Goal: Task Accomplishment & Management: Manage account settings

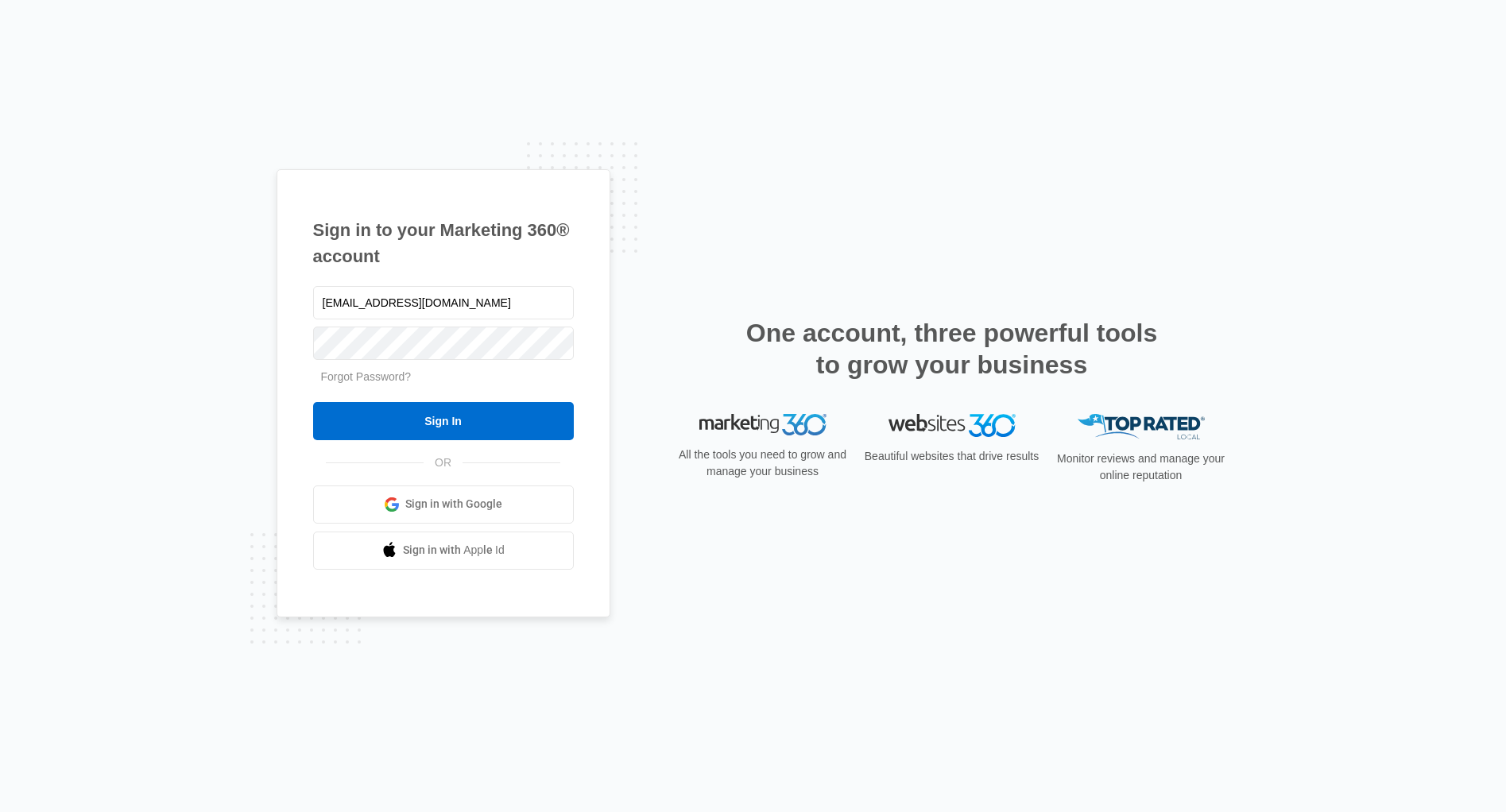
type input "[EMAIL_ADDRESS][DOMAIN_NAME]"
click at [403, 427] on input "Sign In" at bounding box center [443, 421] width 260 height 38
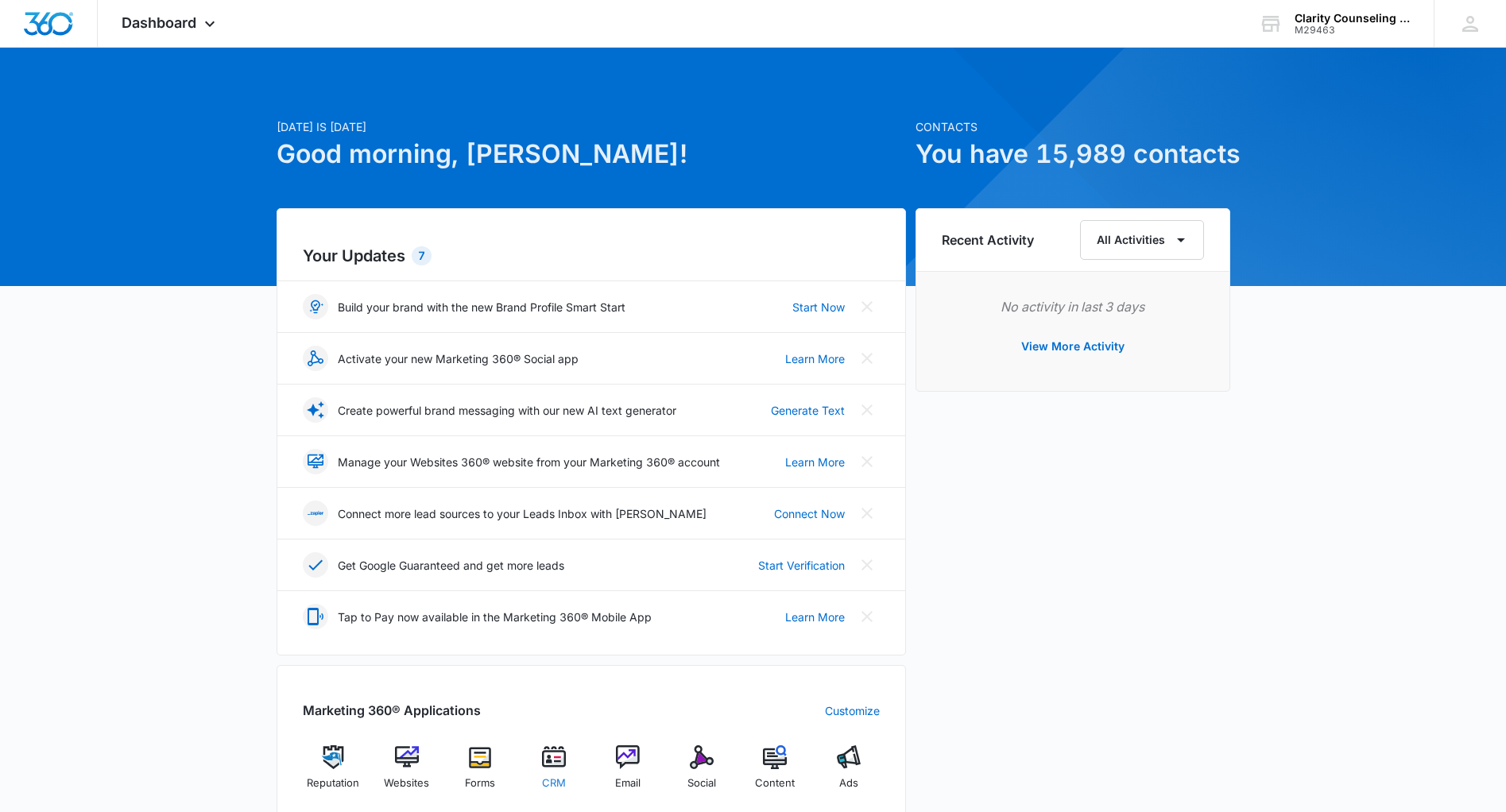
click at [564, 756] on img at bounding box center [554, 757] width 24 height 24
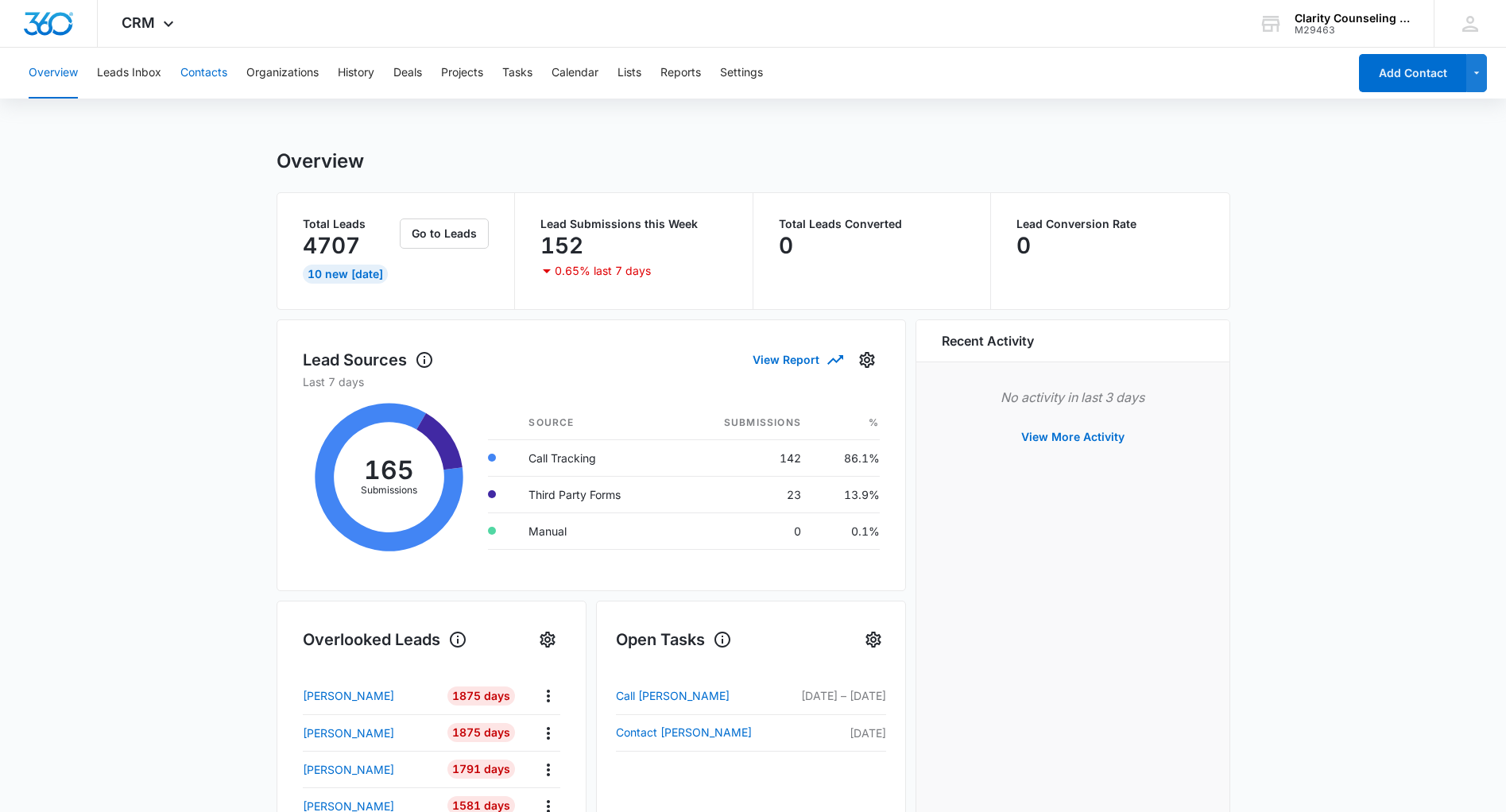
click at [217, 73] on button "Contacts" at bounding box center [203, 73] width 47 height 51
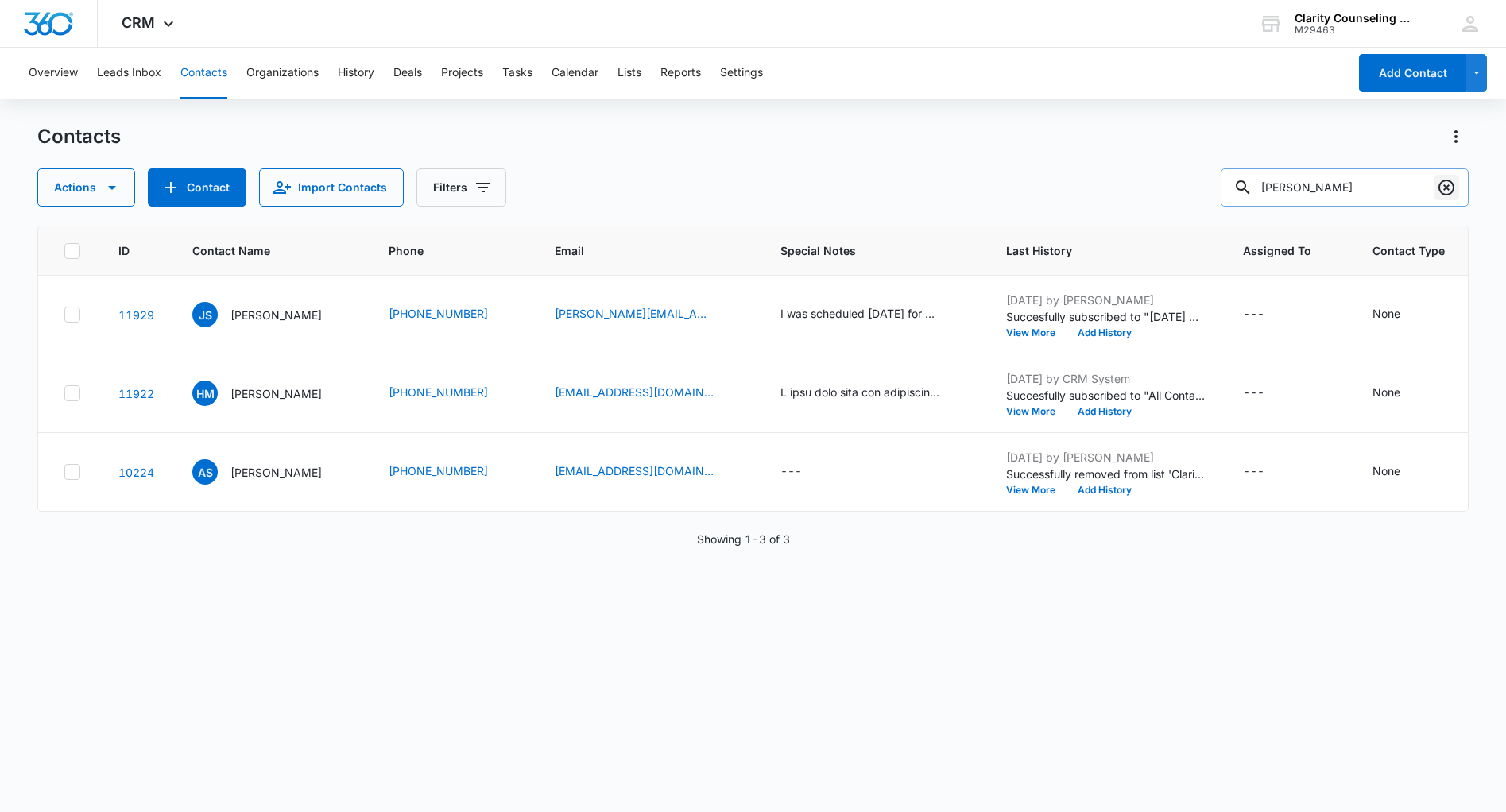
click at [1449, 189] on icon "Clear" at bounding box center [1447, 187] width 19 height 19
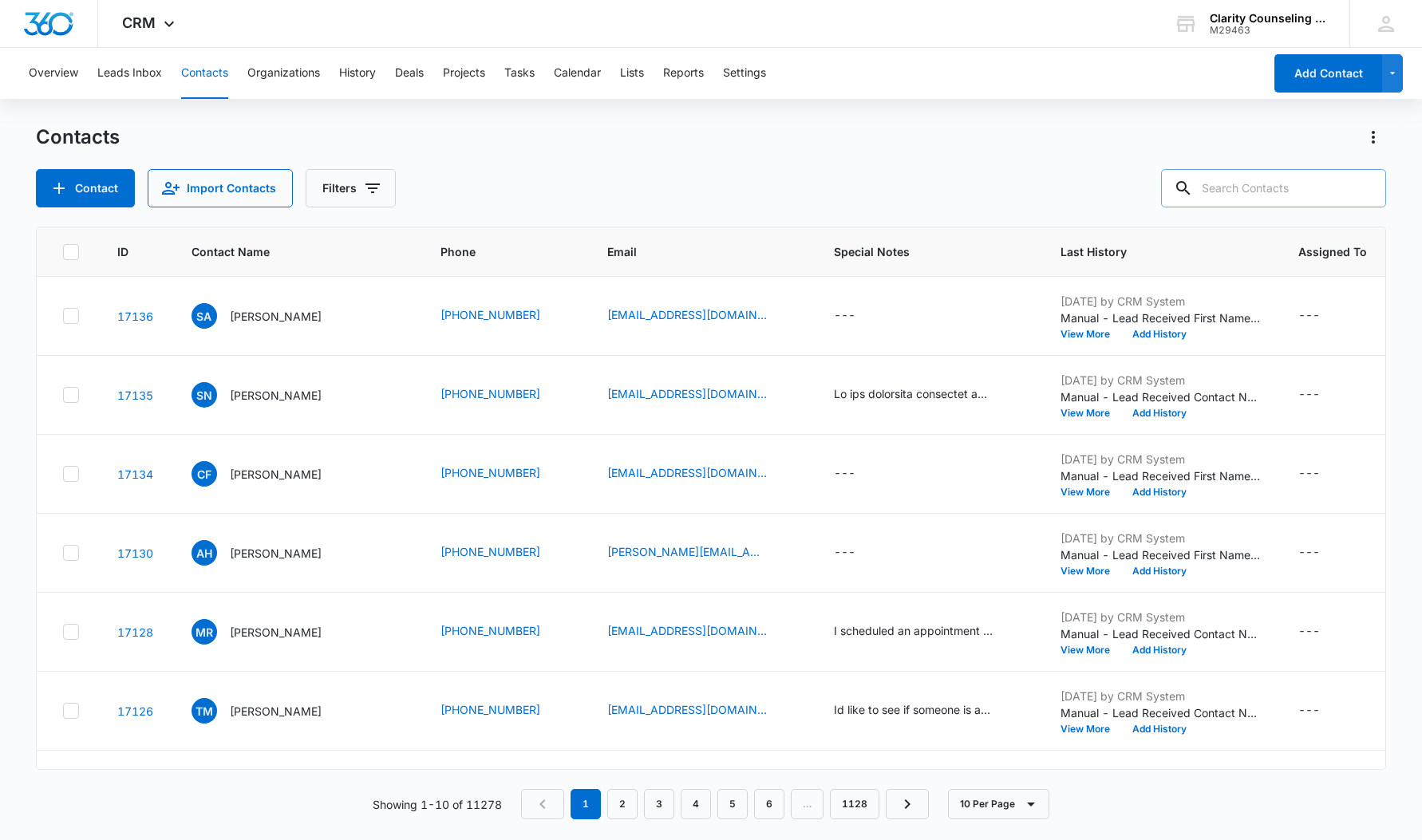
click at [1298, 186] on input "text" at bounding box center [1273, 188] width 225 height 39
click at [1238, 190] on input "text" at bounding box center [1273, 188] width 225 height 39
paste input "[EMAIL_ADDRESS][DOMAIN_NAME]"
type input "[EMAIL_ADDRESS][DOMAIN_NAME]"
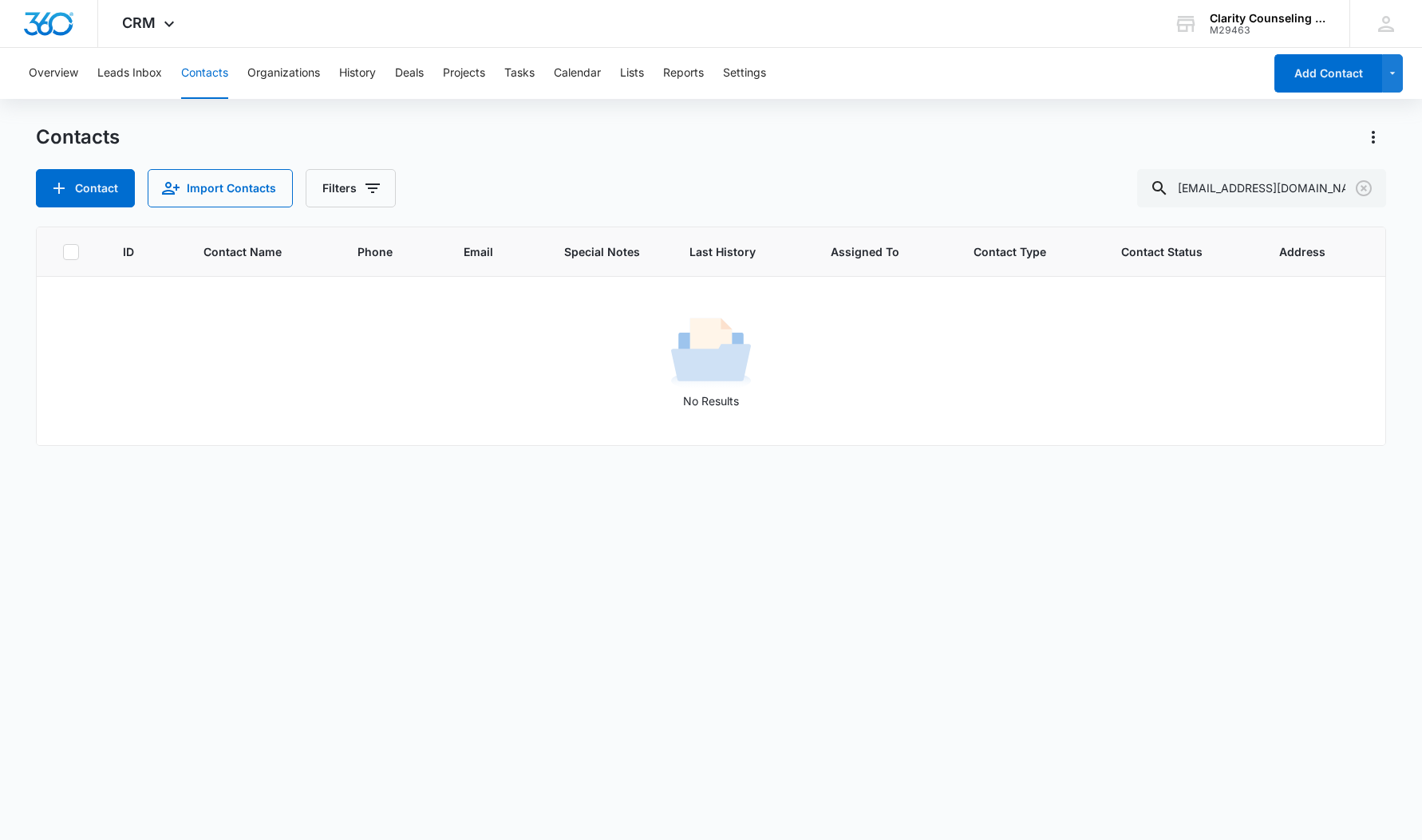
click at [1367, 189] on icon "Clear" at bounding box center [1363, 188] width 19 height 19
click at [1367, 189] on div at bounding box center [1364, 188] width 26 height 39
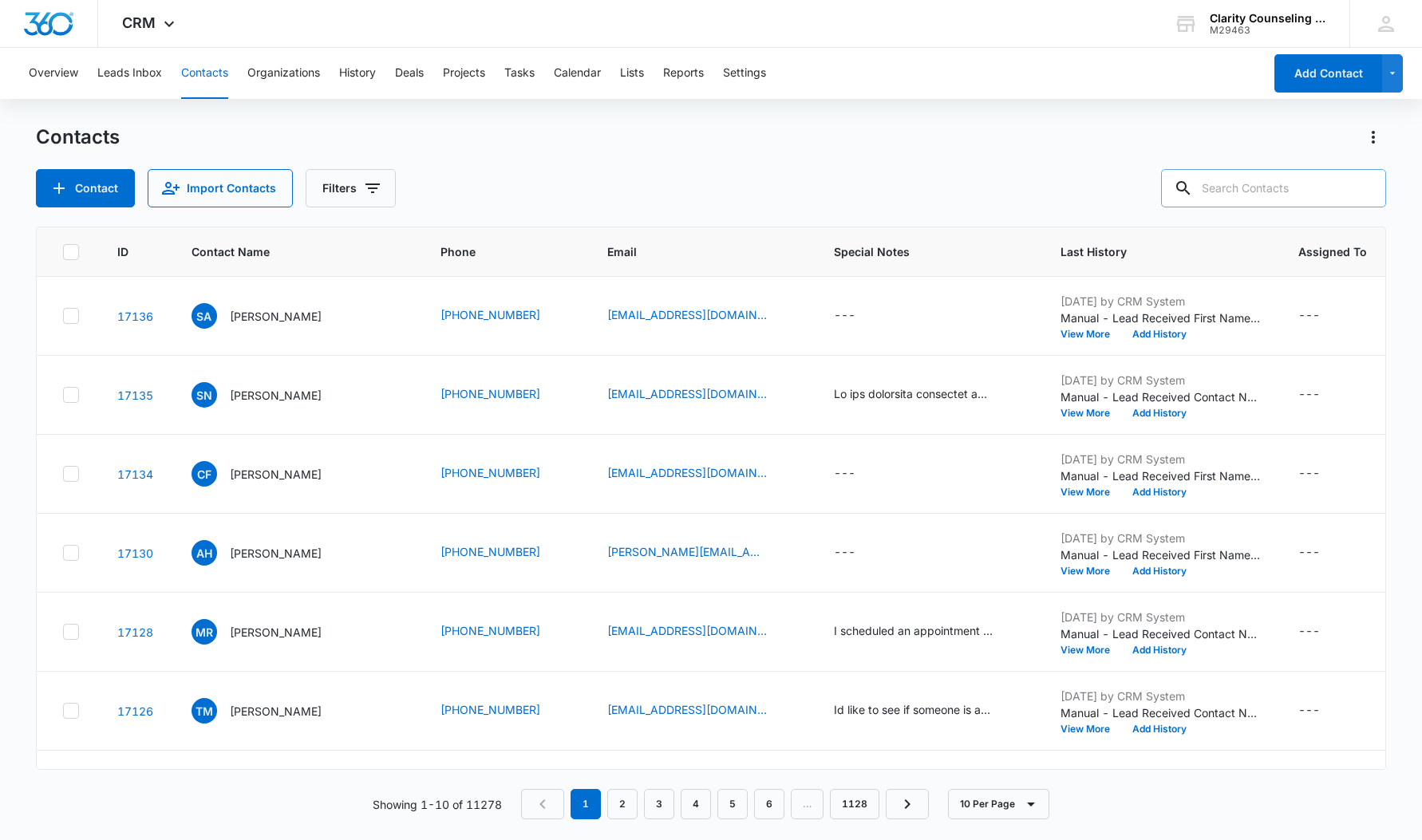
paste input "[EMAIL_ADDRESS][DOMAIN_NAME]"
type input "[EMAIL_ADDRESS][DOMAIN_NAME]"
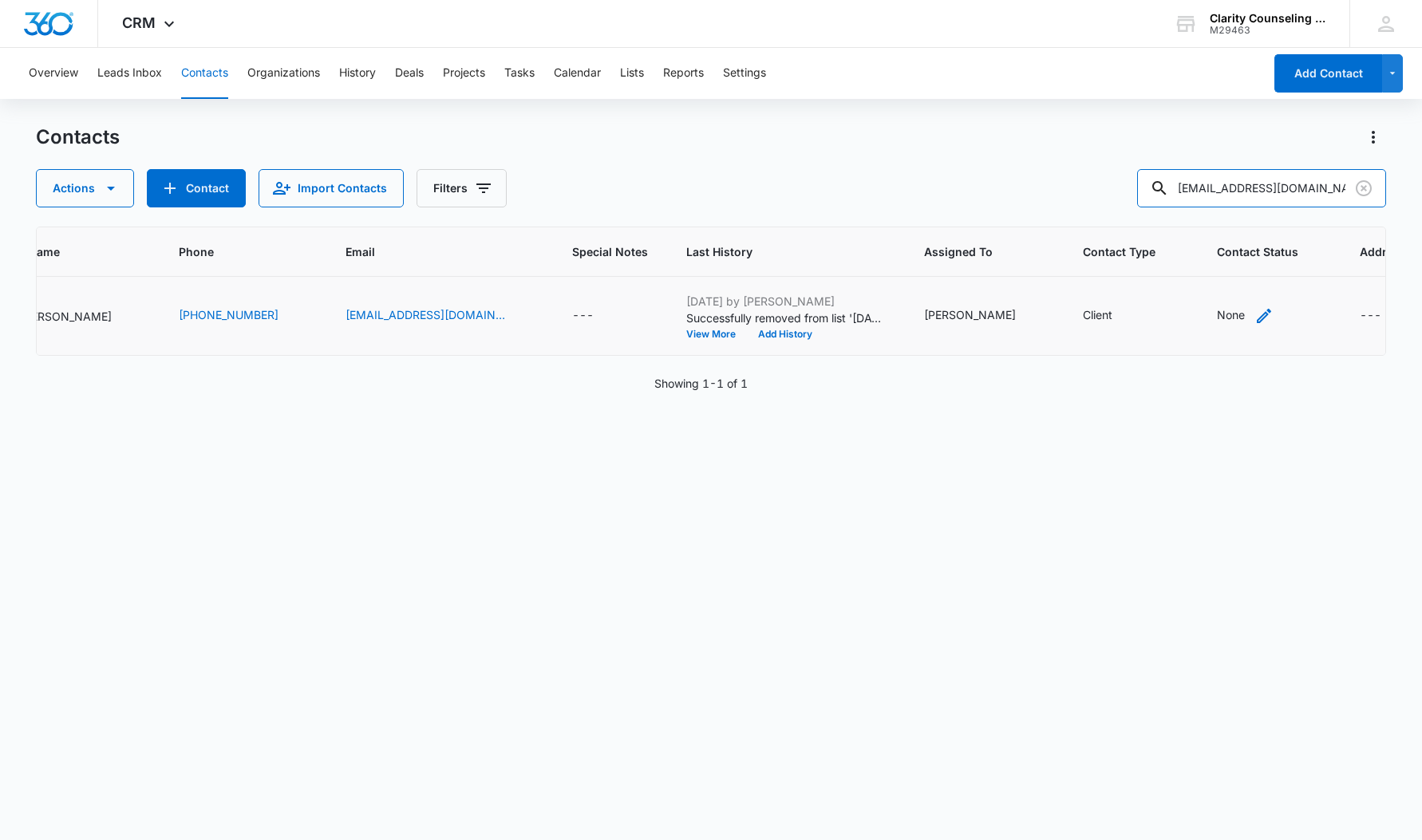
scroll to position [0, 209]
click at [1217, 311] on div "None" at bounding box center [1231, 315] width 28 height 17
click at [1188, 201] on div at bounding box center [1179, 201] width 166 height 39
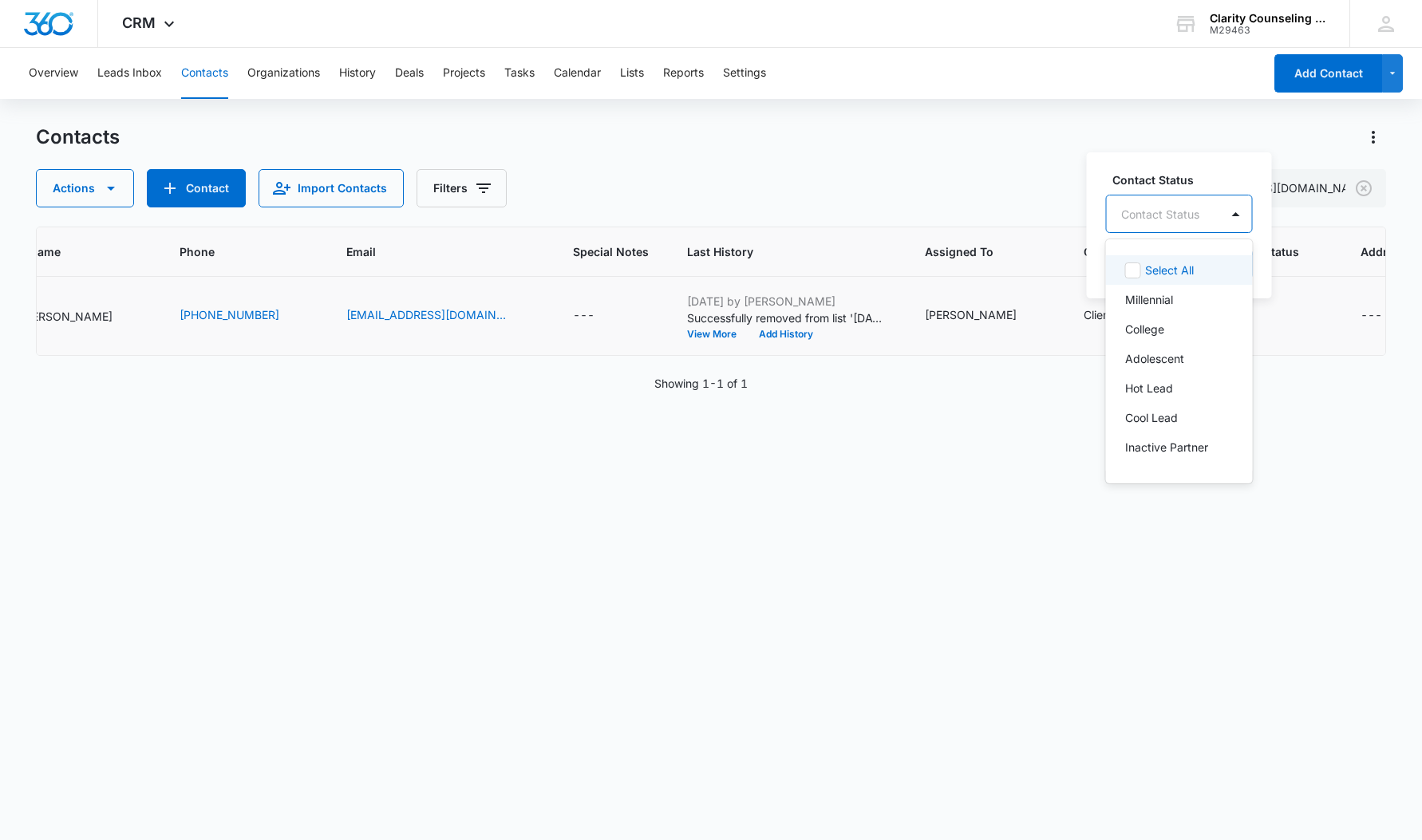
click at [1185, 221] on div at bounding box center [1160, 215] width 78 height 20
click at [1167, 315] on p "[DATE] Reminder Email List" at bounding box center [1177, 326] width 106 height 34
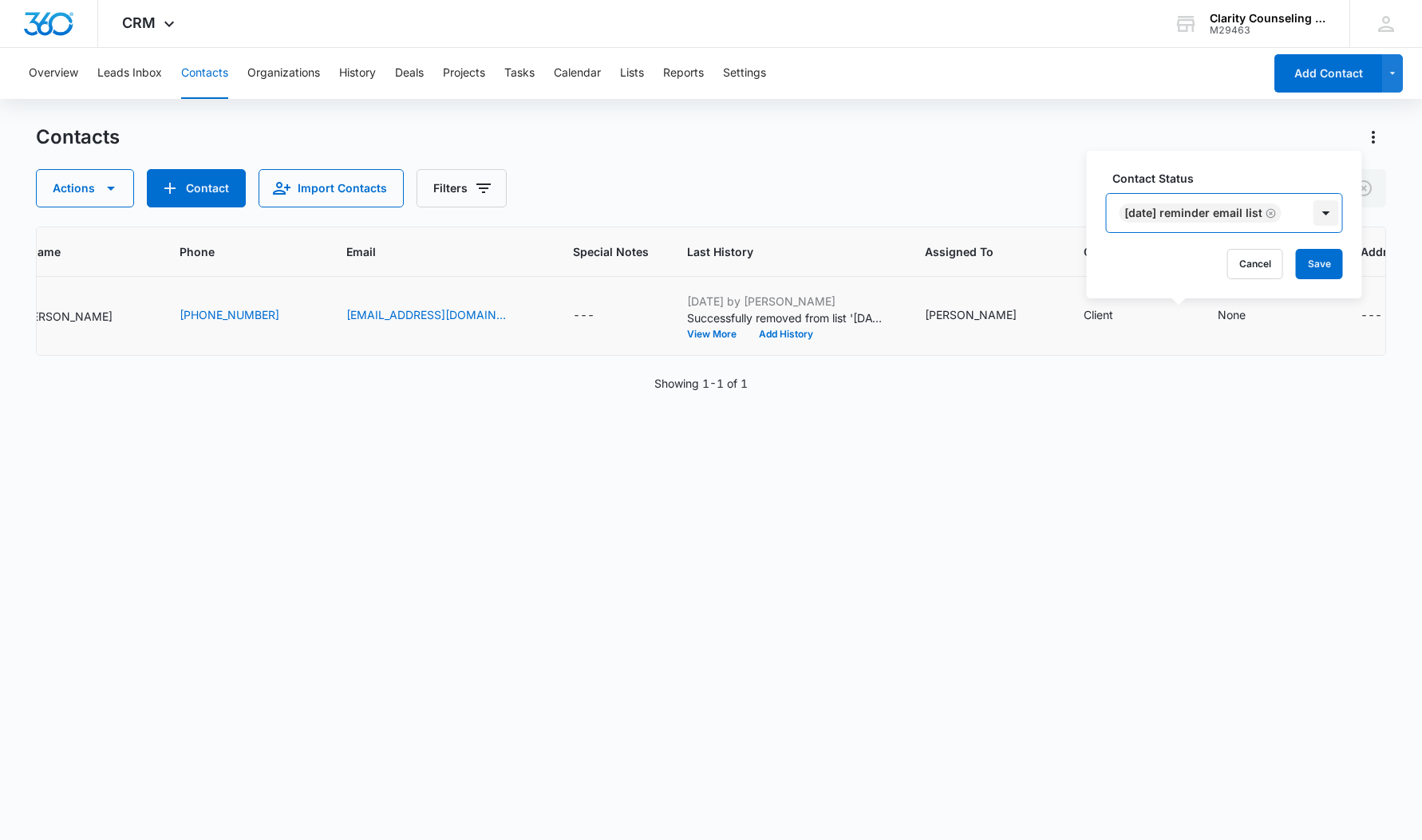
click at [1329, 201] on div at bounding box center [1327, 213] width 26 height 26
drag, startPoint x: 1329, startPoint y: 260, endPoint x: 1109, endPoint y: 274, distance: 220.4
click at [1329, 260] on button "Save" at bounding box center [1319, 263] width 47 height 30
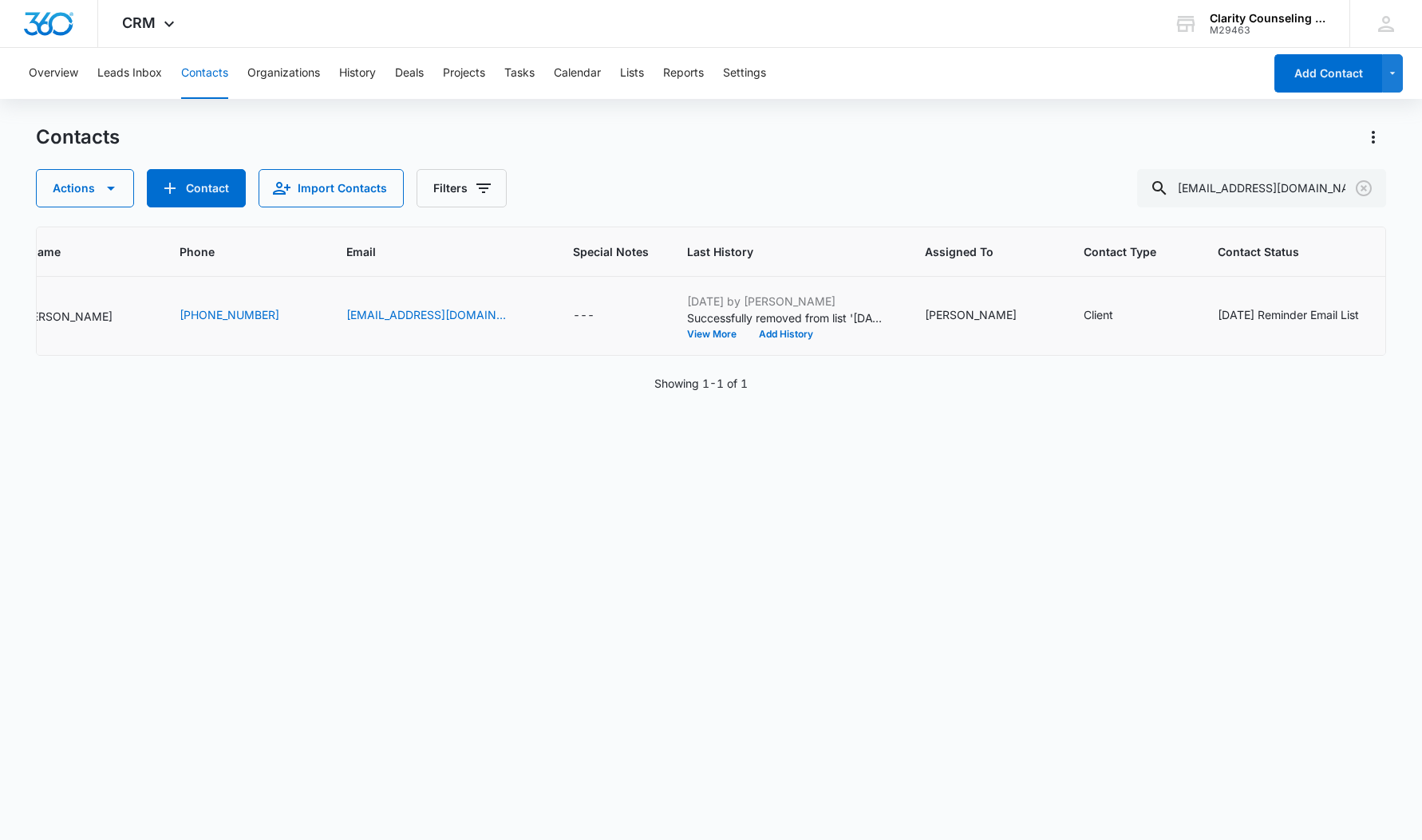
click at [1357, 187] on icon "Clear" at bounding box center [1363, 188] width 16 height 16
click at [1357, 187] on div at bounding box center [1364, 188] width 26 height 39
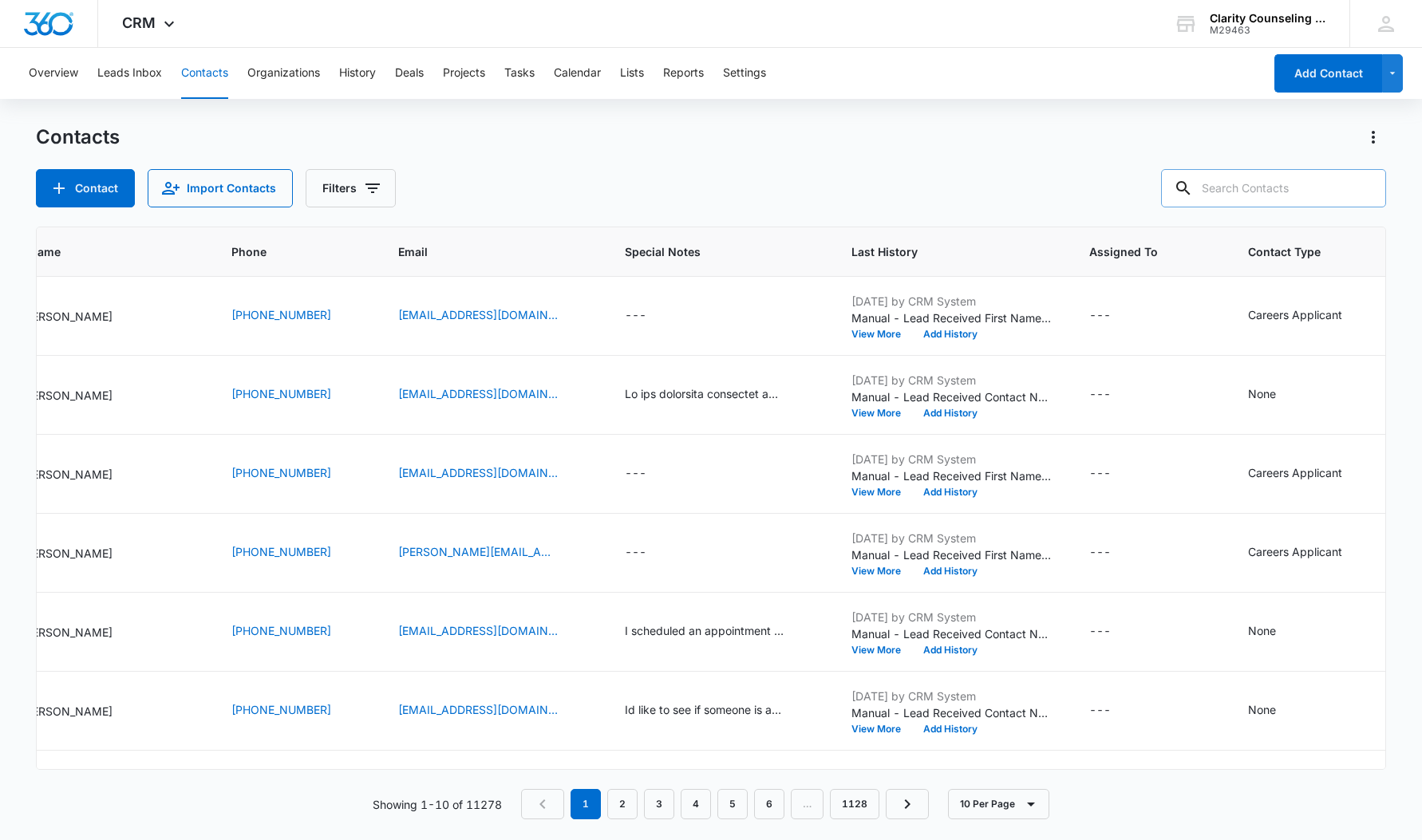
paste input "[EMAIL_ADDRESS][DOMAIN_NAME]"
type input "[EMAIL_ADDRESS][DOMAIN_NAME]"
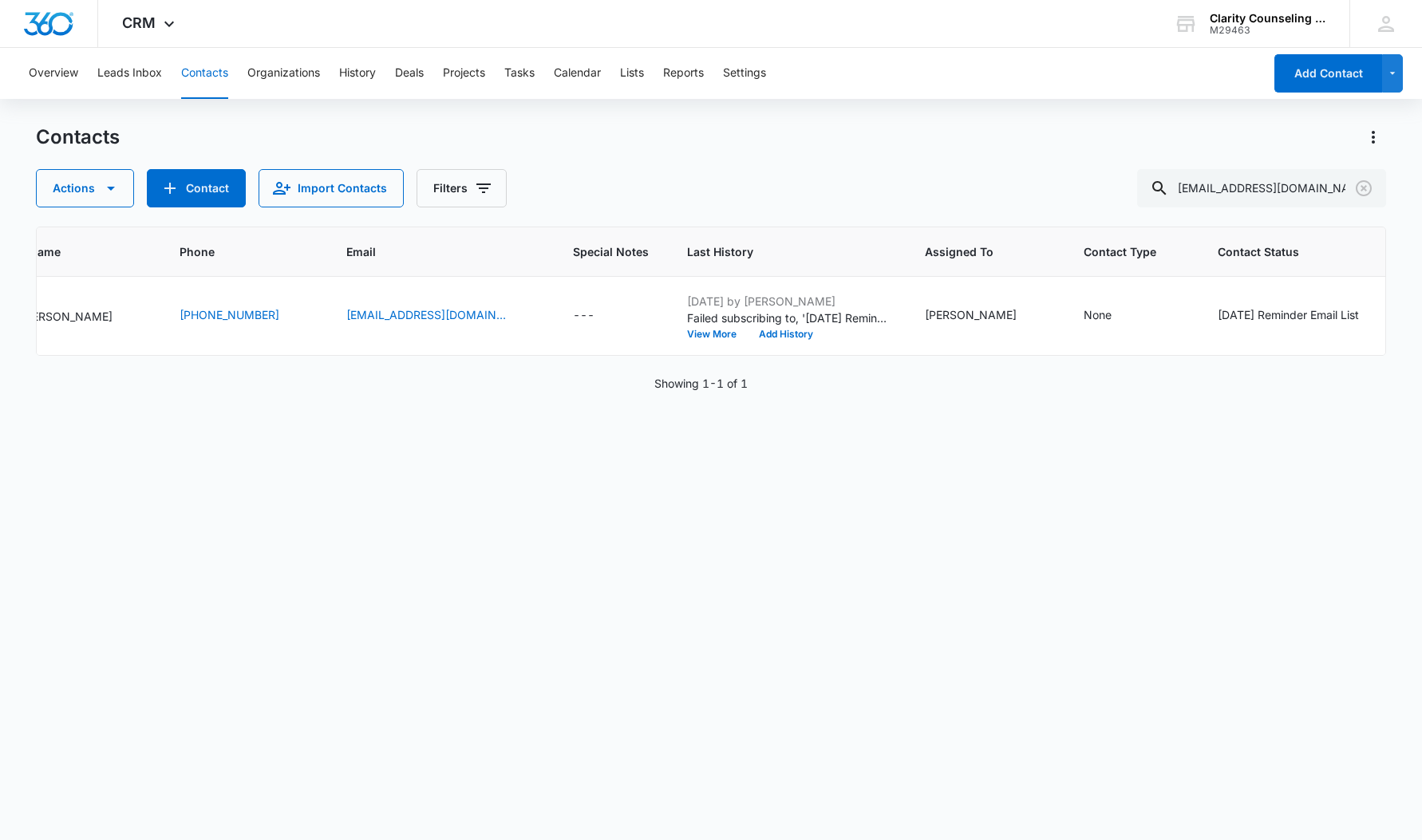
click at [1359, 193] on icon "Clear" at bounding box center [1363, 188] width 16 height 16
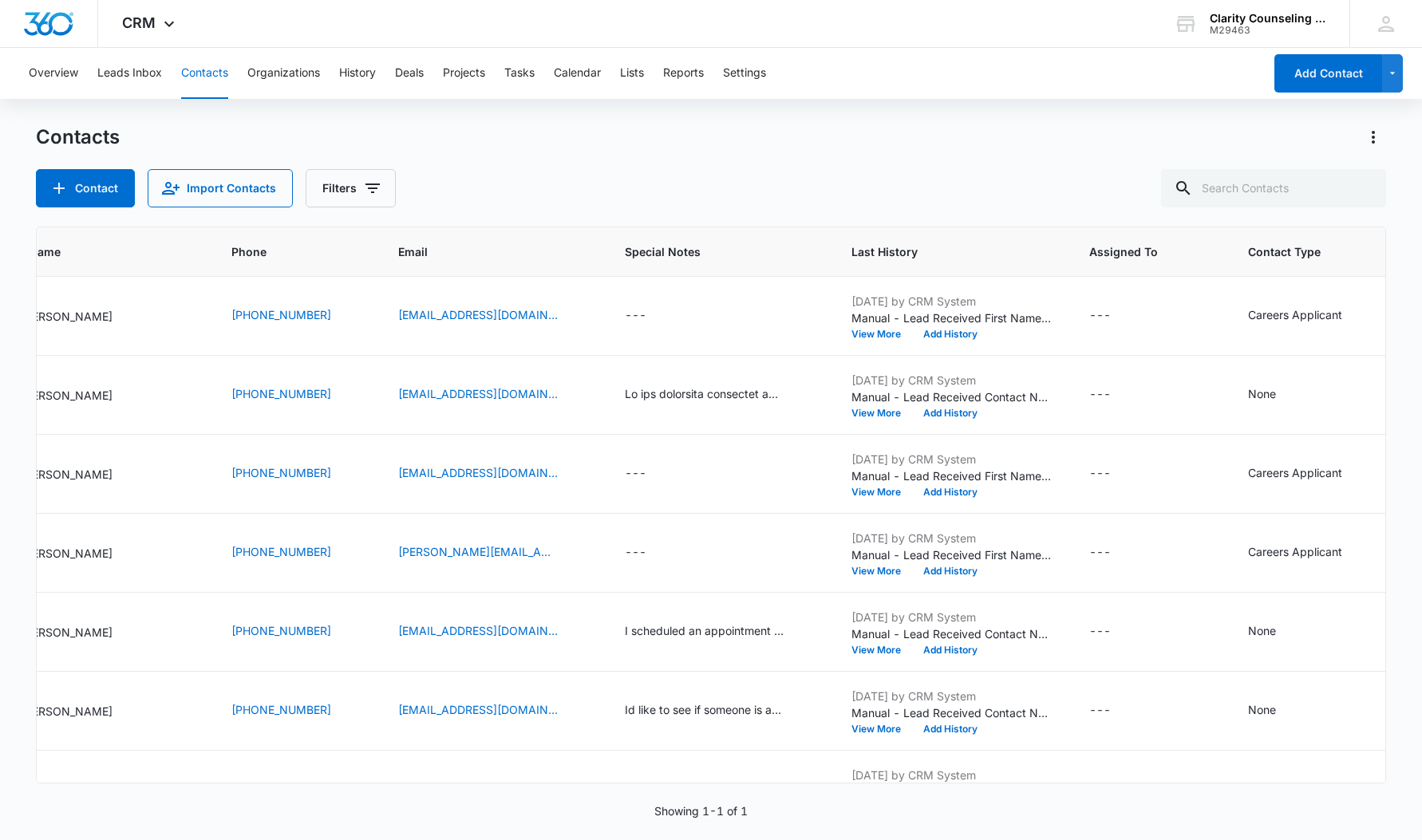
click at [1359, 193] on div at bounding box center [1364, 188] width 26 height 39
paste input "[EMAIL_ADDRESS][DOMAIN_NAME]"
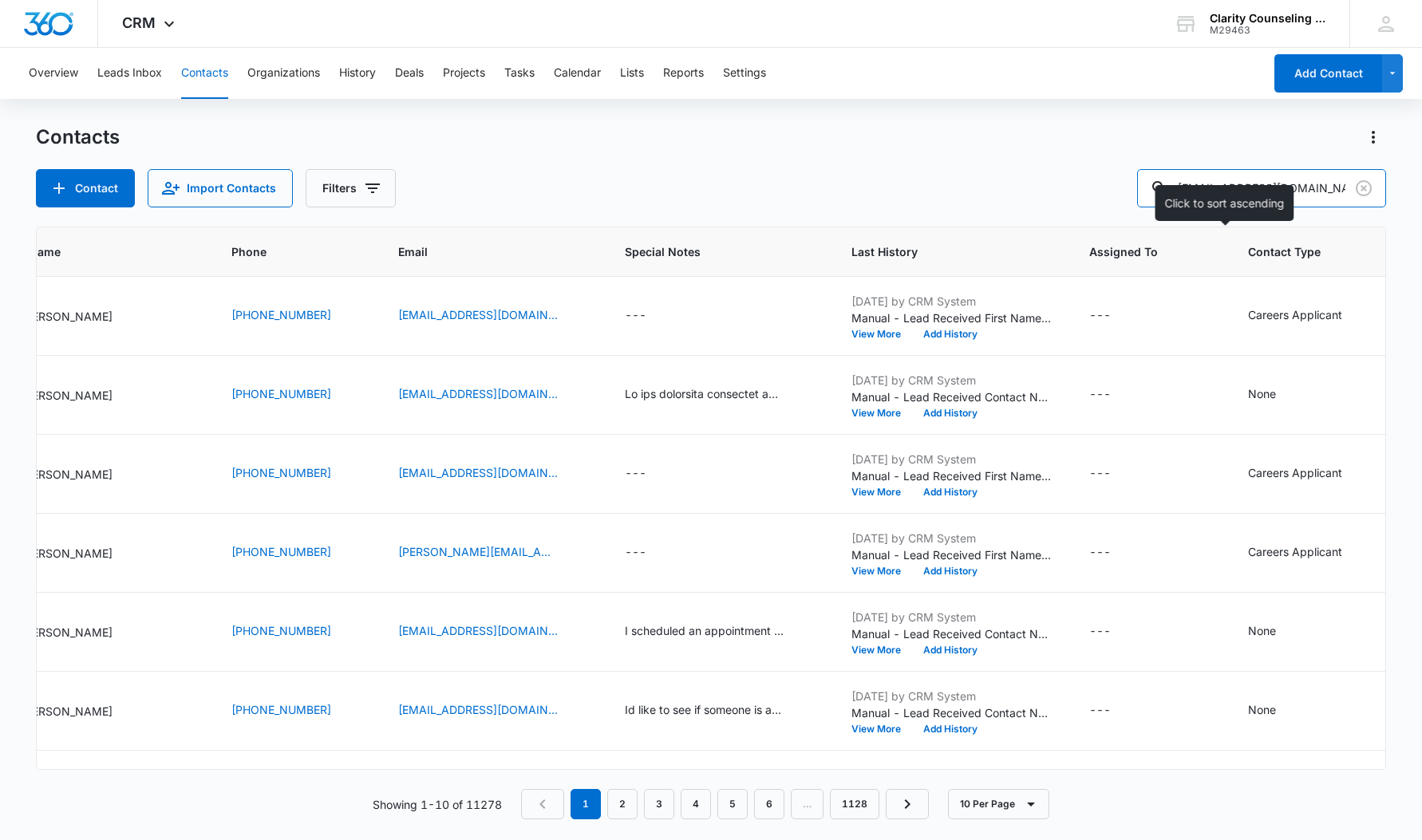
type input "[EMAIL_ADDRESS][DOMAIN_NAME]"
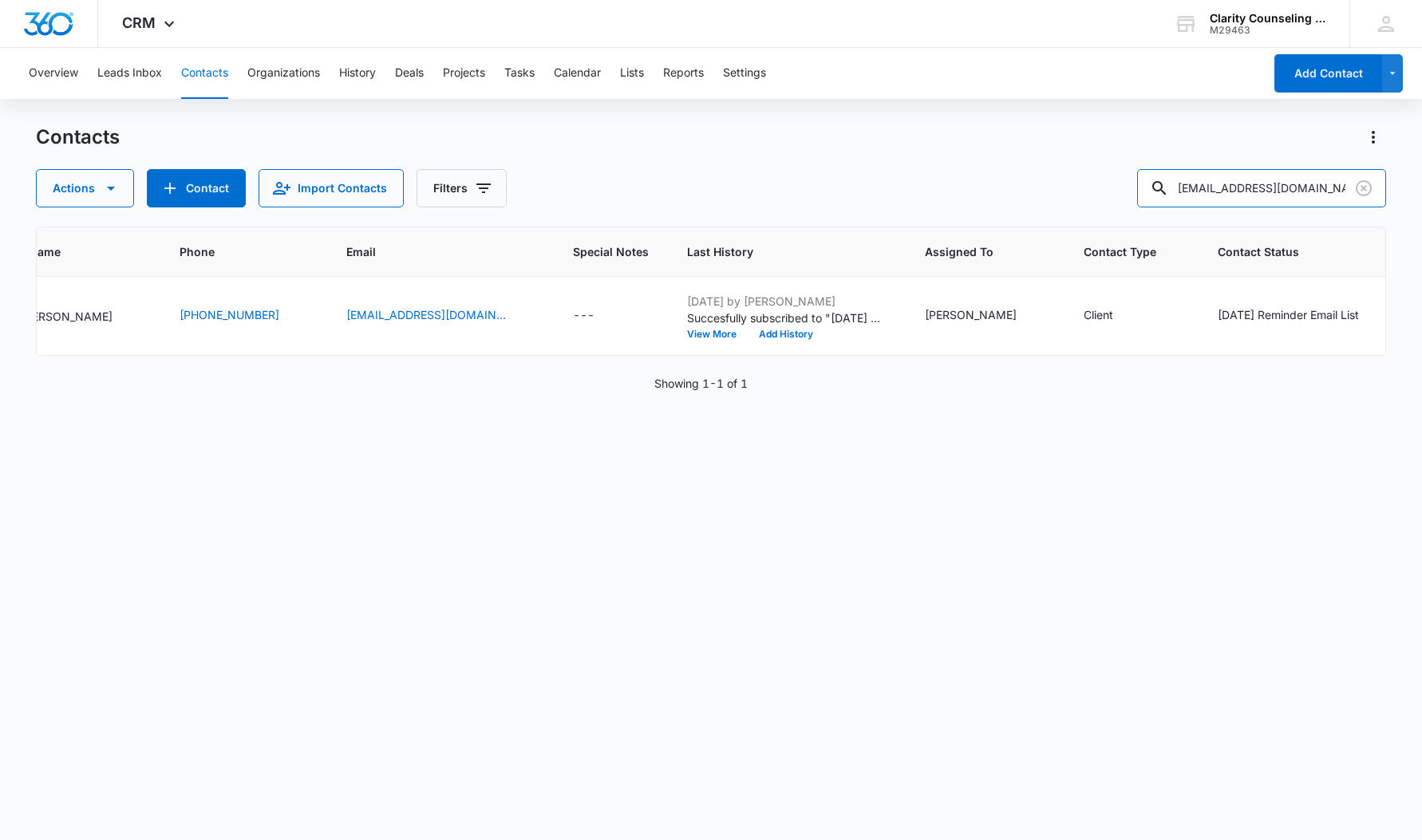
scroll to position [1, 0]
click at [1378, 180] on input "[EMAIL_ADDRESS][DOMAIN_NAME]" at bounding box center [1261, 188] width 249 height 39
click at [1367, 195] on icon "Clear" at bounding box center [1363, 188] width 19 height 19
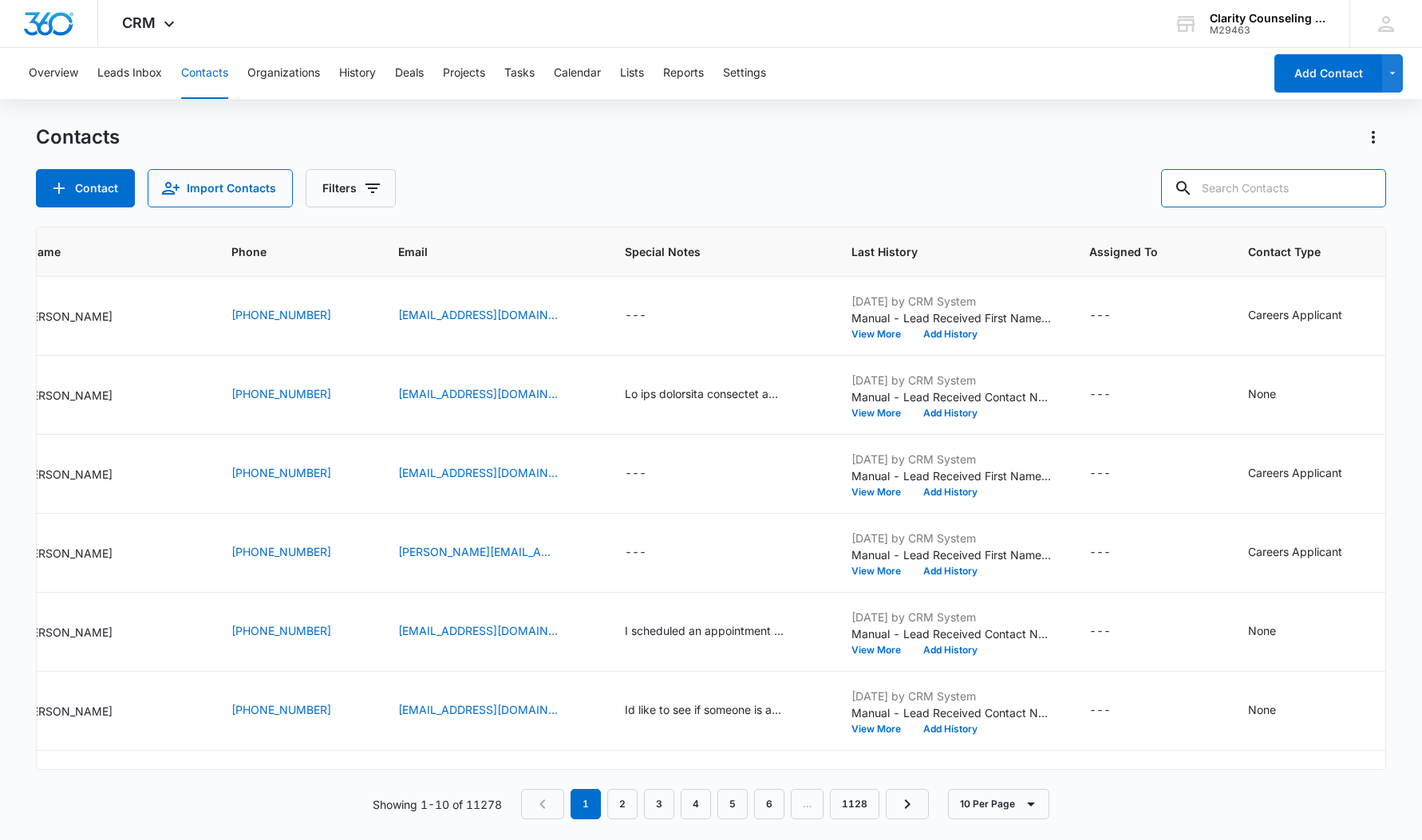
scroll to position [1, 0]
paste input "[EMAIL_ADDRESS][DOMAIN_NAME]"
type input "[EMAIL_ADDRESS][DOMAIN_NAME]"
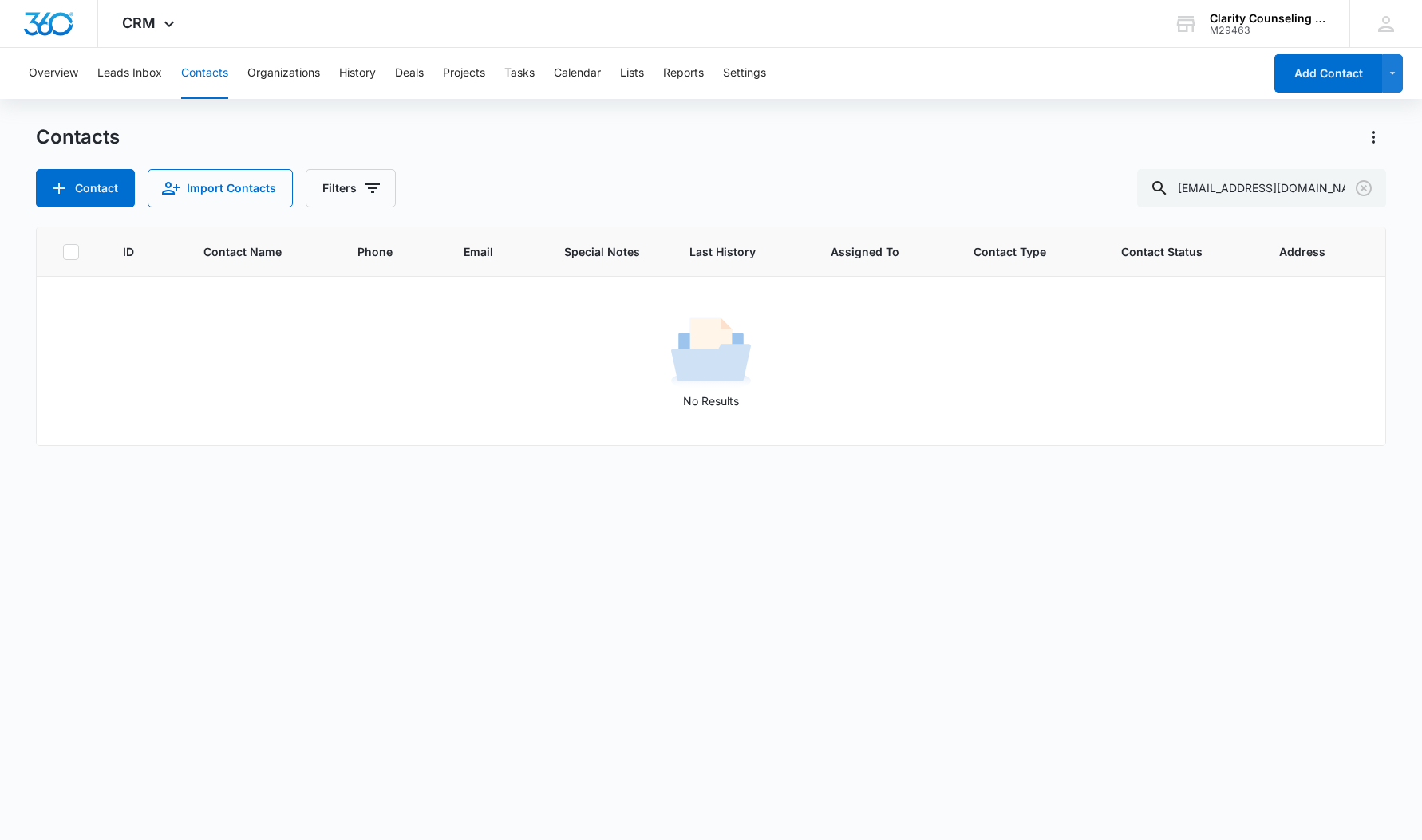
scroll to position [0, 0]
click at [1364, 189] on icon "Clear" at bounding box center [1363, 188] width 16 height 16
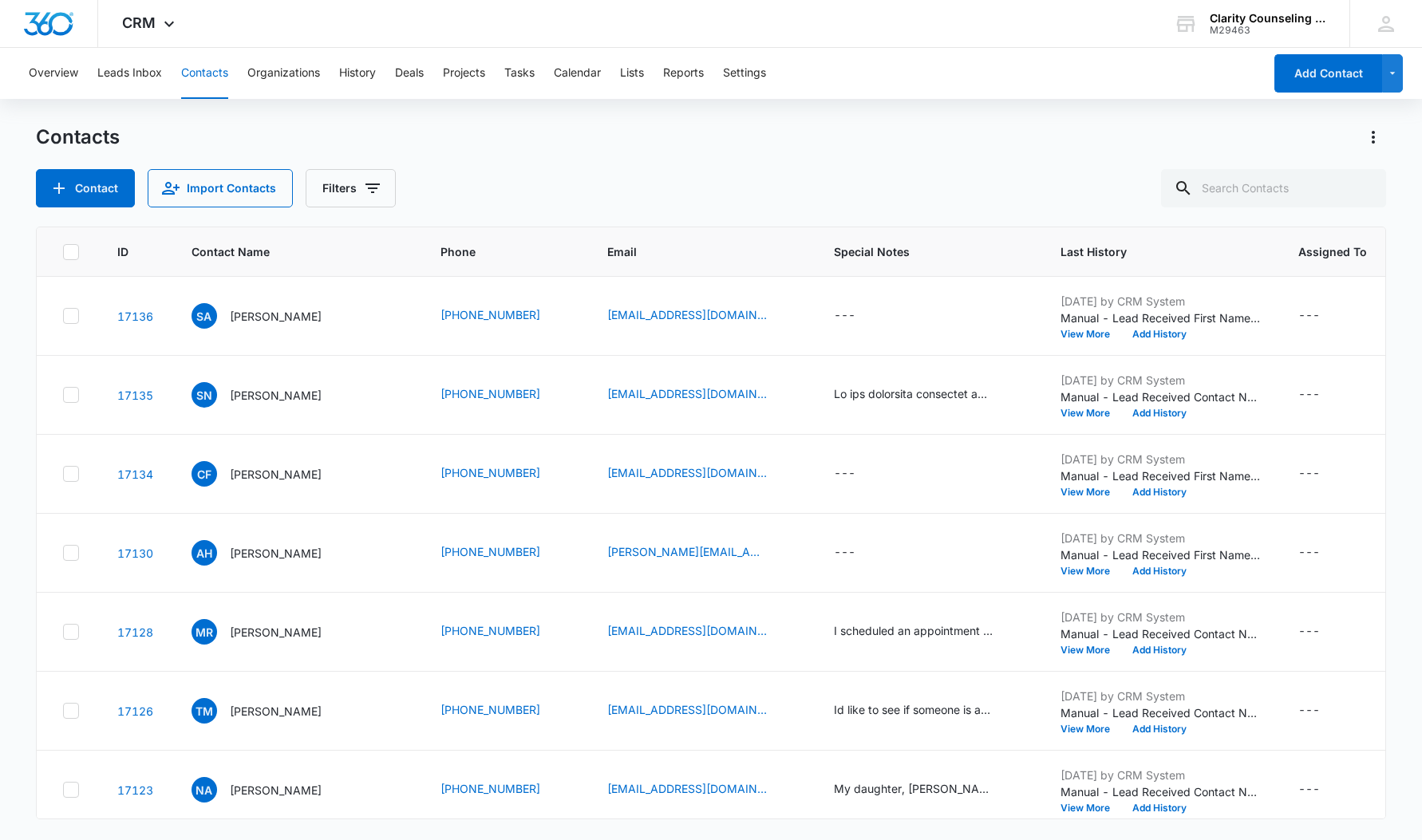
click at [1364, 189] on div at bounding box center [1364, 188] width 26 height 39
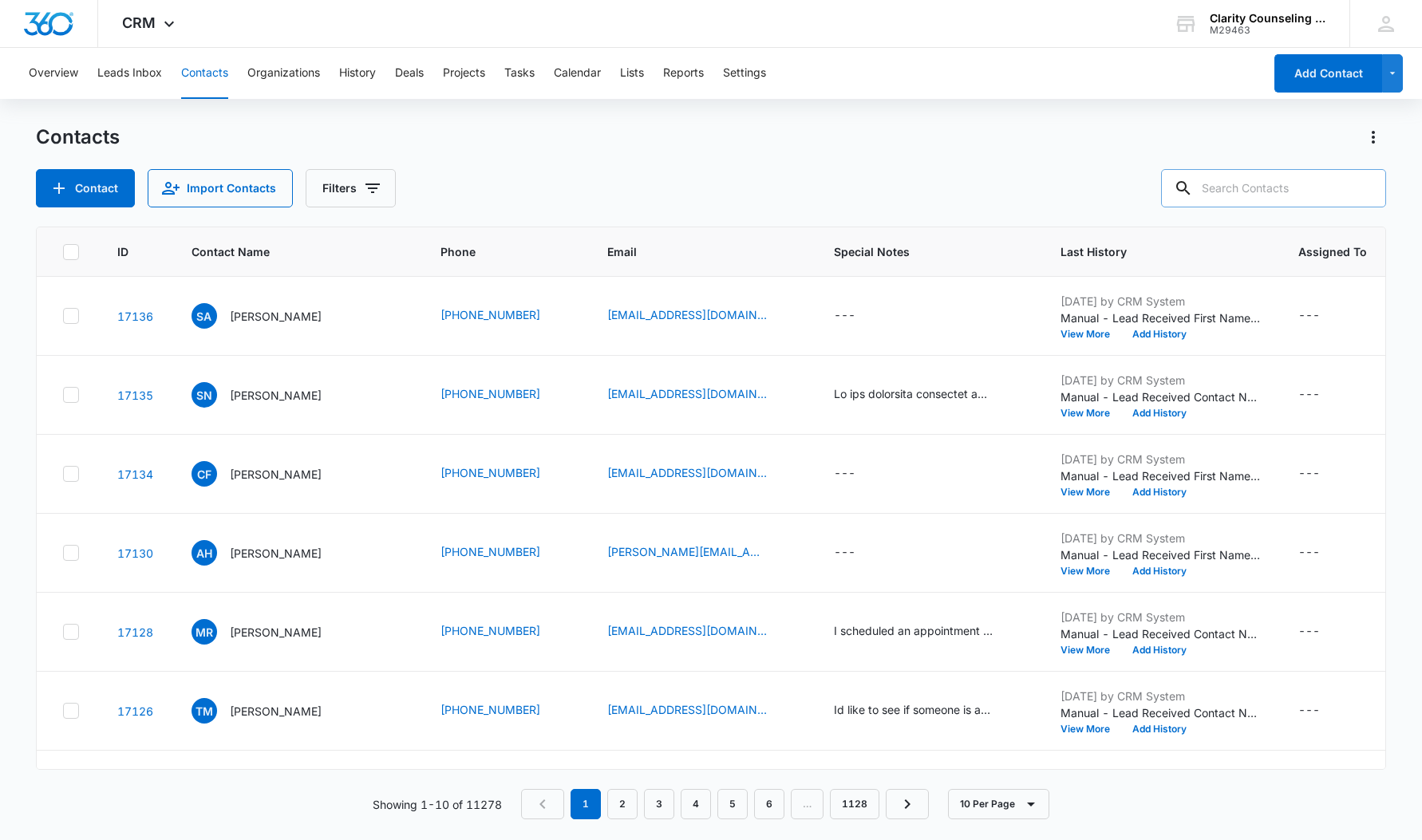
paste input "[PERSON_NAME][EMAIL_ADDRESS][DOMAIN_NAME]"
type input "[PERSON_NAME][EMAIL_ADDRESS][DOMAIN_NAME]"
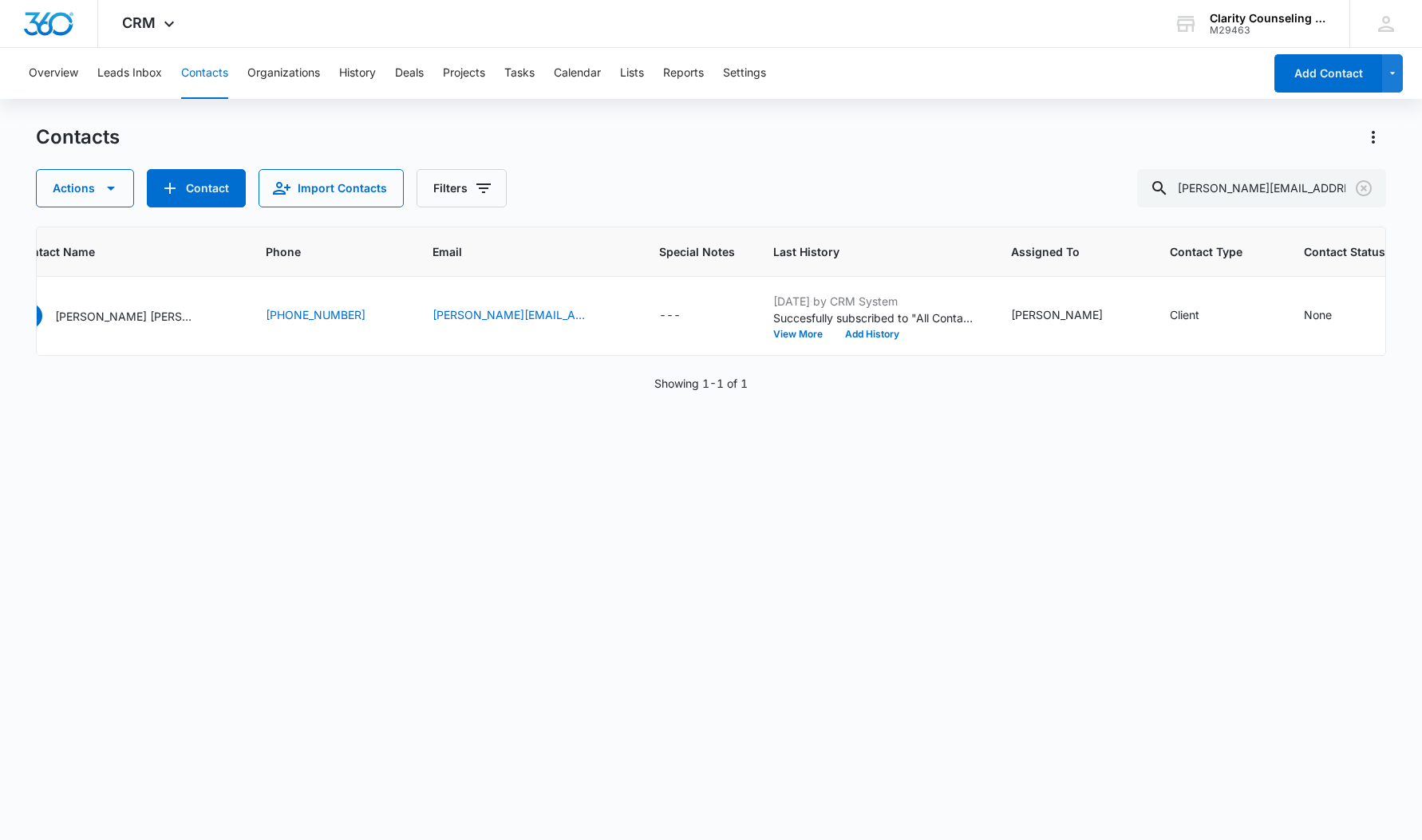
scroll to position [0, 193]
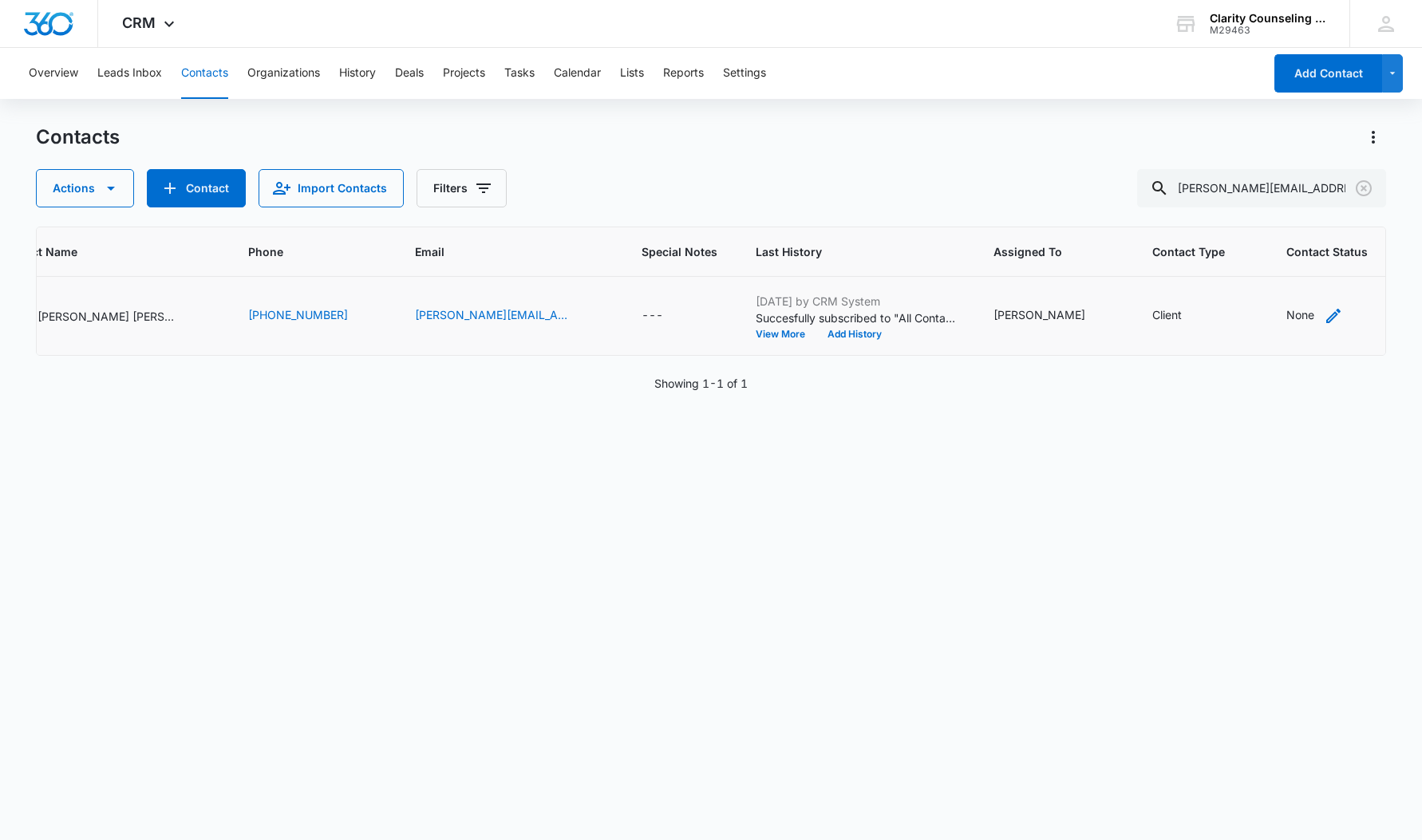
click at [1286, 311] on div "None" at bounding box center [1300, 315] width 28 height 17
click at [1235, 220] on div at bounding box center [1197, 215] width 78 height 20
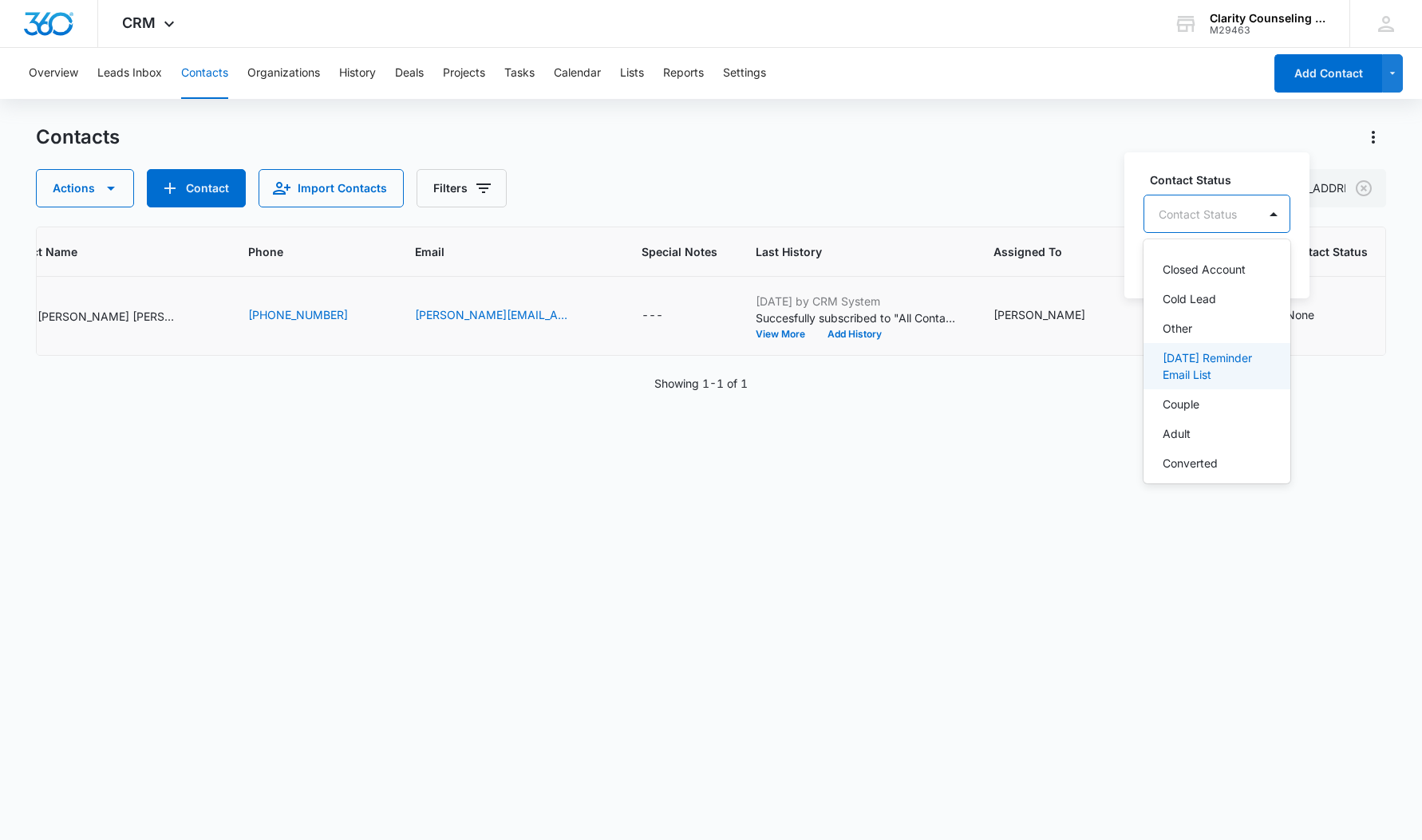
drag, startPoint x: 1227, startPoint y: 369, endPoint x: 1253, endPoint y: 292, distance: 81.3
click at [1227, 368] on p "[DATE] Reminder Email List" at bounding box center [1215, 366] width 106 height 34
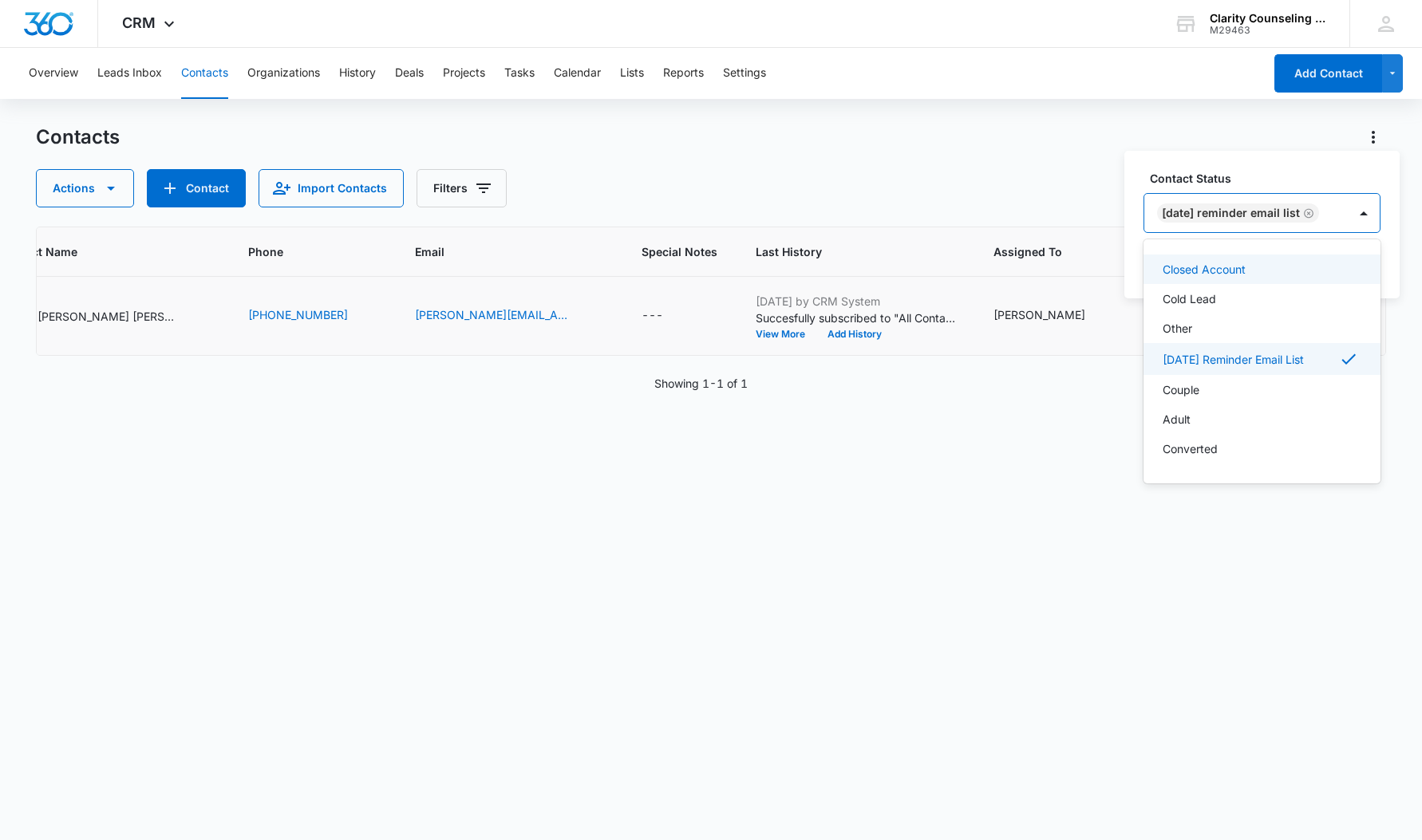
drag, startPoint x: 1370, startPoint y: 207, endPoint x: 1370, endPoint y: 243, distance: 36.0
click at [1370, 207] on div at bounding box center [1364, 213] width 26 height 26
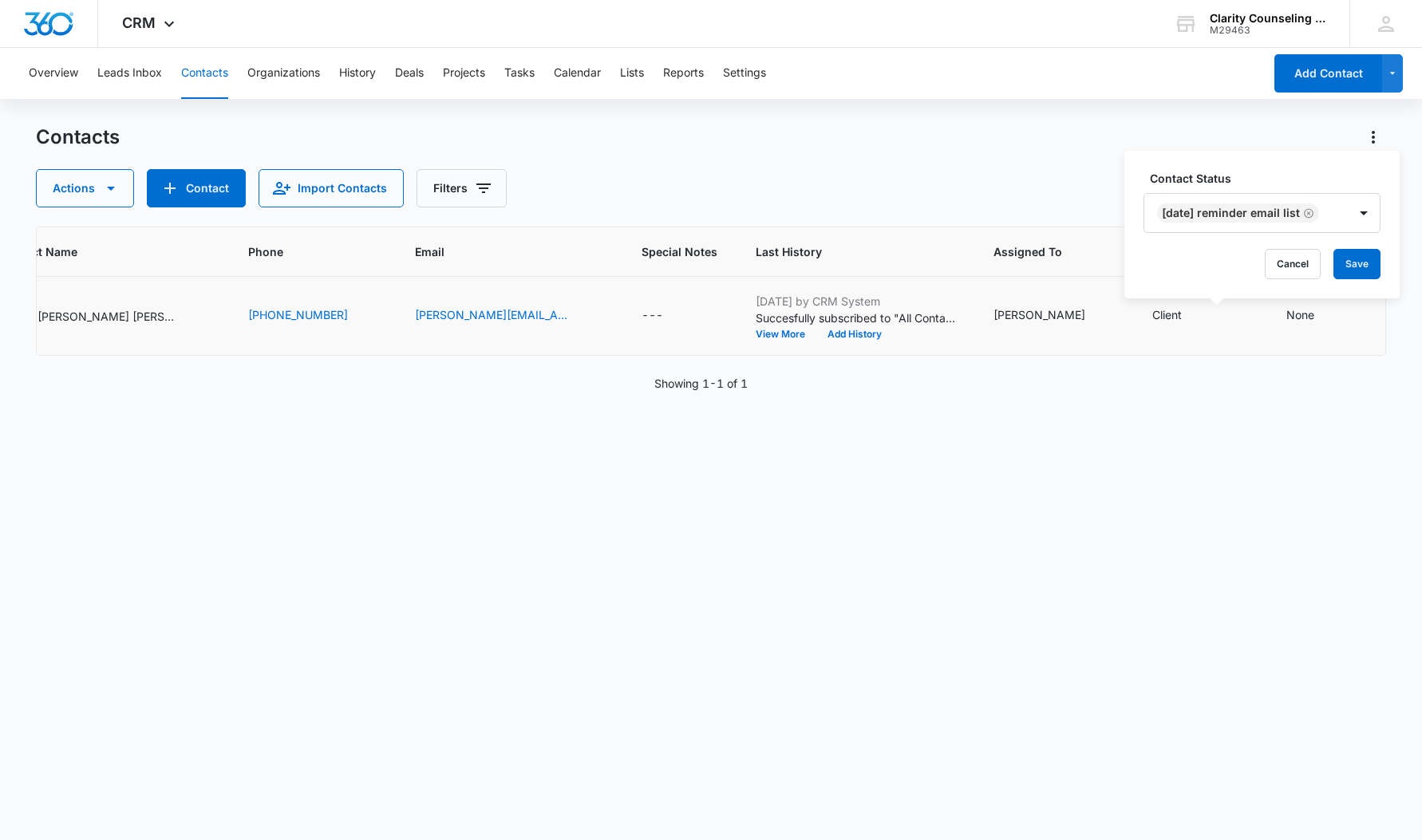
drag, startPoint x: 1364, startPoint y: 279, endPoint x: 1212, endPoint y: 281, distance: 152.0
click at [1364, 279] on div "Contact Status [DATE] Reminder Email List Cancel Save" at bounding box center [1262, 224] width 275 height 148
click at [1365, 261] on button "Save" at bounding box center [1356, 263] width 47 height 30
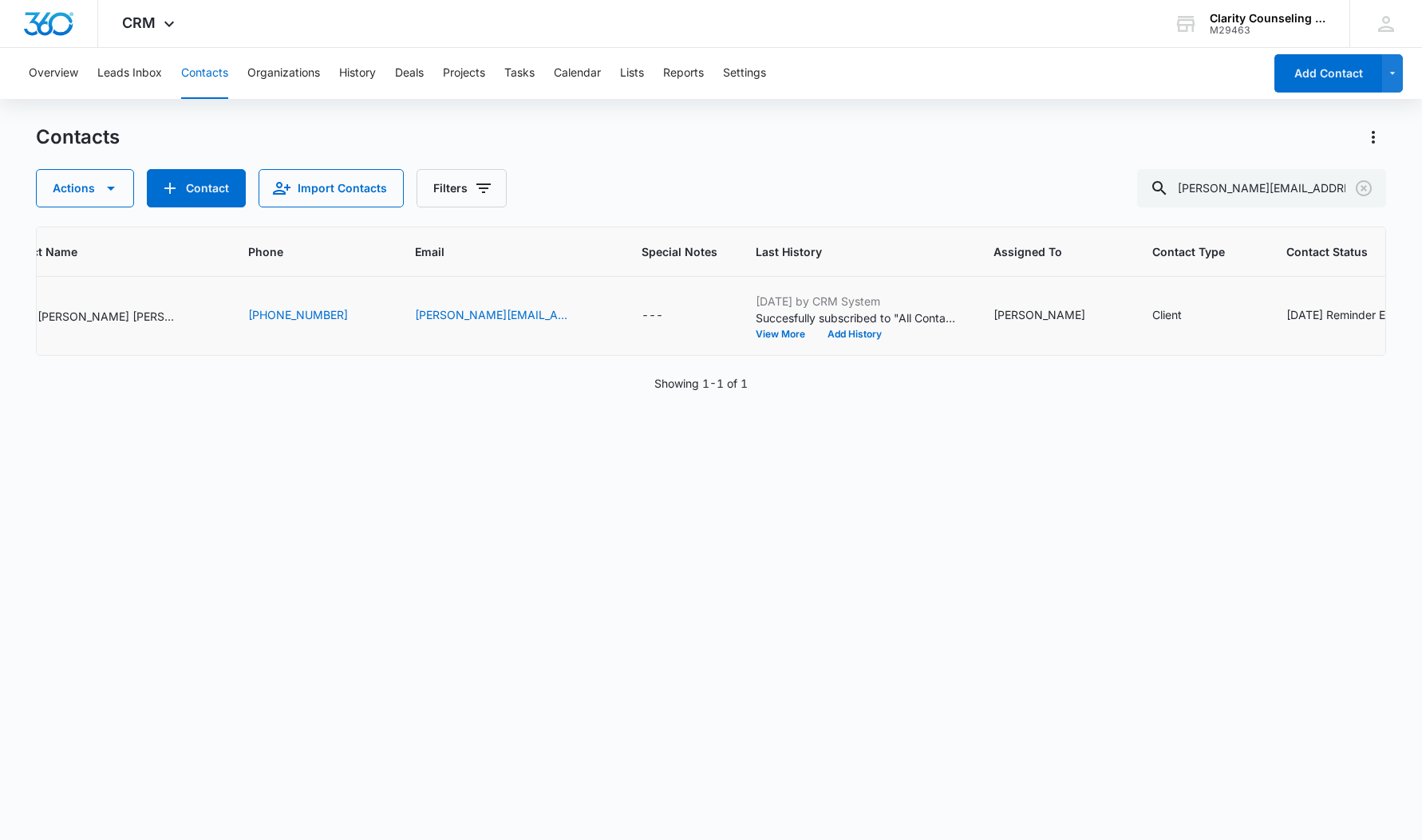
click at [1366, 185] on icon "Clear" at bounding box center [1363, 188] width 19 height 19
click at [1366, 185] on div at bounding box center [1364, 188] width 26 height 39
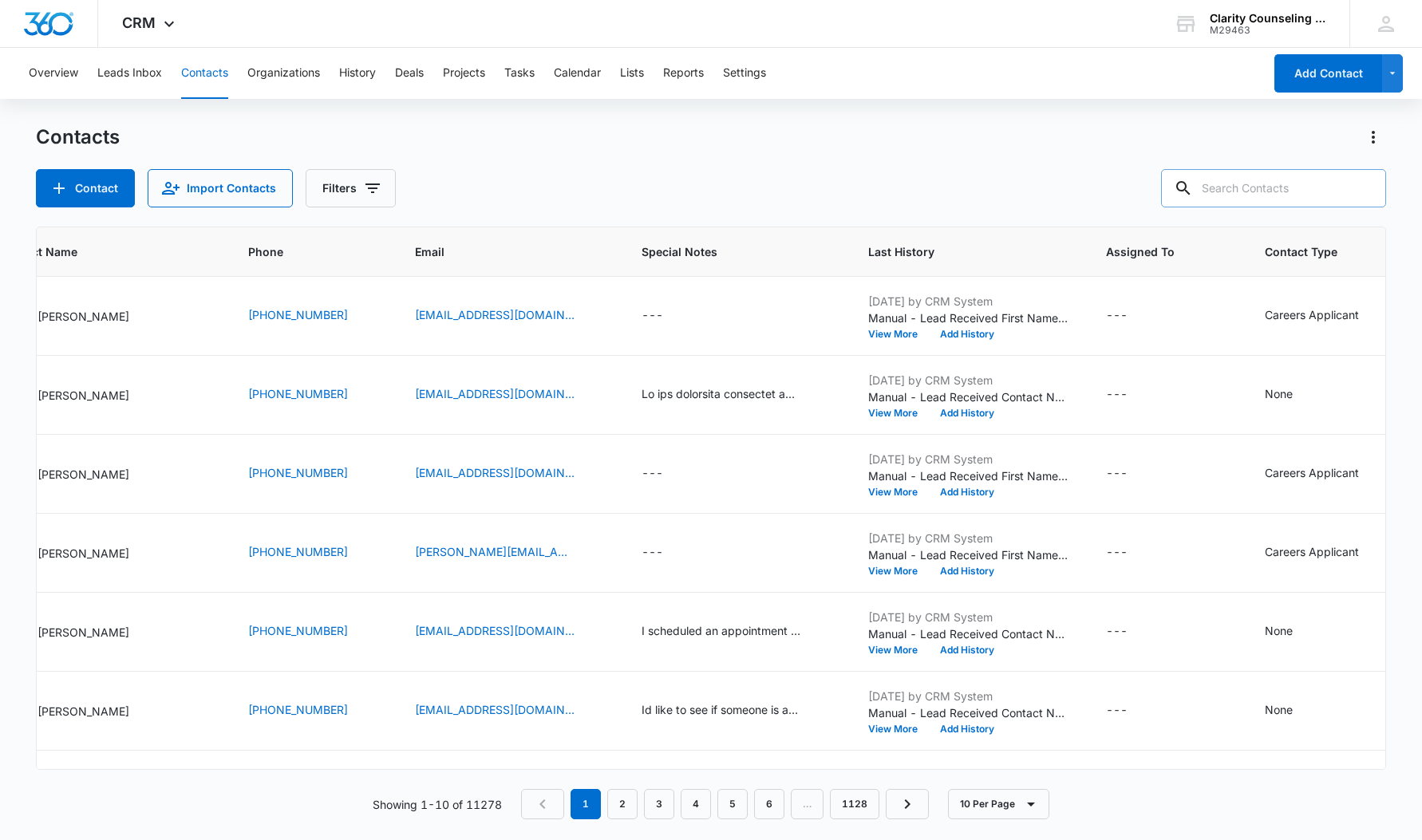
paste input "[EMAIL_ADDRESS][DOMAIN_NAME]"
type input "[EMAIL_ADDRESS][DOMAIN_NAME]"
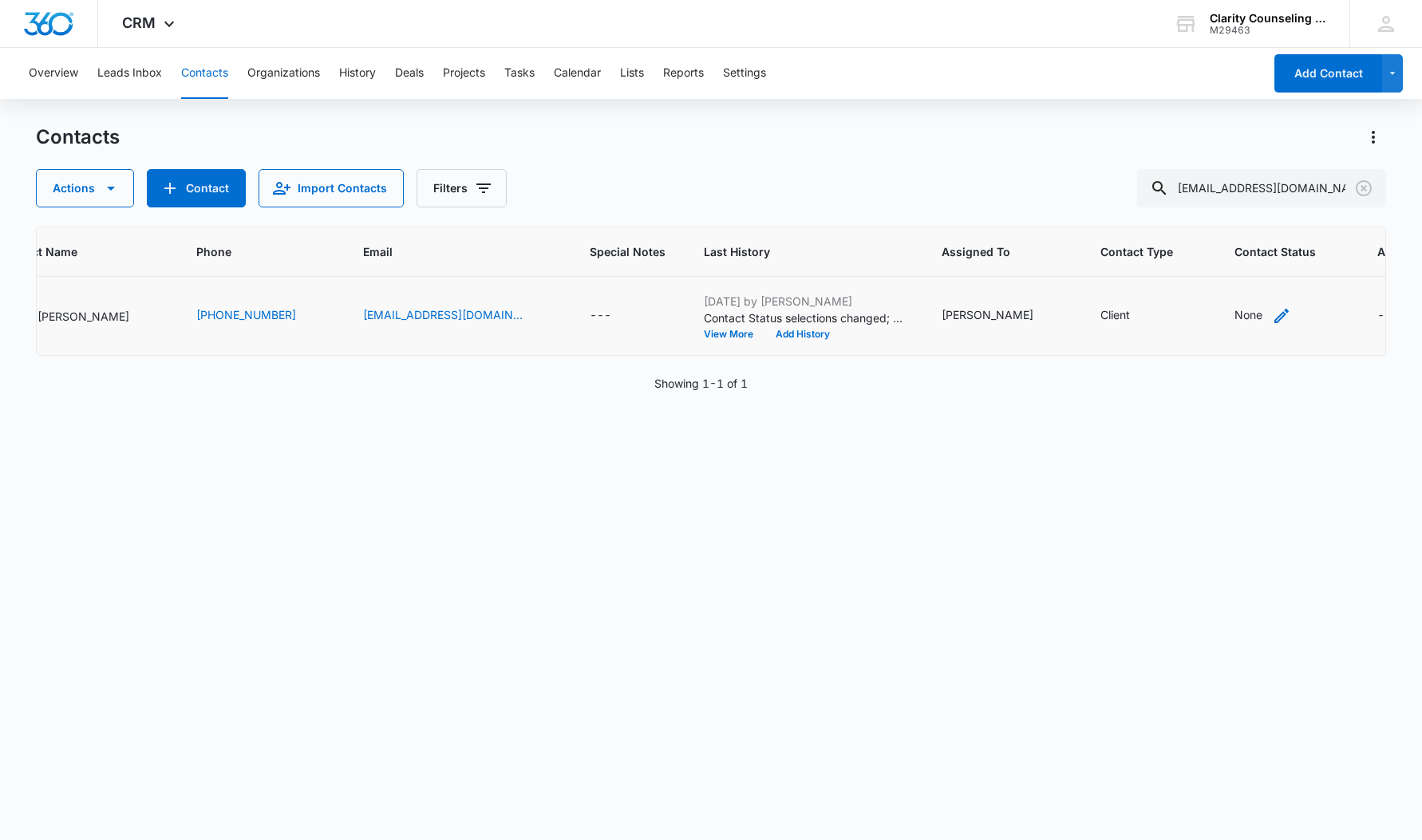
click at [1235, 313] on div "None" at bounding box center [1249, 315] width 28 height 17
click at [1199, 217] on div at bounding box center [1188, 215] width 78 height 20
drag, startPoint x: 1205, startPoint y: 322, endPoint x: 1219, endPoint y: 312, distance: 17.2
click at [1205, 321] on p "[DATE] Reminder Email List" at bounding box center [1206, 326] width 106 height 34
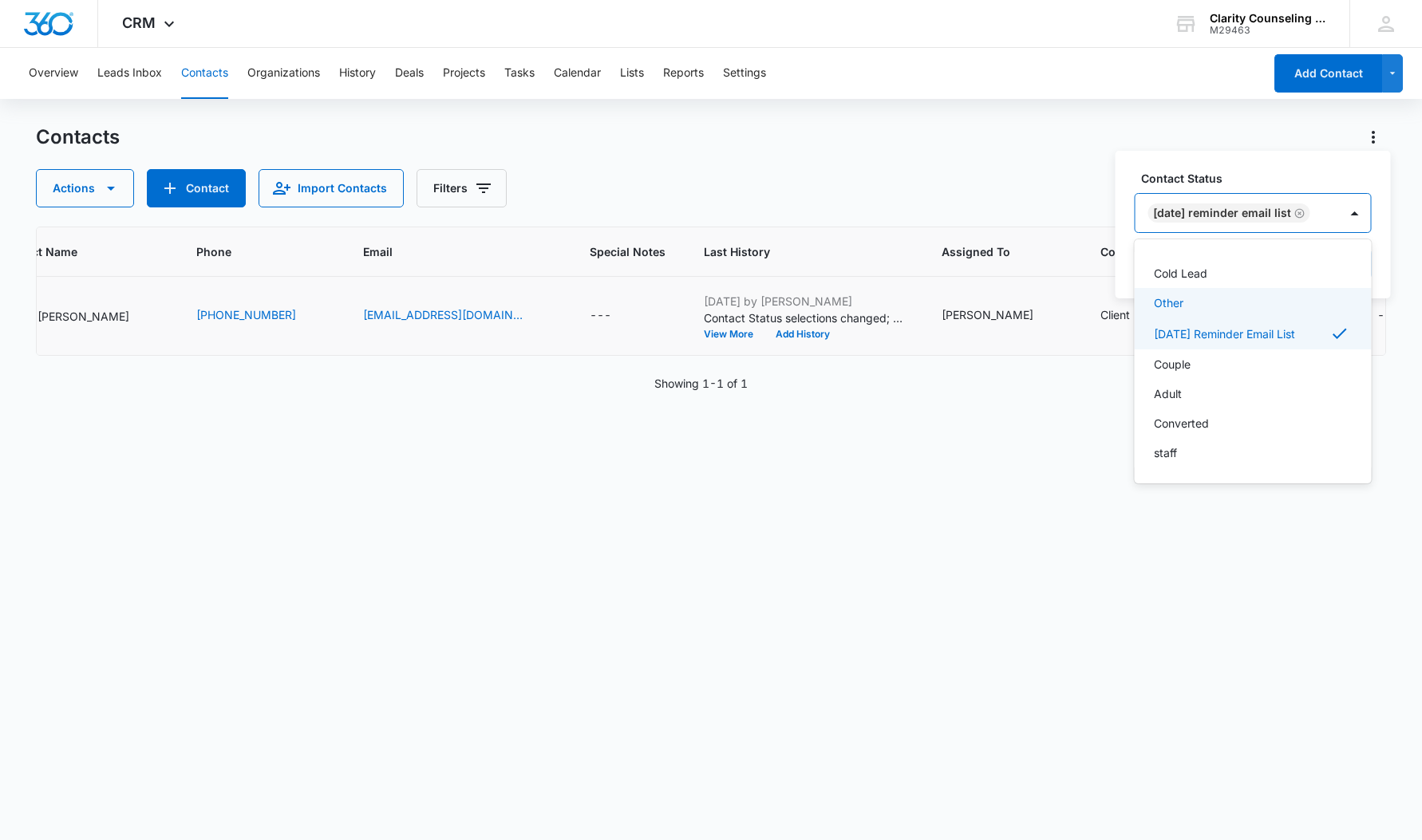
scroll to position [233, 0]
click at [1339, 209] on div "[DATE] Reminder Email List" at bounding box center [1238, 213] width 204 height 39
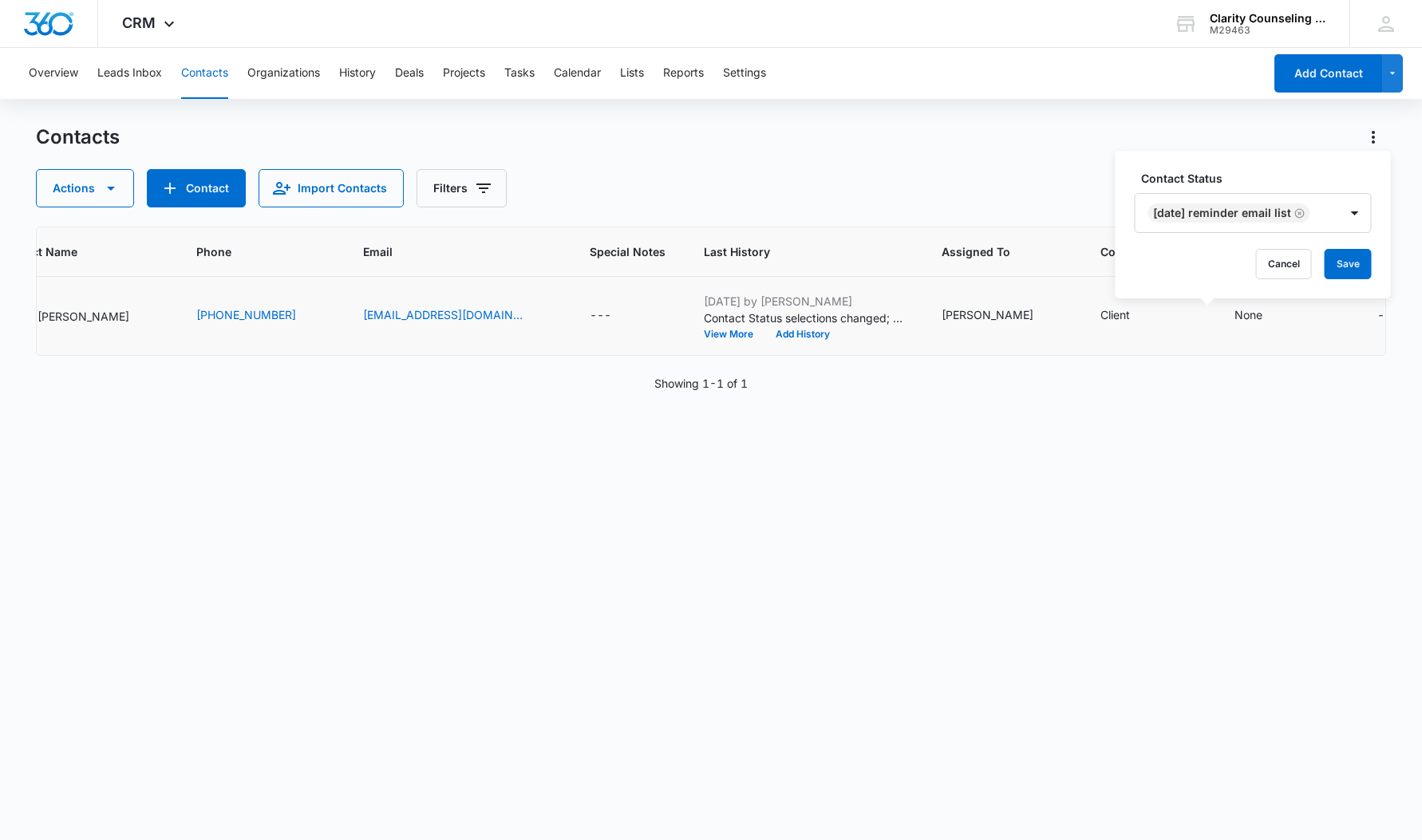
click at [1358, 279] on div "Contact Status [DATE] Reminder Email List Cancel Save" at bounding box center [1253, 224] width 275 height 148
click at [1357, 267] on button "Save" at bounding box center [1348, 263] width 47 height 30
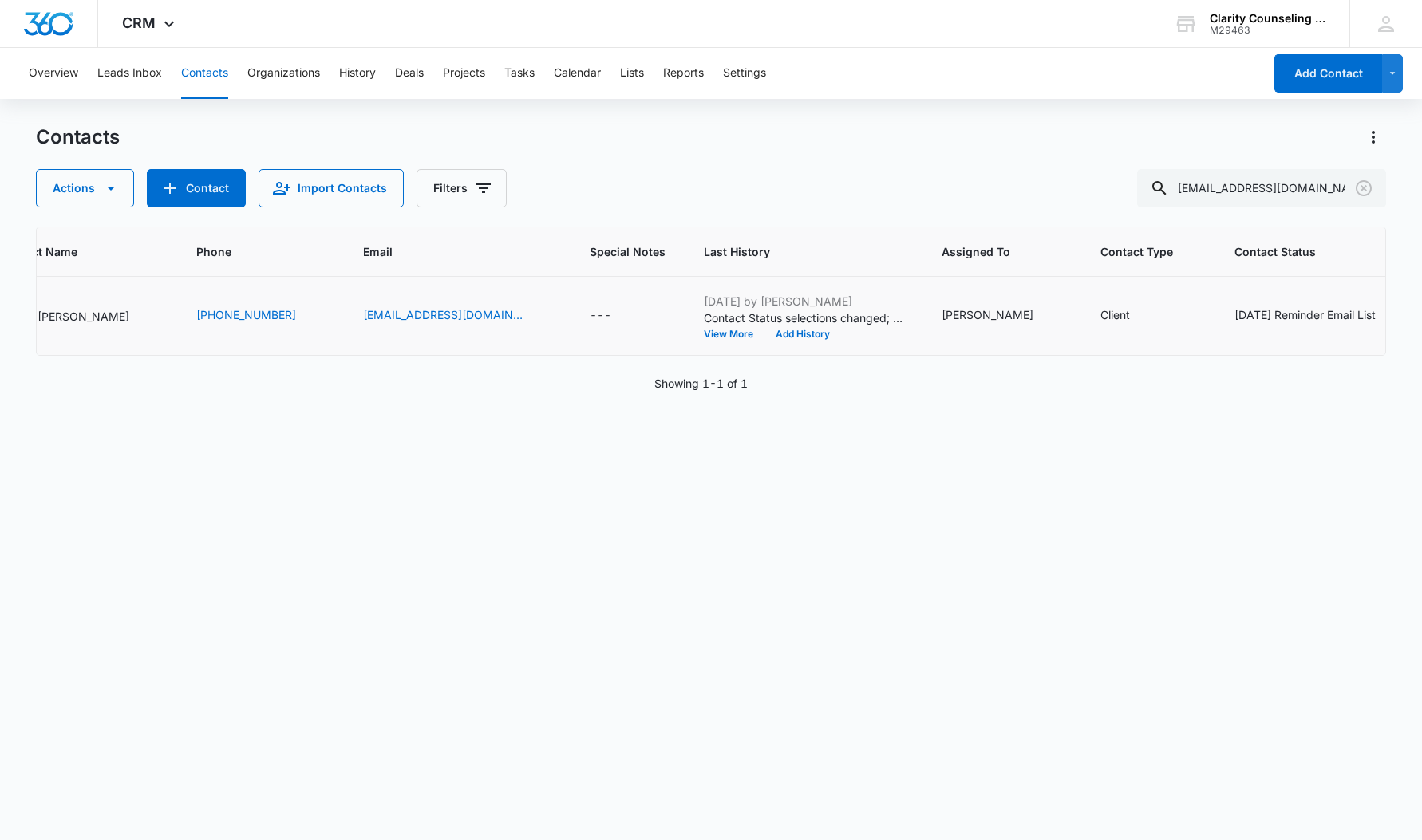
click at [1361, 185] on icon "Clear" at bounding box center [1363, 188] width 19 height 19
click at [1361, 185] on div at bounding box center [1364, 188] width 26 height 39
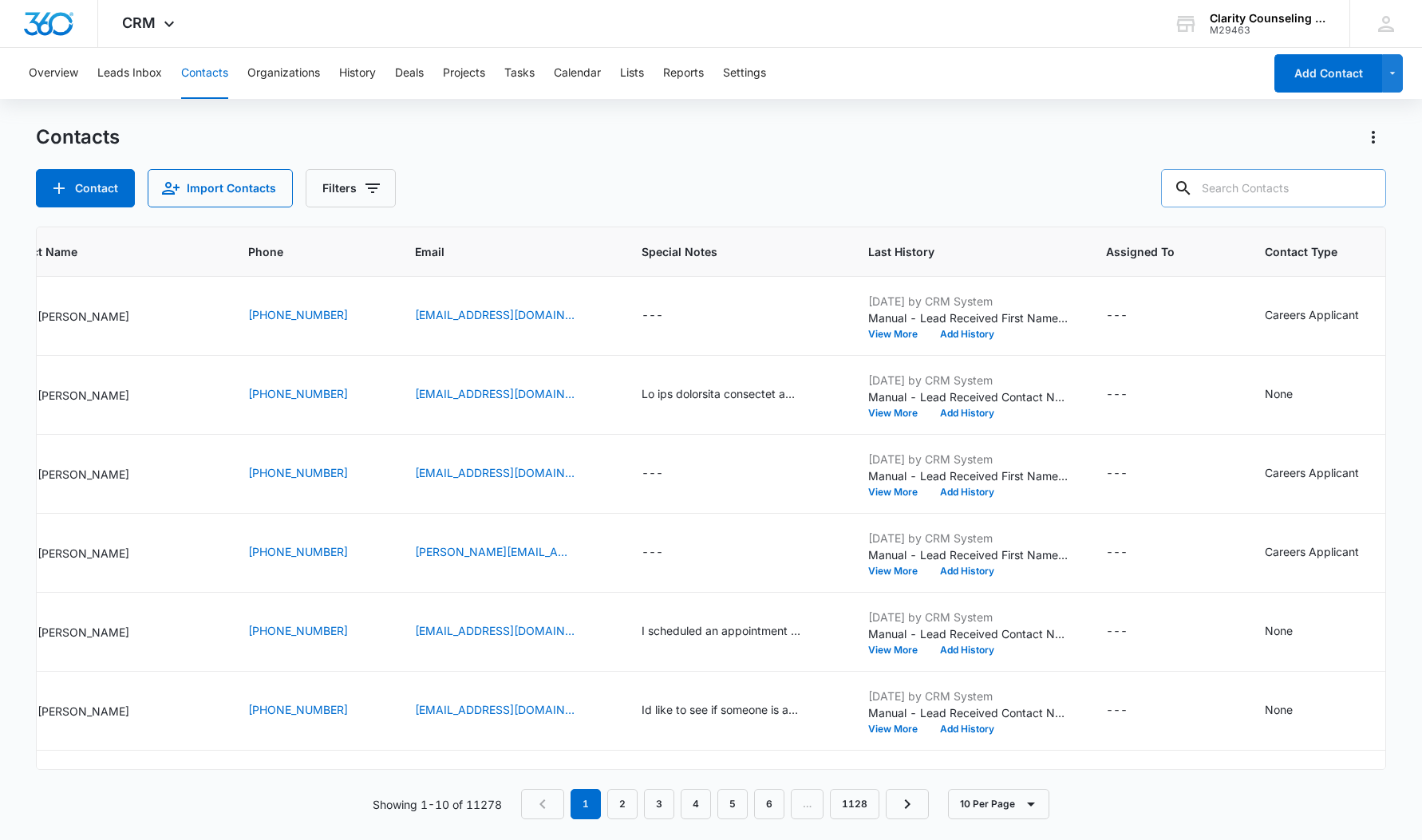
paste input "[EMAIL_ADDRESS][DOMAIN_NAME]"
type input "[EMAIL_ADDRESS][DOMAIN_NAME]"
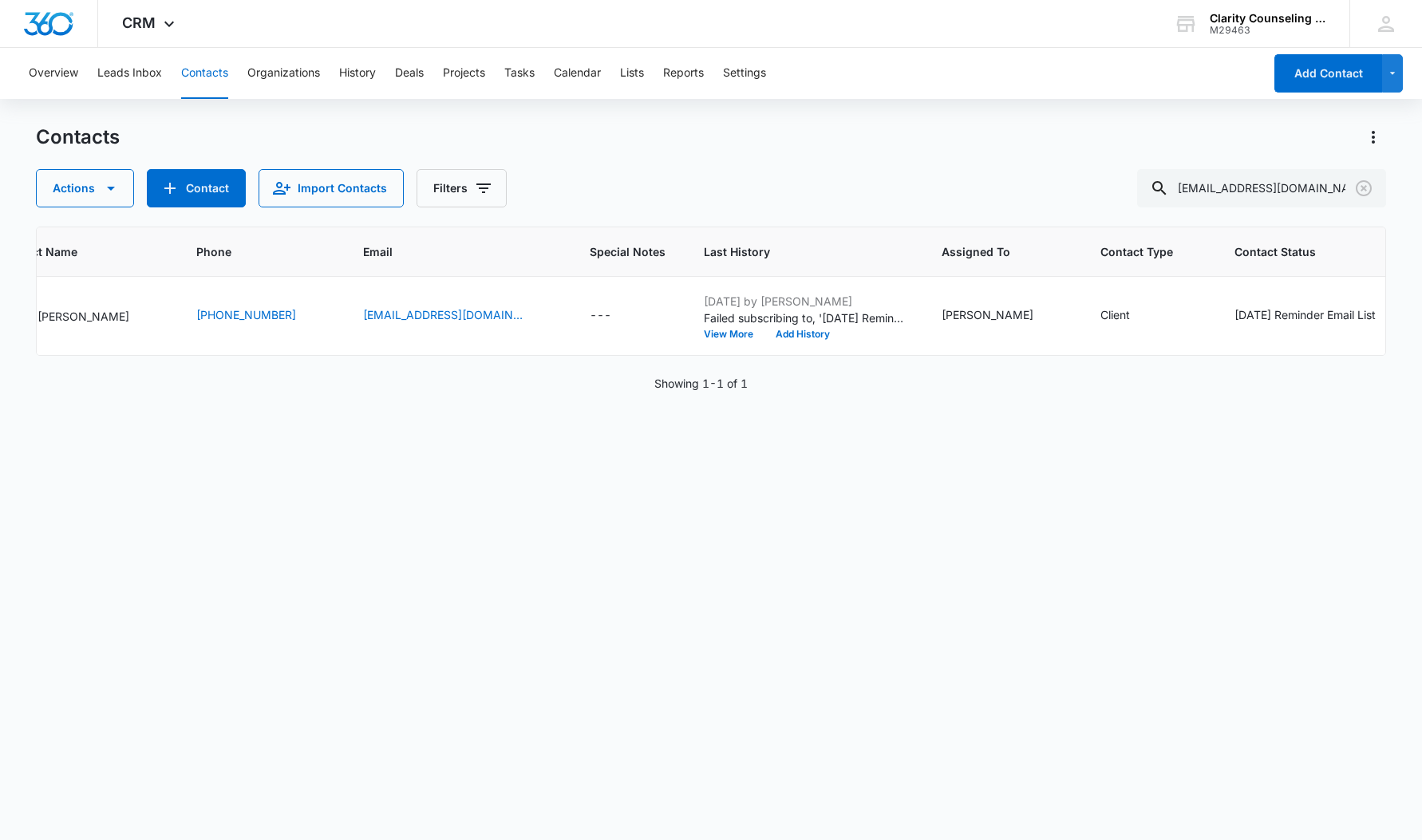
click at [1358, 188] on icon "Clear" at bounding box center [1363, 188] width 19 height 19
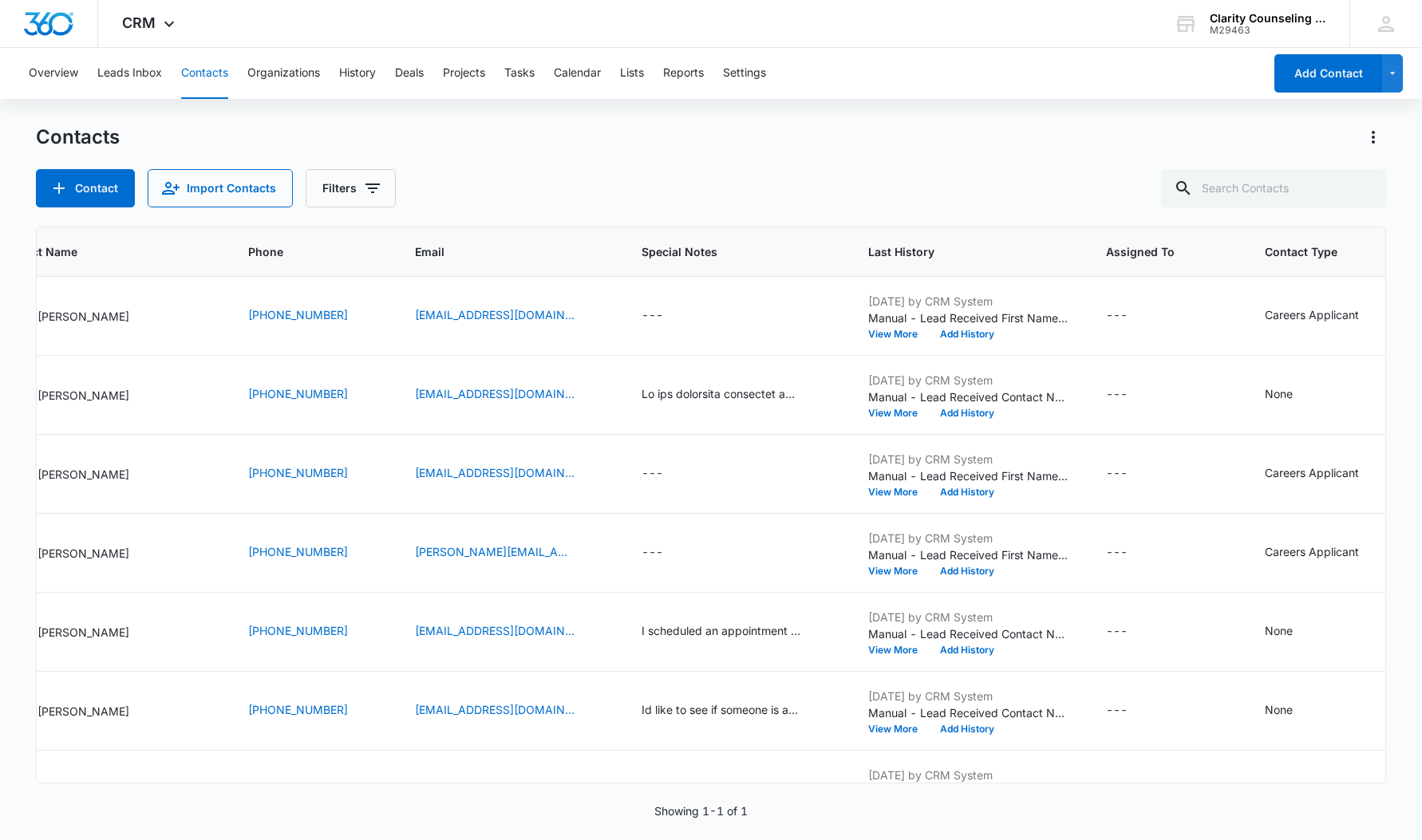
click at [1358, 188] on div at bounding box center [1364, 188] width 26 height 39
paste input "[EMAIL_ADDRESS][DOMAIN_NAME]"
type input "[EMAIL_ADDRESS][DOMAIN_NAME]"
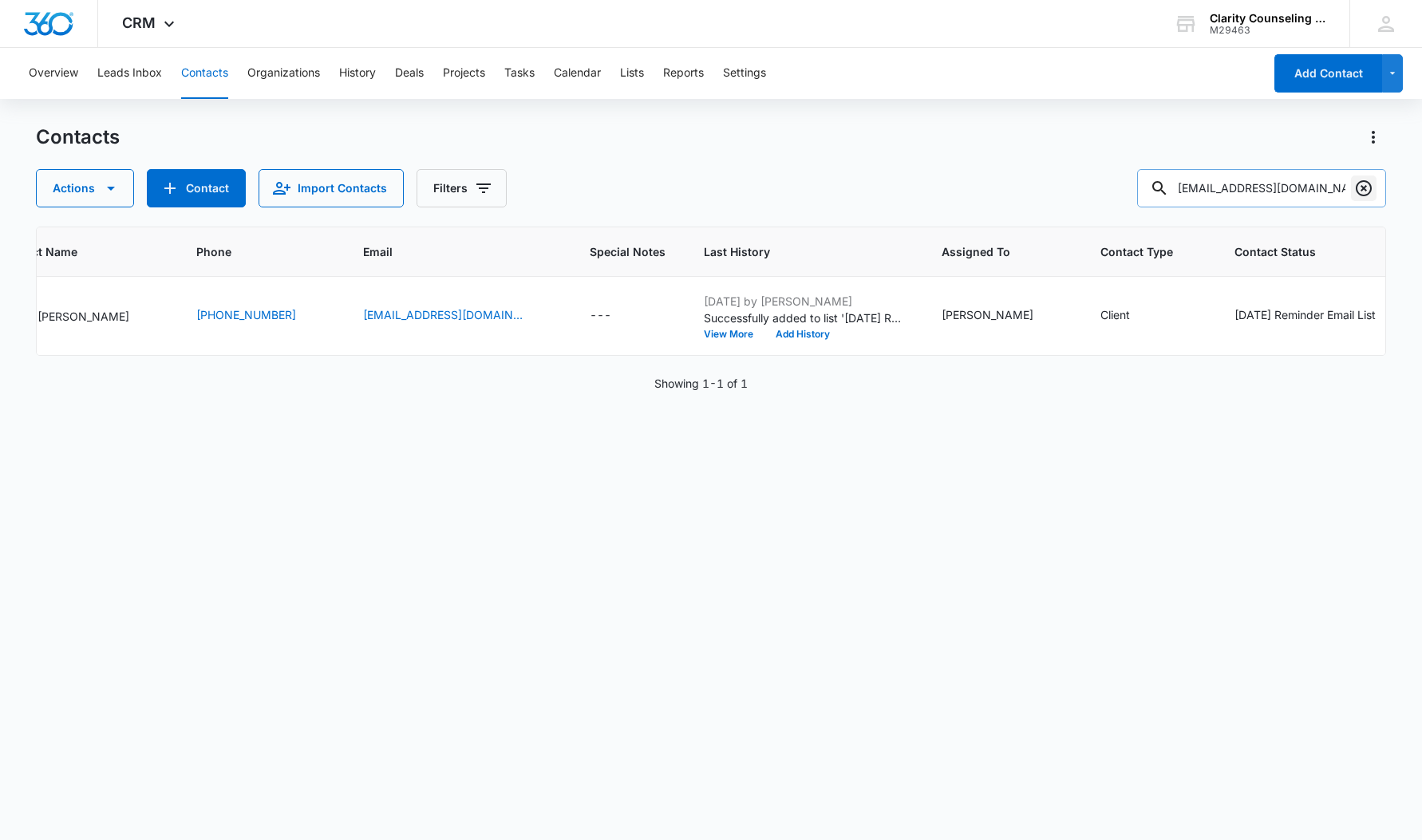
click at [1363, 187] on icon "Clear" at bounding box center [1363, 188] width 19 height 19
click at [1363, 187] on div at bounding box center [1364, 188] width 26 height 39
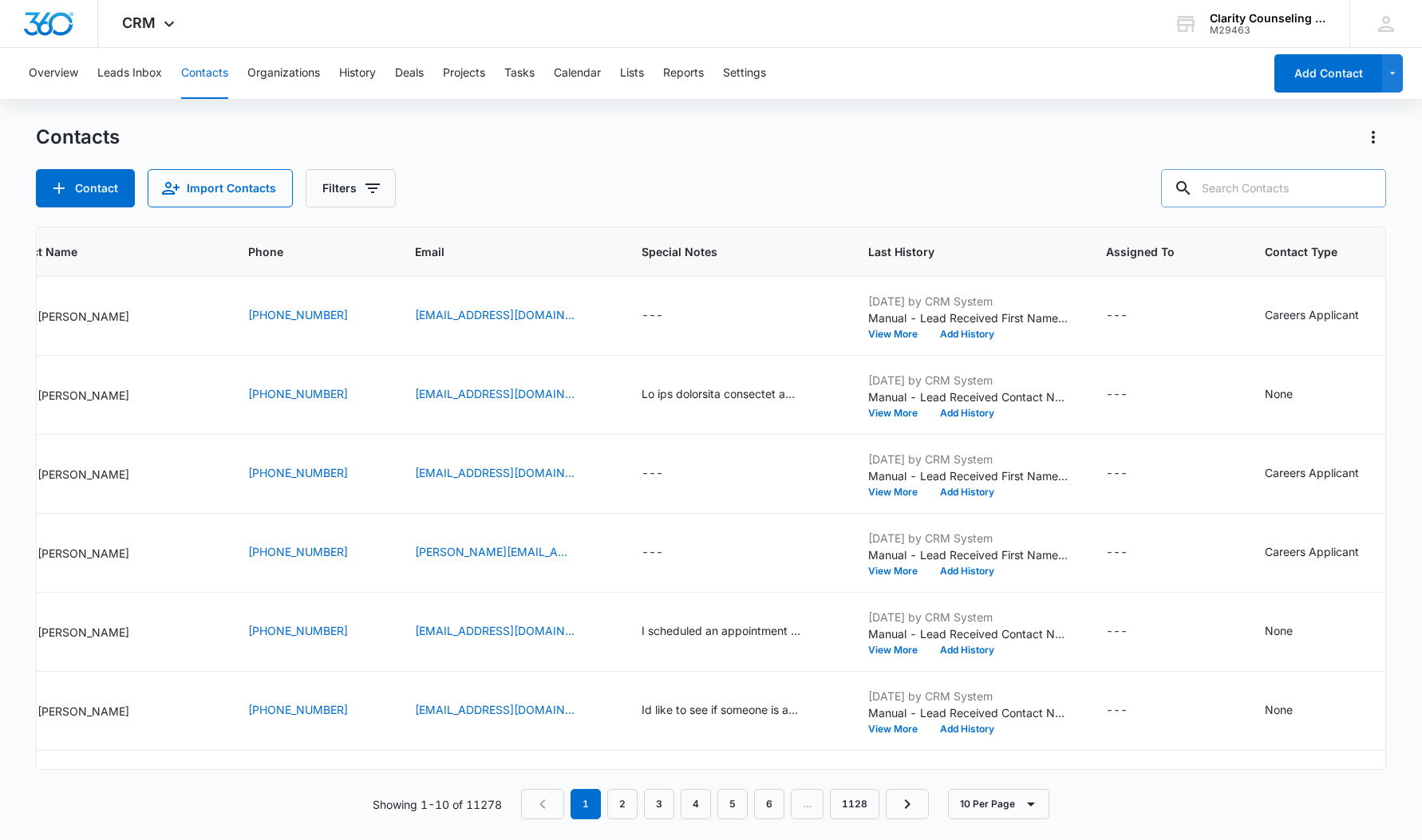
paste input "[EMAIL_ADDRESS][DOMAIN_NAME]"
type input "[EMAIL_ADDRESS][DOMAIN_NAME]"
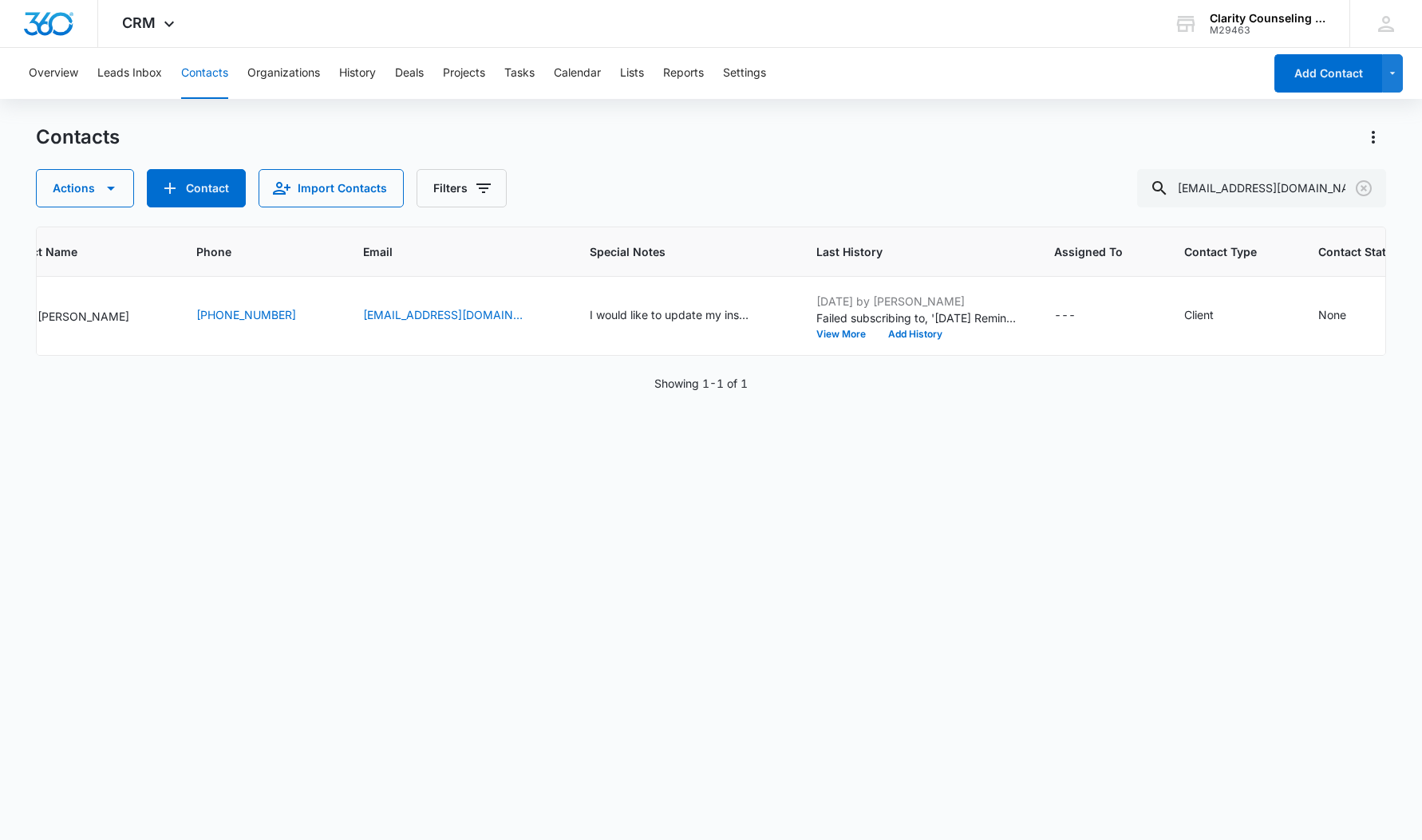
click at [1364, 185] on icon "Clear" at bounding box center [1363, 188] width 19 height 19
click at [1364, 185] on div at bounding box center [1364, 188] width 26 height 39
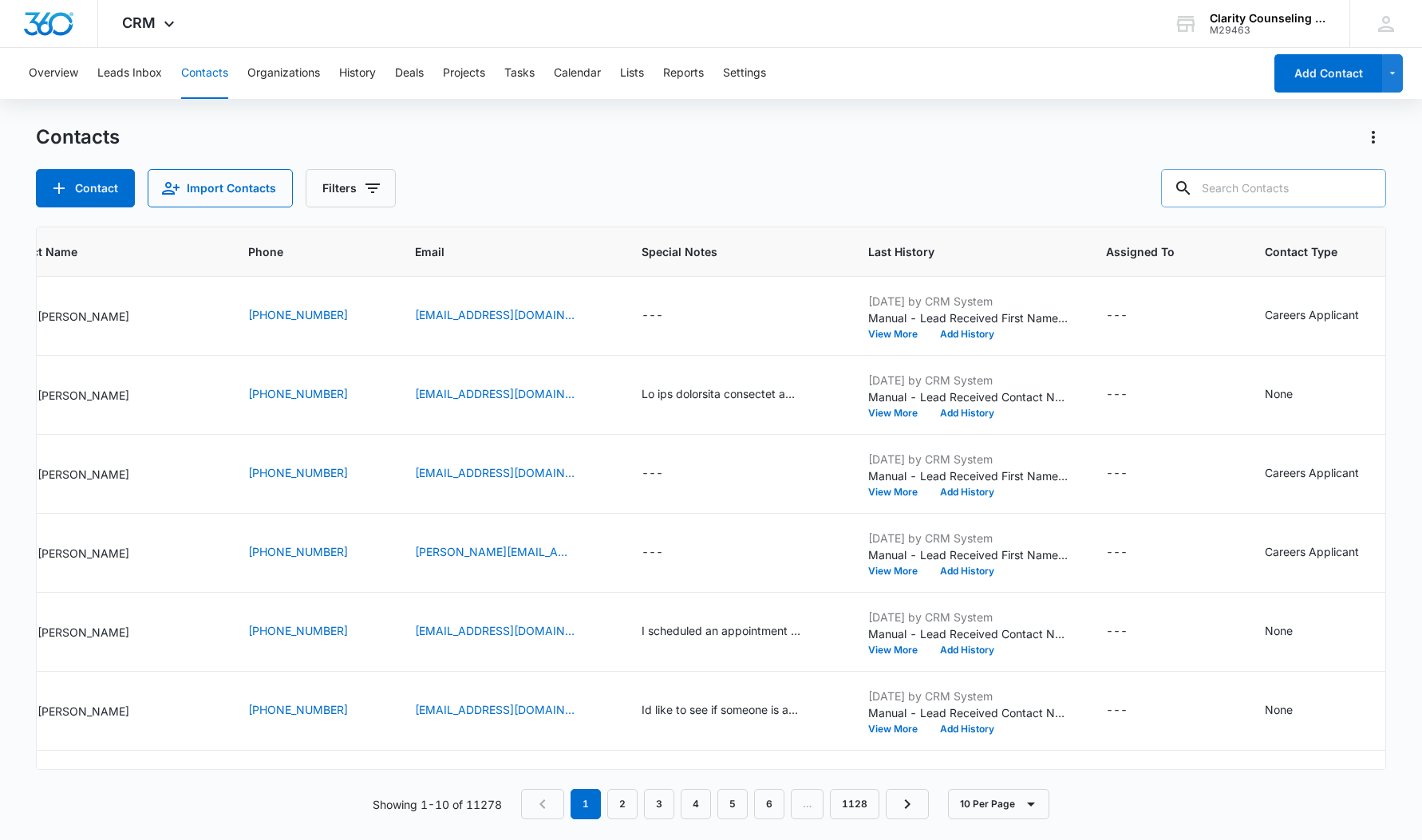
paste input "[EMAIL_ADDRESS][PERSON_NAME][DOMAIN_NAME]"
type input "[EMAIL_ADDRESS][PERSON_NAME][DOMAIN_NAME]"
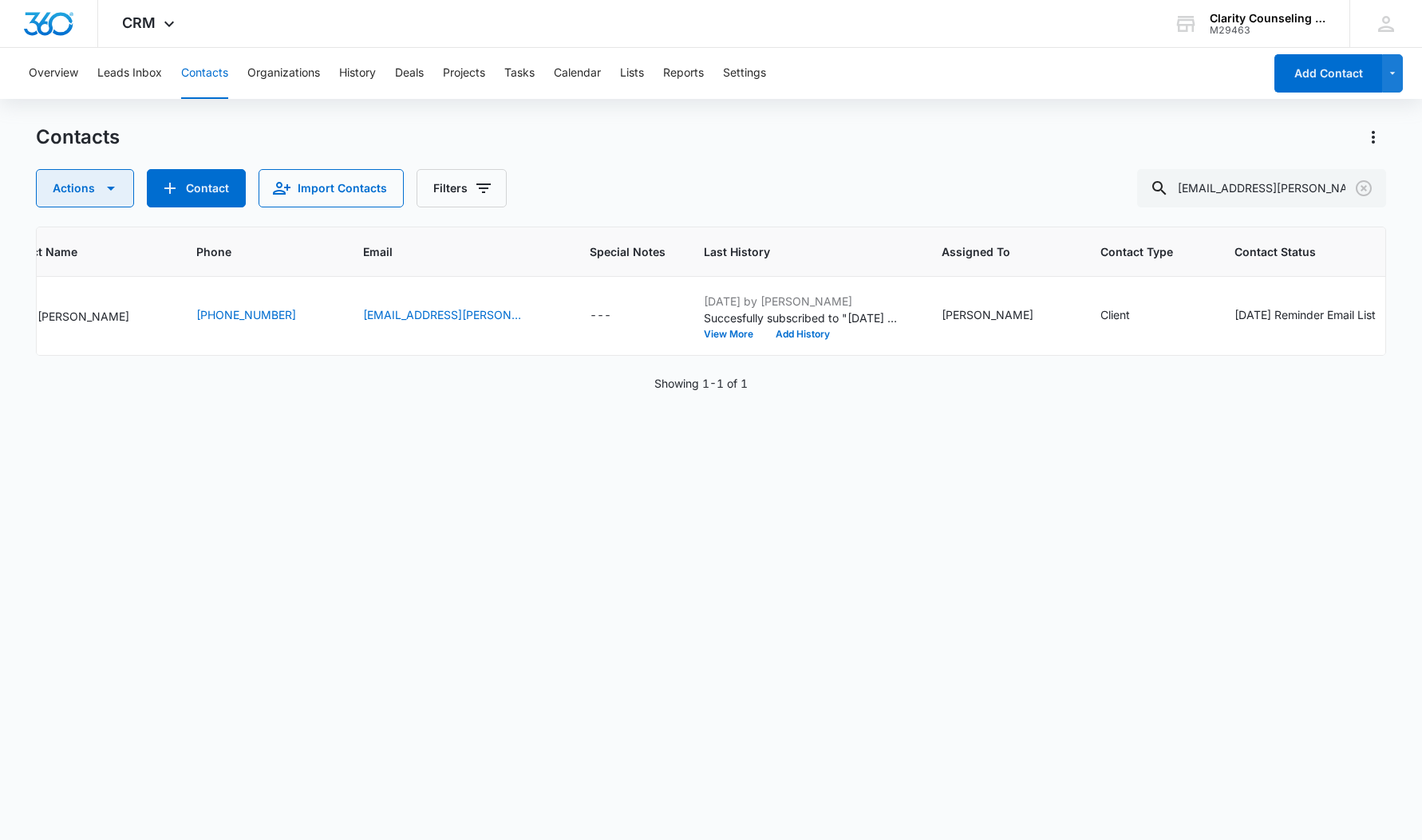
click at [1360, 189] on icon "Clear" at bounding box center [1363, 188] width 19 height 19
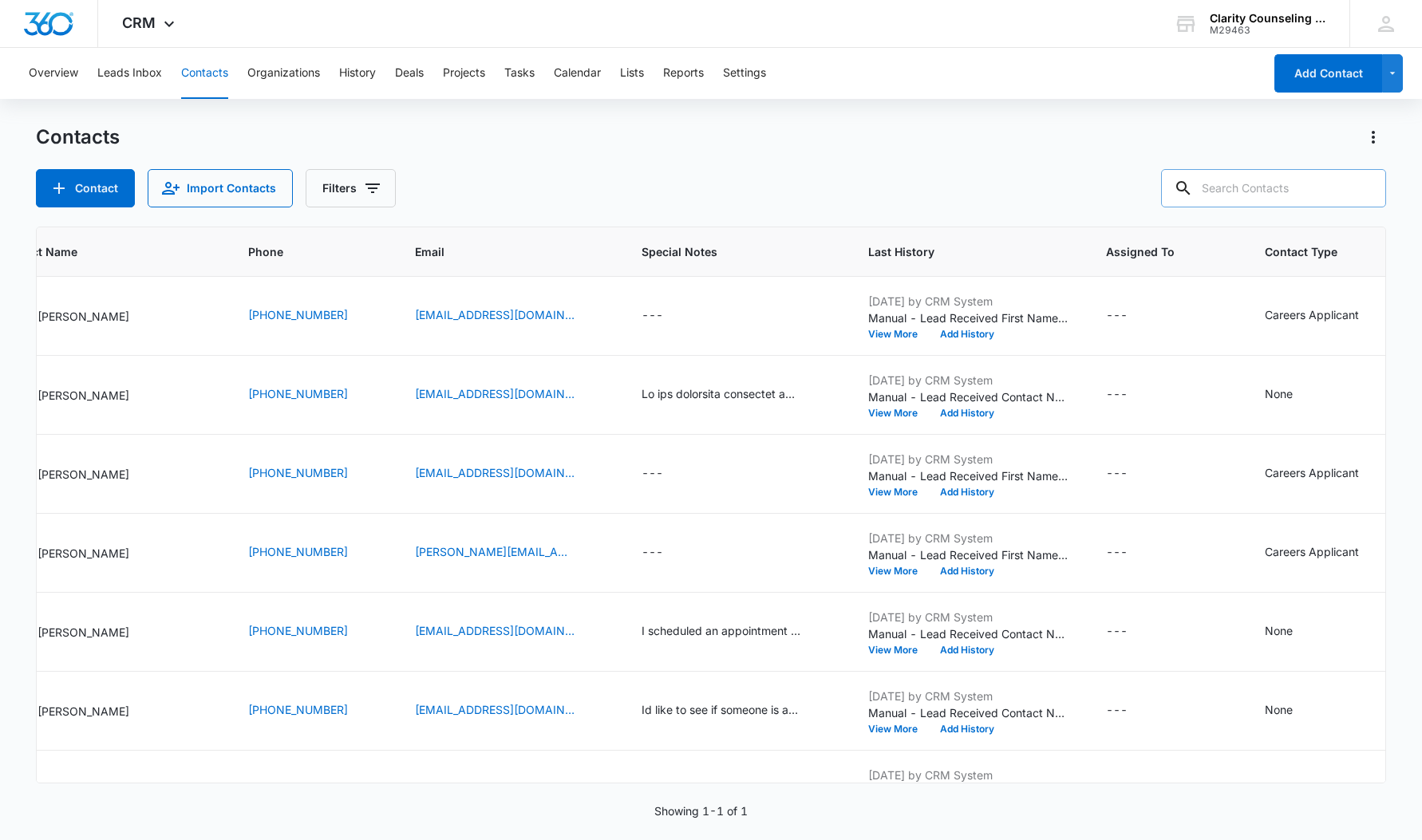
drag, startPoint x: 71, startPoint y: 191, endPoint x: 1286, endPoint y: 196, distance: 1215.0
click at [1360, 189] on div at bounding box center [1364, 188] width 26 height 39
paste input "[EMAIL_ADDRESS][DOMAIN_NAME]"
type input "[EMAIL_ADDRESS][DOMAIN_NAME]"
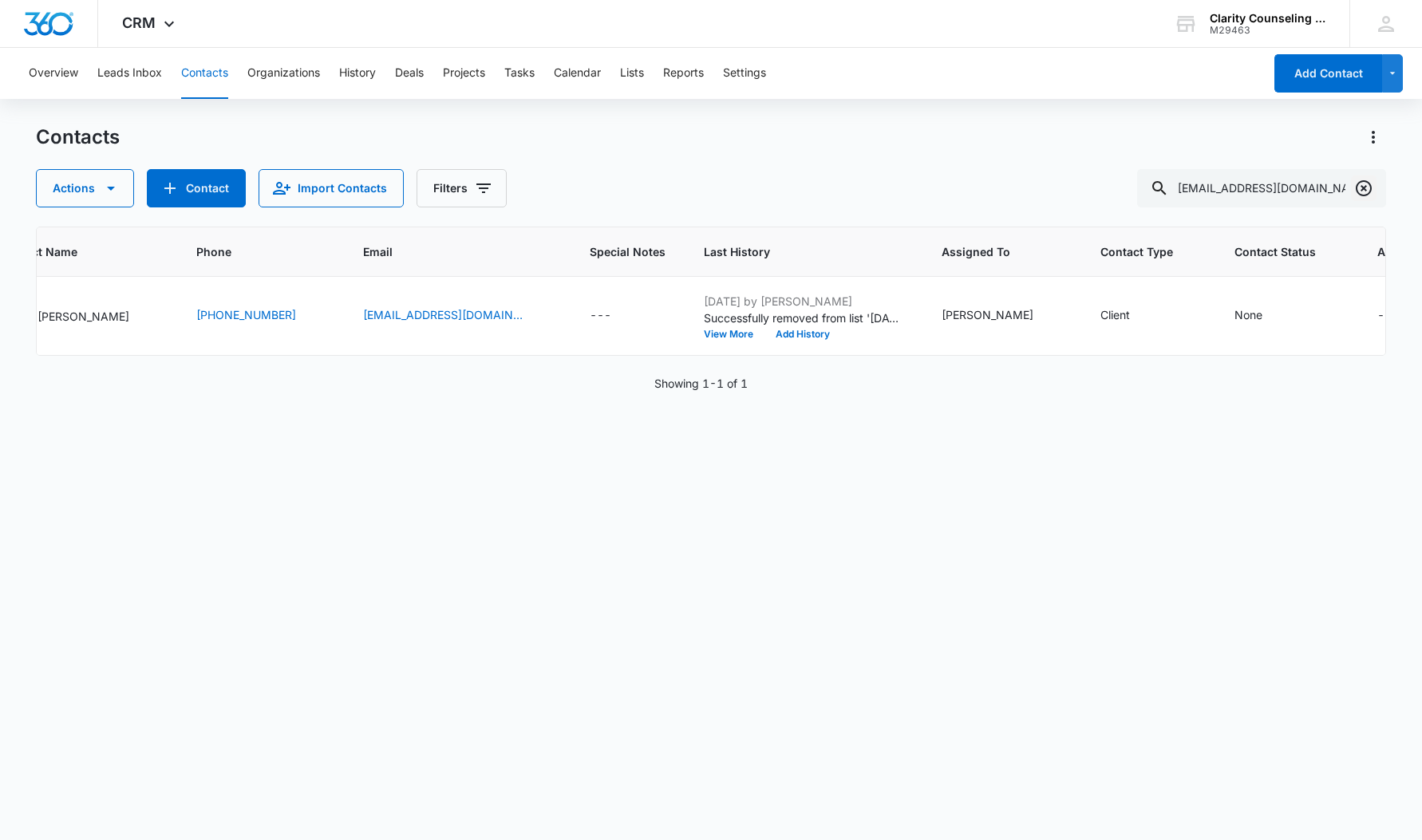
click at [1364, 188] on icon "Clear" at bounding box center [1363, 188] width 16 height 16
click at [1364, 188] on div at bounding box center [1364, 188] width 26 height 39
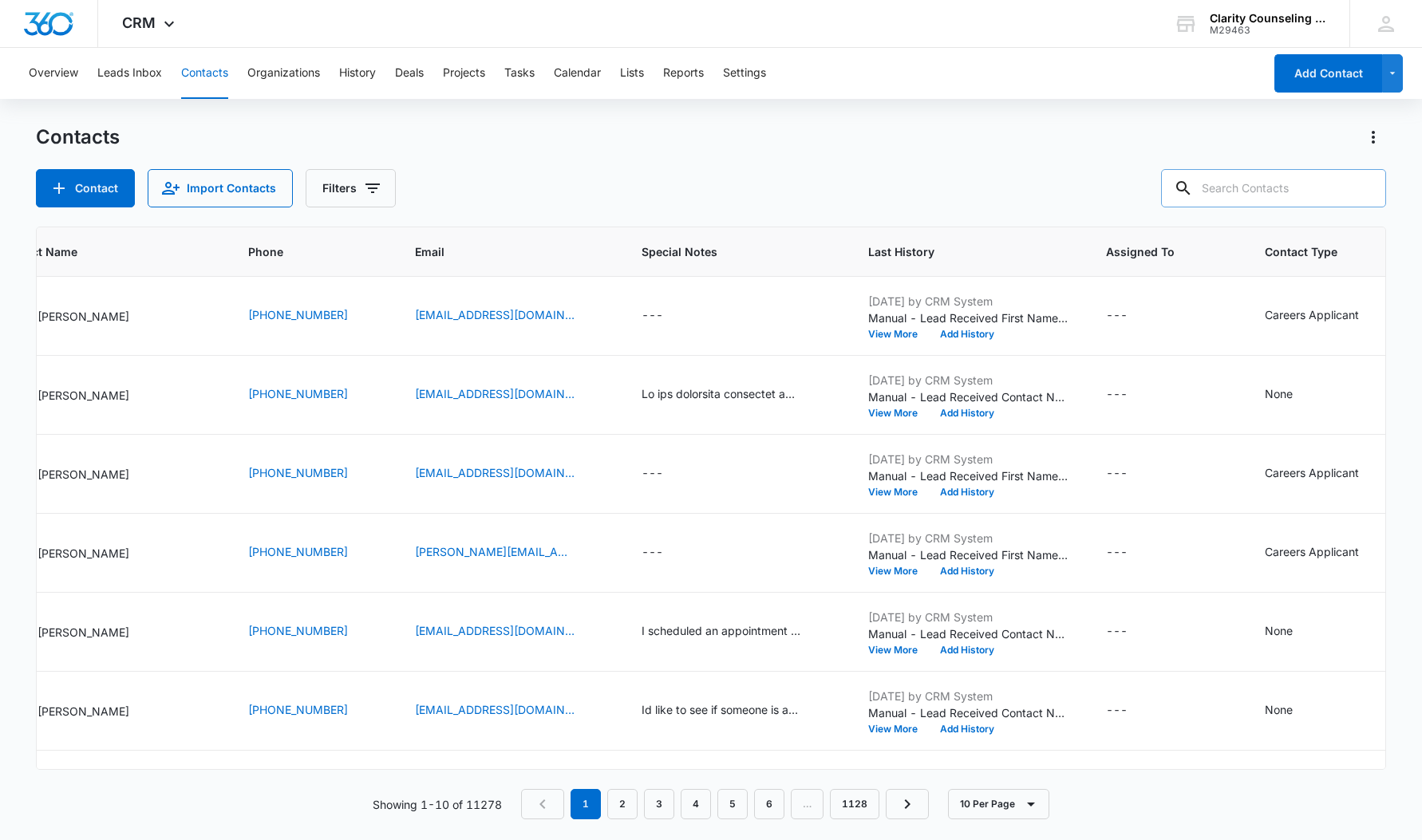
paste input "[EMAIL_ADDRESS][DOMAIN_NAME]"
type input "[EMAIL_ADDRESS][DOMAIN_NAME]"
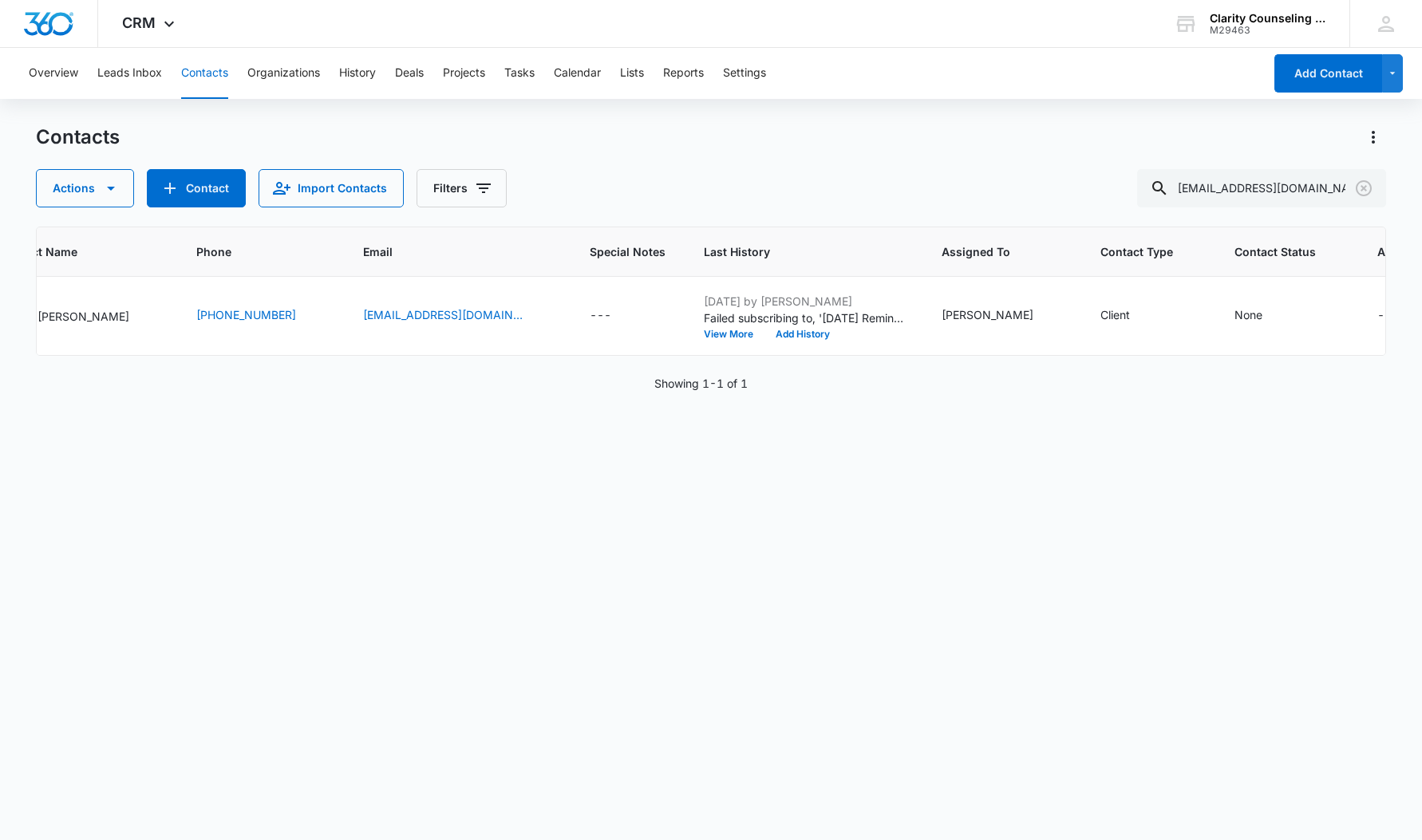
click at [1363, 189] on icon "Clear" at bounding box center [1363, 188] width 16 height 16
click at [1363, 189] on div at bounding box center [1364, 188] width 26 height 39
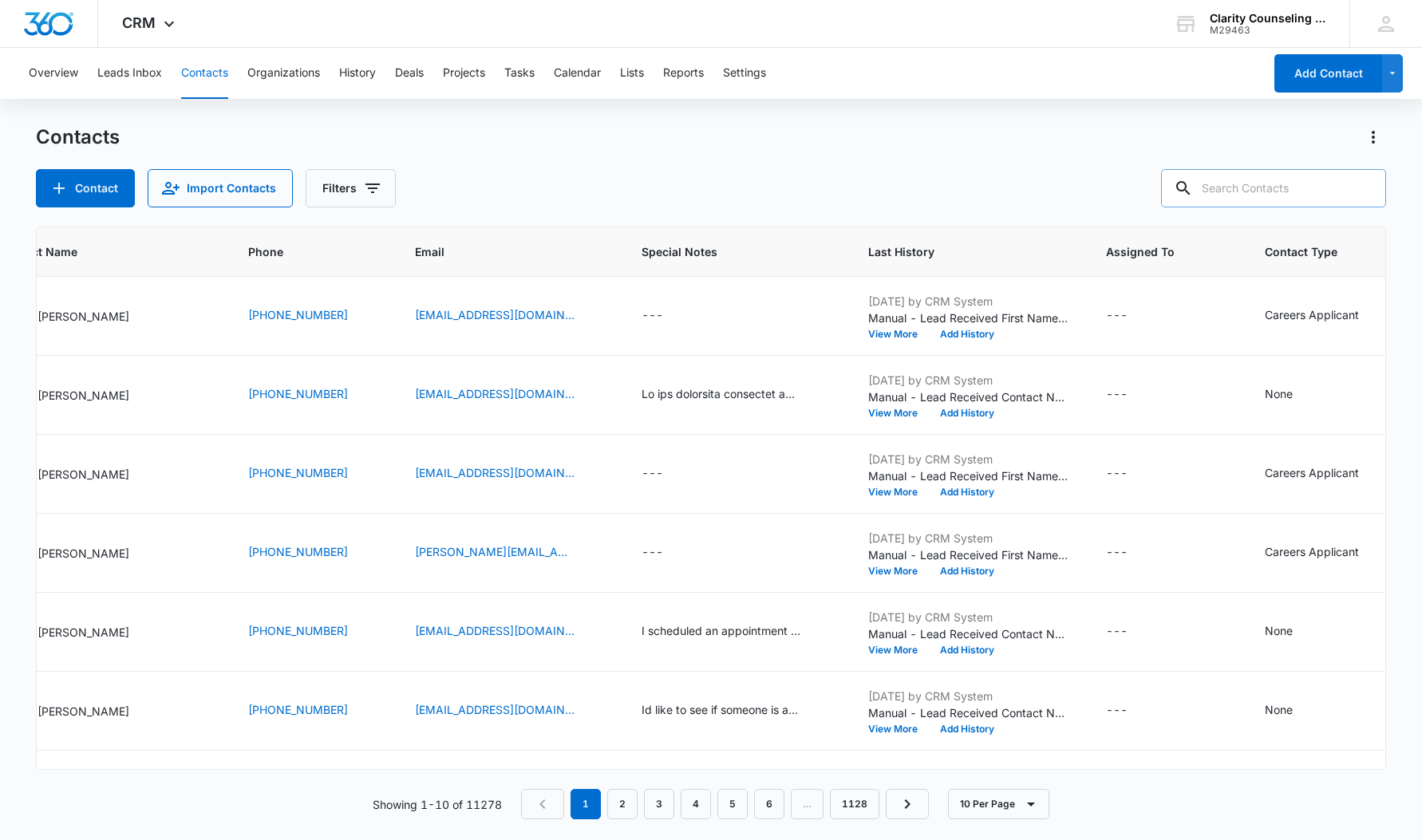
paste input "[EMAIL_ADDRESS][DOMAIN_NAME]"
type input "[EMAIL_ADDRESS][DOMAIN_NAME]"
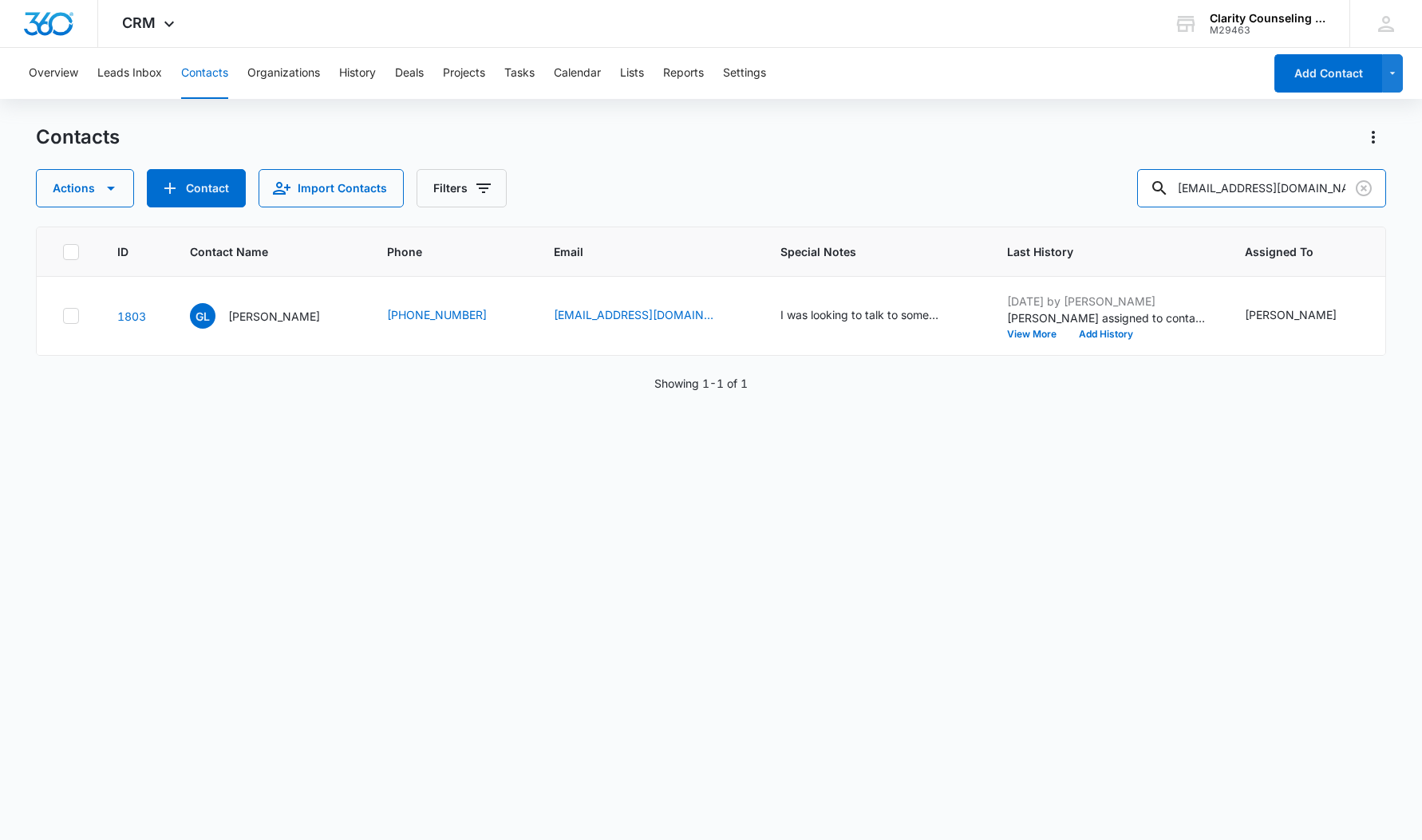
scroll to position [0, 0]
click at [1363, 181] on icon "Clear" at bounding box center [1363, 188] width 16 height 16
click at [1363, 181] on div at bounding box center [1364, 188] width 26 height 39
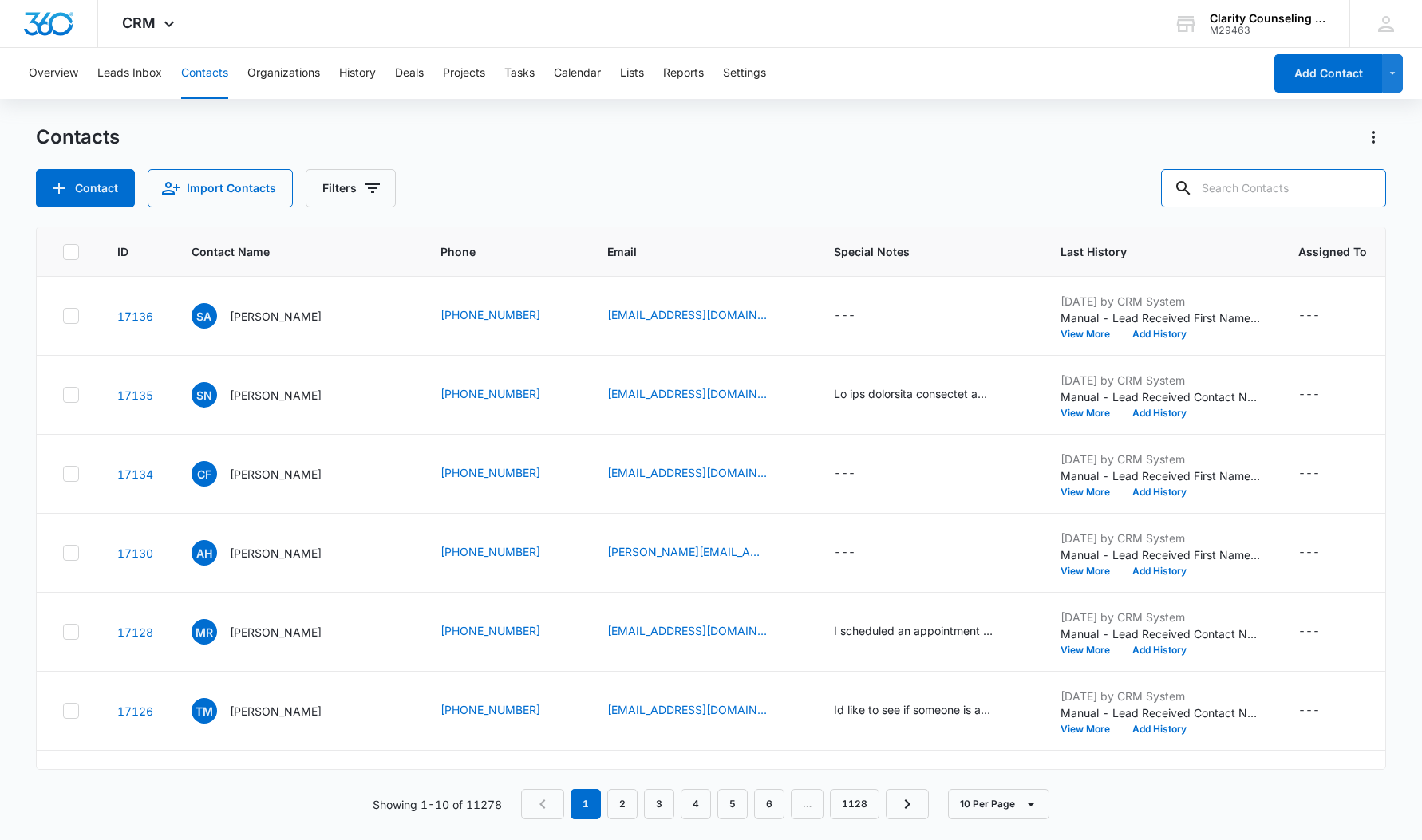
paste input "[EMAIL_ADDRESS][DOMAIN_NAME]"
type input "[EMAIL_ADDRESS][DOMAIN_NAME]"
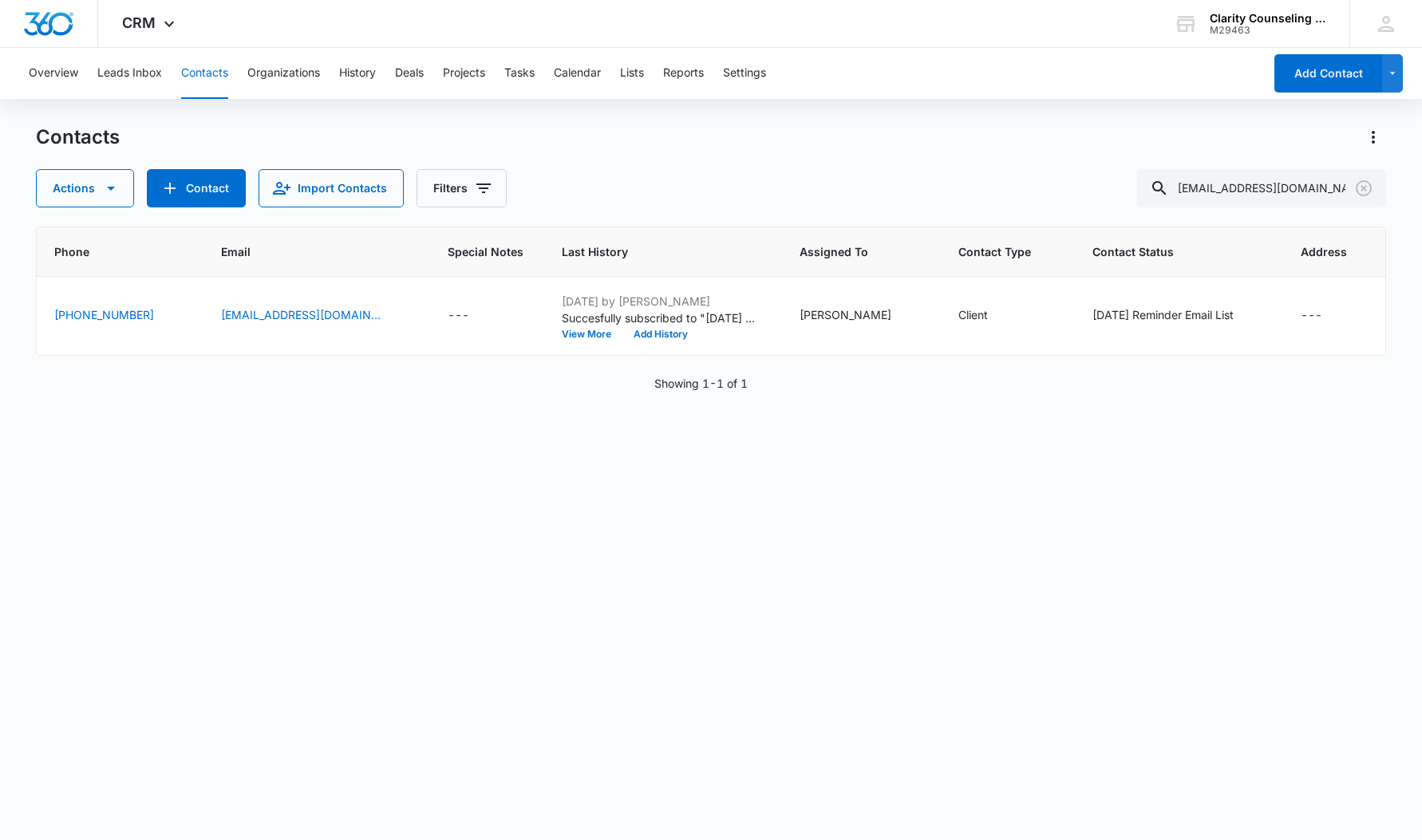
scroll to position [0, 335]
click at [1363, 190] on icon "Clear" at bounding box center [1363, 188] width 16 height 16
click at [1363, 190] on div at bounding box center [1364, 188] width 26 height 39
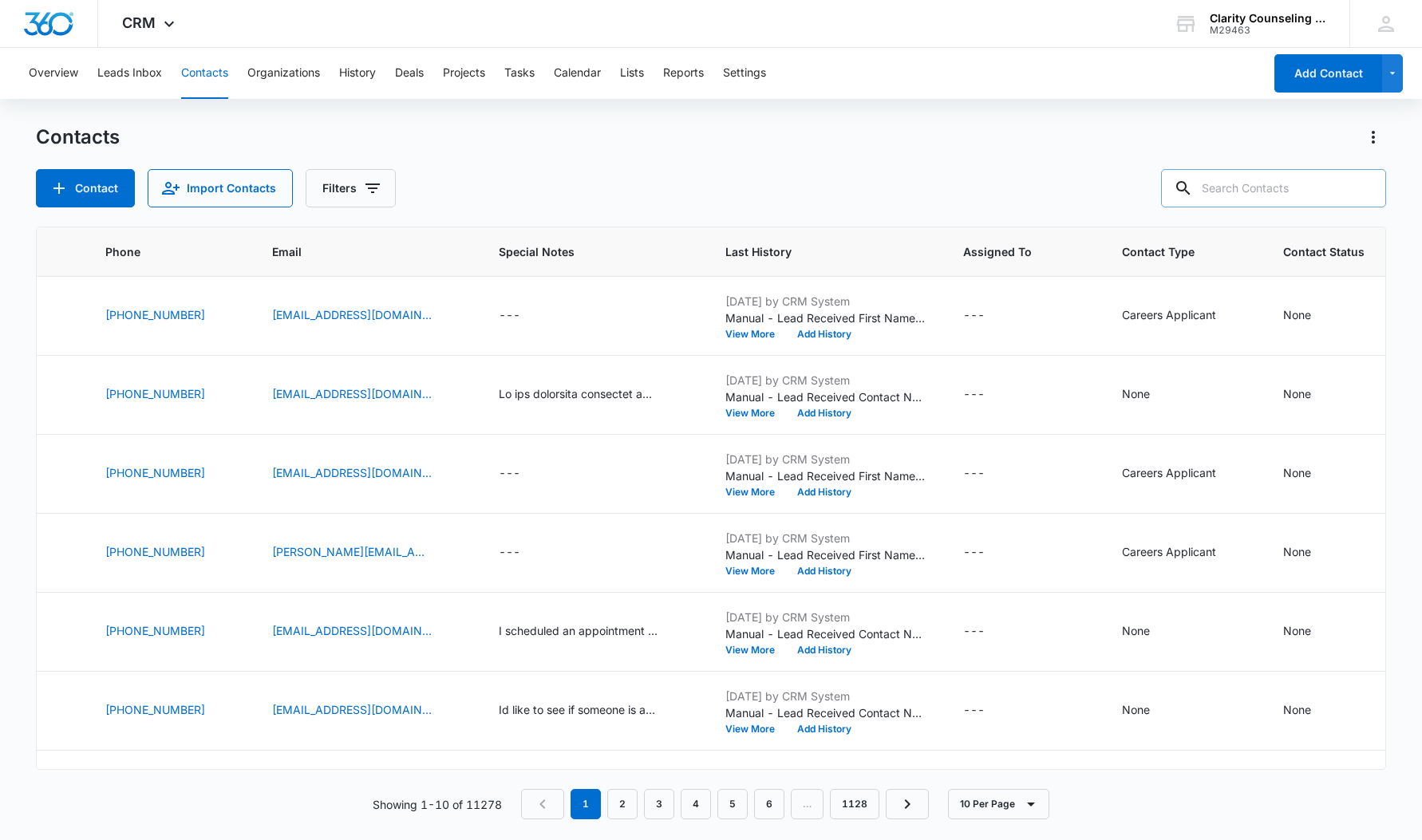
paste input "[PERSON_NAME][EMAIL_ADDRESS][DOMAIN_NAME]"
type input "[PERSON_NAME][EMAIL_ADDRESS][DOMAIN_NAME]"
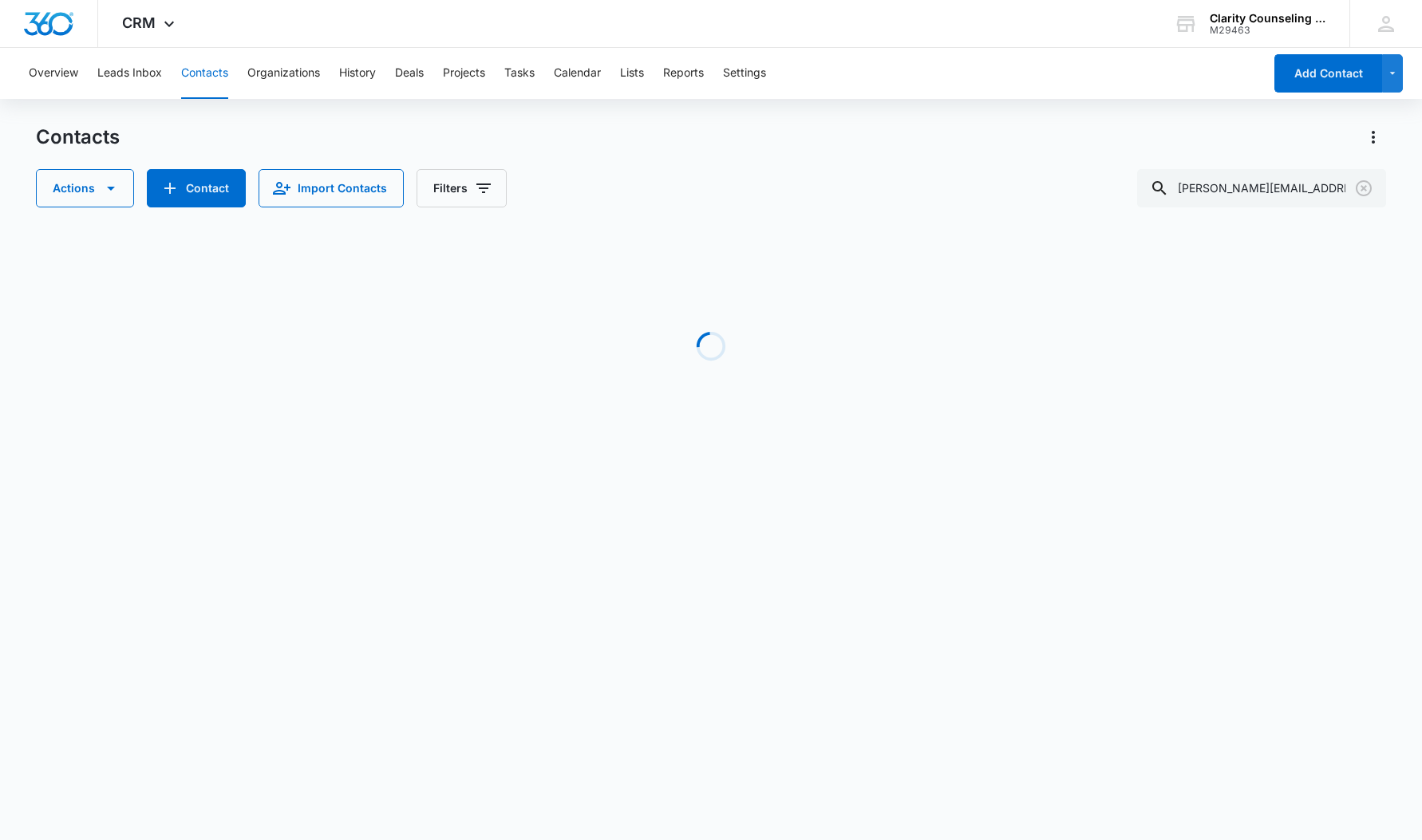
scroll to position [0, 316]
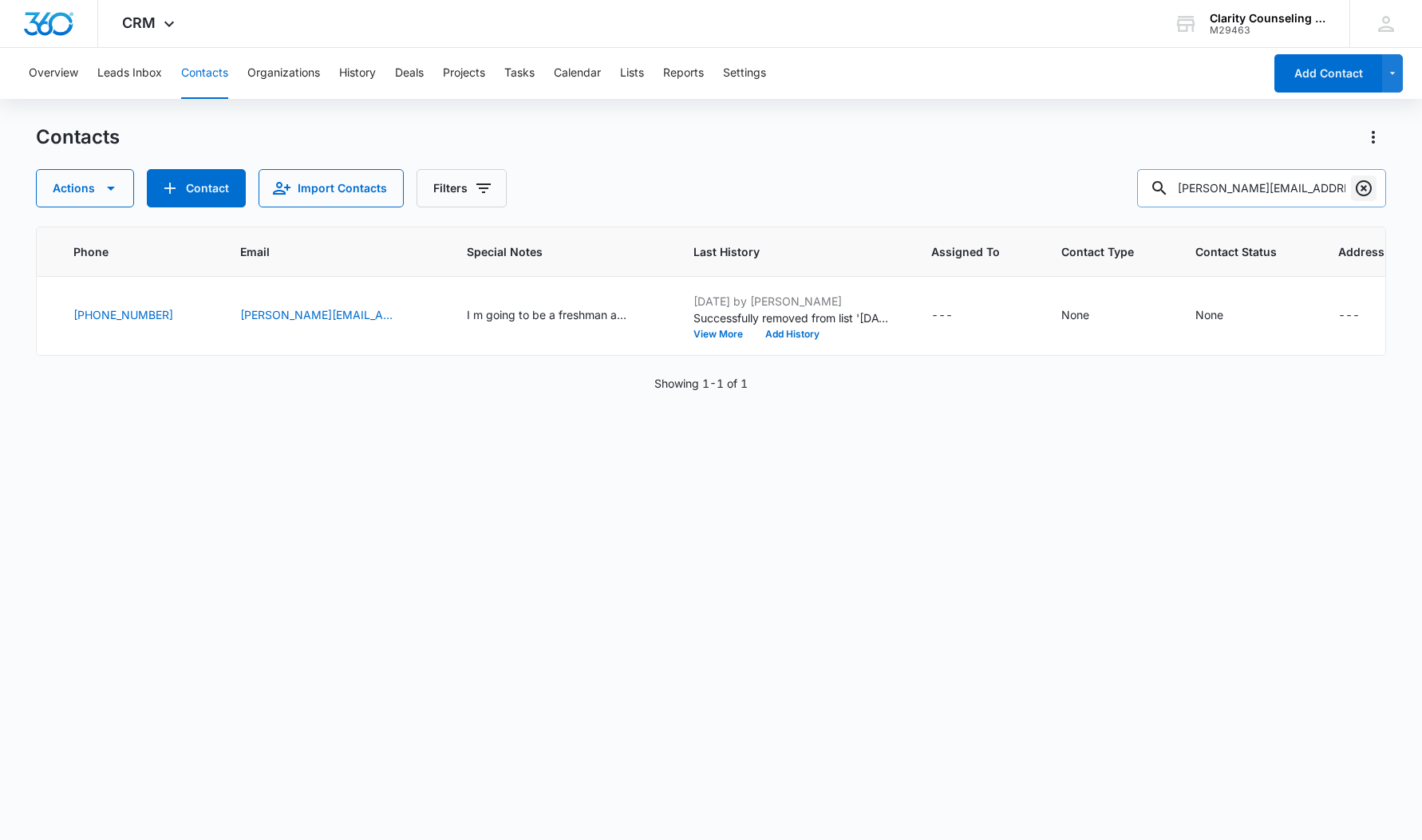
click at [1363, 184] on icon "Clear" at bounding box center [1363, 188] width 19 height 19
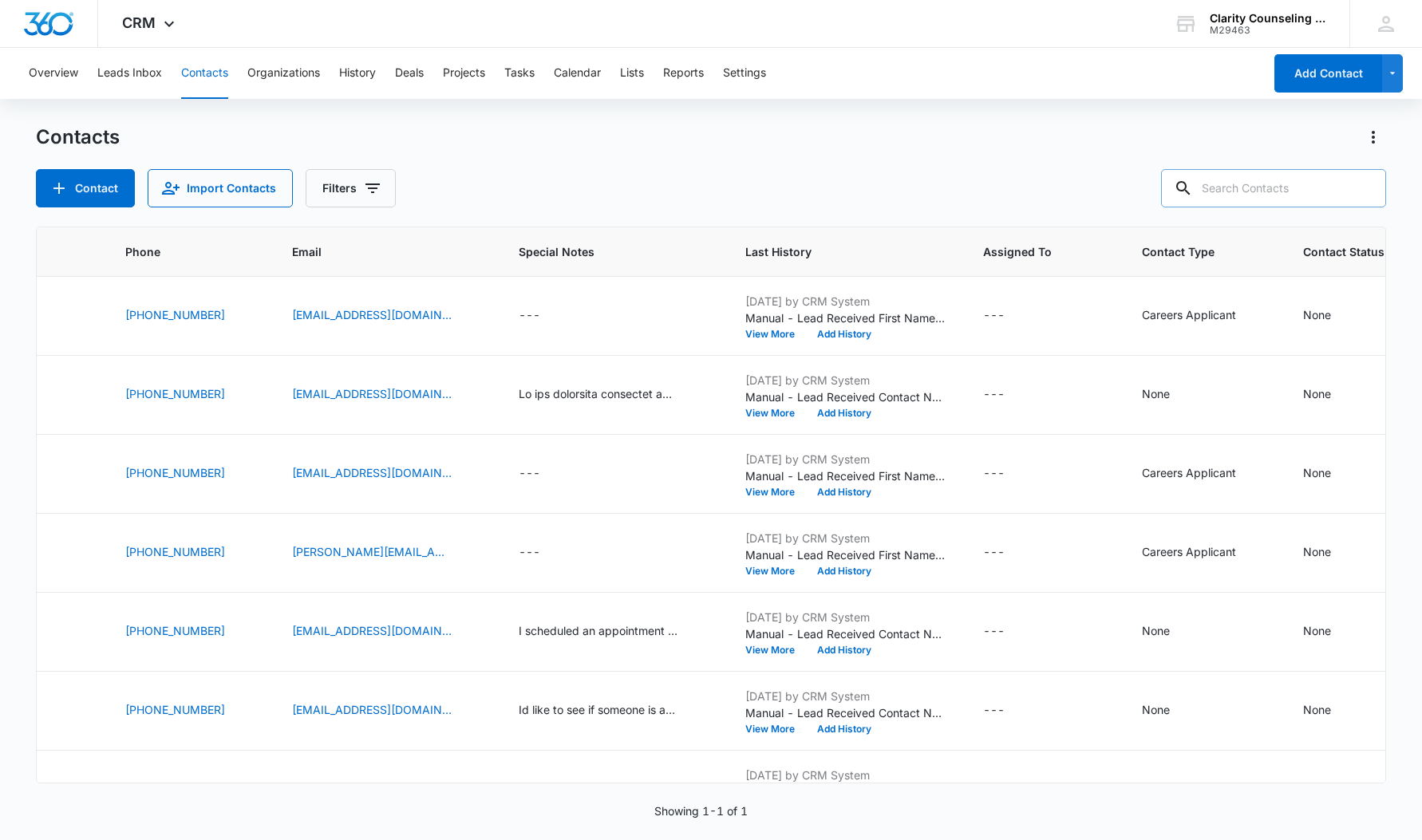
click at [1363, 184] on div at bounding box center [1364, 188] width 26 height 39
paste input "[EMAIL_ADDRESS][DOMAIN_NAME]"
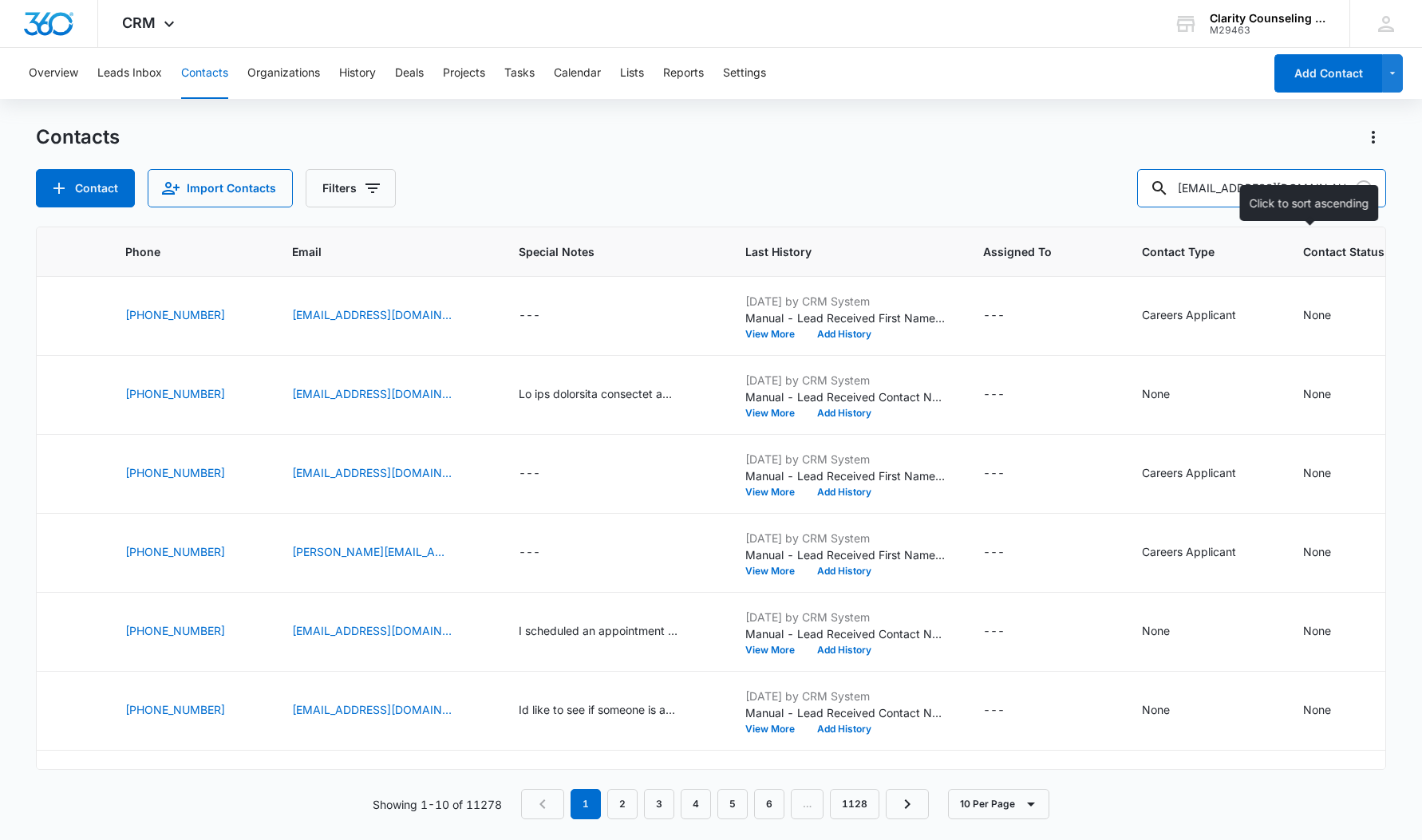
type input "[EMAIL_ADDRESS][DOMAIN_NAME]"
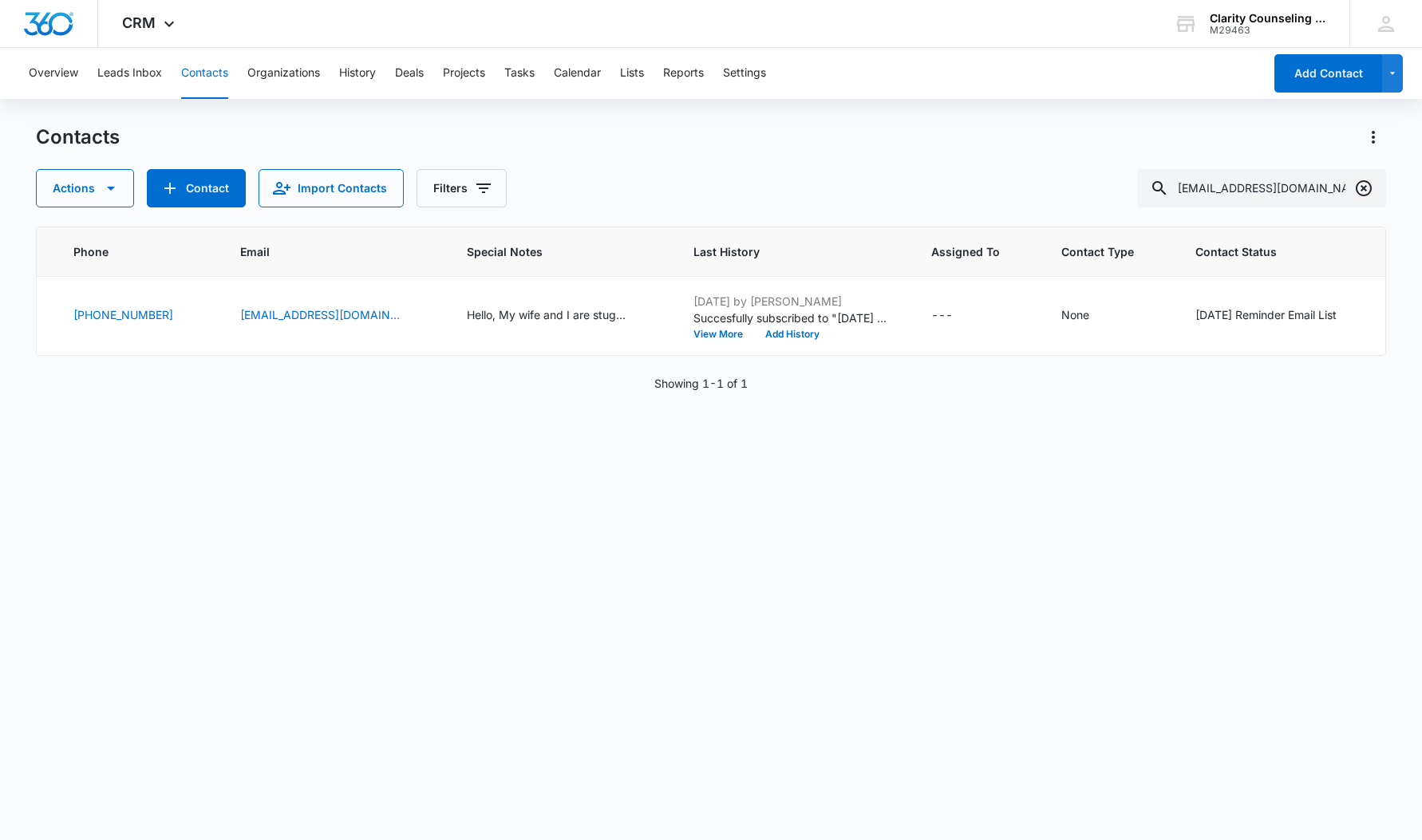
click at [1357, 184] on icon "Clear" at bounding box center [1363, 188] width 16 height 16
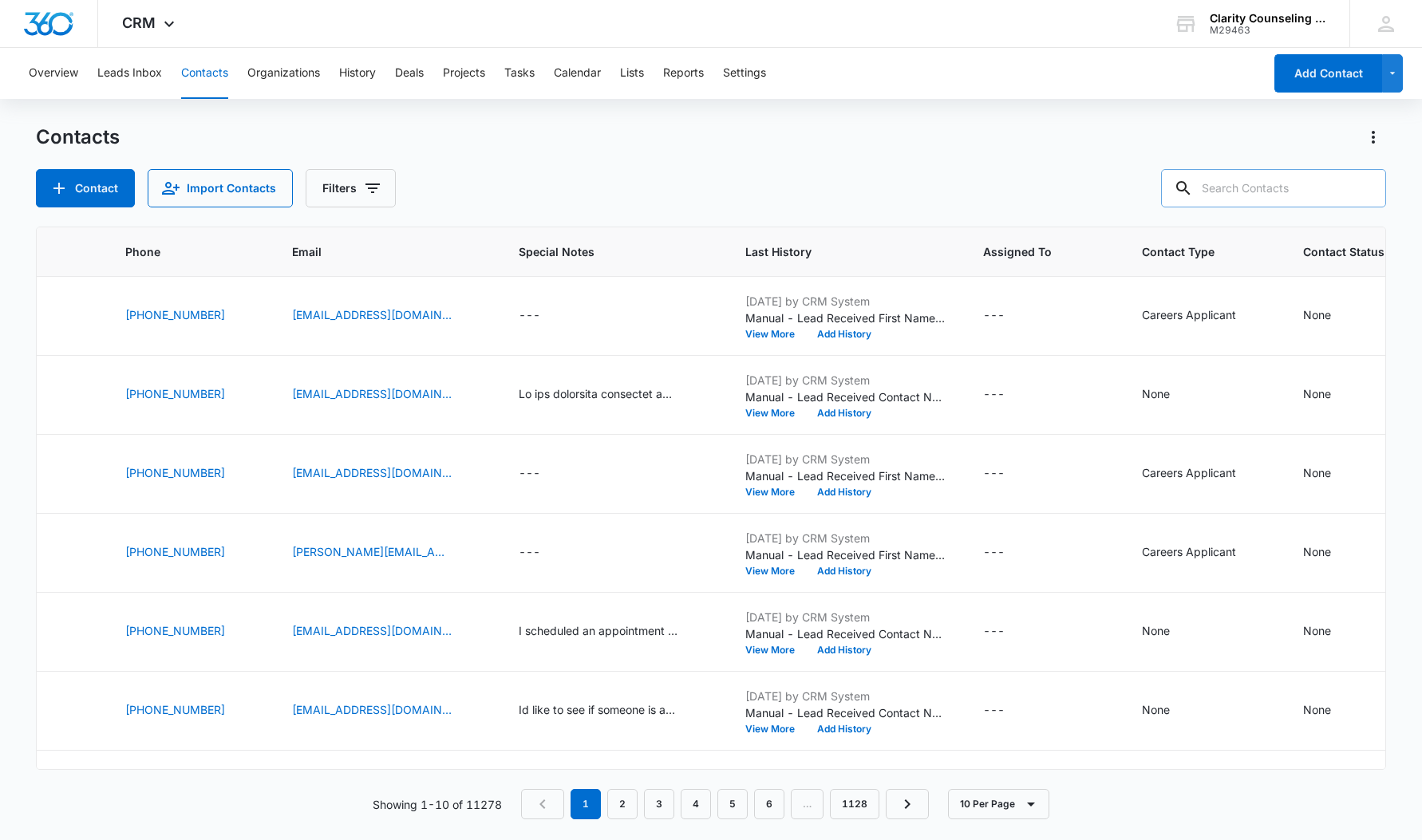
paste input "[EMAIL_ADDRESS][DOMAIN_NAME]"
type input "[EMAIL_ADDRESS][DOMAIN_NAME]"
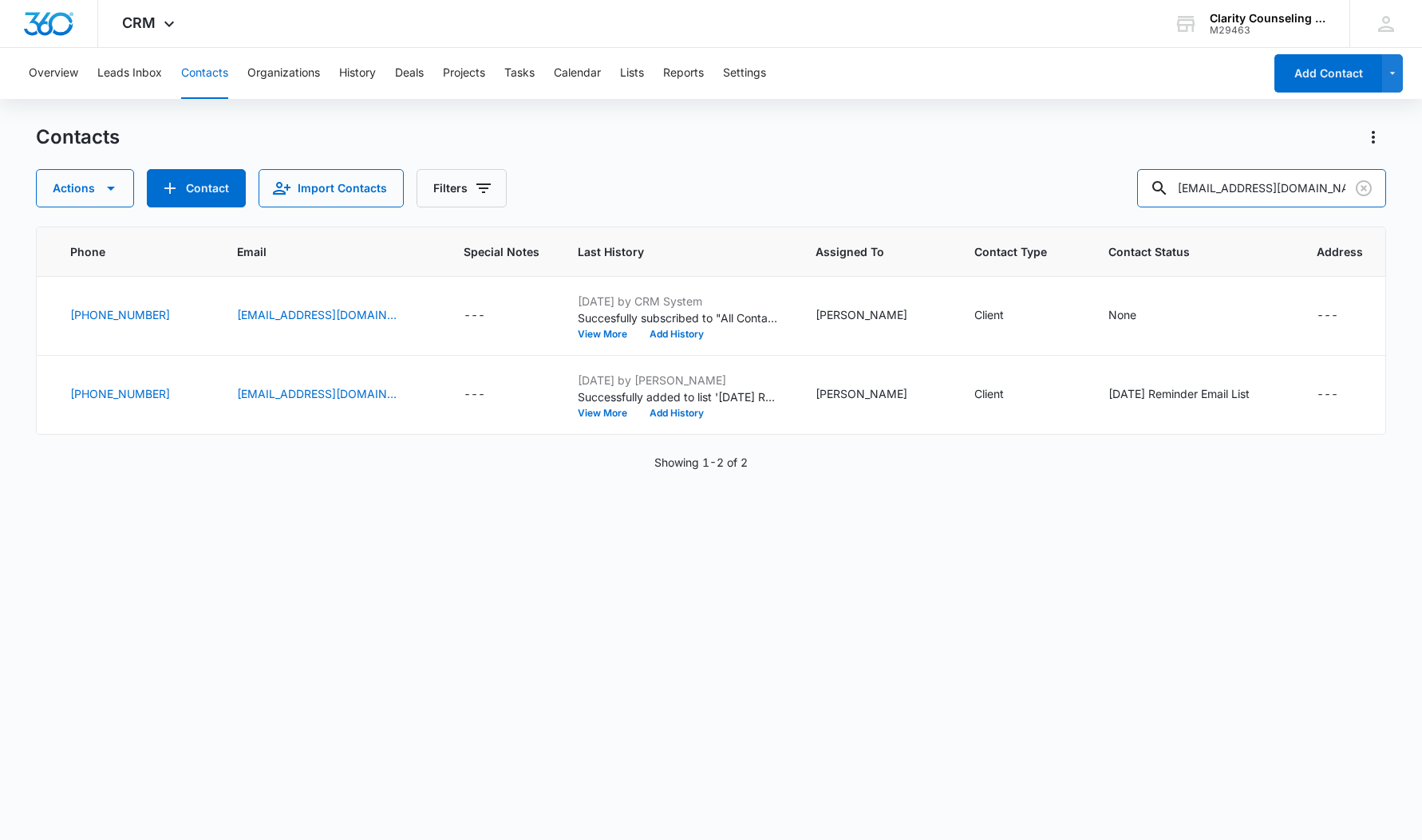
scroll to position [0, 317]
click at [1109, 313] on div "None" at bounding box center [1123, 315] width 28 height 17
click at [1124, 211] on div "Contact Status" at bounding box center [1084, 214] width 114 height 36
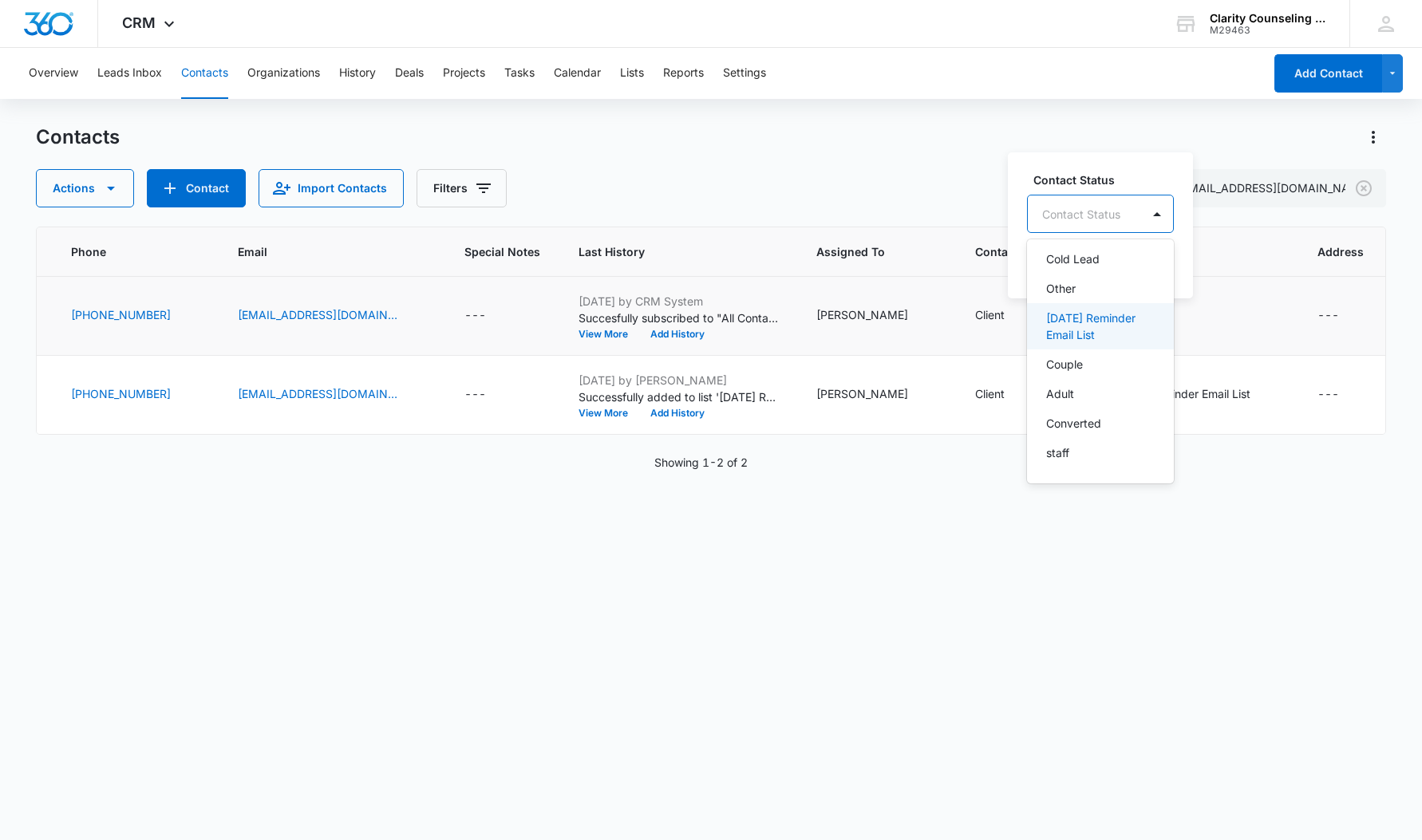
click at [1106, 333] on p "[DATE] Reminder Email List" at bounding box center [1098, 326] width 106 height 34
drag, startPoint x: 1259, startPoint y: 211, endPoint x: 1257, endPoint y: 248, distance: 37.1
click at [1259, 211] on div at bounding box center [1248, 213] width 26 height 26
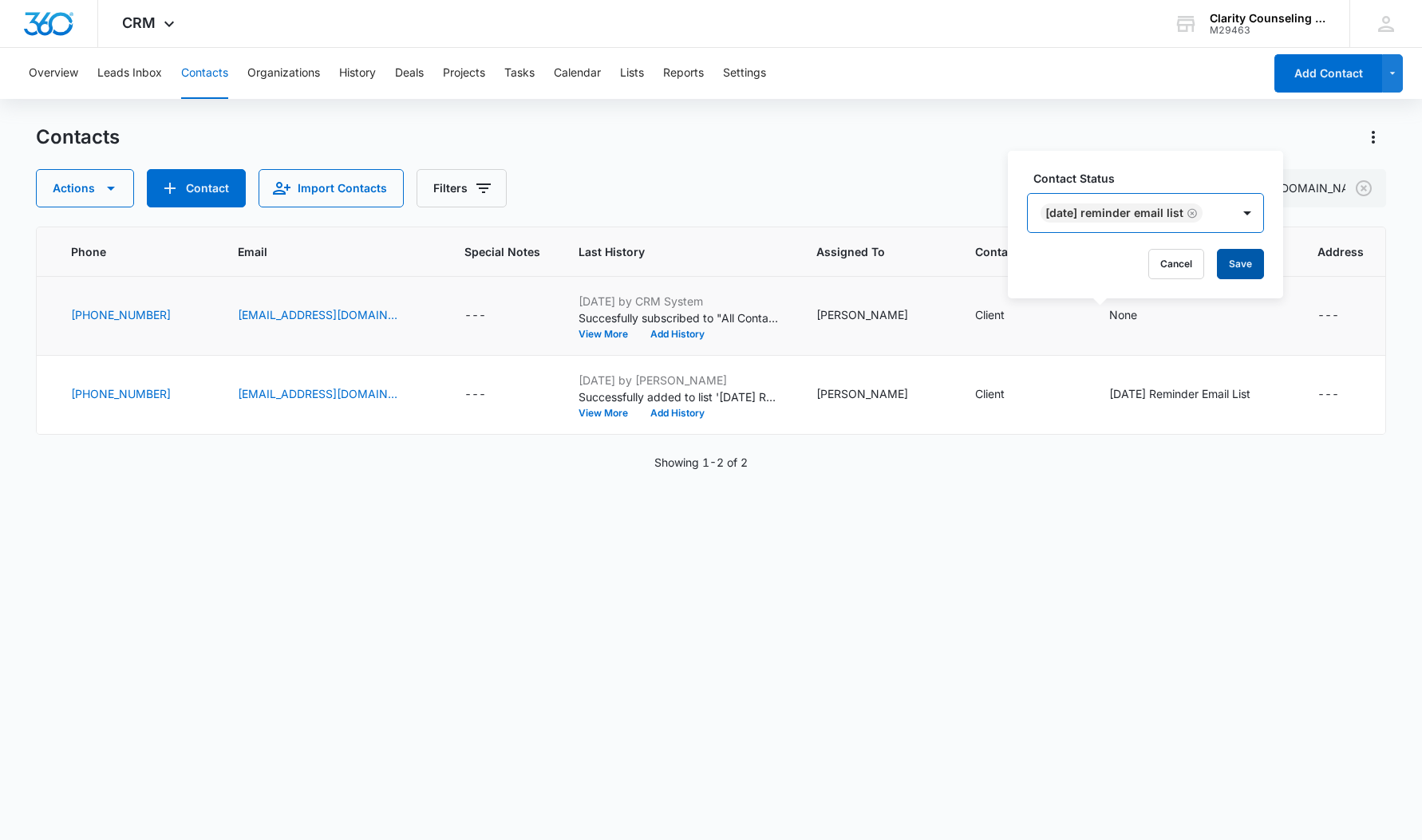
click at [1254, 258] on button "Save" at bounding box center [1239, 263] width 47 height 30
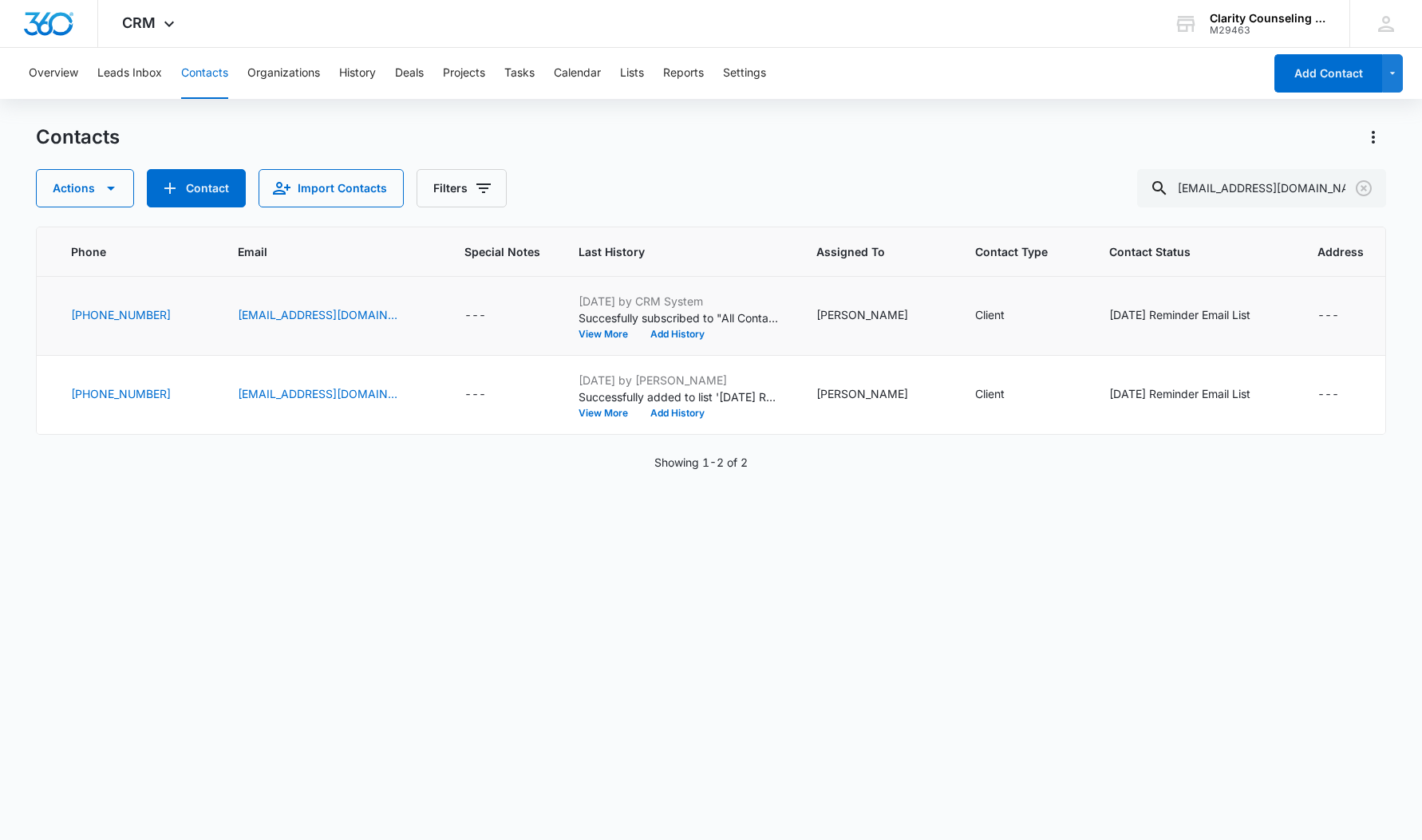
click at [1364, 186] on icon "Clear" at bounding box center [1363, 188] width 19 height 19
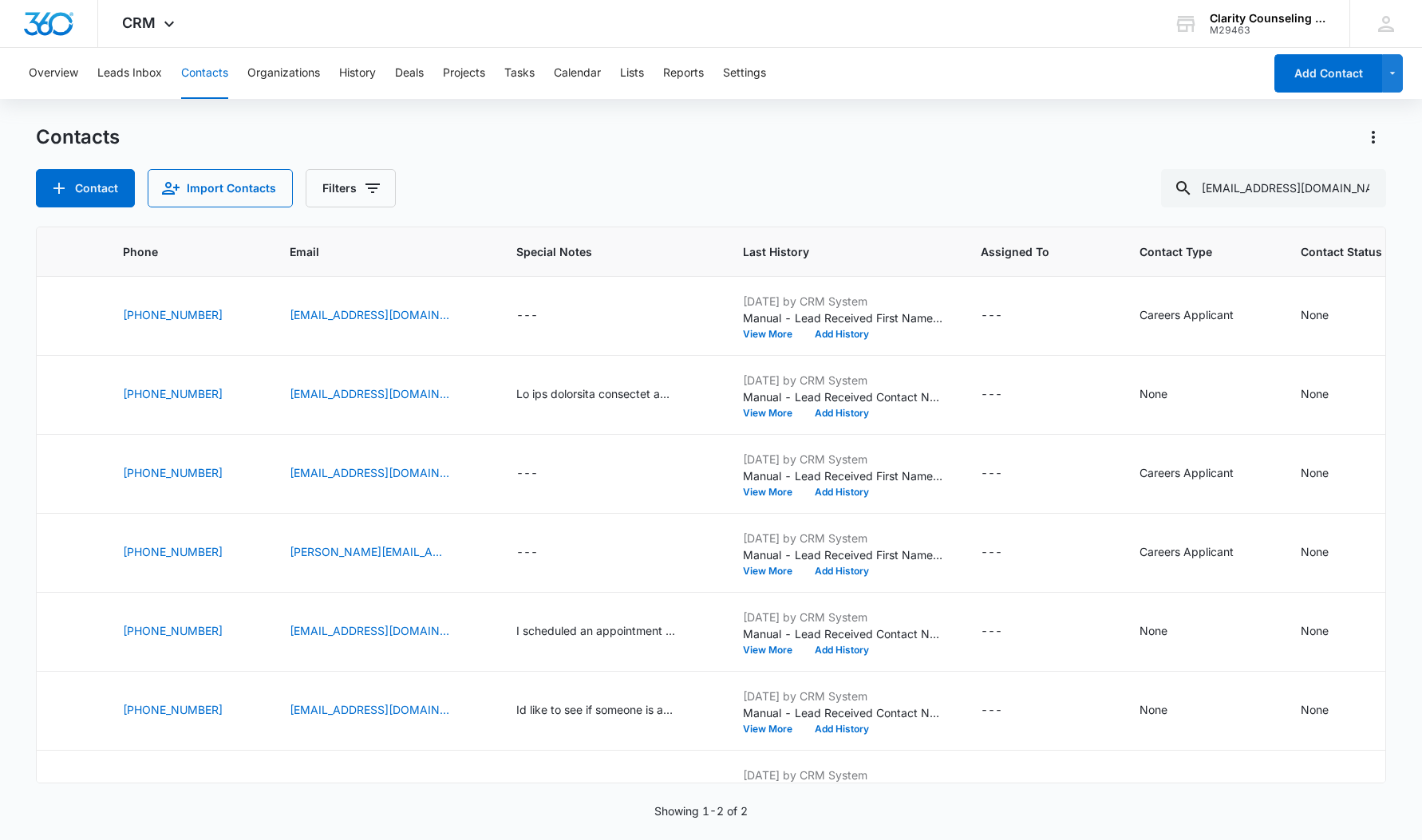
click at [1364, 186] on div at bounding box center [1364, 188] width 26 height 39
paste input "[EMAIL_ADDRESS][DOMAIN_NAME]"
type input "[EMAIL_ADDRESS][DOMAIN_NAME]"
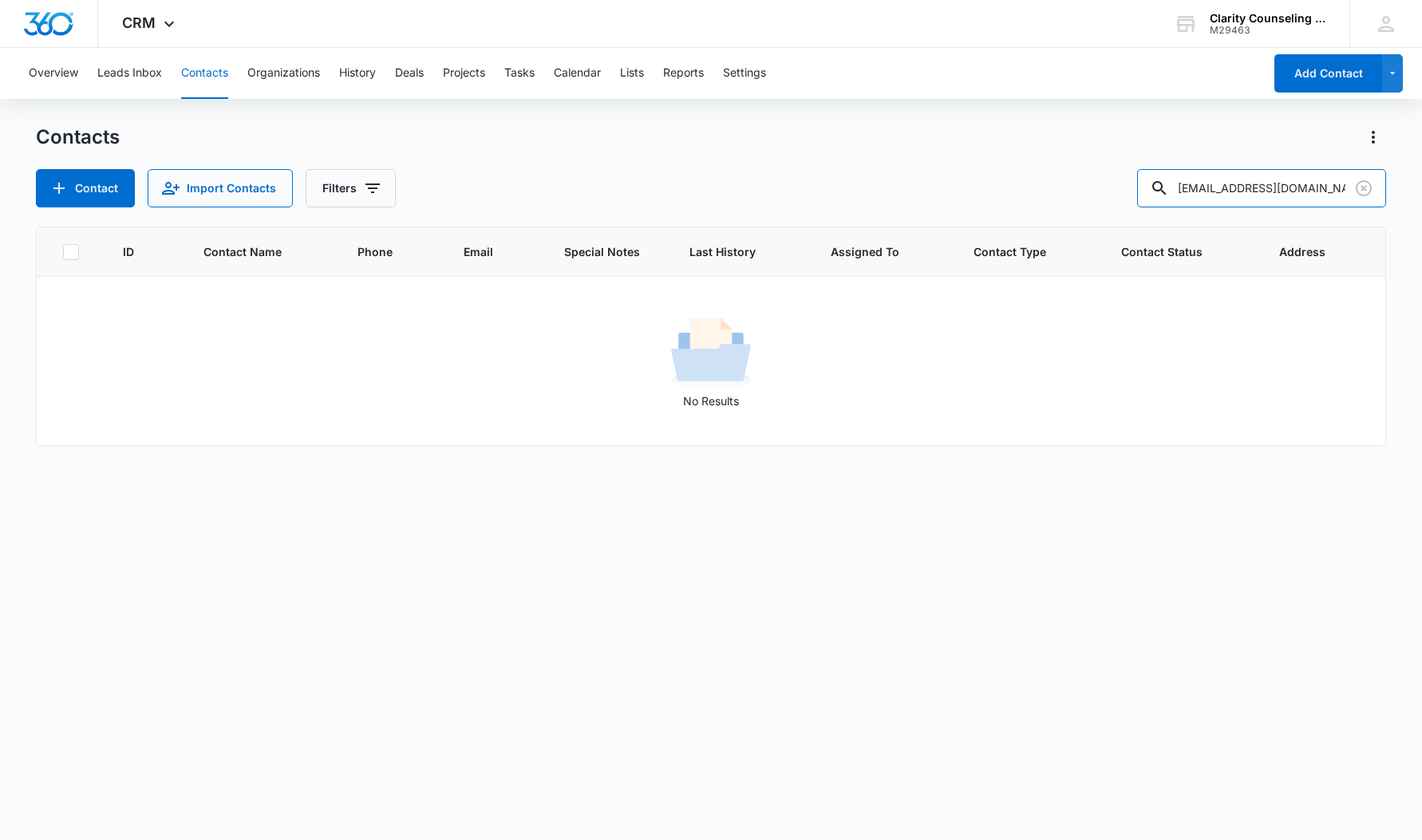
scroll to position [0, 0]
click at [61, 181] on icon "Add Contact" at bounding box center [59, 188] width 19 height 19
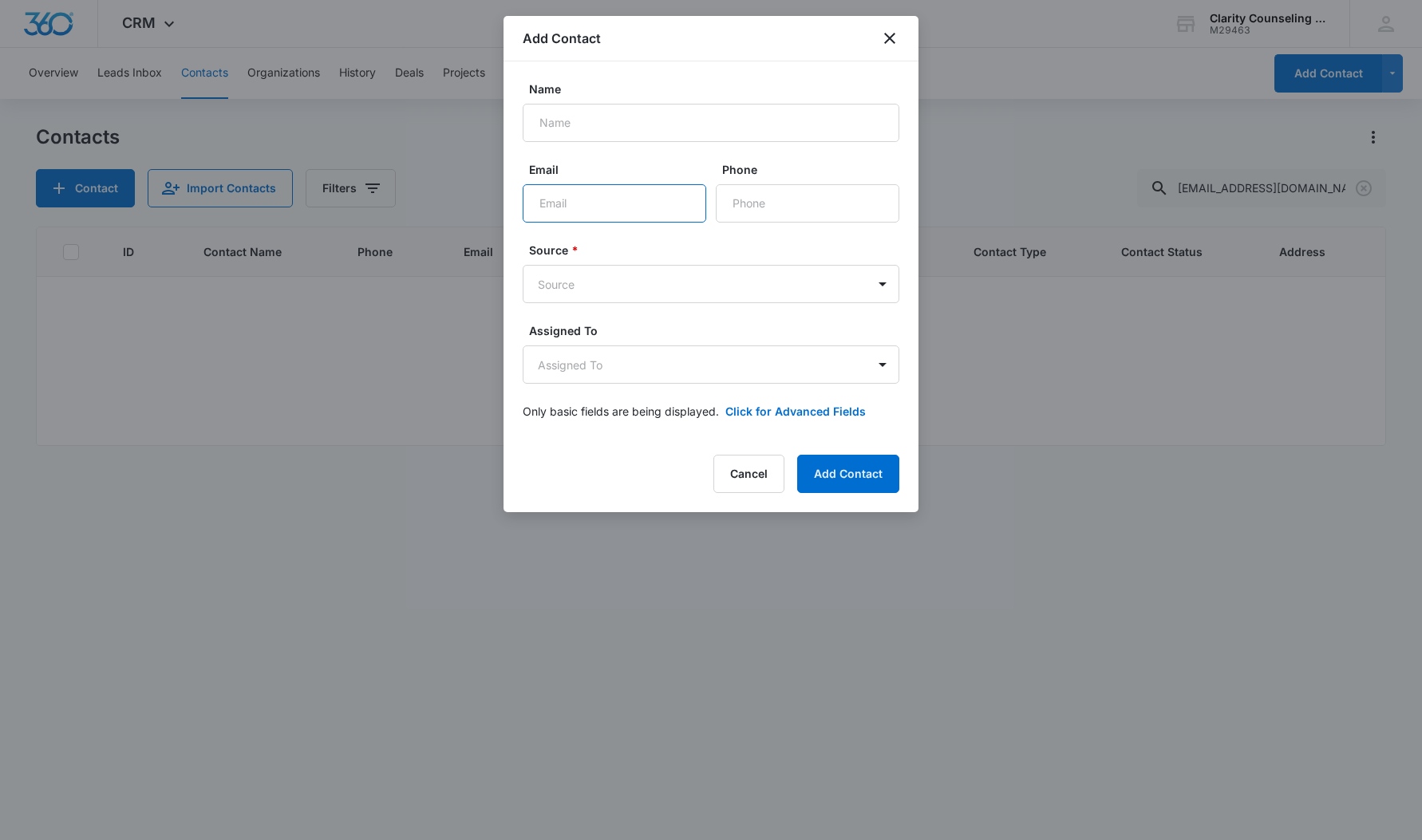
paste input "[EMAIL_ADDRESS][DOMAIN_NAME]"
type input "[EMAIL_ADDRESS][DOMAIN_NAME]"
paste input "[PERSON_NAME]"
type input "[PERSON_NAME]"
paste input "[PHONE_NUMBER]"
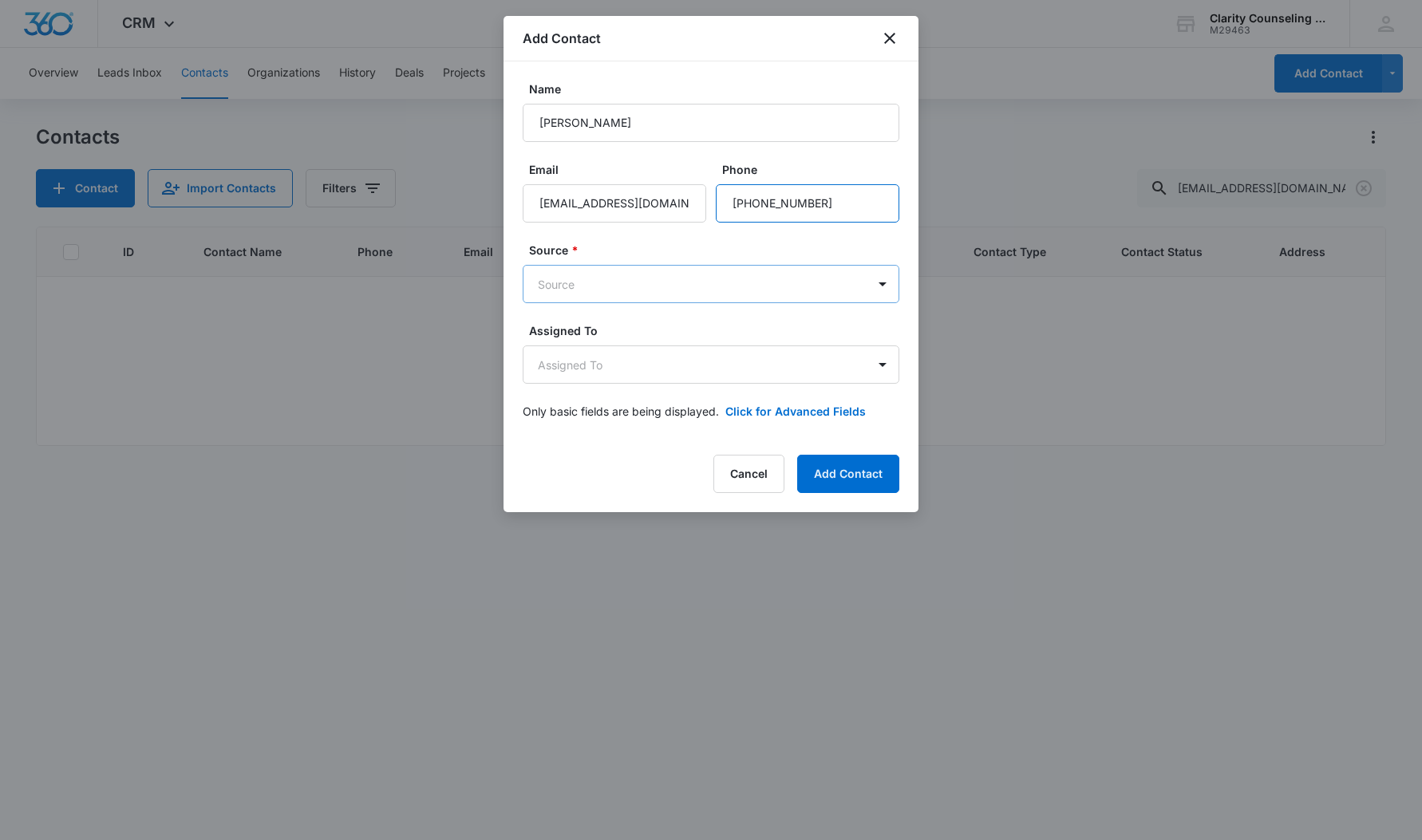
type input "[PHONE_NUMBER]"
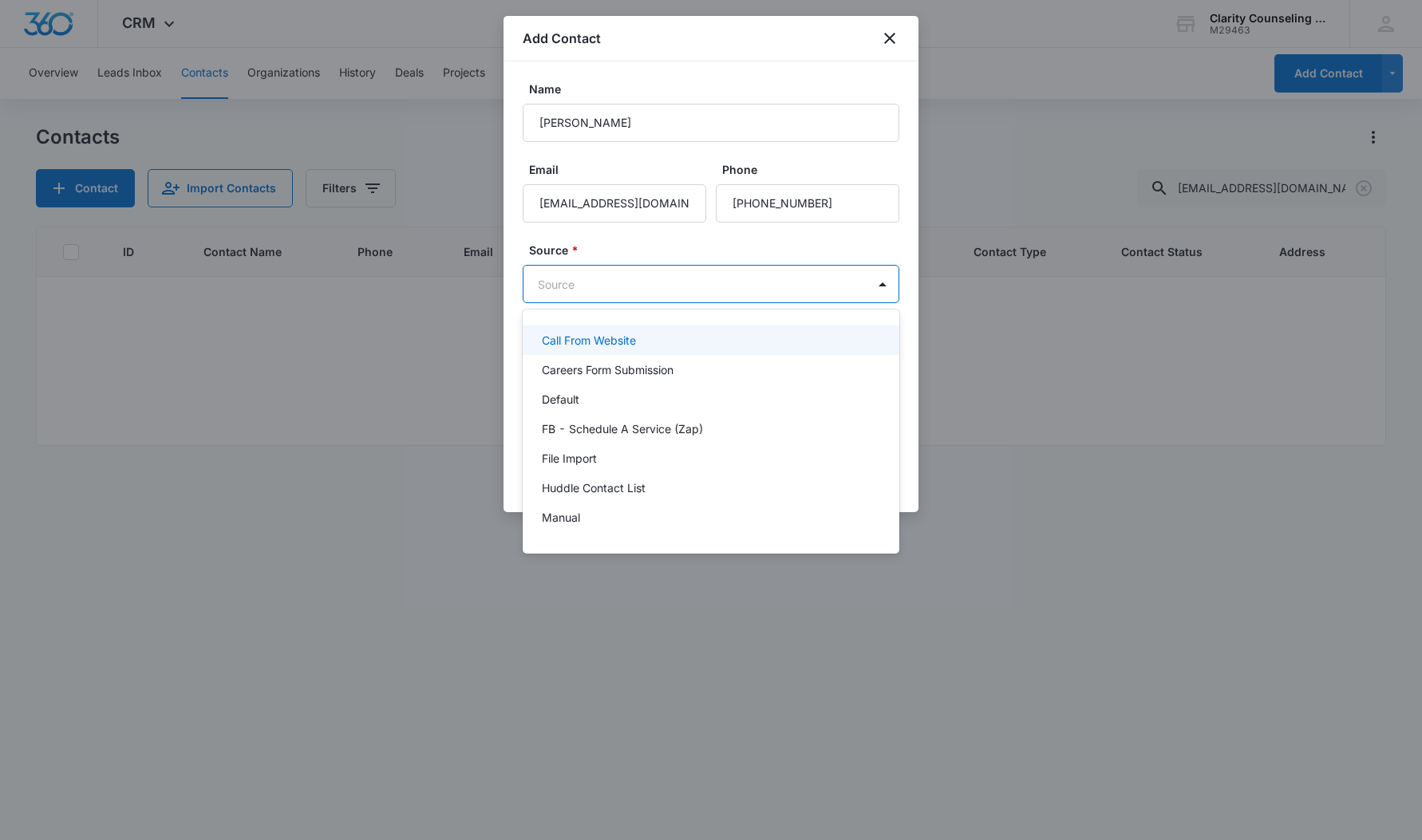
drag, startPoint x: 691, startPoint y: 291, endPoint x: 683, endPoint y: 325, distance: 34.9
click at [691, 291] on body "CRM Apps Reputation Websites Forms CRM Email Social Content Ads Intelligence Fi…" at bounding box center [711, 420] width 1422 height 840
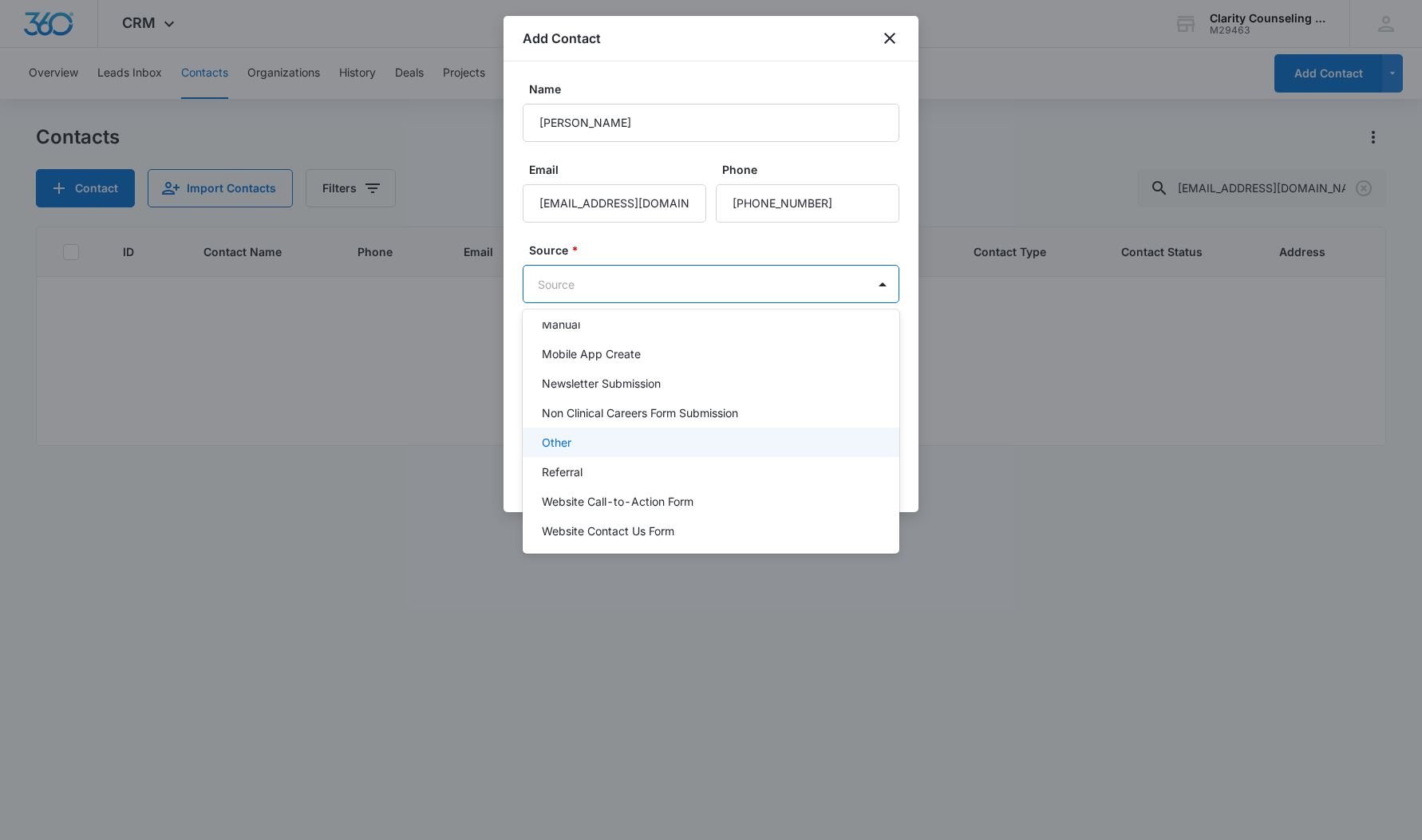
scroll to position [201, 0]
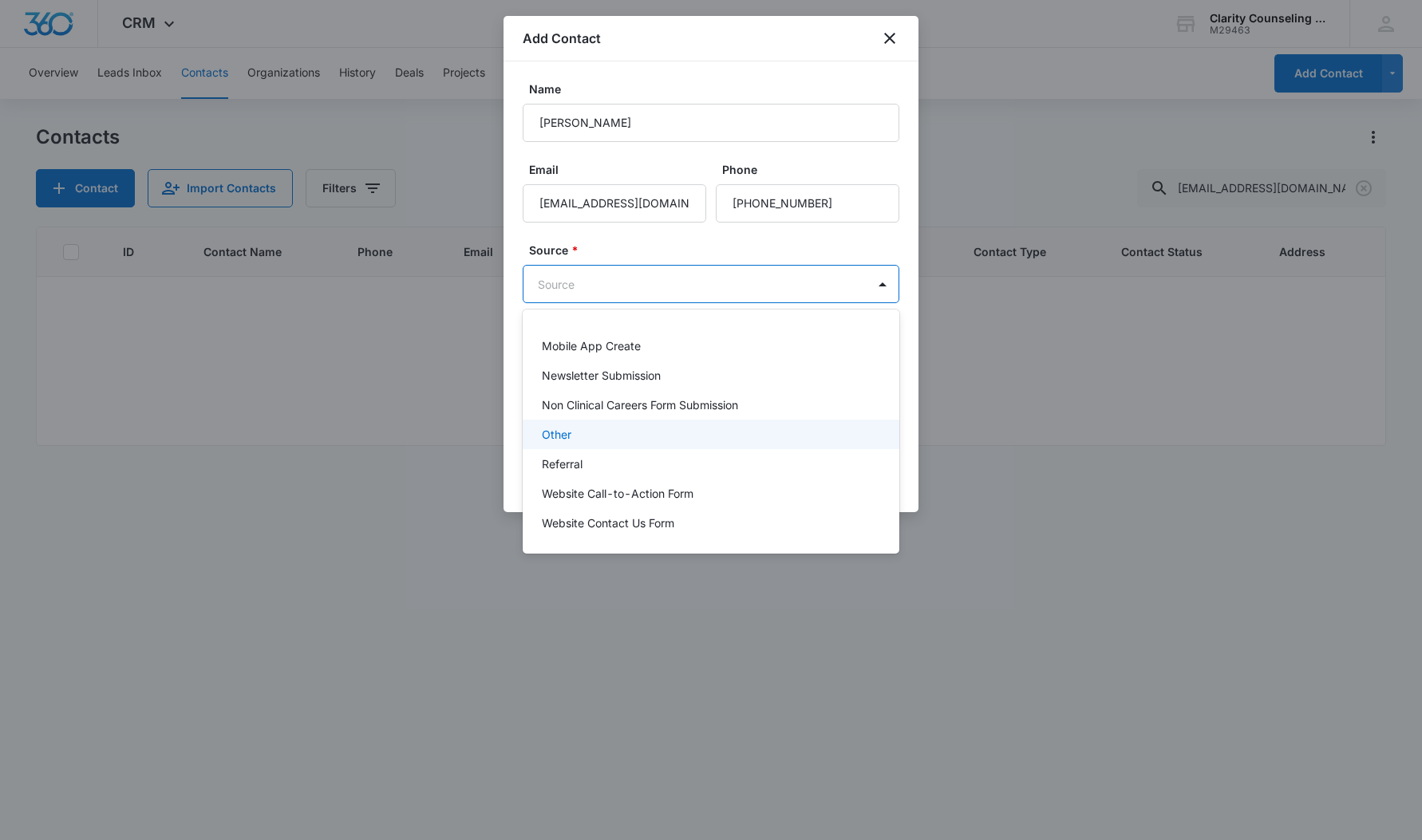
click at [598, 438] on div "Other" at bounding box center [709, 434] width 335 height 17
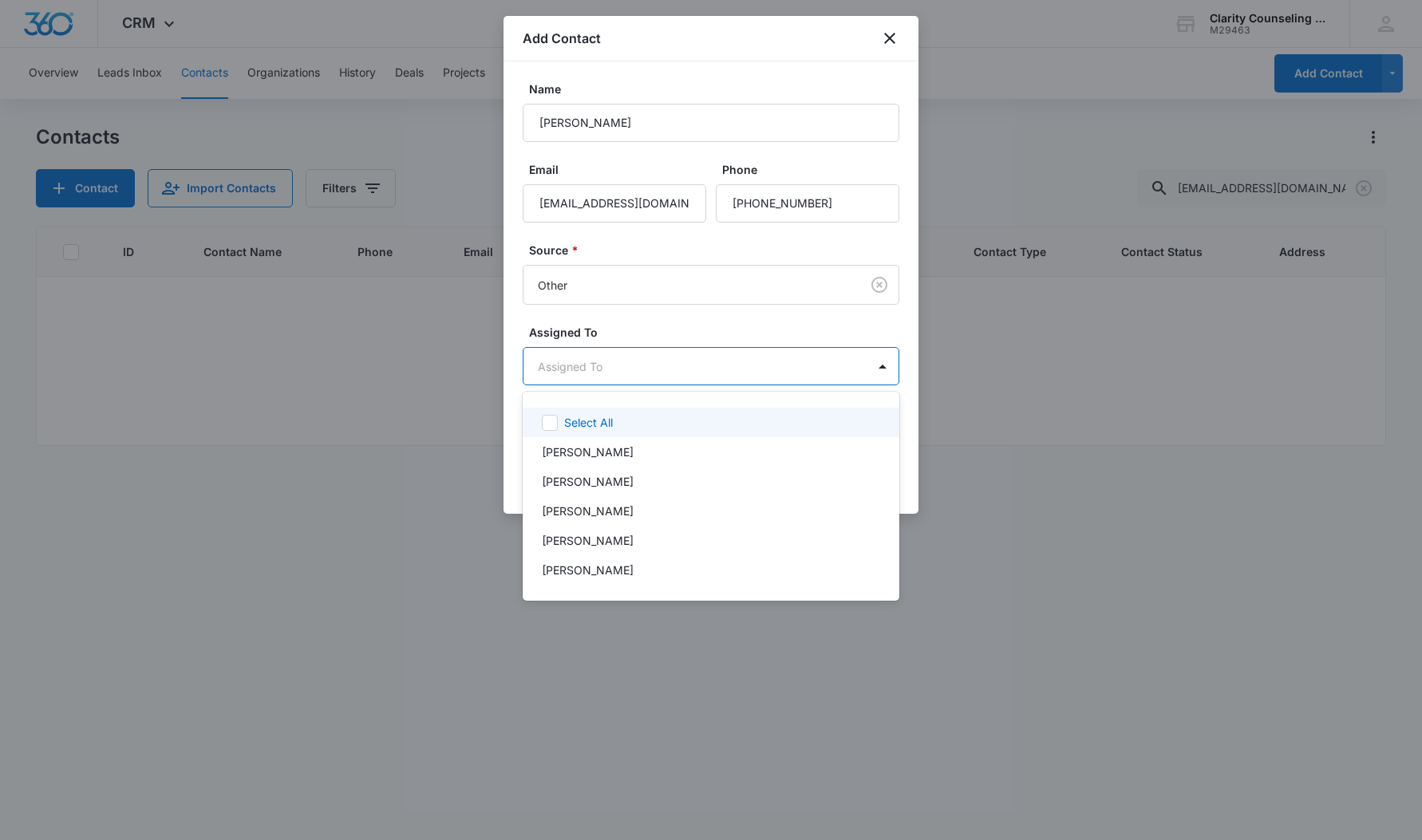
drag, startPoint x: 626, startPoint y: 362, endPoint x: 642, endPoint y: 448, distance: 87.5
click at [625, 363] on body "CRM Apps Reputation Websites Forms CRM Email Social Content Ads Intelligence Fi…" at bounding box center [711, 420] width 1422 height 840
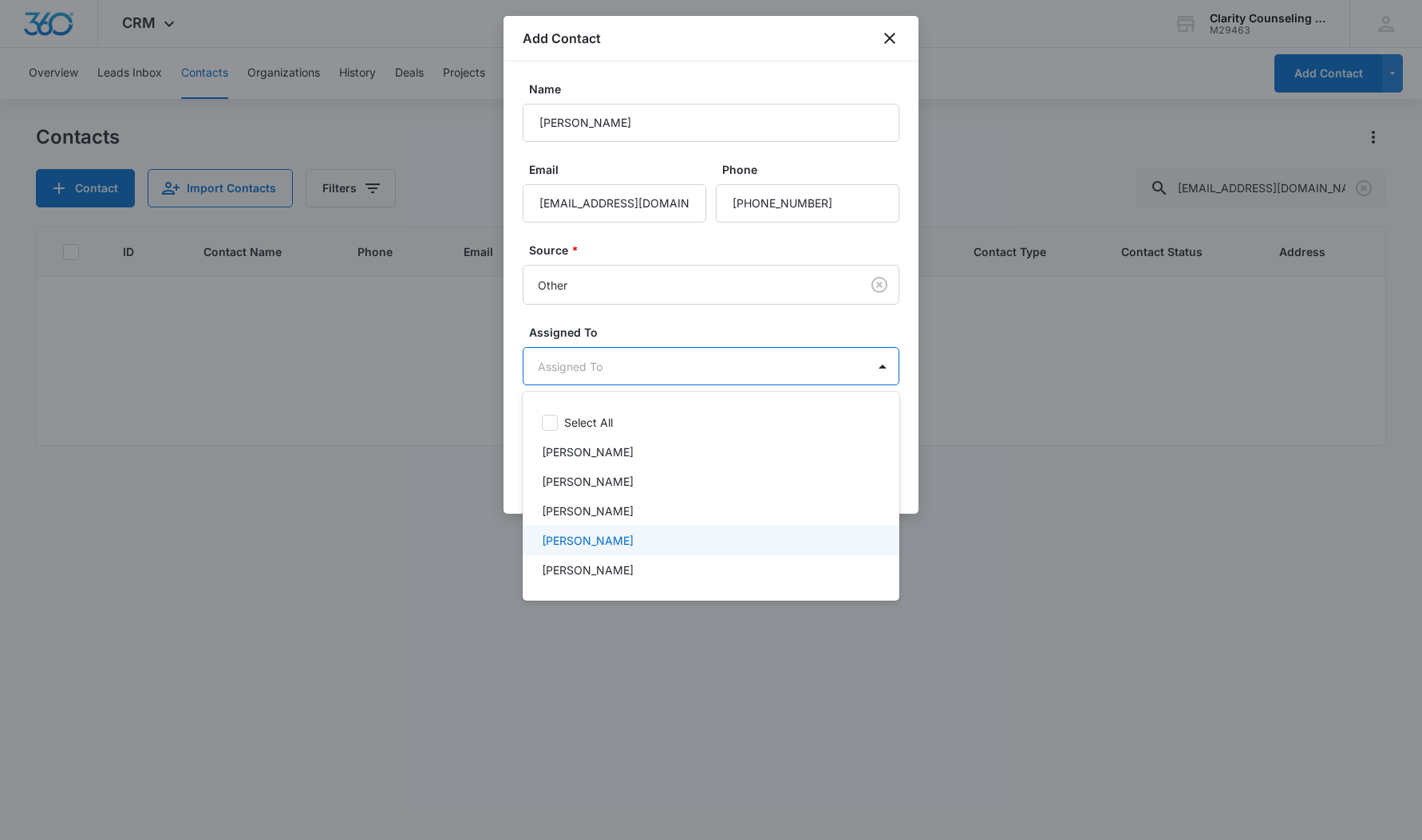
click at [592, 551] on div "[PERSON_NAME]" at bounding box center [711, 540] width 377 height 29
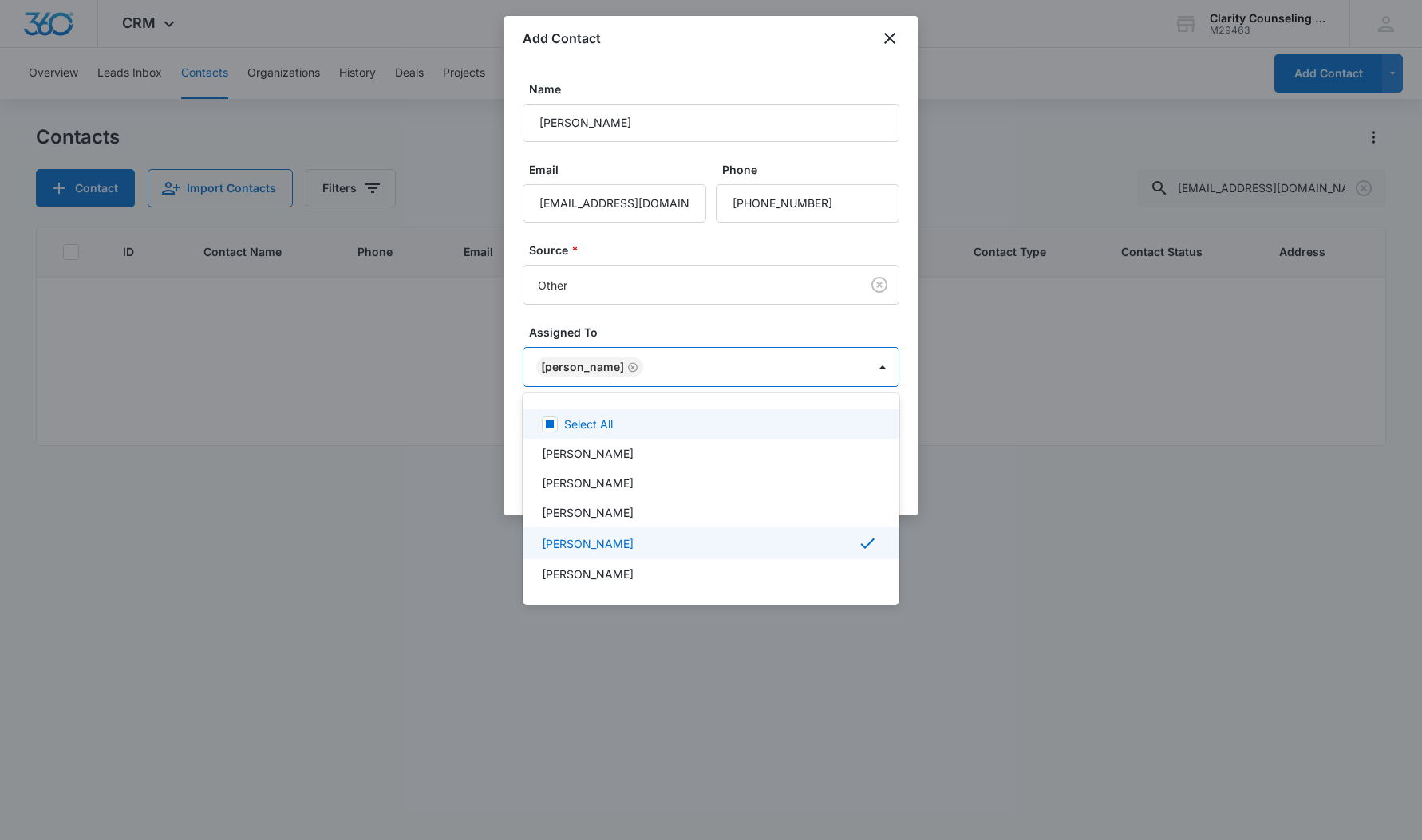
click at [827, 262] on div at bounding box center [711, 420] width 1422 height 840
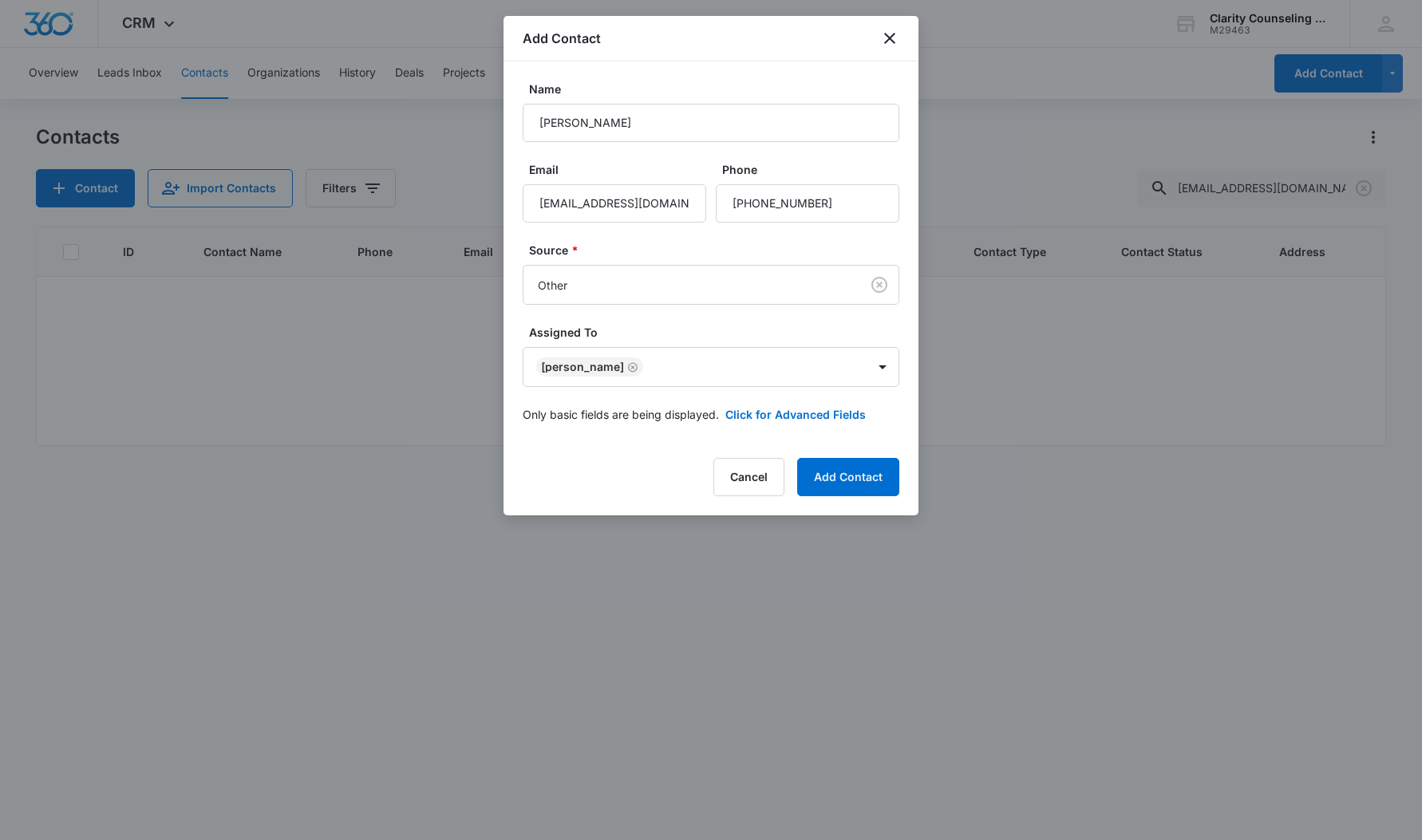
drag, startPoint x: 849, startPoint y: 462, endPoint x: 728, endPoint y: 444, distance: 122.3
click at [849, 462] on button "Add Contact" at bounding box center [848, 477] width 102 height 39
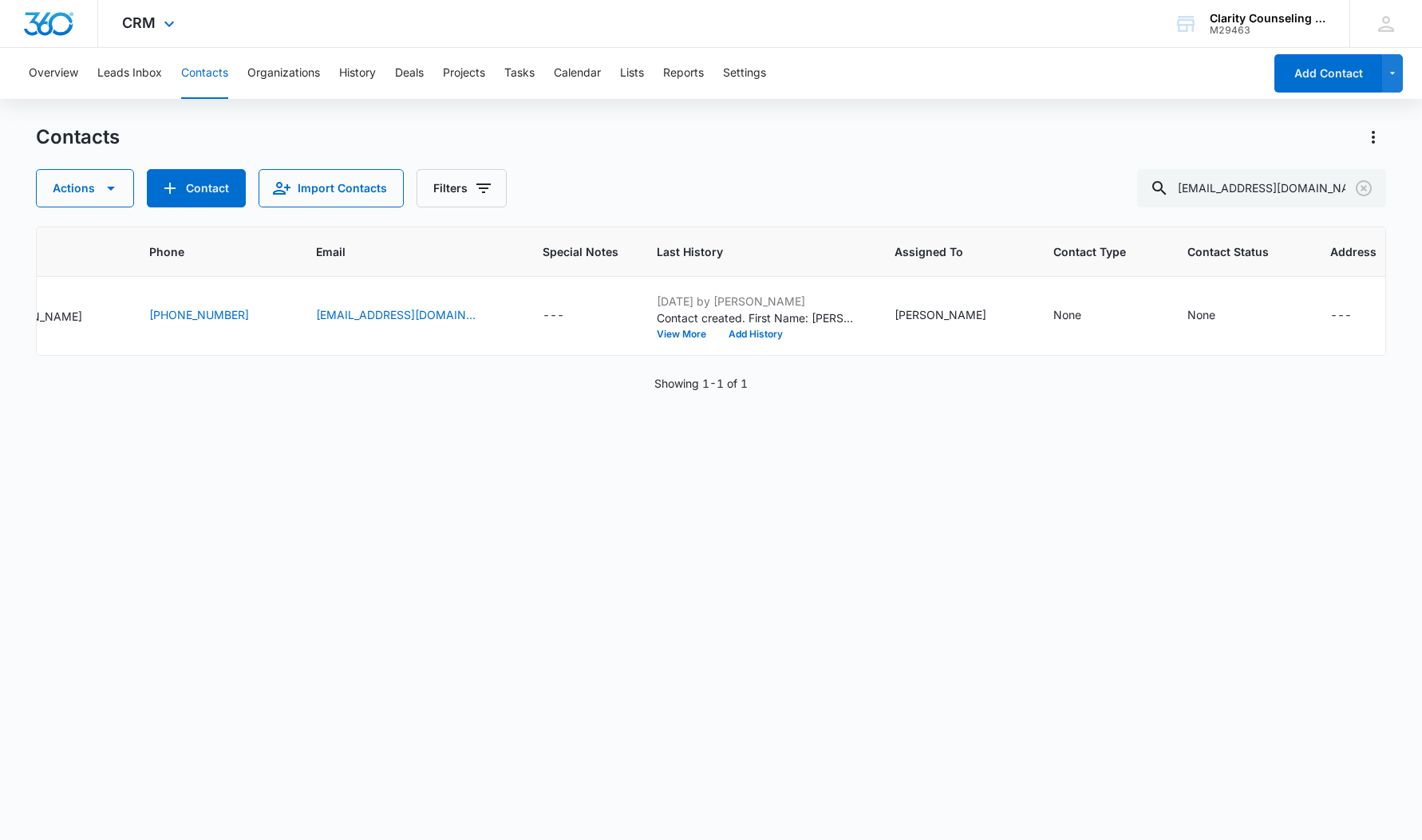
scroll to position [0, 233]
click at [1363, 189] on icon "Clear" at bounding box center [1363, 188] width 16 height 16
click at [1363, 189] on div at bounding box center [1364, 188] width 26 height 39
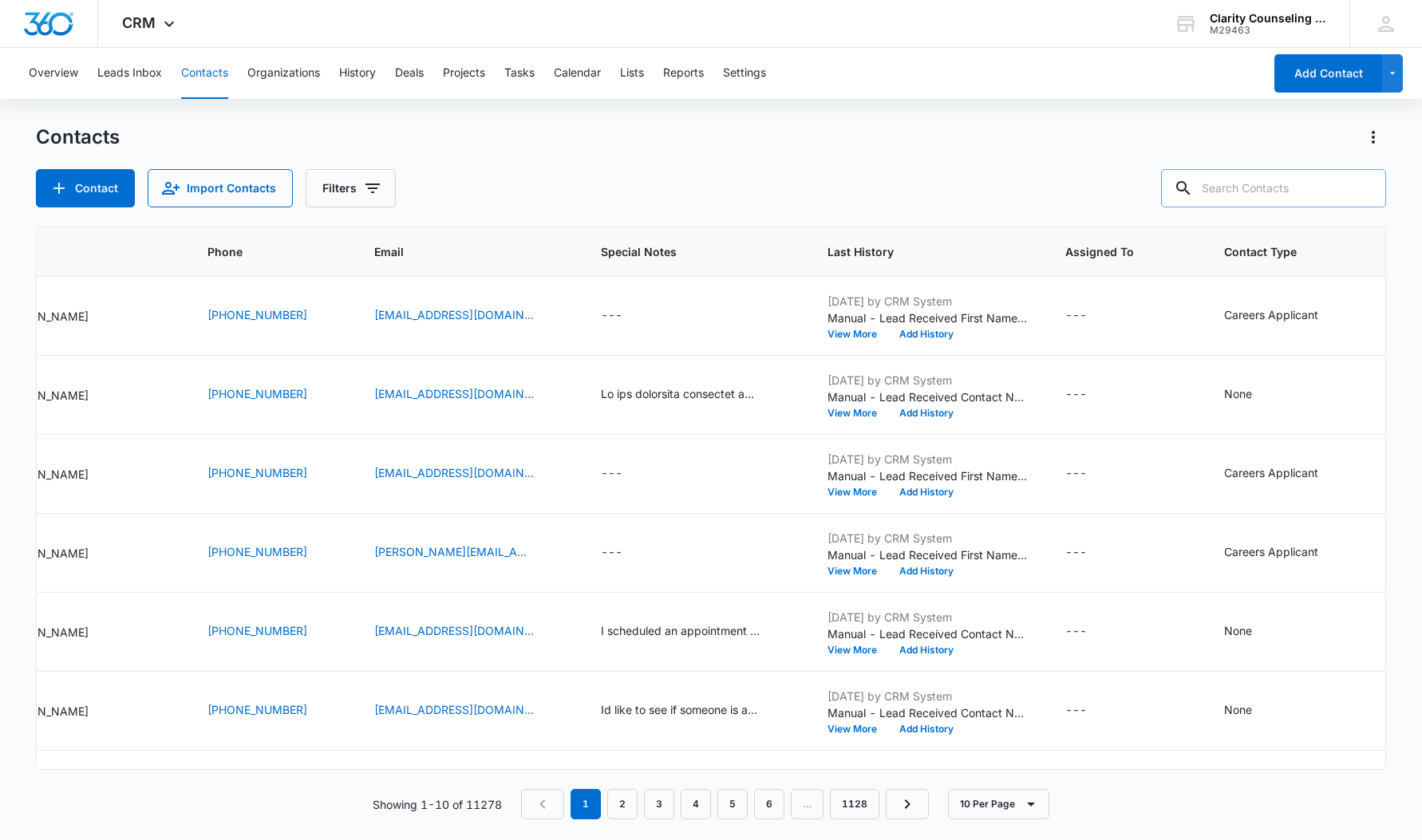
paste input "[EMAIL_ADDRESS][DOMAIN_NAME]"
type input "[EMAIL_ADDRESS][DOMAIN_NAME]"
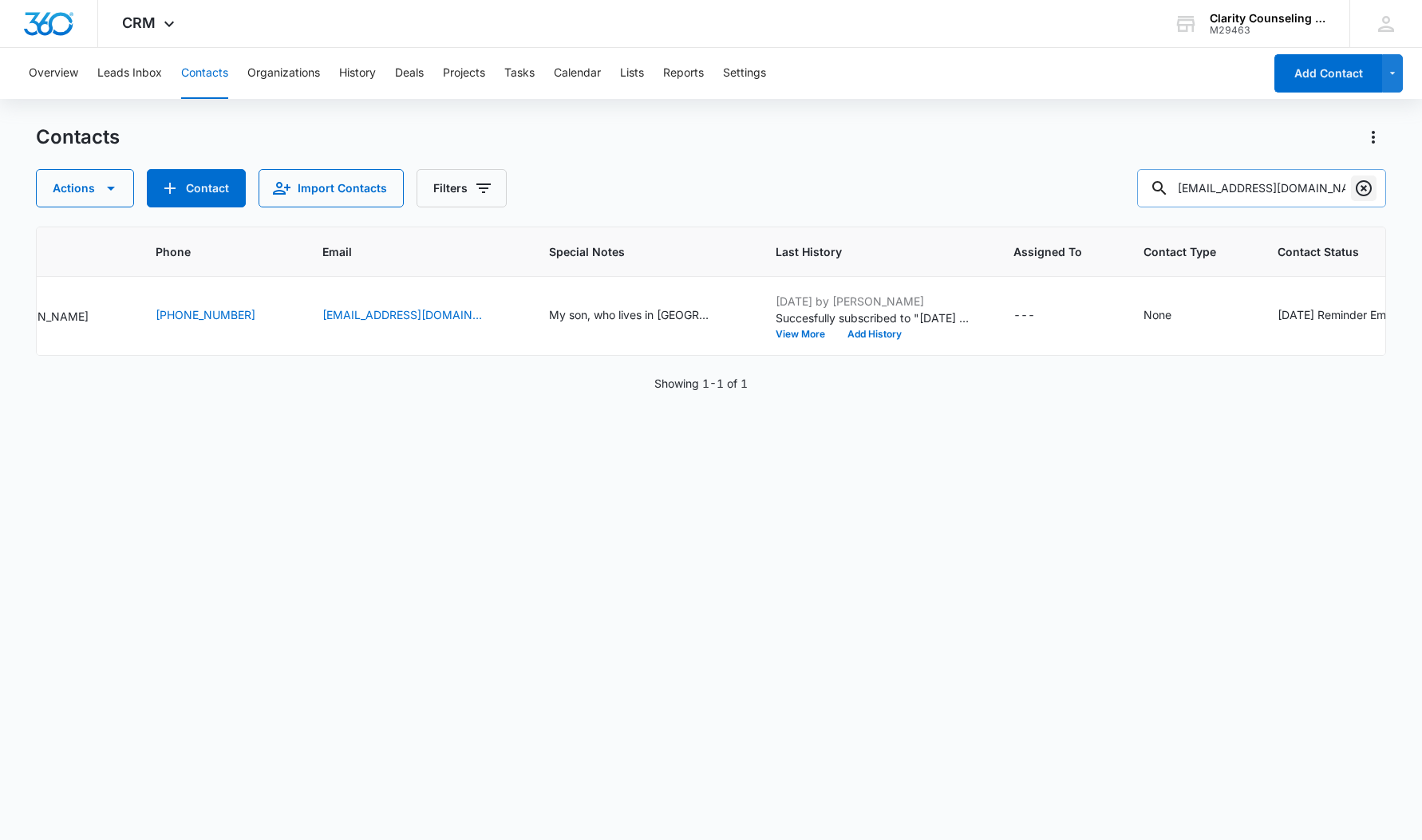
click at [1362, 187] on icon "Clear" at bounding box center [1363, 188] width 19 height 19
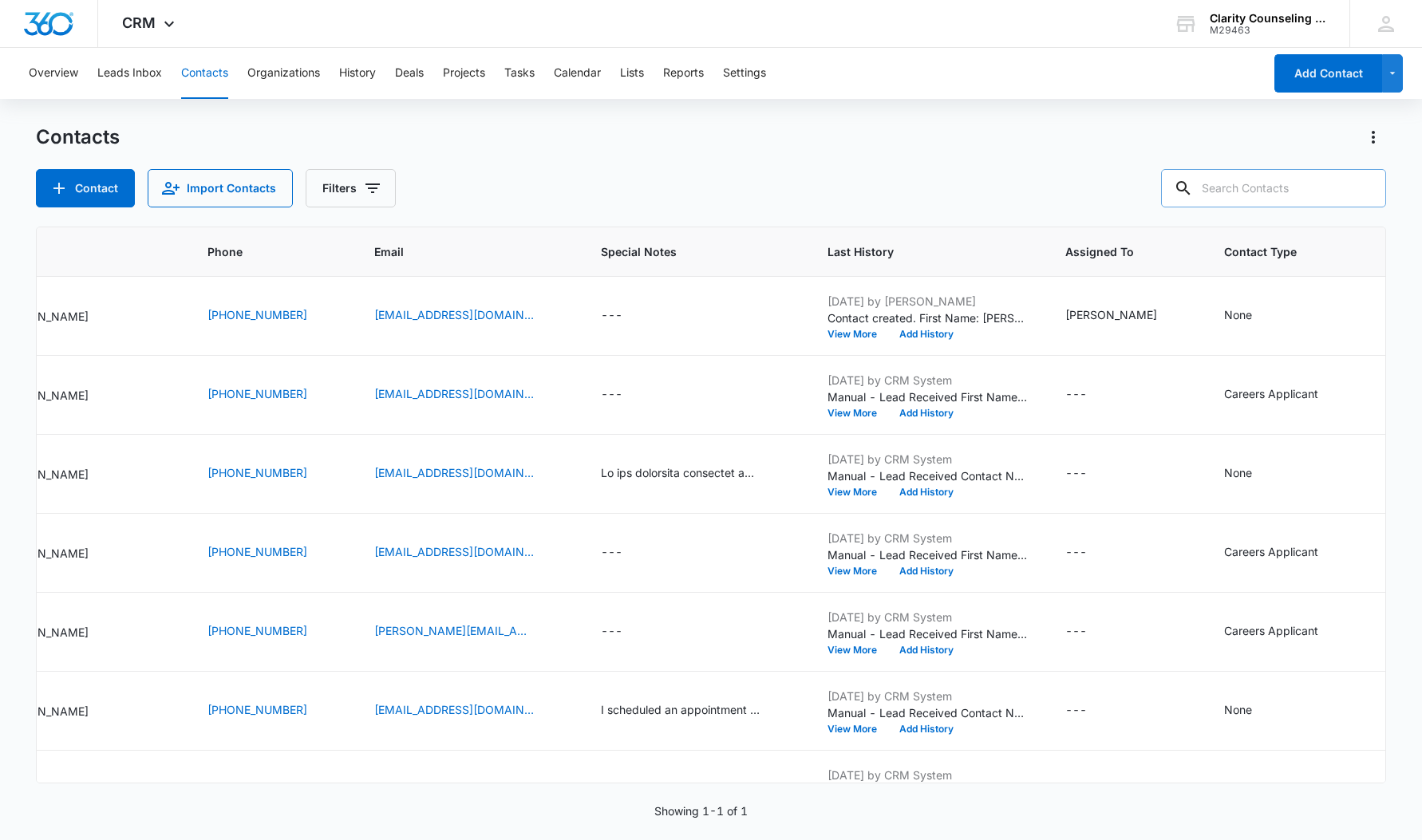
drag, startPoint x: 1362, startPoint y: 187, endPoint x: 1234, endPoint y: 193, distance: 128.1
click at [1361, 187] on div at bounding box center [1364, 188] width 26 height 39
paste input "[EMAIL_ADDRESS][PERSON_NAME][DOMAIN_NAME]"
type input "[EMAIL_ADDRESS][PERSON_NAME][DOMAIN_NAME]"
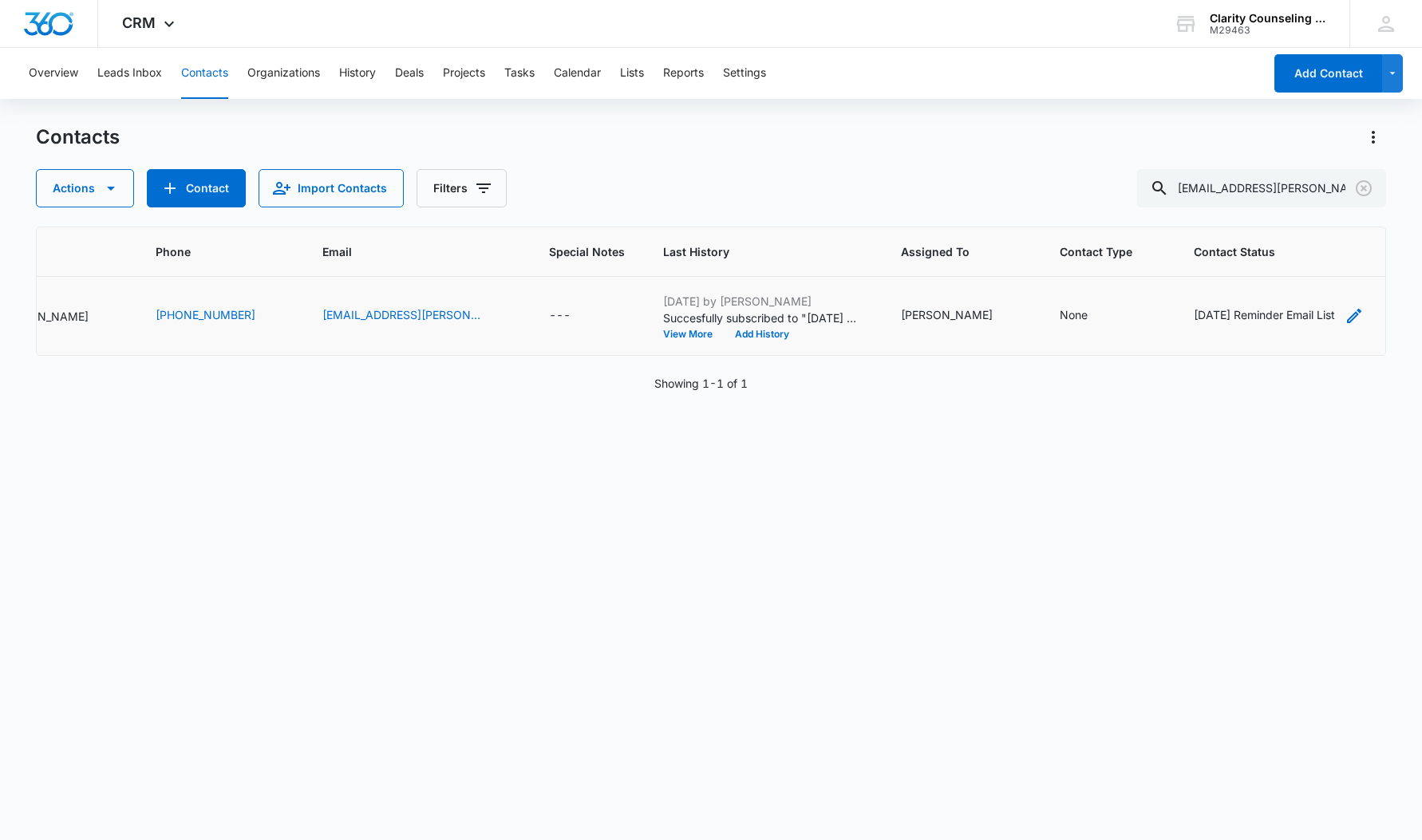
click at [1231, 319] on div "[DATE] Reminder Email List" at bounding box center [1264, 315] width 141 height 17
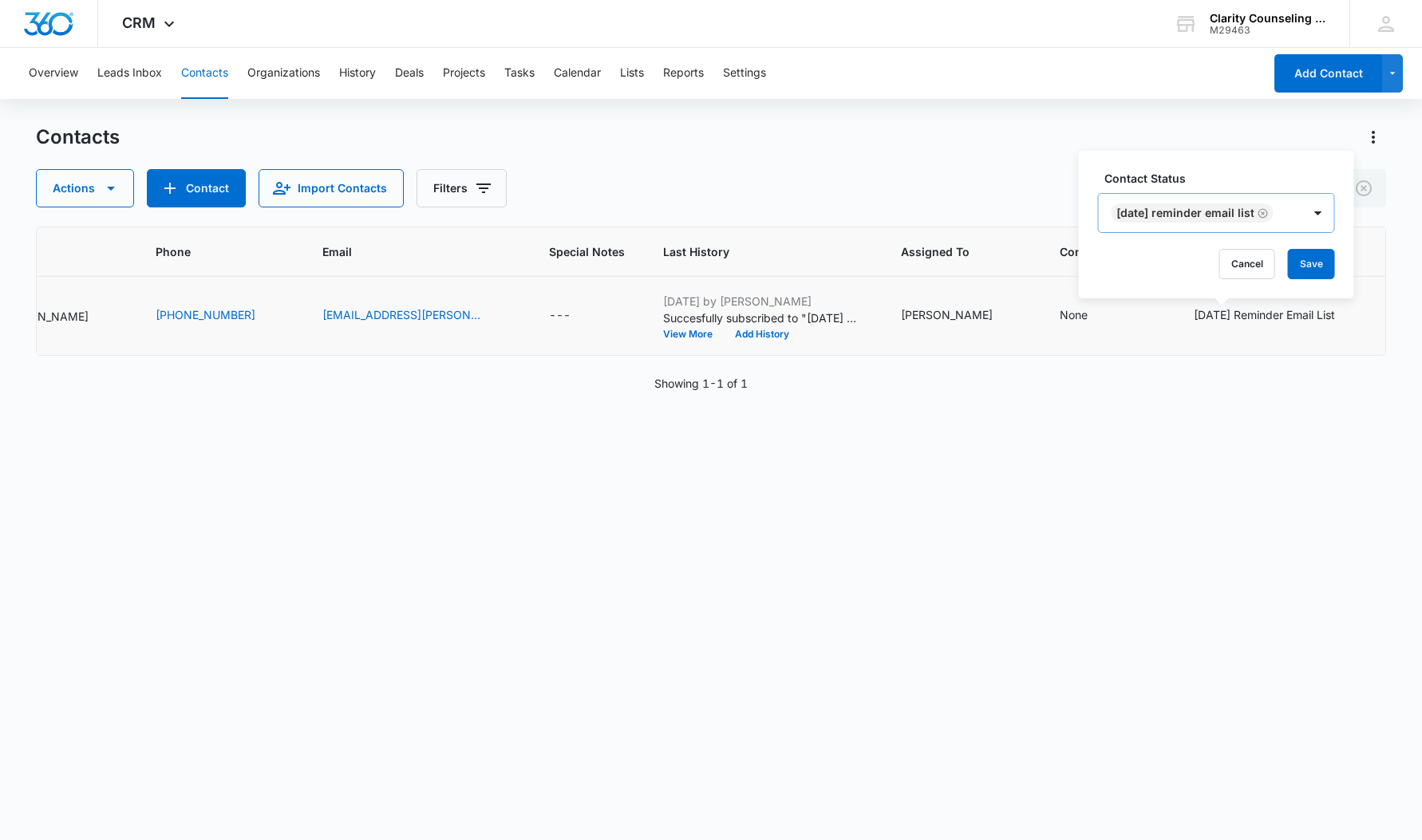
click at [1269, 214] on icon "Remove Saturday Reminder Email List" at bounding box center [1263, 213] width 11 height 12
drag, startPoint x: 1207, startPoint y: 262, endPoint x: 1183, endPoint y: 269, distance: 25.0
click at [1207, 262] on button "Save" at bounding box center [1221, 263] width 47 height 30
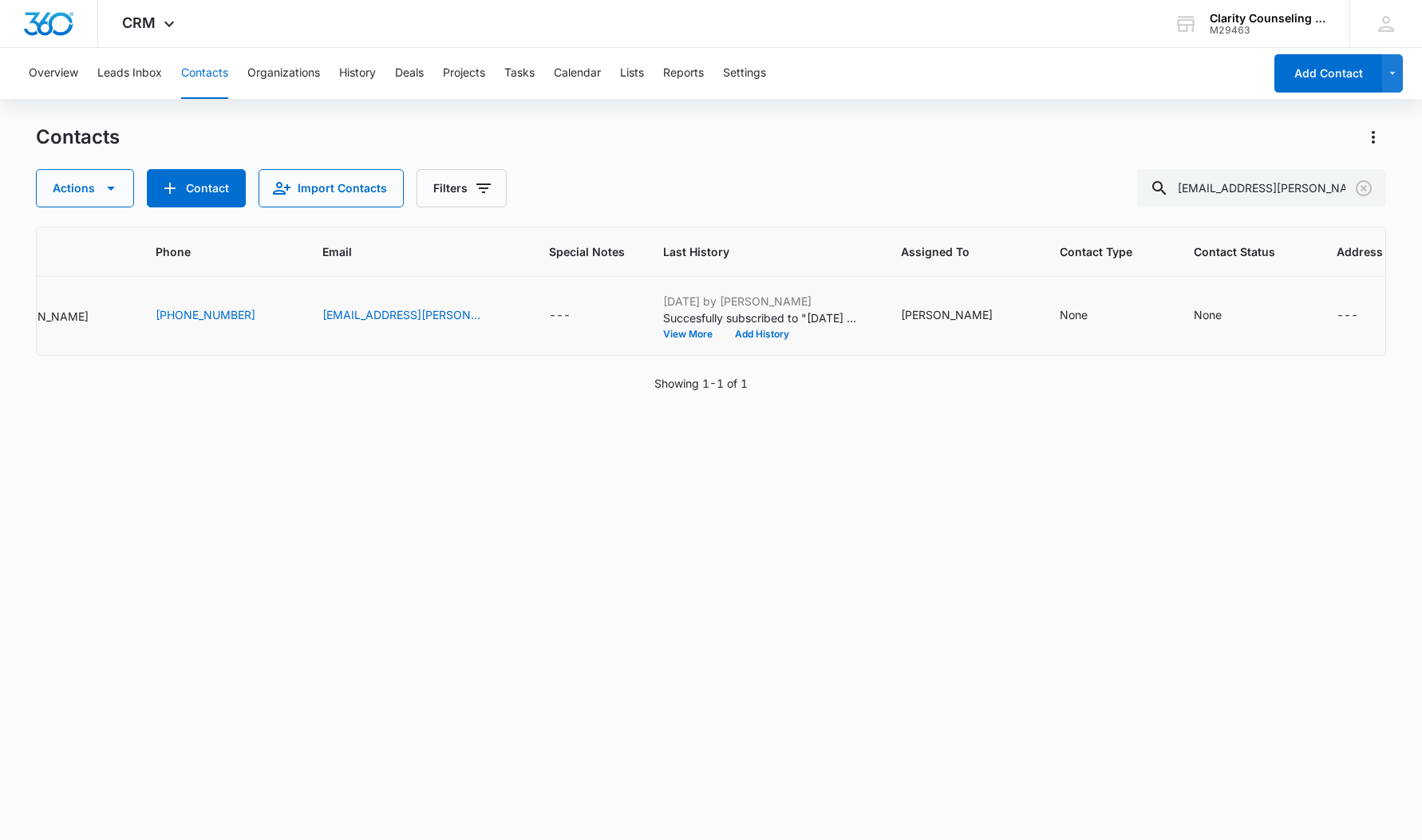
scroll to position [0, 214]
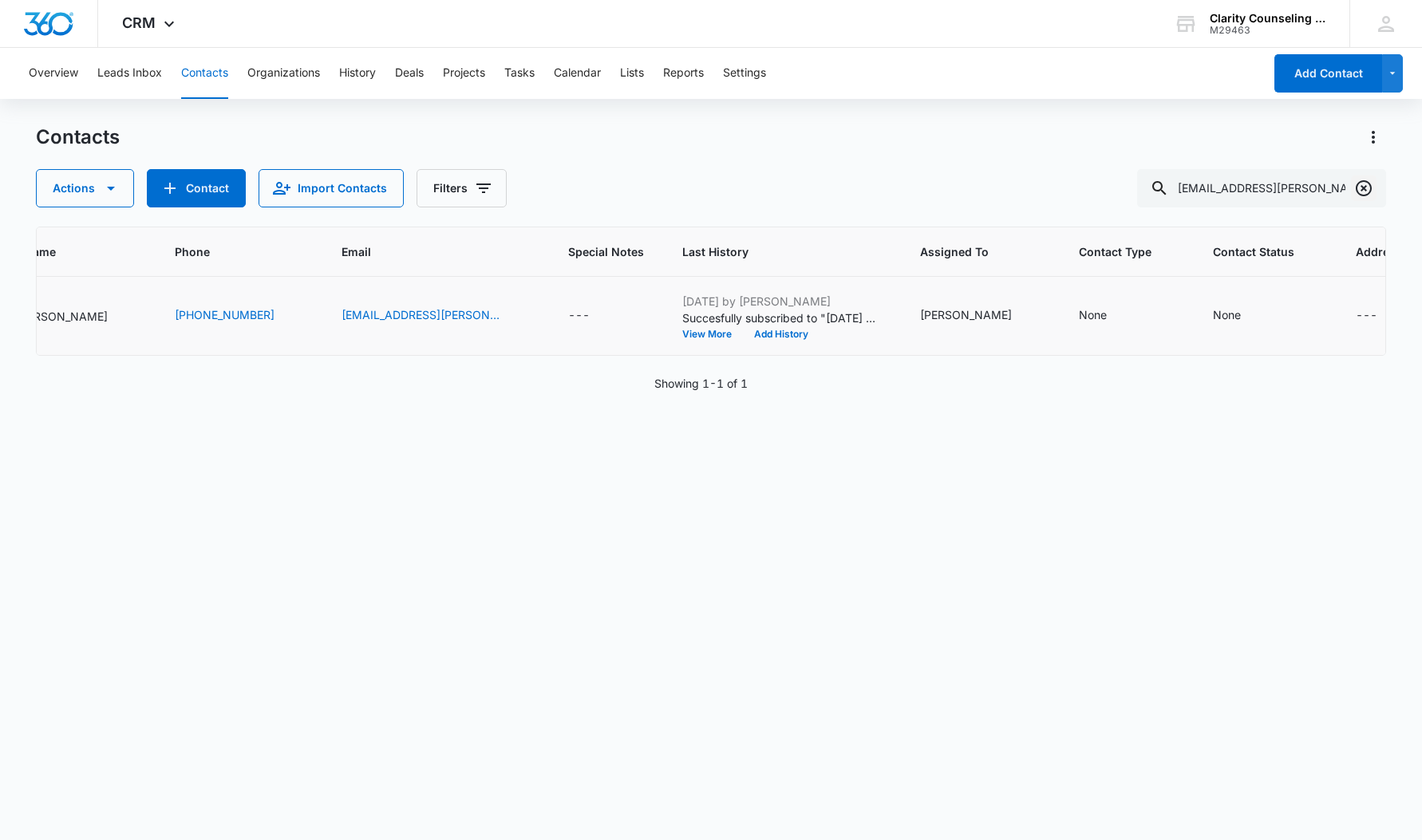
click at [1364, 188] on icon "Clear" at bounding box center [1363, 188] width 16 height 16
click at [1364, 188] on div at bounding box center [1364, 188] width 26 height 39
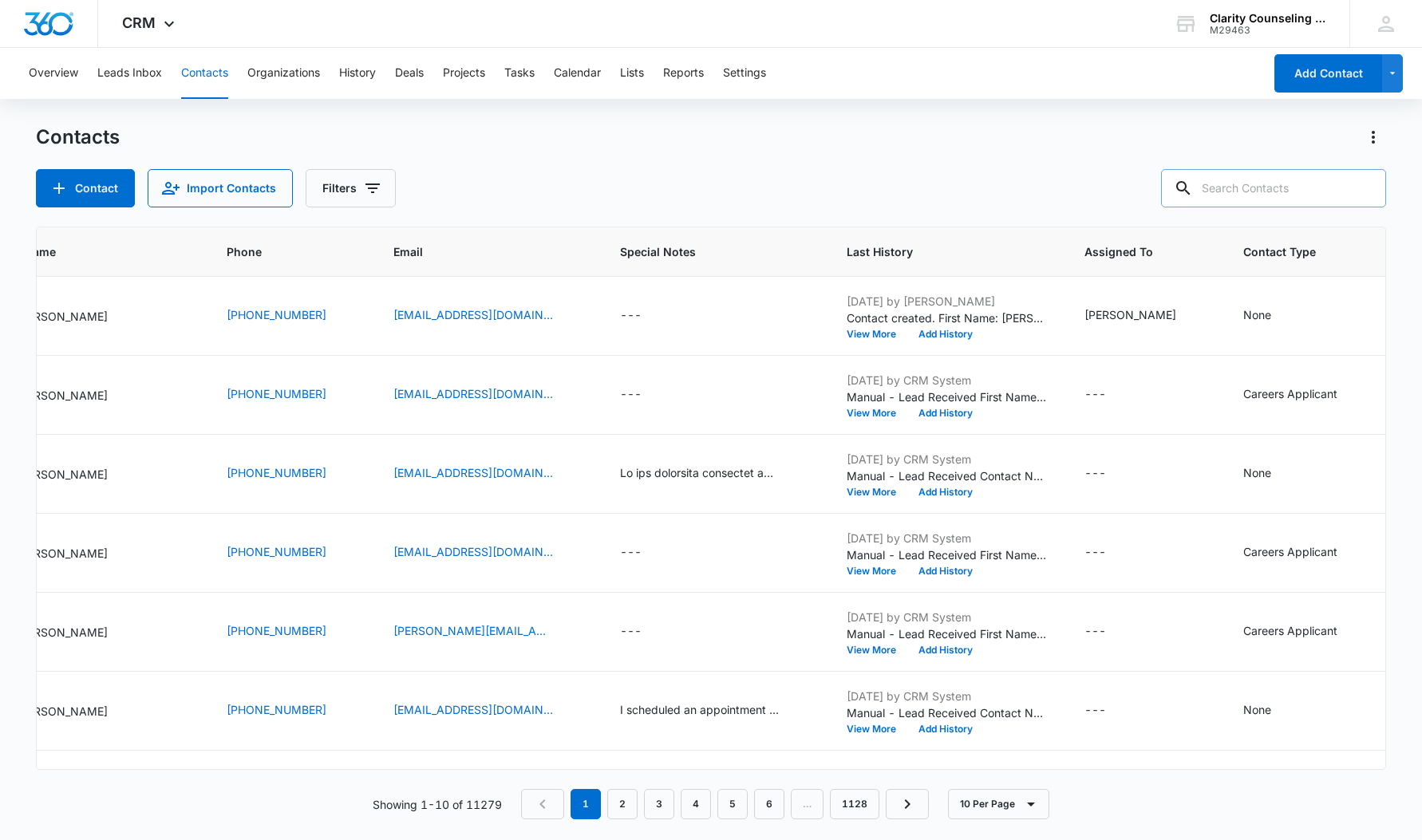
paste input "[EMAIL_ADDRESS][DOMAIN_NAME]"
type input "[EMAIL_ADDRESS][DOMAIN_NAME]"
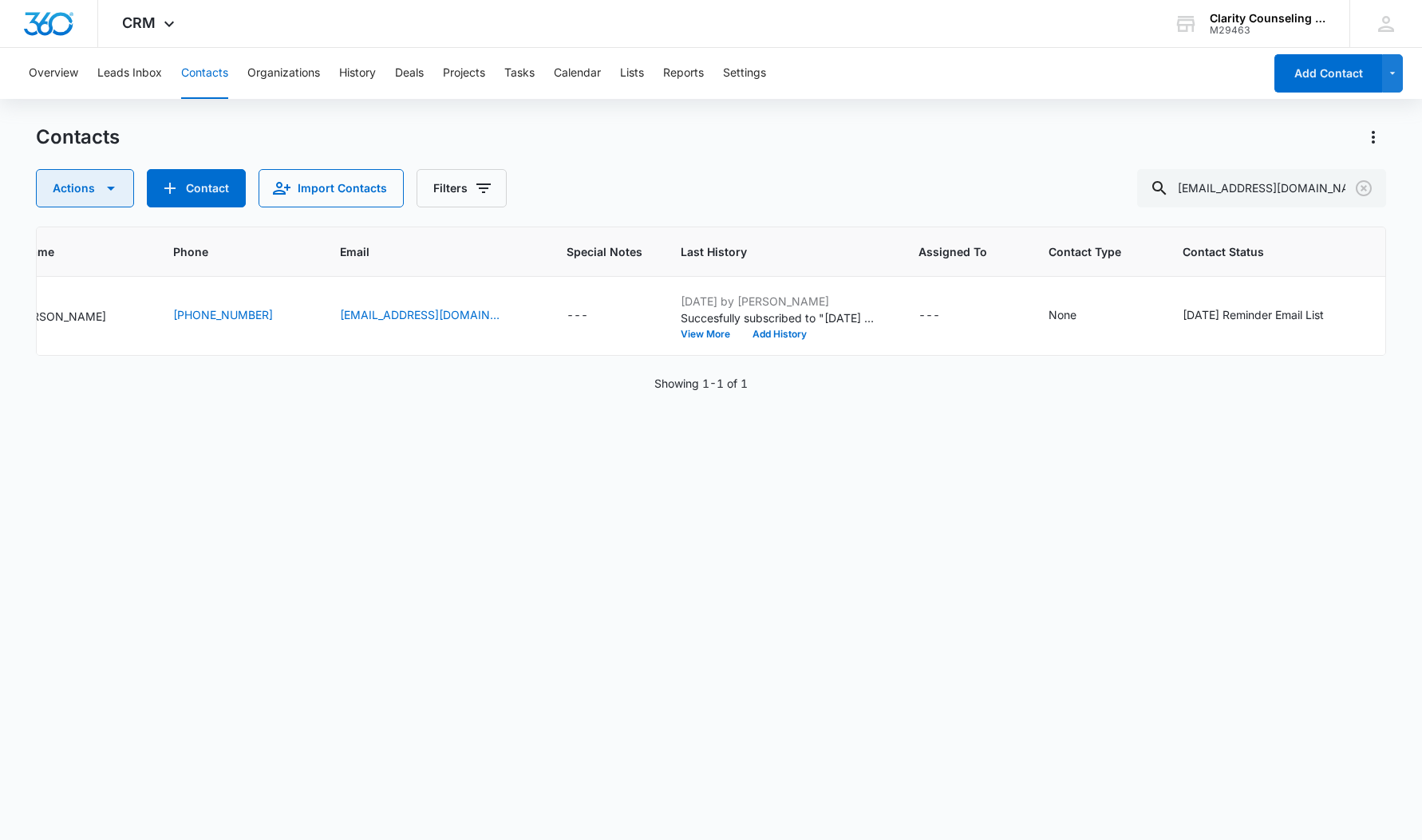
click at [1370, 188] on icon "Clear" at bounding box center [1363, 188] width 19 height 19
click at [1370, 188] on div at bounding box center [1364, 188] width 26 height 39
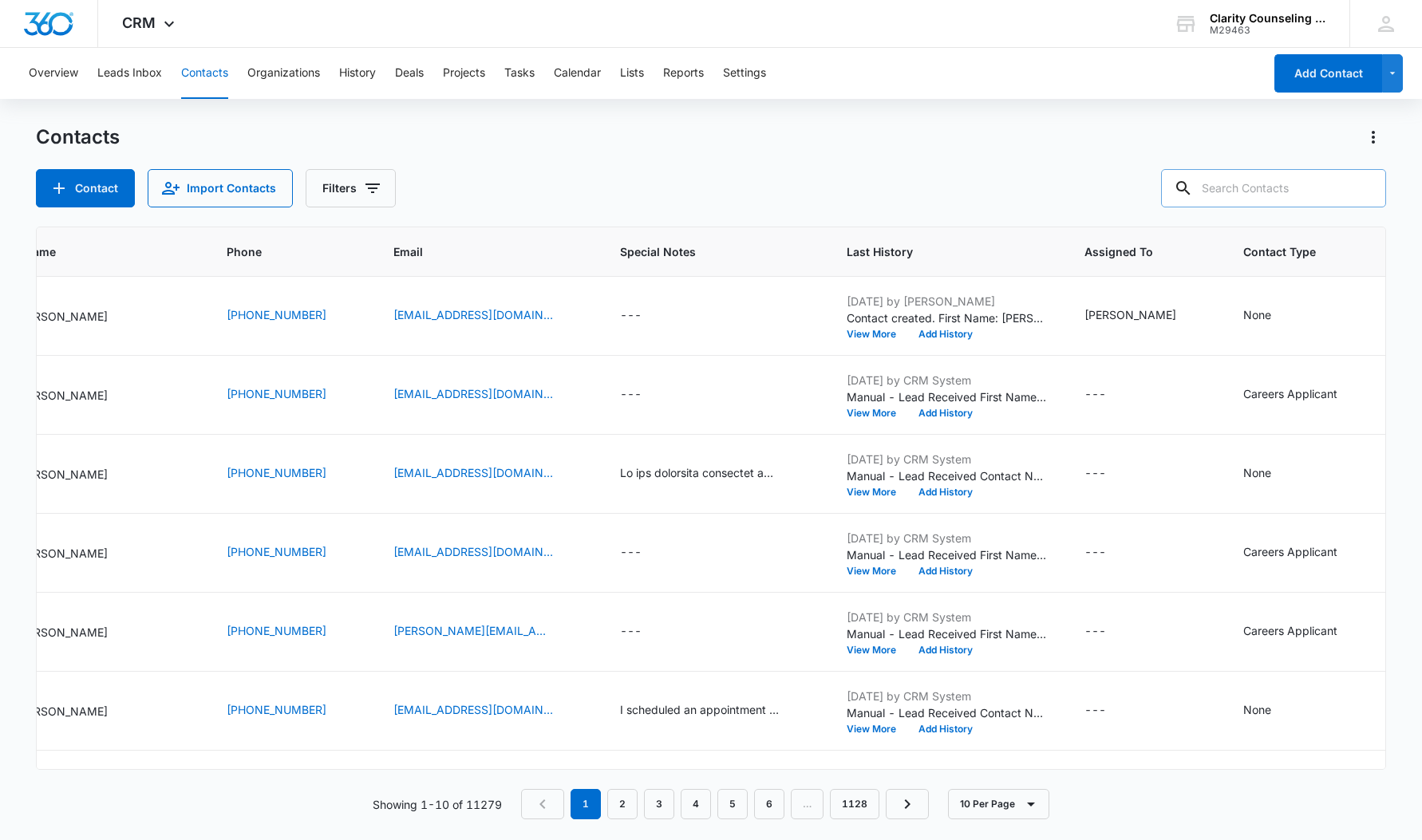
paste input "[EMAIL_ADDRESS][DOMAIN_NAME]"
type input "[EMAIL_ADDRESS][DOMAIN_NAME]"
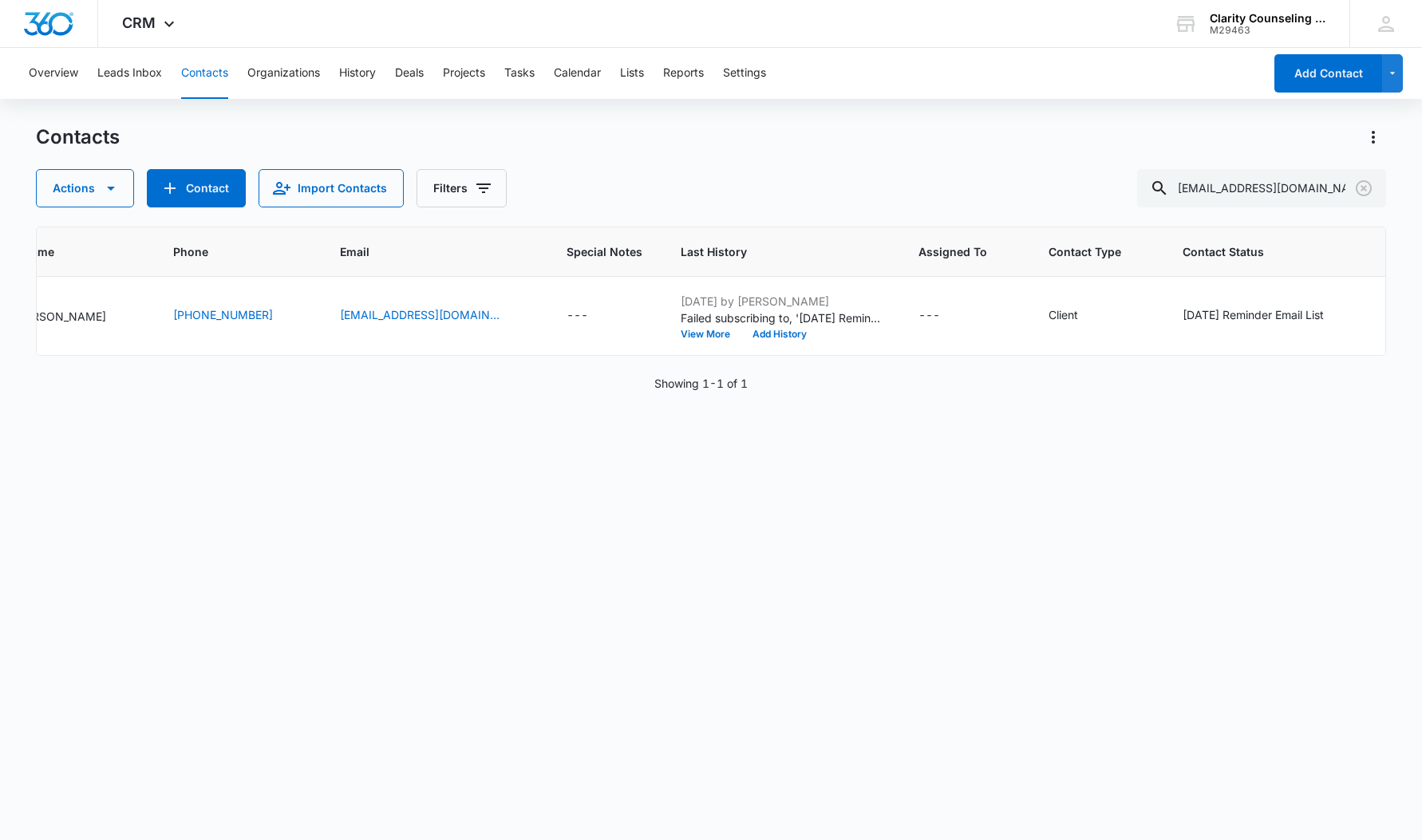
click at [1370, 186] on icon "Clear" at bounding box center [1363, 188] width 19 height 19
drag, startPoint x: 20, startPoint y: 160, endPoint x: 1370, endPoint y: 186, distance: 1350.3
click at [1370, 186] on div at bounding box center [1364, 188] width 26 height 39
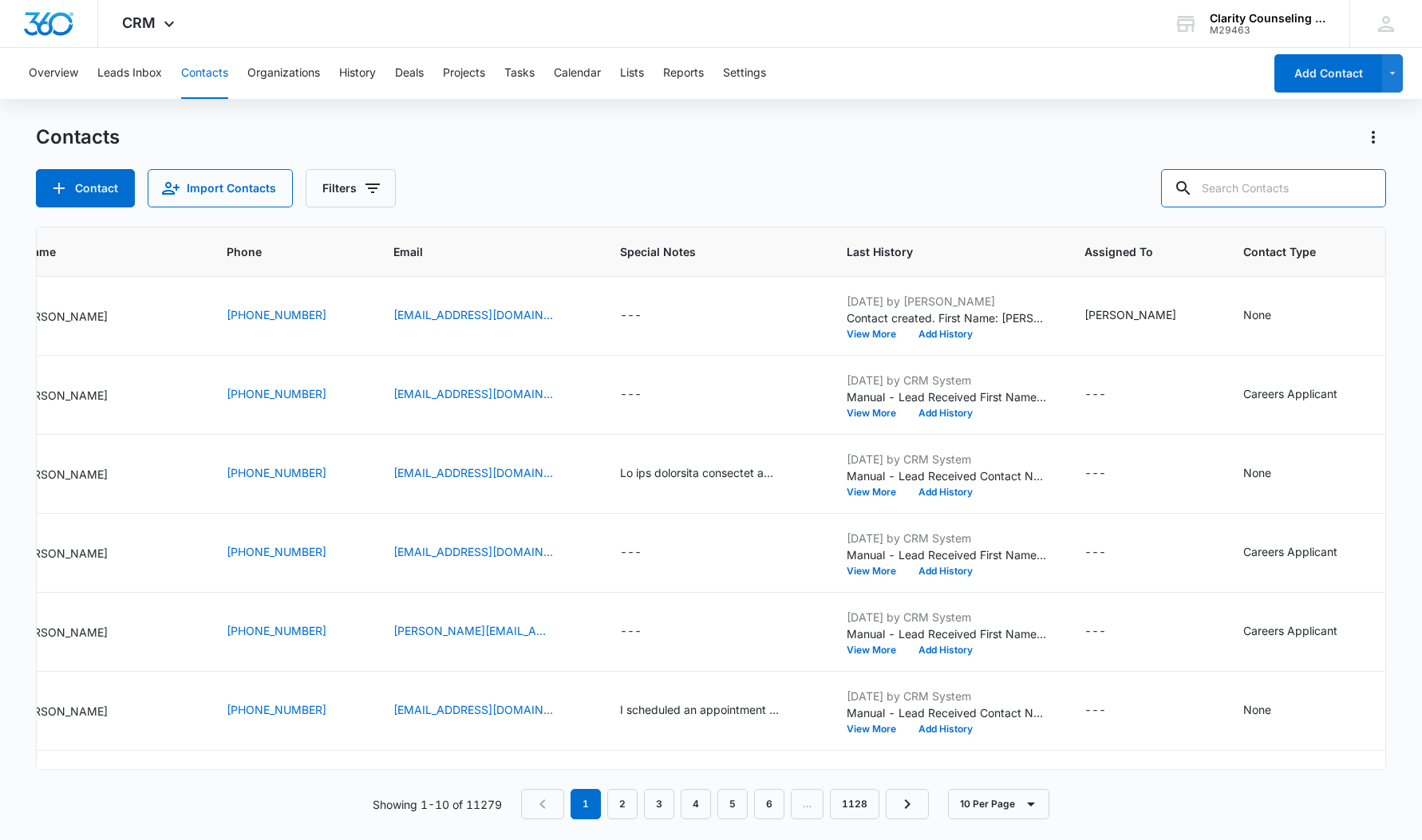
paste input "[EMAIL_ADDRESS][DOMAIN_NAME]"
type input "[EMAIL_ADDRESS][DOMAIN_NAME]"
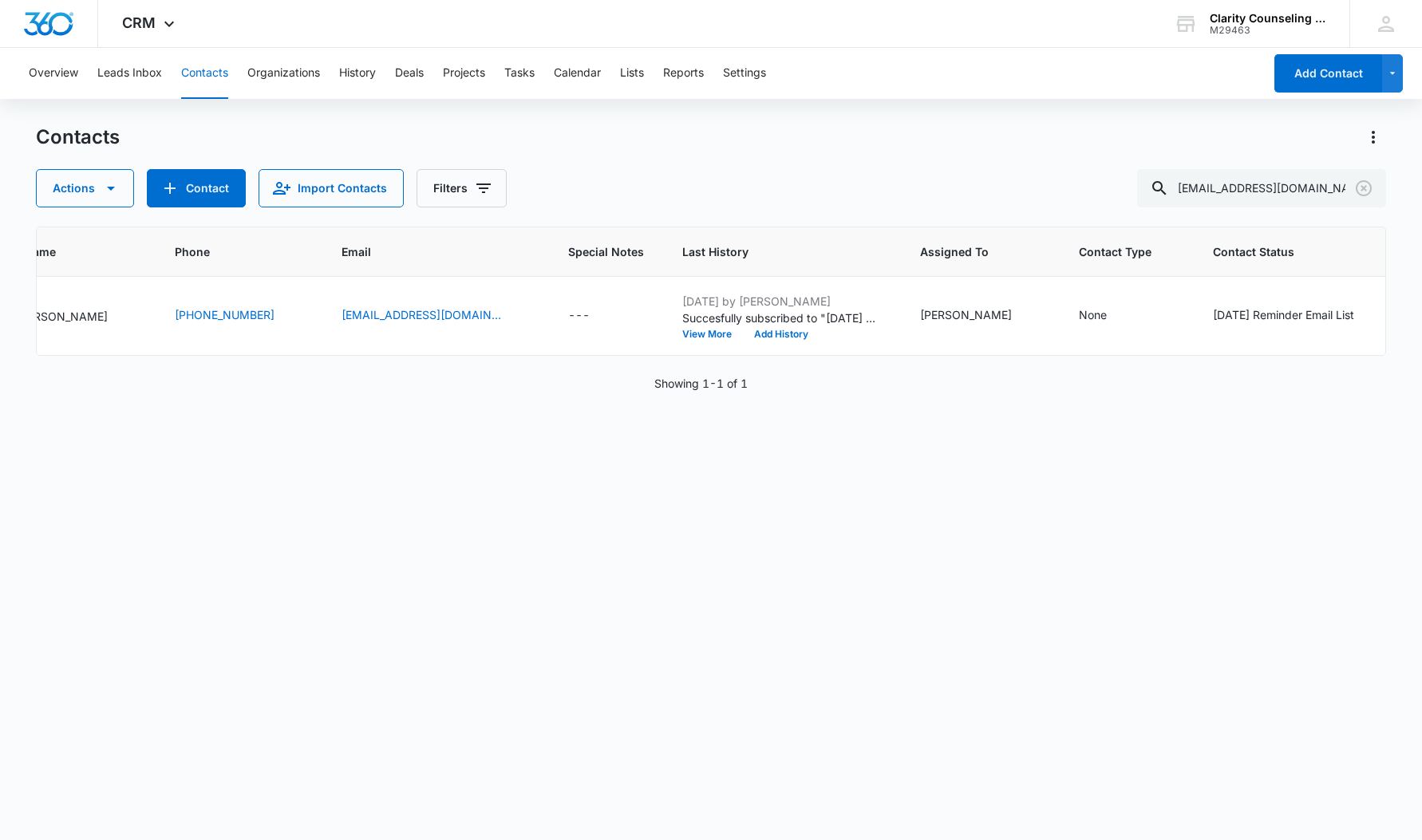
click at [1363, 186] on icon "Clear" at bounding box center [1363, 188] width 19 height 19
drag, startPoint x: 5, startPoint y: 92, endPoint x: 1291, endPoint y: 191, distance: 1289.8
click at [1363, 187] on div at bounding box center [1364, 188] width 26 height 39
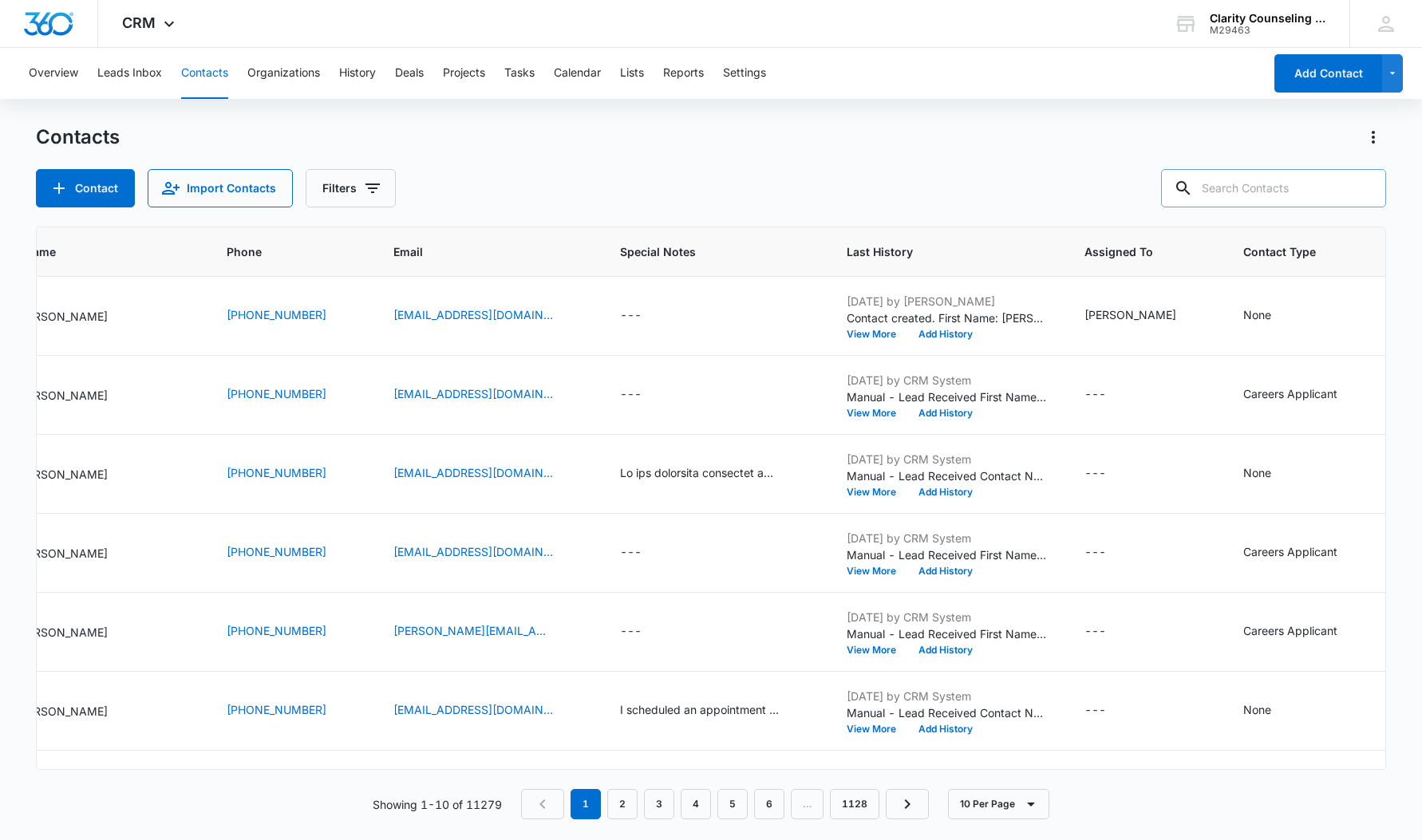
paste input "[EMAIL_ADDRESS][PERSON_NAME][DOMAIN_NAME]"
type input "[EMAIL_ADDRESS][PERSON_NAME][DOMAIN_NAME]"
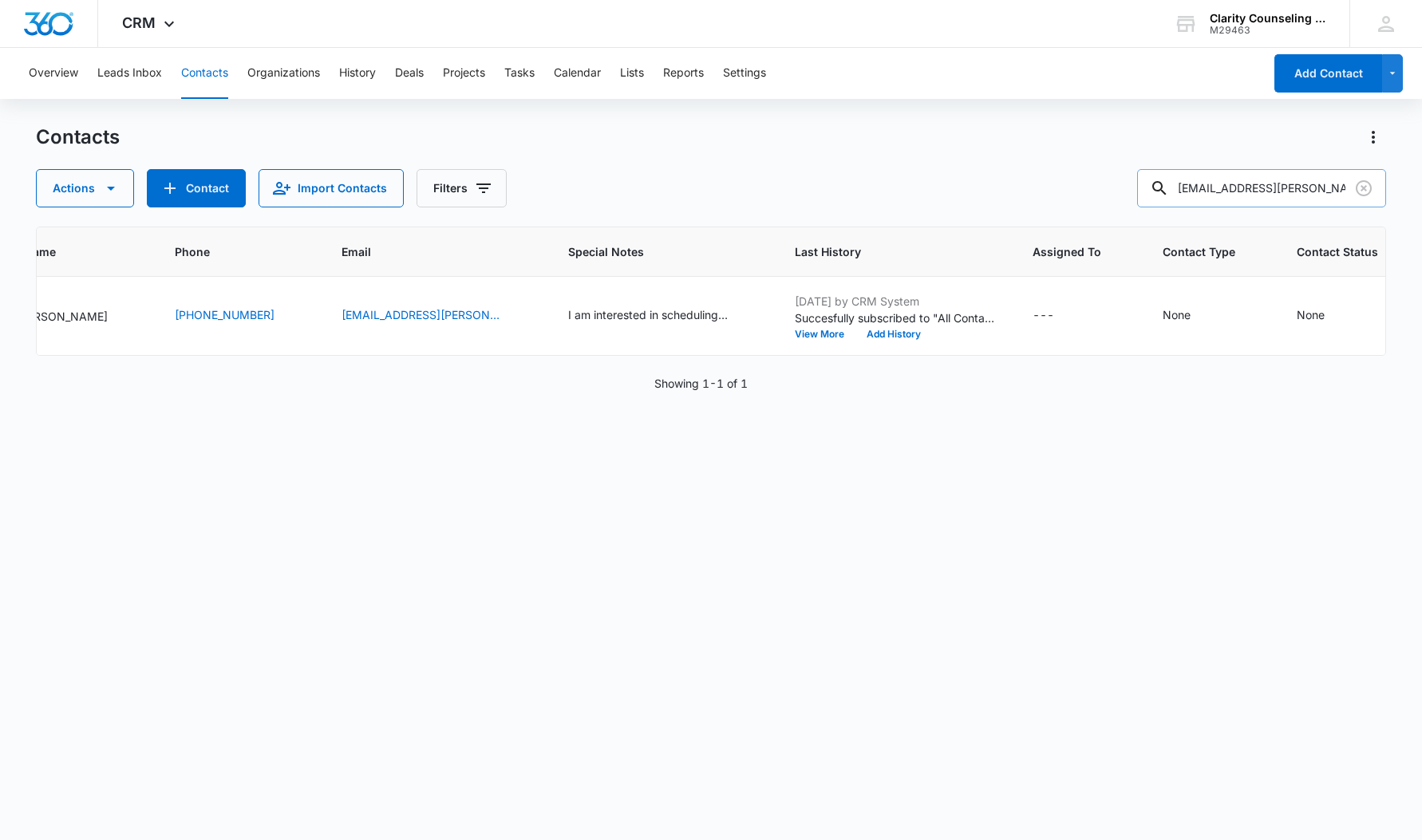
drag, startPoint x: 1370, startPoint y: 183, endPoint x: 1252, endPoint y: 189, distance: 118.2
click at [1370, 183] on icon "Clear" at bounding box center [1363, 188] width 16 height 16
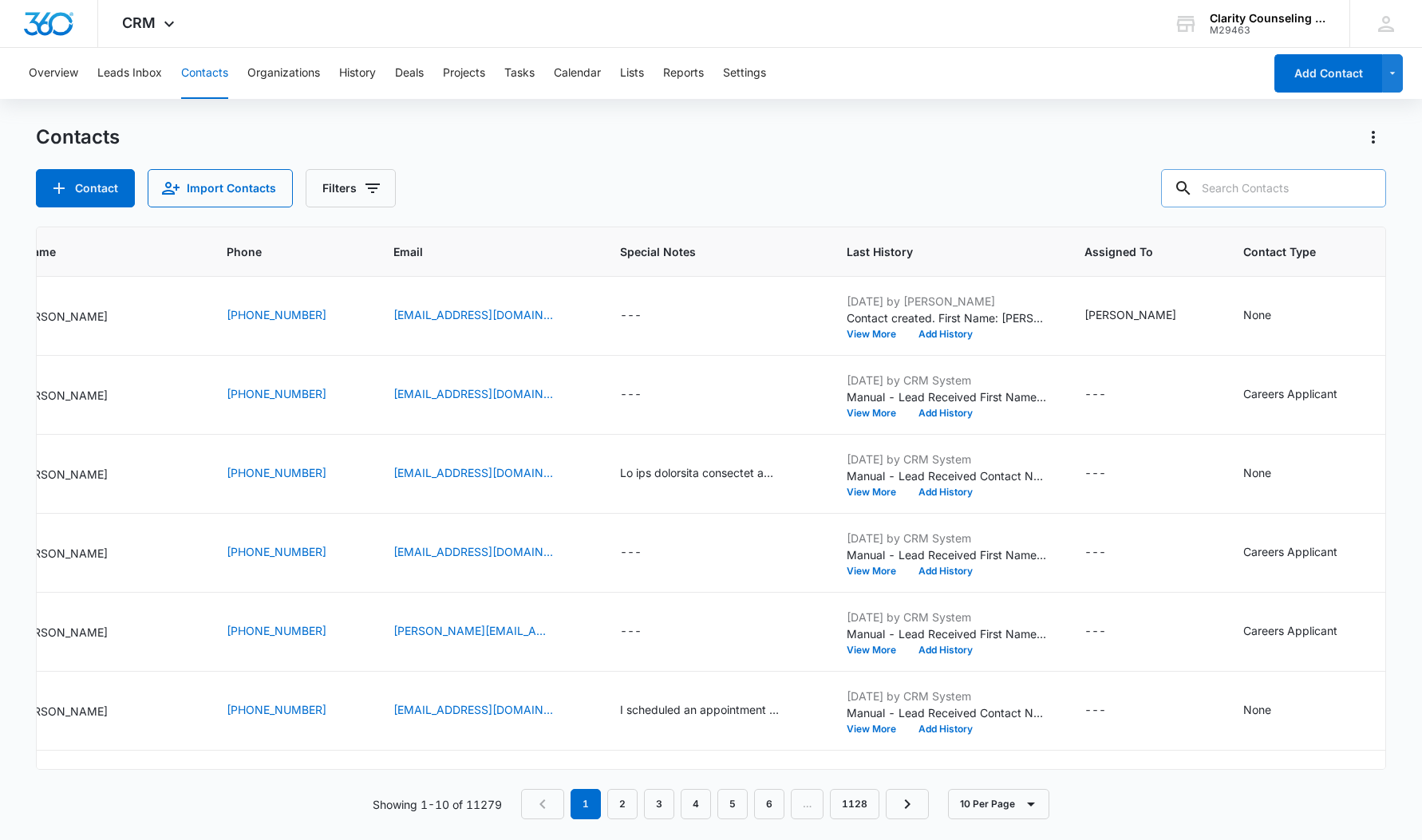
paste input "[EMAIL_ADDRESS][DOMAIN_NAME]"
type input "[EMAIL_ADDRESS][DOMAIN_NAME]"
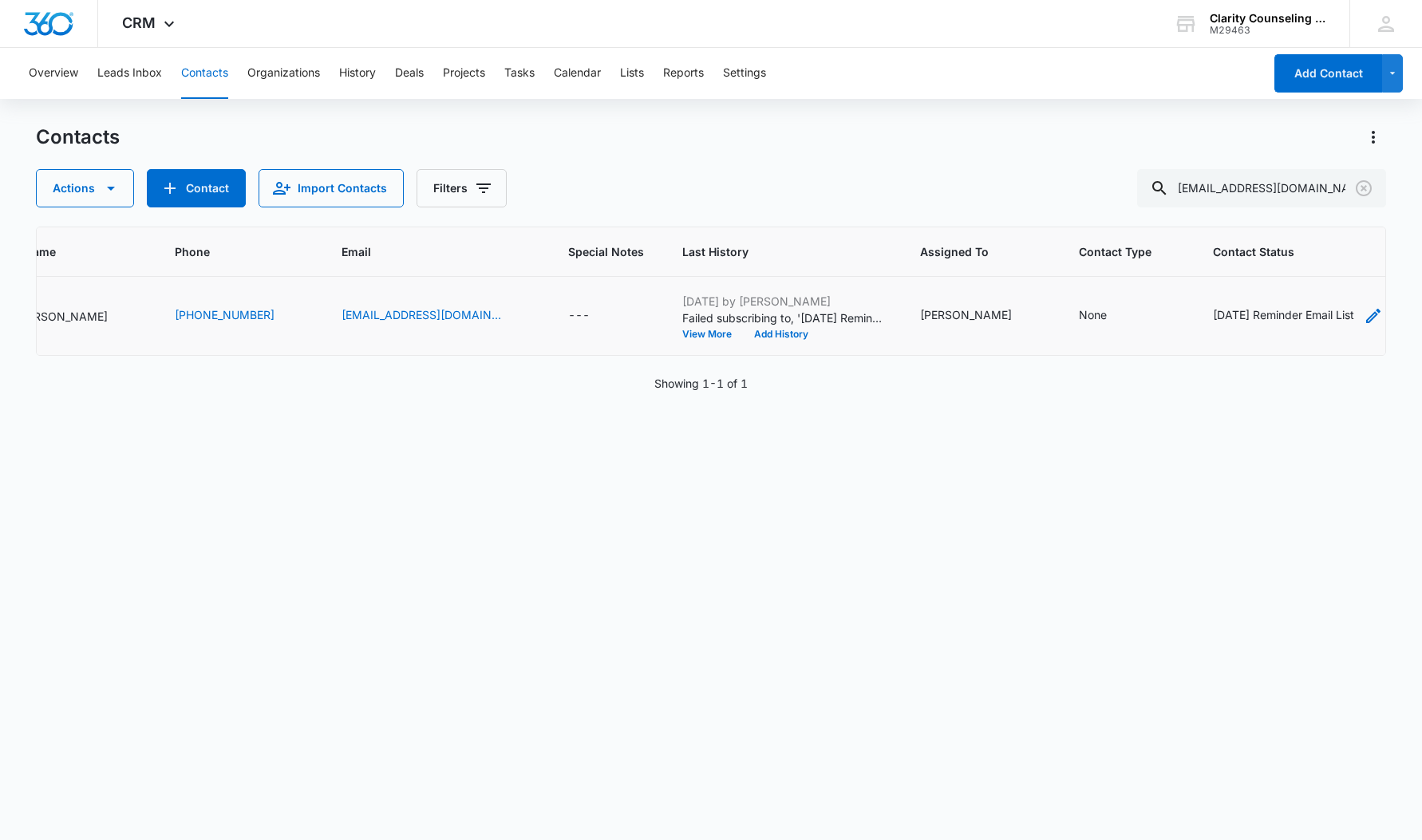
click at [1235, 310] on div "[DATE] Reminder Email List" at bounding box center [1283, 315] width 141 height 17
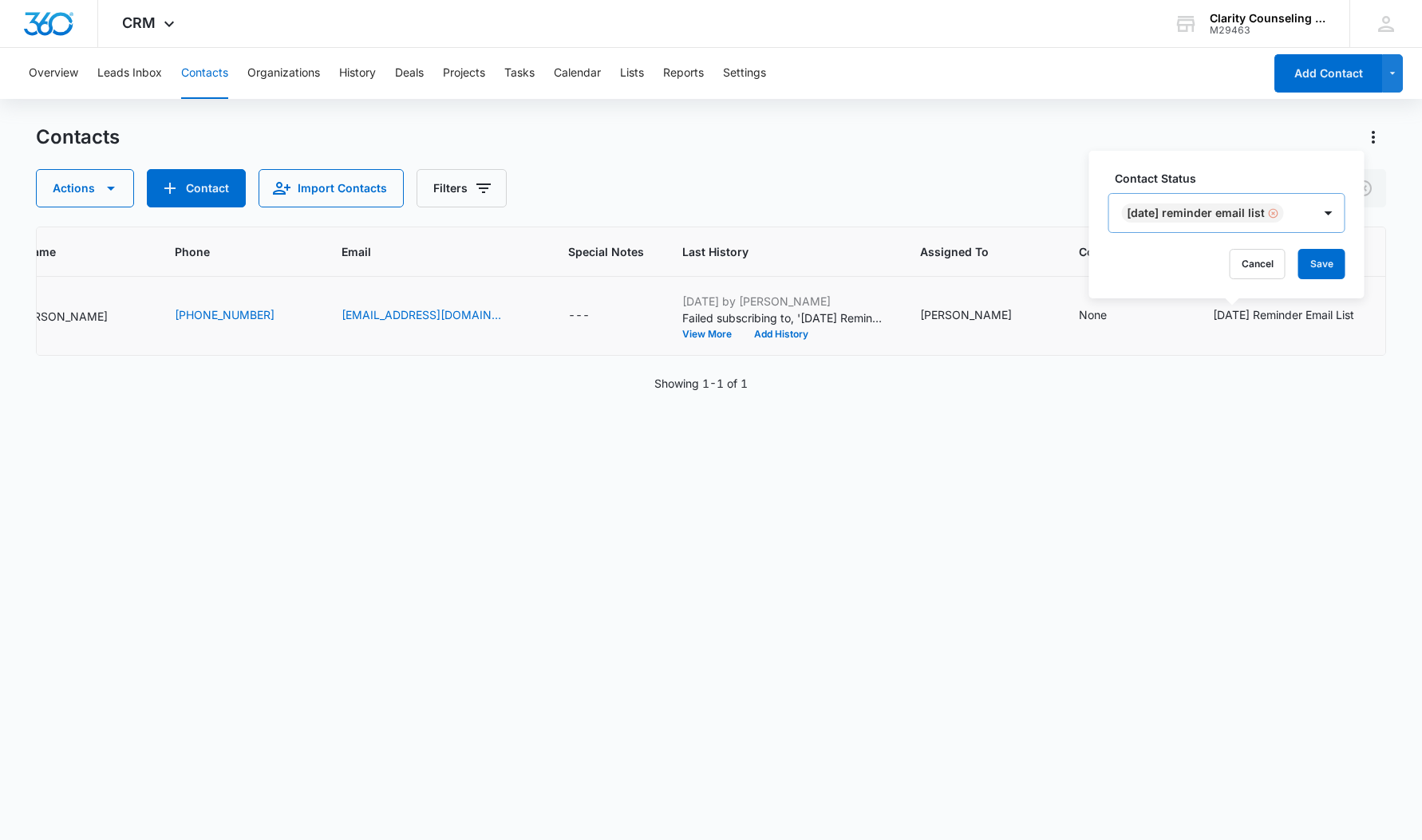
click at [1275, 212] on div "Remove Saturday Reminder Email List" at bounding box center [1272, 213] width 15 height 11
click at [1241, 271] on button "Save" at bounding box center [1231, 263] width 47 height 30
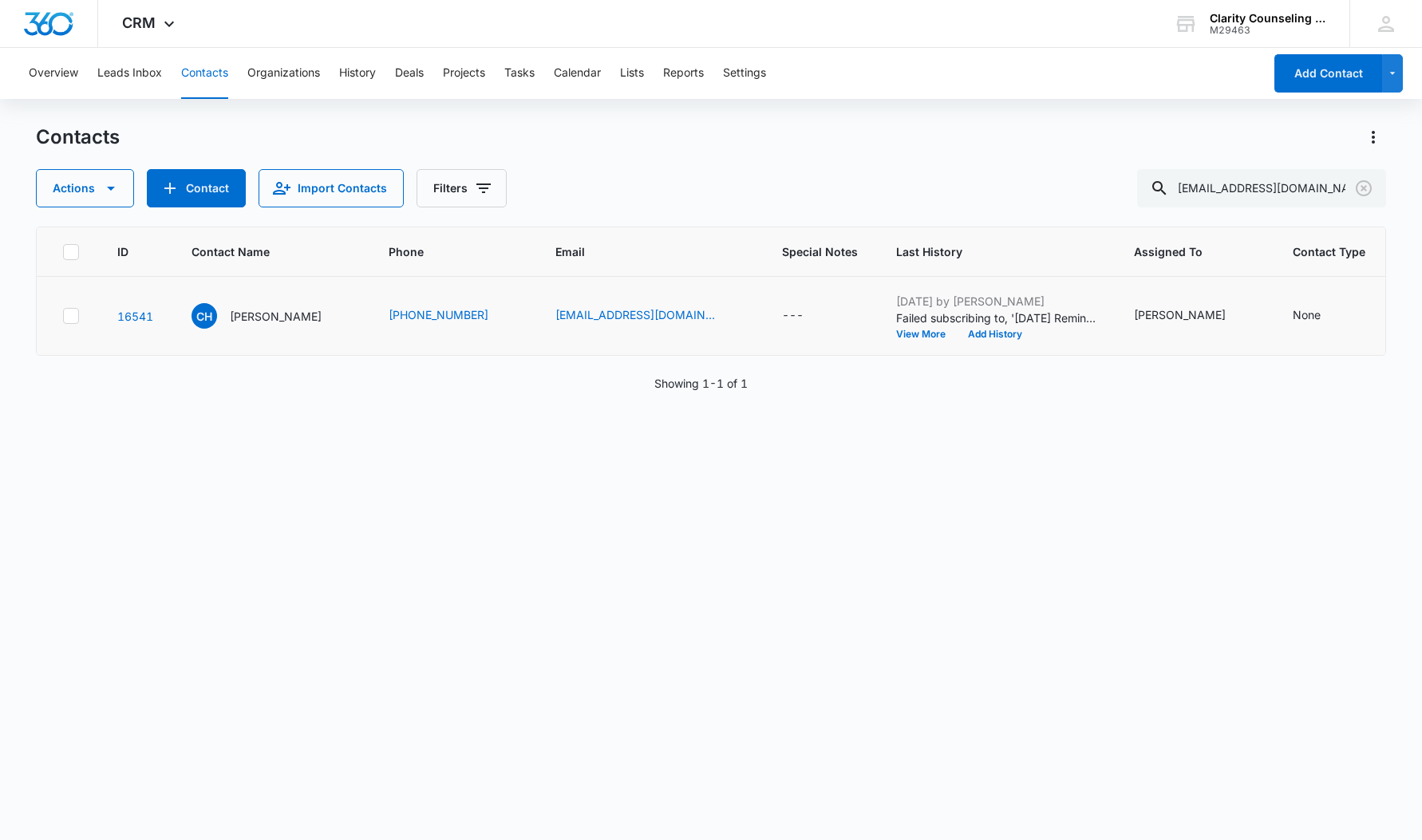
scroll to position [0, 0]
click at [1368, 188] on icon "Clear" at bounding box center [1363, 188] width 19 height 19
click at [1368, 188] on div at bounding box center [1364, 188] width 26 height 39
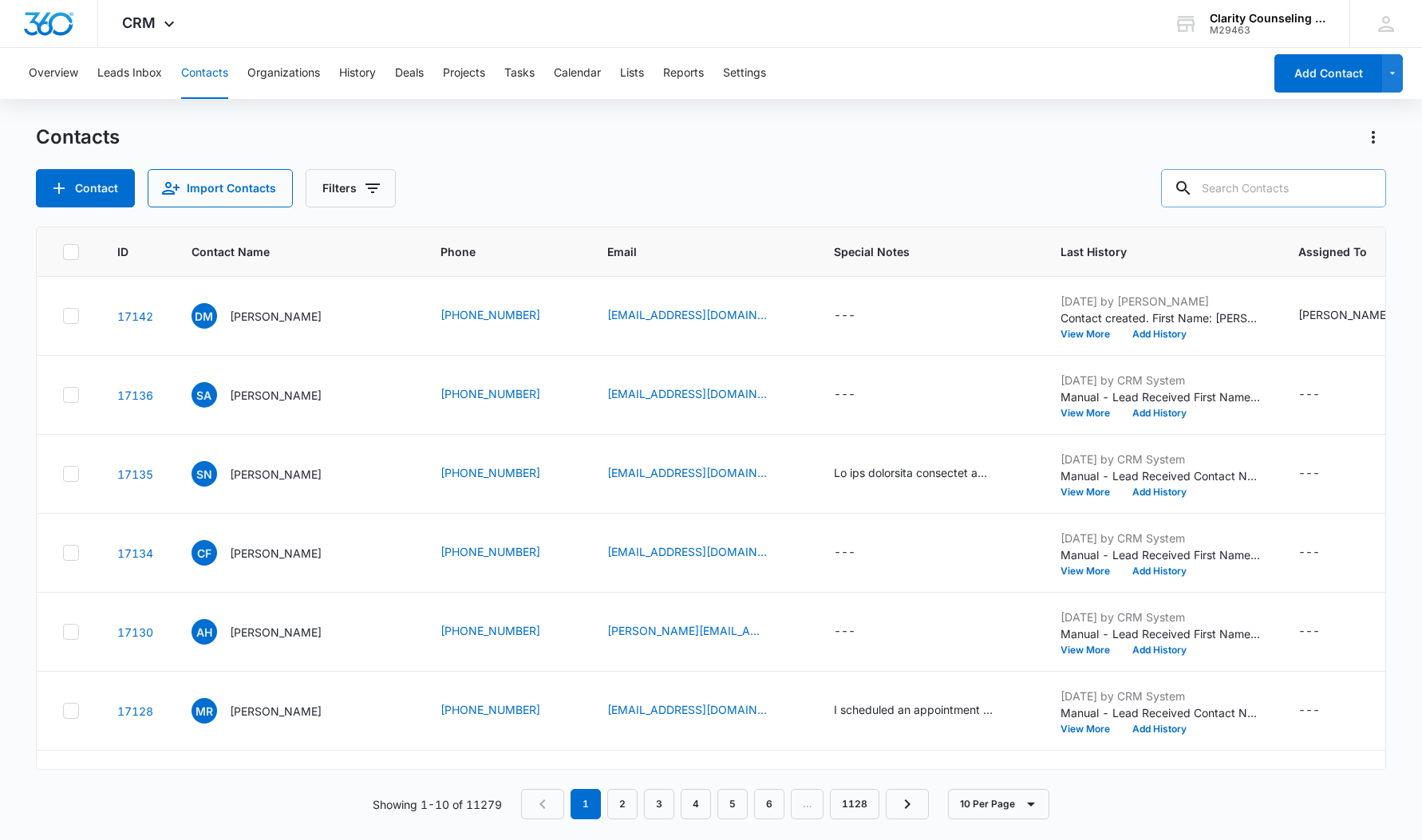
paste input "[PERSON_NAME][EMAIL_ADDRESS][DOMAIN_NAME]"
type input "[PERSON_NAME][EMAIL_ADDRESS][DOMAIN_NAME]"
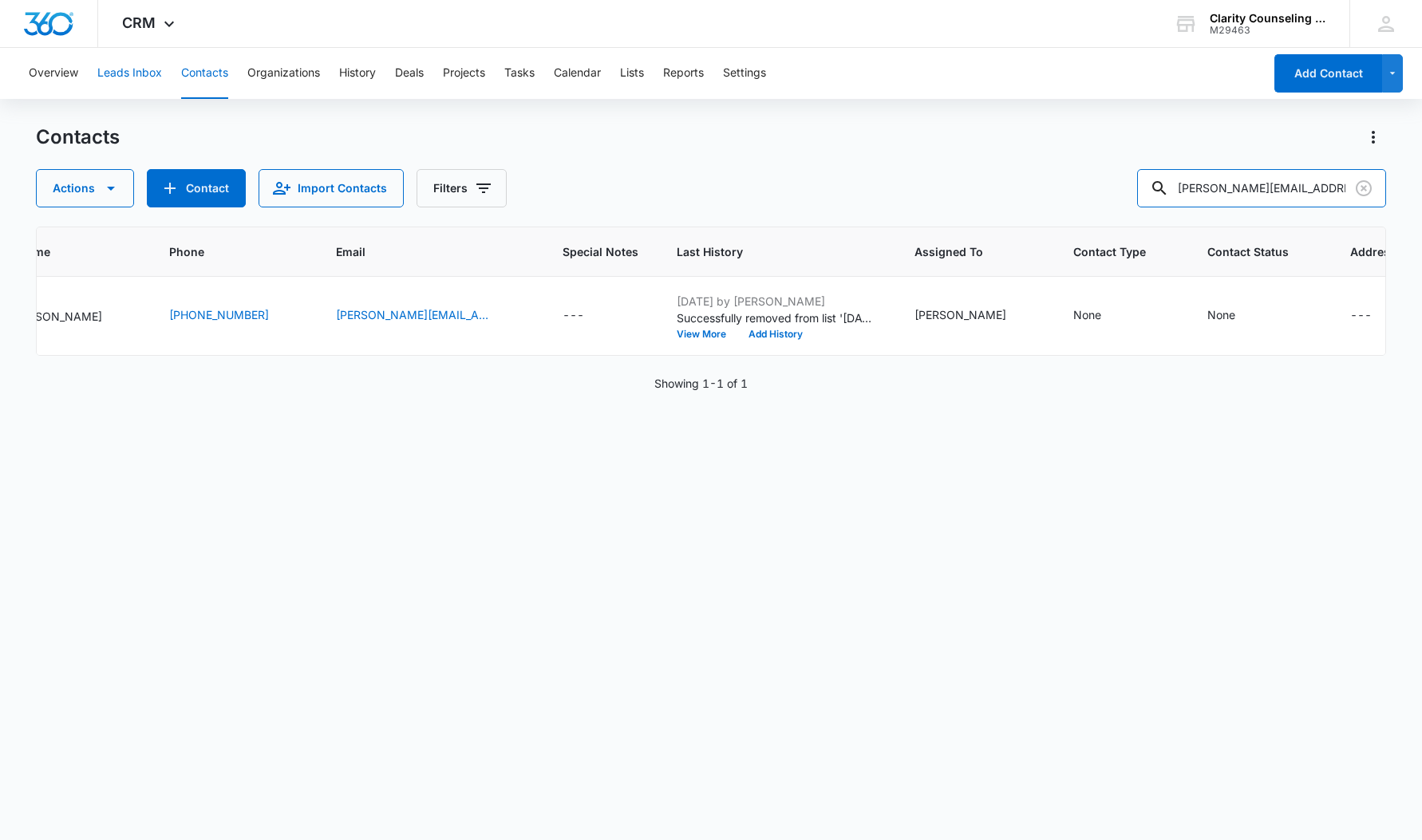
scroll to position [0, 218]
click at [1366, 186] on icon "Clear" at bounding box center [1363, 188] width 16 height 16
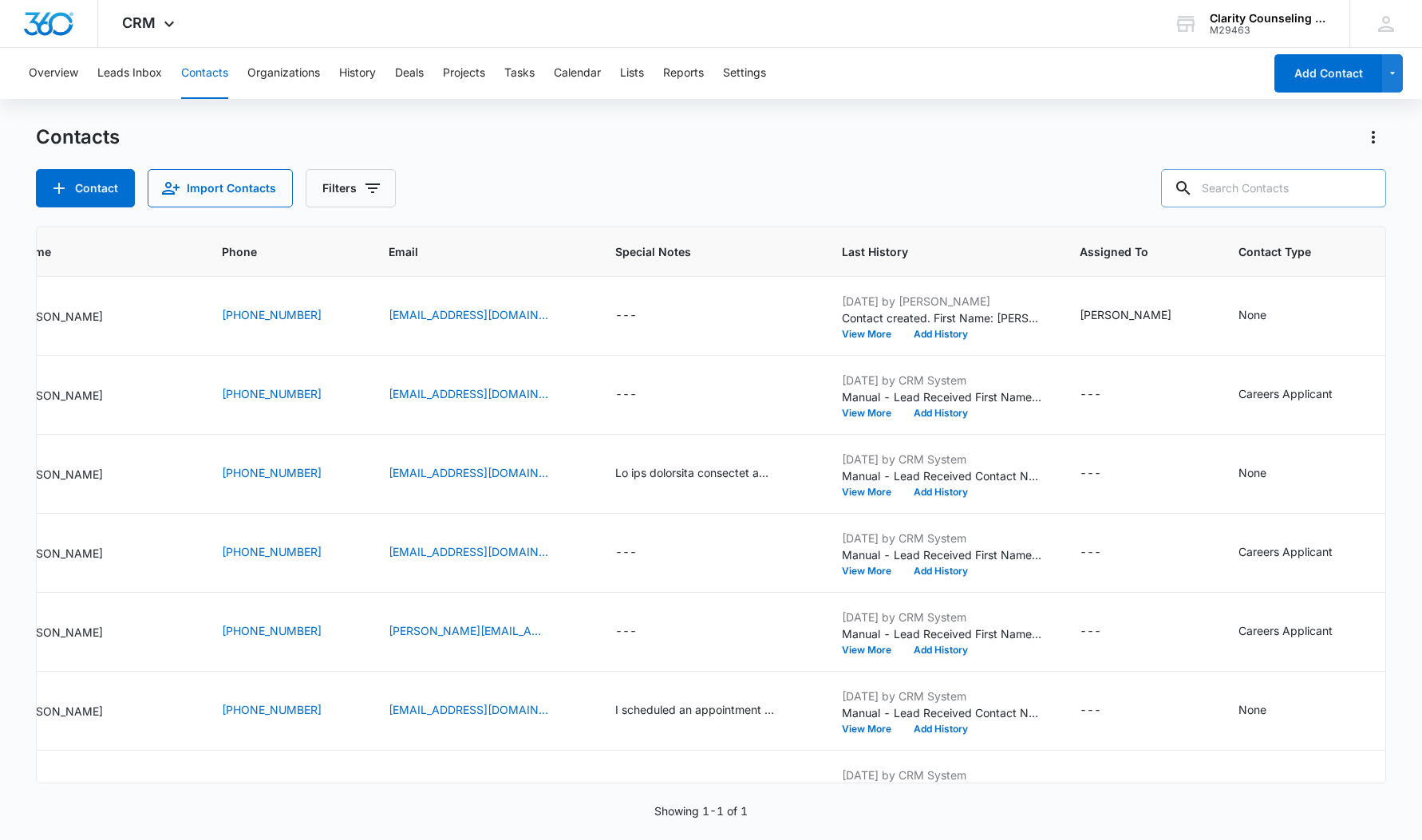
click at [1366, 186] on div at bounding box center [1364, 188] width 26 height 39
paste input "[EMAIL_ADDRESS][PERSON_NAME][DOMAIN_NAME]"
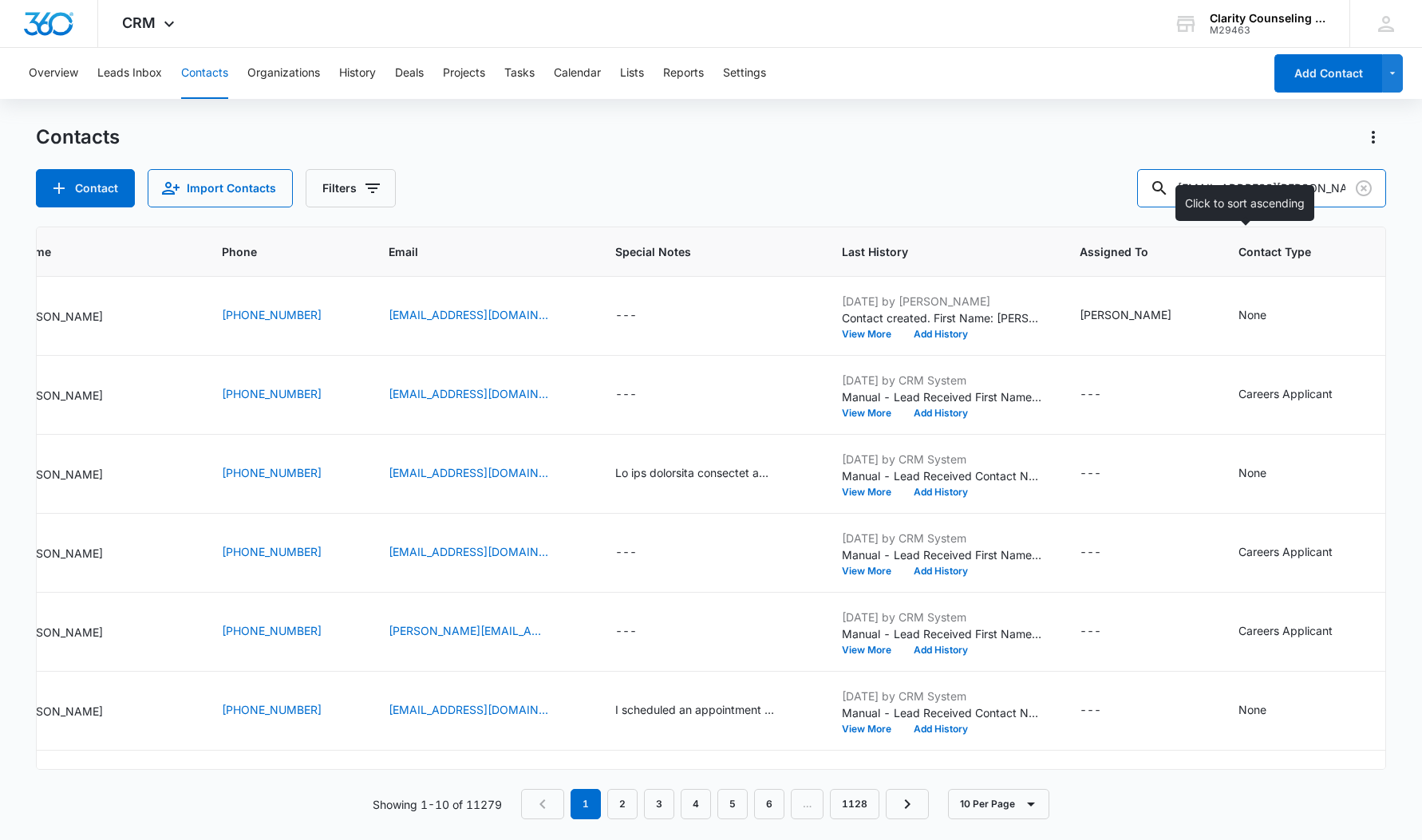
type input "[EMAIL_ADDRESS][PERSON_NAME][DOMAIN_NAME]"
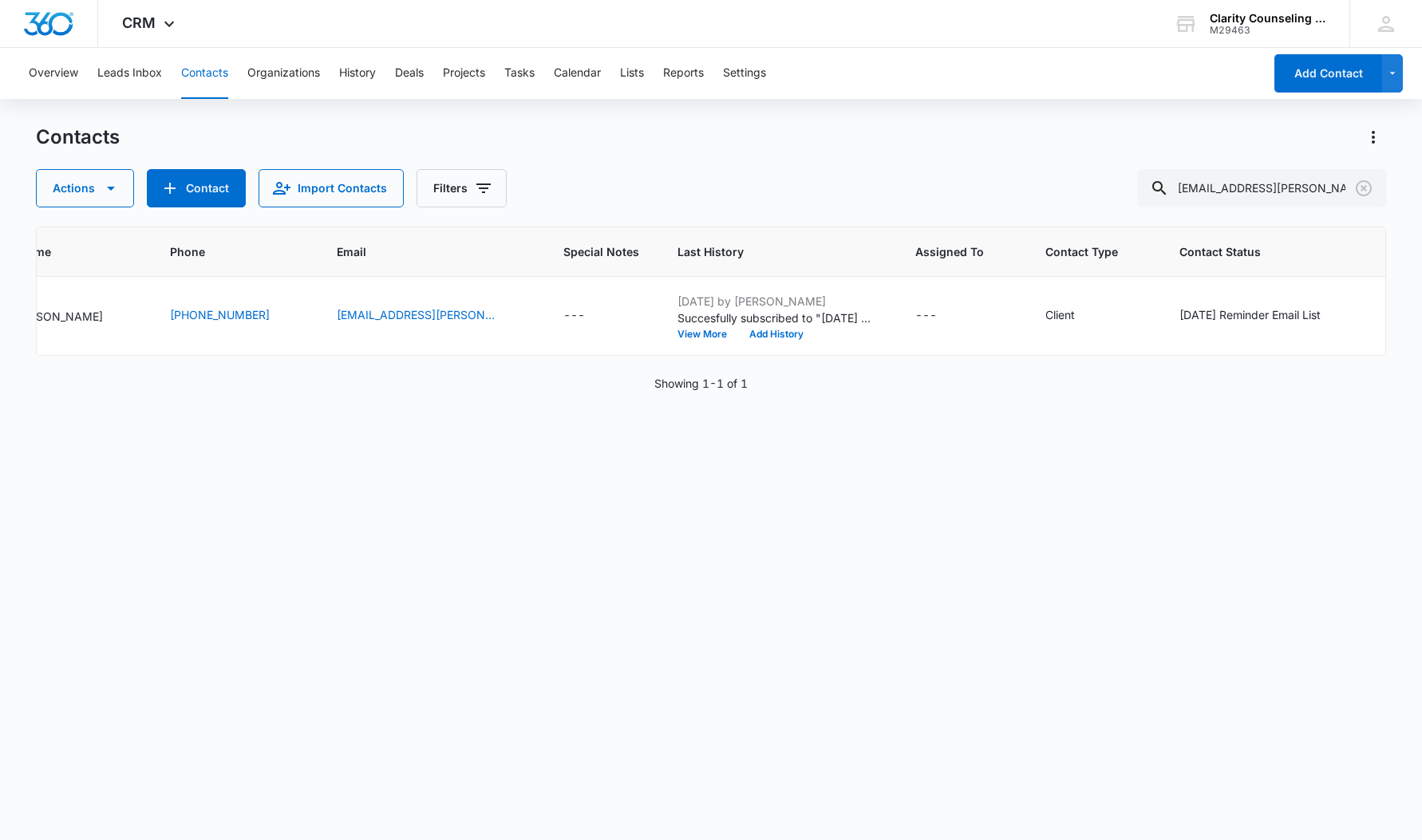
click at [1363, 190] on icon "Clear" at bounding box center [1363, 188] width 19 height 19
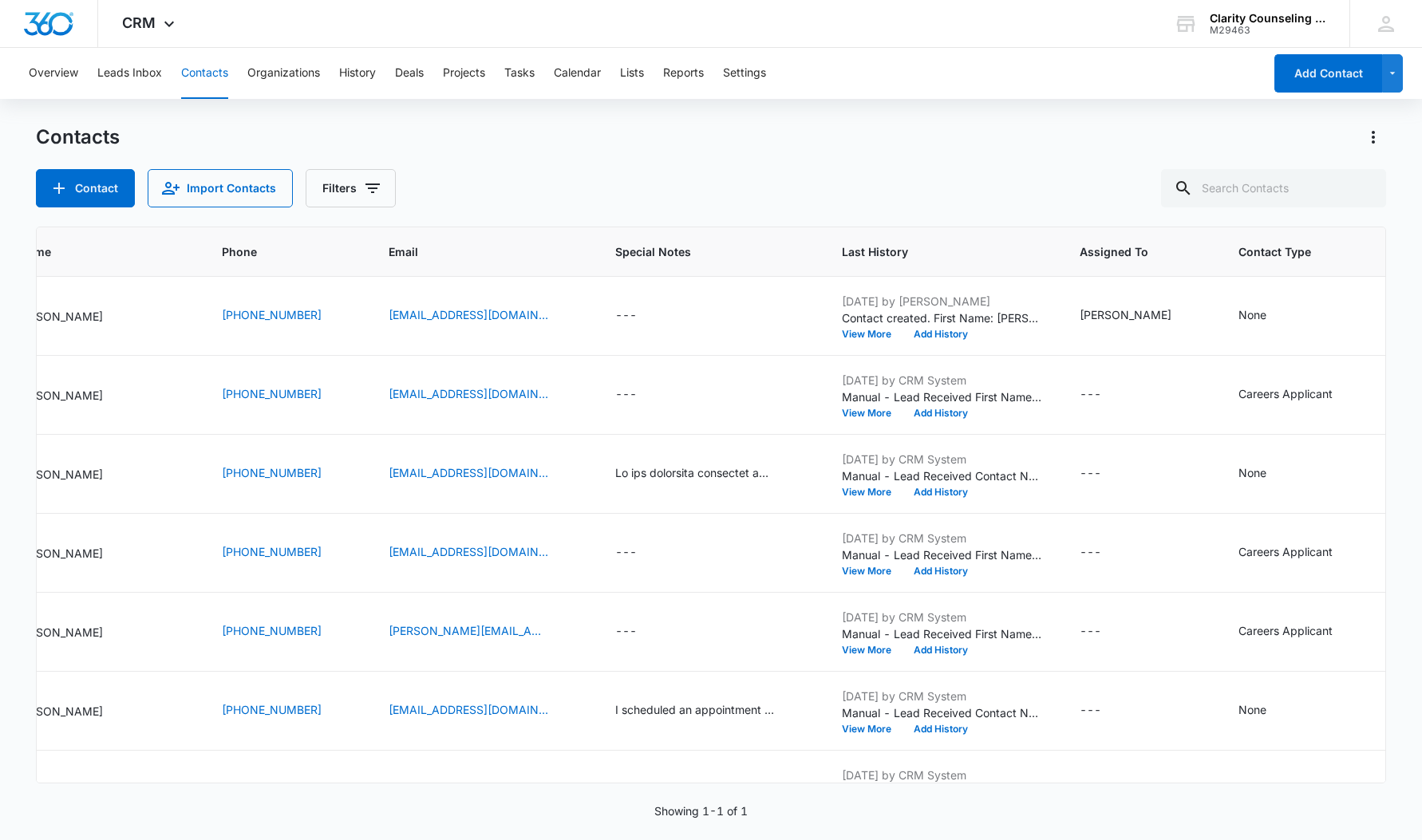
click at [1363, 190] on div at bounding box center [1364, 188] width 26 height 39
paste input "[EMAIL_ADDRESS][DOMAIN_NAME]"
type input "[EMAIL_ADDRESS][DOMAIN_NAME]"
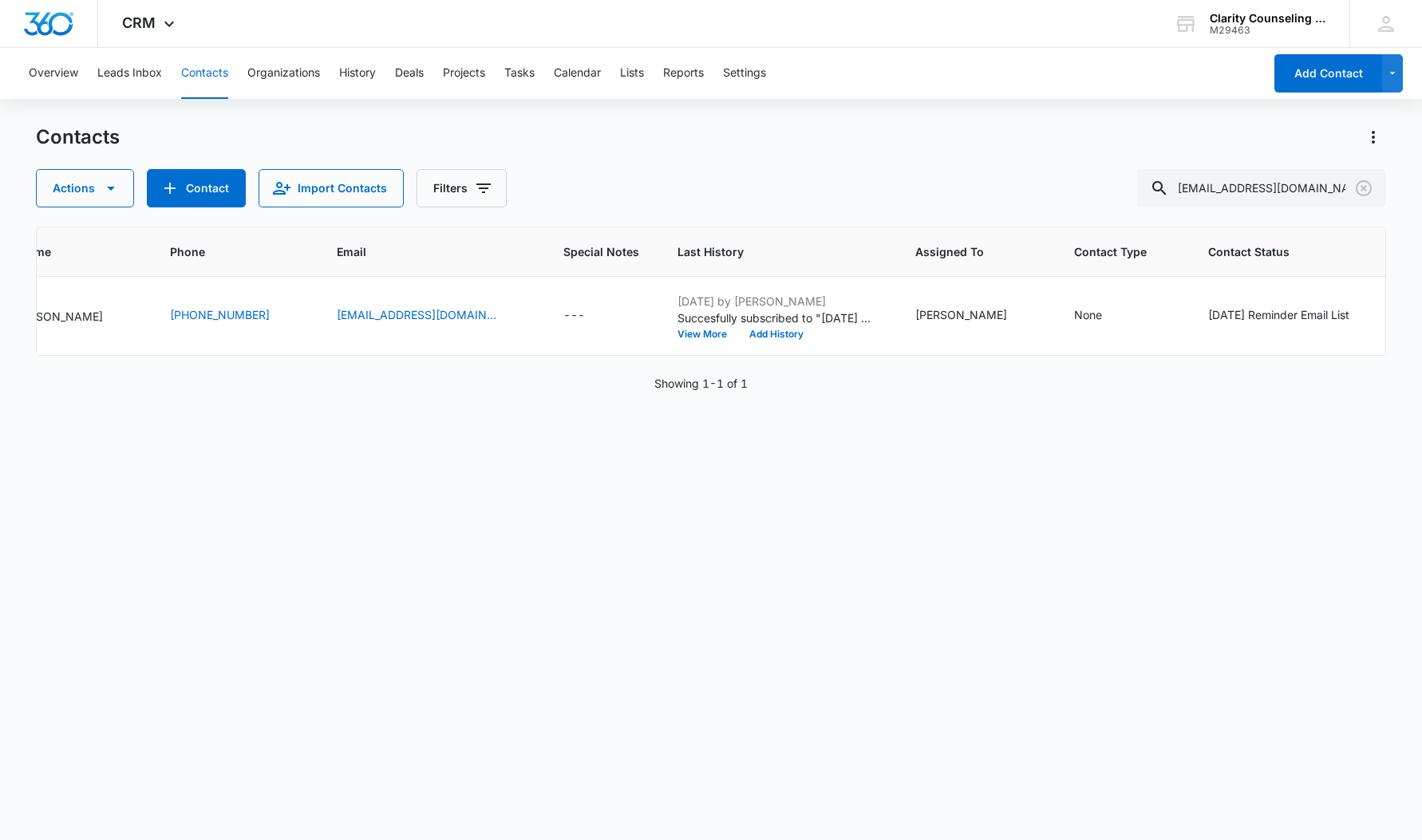
click at [1357, 193] on icon "Clear" at bounding box center [1363, 188] width 16 height 16
click at [1357, 193] on div at bounding box center [1364, 188] width 26 height 39
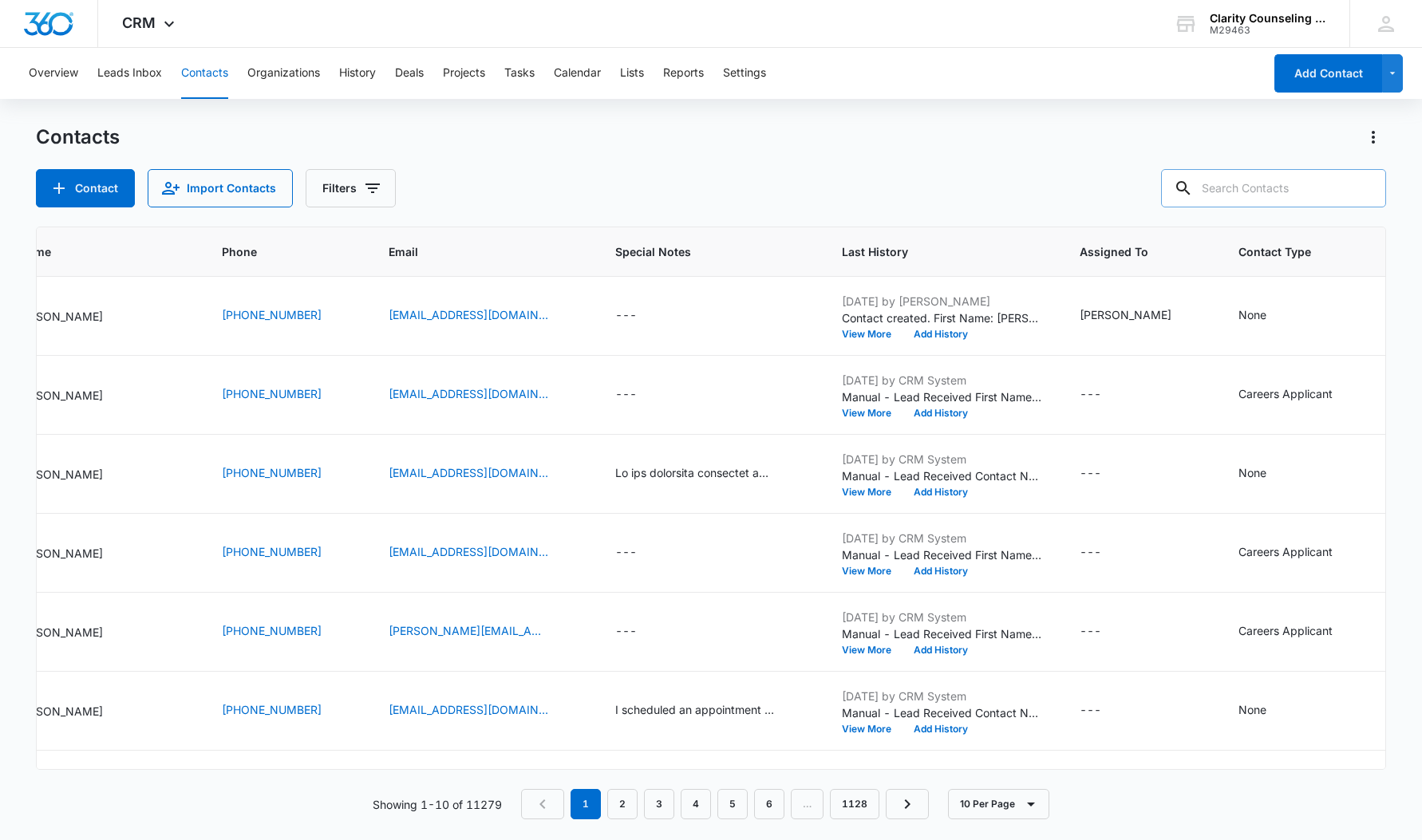
paste input "[EMAIL_ADDRESS][PERSON_NAME][DOMAIN_NAME]"
type input "[EMAIL_ADDRESS][PERSON_NAME][DOMAIN_NAME]"
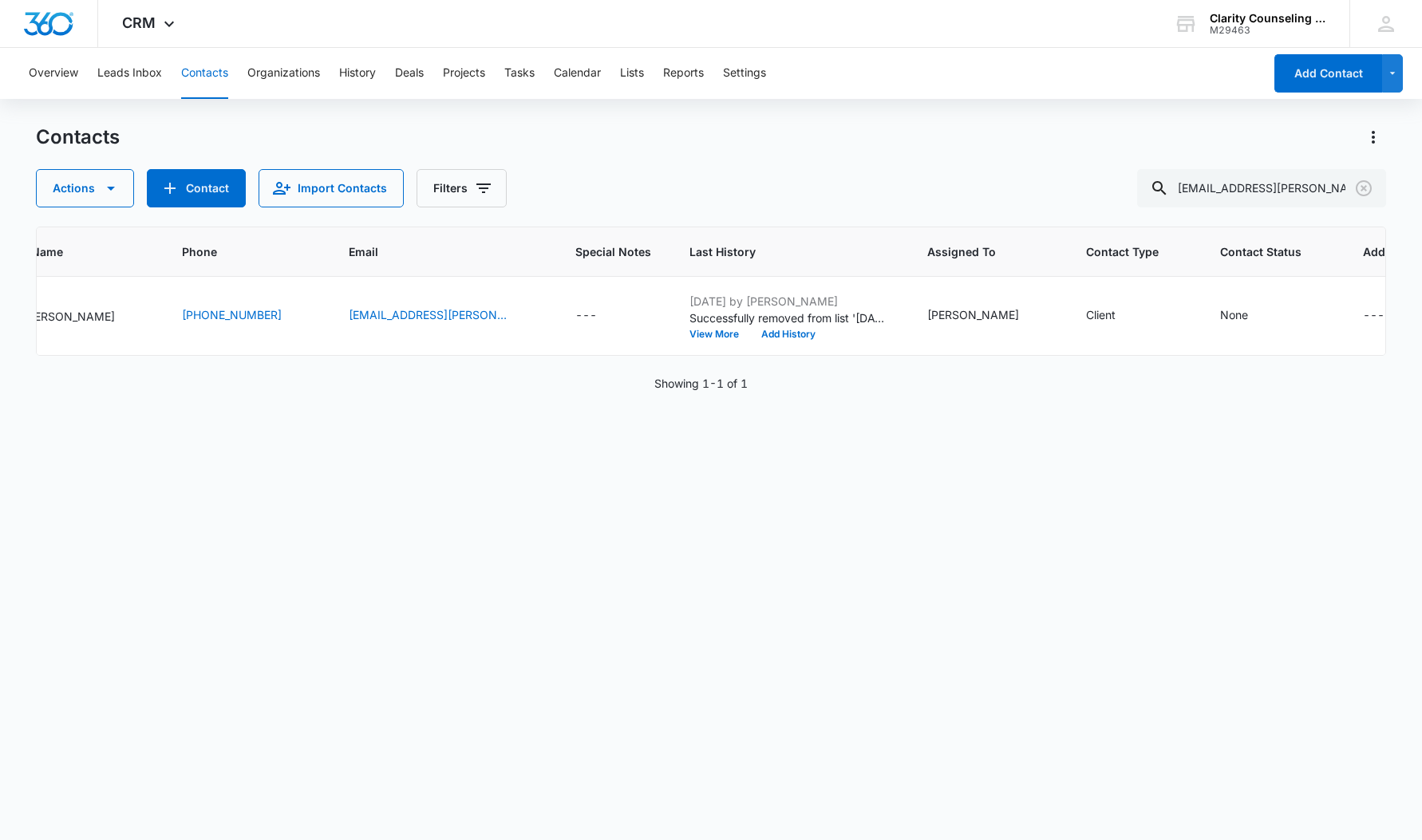
scroll to position [1, 0]
click at [1220, 319] on div "None" at bounding box center [1234, 315] width 28 height 17
click at [1194, 216] on div at bounding box center [1162, 215] width 78 height 20
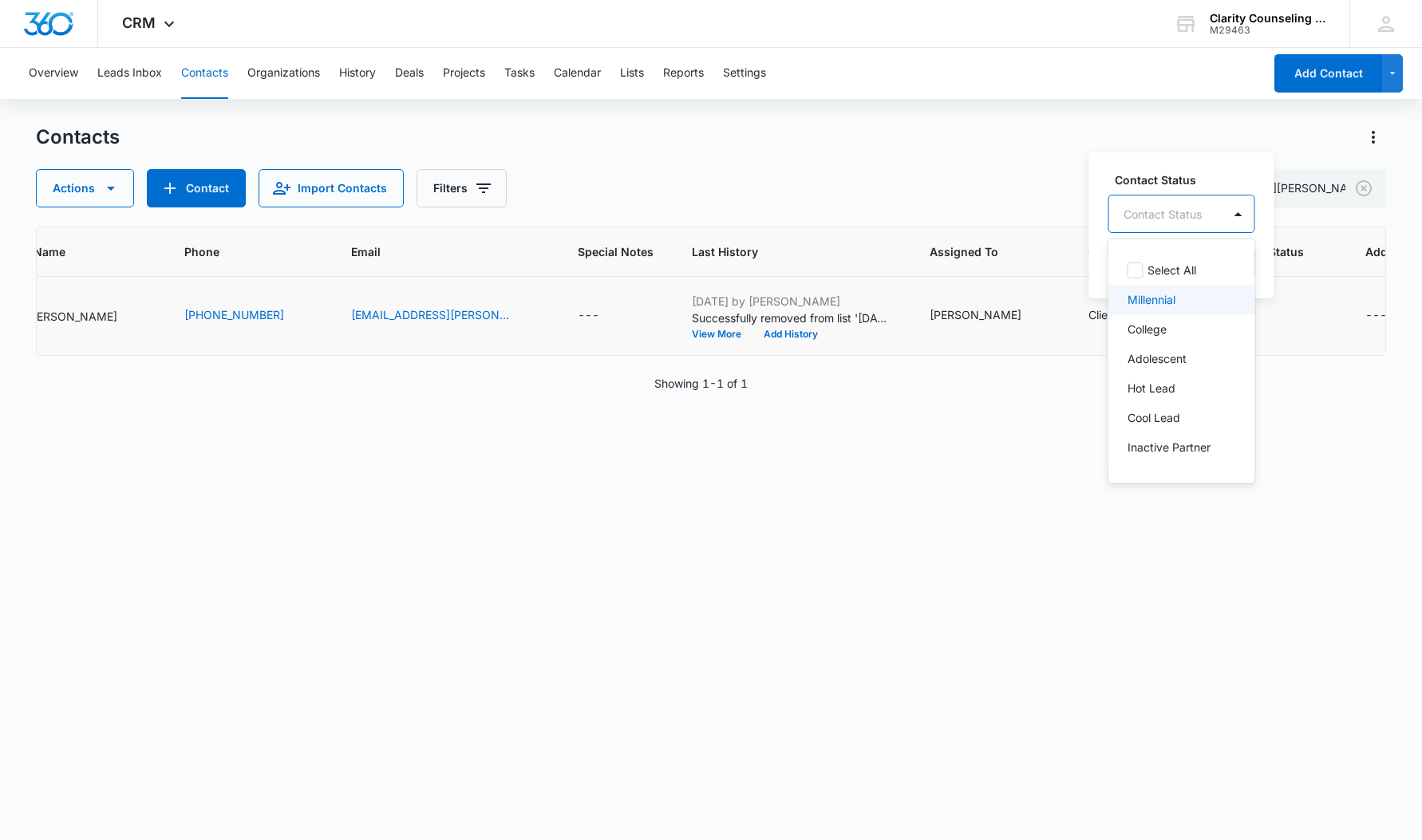
scroll to position [0, 0]
drag, startPoint x: 1219, startPoint y: 327, endPoint x: 1291, endPoint y: 184, distance: 160.1
click at [1219, 327] on p "[DATE] Reminder Email List" at bounding box center [1180, 326] width 106 height 34
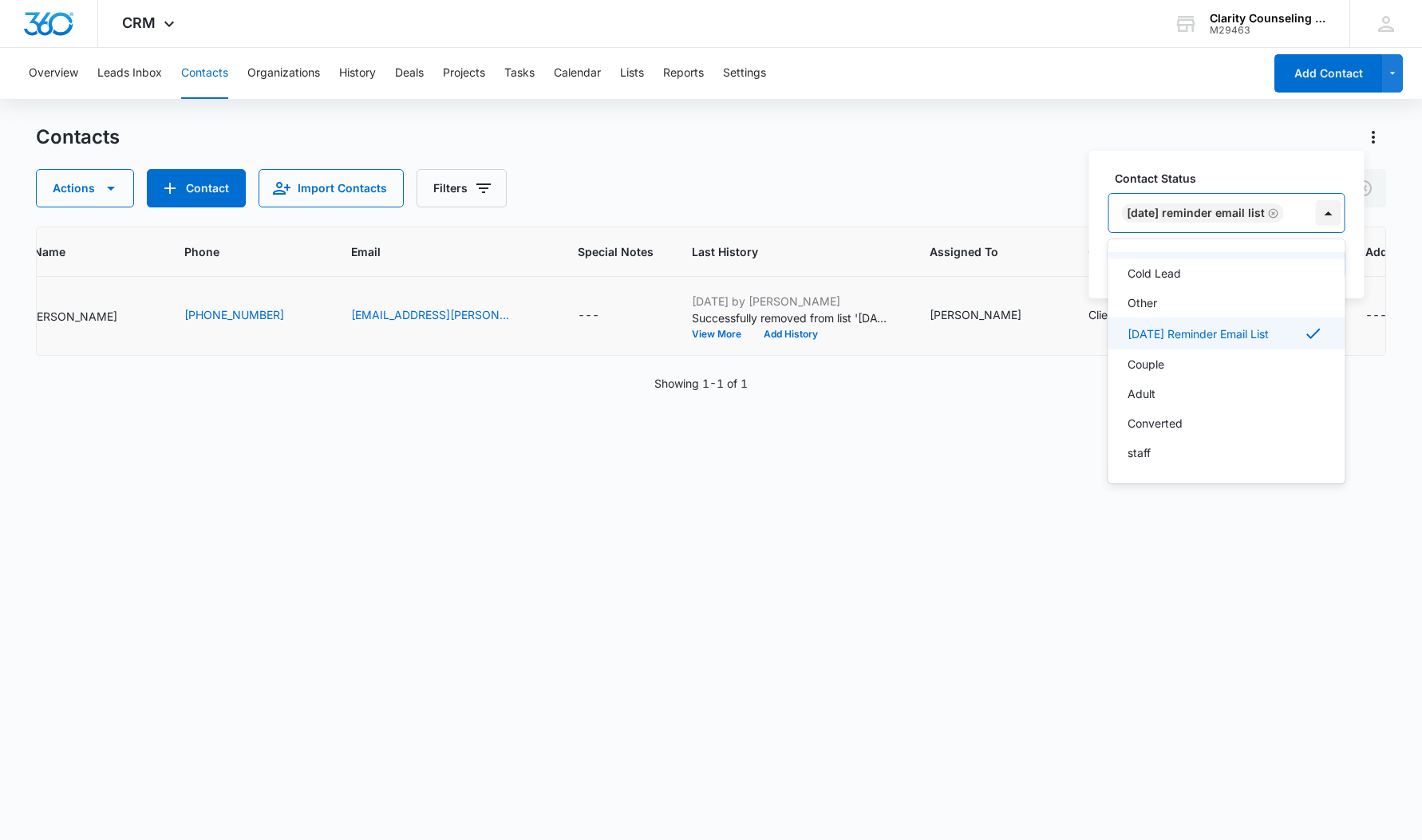
click at [1341, 213] on div at bounding box center [1328, 213] width 26 height 26
click at [1333, 262] on button "Save" at bounding box center [1321, 263] width 47 height 30
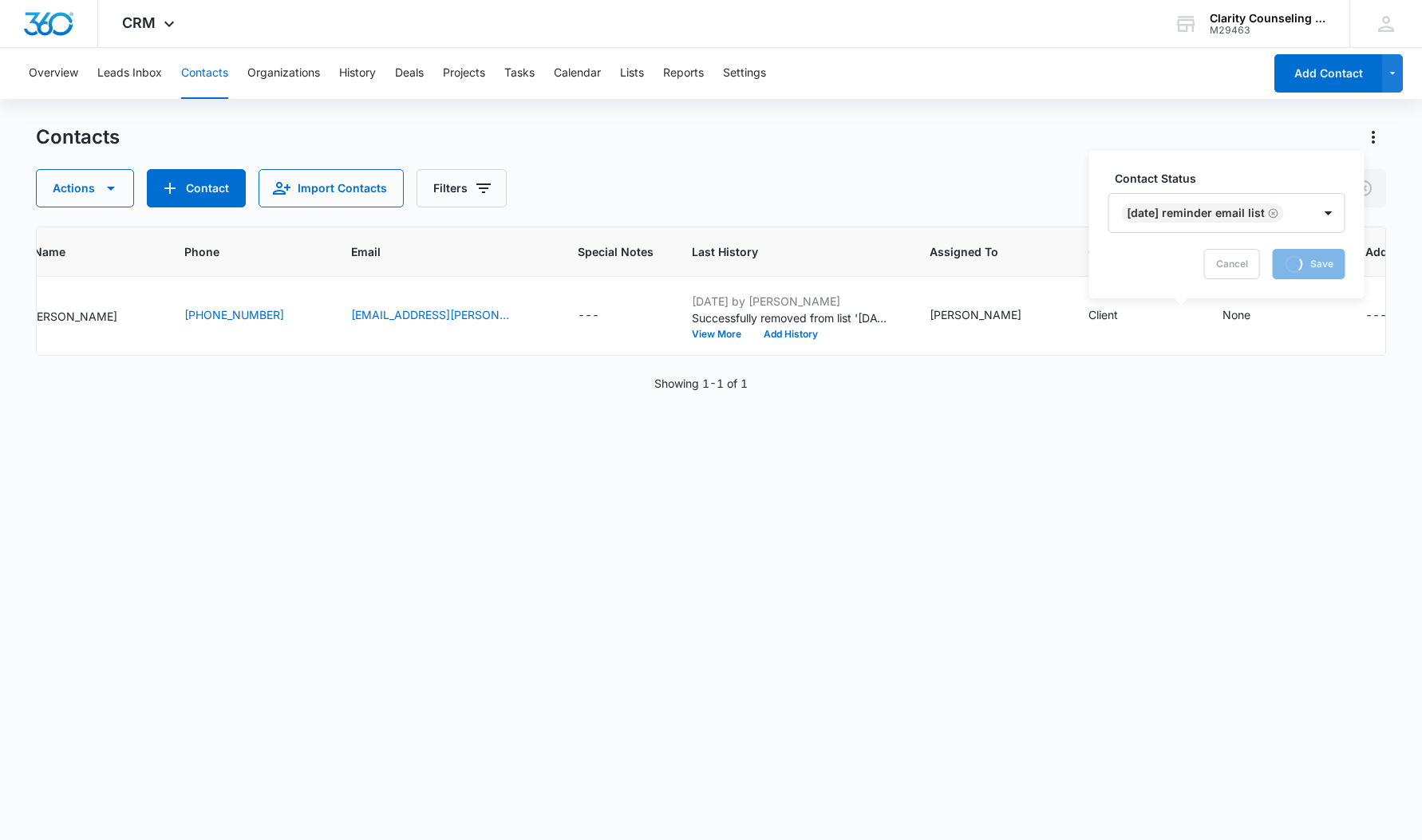
click at [869, 152] on div "Contacts Actions Contact Import Contacts Filters [EMAIL_ADDRESS][PERSON_NAME][D…" at bounding box center [711, 166] width 1351 height 83
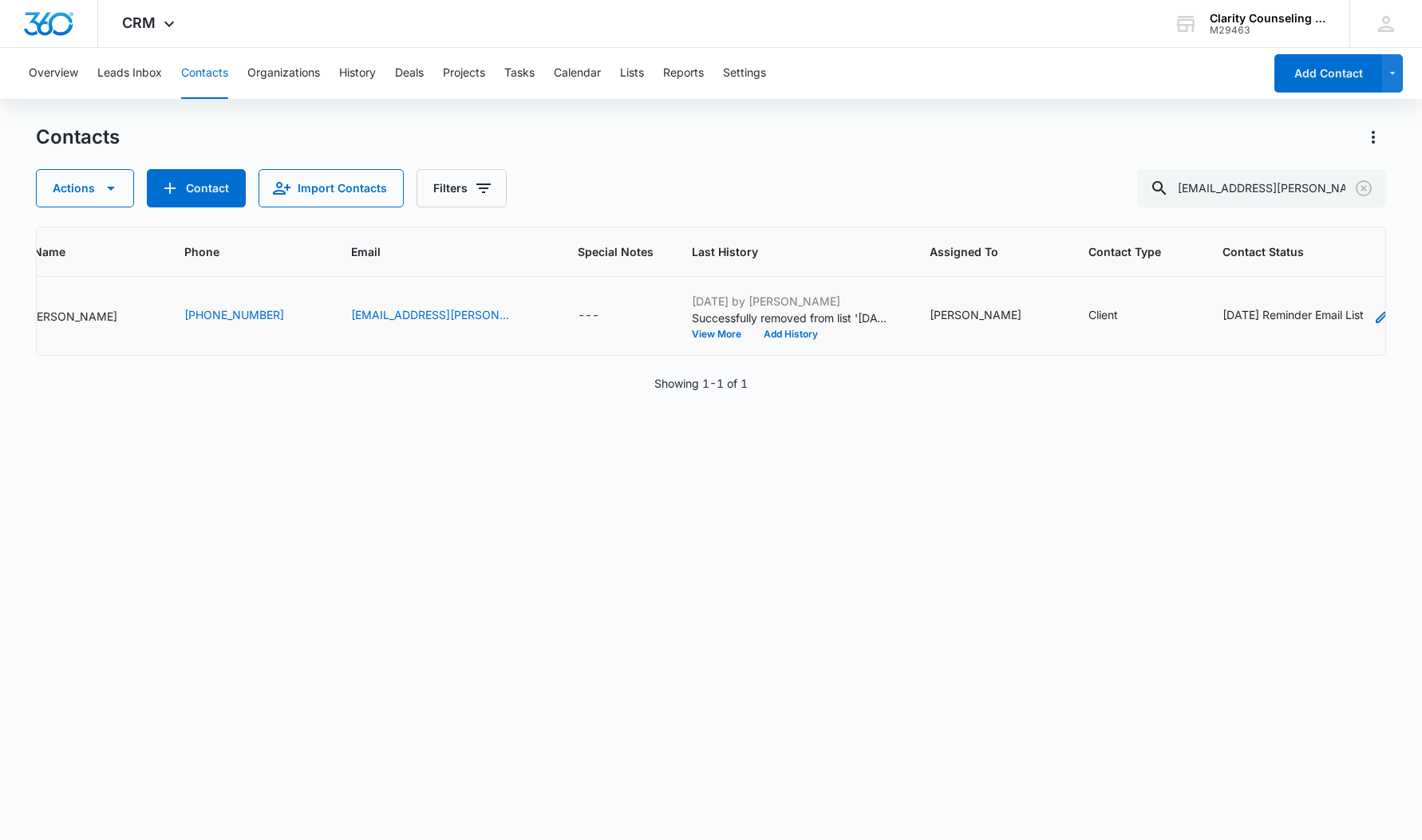
click at [1223, 309] on div "[DATE] Reminder Email List" at bounding box center [1294, 315] width 141 height 17
drag, startPoint x: 1045, startPoint y: 151, endPoint x: 1311, endPoint y: 156, distance: 266.0
click at [1045, 151] on div "Contacts Actions Contact Import Contacts Filters [EMAIL_ADDRESS][PERSON_NAME][D…" at bounding box center [711, 166] width 1351 height 83
click at [1367, 190] on icon "Clear" at bounding box center [1363, 188] width 19 height 19
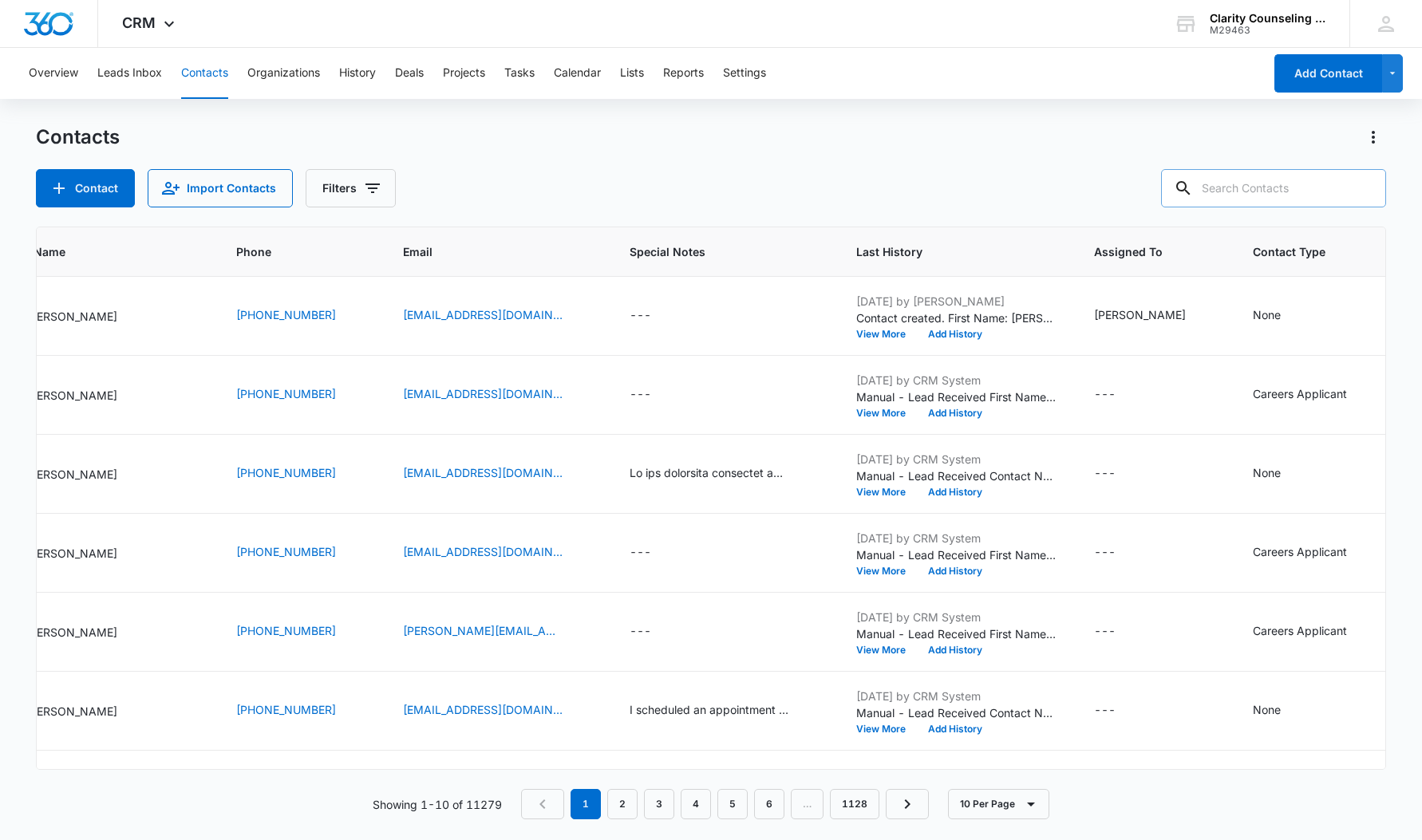
paste input "[EMAIL_ADDRESS][DOMAIN_NAME]"
type input "[EMAIL_ADDRESS][DOMAIN_NAME]"
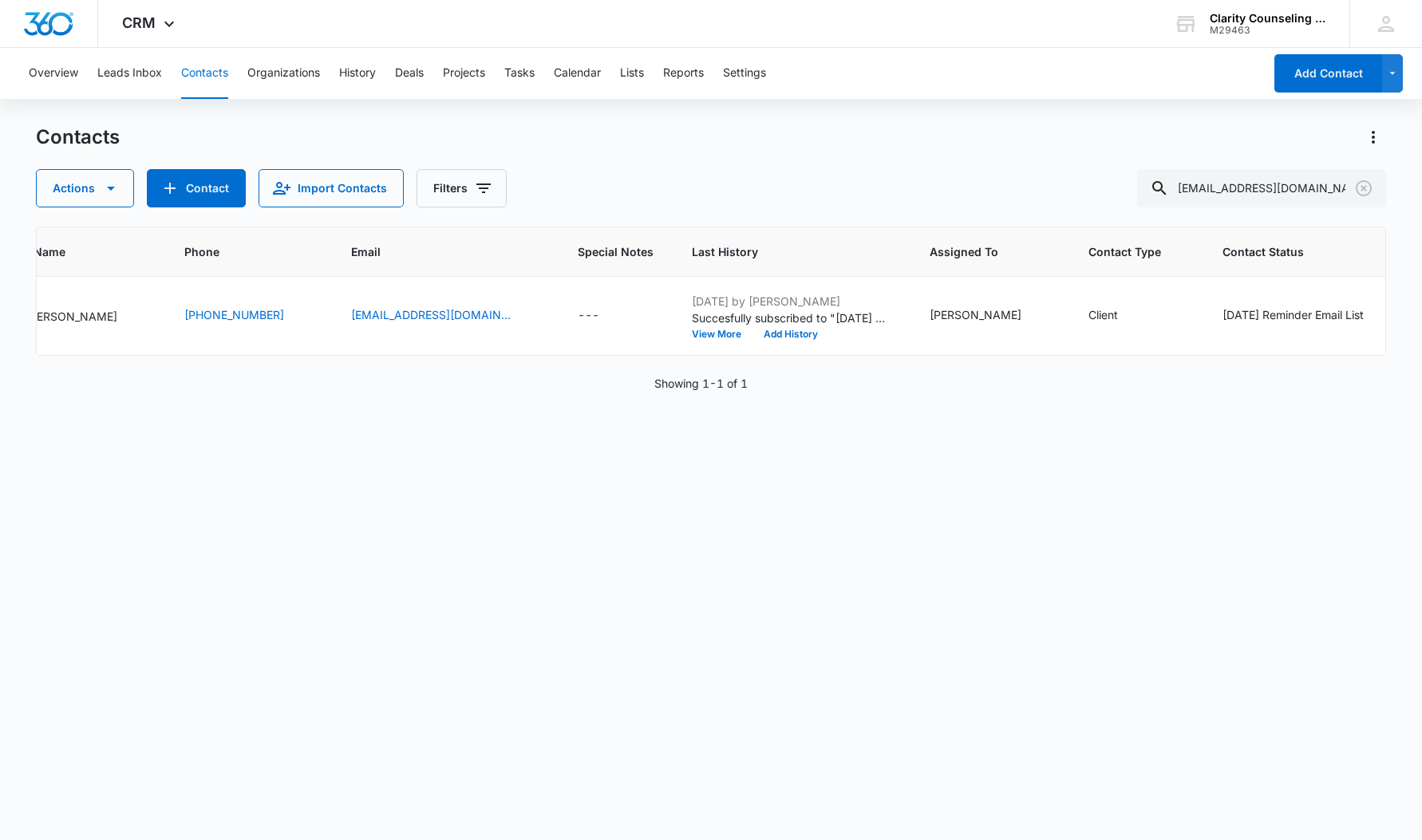
click at [1362, 193] on icon "Clear" at bounding box center [1363, 188] width 19 height 19
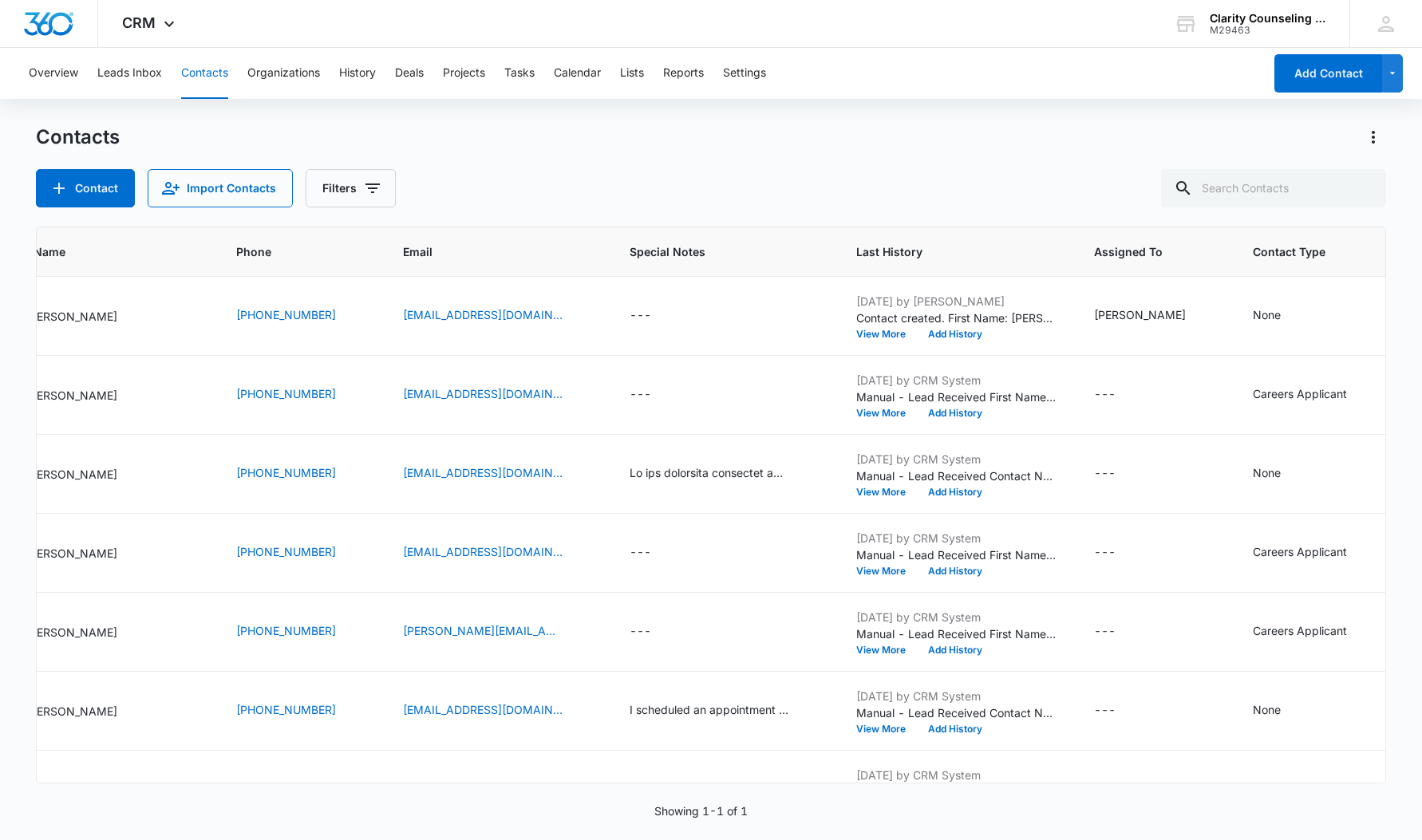
click at [1362, 193] on div at bounding box center [1364, 188] width 26 height 39
paste input "[EMAIL_ADDRESS][DOMAIN_NAME]"
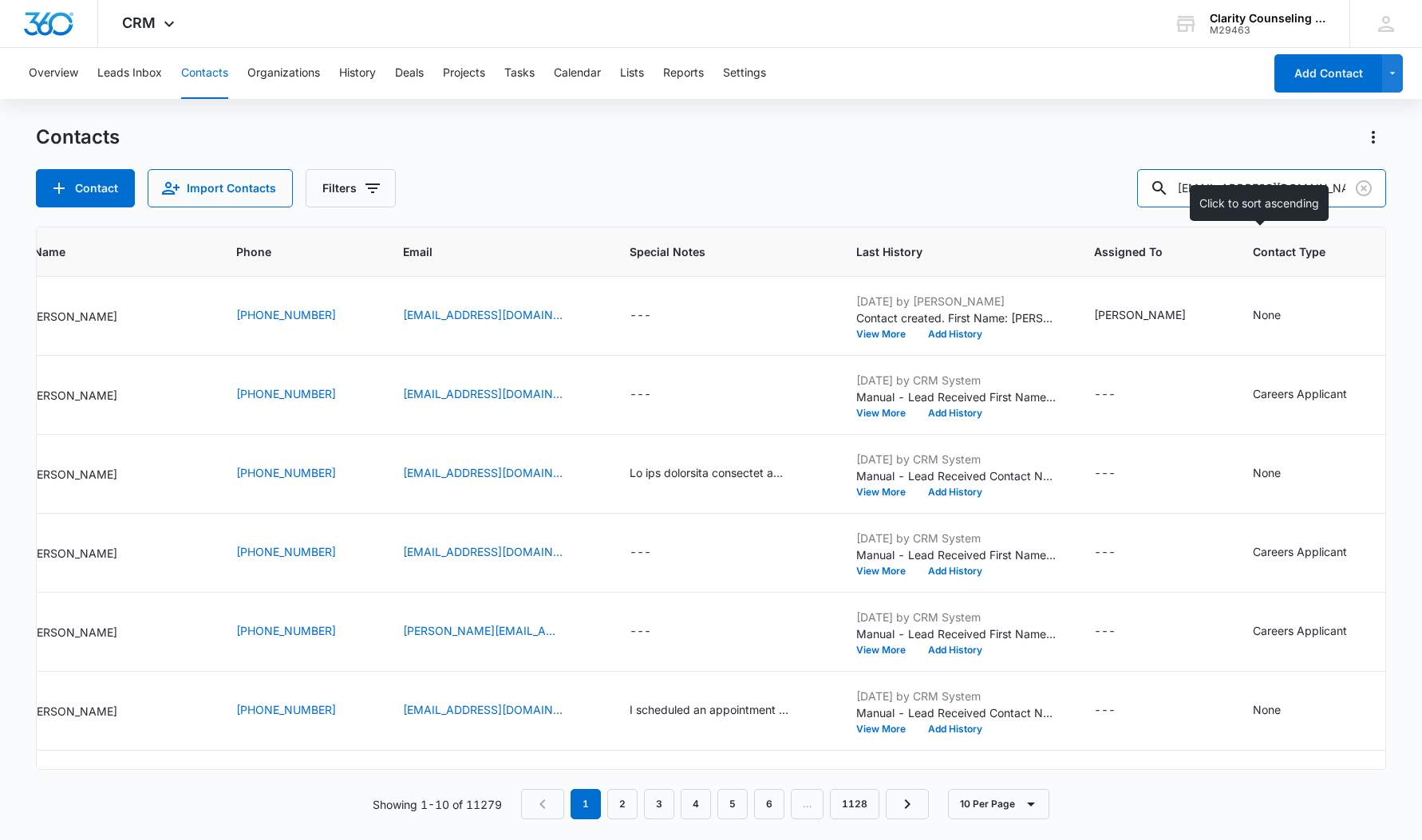
type input "[EMAIL_ADDRESS][DOMAIN_NAME]"
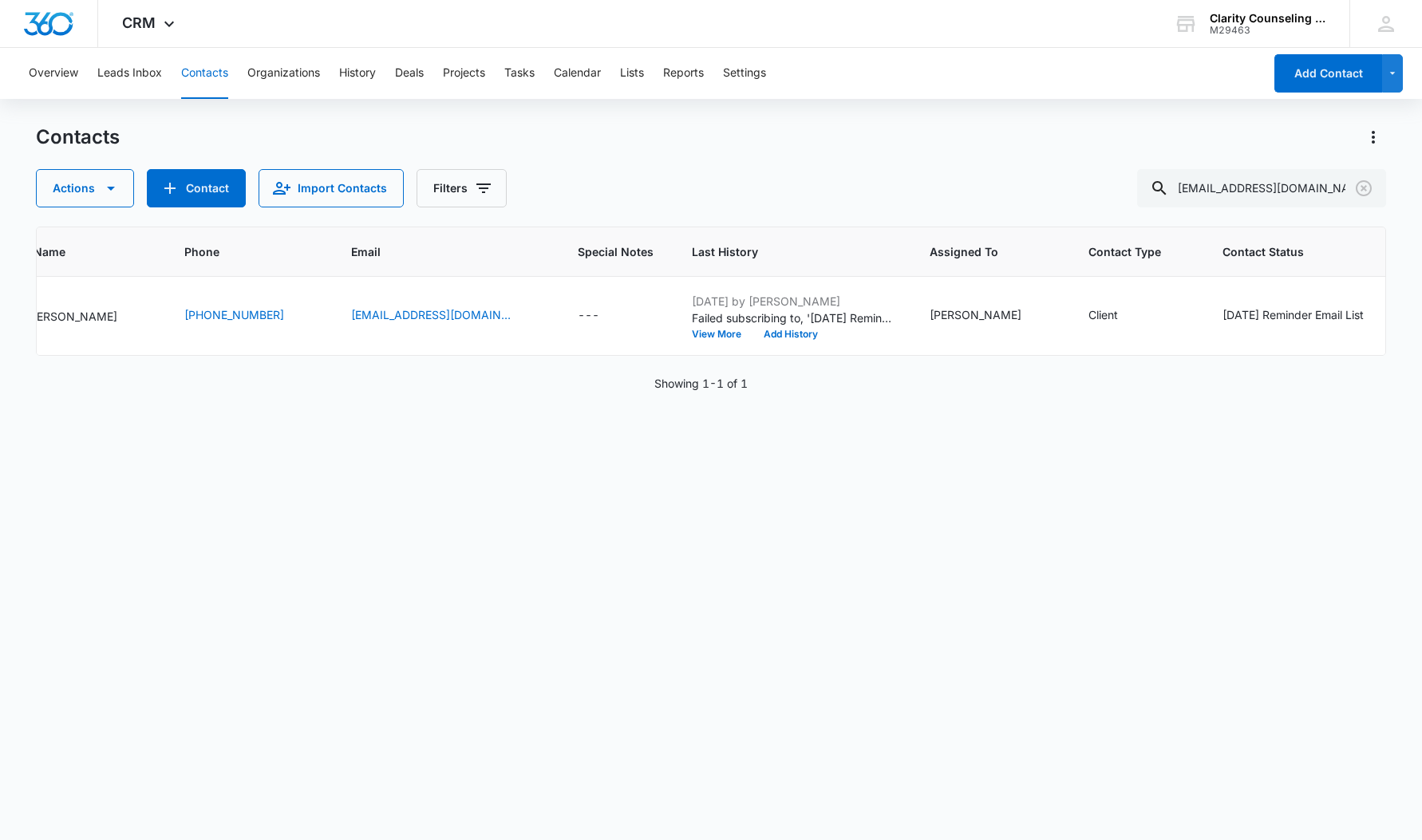
click at [1361, 188] on icon "Clear" at bounding box center [1363, 188] width 19 height 19
click at [1361, 188] on div at bounding box center [1364, 188] width 26 height 39
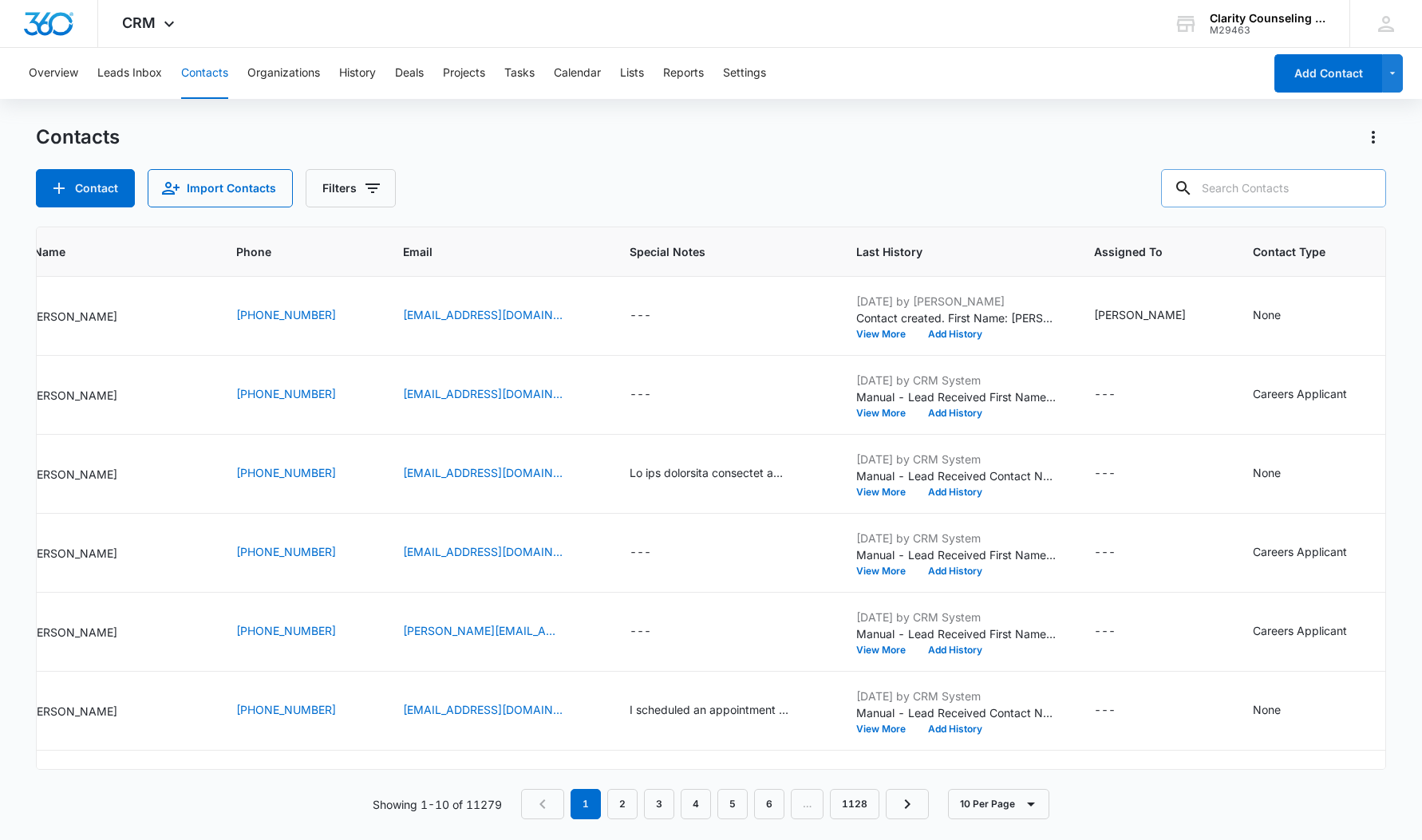
paste input "[EMAIL_ADDRESS][DOMAIN_NAME]"
type input "[EMAIL_ADDRESS][DOMAIN_NAME]"
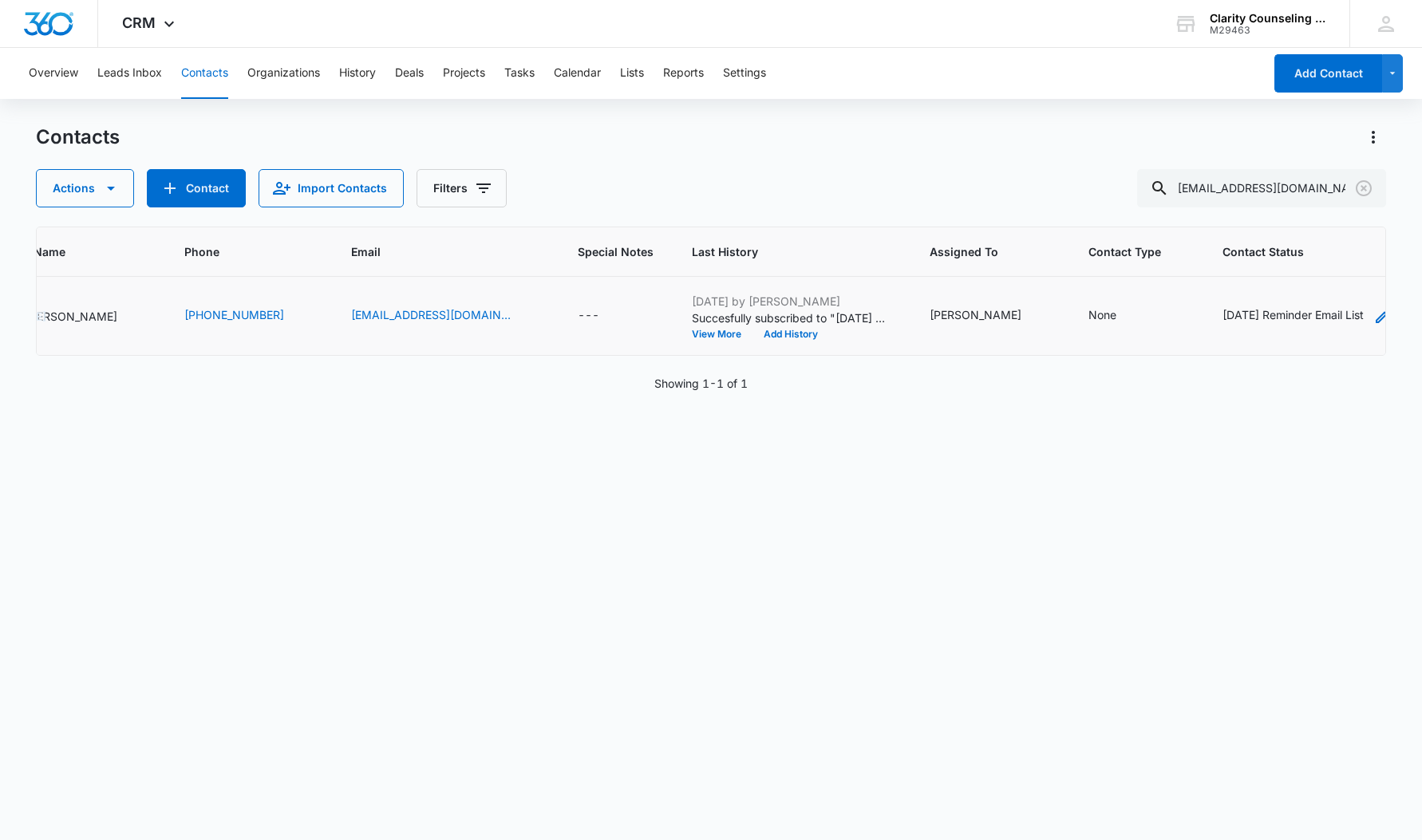
click at [1279, 313] on div "[DATE] Reminder Email List" at bounding box center [1294, 315] width 141 height 17
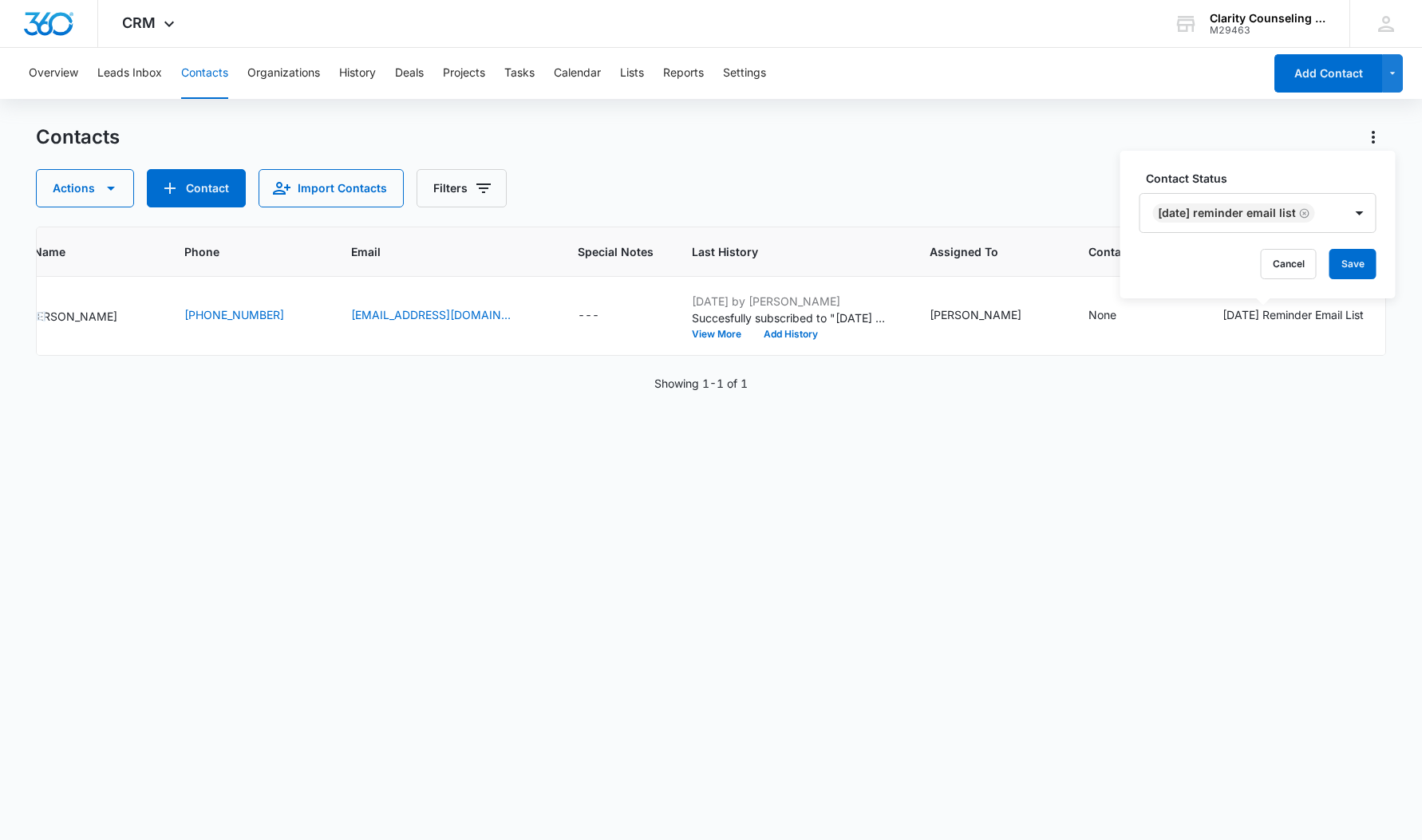
drag, startPoint x: 1310, startPoint y: 214, endPoint x: 1313, endPoint y: 240, distance: 26.2
click at [1310, 215] on icon "Remove Saturday Reminder Email List" at bounding box center [1305, 213] width 11 height 12
click at [1249, 267] on button "Save" at bounding box center [1262, 263] width 47 height 30
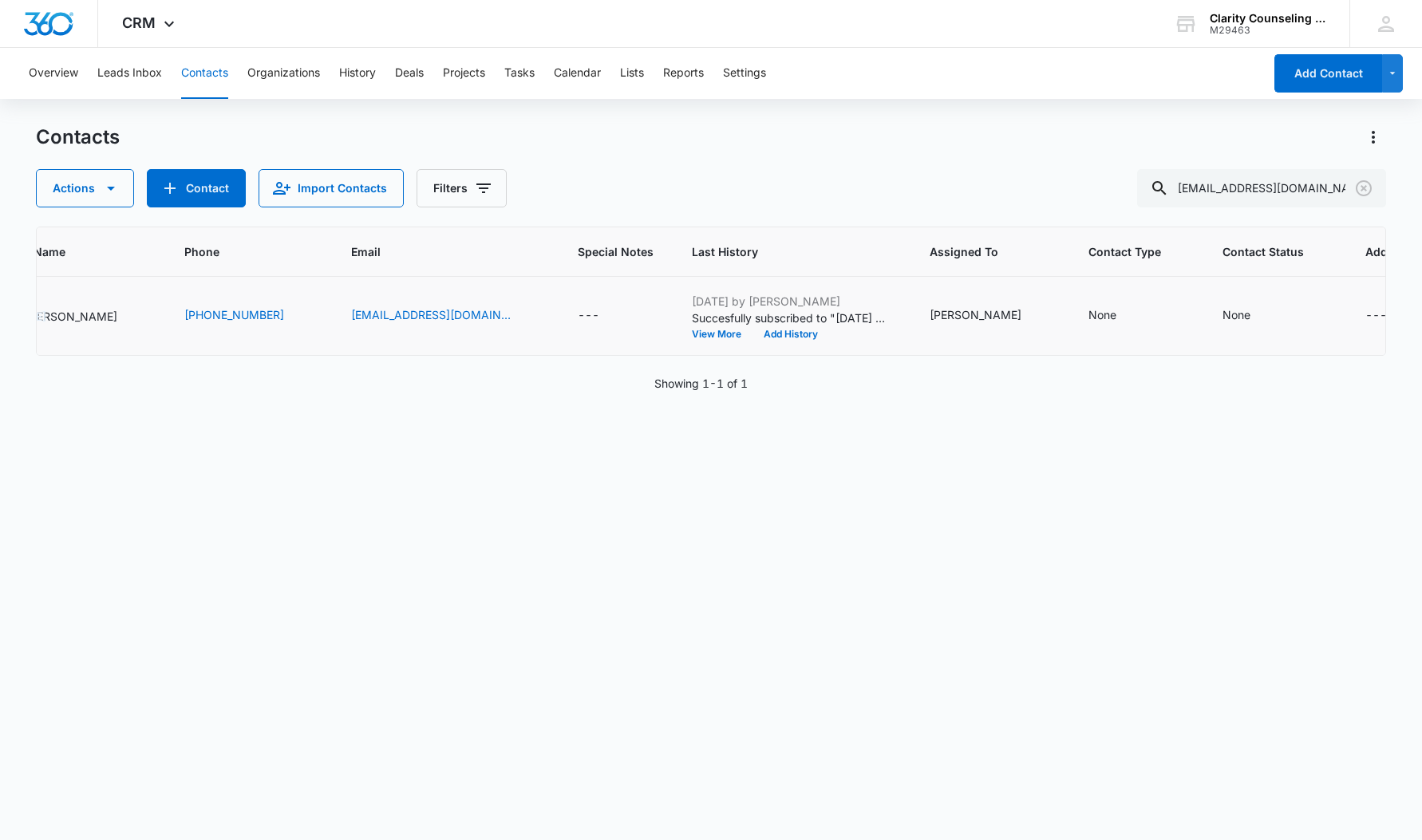
click at [1369, 190] on icon "Clear" at bounding box center [1363, 188] width 19 height 19
drag, startPoint x: 34, startPoint y: 201, endPoint x: 1369, endPoint y: 190, distance: 1335.0
click at [1369, 190] on div at bounding box center [1364, 188] width 26 height 39
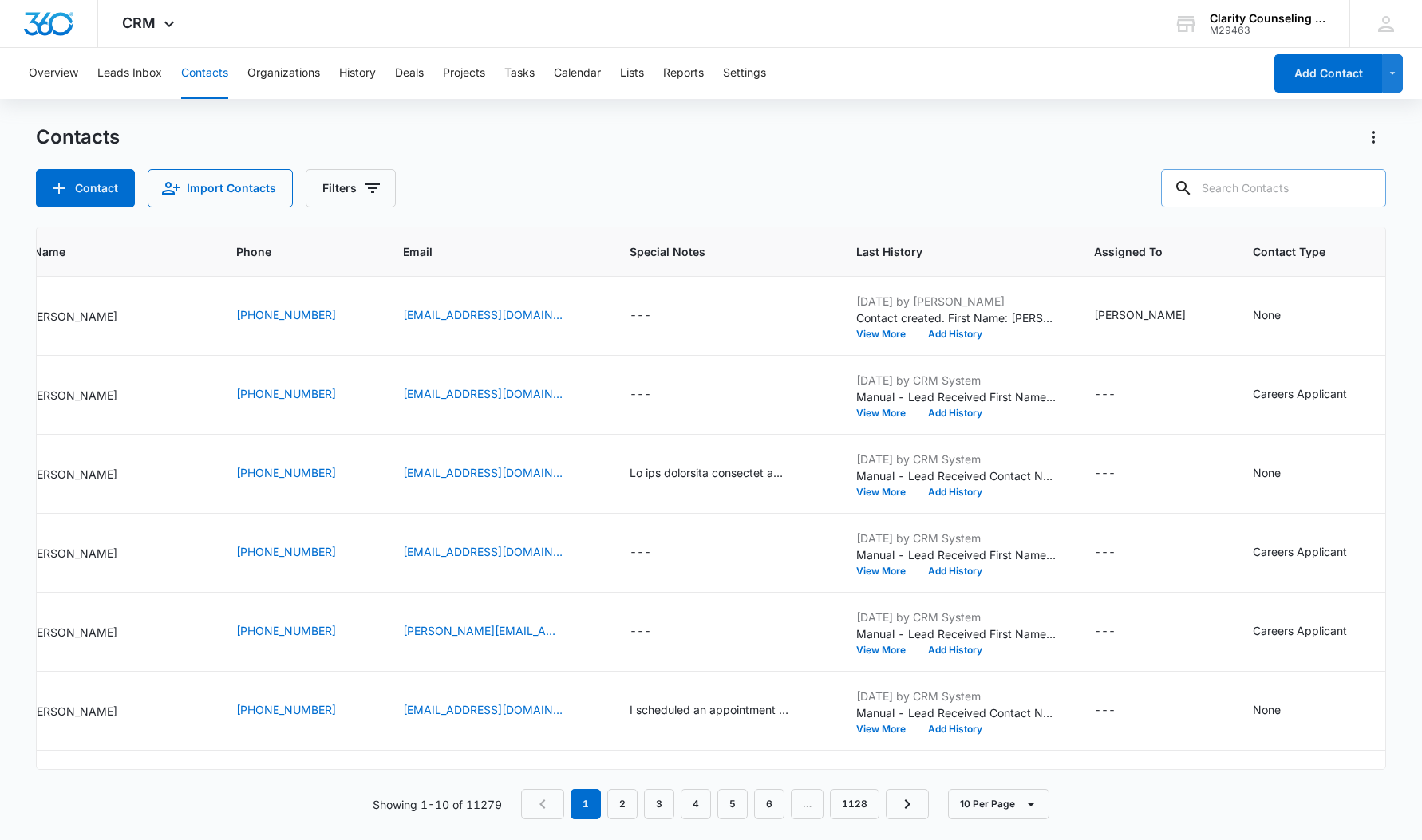
paste input "[EMAIL_ADDRESS][DOMAIN_NAME]"
type input "[EMAIL_ADDRESS][DOMAIN_NAME]"
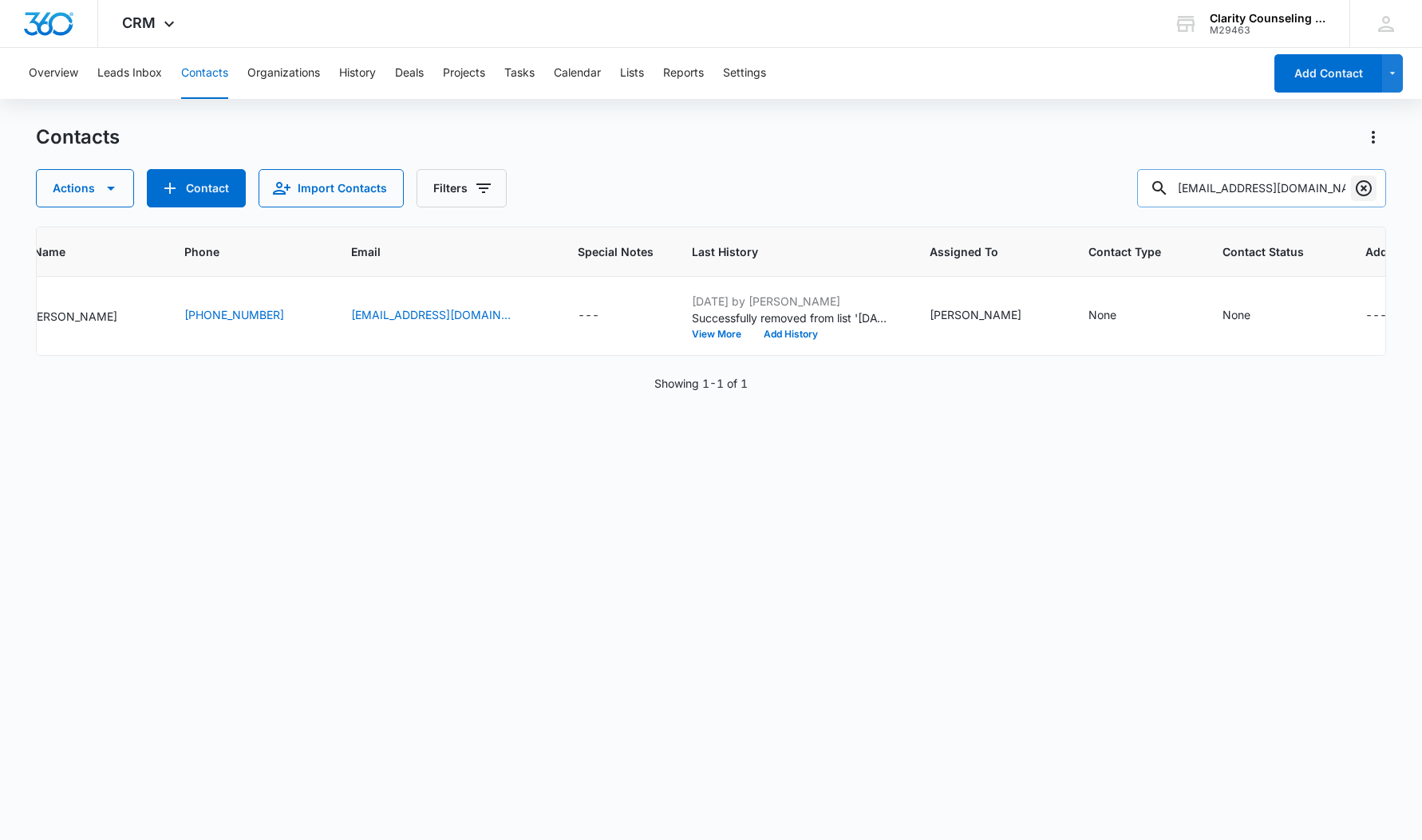
click at [1363, 192] on icon "Clear" at bounding box center [1363, 188] width 19 height 19
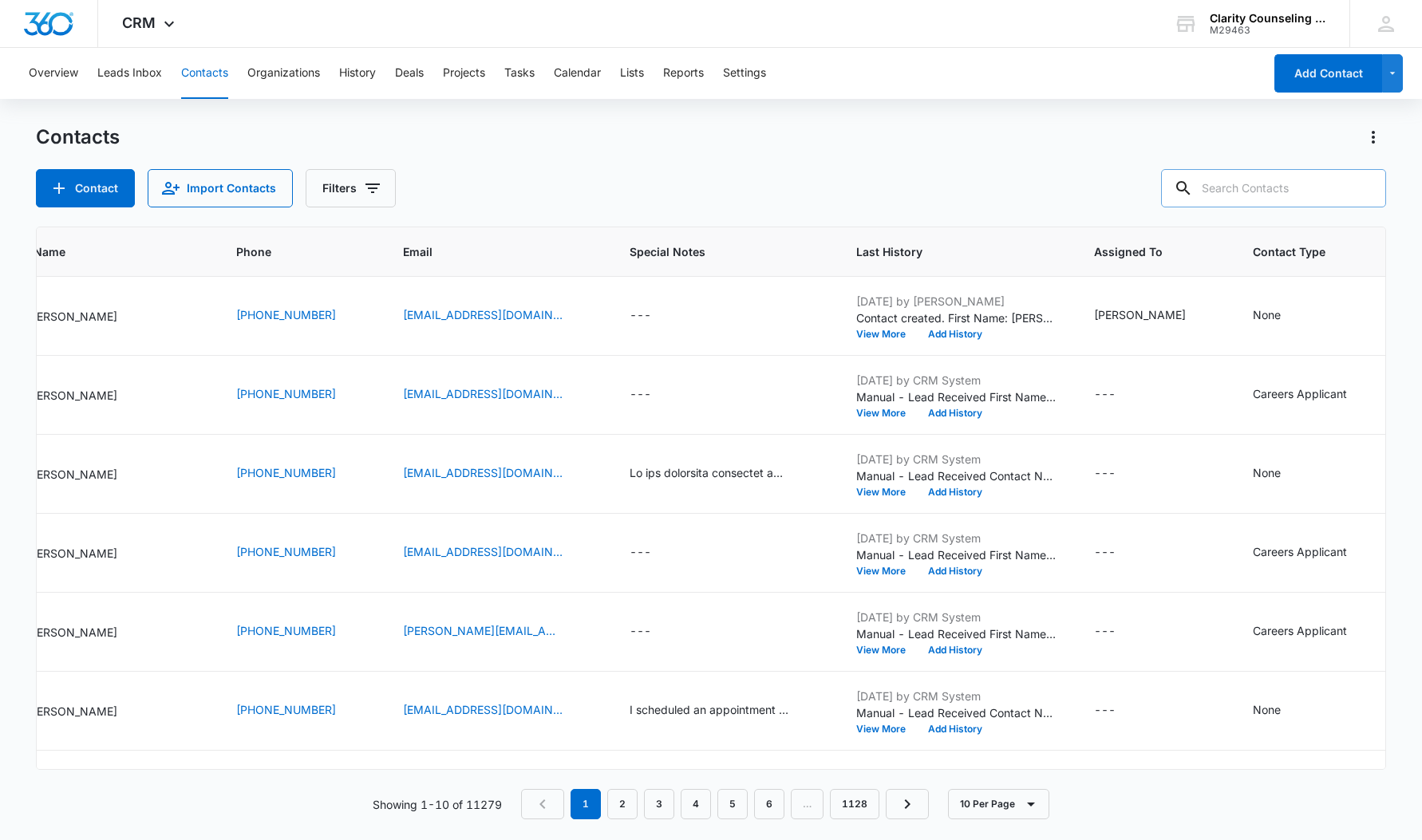
paste input "[EMAIL_ADDRESS][DOMAIN_NAME]"
type input "[EMAIL_ADDRESS][DOMAIN_NAME]"
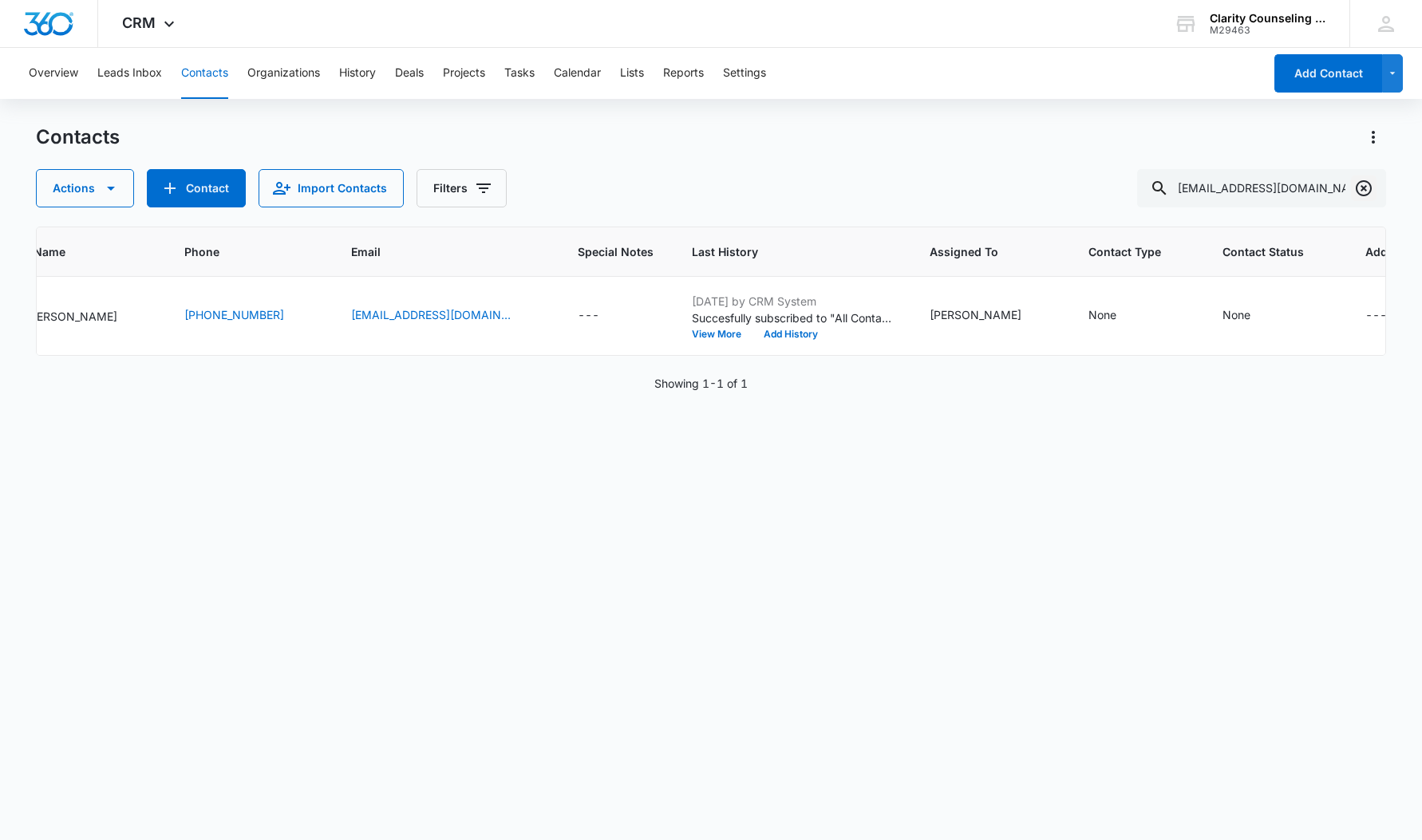
click at [1362, 193] on icon "Clear" at bounding box center [1363, 188] width 19 height 19
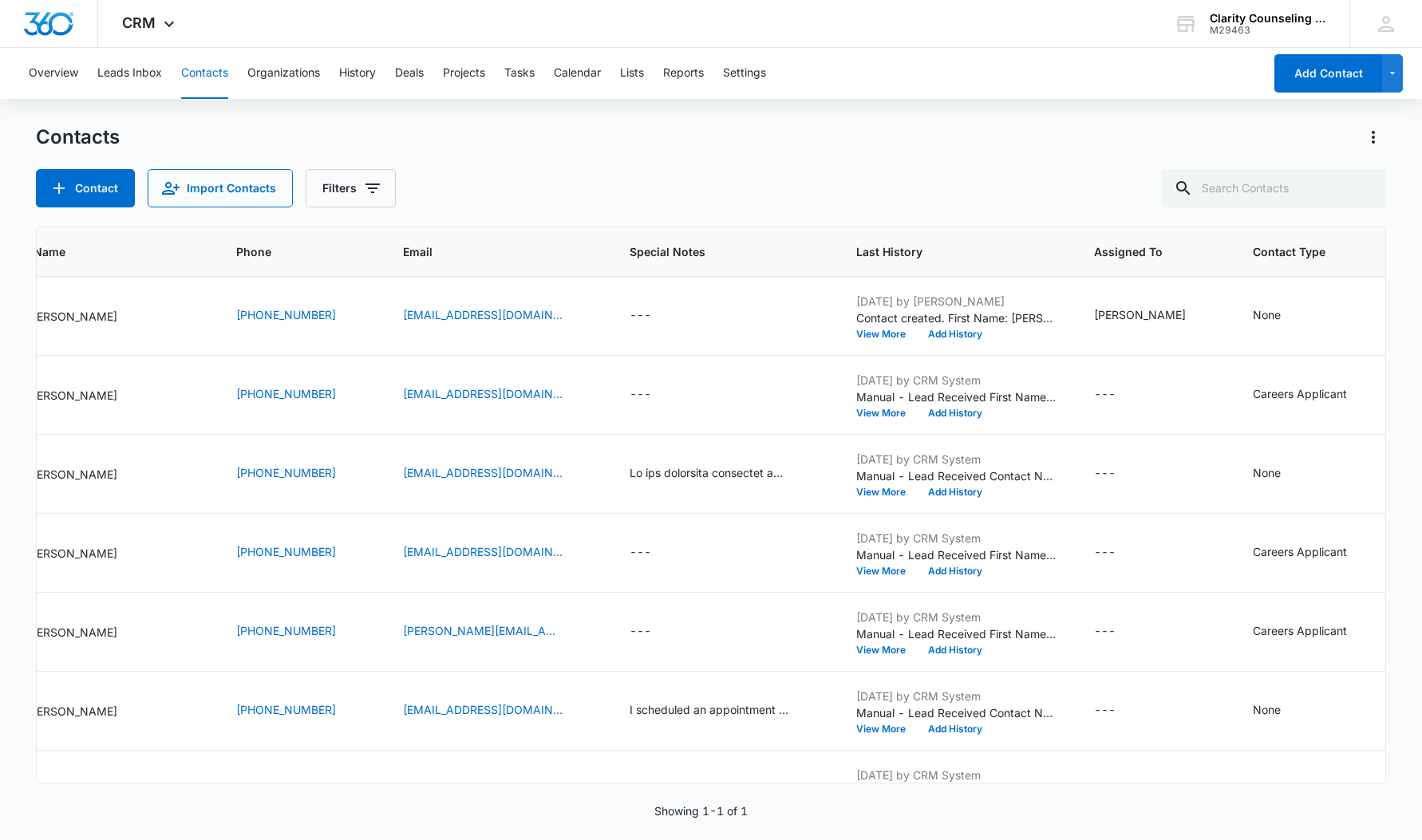
click at [1362, 193] on div at bounding box center [1364, 188] width 26 height 39
paste input "[EMAIL_ADDRESS][DOMAIN_NAME]"
type input "[EMAIL_ADDRESS][DOMAIN_NAME]"
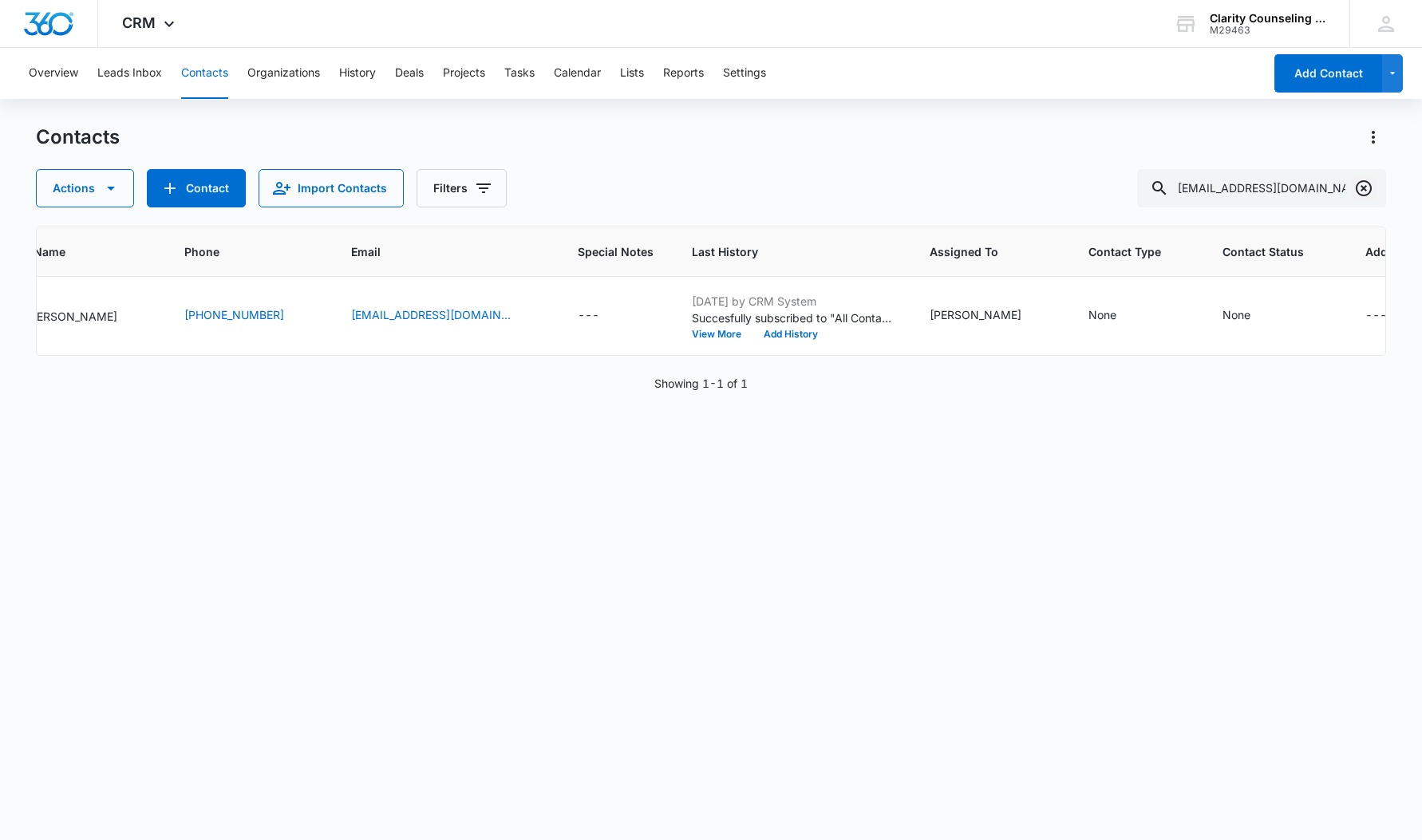
click at [1364, 186] on icon "Clear" at bounding box center [1363, 188] width 19 height 19
click at [1364, 186] on div at bounding box center [1364, 188] width 26 height 39
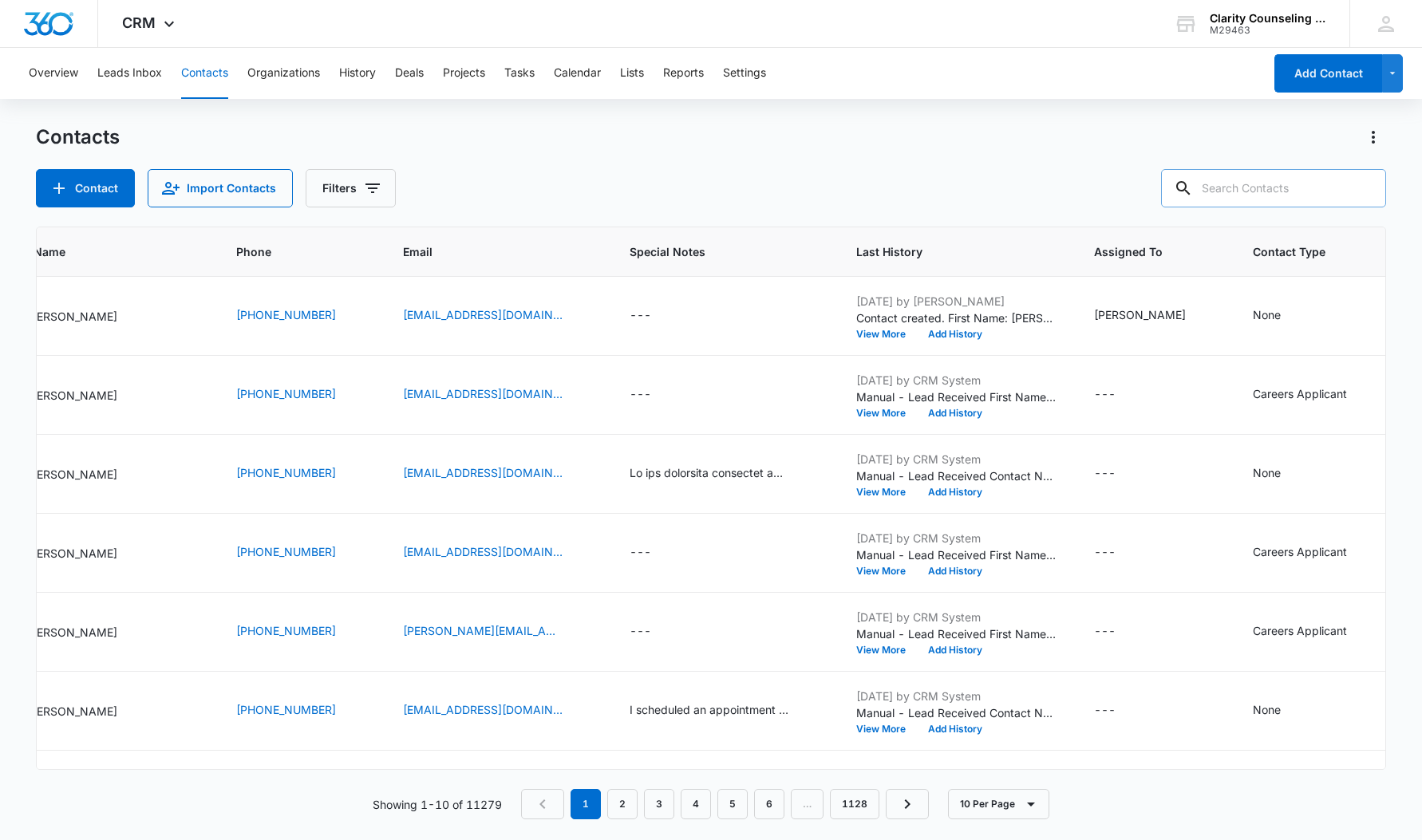
paste input "[EMAIL_ADDRESS][DOMAIN_NAME]"
type input "[EMAIL_ADDRESS][DOMAIN_NAME]"
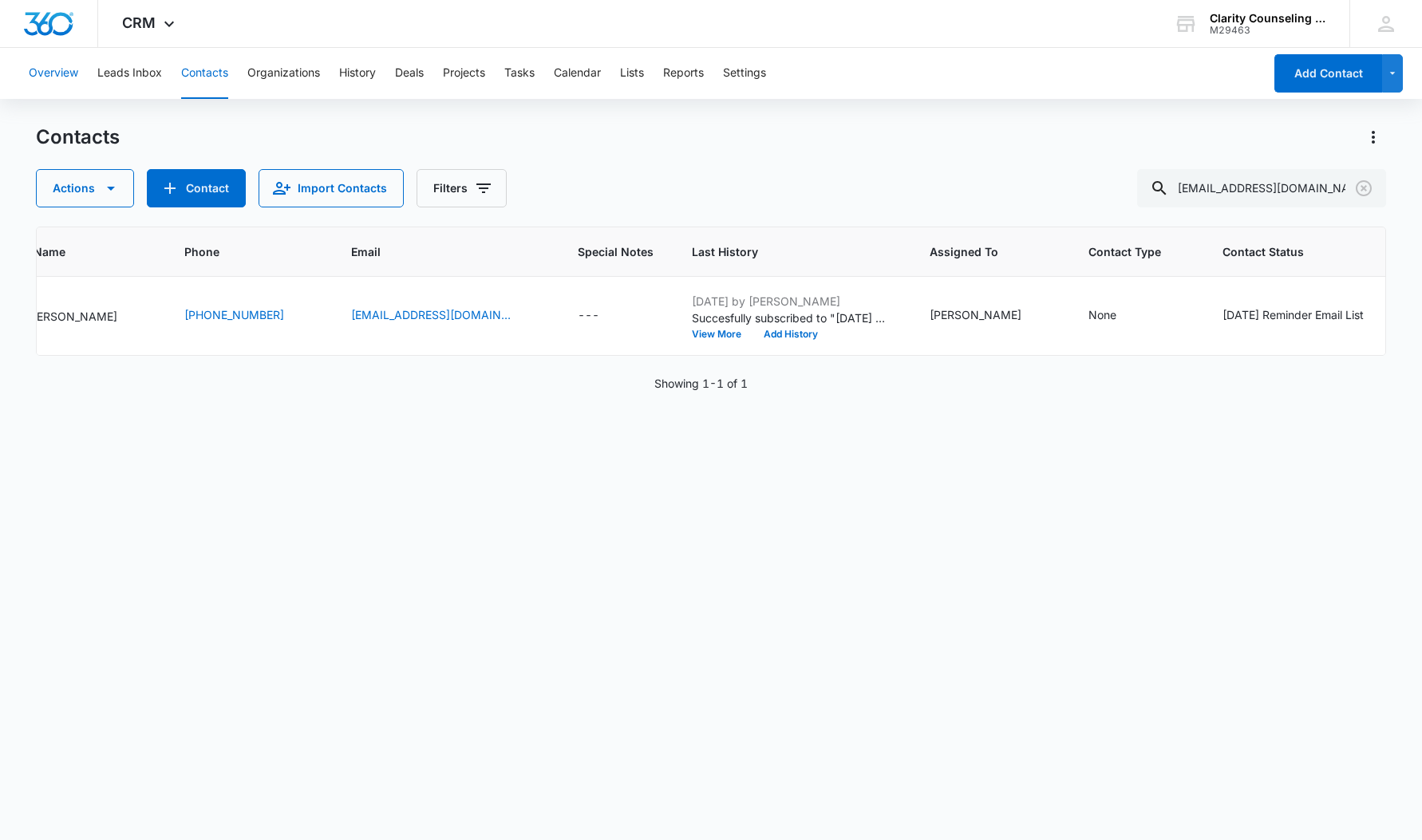
click at [48, 94] on button "Overview" at bounding box center [53, 73] width 50 height 51
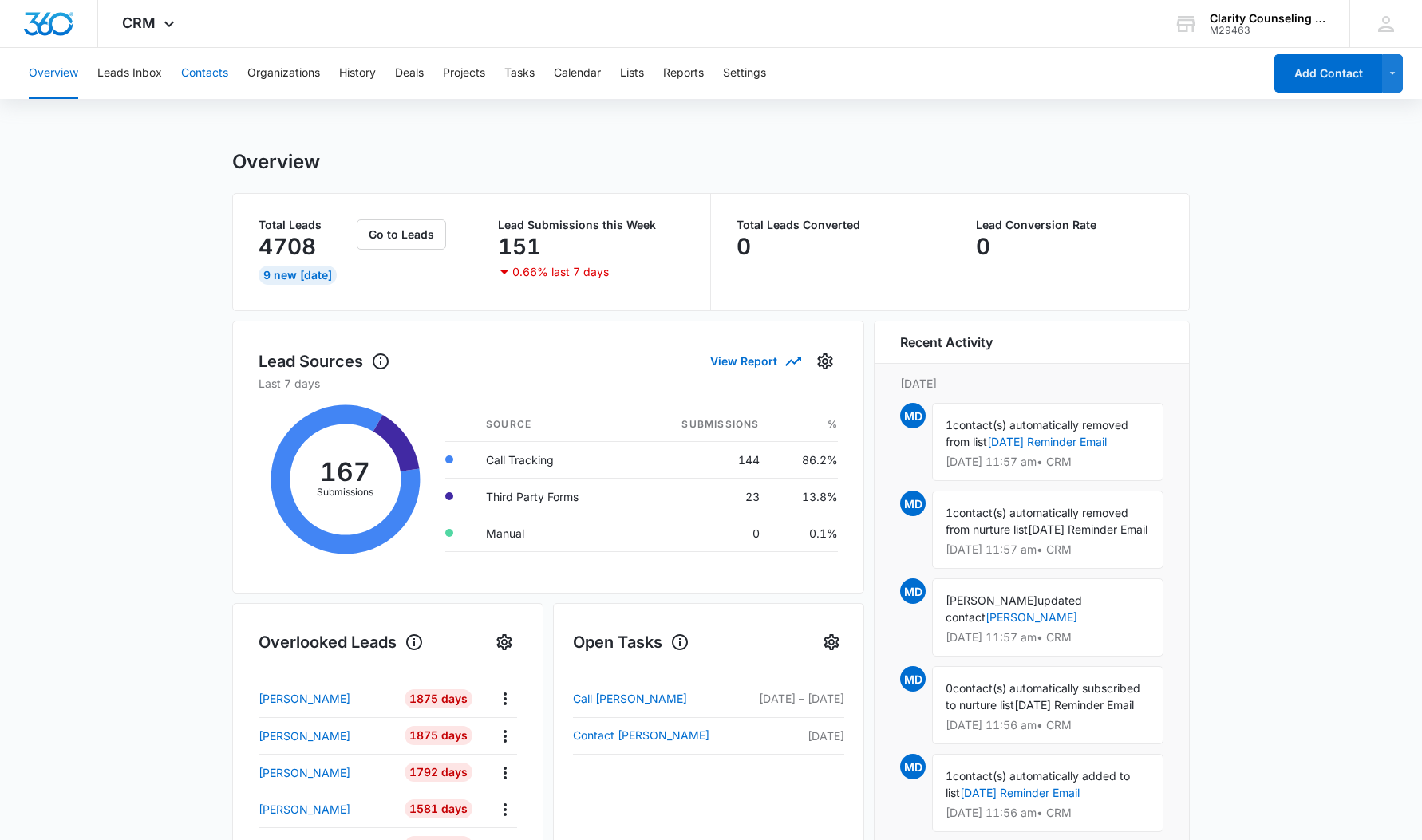
click at [201, 76] on button "Contacts" at bounding box center [204, 73] width 47 height 51
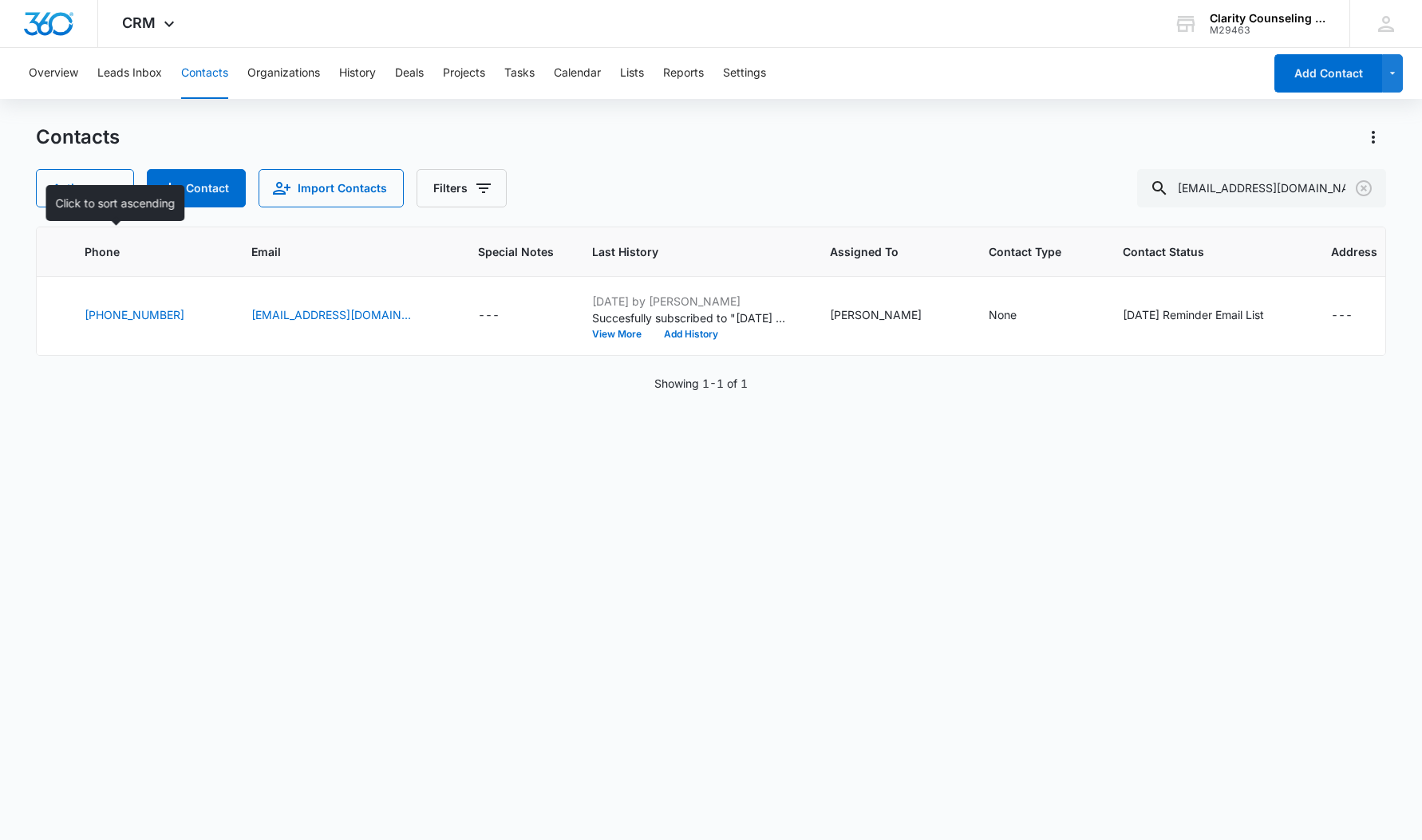
scroll to position [0, 303]
click at [1361, 187] on icon "Clear" at bounding box center [1363, 188] width 19 height 19
drag, startPoint x: 1361, startPoint y: 187, endPoint x: 1316, endPoint y: 193, distance: 45.4
click at [1357, 187] on div at bounding box center [1364, 188] width 26 height 39
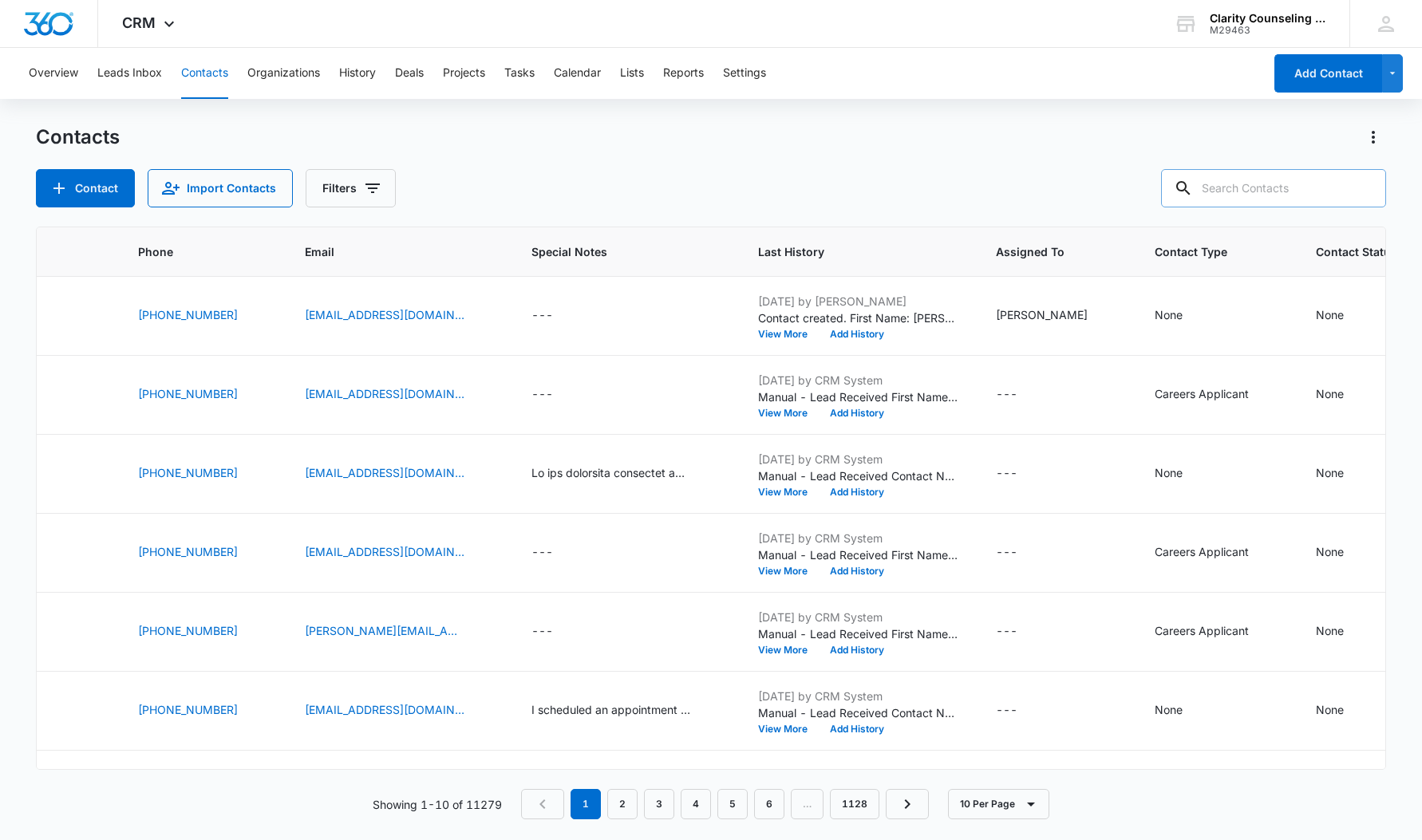
paste input "[EMAIL_ADDRESS][DOMAIN_NAME]"
type input "[EMAIL_ADDRESS][DOMAIN_NAME]"
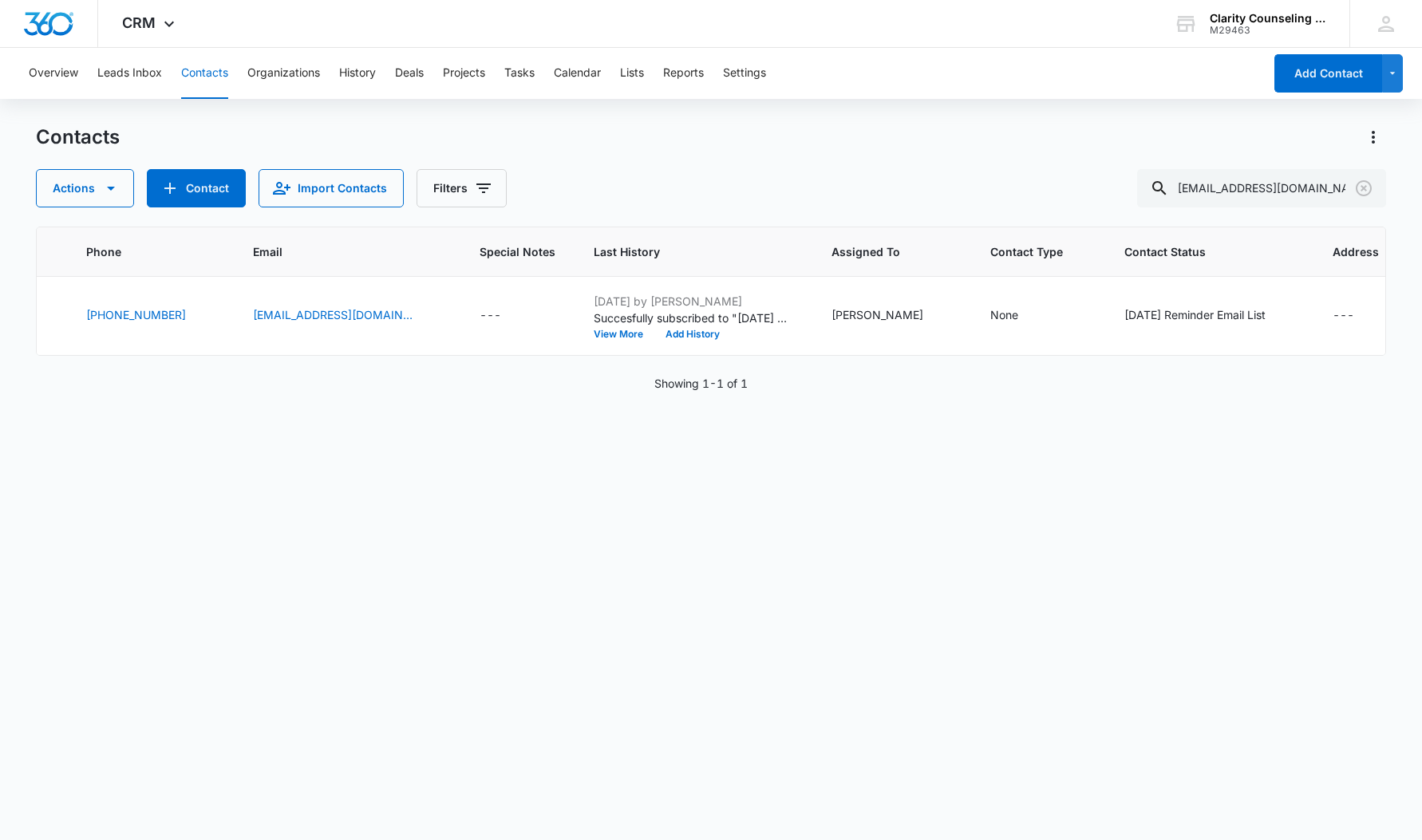
click at [1363, 187] on icon "Clear" at bounding box center [1363, 188] width 19 height 19
click at [1363, 187] on div at bounding box center [1364, 188] width 26 height 39
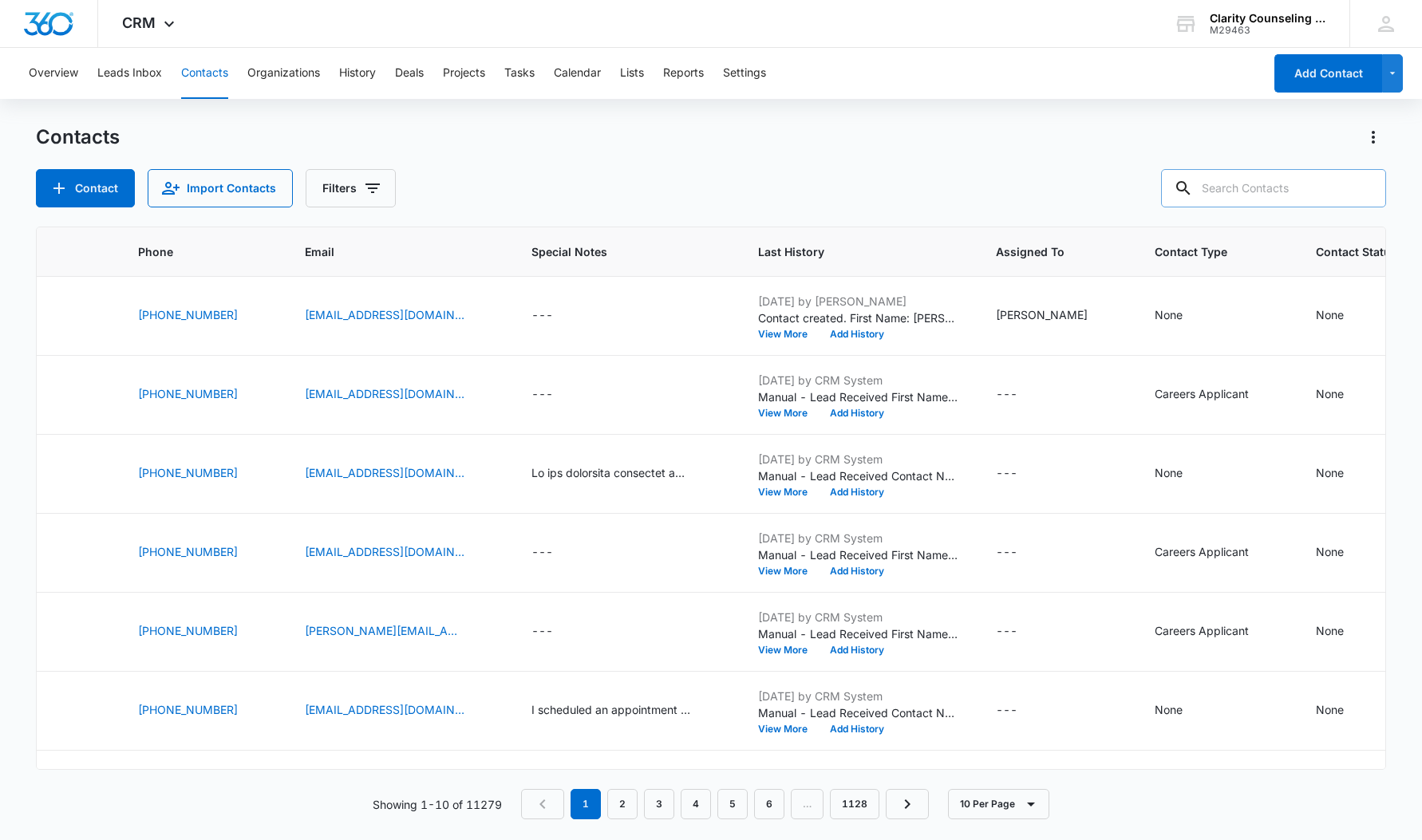
paste input "[EMAIL_ADDRESS][DOMAIN_NAME]"
type input "[EMAIL_ADDRESS][DOMAIN_NAME]"
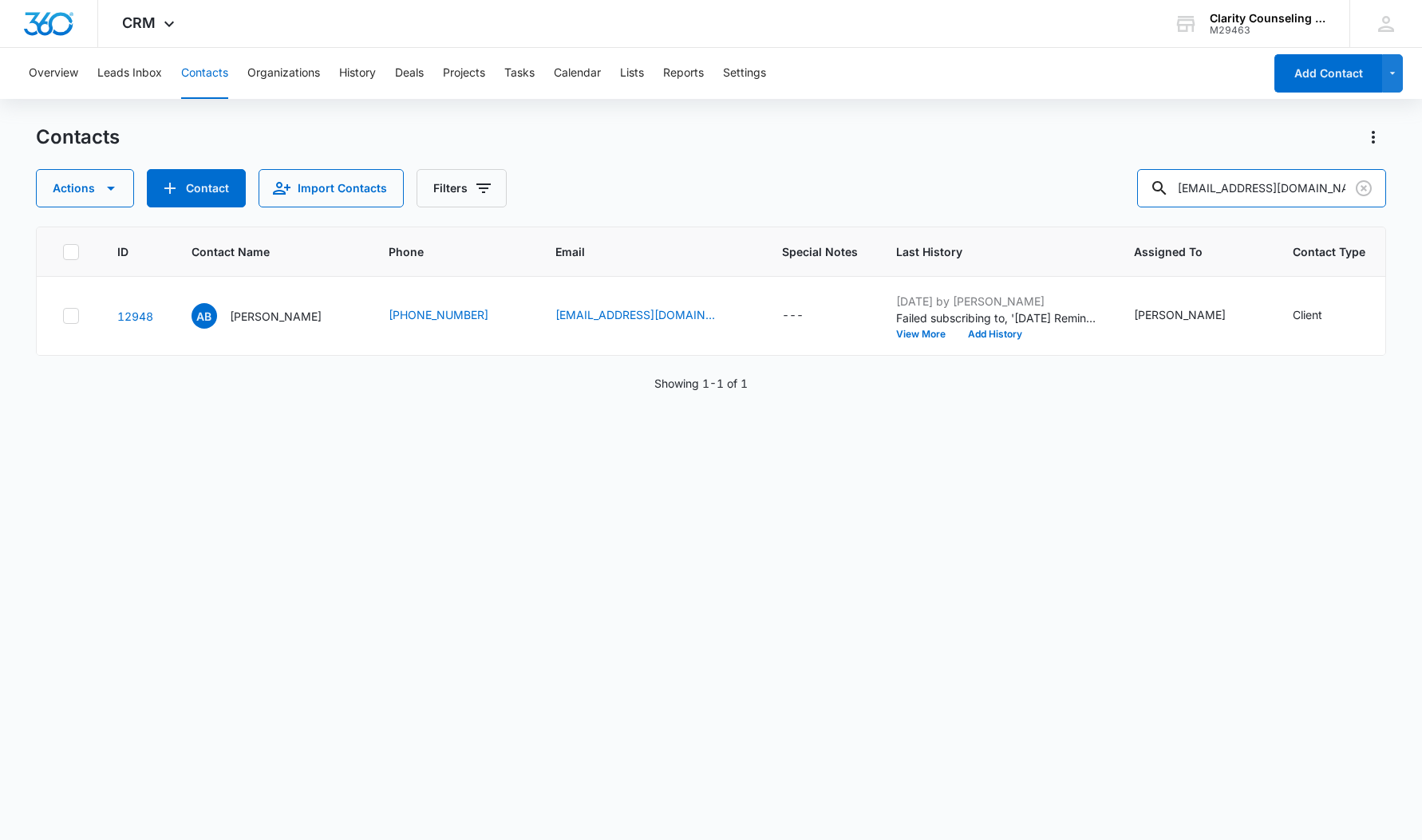
scroll to position [0, 0]
click at [1369, 191] on icon "Clear" at bounding box center [1363, 188] width 19 height 19
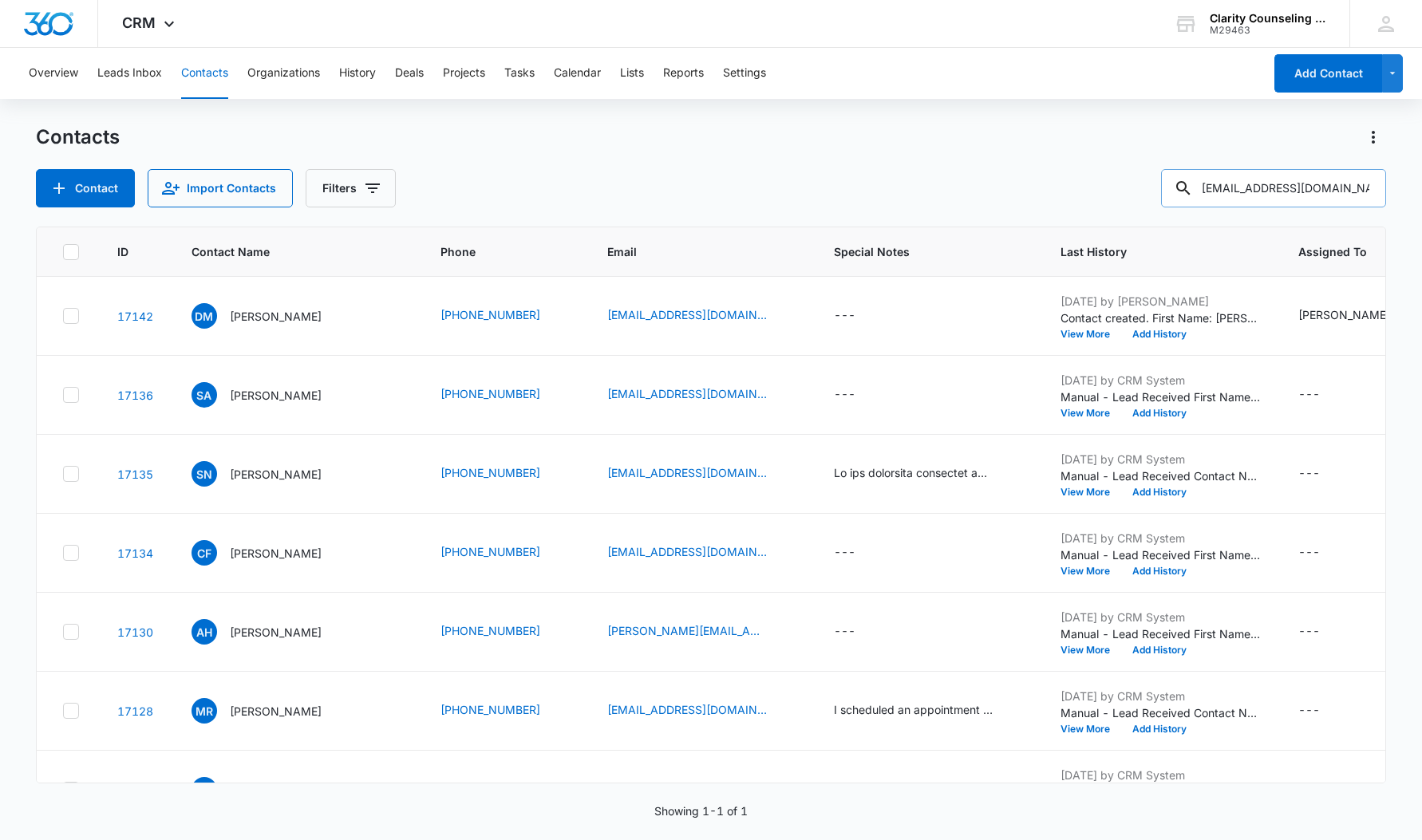
drag, startPoint x: 1369, startPoint y: 191, endPoint x: 1341, endPoint y: 191, distance: 28.0
click at [1368, 191] on div at bounding box center [1364, 188] width 26 height 39
paste input "[EMAIL_ADDRESS][DOMAIN_NAME]"
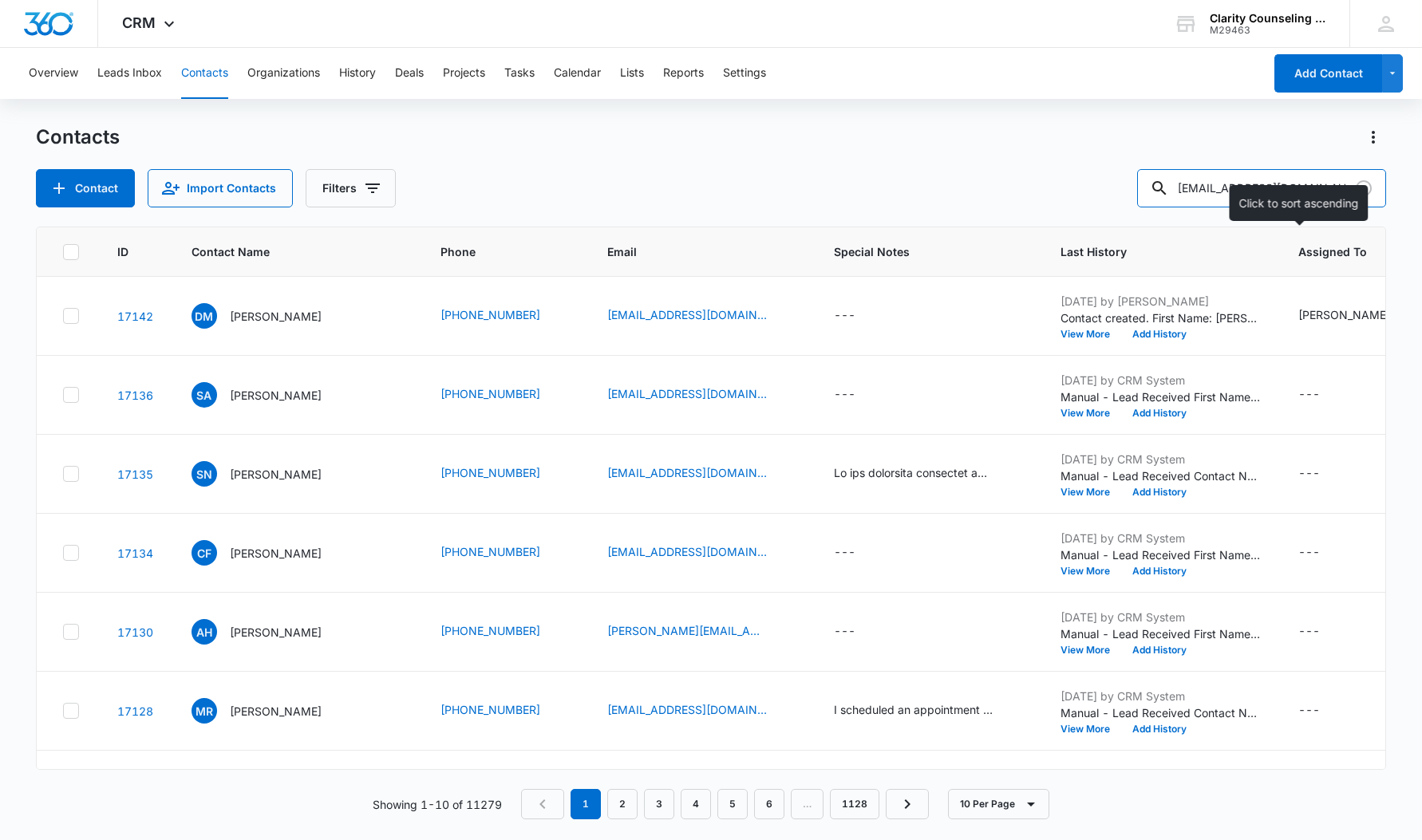
type input "[EMAIL_ADDRESS][DOMAIN_NAME]"
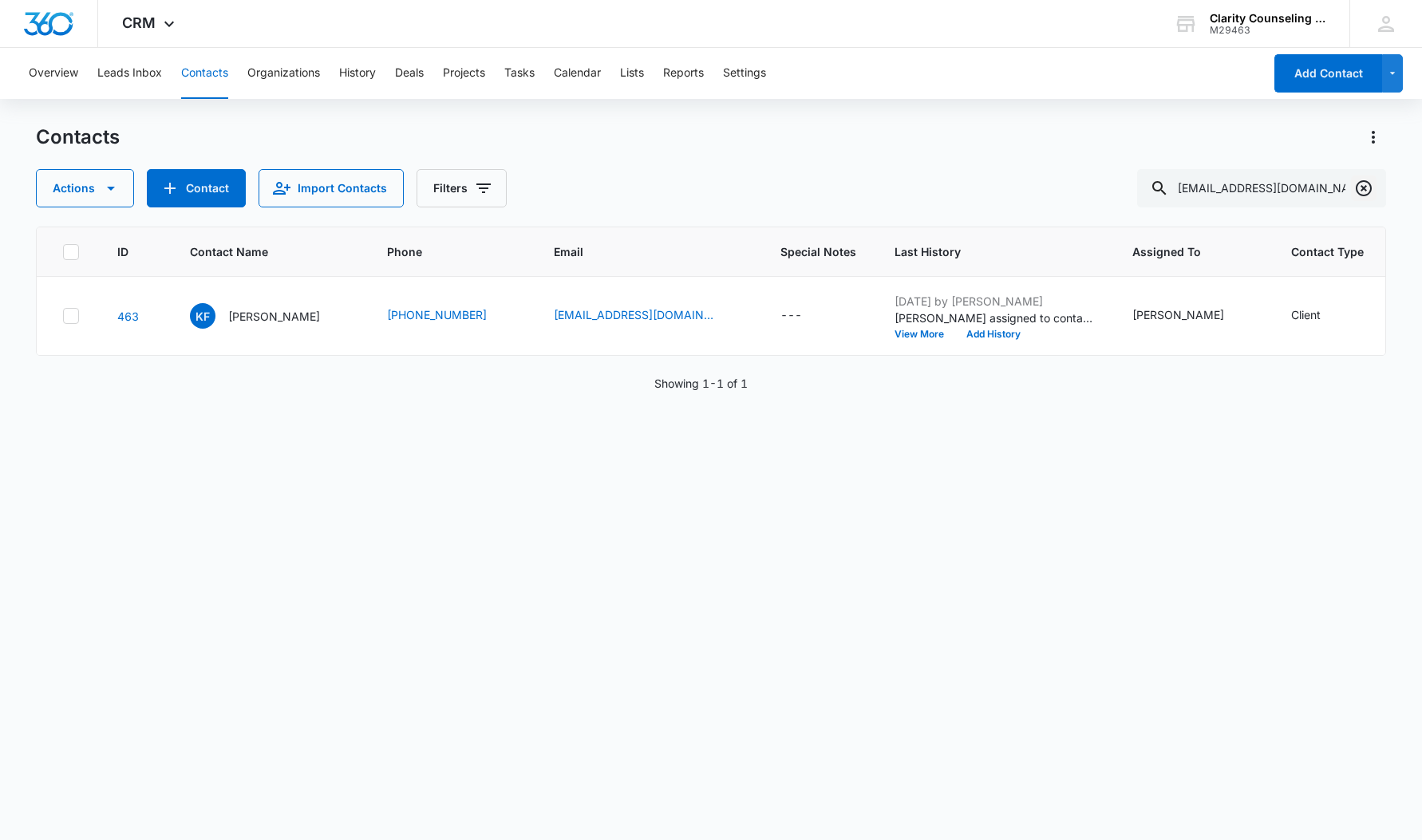
click at [1370, 191] on icon "Clear" at bounding box center [1363, 188] width 16 height 16
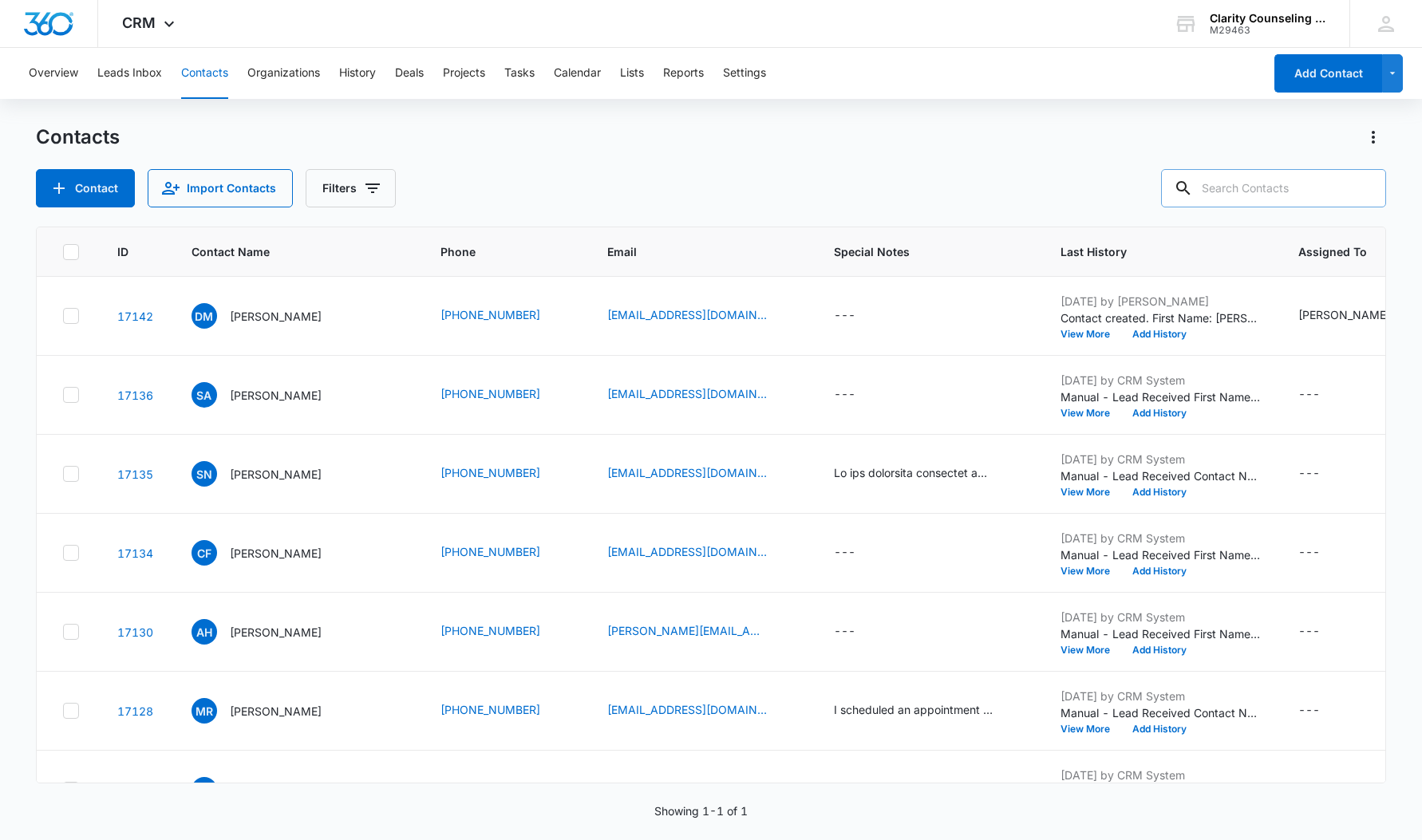
drag, startPoint x: 1370, startPoint y: 191, endPoint x: 1313, endPoint y: 197, distance: 57.3
click at [1370, 191] on div at bounding box center [1364, 188] width 26 height 39
paste input "[EMAIL_ADDRESS][DOMAIN_NAME]"
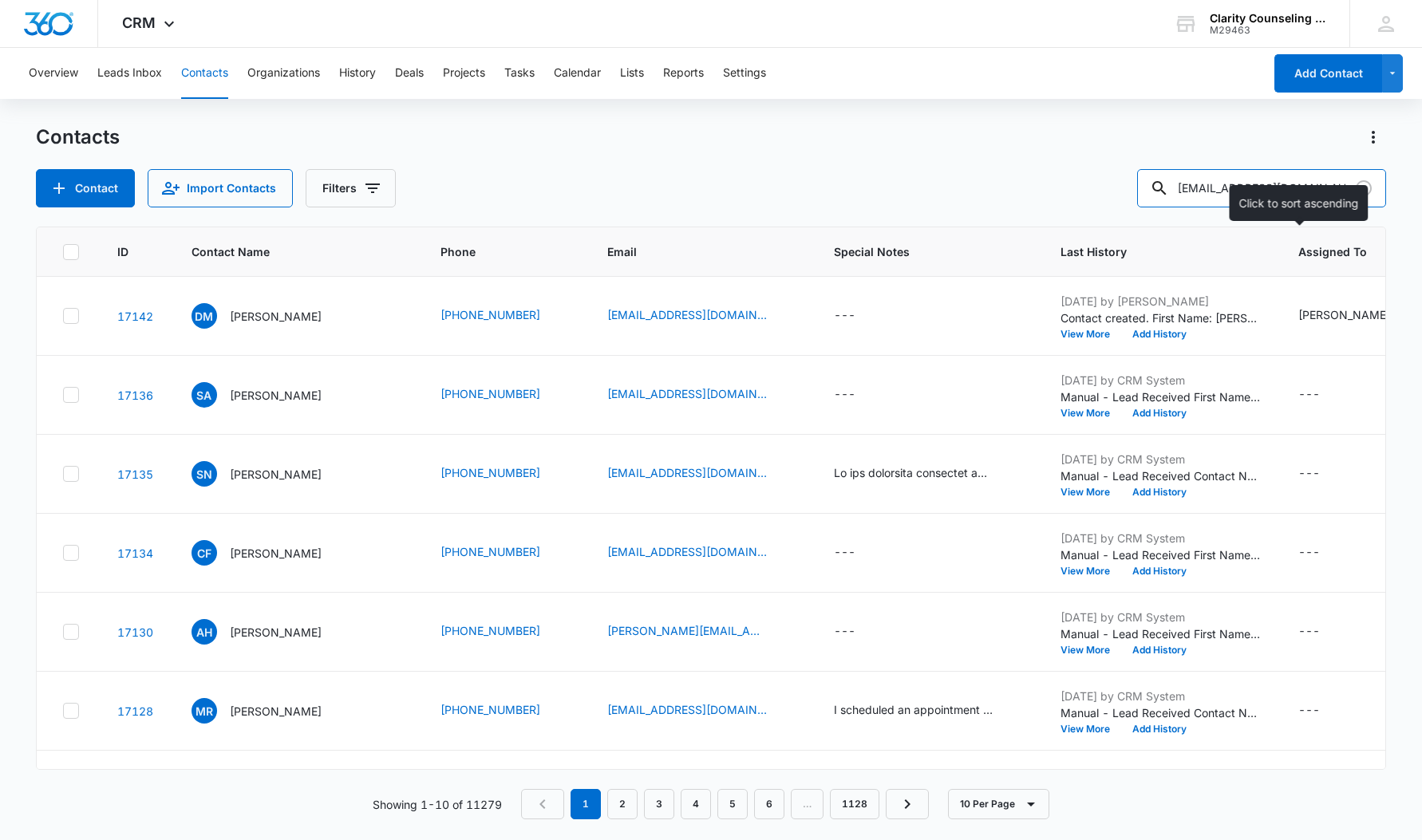
type input "[EMAIL_ADDRESS][DOMAIN_NAME]"
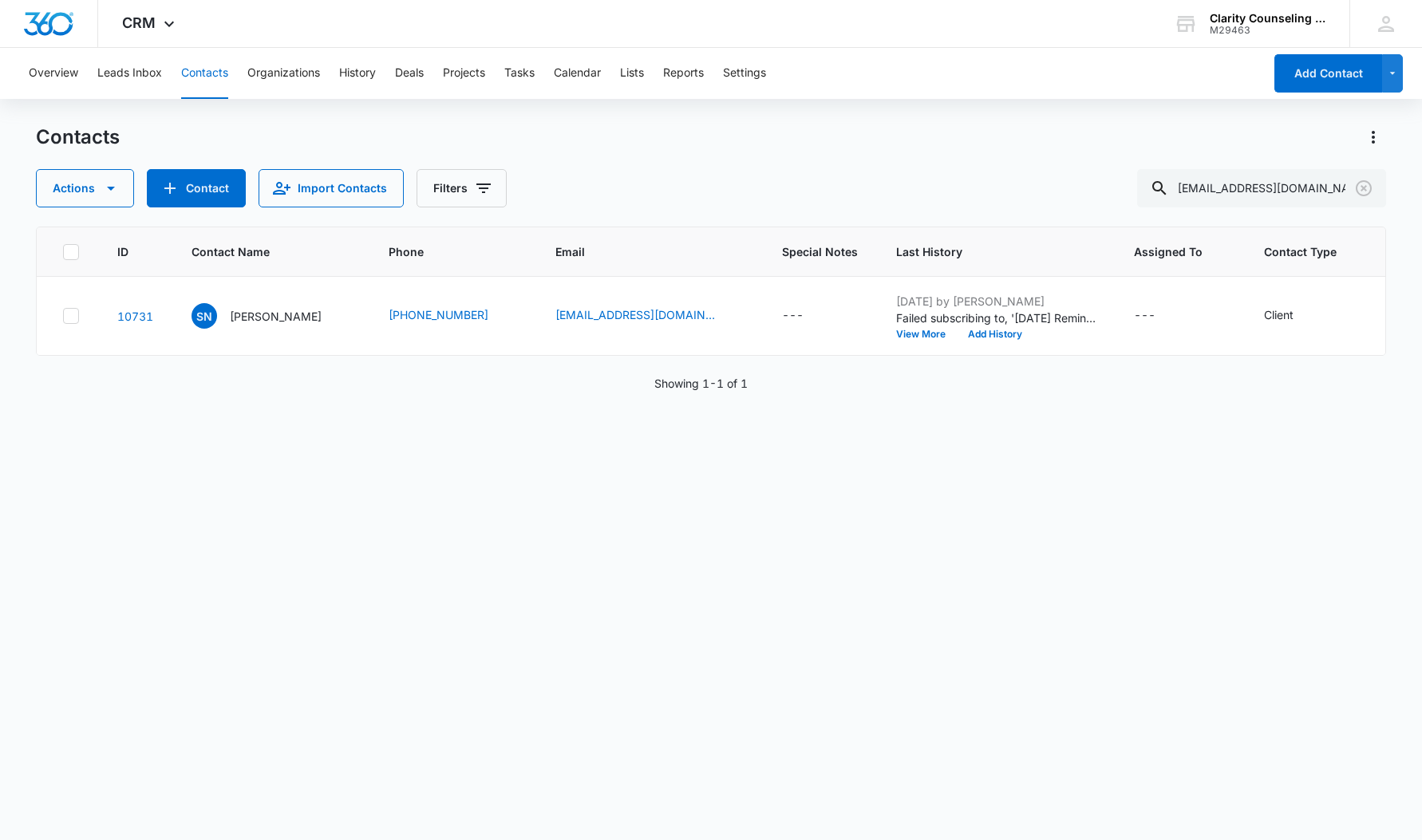
click at [1359, 185] on icon "Clear" at bounding box center [1363, 188] width 19 height 19
click at [1359, 185] on div at bounding box center [1364, 188] width 26 height 39
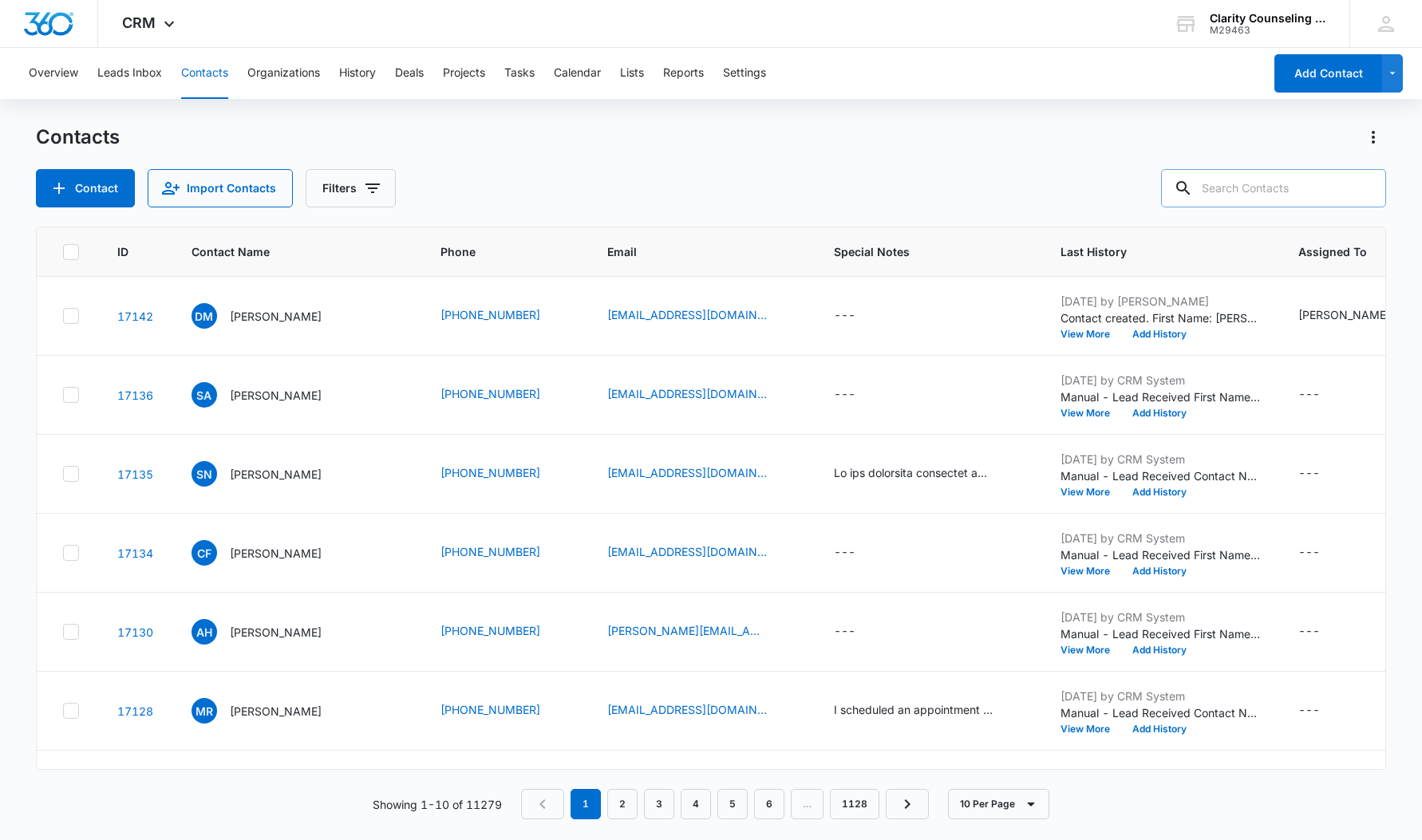
paste input "[EMAIL_ADDRESS][DOMAIN_NAME]"
type input "[EMAIL_ADDRESS][DOMAIN_NAME]"
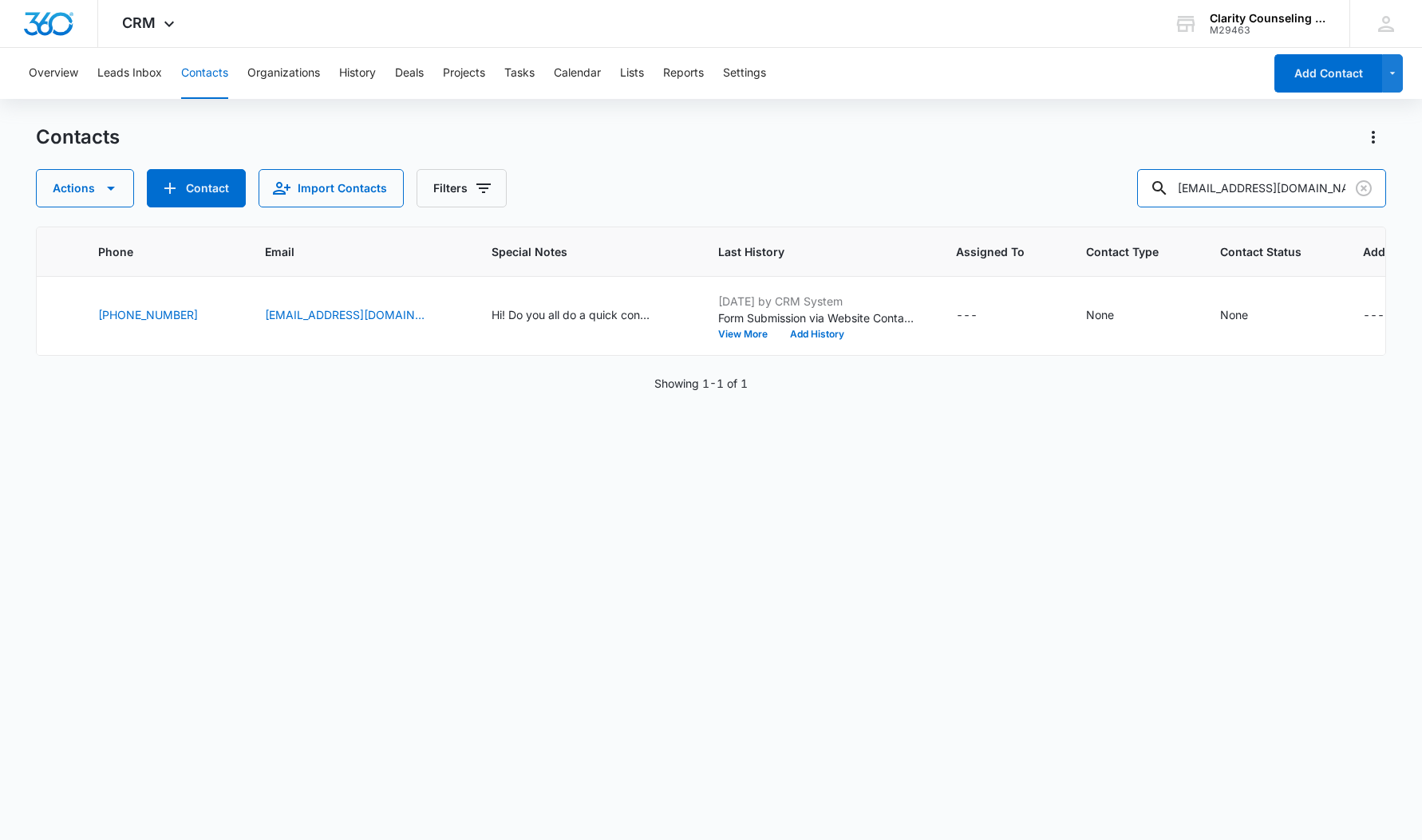
scroll to position [0, 290]
click at [1368, 188] on icon "Clear" at bounding box center [1363, 188] width 19 height 19
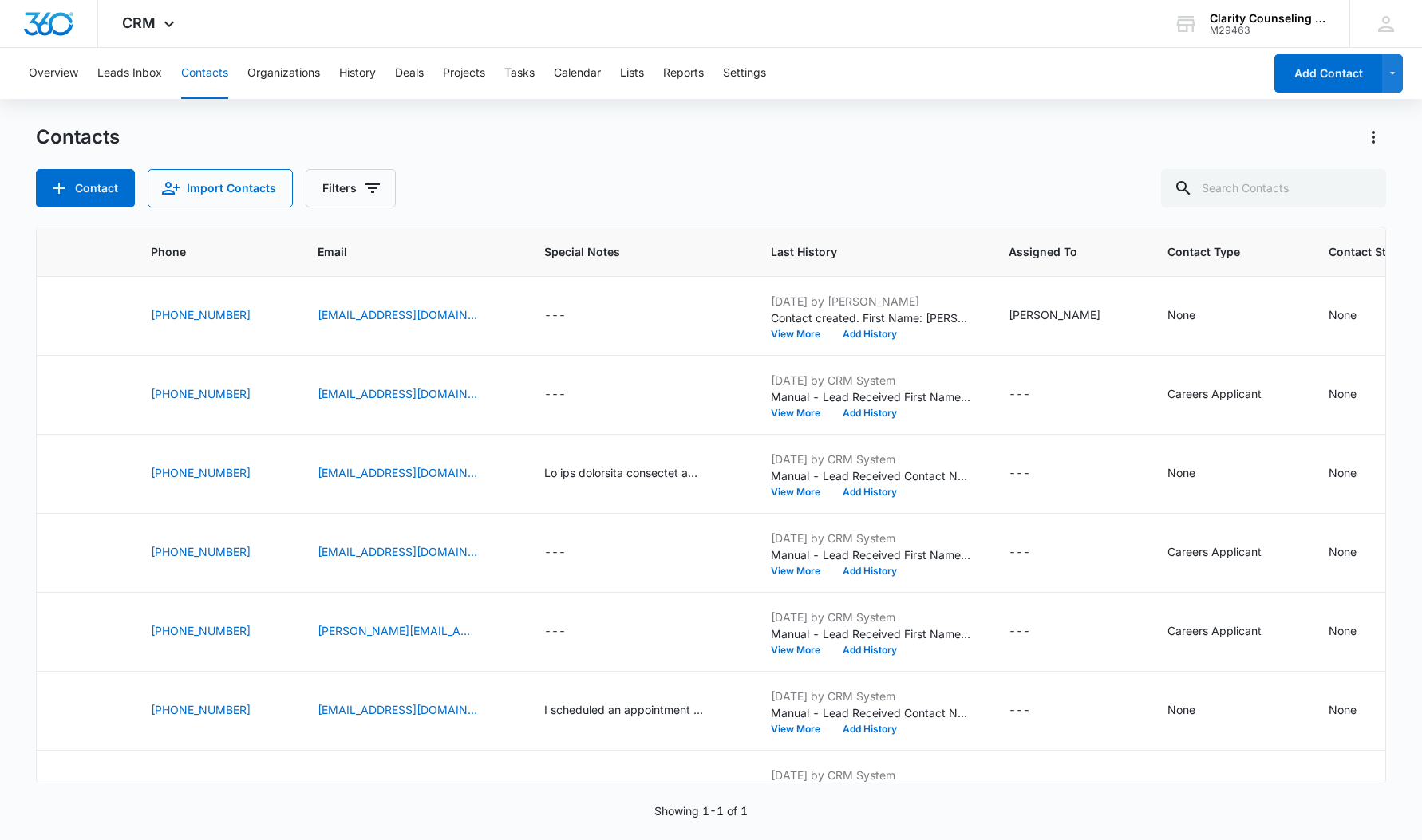
click at [1368, 189] on div at bounding box center [1364, 188] width 26 height 39
paste input "[EMAIL_ADDRESS][DOMAIN_NAME]"
type input "[EMAIL_ADDRESS][DOMAIN_NAME]"
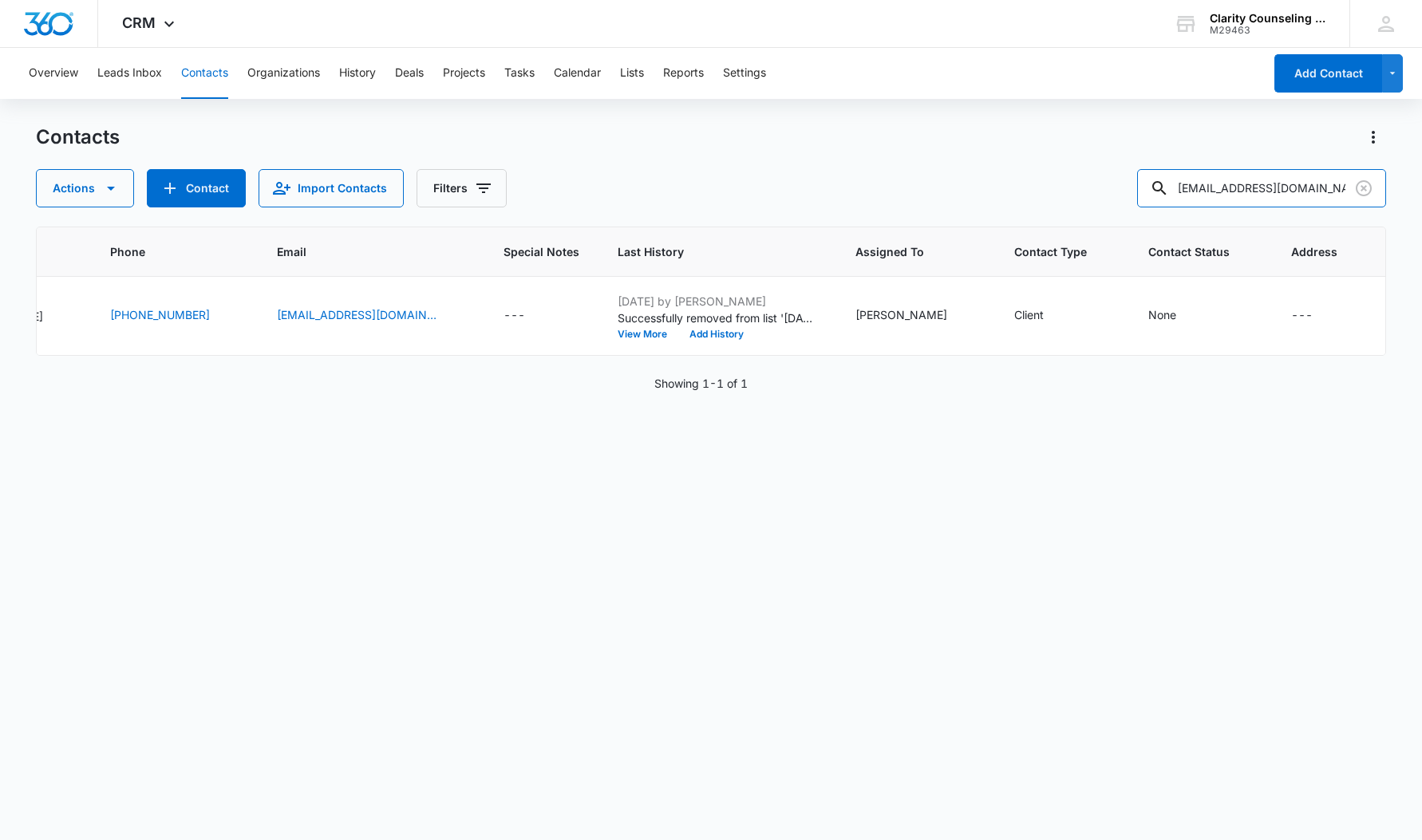
scroll to position [0, 218]
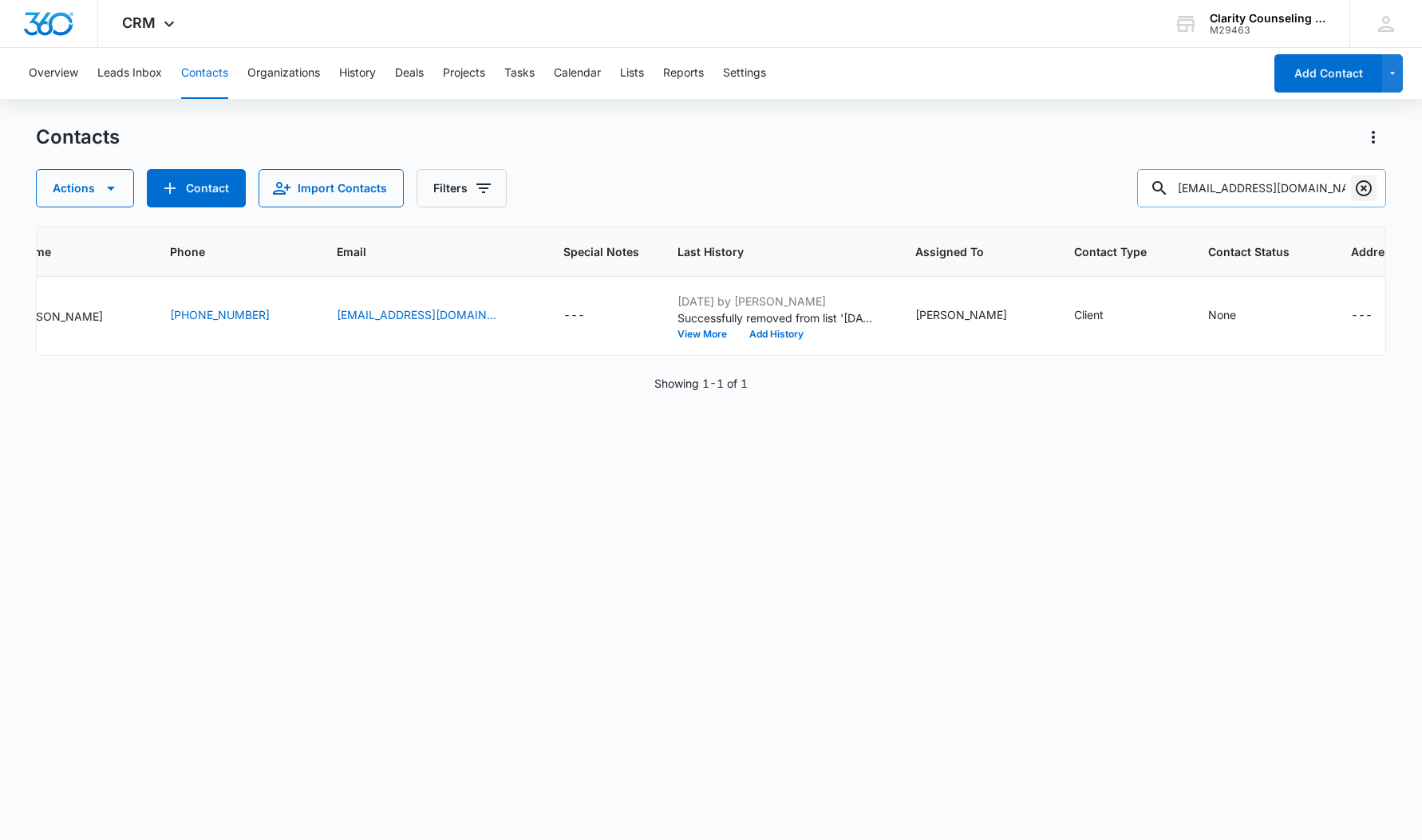
click at [1365, 185] on icon "Clear" at bounding box center [1363, 188] width 19 height 19
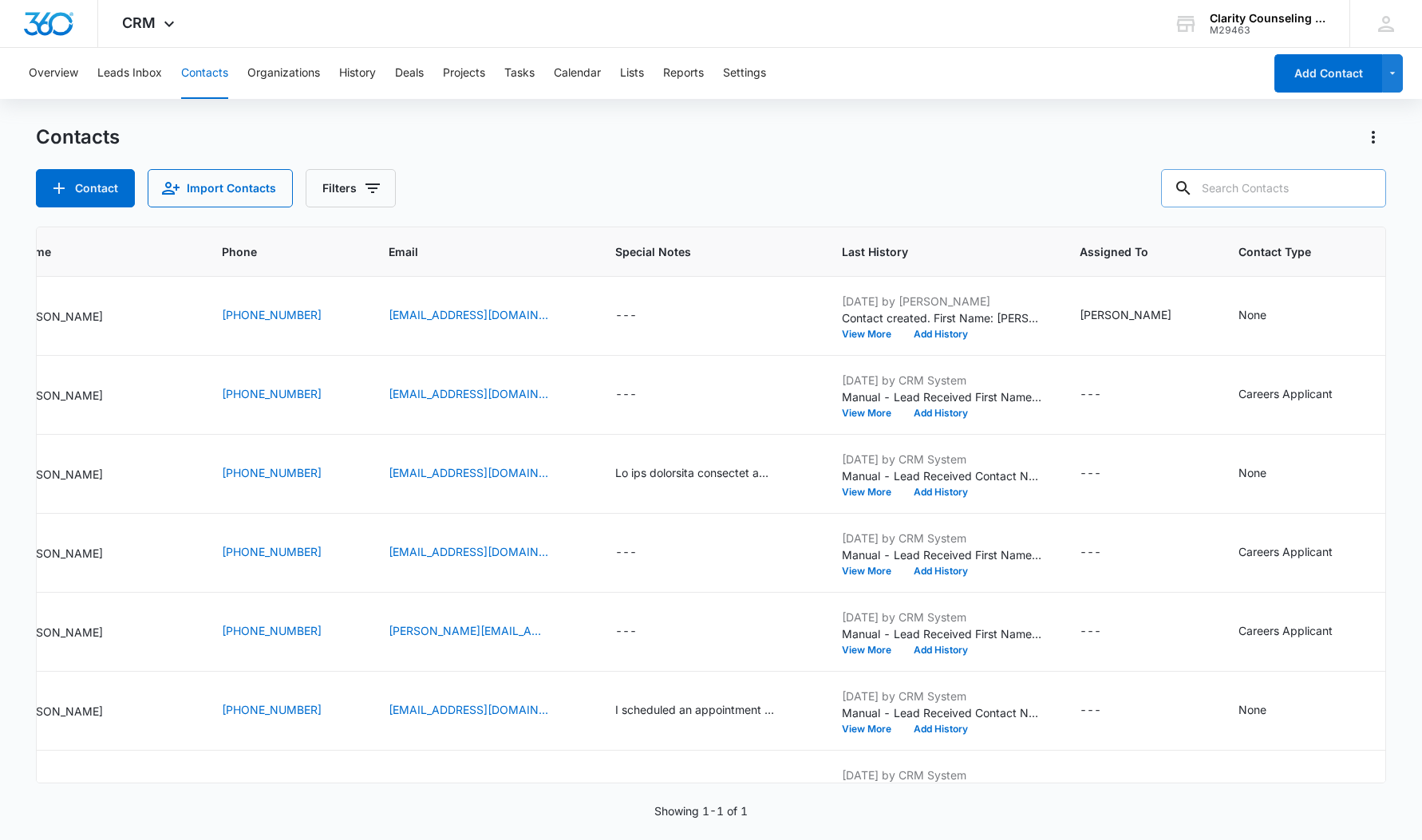
click at [1365, 185] on div at bounding box center [1364, 188] width 26 height 39
paste input "[EMAIL_ADDRESS][DOMAIN_NAME]"
type input "[EMAIL_ADDRESS][DOMAIN_NAME]"
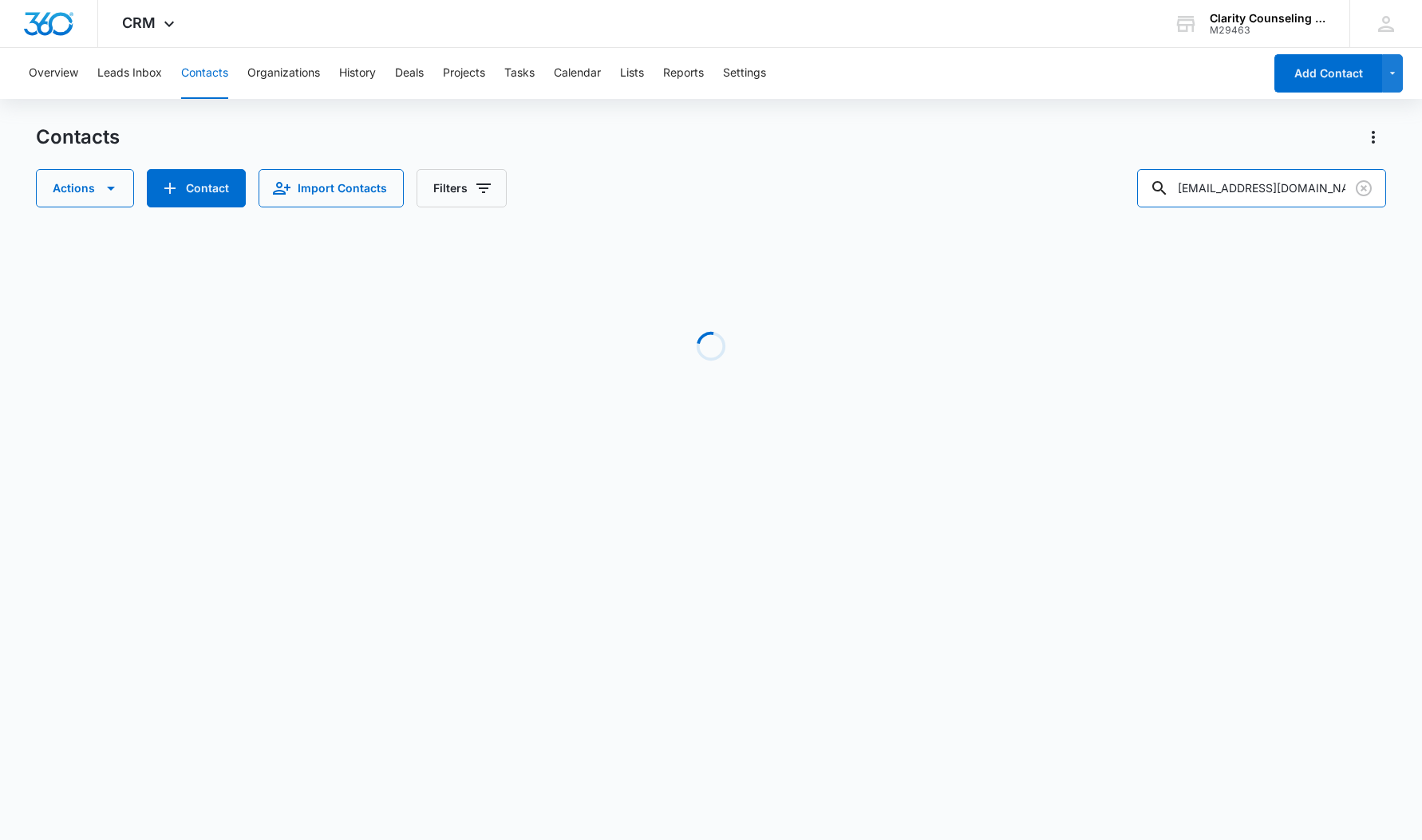
scroll to position [0, 0]
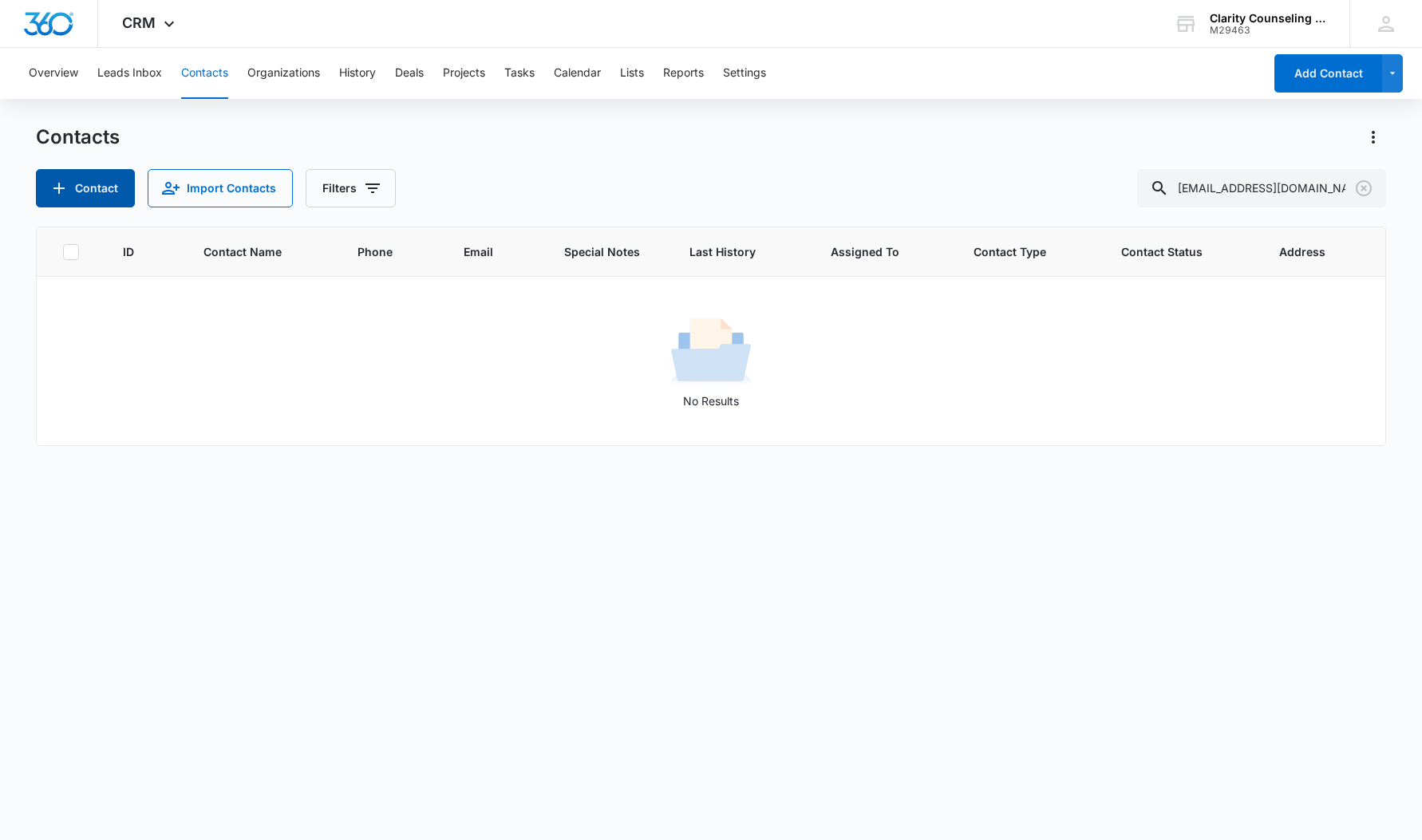
click at [106, 188] on button "Contact" at bounding box center [85, 188] width 99 height 39
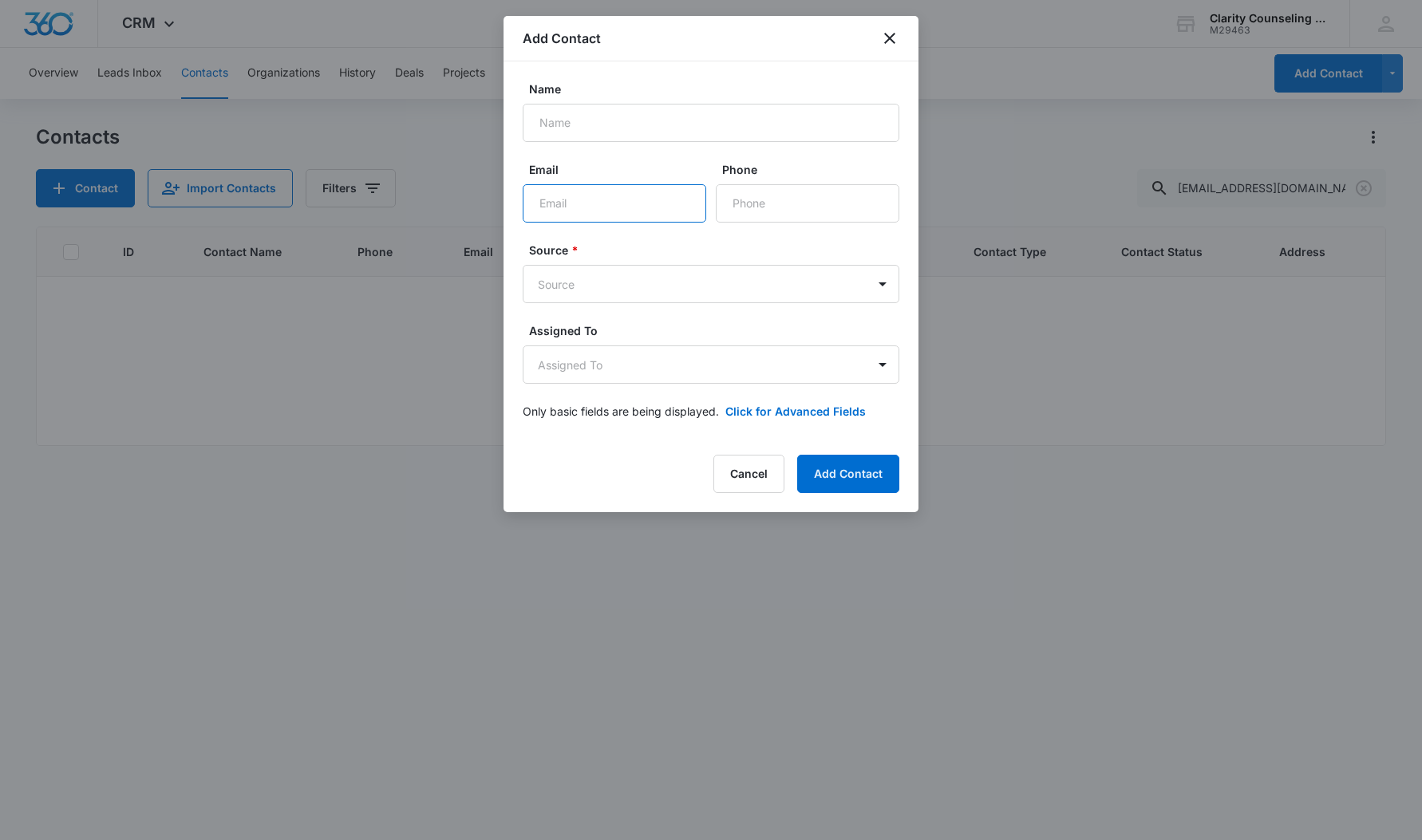
paste input "[EMAIL_ADDRESS][DOMAIN_NAME]"
type input "[EMAIL_ADDRESS][DOMAIN_NAME]"
paste input "[PERSON_NAME]"
type input "[PERSON_NAME]"
paste input "[PHONE_NUMBER]"
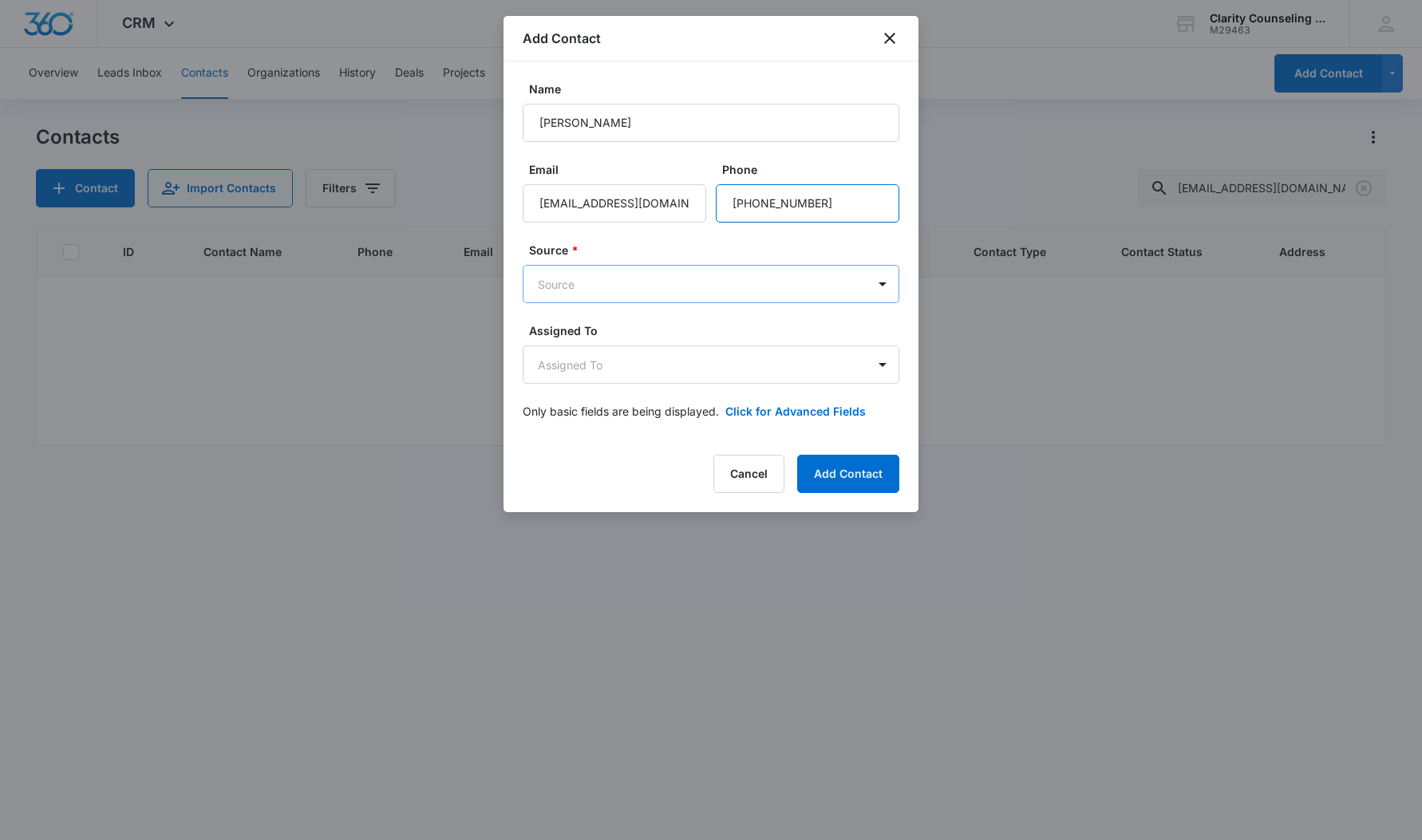
type input "[PHONE_NUMBER]"
click at [742, 288] on body "CRM Apps Reputation Websites Forms CRM Email Social Content Ads Intelligence Fi…" at bounding box center [711, 420] width 1422 height 840
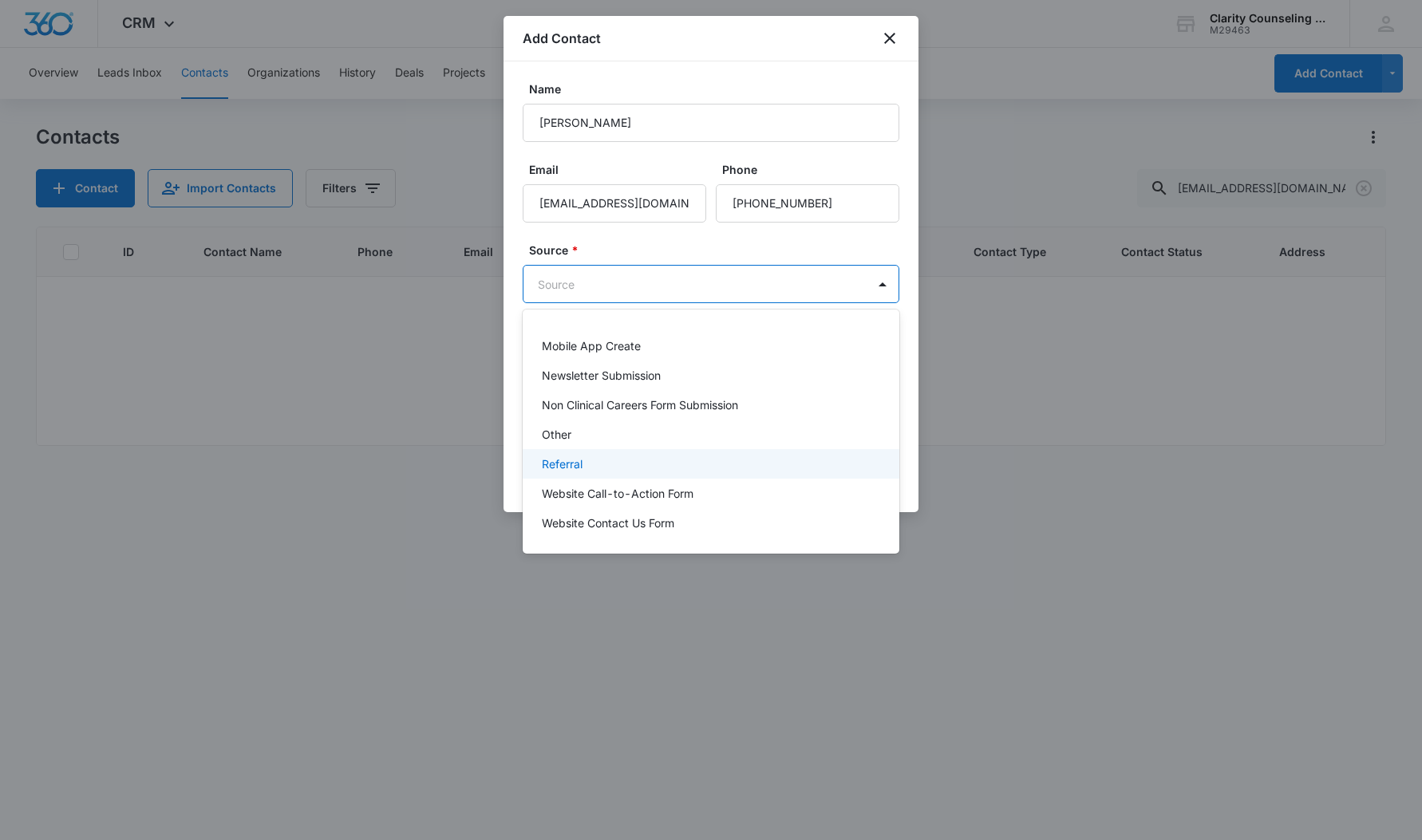
scroll to position [201, 0]
click at [576, 427] on div "Other" at bounding box center [709, 434] width 335 height 17
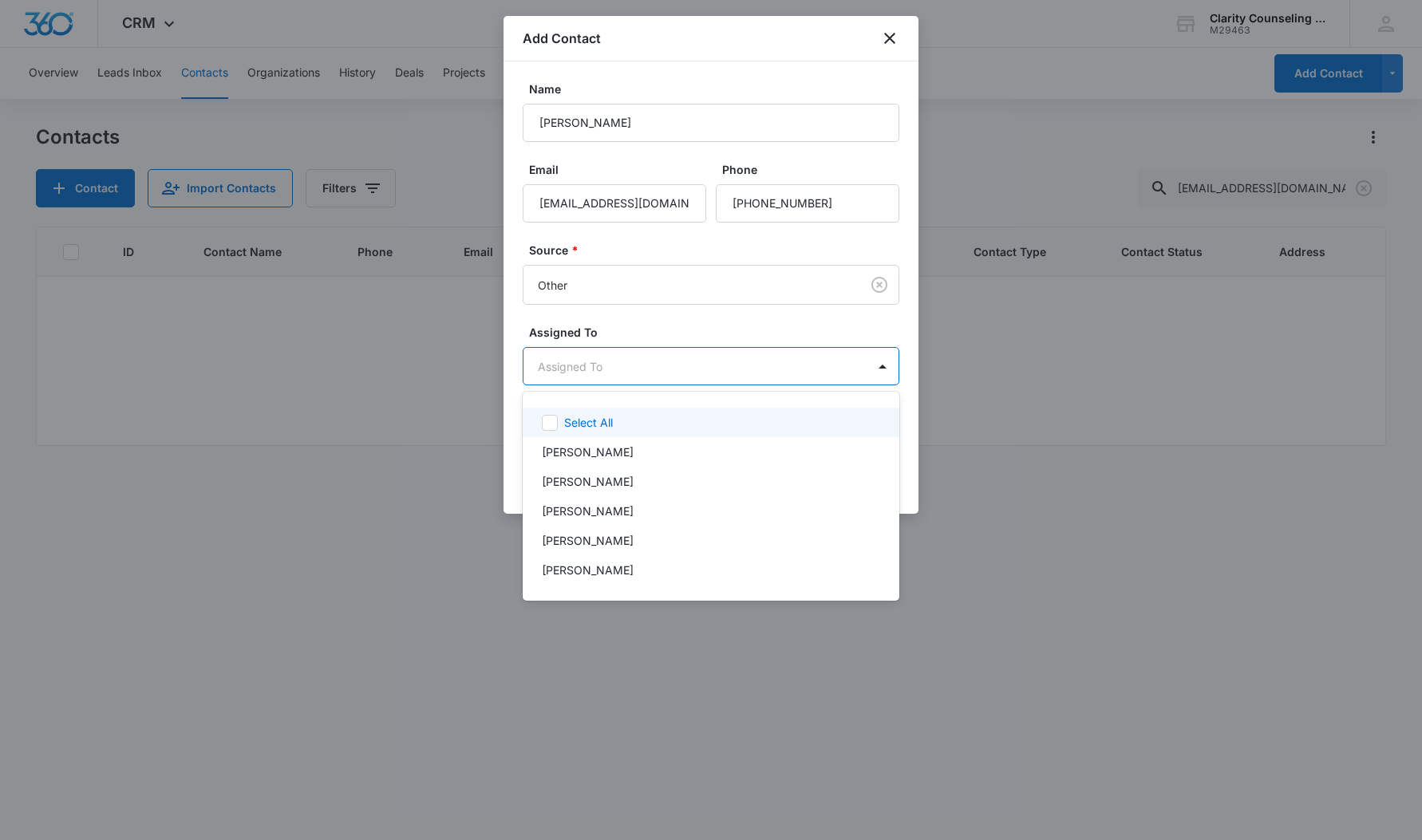
click at [692, 354] on body "CRM Apps Reputation Websites Forms CRM Email Social Content Ads Intelligence Fi…" at bounding box center [711, 420] width 1422 height 840
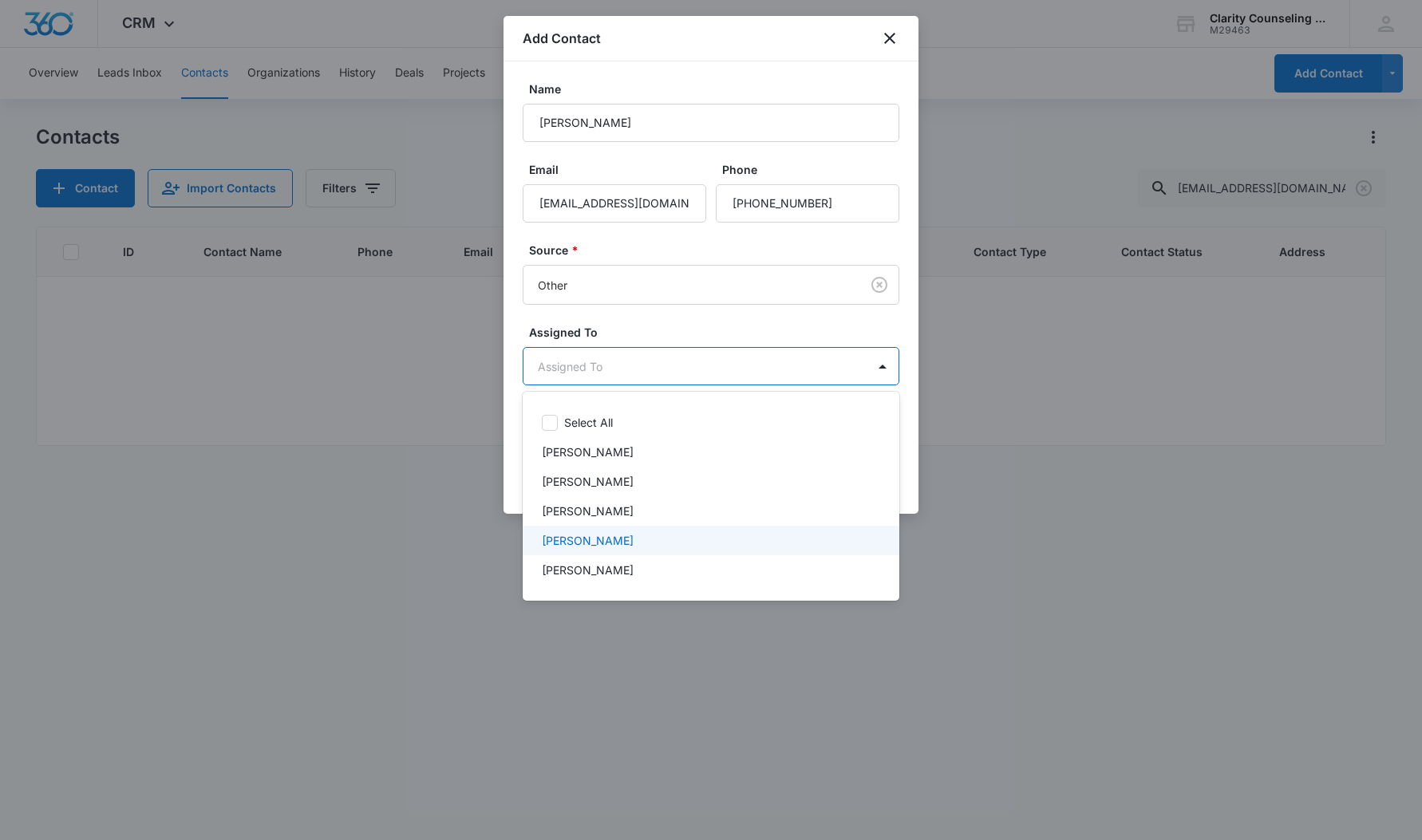
click at [652, 536] on div "[PERSON_NAME]" at bounding box center [709, 540] width 335 height 17
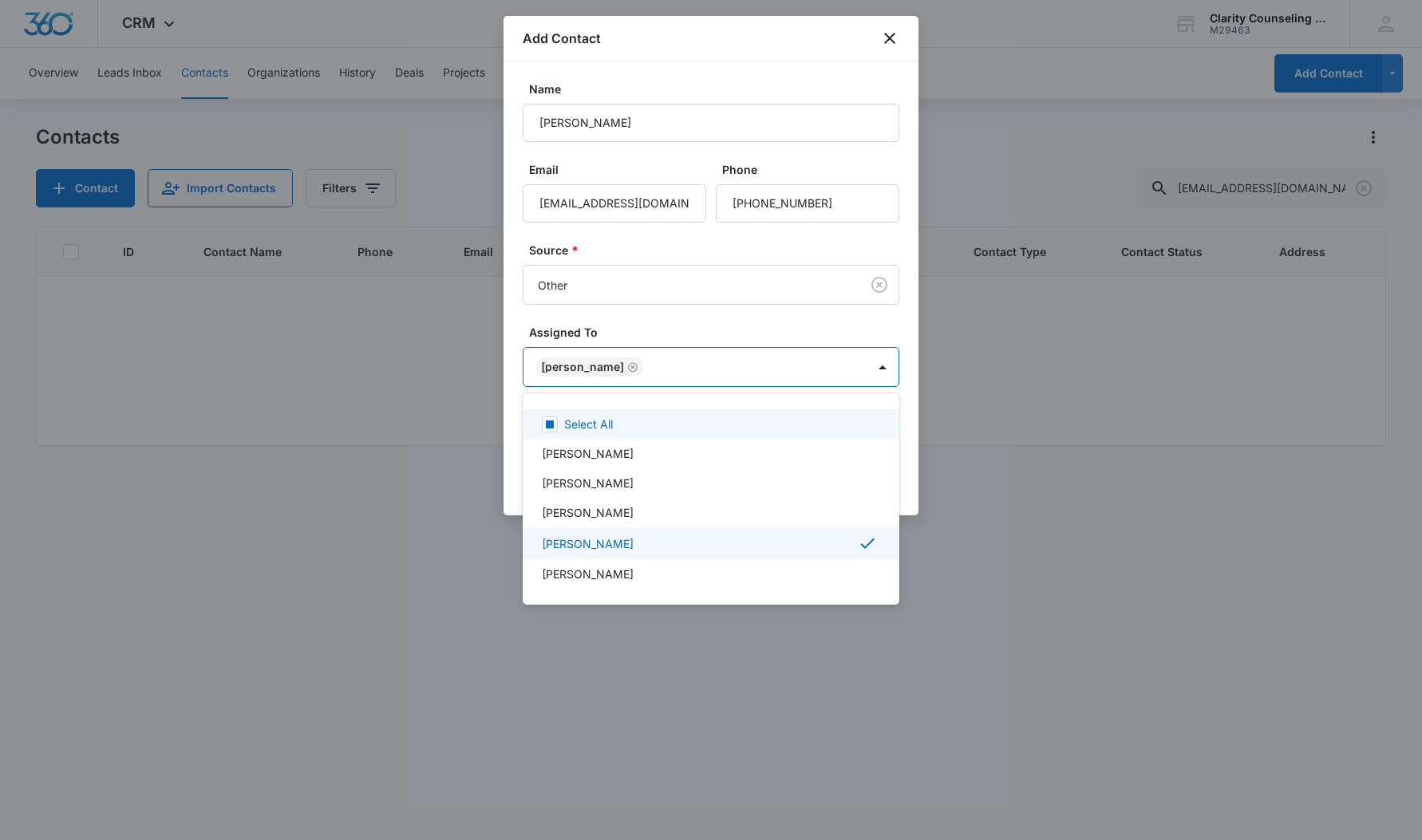
click at [679, 336] on div at bounding box center [711, 420] width 1422 height 840
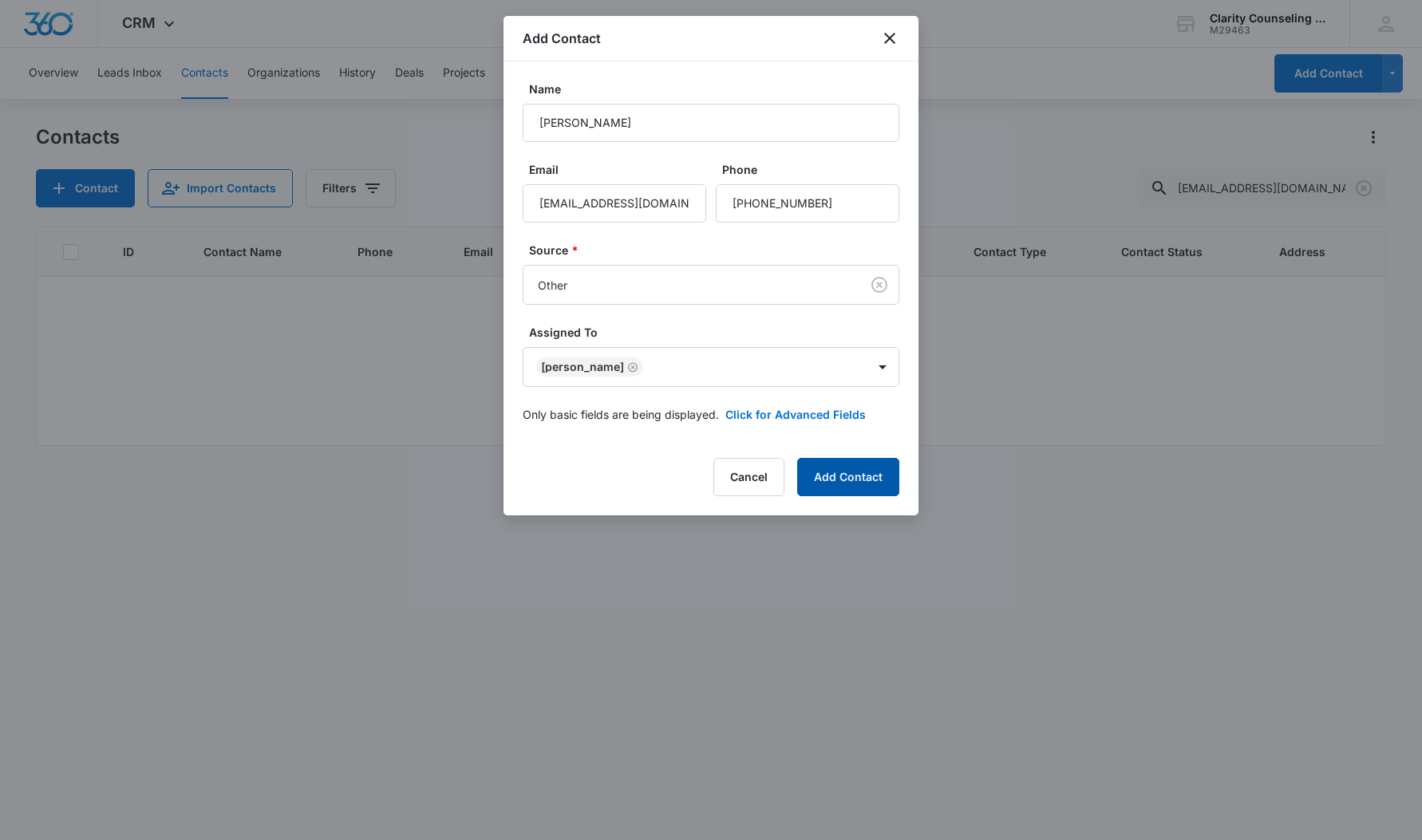
click at [827, 472] on button "Add Contact" at bounding box center [848, 477] width 102 height 39
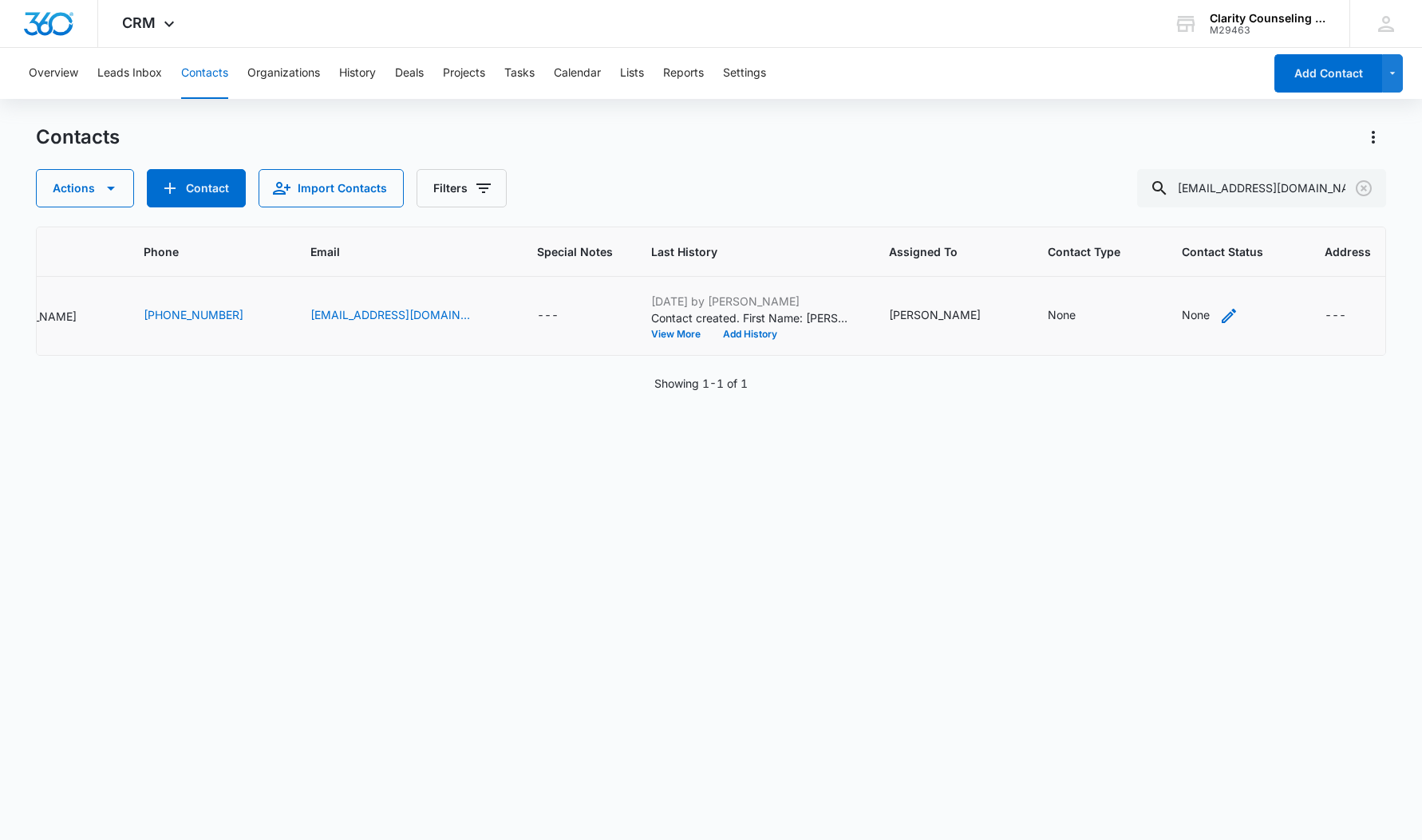
scroll to position [0, 244]
click at [1183, 321] on div "None" at bounding box center [1196, 315] width 28 height 17
click at [1180, 196] on div at bounding box center [1179, 201] width 166 height 39
click at [1185, 204] on div at bounding box center [1160, 215] width 78 height 20
drag, startPoint x: 1202, startPoint y: 315, endPoint x: 1250, endPoint y: 235, distance: 93.3
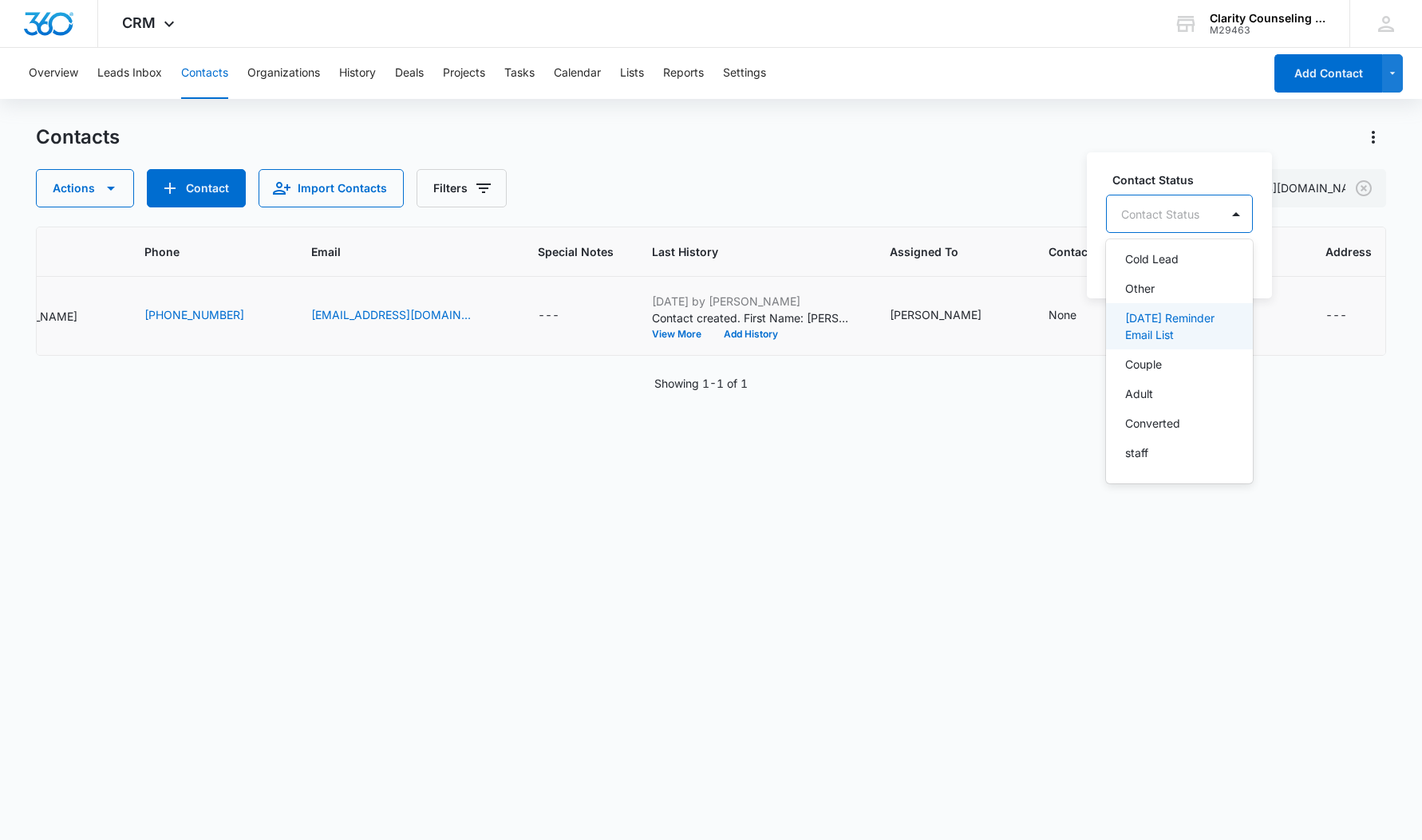
click at [1202, 315] on p "[DATE] Reminder Email List" at bounding box center [1177, 326] width 106 height 34
click at [1310, 209] on div "[DATE] Reminder Email List" at bounding box center [1208, 213] width 204 height 39
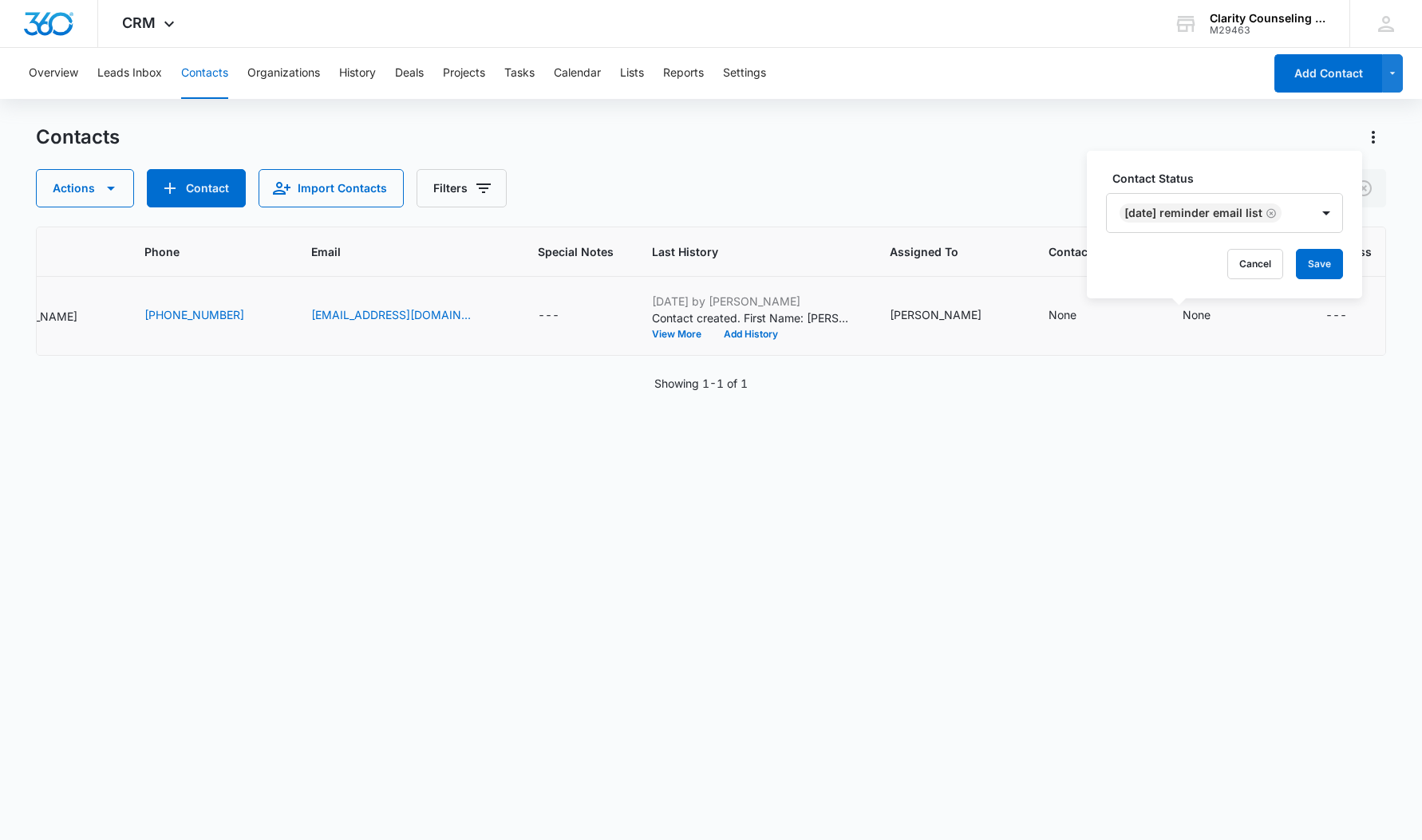
drag, startPoint x: 1333, startPoint y: 260, endPoint x: 917, endPoint y: 297, distance: 417.6
click at [1333, 260] on button "Save" at bounding box center [1319, 263] width 47 height 30
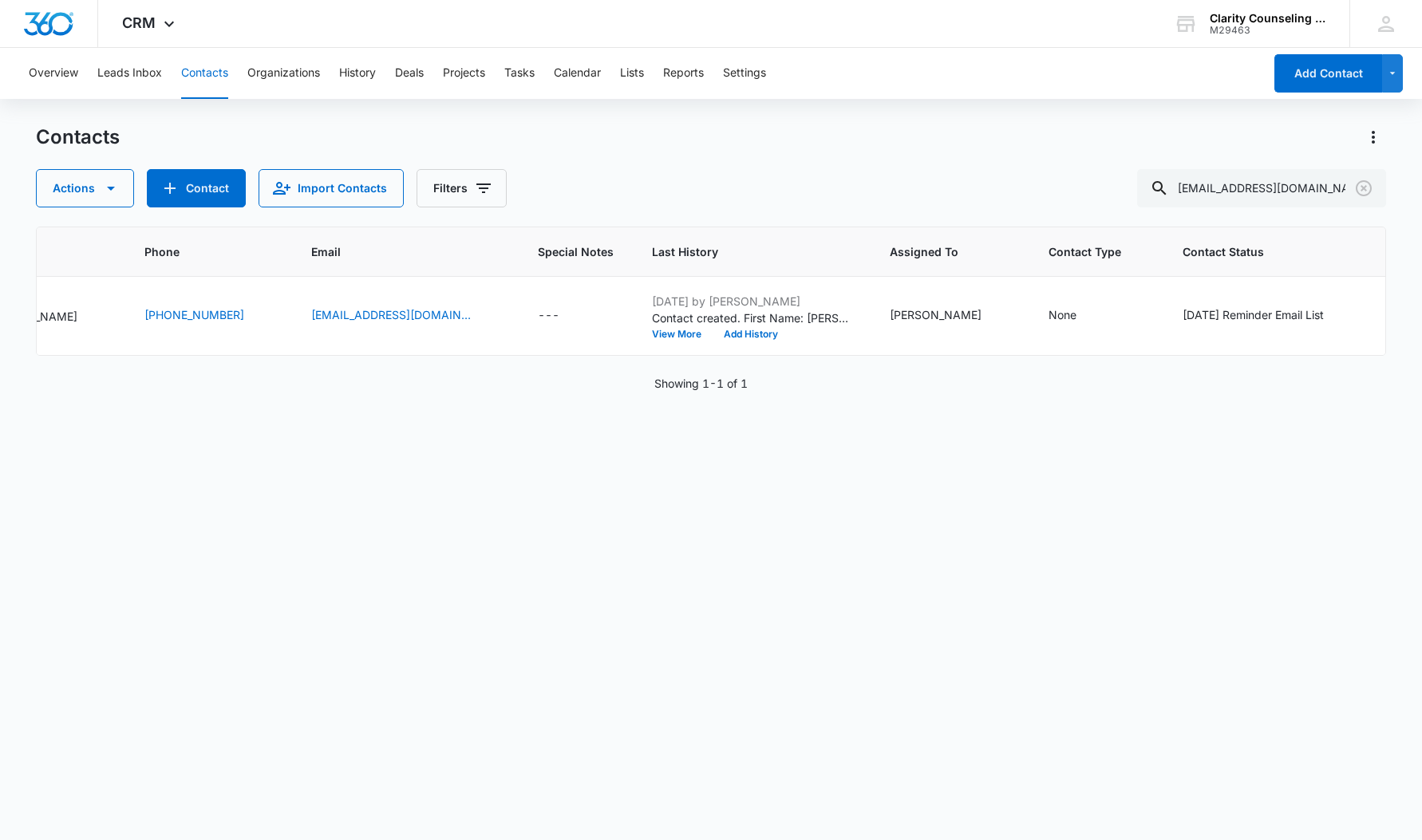
click at [1361, 181] on icon "Clear" at bounding box center [1363, 188] width 19 height 19
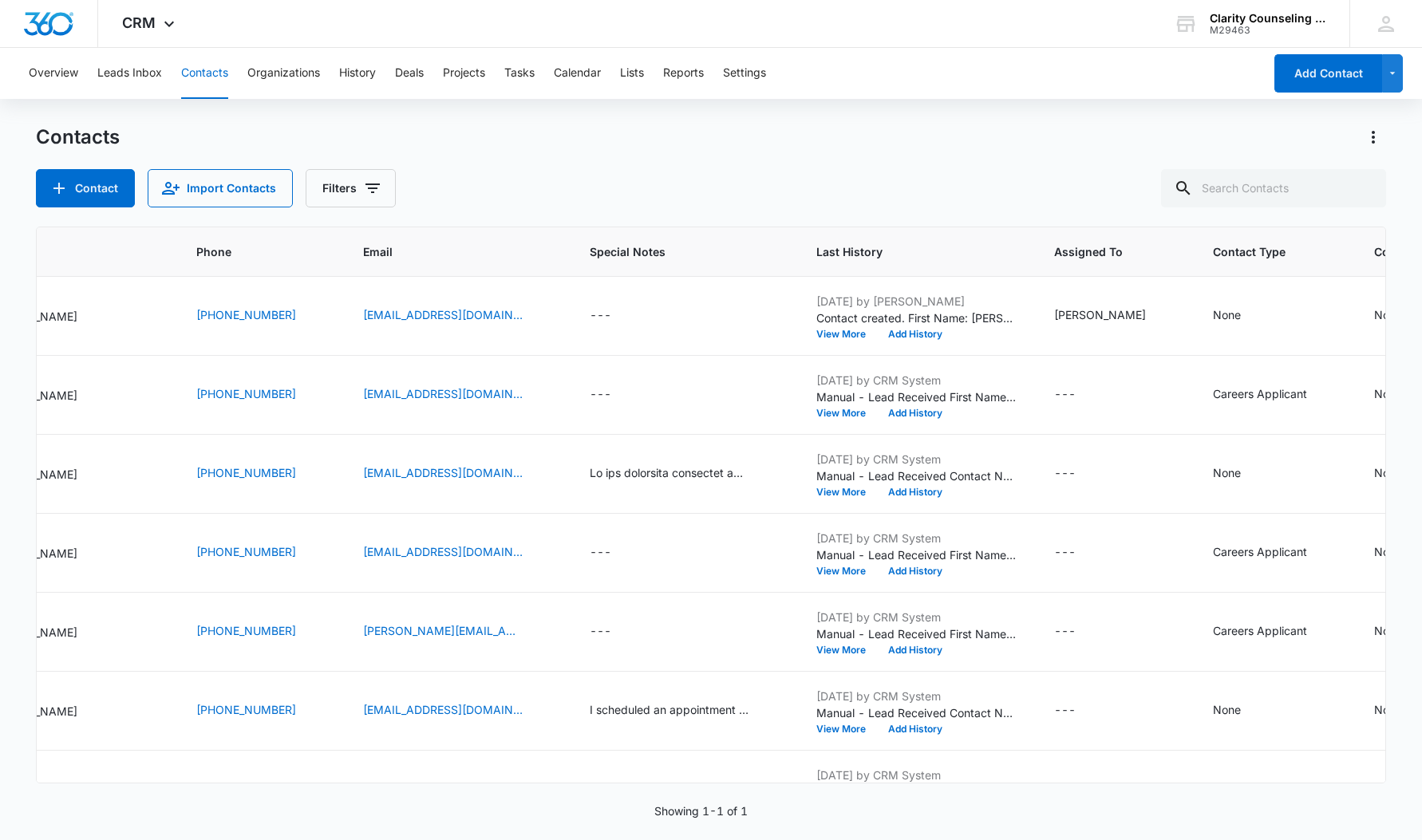
click at [1361, 181] on div at bounding box center [1364, 188] width 26 height 39
paste input "[EMAIL_ADDRESS][DOMAIN_NAME]"
type input "[EMAIL_ADDRESS][DOMAIN_NAME]"
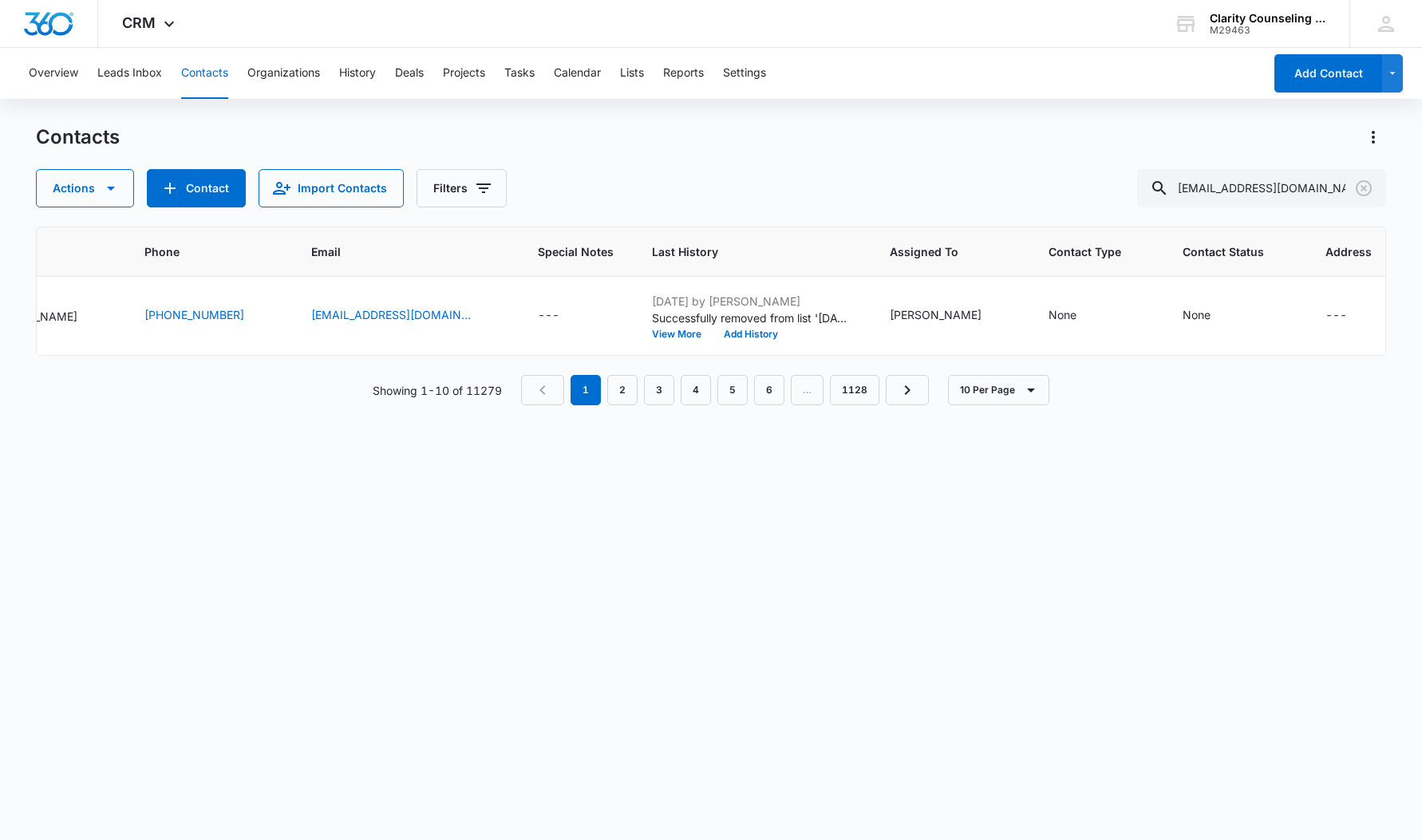
scroll to position [0, 227]
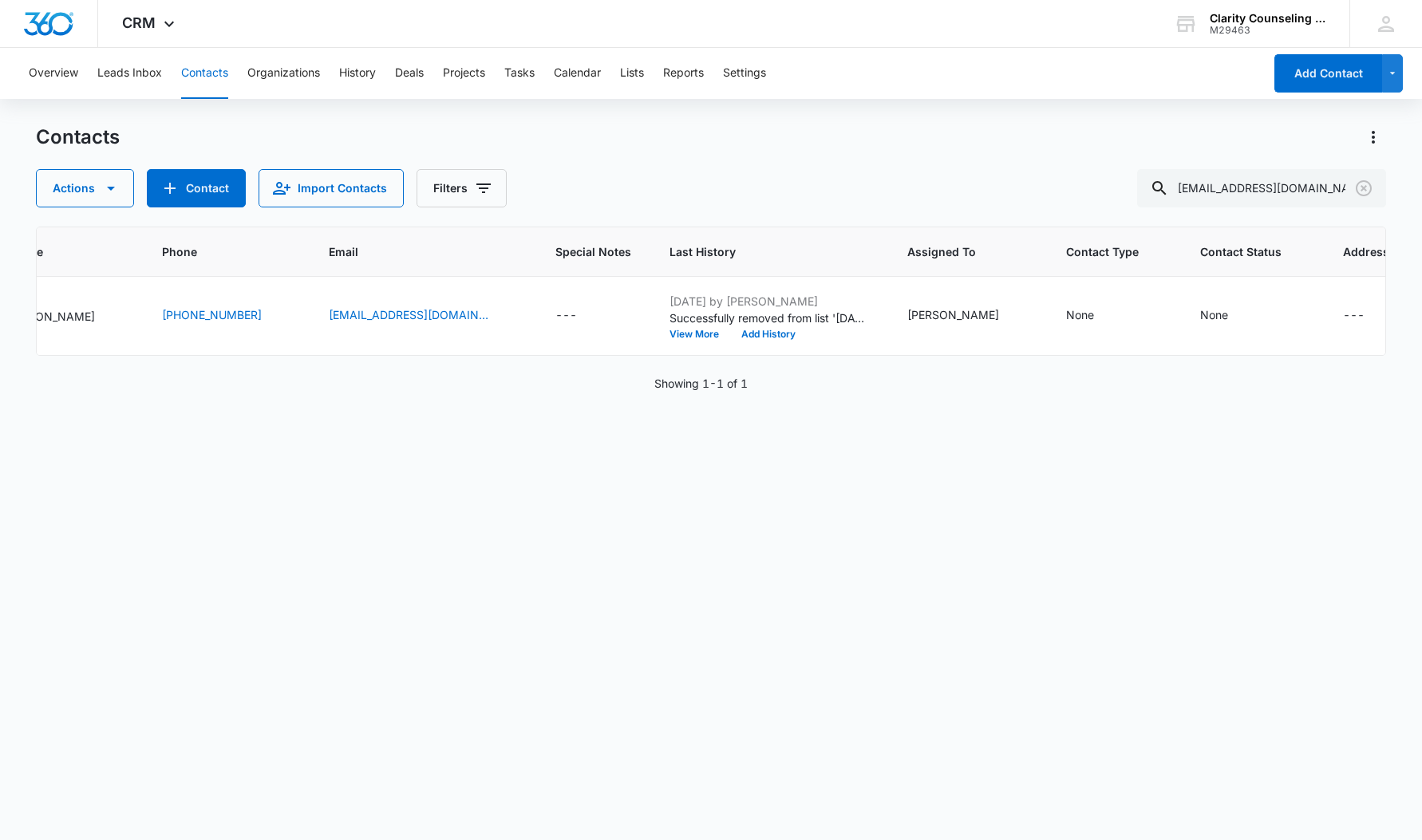
click at [1363, 190] on icon "Clear" at bounding box center [1363, 188] width 19 height 19
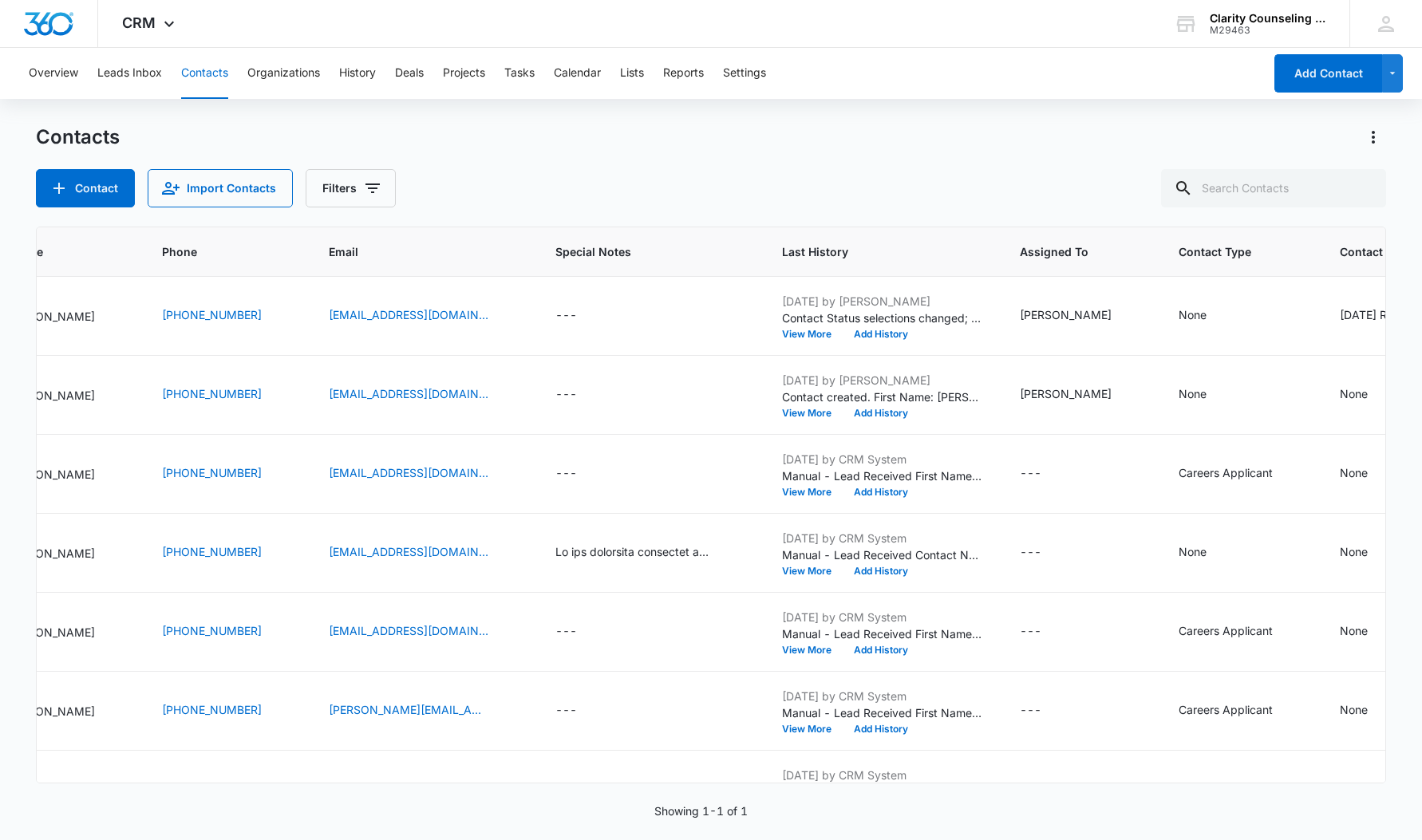
click at [1363, 190] on div at bounding box center [1364, 188] width 26 height 39
paste input "[EMAIL_ADDRESS][DOMAIN_NAME]"
type input "[EMAIL_ADDRESS][DOMAIN_NAME]"
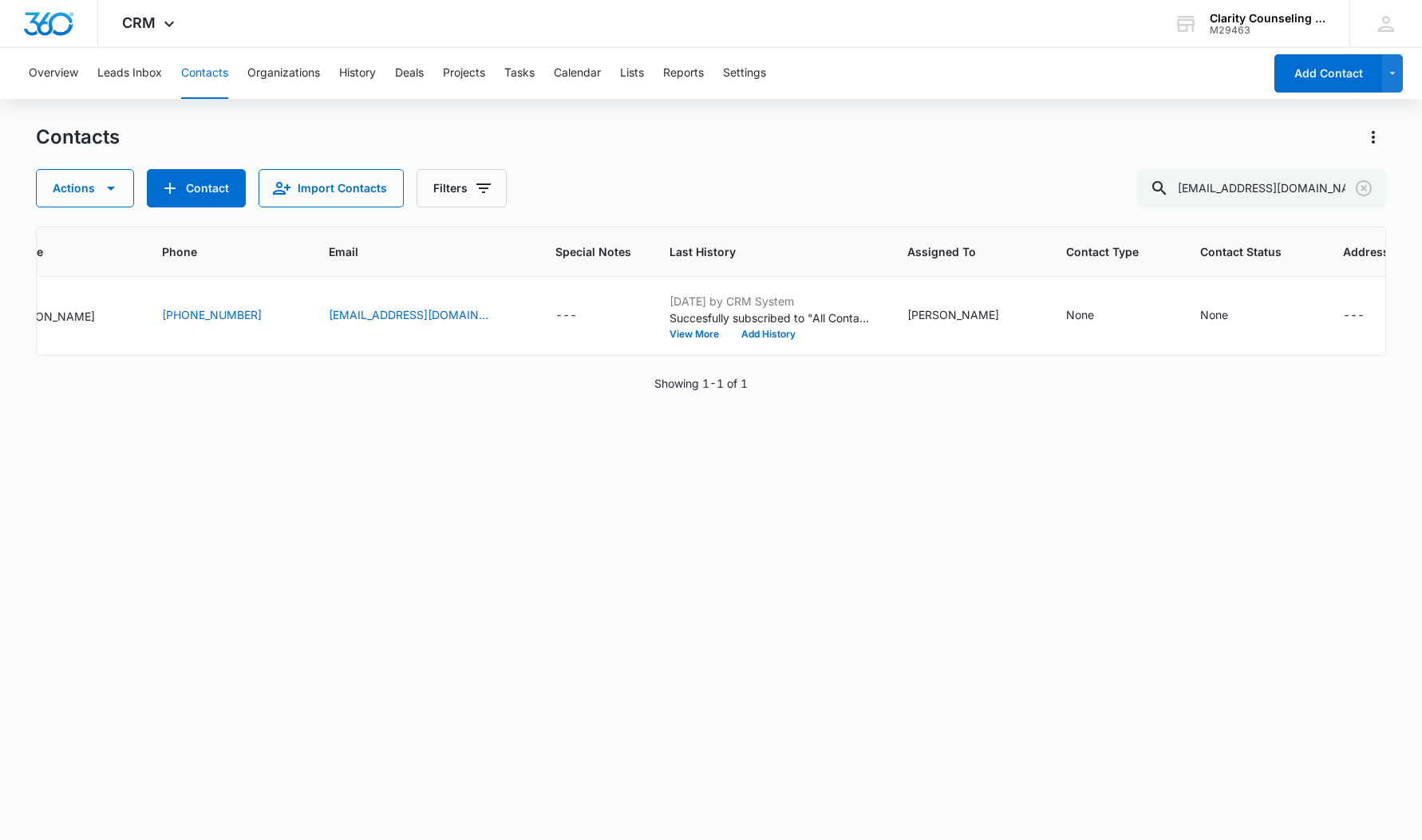
click at [1369, 184] on icon "Clear" at bounding box center [1363, 188] width 19 height 19
click at [1369, 184] on div at bounding box center [1364, 188] width 26 height 39
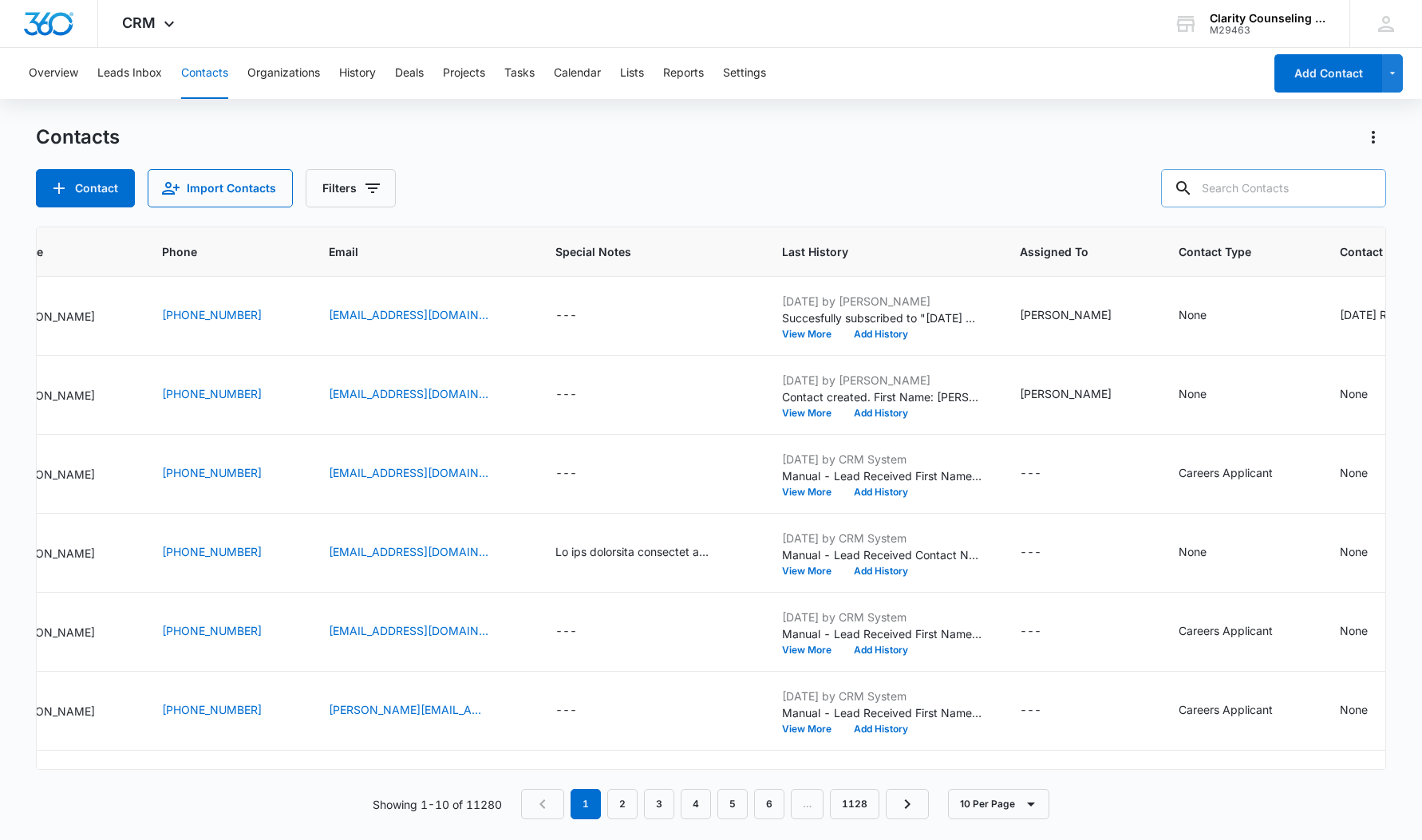
paste input "[EMAIL_ADDRESS][DOMAIN_NAME]"
type input "[EMAIL_ADDRESS][DOMAIN_NAME]"
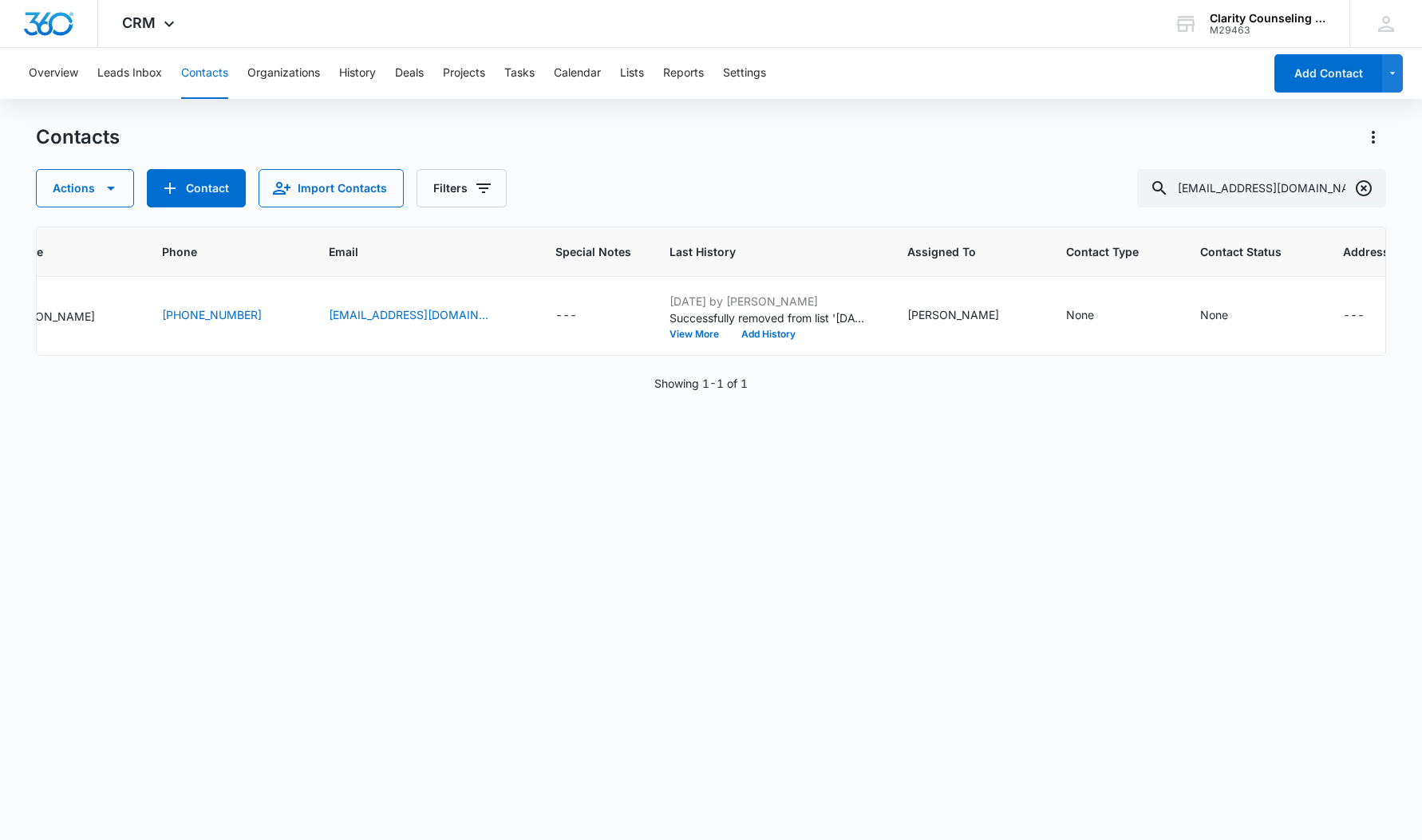
click at [1365, 193] on icon "Clear" at bounding box center [1363, 188] width 19 height 19
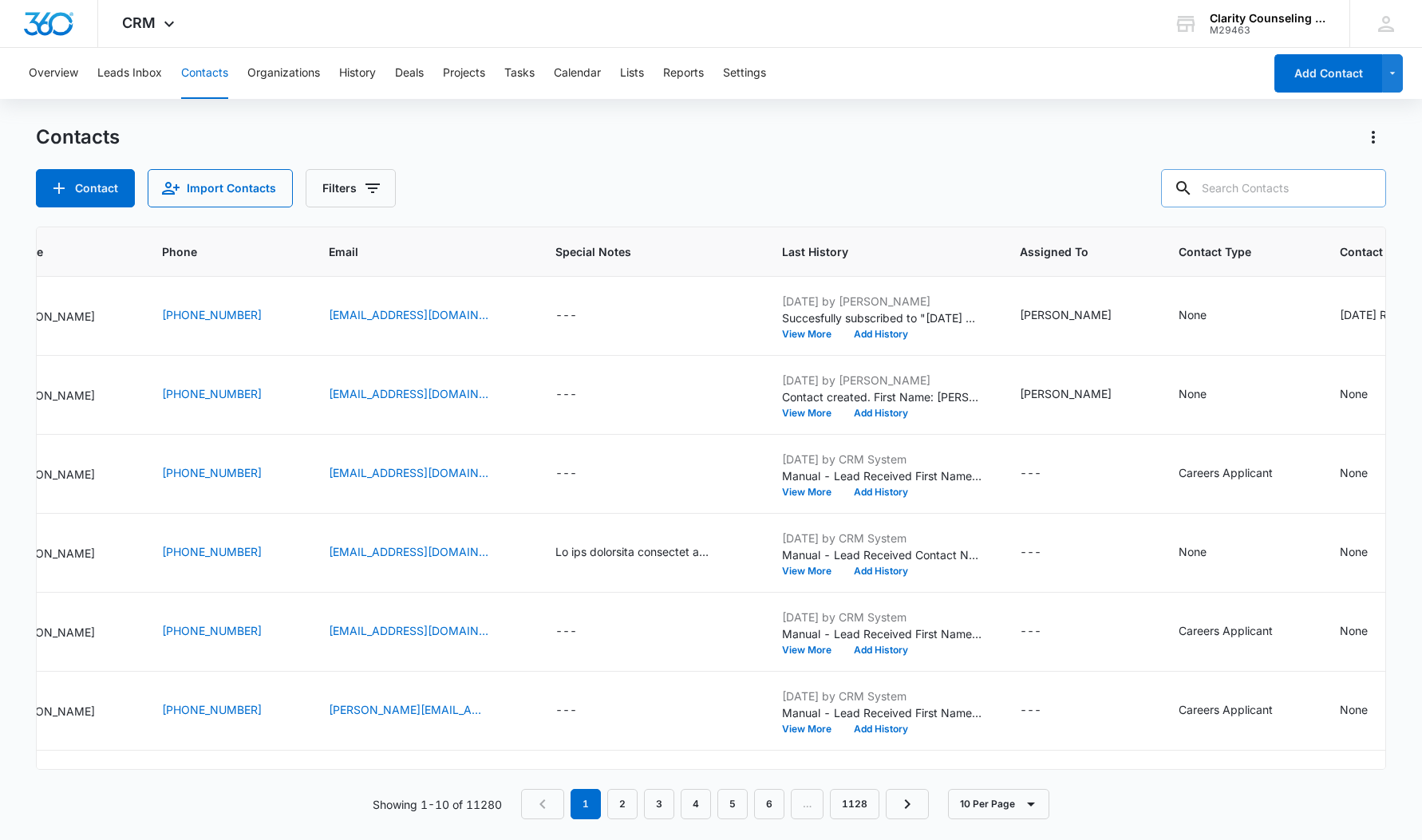
paste input "[EMAIL_ADDRESS][DOMAIN_NAME]"
type input "[EMAIL_ADDRESS][DOMAIN_NAME]"
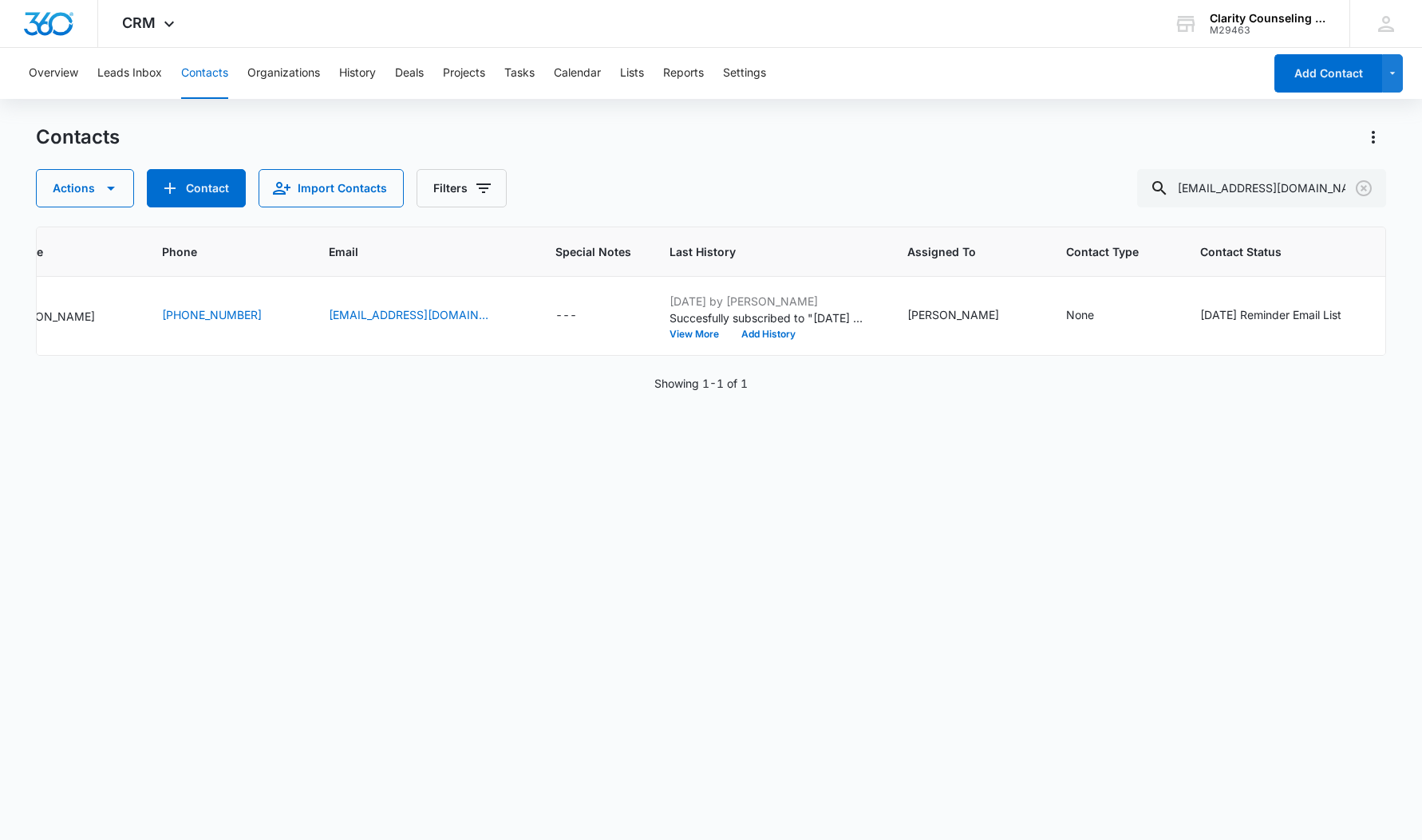
click at [1360, 189] on icon "Clear" at bounding box center [1363, 188] width 19 height 19
click at [1360, 189] on div at bounding box center [1364, 188] width 26 height 39
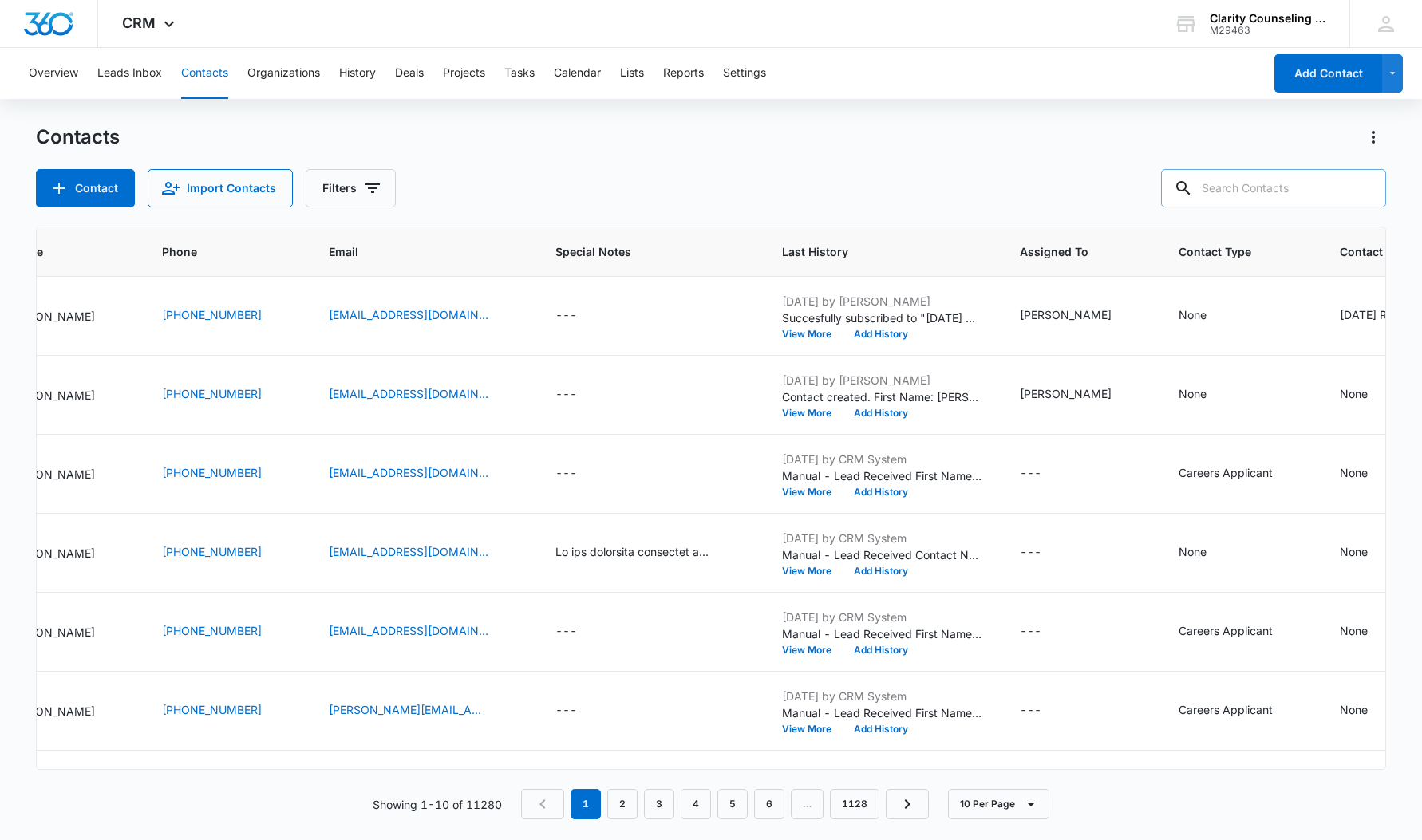
paste input "[EMAIL_ADDRESS][DOMAIN_NAME]"
type input "[EMAIL_ADDRESS][DOMAIN_NAME]"
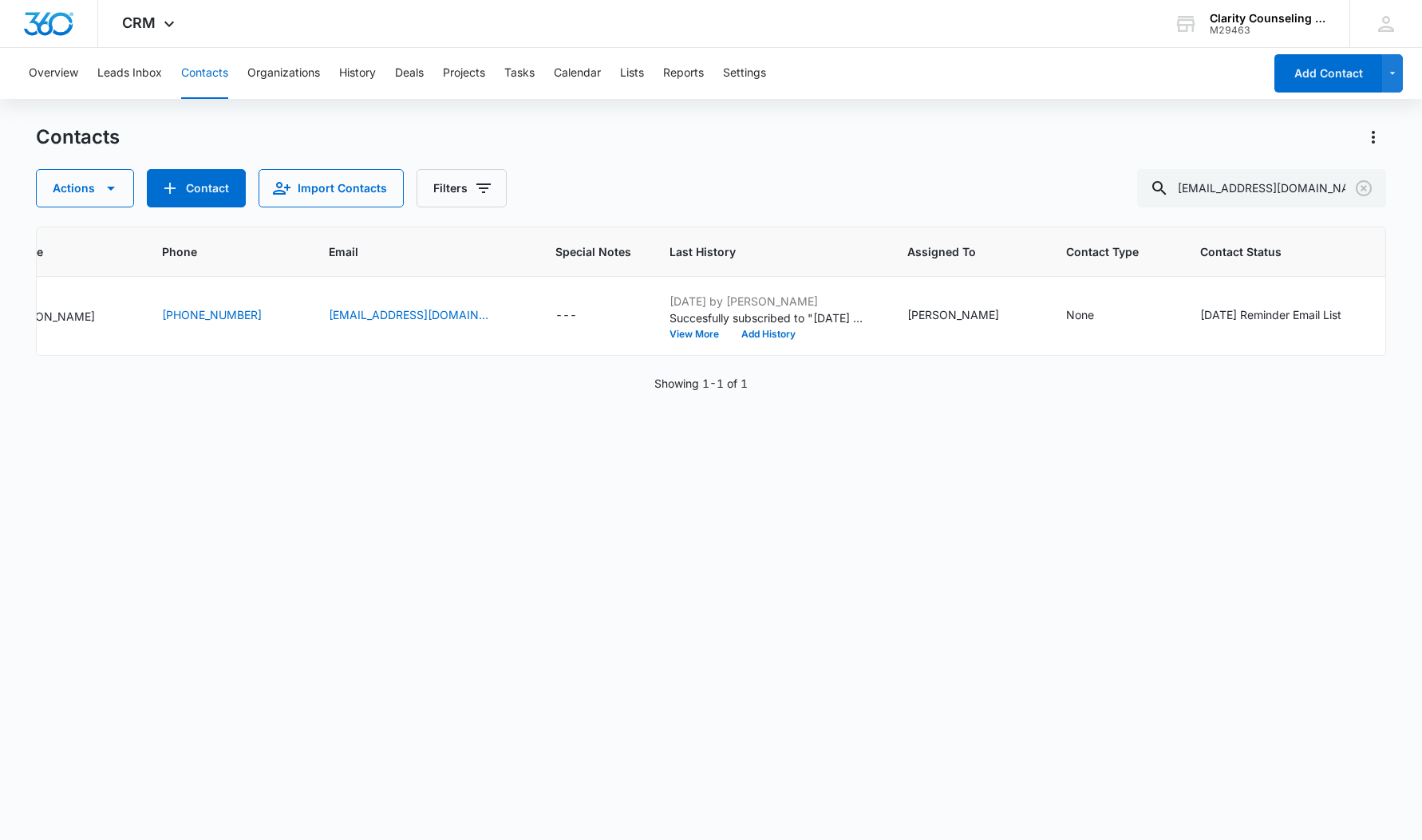
click at [1352, 185] on button "Clear" at bounding box center [1364, 188] width 26 height 26
click at [1352, 185] on div at bounding box center [1364, 188] width 26 height 39
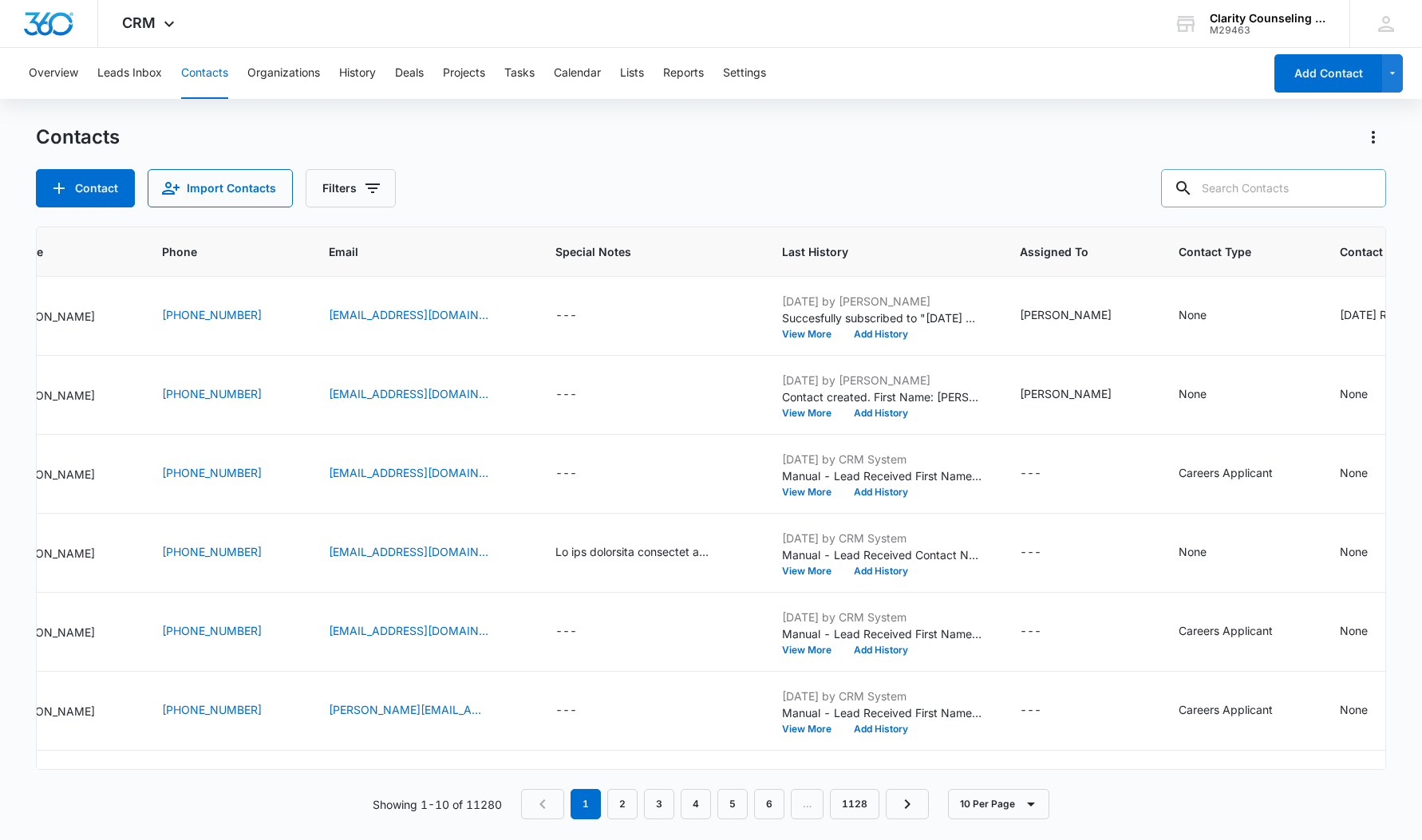
paste input "[PERSON_NAME][EMAIL_ADDRESS][PERSON_NAME][DOMAIN_NAME]"
type input "[PERSON_NAME][EMAIL_ADDRESS][PERSON_NAME][DOMAIN_NAME]"
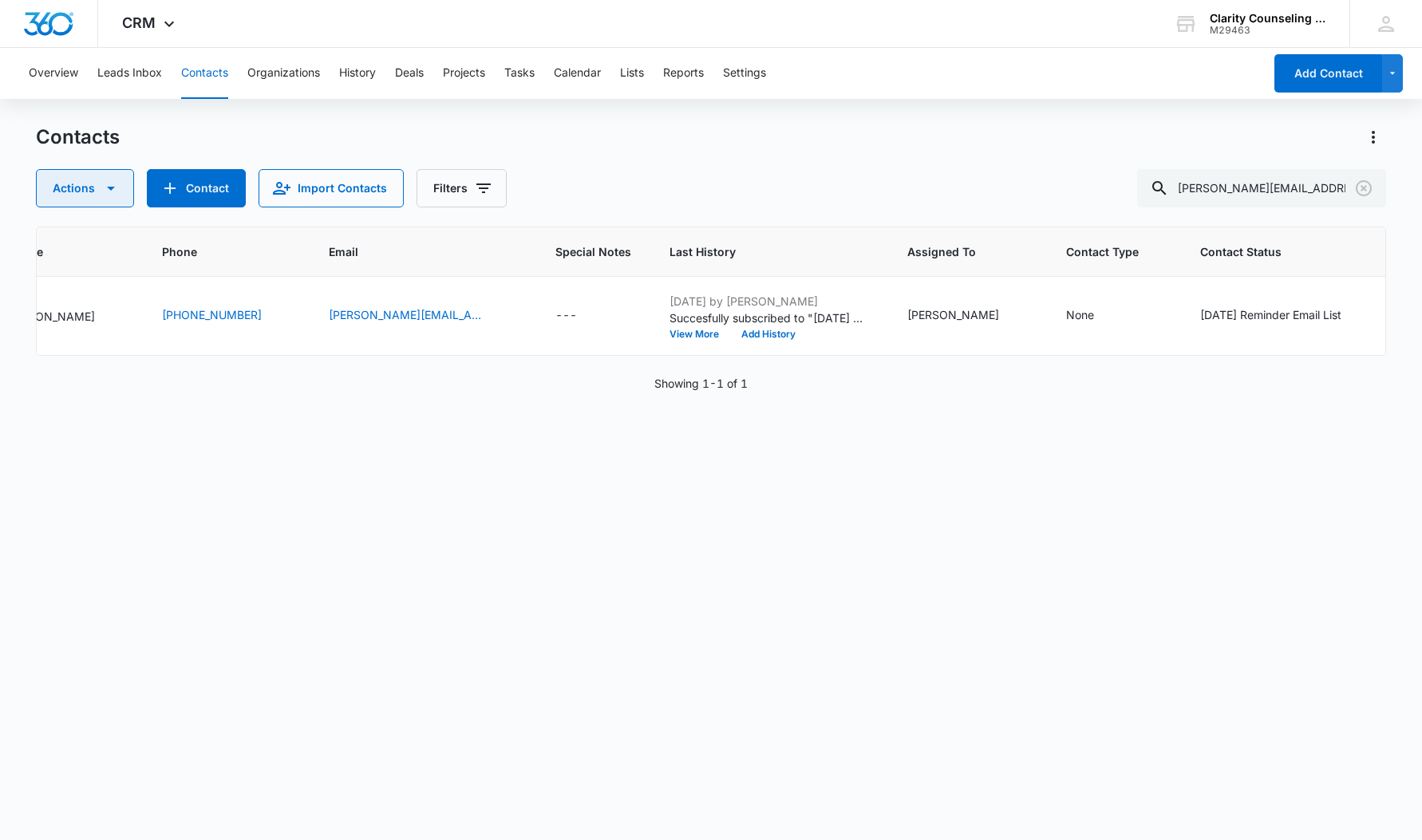
click at [1371, 181] on icon "Clear" at bounding box center [1363, 188] width 19 height 19
click at [1371, 181] on div at bounding box center [1364, 188] width 26 height 39
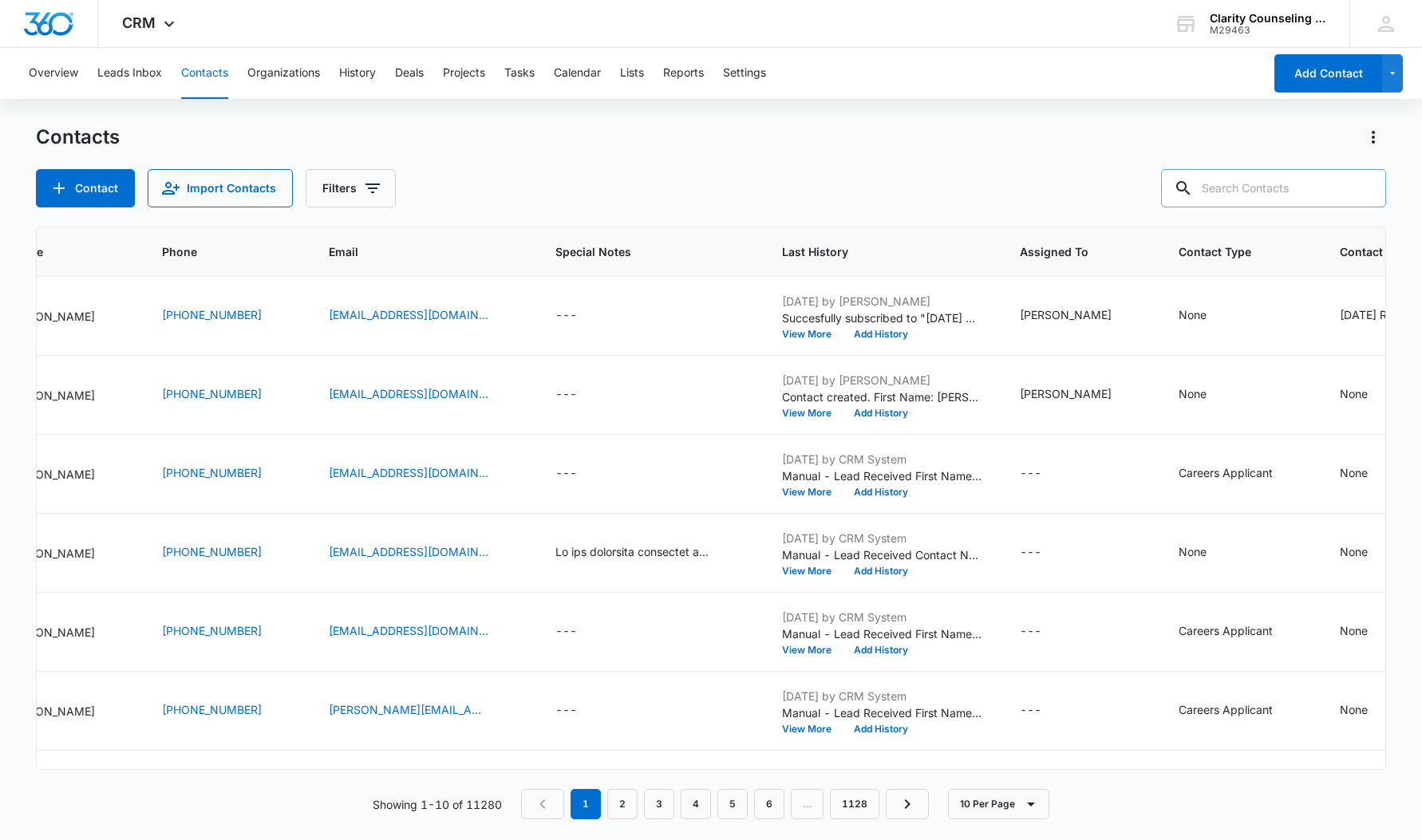
paste input "[EMAIL_ADDRESS][DOMAIN_NAME]"
type input "[EMAIL_ADDRESS][DOMAIN_NAME]"
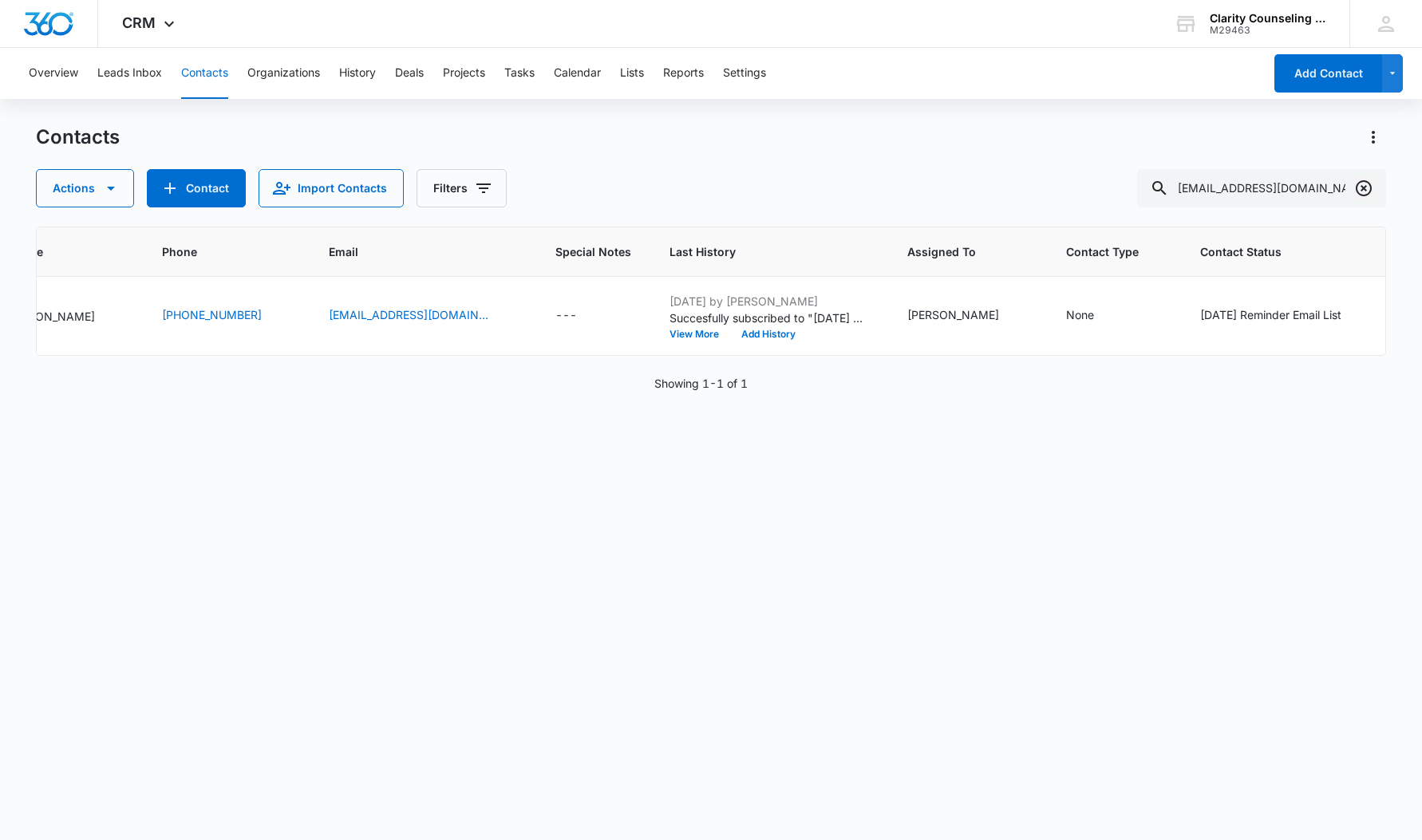
click at [1360, 184] on icon "Clear" at bounding box center [1363, 188] width 19 height 19
click at [1360, 184] on div at bounding box center [1364, 188] width 26 height 39
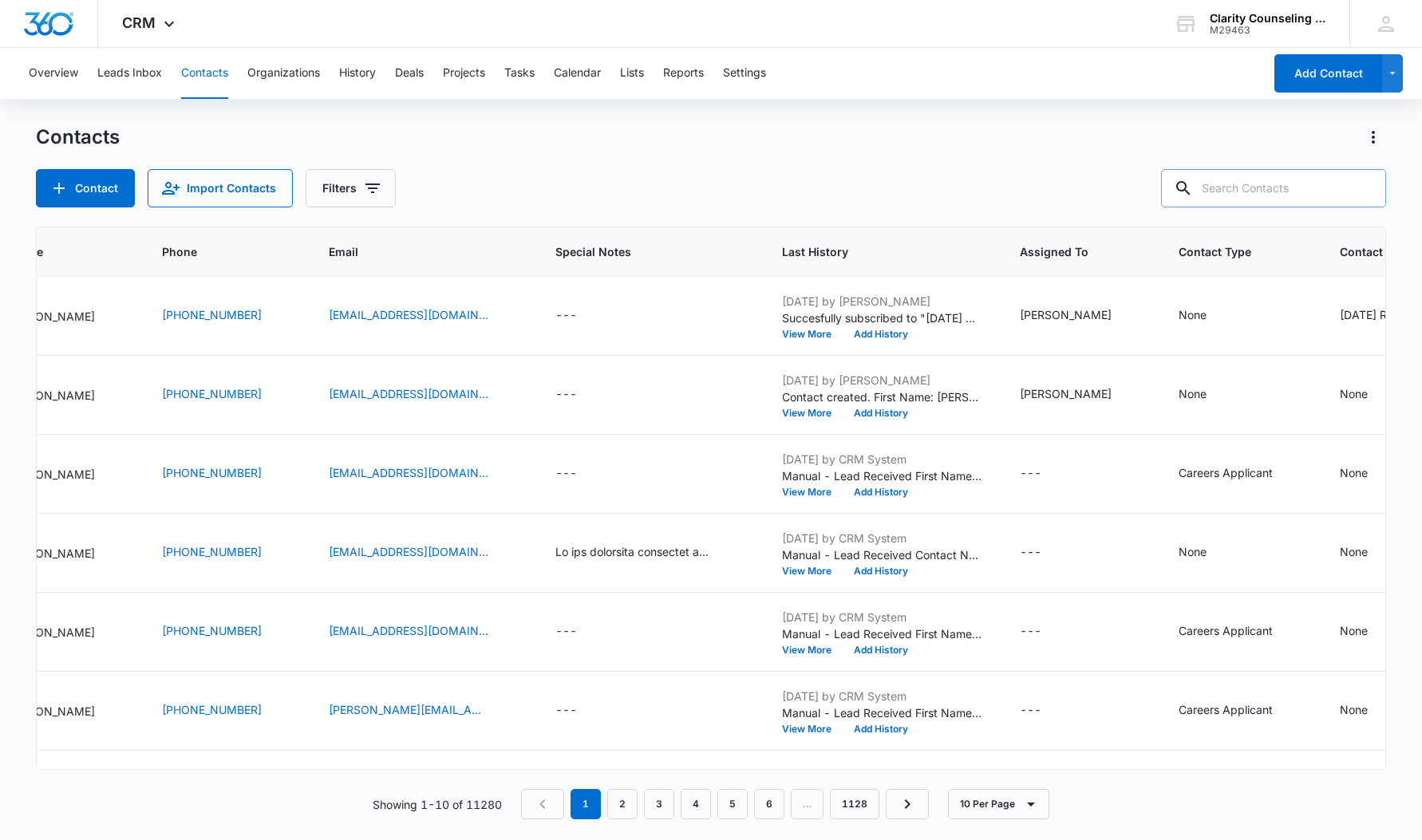
paste input "[EMAIL_ADDRESS][DOMAIN_NAME]"
type input "[EMAIL_ADDRESS][DOMAIN_NAME]"
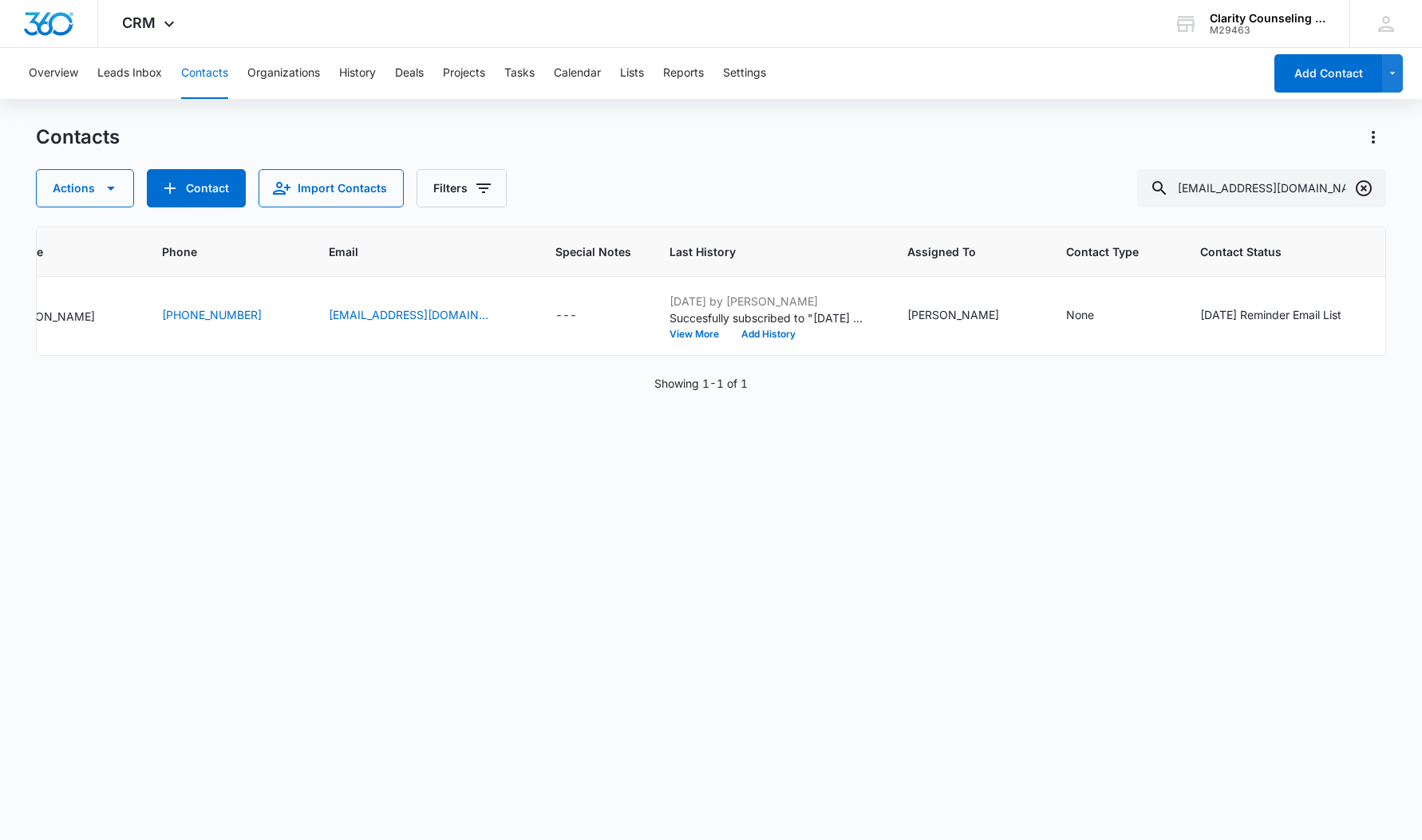
click at [1366, 193] on icon "Clear" at bounding box center [1363, 188] width 19 height 19
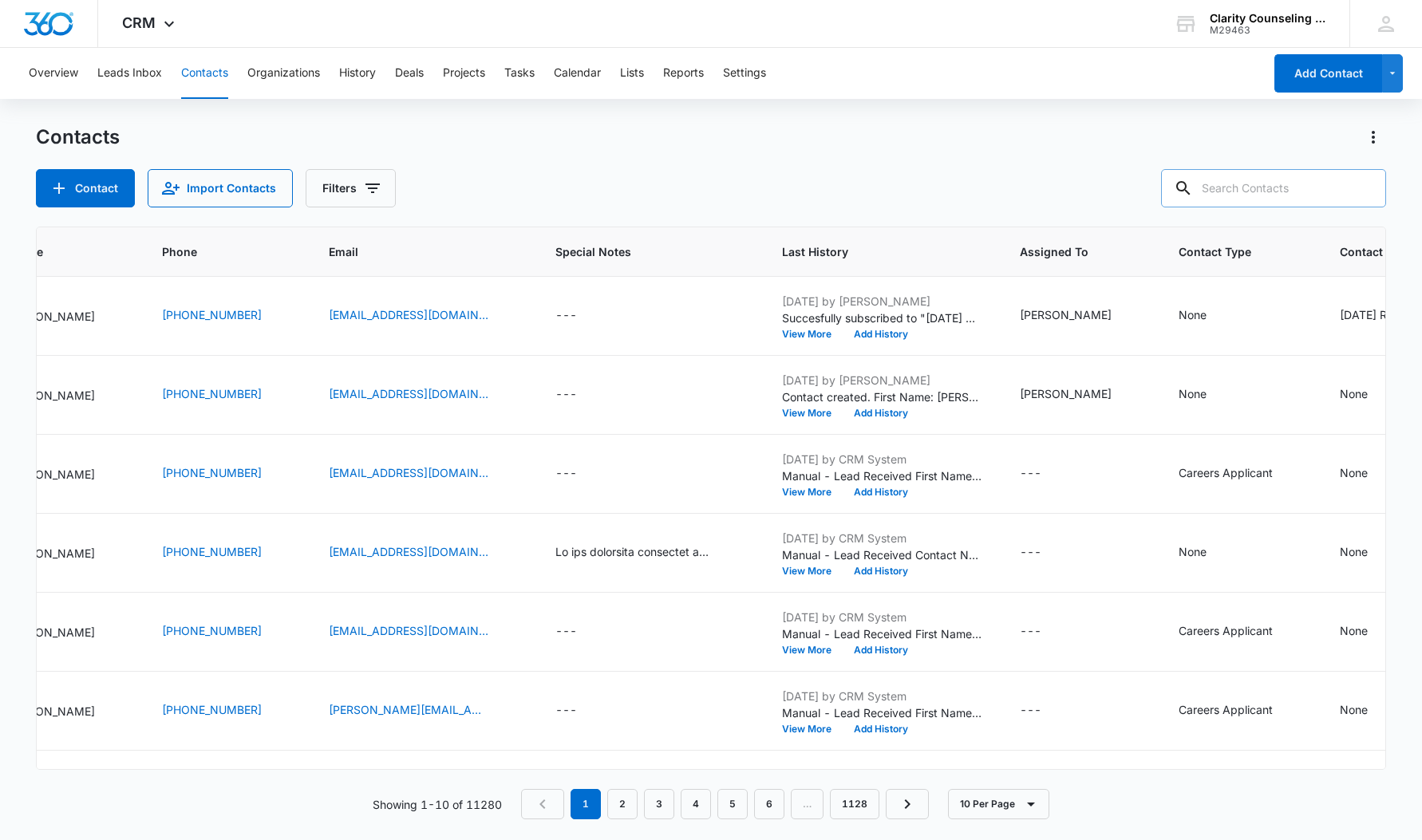
paste input "[EMAIL_ADDRESS][DOMAIN_NAME]"
type input "[EMAIL_ADDRESS][DOMAIN_NAME]"
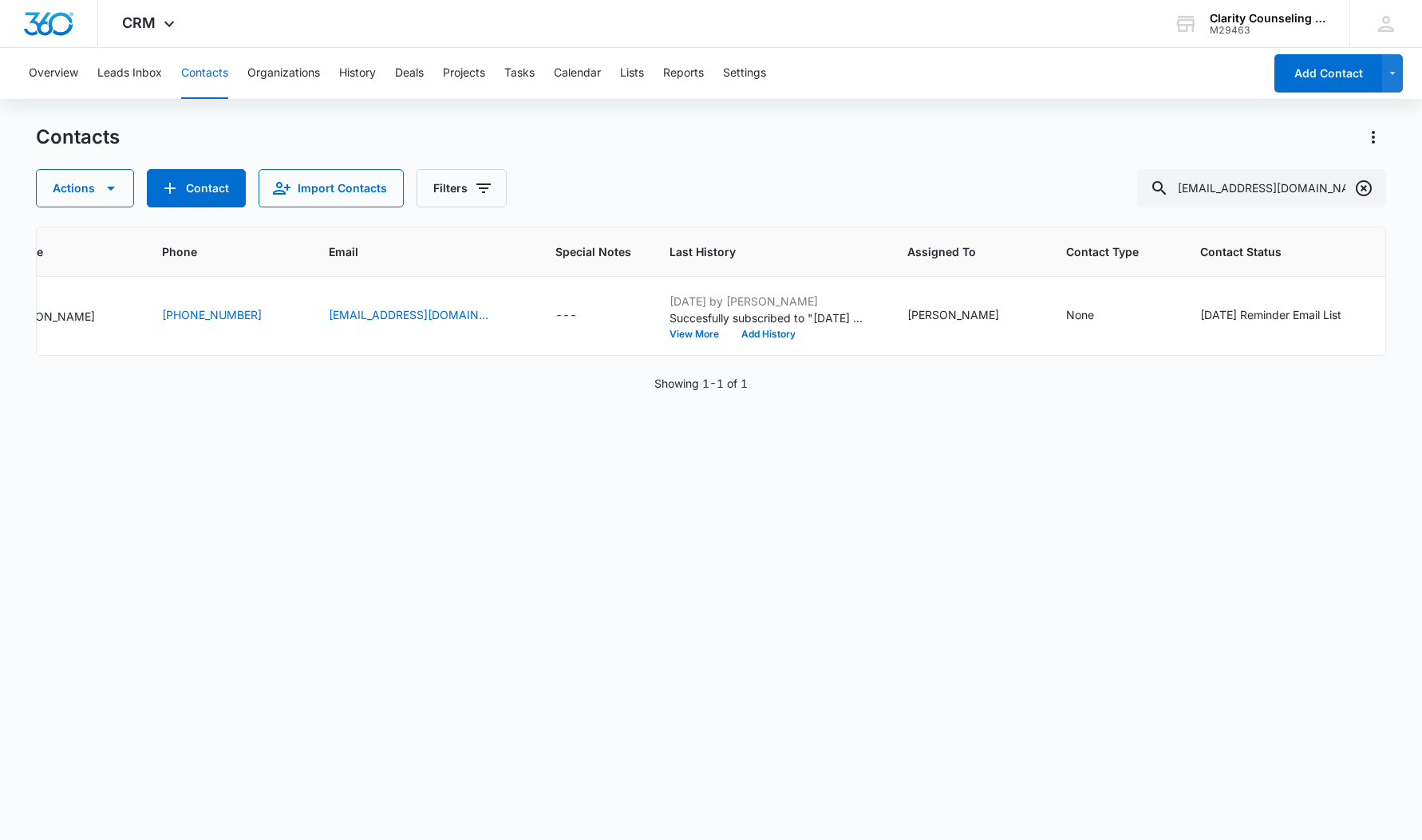
click at [1361, 186] on icon "Clear" at bounding box center [1363, 188] width 16 height 16
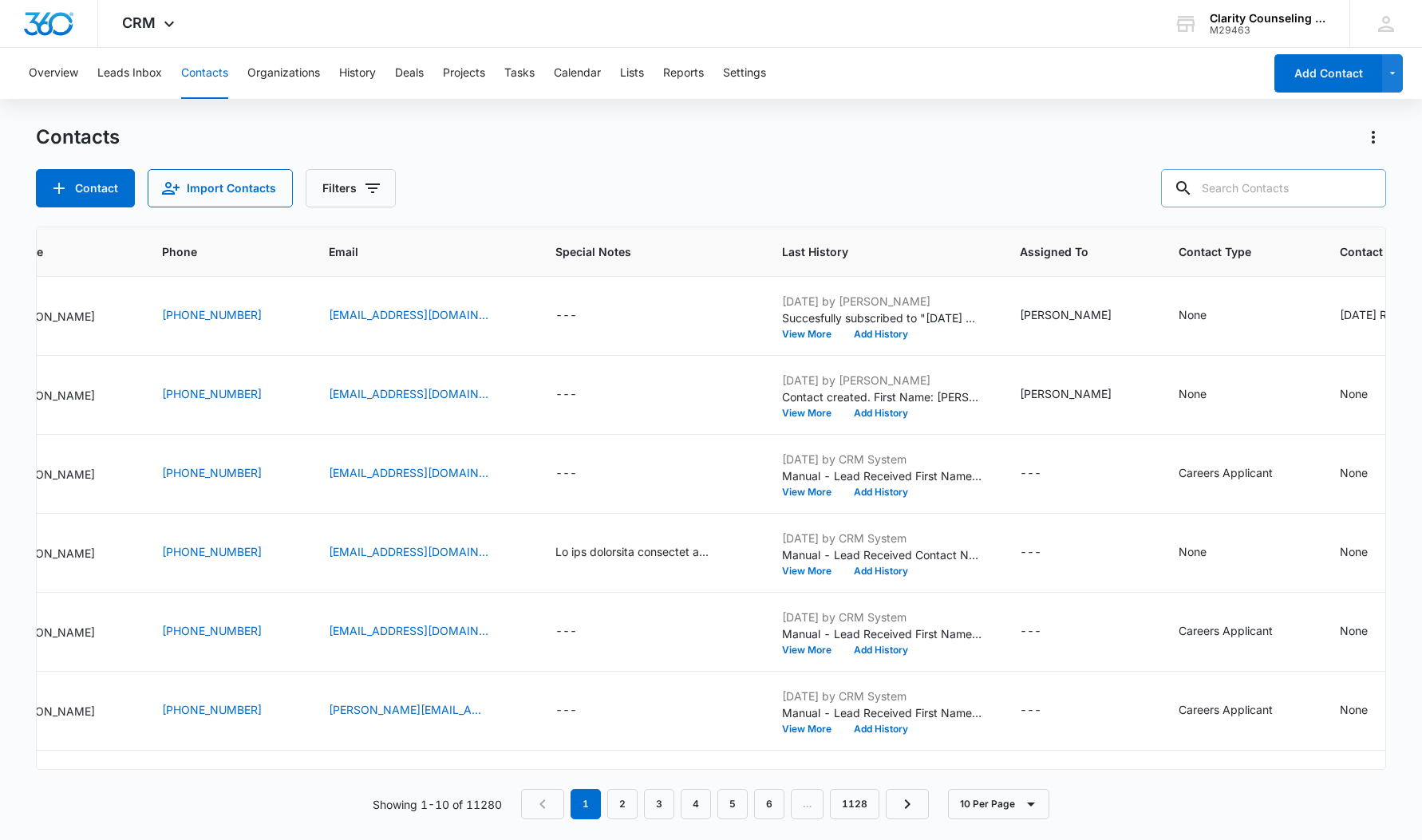
paste input "[EMAIL_ADDRESS][DOMAIN_NAME]"
type input "[EMAIL_ADDRESS][DOMAIN_NAME]"
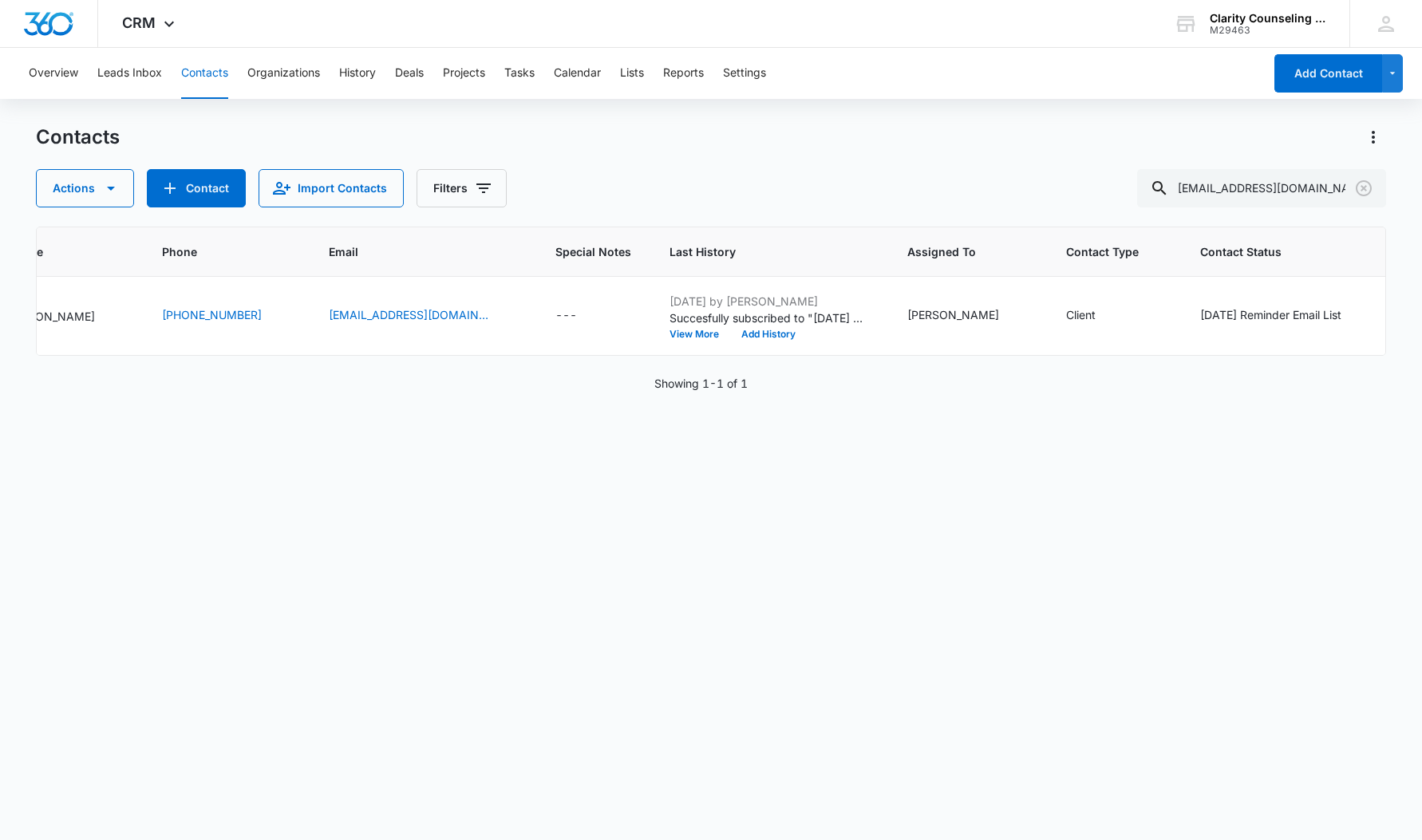
click at [1370, 187] on icon "Clear" at bounding box center [1363, 188] width 19 height 19
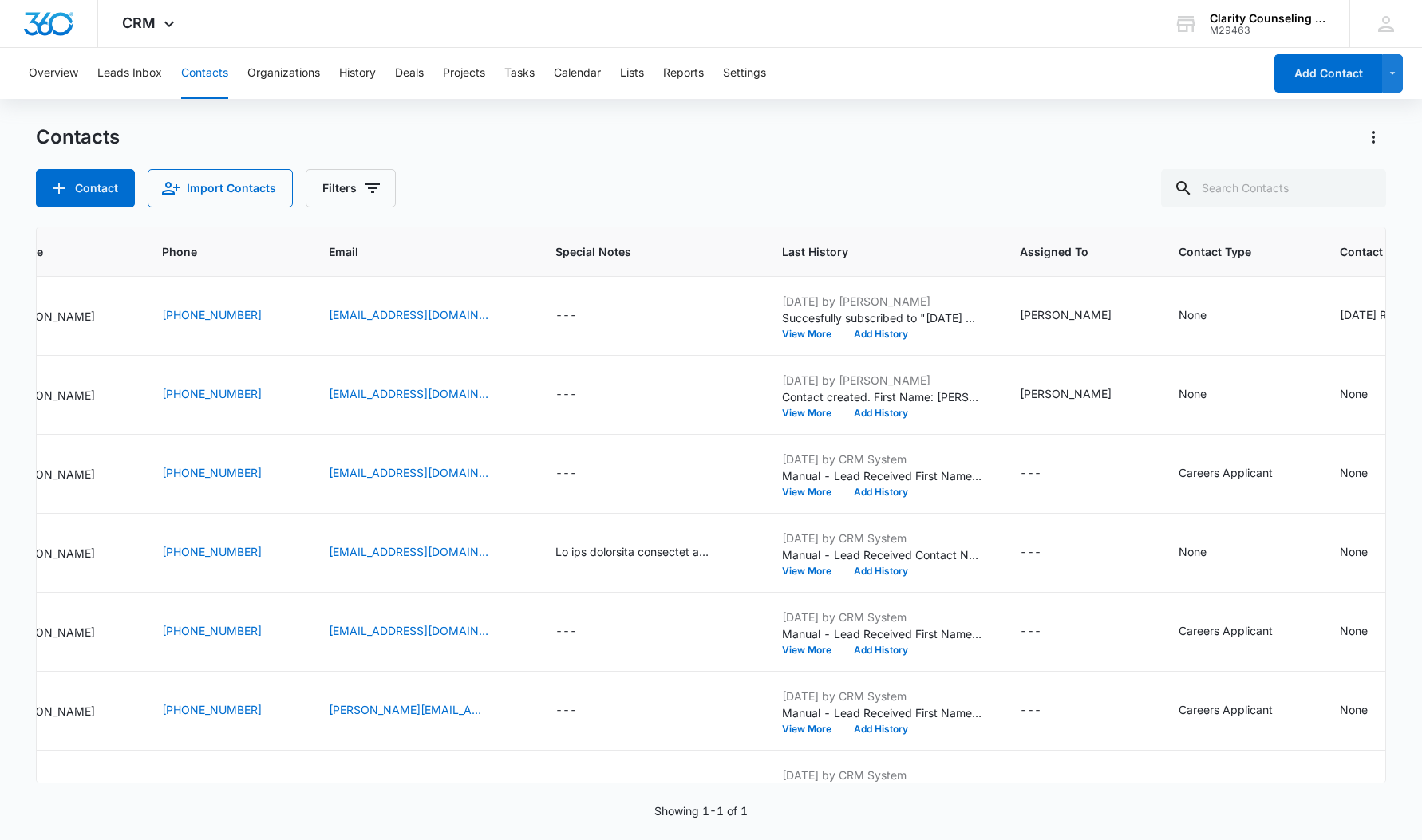
click at [1370, 187] on div at bounding box center [1364, 188] width 26 height 39
paste input "[EMAIL_ADDRESS][DOMAIN_NAME]"
type input "[EMAIL_ADDRESS][DOMAIN_NAME]"
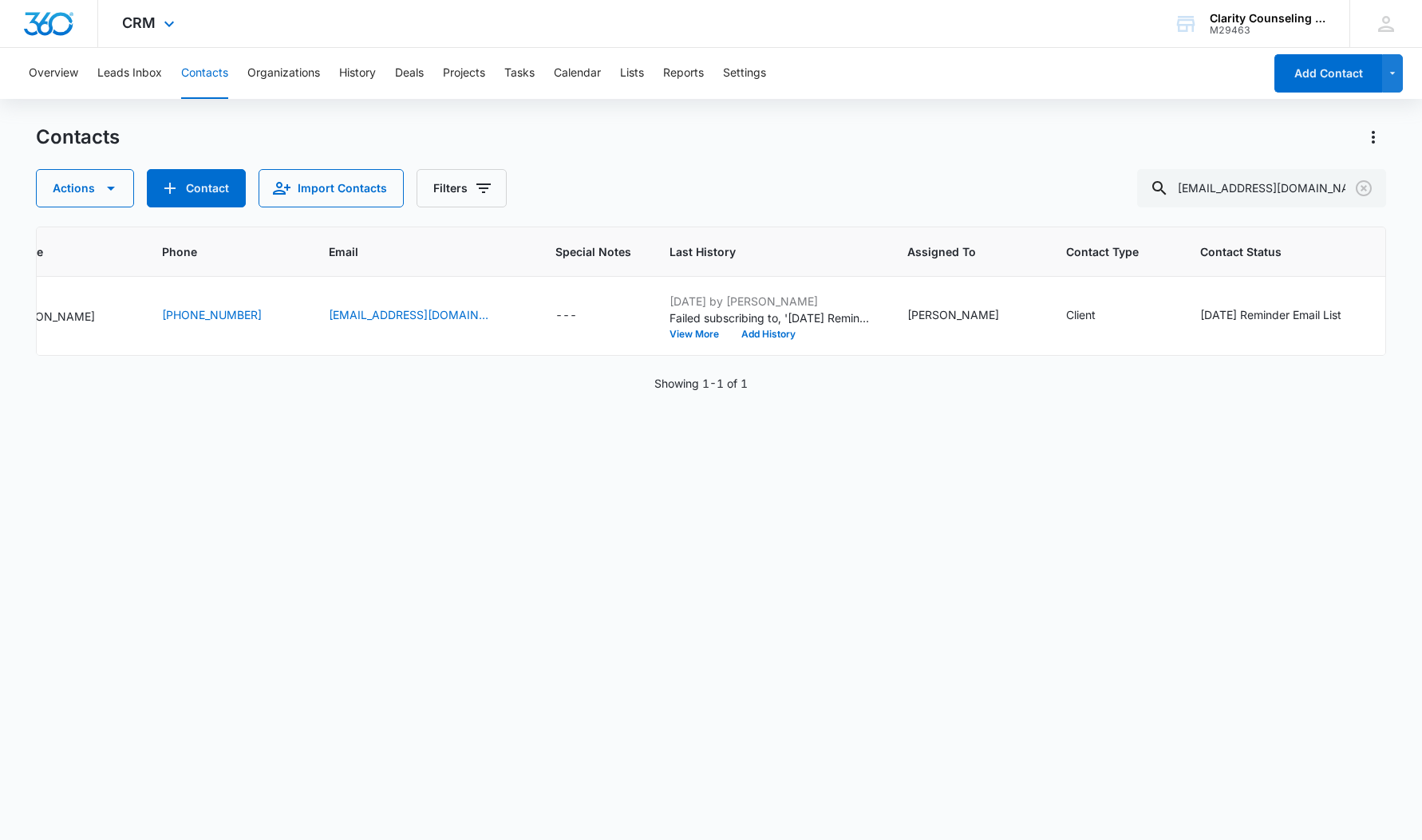
click at [1367, 193] on icon "Clear" at bounding box center [1363, 188] width 19 height 19
click at [1367, 193] on div at bounding box center [1364, 188] width 26 height 39
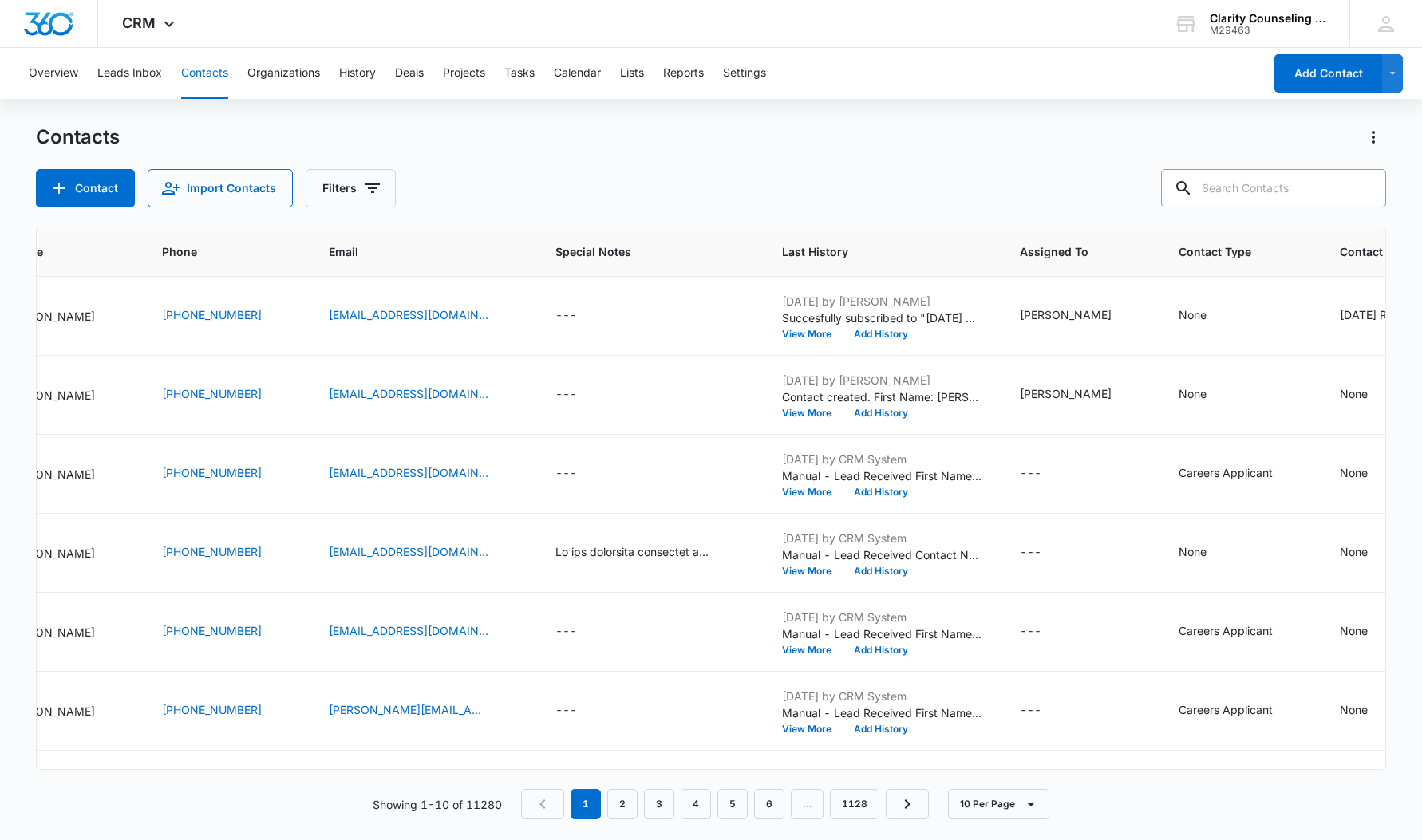
paste input "[EMAIL_ADDRESS][DOMAIN_NAME]"
type input "[EMAIL_ADDRESS][DOMAIN_NAME]"
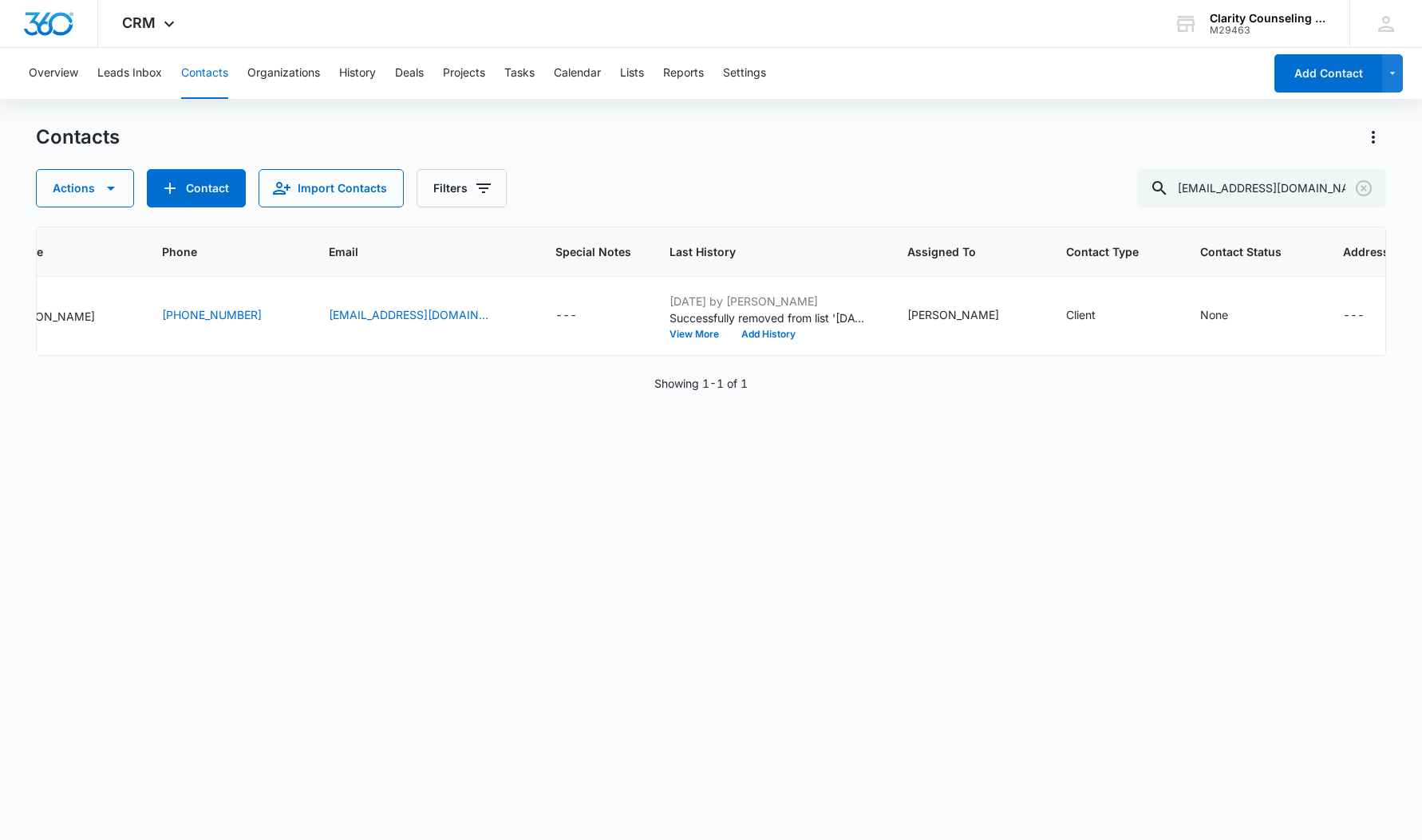
click at [1361, 187] on icon "Clear" at bounding box center [1363, 188] width 19 height 19
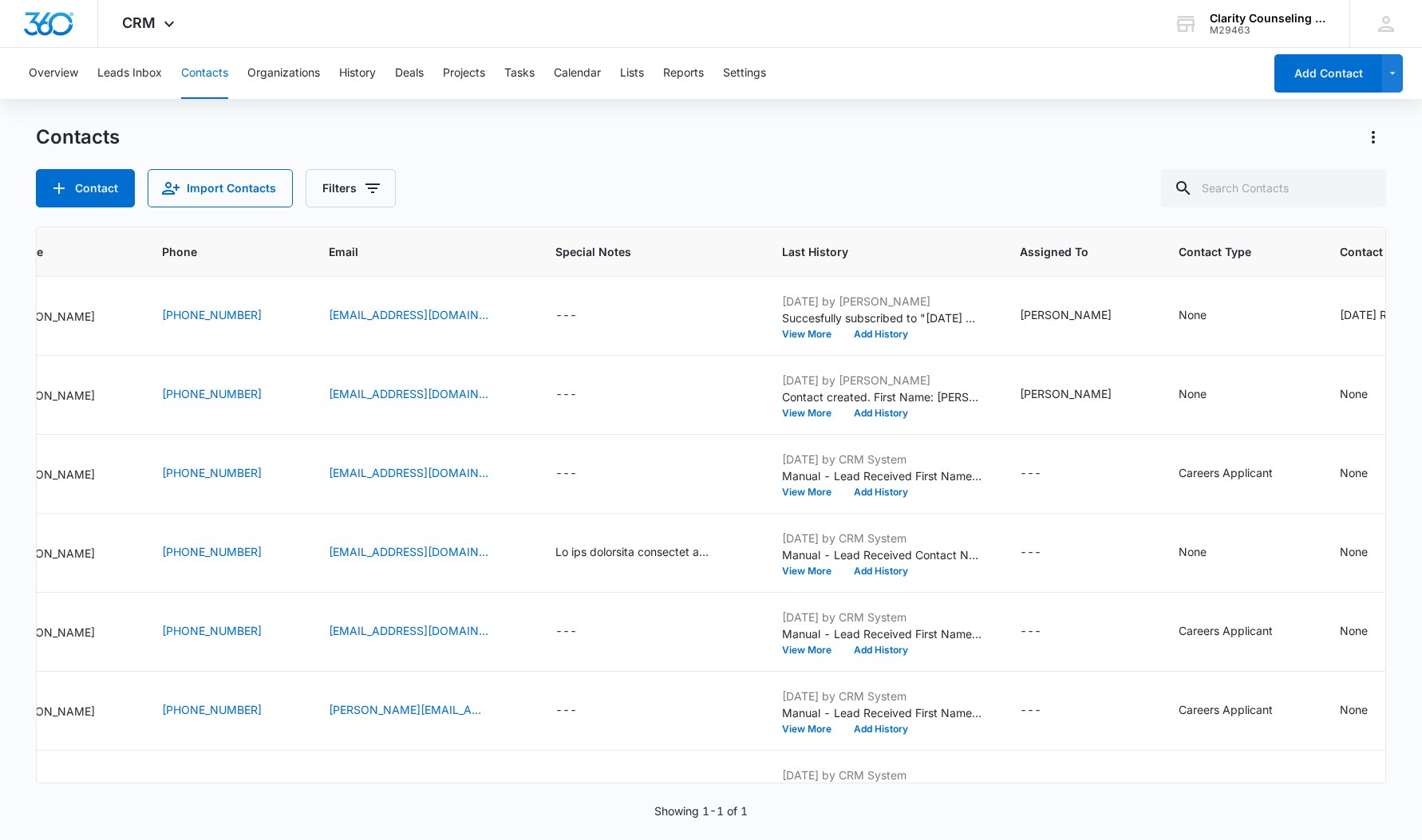
click at [1361, 187] on div at bounding box center [1364, 188] width 26 height 39
paste input "[EMAIL_ADDRESS][DOMAIN_NAME]"
type input "[EMAIL_ADDRESS][DOMAIN_NAME]"
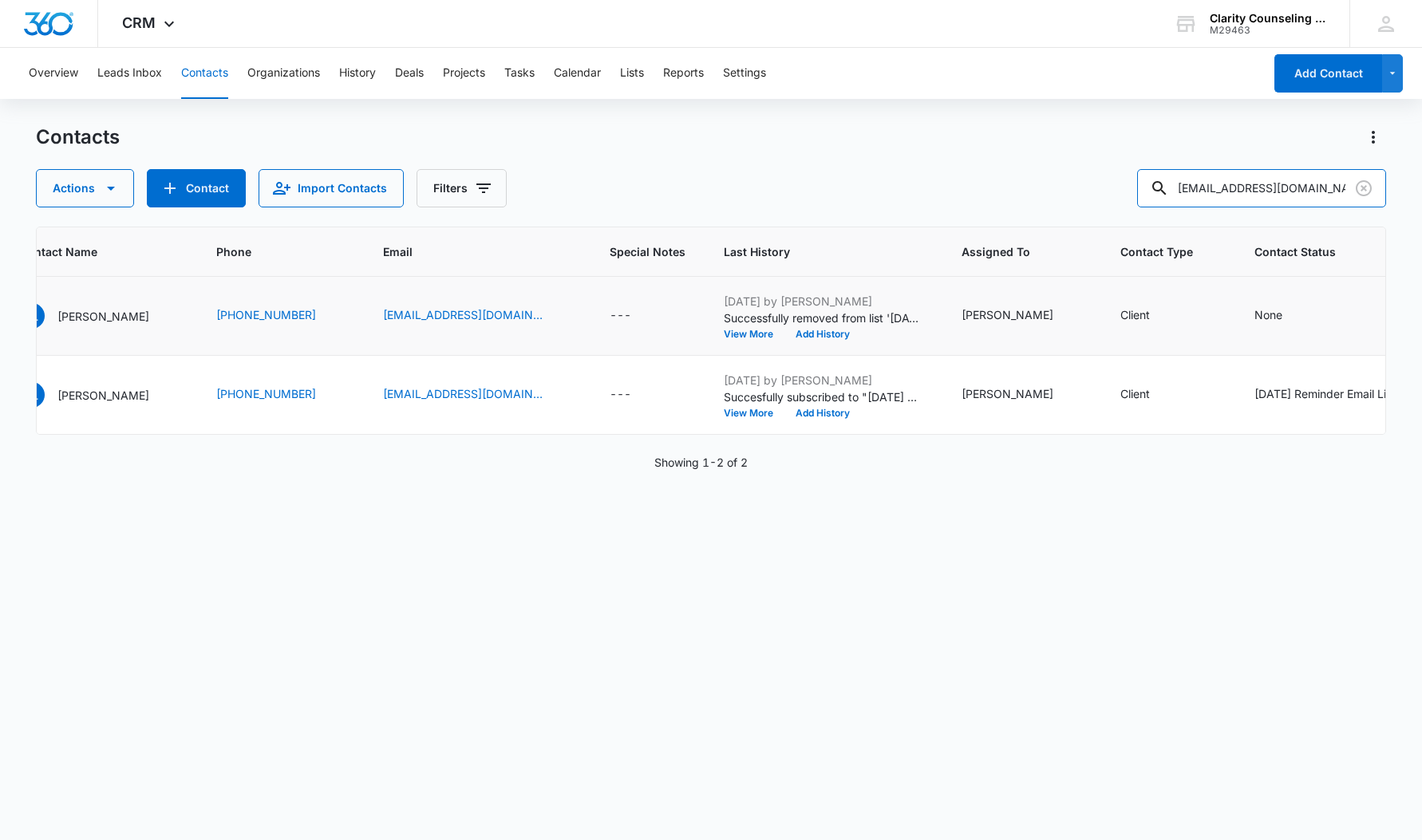
scroll to position [0, 230]
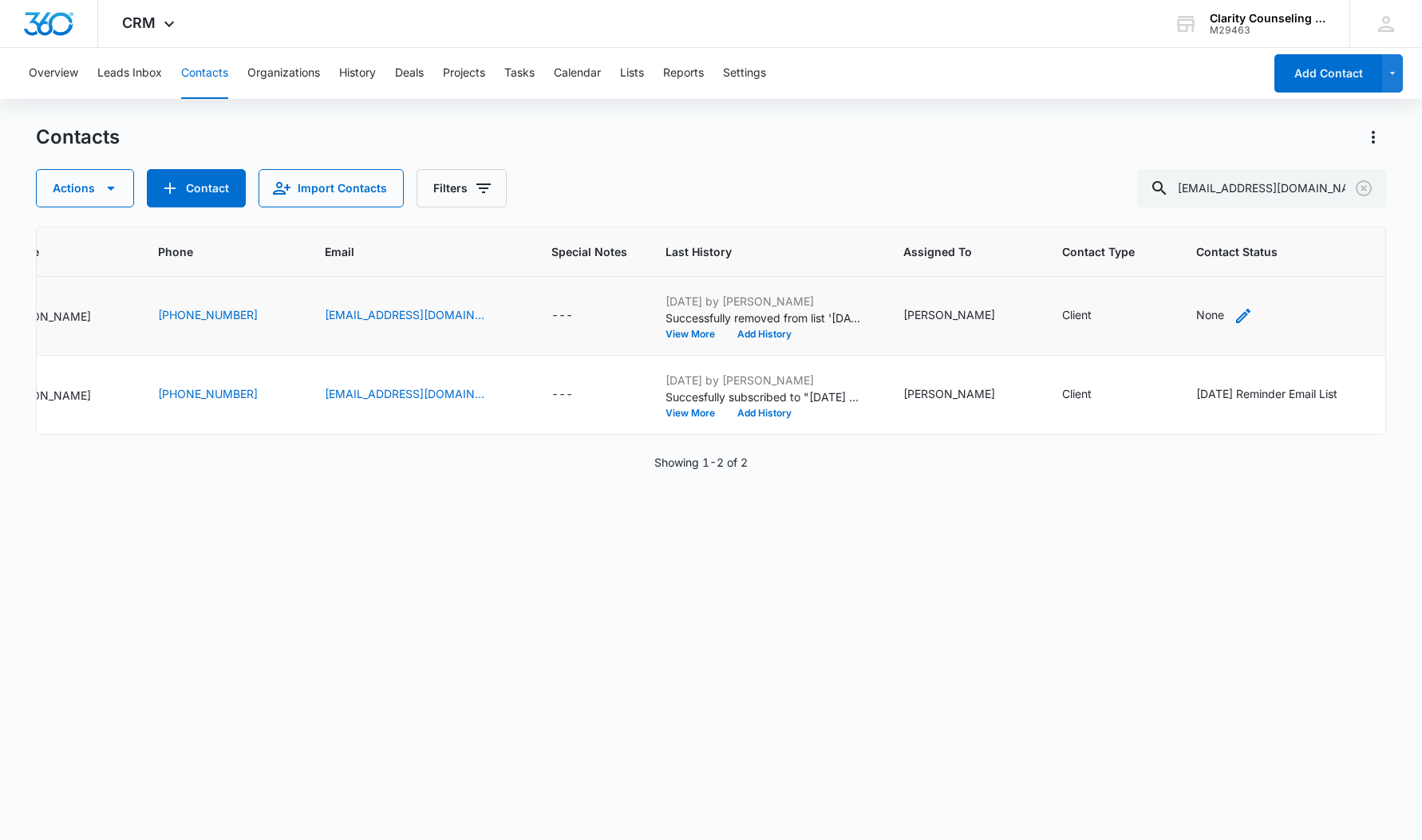
click at [1196, 316] on div "None" at bounding box center [1210, 315] width 28 height 17
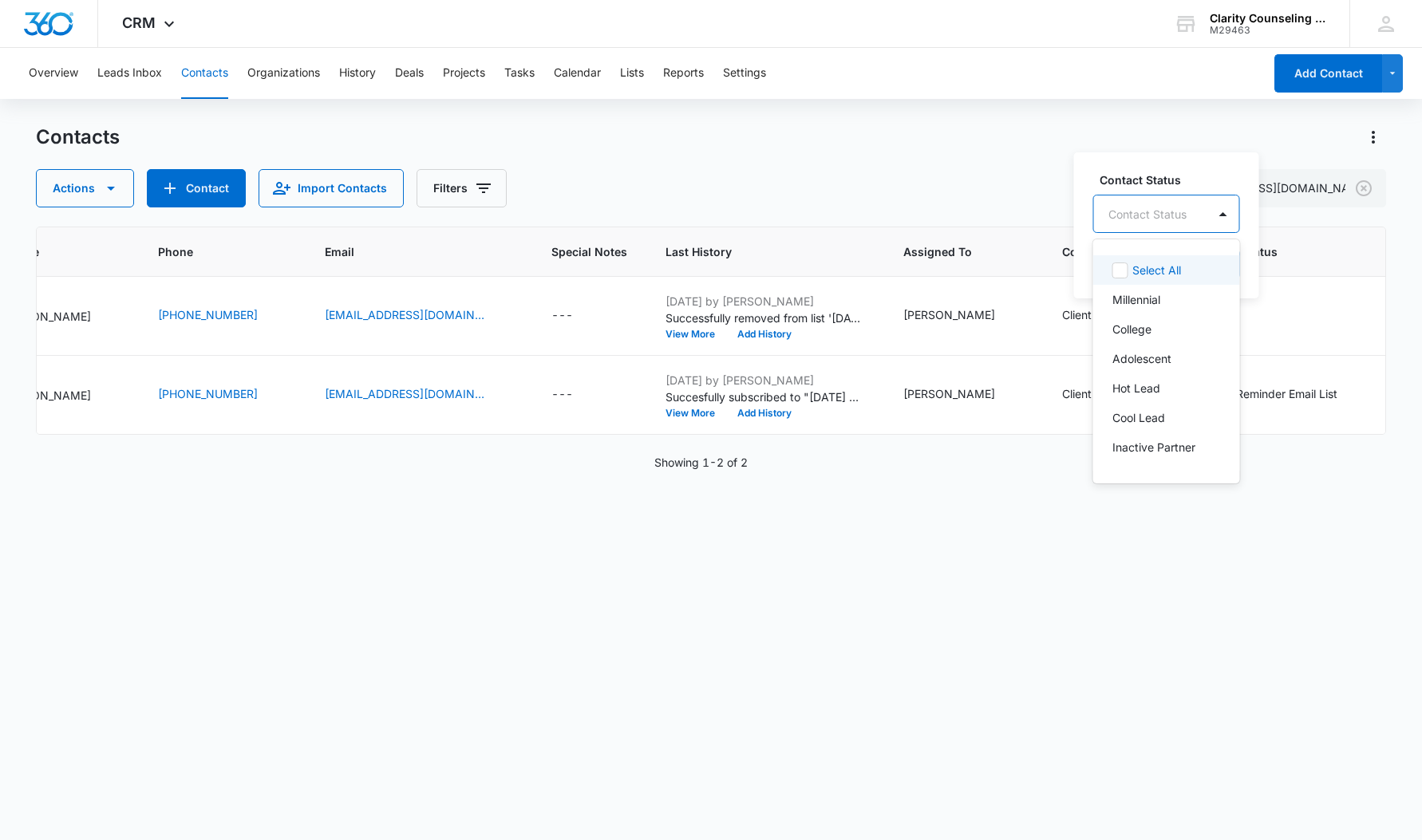
click at [1178, 205] on div at bounding box center [1147, 215] width 78 height 20
click at [1165, 422] on p "[DATE] Reminder Email List" at bounding box center [1164, 422] width 106 height 34
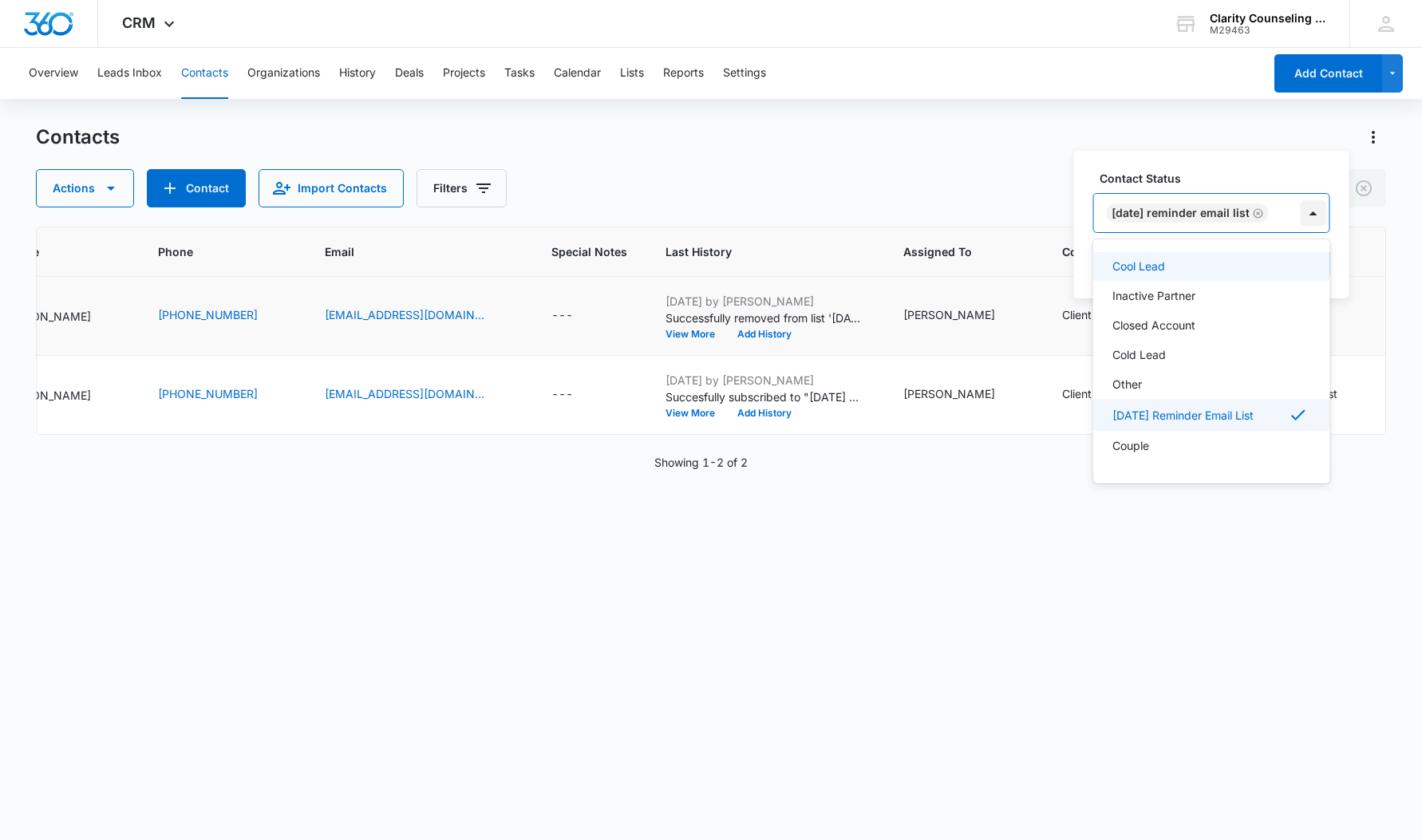
click at [1318, 205] on div at bounding box center [1314, 213] width 26 height 26
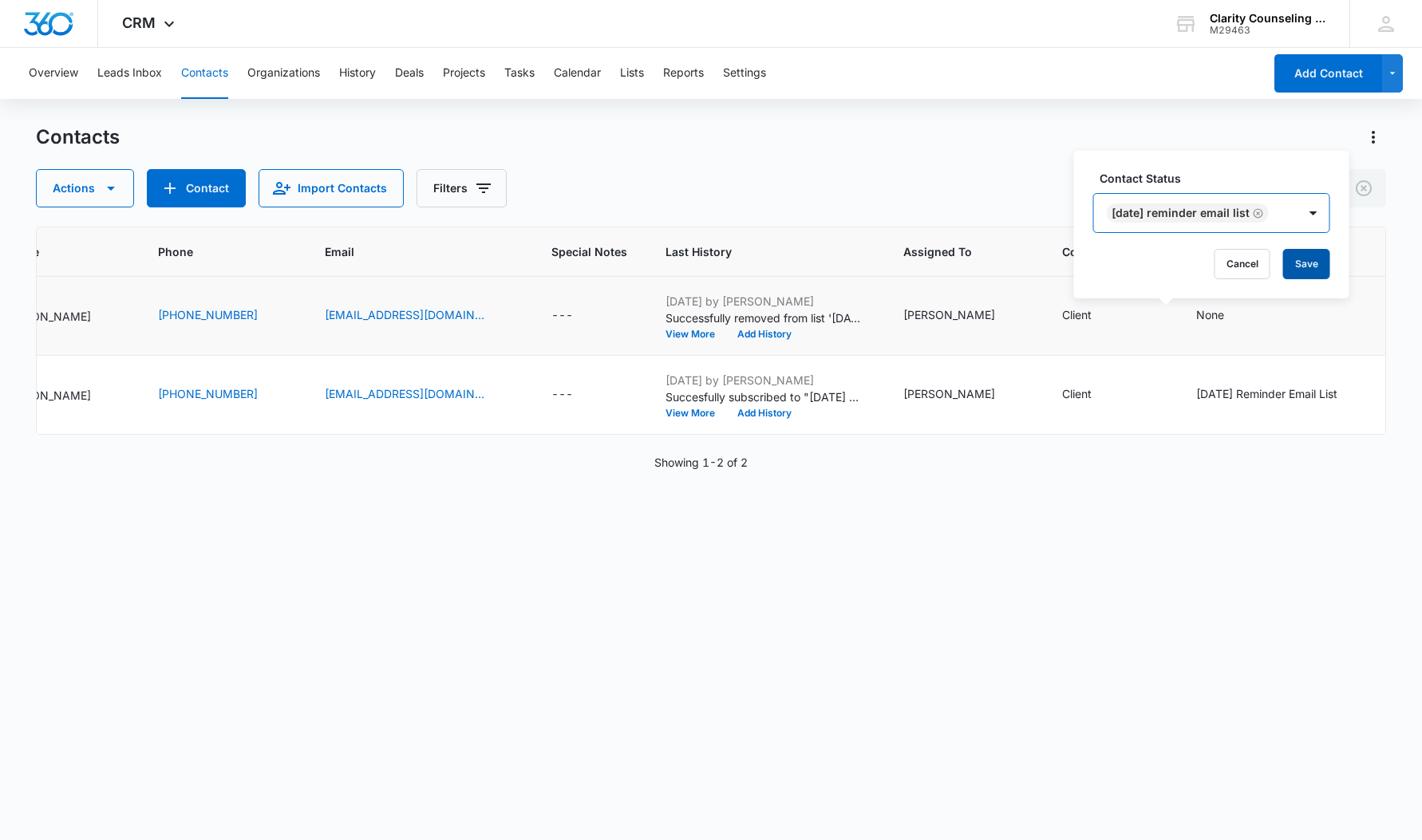
click at [1320, 257] on button "Save" at bounding box center [1306, 263] width 47 height 30
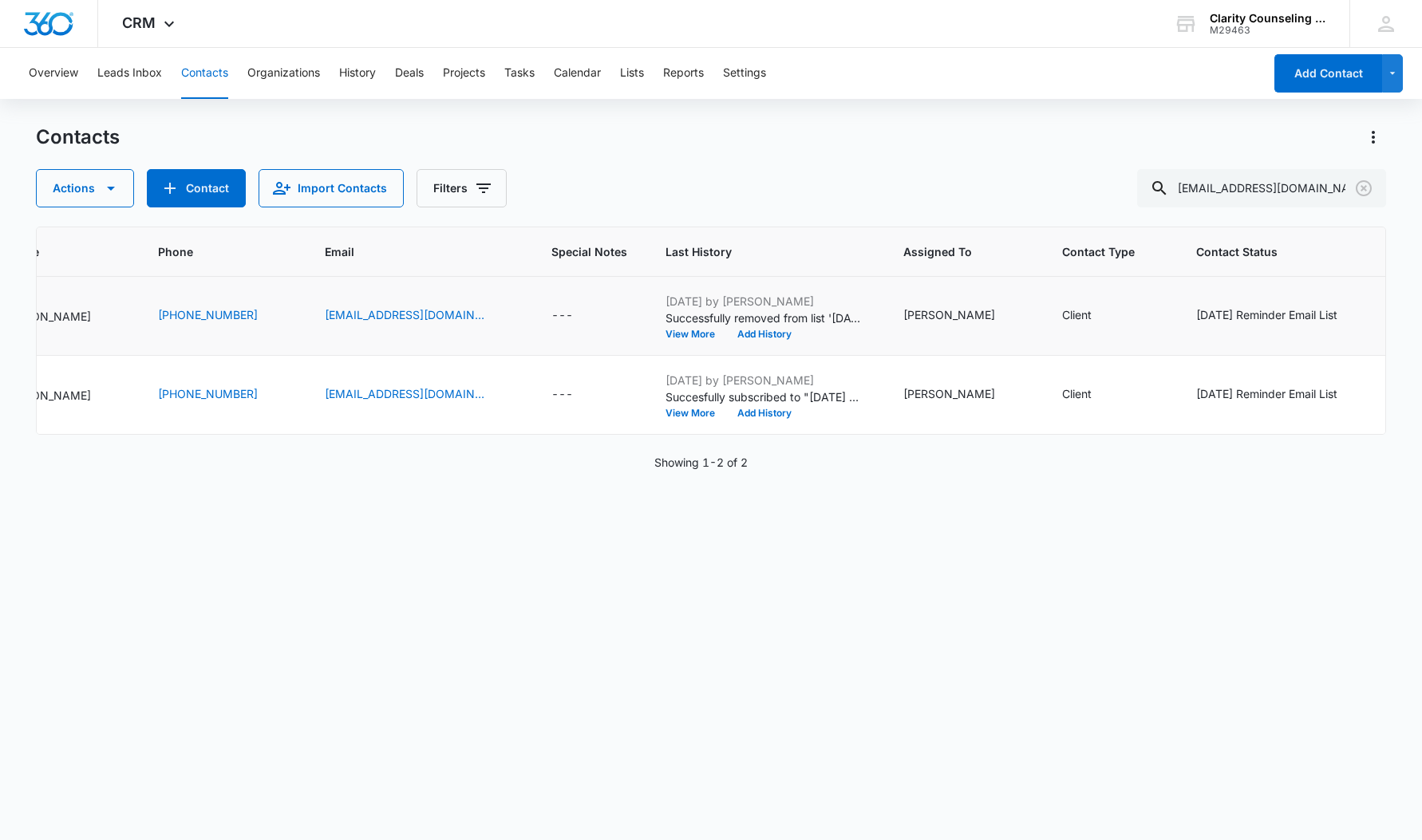
click at [1365, 192] on icon "Clear" at bounding box center [1363, 188] width 19 height 19
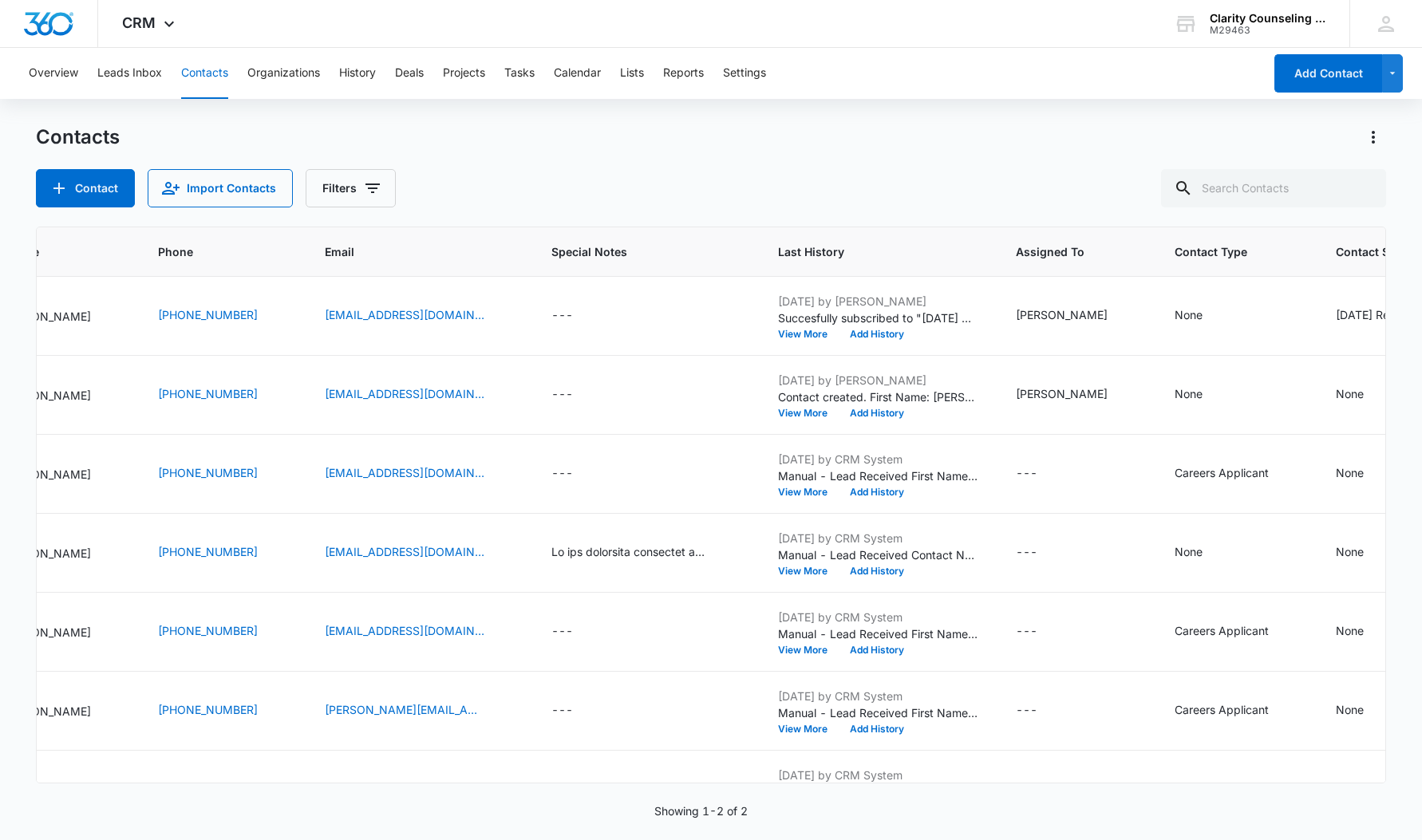
drag, startPoint x: 55, startPoint y: 144, endPoint x: 1353, endPoint y: 193, distance: 1298.9
click at [1365, 192] on div at bounding box center [1364, 188] width 26 height 39
paste input "[EMAIL_ADDRESS][DOMAIN_NAME]"
type input "[EMAIL_ADDRESS][DOMAIN_NAME]"
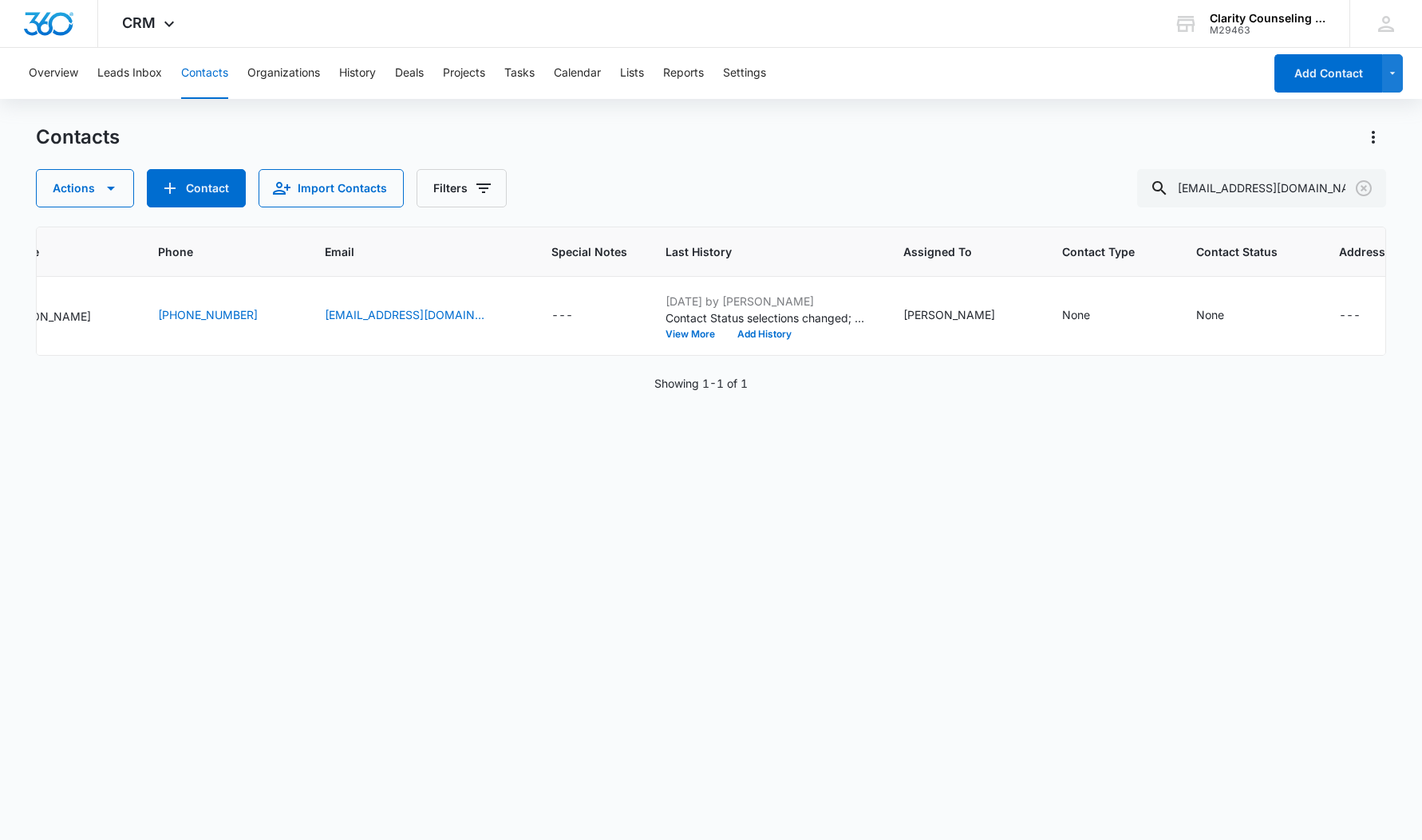
click at [1362, 190] on icon "Clear" at bounding box center [1363, 188] width 16 height 16
click at [1362, 190] on div at bounding box center [1364, 188] width 26 height 39
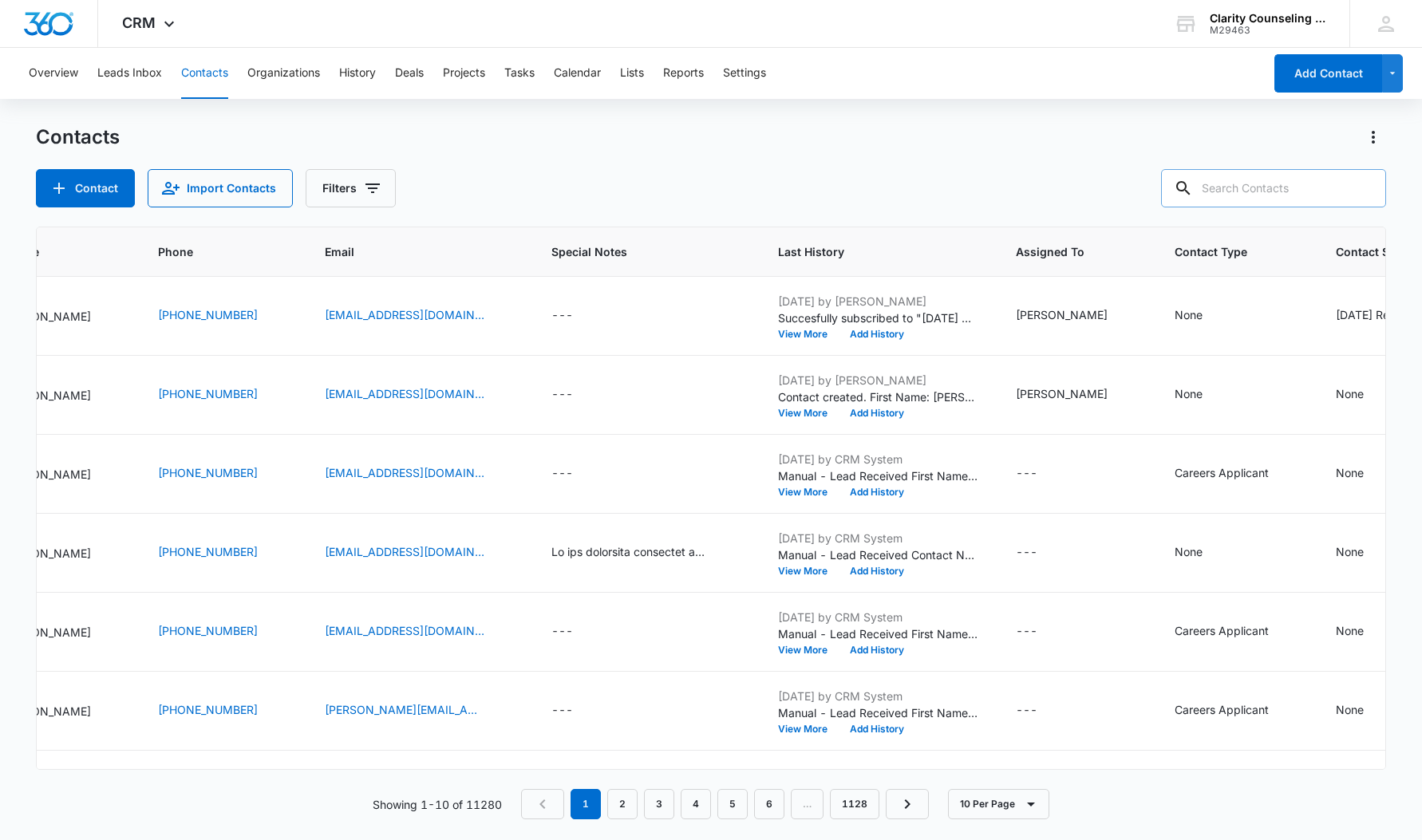
paste input "[EMAIL_ADDRESS][DOMAIN_NAME]"
type input "[EMAIL_ADDRESS][DOMAIN_NAME]"
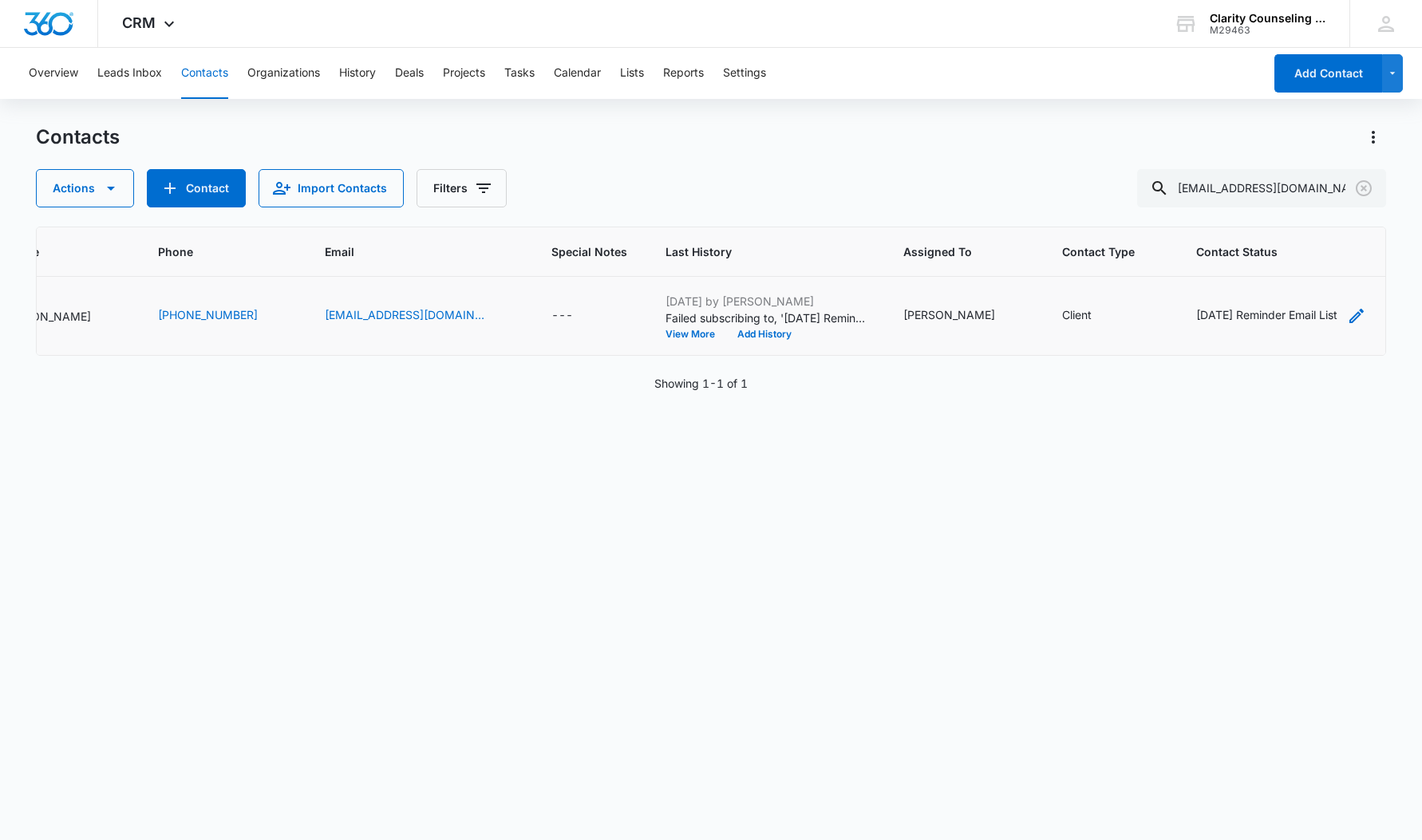
click at [1269, 317] on div "[DATE] Reminder Email List" at bounding box center [1267, 315] width 141 height 17
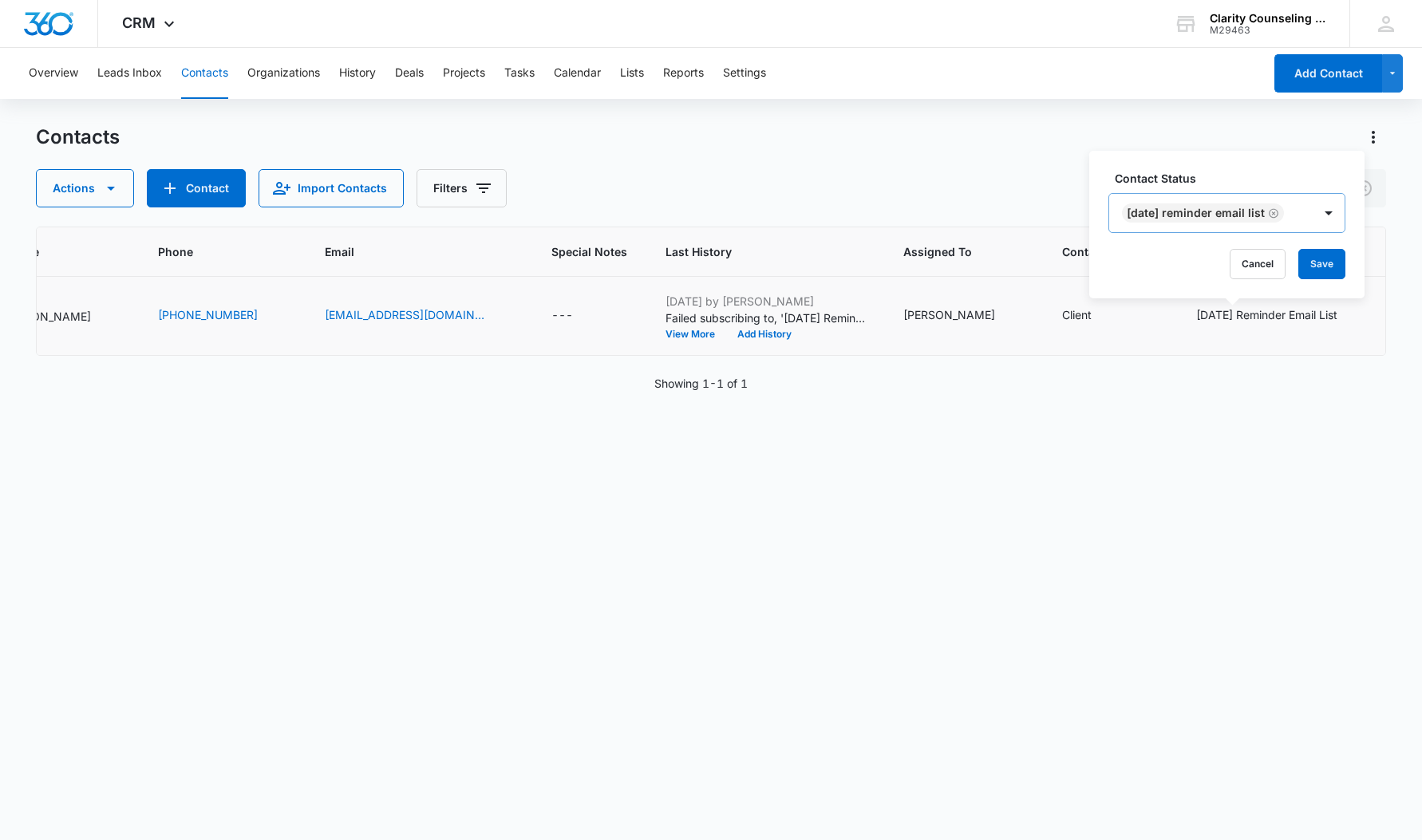
click at [1278, 214] on icon "Remove Saturday Reminder Email List" at bounding box center [1273, 213] width 9 height 9
drag, startPoint x: 1239, startPoint y: 260, endPoint x: 1045, endPoint y: 274, distance: 194.5
click at [1238, 261] on button "Save" at bounding box center [1231, 263] width 47 height 30
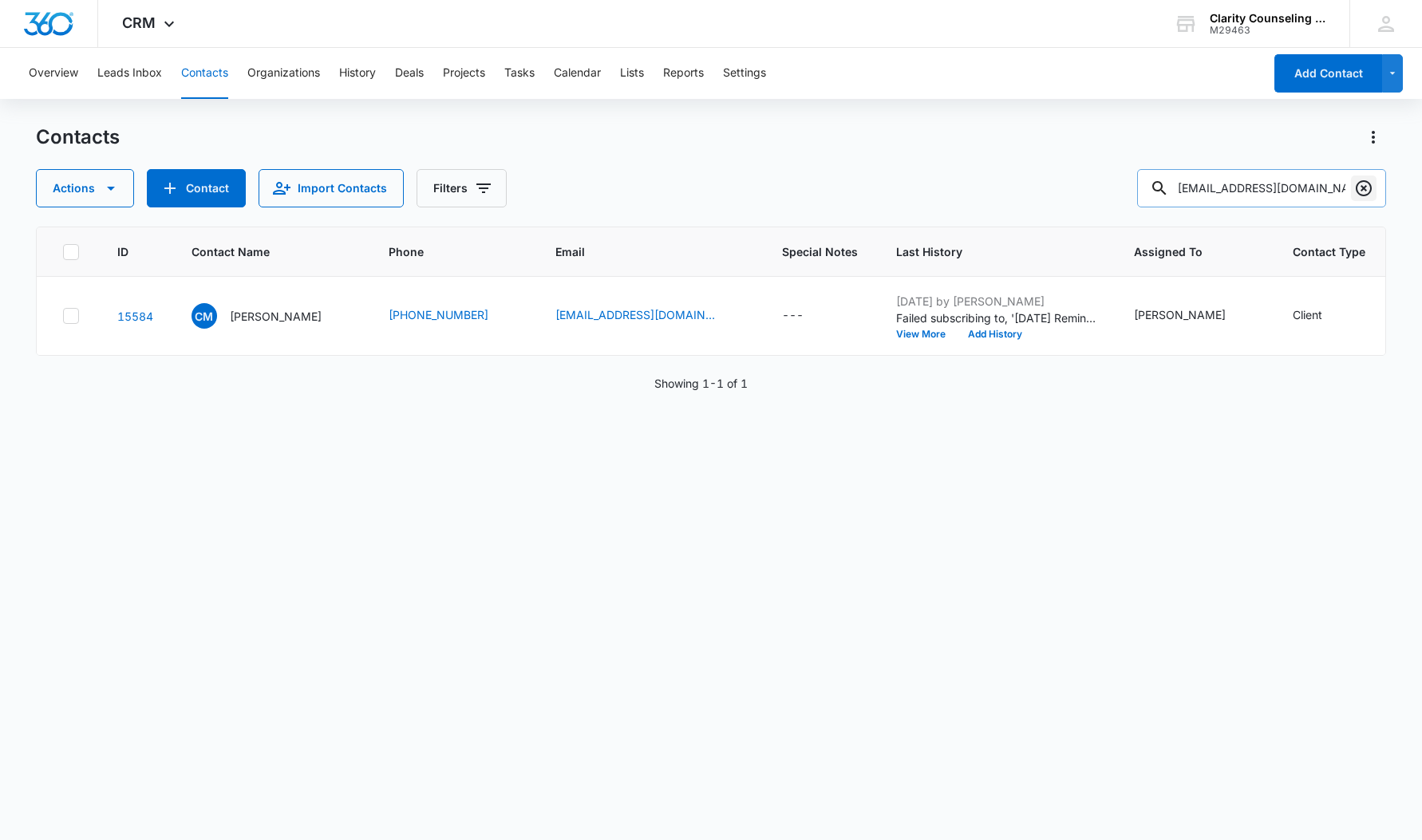
click at [1367, 187] on icon "Clear" at bounding box center [1363, 188] width 19 height 19
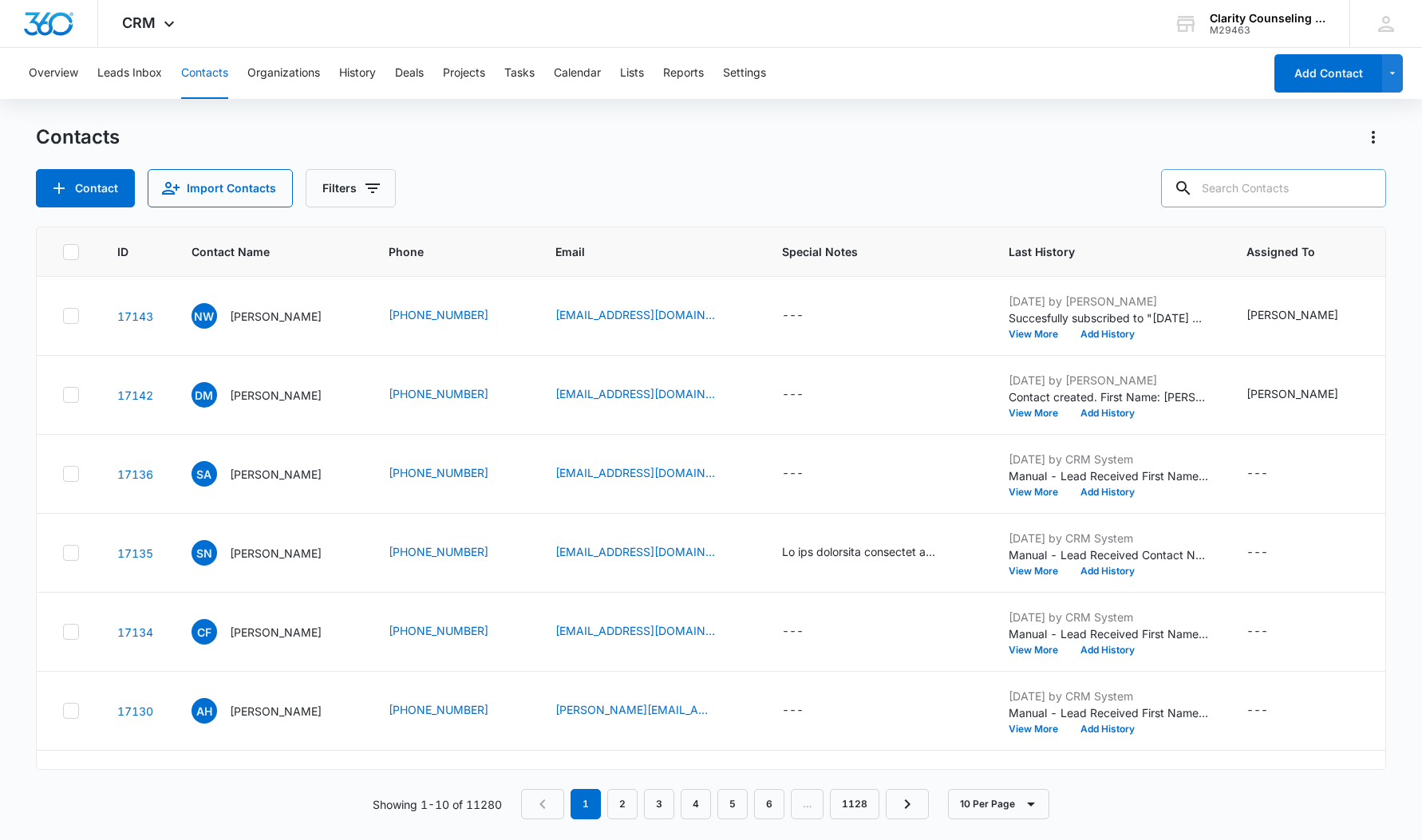
paste input "[EMAIL_ADDRESS][DOMAIN_NAME]"
type input "[EMAIL_ADDRESS][DOMAIN_NAME]"
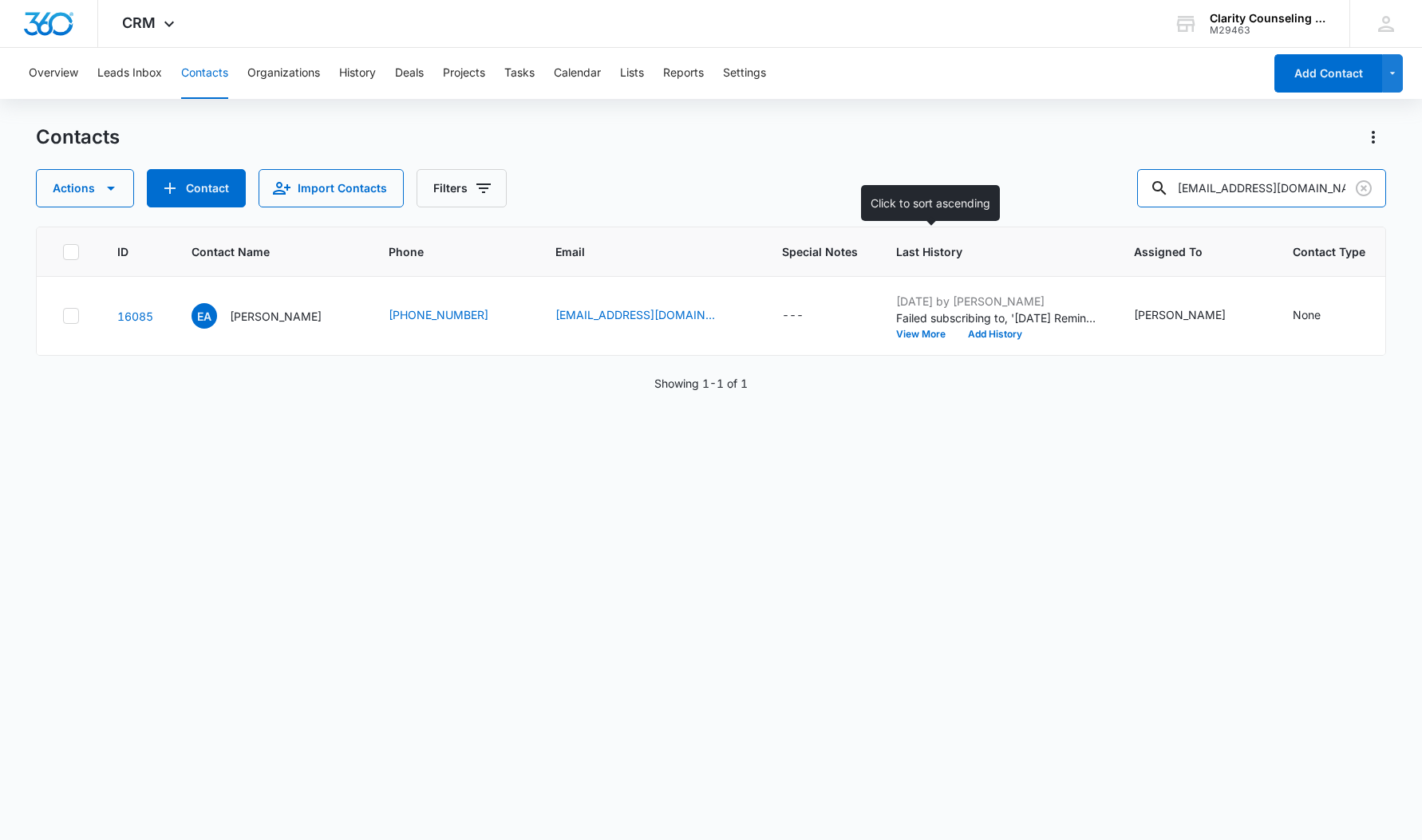
scroll to position [0, 1]
click at [1364, 187] on icon "Clear" at bounding box center [1363, 188] width 16 height 16
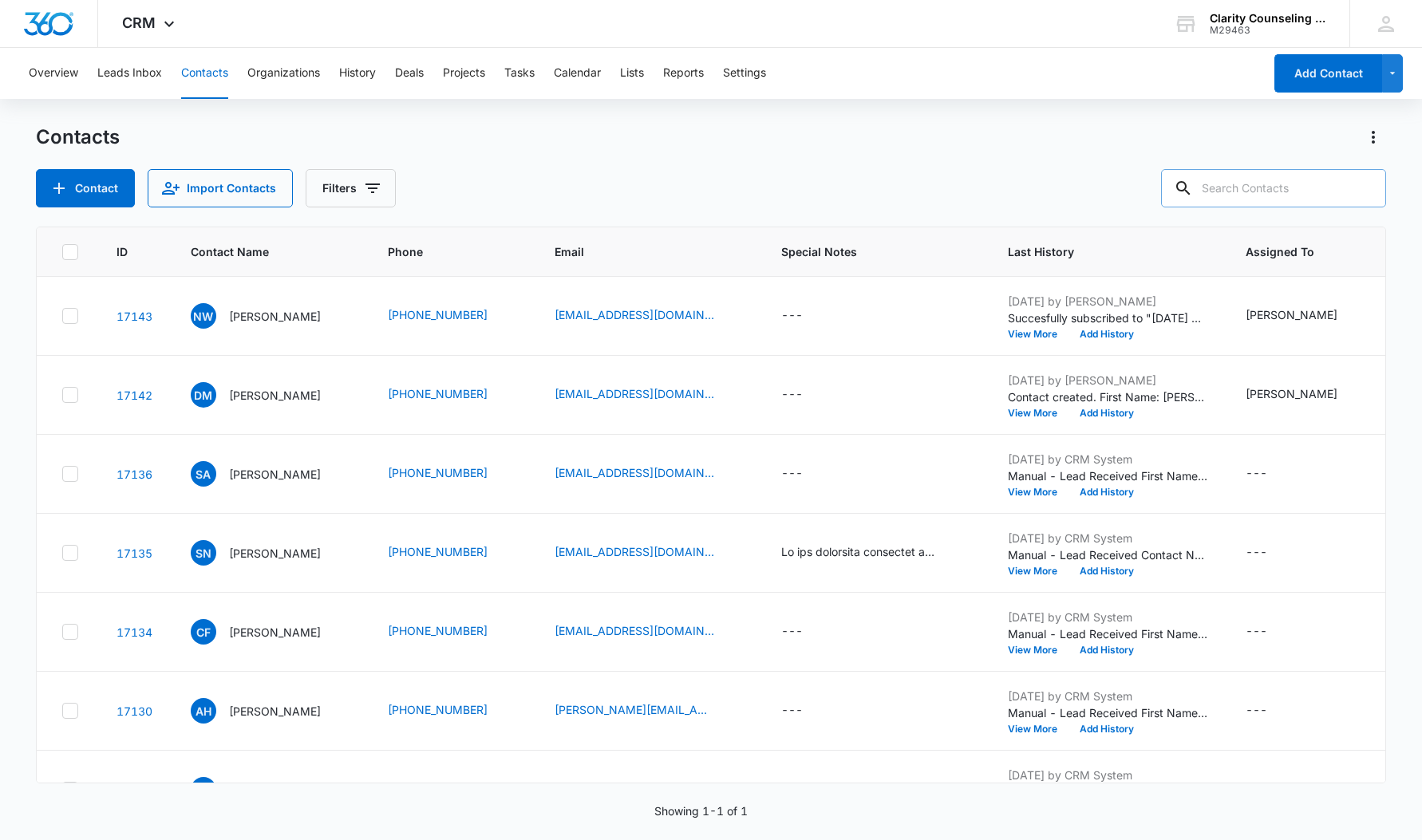
drag, startPoint x: 13, startPoint y: 162, endPoint x: 1281, endPoint y: 195, distance: 1268.4
click at [1364, 187] on div at bounding box center [1364, 188] width 26 height 39
paste input "[EMAIL_ADDRESS][DOMAIN_NAME]"
type input "[EMAIL_ADDRESS][DOMAIN_NAME]"
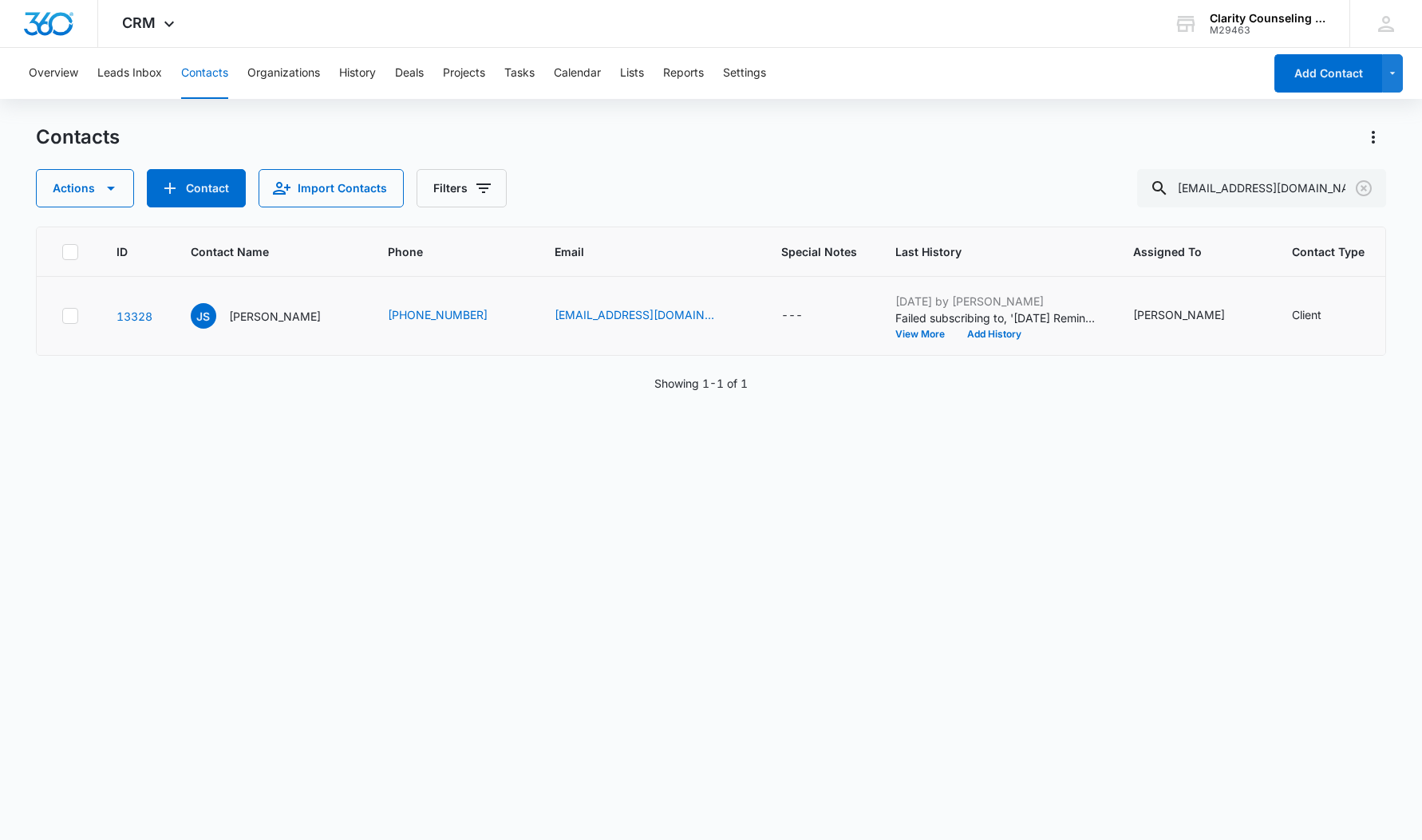
drag, startPoint x: 1190, startPoint y: 302, endPoint x: 1198, endPoint y: 314, distance: 14.4
click at [1190, 302] on icon "Remove Saturday Reminder Email List" at bounding box center [1190, 303] width 11 height 12
drag, startPoint x: 1223, startPoint y: 352, endPoint x: 1180, endPoint y: 360, distance: 43.7
click at [1223, 352] on button "Save" at bounding box center [1238, 352] width 47 height 30
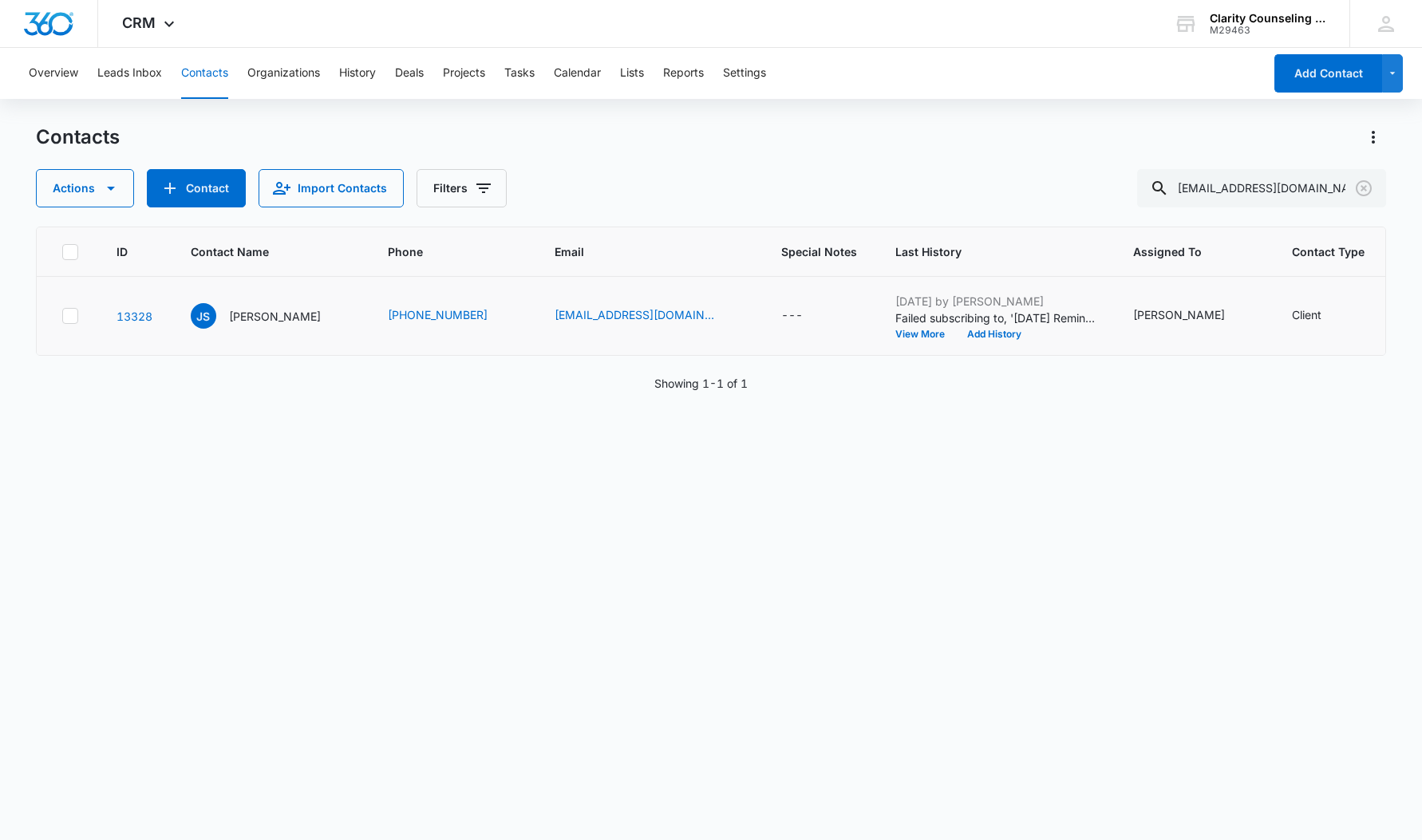
click at [1368, 185] on icon "Clear" at bounding box center [1363, 188] width 19 height 19
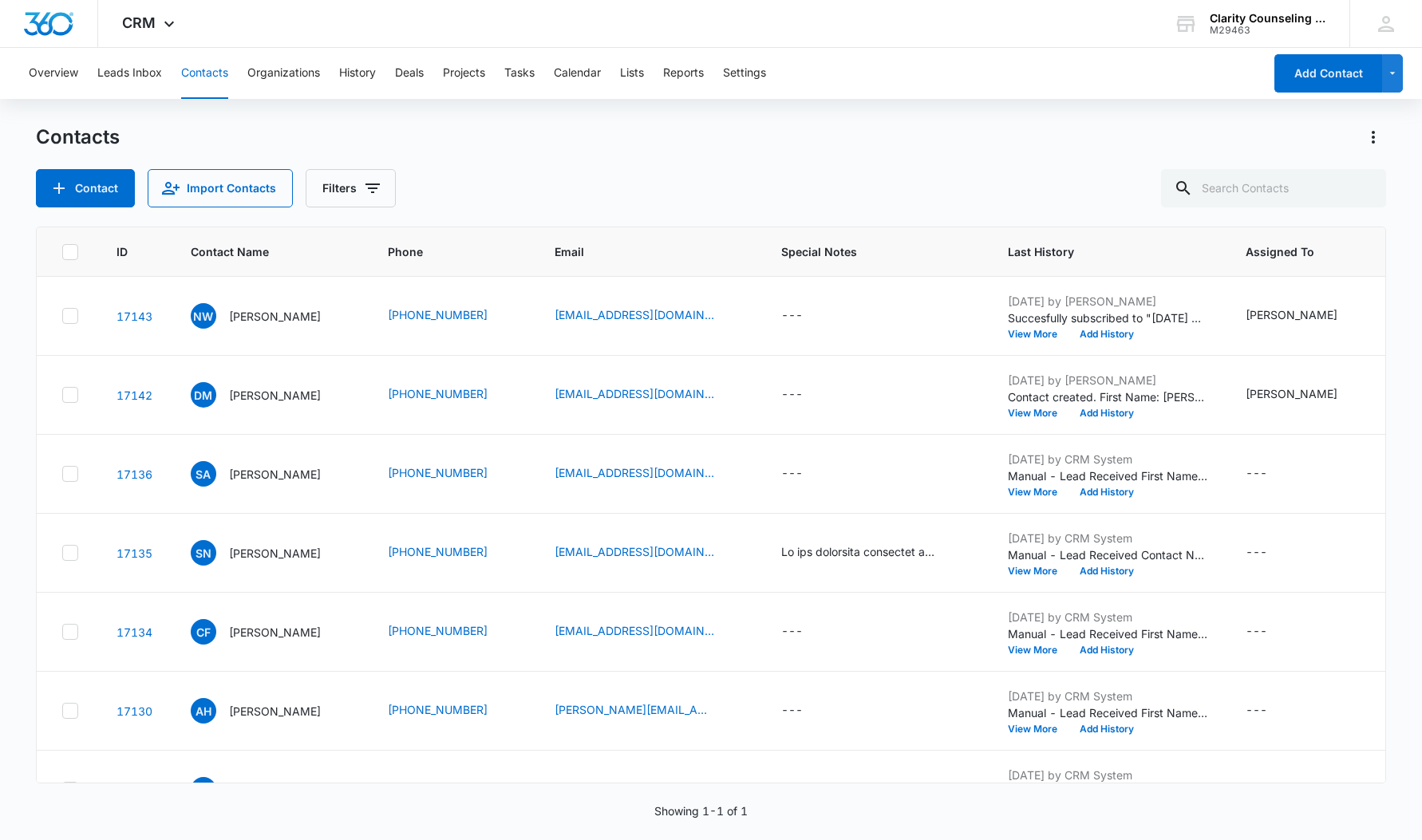
click at [1368, 185] on div at bounding box center [1364, 188] width 26 height 39
paste input "[EMAIL_ADDRESS][DOMAIN_NAME]"
type input "[EMAIL_ADDRESS][DOMAIN_NAME]"
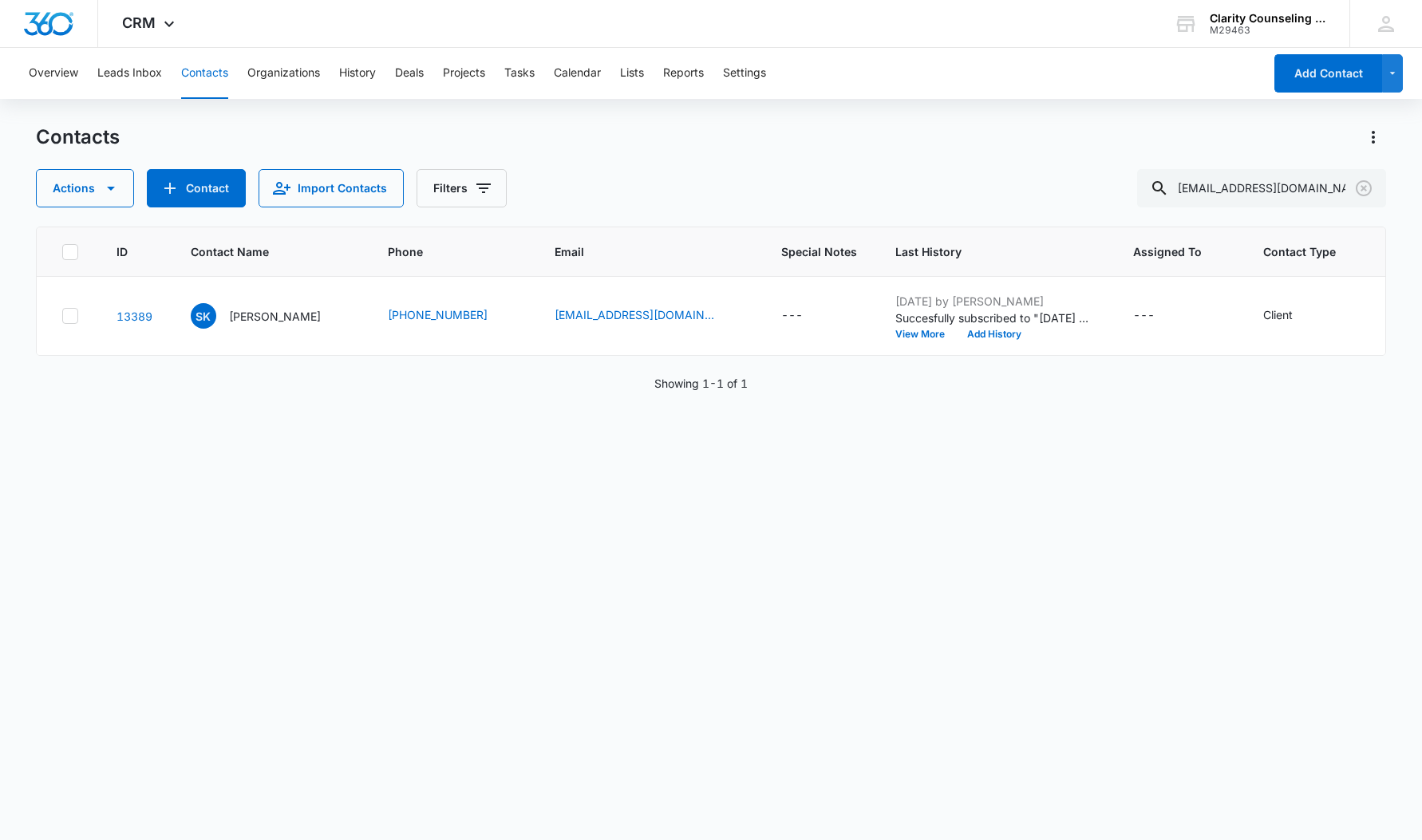
click at [1372, 190] on icon "Clear" at bounding box center [1363, 188] width 16 height 16
click at [1372, 190] on div at bounding box center [1364, 188] width 26 height 39
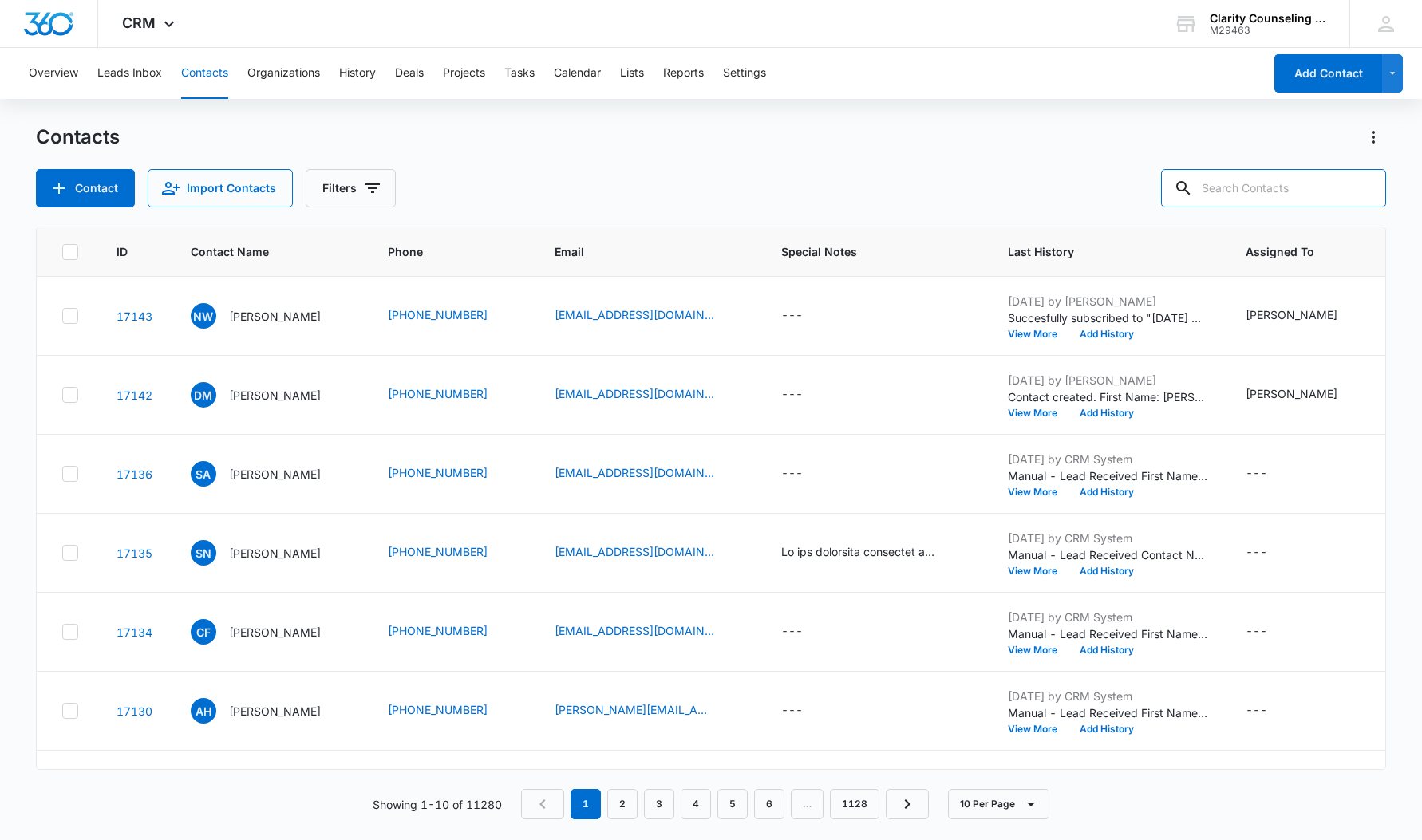
paste input "[EMAIL_ADDRESS][DOMAIN_NAME]"
type input "[EMAIL_ADDRESS][DOMAIN_NAME]"
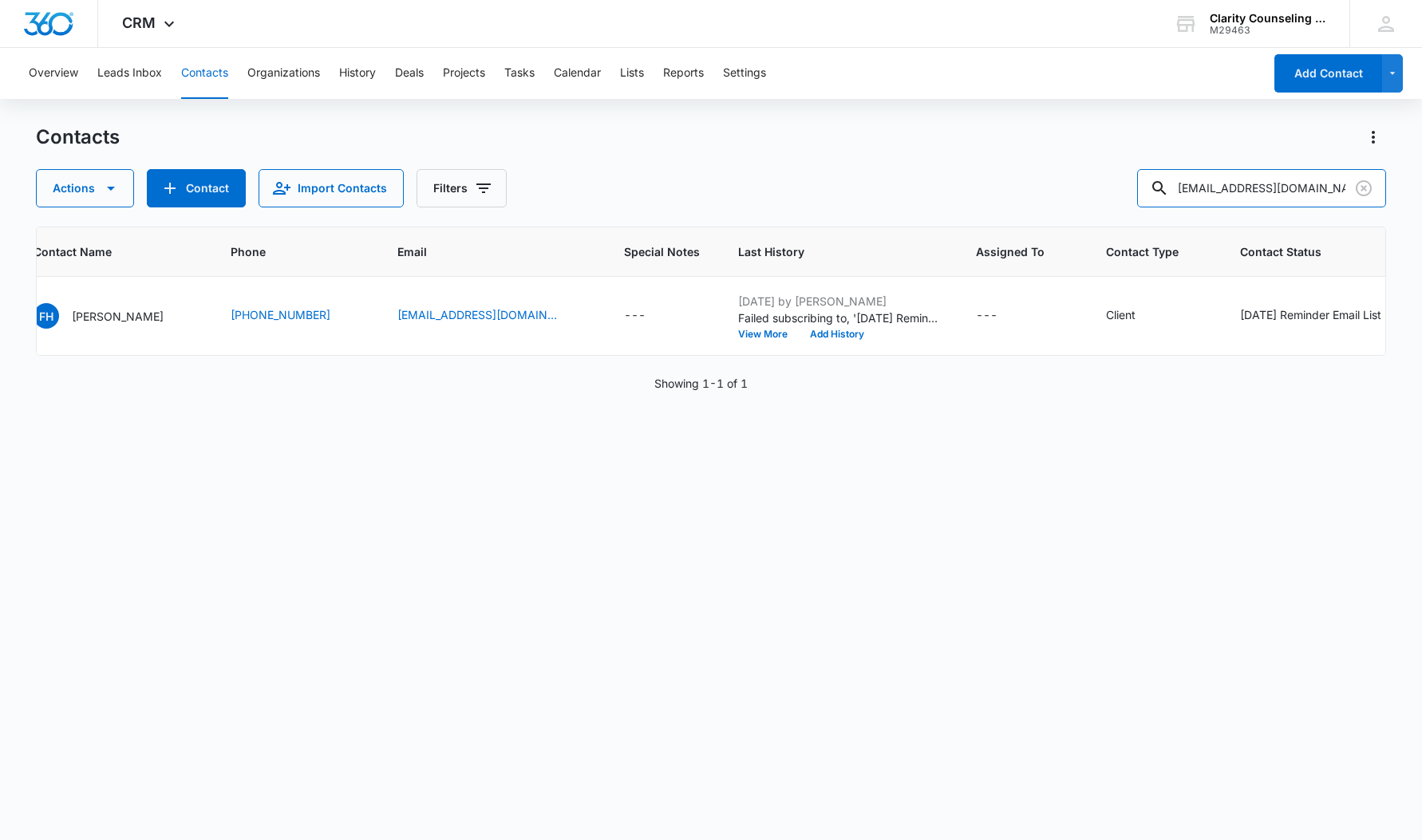
scroll to position [0, 152]
click at [1367, 182] on icon "Clear" at bounding box center [1363, 188] width 16 height 16
drag, startPoint x: 6, startPoint y: 262, endPoint x: 1358, endPoint y: 184, distance: 1354.2
click at [1367, 182] on div at bounding box center [1364, 188] width 26 height 39
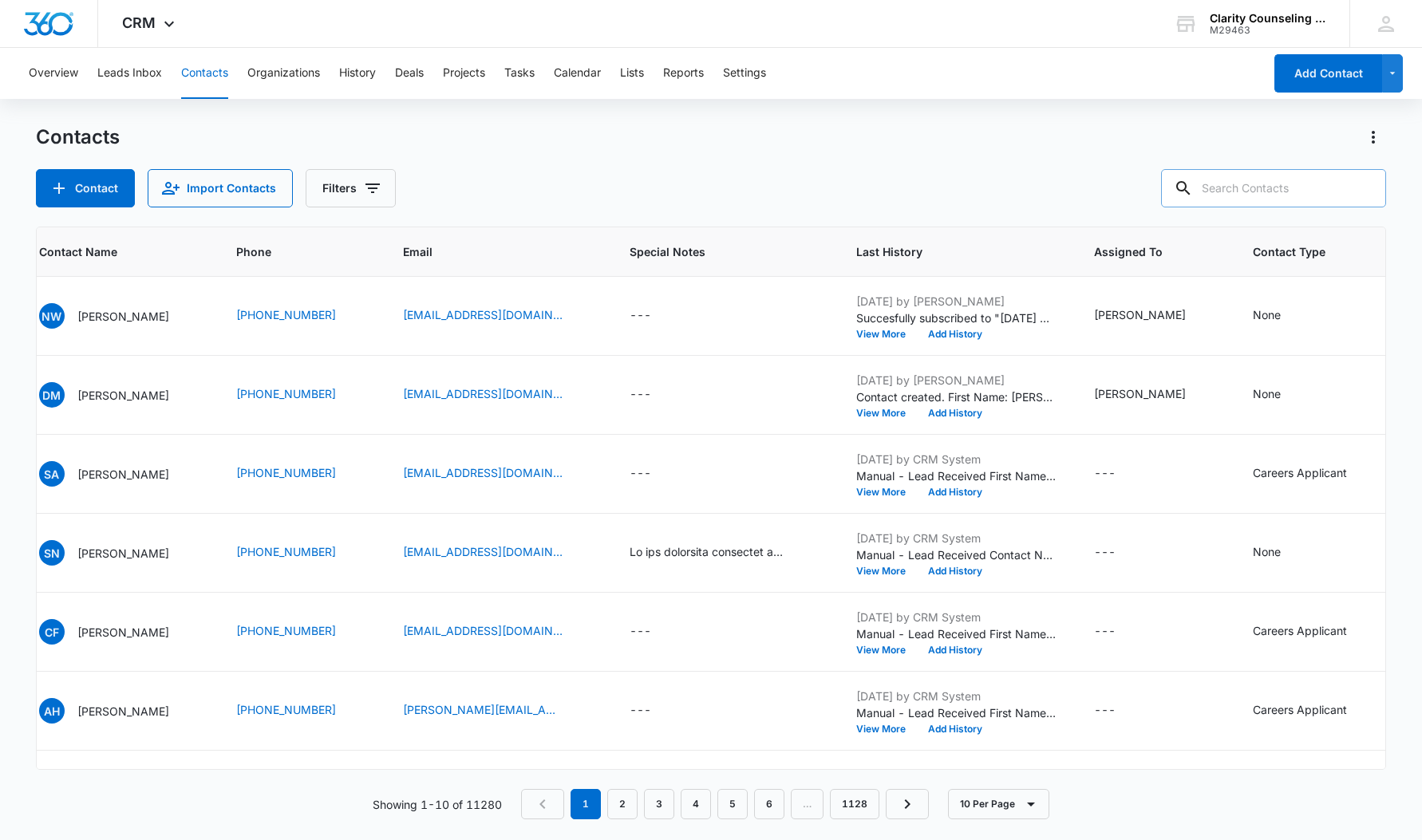
paste input "[EMAIL_ADDRESS][DOMAIN_NAME]"
type input "[EMAIL_ADDRESS][DOMAIN_NAME]"
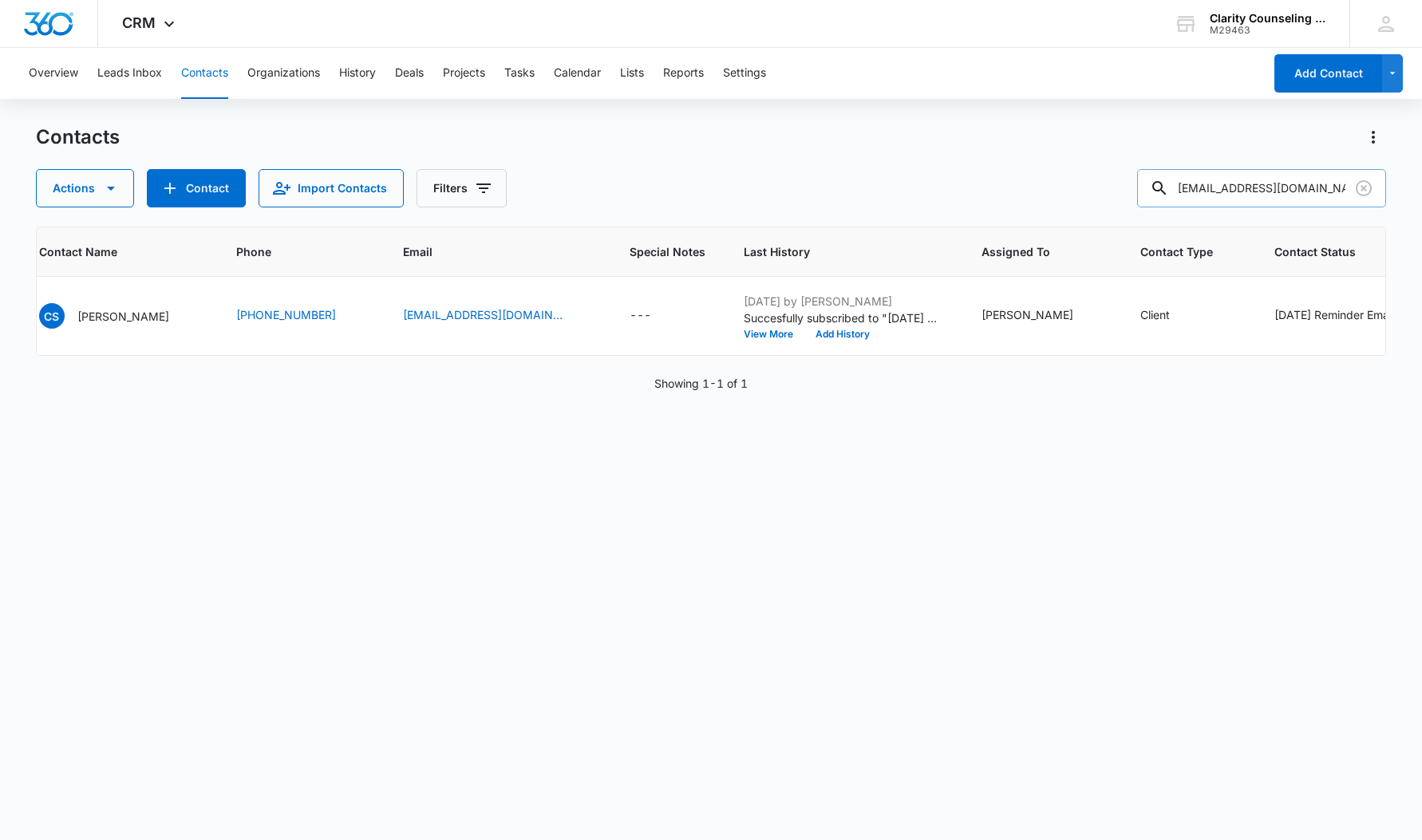
click at [1363, 181] on icon "Clear" at bounding box center [1363, 188] width 19 height 19
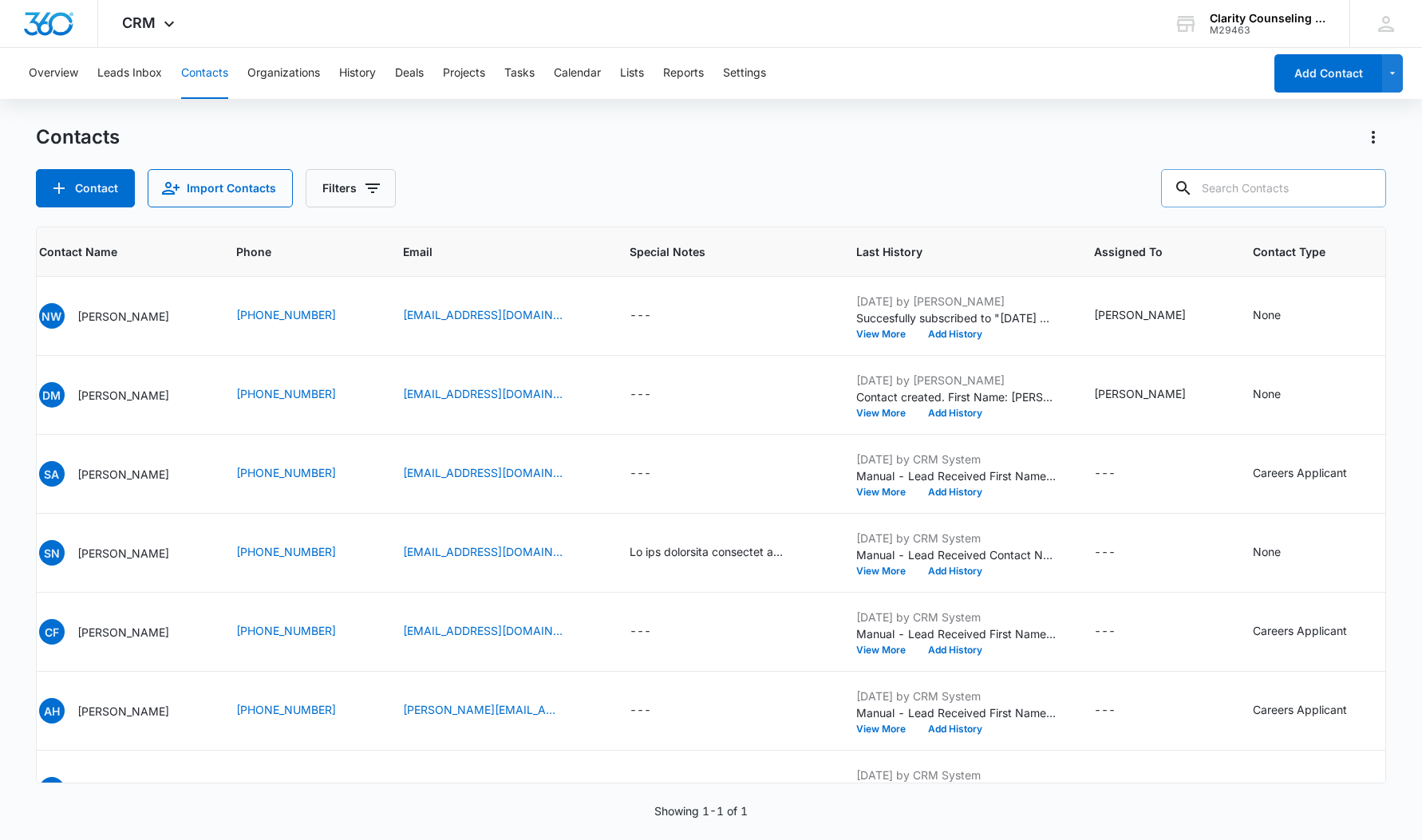
click at [1363, 181] on div at bounding box center [1364, 188] width 26 height 39
paste input "[EMAIL_ADDRESS][DOMAIN_NAME]"
type input "[EMAIL_ADDRESS][DOMAIN_NAME]"
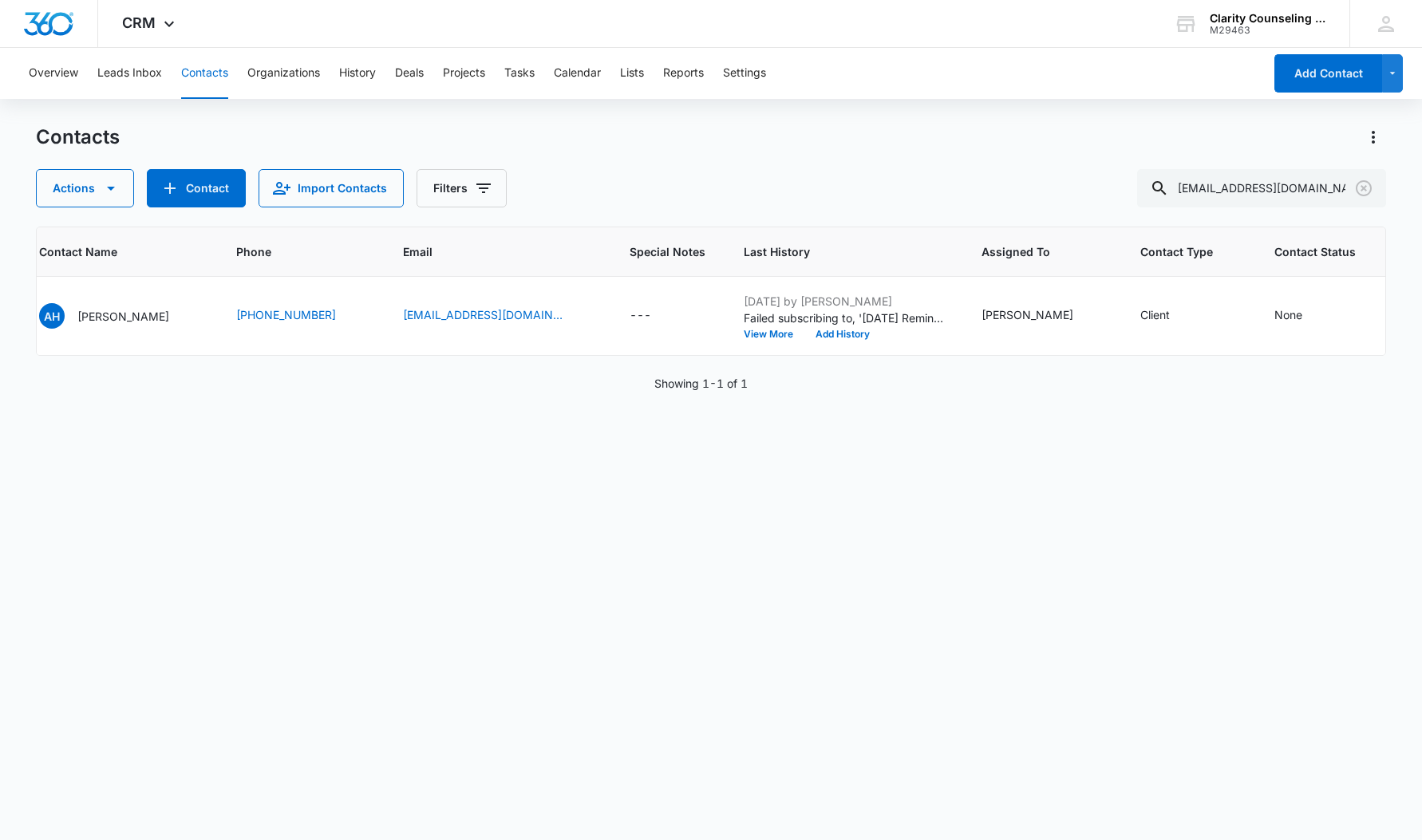
click at [1363, 192] on icon "Clear" at bounding box center [1363, 188] width 19 height 19
drag, startPoint x: 49, startPoint y: 138, endPoint x: 1329, endPoint y: 193, distance: 1281.2
click at [1363, 192] on div at bounding box center [1364, 188] width 26 height 39
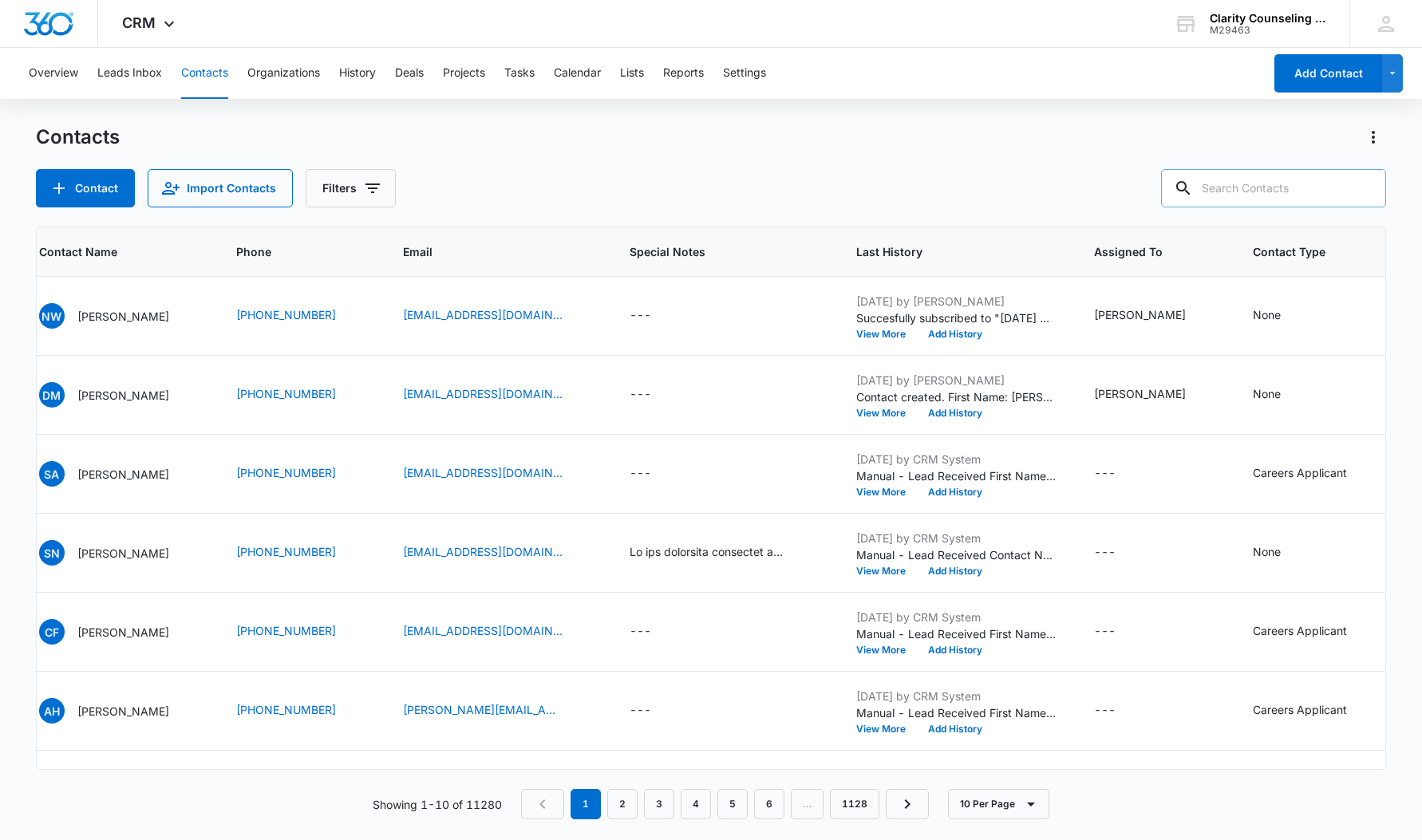
paste input "[EMAIL_ADDRESS][DOMAIN_NAME]"
type input "[EMAIL_ADDRESS][DOMAIN_NAME]"
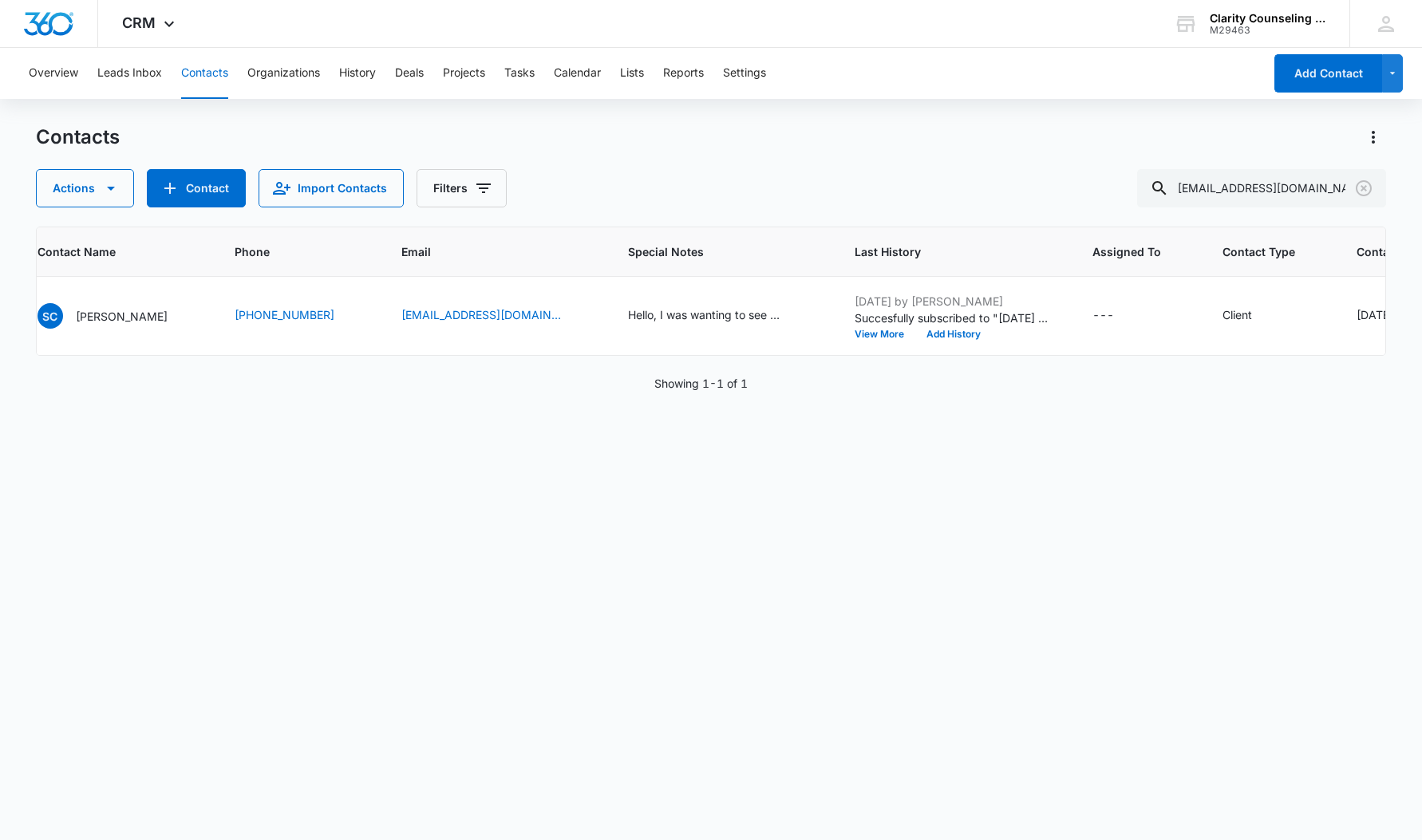
click at [1363, 186] on icon "Clear" at bounding box center [1363, 188] width 19 height 19
drag, startPoint x: 6, startPoint y: 114, endPoint x: 1352, endPoint y: 187, distance: 1348.0
click at [1363, 186] on div at bounding box center [1364, 188] width 26 height 39
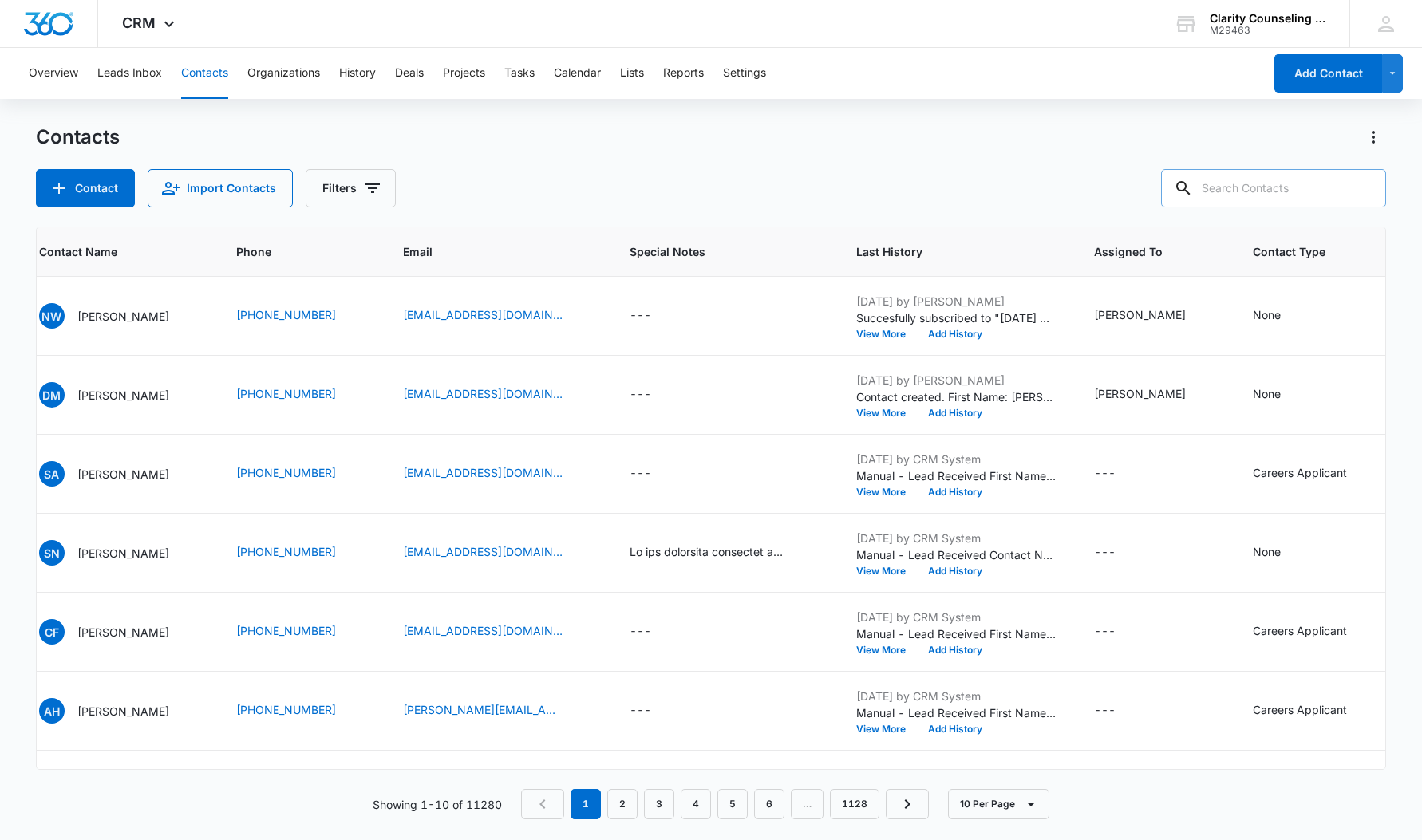
paste input "[EMAIL_ADDRESS][DOMAIN_NAME]"
type input "[EMAIL_ADDRESS][DOMAIN_NAME]"
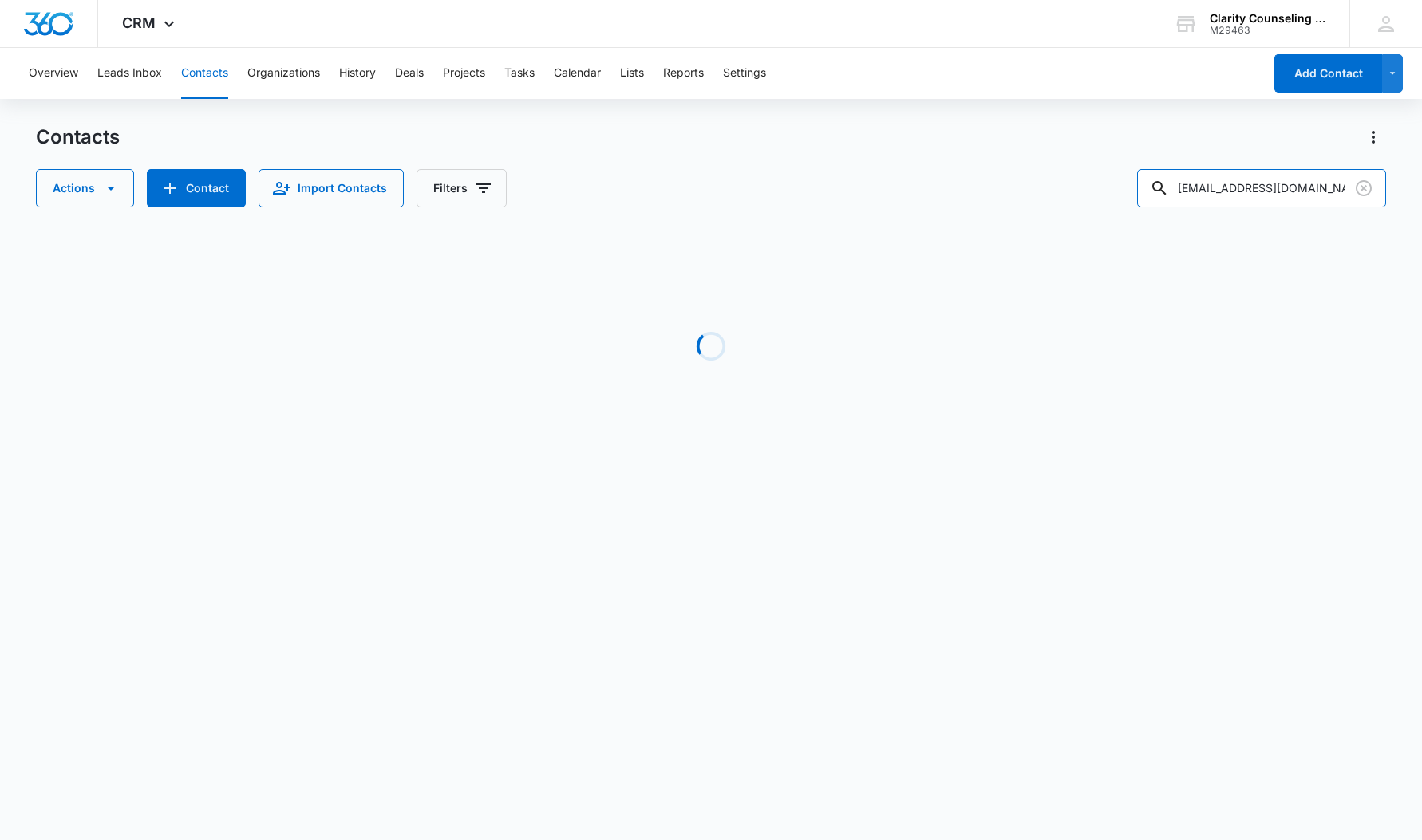
scroll to position [0, 0]
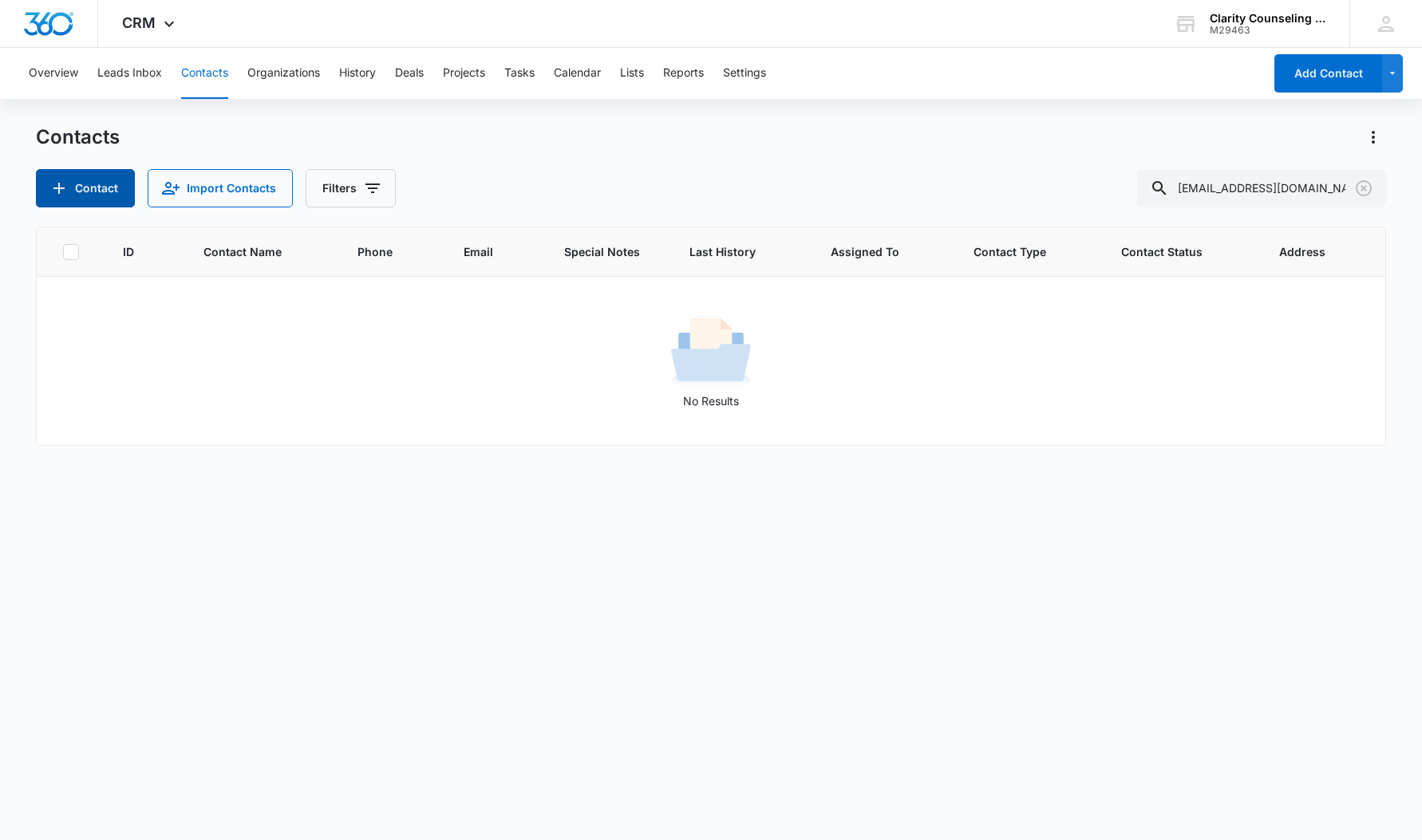
click at [89, 187] on button "Contact" at bounding box center [85, 188] width 99 height 39
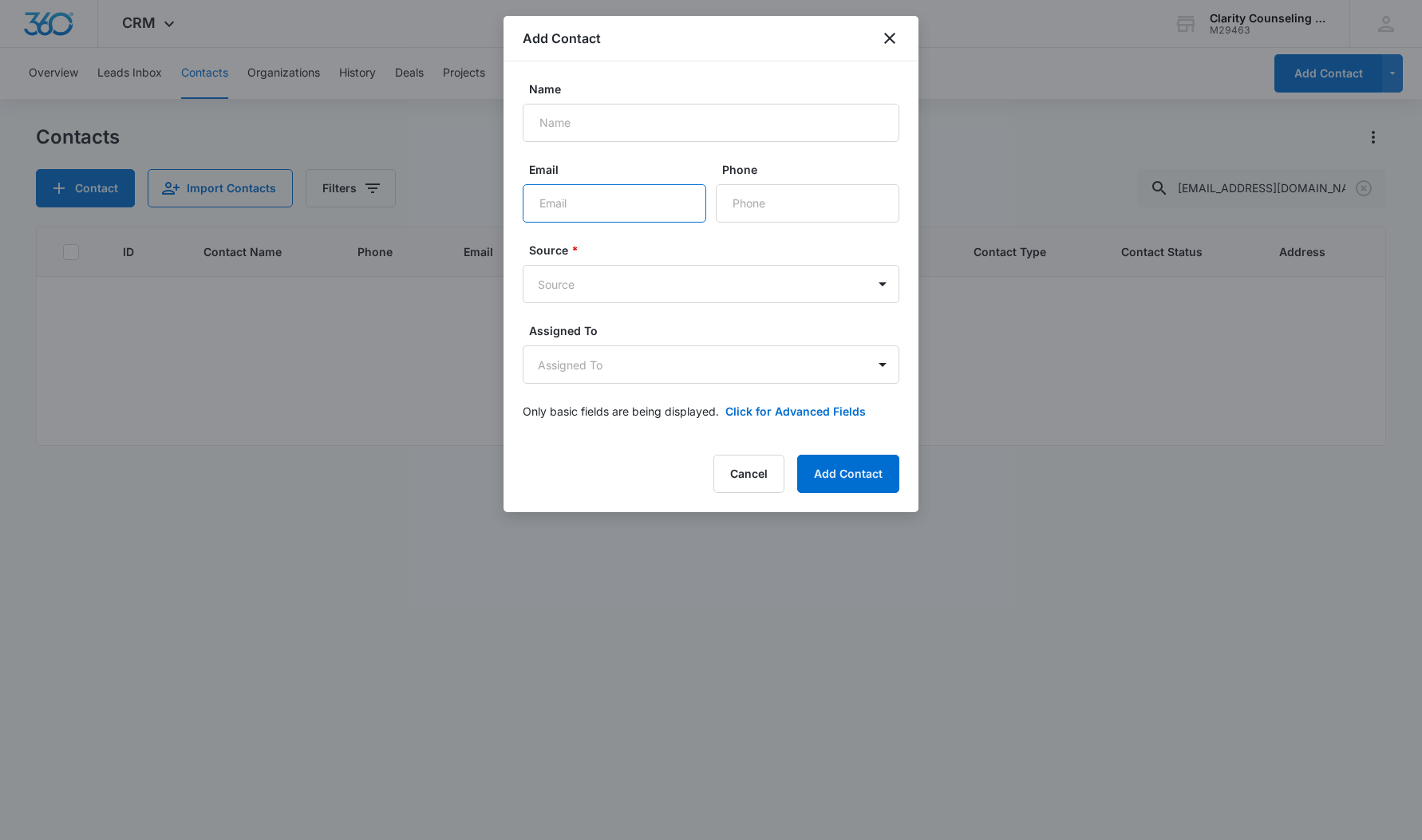
paste input "[EMAIL_ADDRESS][DOMAIN_NAME]"
type input "[EMAIL_ADDRESS][DOMAIN_NAME]"
paste input "[PHONE_NUMBER]"
type input "[PHONE_NUMBER]"
paste input "[PERSON_NAME]"
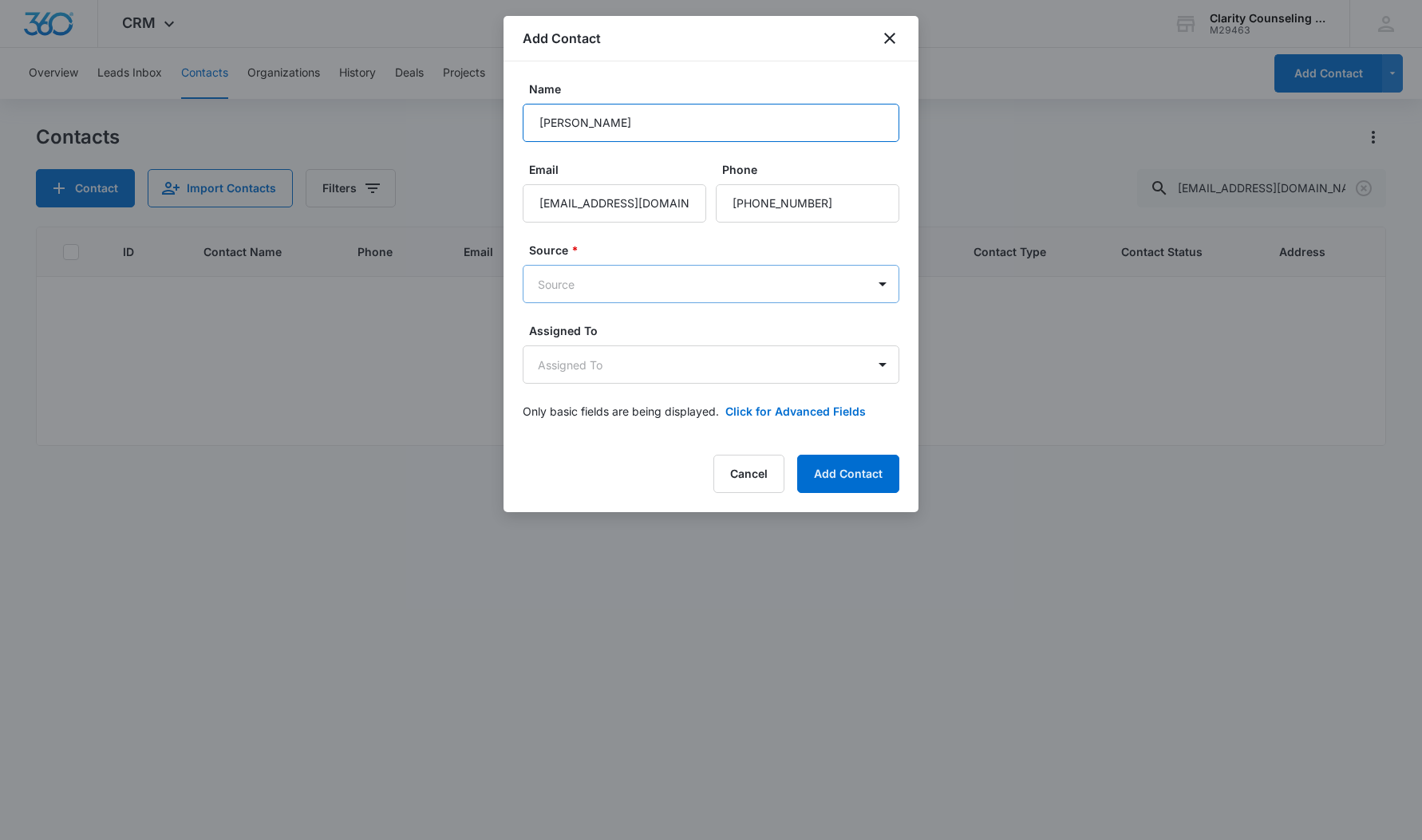
type input "[PERSON_NAME]"
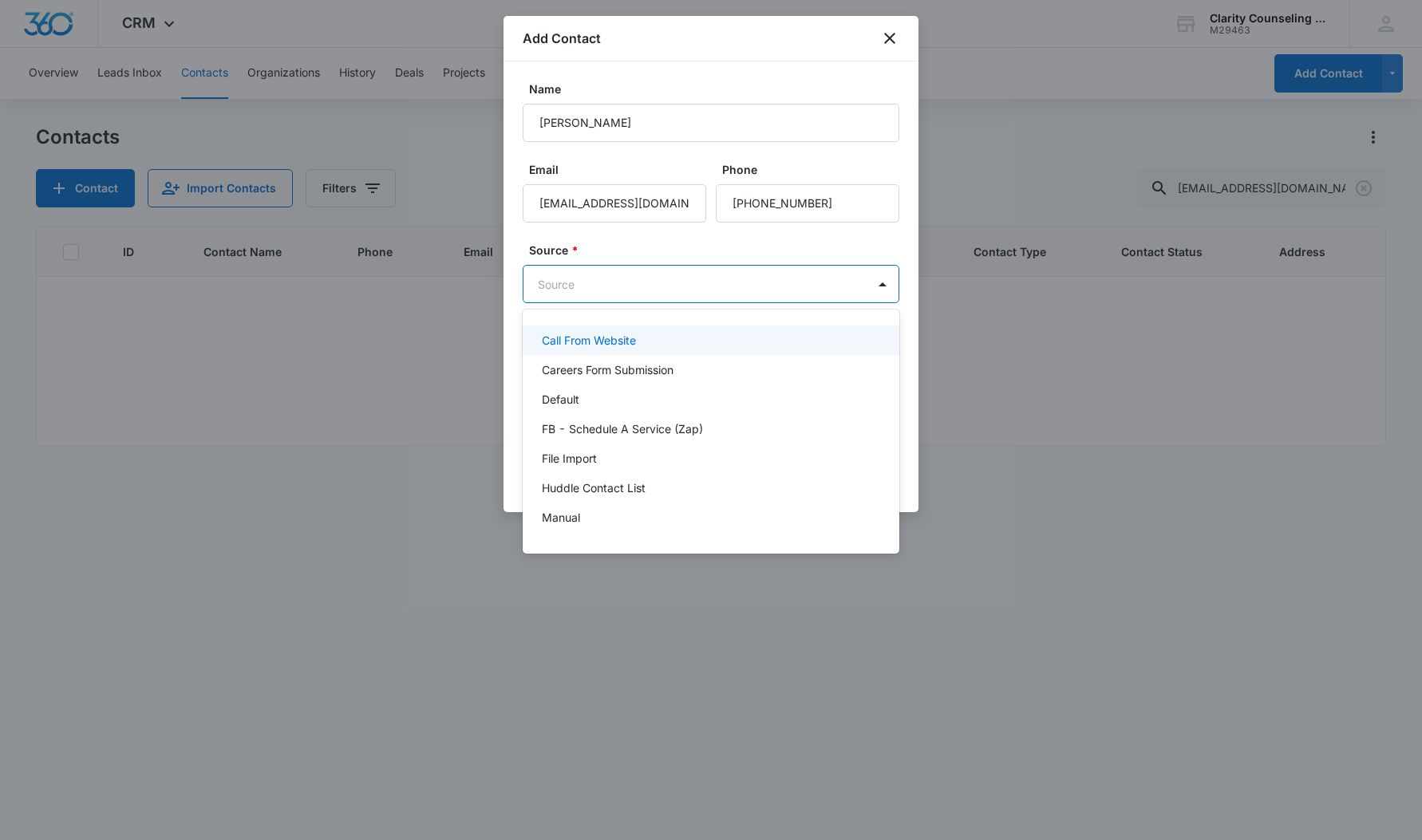
click at [684, 279] on body "CRM Apps Reputation Websites Forms CRM Email Social Content Ads Intelligence Fi…" at bounding box center [711, 420] width 1422 height 840
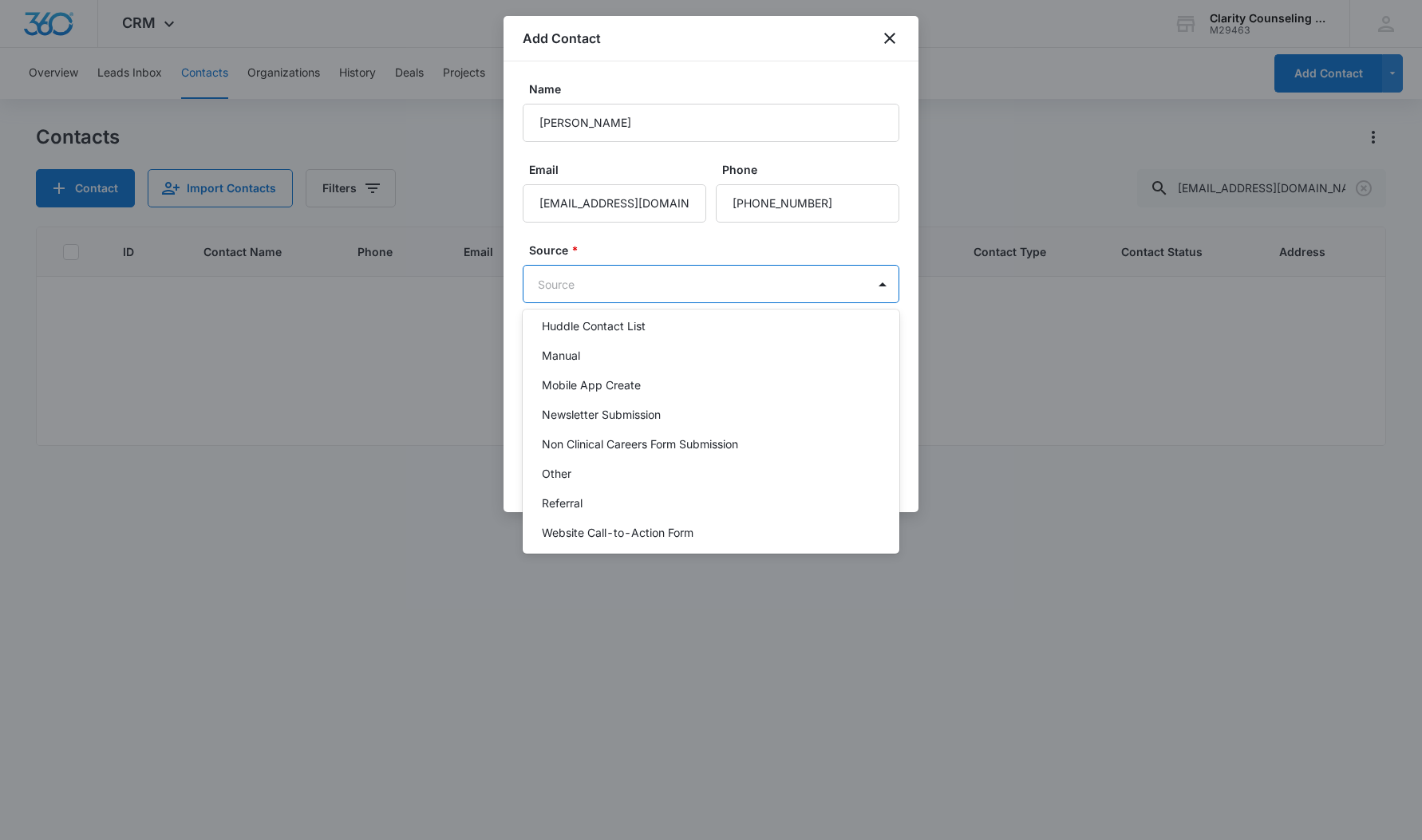
scroll to position [201, 0]
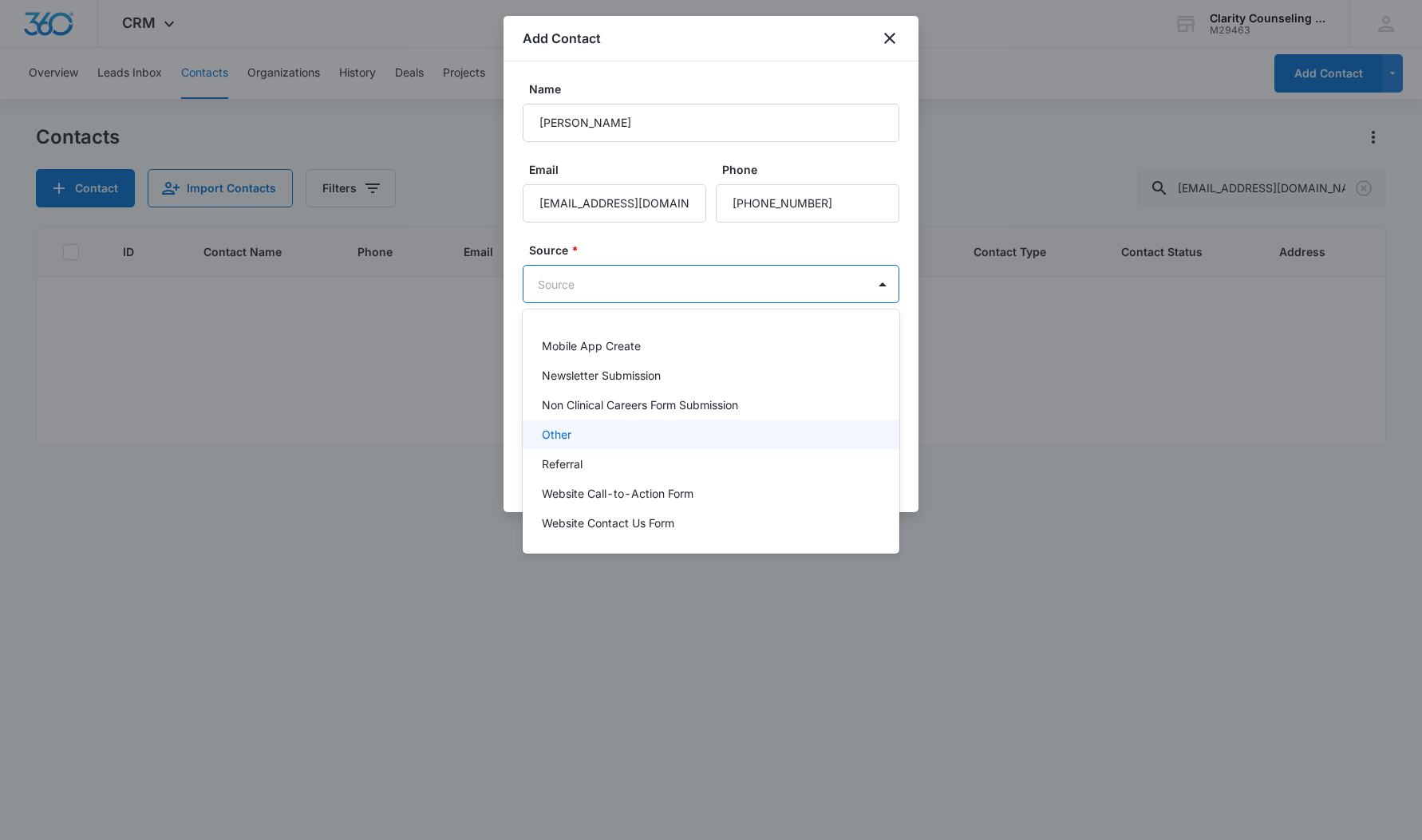
click at [615, 437] on div "Other" at bounding box center [709, 434] width 335 height 17
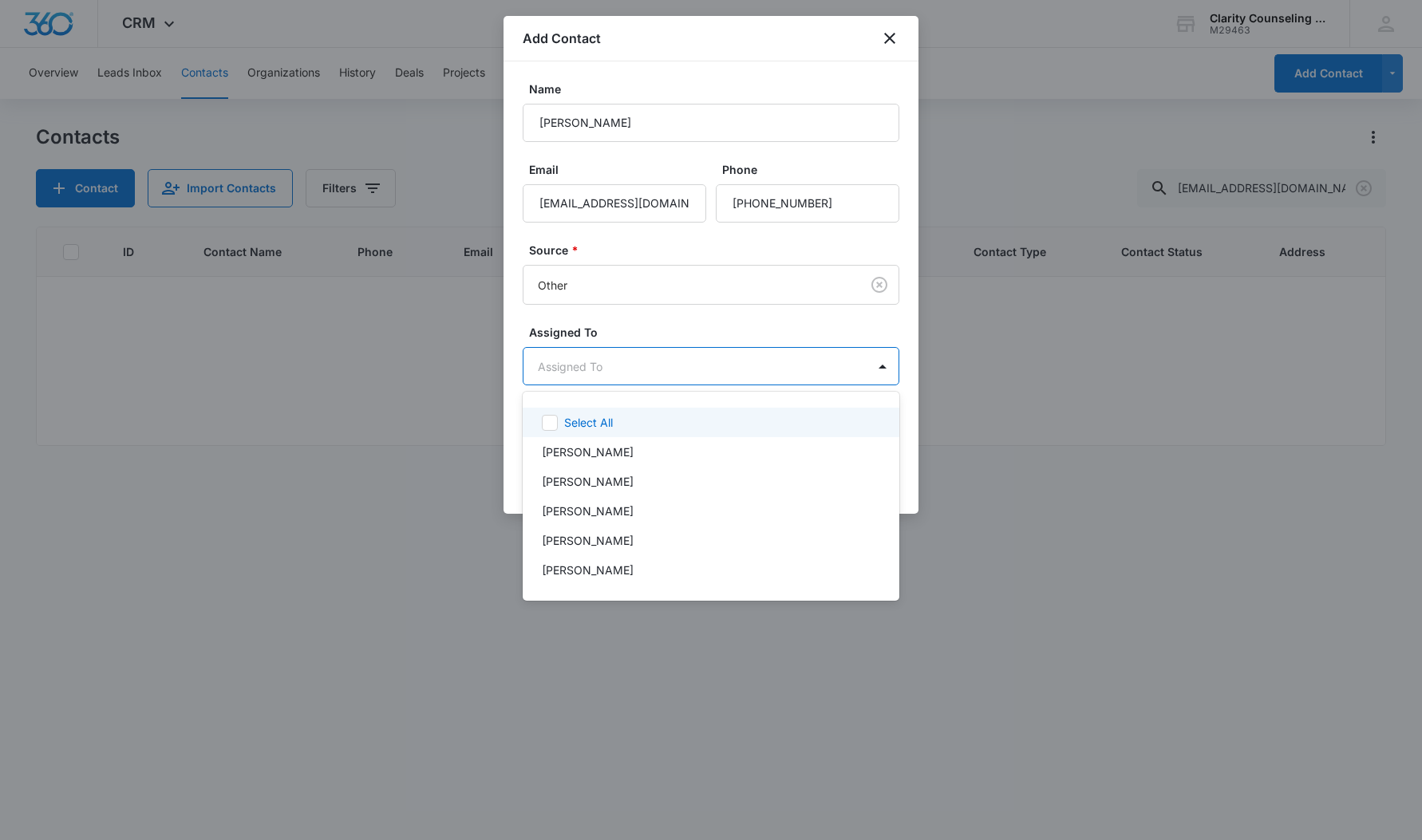
drag, startPoint x: 627, startPoint y: 371, endPoint x: 664, endPoint y: 530, distance: 163.2
click at [628, 380] on body "CRM Apps Reputation Websites Forms CRM Email Social Content Ads Intelligence Fi…" at bounding box center [711, 420] width 1422 height 840
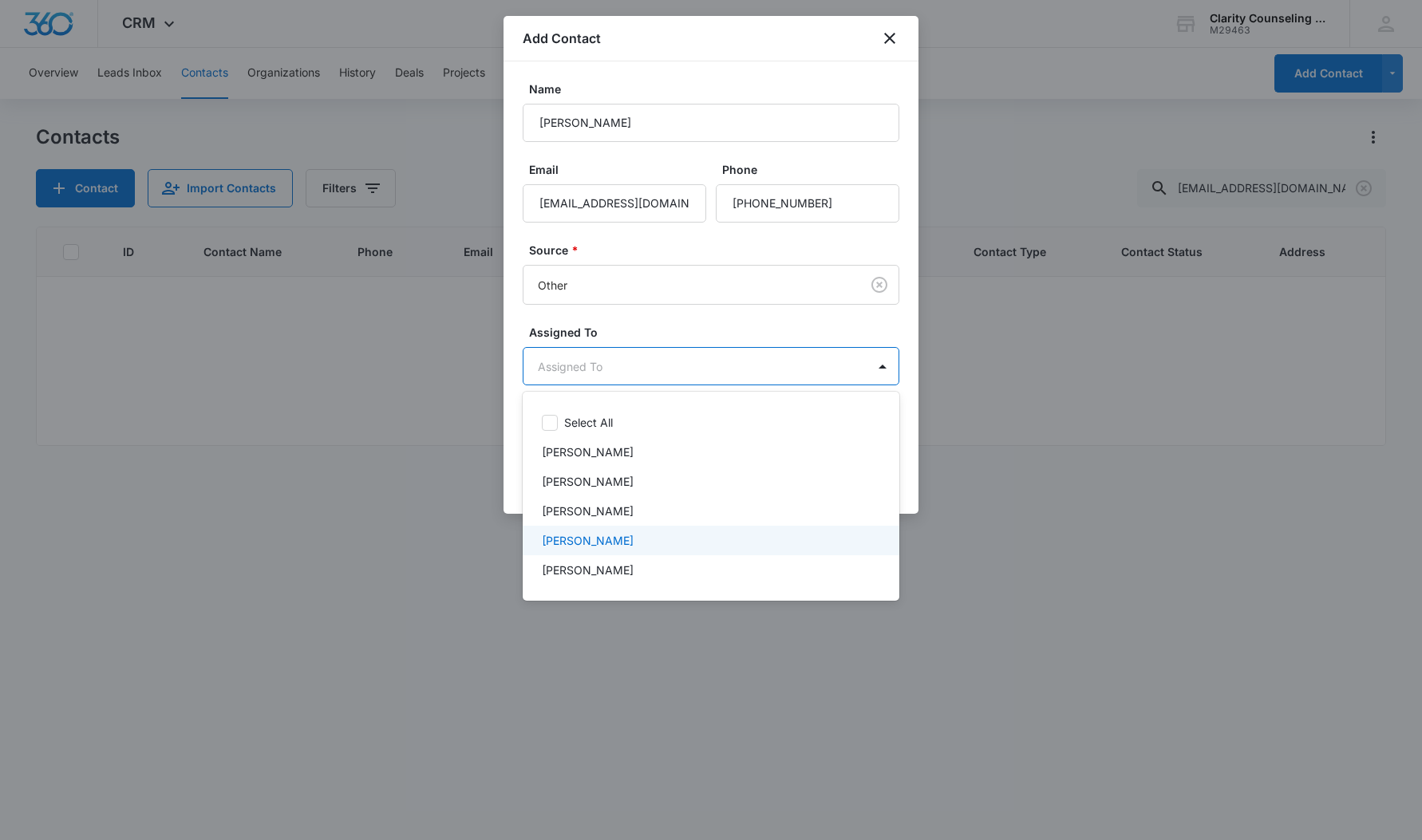
click at [663, 530] on div "[PERSON_NAME]" at bounding box center [711, 540] width 377 height 29
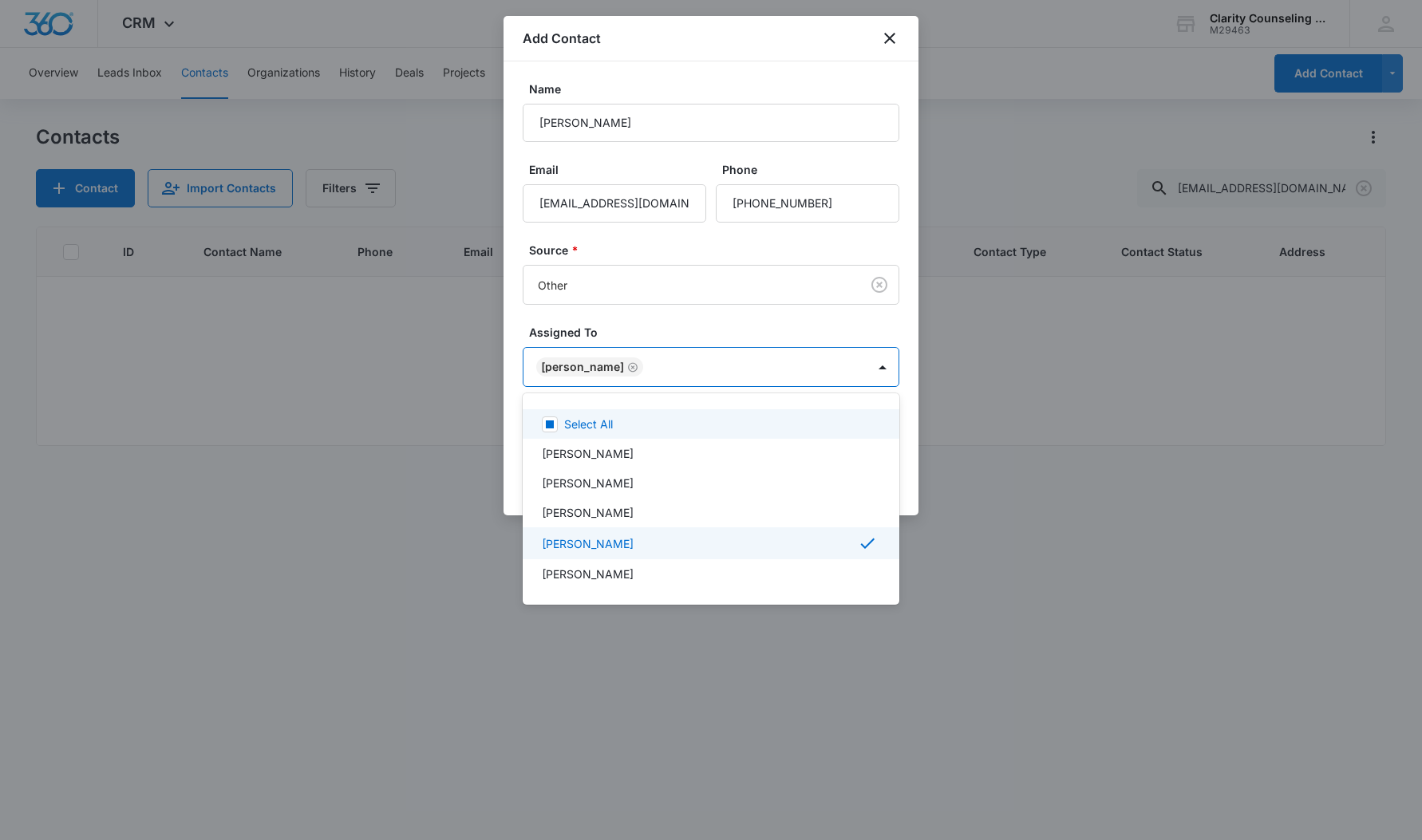
drag, startPoint x: 692, startPoint y: 312, endPoint x: 839, endPoint y: 414, distance: 178.9
click at [695, 315] on div at bounding box center [711, 420] width 1422 height 840
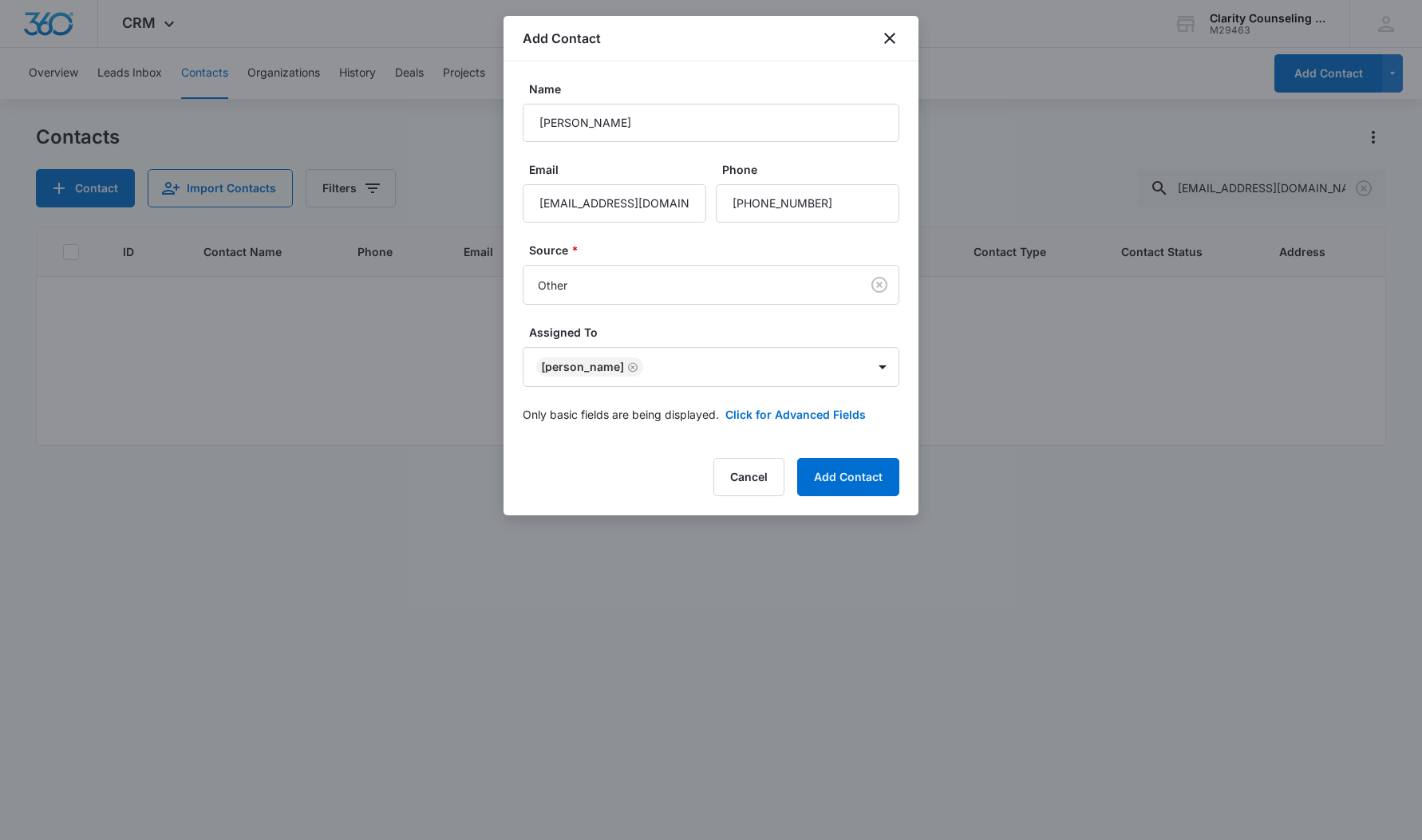
drag, startPoint x: 882, startPoint y: 476, endPoint x: 816, endPoint y: 480, distance: 66.1
click at [882, 476] on button "Add Contact" at bounding box center [848, 477] width 102 height 39
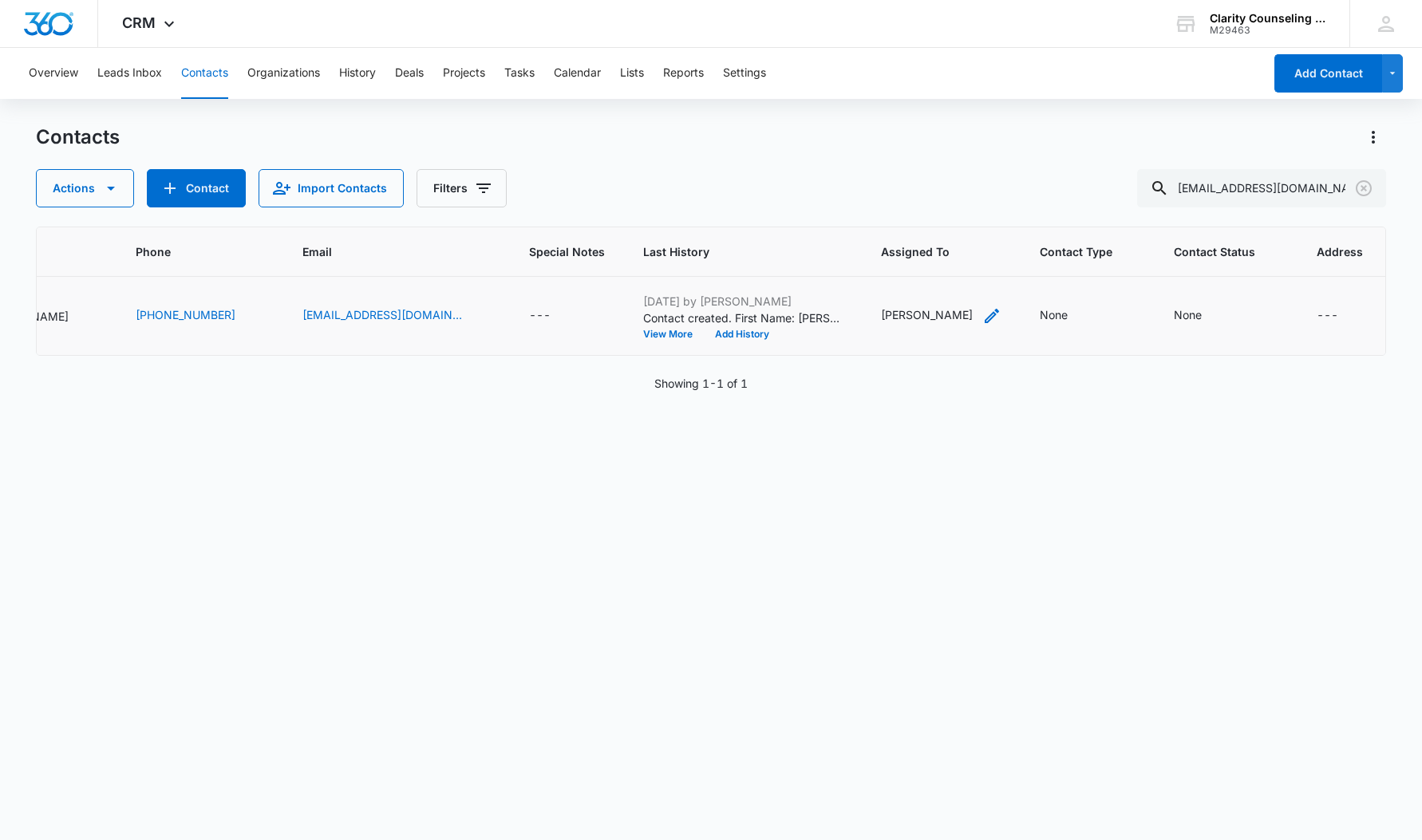
scroll to position [0, 251]
click at [1175, 317] on div "None" at bounding box center [1189, 315] width 28 height 17
click at [1192, 217] on div at bounding box center [1160, 215] width 78 height 20
click at [1219, 332] on p "[DATE] Reminder Email List" at bounding box center [1177, 326] width 106 height 34
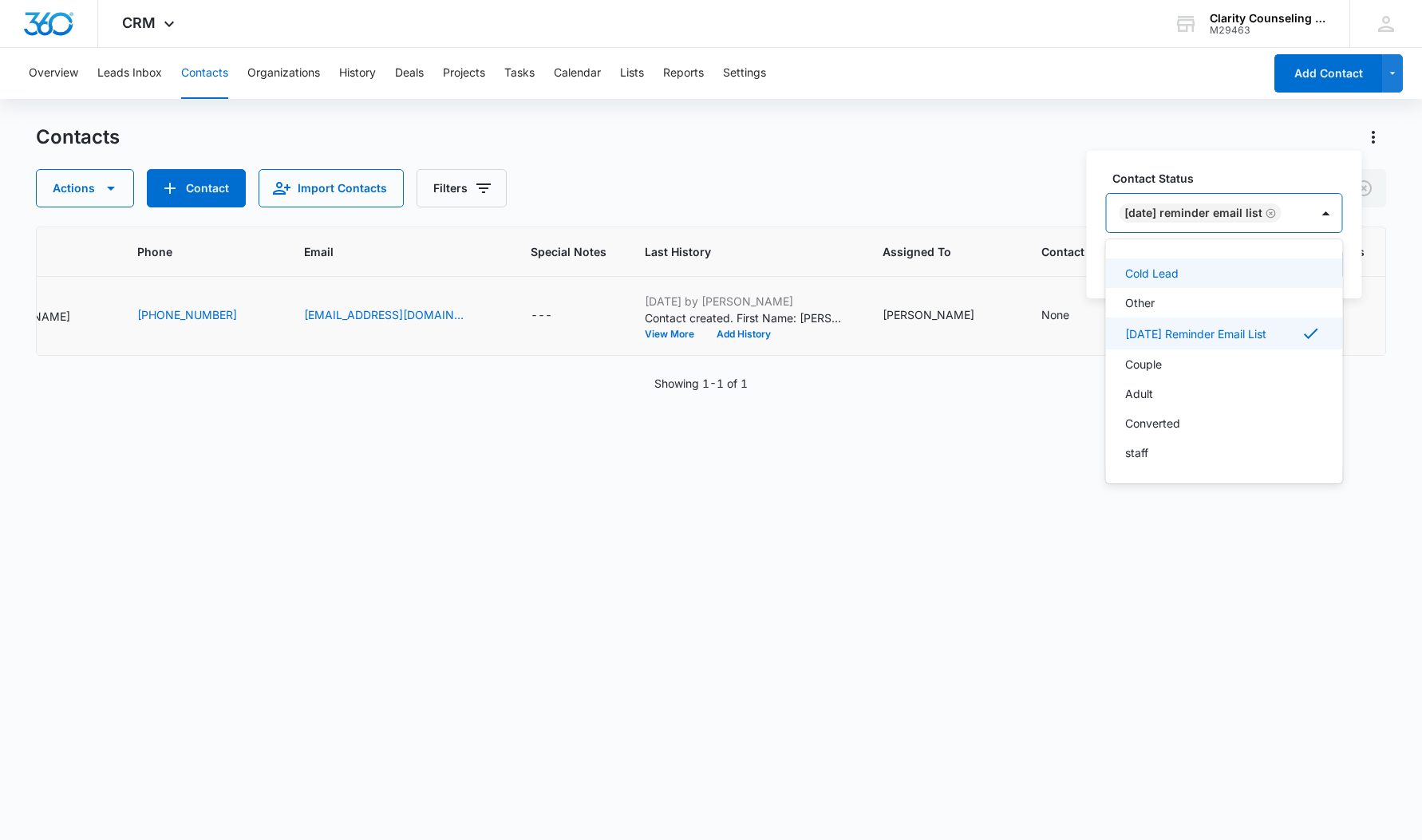
drag, startPoint x: 1321, startPoint y: 214, endPoint x: 1340, endPoint y: 238, distance: 30.6
click at [1310, 215] on div "[DATE] Reminder Email List" at bounding box center [1208, 213] width 204 height 39
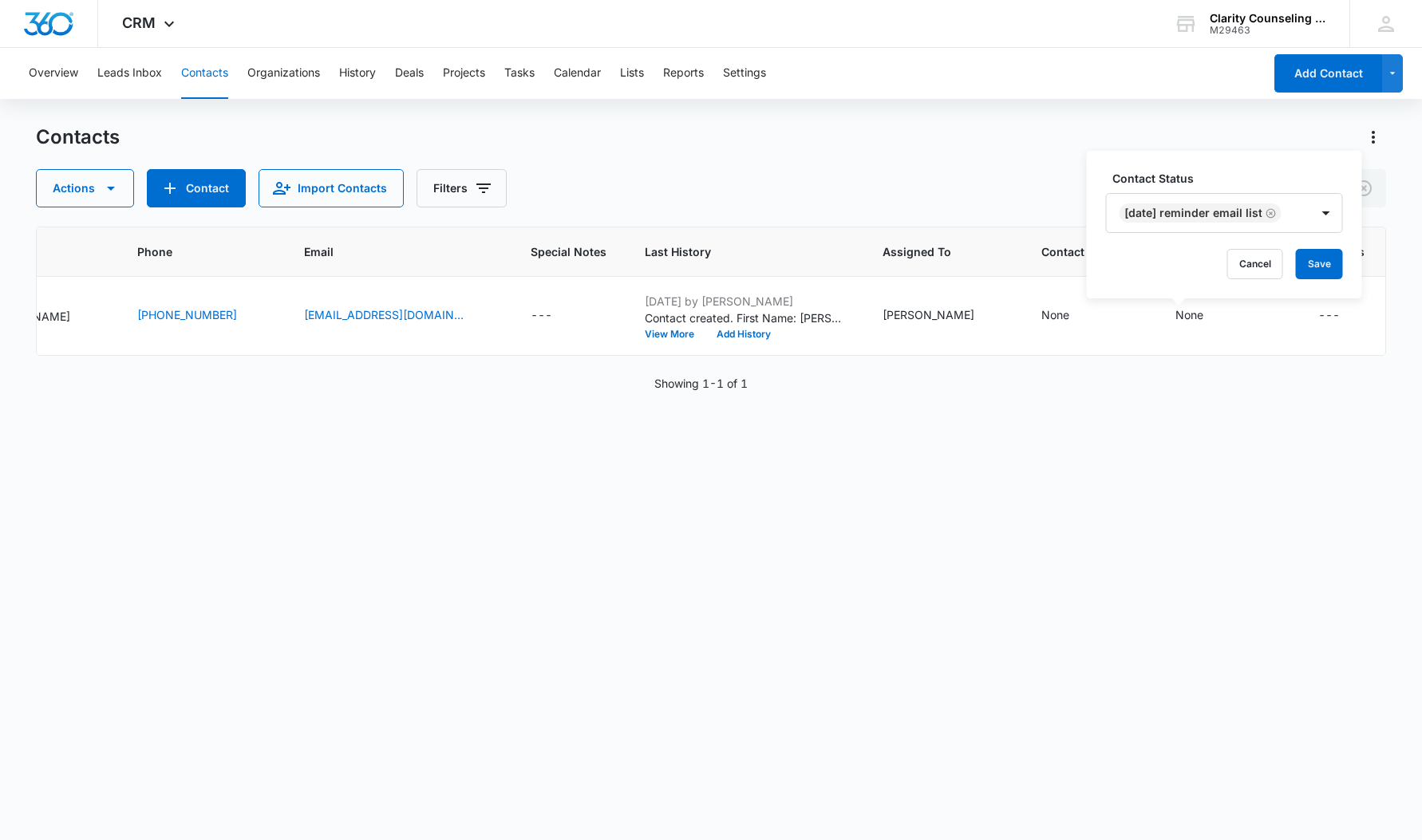
drag, startPoint x: 1342, startPoint y: 253, endPoint x: 959, endPoint y: 260, distance: 383.1
click at [1341, 253] on button "Save" at bounding box center [1319, 263] width 47 height 30
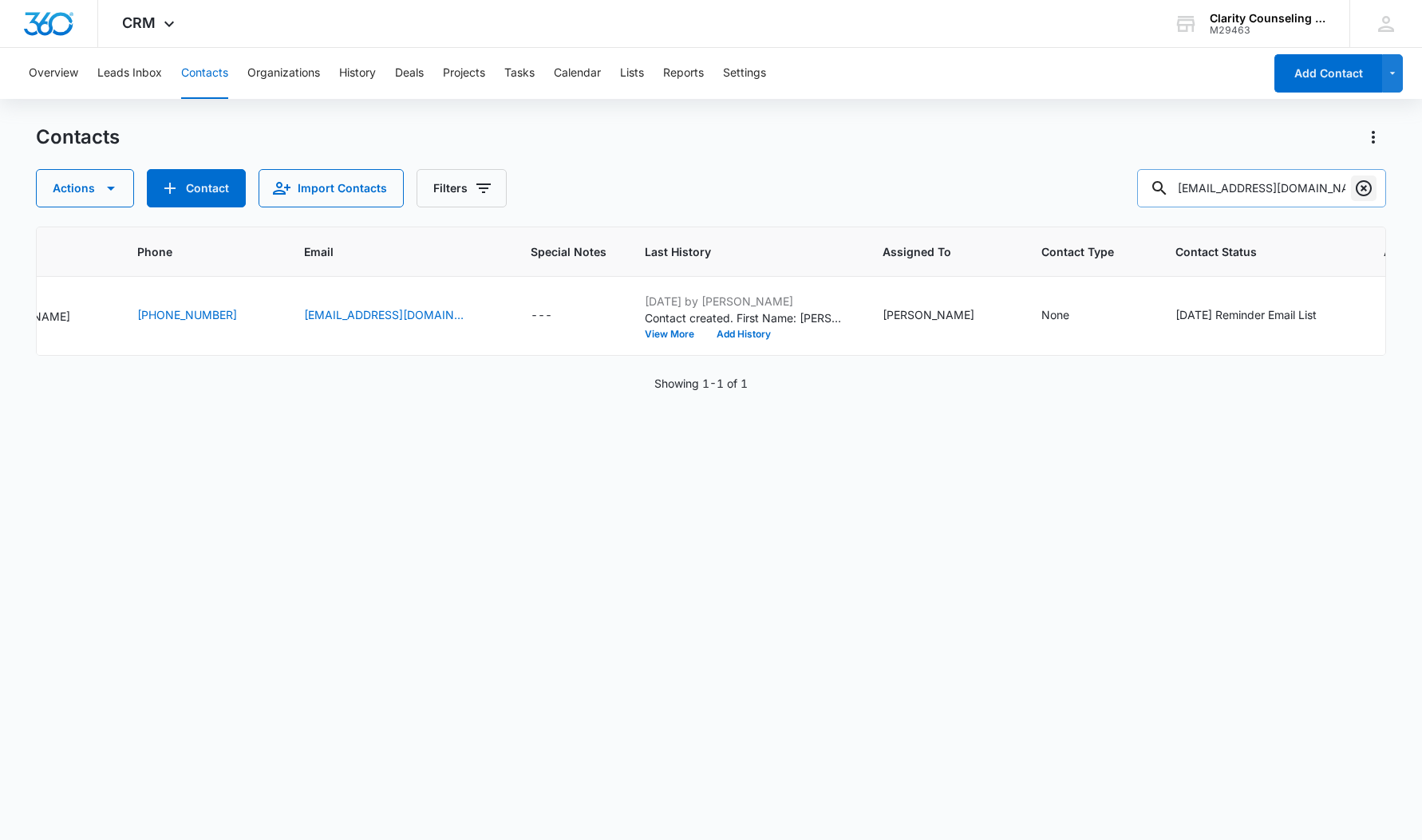
scroll to position [1, 0]
click at [1366, 187] on icon "Clear" at bounding box center [1363, 188] width 19 height 19
click at [1366, 187] on div at bounding box center [1364, 188] width 26 height 39
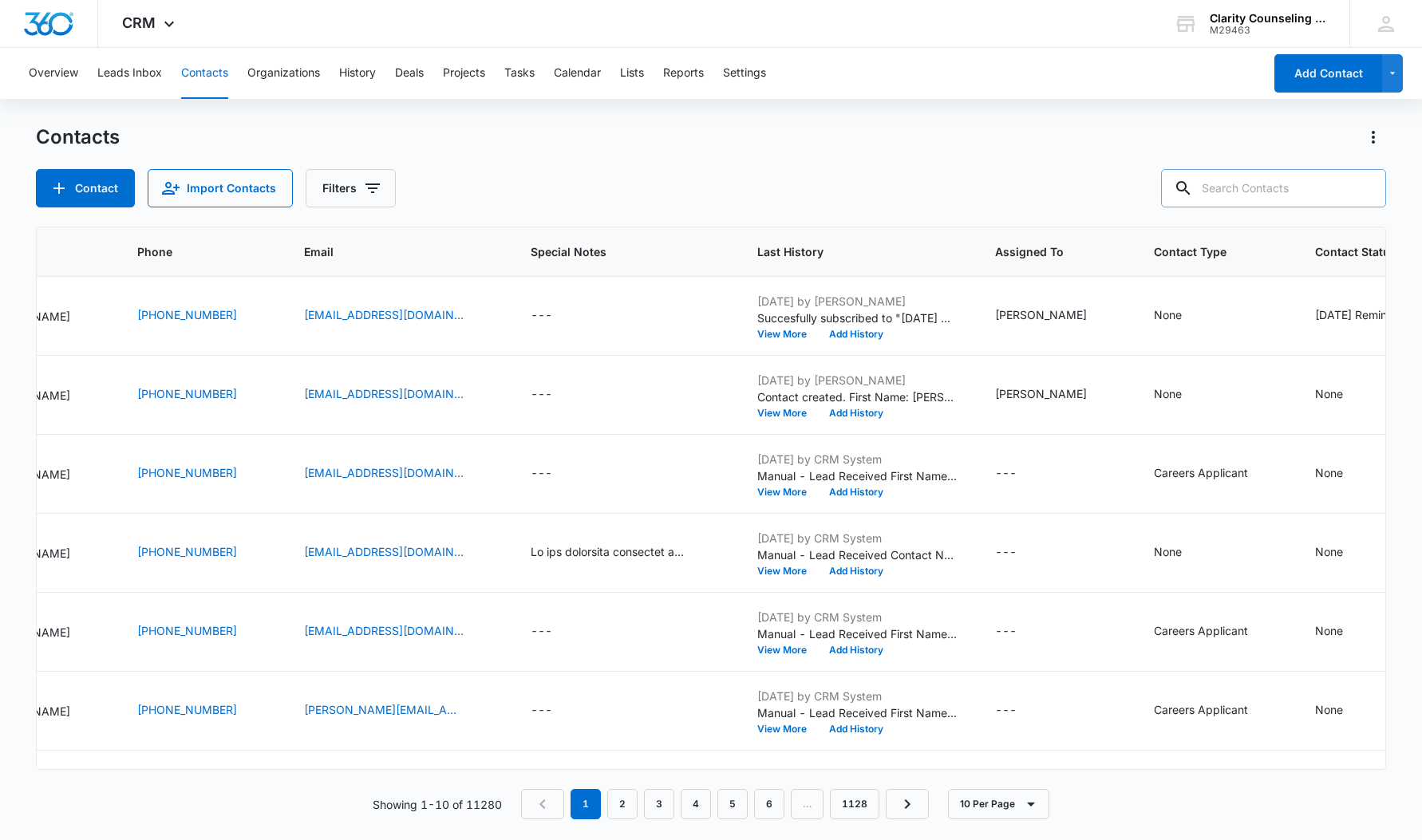
paste input "[PERSON_NAME]"
type input "[PERSON_NAME]"
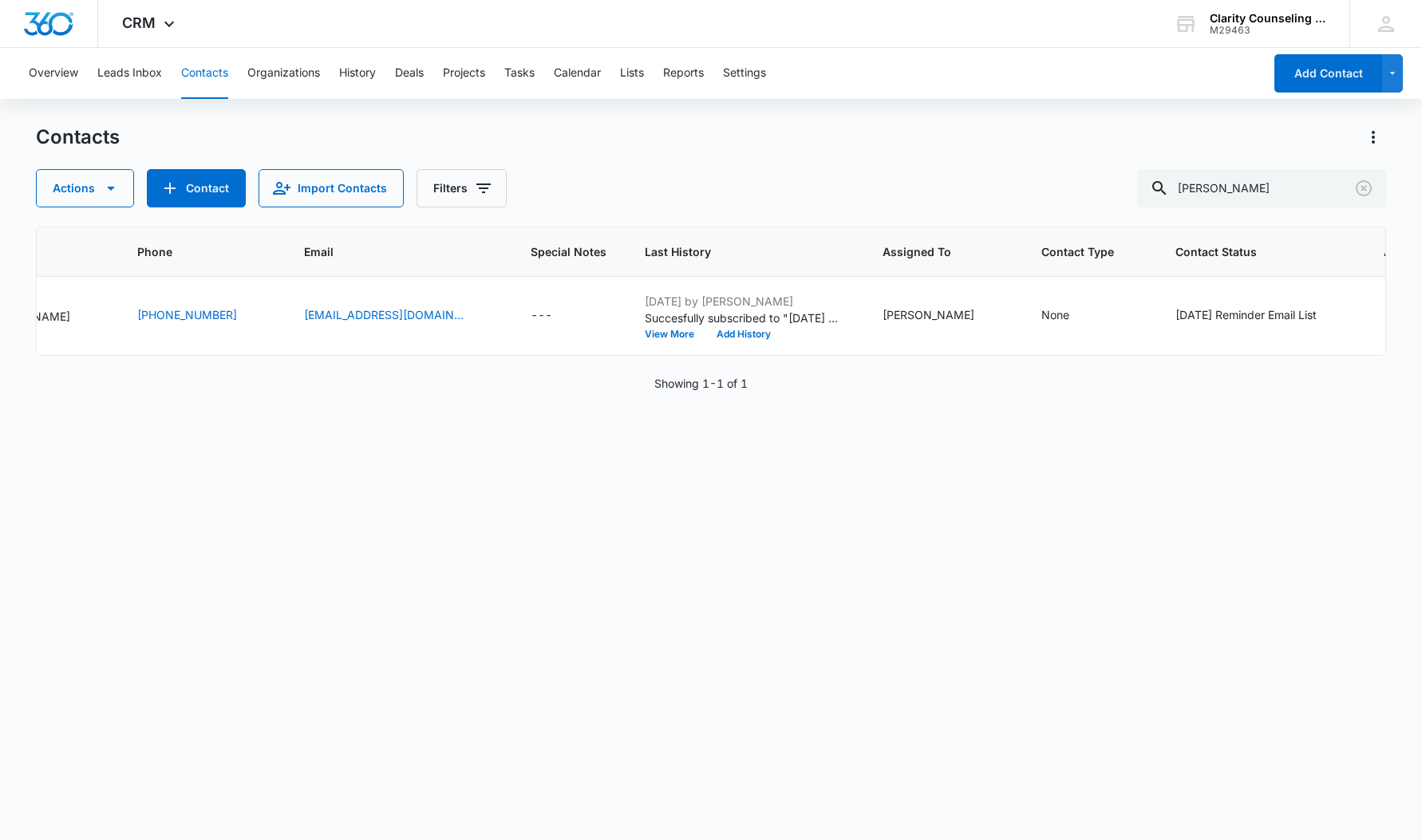
click at [1368, 186] on icon "Clear" at bounding box center [1363, 188] width 19 height 19
drag, startPoint x: 249, startPoint y: 234, endPoint x: 1363, endPoint y: 187, distance: 1115.0
click at [1367, 187] on div at bounding box center [1364, 188] width 26 height 39
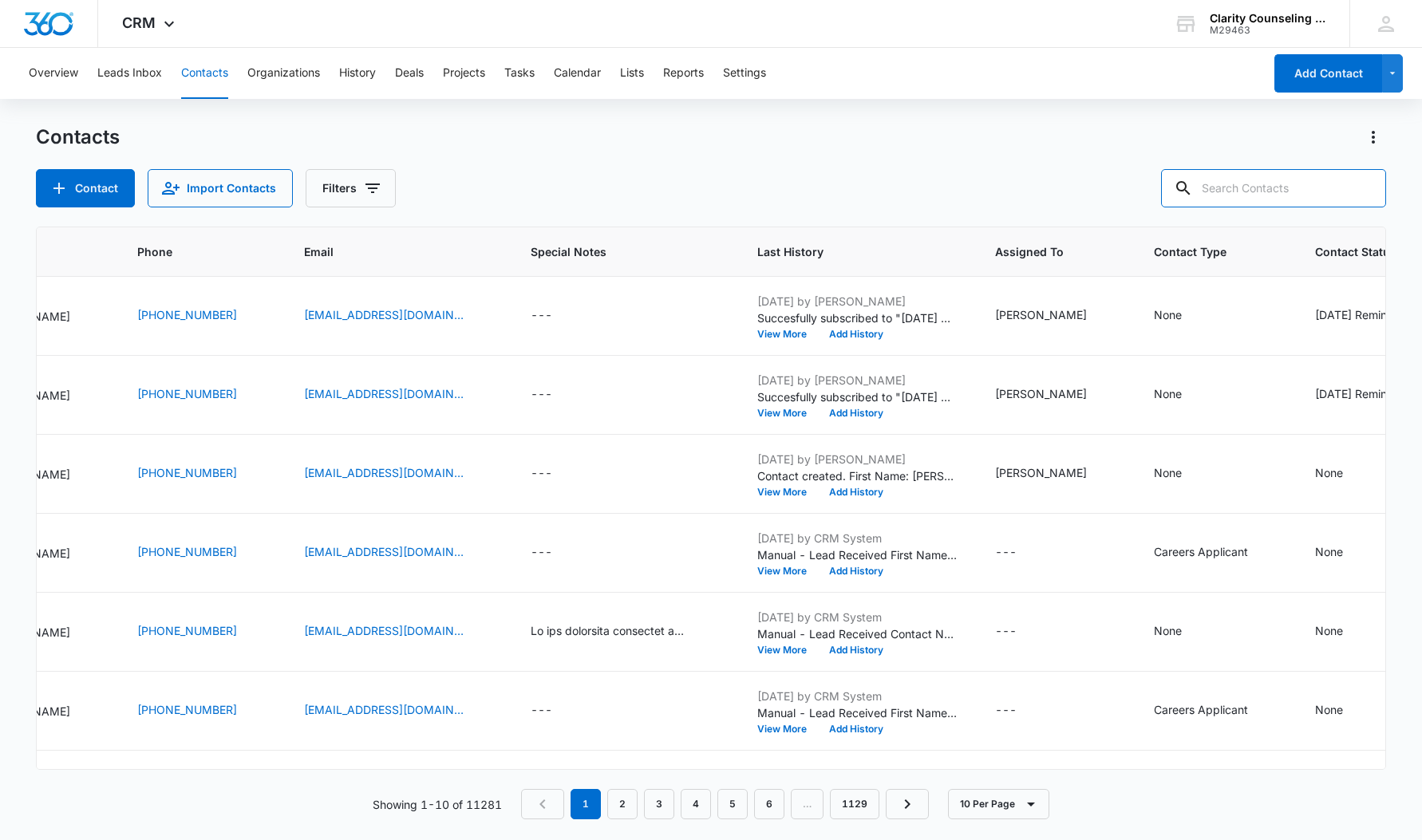
paste input "[EMAIL_ADDRESS][DOMAIN_NAME]"
type input "[EMAIL_ADDRESS][DOMAIN_NAME]"
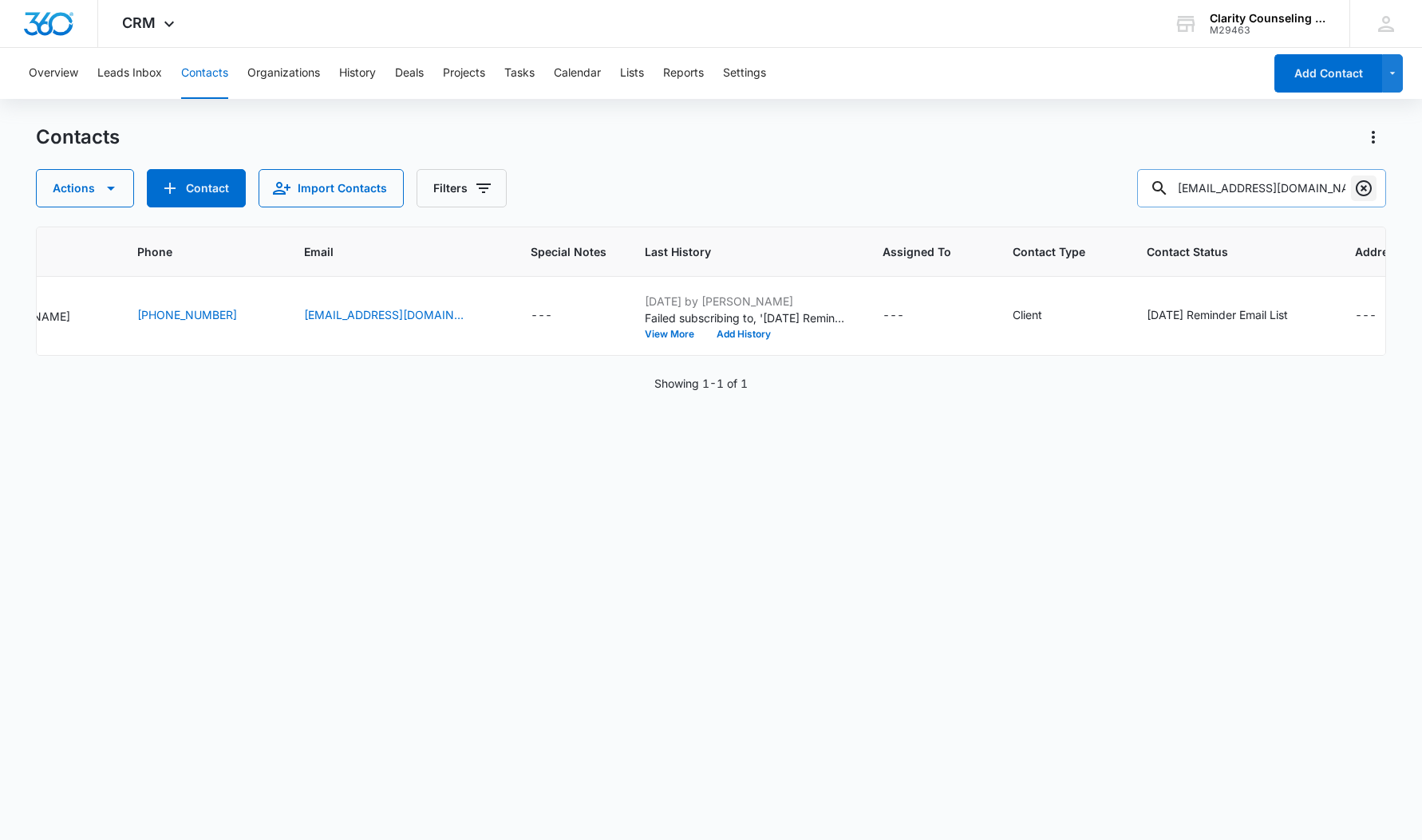
click at [1363, 188] on icon "Clear" at bounding box center [1363, 188] width 16 height 16
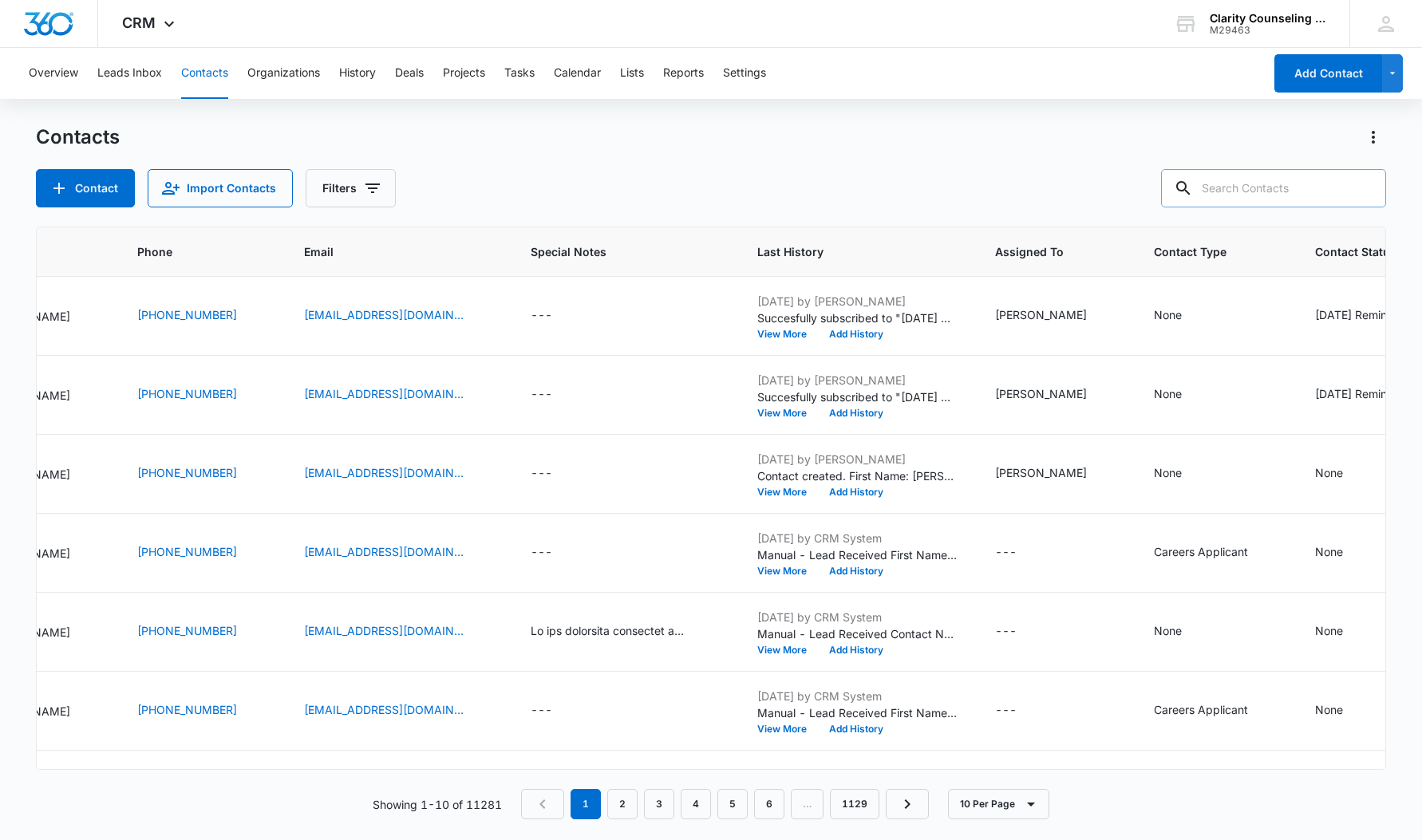
paste input "[EMAIL_ADDRESS][DOMAIN_NAME]"
type input "[EMAIL_ADDRESS][DOMAIN_NAME]"
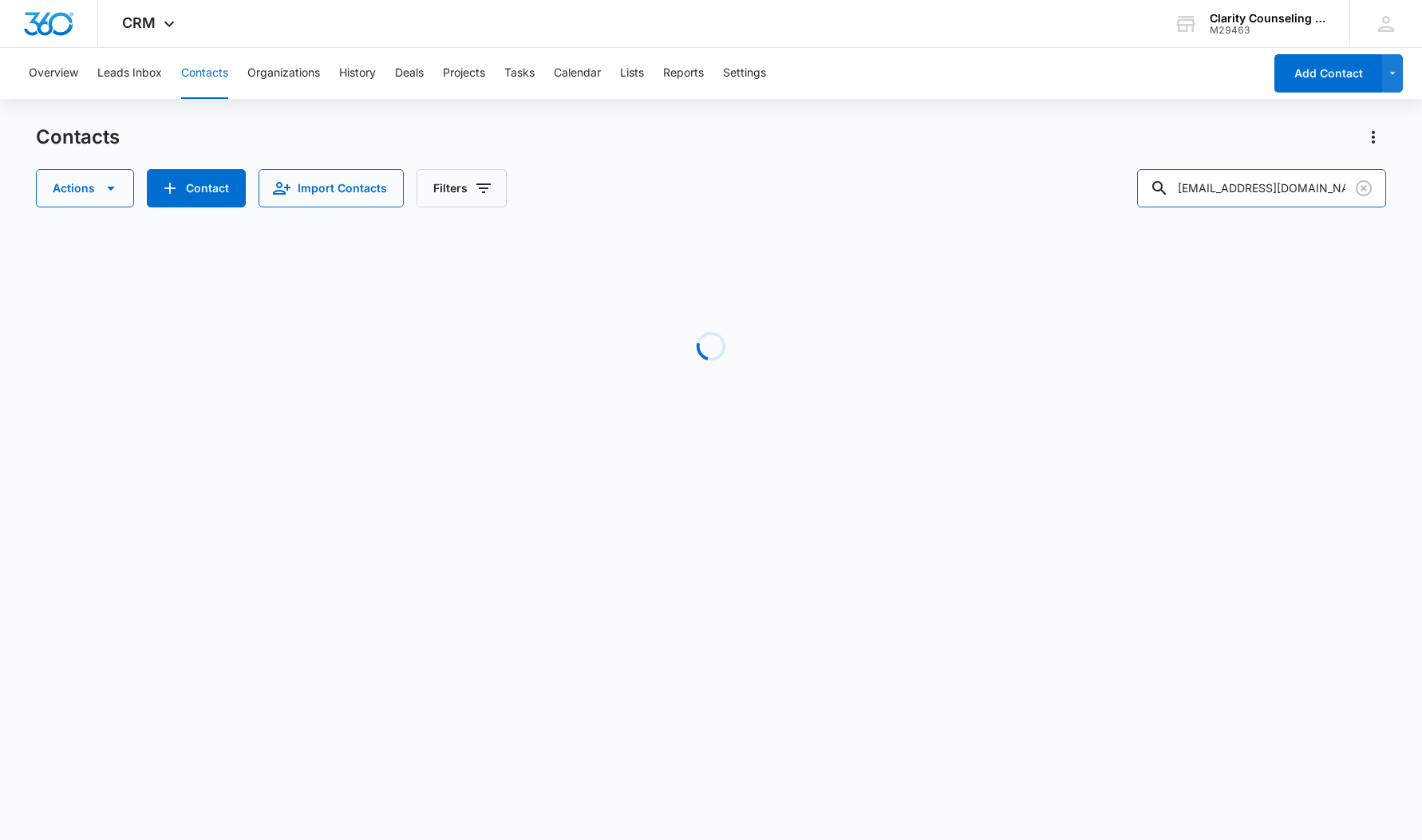
scroll to position [0, 221]
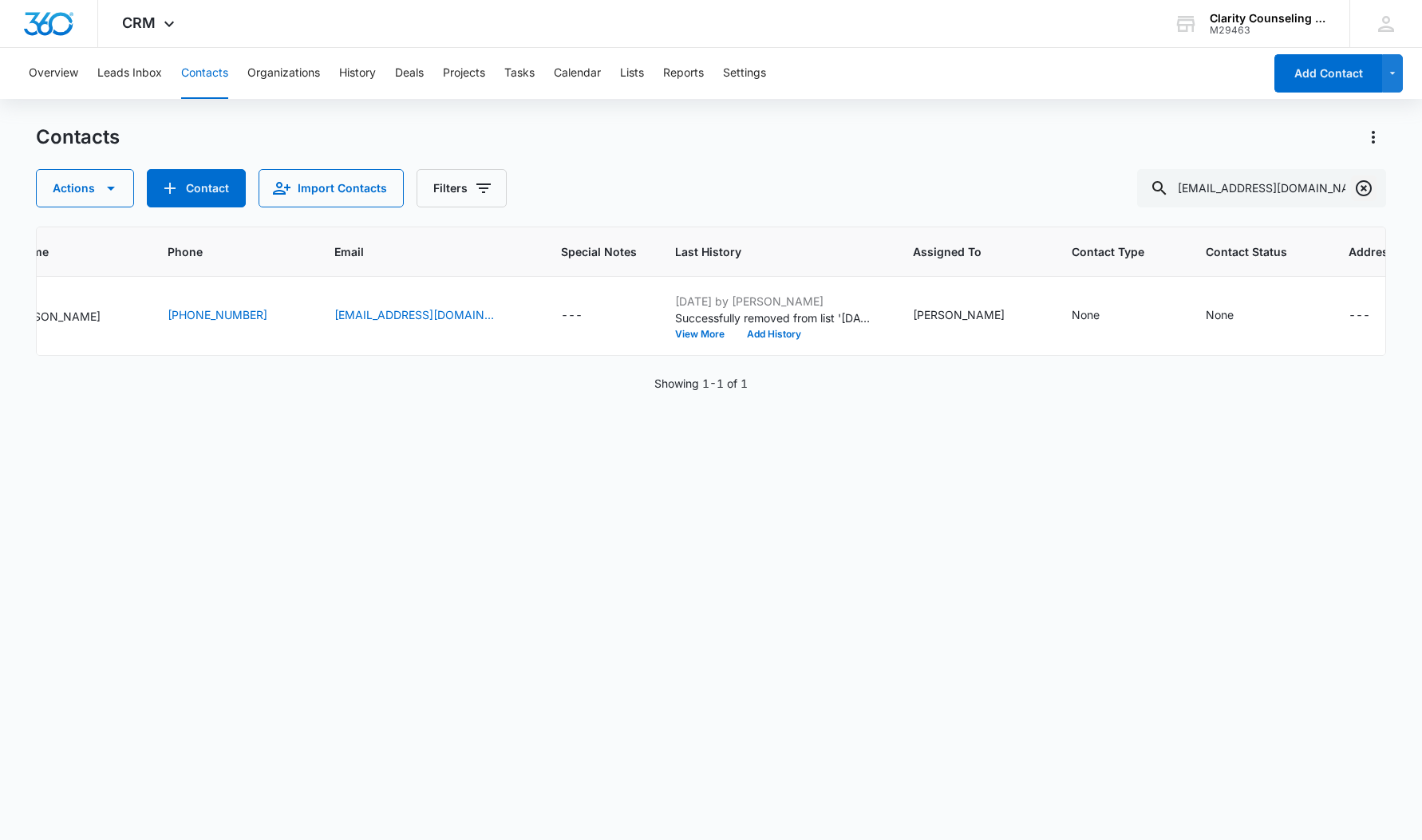
drag, startPoint x: 1279, startPoint y: 182, endPoint x: 1370, endPoint y: 189, distance: 91.3
click at [1370, 189] on div "[EMAIL_ADDRESS][DOMAIN_NAME]" at bounding box center [1261, 188] width 249 height 39
click at [1364, 187] on icon "Clear" at bounding box center [1363, 188] width 16 height 16
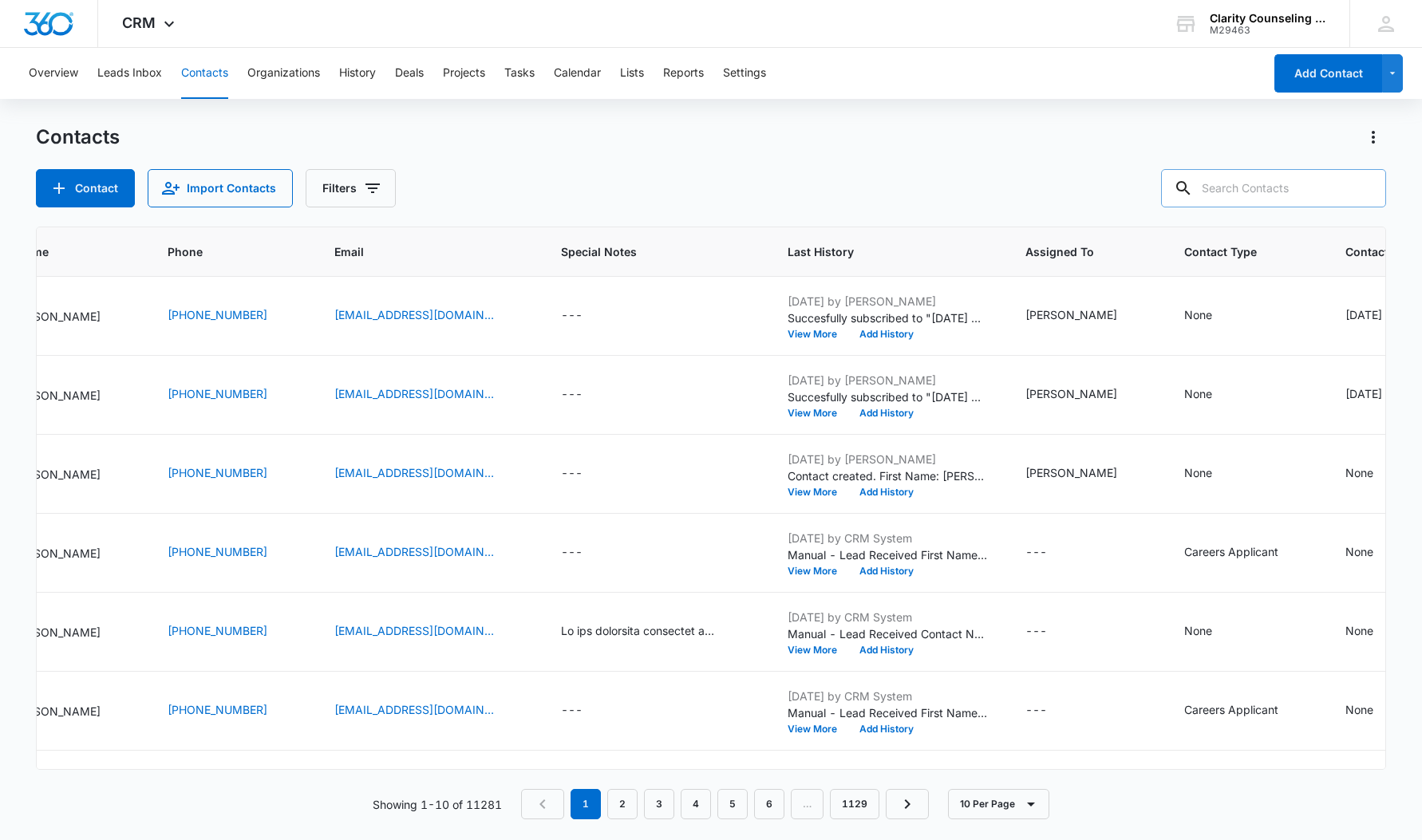
paste input "[EMAIL_ADDRESS][DOMAIN_NAME]"
type input "[EMAIL_ADDRESS][DOMAIN_NAME]"
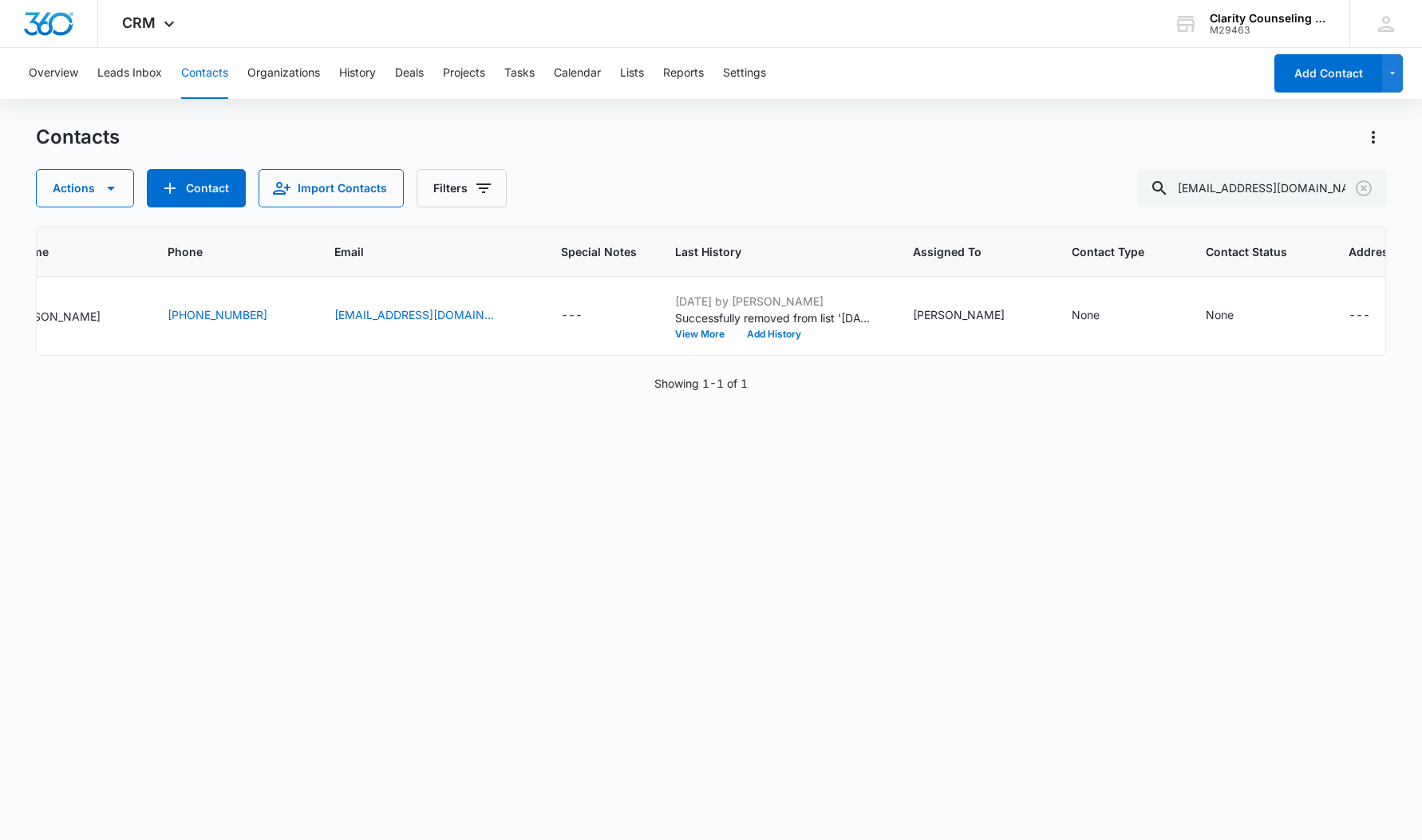
click at [1363, 187] on icon "Clear" at bounding box center [1363, 188] width 16 height 16
click at [1363, 187] on div at bounding box center [1364, 188] width 26 height 39
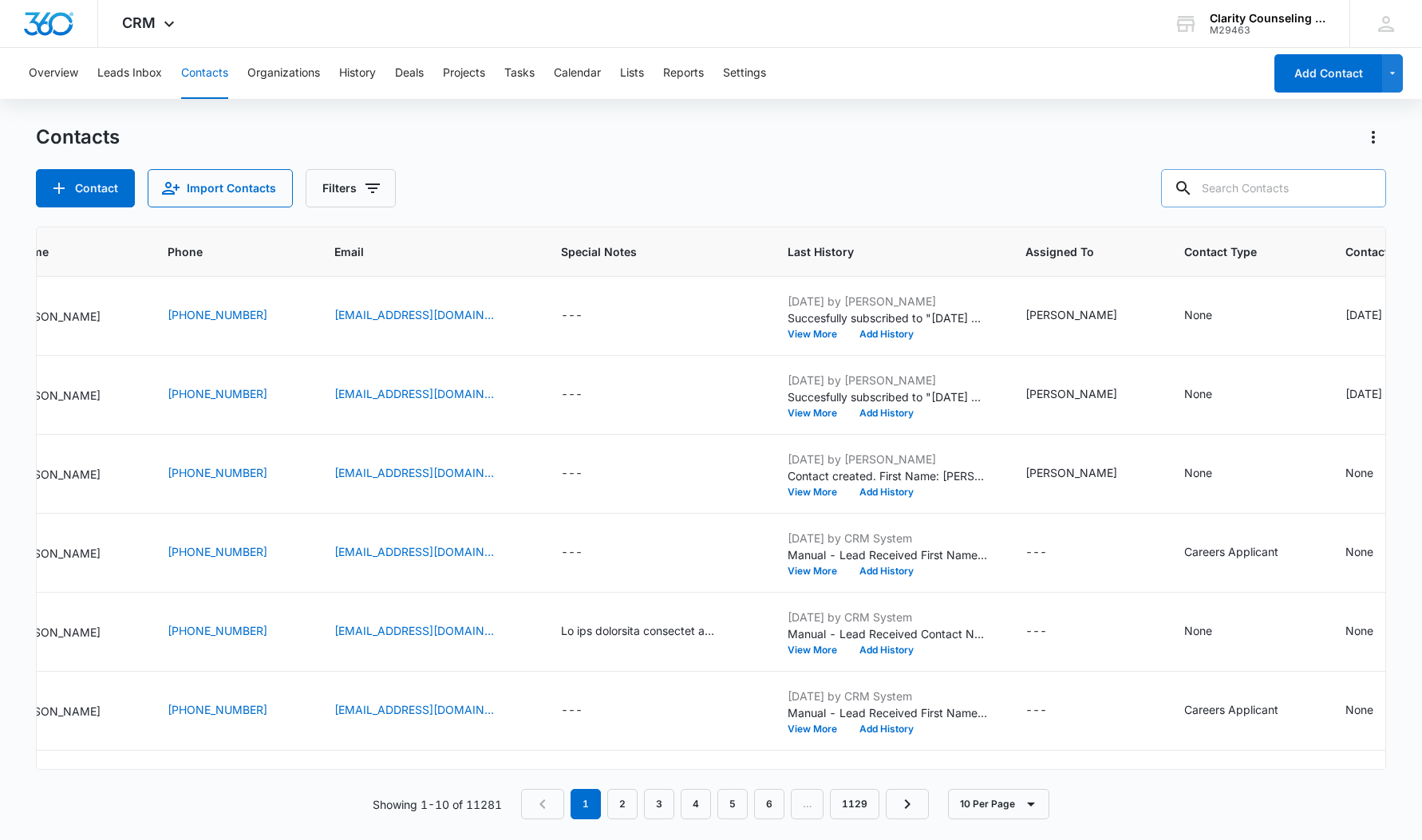
paste input "[EMAIL_ADDRESS][DOMAIN_NAME]"
type input "[EMAIL_ADDRESS][DOMAIN_NAME]"
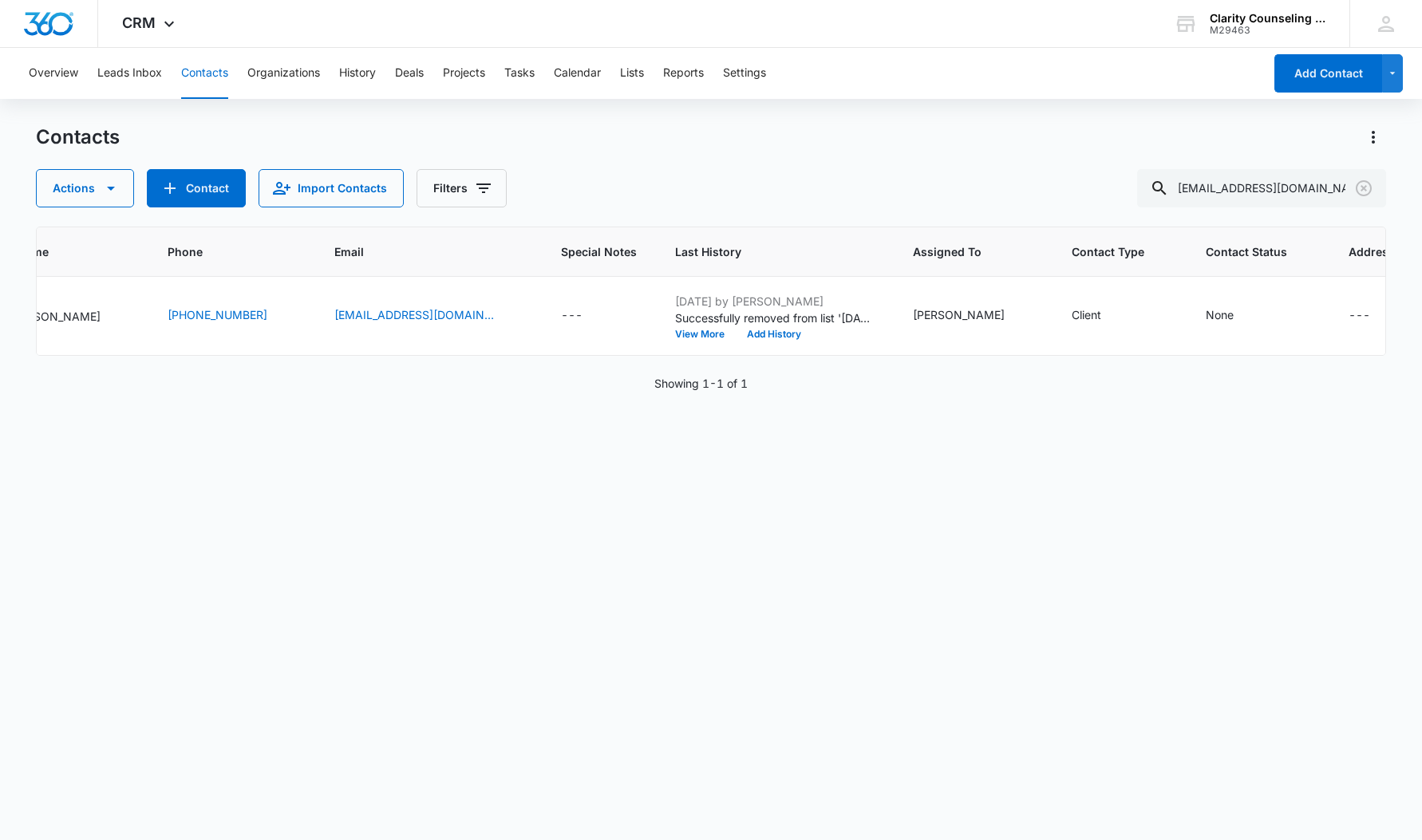
click at [1369, 183] on icon "Clear" at bounding box center [1363, 188] width 19 height 19
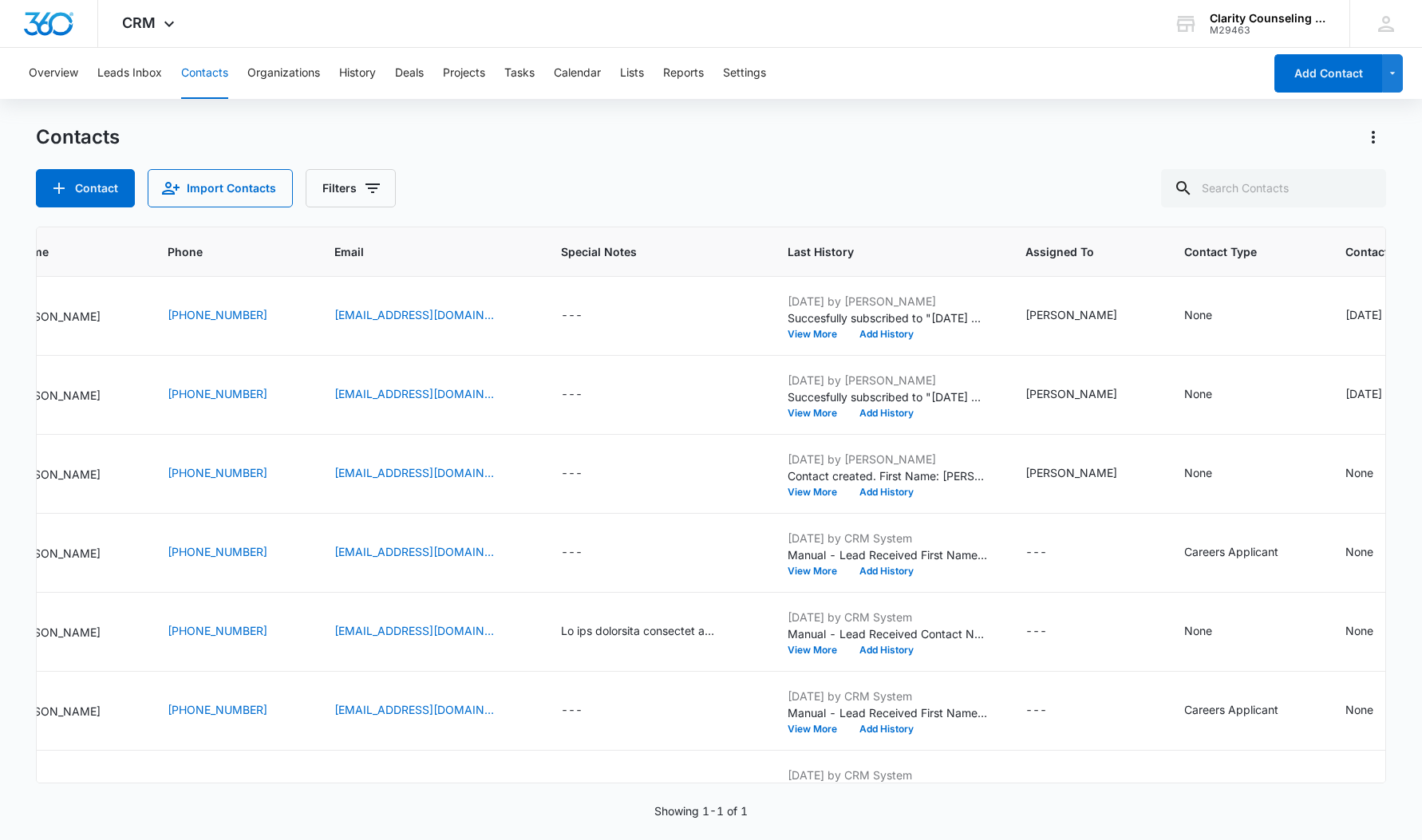
click at [1369, 183] on div at bounding box center [1364, 188] width 26 height 39
paste input "[EMAIL_ADDRESS][DOMAIN_NAME]"
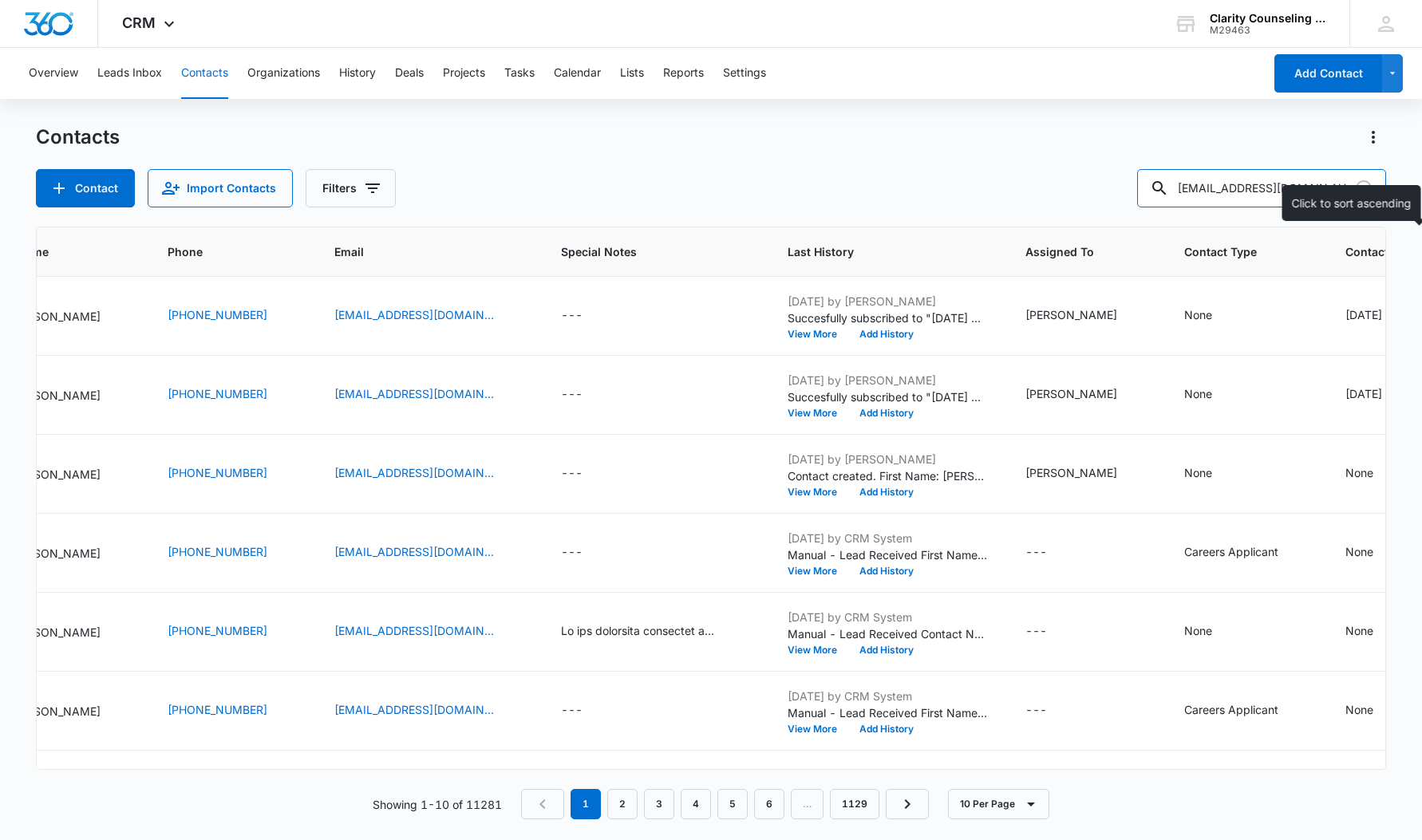
type input "[EMAIL_ADDRESS][DOMAIN_NAME]"
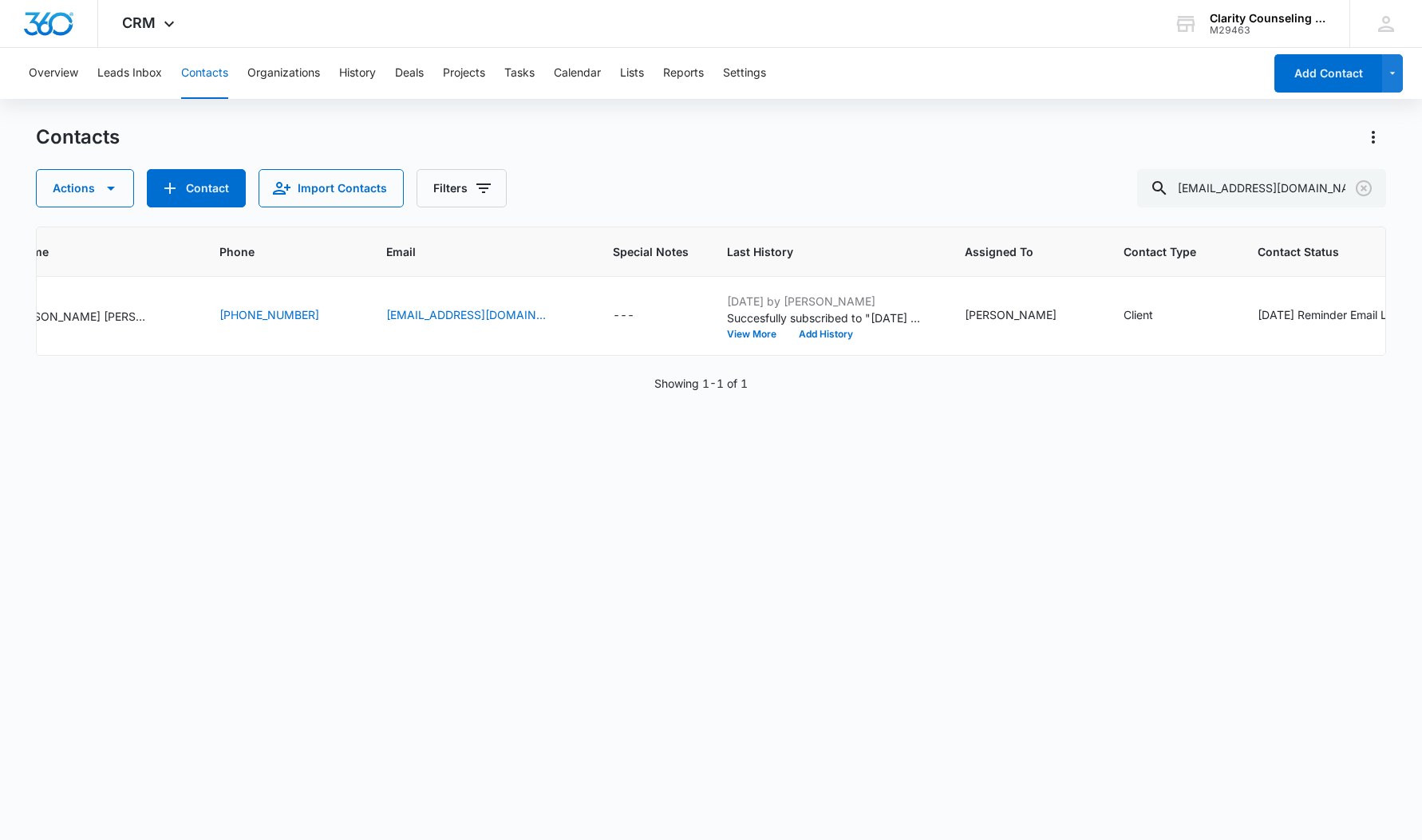
click at [1361, 182] on icon "Clear" at bounding box center [1363, 188] width 19 height 19
click at [1361, 182] on div at bounding box center [1364, 188] width 26 height 39
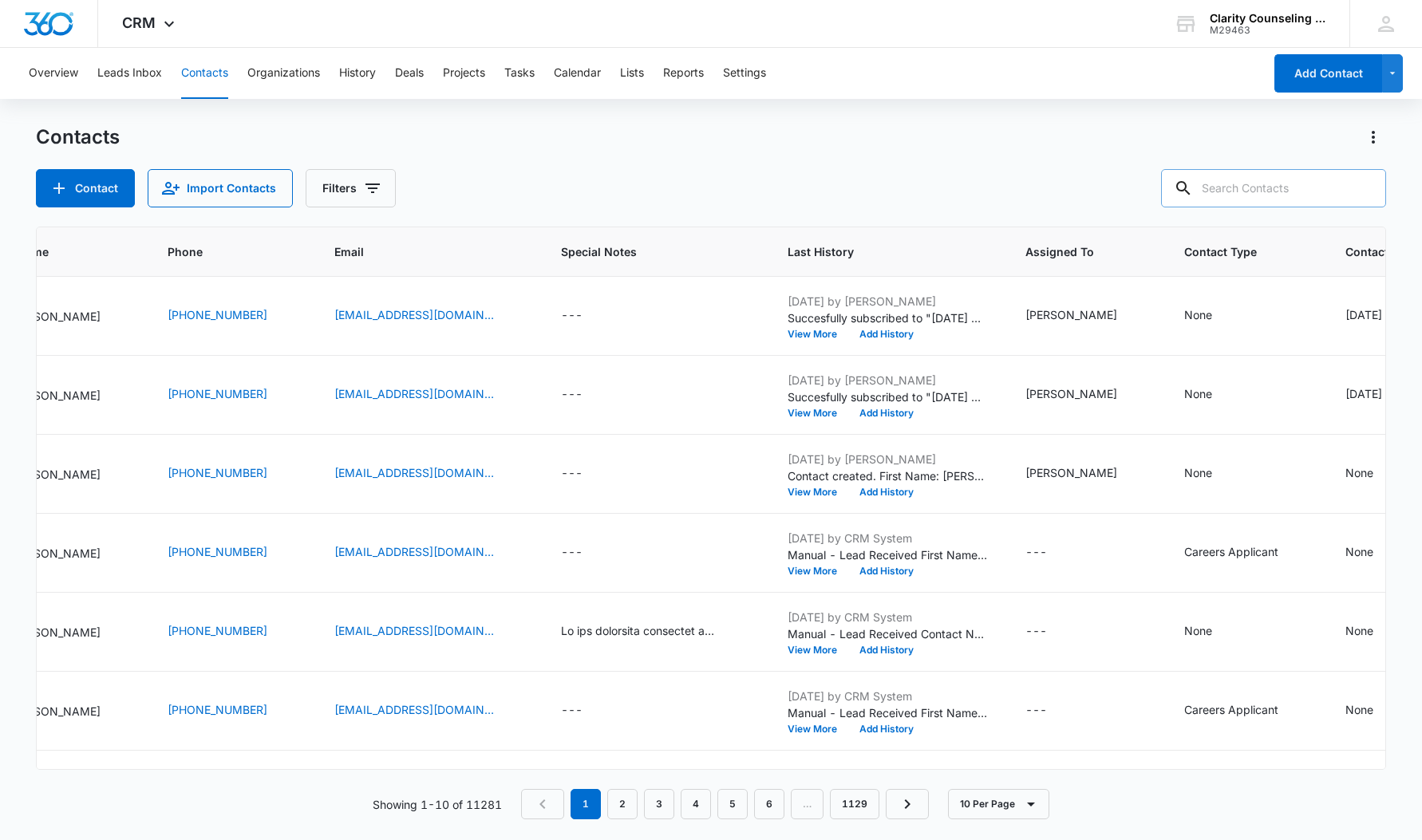
paste input "[EMAIL_ADDRESS][DOMAIN_NAME]"
type input "[EMAIL_ADDRESS][DOMAIN_NAME]"
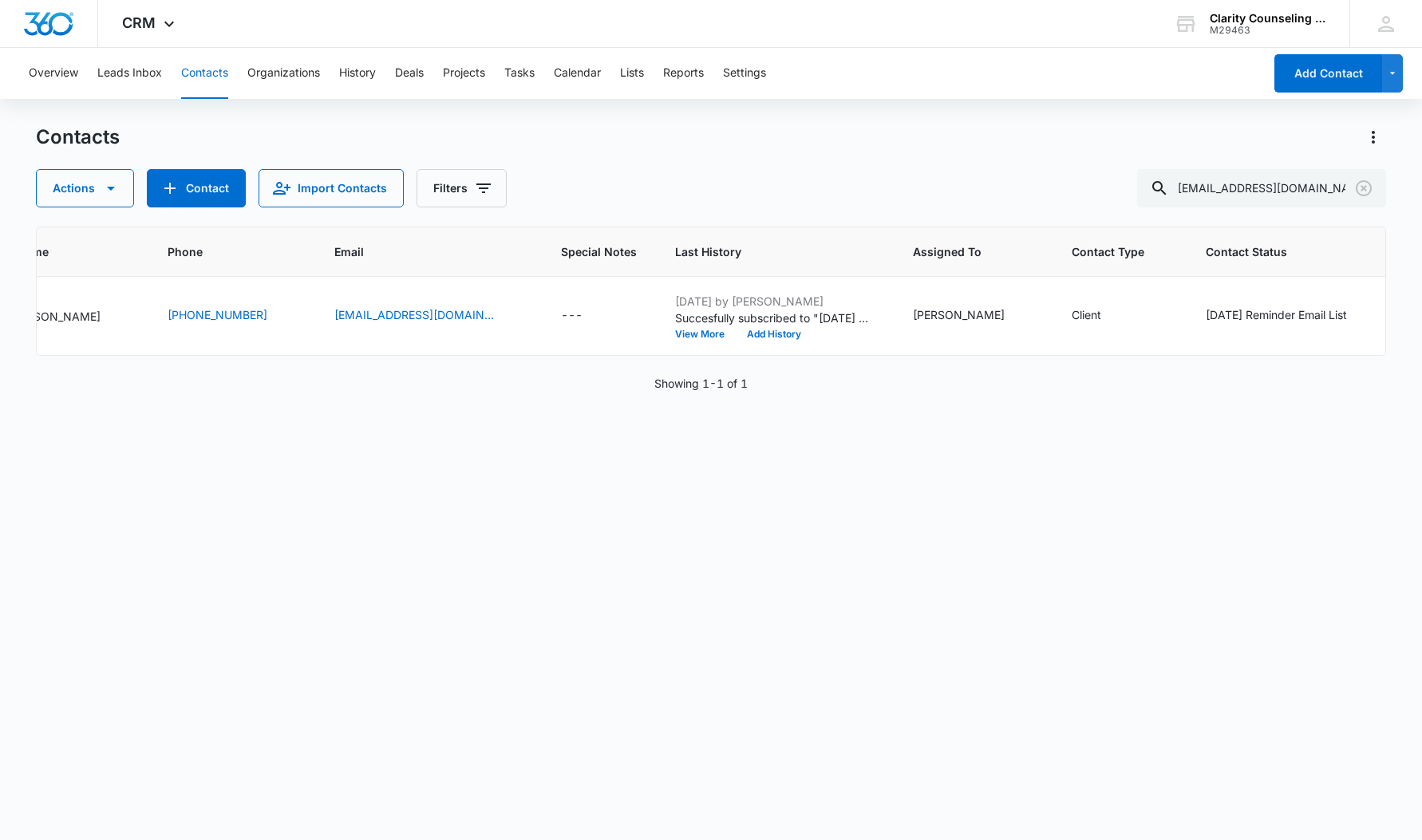
click at [1363, 190] on icon "Clear" at bounding box center [1363, 188] width 19 height 19
click at [1363, 190] on div at bounding box center [1364, 188] width 26 height 39
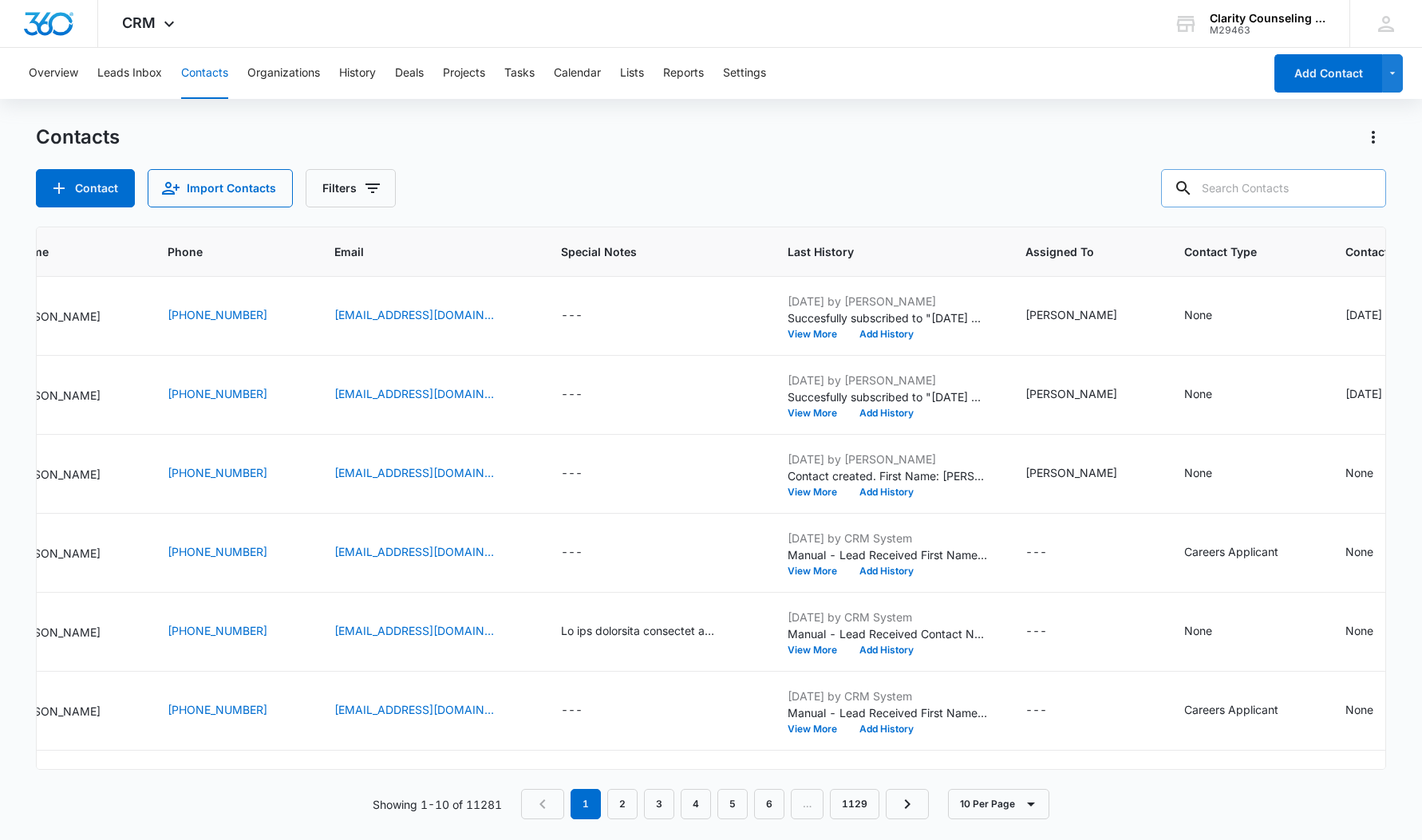
paste input "[EMAIL_ADDRESS][DOMAIN_NAME]"
type input "[EMAIL_ADDRESS][DOMAIN_NAME]"
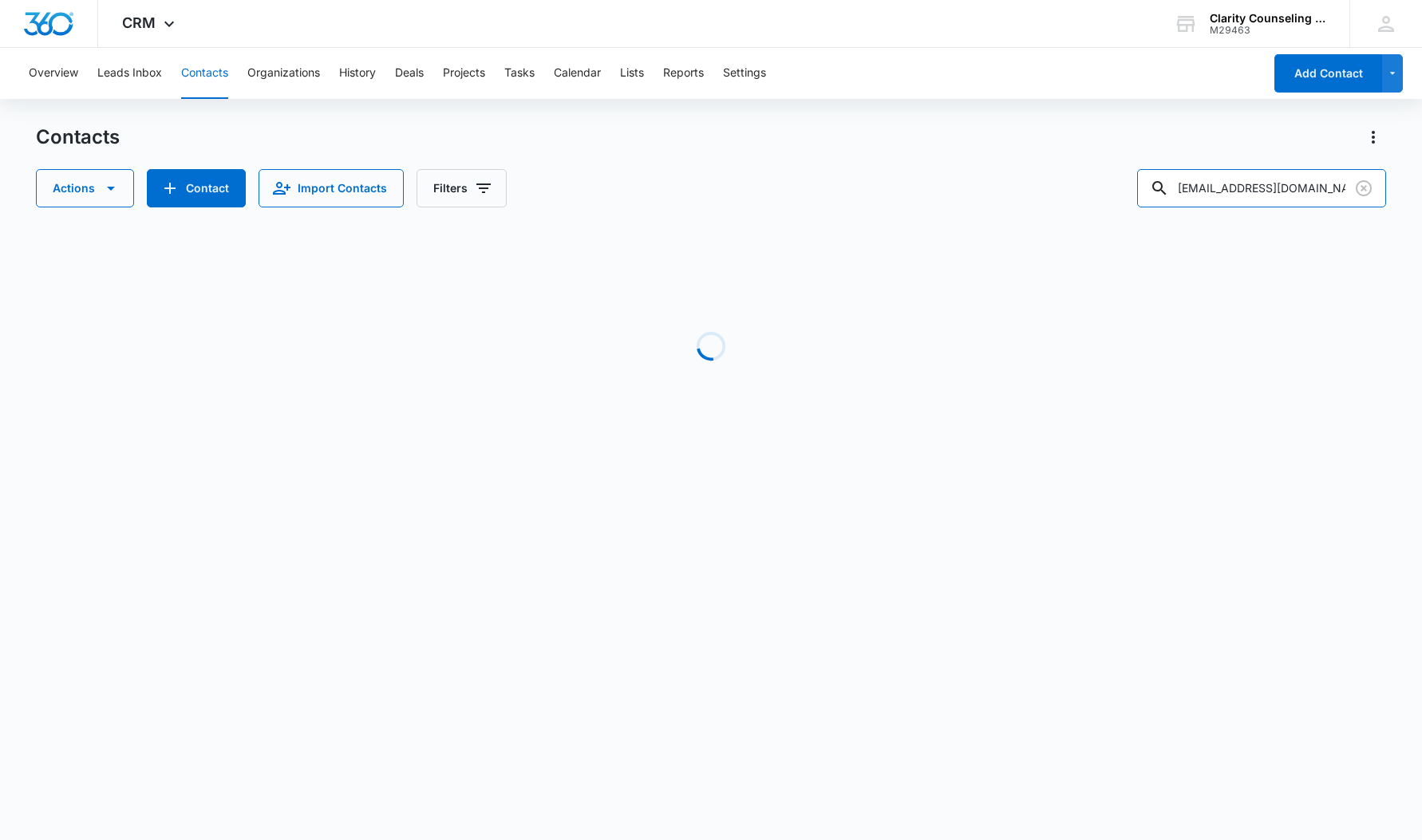
scroll to position [0, 211]
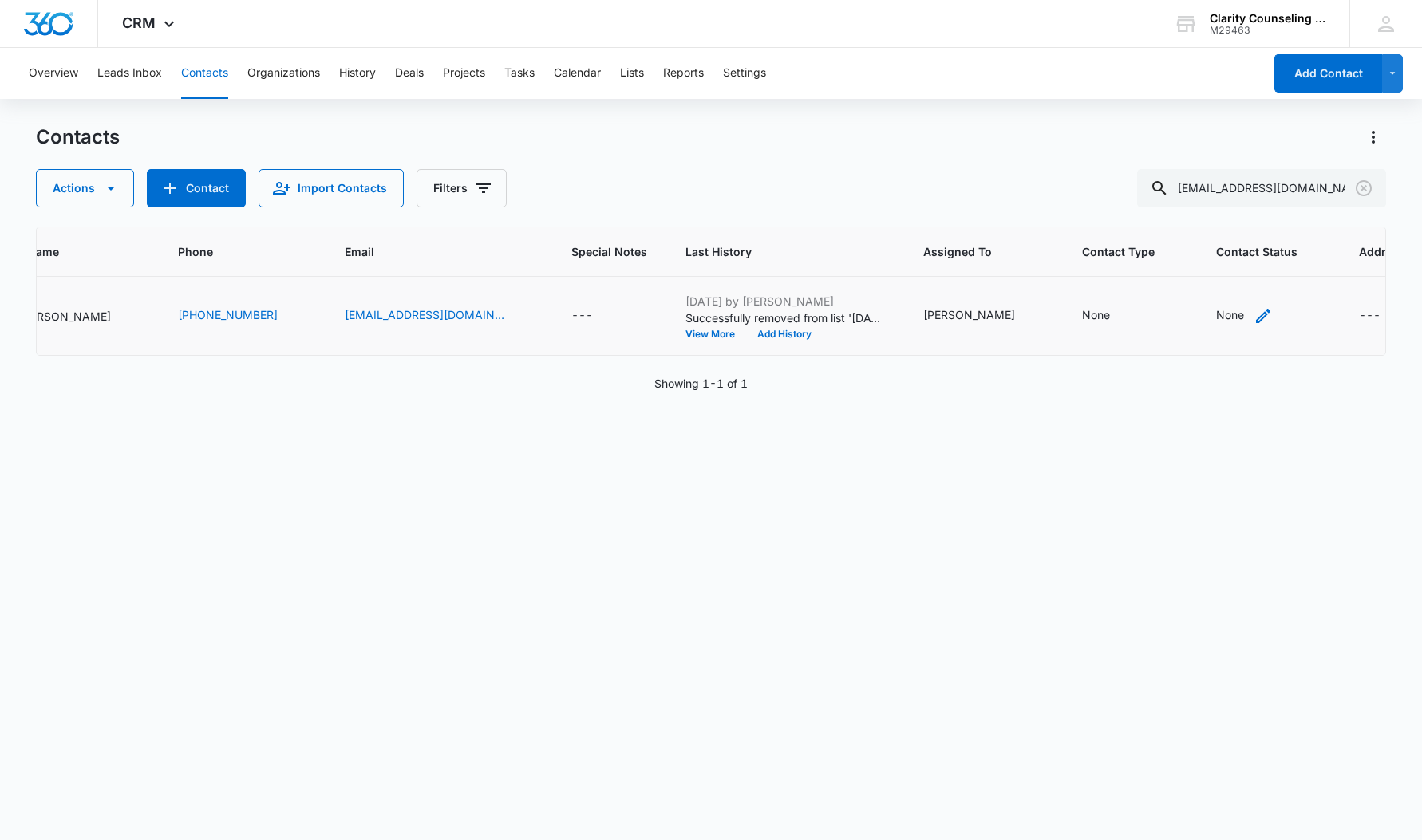
click at [1216, 313] on div "None" at bounding box center [1230, 315] width 28 height 17
click at [1202, 208] on div "Contact Status" at bounding box center [1163, 214] width 114 height 36
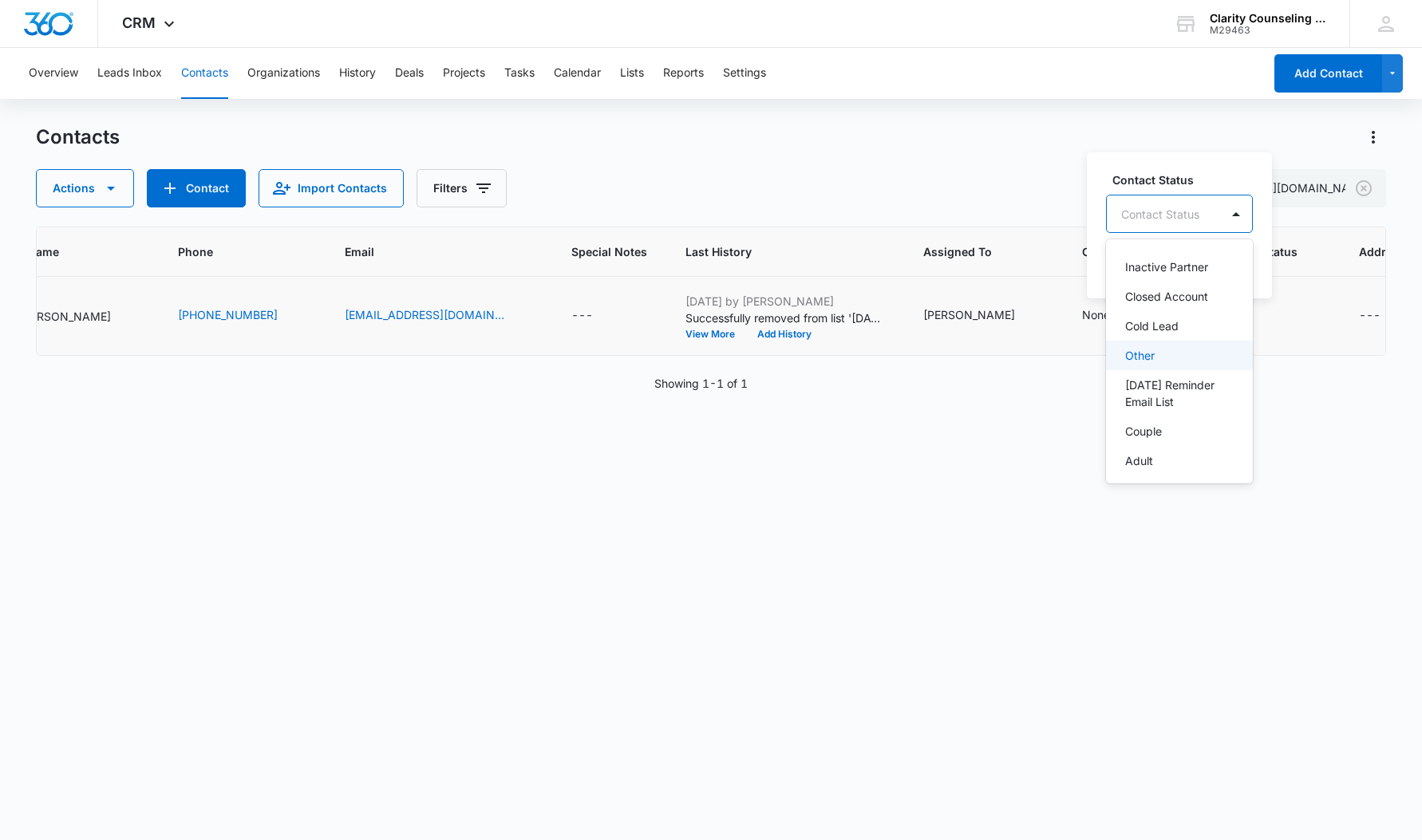
scroll to position [193, 0]
drag, startPoint x: 1204, startPoint y: 367, endPoint x: 1212, endPoint y: 334, distance: 34.0
click at [1204, 359] on div "[DATE] Reminder Email List" at bounding box center [1180, 380] width 147 height 46
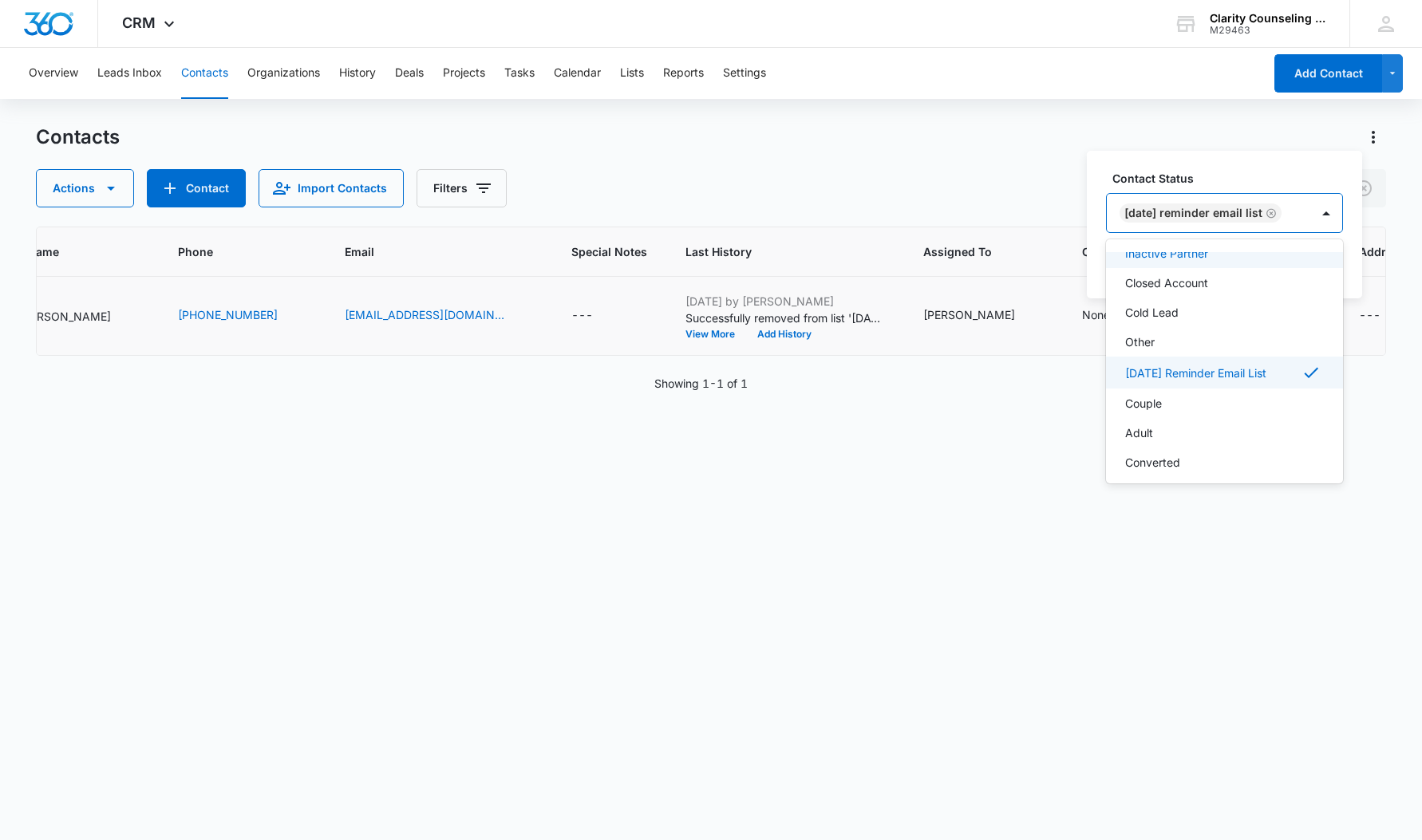
click at [1310, 214] on div "[DATE] Reminder Email List" at bounding box center [1208, 213] width 204 height 39
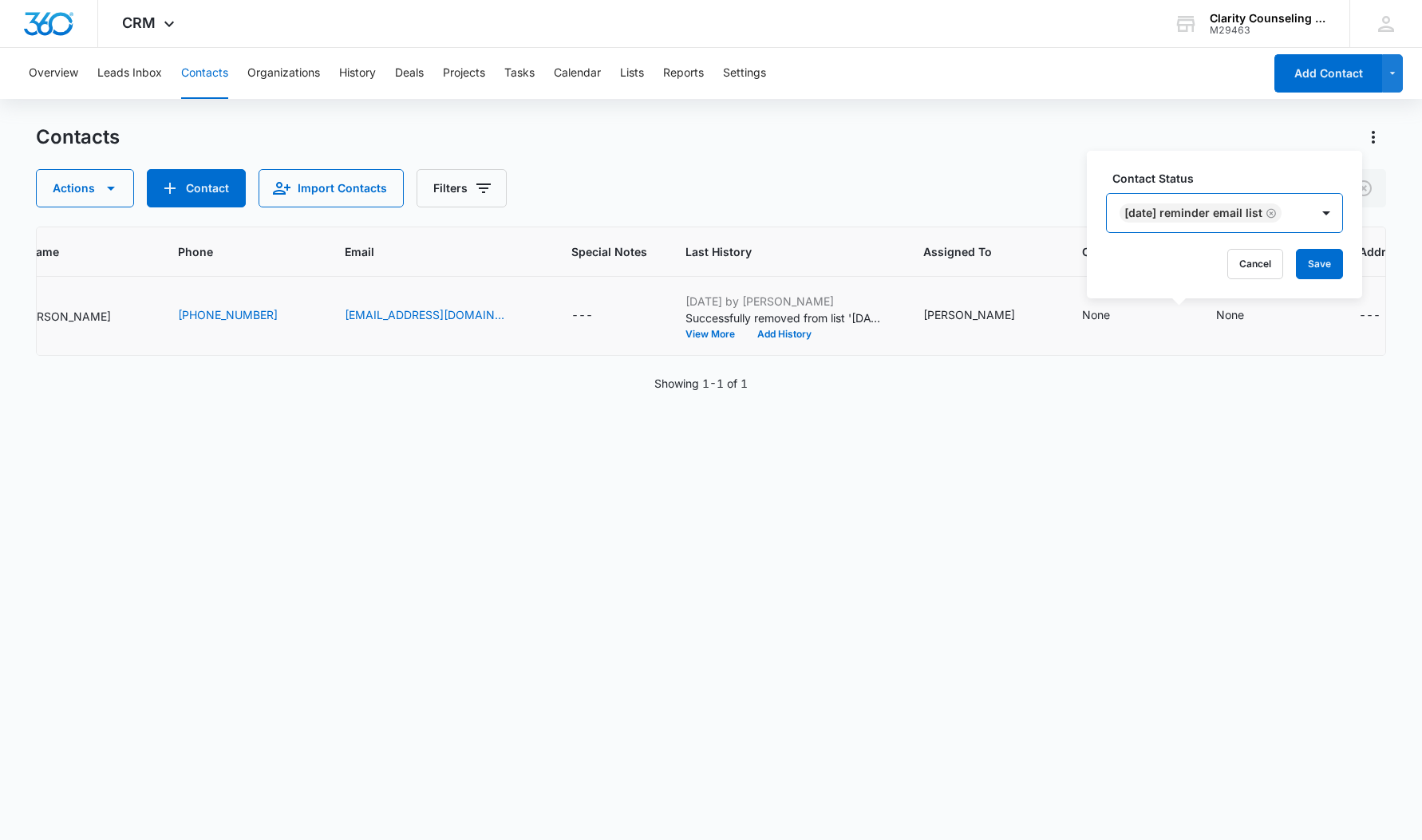
drag, startPoint x: 1323, startPoint y: 256, endPoint x: 1277, endPoint y: 260, distance: 46.2
click at [1323, 256] on button "Save" at bounding box center [1319, 263] width 47 height 30
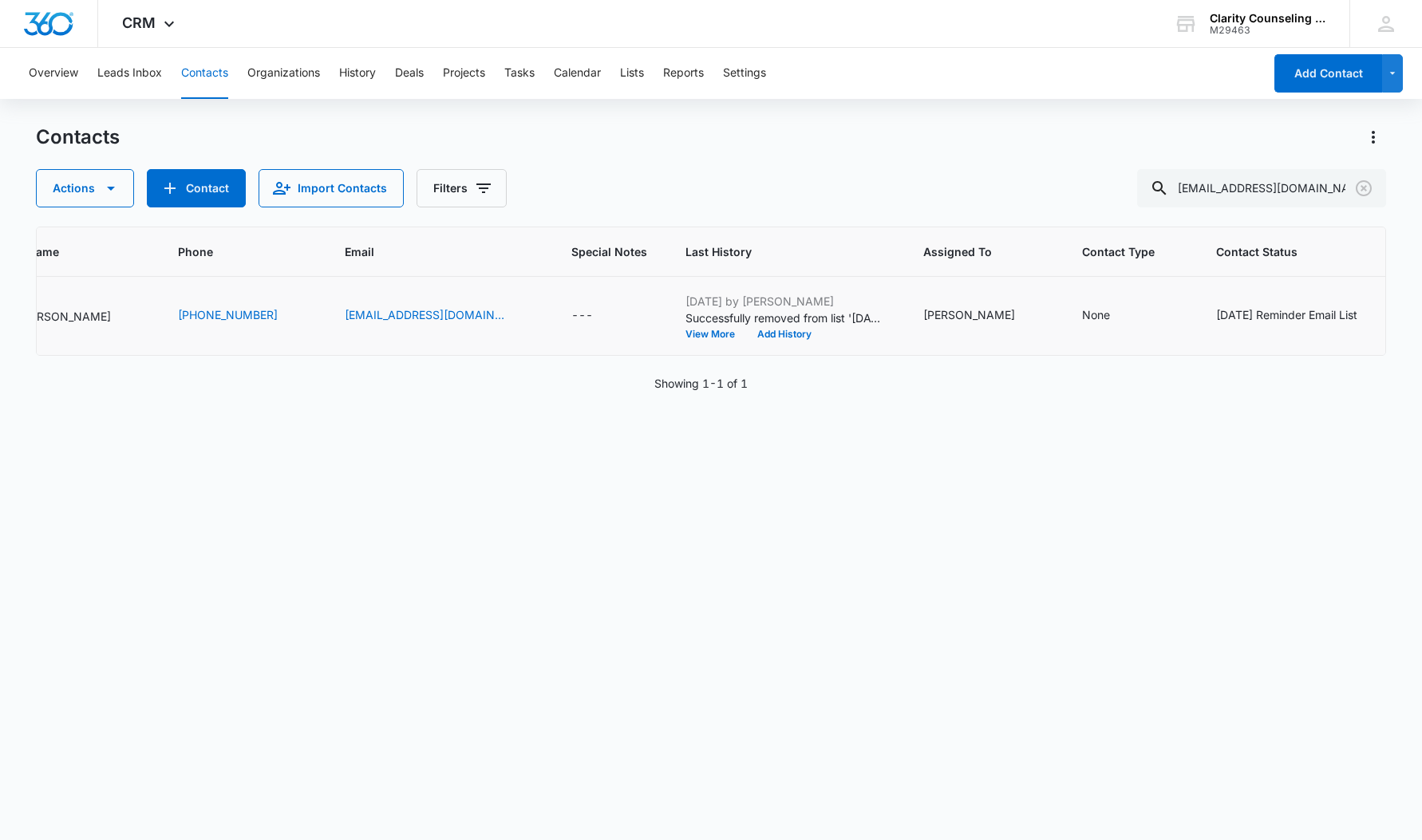
click at [1363, 193] on icon "Clear" at bounding box center [1363, 188] width 16 height 16
drag, startPoint x: 18, startPoint y: 304, endPoint x: 1363, endPoint y: 193, distance: 1349.6
click at [1363, 193] on div at bounding box center [1364, 188] width 26 height 39
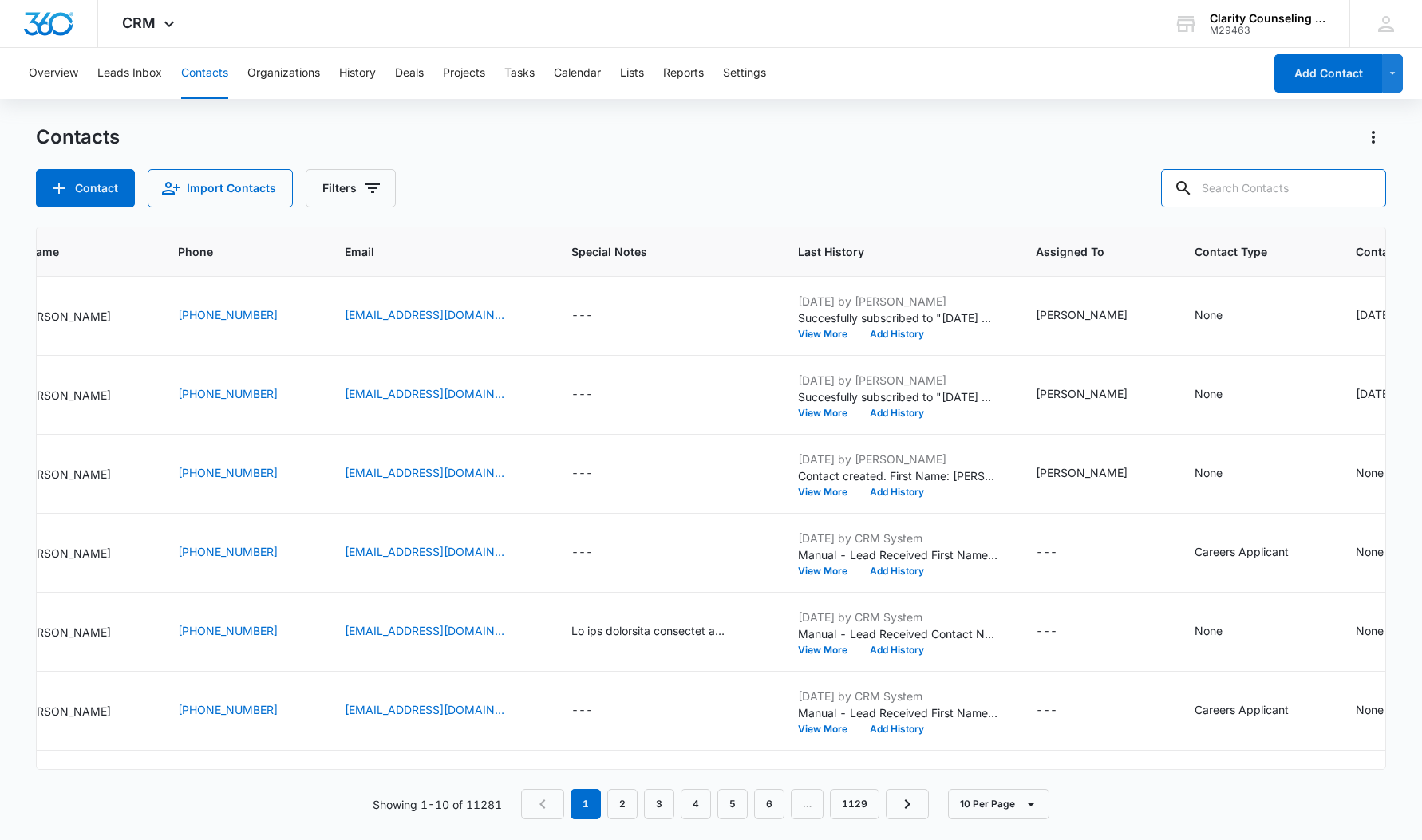
paste input "[EMAIL_ADDRESS][DOMAIN_NAME]"
type input "[EMAIL_ADDRESS][DOMAIN_NAME]"
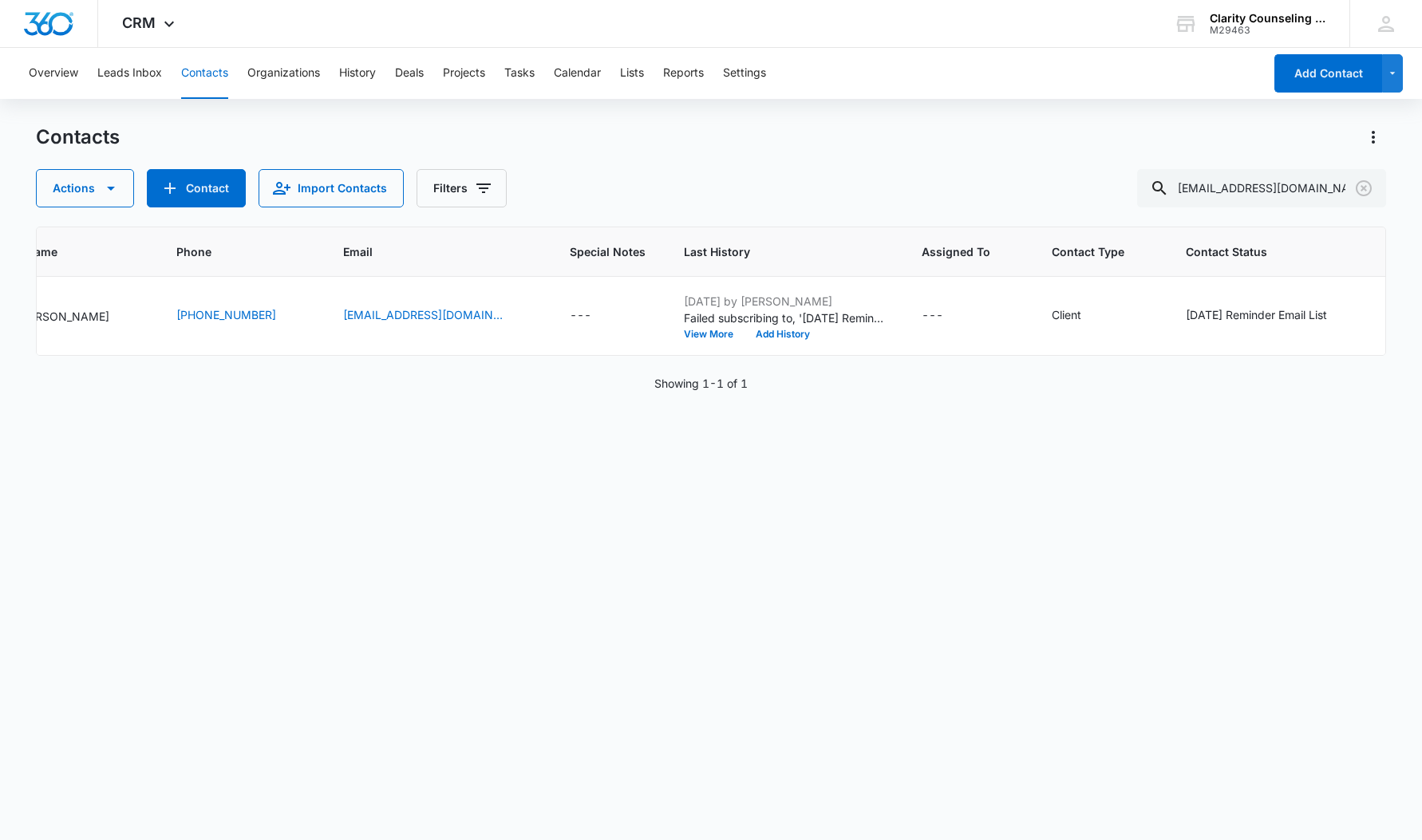
click at [1363, 181] on icon "Clear" at bounding box center [1363, 188] width 16 height 16
click at [1363, 181] on div at bounding box center [1364, 188] width 26 height 39
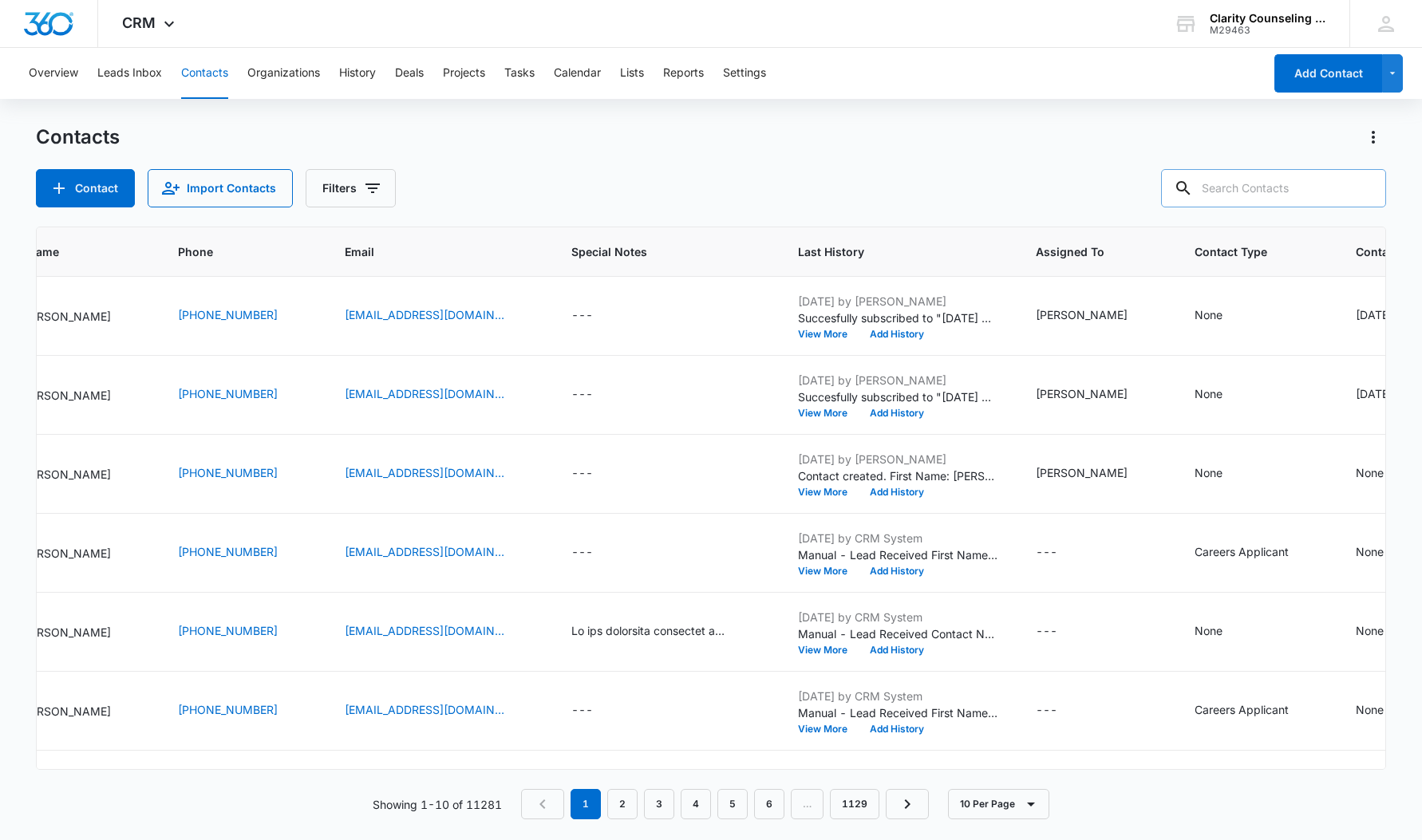
paste input "[EMAIL_ADDRESS][DOMAIN_NAME]"
type input "[EMAIL_ADDRESS][DOMAIN_NAME]"
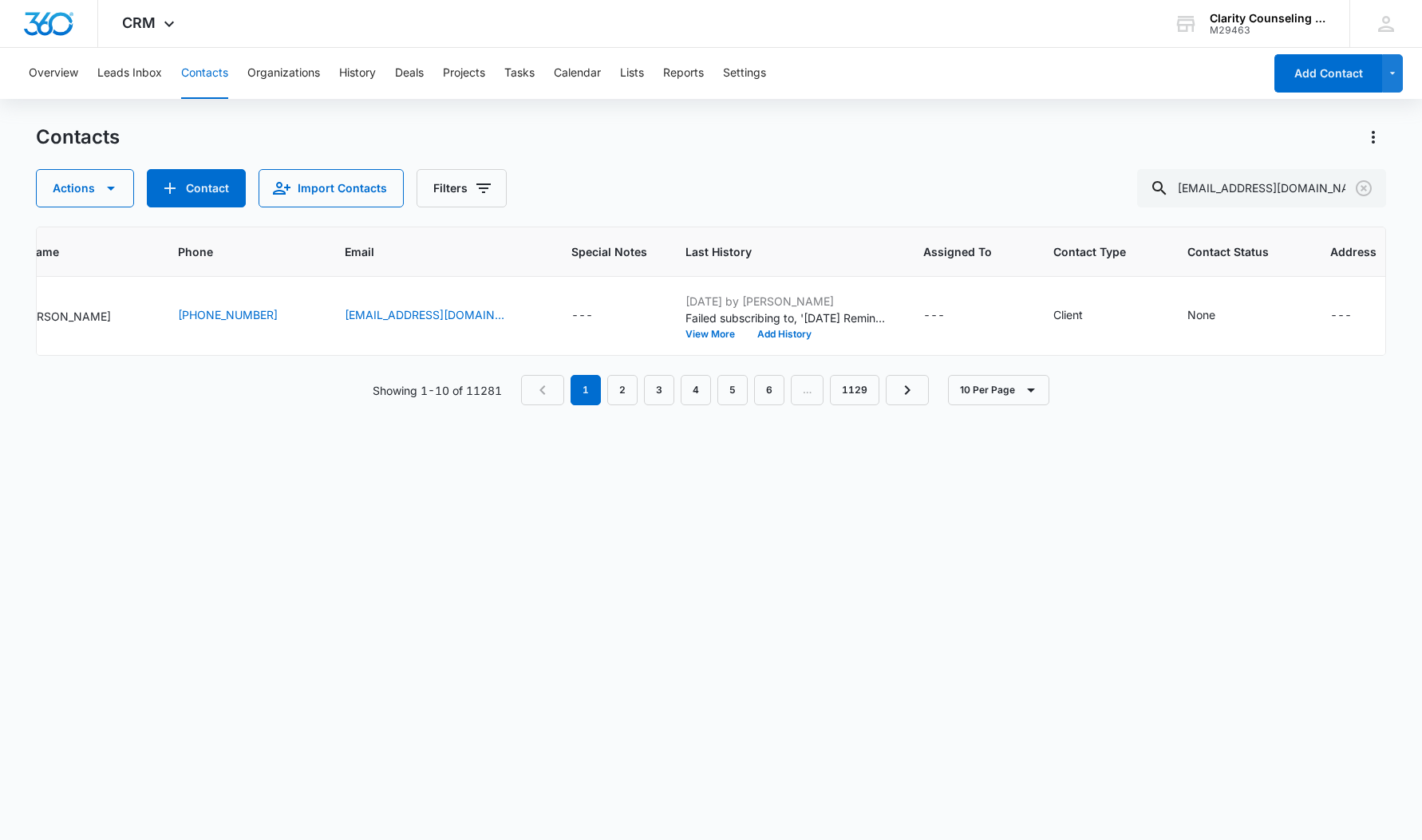
scroll to position [0, 140]
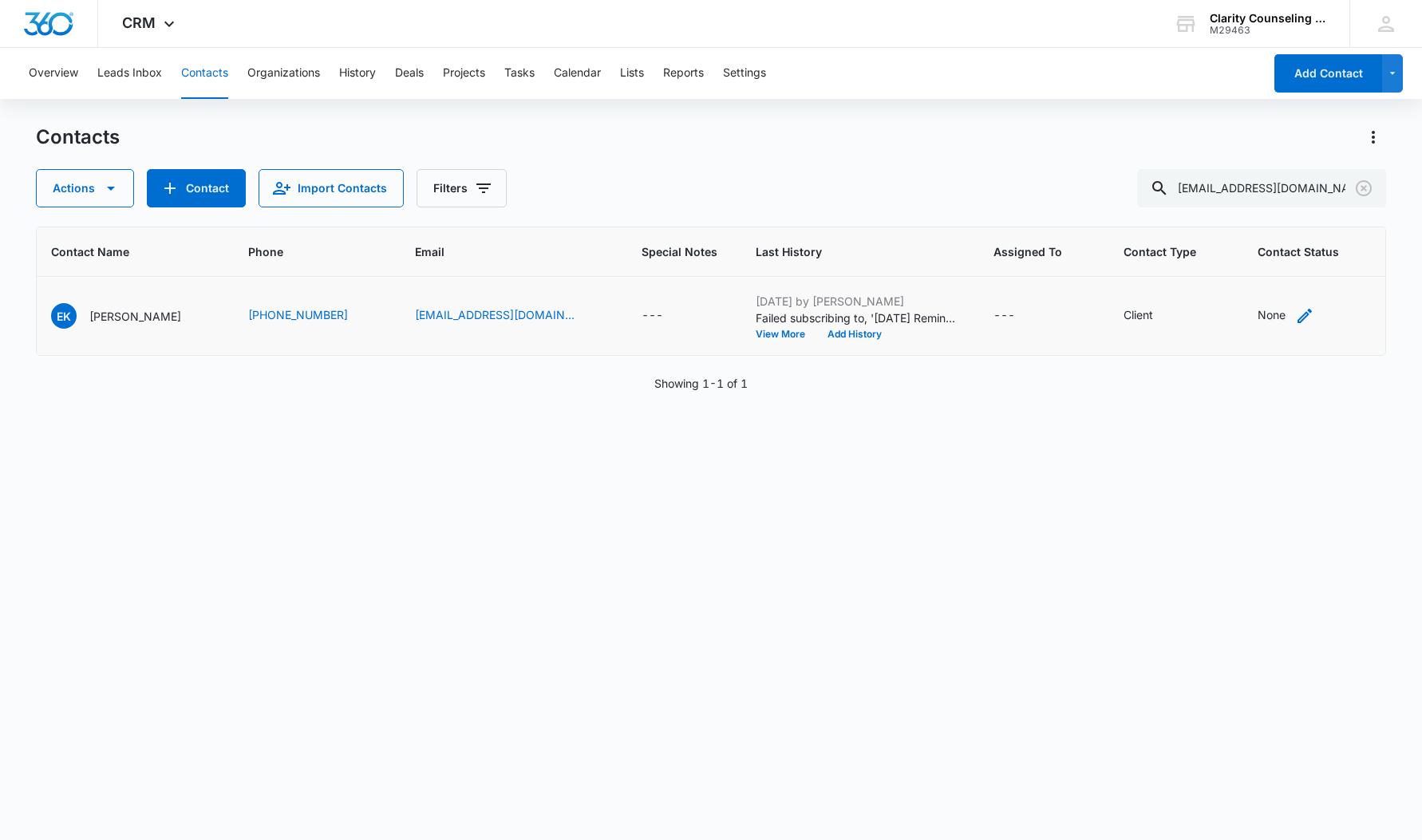
click at [1258, 316] on div "None" at bounding box center [1272, 315] width 28 height 17
click at [1183, 205] on div at bounding box center [1178, 201] width 166 height 39
click at [1189, 224] on div "Contact Status" at bounding box center [1163, 214] width 114 height 36
click at [1198, 341] on p "[DATE] Reminder Email List" at bounding box center [1177, 326] width 106 height 34
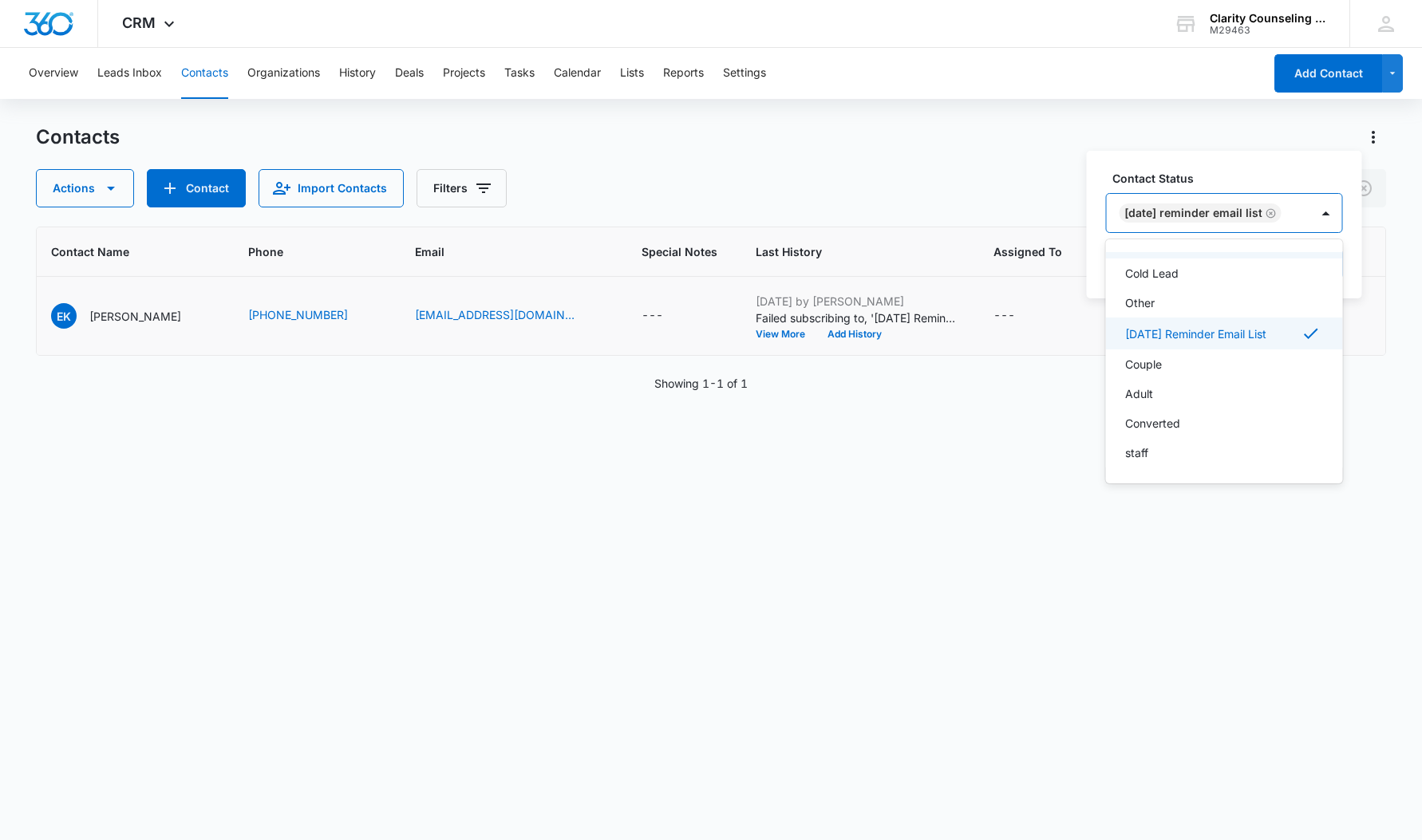
click at [1333, 228] on div at bounding box center [1326, 213] width 32 height 39
click at [1333, 258] on button "Save" at bounding box center [1319, 263] width 47 height 30
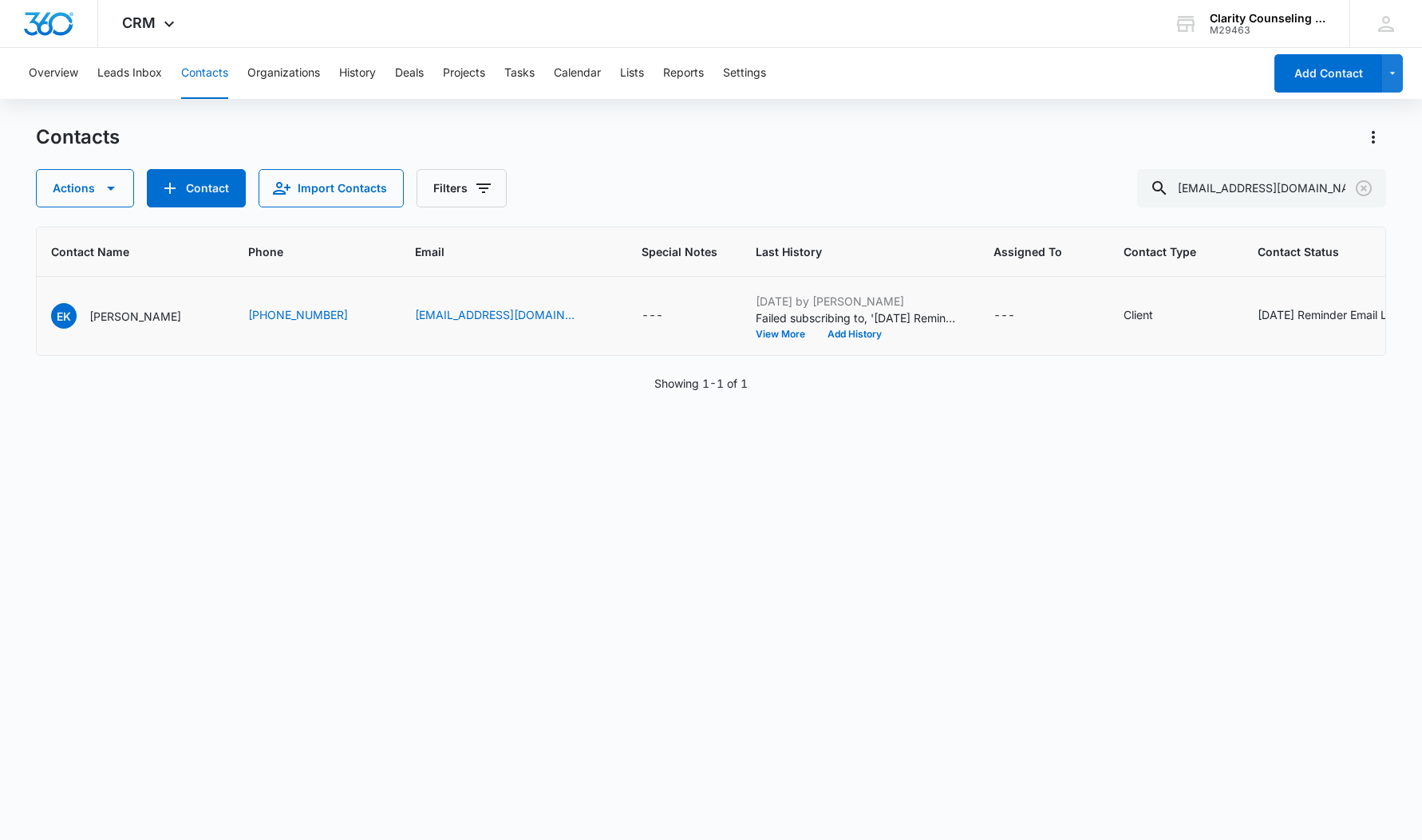
click at [1363, 182] on icon "Clear" at bounding box center [1363, 188] width 19 height 19
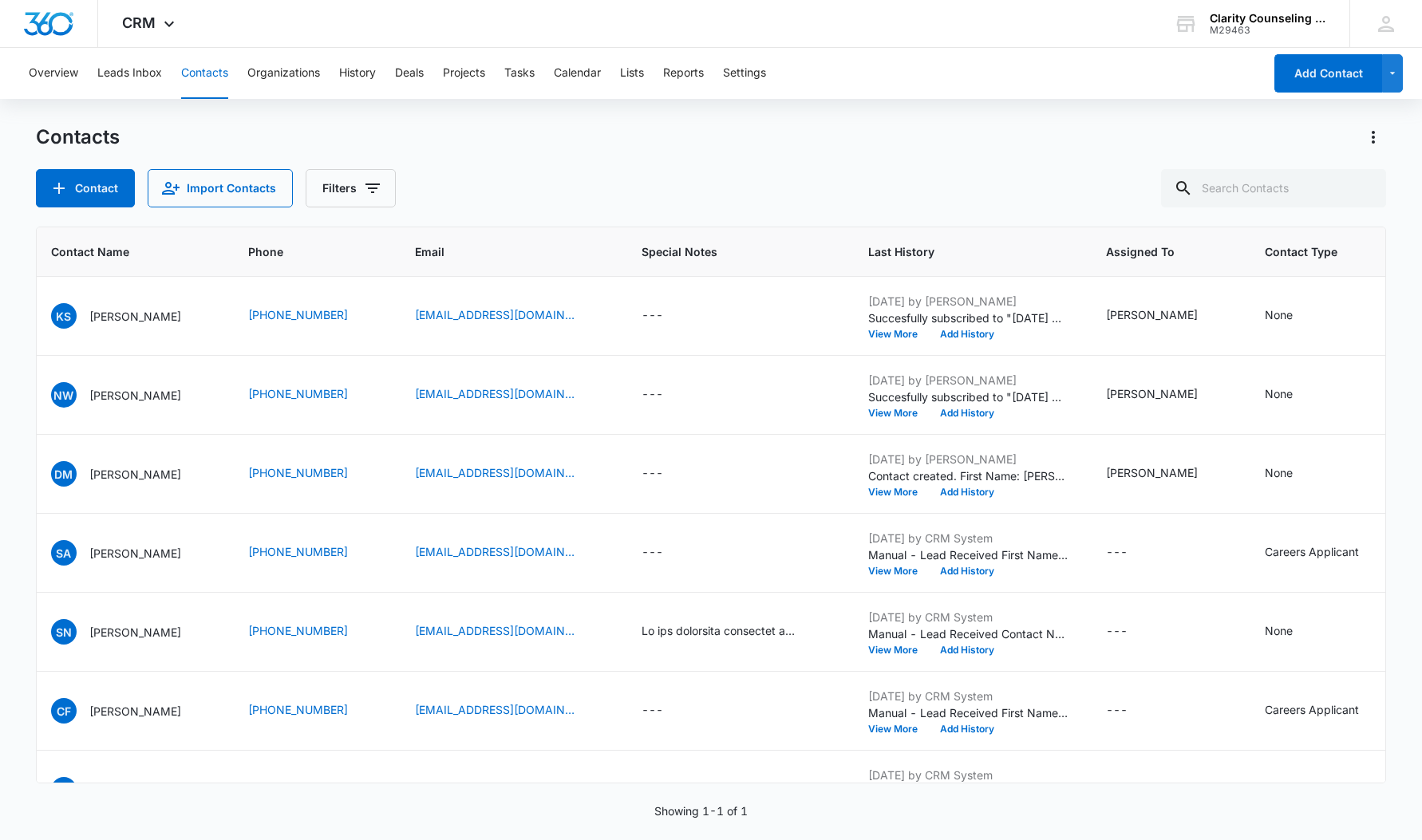
click at [1363, 182] on div at bounding box center [1364, 188] width 26 height 39
paste input "[EMAIL_ADDRESS][DOMAIN_NAME]"
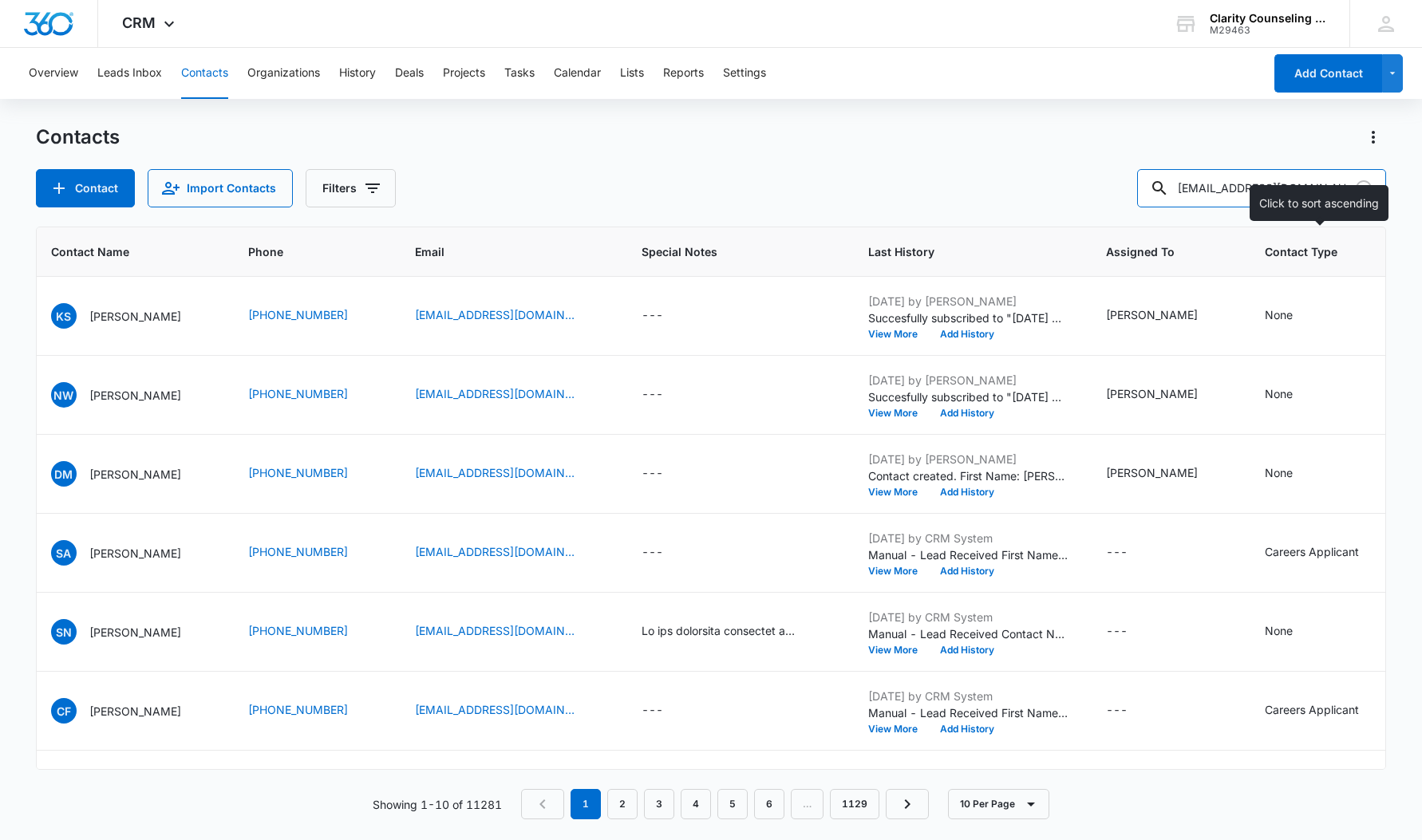
type input "[EMAIL_ADDRESS][DOMAIN_NAME]"
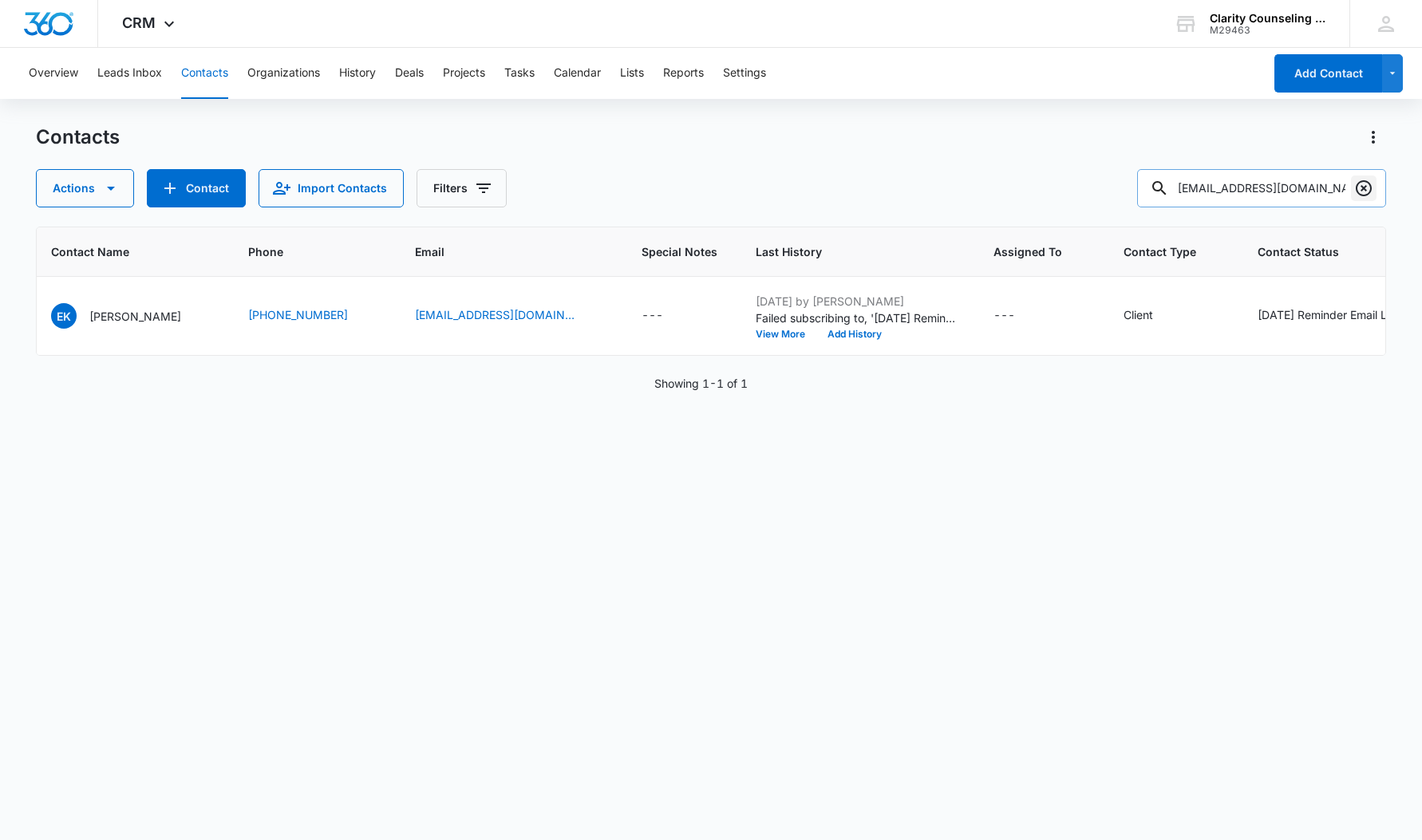
click at [1357, 187] on icon "Clear" at bounding box center [1363, 188] width 16 height 16
click at [1357, 187] on div at bounding box center [1364, 188] width 26 height 39
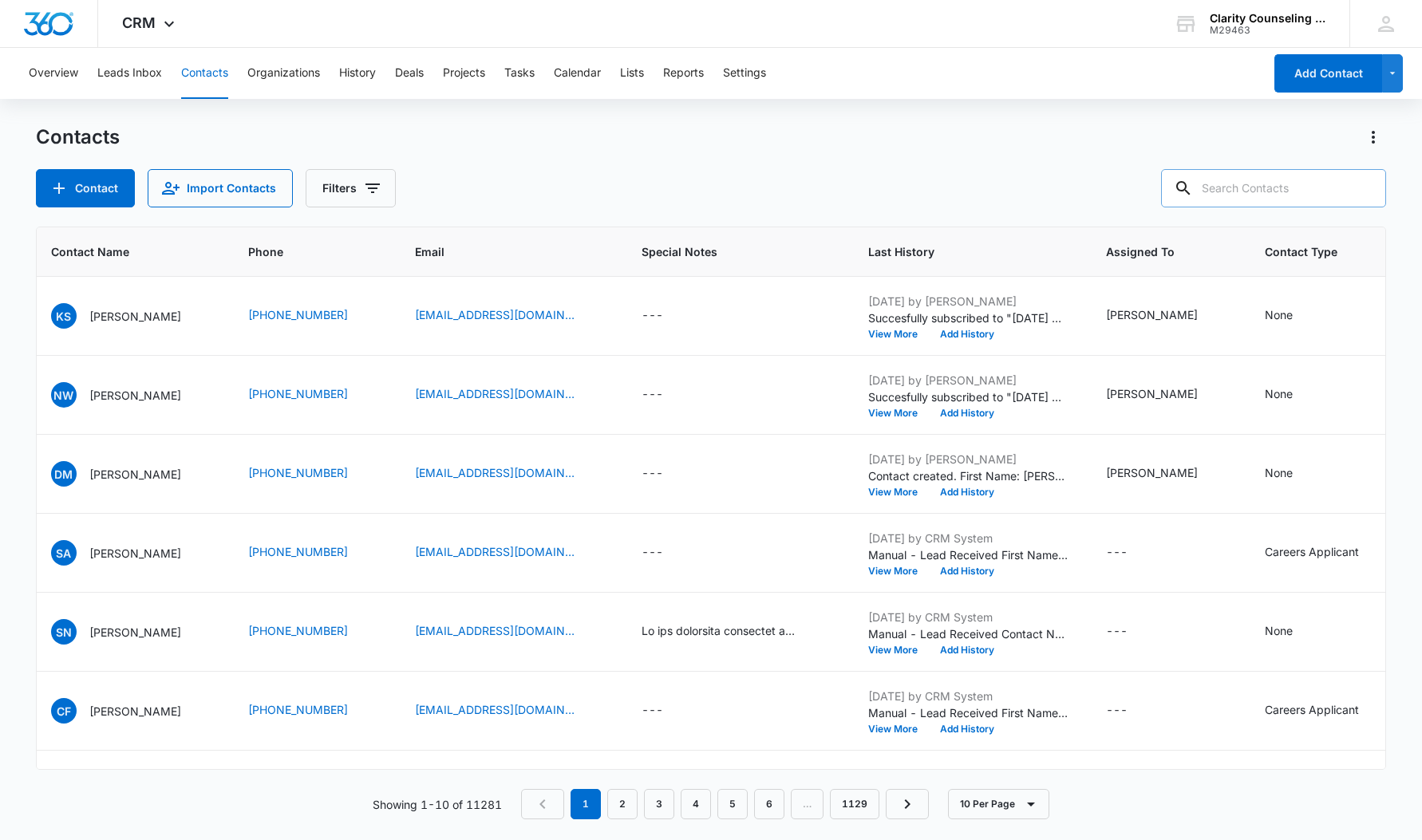
paste input "[EMAIL_ADDRESS][DOMAIN_NAME]"
type input "[EMAIL_ADDRESS][DOMAIN_NAME]"
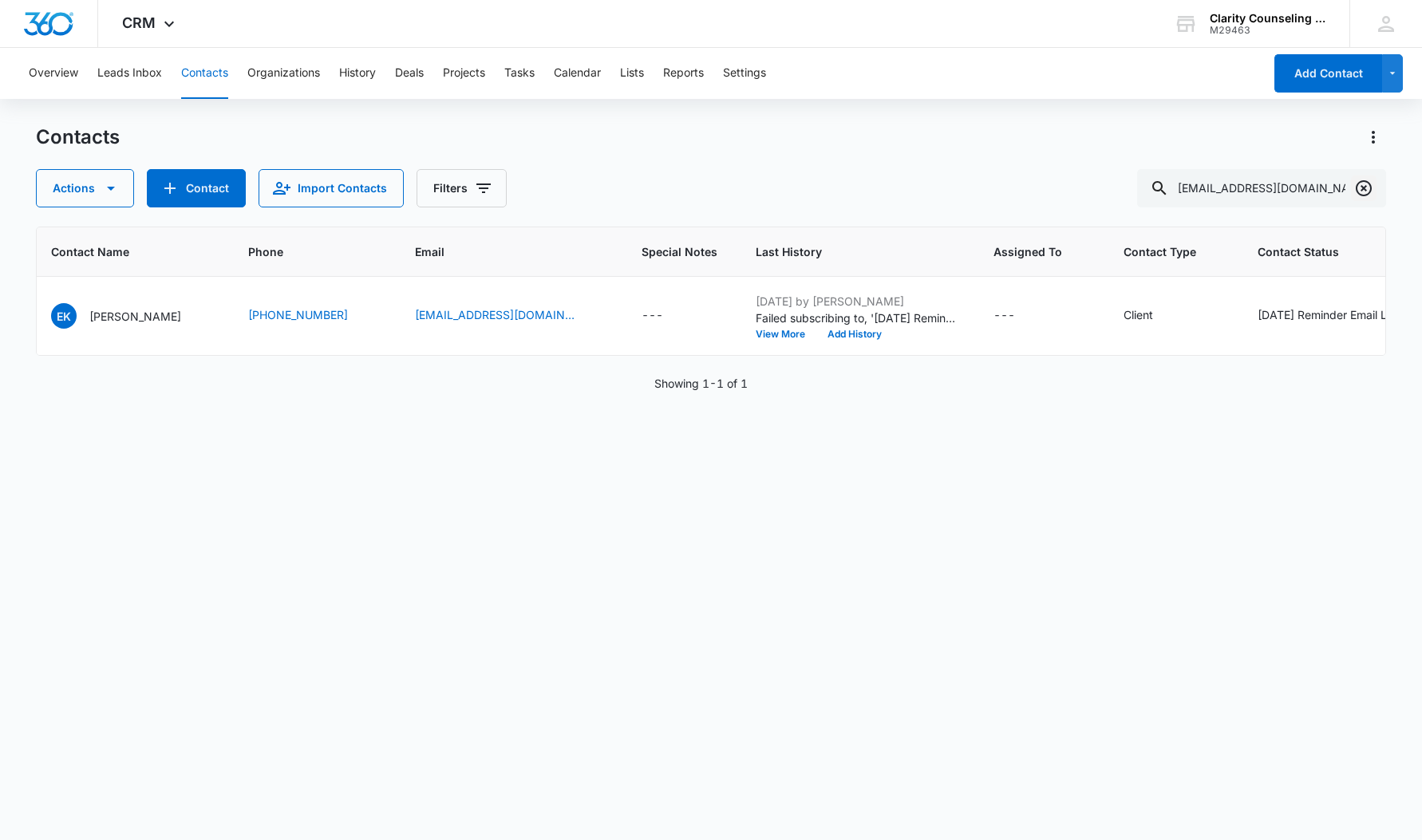
click at [1361, 193] on icon "Clear" at bounding box center [1363, 188] width 19 height 19
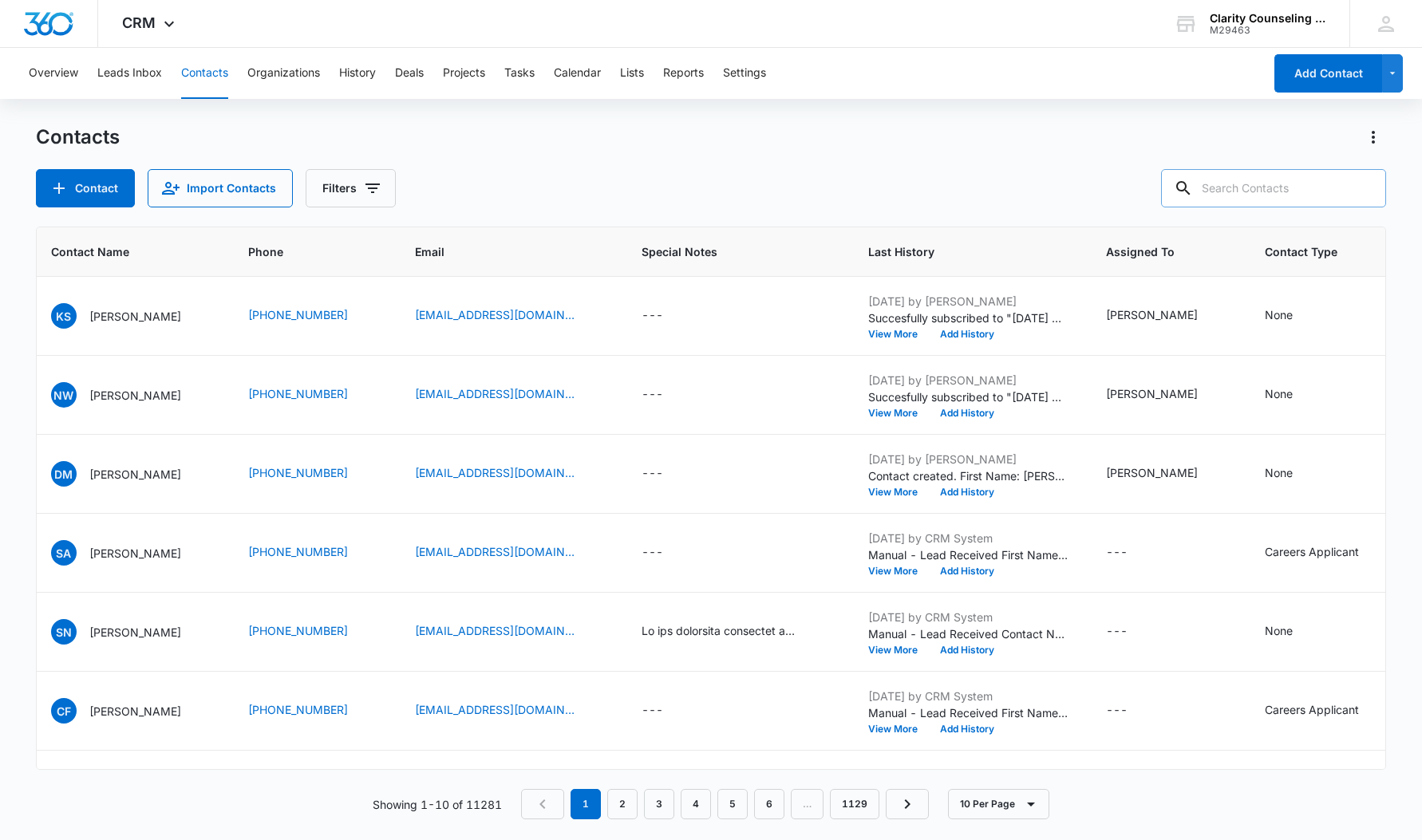
paste input "[EMAIL_ADDRESS][DOMAIN_NAME]"
type input "[EMAIL_ADDRESS][DOMAIN_NAME]"
click at [1361, 181] on icon "Clear" at bounding box center [1363, 188] width 16 height 16
paste input "[EMAIL_ADDRESS][DOMAIN_NAME]"
type input "[EMAIL_ADDRESS][DOMAIN_NAME]"
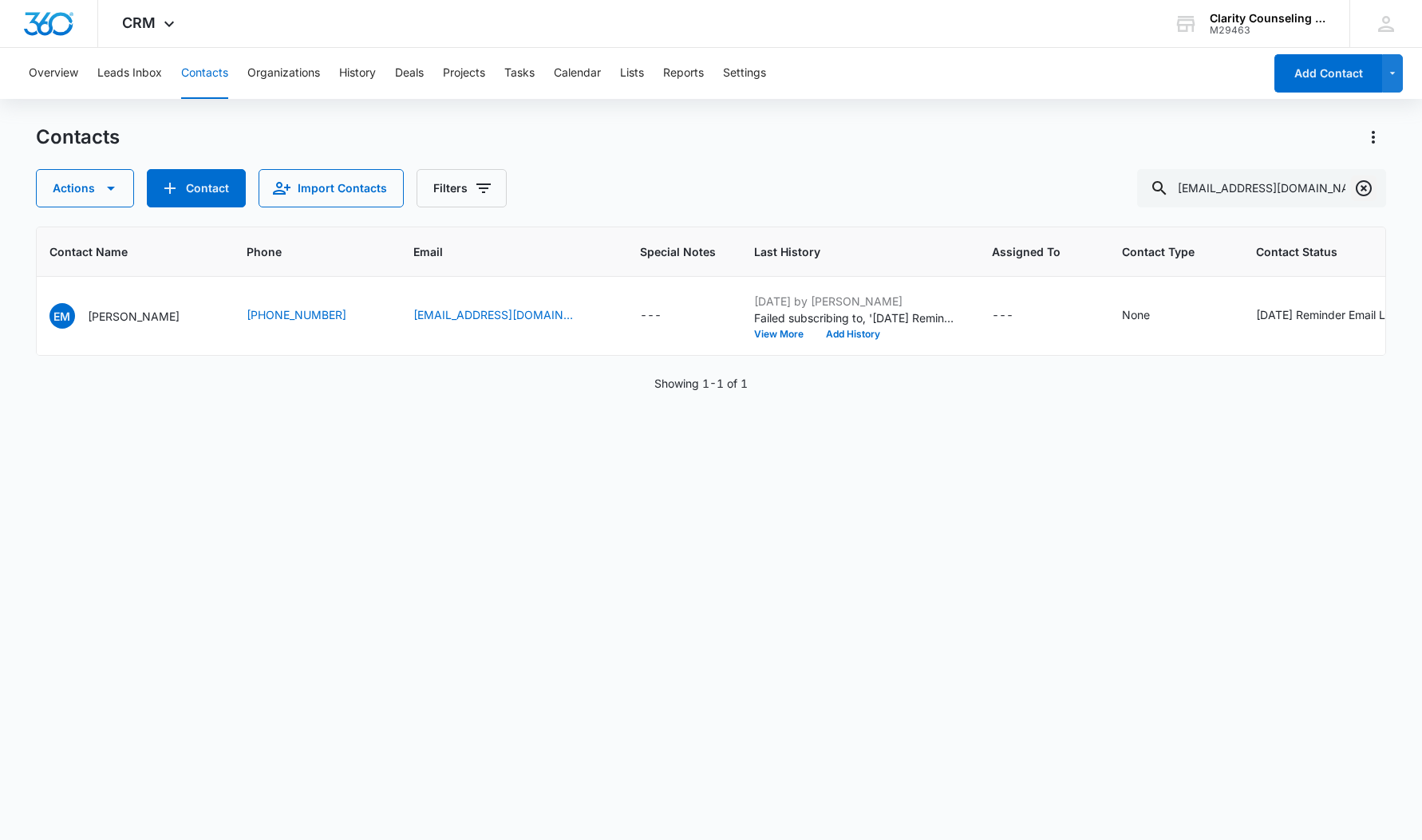
click at [1367, 186] on icon "Clear" at bounding box center [1363, 188] width 16 height 16
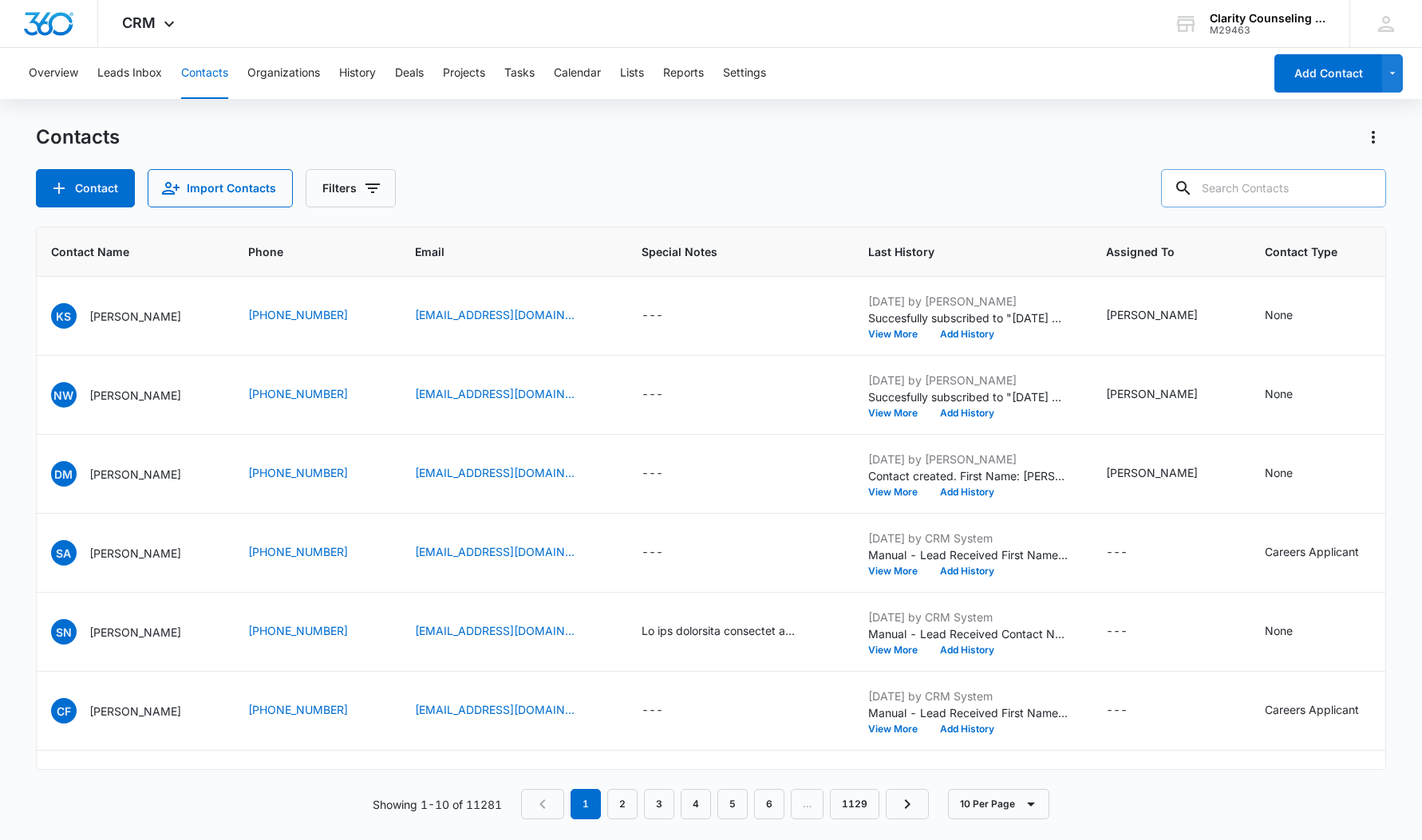
paste input "[EMAIL_ADDRESS][DOMAIN_NAME]"
type input "[EMAIL_ADDRESS][DOMAIN_NAME]"
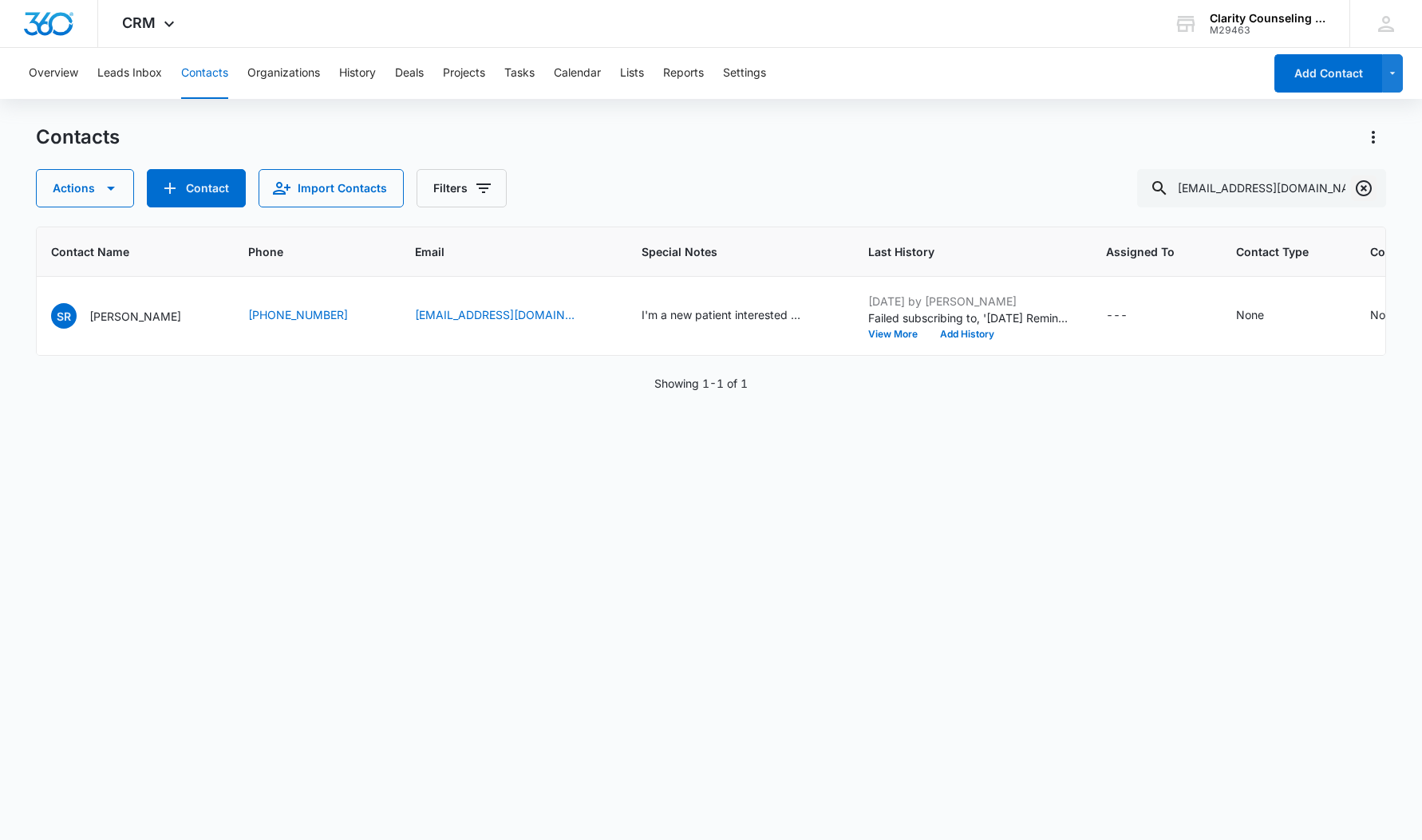
click at [1357, 187] on icon "Clear" at bounding box center [1363, 188] width 16 height 16
click at [1357, 187] on div at bounding box center [1364, 188] width 26 height 39
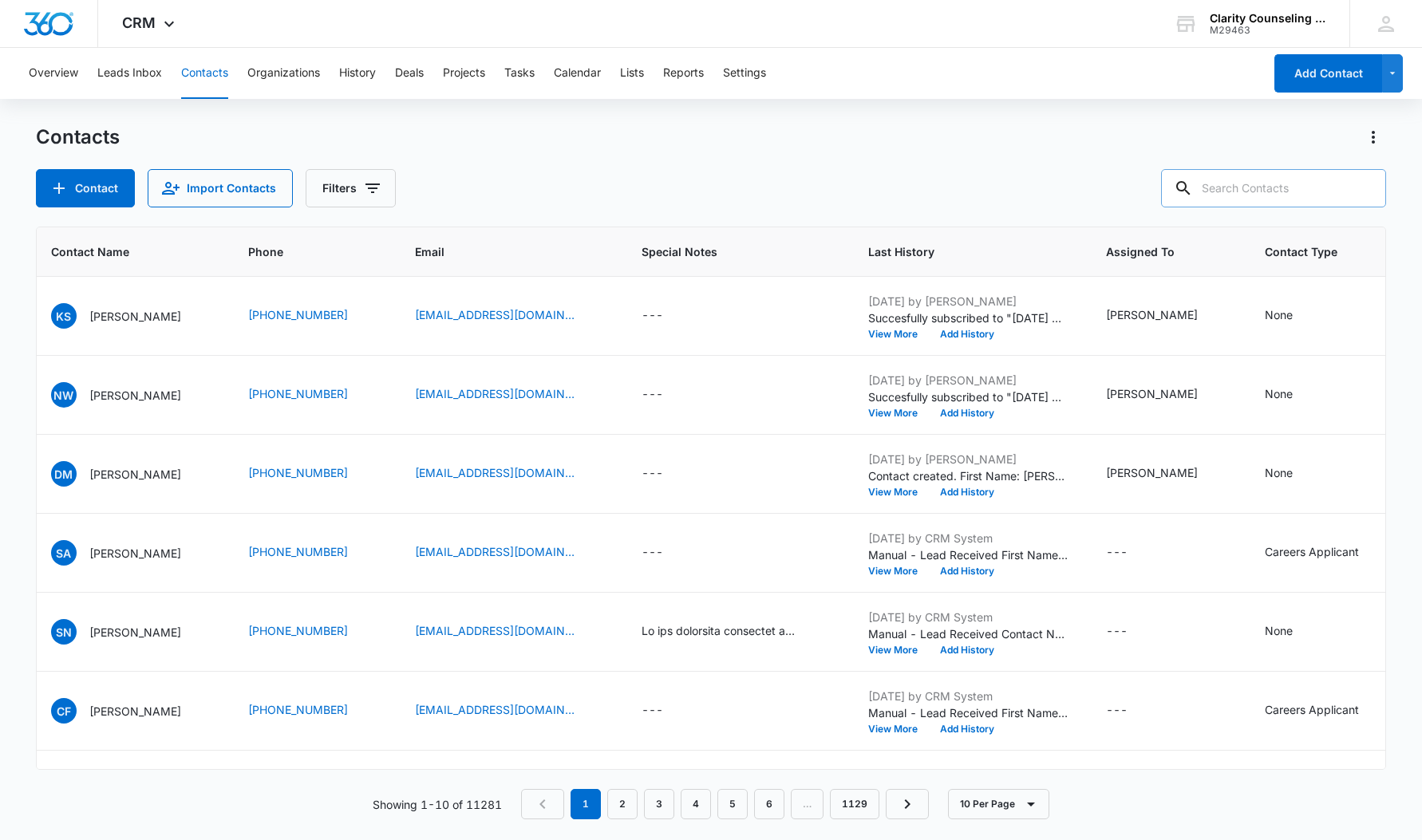
paste input "[EMAIL_ADDRESS][DOMAIN_NAME]"
type input "[EMAIL_ADDRESS][DOMAIN_NAME]"
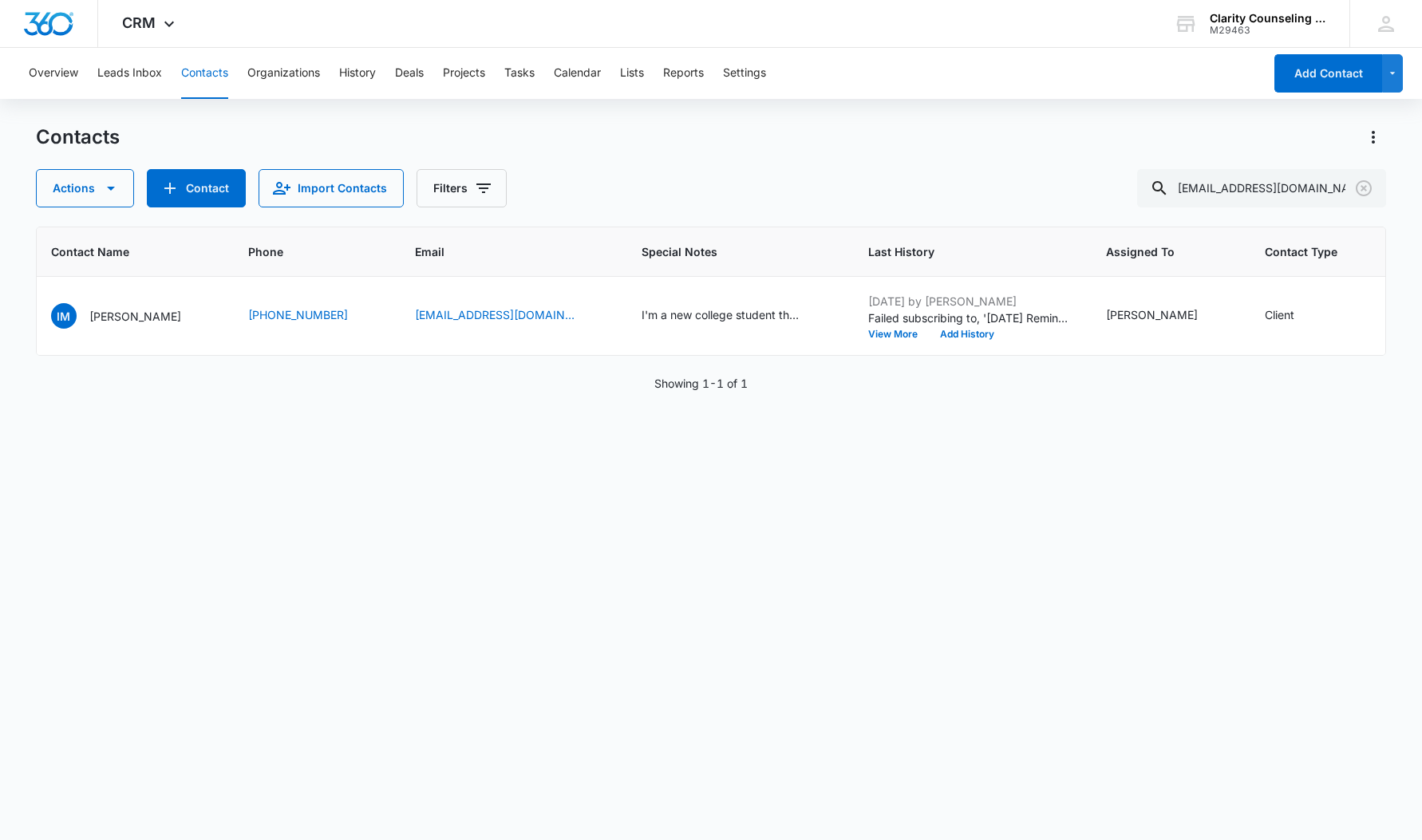
click at [1364, 191] on icon "Clear" at bounding box center [1363, 188] width 19 height 19
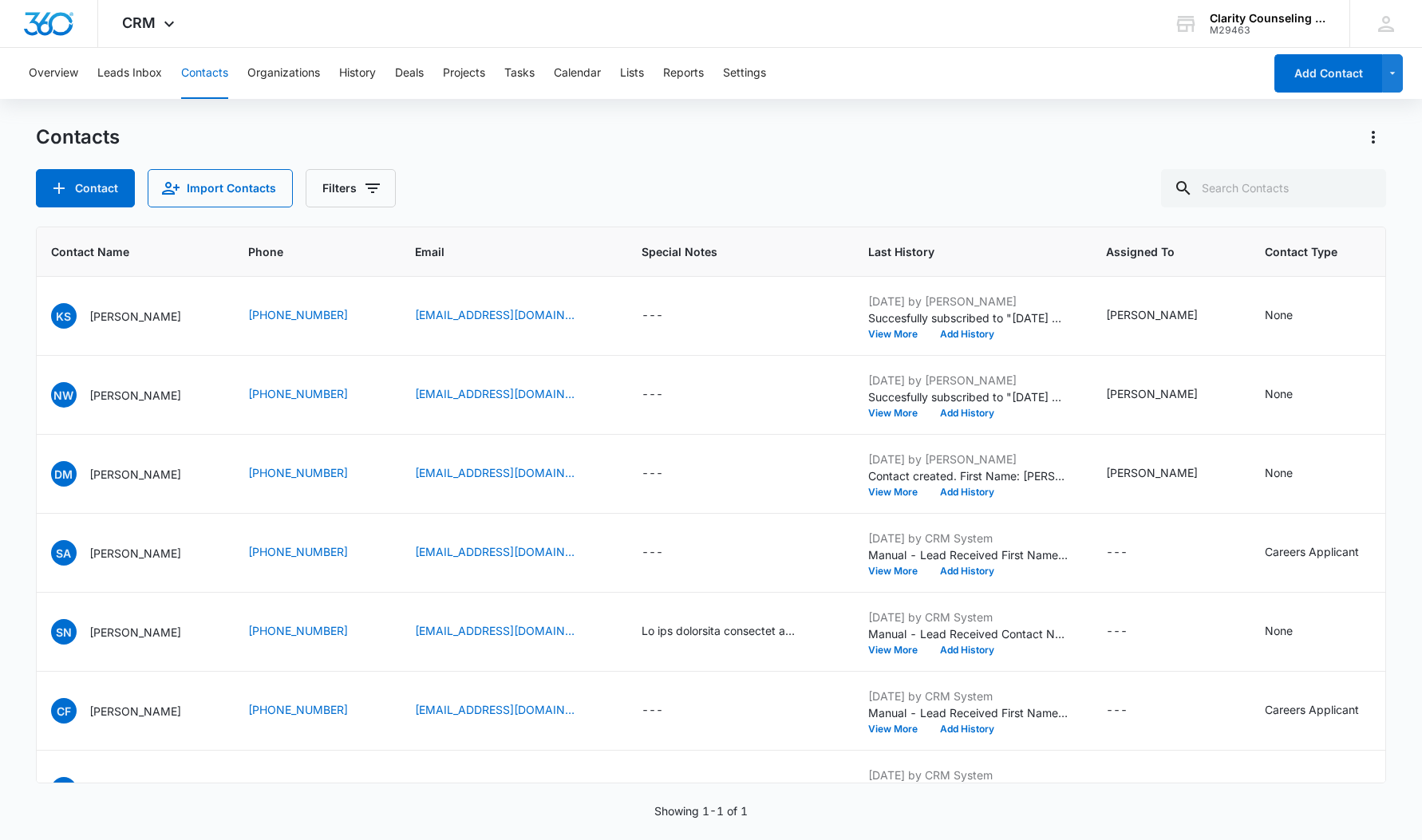
drag, startPoint x: 0, startPoint y: 176, endPoint x: 1364, endPoint y: 191, distance: 1364.1
click at [1364, 191] on div at bounding box center [1364, 188] width 26 height 39
paste input "[EMAIL_ADDRESS][DOMAIN_NAME]"
type input "[EMAIL_ADDRESS][DOMAIN_NAME]"
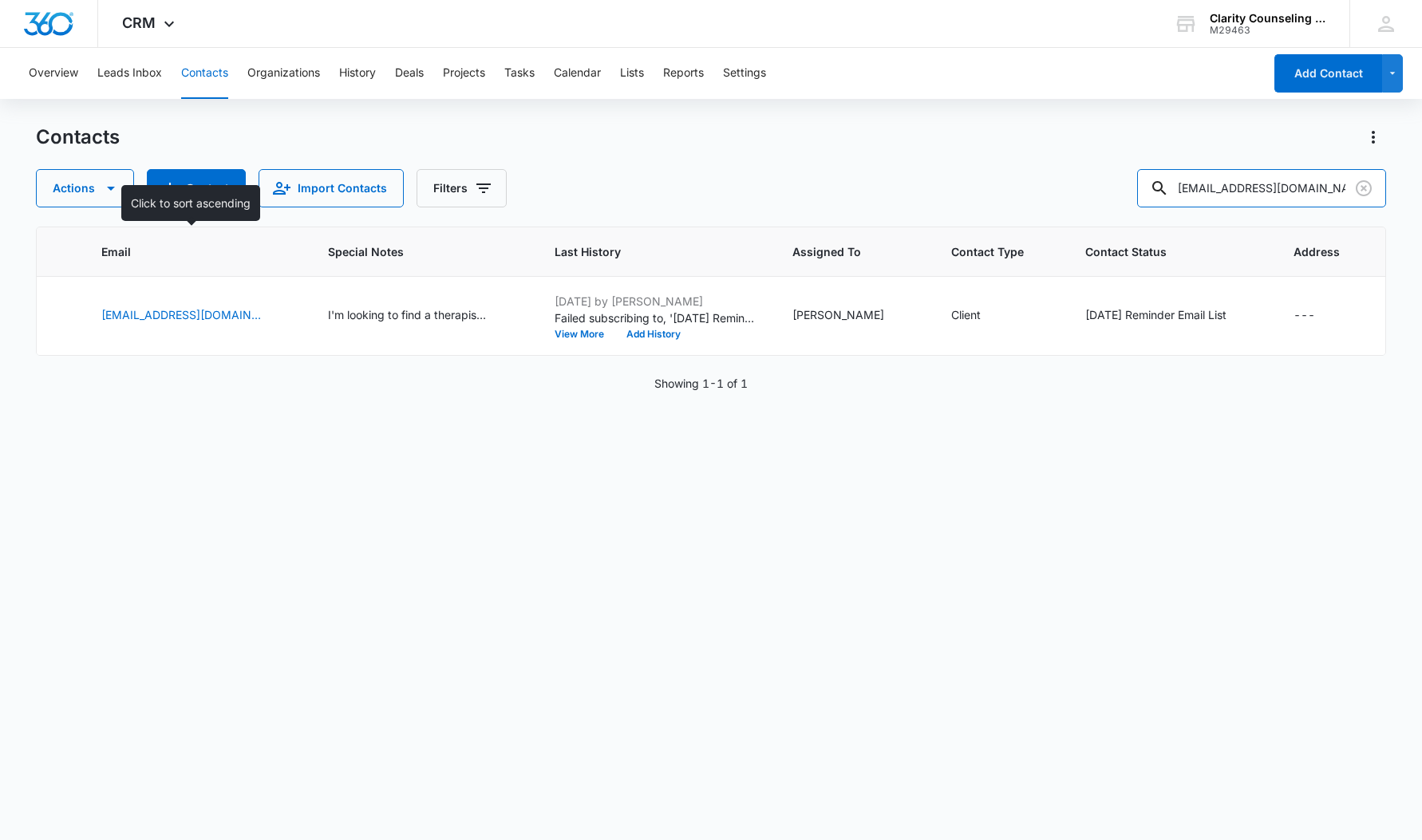
scroll to position [0, 450]
click at [1370, 193] on icon "Clear" at bounding box center [1363, 188] width 16 height 16
click at [1370, 193] on div at bounding box center [1364, 188] width 26 height 39
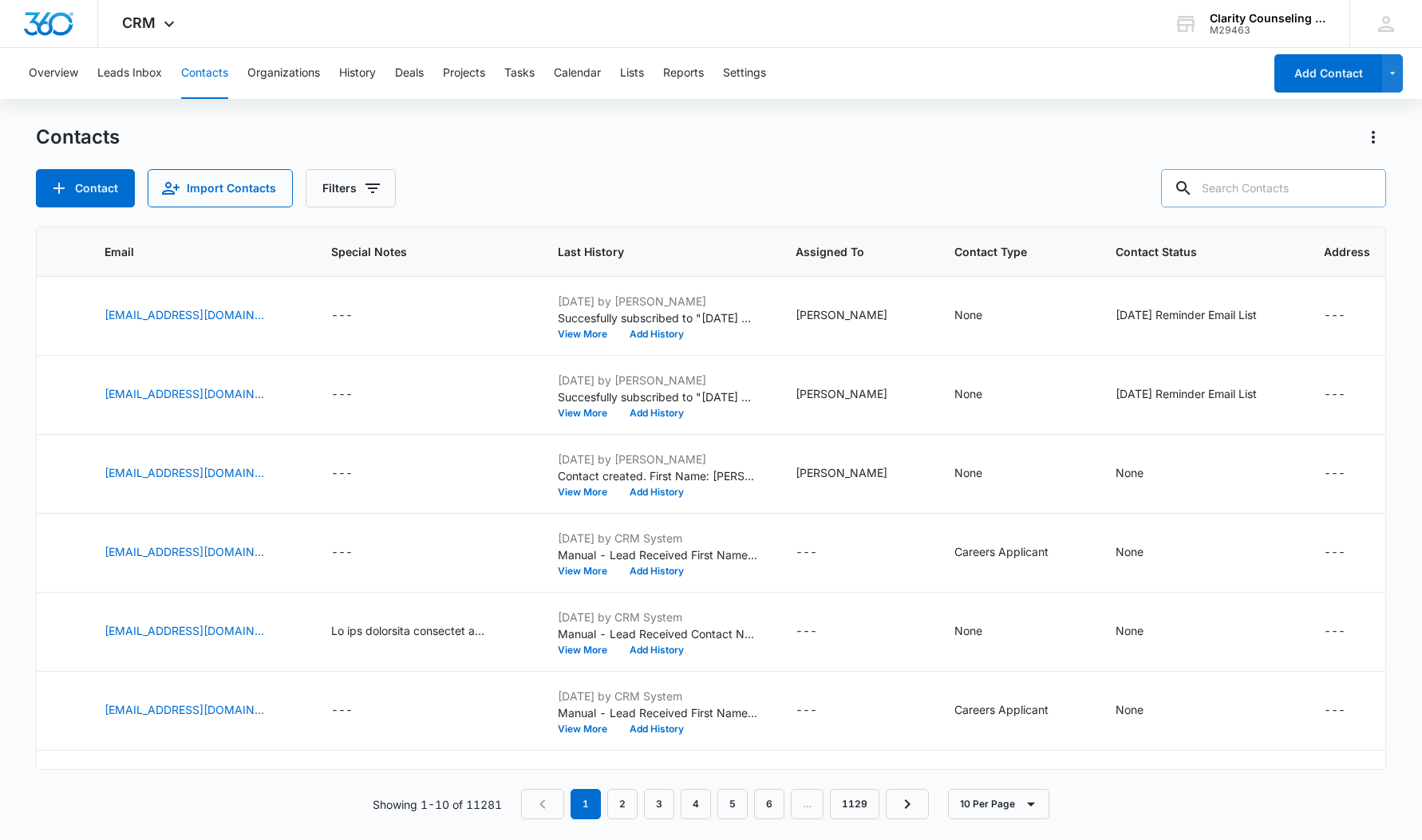
paste input "[EMAIL_ADDRESS][DOMAIN_NAME]"
type input "[EMAIL_ADDRESS][DOMAIN_NAME]"
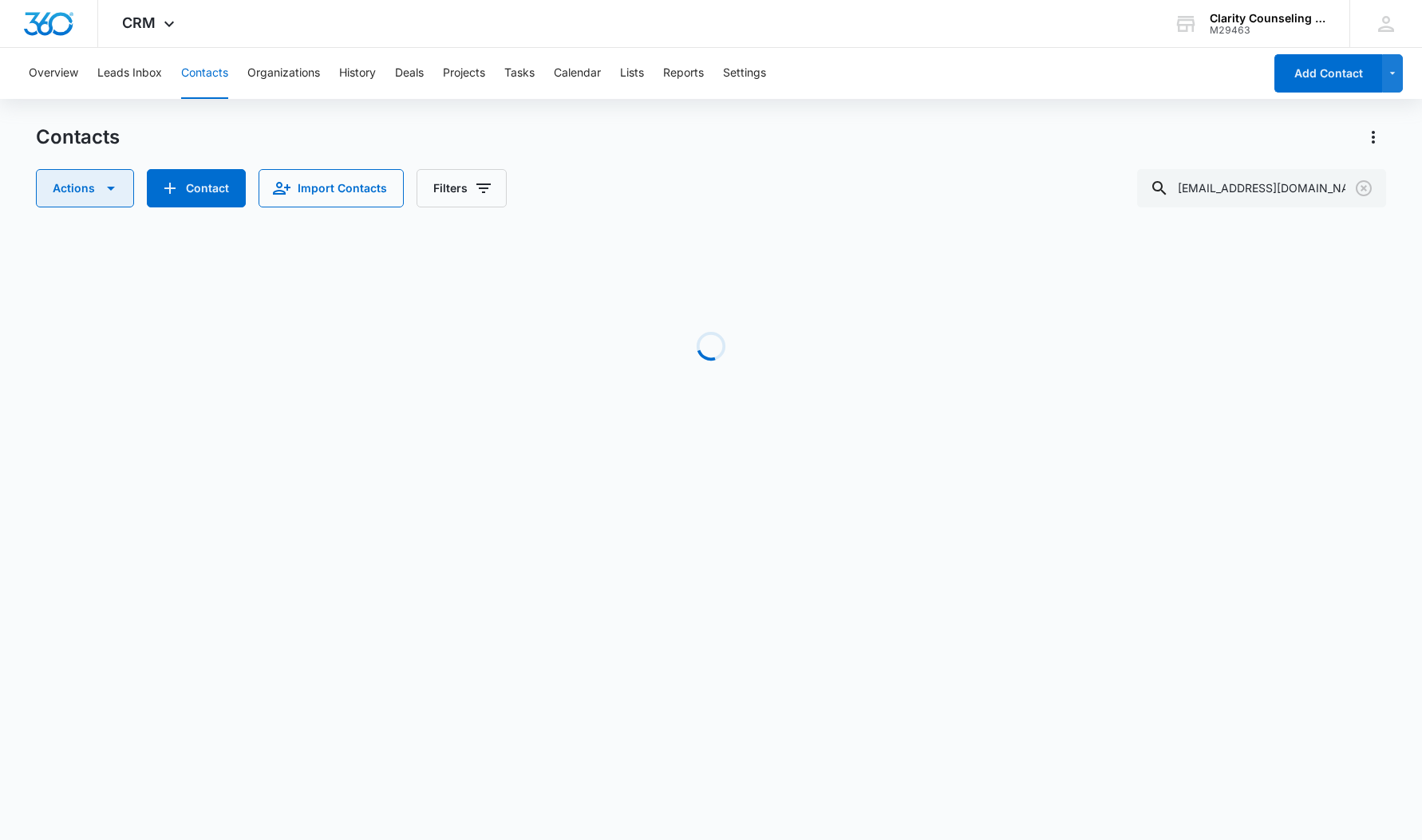
scroll to position [0, 252]
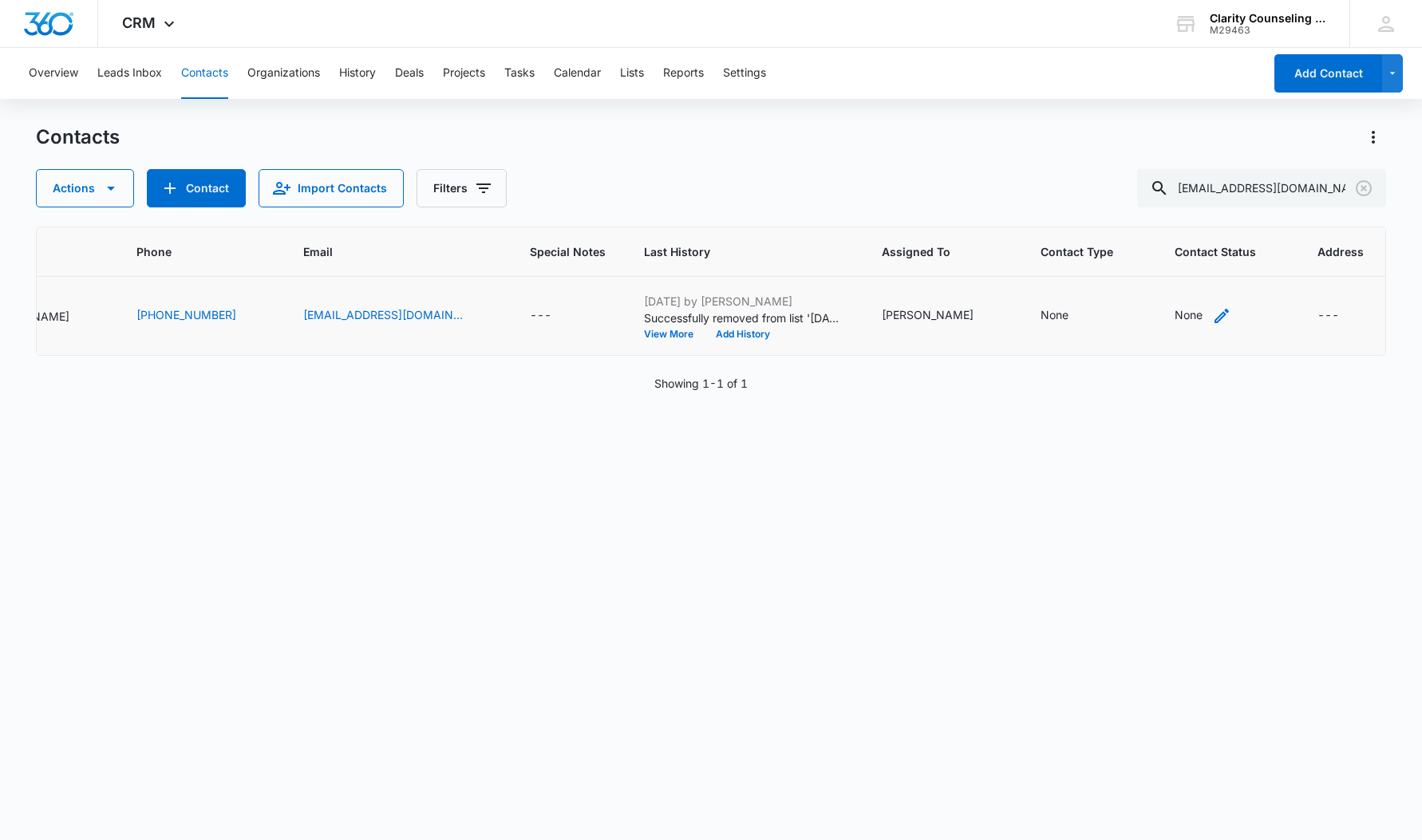
click at [1174, 319] on div "None" at bounding box center [1188, 315] width 28 height 17
click at [1154, 204] on div at bounding box center [1178, 201] width 166 height 39
click at [1177, 219] on div at bounding box center [1160, 215] width 78 height 20
click at [1194, 325] on p "[DATE] Reminder Email List" at bounding box center [1177, 326] width 106 height 34
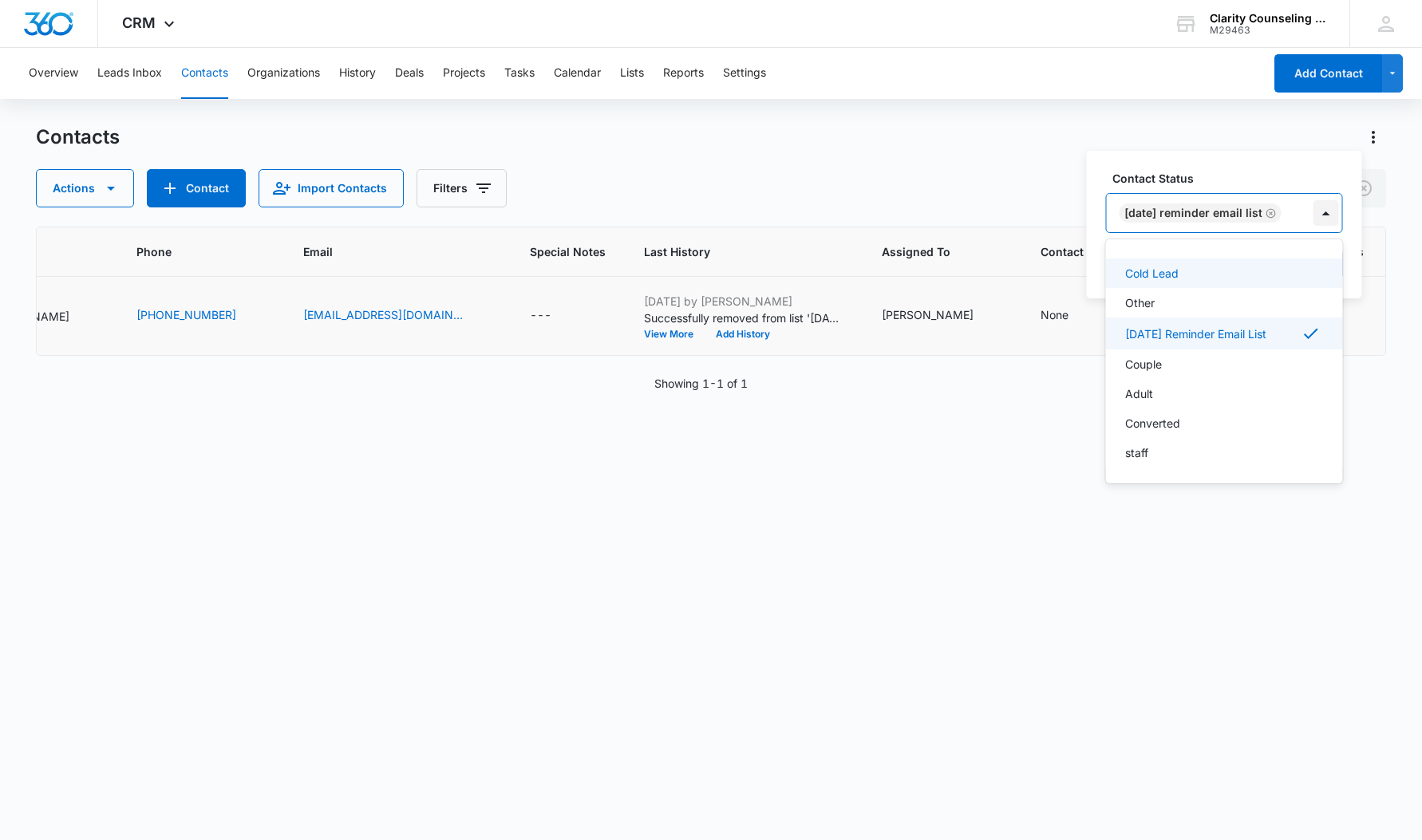
click at [1332, 211] on div at bounding box center [1327, 213] width 26 height 26
click at [1327, 261] on button "Save" at bounding box center [1319, 263] width 47 height 30
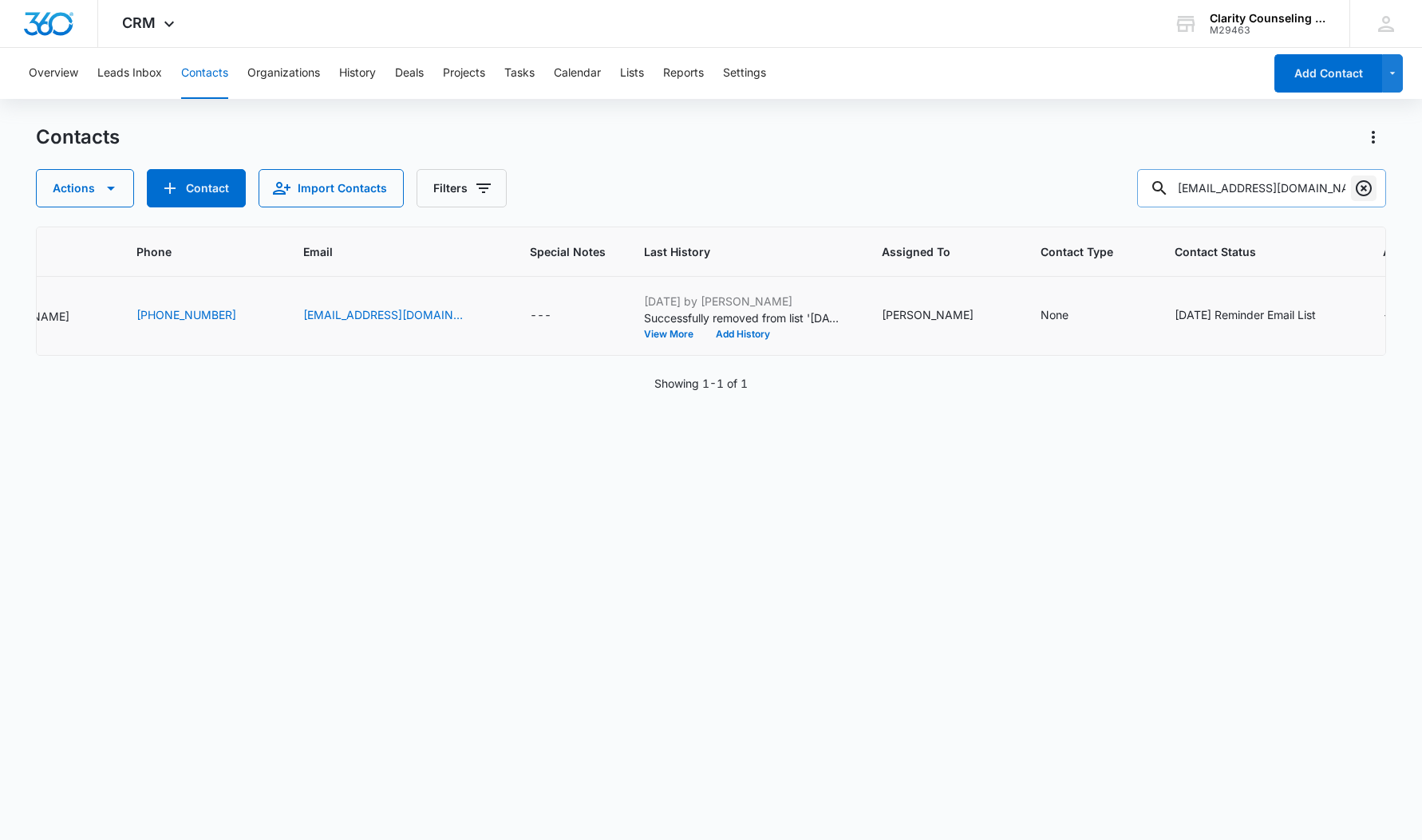
click at [1360, 188] on icon "Clear" at bounding box center [1363, 188] width 19 height 19
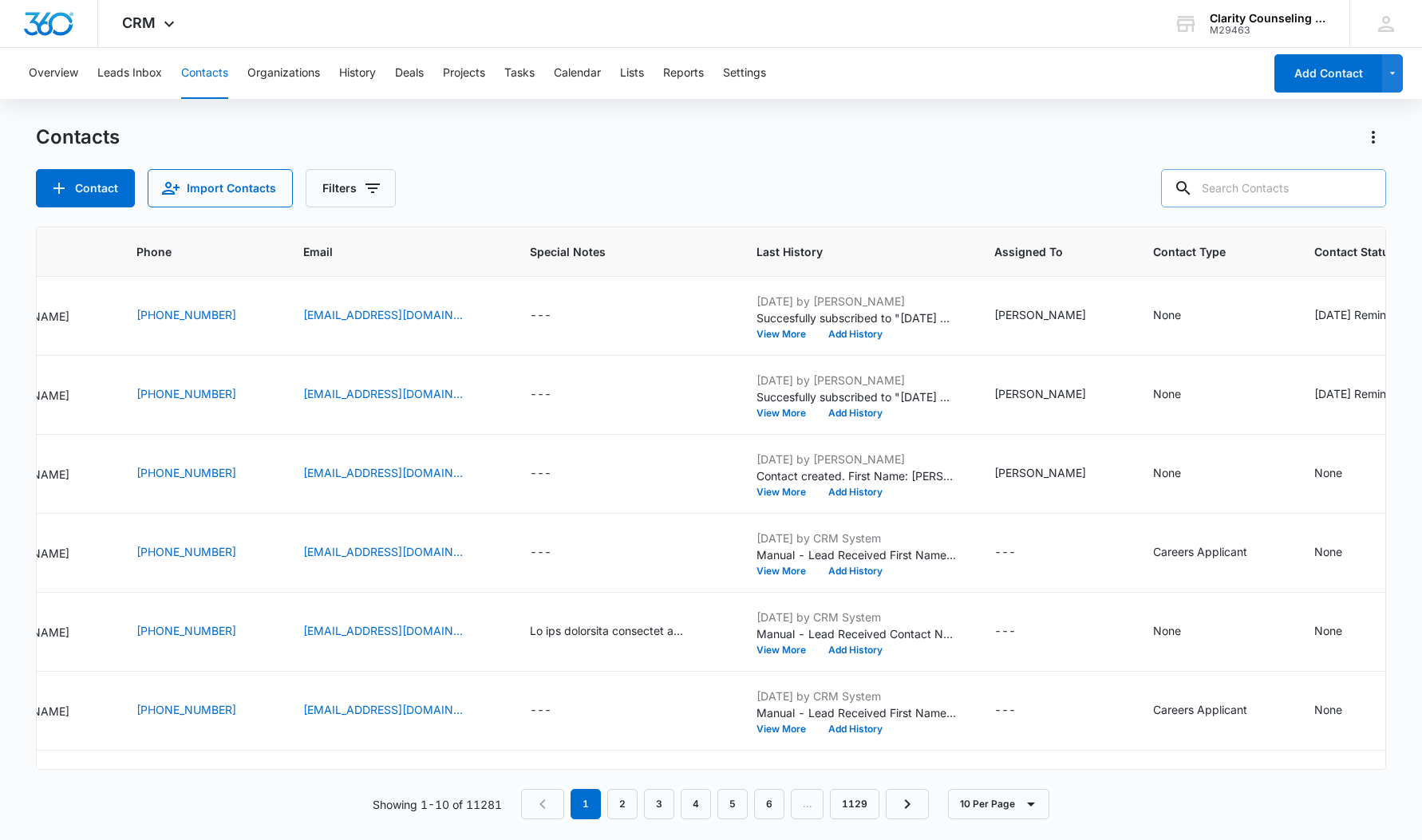
paste input "[EMAIL_ADDRESS][DOMAIN_NAME]"
type input "[EMAIL_ADDRESS][DOMAIN_NAME]"
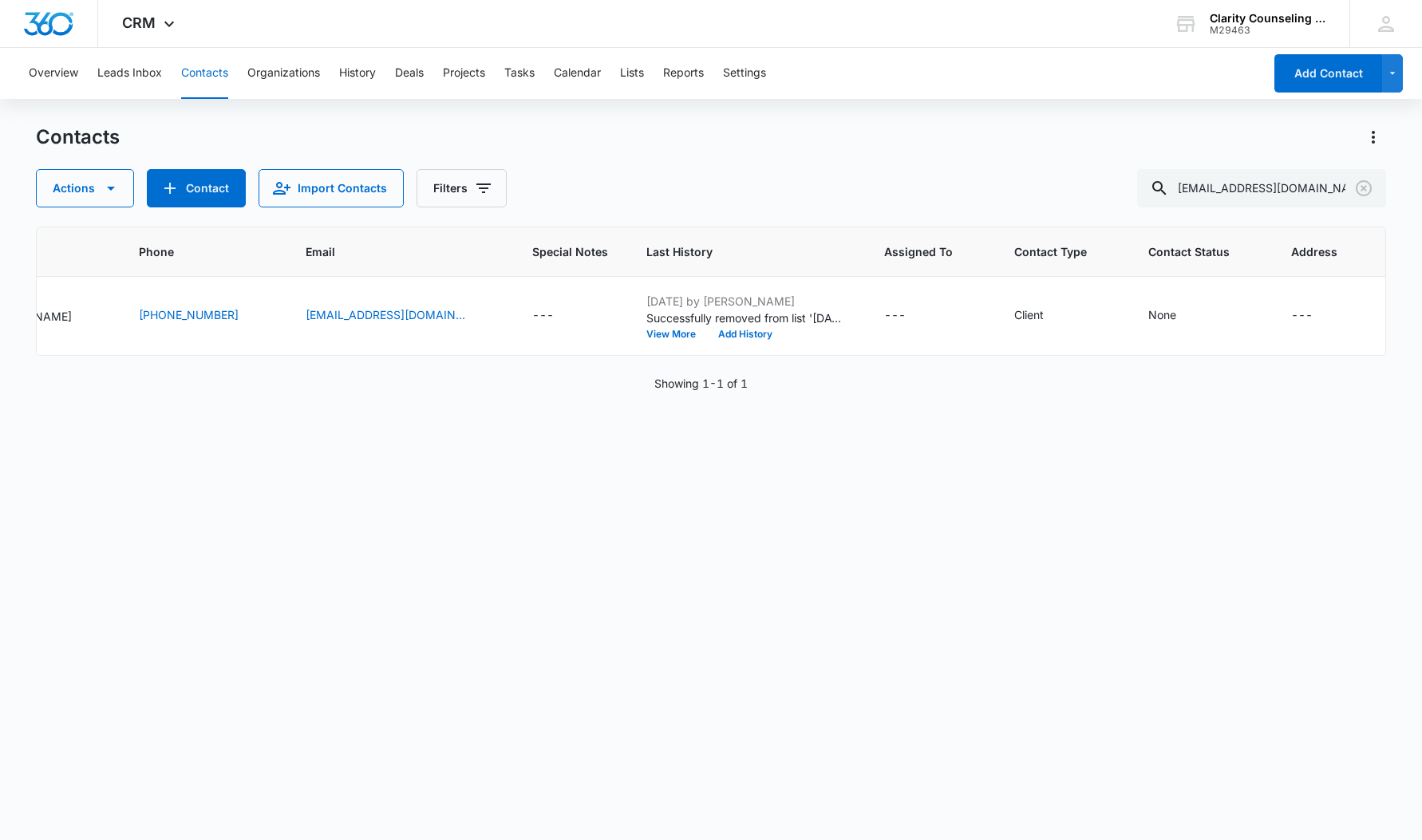
scroll to position [0, 189]
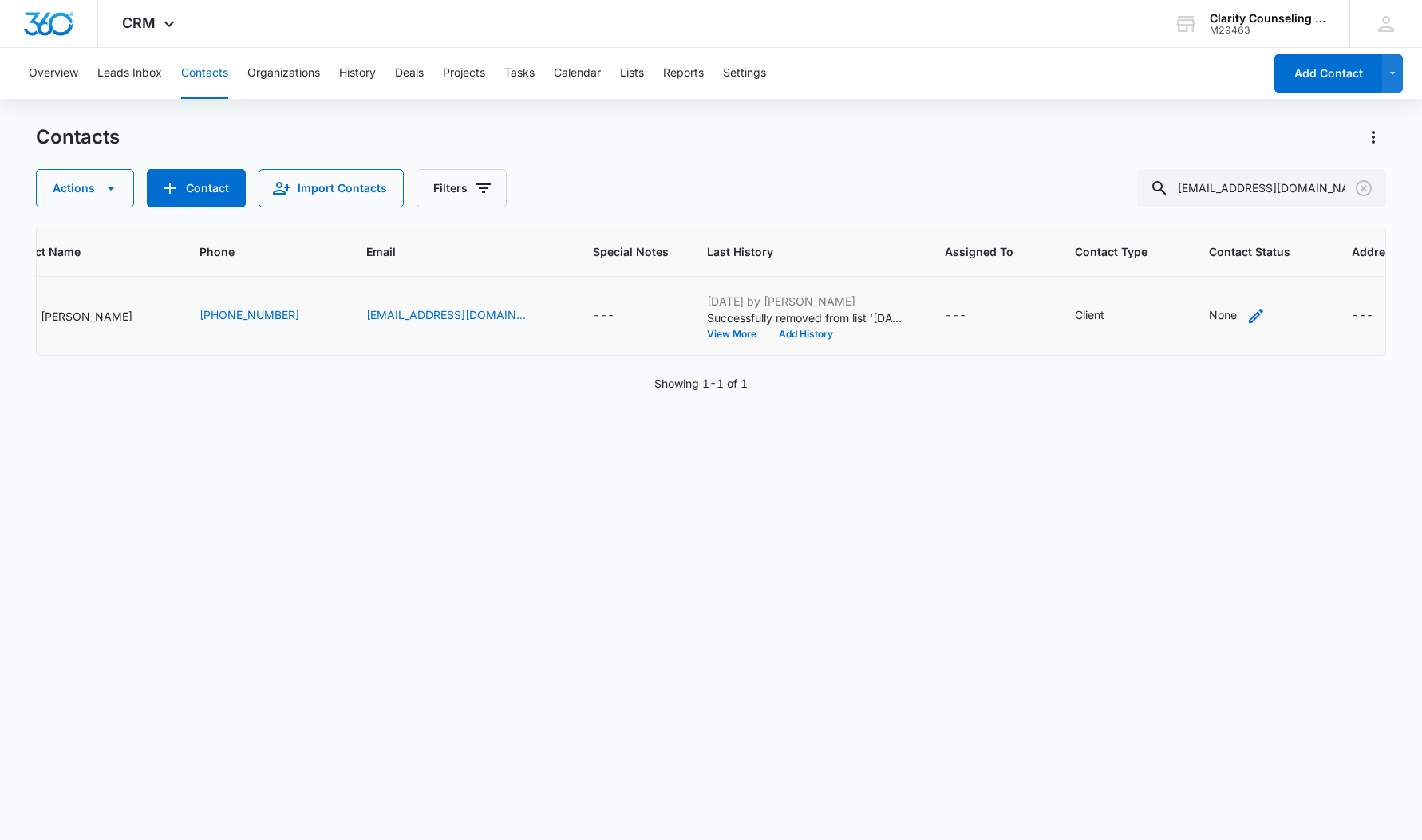
click at [1209, 321] on div "None" at bounding box center [1223, 315] width 28 height 17
click at [1238, 216] on div at bounding box center [1236, 214] width 26 height 26
drag, startPoint x: 1168, startPoint y: 311, endPoint x: 1320, endPoint y: 180, distance: 200.7
click at [1169, 310] on p "[DATE] Reminder Email List" at bounding box center [1177, 326] width 106 height 34
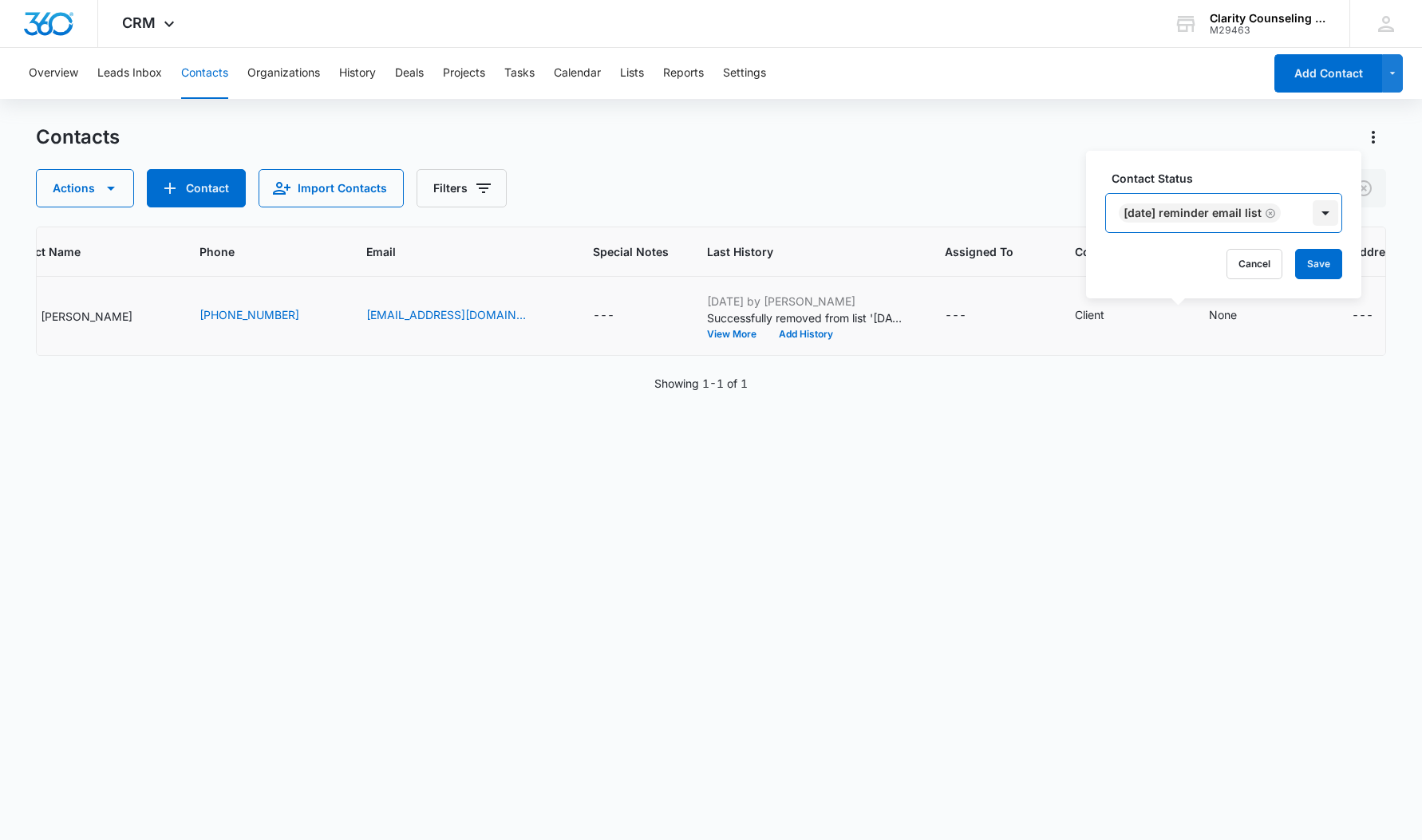
click at [1328, 217] on div at bounding box center [1326, 213] width 26 height 26
drag, startPoint x: 1328, startPoint y: 253, endPoint x: 1308, endPoint y: 253, distance: 20.0
click at [1328, 253] on button "Save" at bounding box center [1318, 263] width 47 height 30
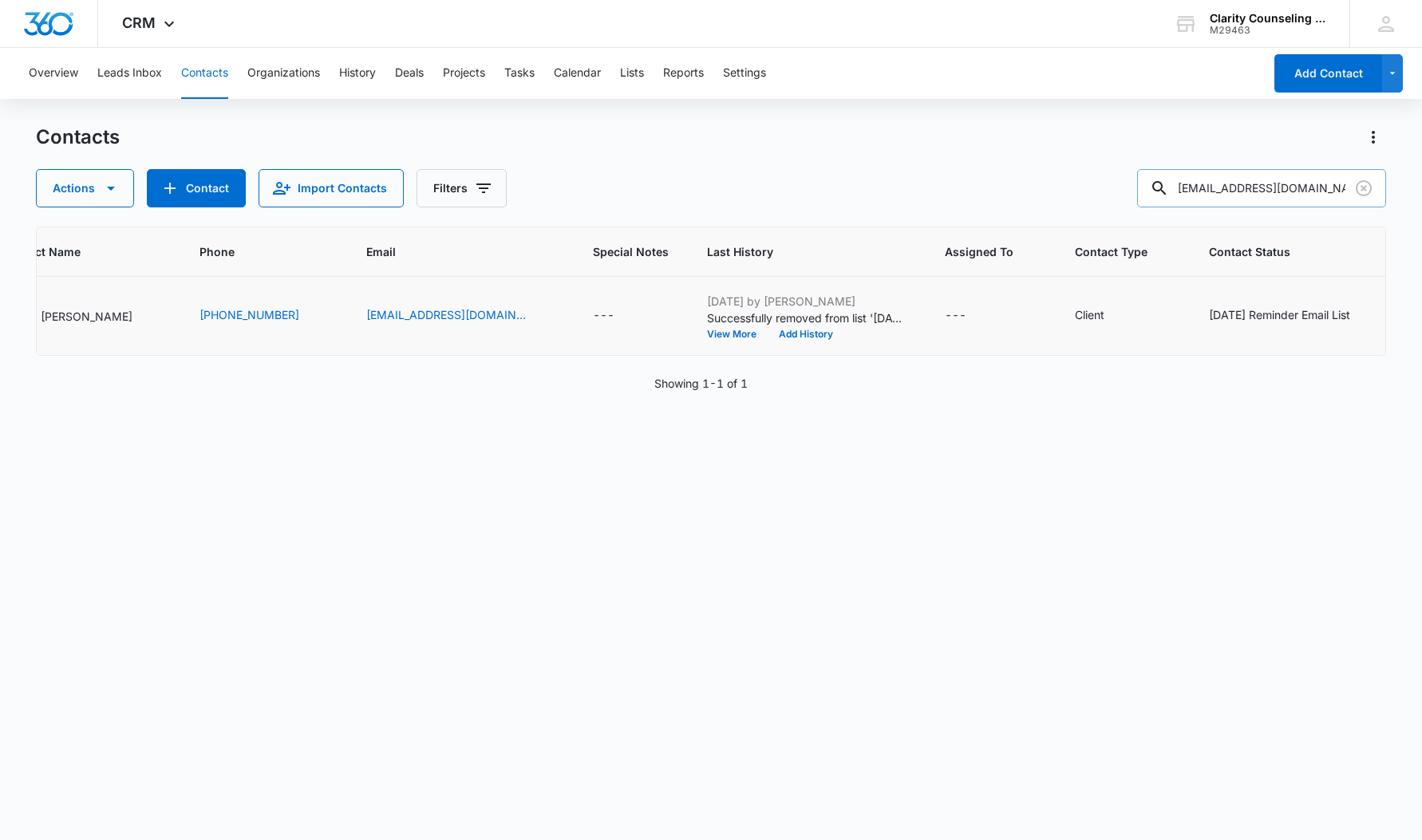
click at [1361, 182] on icon "Clear" at bounding box center [1363, 188] width 19 height 19
click at [1361, 183] on div at bounding box center [1364, 188] width 26 height 39
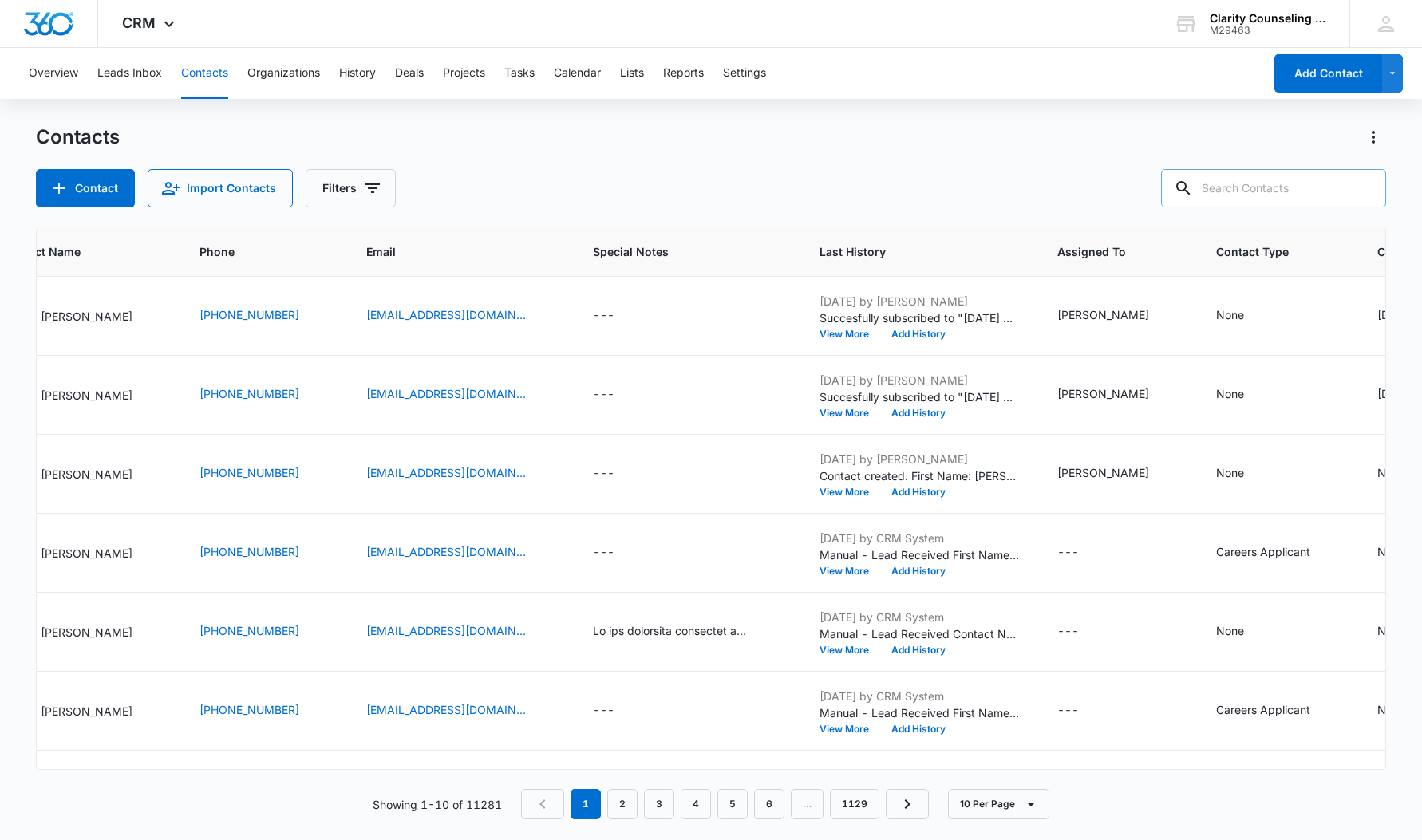
paste input "[EMAIL_ADDRESS][DOMAIN_NAME]"
type input "[EMAIL_ADDRESS][DOMAIN_NAME]"
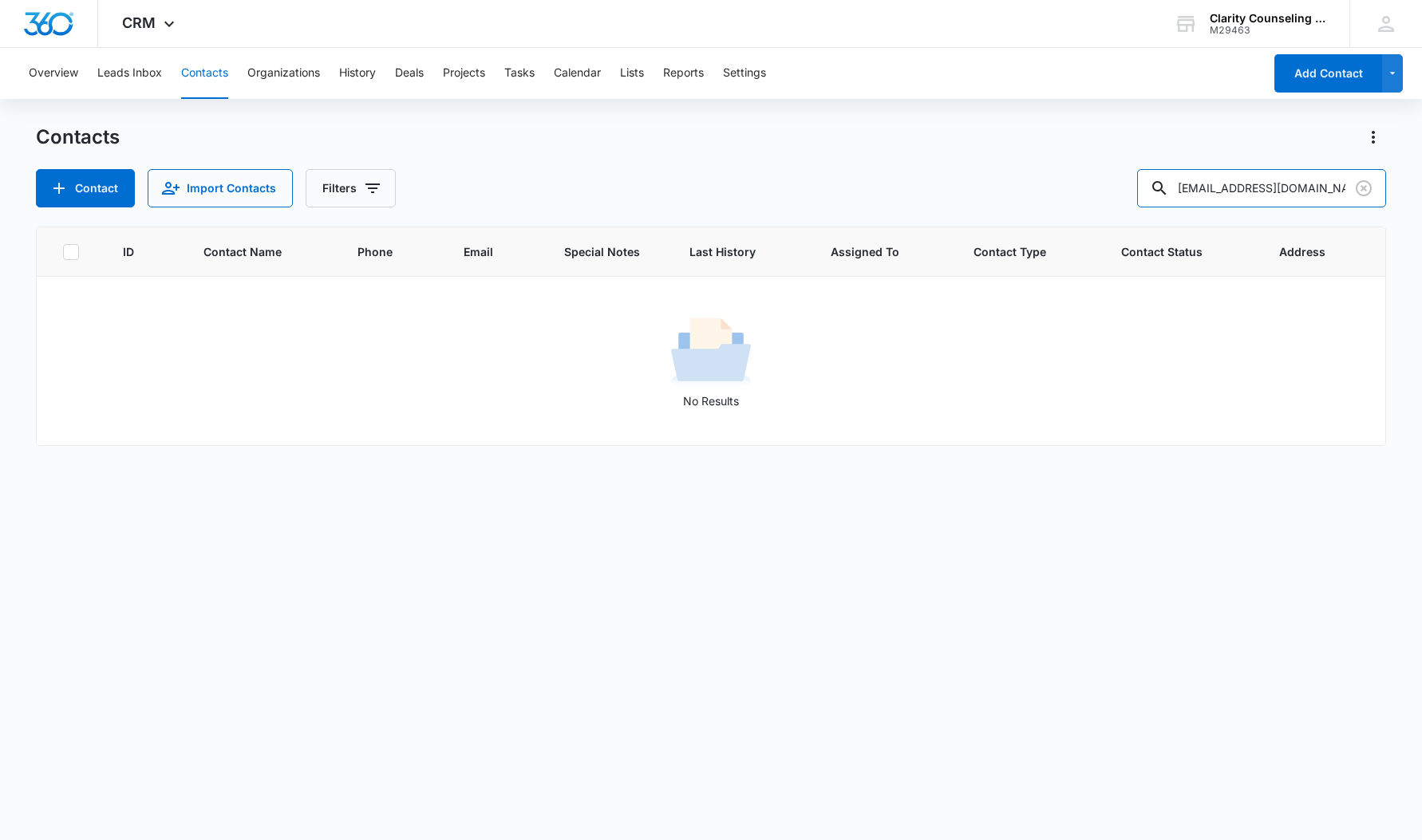
scroll to position [0, 0]
click at [83, 204] on button "Contact" at bounding box center [85, 188] width 99 height 39
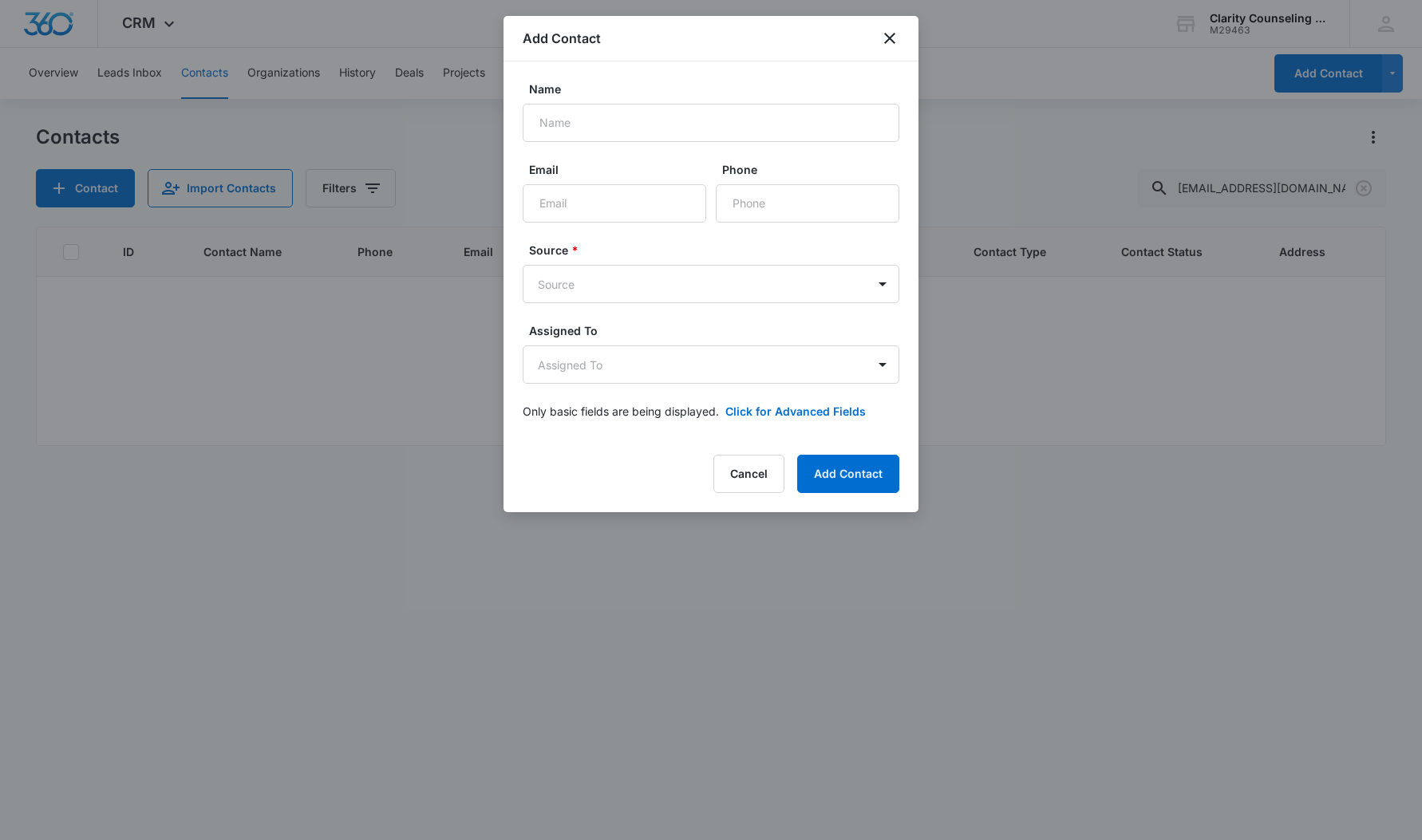
click at [729, 223] on form "Name Email Phone Source * Source Assigned To Assigned To Only basic fields are …" at bounding box center [711, 260] width 377 height 359
drag, startPoint x: 615, startPoint y: 219, endPoint x: 605, endPoint y: 217, distance: 10.2
paste input "[EMAIL_ADDRESS][DOMAIN_NAME]"
type input "[EMAIL_ADDRESS][DOMAIN_NAME]"
paste input "[PERSON_NAME]"
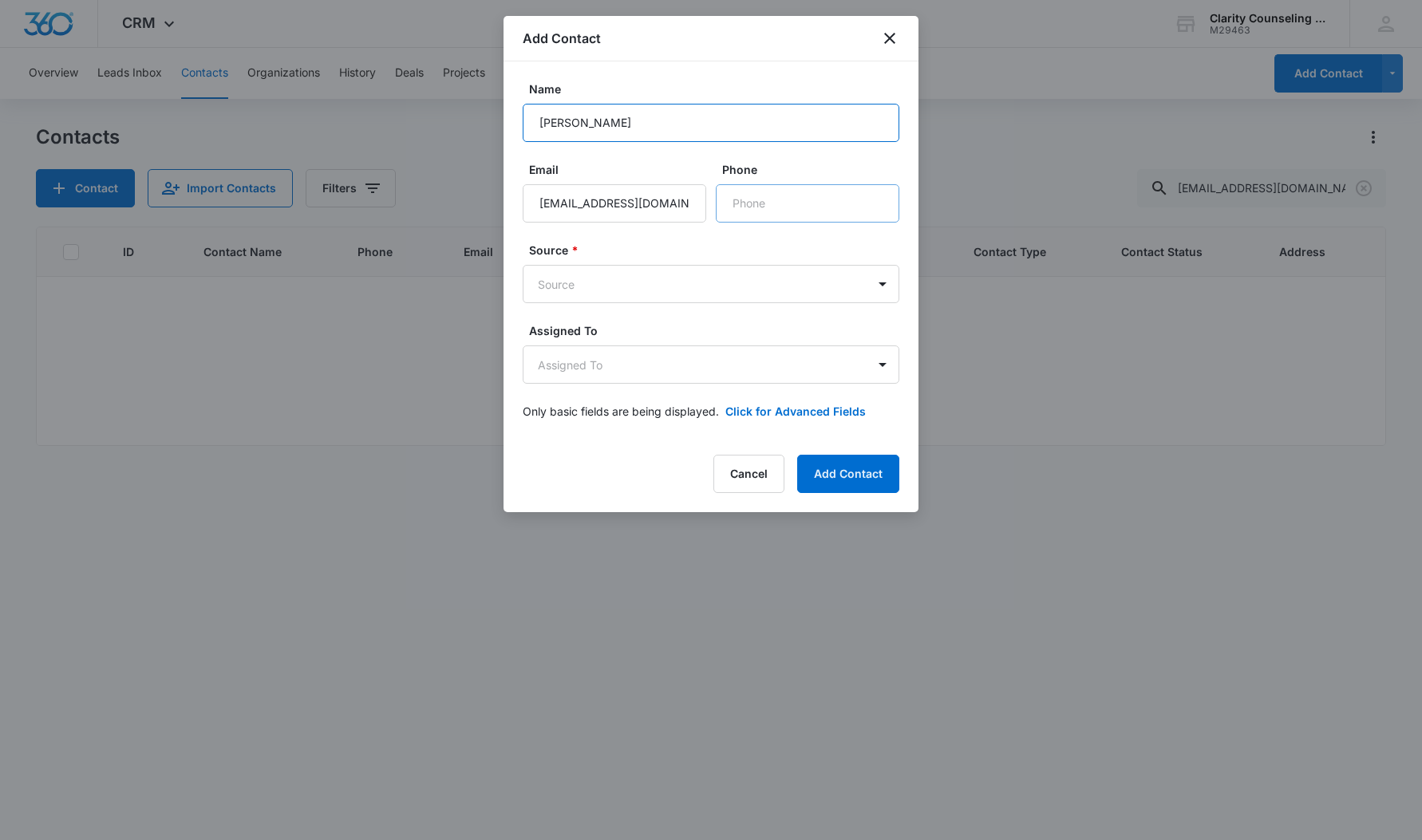
type input "[PERSON_NAME]"
paste input "[PHONE_NUMBER]"
type input "[PHONE_NUMBER]"
click at [688, 297] on body "CRM Apps Reputation Websites Forms CRM Email Social Content Ads Intelligence Fi…" at bounding box center [711, 420] width 1422 height 840
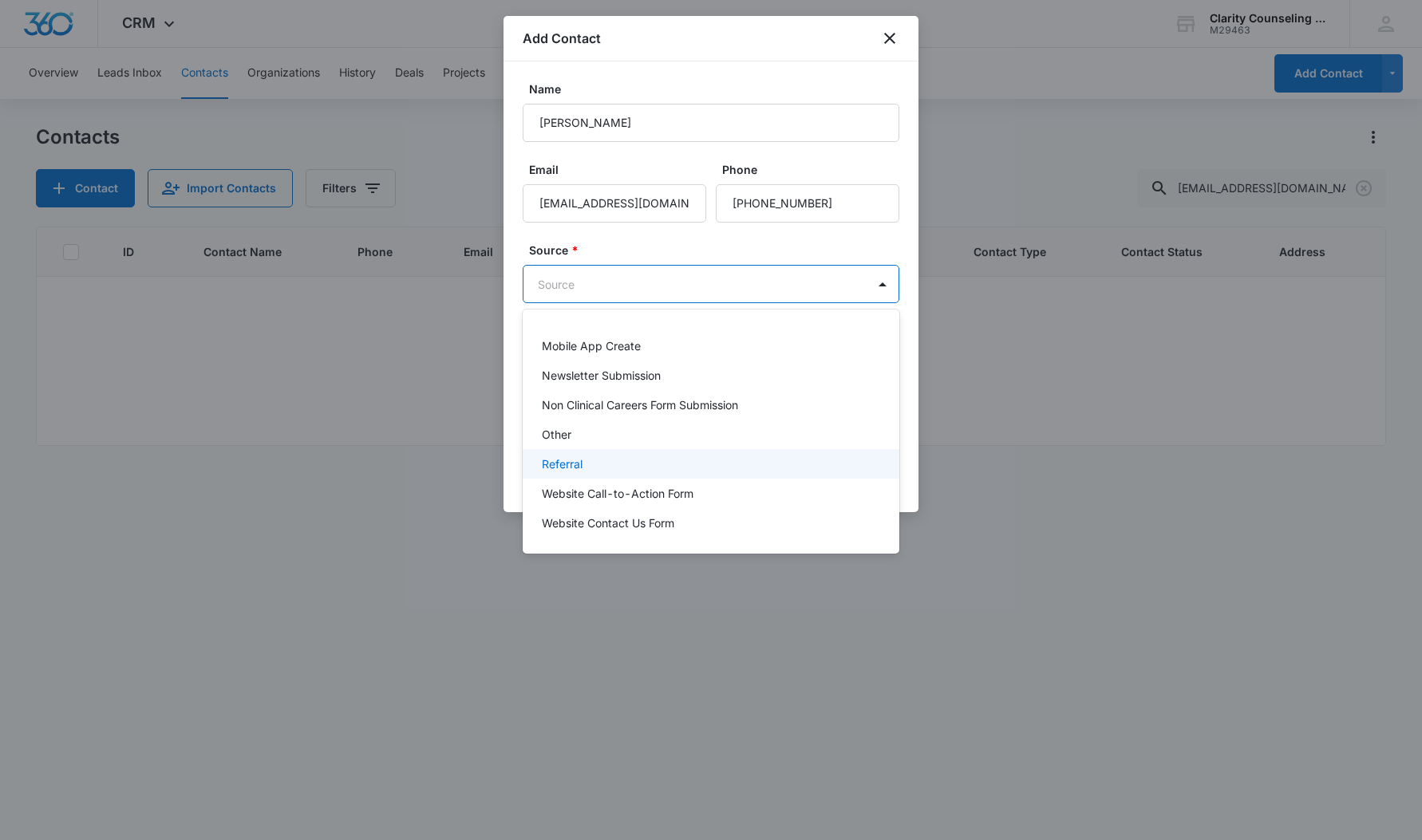
scroll to position [201, 0]
click at [605, 429] on div "Other" at bounding box center [709, 434] width 335 height 17
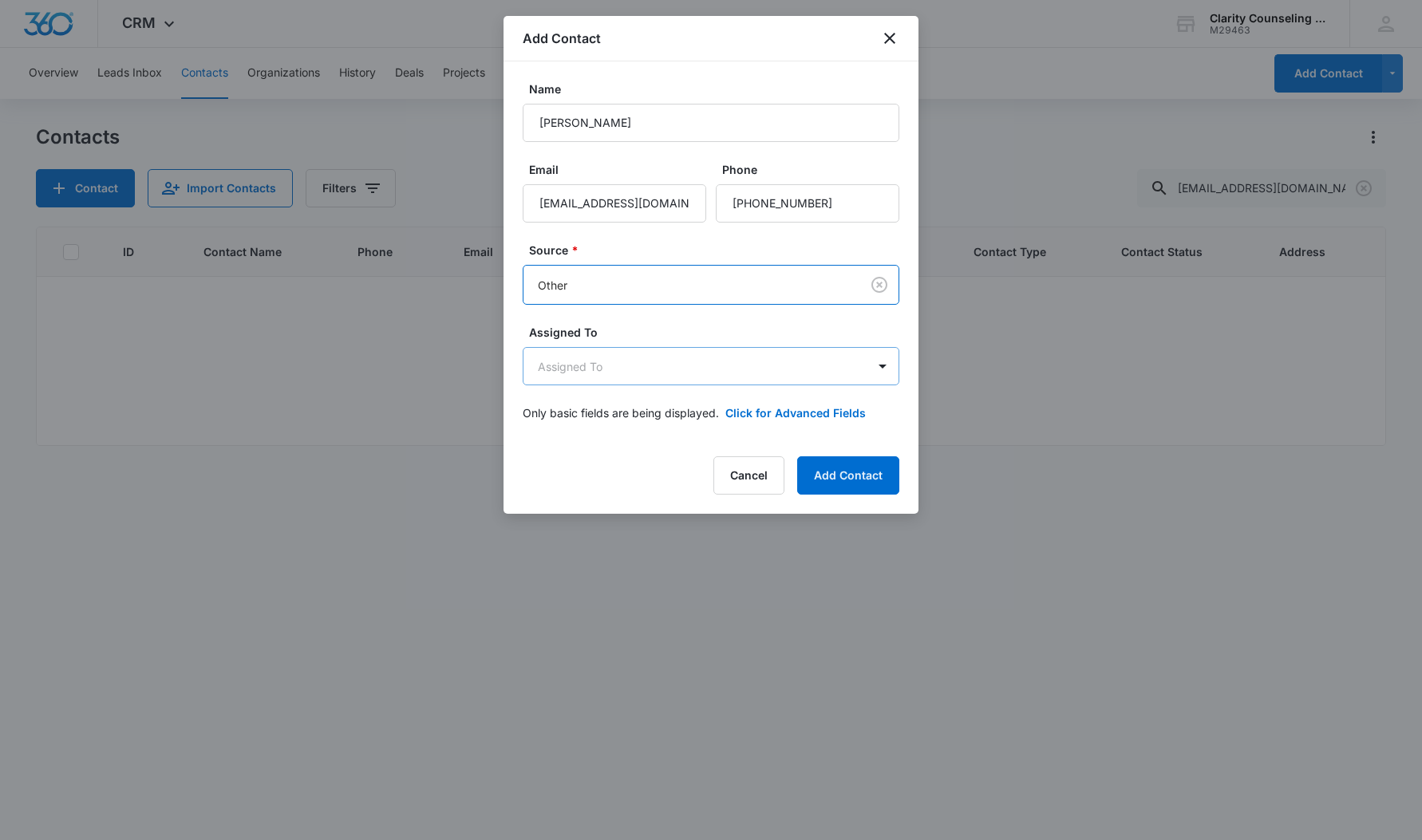
click at [597, 367] on body "CRM Apps Reputation Websites Forms CRM Email Social Content Ads Intelligence Fi…" at bounding box center [711, 420] width 1422 height 840
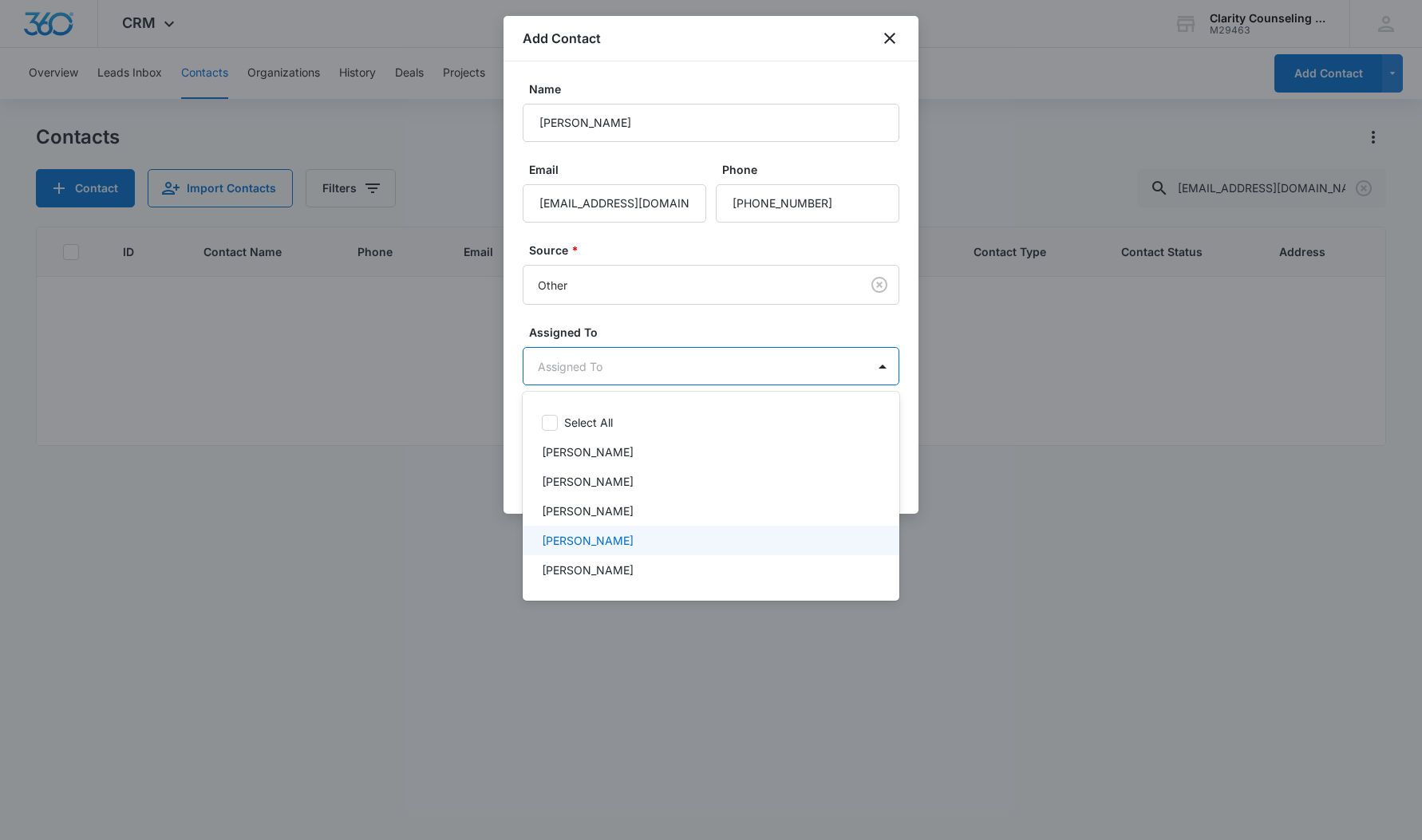
click at [595, 543] on p "[PERSON_NAME]" at bounding box center [588, 540] width 92 height 17
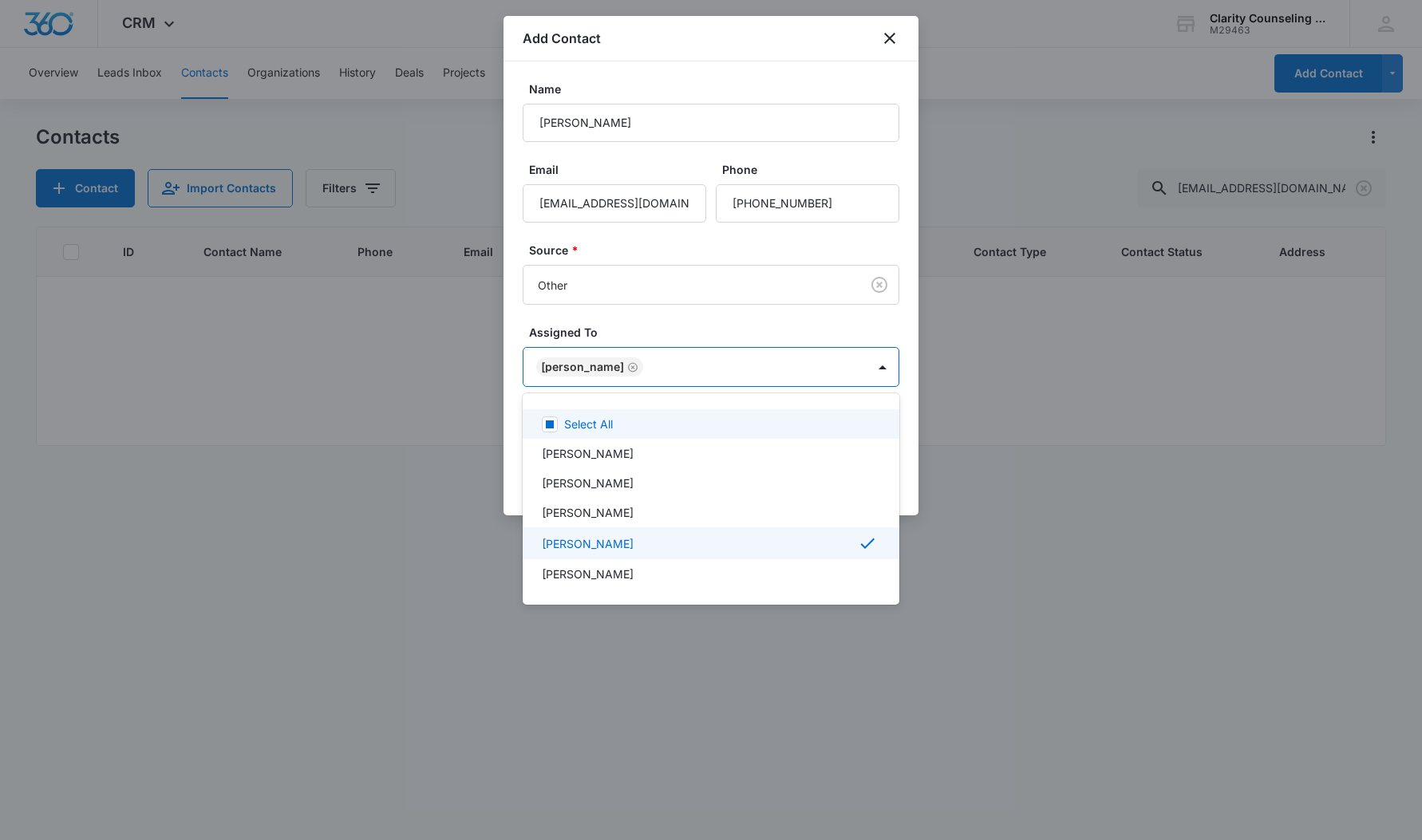
click at [647, 300] on div at bounding box center [711, 420] width 1422 height 840
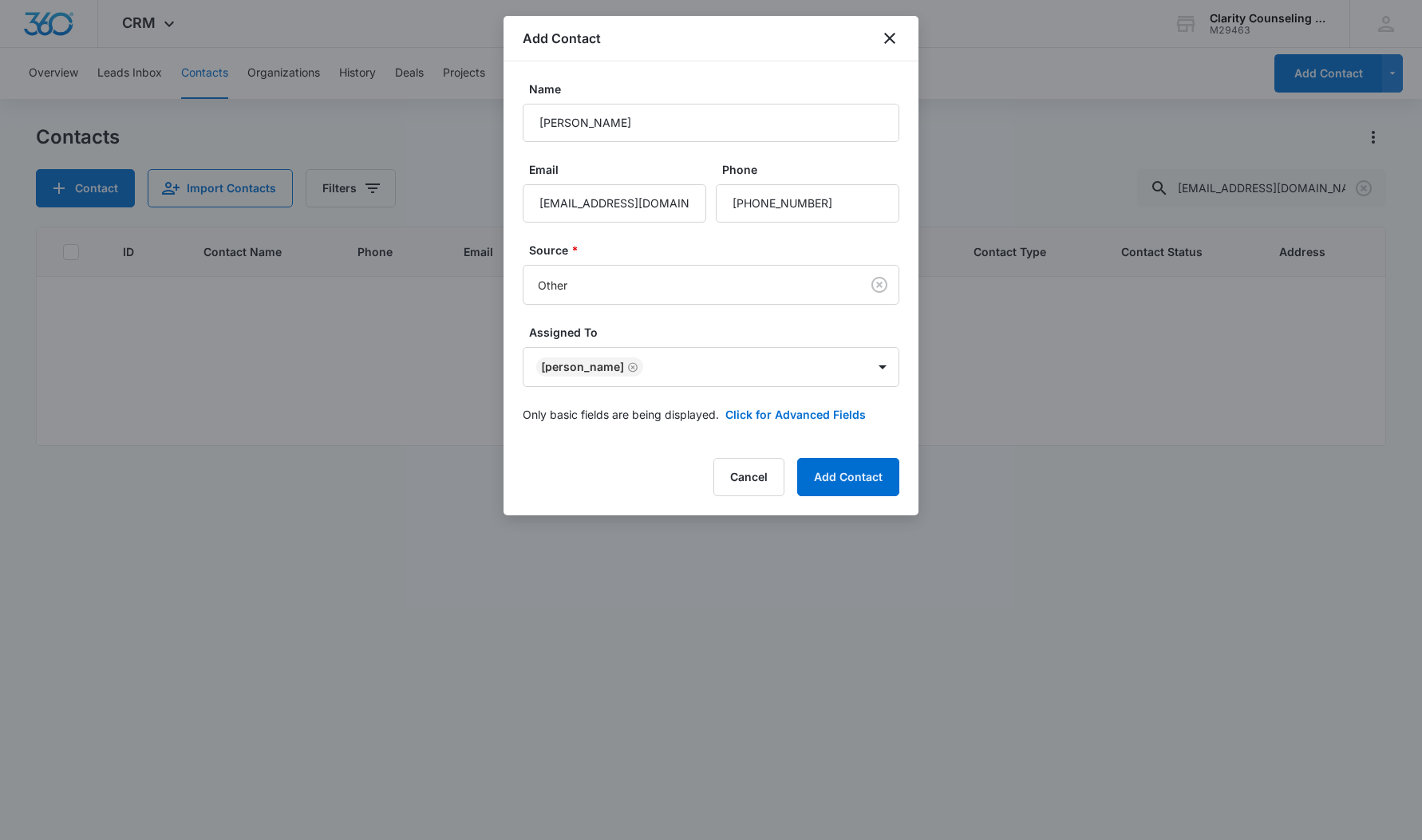
drag, startPoint x: 864, startPoint y: 478, endPoint x: 768, endPoint y: 476, distance: 96.0
click at [864, 478] on button "Add Contact" at bounding box center [848, 477] width 102 height 39
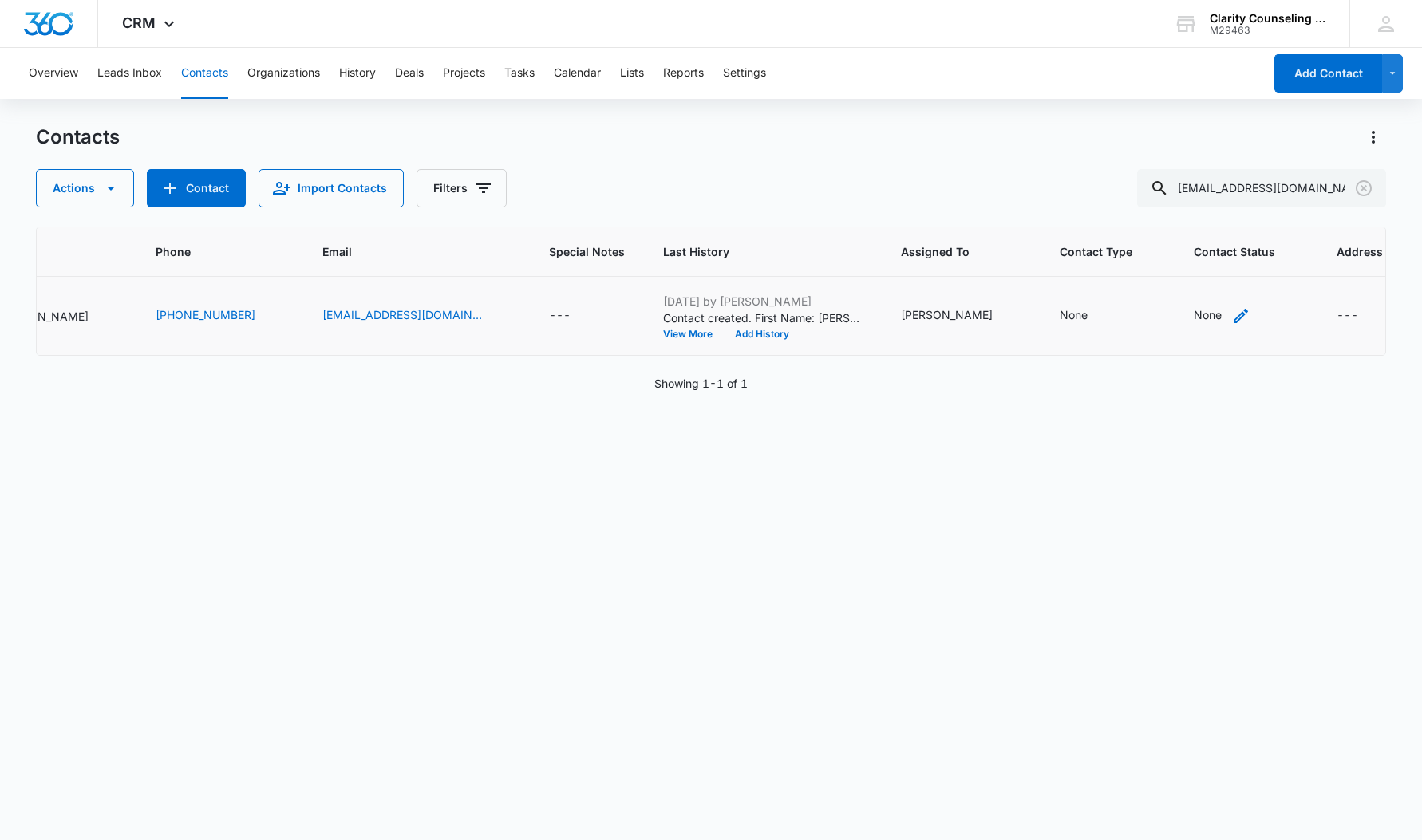
scroll to position [0, 232]
click at [1194, 313] on div "None" at bounding box center [1208, 315] width 28 height 17
click at [1198, 204] on div at bounding box center [1179, 201] width 166 height 39
click at [1198, 205] on div at bounding box center [1160, 215] width 78 height 20
drag, startPoint x: 1192, startPoint y: 323, endPoint x: 1241, endPoint y: 248, distance: 89.6
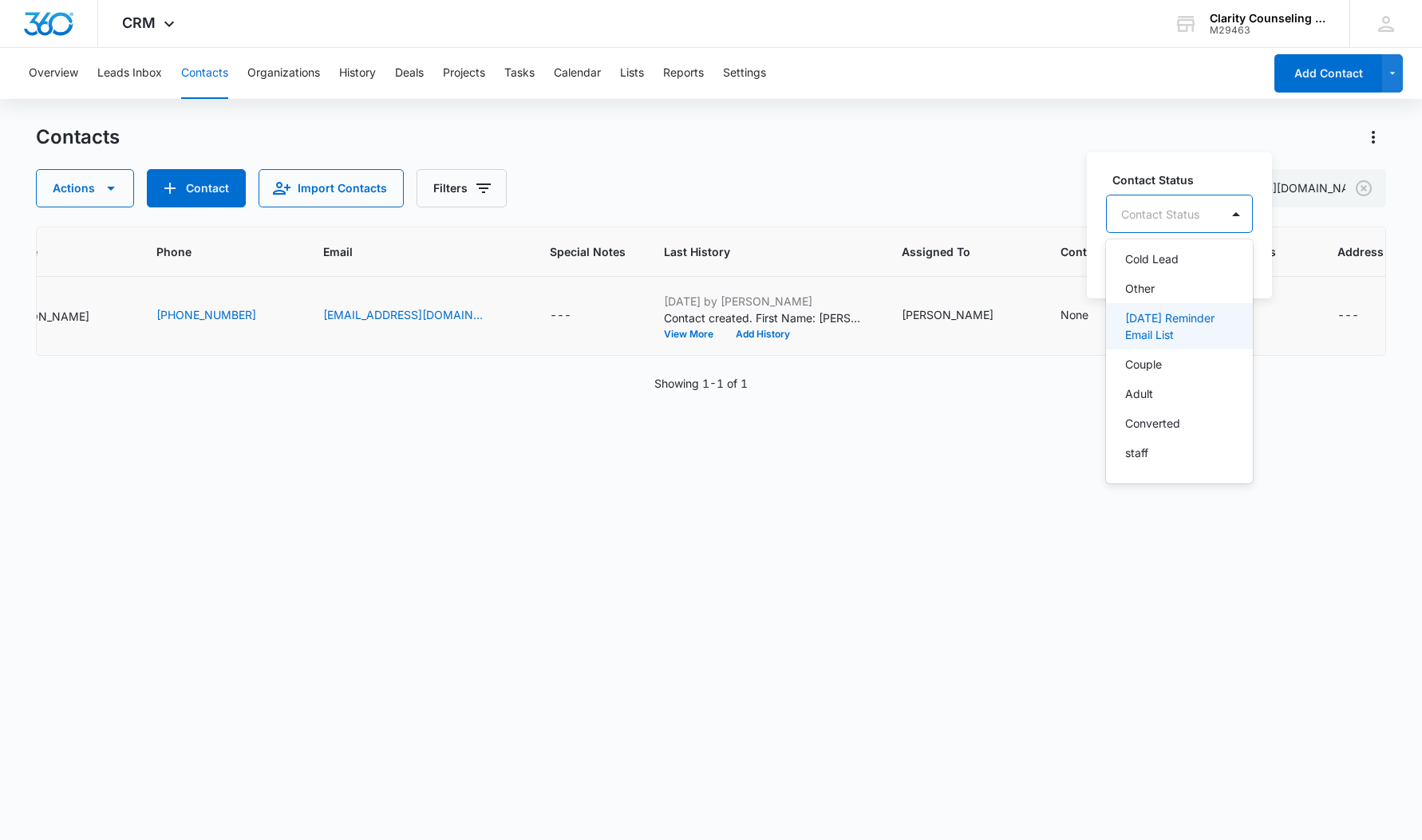
click at [1192, 323] on p "[DATE] Reminder Email List" at bounding box center [1177, 326] width 106 height 34
click at [1339, 219] on div at bounding box center [1327, 213] width 26 height 26
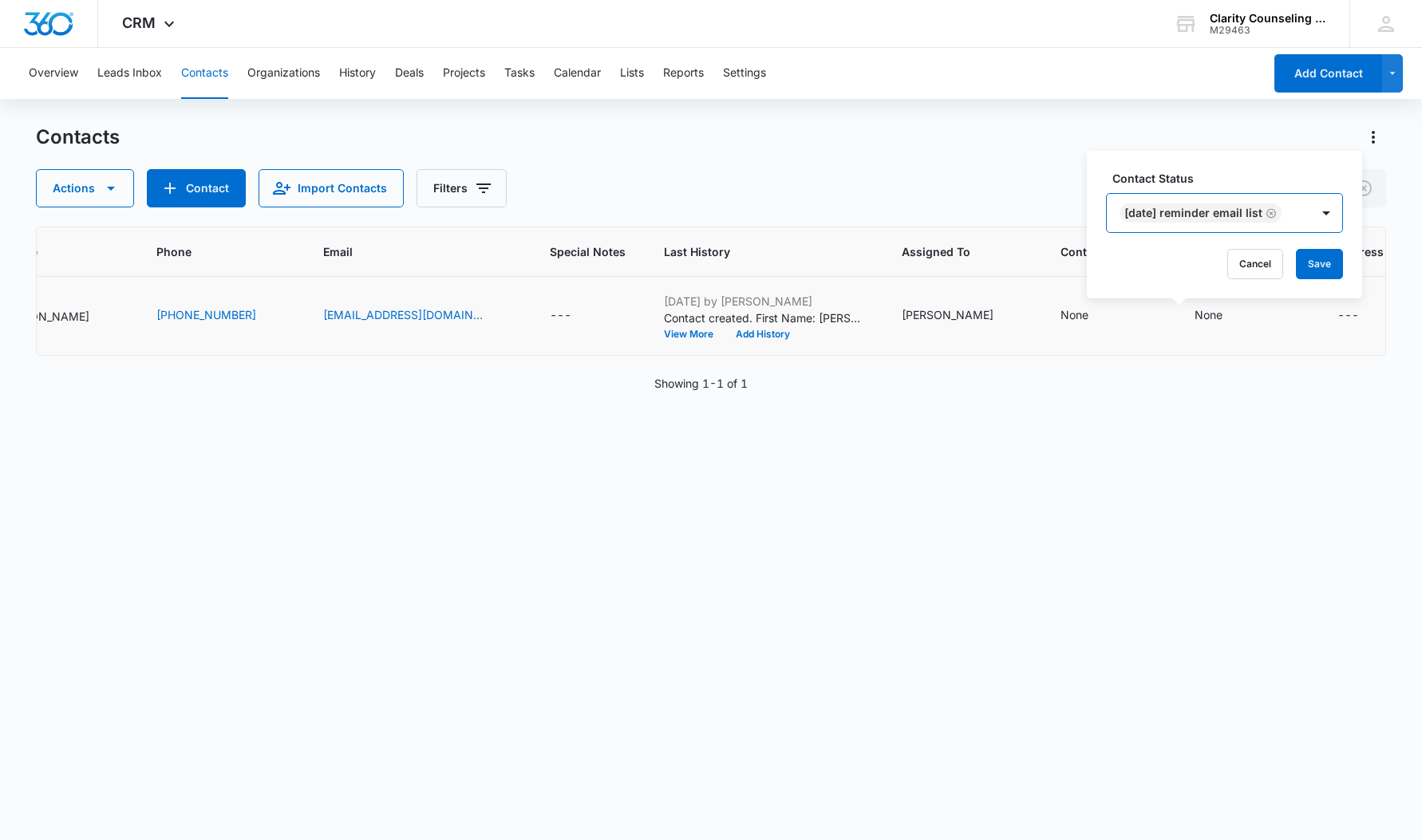
drag, startPoint x: 1331, startPoint y: 267, endPoint x: 1036, endPoint y: 292, distance: 296.1
click at [1328, 267] on button "Save" at bounding box center [1319, 263] width 47 height 30
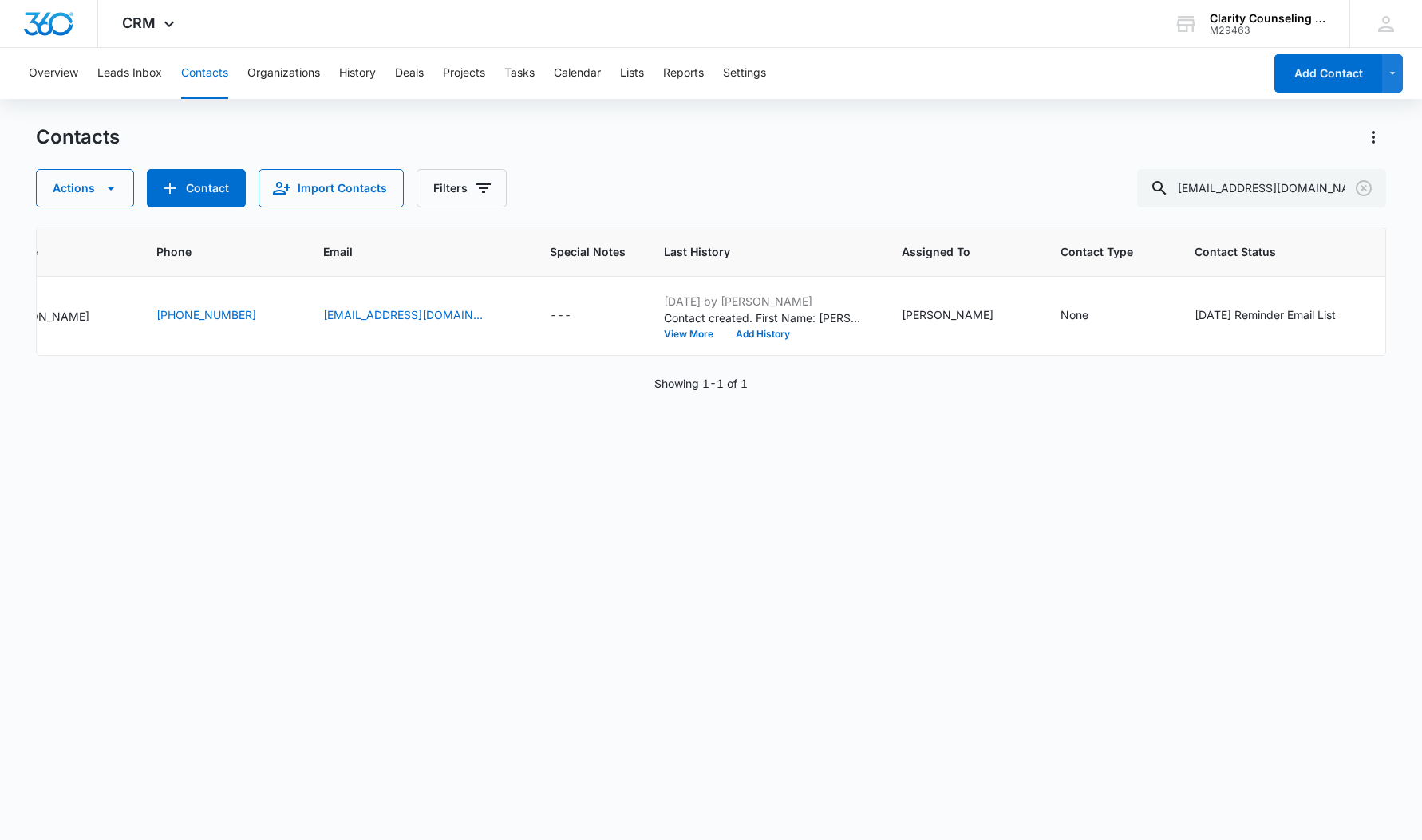
click at [1370, 186] on icon "Clear" at bounding box center [1363, 188] width 19 height 19
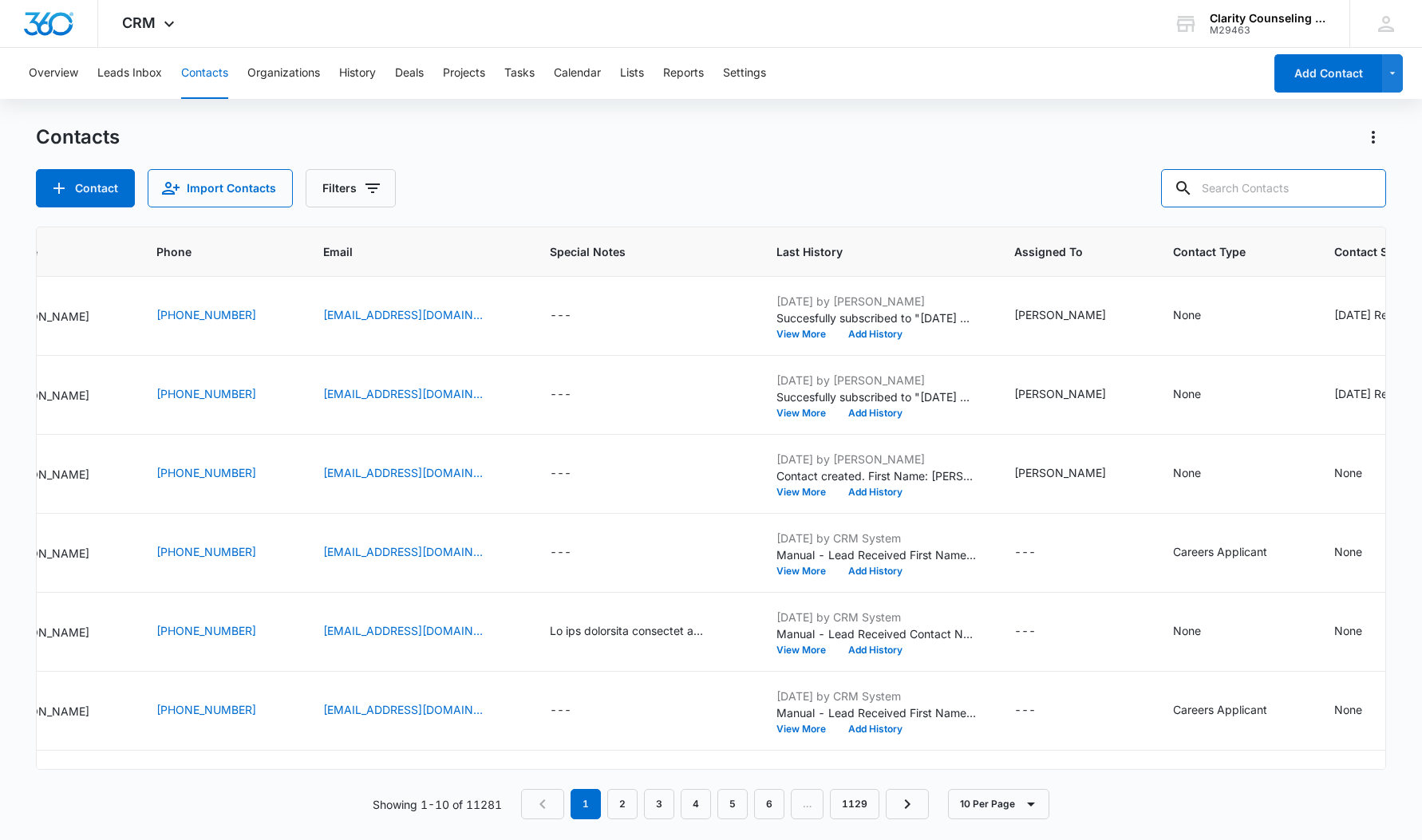
paste input "[EMAIL_ADDRESS][DOMAIN_NAME]"
type input "[EMAIL_ADDRESS][DOMAIN_NAME]"
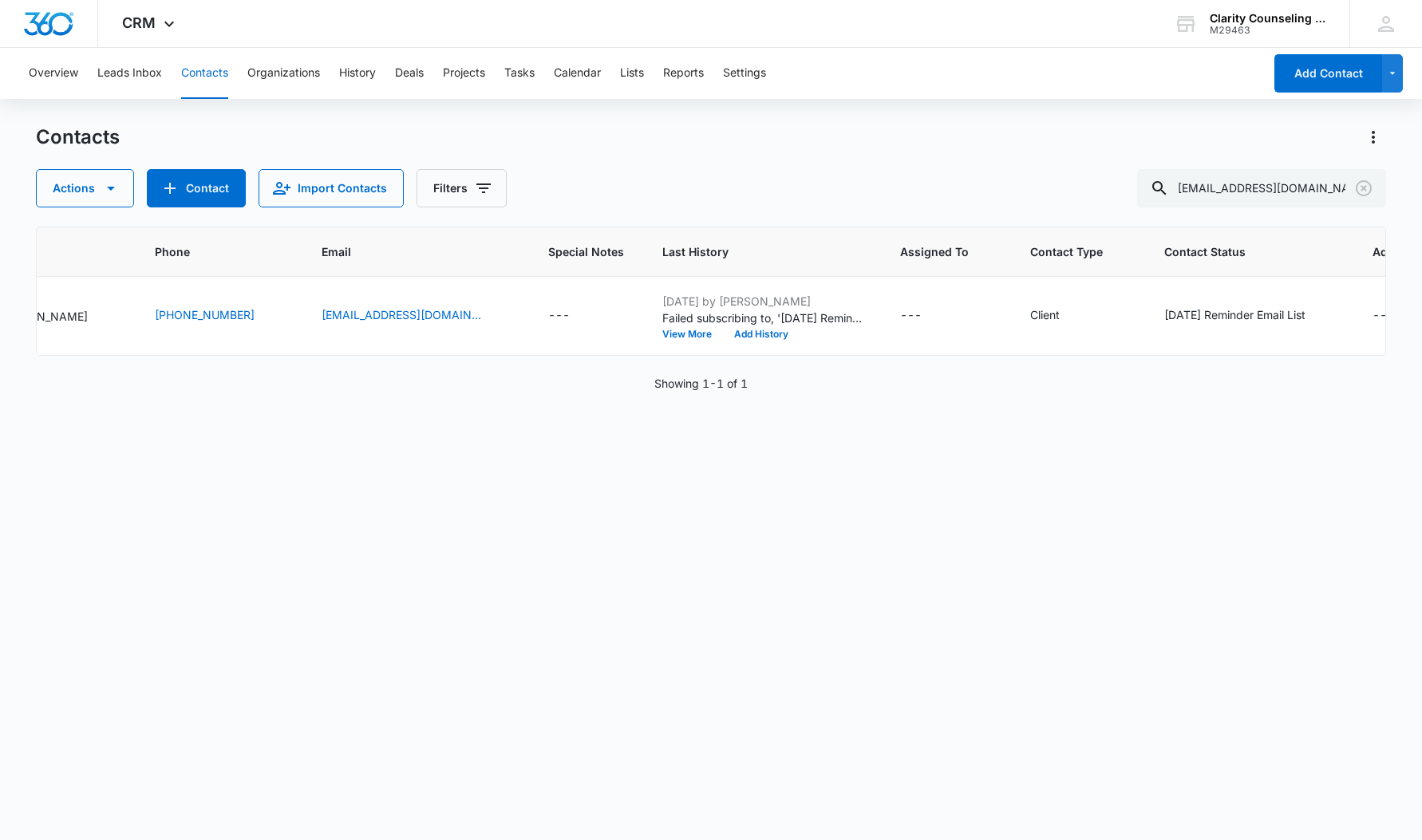
click at [1363, 192] on icon "Clear" at bounding box center [1363, 188] width 19 height 19
click at [1363, 192] on div at bounding box center [1364, 188] width 26 height 39
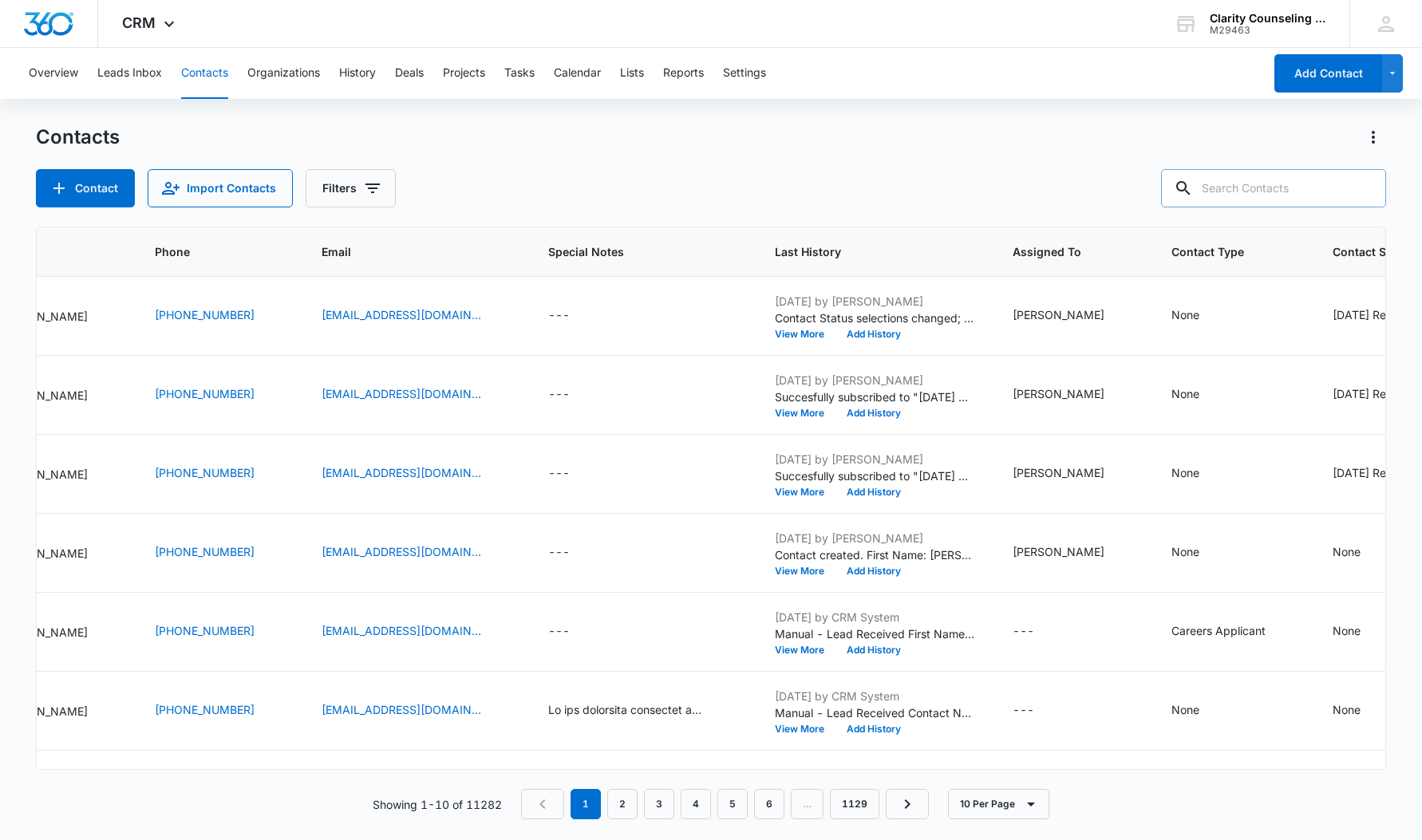
paste
type input "[EMAIL_ADDRESS][DOMAIN_NAME]"
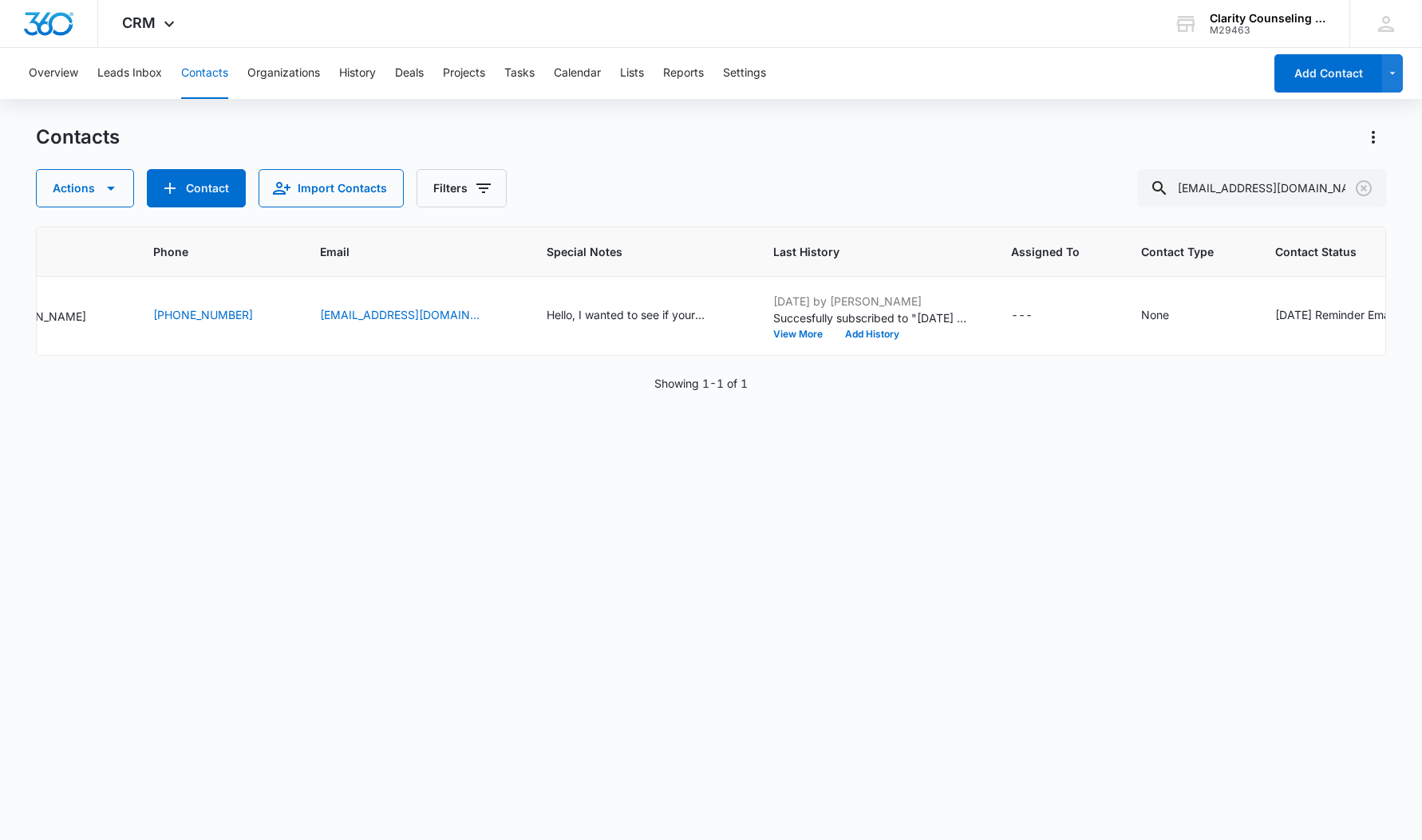
click at [1361, 193] on icon "Clear" at bounding box center [1363, 188] width 19 height 19
click at [1361, 193] on div at bounding box center [1364, 188] width 26 height 39
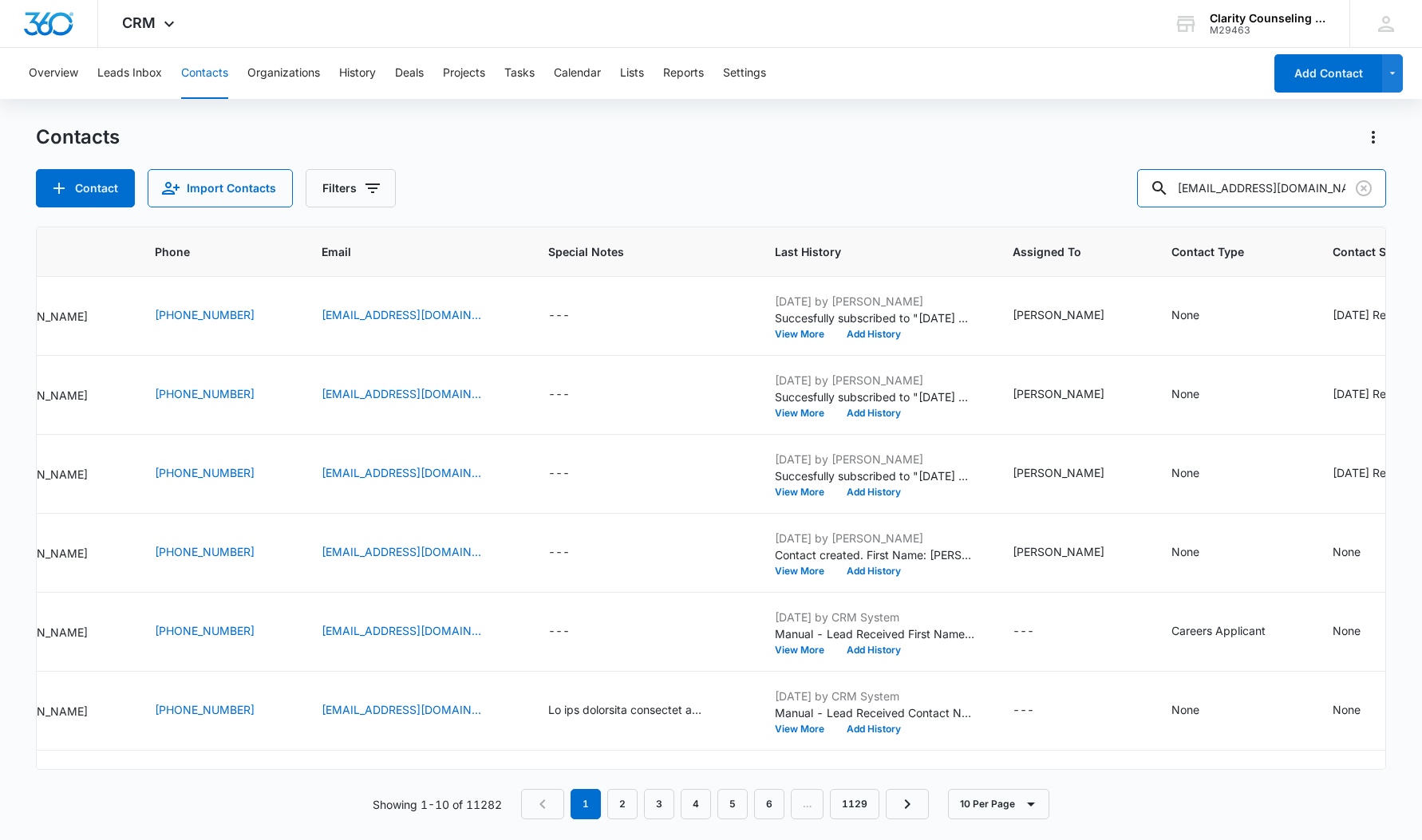
type input "[EMAIL_ADDRESS][DOMAIN_NAME]"
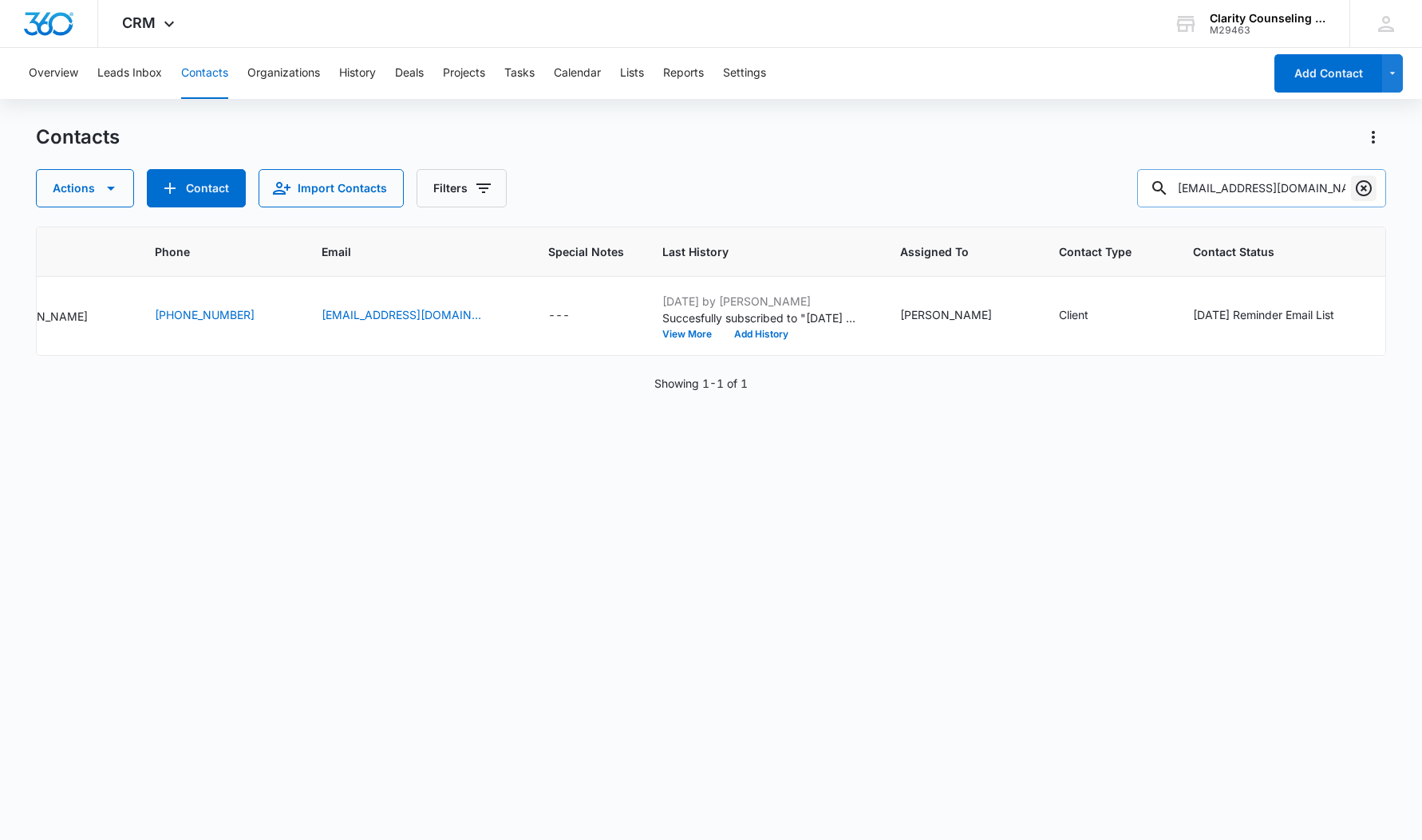
click at [1363, 185] on icon "Clear" at bounding box center [1363, 188] width 19 height 19
click at [1363, 185] on div at bounding box center [1364, 188] width 26 height 39
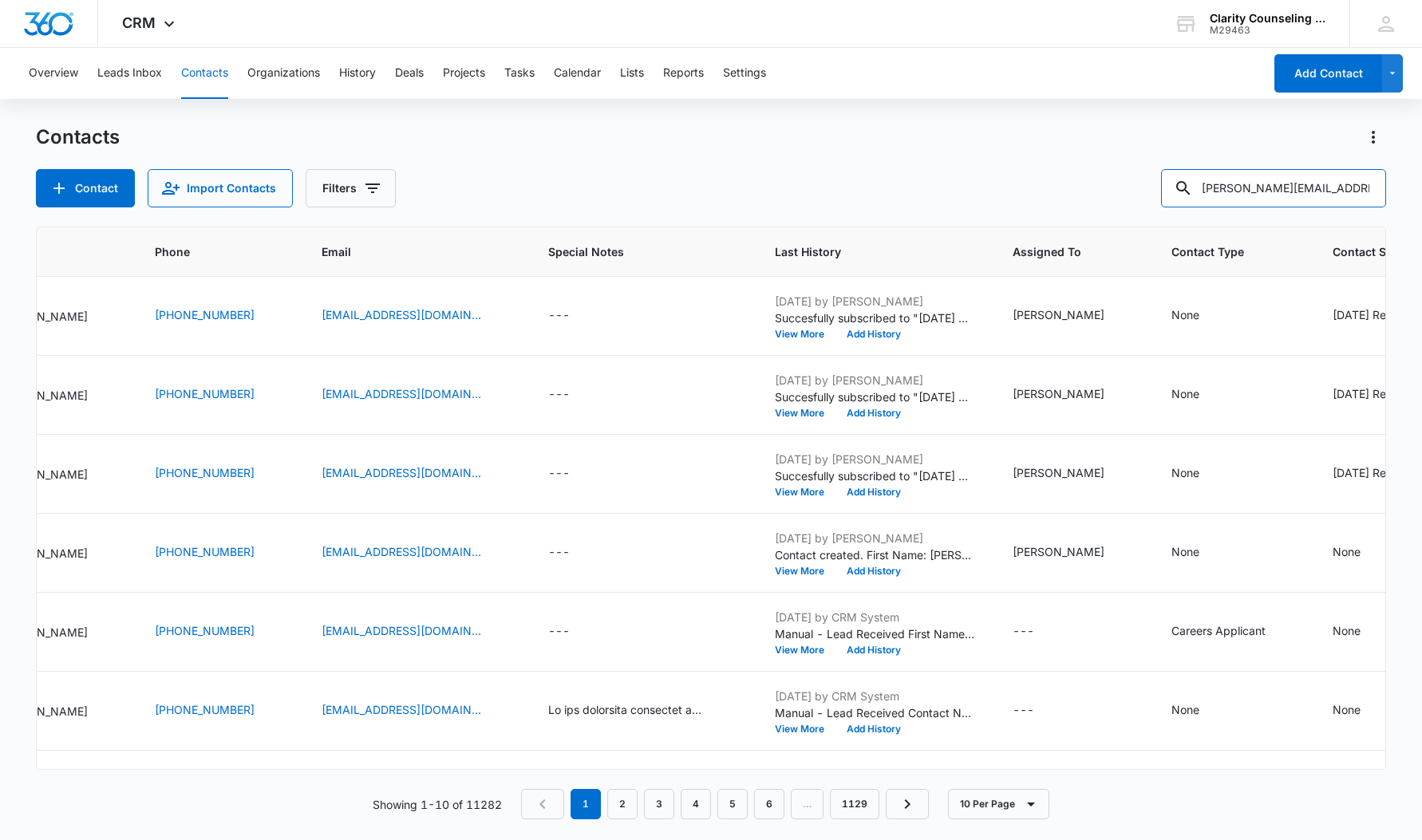
type input "[PERSON_NAME][EMAIL_ADDRESS][PERSON_NAME][DOMAIN_NAME]"
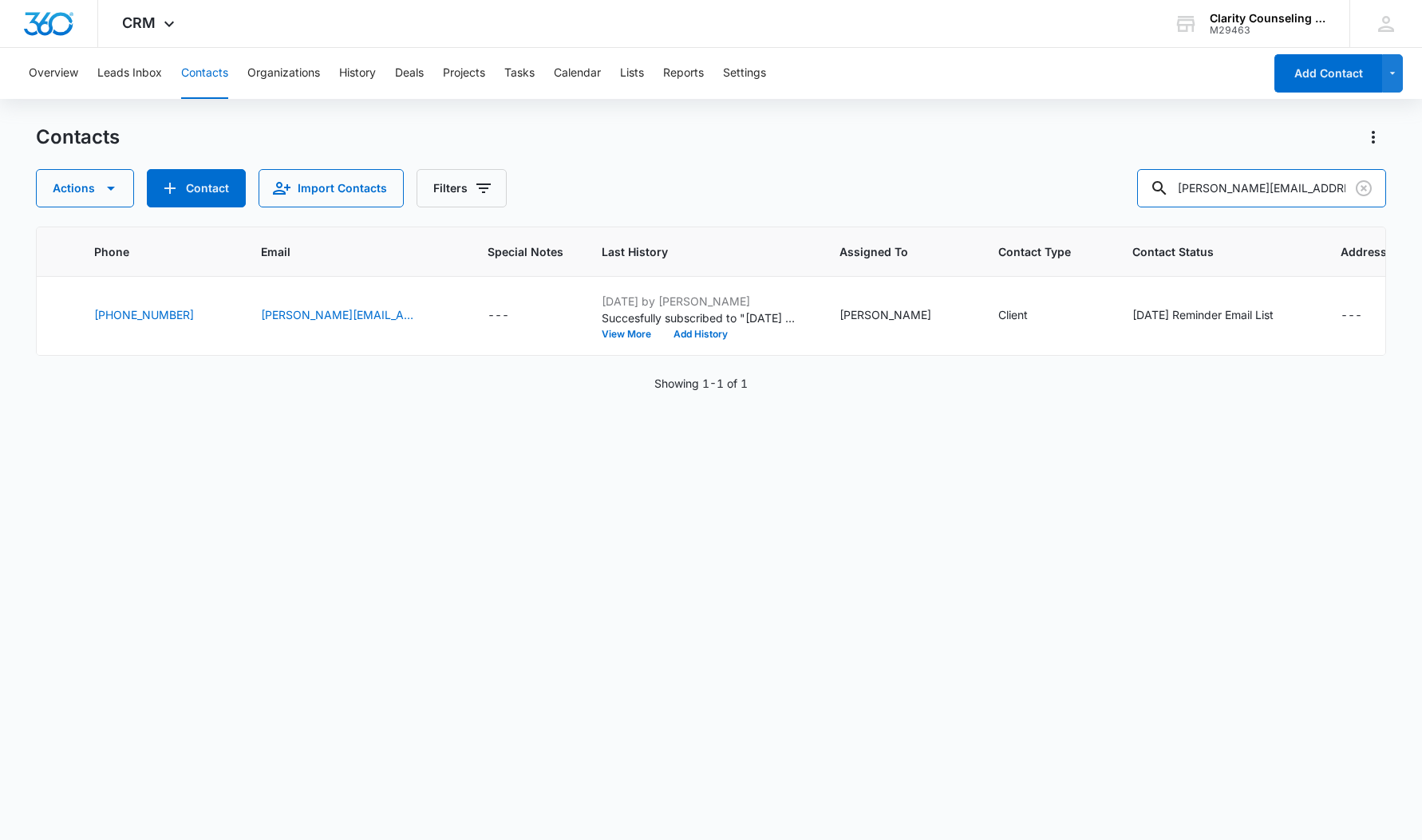
scroll to position [0, 294]
click at [1361, 187] on icon "Clear" at bounding box center [1363, 188] width 19 height 19
click at [1361, 187] on div at bounding box center [1364, 188] width 26 height 39
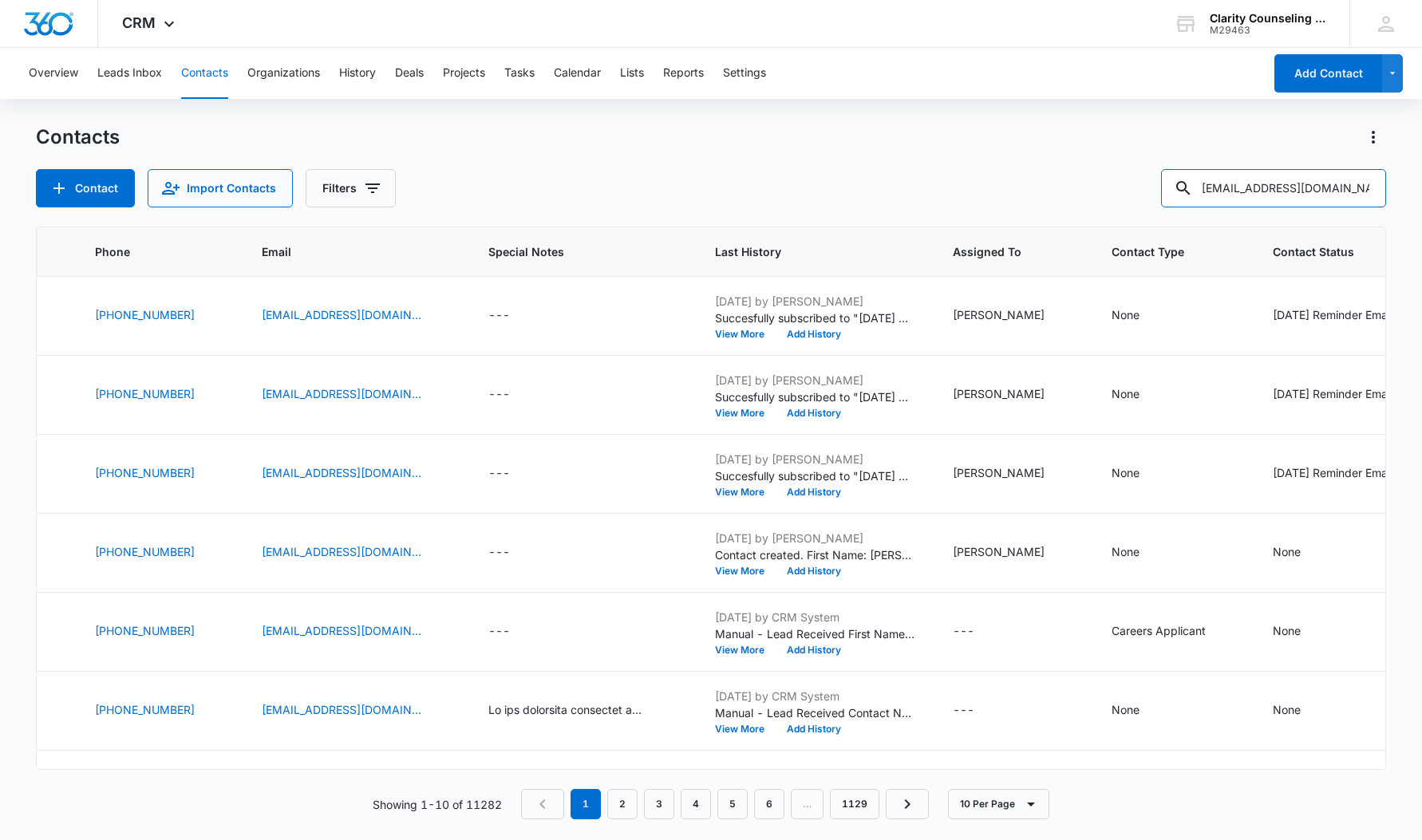
type input "[EMAIL_ADDRESS][DOMAIN_NAME]"
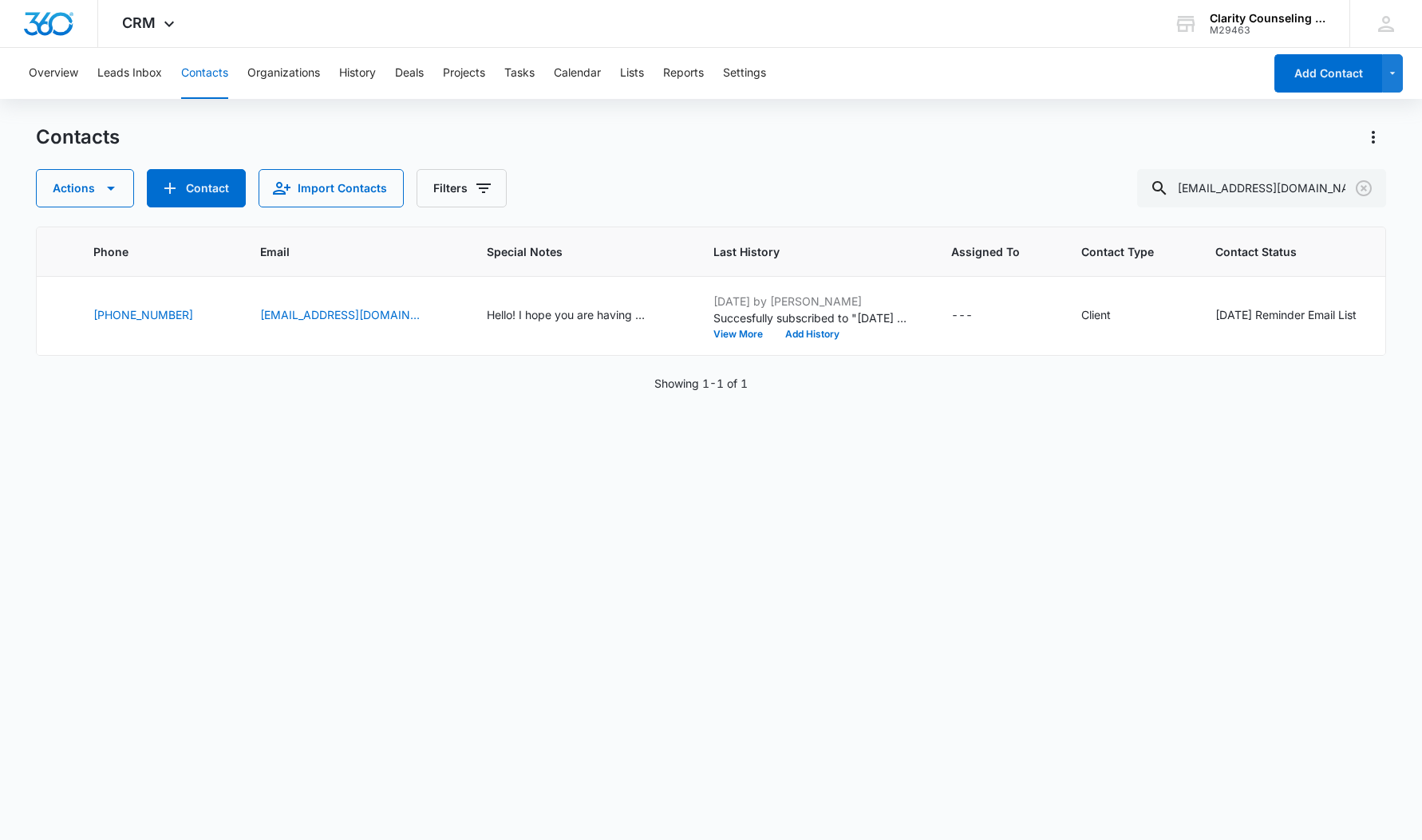
click at [1363, 189] on icon "Clear" at bounding box center [1363, 188] width 16 height 16
click at [1363, 189] on div at bounding box center [1364, 188] width 26 height 39
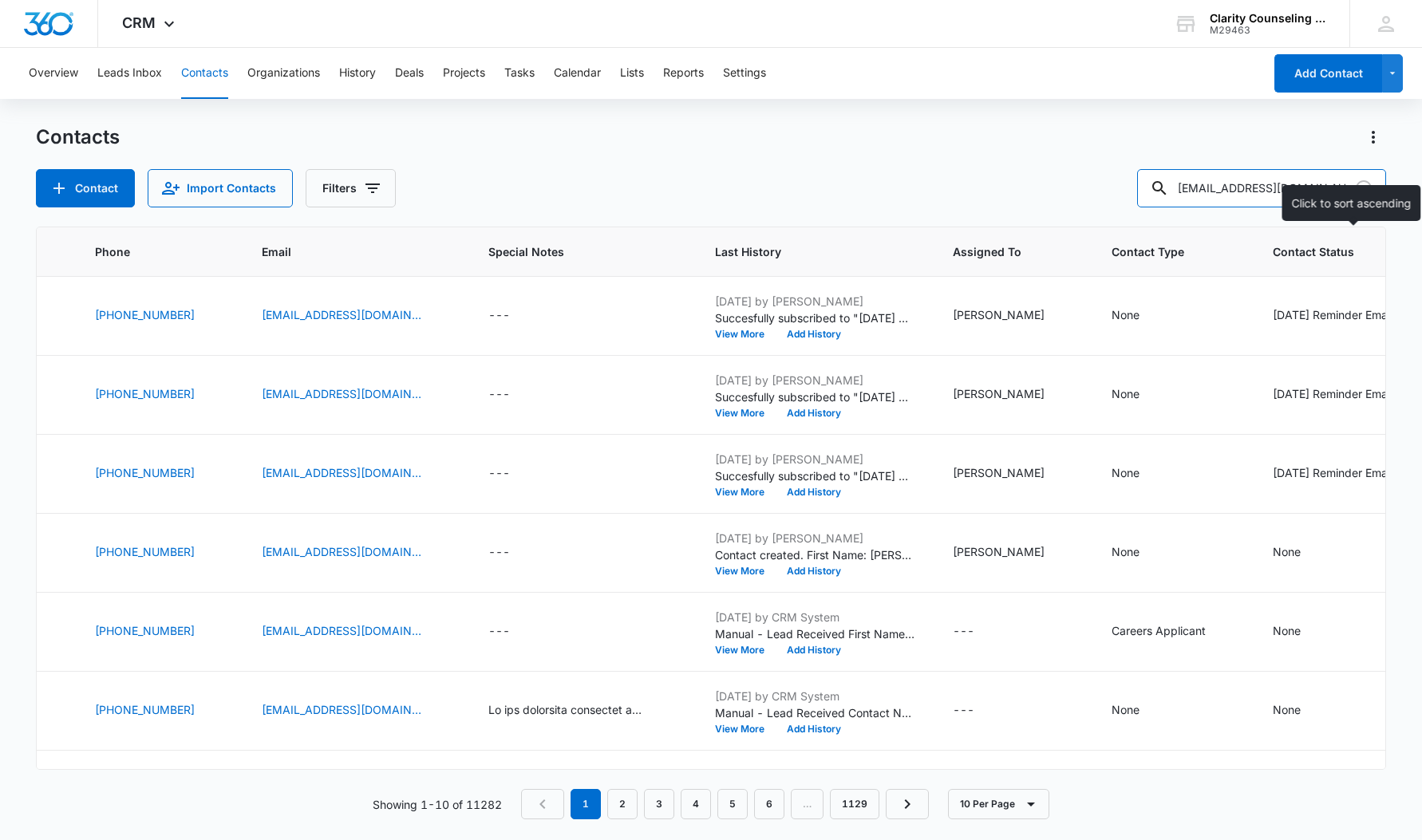
type input "[EMAIL_ADDRESS][DOMAIN_NAME]"
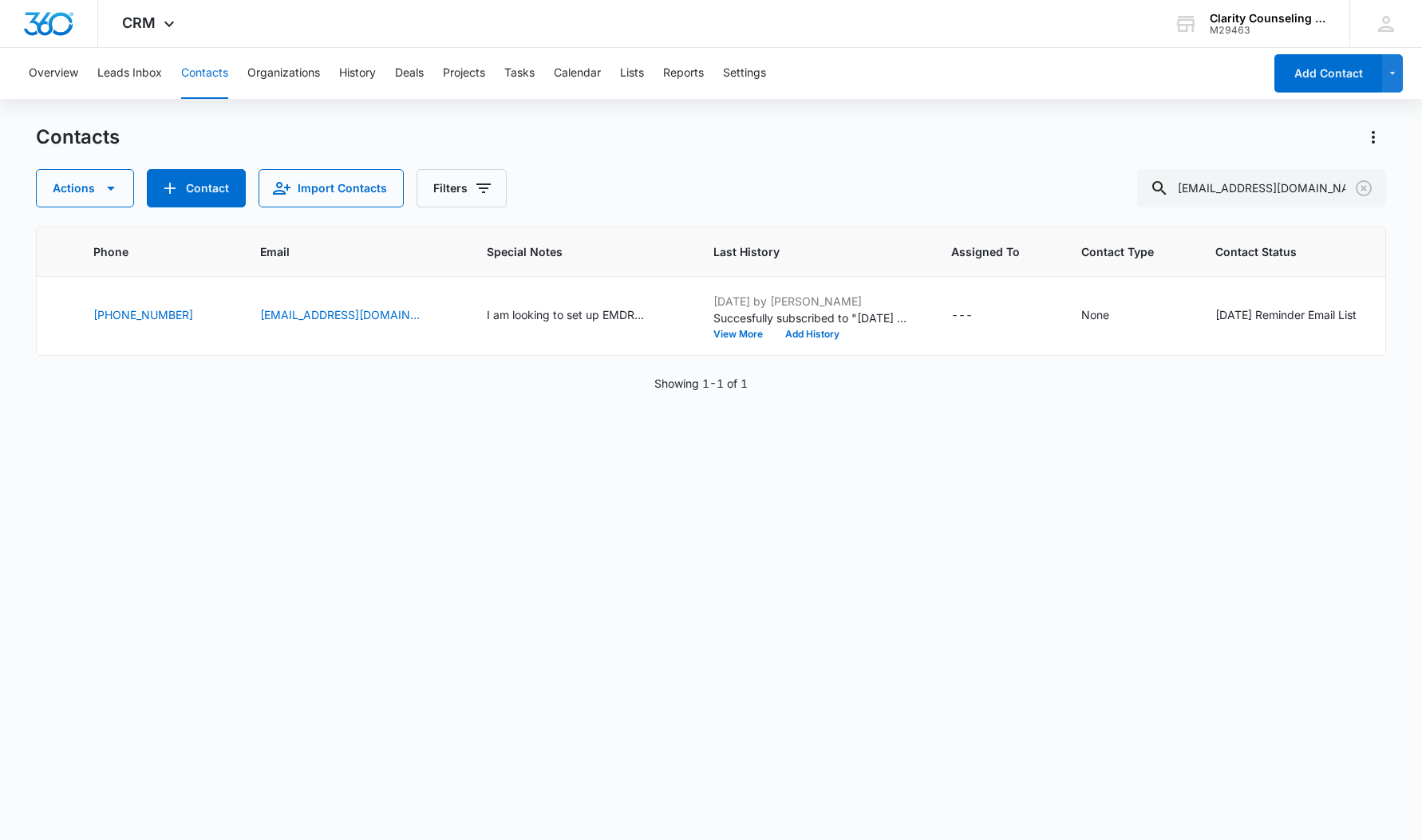
click at [1364, 190] on icon "Clear" at bounding box center [1363, 188] width 19 height 19
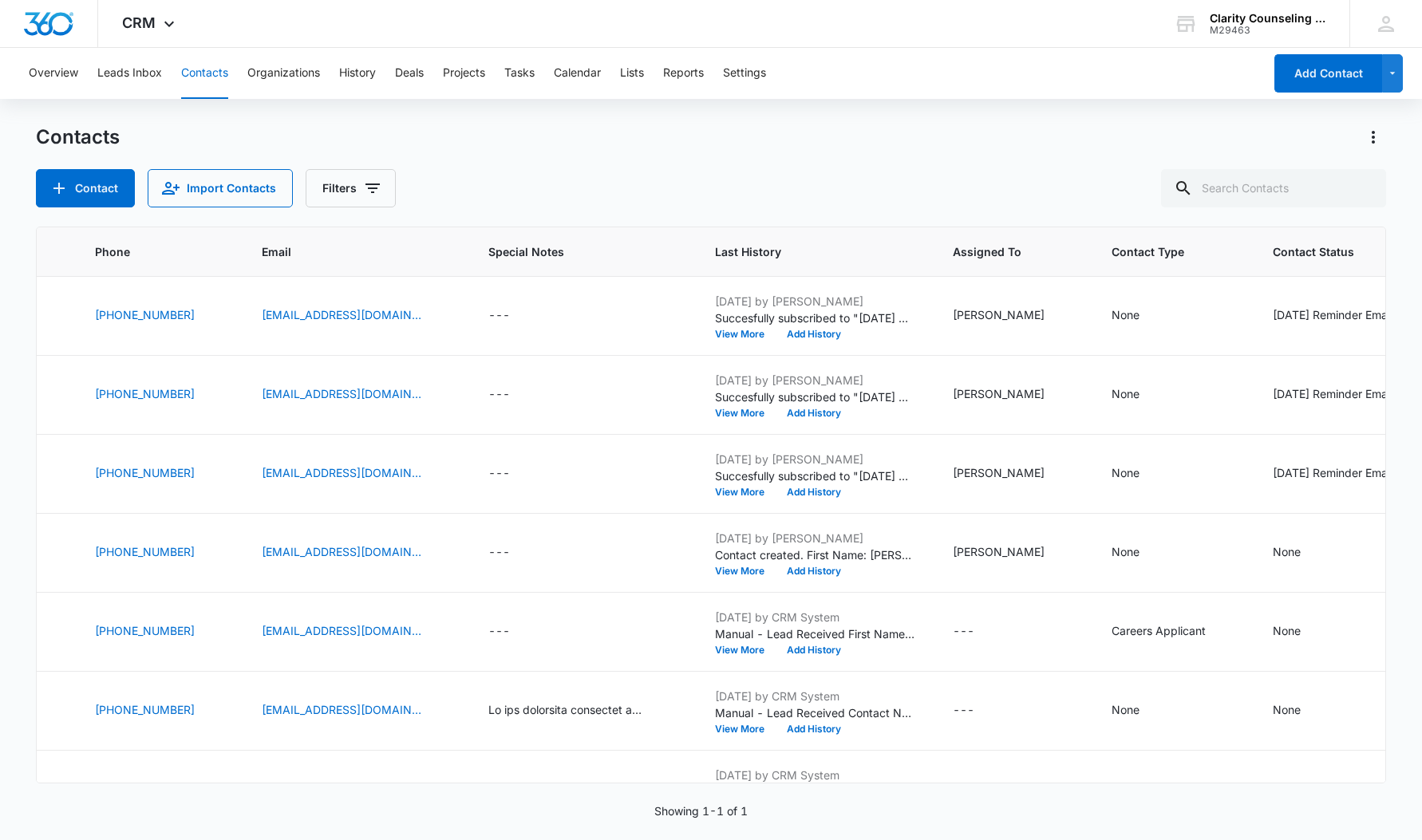
click at [1364, 190] on div at bounding box center [1364, 188] width 26 height 39
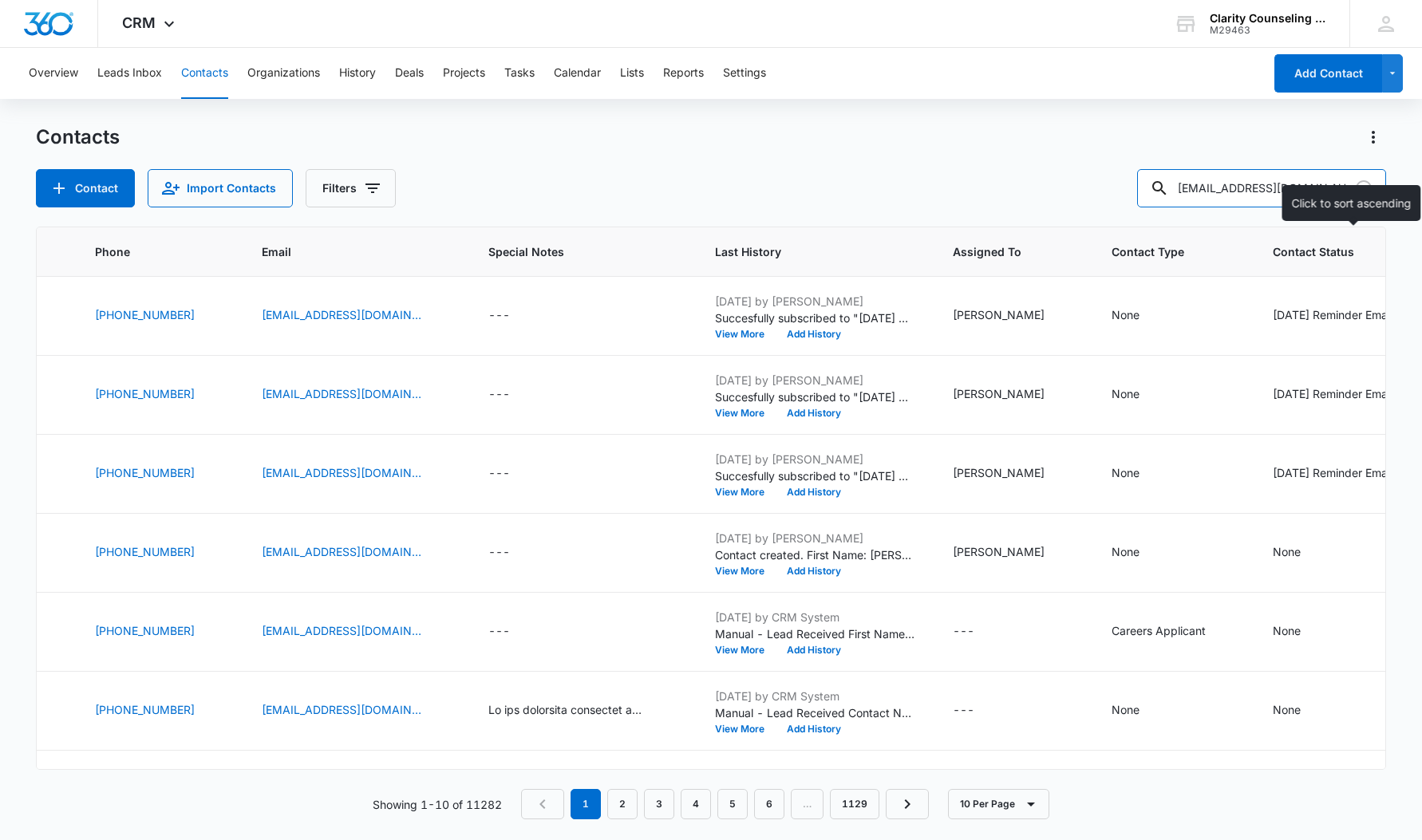
type input "[EMAIL_ADDRESS][DOMAIN_NAME]"
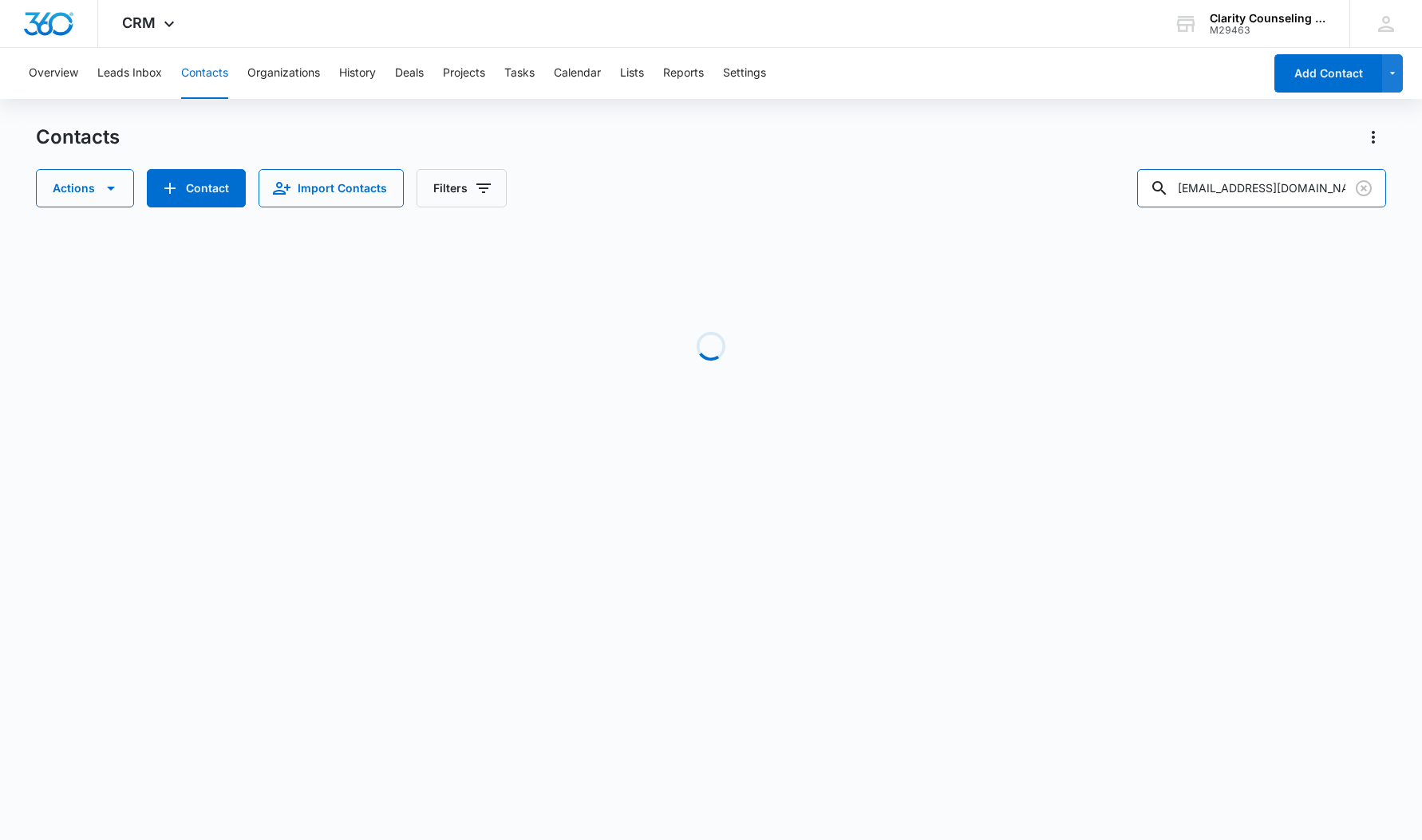
scroll to position [0, 0]
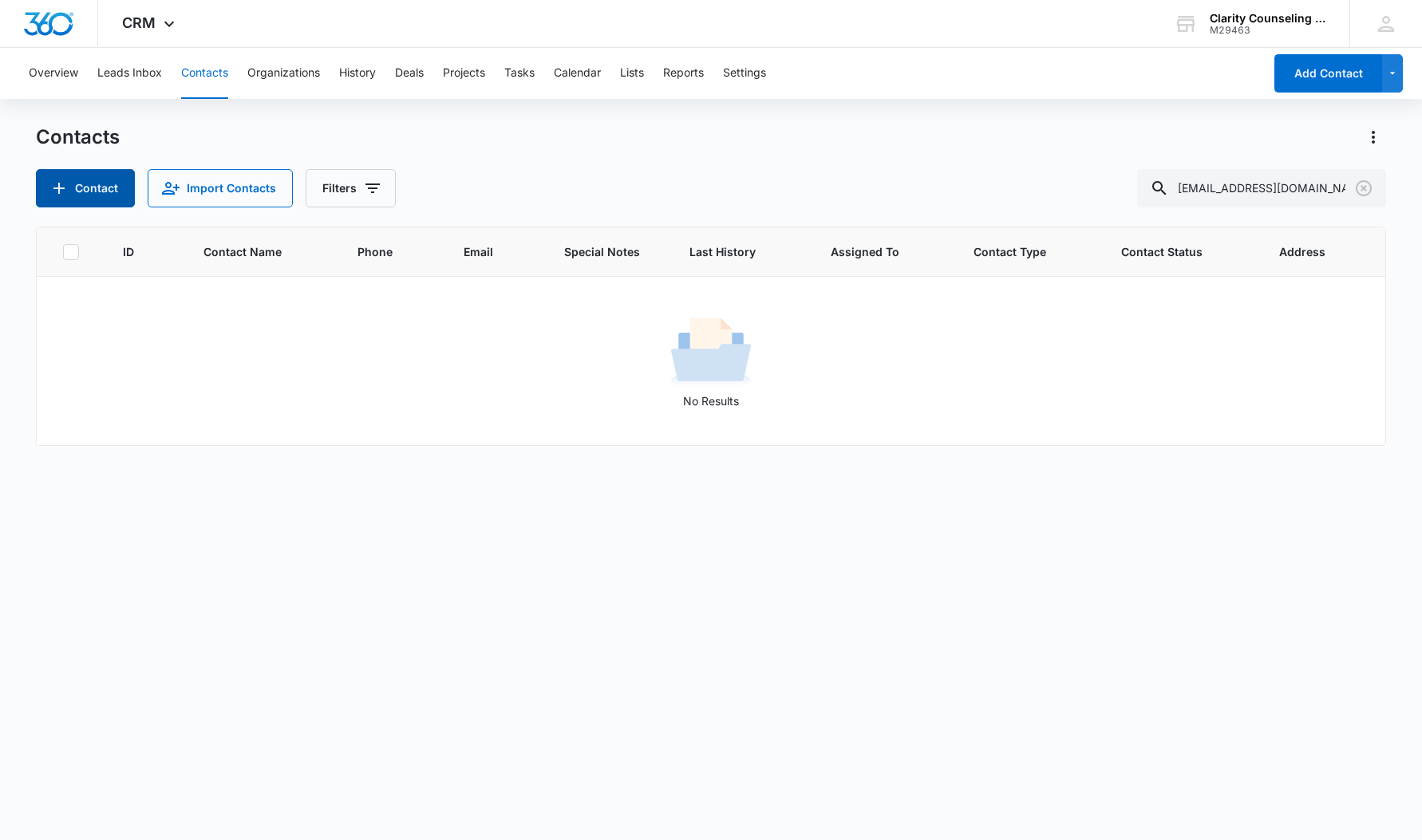
click at [85, 182] on button "Contact" at bounding box center [85, 188] width 99 height 39
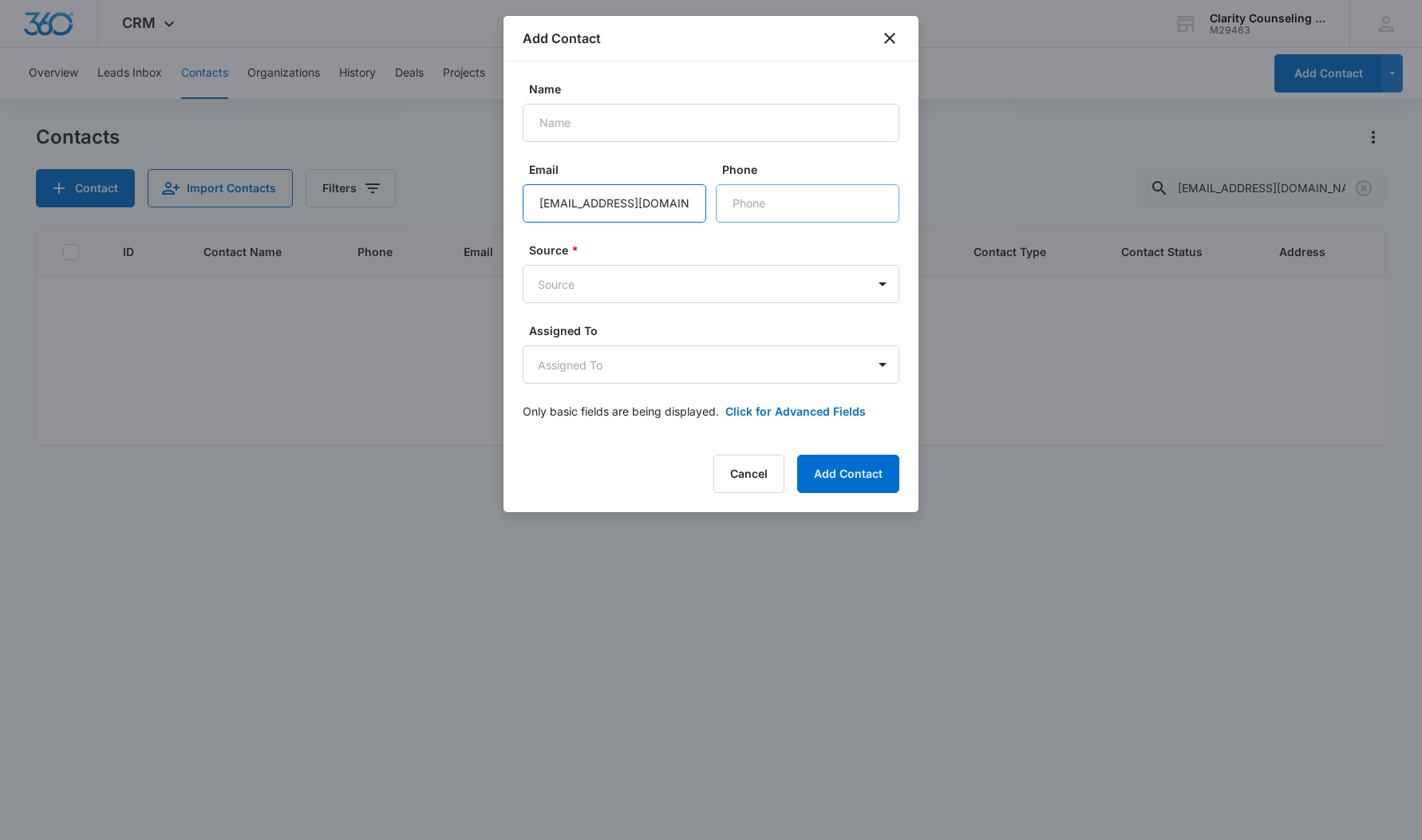
type input "[EMAIL_ADDRESS][DOMAIN_NAME]"
type input "[PHONE_NUMBER]"
type input "[PERSON_NAME]"
click at [602, 289] on body "CRM Apps Reputation Websites Forms CRM Email Social Content Ads Intelligence Fi…" at bounding box center [711, 420] width 1422 height 840
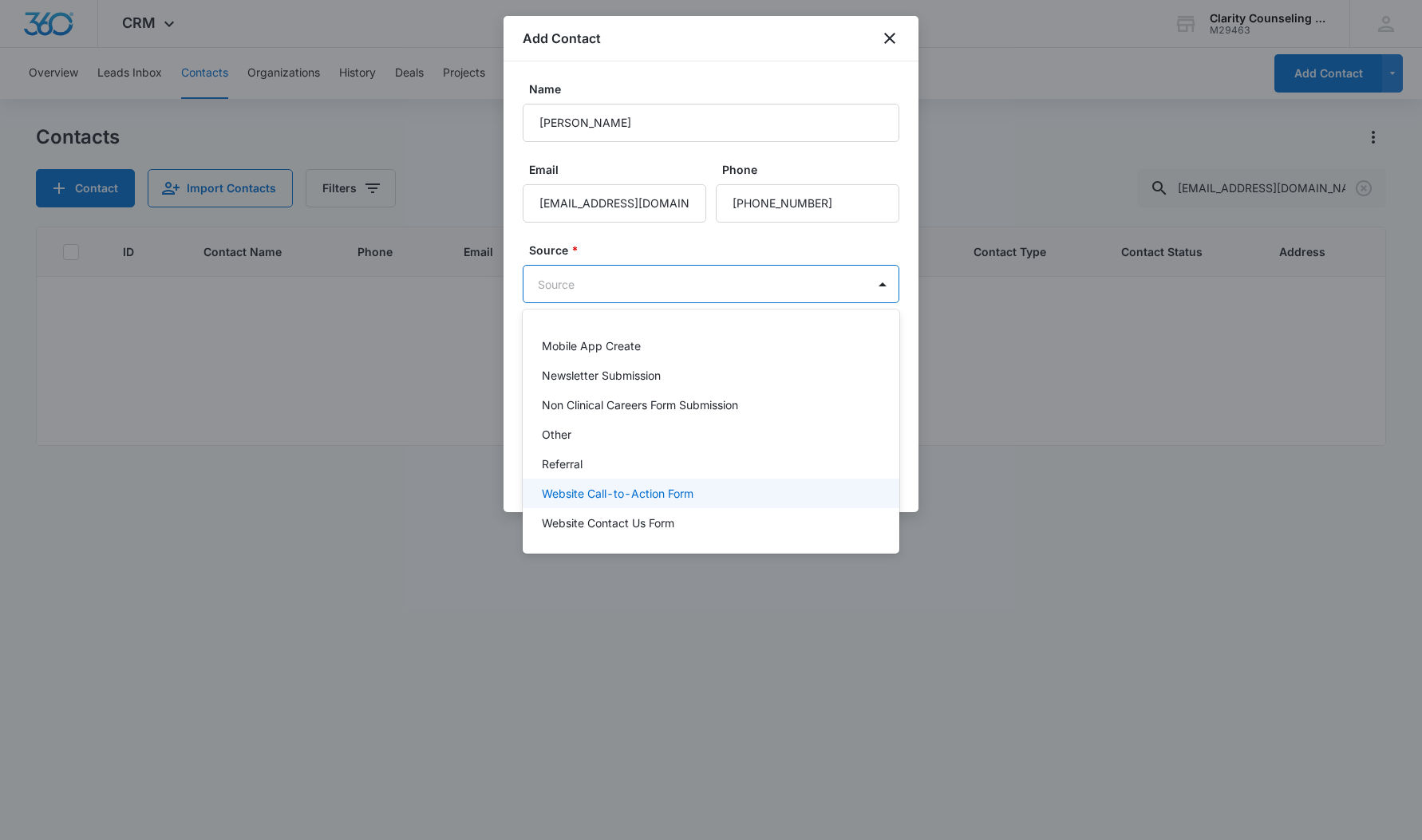
scroll to position [201, 0]
click at [616, 434] on div "Other" at bounding box center [709, 434] width 335 height 17
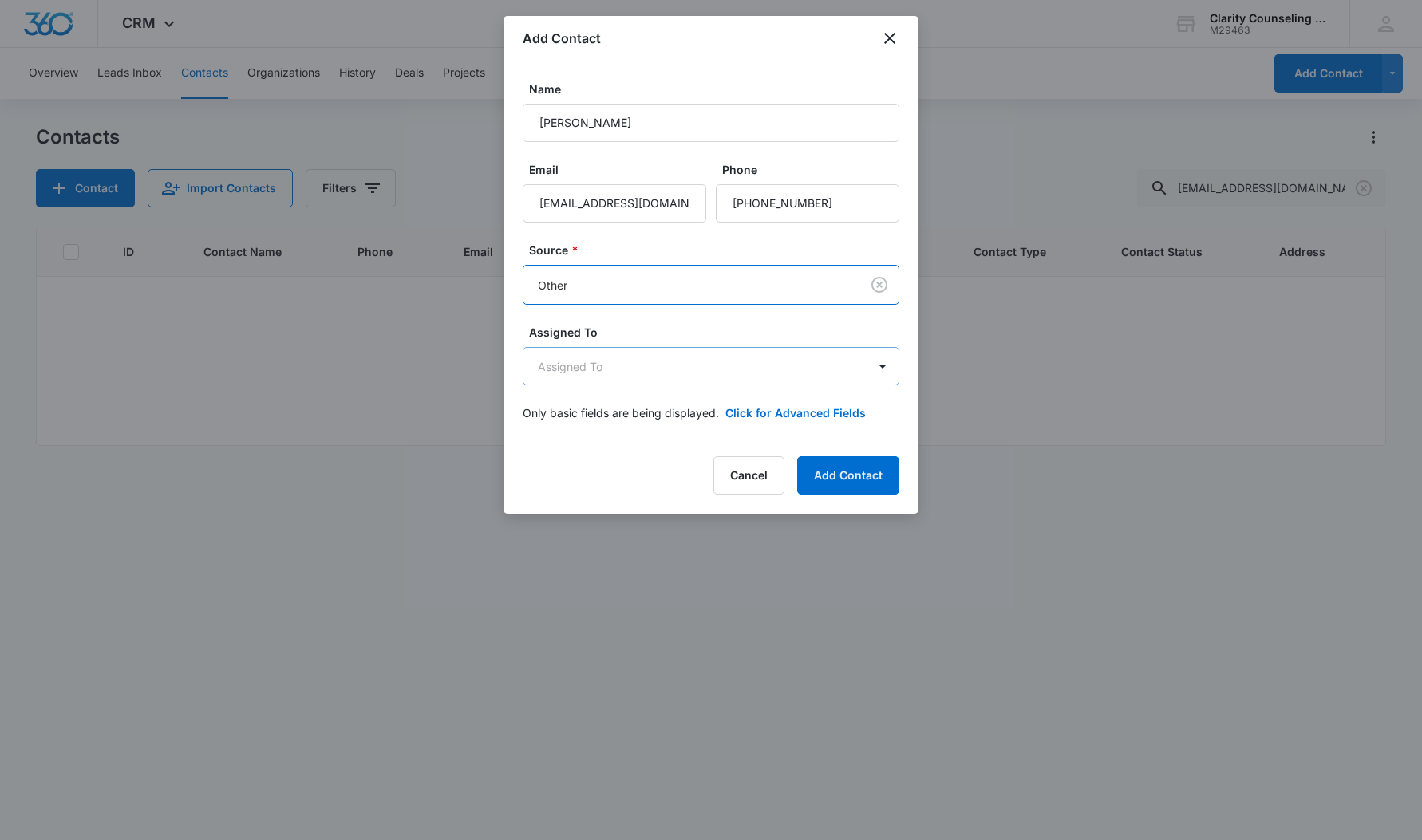
click at [632, 370] on body "CRM Apps Reputation Websites Forms CRM Email Social Content Ads Intelligence Fi…" at bounding box center [711, 420] width 1422 height 840
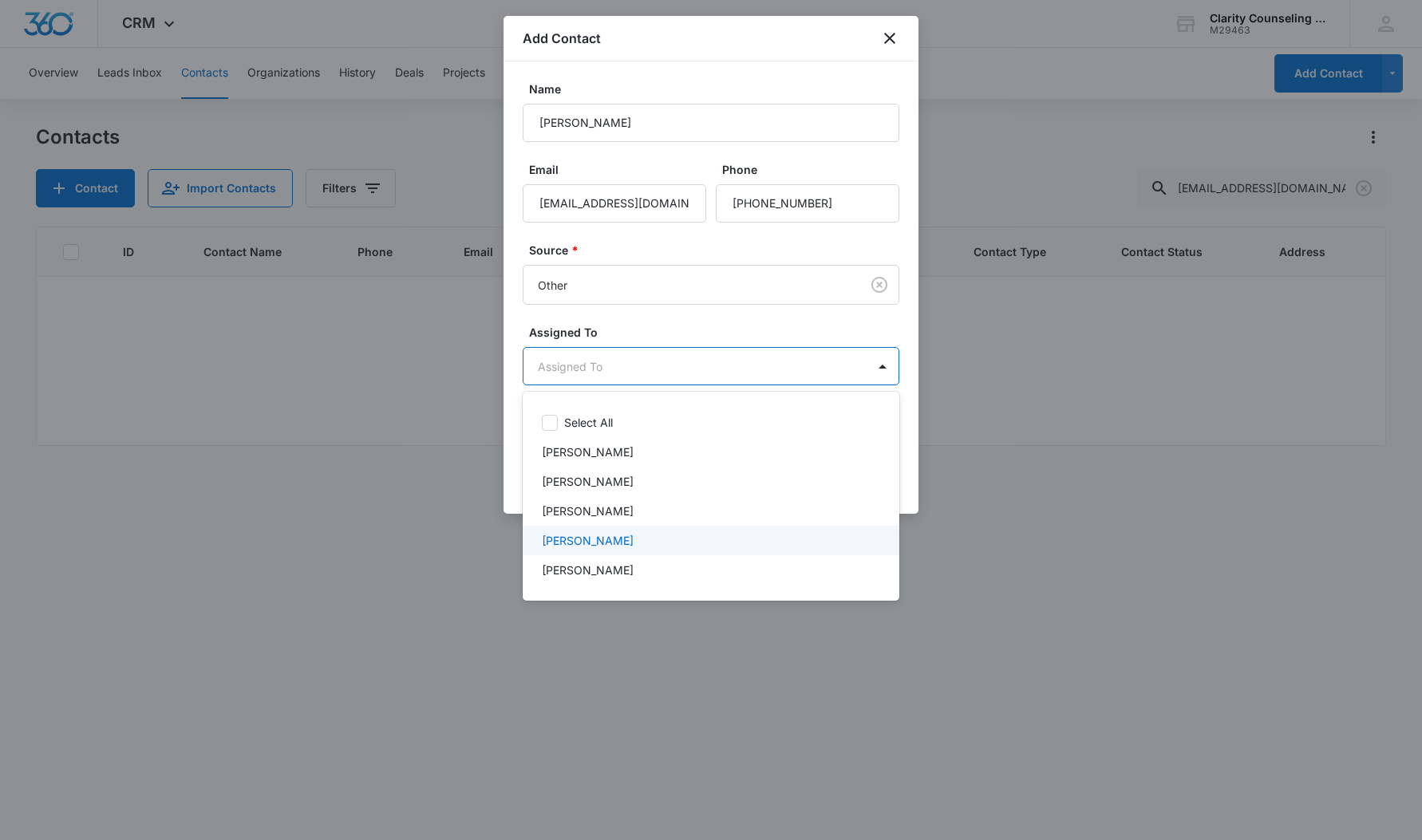
click at [626, 553] on div "[PERSON_NAME]" at bounding box center [711, 540] width 377 height 29
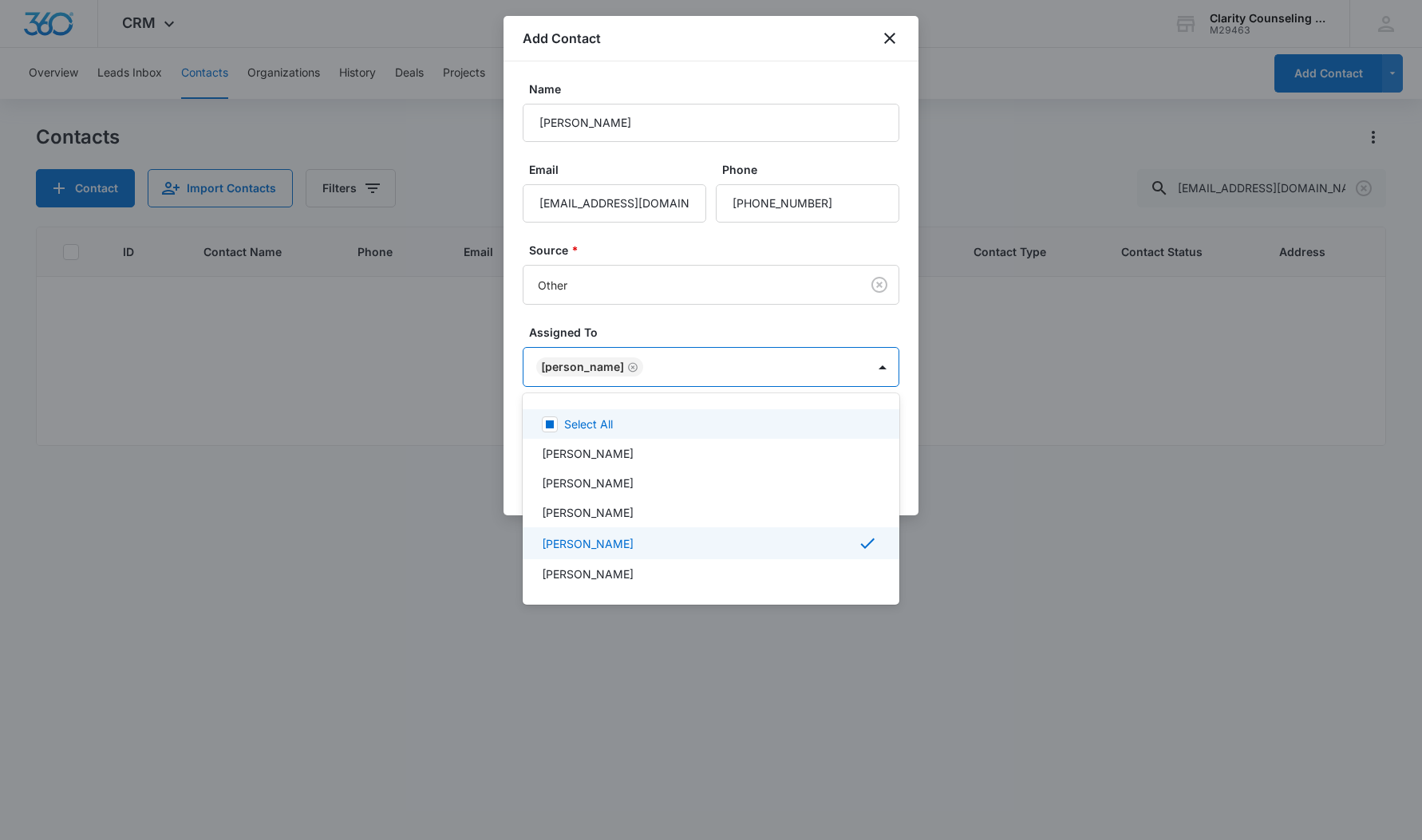
drag, startPoint x: 641, startPoint y: 280, endPoint x: 739, endPoint y: 382, distance: 141.4
click at [642, 281] on div at bounding box center [711, 420] width 1422 height 840
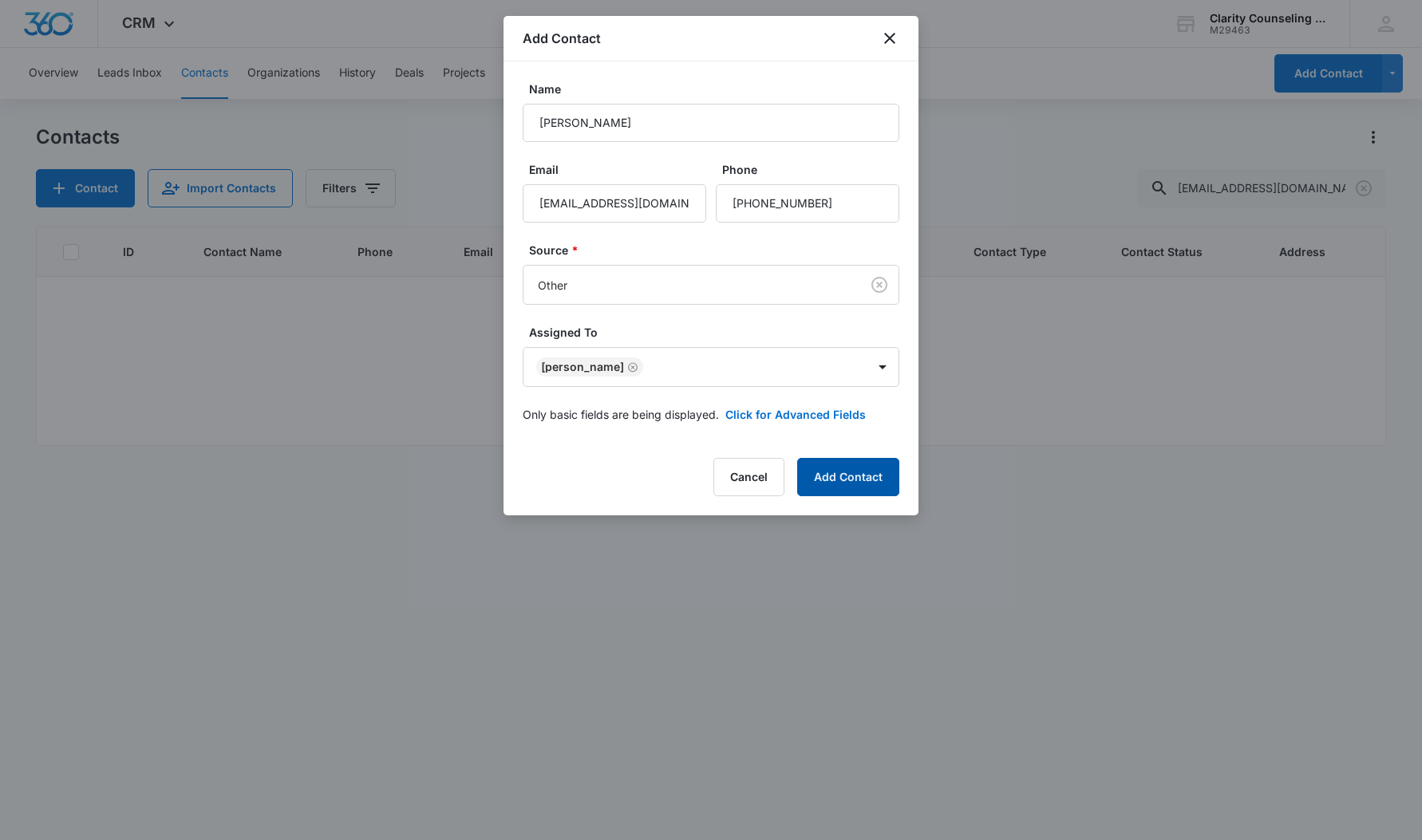
click at [811, 466] on button "Add Contact" at bounding box center [848, 477] width 102 height 39
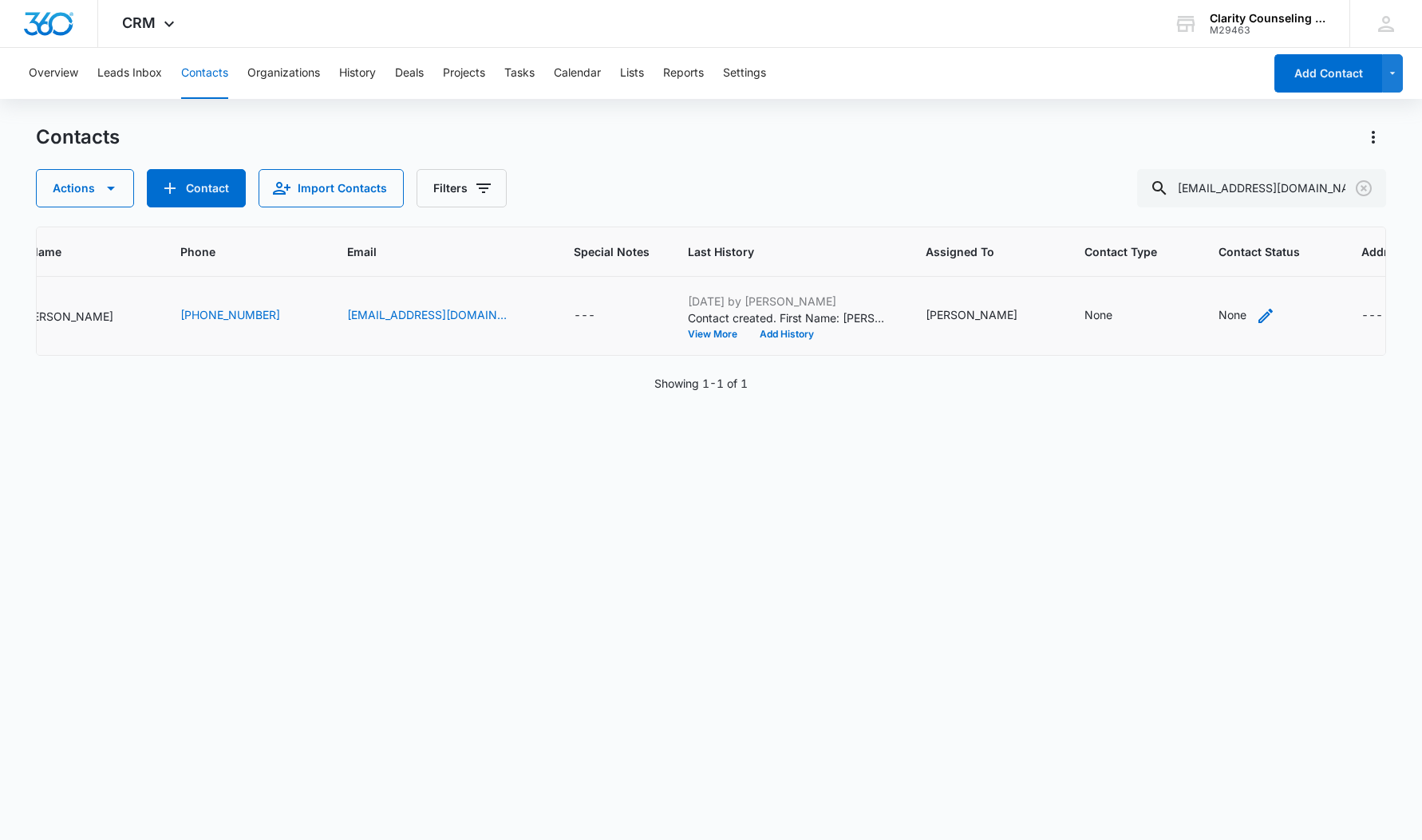
scroll to position [0, 207]
click at [1219, 309] on div "None" at bounding box center [1233, 315] width 28 height 17
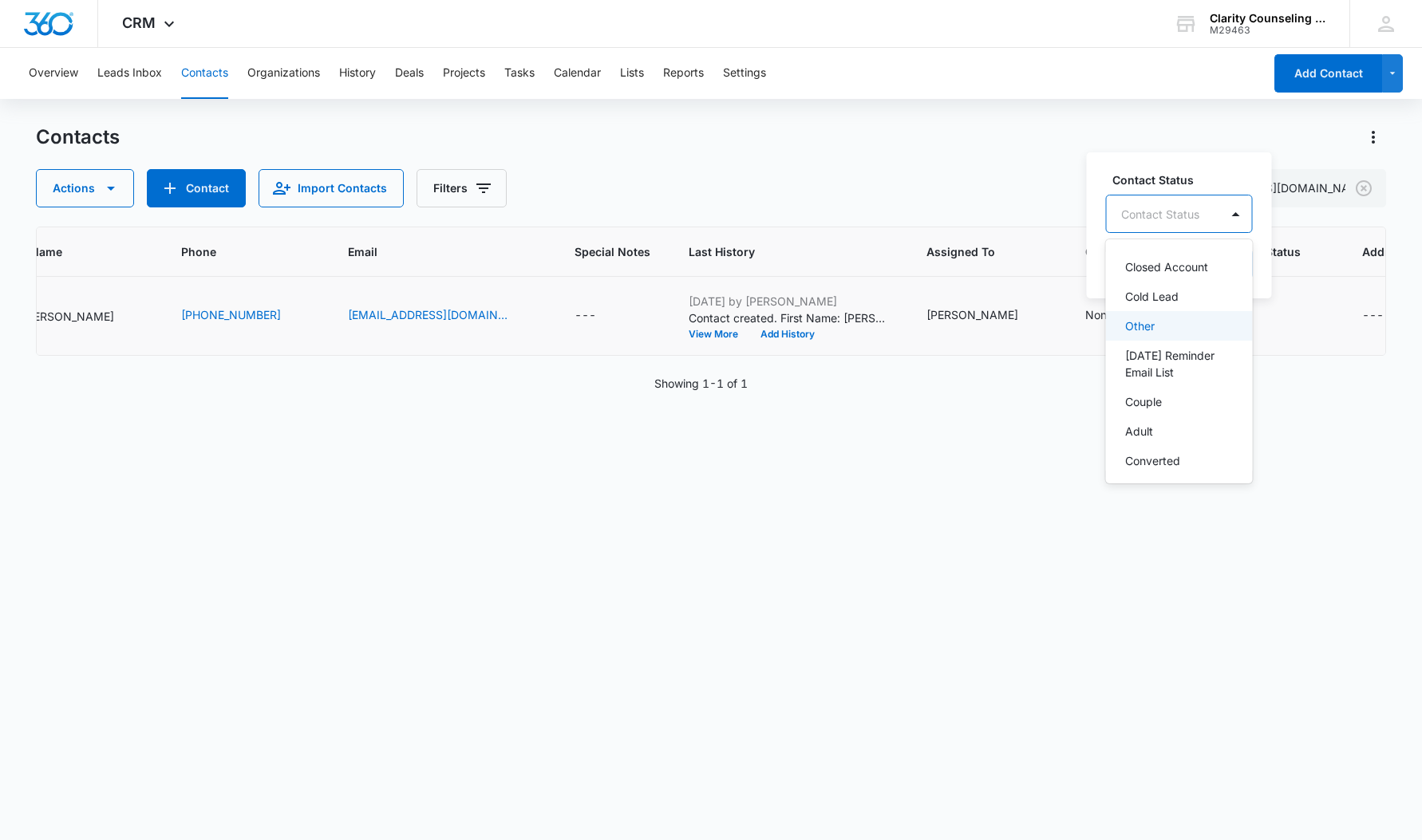
scroll to position [220, 0]
click at [1169, 348] on p "[DATE] Reminder Email List" at bounding box center [1177, 353] width 106 height 34
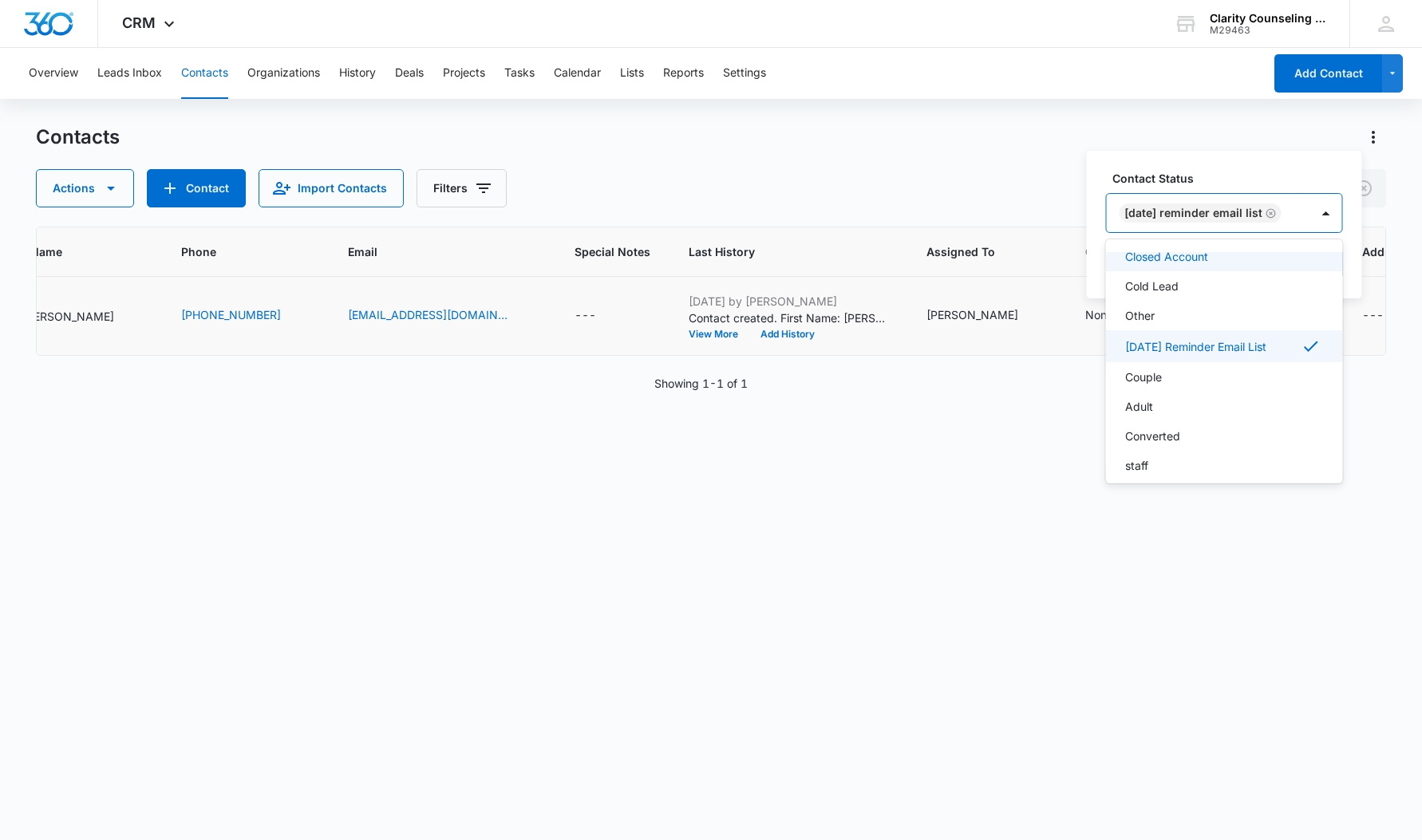
drag, startPoint x: 1325, startPoint y: 217, endPoint x: 1329, endPoint y: 230, distance: 13.6
click at [1325, 217] on div at bounding box center [1327, 213] width 26 height 26
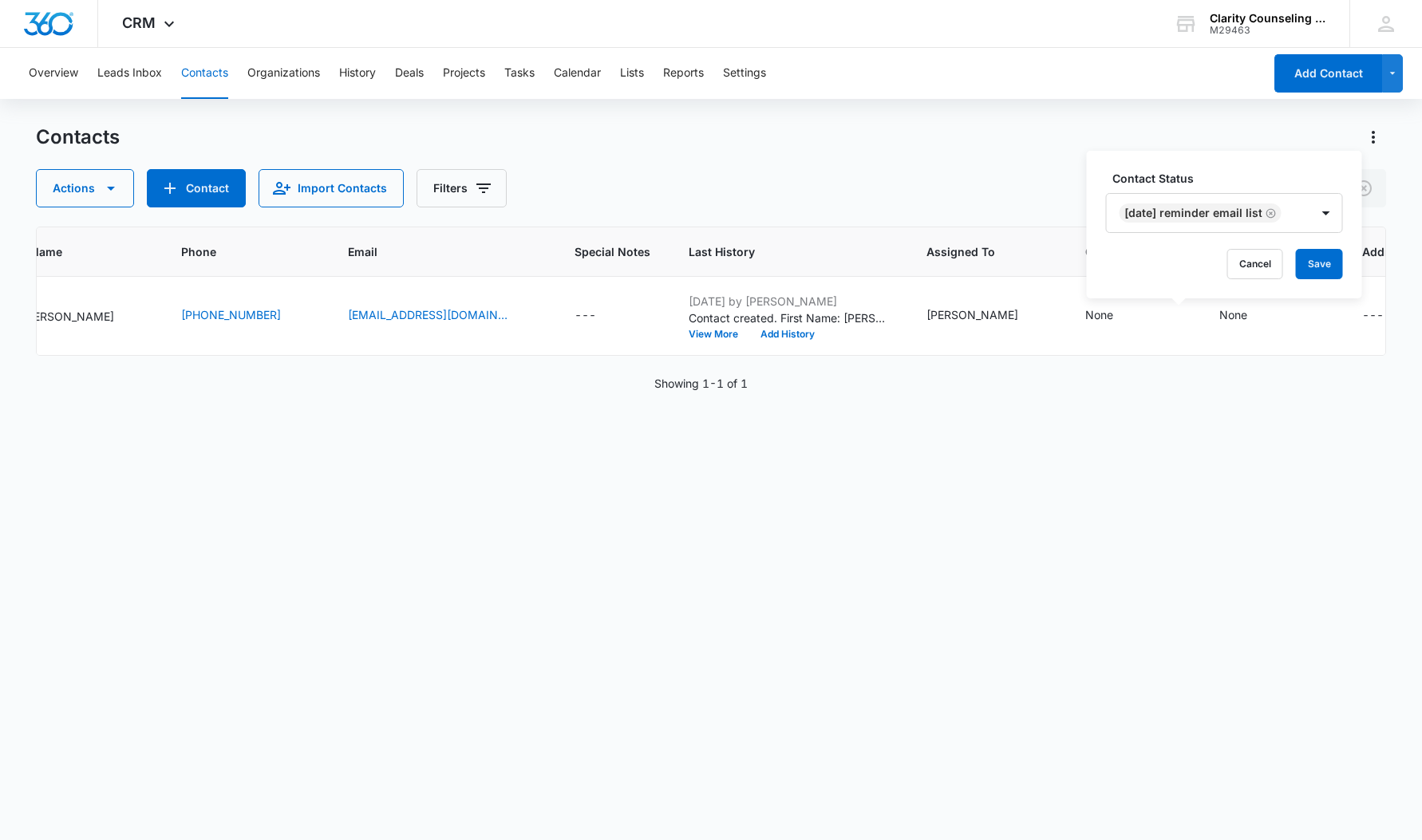
drag, startPoint x: 1332, startPoint y: 257, endPoint x: 1042, endPoint y: 262, distance: 290.0
click at [1331, 258] on button "Save" at bounding box center [1319, 263] width 47 height 30
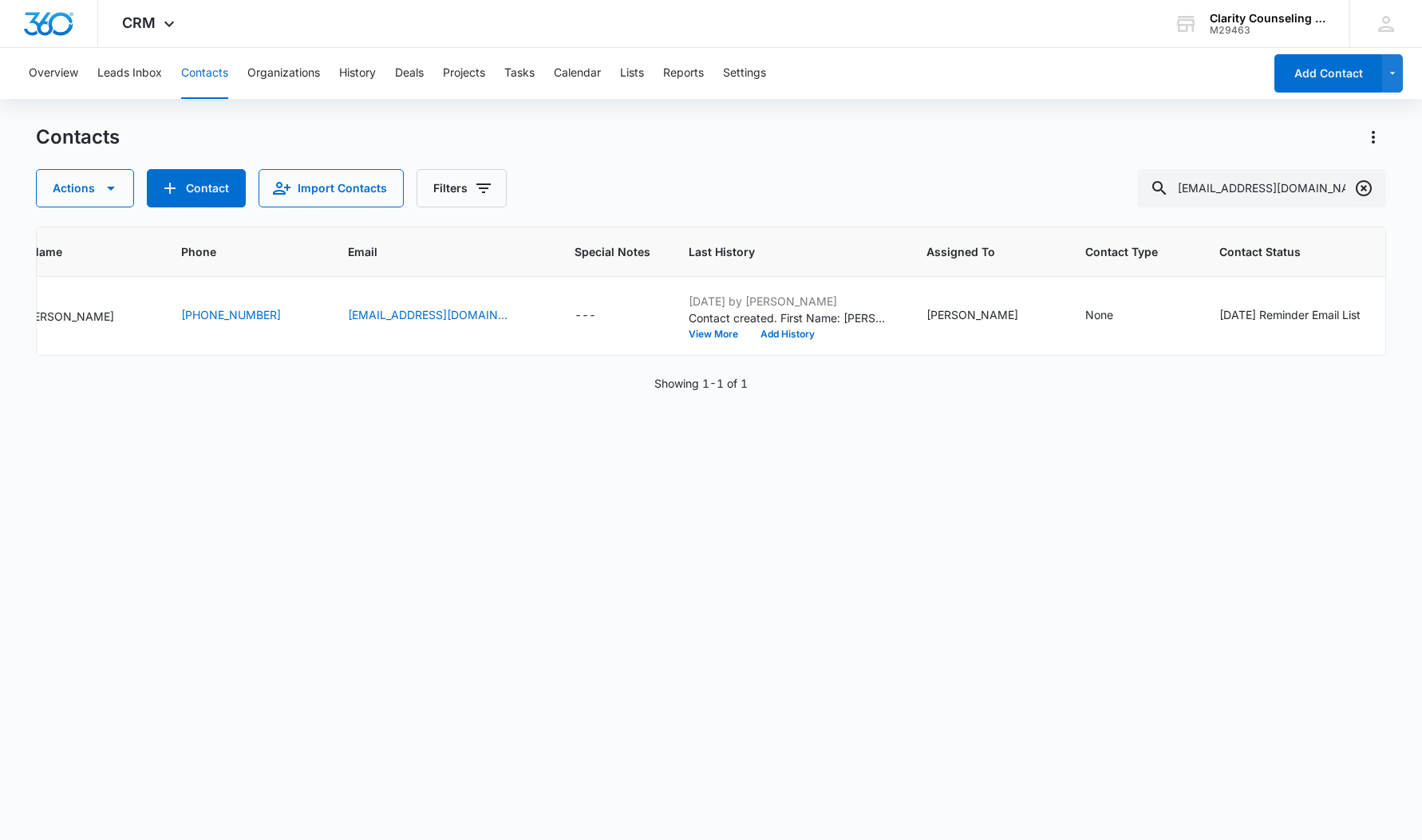
click at [1364, 185] on icon "Clear" at bounding box center [1363, 188] width 19 height 19
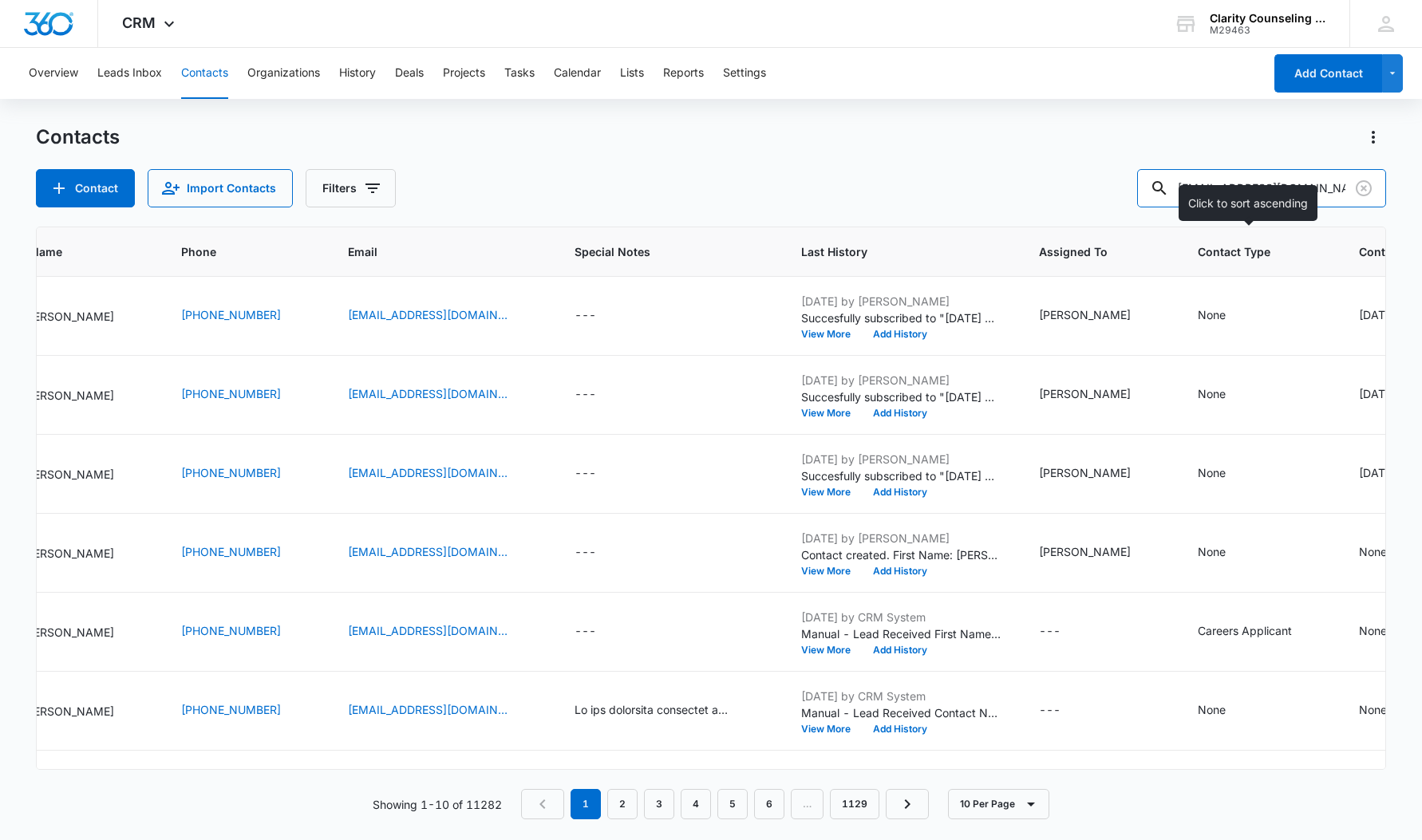
type input "[EMAIL_ADDRESS][DOMAIN_NAME]"
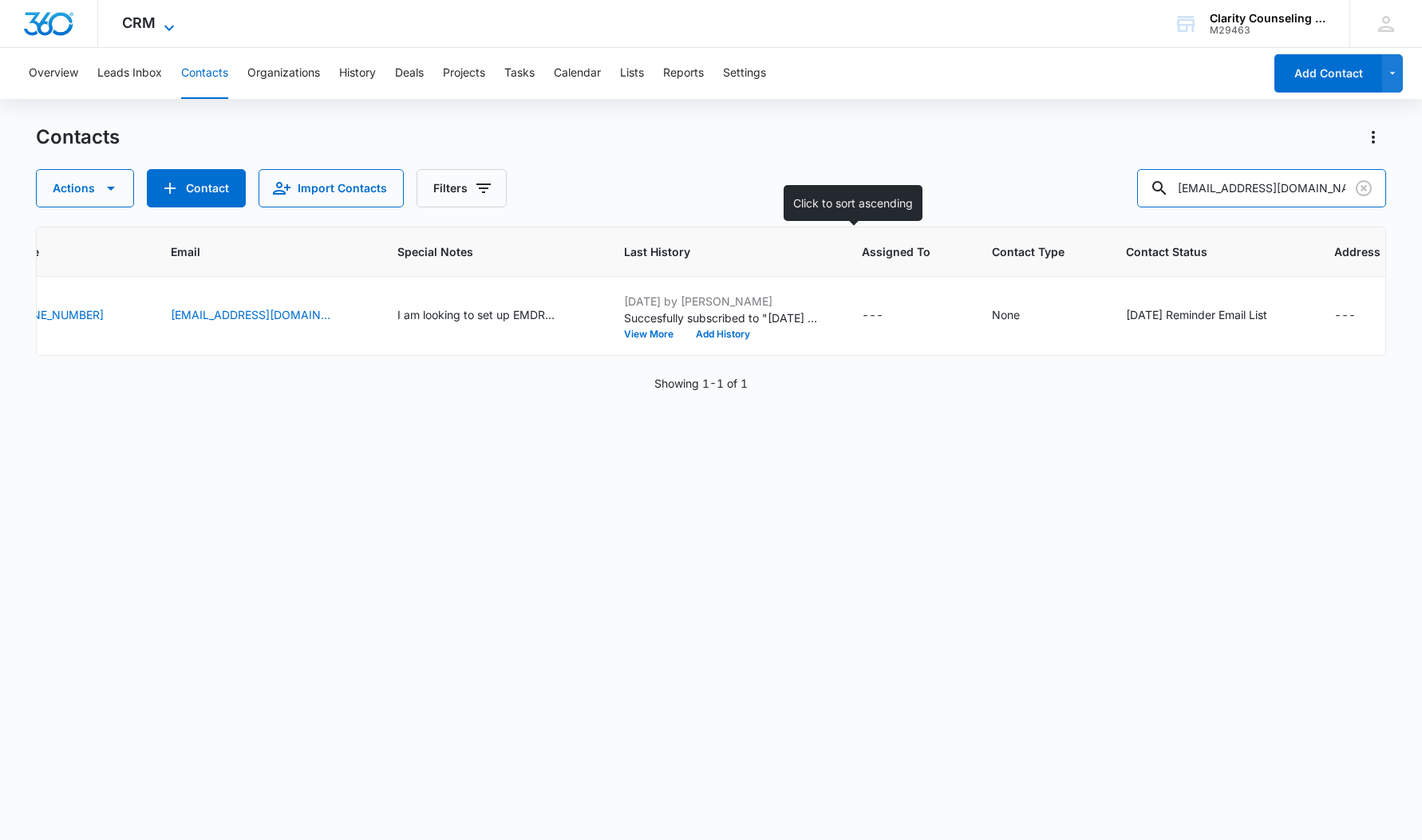
scroll to position [0, 383]
click at [1361, 187] on icon "Clear" at bounding box center [1363, 188] width 19 height 19
click at [1361, 187] on div at bounding box center [1364, 188] width 26 height 39
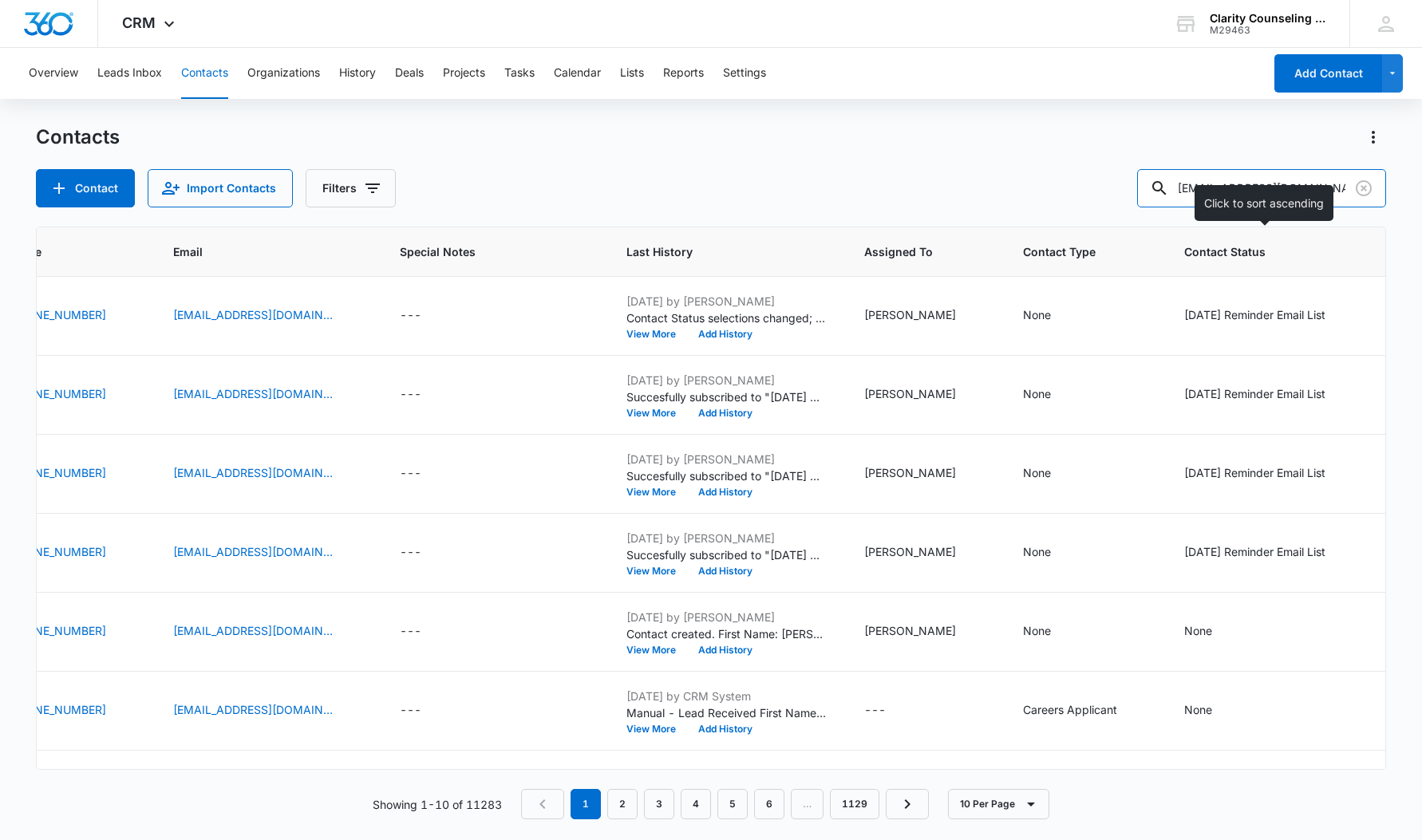
type input "[EMAIL_ADDRESS][DOMAIN_NAME]"
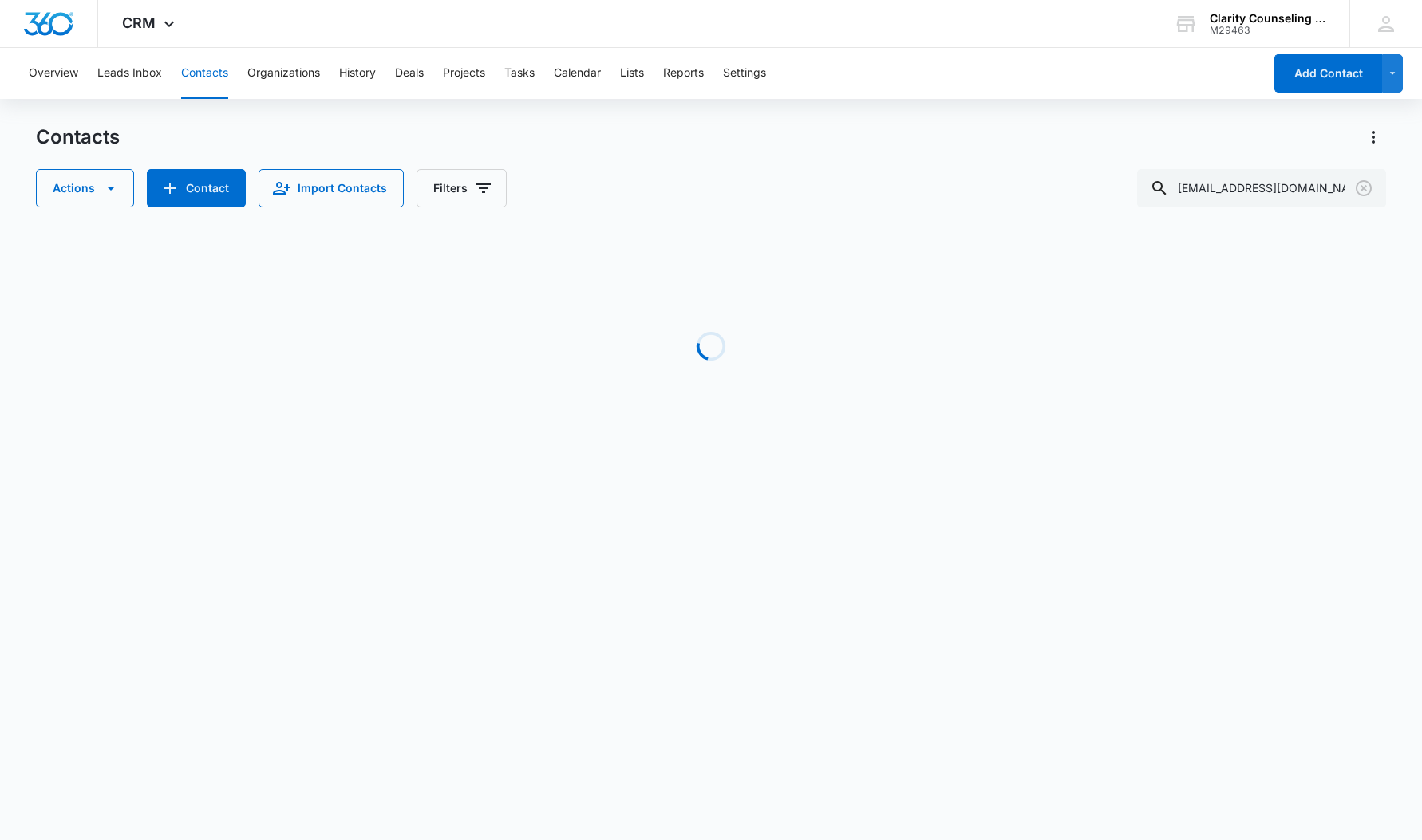
scroll to position [0, 338]
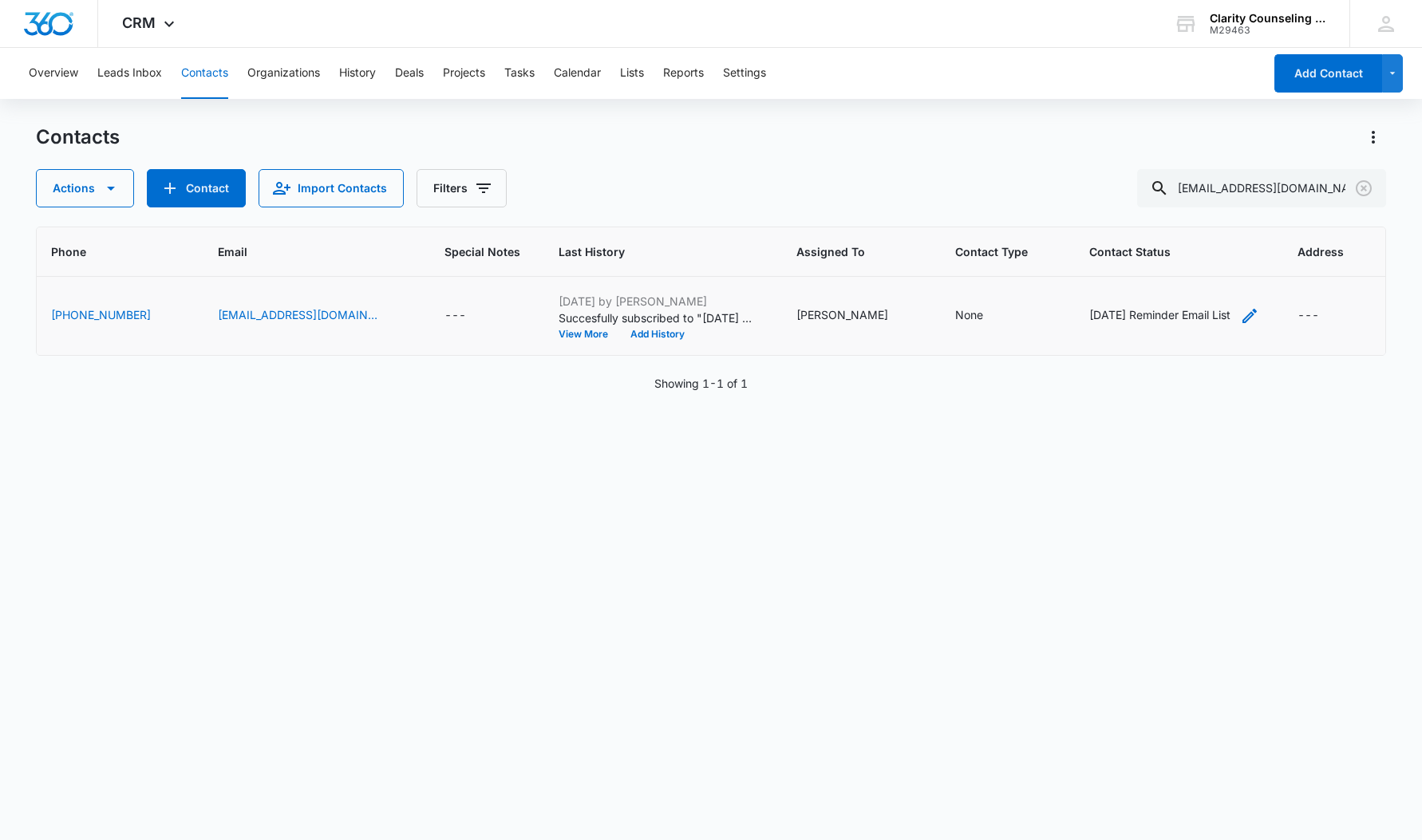
click at [1181, 315] on div "[DATE] Reminder Email List" at bounding box center [1160, 315] width 141 height 17
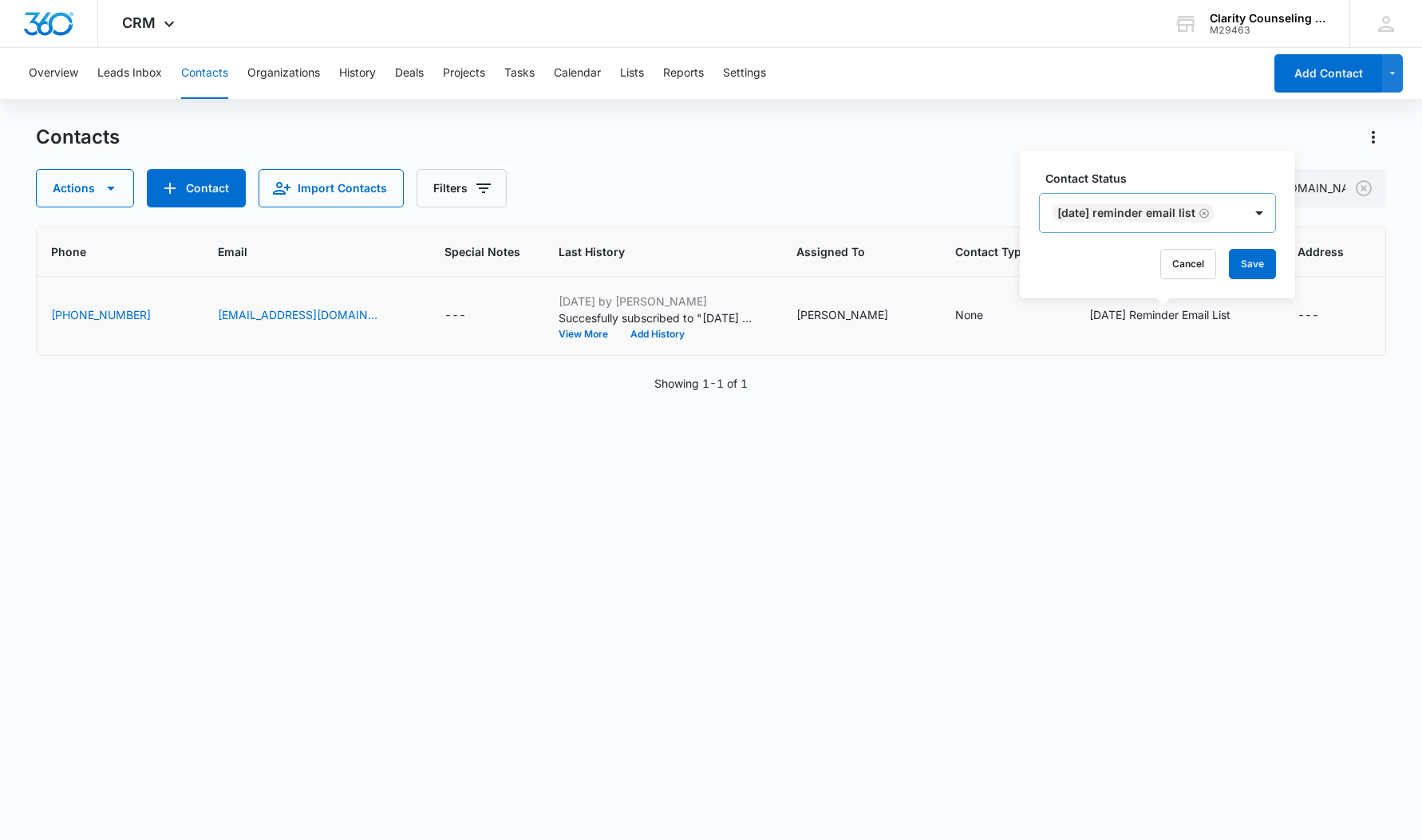
click at [1210, 211] on icon "Remove Saturday Reminder Email List" at bounding box center [1204, 213] width 11 height 12
click at [1176, 258] on button "Save" at bounding box center [1161, 263] width 47 height 30
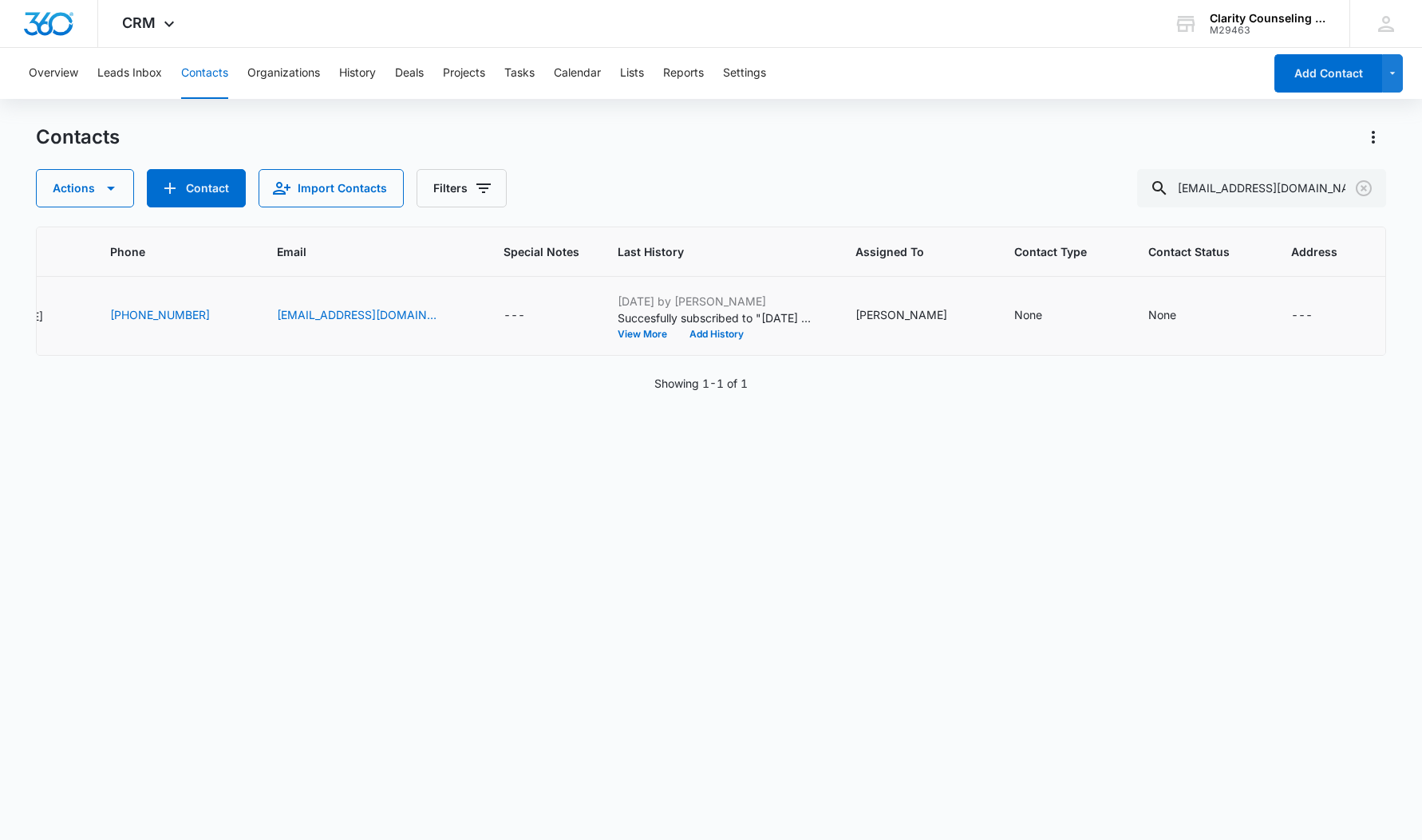
scroll to position [0, 260]
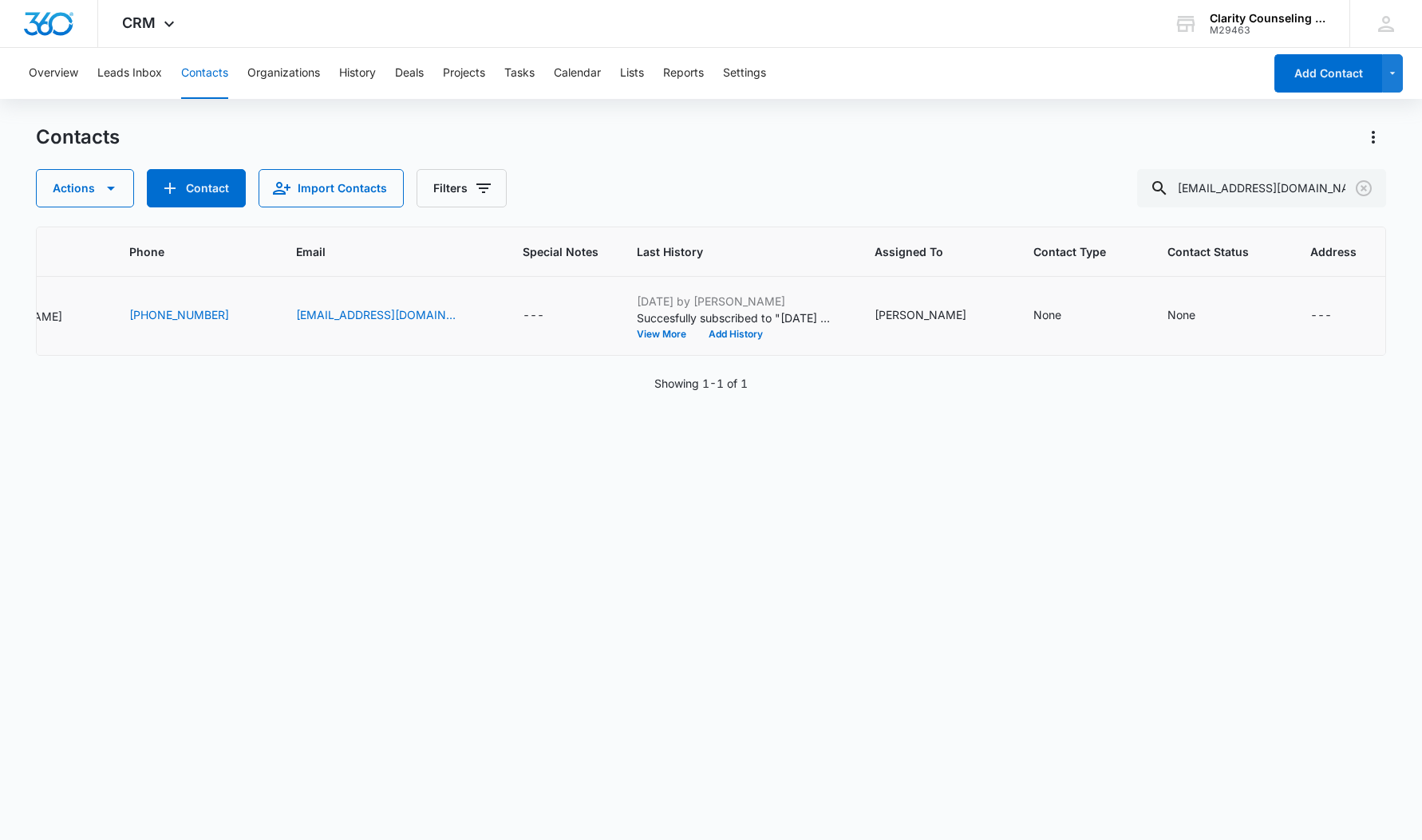
click at [1362, 191] on icon "Clear" at bounding box center [1363, 188] width 16 height 16
click at [1362, 191] on div at bounding box center [1364, 188] width 26 height 39
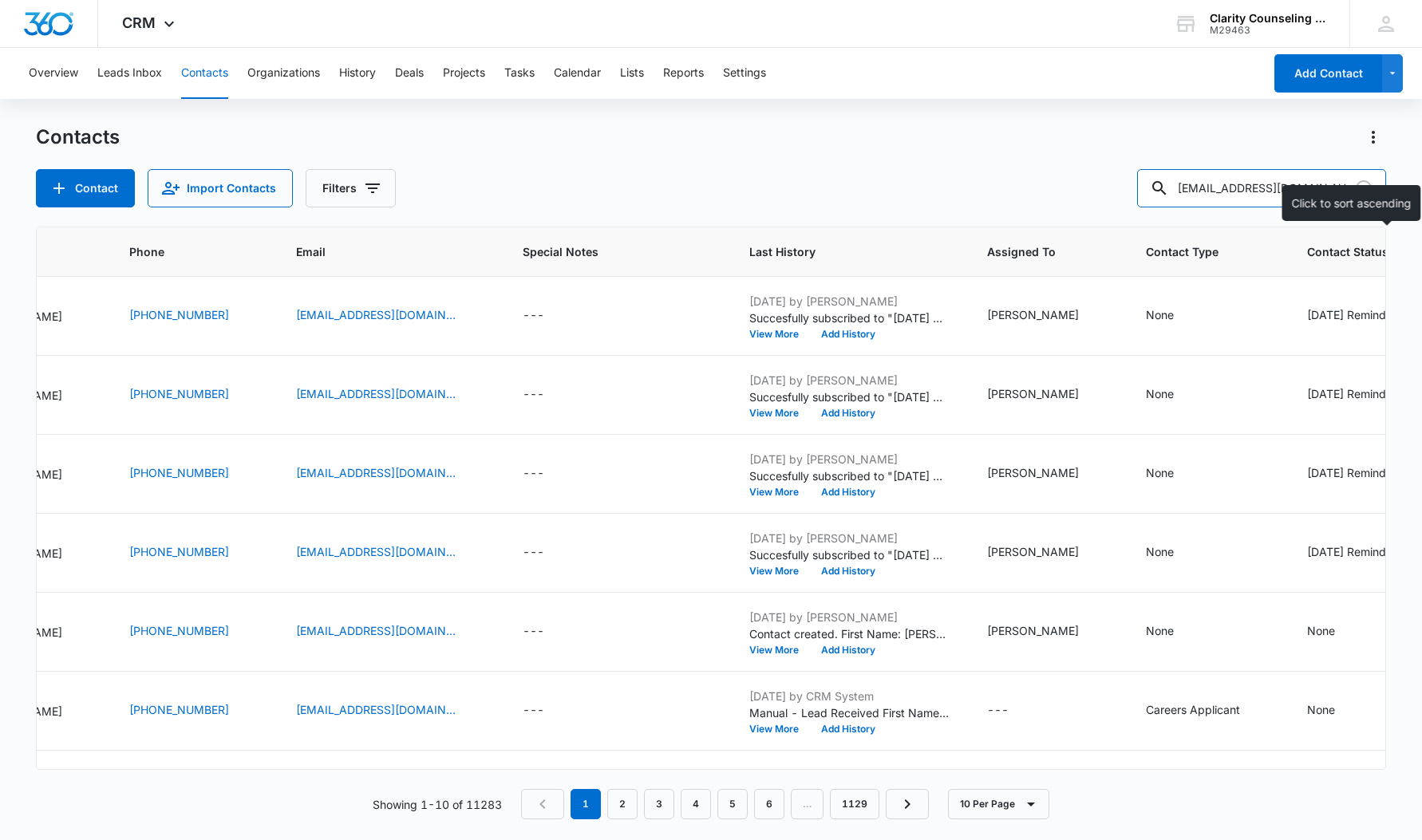
type input "[EMAIL_ADDRESS][DOMAIN_NAME]"
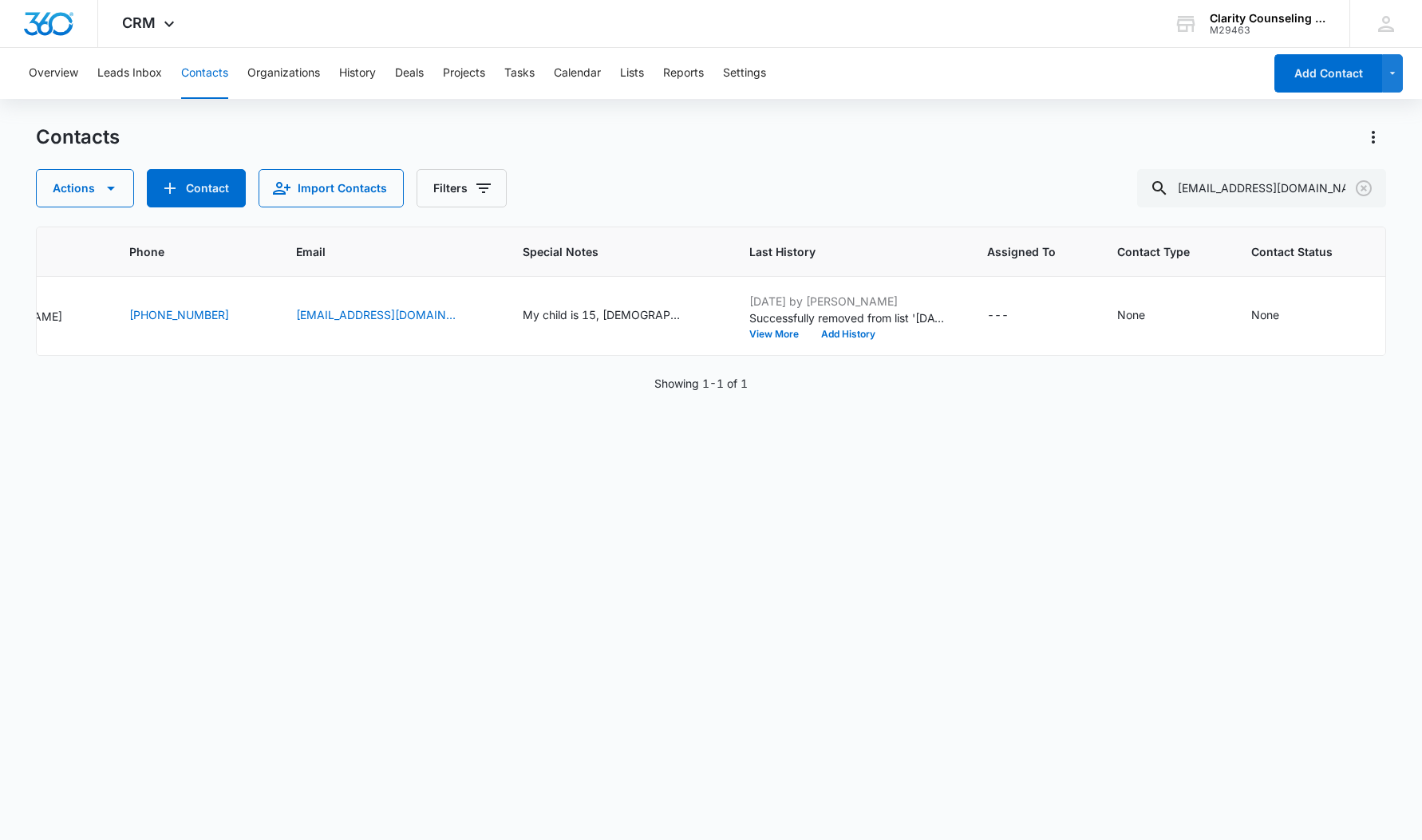
click at [1359, 187] on icon "Clear" at bounding box center [1363, 188] width 19 height 19
drag, startPoint x: 33, startPoint y: 132, endPoint x: 1276, endPoint y: 193, distance: 1244.5
click at [1359, 187] on div at bounding box center [1364, 188] width 26 height 39
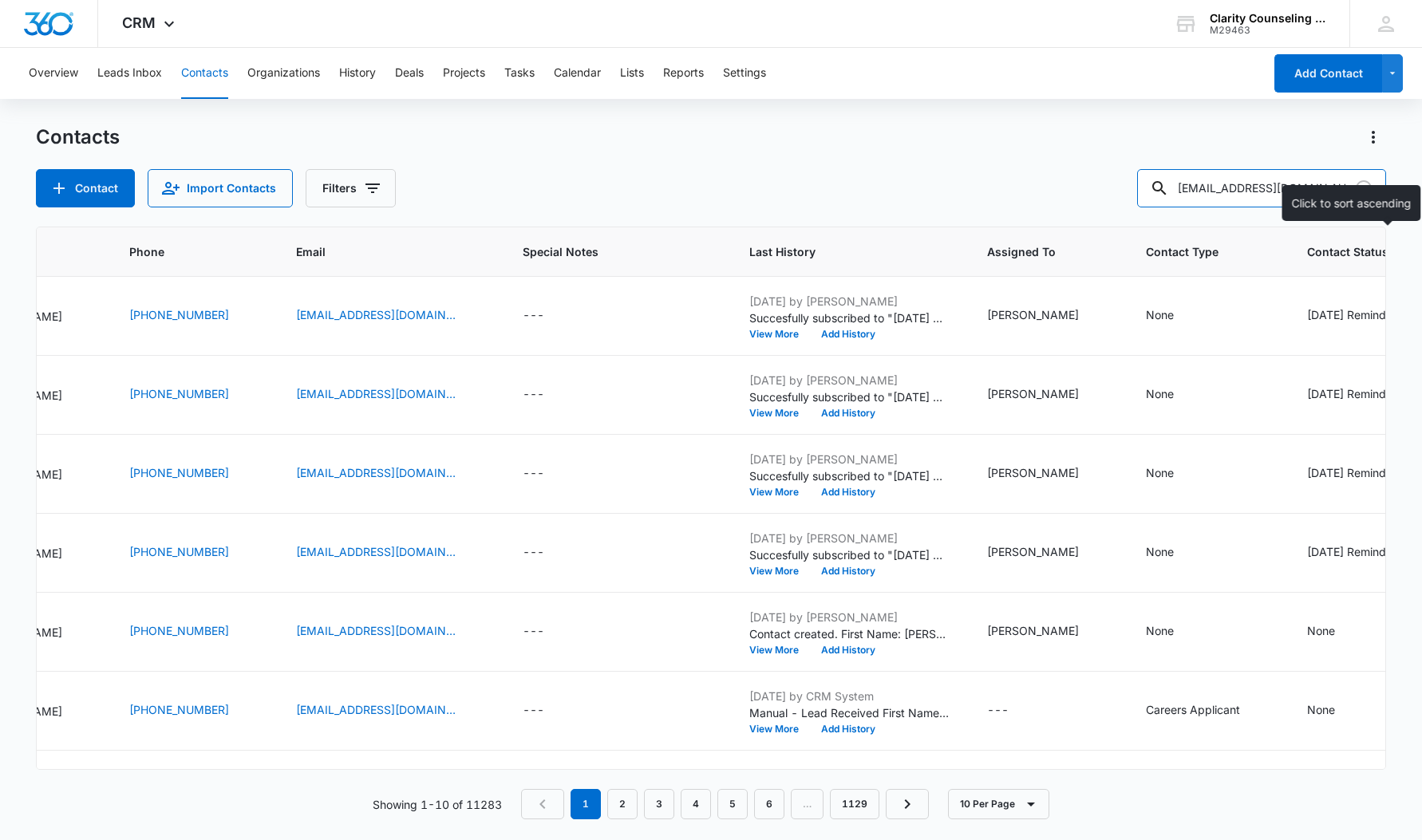
type input "[EMAIL_ADDRESS][DOMAIN_NAME]"
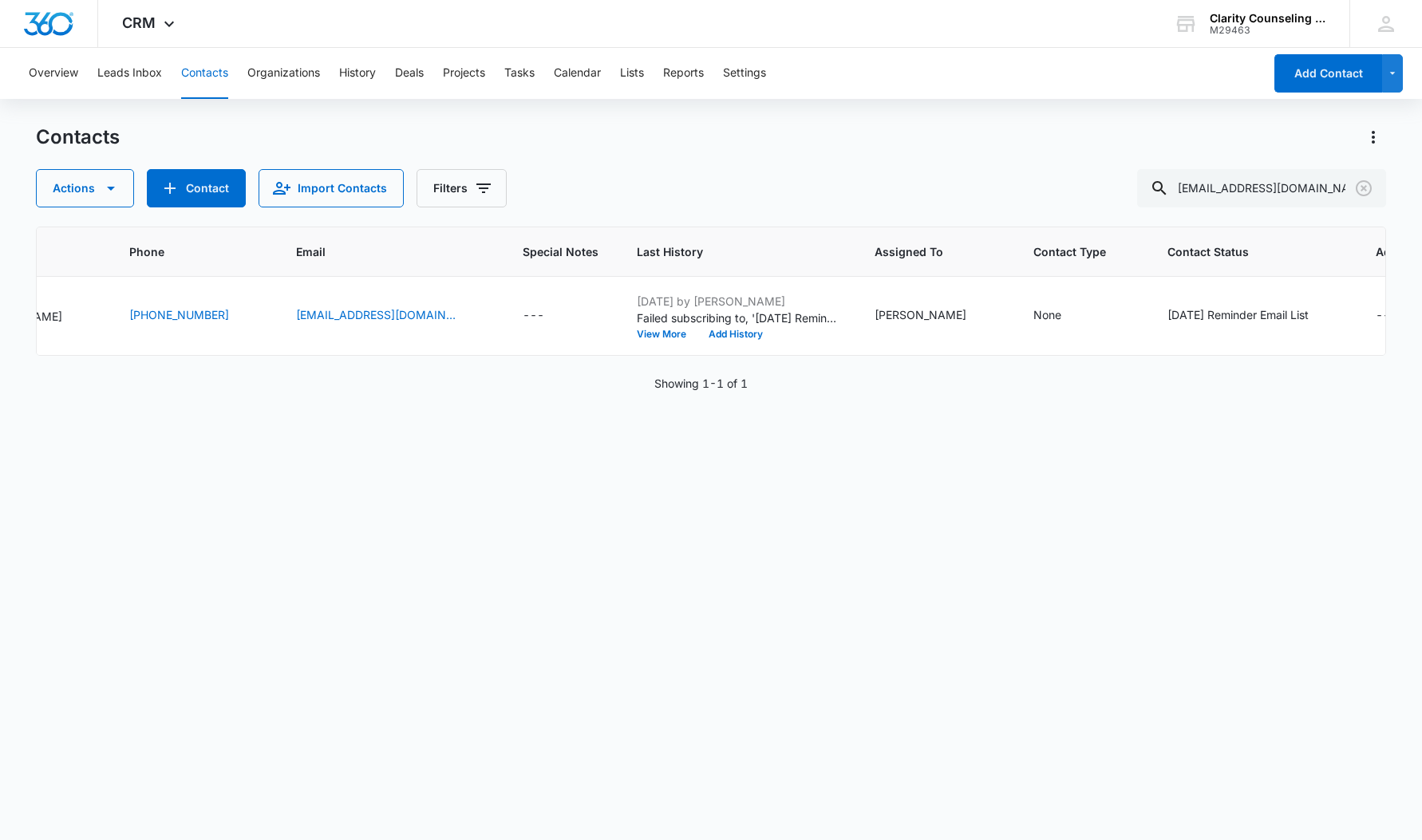
click at [1367, 189] on icon "Clear" at bounding box center [1363, 188] width 19 height 19
click at [1367, 189] on div at bounding box center [1364, 188] width 26 height 39
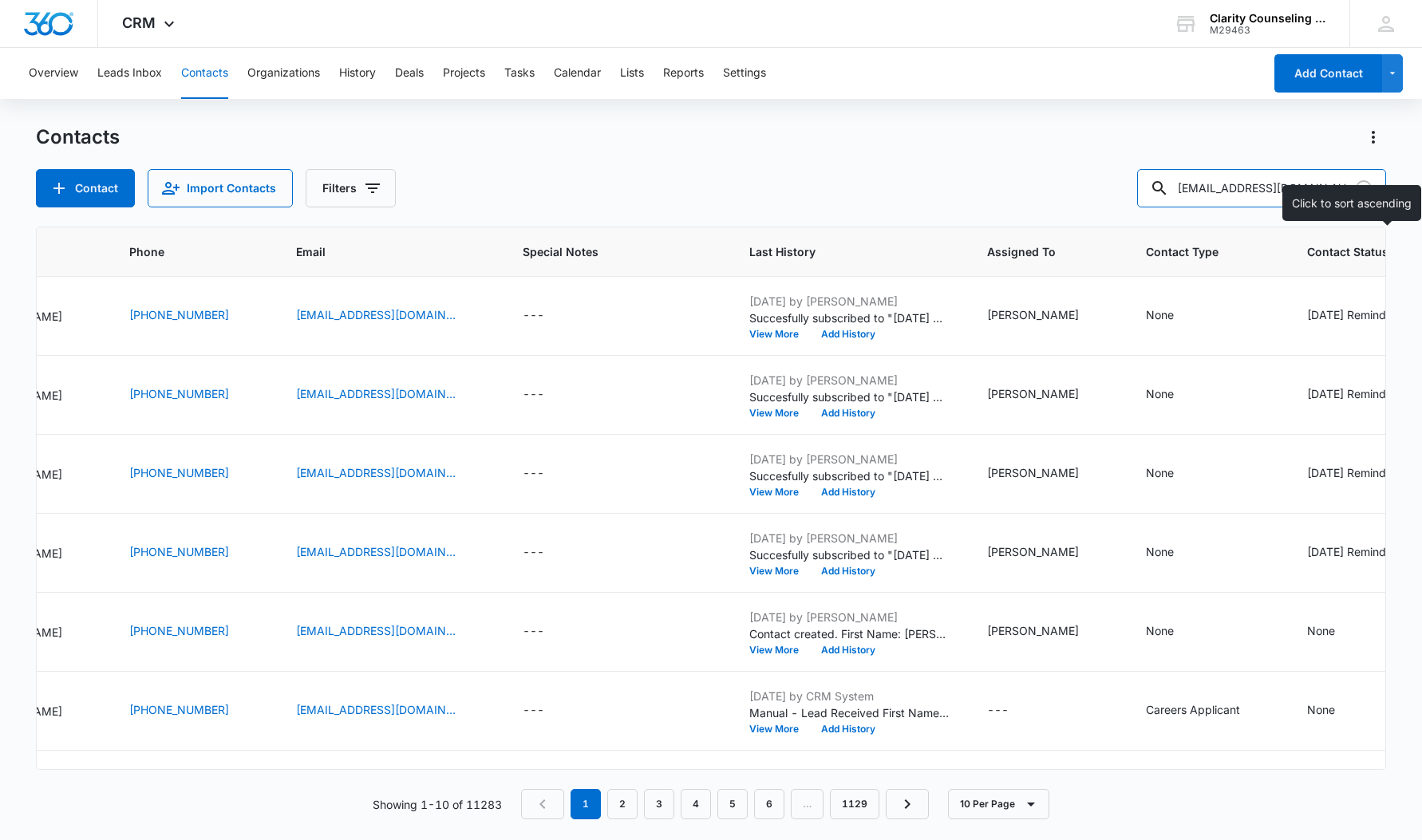
type input "[EMAIL_ADDRESS][DOMAIN_NAME]"
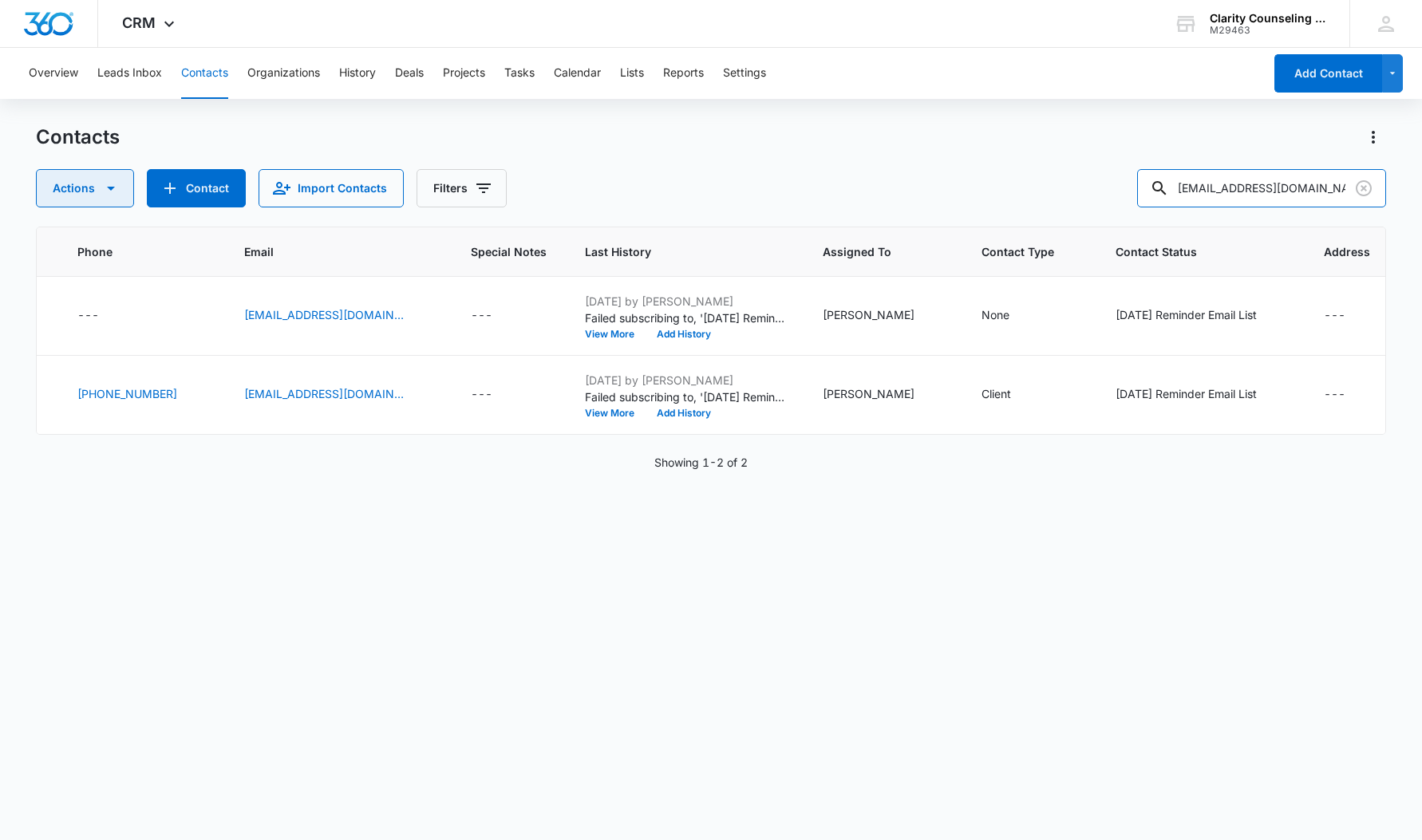
scroll to position [0, 310]
click at [1361, 187] on icon "Clear" at bounding box center [1363, 188] width 19 height 19
click at [1361, 187] on div at bounding box center [1364, 188] width 26 height 39
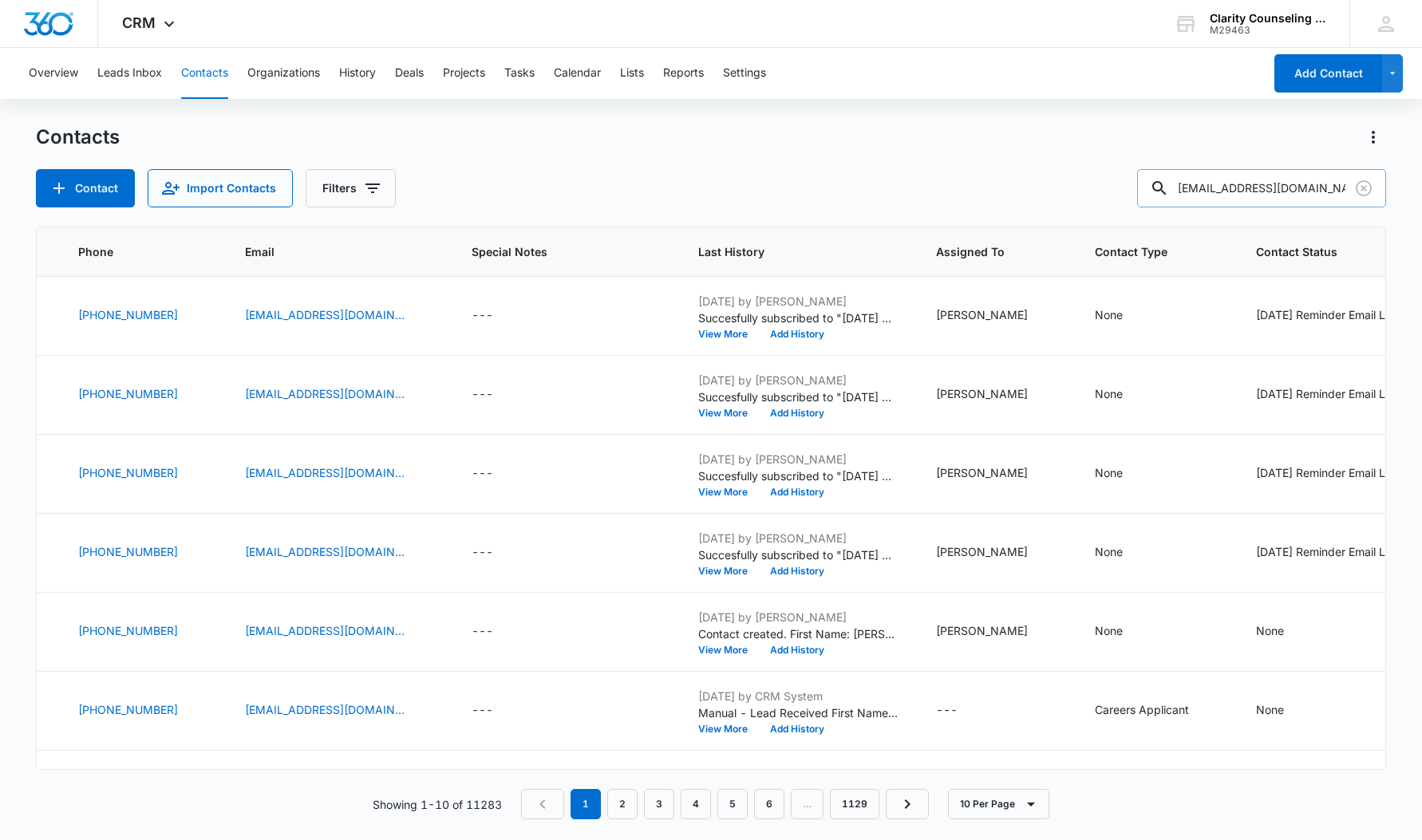
type input "[EMAIL_ADDRESS][DOMAIN_NAME]"
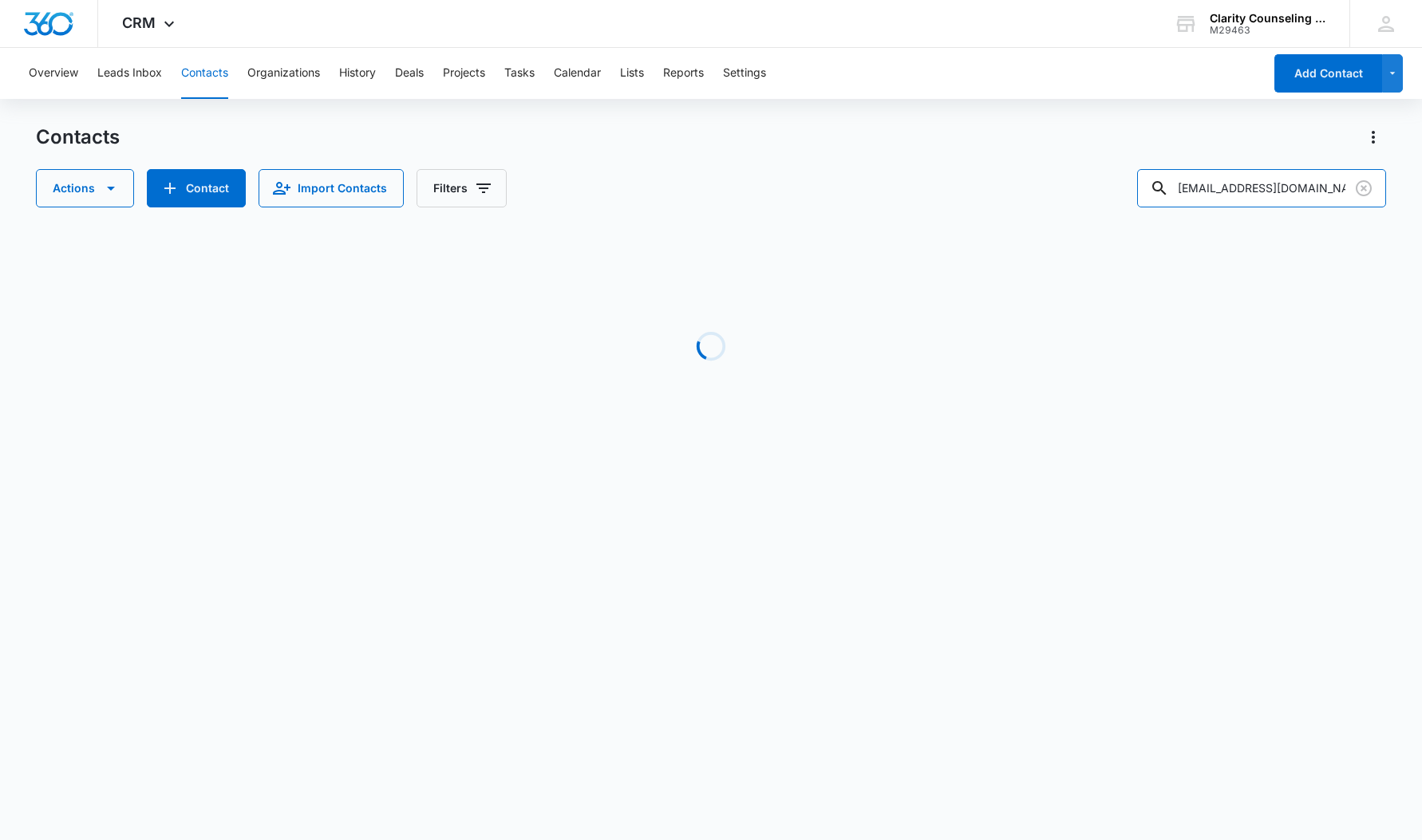
scroll to position [0, 258]
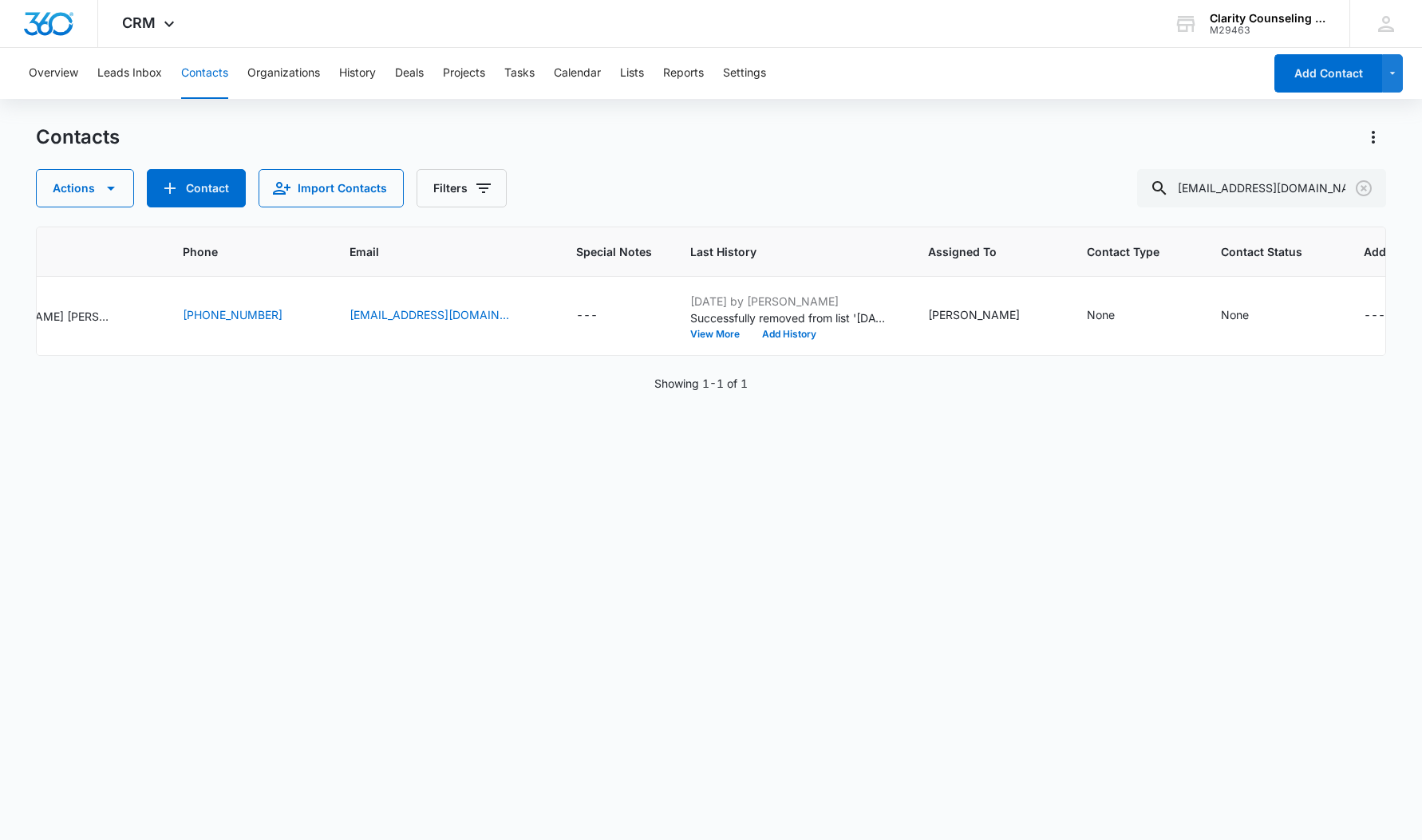
click at [1363, 190] on icon "Clear" at bounding box center [1363, 188] width 16 height 16
click at [1363, 190] on div at bounding box center [1364, 188] width 26 height 39
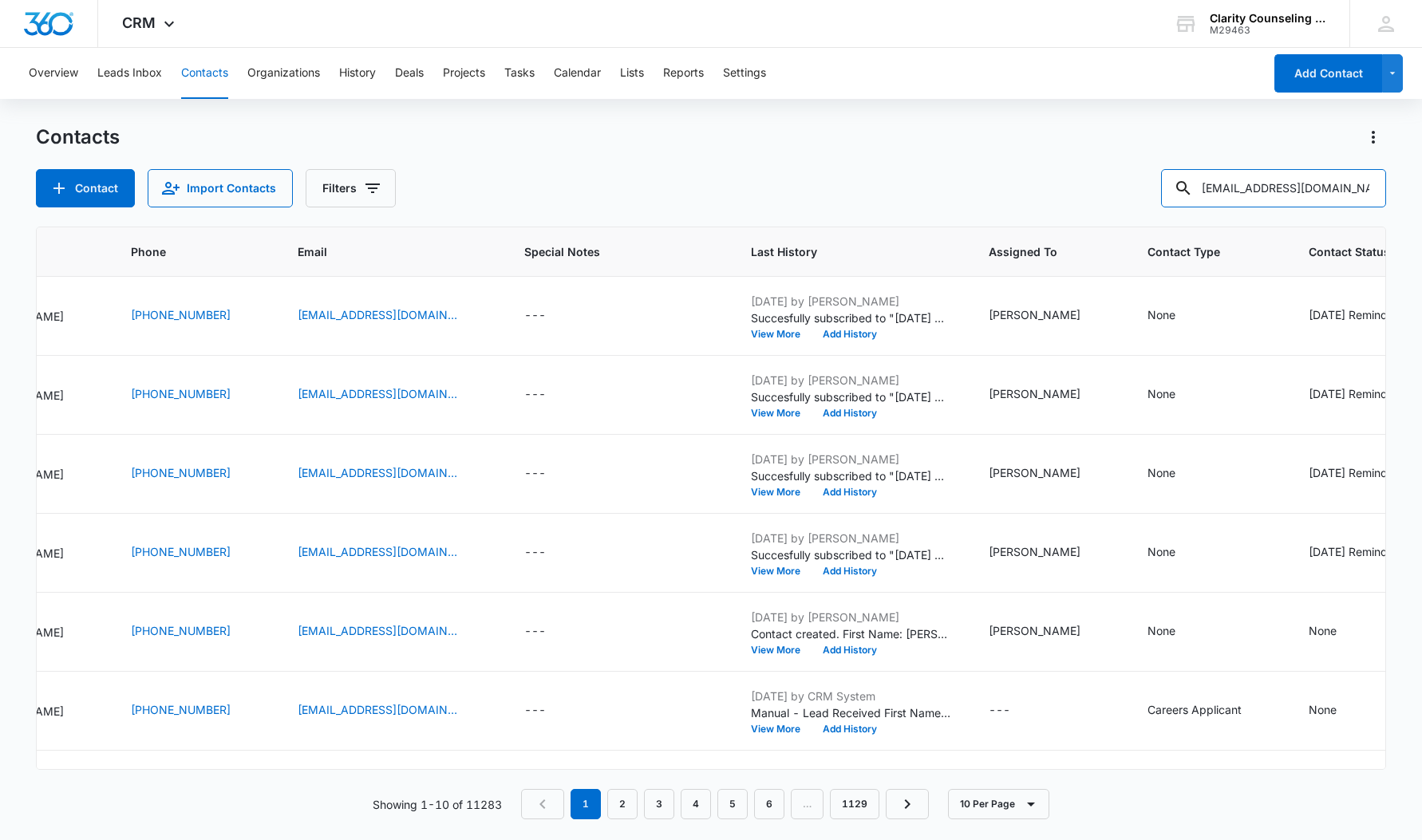
type input "[EMAIL_ADDRESS][DOMAIN_NAME]"
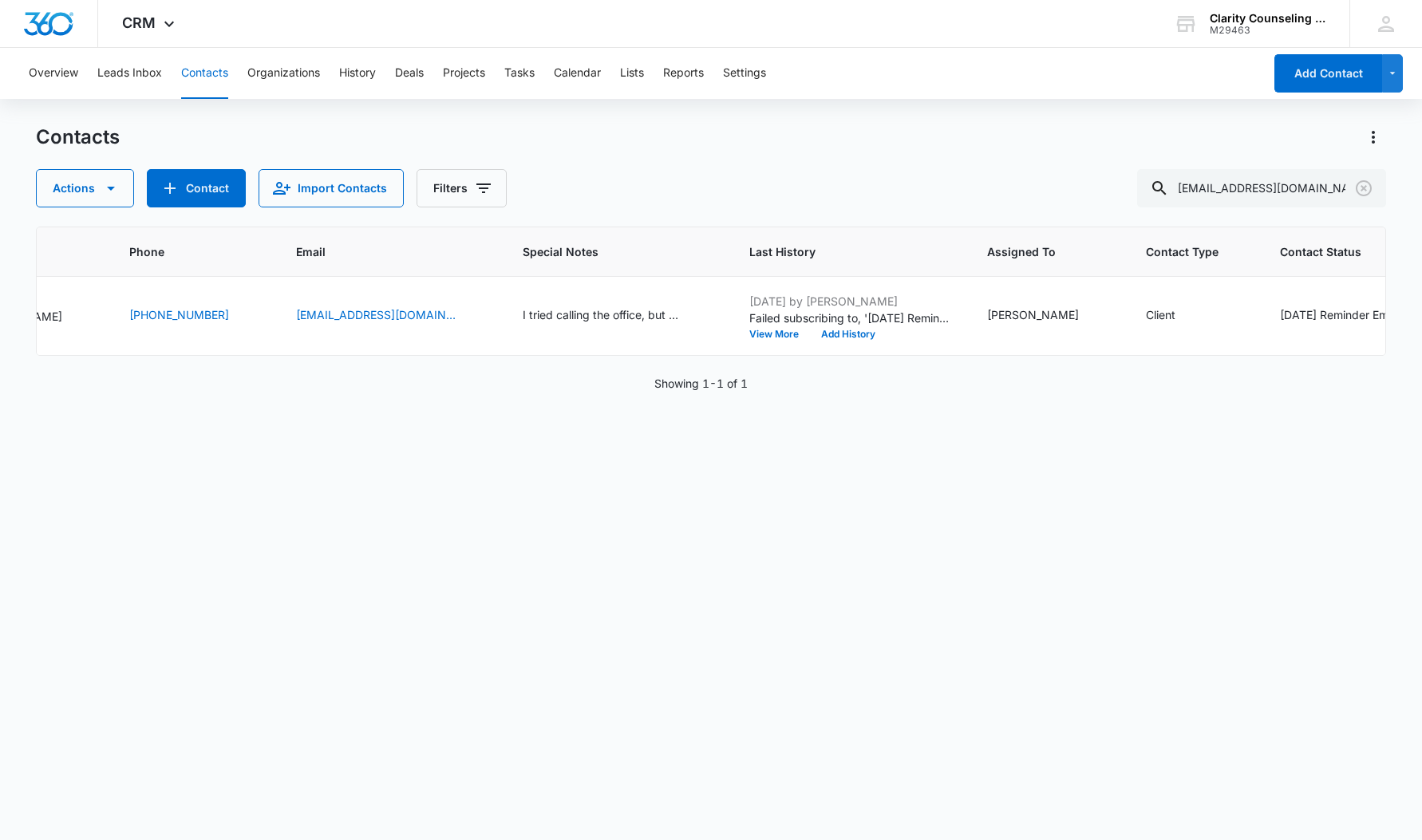
click at [1367, 185] on icon "Clear" at bounding box center [1363, 188] width 19 height 19
click at [1367, 185] on div at bounding box center [1364, 188] width 26 height 39
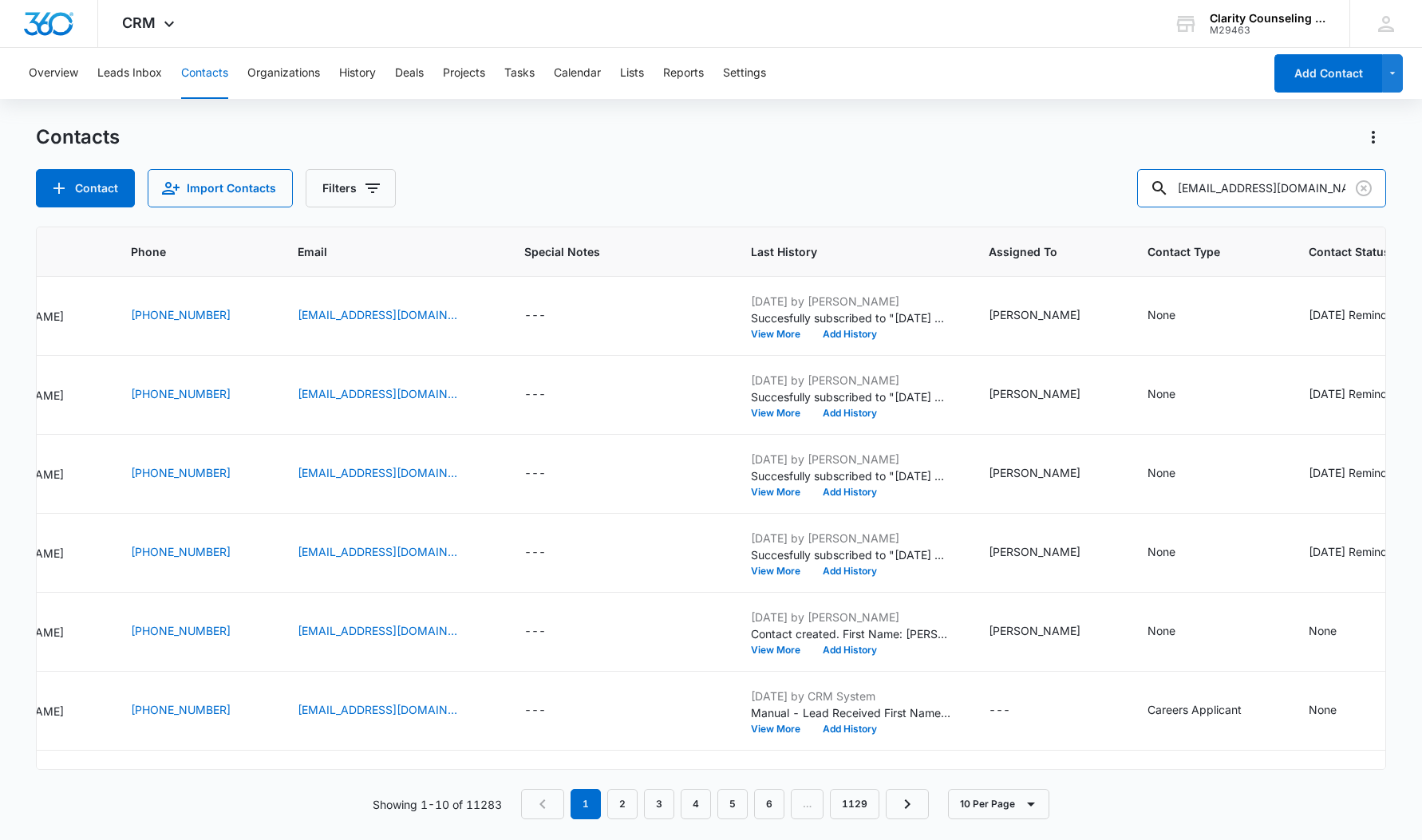
type input "[EMAIL_ADDRESS][DOMAIN_NAME]"
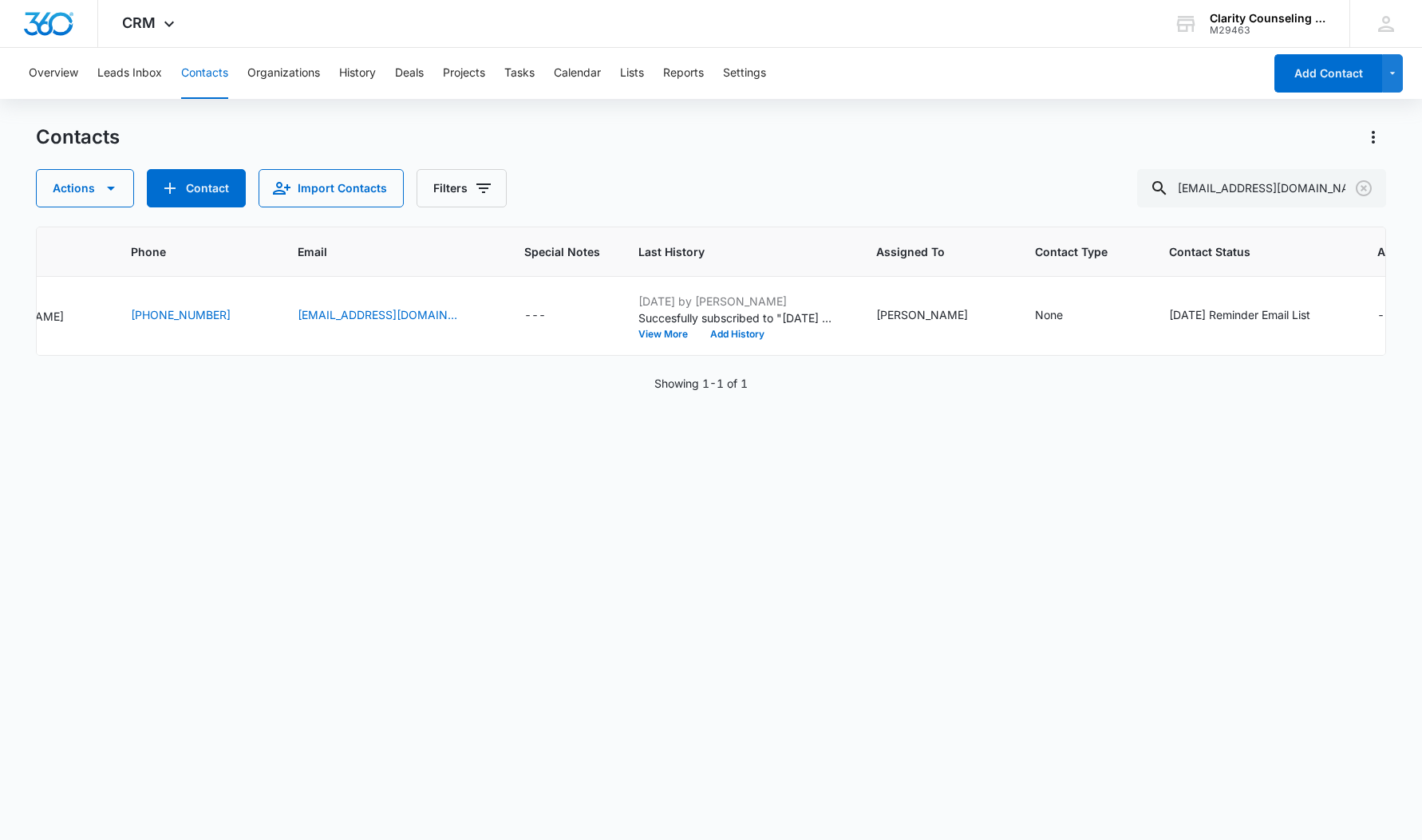
click at [703, 396] on div "ID Contact Name Phone Email Special Notes Last History Assigned To Contact Type…" at bounding box center [711, 523] width 1351 height 592
click at [1362, 188] on icon "Clear" at bounding box center [1363, 188] width 19 height 19
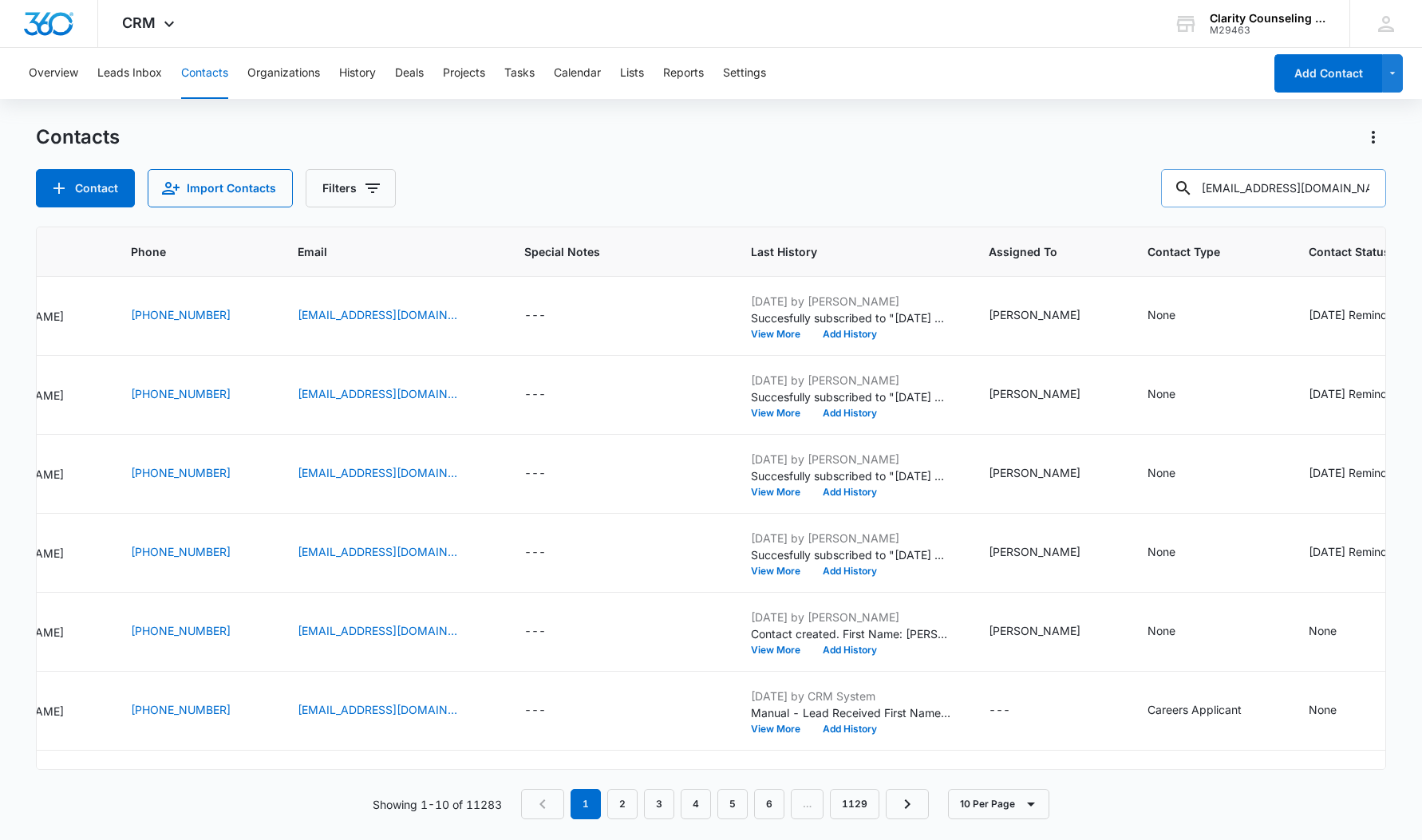
type input "[EMAIL_ADDRESS][DOMAIN_NAME]"
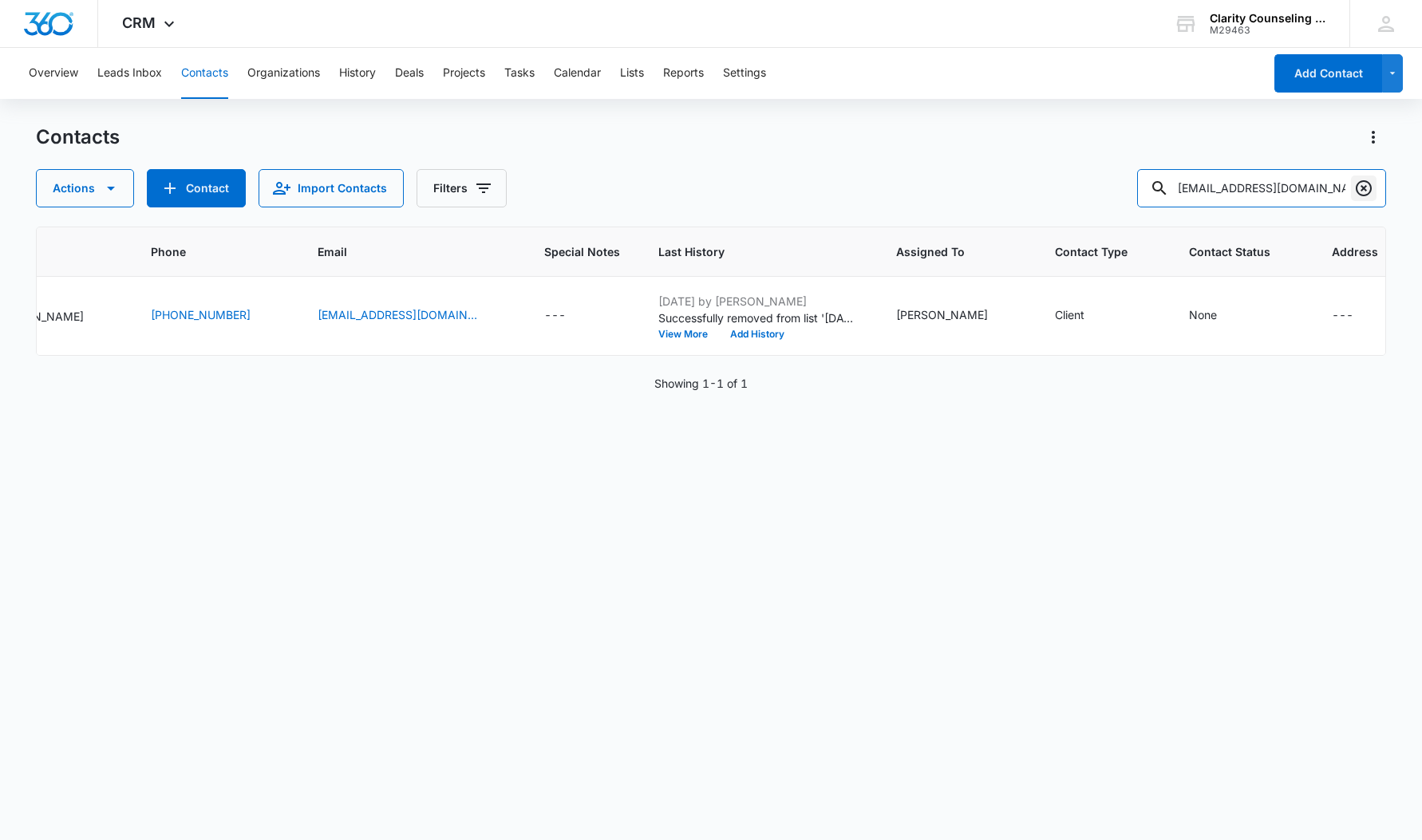
scroll to position [1, 0]
click at [1363, 187] on icon "Clear" at bounding box center [1363, 188] width 16 height 16
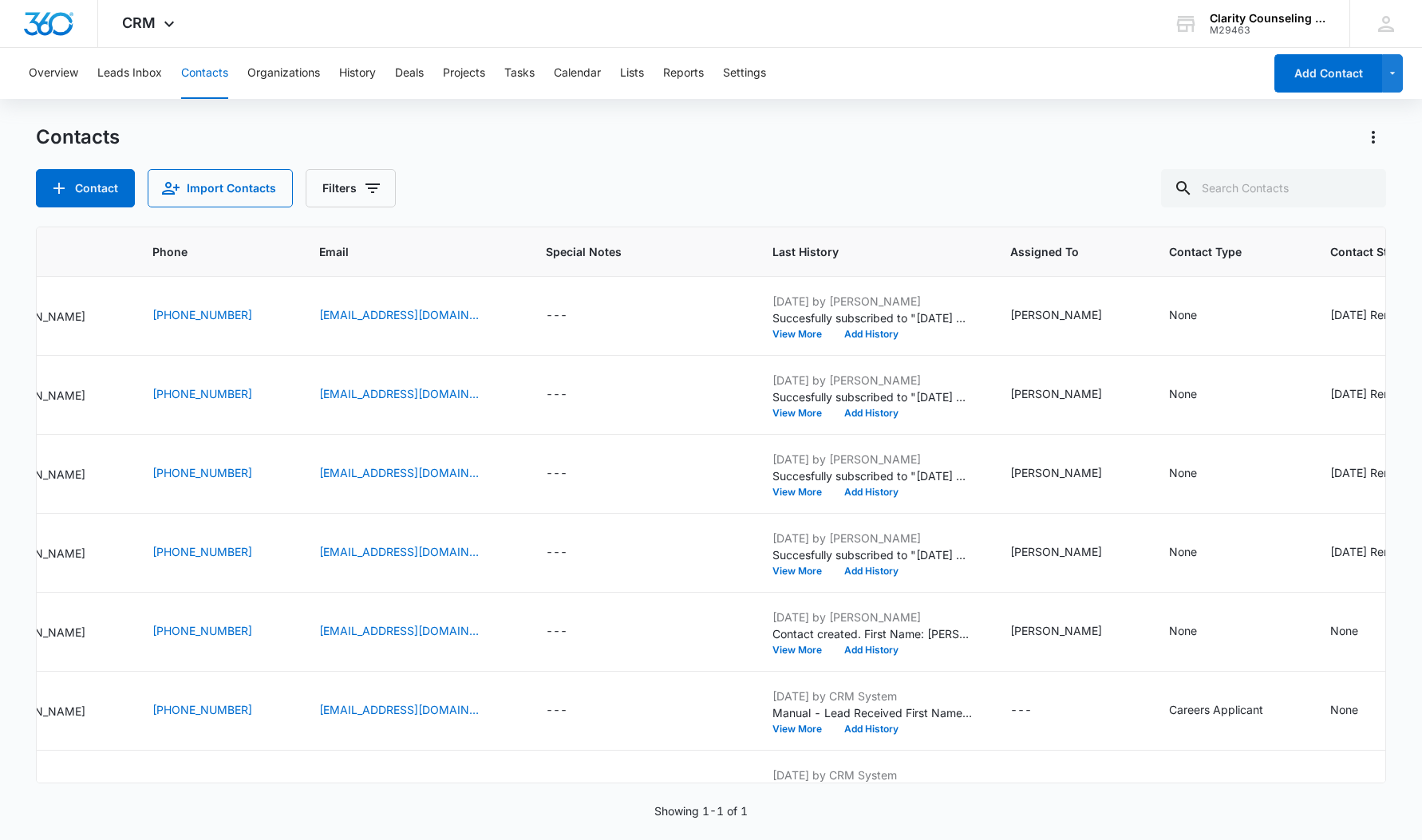
click at [1363, 187] on div at bounding box center [1364, 188] width 26 height 39
type input "[EMAIL_ADDRESS][DOMAIN_NAME]"
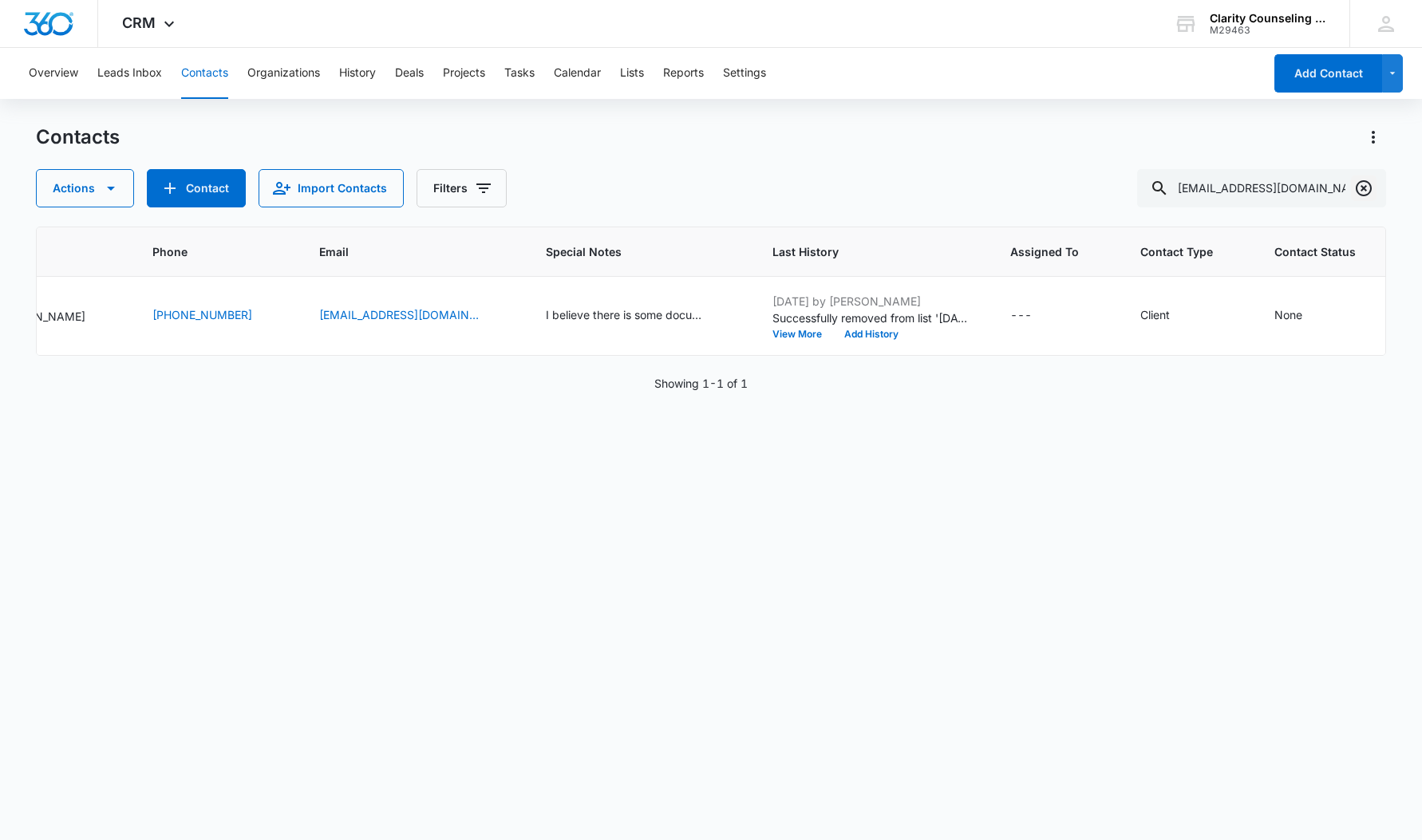
click at [1362, 190] on icon "Clear" at bounding box center [1363, 188] width 16 height 16
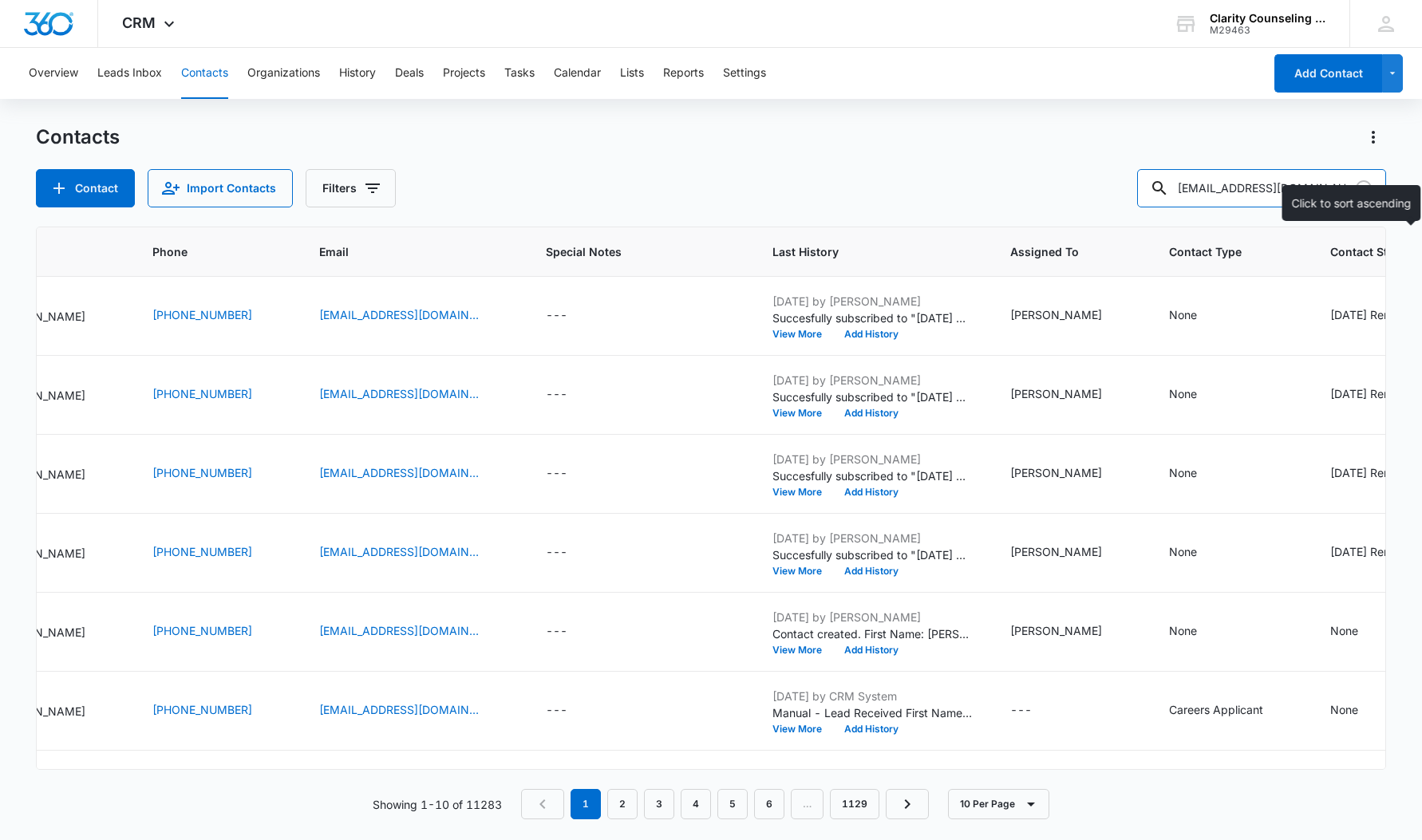
type input "[EMAIL_ADDRESS][DOMAIN_NAME]"
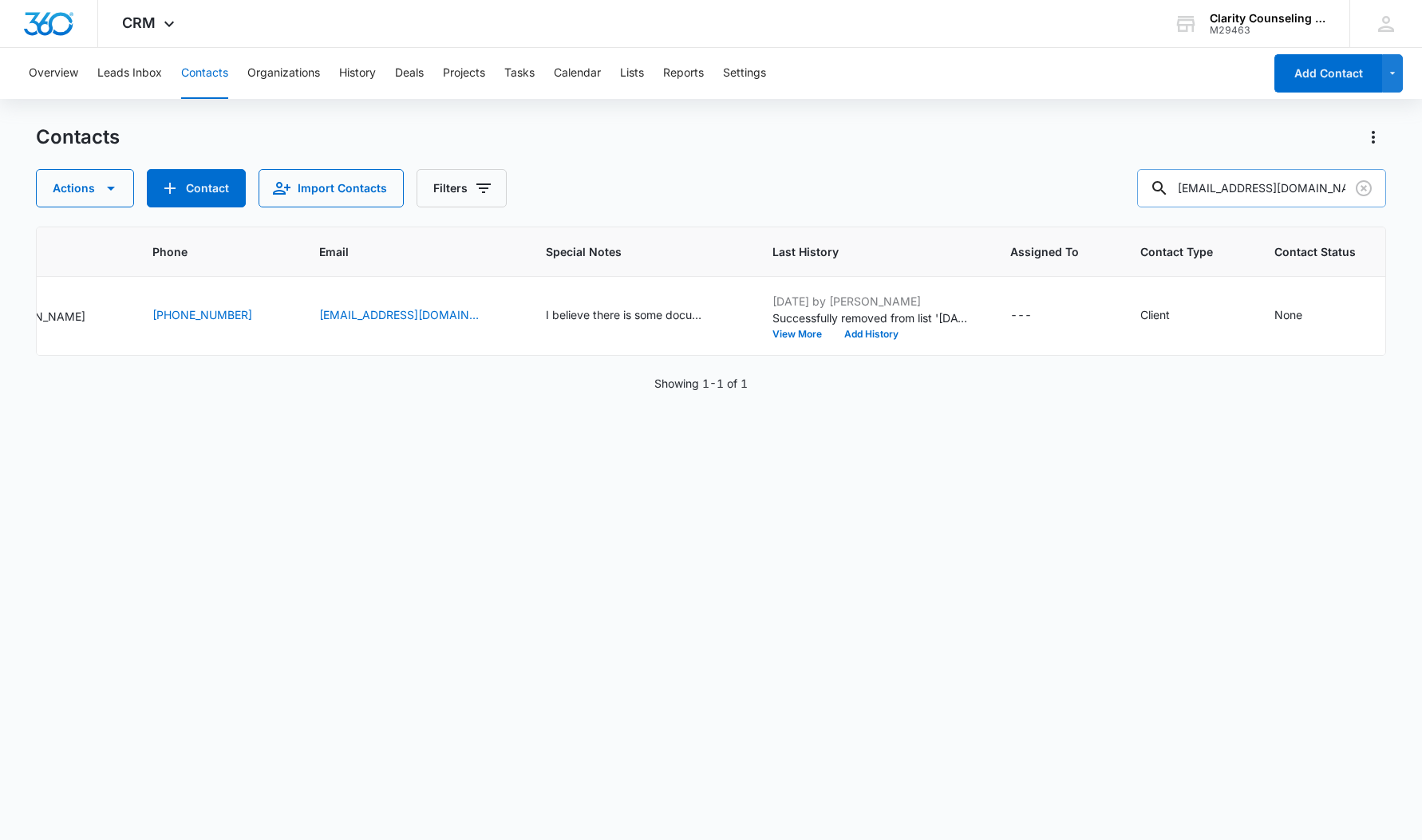
drag, startPoint x: 1366, startPoint y: 189, endPoint x: 1310, endPoint y: 190, distance: 56.0
click at [1365, 189] on icon "Clear" at bounding box center [1363, 188] width 19 height 19
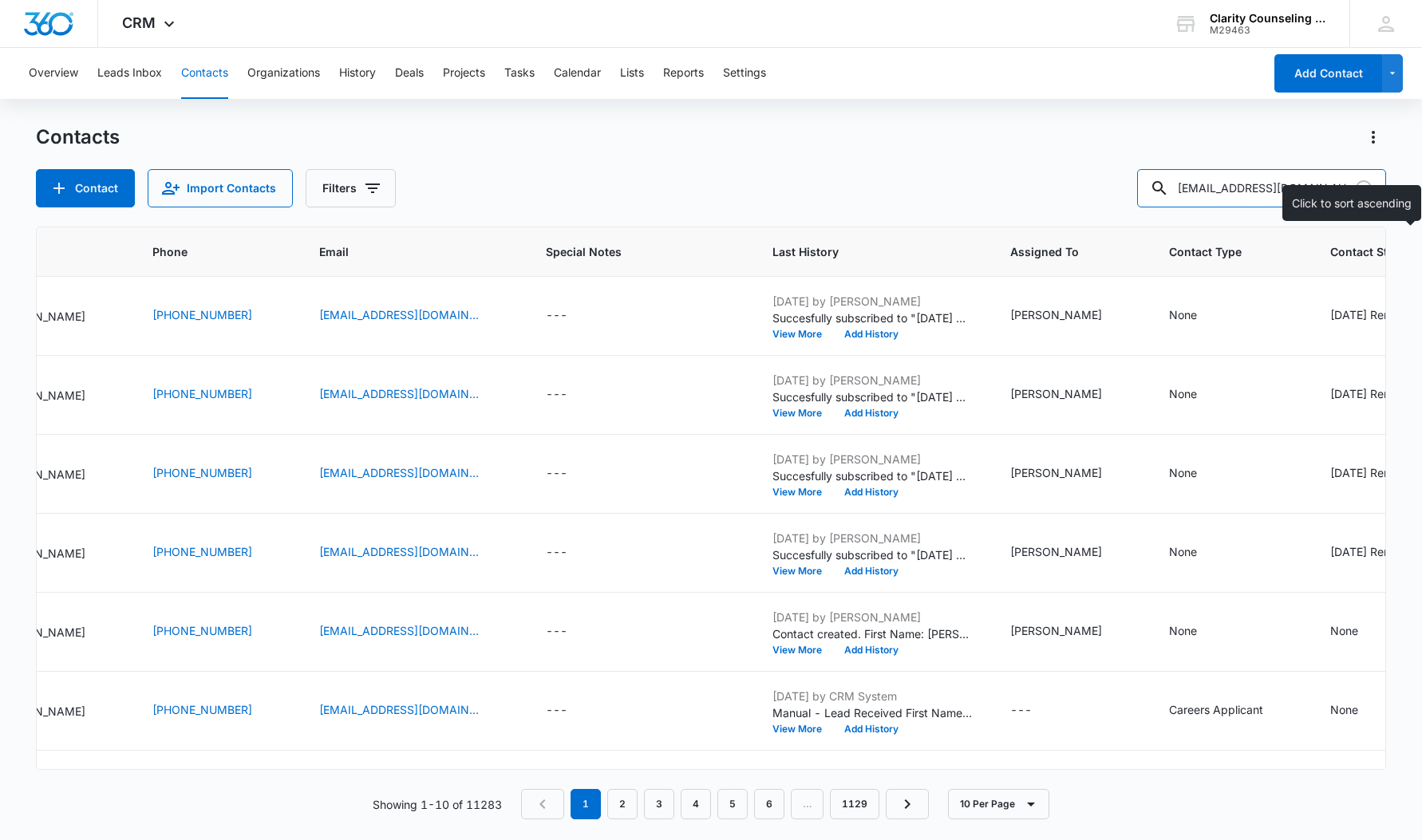
type input "[EMAIL_ADDRESS][DOMAIN_NAME]"
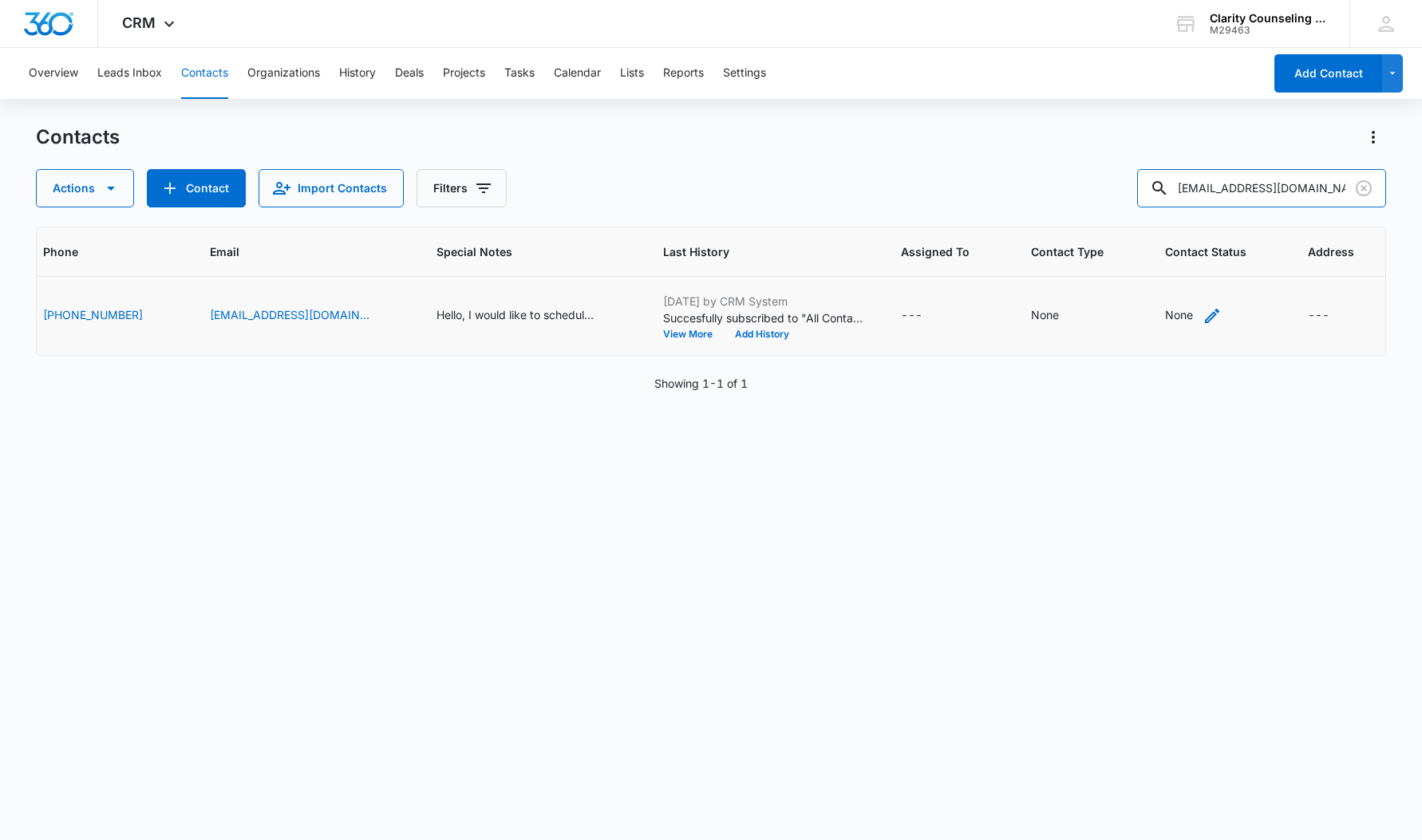
scroll to position [0, 345]
click at [1166, 319] on div "None" at bounding box center [1180, 315] width 28 height 17
click at [1188, 193] on div "Contact Status Contact Status" at bounding box center [1179, 202] width 147 height 61
click at [1206, 199] on div "Contact Status" at bounding box center [1163, 214] width 114 height 36
click at [1189, 330] on p "[DATE] Reminder Email List" at bounding box center [1177, 326] width 106 height 34
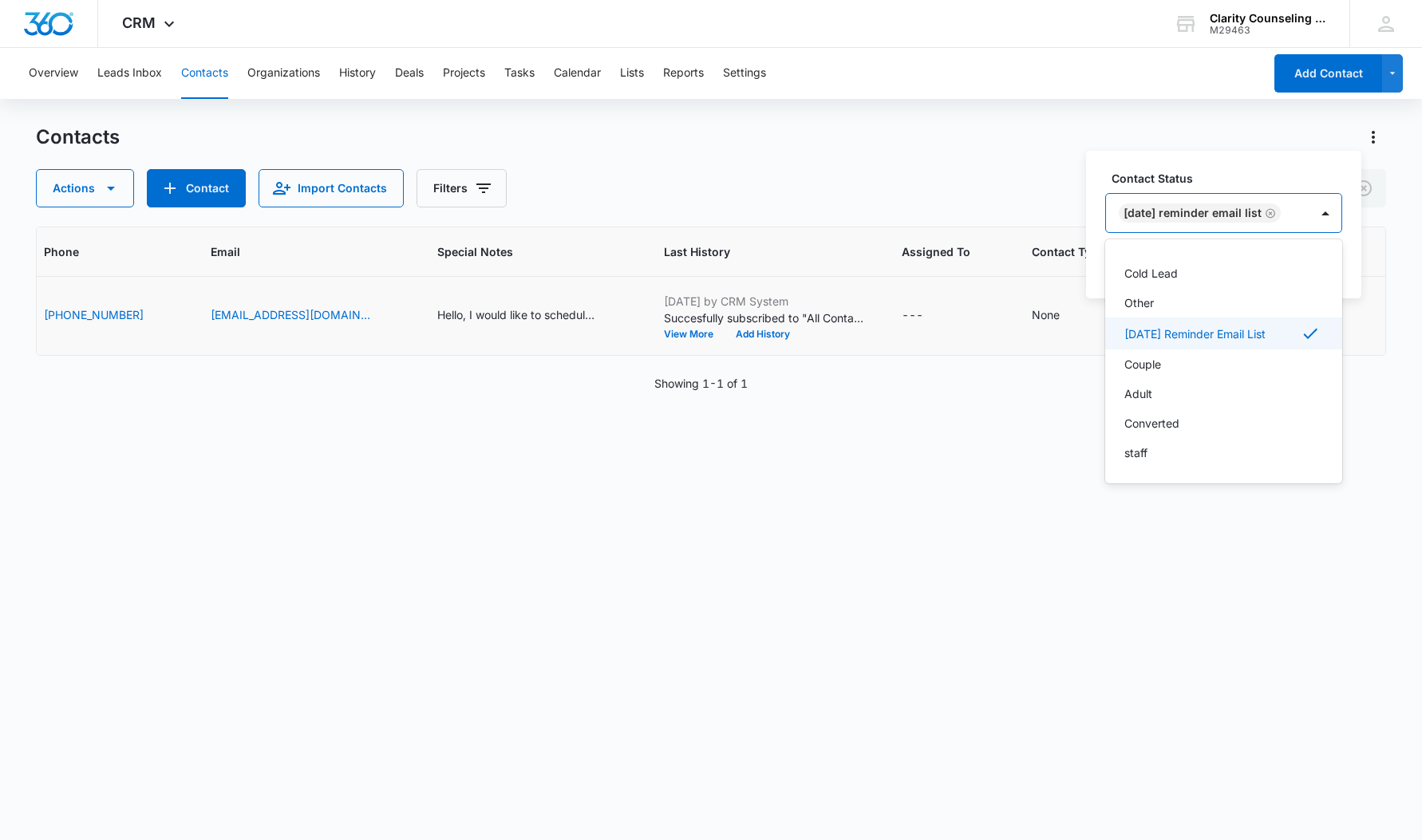
scroll to position [233, 0]
drag, startPoint x: 1360, startPoint y: 210, endPoint x: 1349, endPoint y: 212, distance: 11.2
click at [1360, 210] on div "Contact Status [DATE] Reminder Email List Cancel Save" at bounding box center [1224, 224] width 275 height 148
click at [1339, 250] on button "Save" at bounding box center [1318, 263] width 47 height 30
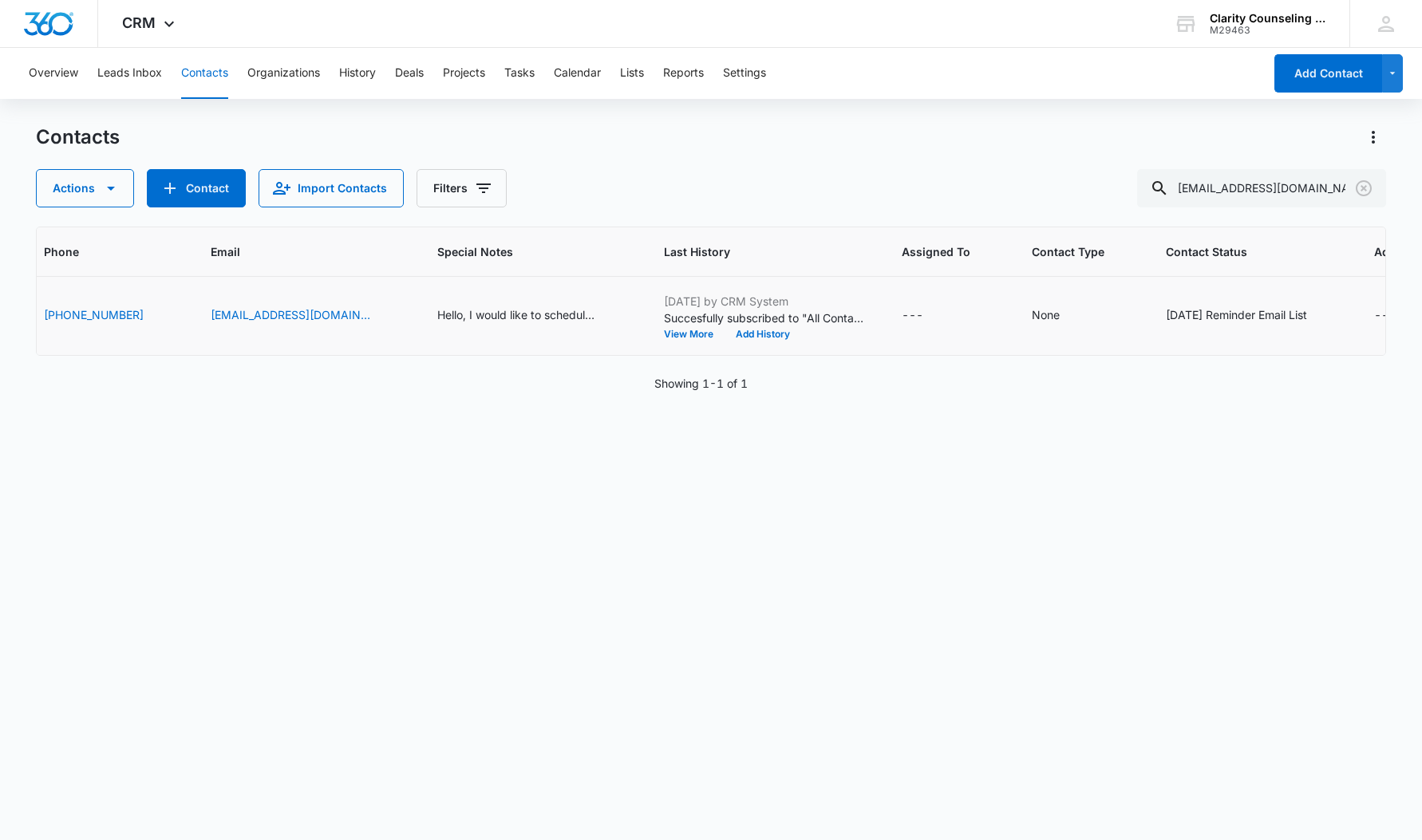
click at [745, 413] on div "ID Contact Name Phone Email Special Notes Last History Assigned To Contact Type…" at bounding box center [711, 523] width 1351 height 592
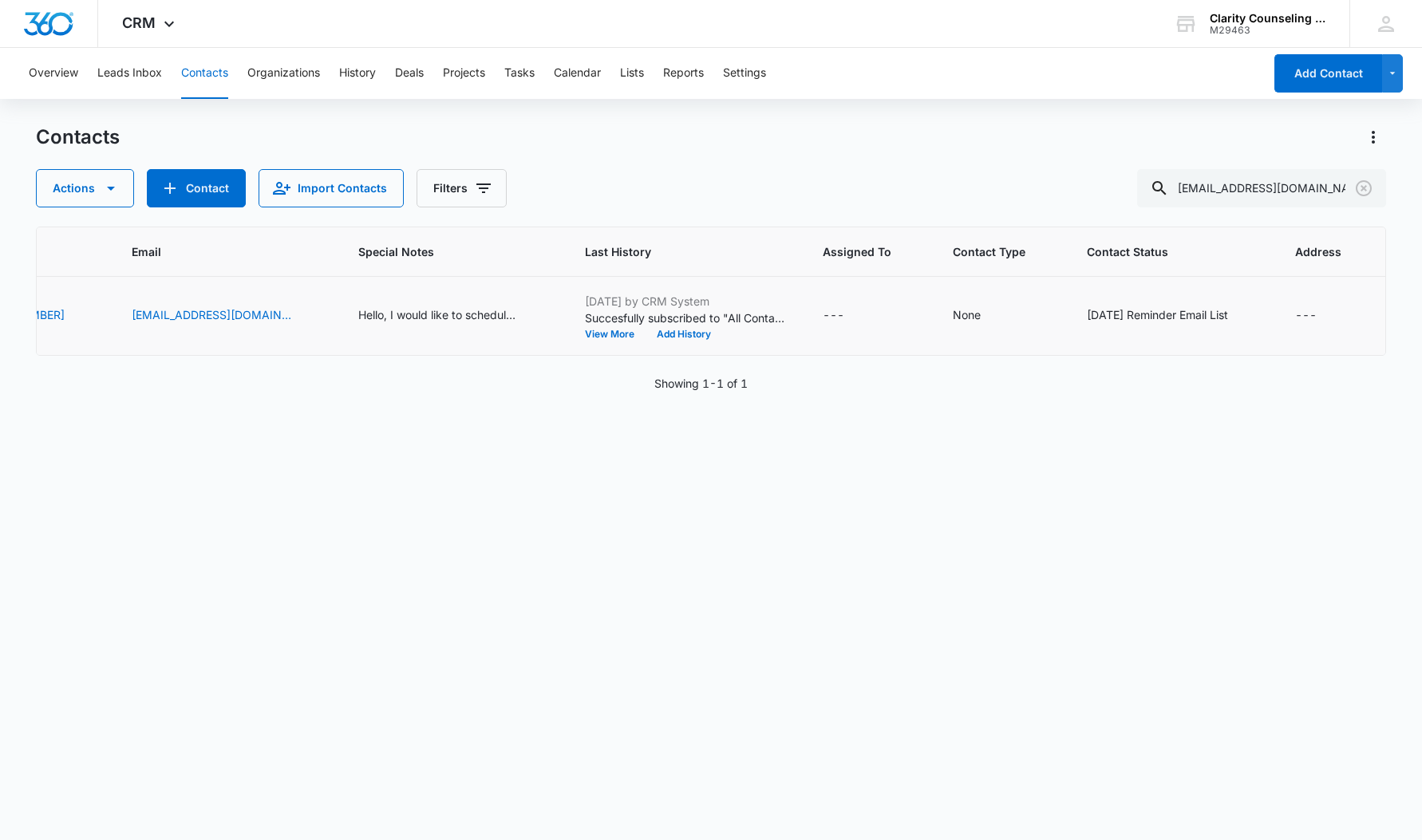
scroll to position [0, 423]
click at [1360, 188] on icon "Clear" at bounding box center [1363, 188] width 19 height 19
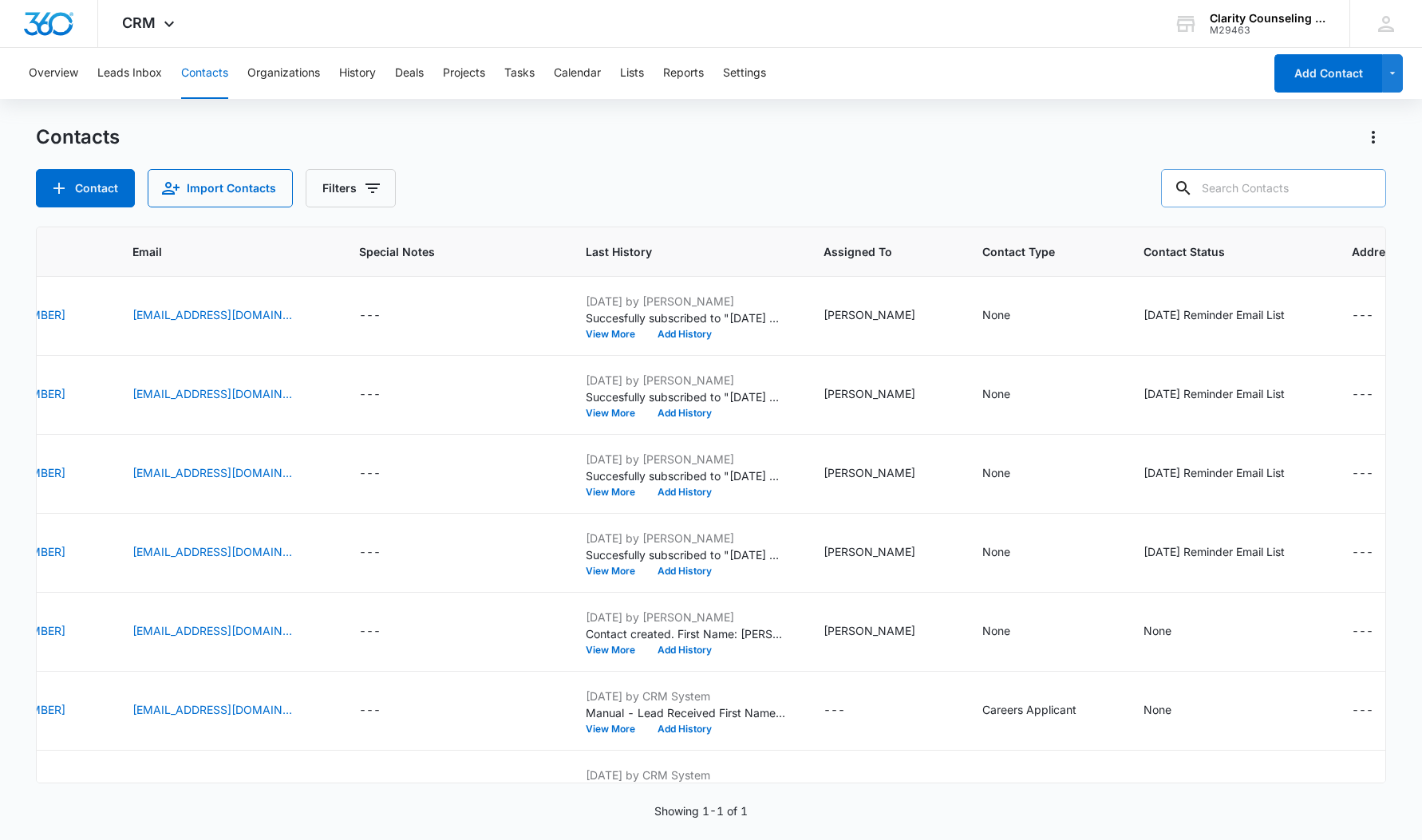
drag, startPoint x: 7, startPoint y: 330, endPoint x: 1360, endPoint y: 188, distance: 1360.4
click at [1360, 188] on div at bounding box center [1364, 188] width 26 height 39
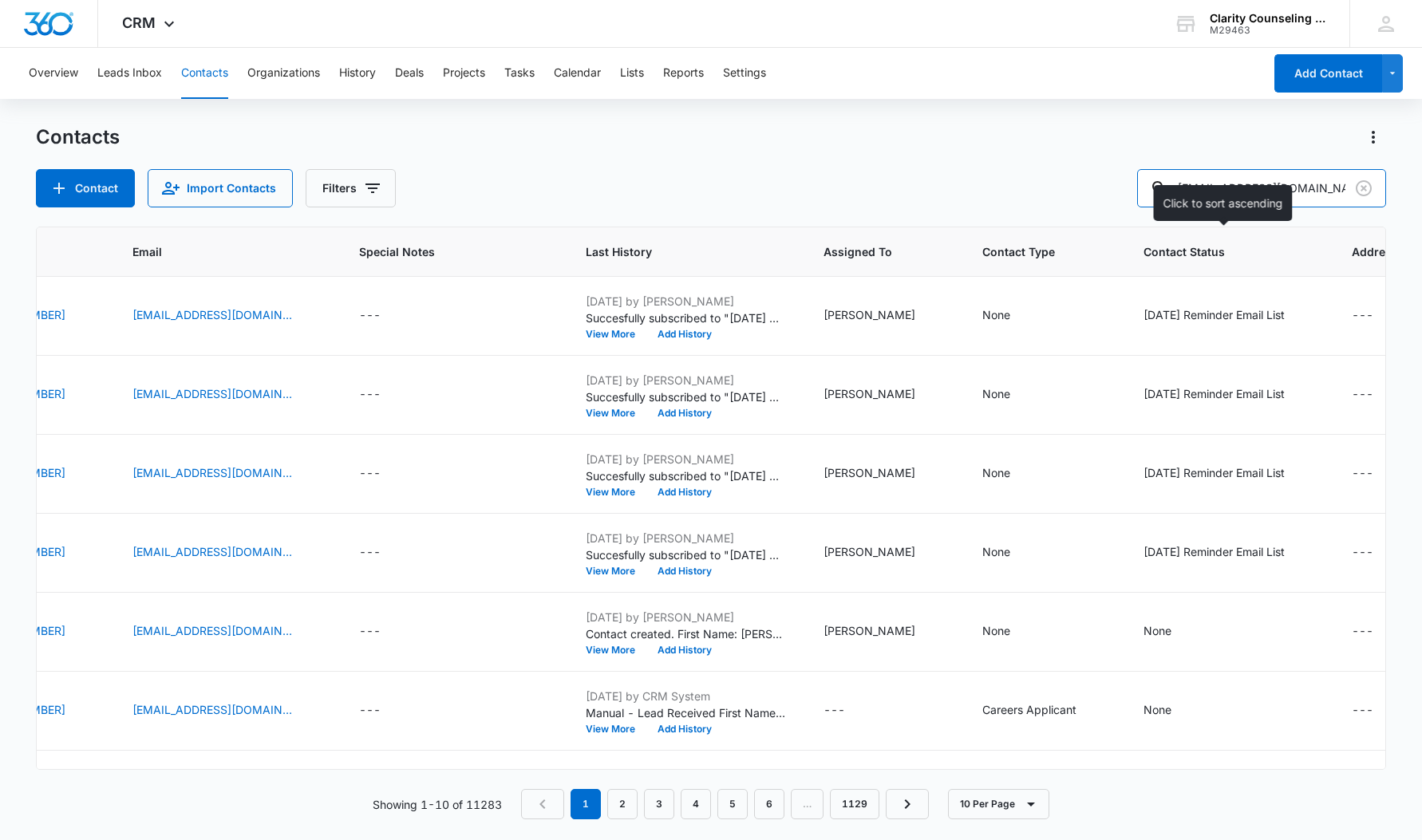
type input "[EMAIL_ADDRESS][DOMAIN_NAME]"
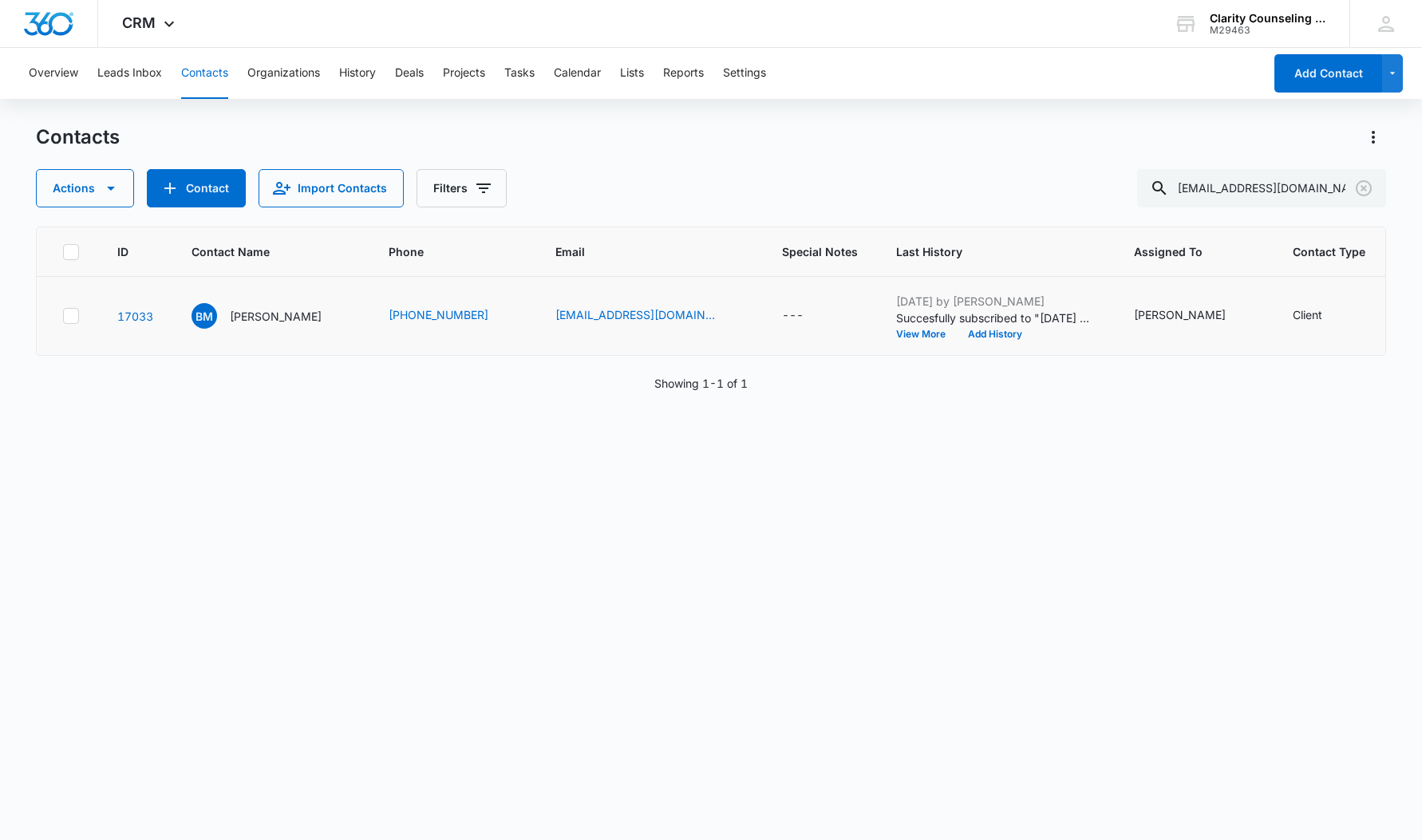
scroll to position [0, 0]
click at [1363, 185] on icon "Clear" at bounding box center [1363, 188] width 19 height 19
click at [1363, 185] on div at bounding box center [1364, 188] width 26 height 39
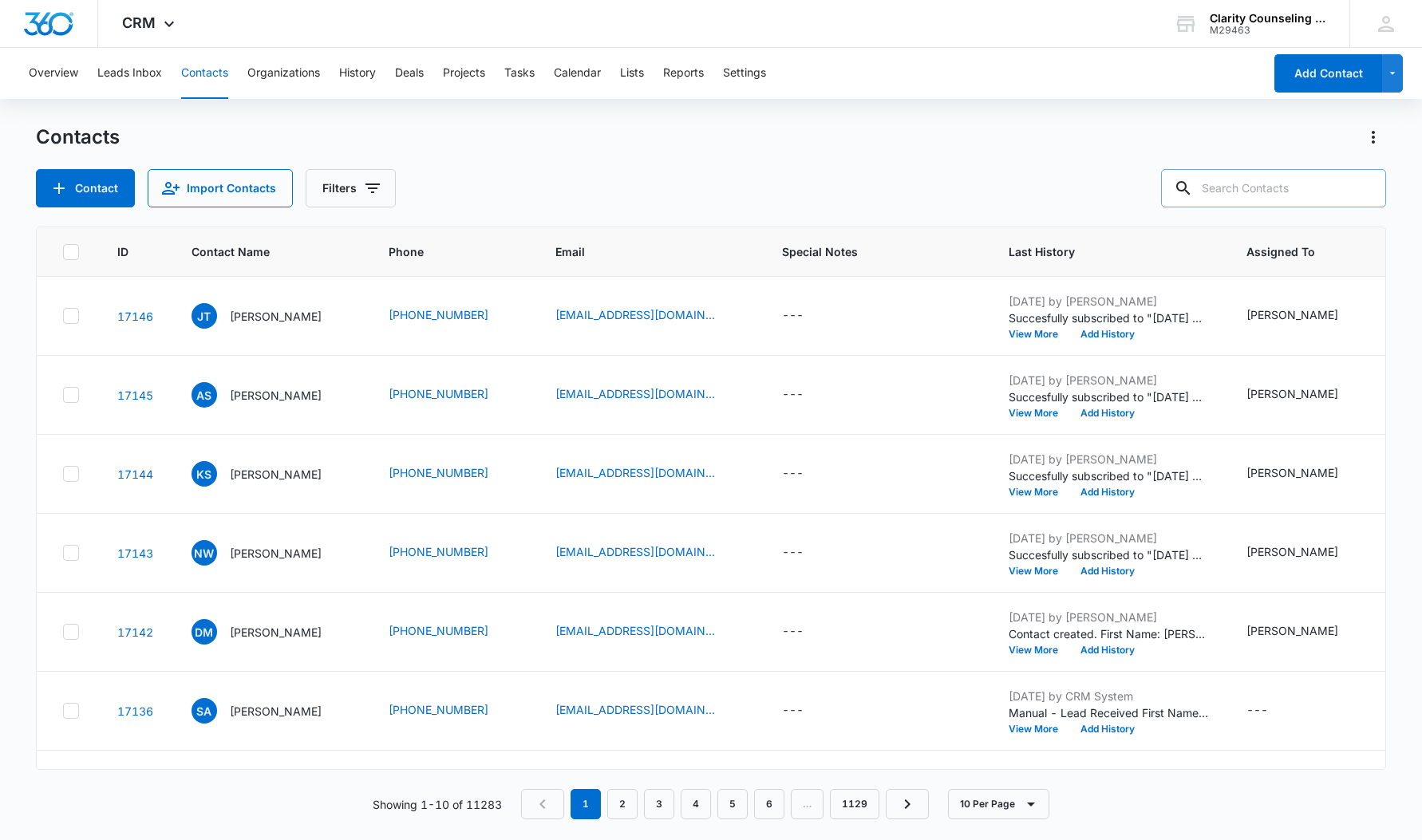
scroll to position [1, 0]
type input "[EMAIL_ADDRESS][DOMAIN_NAME]"
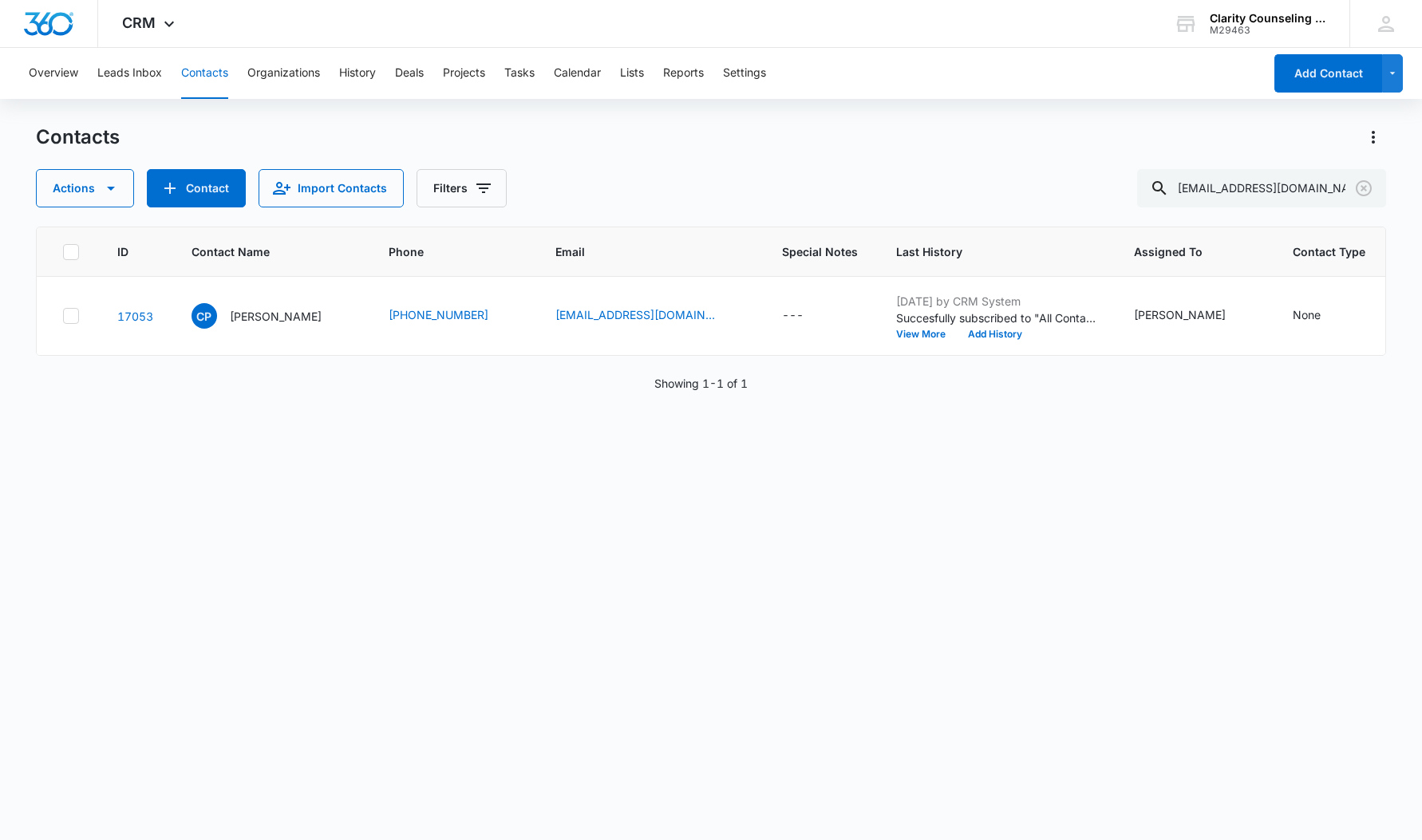
scroll to position [0, 0]
click at [1363, 185] on icon "Clear" at bounding box center [1363, 188] width 19 height 19
drag, startPoint x: 46, startPoint y: 105, endPoint x: 1328, endPoint y: 186, distance: 1284.6
click at [1363, 185] on div at bounding box center [1364, 188] width 26 height 39
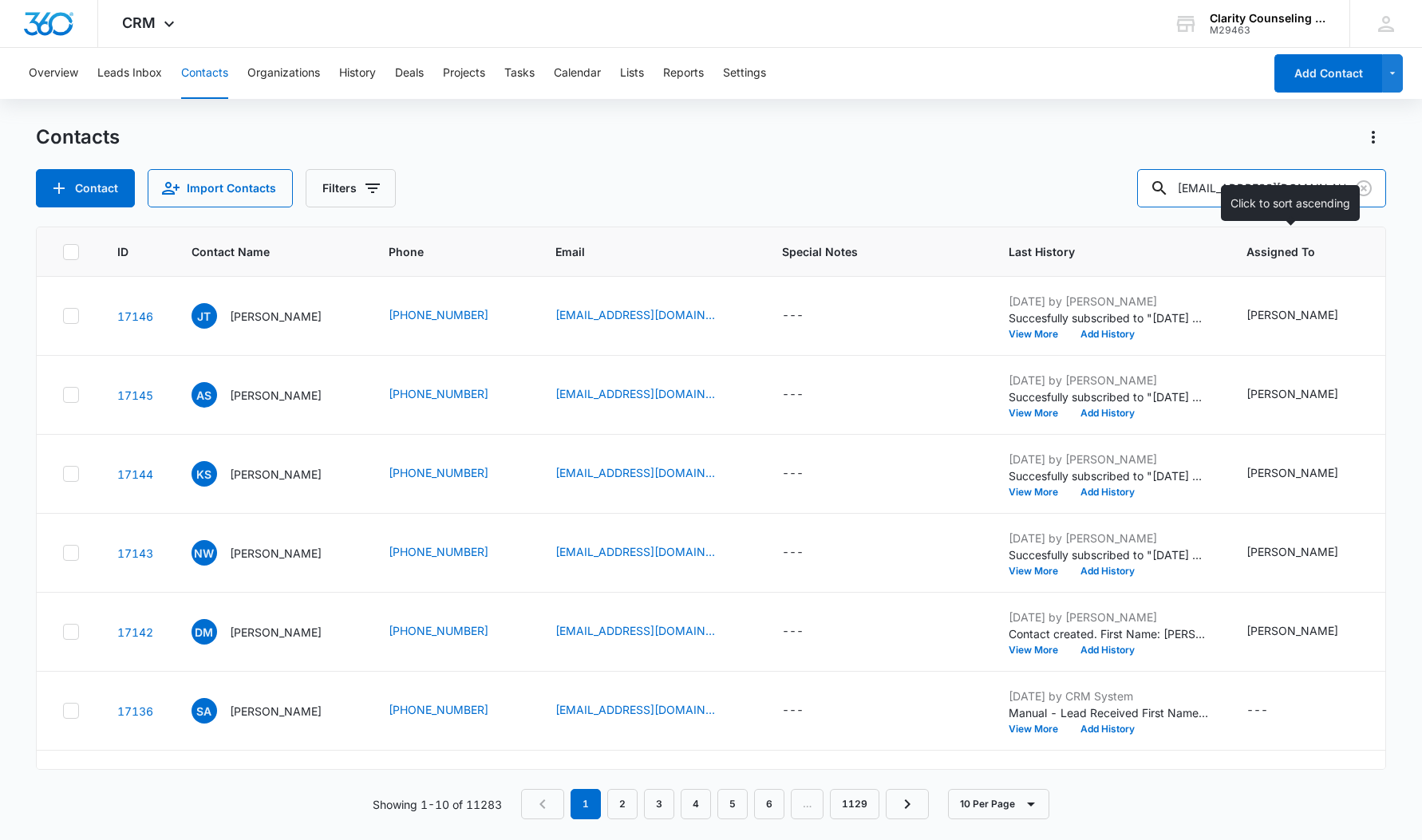
type input "[EMAIL_ADDRESS][DOMAIN_NAME]"
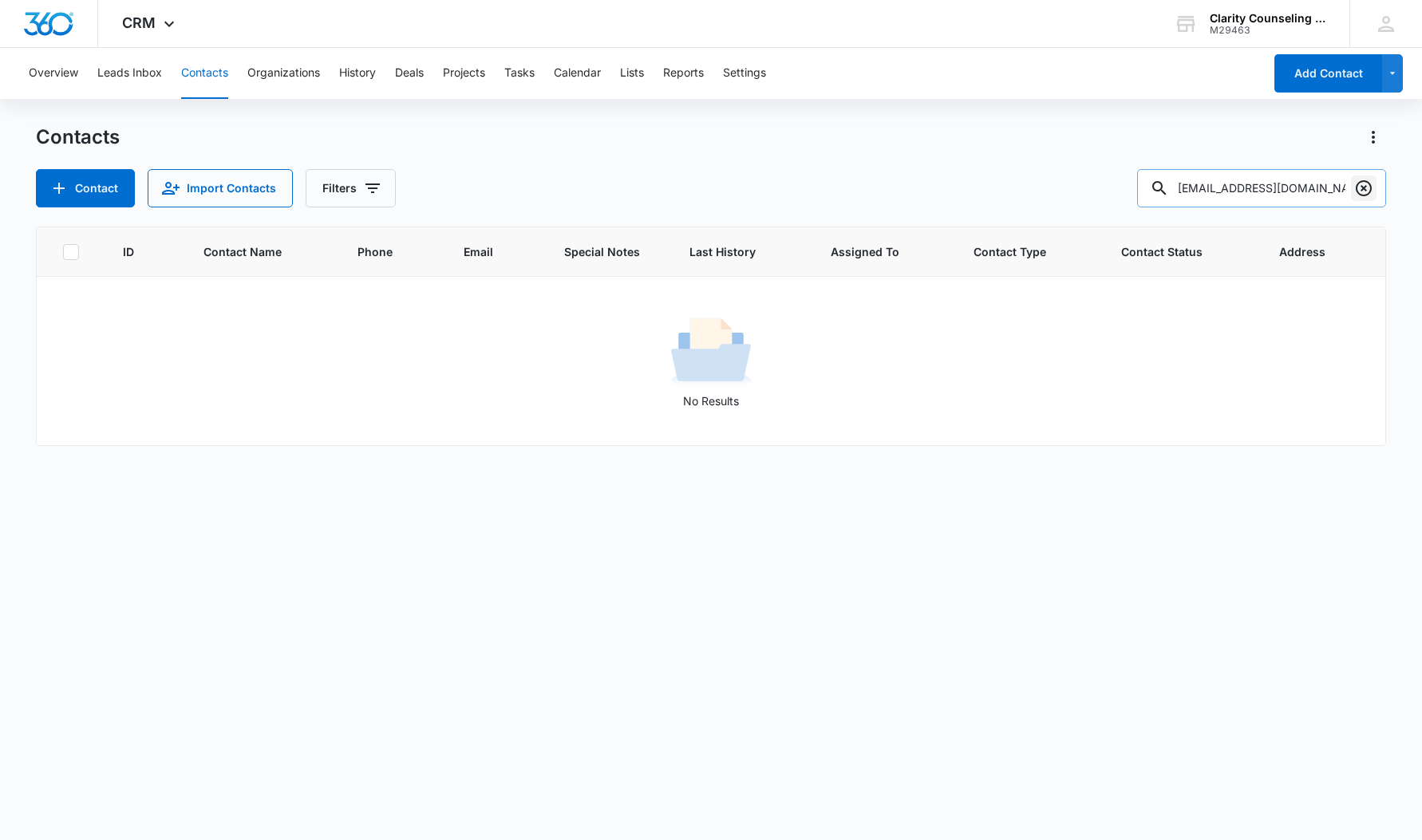
click at [1360, 186] on icon "Clear" at bounding box center [1363, 188] width 19 height 19
click at [1360, 186] on div at bounding box center [1364, 188] width 26 height 39
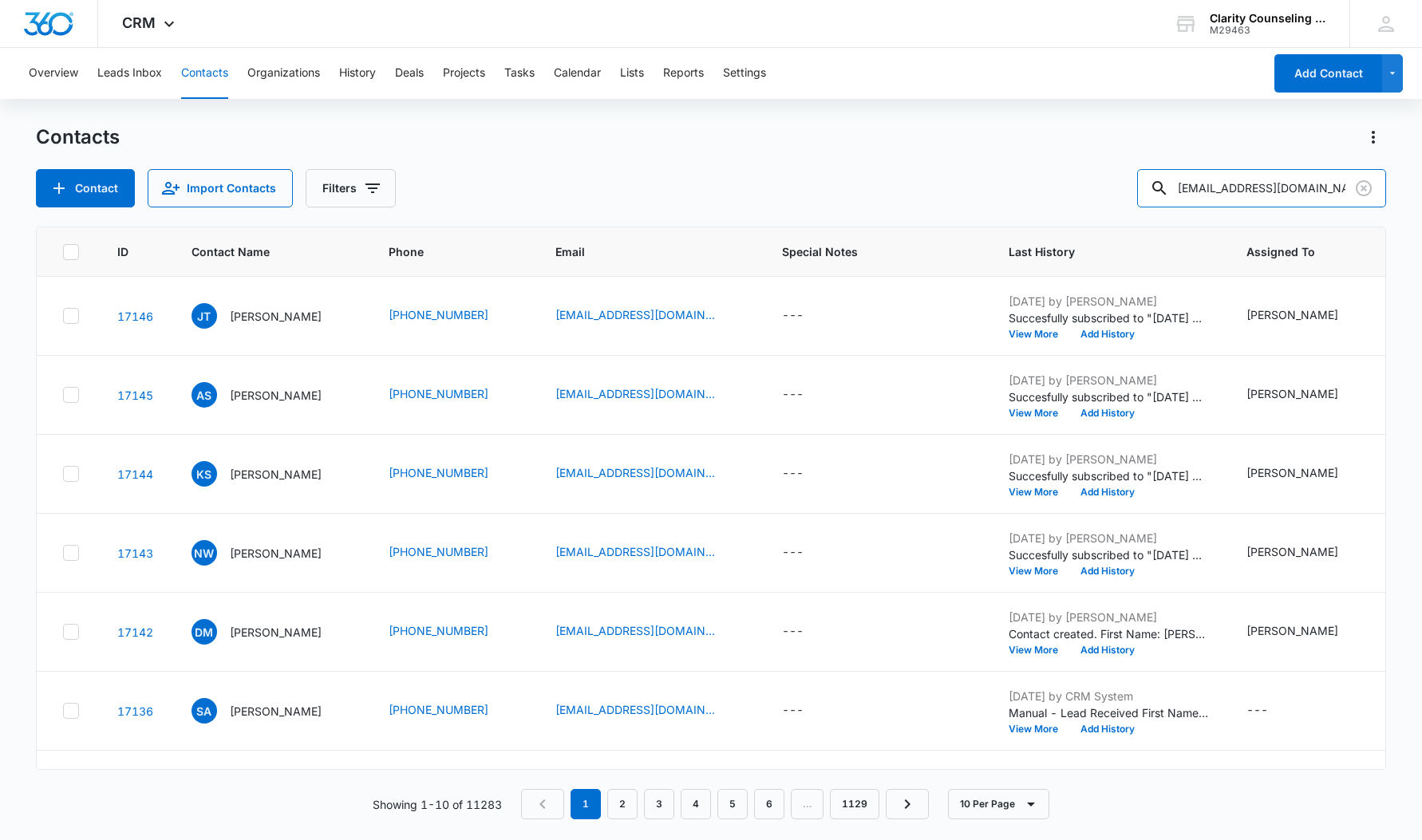
type input "[EMAIL_ADDRESS][DOMAIN_NAME]"
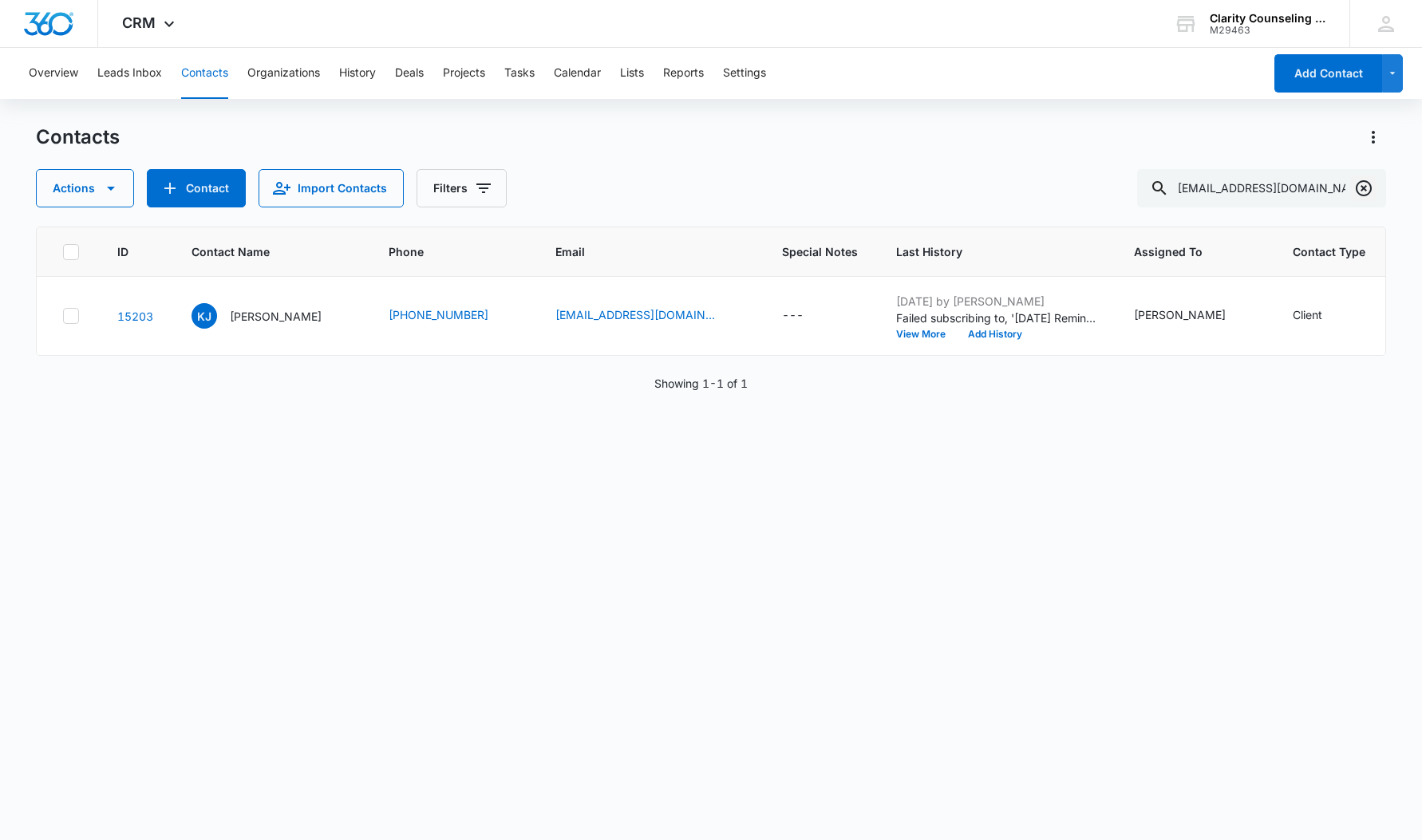
click at [1366, 190] on icon "Clear" at bounding box center [1363, 188] width 16 height 16
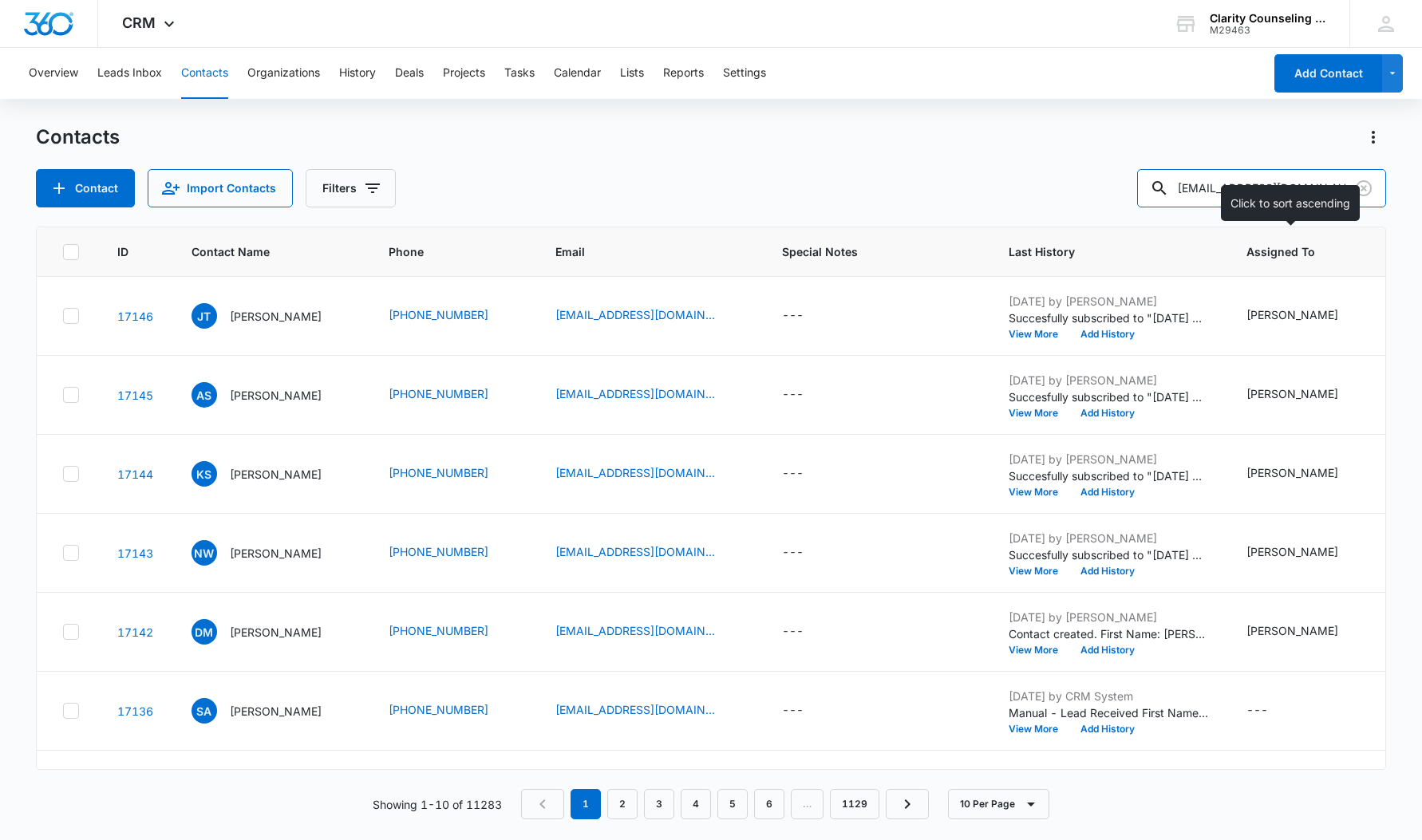
type input "[EMAIL_ADDRESS][DOMAIN_NAME]"
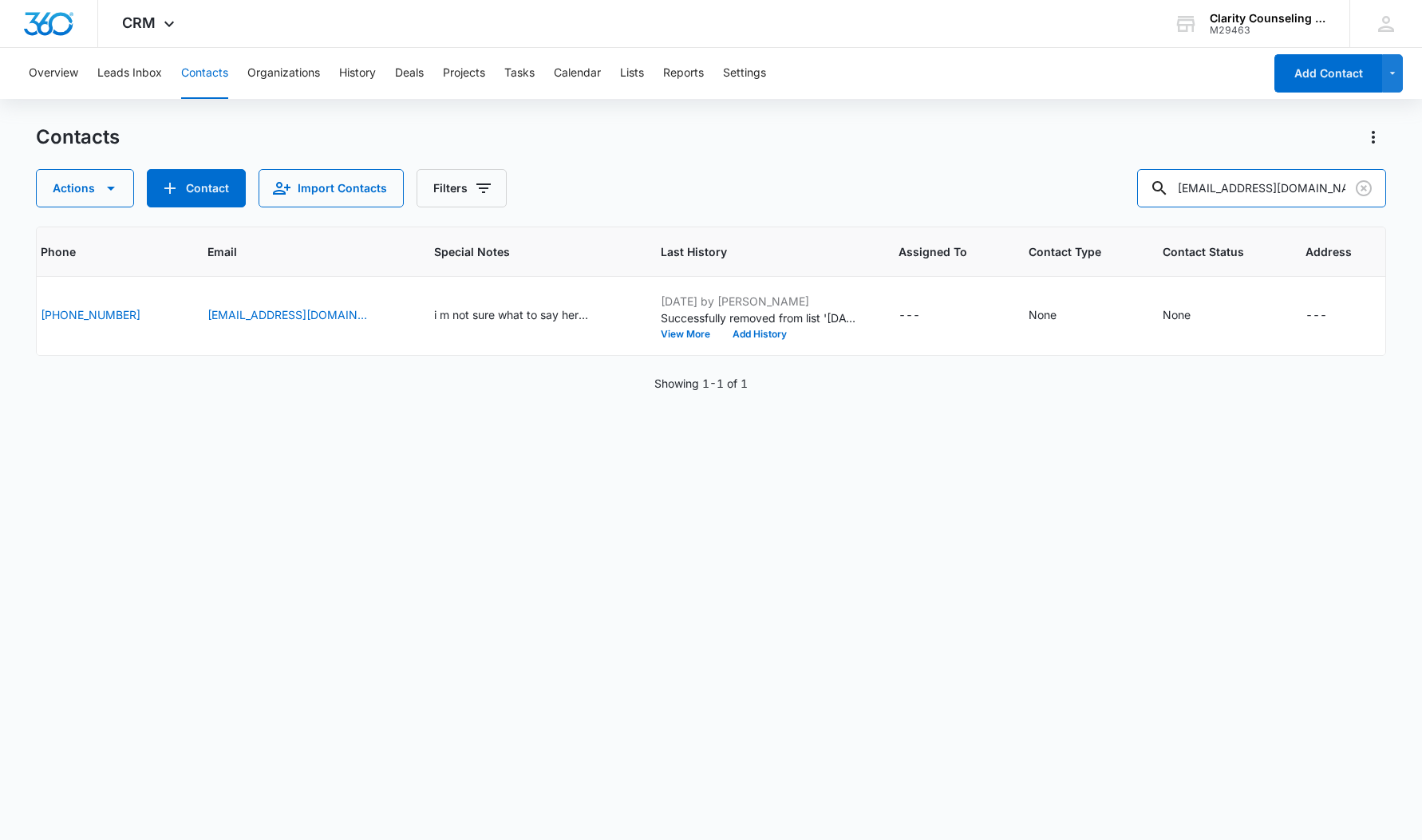
scroll to position [0, 347]
click at [1364, 182] on icon "Clear" at bounding box center [1363, 188] width 19 height 19
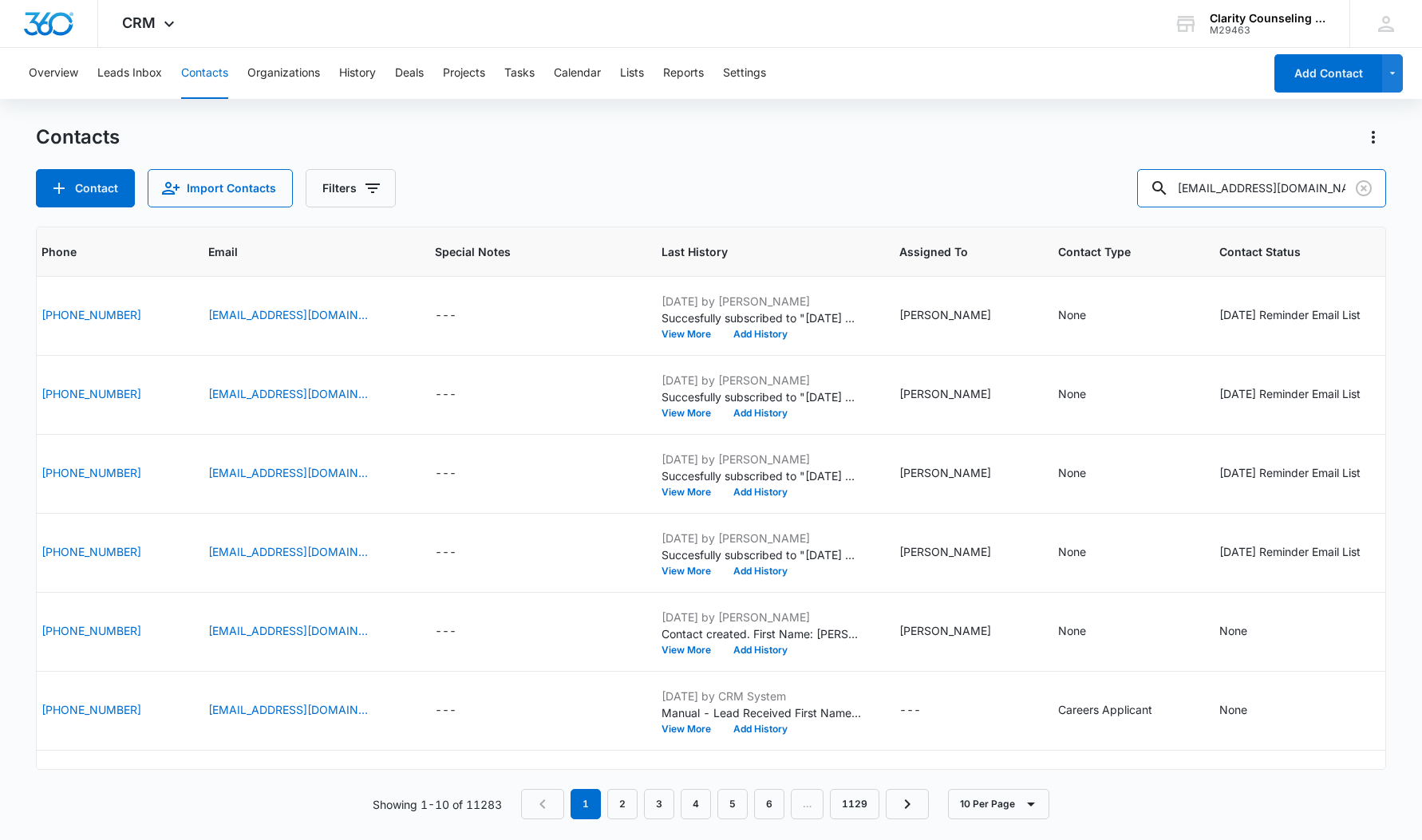
type input "[EMAIL_ADDRESS][DOMAIN_NAME]"
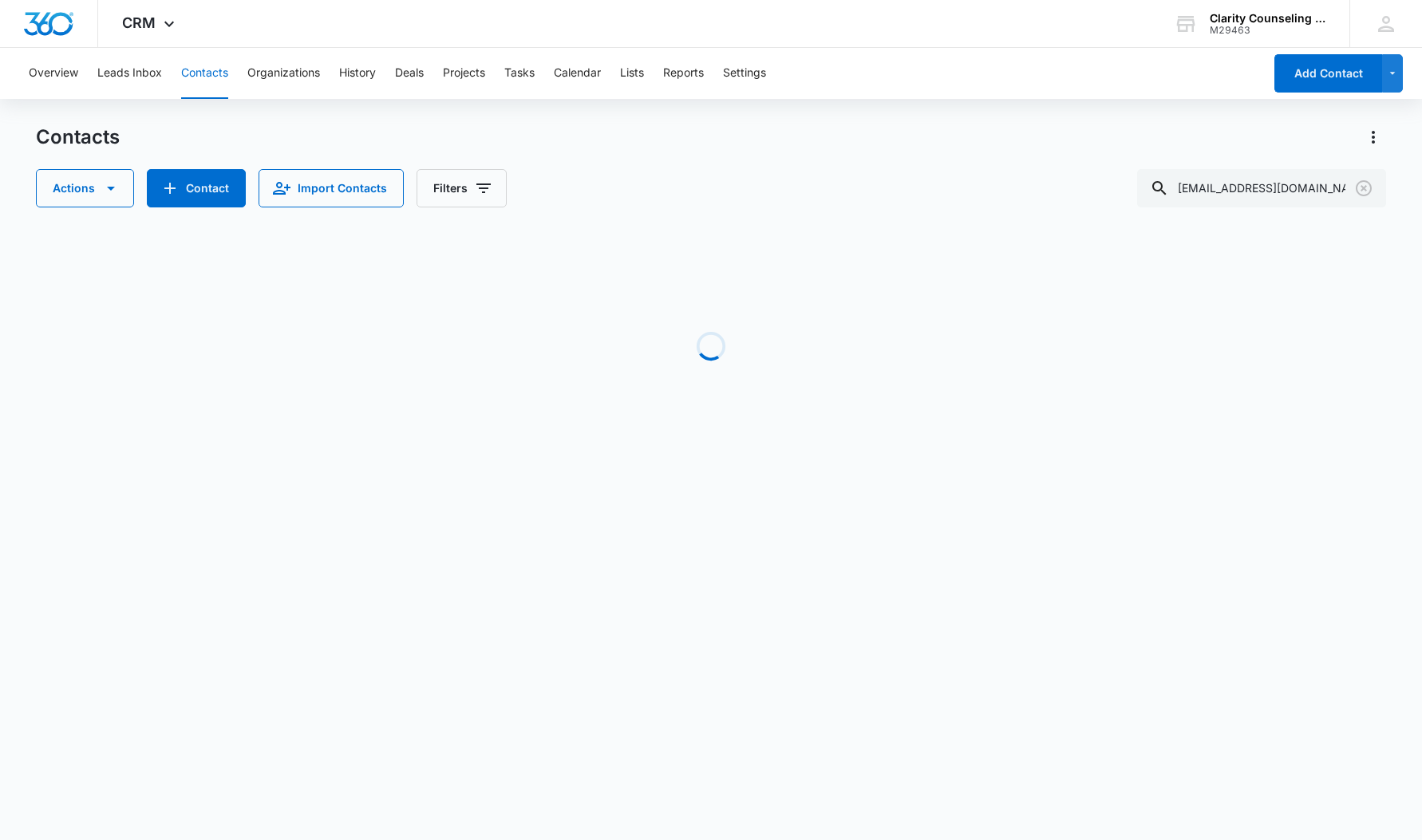
scroll to position [0, 235]
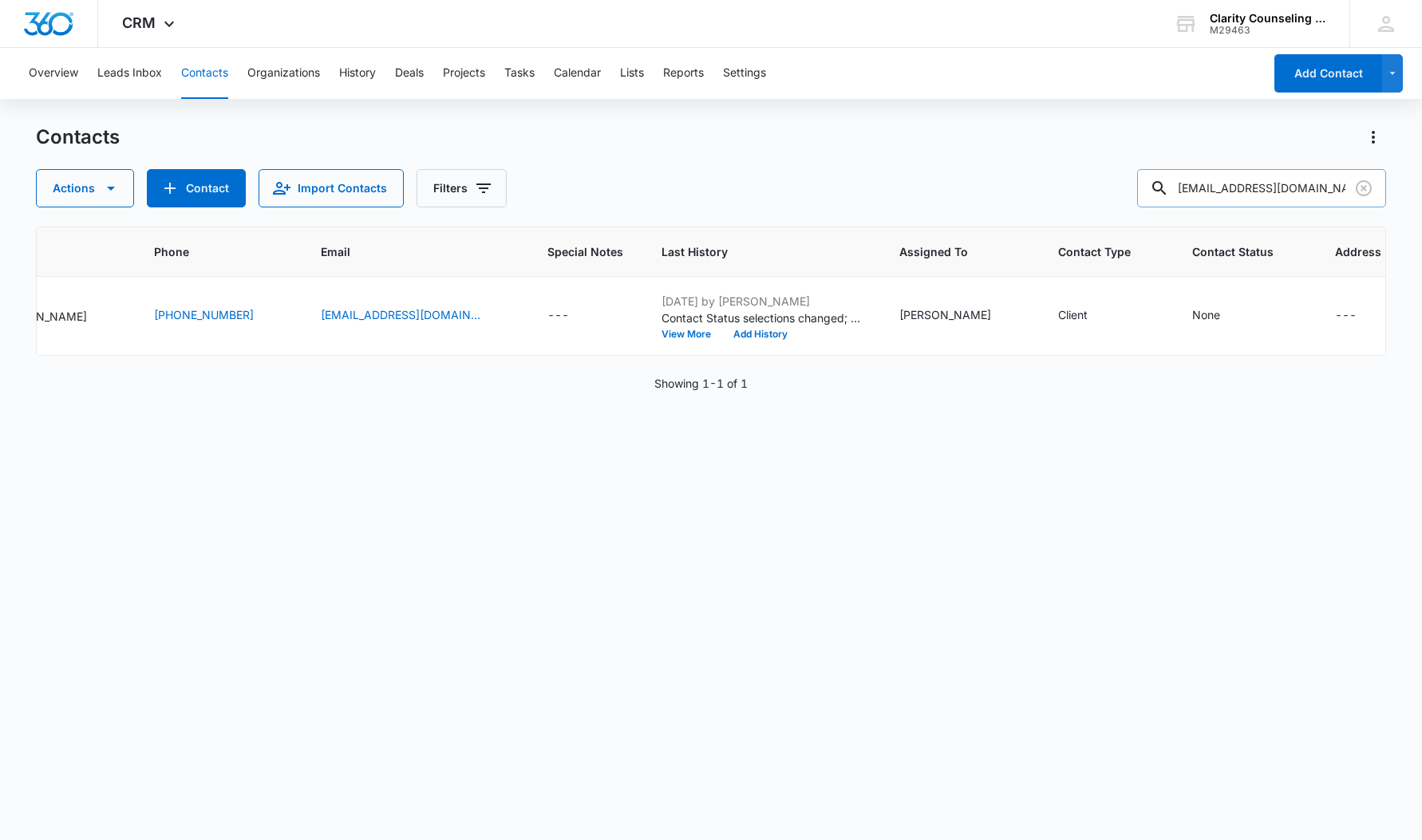
drag, startPoint x: 1361, startPoint y: 185, endPoint x: 1267, endPoint y: 185, distance: 94.0
click at [1361, 185] on icon "Clear" at bounding box center [1363, 188] width 19 height 19
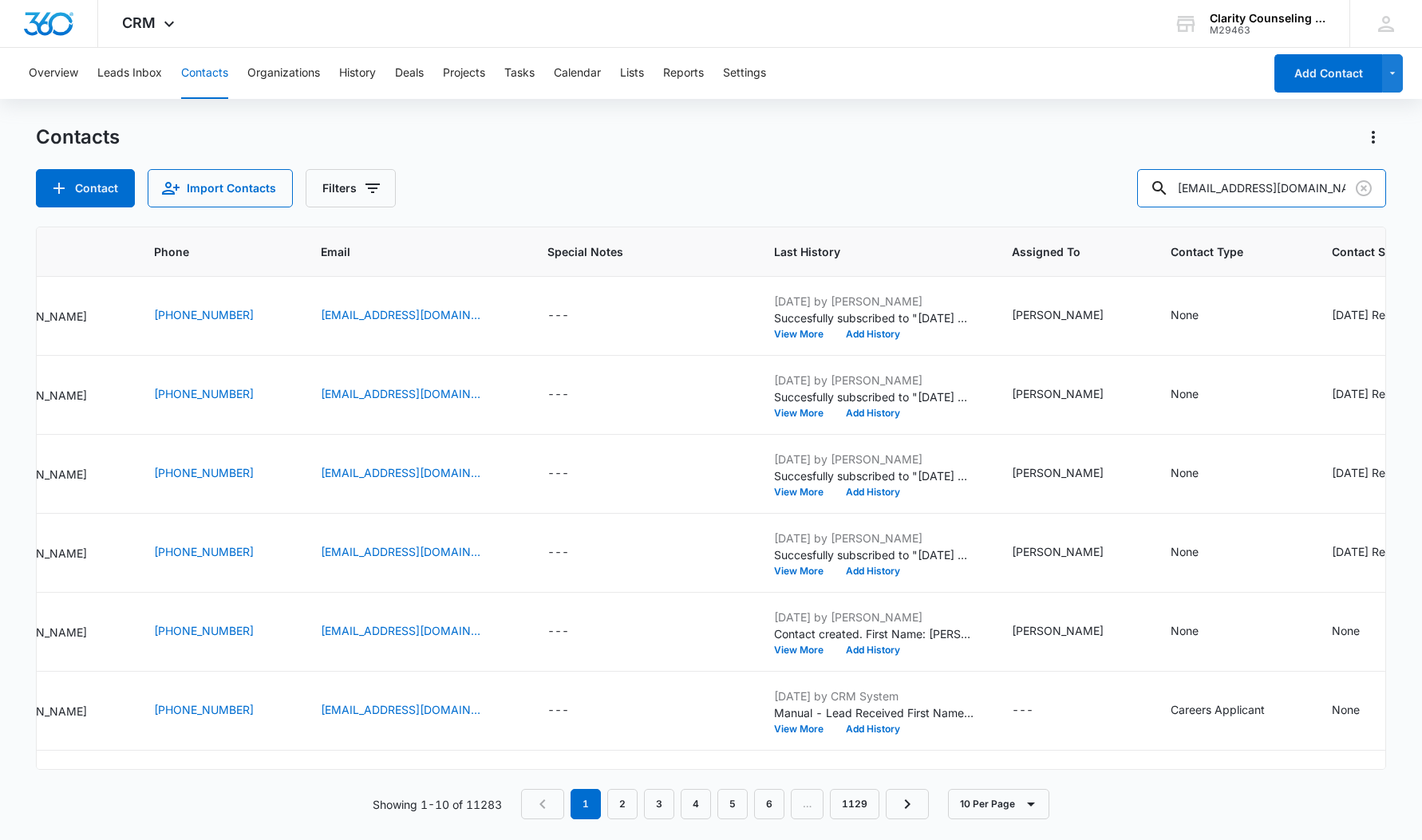
type input "[EMAIL_ADDRESS][DOMAIN_NAME]"
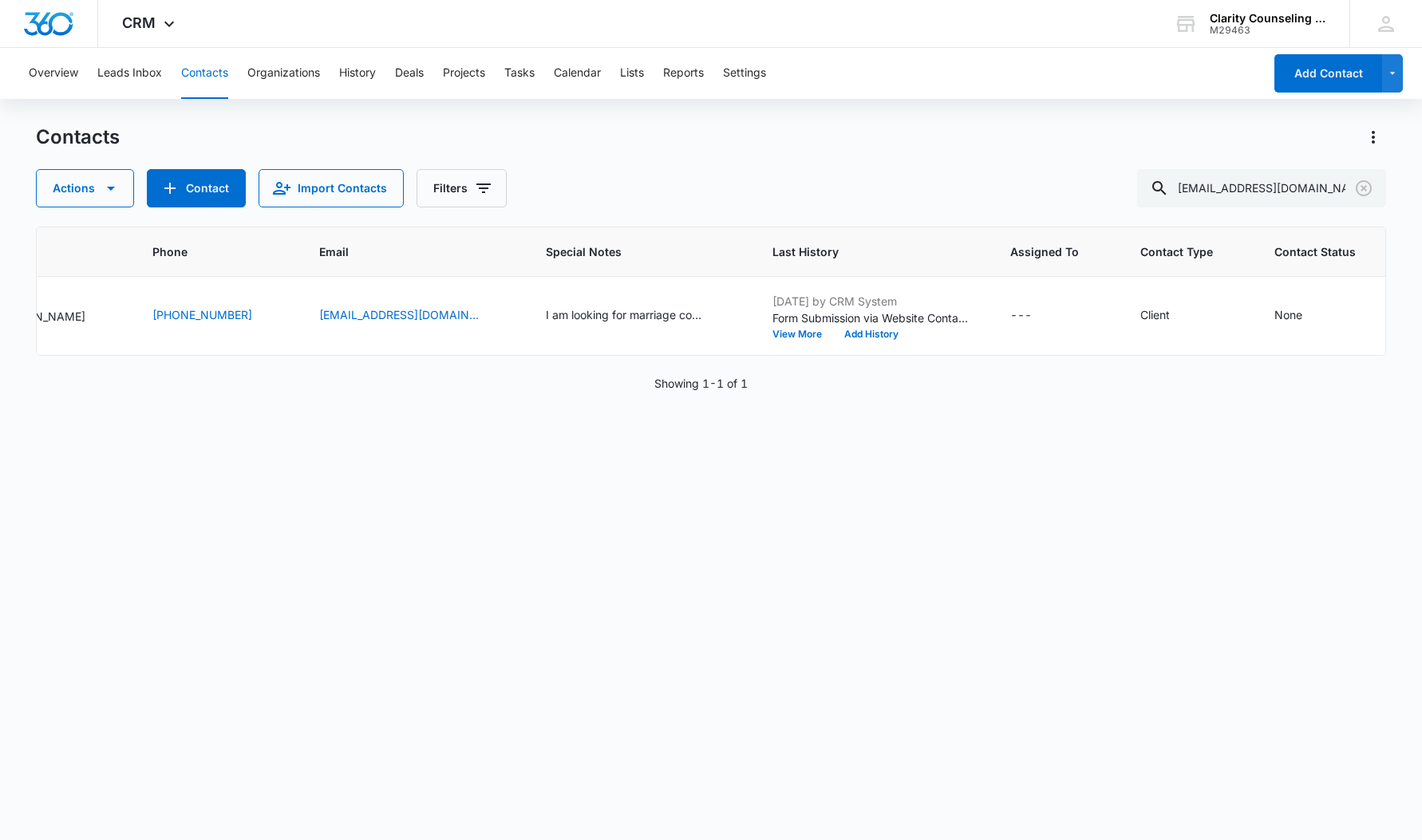
click at [1361, 187] on icon "Clear" at bounding box center [1363, 188] width 19 height 19
click at [1361, 187] on div at bounding box center [1364, 188] width 26 height 39
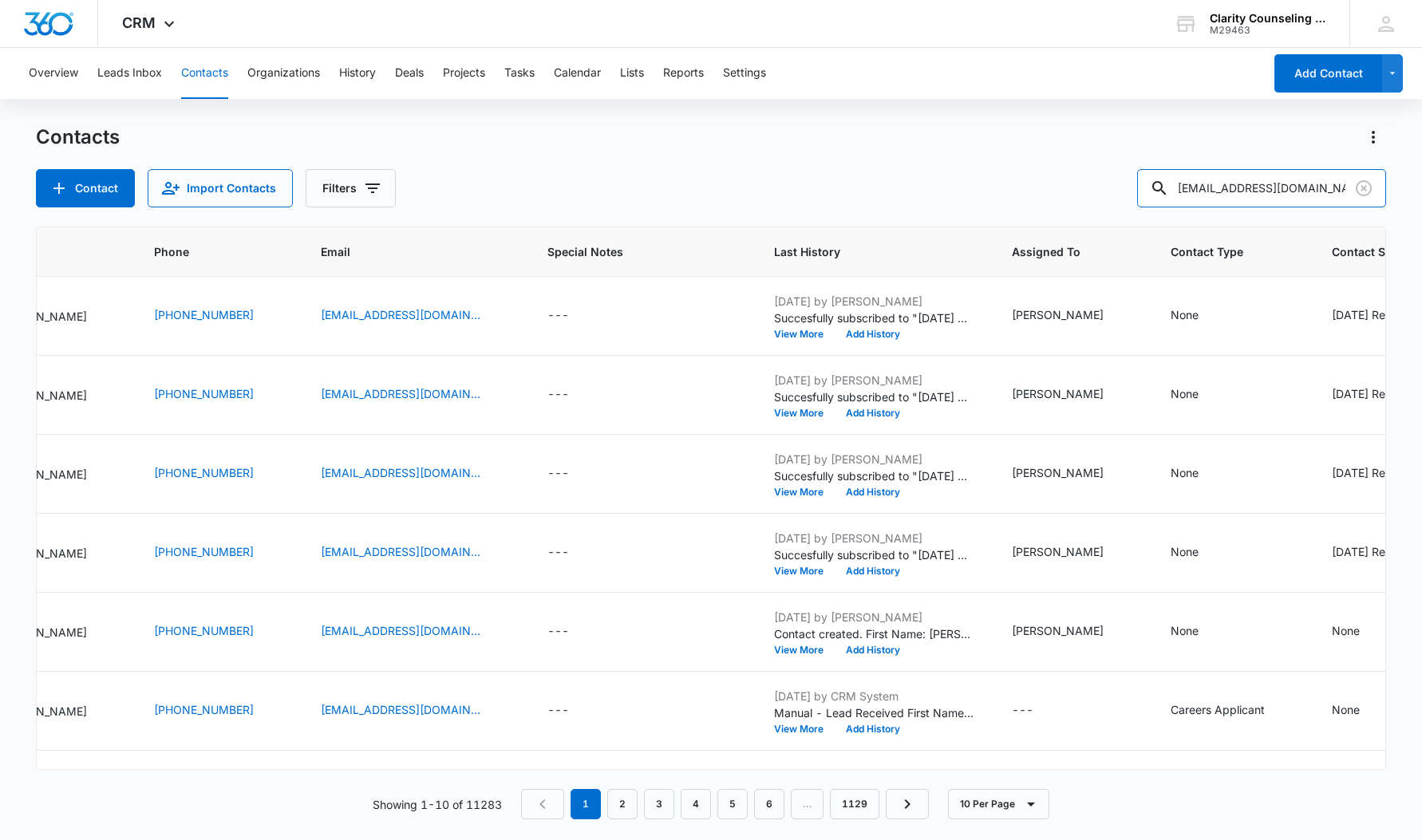
type input "[EMAIL_ADDRESS][DOMAIN_NAME]"
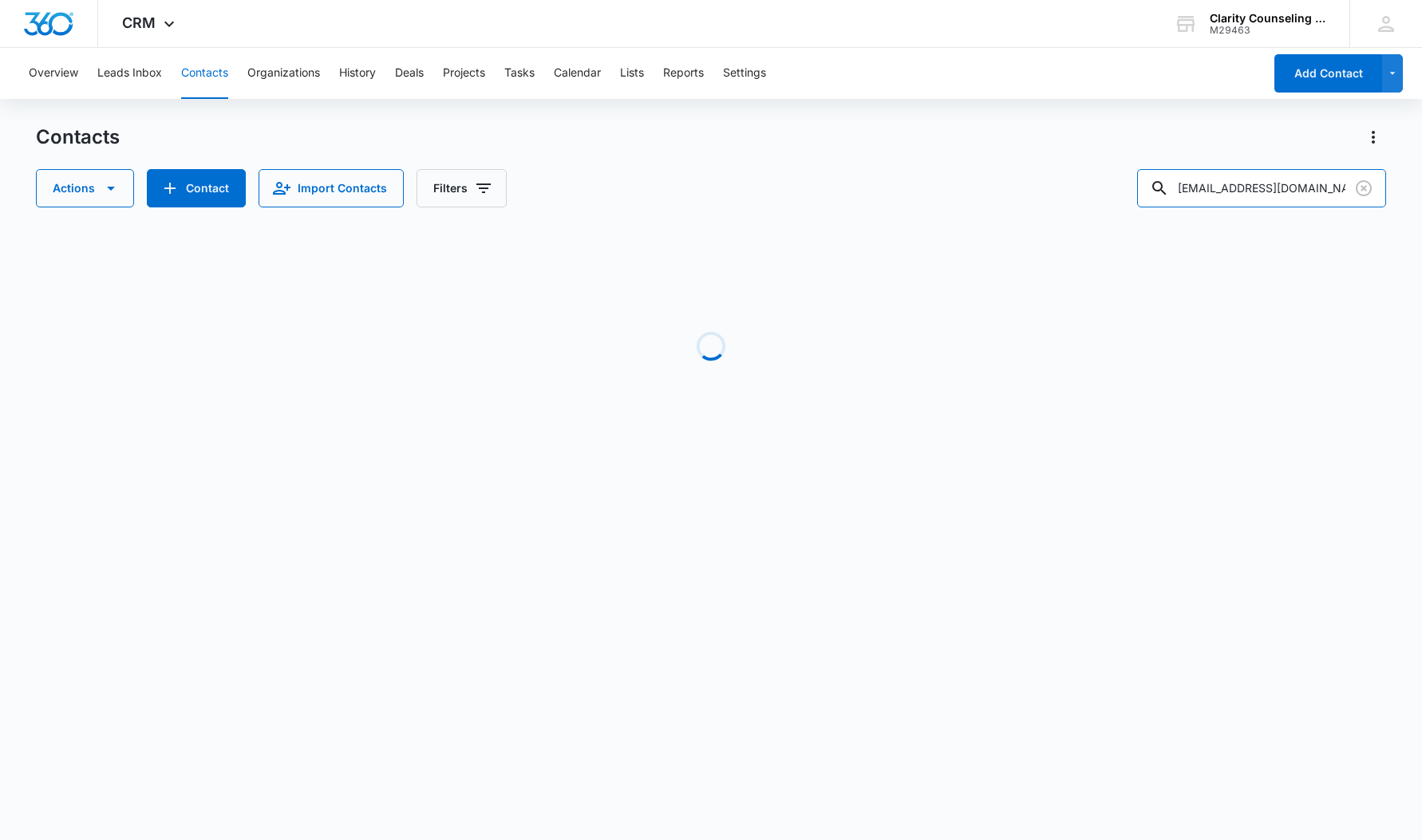
scroll to position [0, 228]
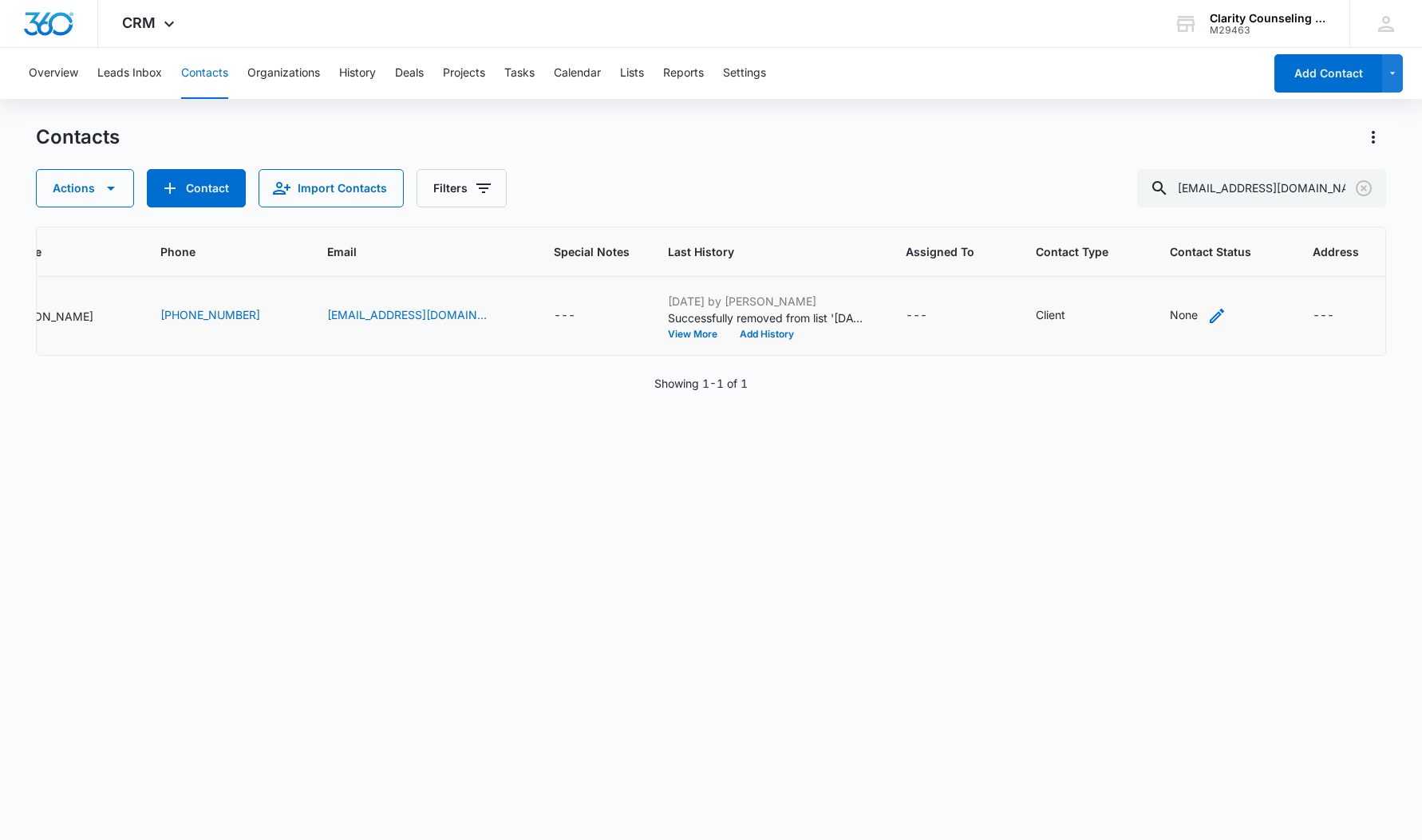
click at [1170, 315] on div "None" at bounding box center [1183, 315] width 28 height 17
drag, startPoint x: 1180, startPoint y: 211, endPoint x: 1185, endPoint y: 243, distance: 32.4
click at [1180, 211] on div at bounding box center [1160, 215] width 78 height 20
drag, startPoint x: 1173, startPoint y: 334, endPoint x: 1205, endPoint y: 274, distance: 68.0
click at [1173, 334] on p "[DATE] Reminder Email List" at bounding box center [1177, 326] width 106 height 34
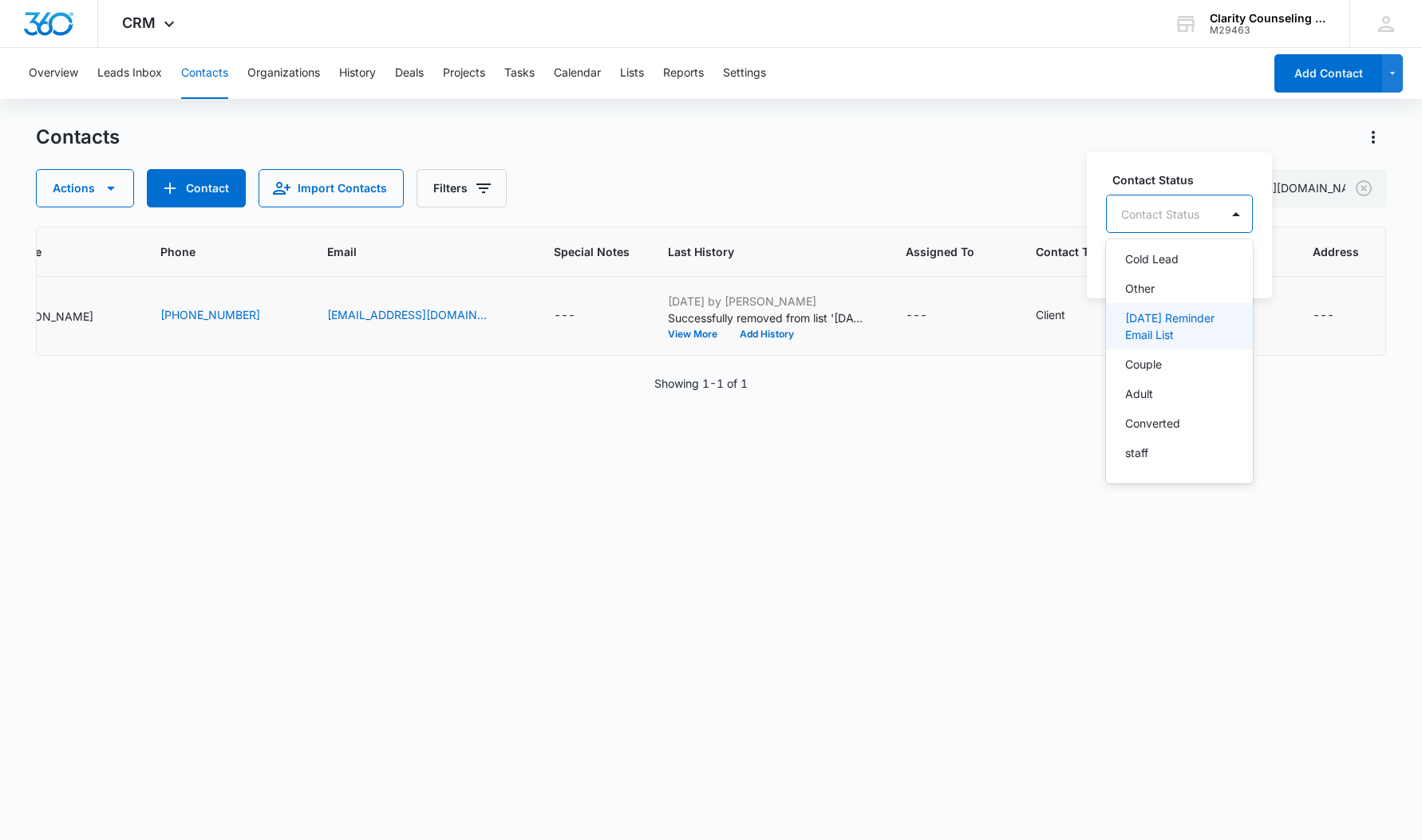
scroll to position [233, 0]
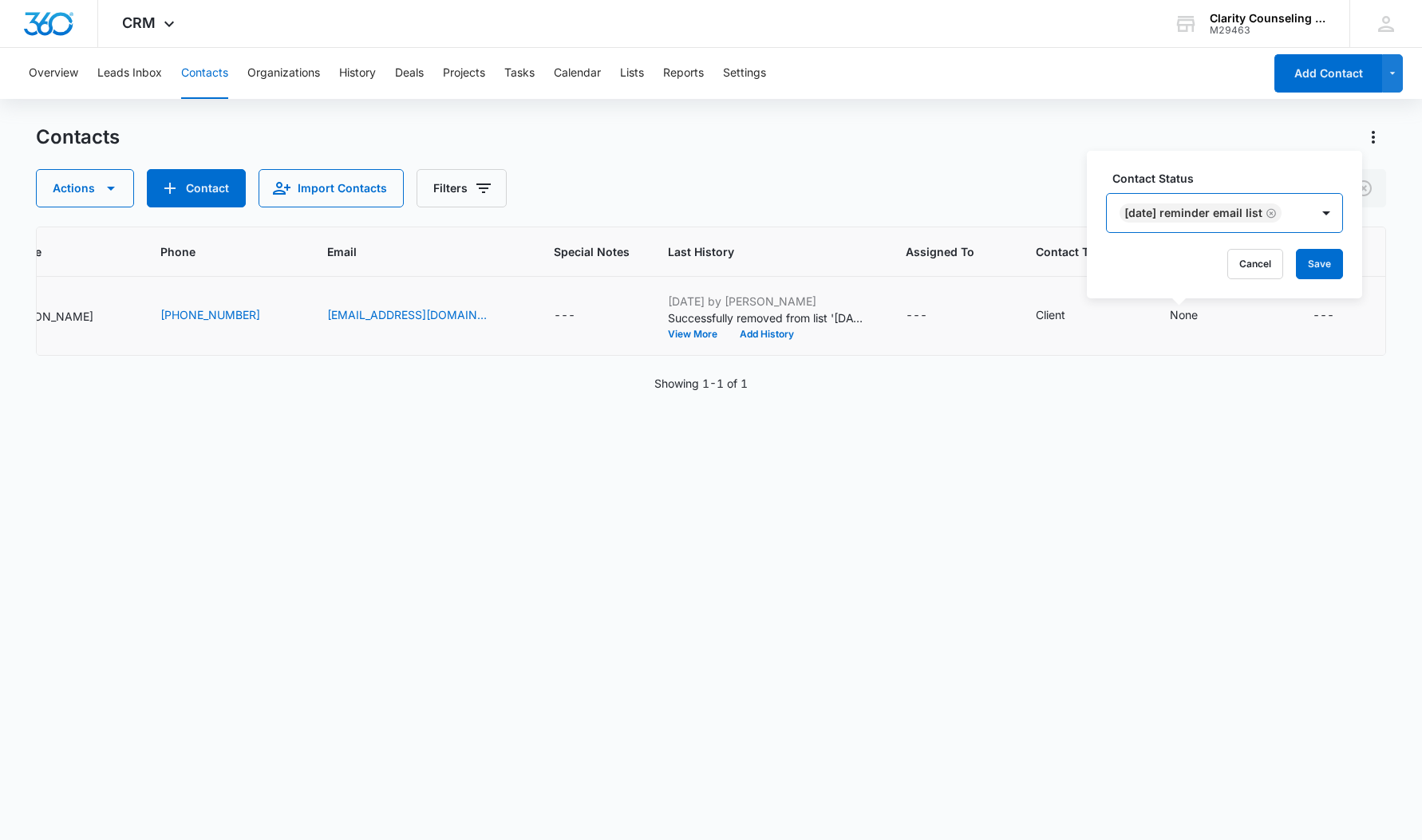
click at [1310, 217] on div "[DATE] Reminder Email List" at bounding box center [1208, 213] width 204 height 39
click at [1332, 260] on button "Save" at bounding box center [1319, 263] width 47 height 30
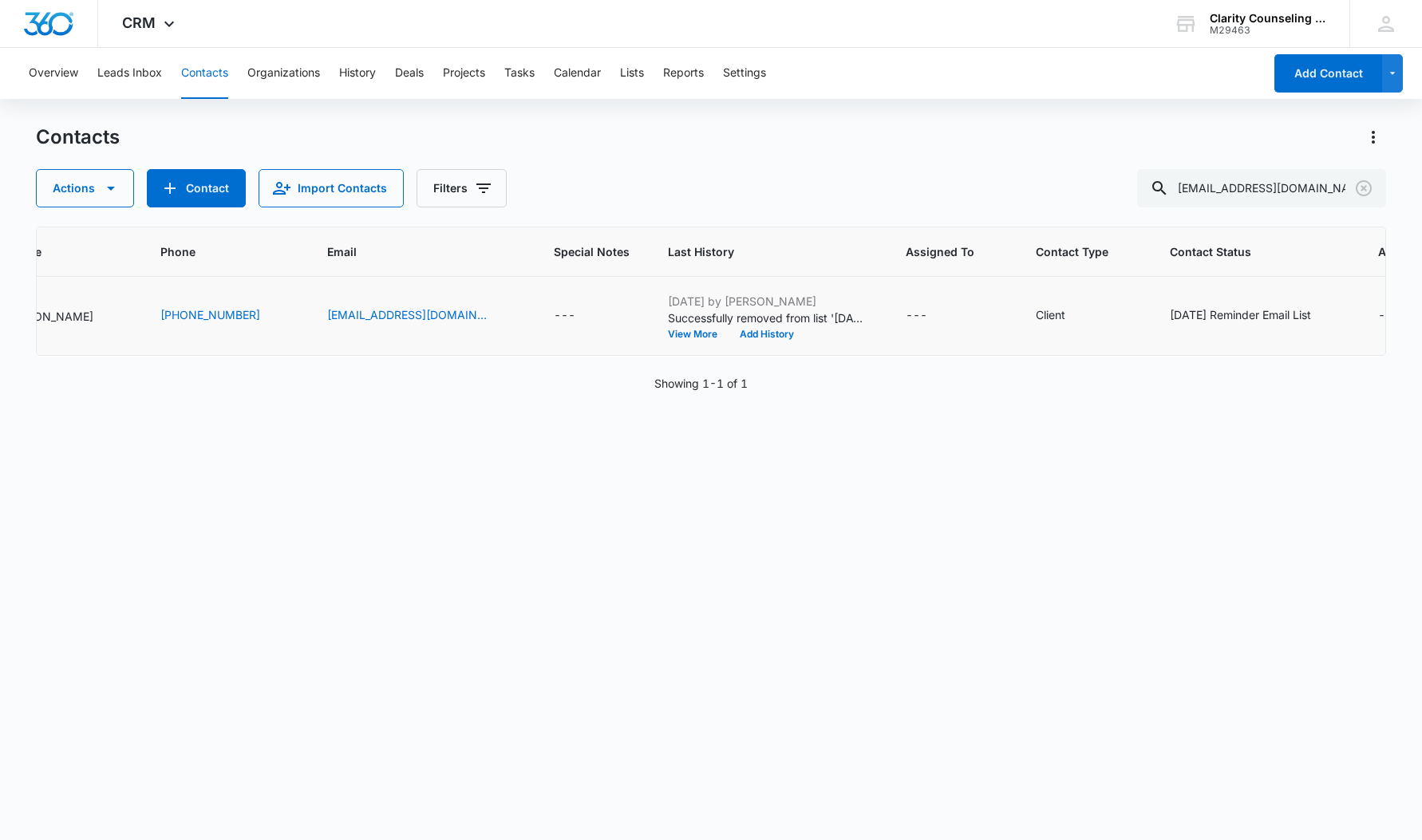
click at [1361, 182] on icon "Clear" at bounding box center [1363, 188] width 16 height 16
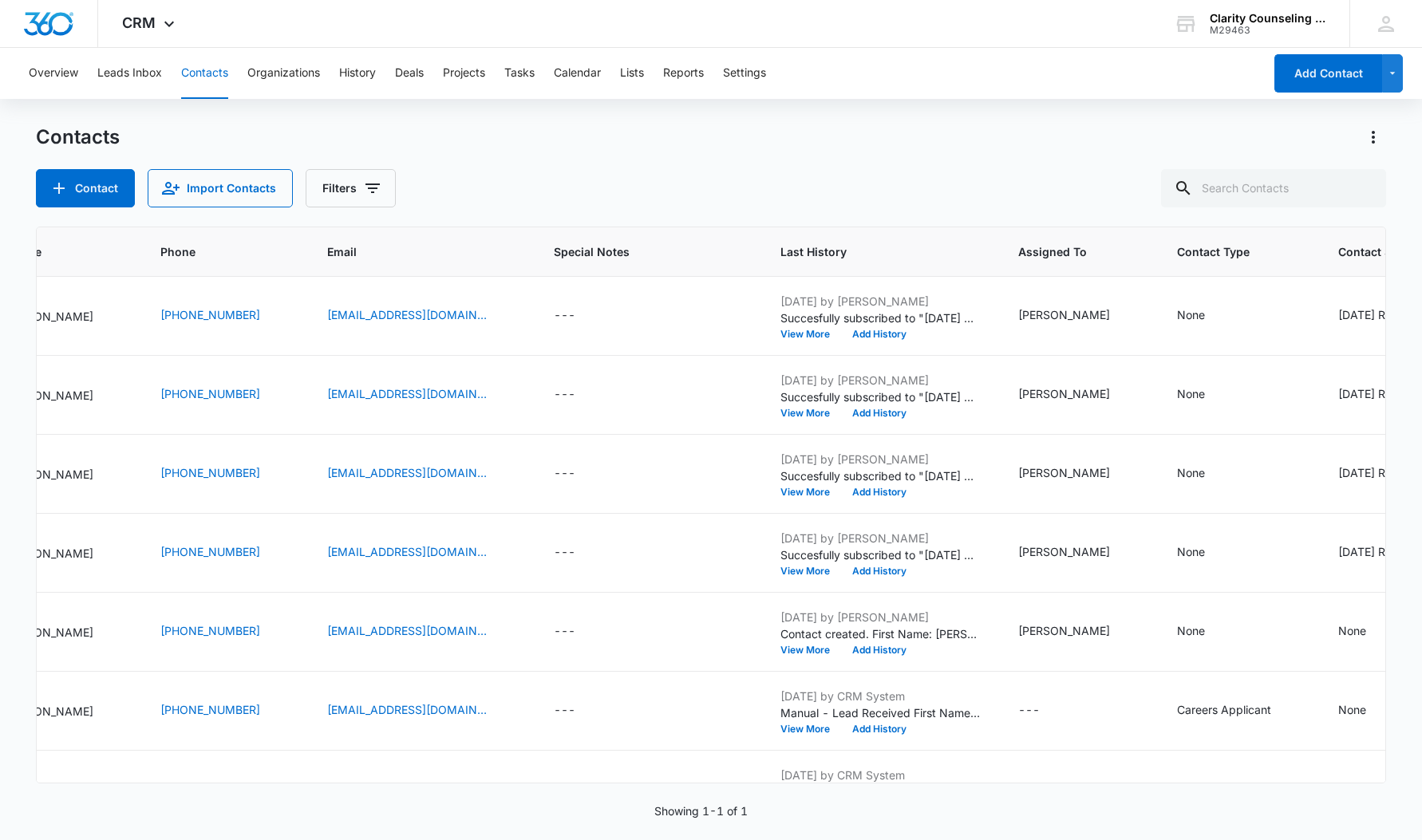
click at [1361, 182] on div at bounding box center [1364, 188] width 26 height 39
type input "[EMAIL_ADDRESS][DOMAIN_NAME]"
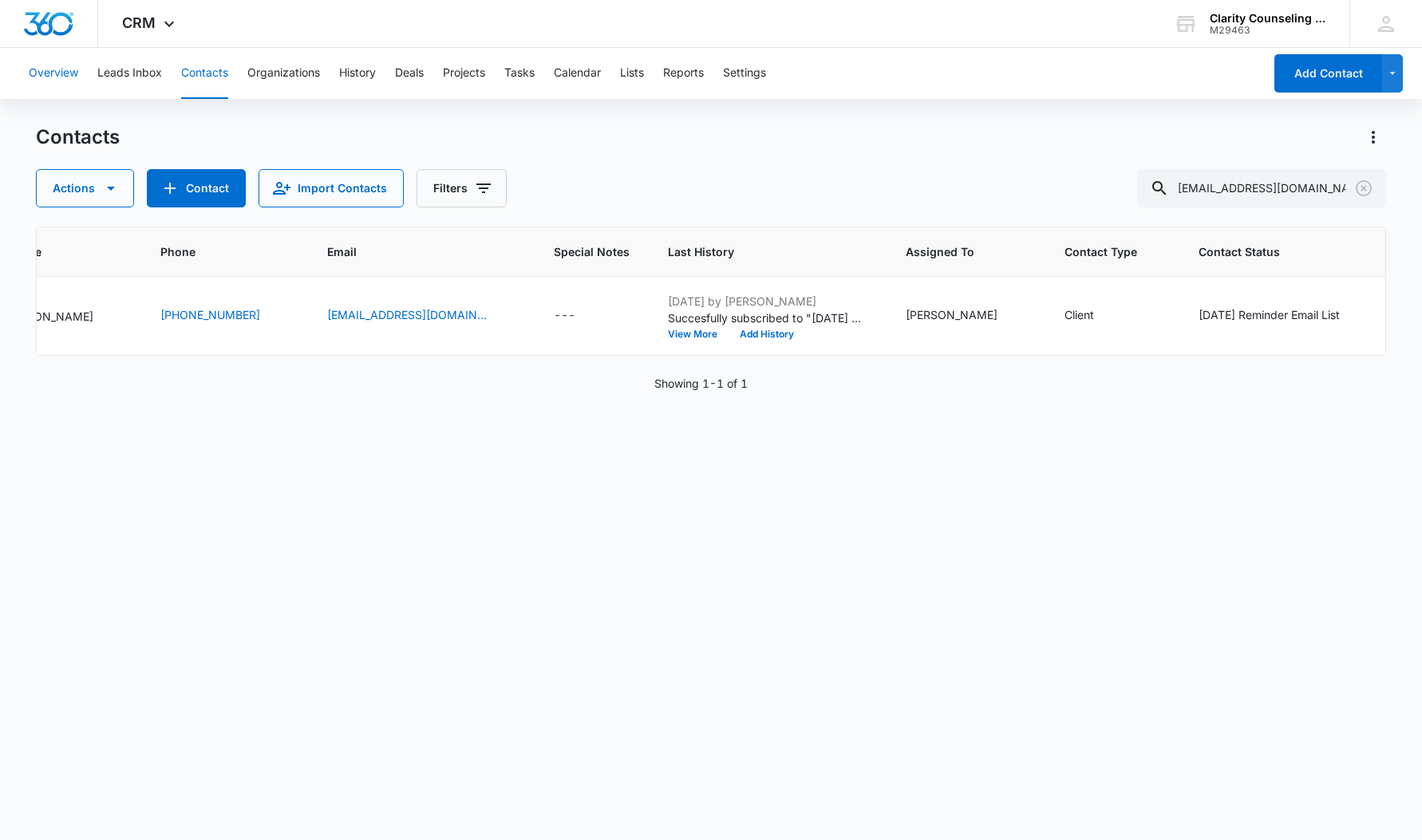
click at [1368, 187] on icon "Clear" at bounding box center [1363, 188] width 19 height 19
click at [1368, 187] on div at bounding box center [1364, 188] width 26 height 39
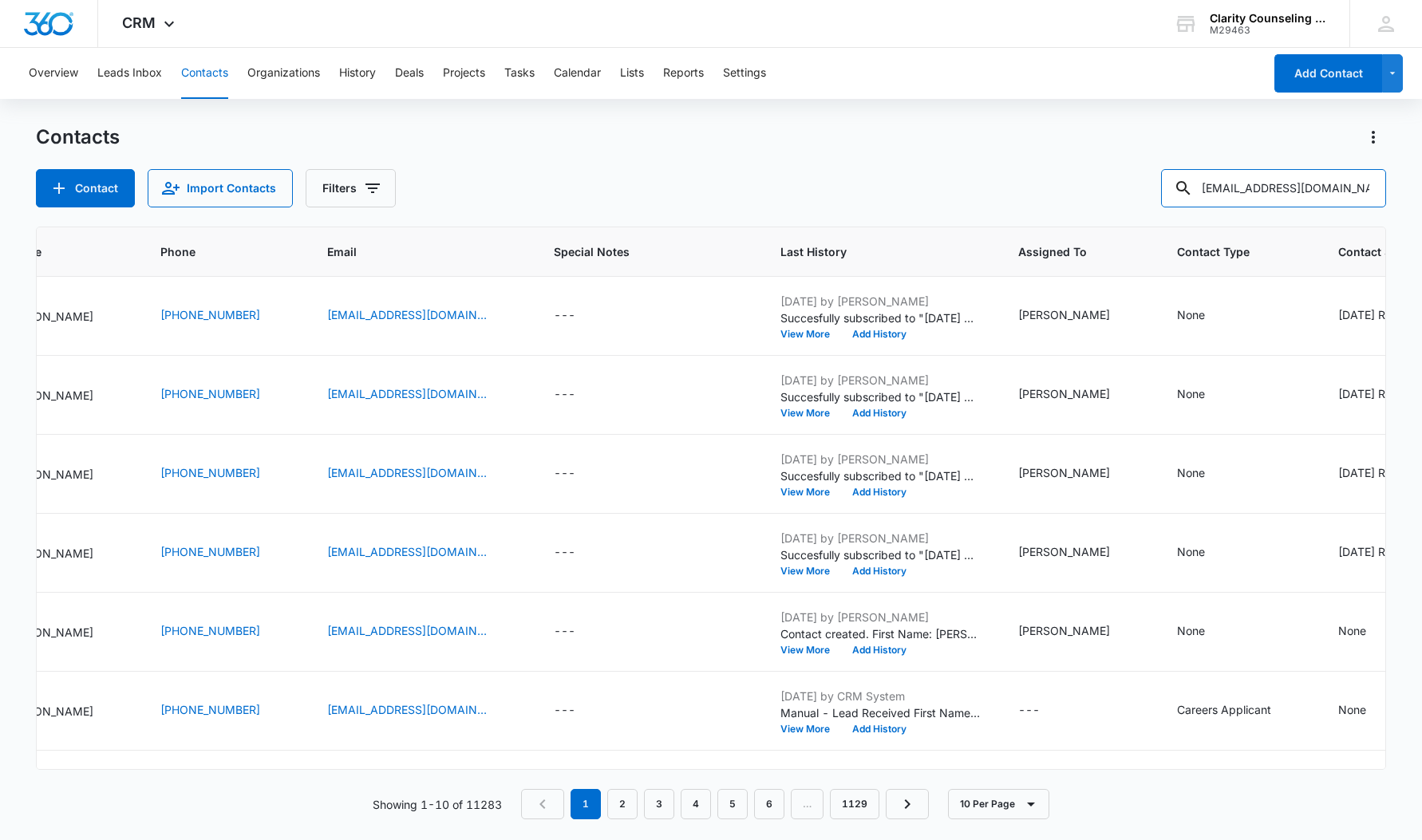
type input "[EMAIL_ADDRESS][DOMAIN_NAME]"
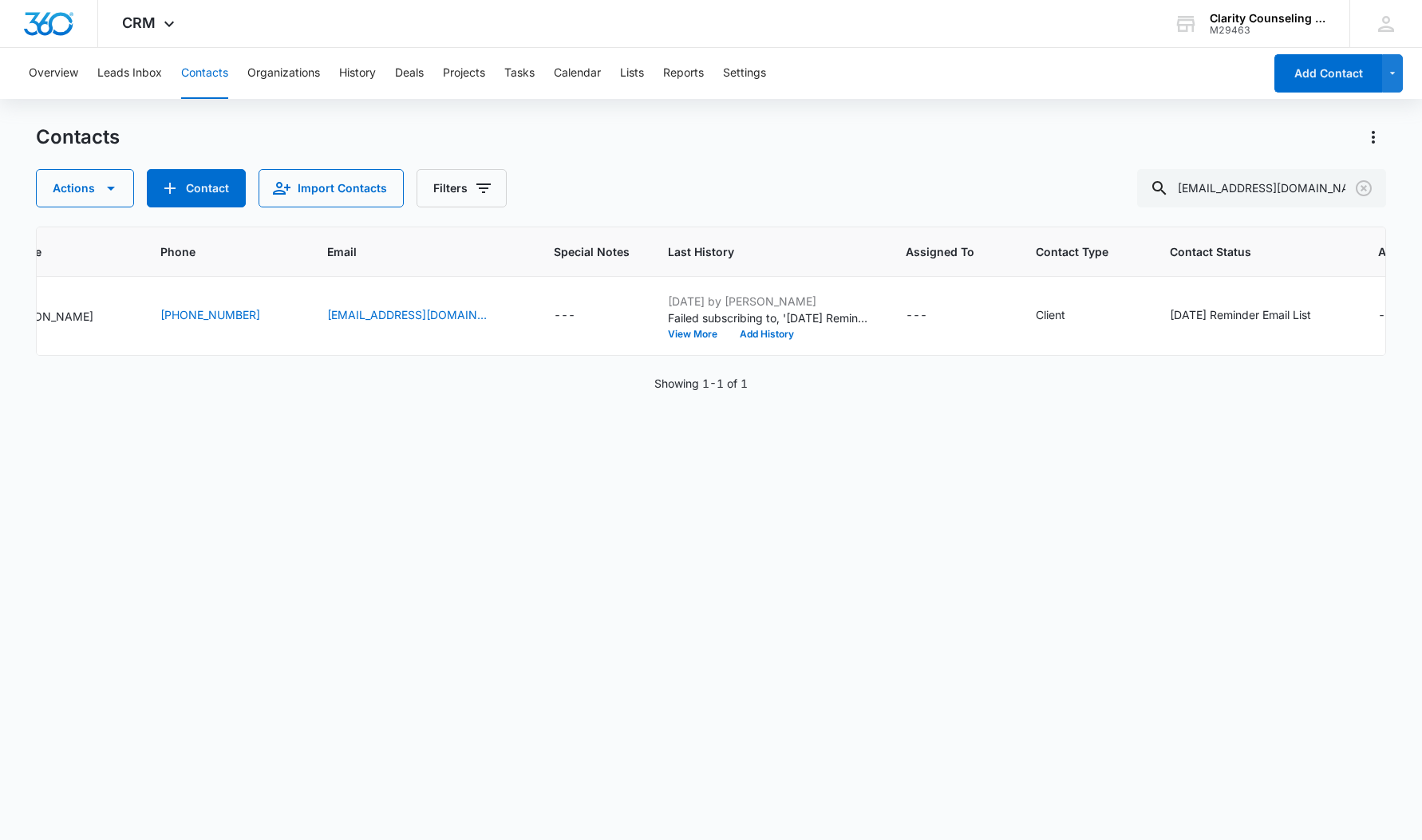
click at [1366, 190] on icon "Clear" at bounding box center [1363, 188] width 16 height 16
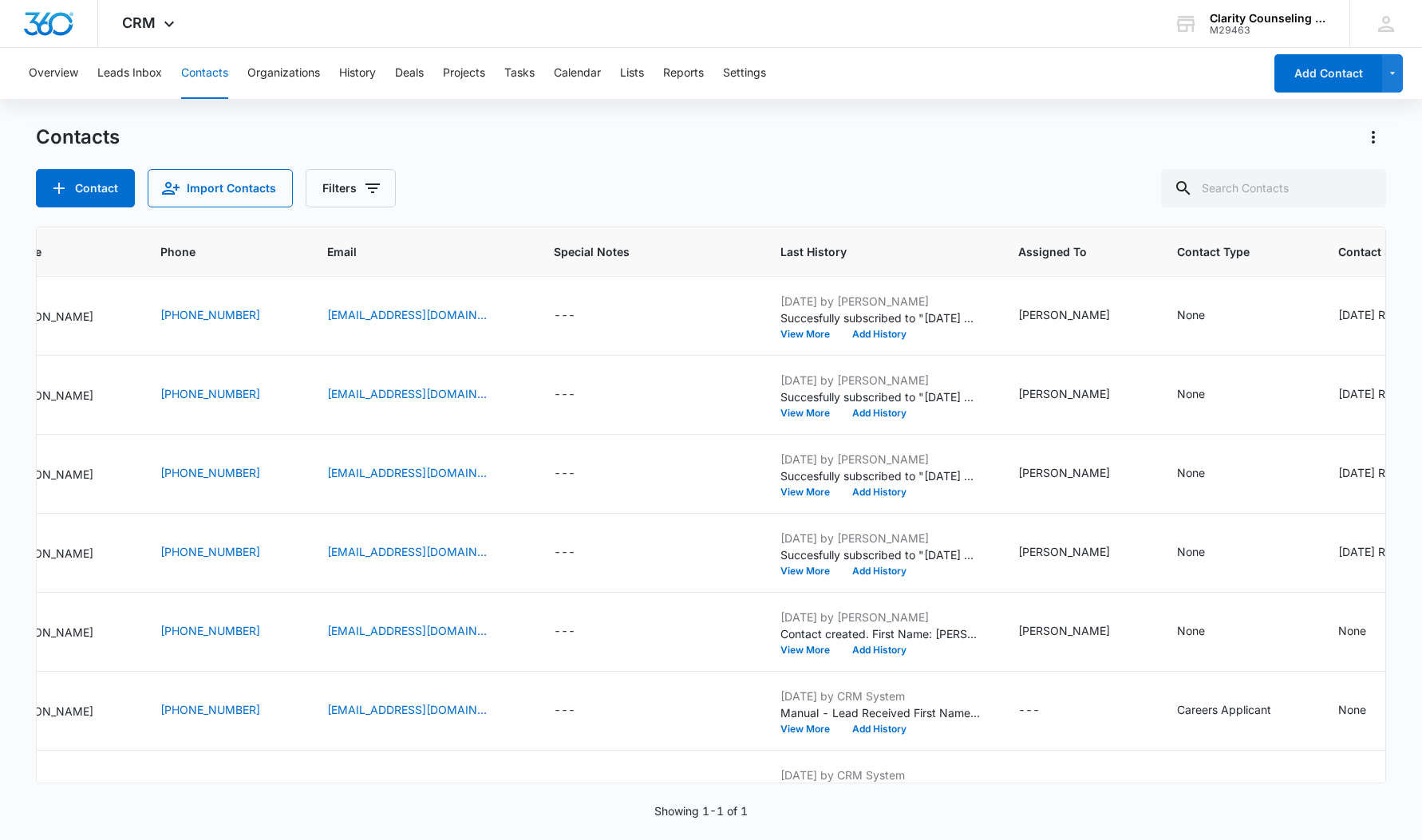
click at [1366, 190] on div at bounding box center [1364, 188] width 26 height 39
type input "[EMAIL_ADDRESS][DOMAIN_NAME]"
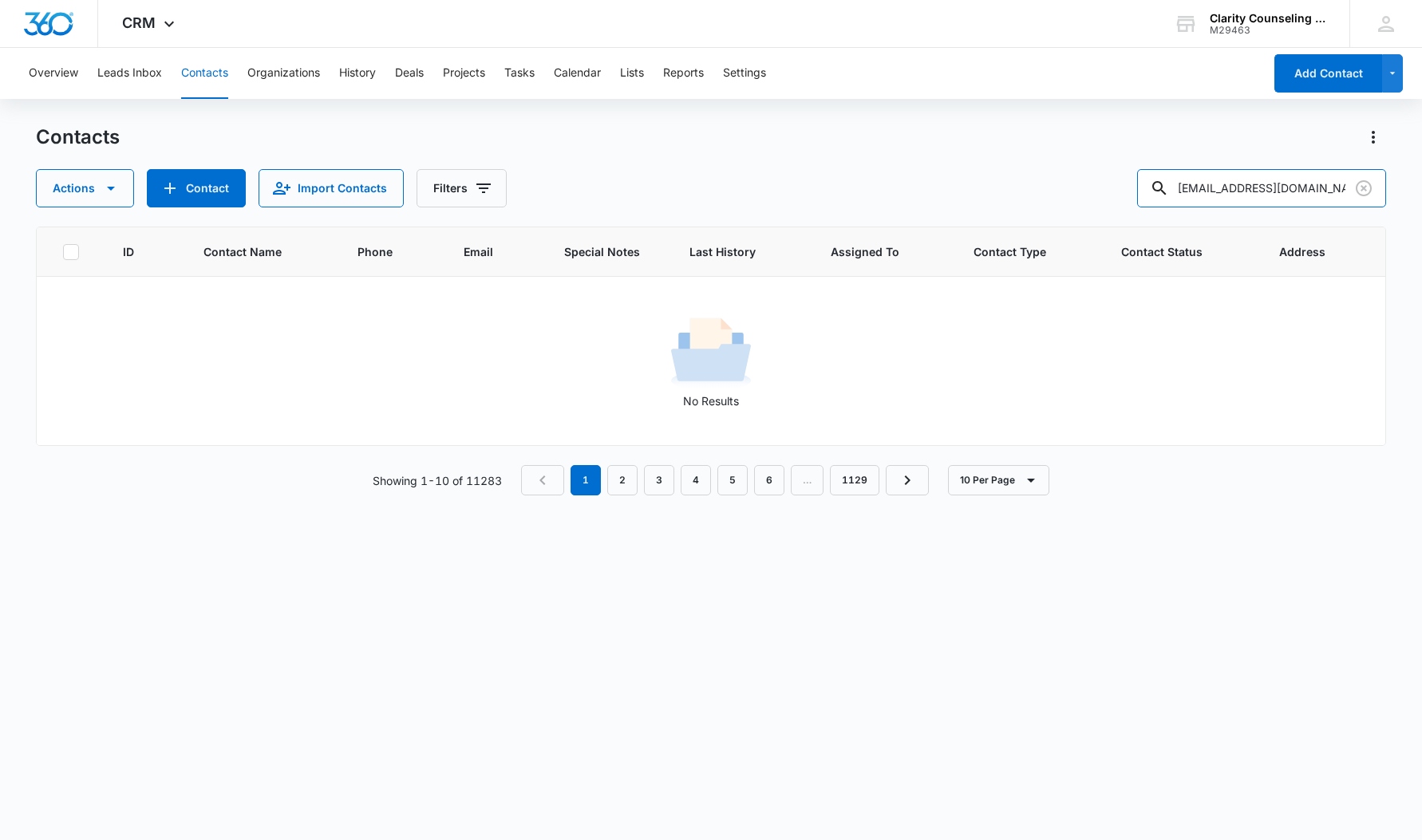
scroll to position [0, 0]
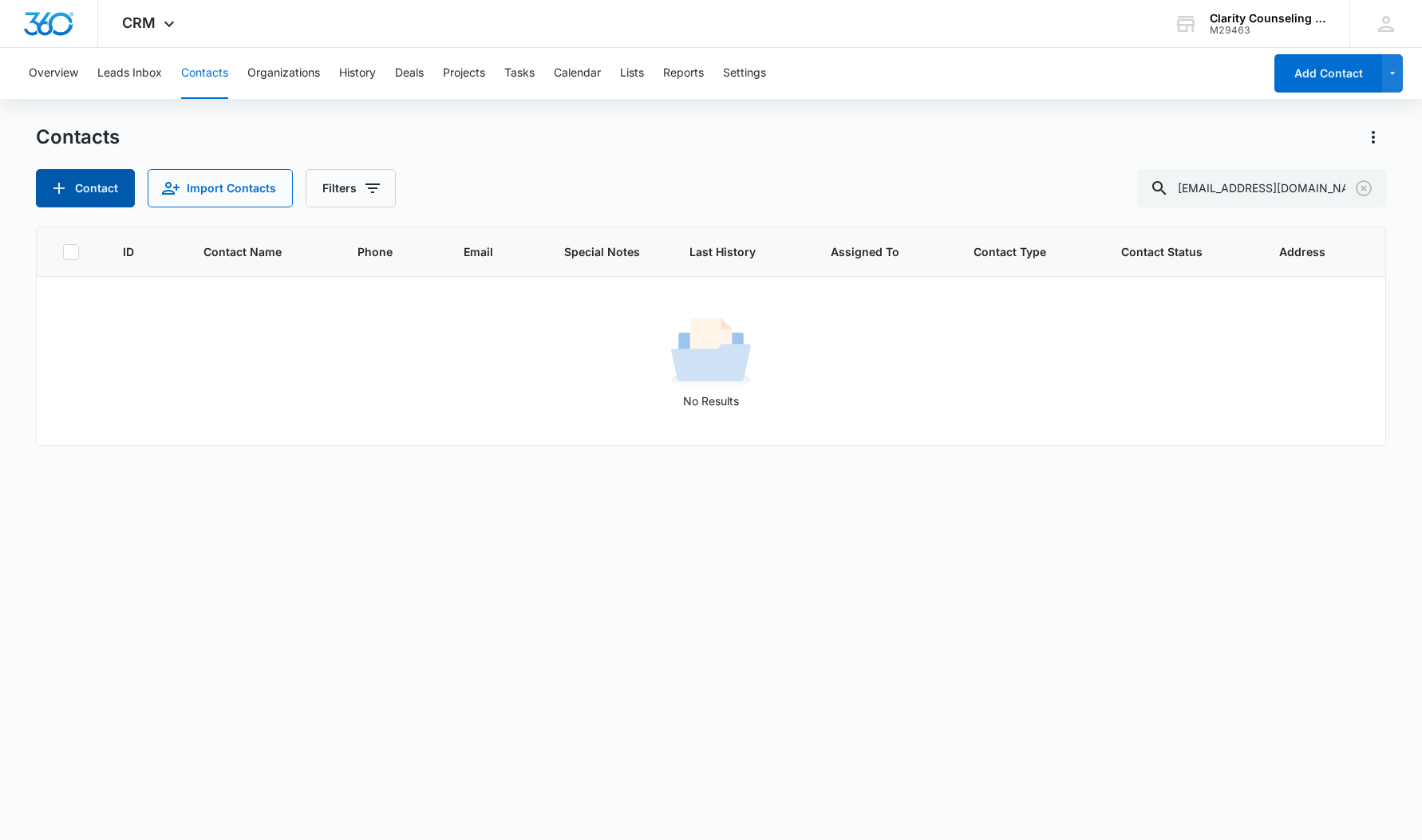
click at [41, 180] on button "Contact" at bounding box center [85, 188] width 99 height 39
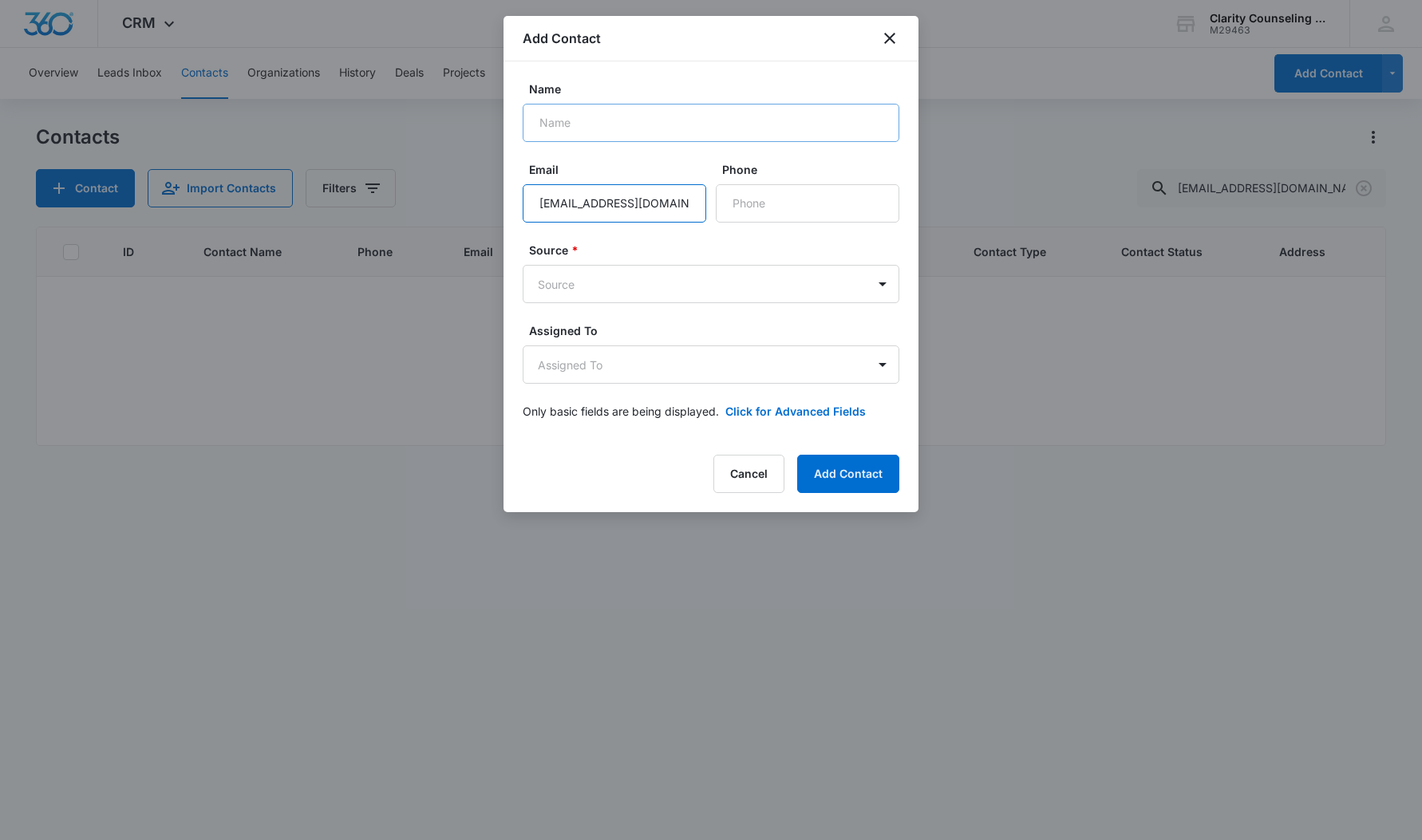
type input "[EMAIL_ADDRESS][DOMAIN_NAME]"
drag, startPoint x: 638, startPoint y: 127, endPoint x: 605, endPoint y: 127, distance: 33.0
click at [637, 127] on input "Name" at bounding box center [711, 123] width 377 height 39
type input "[PERSON_NAME]"
type input "[PHONE_NUMBER]"
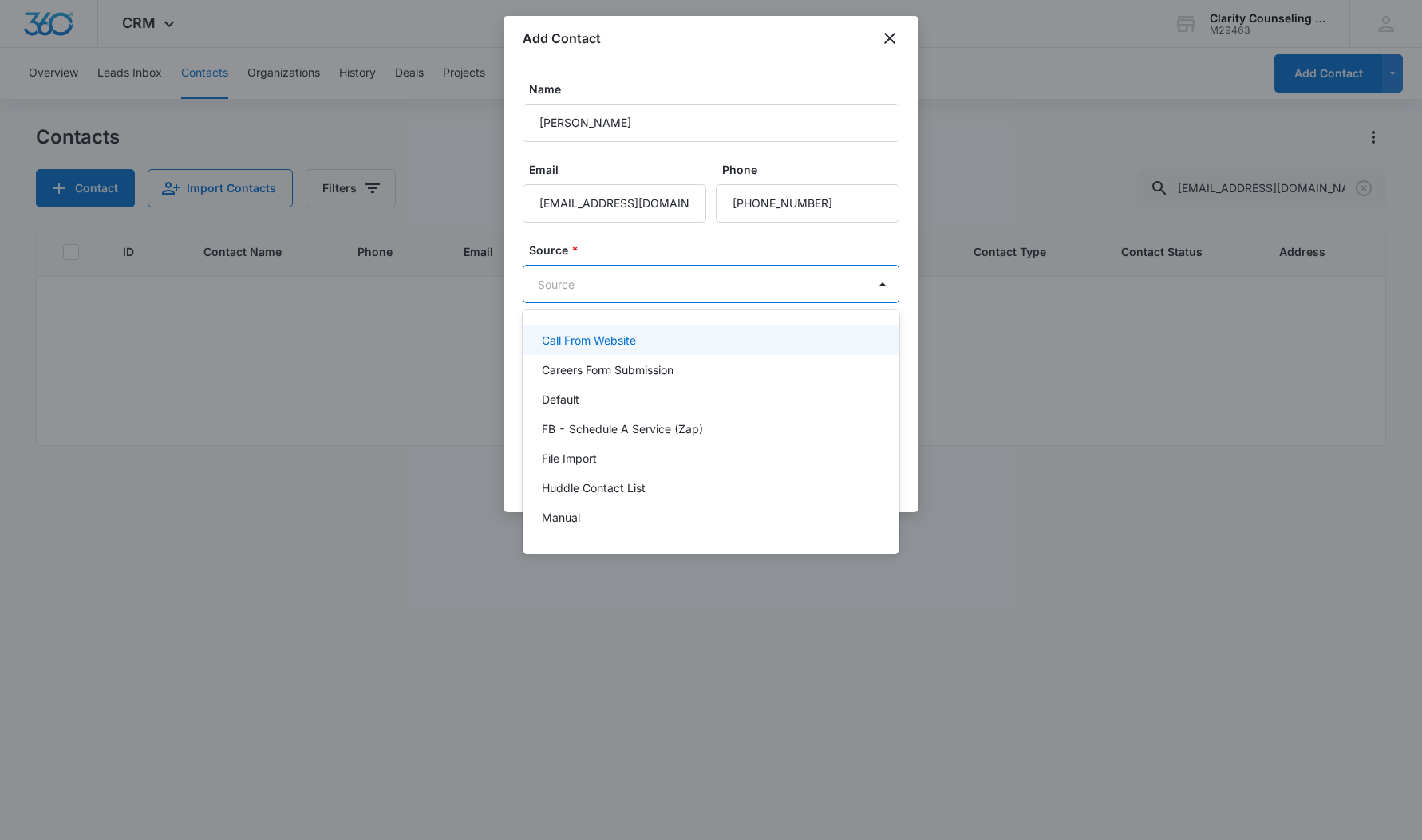
drag, startPoint x: 687, startPoint y: 283, endPoint x: 690, endPoint y: 300, distance: 17.3
click at [687, 283] on body "CRM Apps Reputation Websites Forms CRM Email Social Content Ads Intelligence Fi…" at bounding box center [711, 420] width 1422 height 840
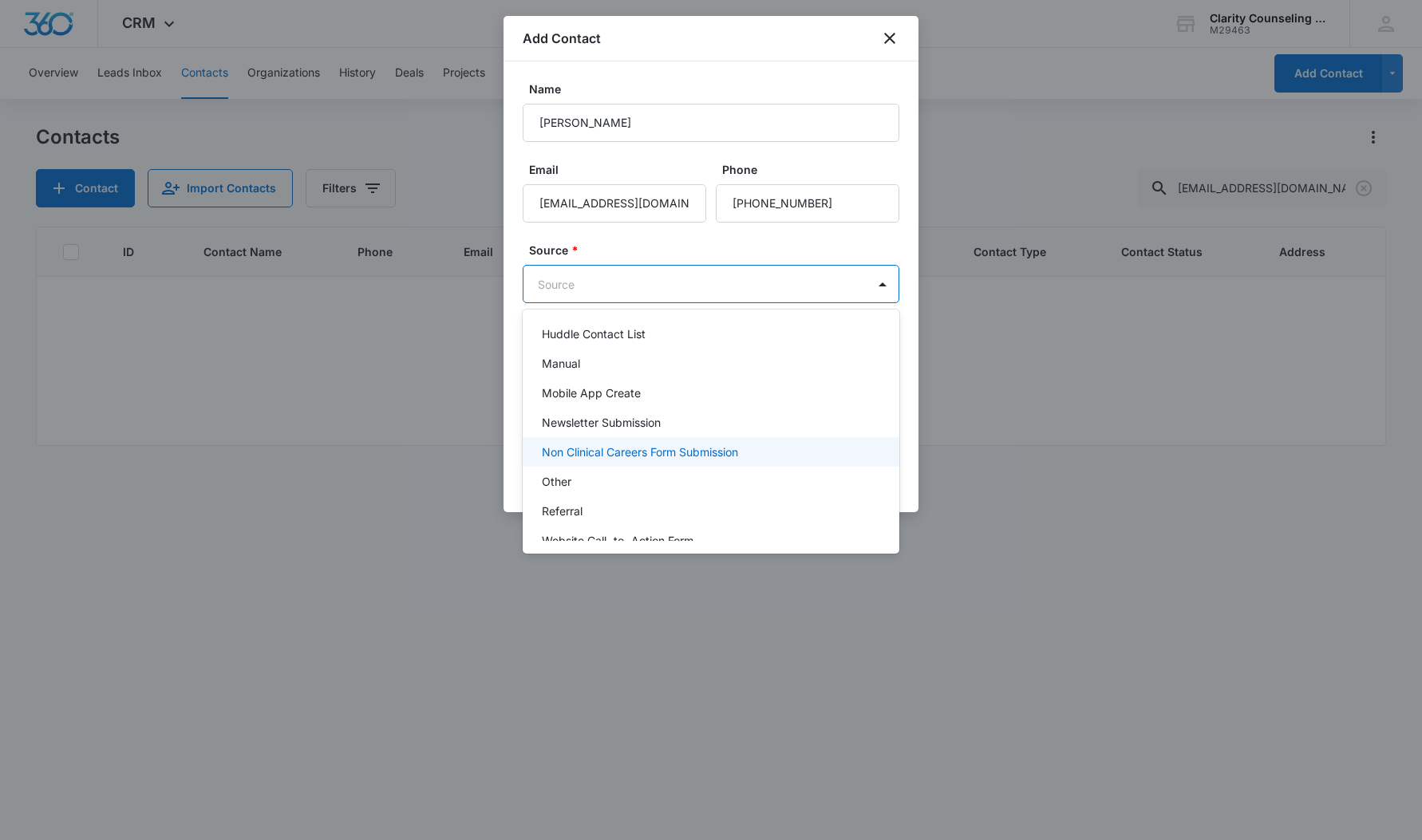
scroll to position [174, 0]
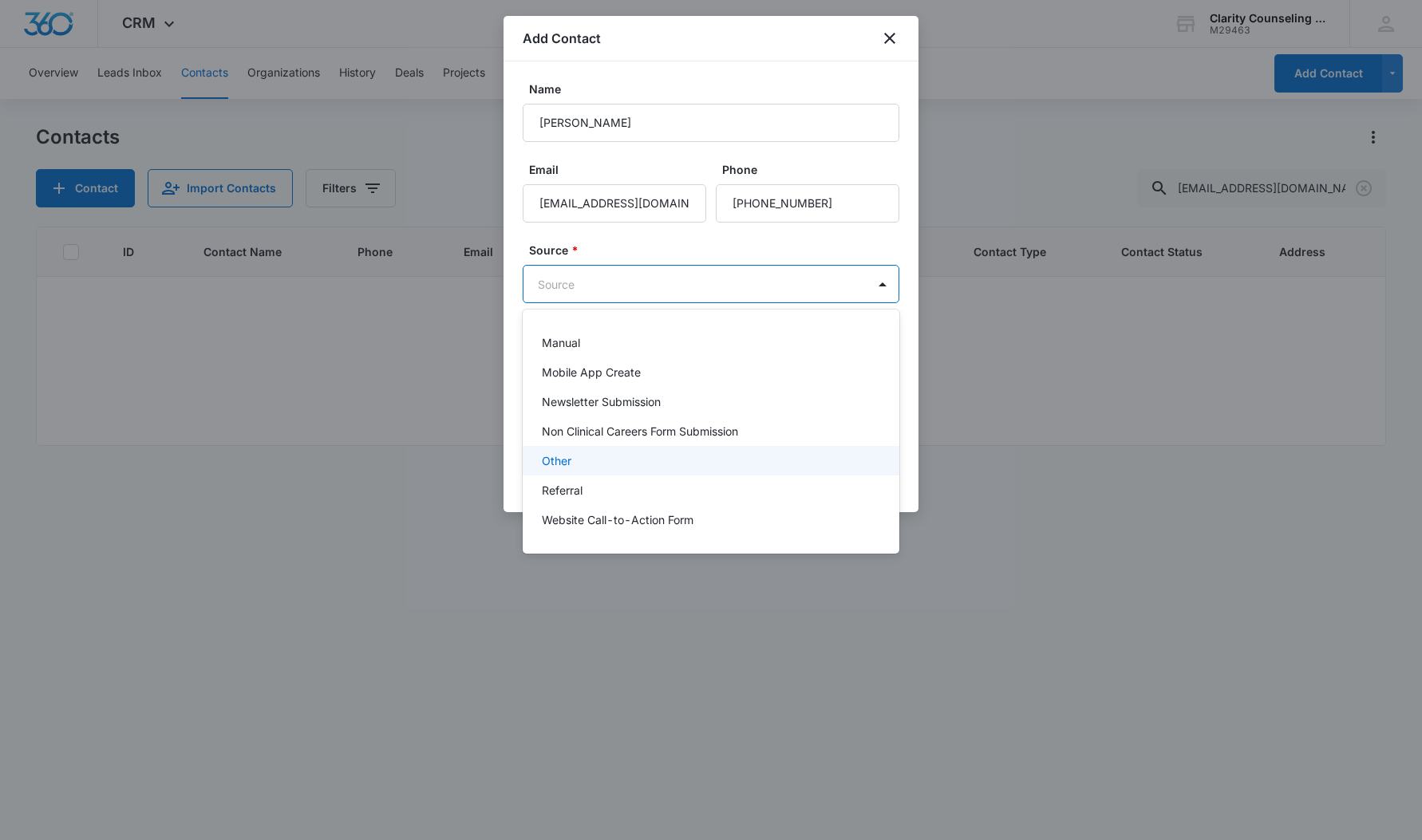
click at [588, 463] on div "Other" at bounding box center [709, 460] width 335 height 17
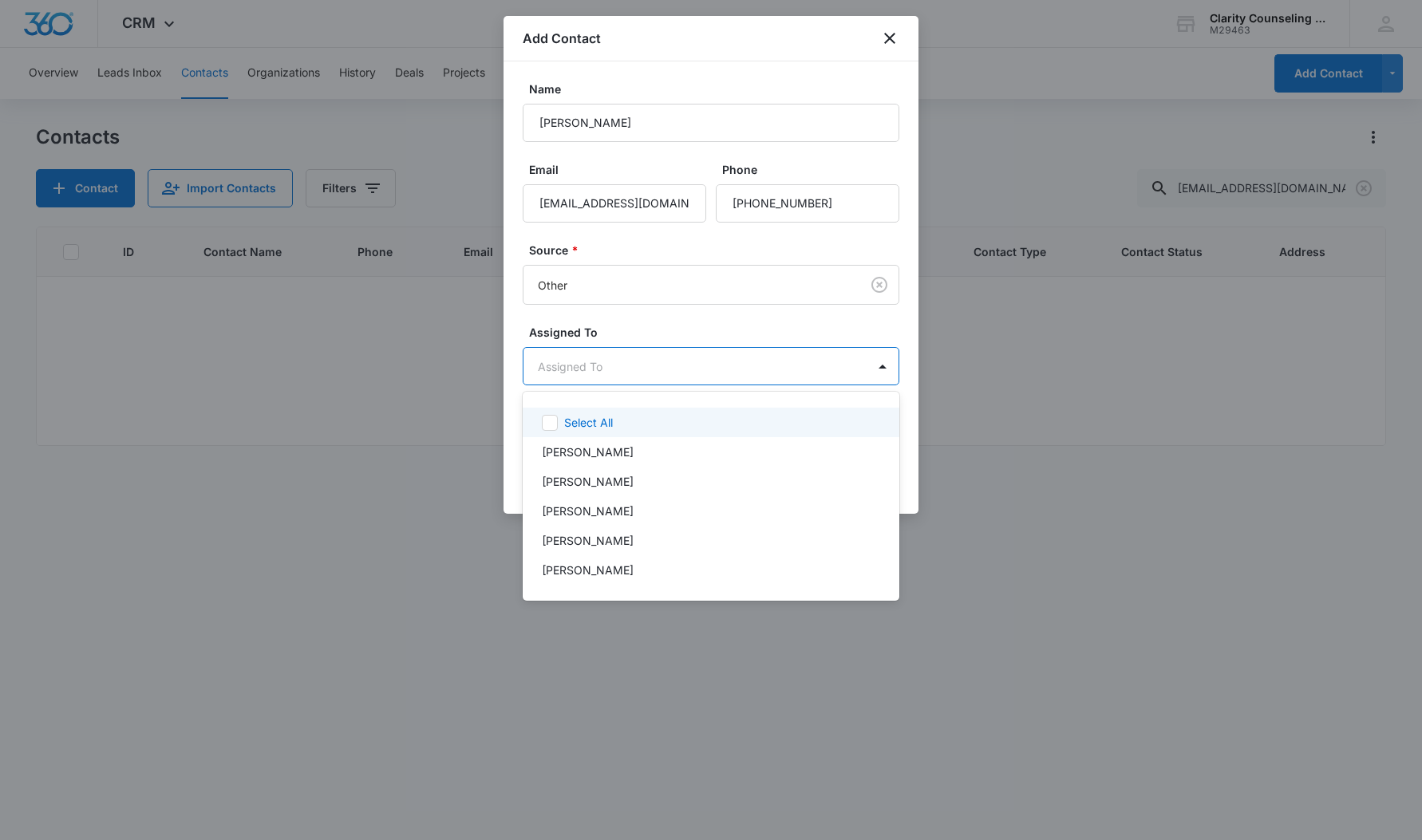
click at [618, 359] on body "CRM Apps Reputation Websites Forms CRM Email Social Content Ads Intelligence Fi…" at bounding box center [711, 420] width 1422 height 840
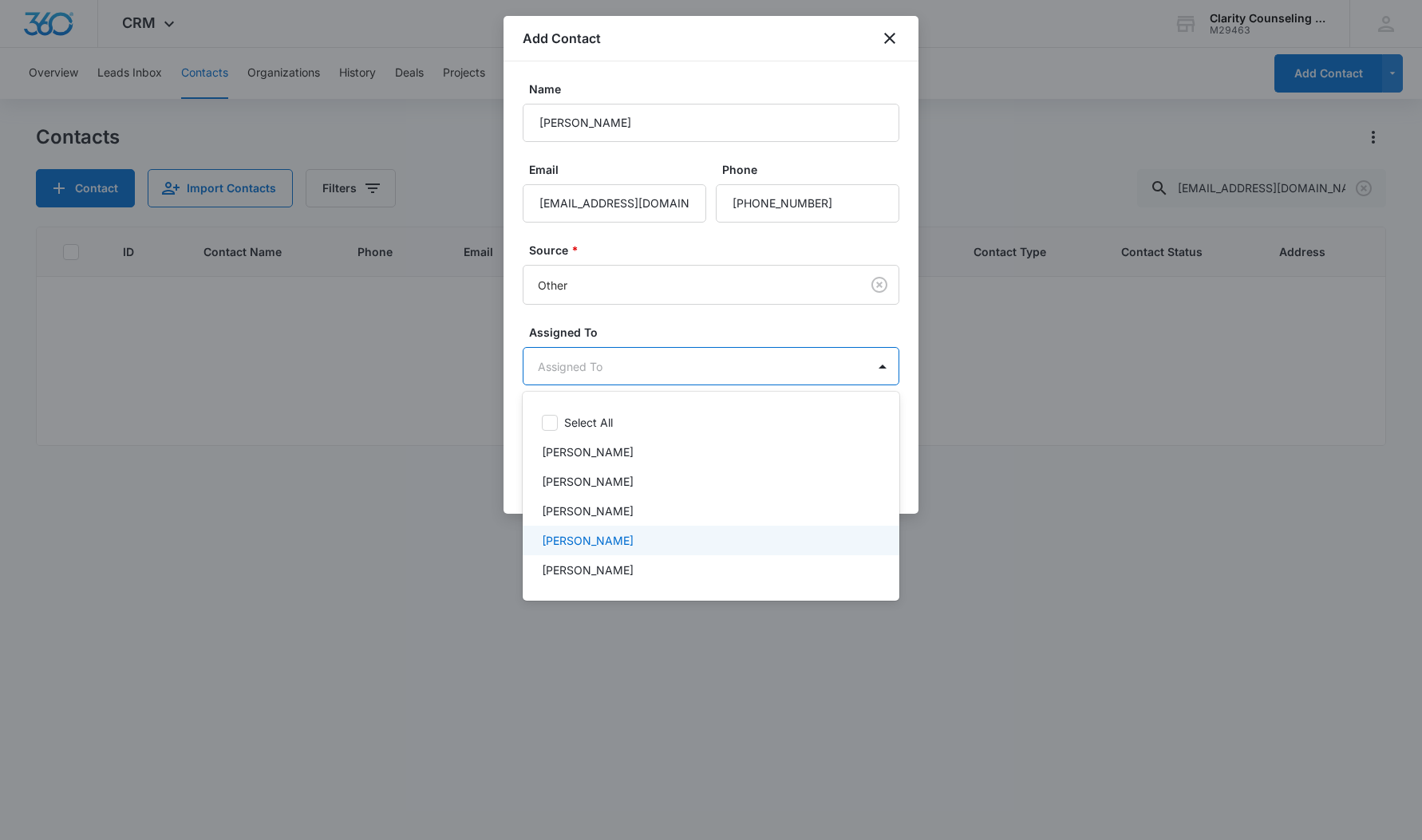
drag, startPoint x: 628, startPoint y: 536, endPoint x: 650, endPoint y: 469, distance: 70.5
click at [628, 535] on p "[PERSON_NAME]" at bounding box center [588, 540] width 92 height 17
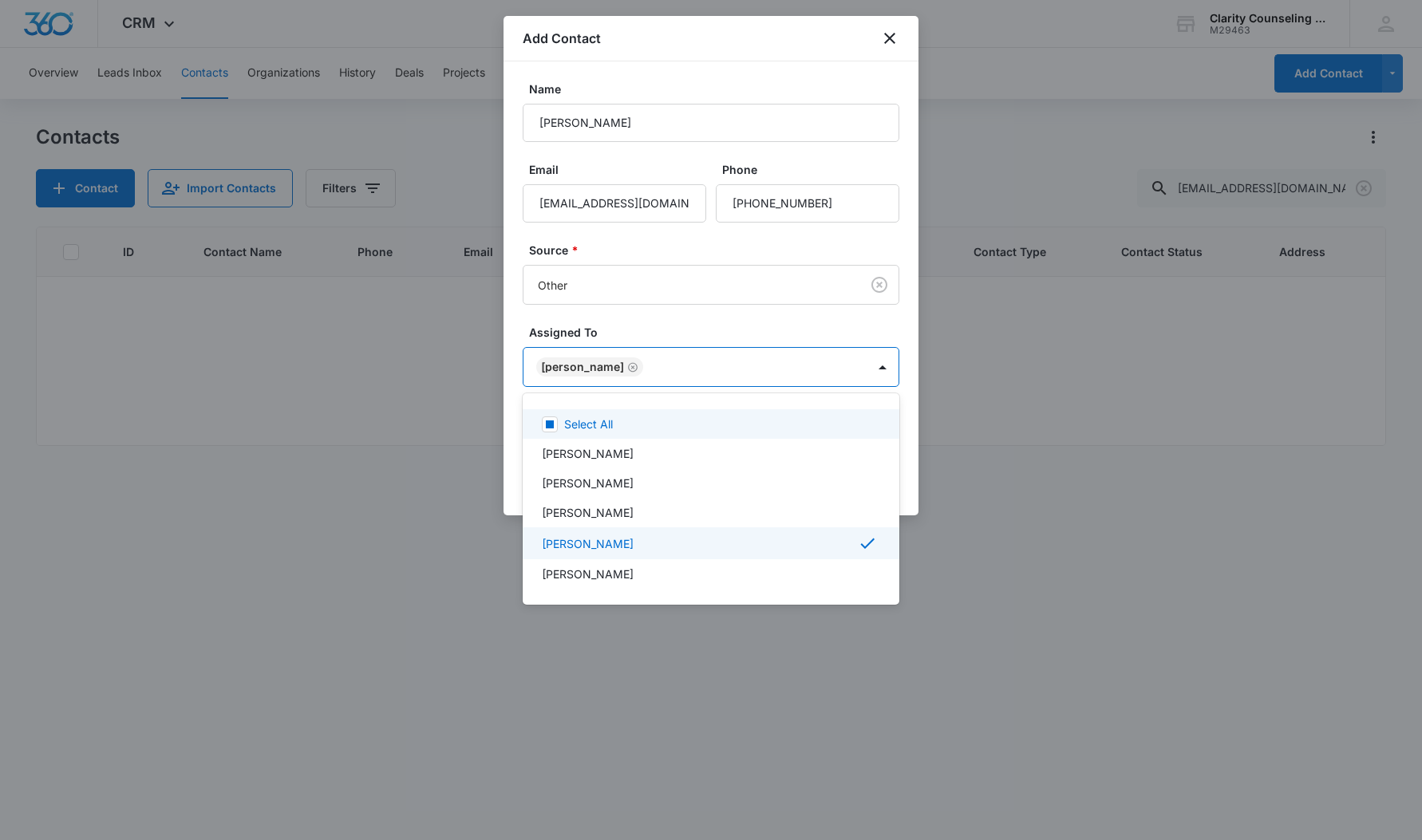
drag, startPoint x: 698, startPoint y: 236, endPoint x: 734, endPoint y: 256, distance: 41.2
click at [698, 236] on div at bounding box center [711, 420] width 1422 height 840
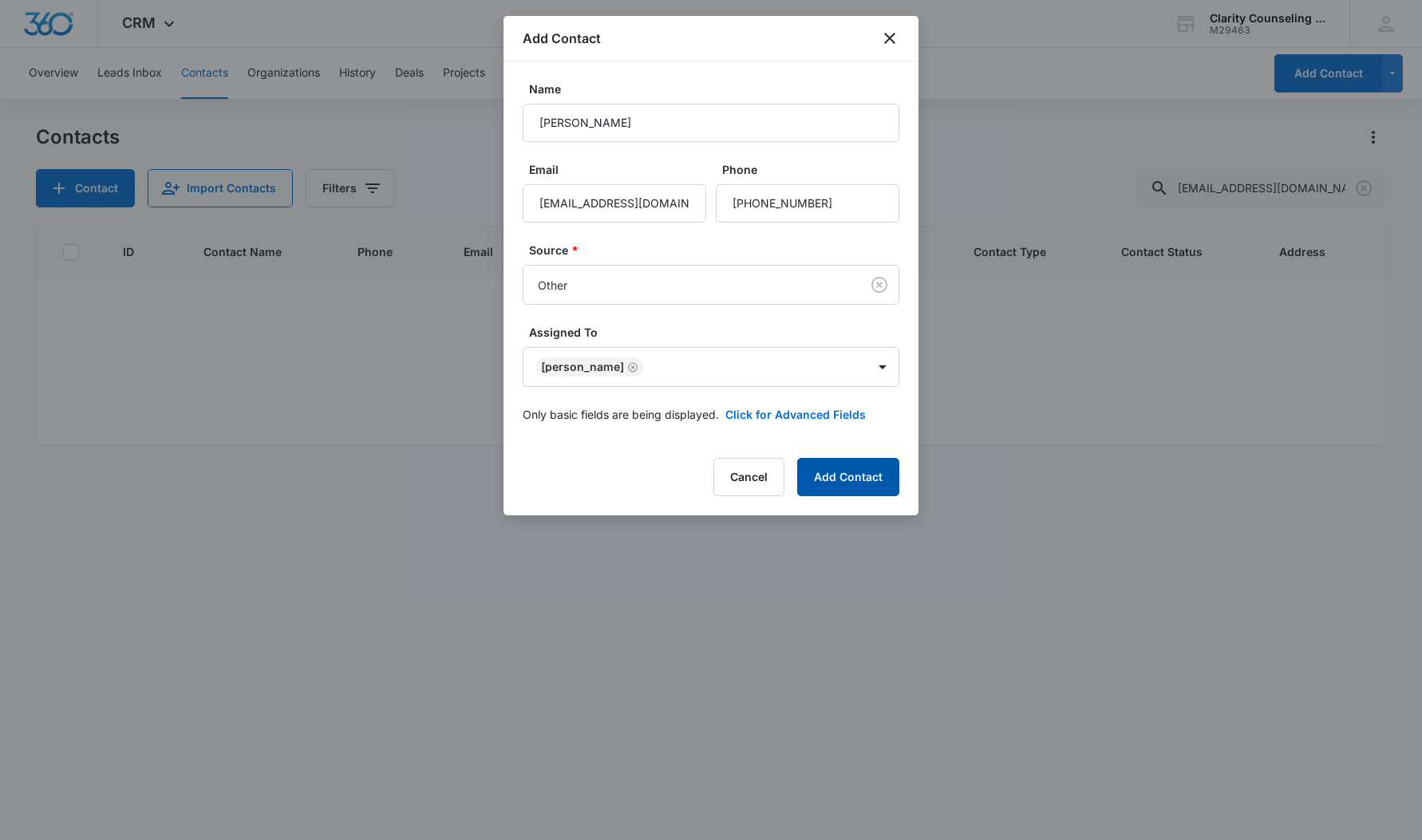
click at [834, 484] on button "Add Contact" at bounding box center [848, 477] width 102 height 39
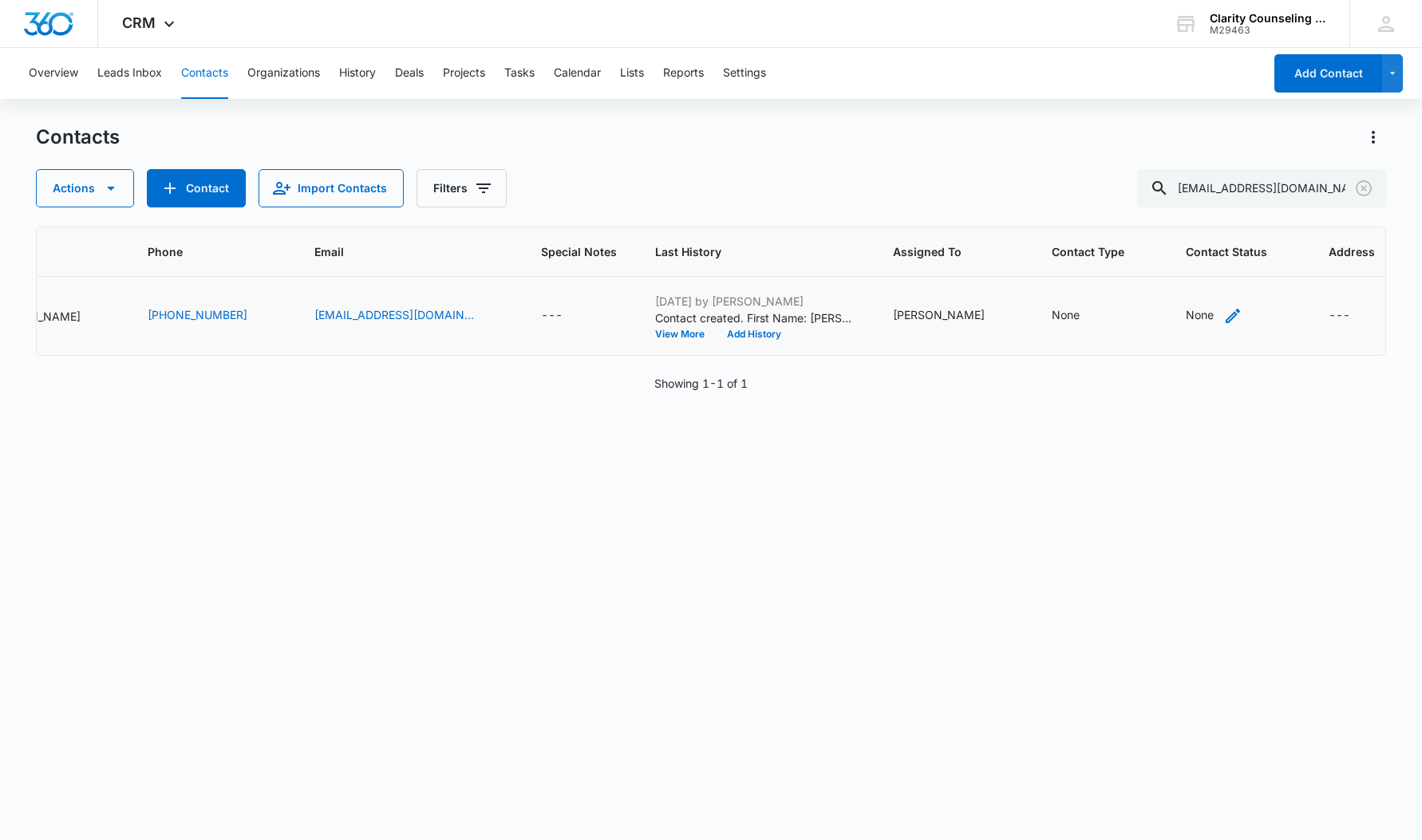
scroll to position [0, 240]
click at [1186, 314] on div "None" at bounding box center [1200, 315] width 28 height 17
click at [1177, 210] on div at bounding box center [1179, 201] width 166 height 39
click at [1221, 211] on div at bounding box center [1236, 214] width 32 height 37
click at [1200, 322] on p "[DATE] Reminder Email List" at bounding box center [1177, 326] width 106 height 34
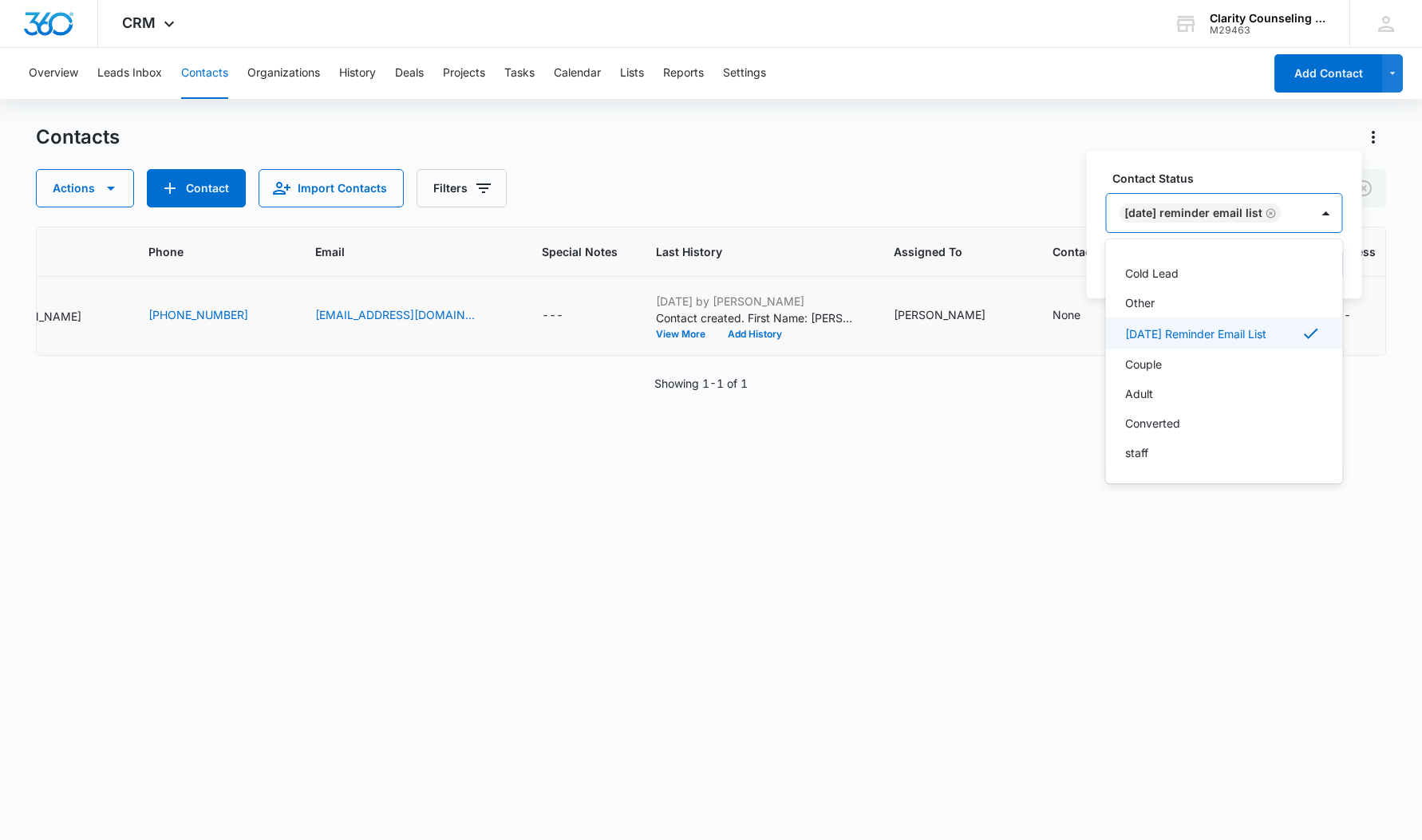
scroll to position [233, 0]
click at [1334, 211] on div at bounding box center [1327, 213] width 26 height 26
click at [1335, 260] on button "Save" at bounding box center [1319, 263] width 47 height 30
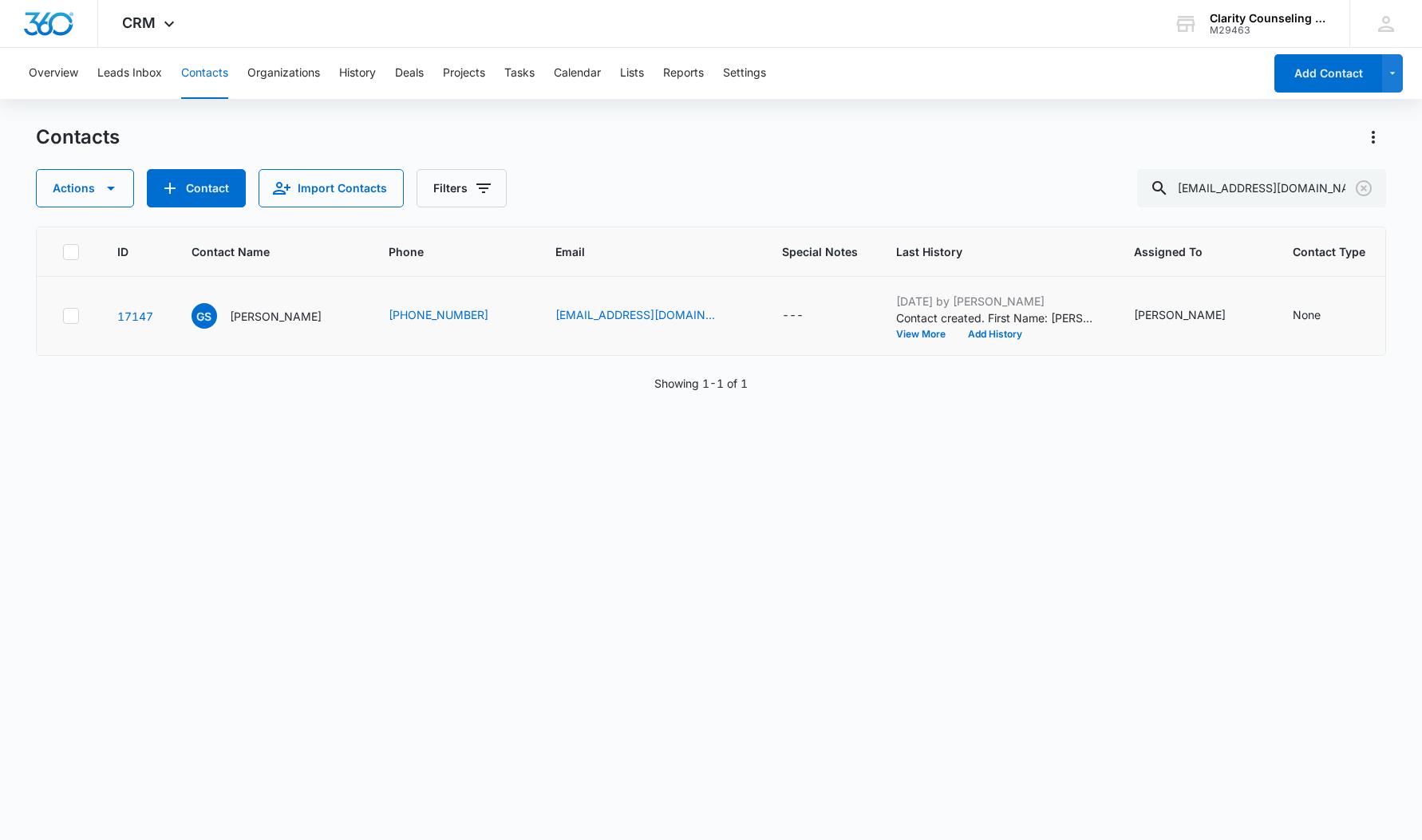
scroll to position [0, 0]
click at [1367, 188] on icon "Clear" at bounding box center [1363, 188] width 19 height 19
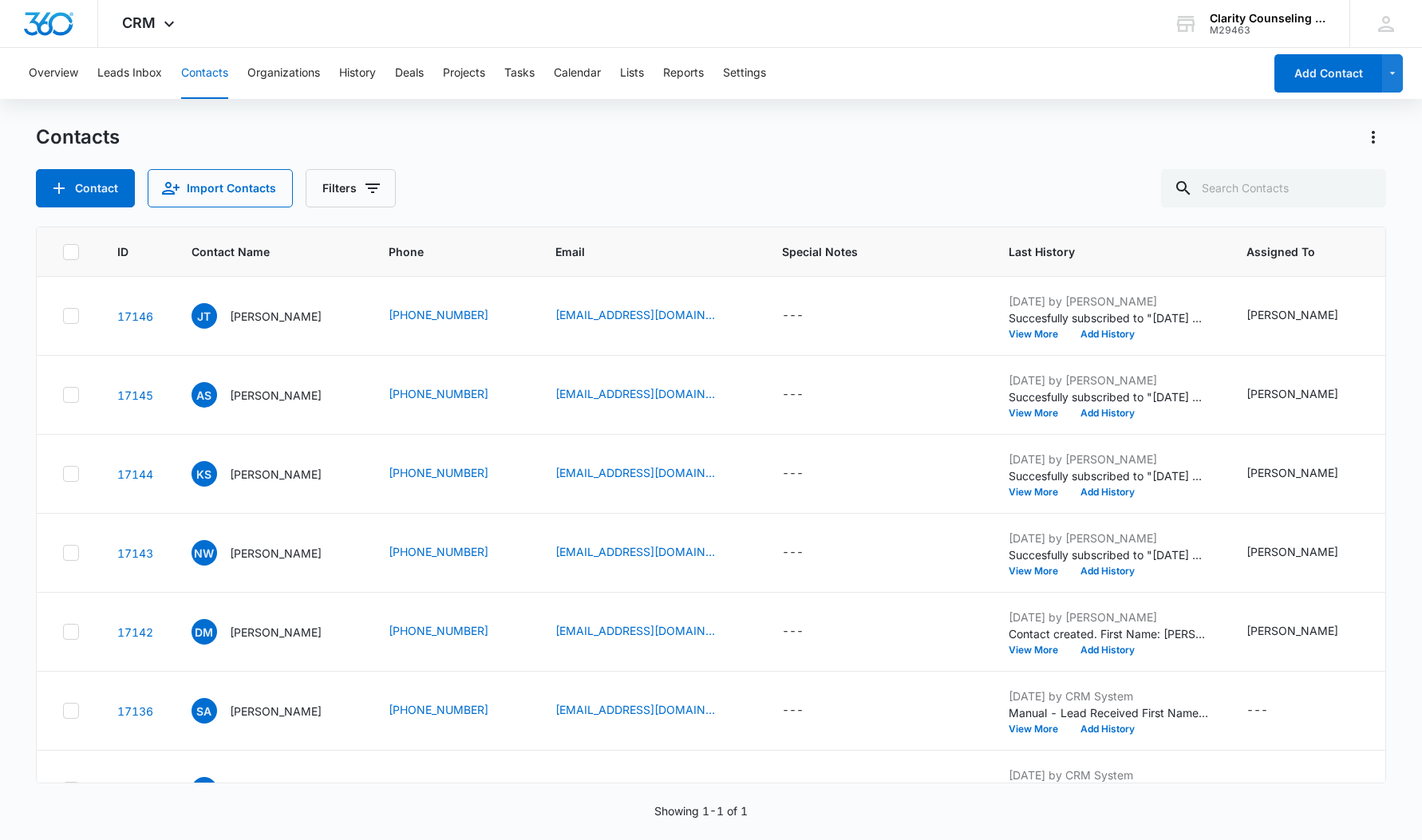
click at [1367, 188] on div at bounding box center [1364, 188] width 26 height 39
type input "[EMAIL_ADDRESS][DOMAIN_NAME]"
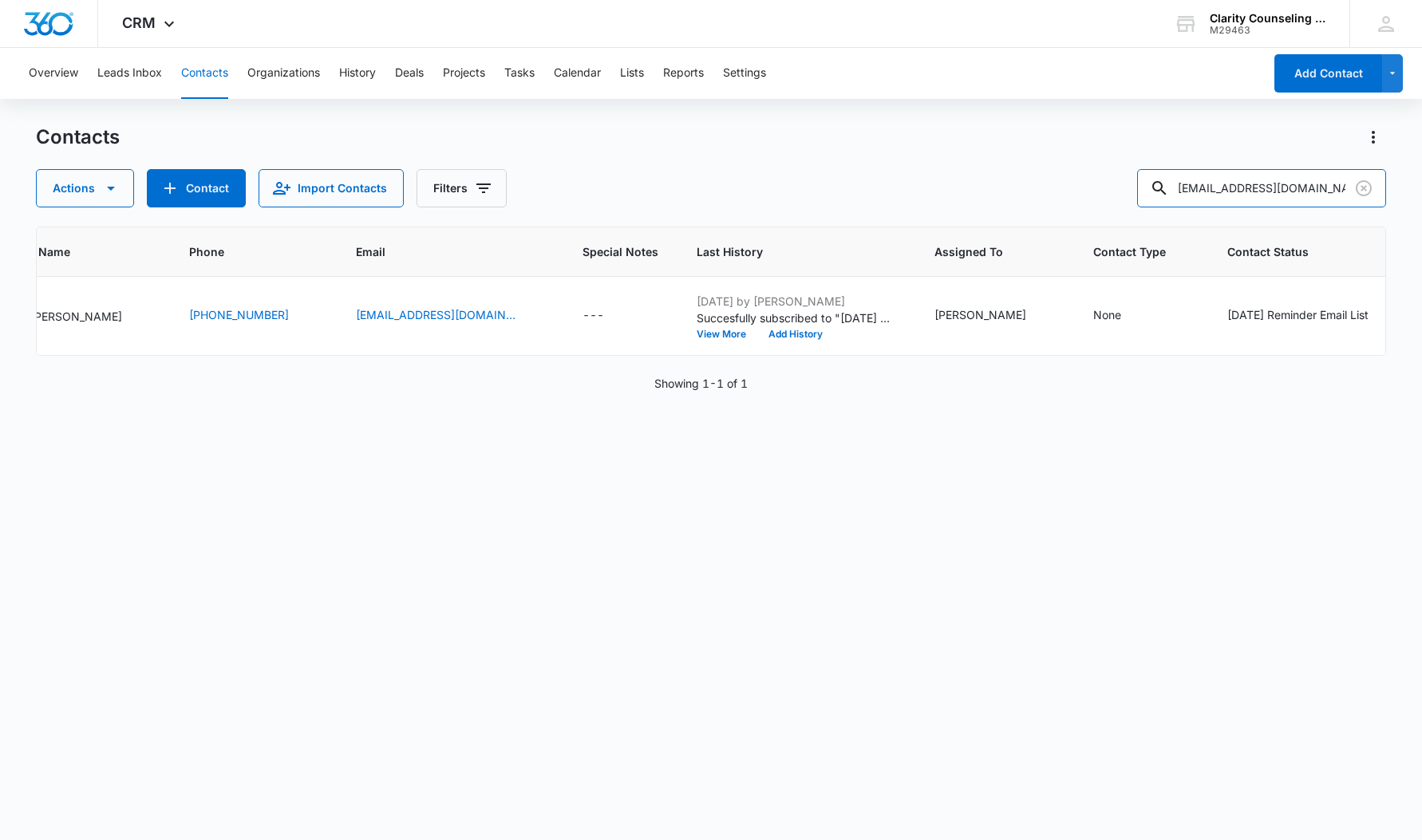
scroll to position [0, 200]
click at [1363, 183] on icon "Clear" at bounding box center [1363, 188] width 19 height 19
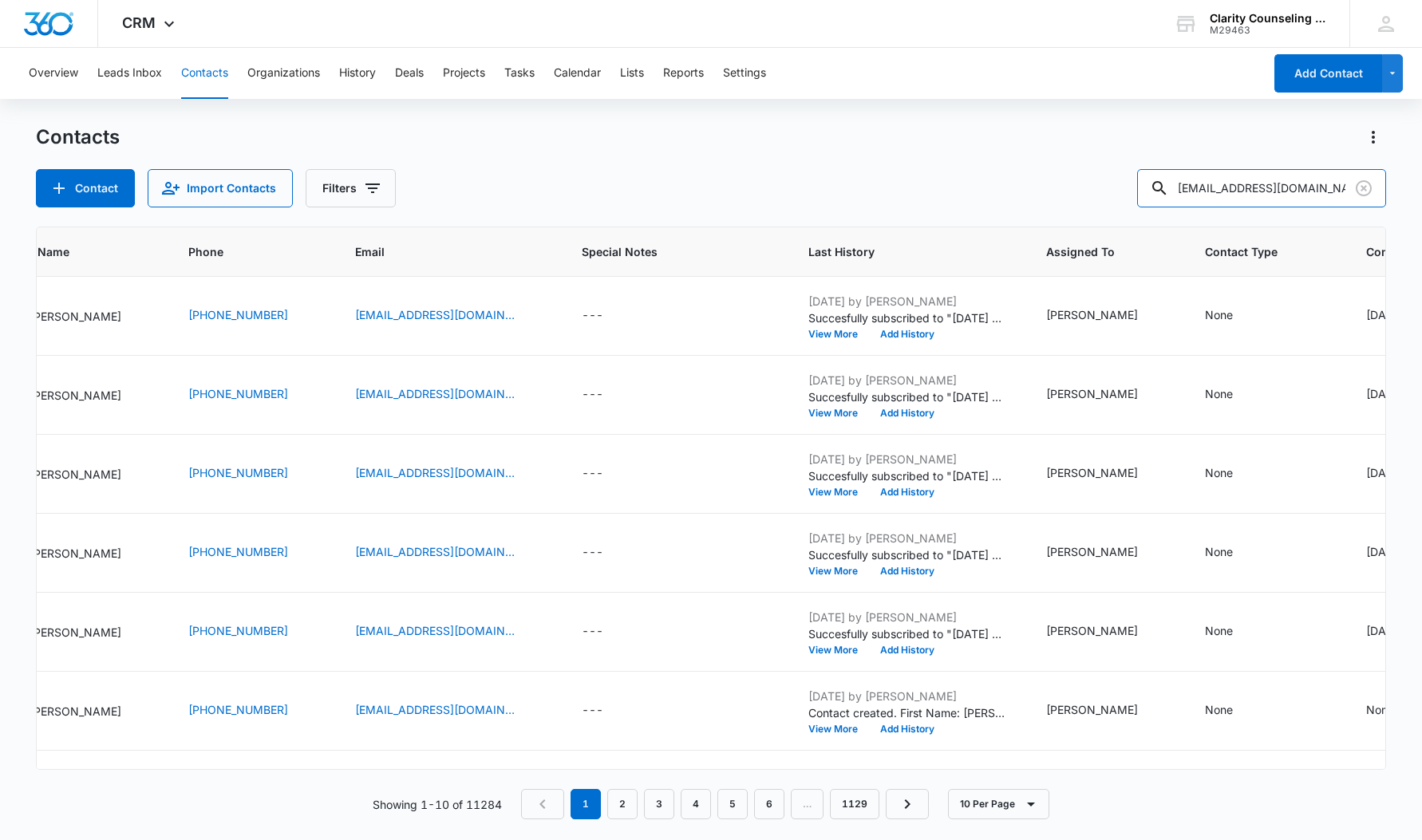
type input "[EMAIL_ADDRESS][DOMAIN_NAME]"
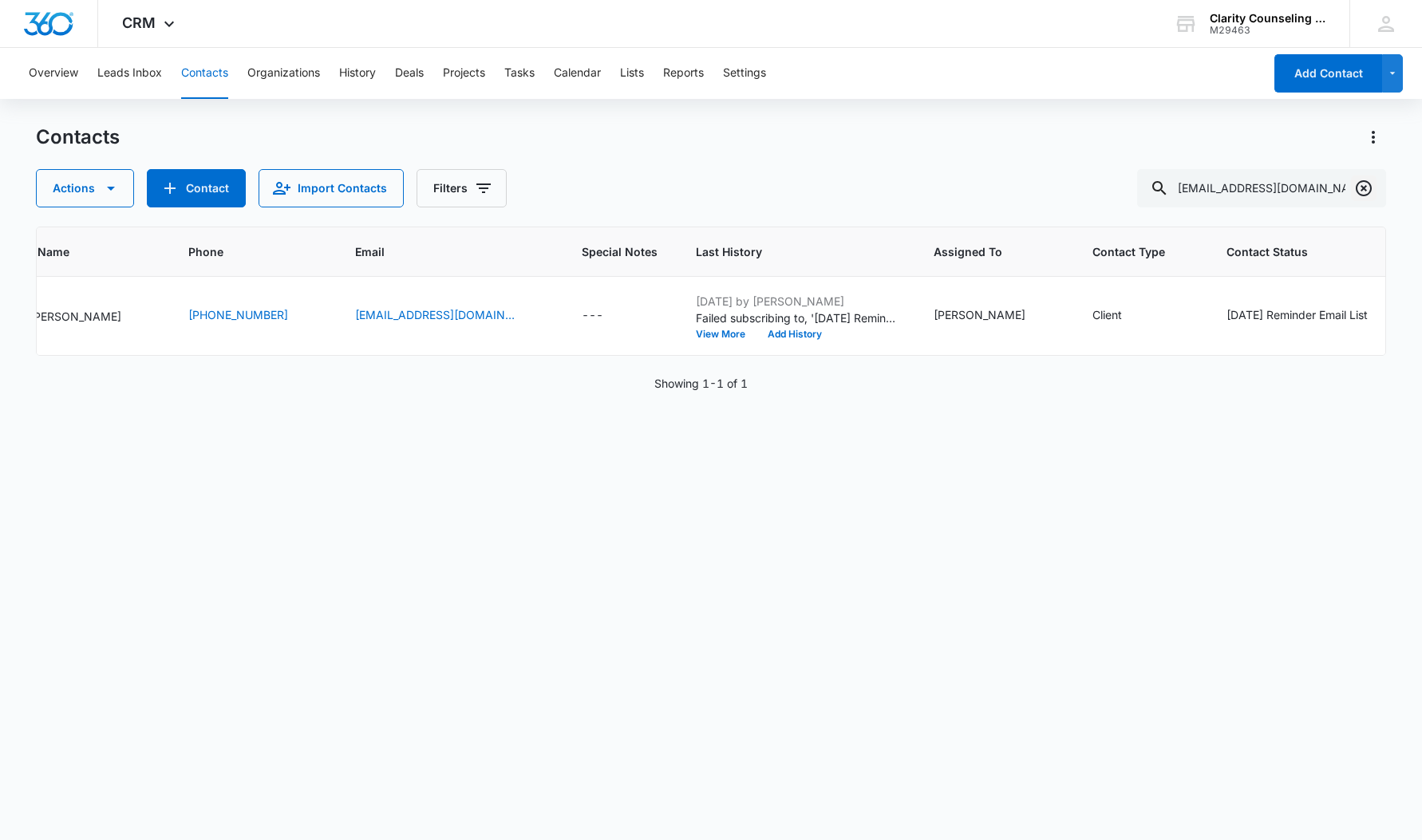
click at [1360, 187] on icon "Clear" at bounding box center [1363, 188] width 19 height 19
drag, startPoint x: 1360, startPoint y: 187, endPoint x: 1325, endPoint y: 187, distance: 35.0
click at [1360, 187] on div at bounding box center [1364, 188] width 26 height 39
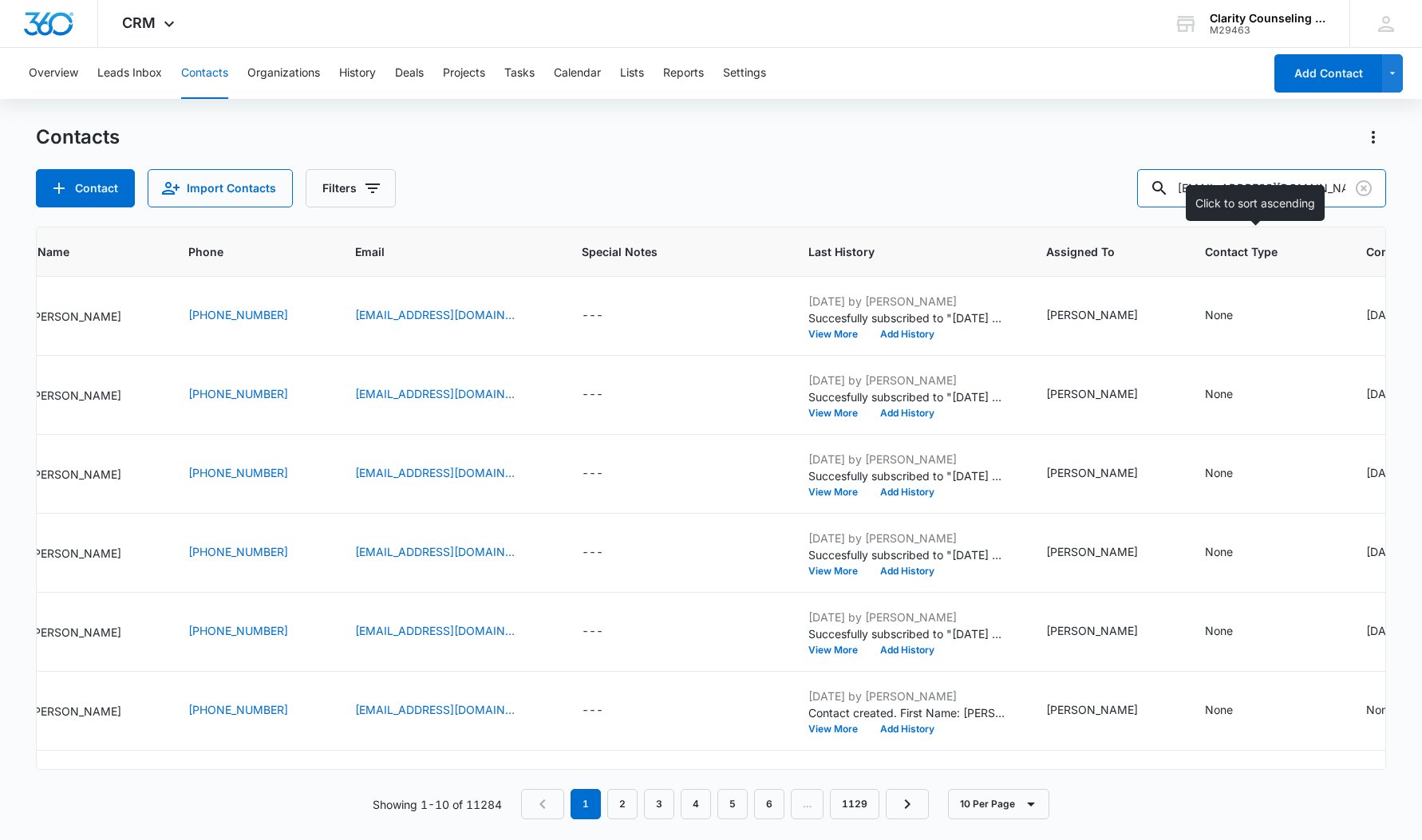
type input "[EMAIL_ADDRESS][DOMAIN_NAME]"
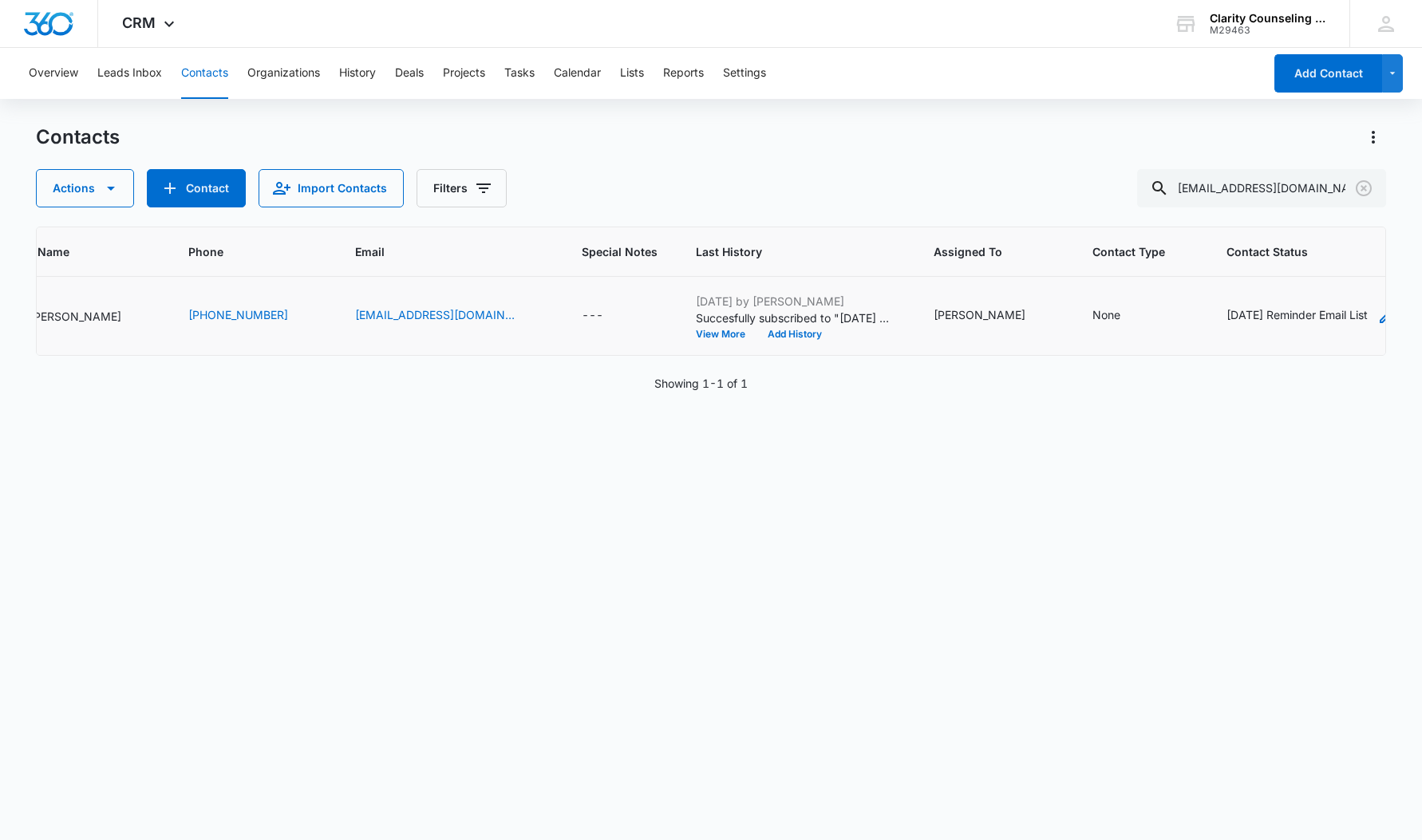
click at [1268, 319] on div "[DATE] Reminder Email List" at bounding box center [1297, 315] width 141 height 17
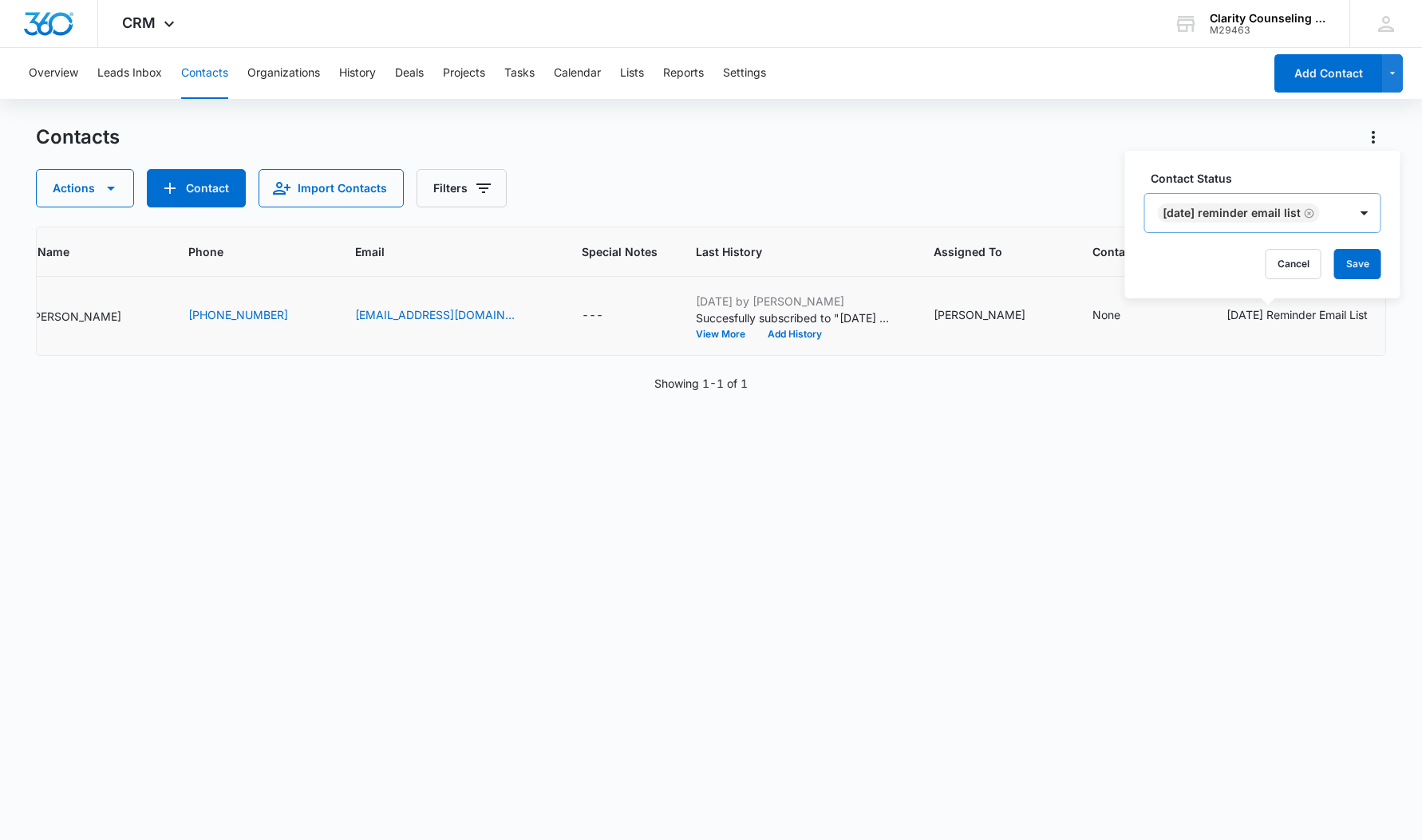
click at [1275, 217] on div "[DATE] Reminder Email List" at bounding box center [1231, 213] width 138 height 11
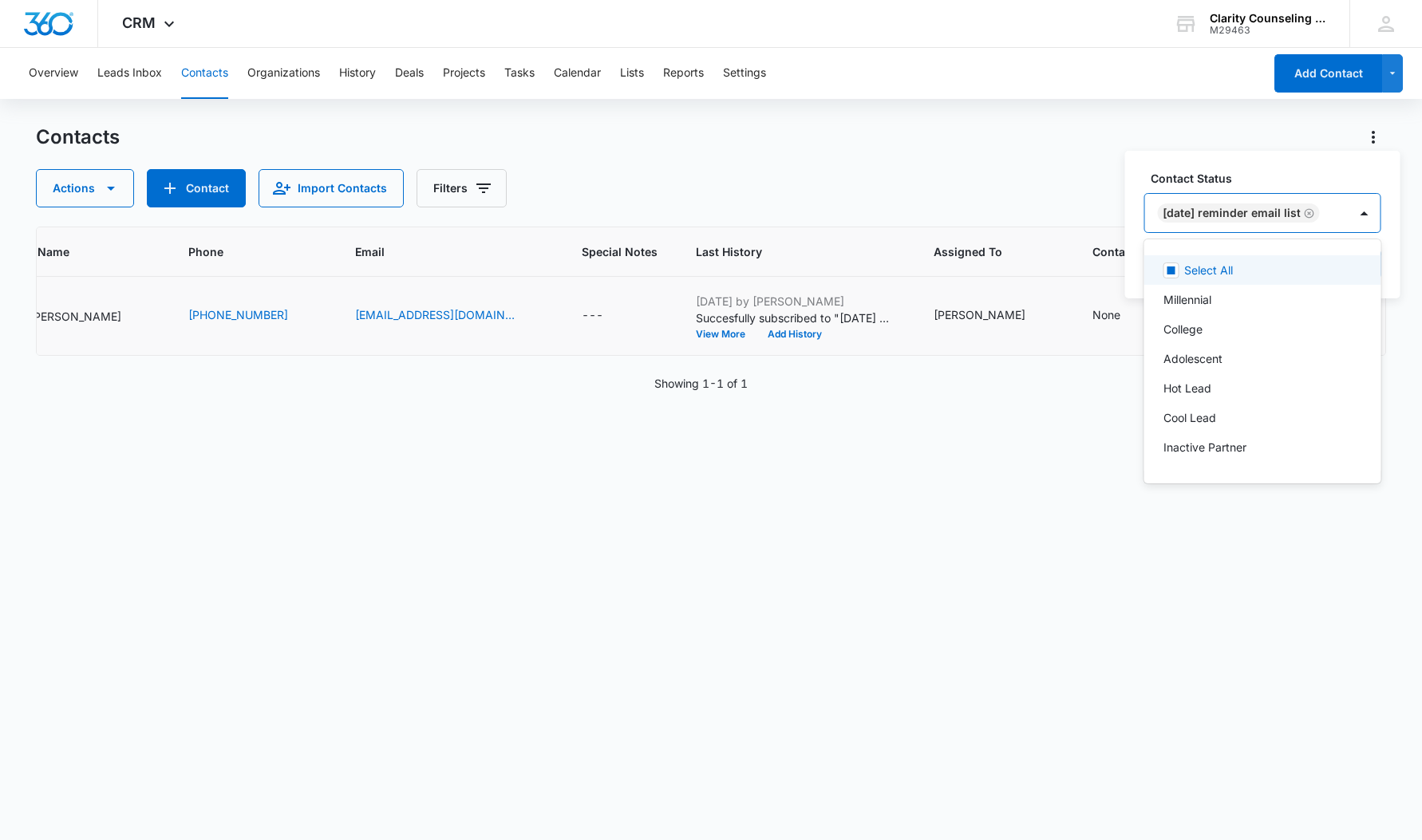
click at [1315, 217] on icon "Remove Saturday Reminder Email List" at bounding box center [1309, 213] width 11 height 12
click at [1274, 215] on div at bounding box center [1274, 214] width 26 height 26
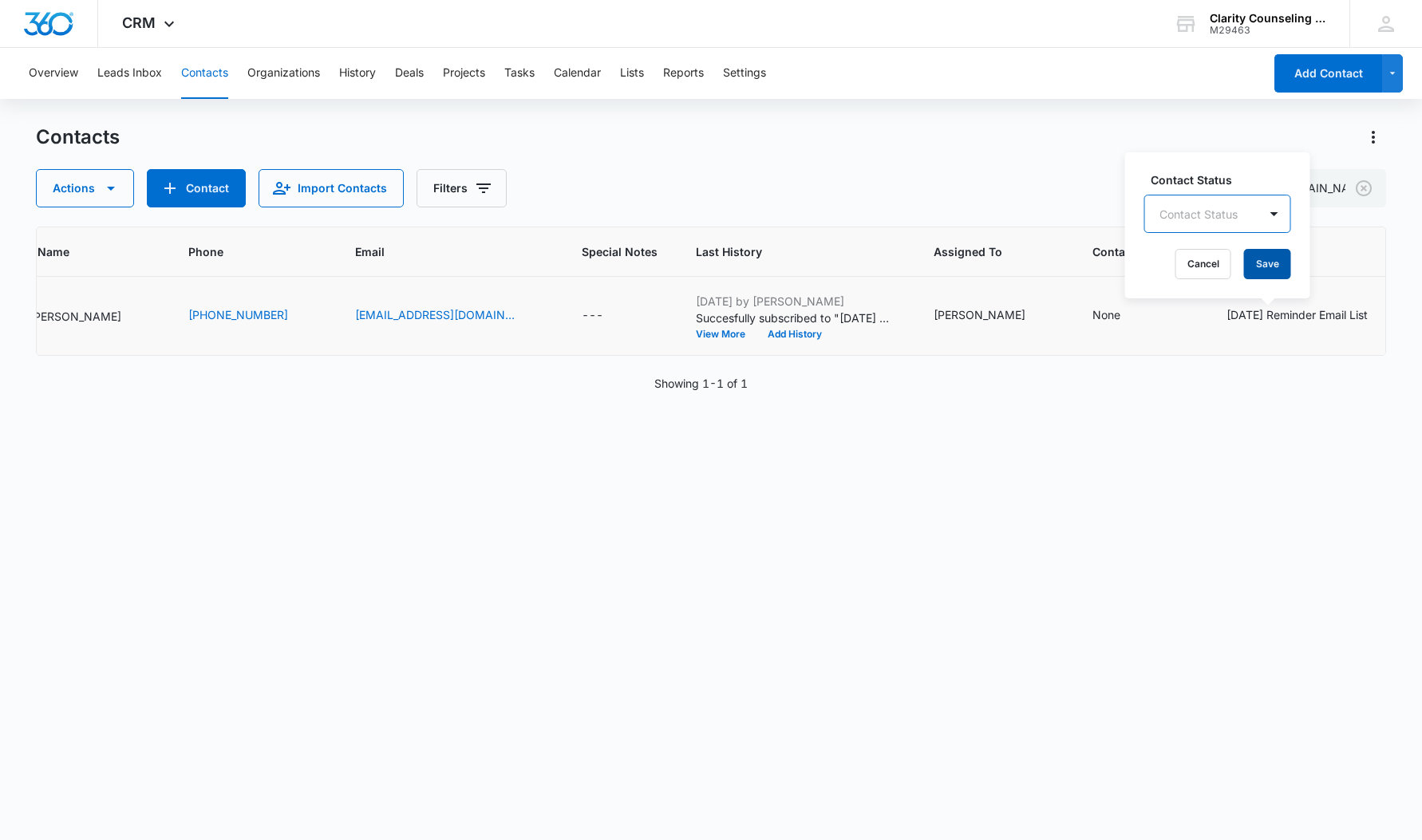
click at [1275, 258] on button "Save" at bounding box center [1267, 263] width 47 height 30
click at [1368, 183] on icon "Clear" at bounding box center [1363, 188] width 19 height 19
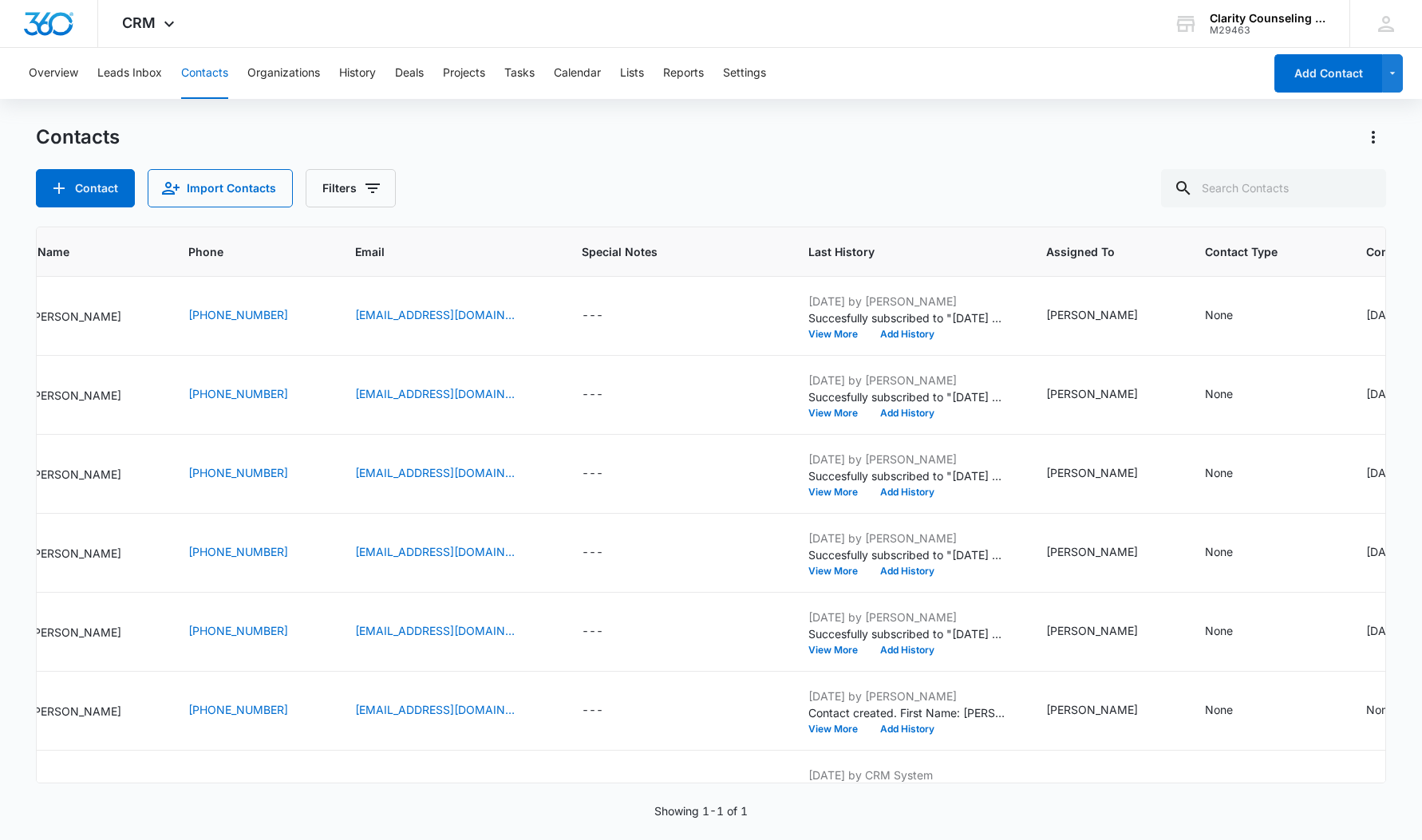
click at [1368, 183] on div at bounding box center [1364, 188] width 26 height 39
type input "[EMAIL_ADDRESS][DOMAIN_NAME]"
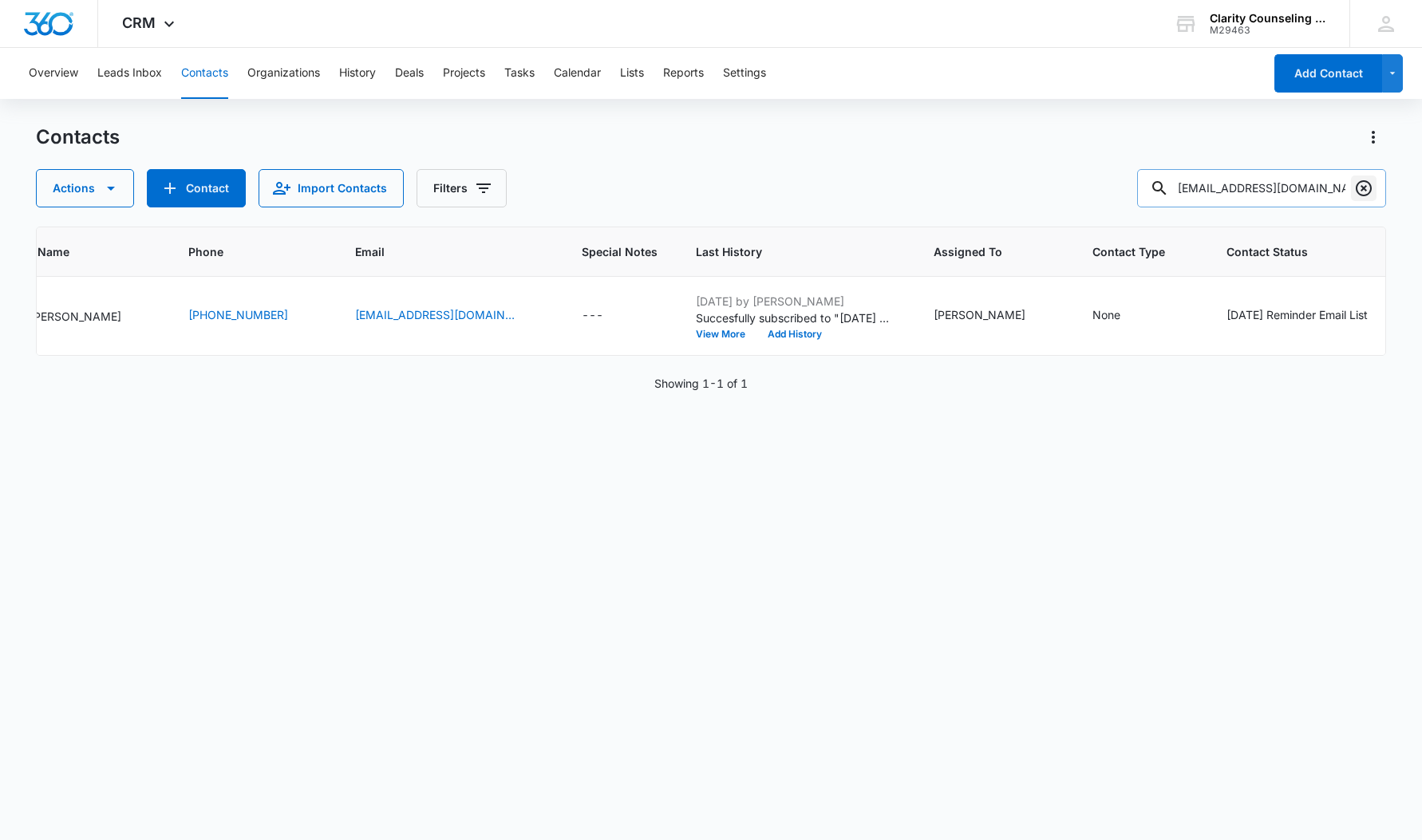
click at [1360, 187] on icon "Clear" at bounding box center [1363, 188] width 19 height 19
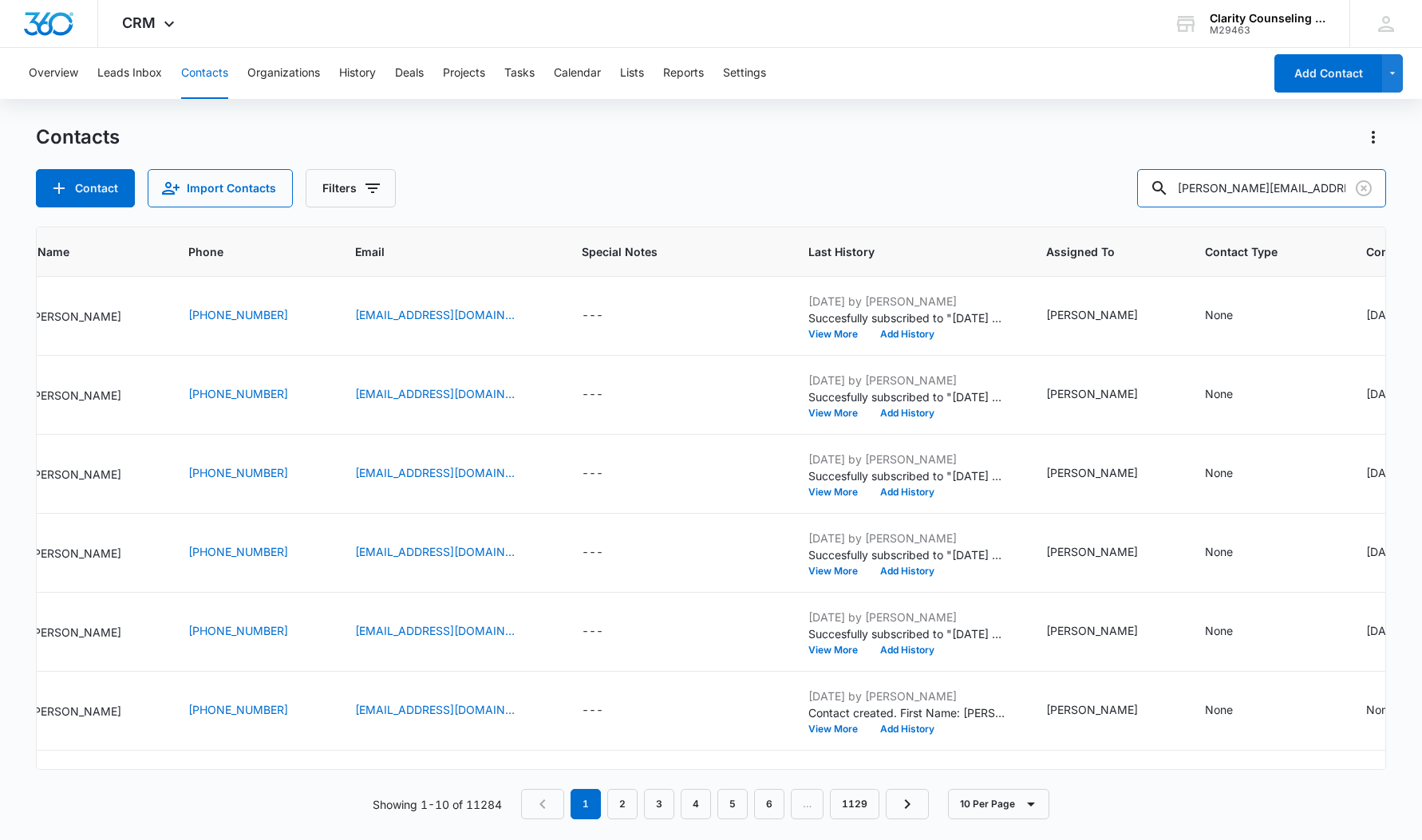
type input "[PERSON_NAME][EMAIL_ADDRESS][DOMAIN_NAME]"
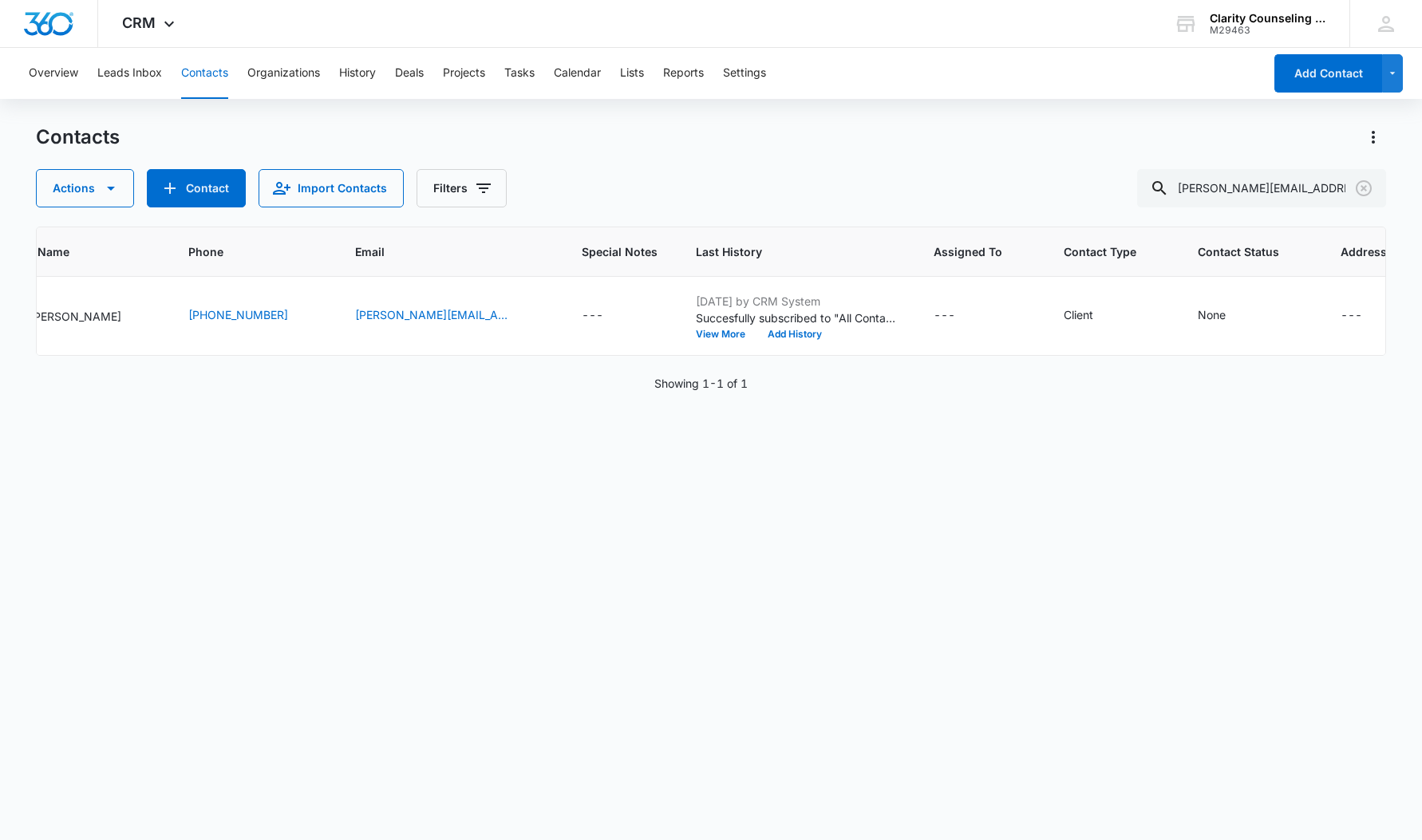
click at [1364, 182] on icon "Clear" at bounding box center [1363, 188] width 19 height 19
click at [1364, 182] on div at bounding box center [1364, 188] width 26 height 39
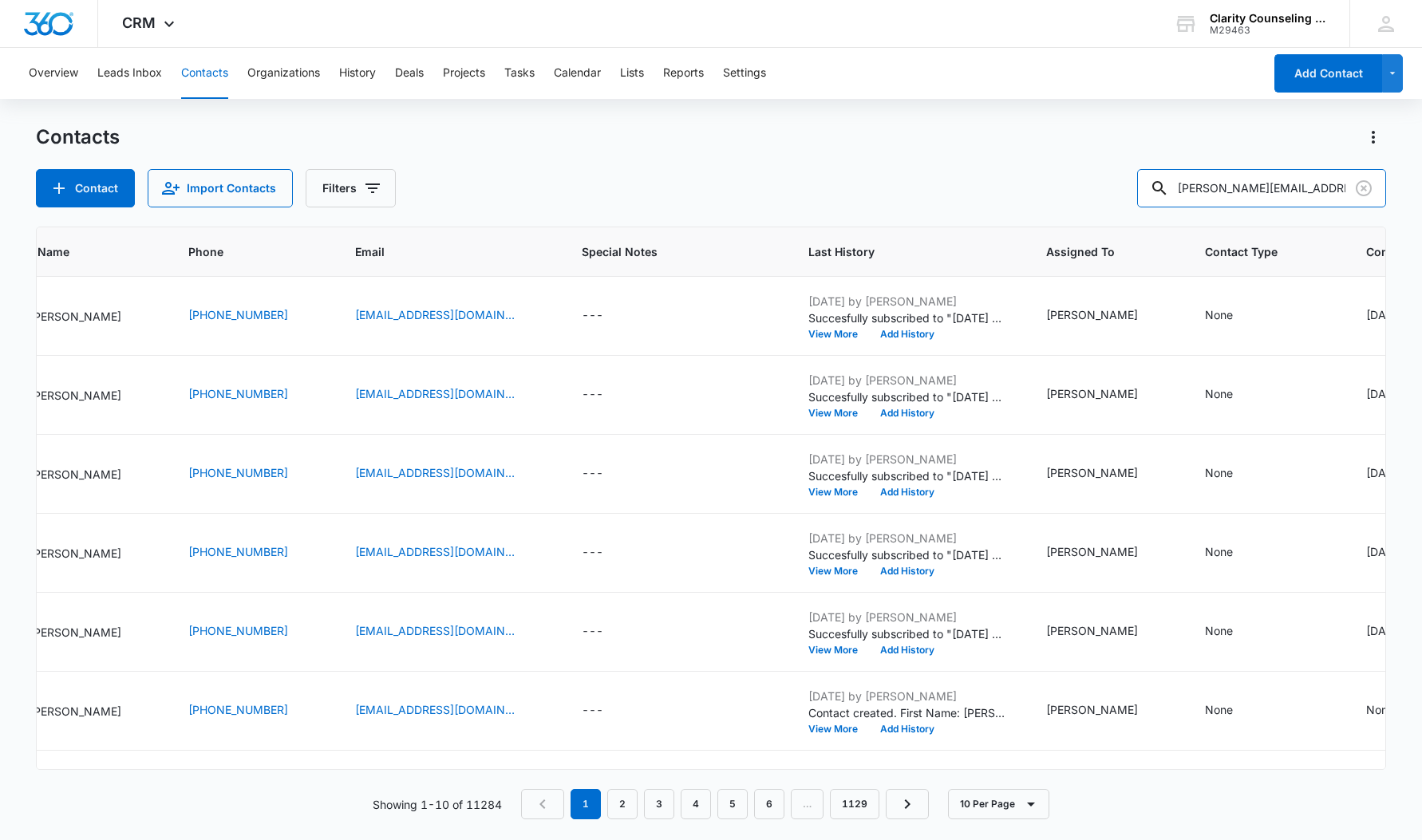
type input "[PERSON_NAME][EMAIL_ADDRESS][PERSON_NAME][PERSON_NAME][DOMAIN_NAME]"
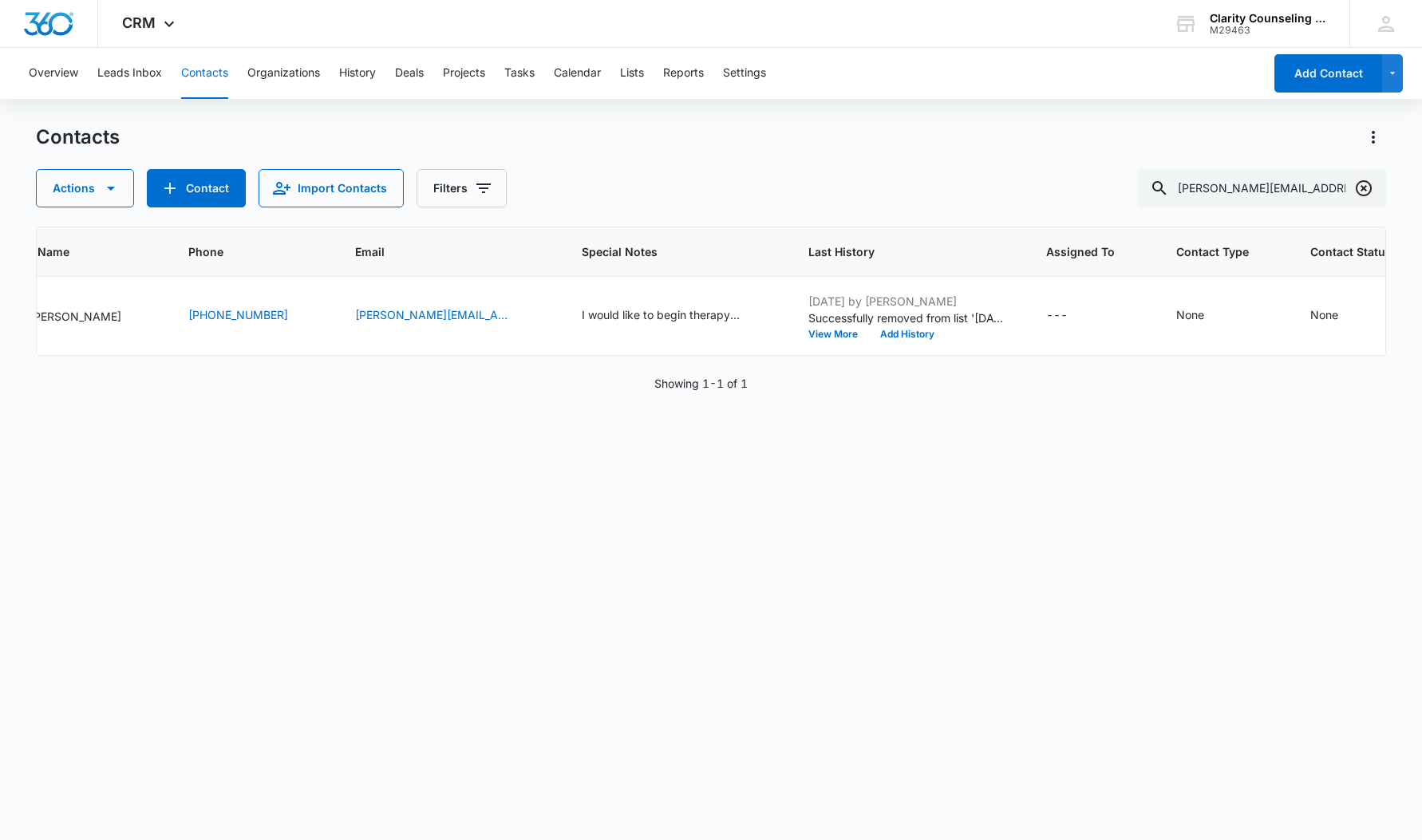
click at [1364, 187] on icon "Clear" at bounding box center [1363, 188] width 16 height 16
click at [1364, 187] on div at bounding box center [1364, 188] width 26 height 39
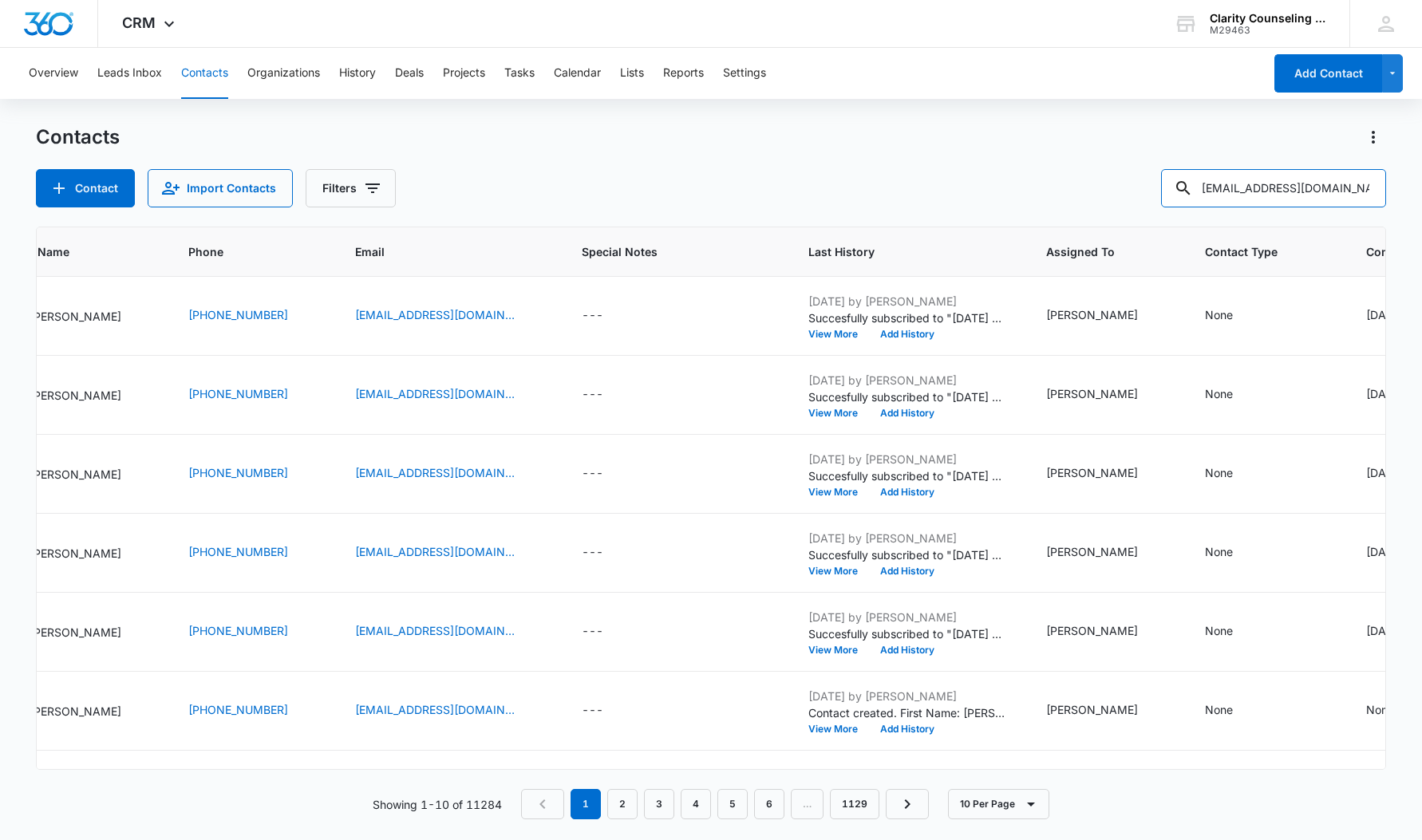
type input "[EMAIL_ADDRESS][DOMAIN_NAME]"
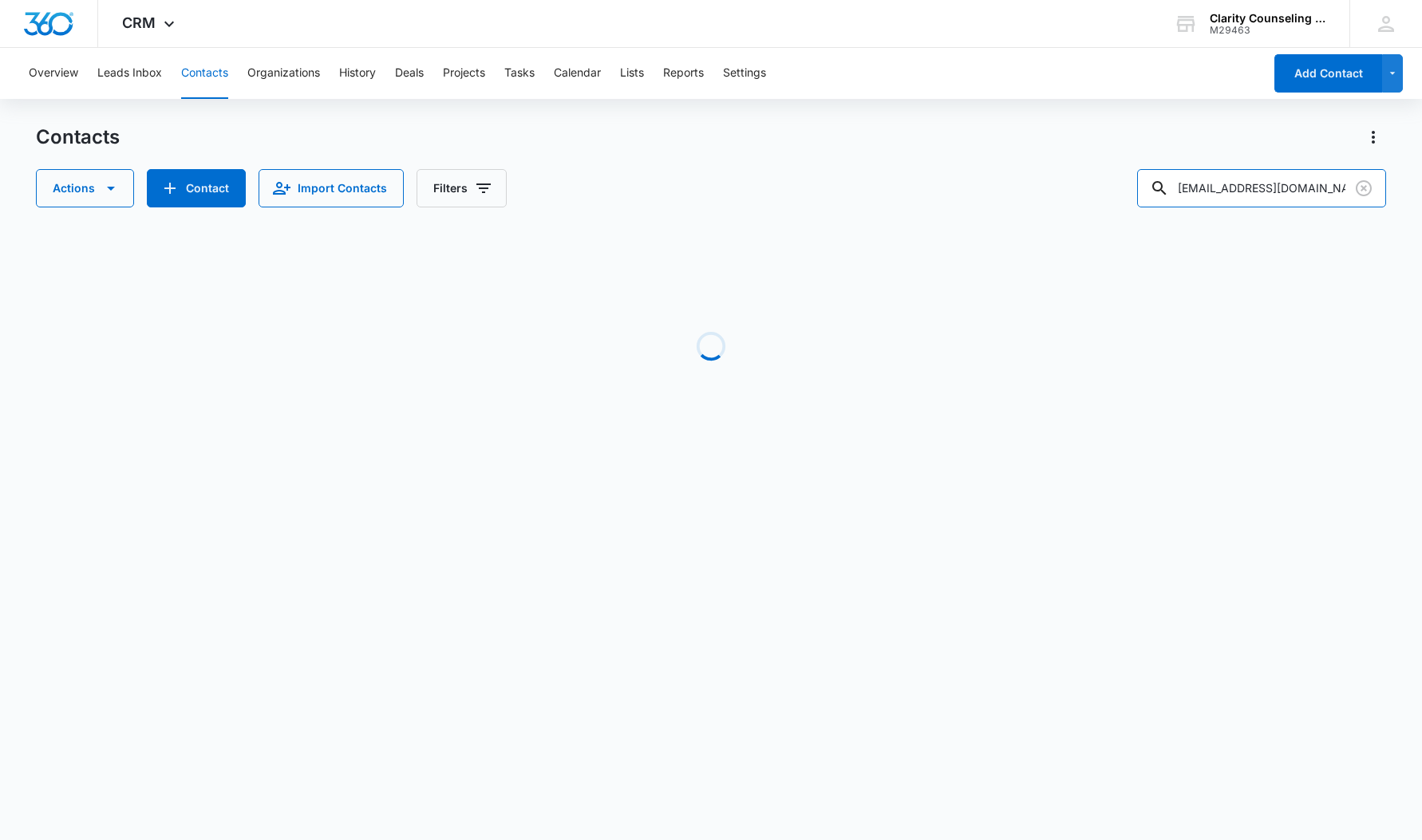
scroll to position [0, 0]
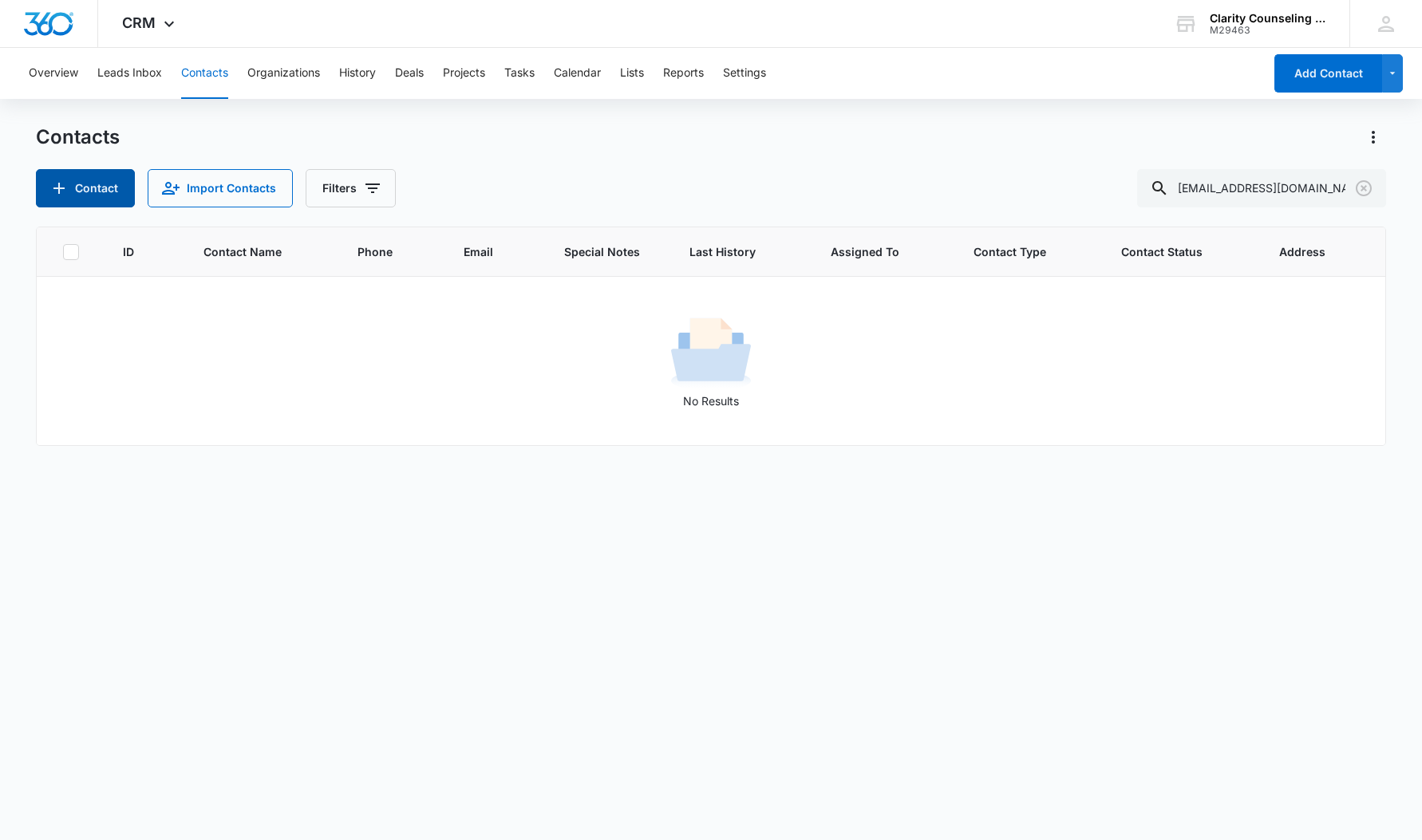
click at [78, 195] on button "Contact" at bounding box center [85, 188] width 99 height 39
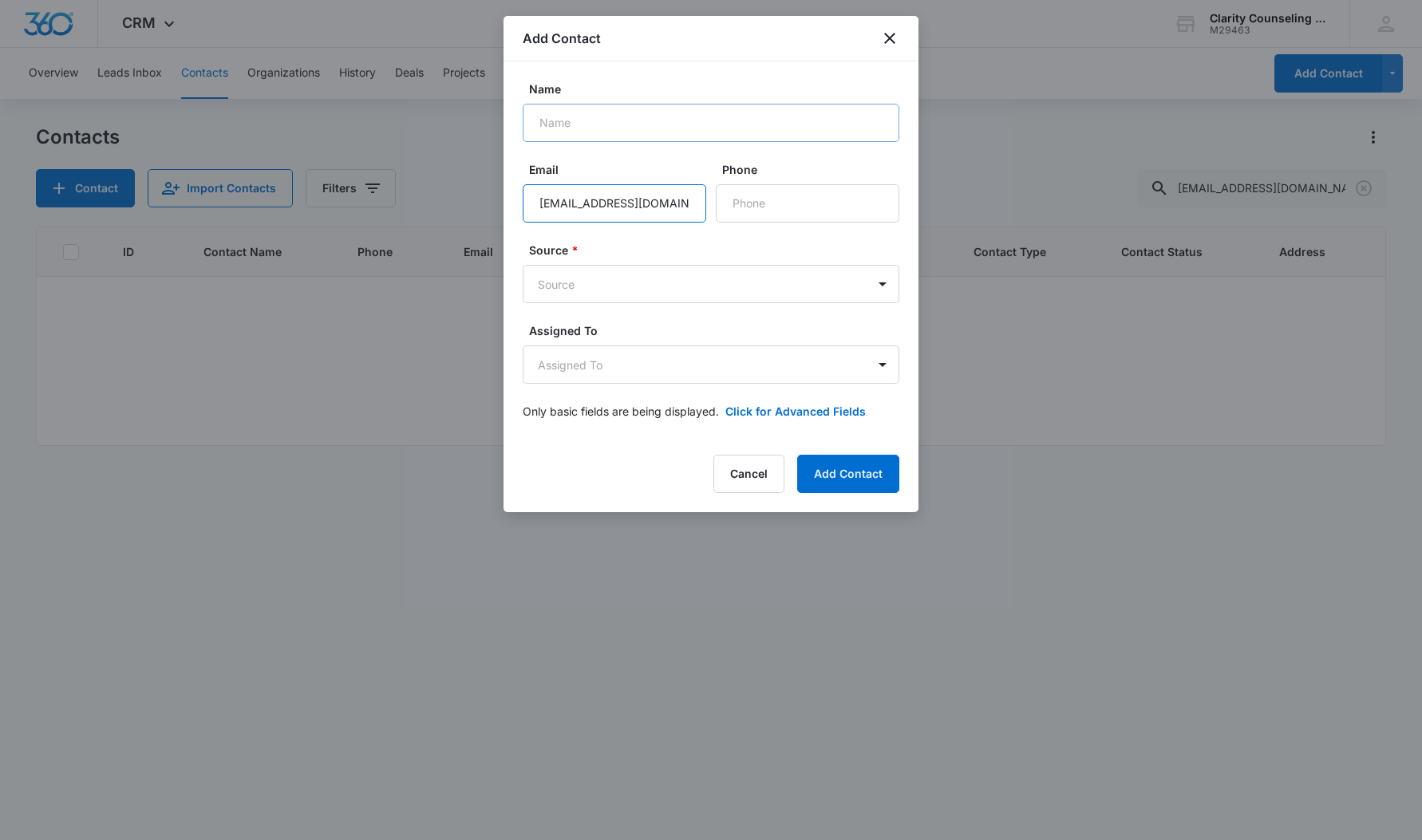
type input "[EMAIL_ADDRESS][DOMAIN_NAME]"
type input "[PERSON_NAME]"
type input "[PHONE_NUMBER]"
click at [619, 291] on body "CRM Apps Reputation Websites Forms CRM Email Social Content Ads Intelligence Fi…" at bounding box center [711, 420] width 1422 height 840
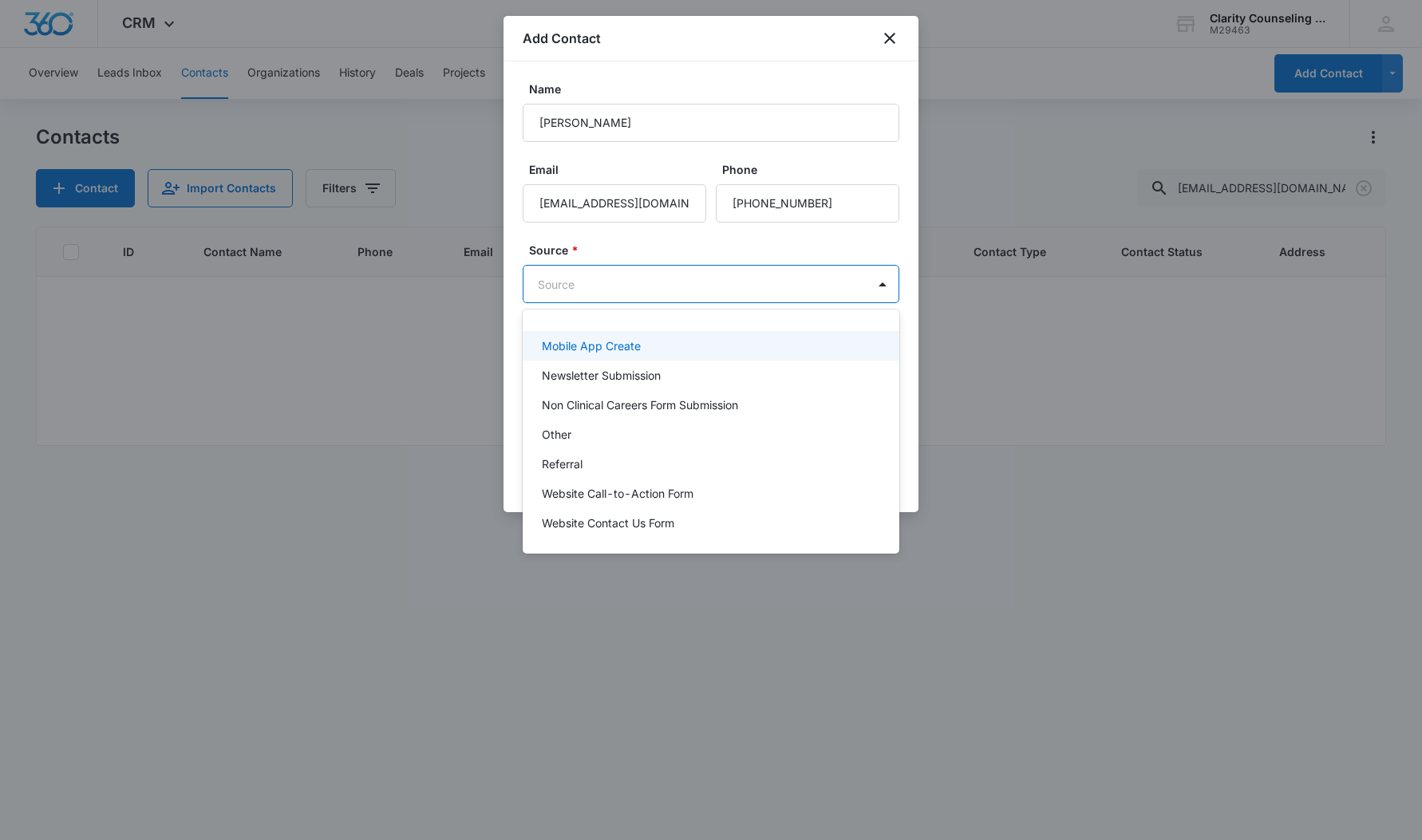
scroll to position [201, 0]
click at [597, 435] on div "Other" at bounding box center [709, 434] width 335 height 17
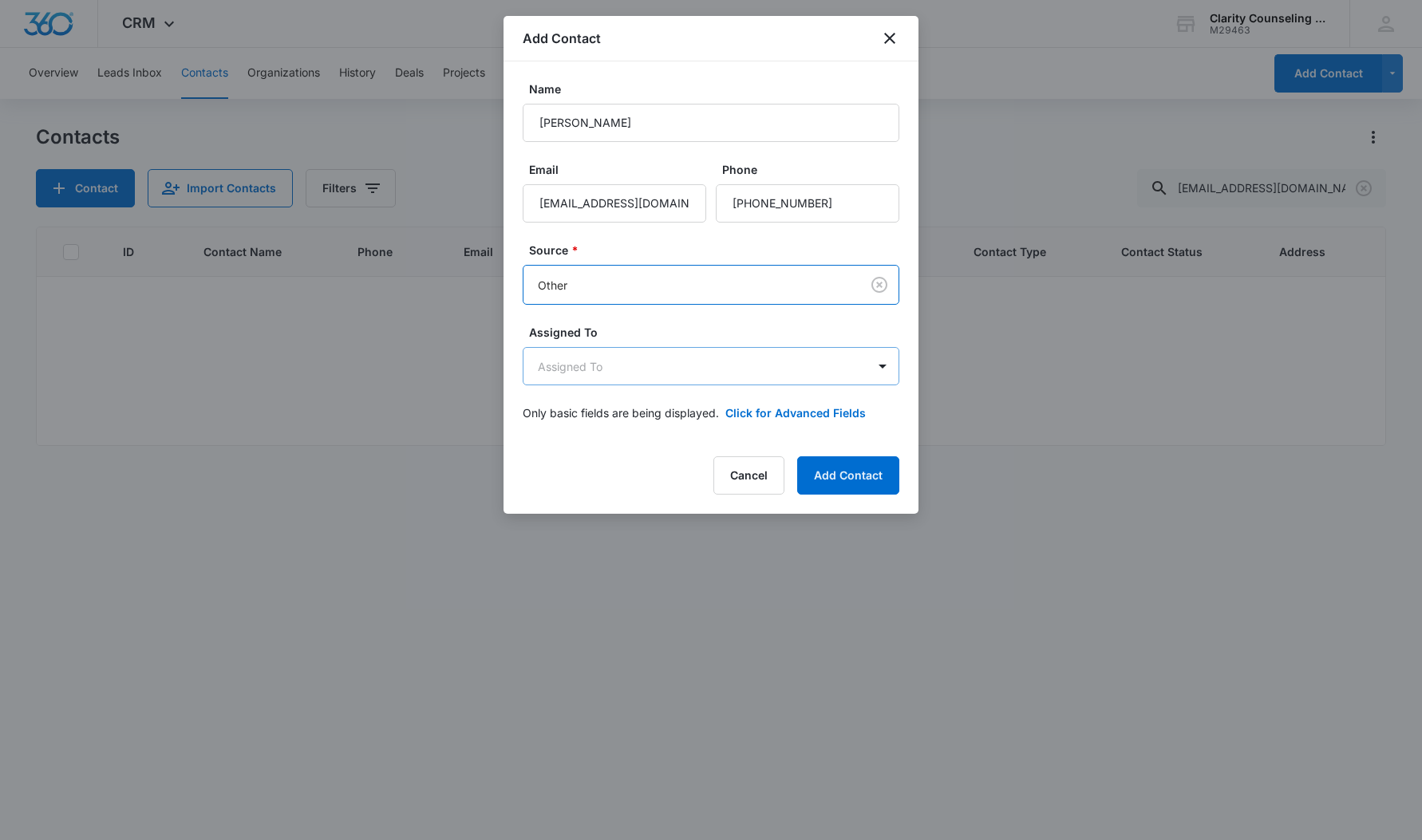
click at [603, 355] on body "CRM Apps Reputation Websites Forms CRM Email Social Content Ads Intelligence Fi…" at bounding box center [711, 420] width 1422 height 840
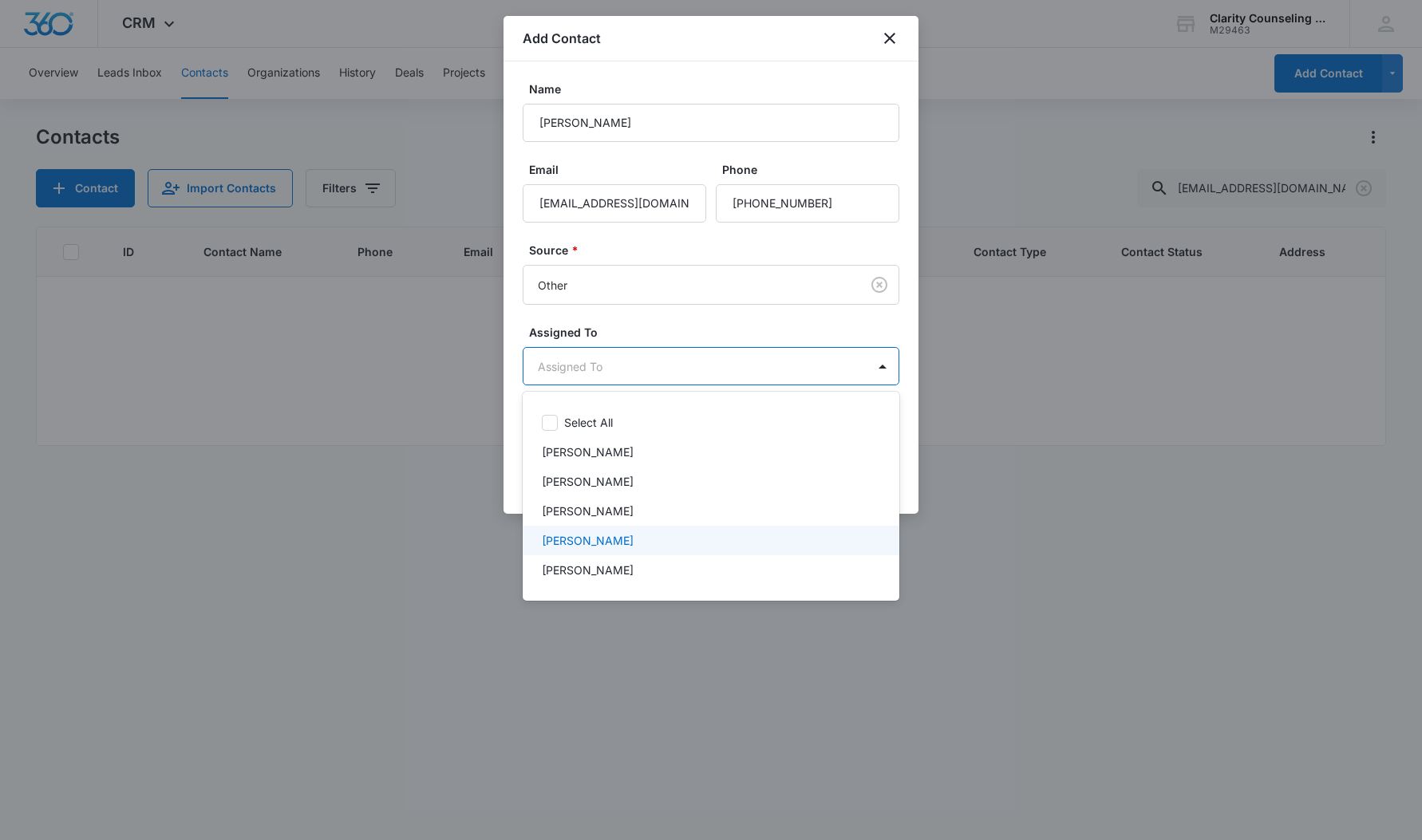
click at [626, 536] on p "[PERSON_NAME]" at bounding box center [588, 540] width 92 height 17
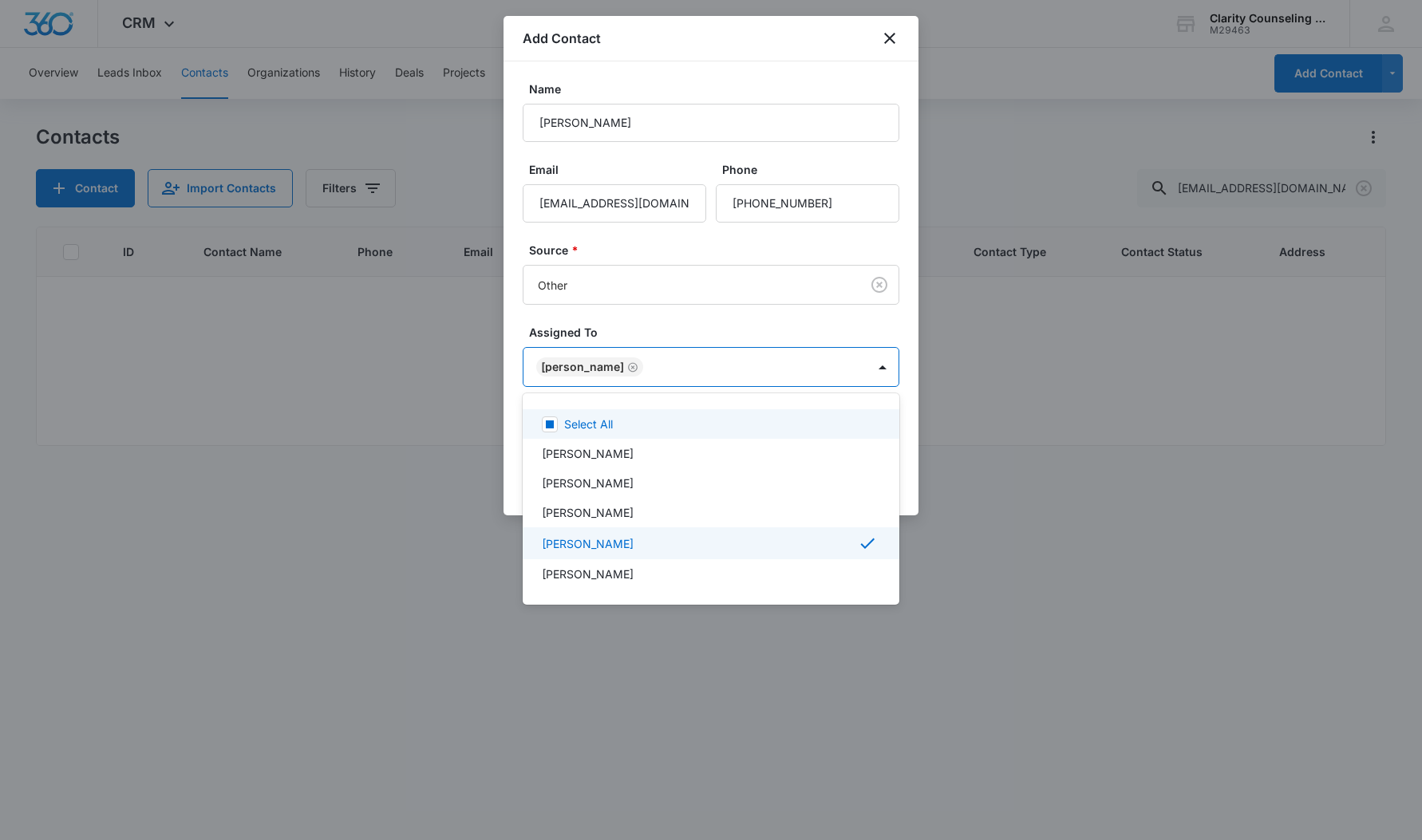
drag, startPoint x: 660, startPoint y: 297, endPoint x: 787, endPoint y: 351, distance: 138.0
click at [664, 298] on div at bounding box center [711, 420] width 1422 height 840
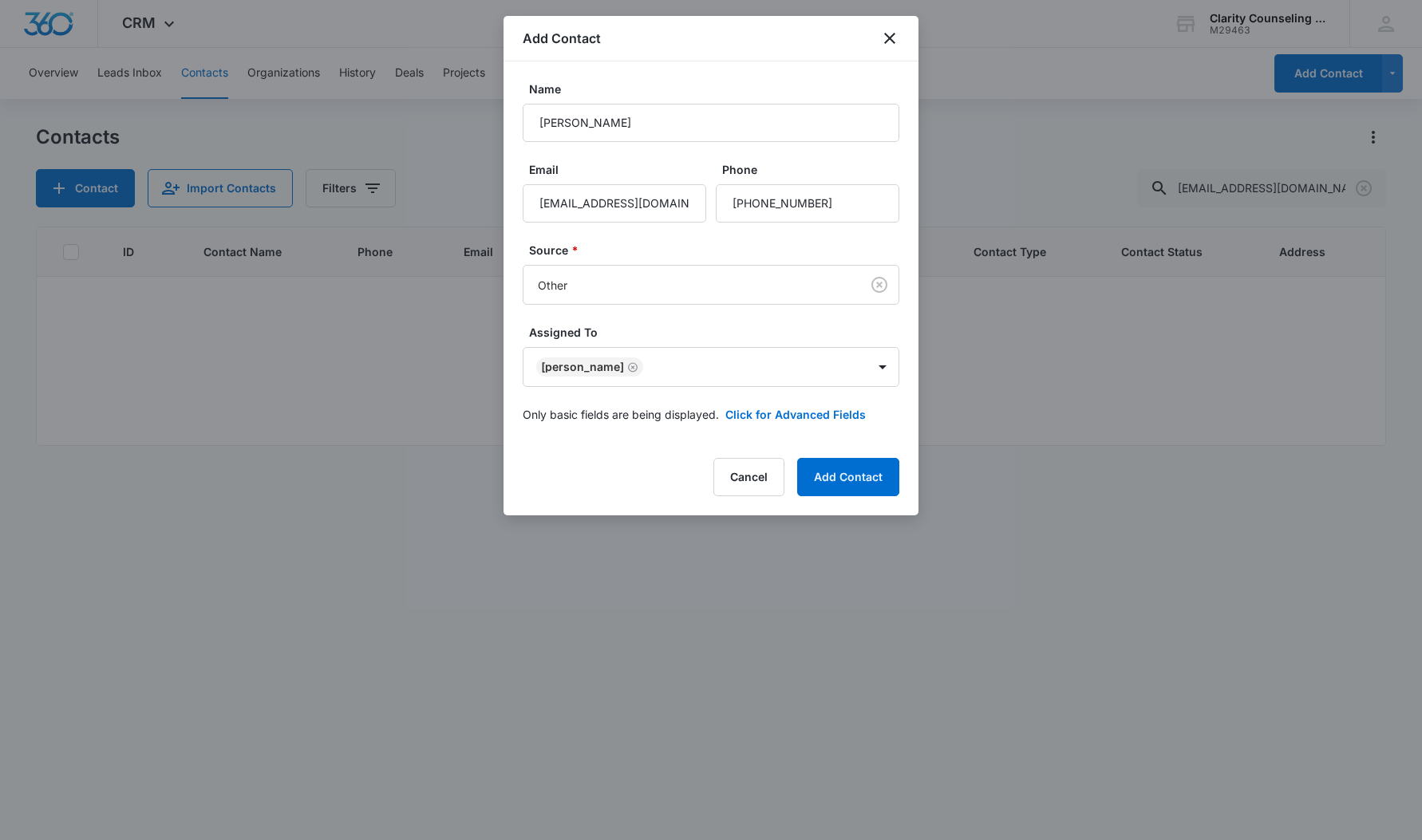
drag, startPoint x: 864, startPoint y: 476, endPoint x: 892, endPoint y: 426, distance: 57.3
click at [863, 476] on button "Add Contact" at bounding box center [848, 477] width 102 height 39
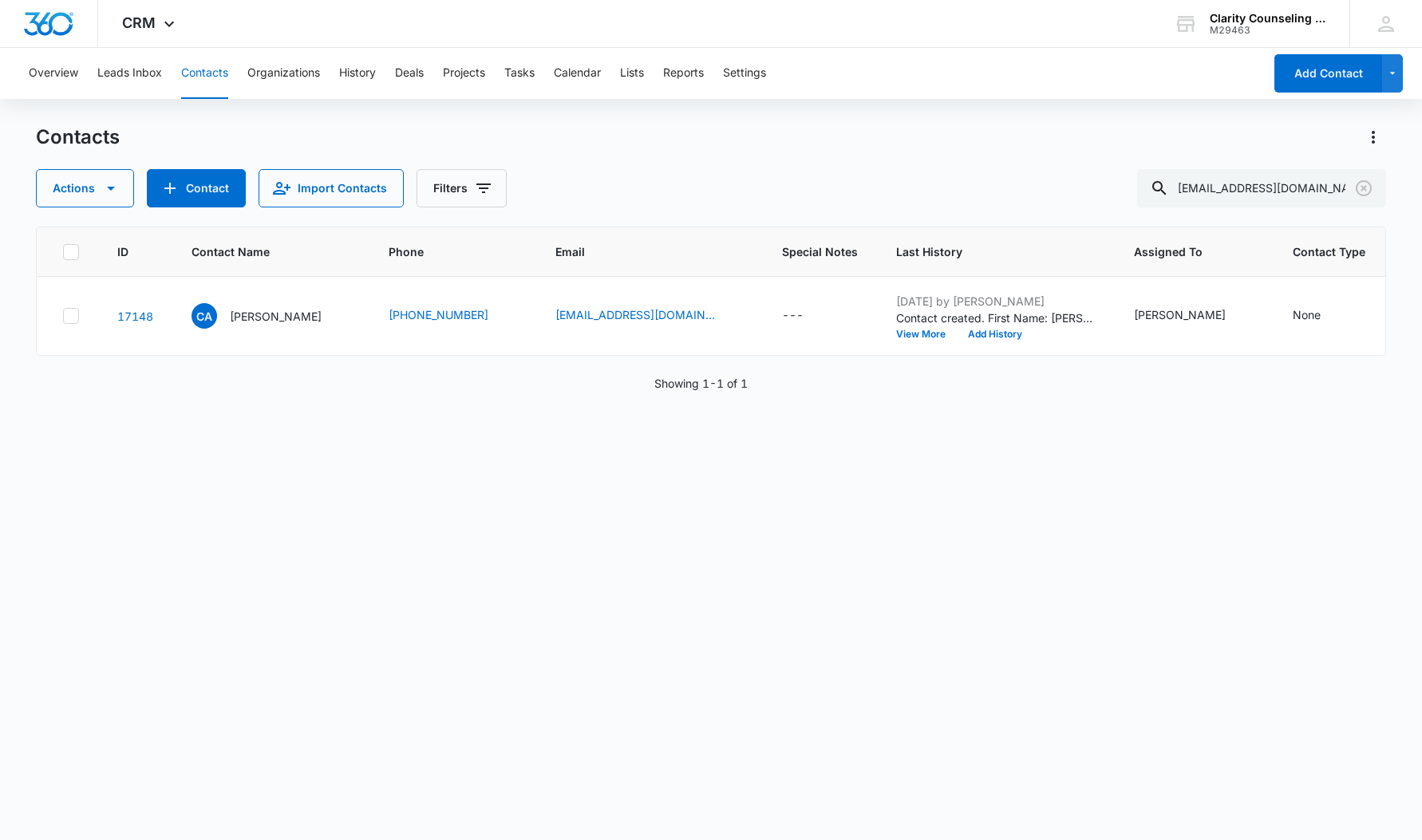
click at [1361, 188] on icon "Clear" at bounding box center [1363, 188] width 19 height 19
click at [1361, 188] on div at bounding box center [1364, 188] width 26 height 39
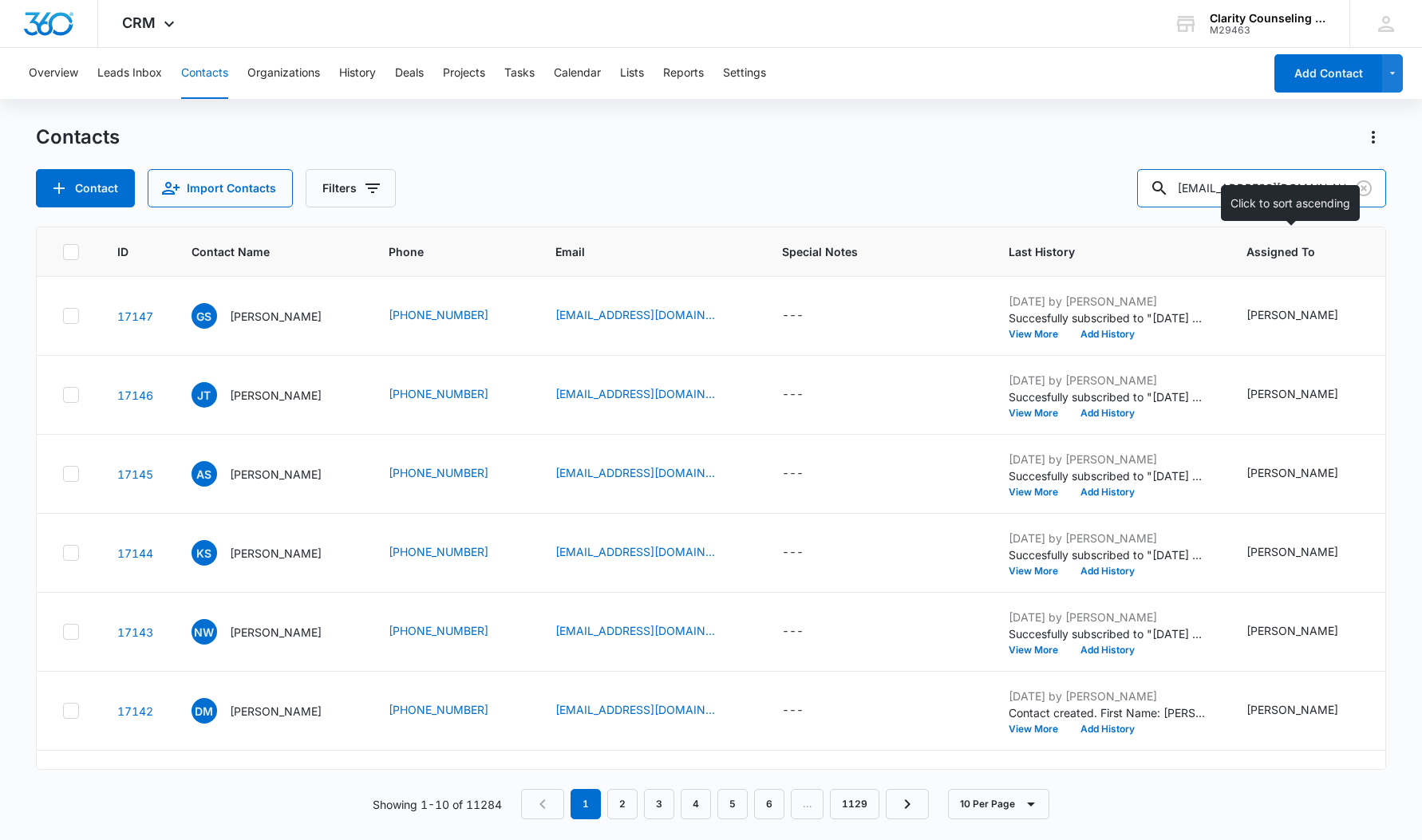
type input "[EMAIL_ADDRESS][DOMAIN_NAME]"
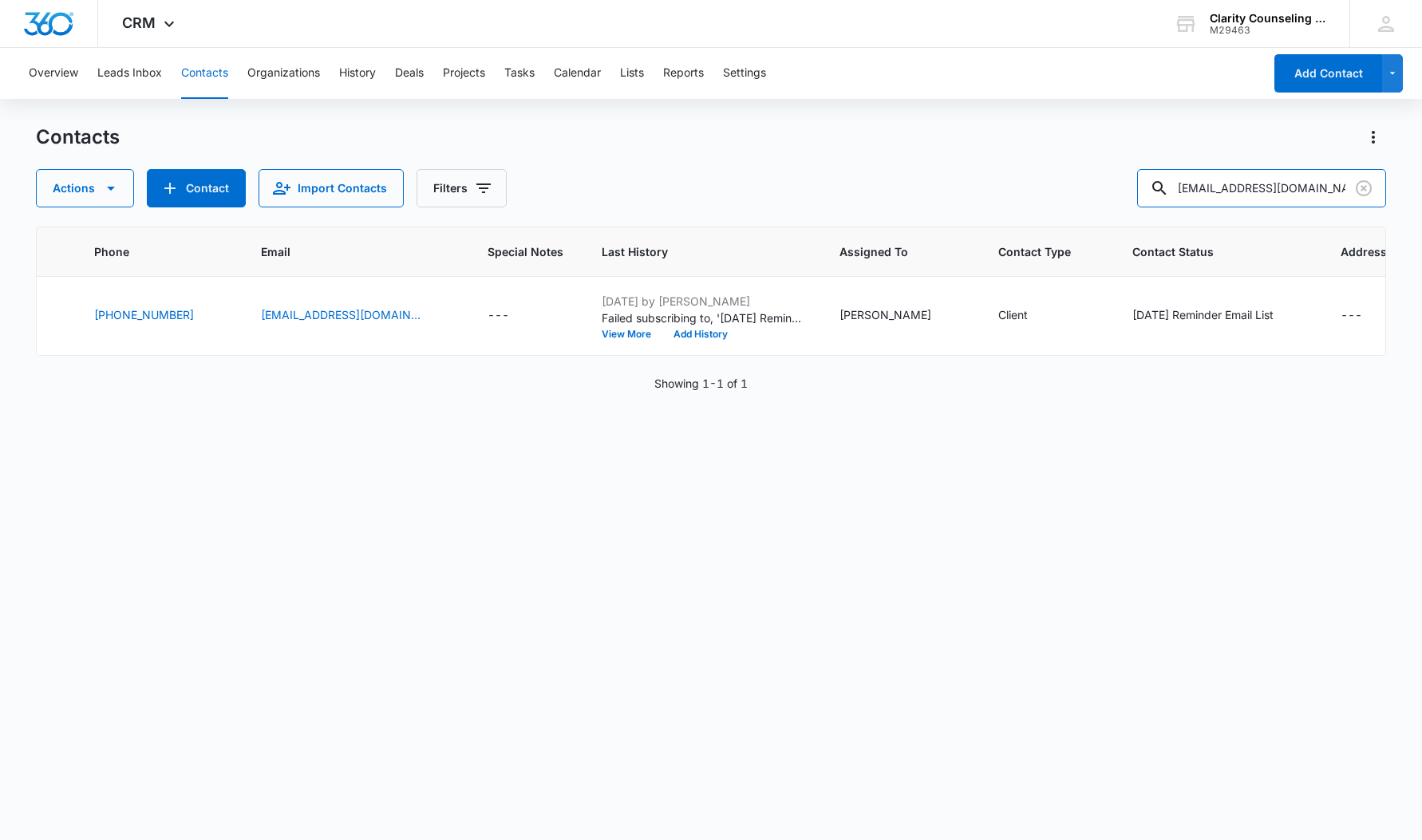
scroll to position [0, 294]
click at [1361, 183] on icon "Clear" at bounding box center [1363, 188] width 19 height 19
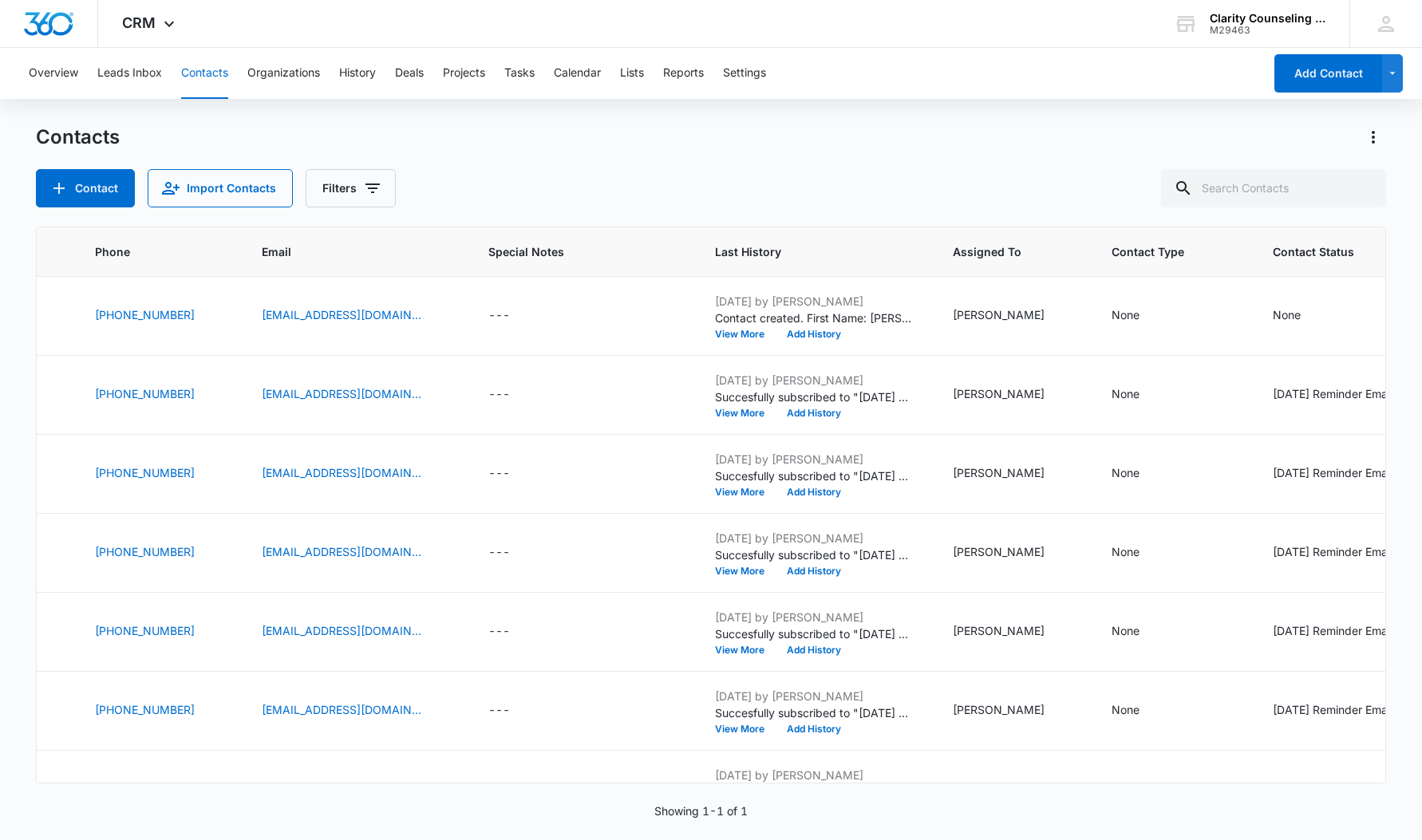
click at [1361, 183] on div at bounding box center [1364, 188] width 26 height 39
type input "[EMAIL_ADDRESS][DOMAIN_NAME]"
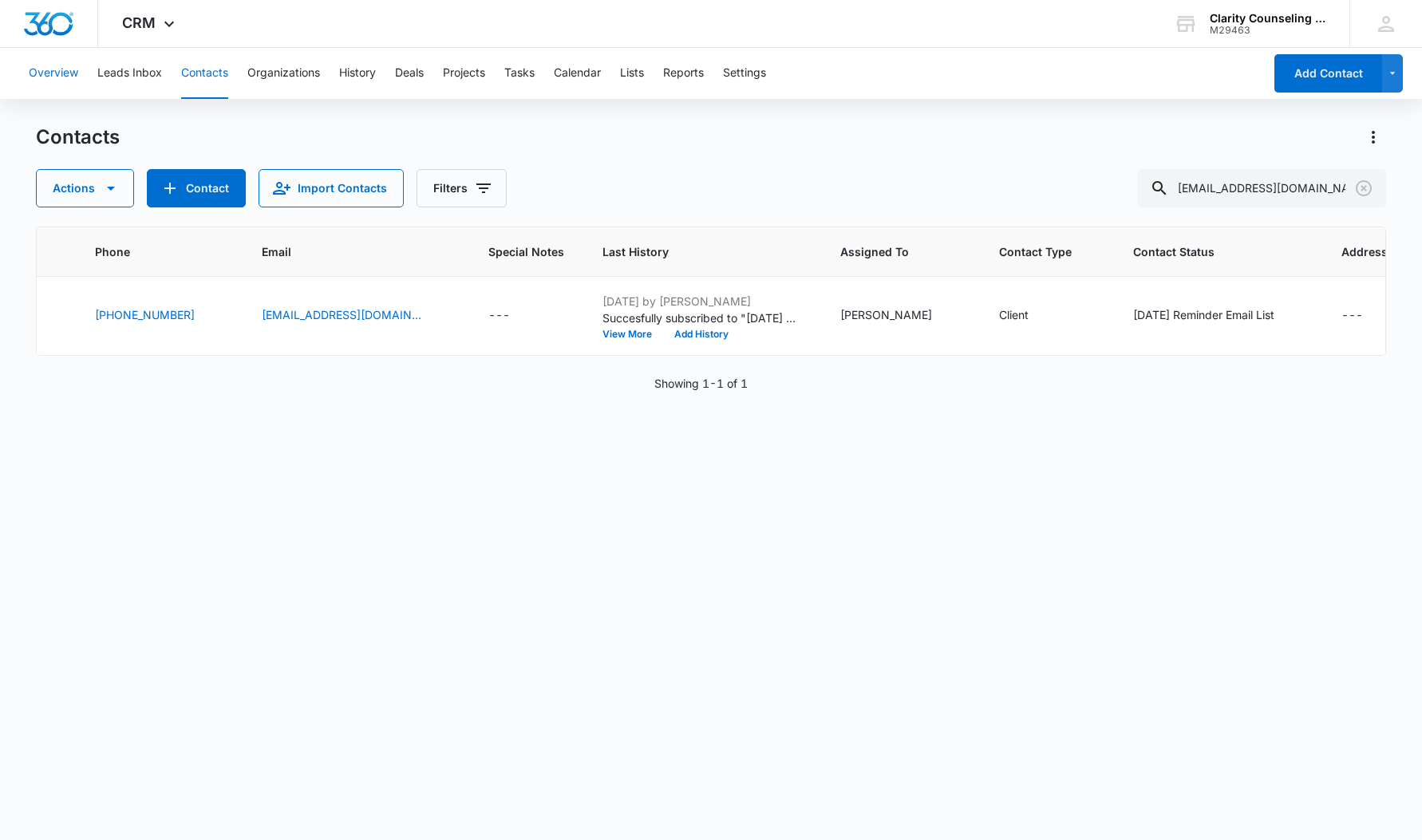
scroll to position [0, 0]
click at [1365, 181] on icon "Clear" at bounding box center [1363, 188] width 19 height 19
click at [1365, 181] on div at bounding box center [1364, 188] width 26 height 39
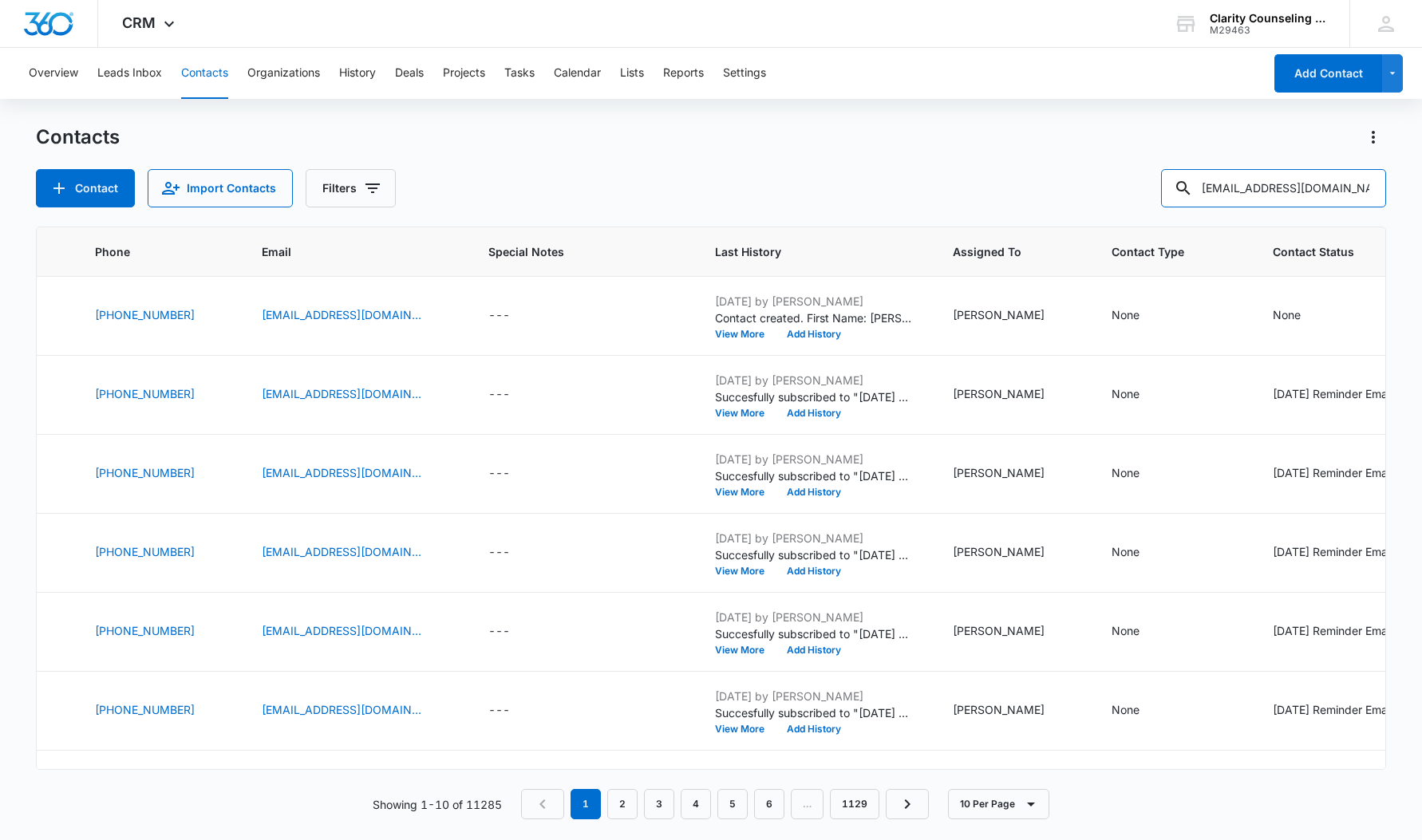
type input "[EMAIL_ADDRESS][DOMAIN_NAME]"
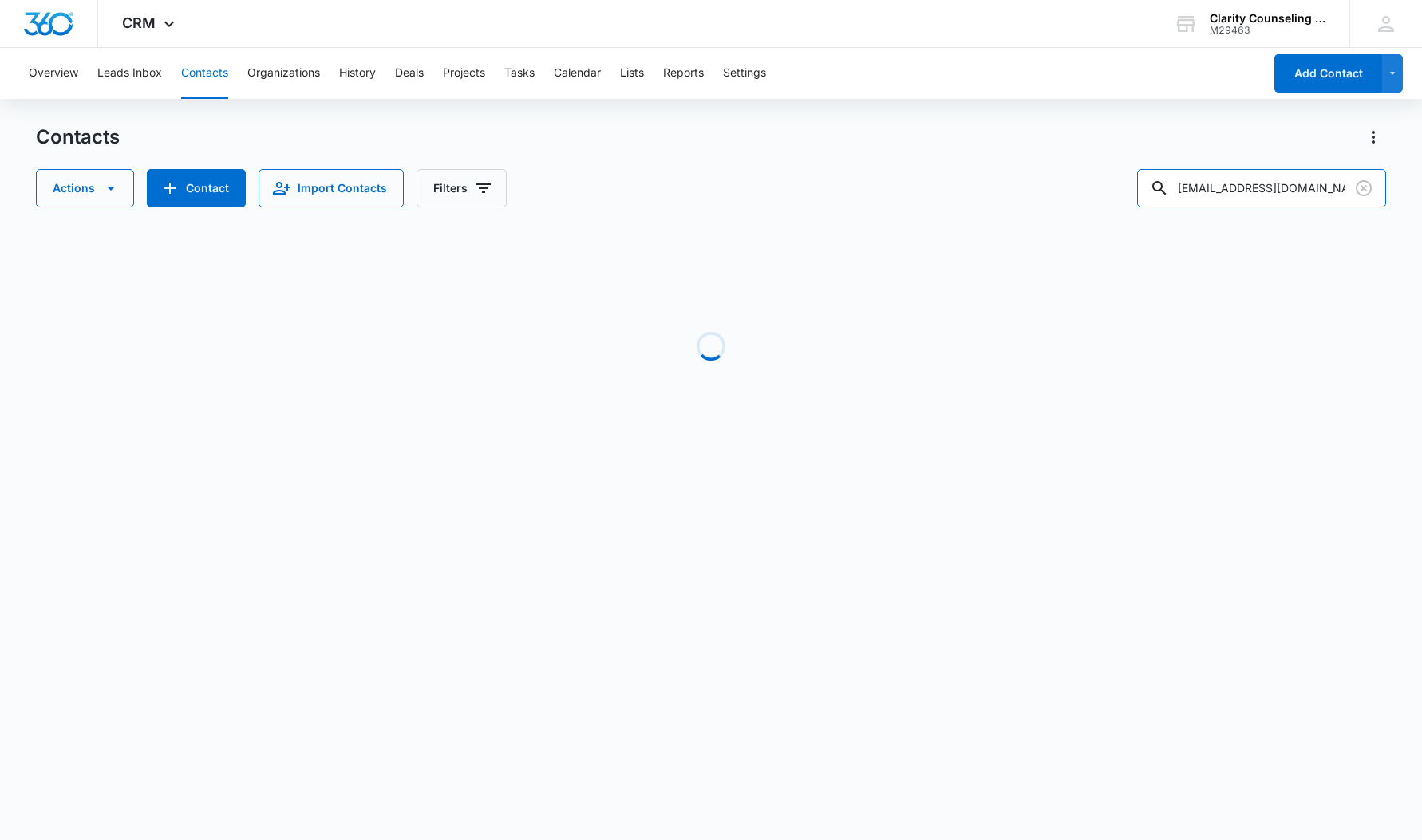
scroll to position [0, 272]
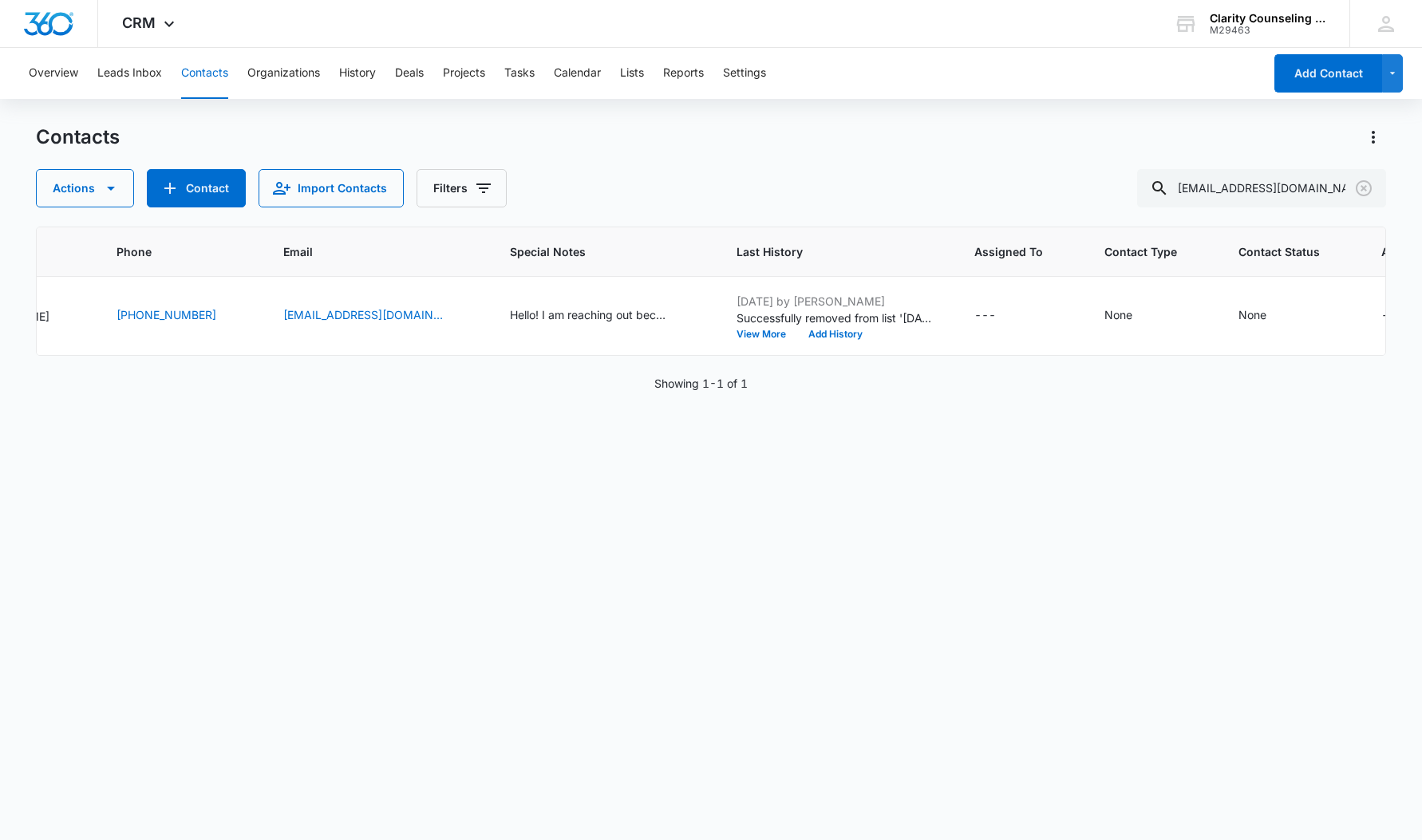
click at [1352, 190] on button "Clear" at bounding box center [1364, 188] width 26 height 26
click at [1352, 190] on div at bounding box center [1364, 188] width 26 height 39
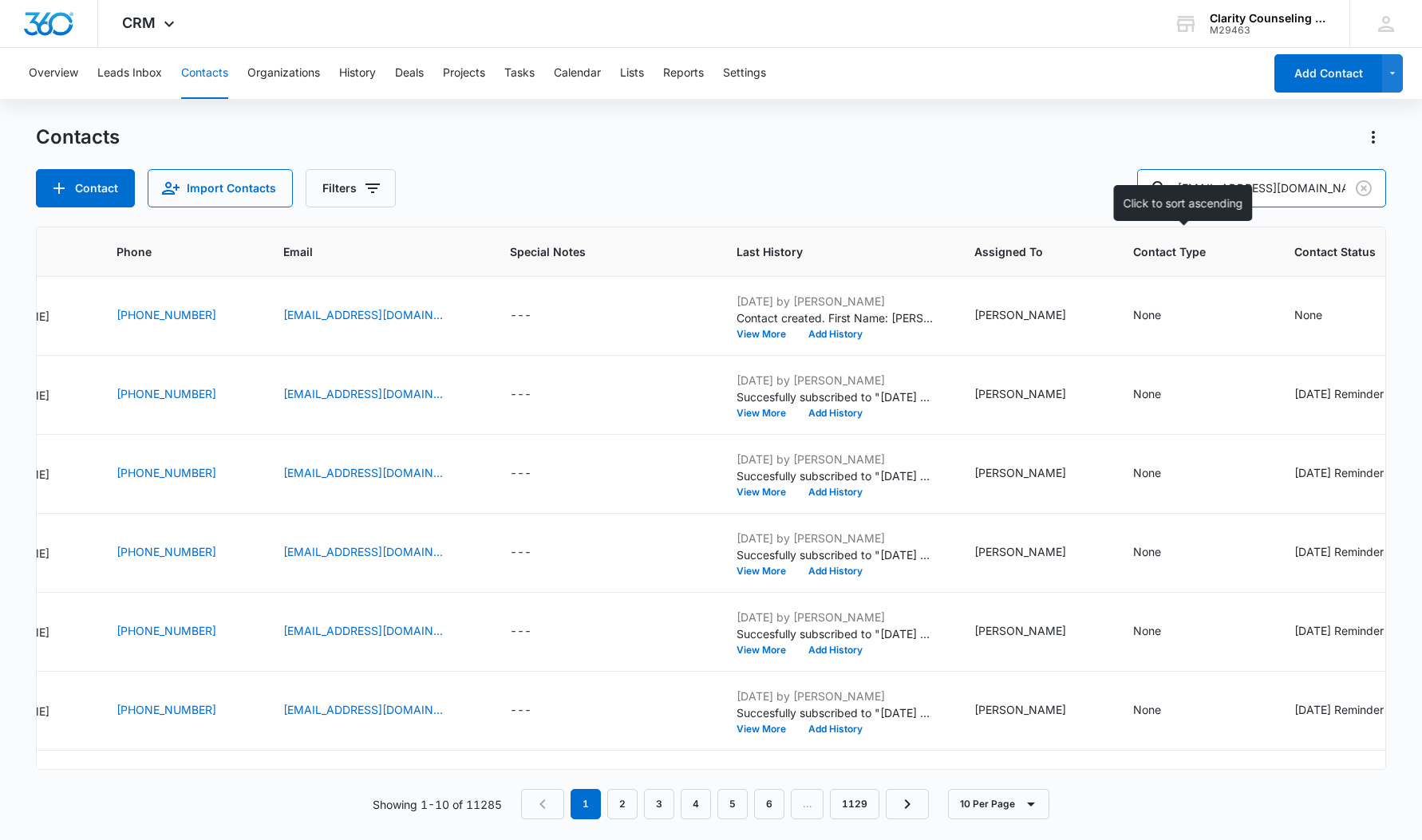
type input "[EMAIL_ADDRESS][DOMAIN_NAME]"
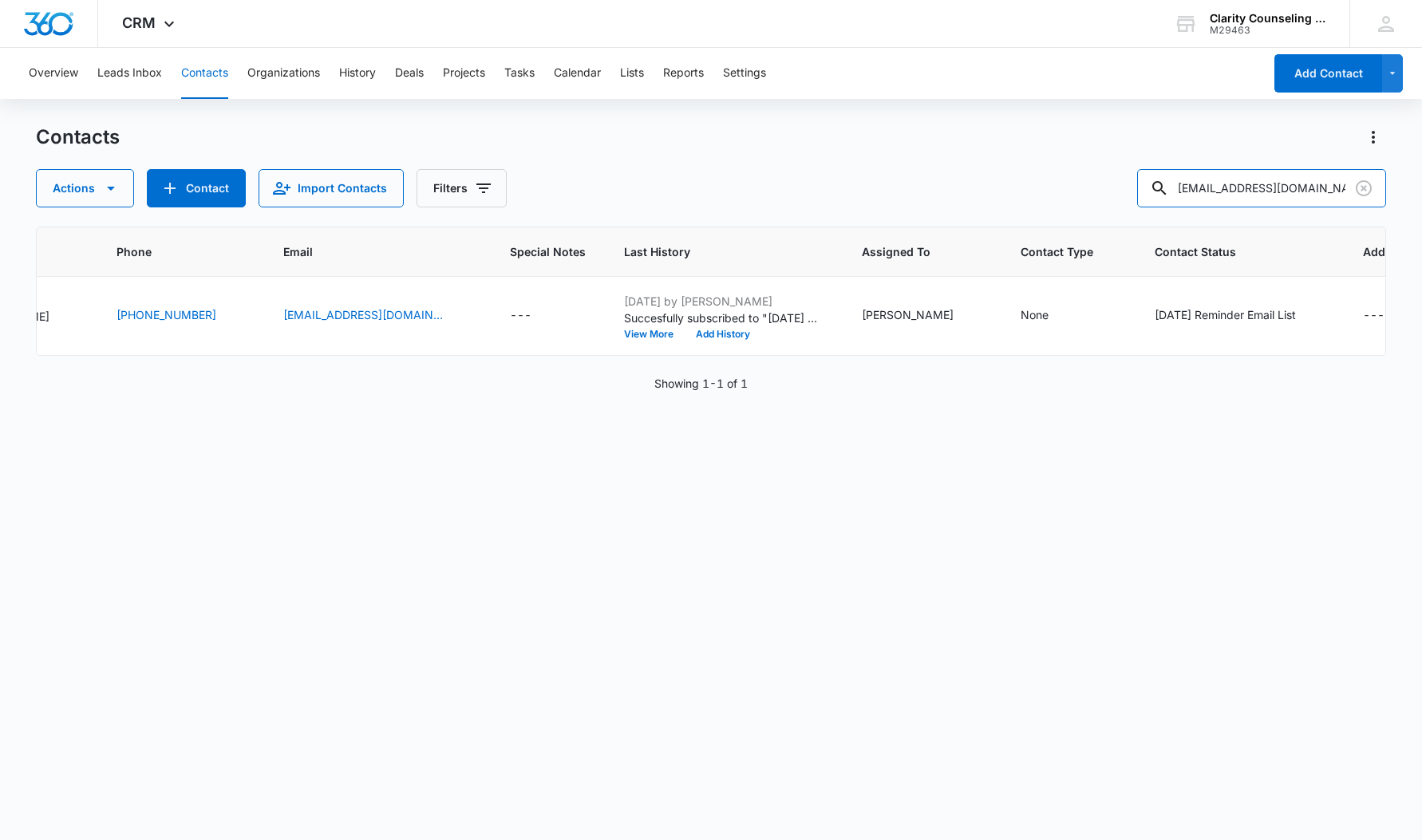
scroll to position [0, 271]
click at [1164, 313] on div "[DATE] Reminder Email List" at bounding box center [1227, 315] width 141 height 17
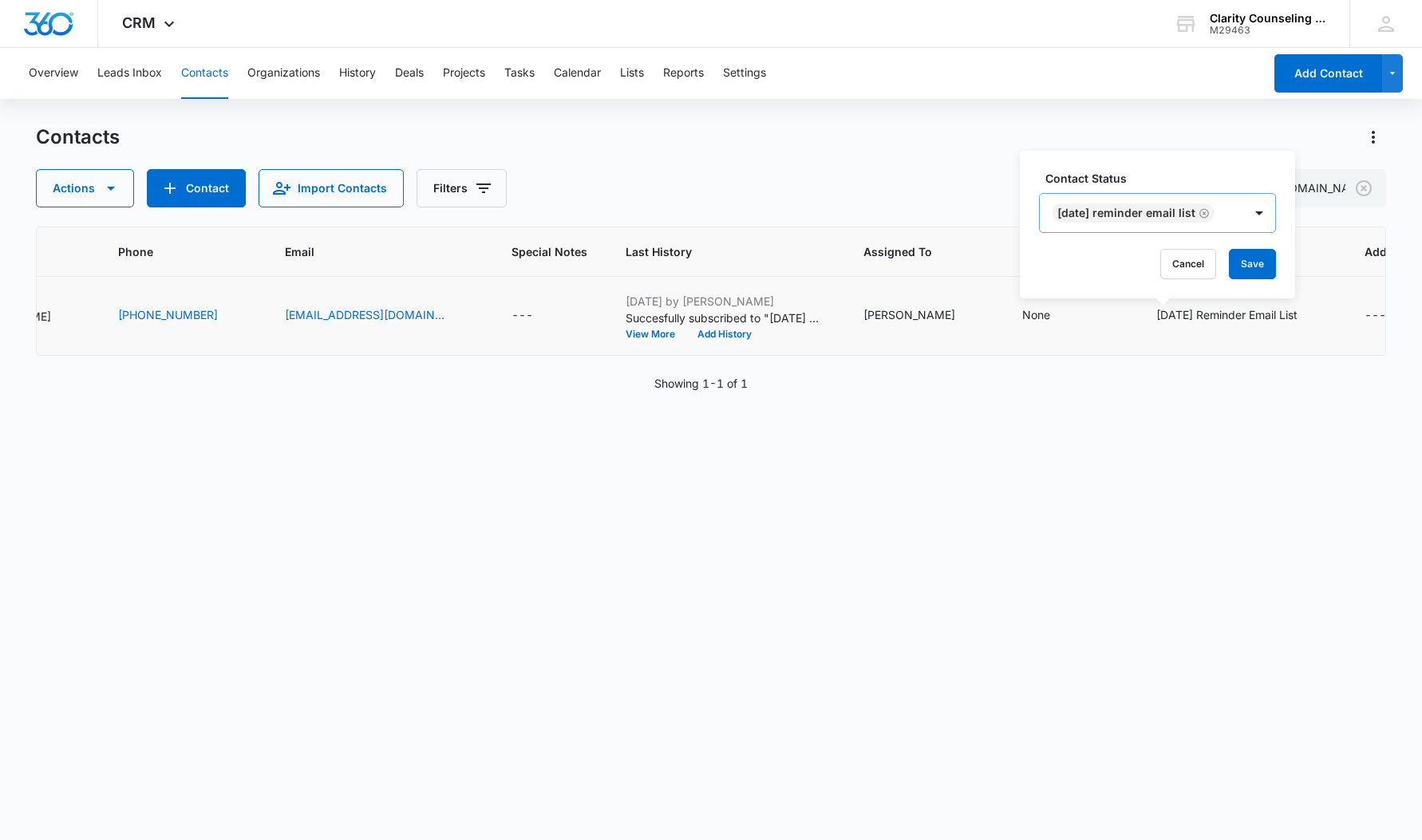
click at [1209, 215] on icon "Remove Saturday Reminder Email List" at bounding box center [1204, 213] width 9 height 9
click at [1169, 261] on button "Save" at bounding box center [1161, 263] width 47 height 30
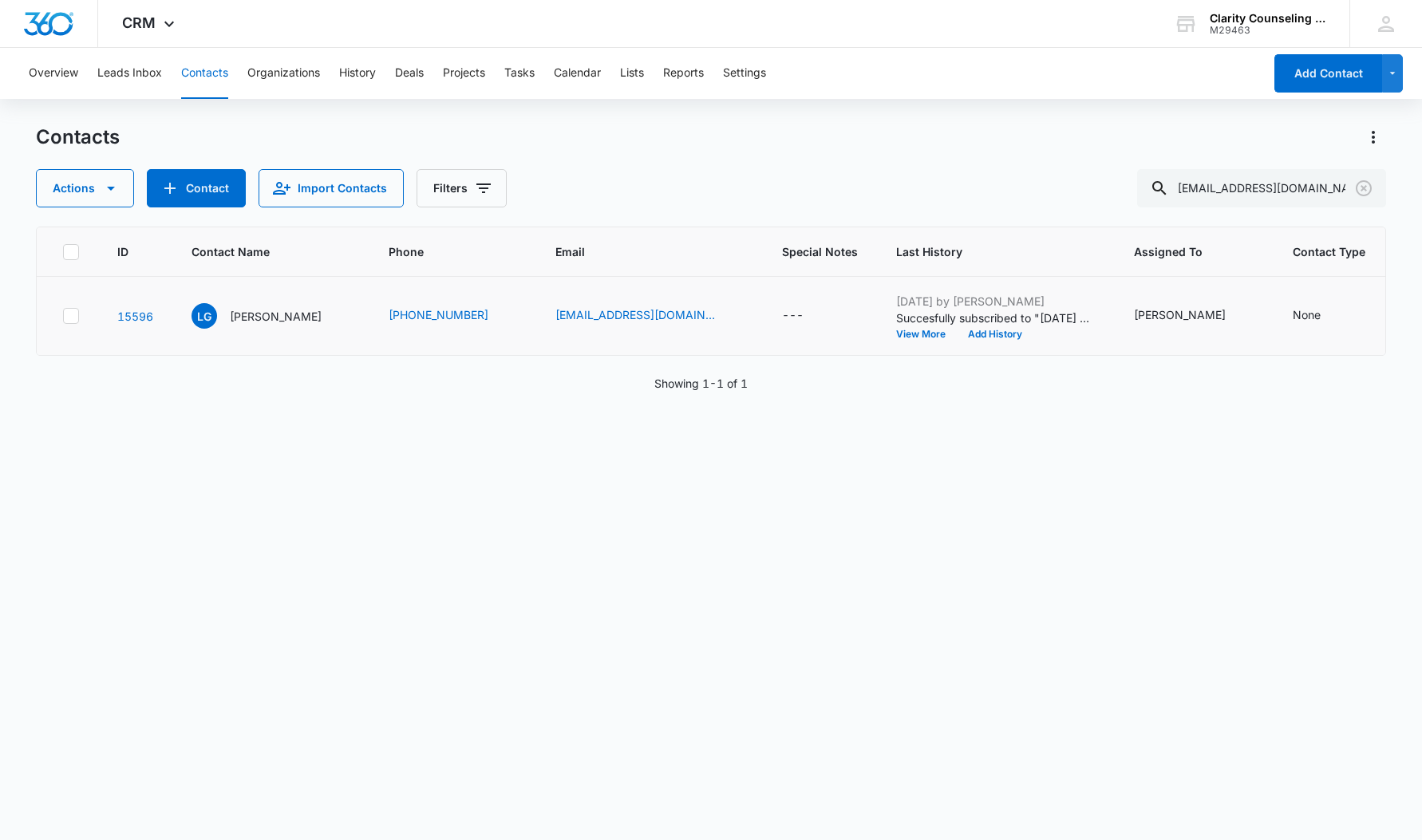
scroll to position [0, 0]
click at [1353, 187] on button "Clear" at bounding box center [1364, 188] width 26 height 26
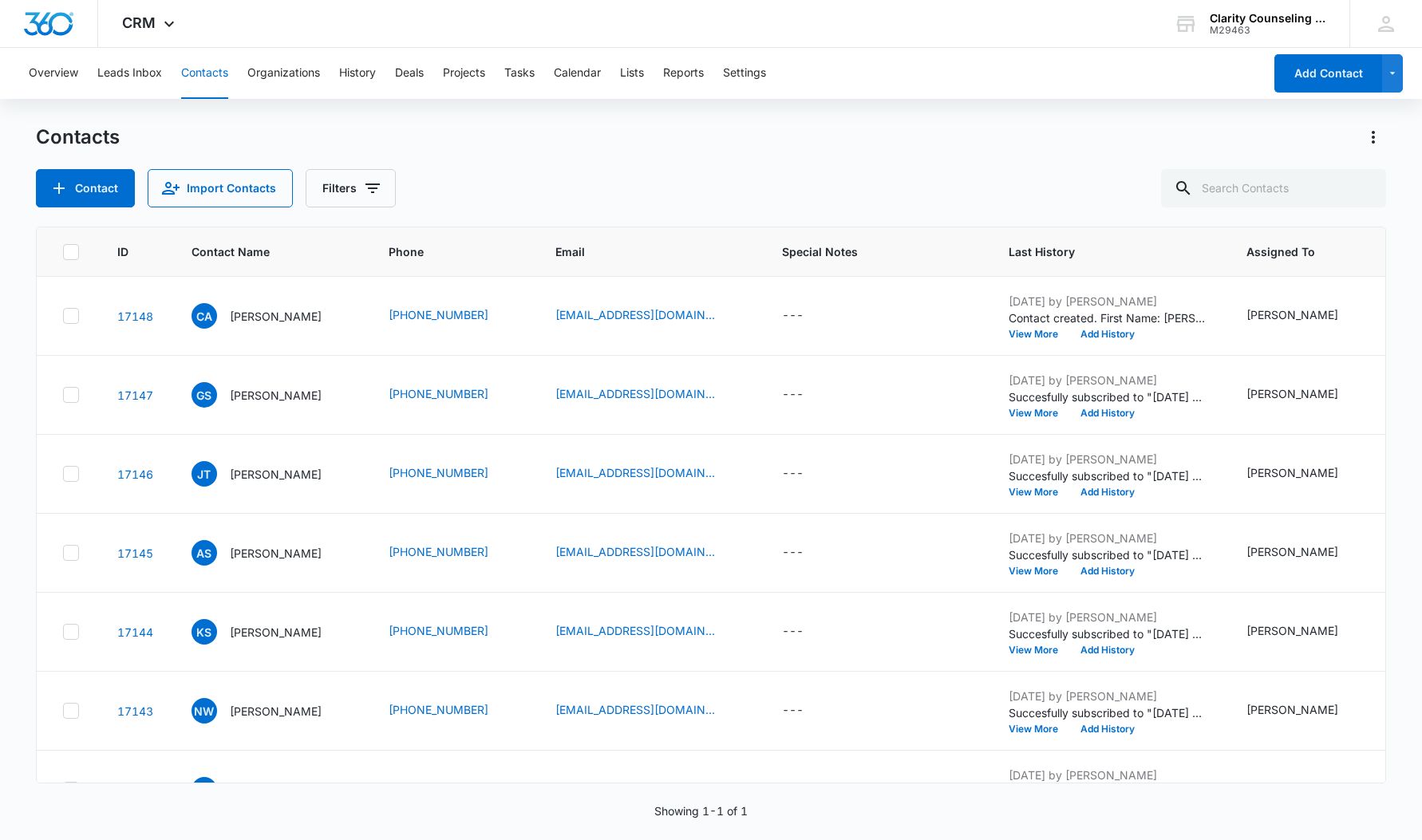
click at [1353, 187] on div at bounding box center [1364, 188] width 26 height 39
type input "[EMAIL_ADDRESS][DOMAIN_NAME]"
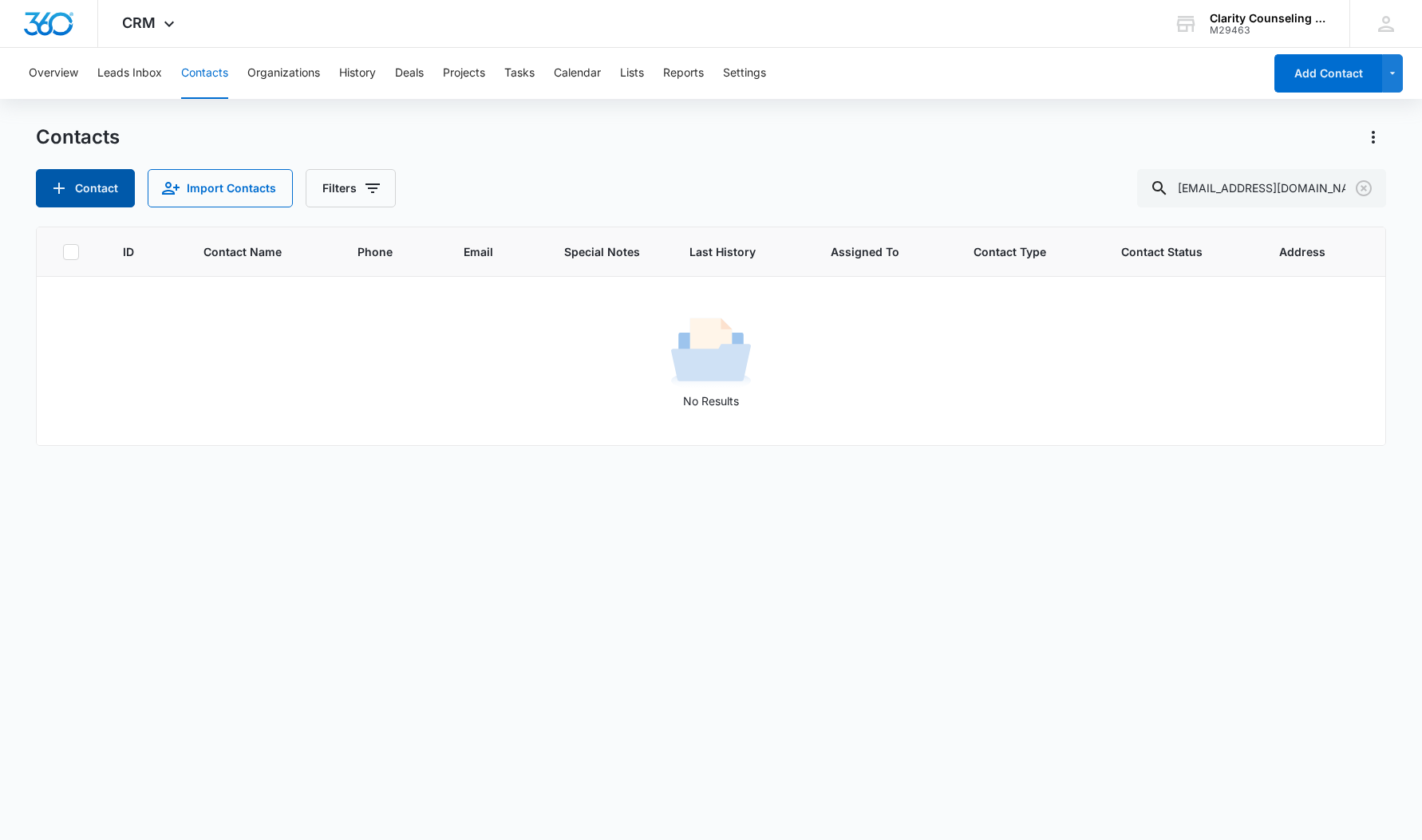
click at [50, 188] on icon "Add Contact" at bounding box center [59, 188] width 19 height 19
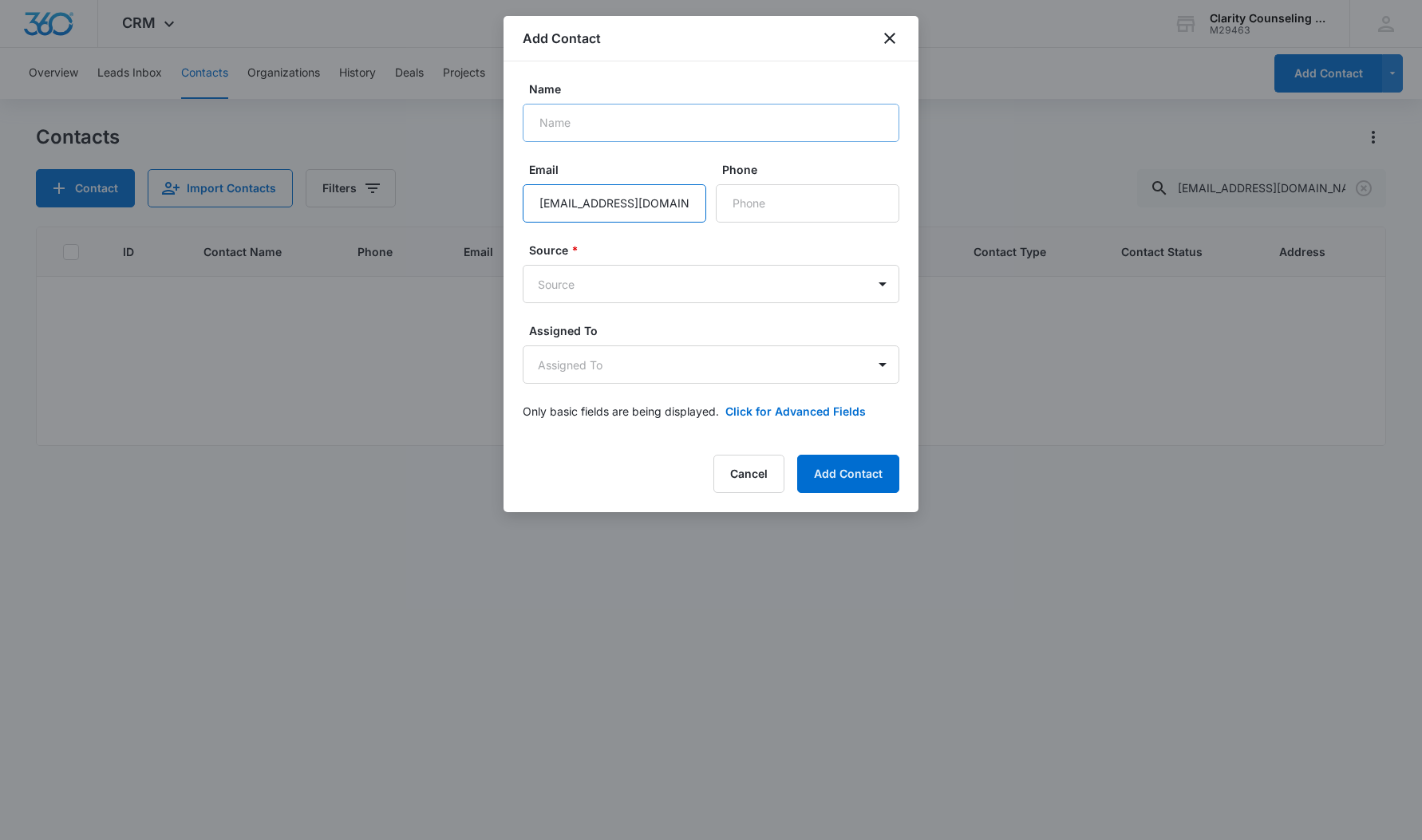
type input "[EMAIL_ADDRESS][DOMAIN_NAME]"
type input "[PERSON_NAME]"
type input "[PHONE_NUMBER]"
click at [670, 284] on body "CRM Apps Reputation Websites Forms CRM Email Social Content Ads Intelligence Fi…" at bounding box center [711, 420] width 1422 height 840
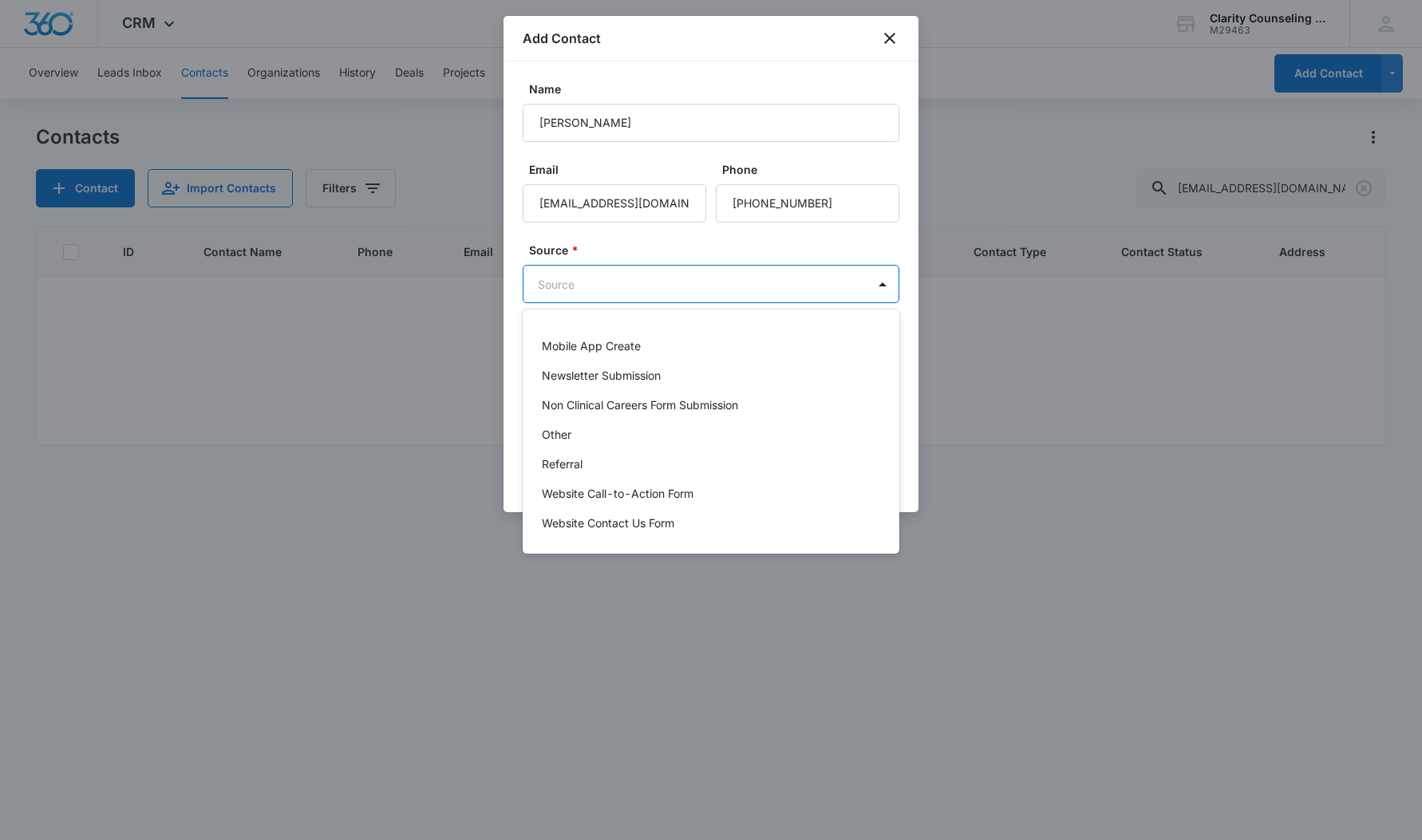
scroll to position [201, 0]
click at [564, 444] on div "Other" at bounding box center [711, 435] width 377 height 29
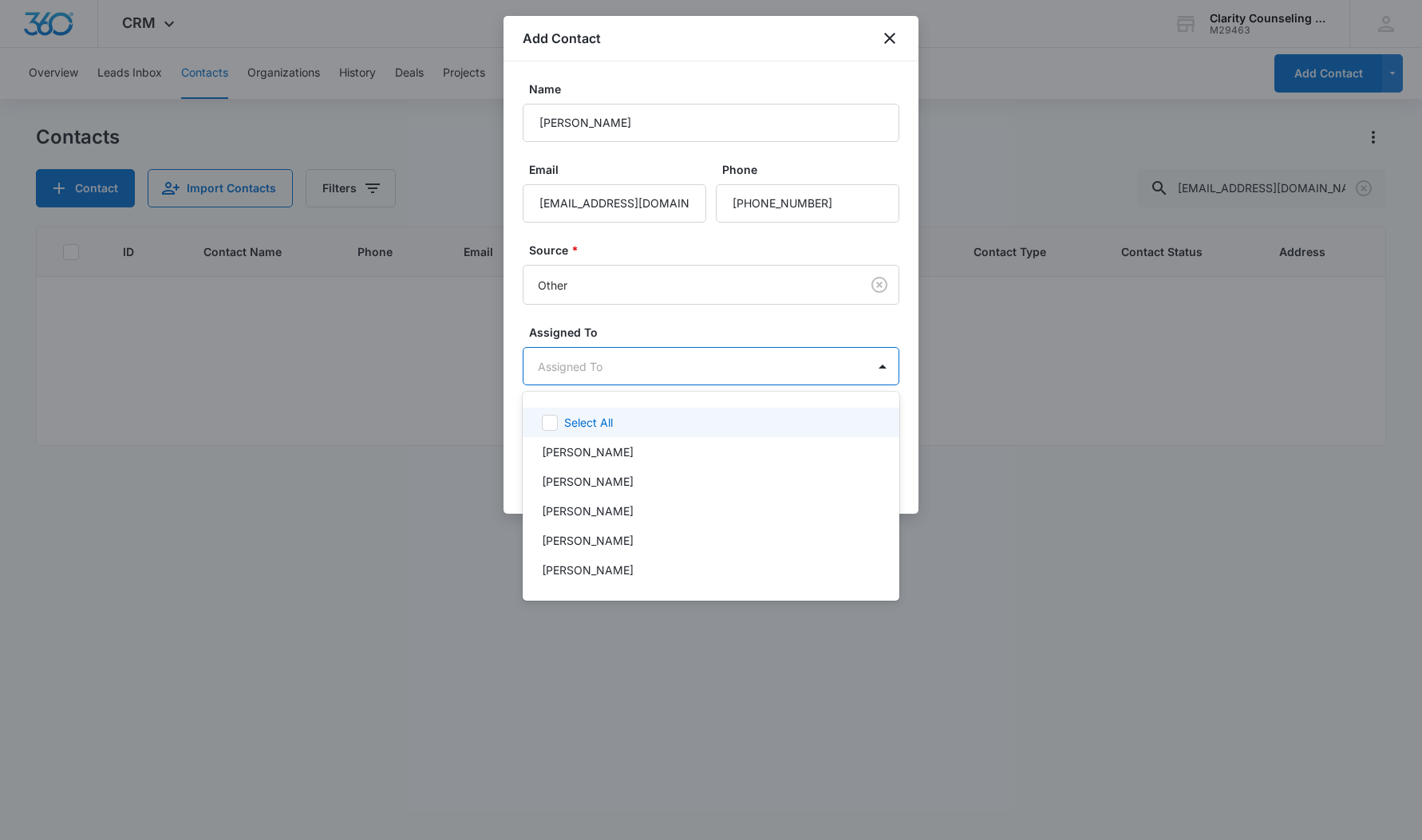
click at [582, 382] on body "CRM Apps Reputation Websites Forms CRM Email Social Content Ads Intelligence Fi…" at bounding box center [711, 420] width 1422 height 840
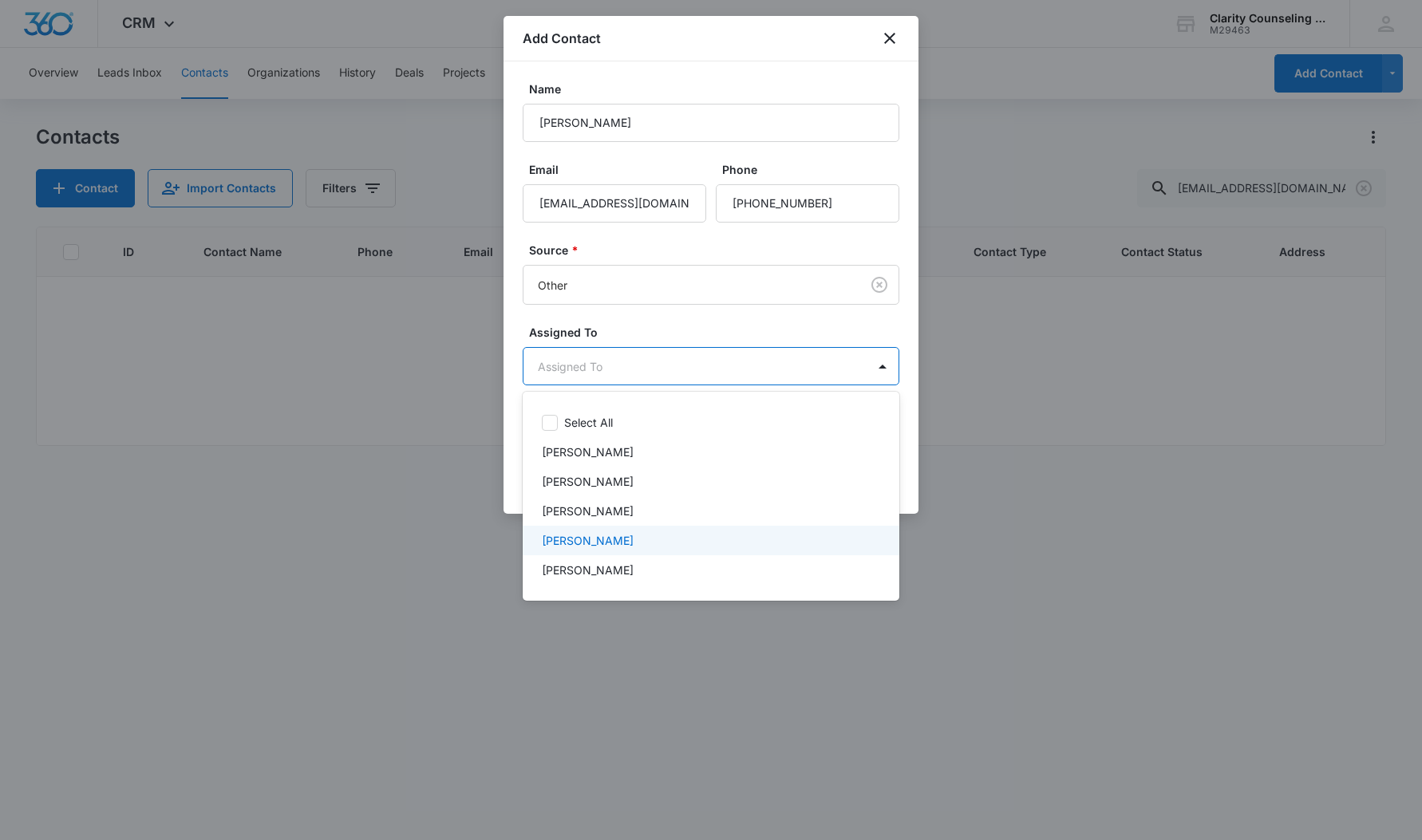
drag, startPoint x: 602, startPoint y: 536, endPoint x: 633, endPoint y: 428, distance: 112.4
click at [602, 536] on p "[PERSON_NAME]" at bounding box center [588, 540] width 92 height 17
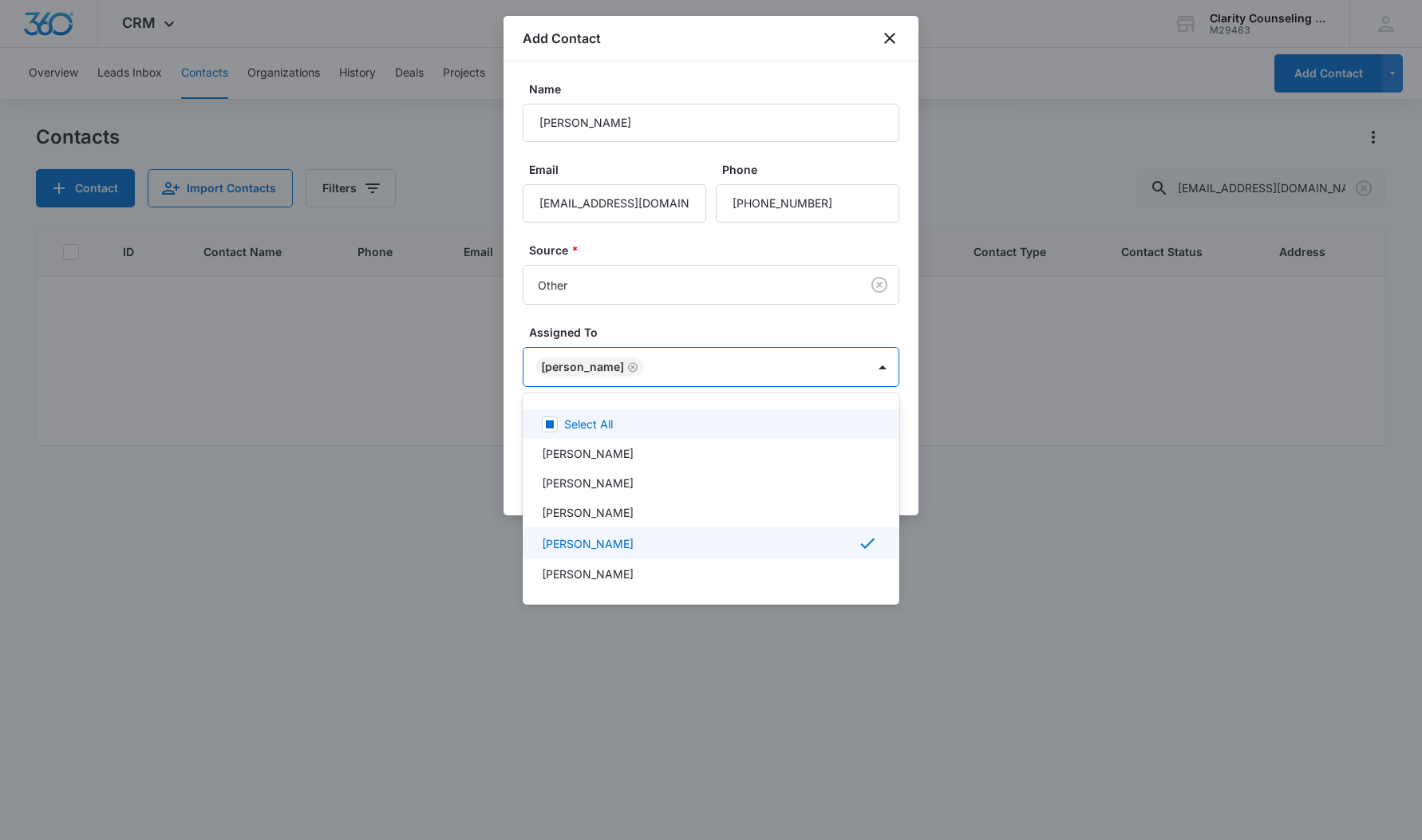
click at [640, 297] on div at bounding box center [711, 420] width 1422 height 840
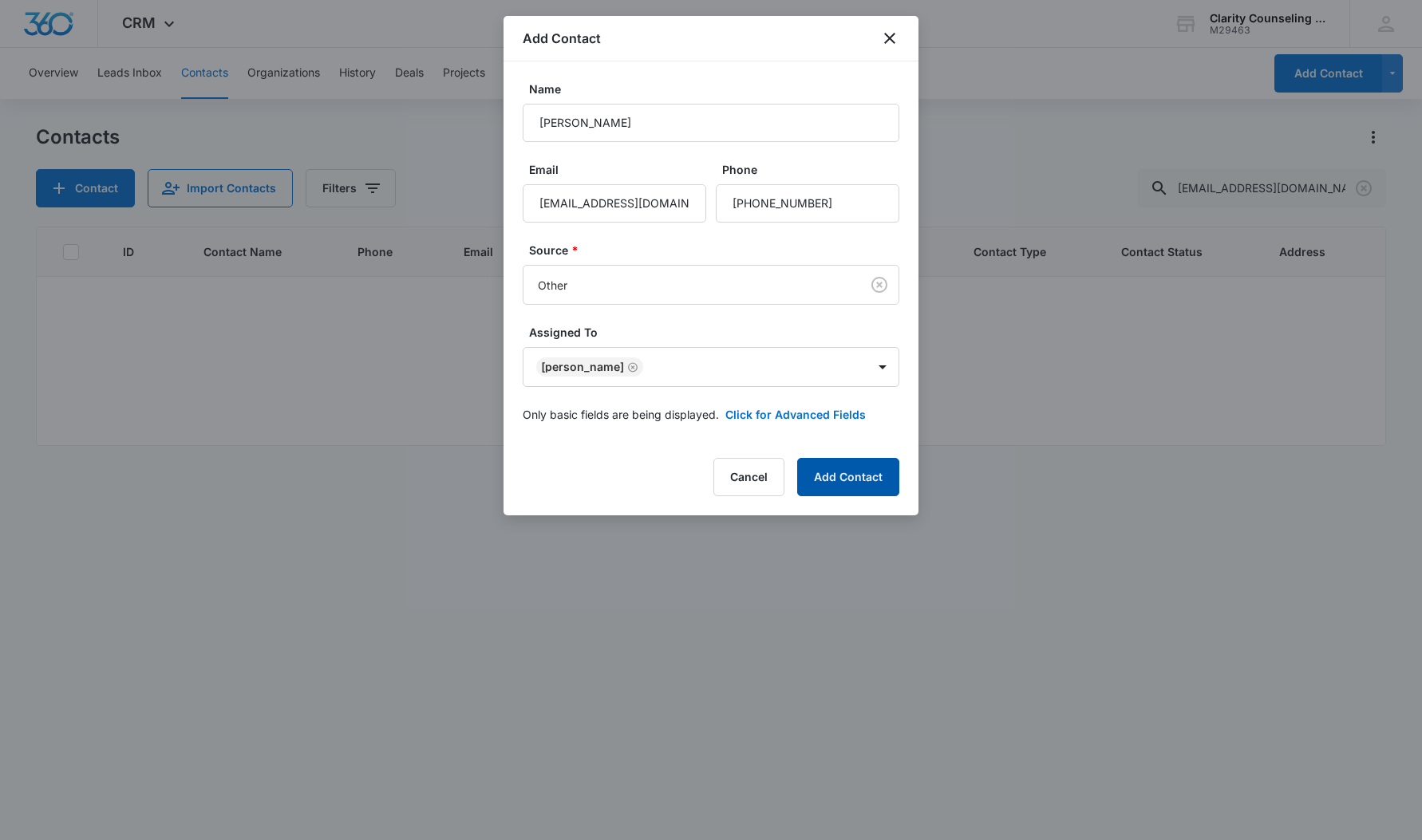
click at [806, 490] on button "Add Contact" at bounding box center [848, 477] width 102 height 39
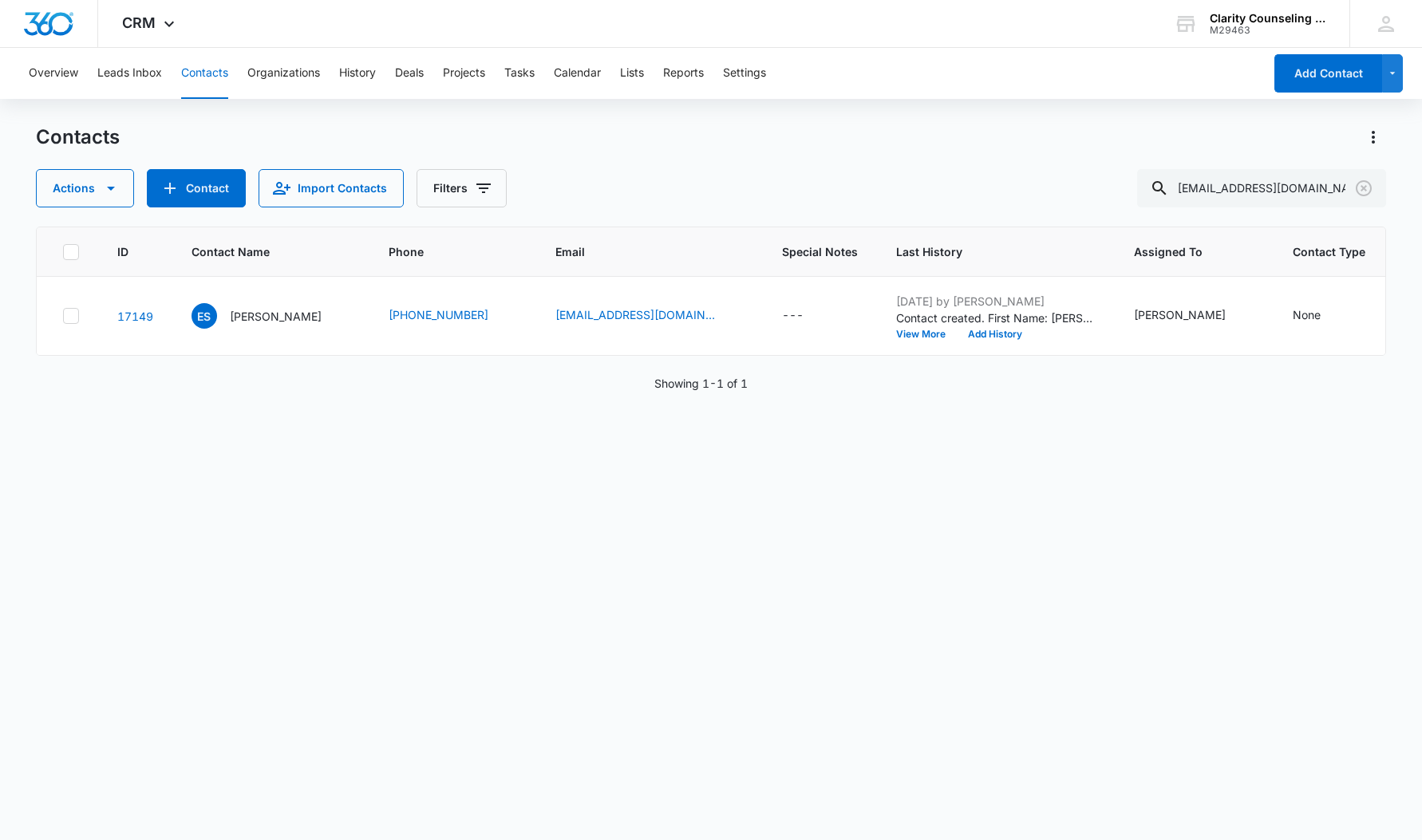
scroll to position [0, 0]
click at [1365, 192] on icon "Clear" at bounding box center [1363, 188] width 19 height 19
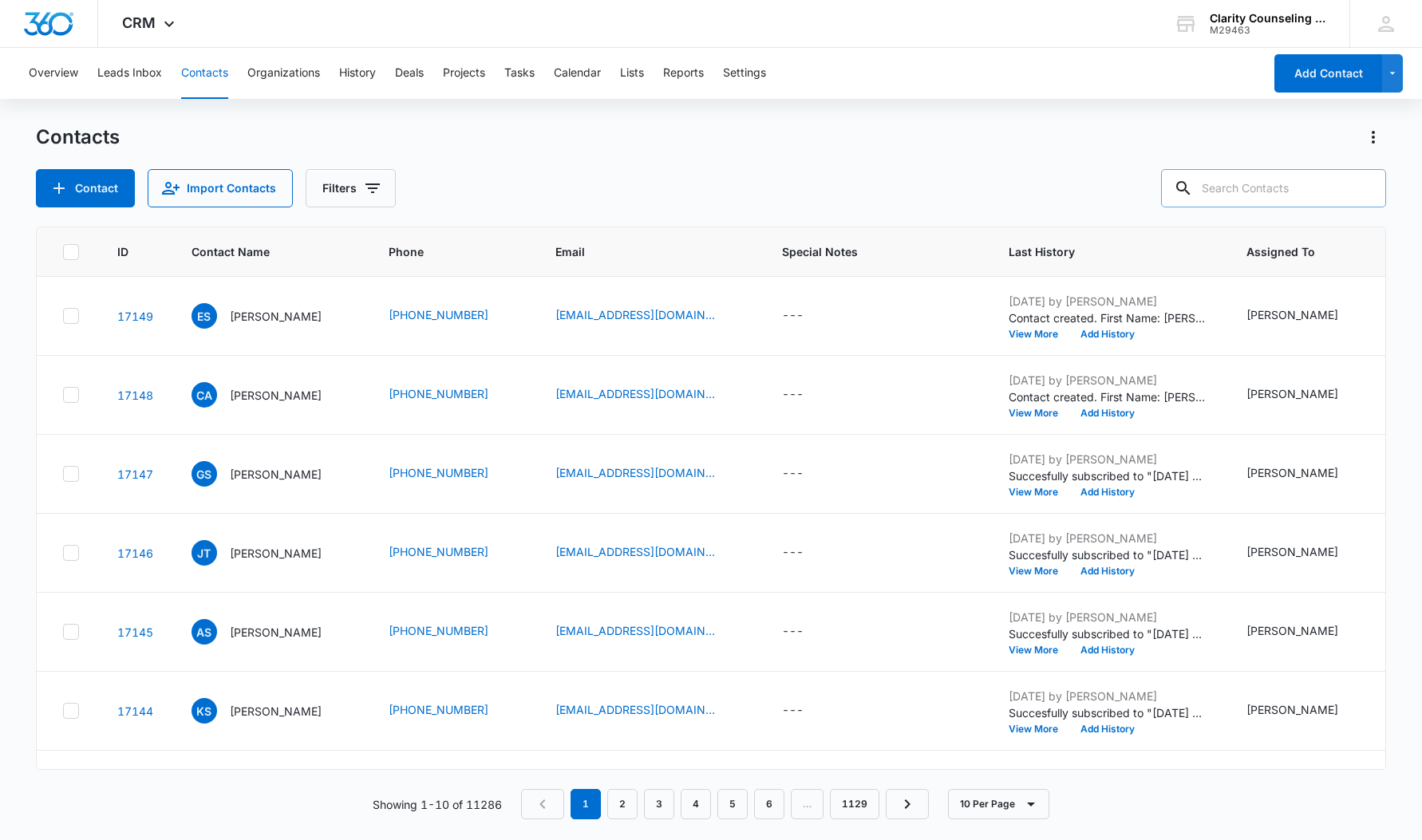
click at [1310, 182] on input "text" at bounding box center [1273, 188] width 225 height 39
type input "[EMAIL_ADDRESS][DOMAIN_NAME]"
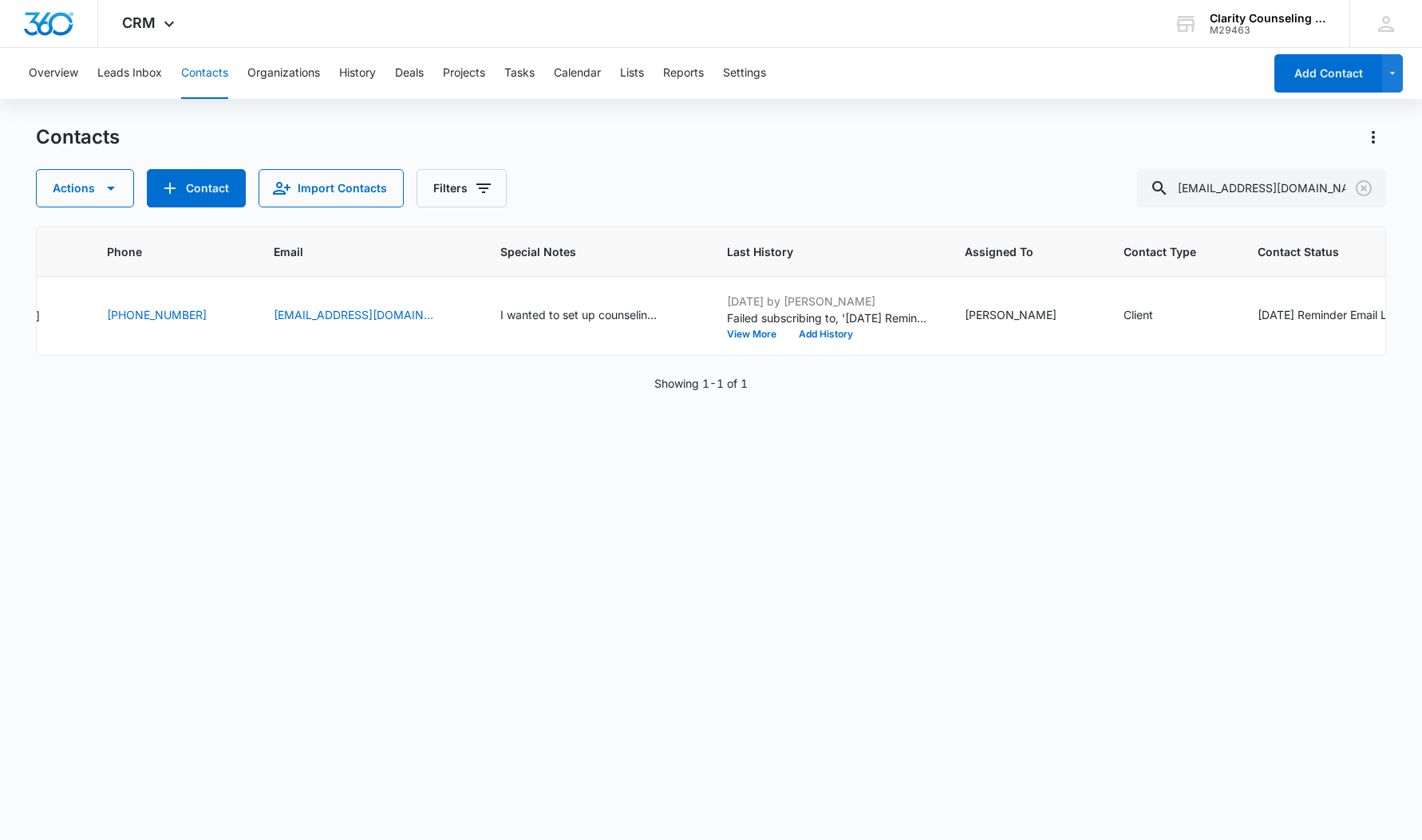
scroll to position [0, 283]
click at [1361, 183] on icon "Clear" at bounding box center [1363, 188] width 19 height 19
click at [1361, 183] on div at bounding box center [1364, 188] width 26 height 39
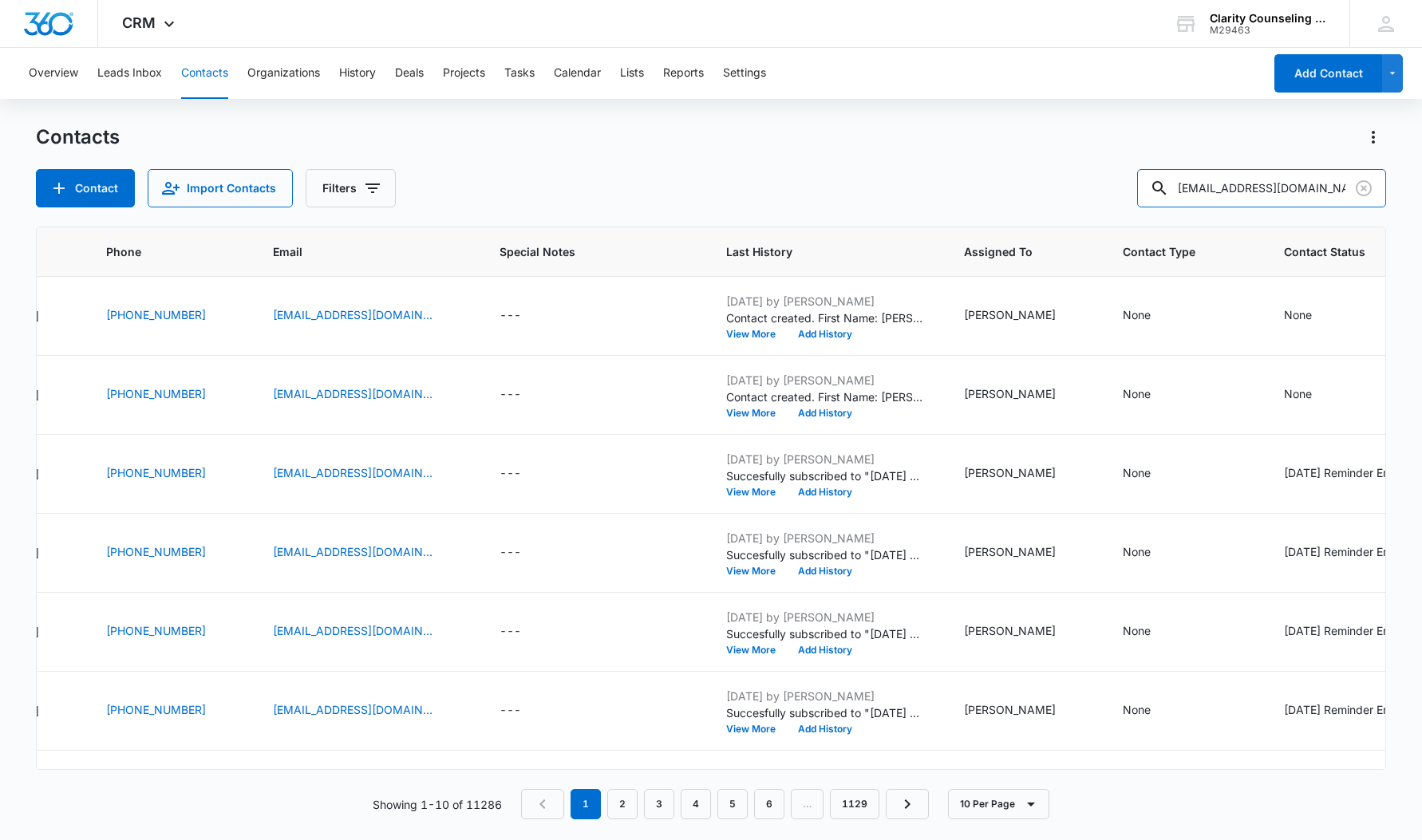
type input "[EMAIL_ADDRESS][DOMAIN_NAME]"
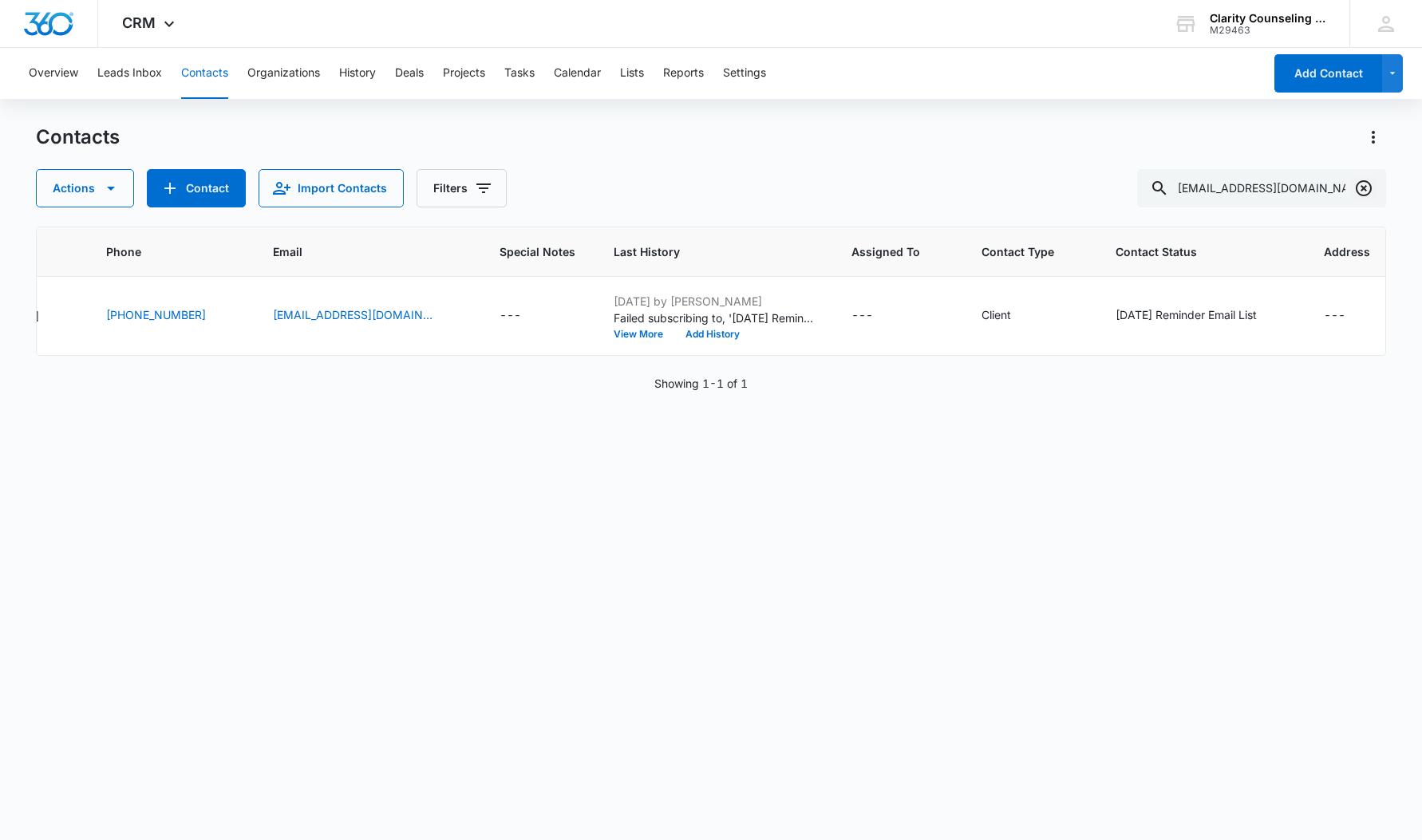
click at [1363, 188] on icon "Clear" at bounding box center [1363, 188] width 19 height 19
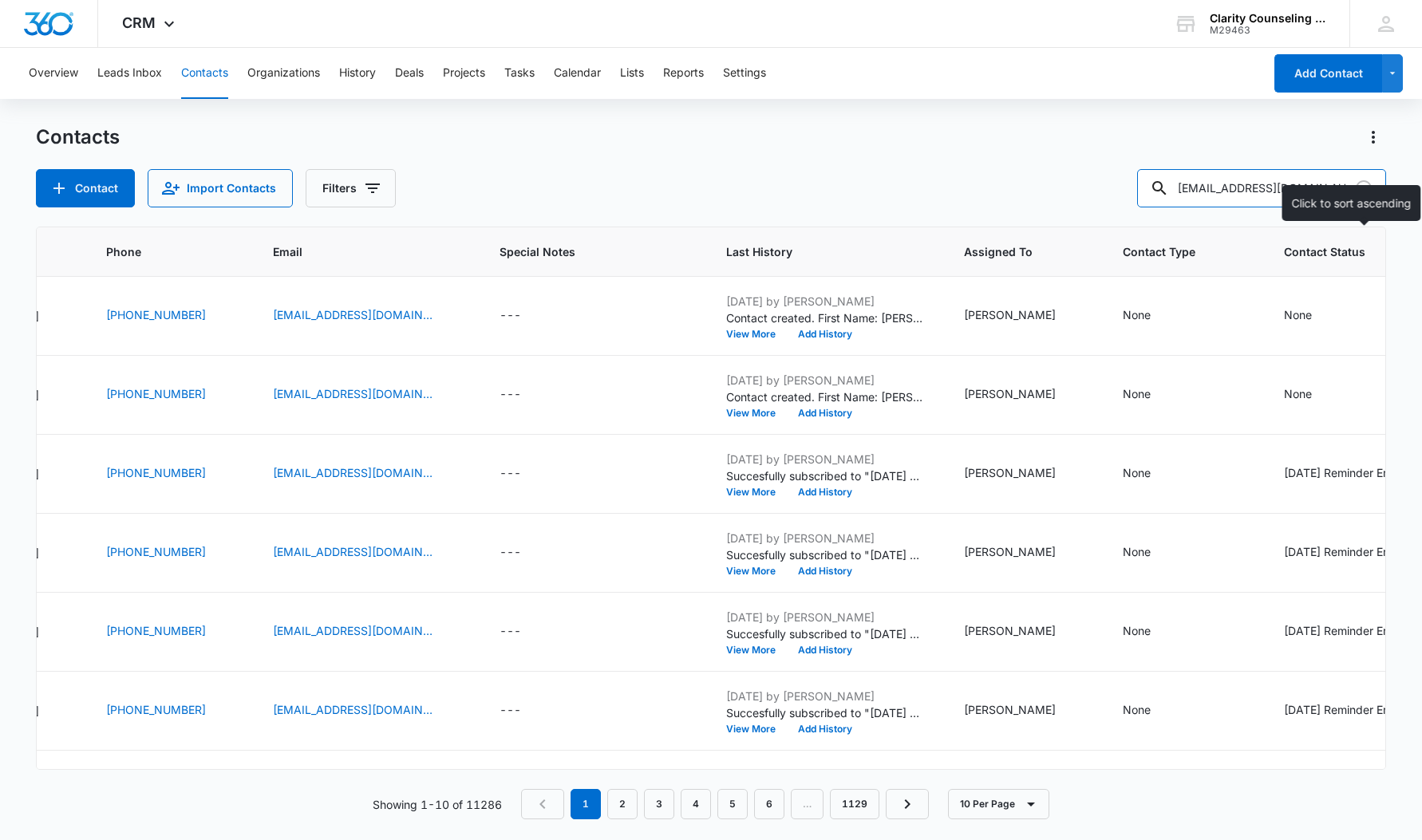
type input "[EMAIL_ADDRESS][DOMAIN_NAME]"
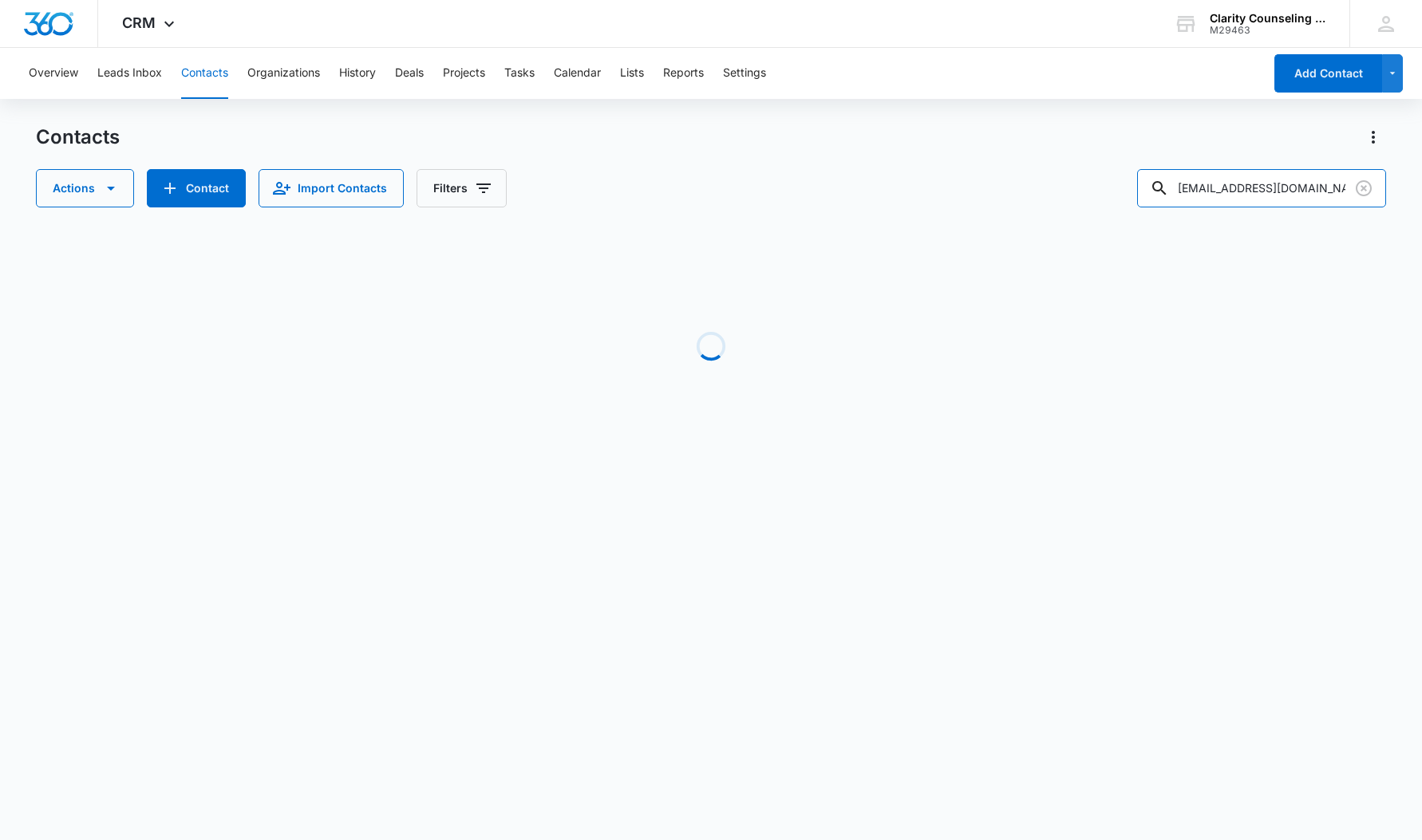
scroll to position [0, 264]
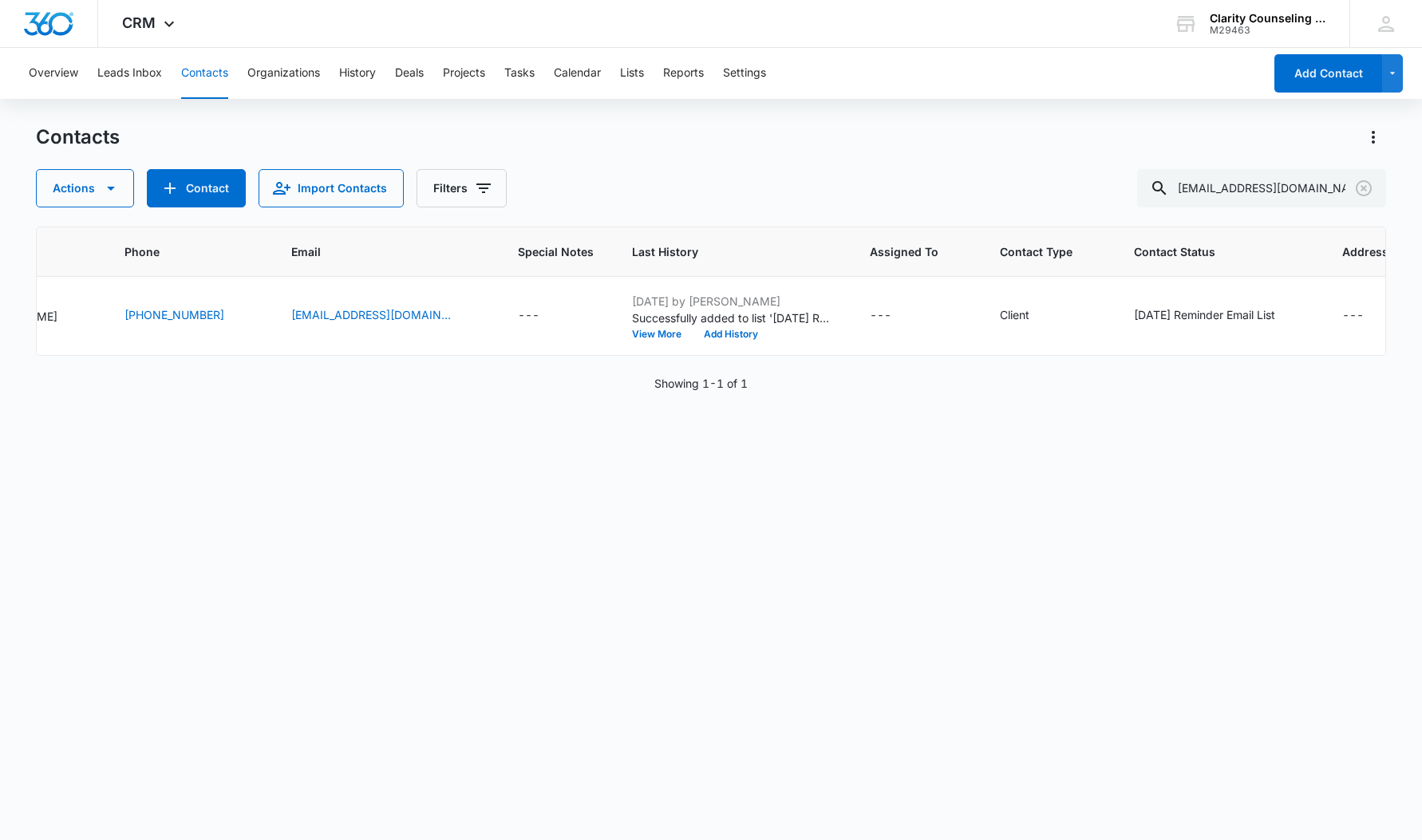
click at [1364, 182] on icon "Clear" at bounding box center [1363, 188] width 16 height 16
click at [1364, 182] on div at bounding box center [1364, 188] width 26 height 39
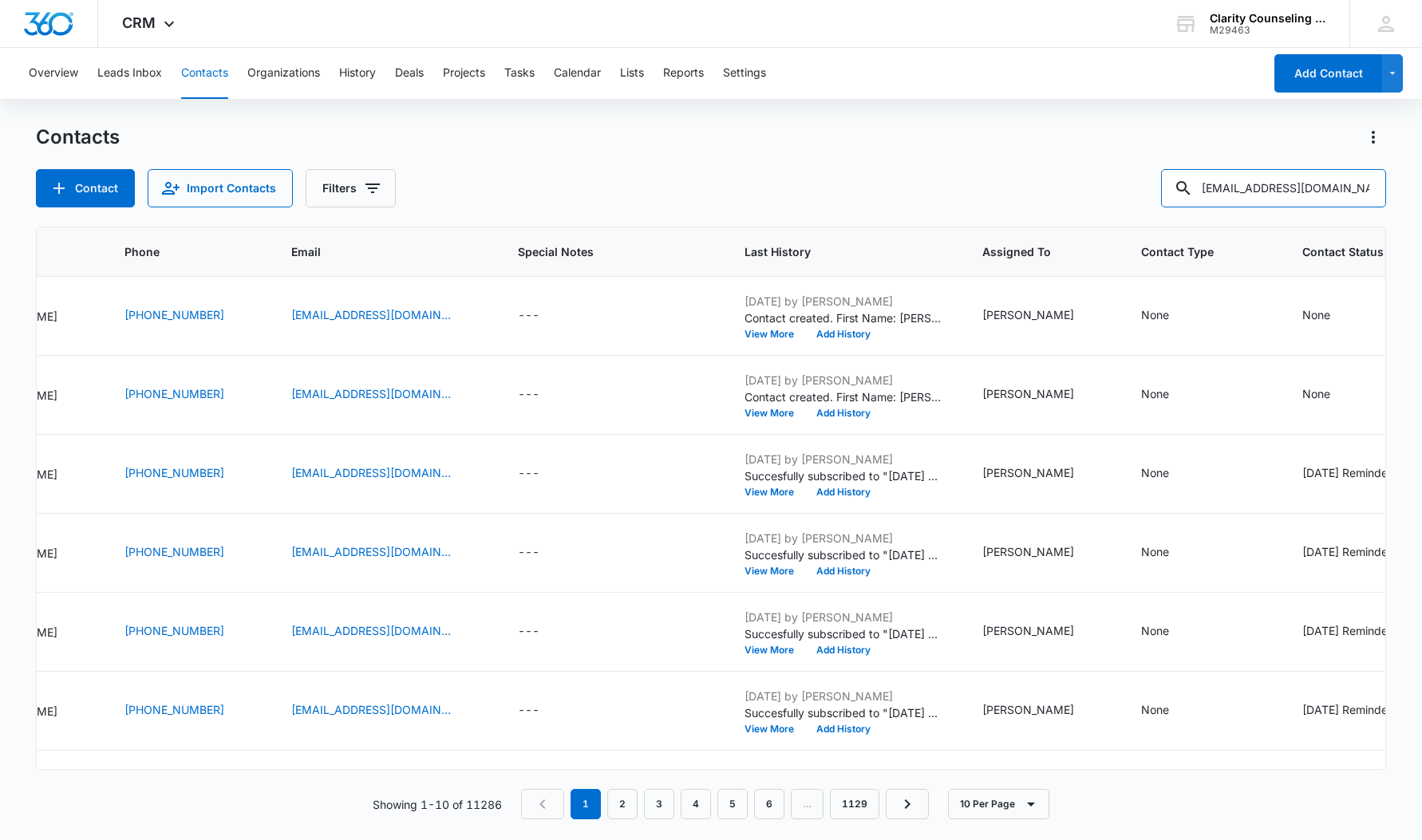
type input "[EMAIL_ADDRESS][DOMAIN_NAME]"
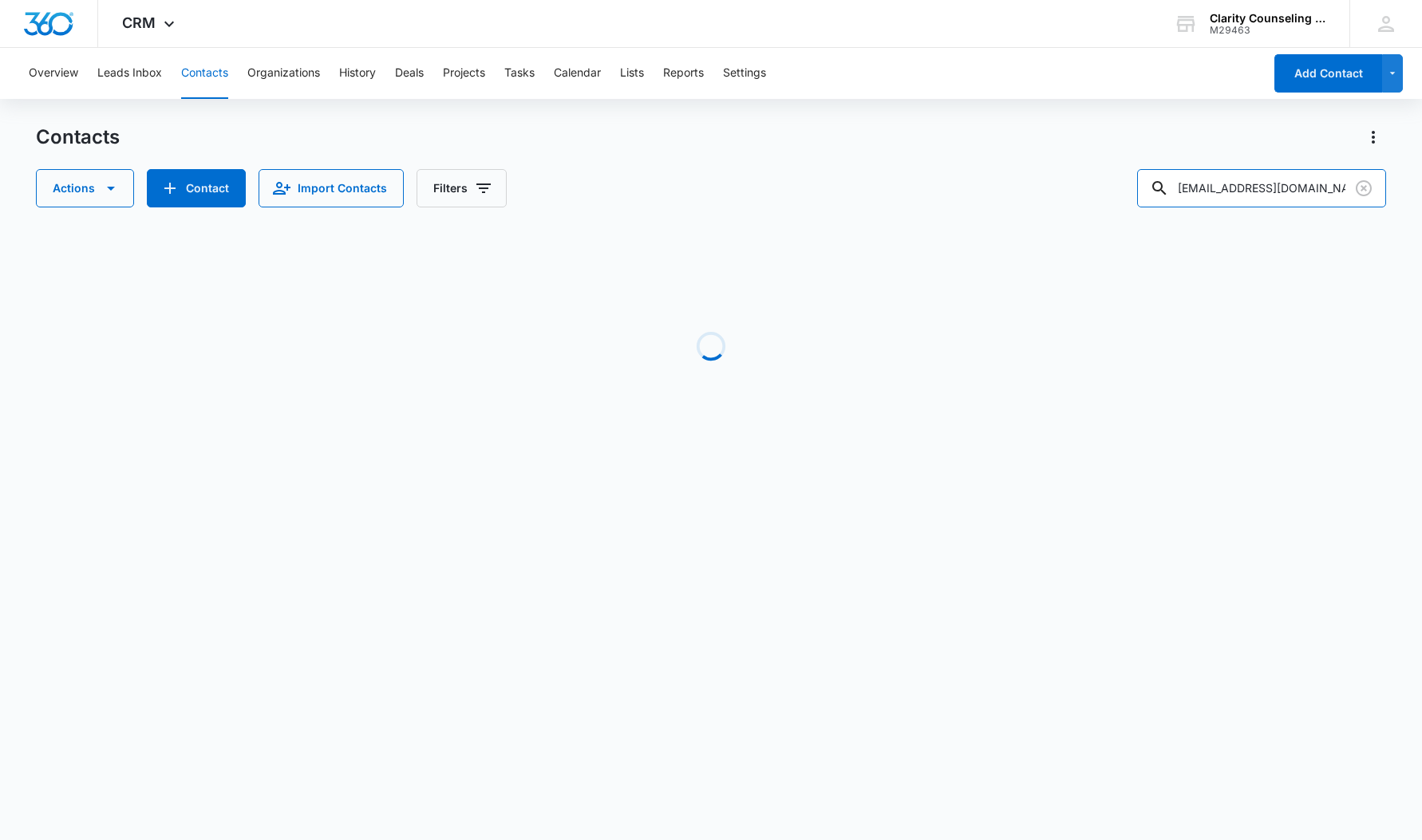
scroll to position [0, 258]
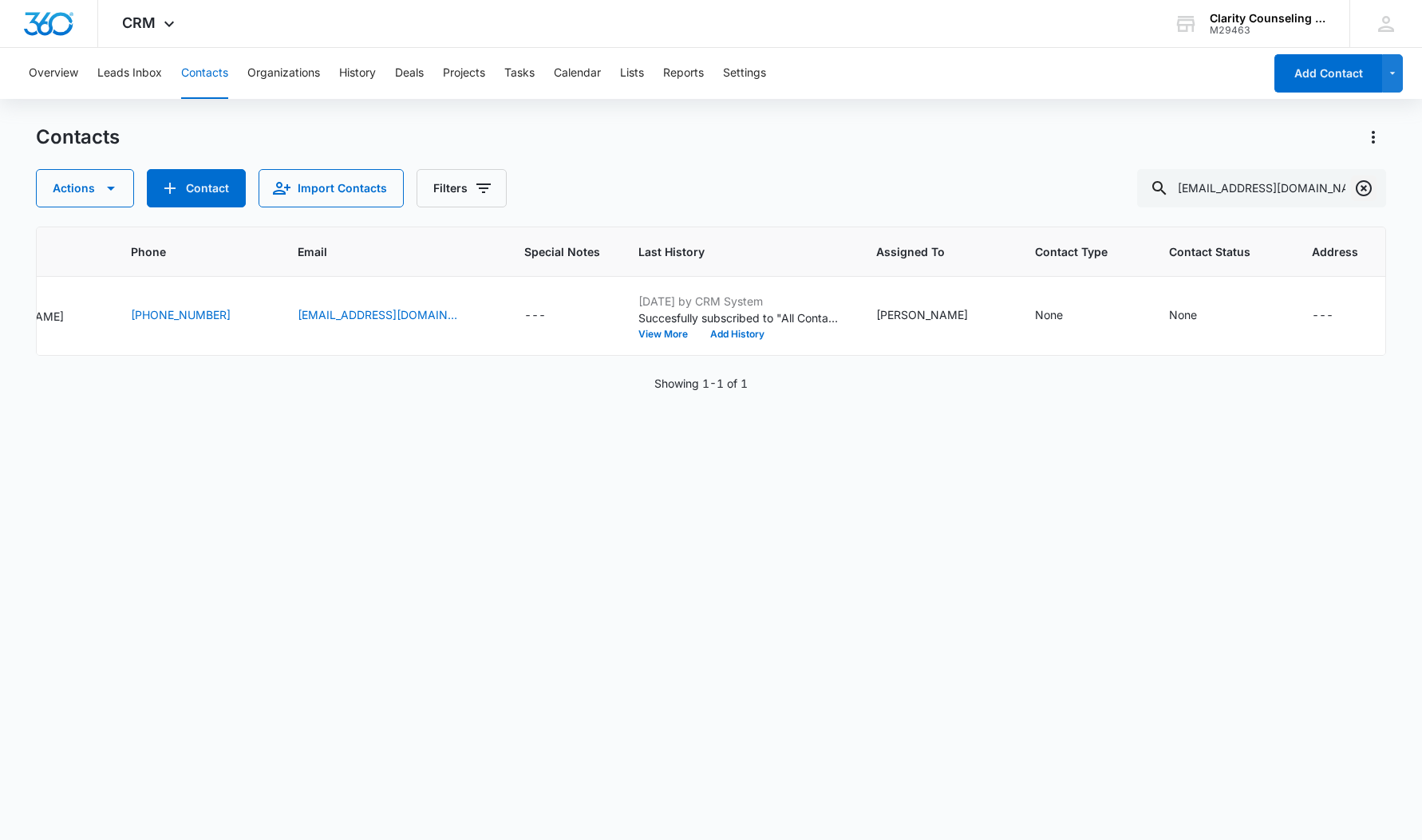
click at [1363, 189] on icon "Clear" at bounding box center [1363, 188] width 16 height 16
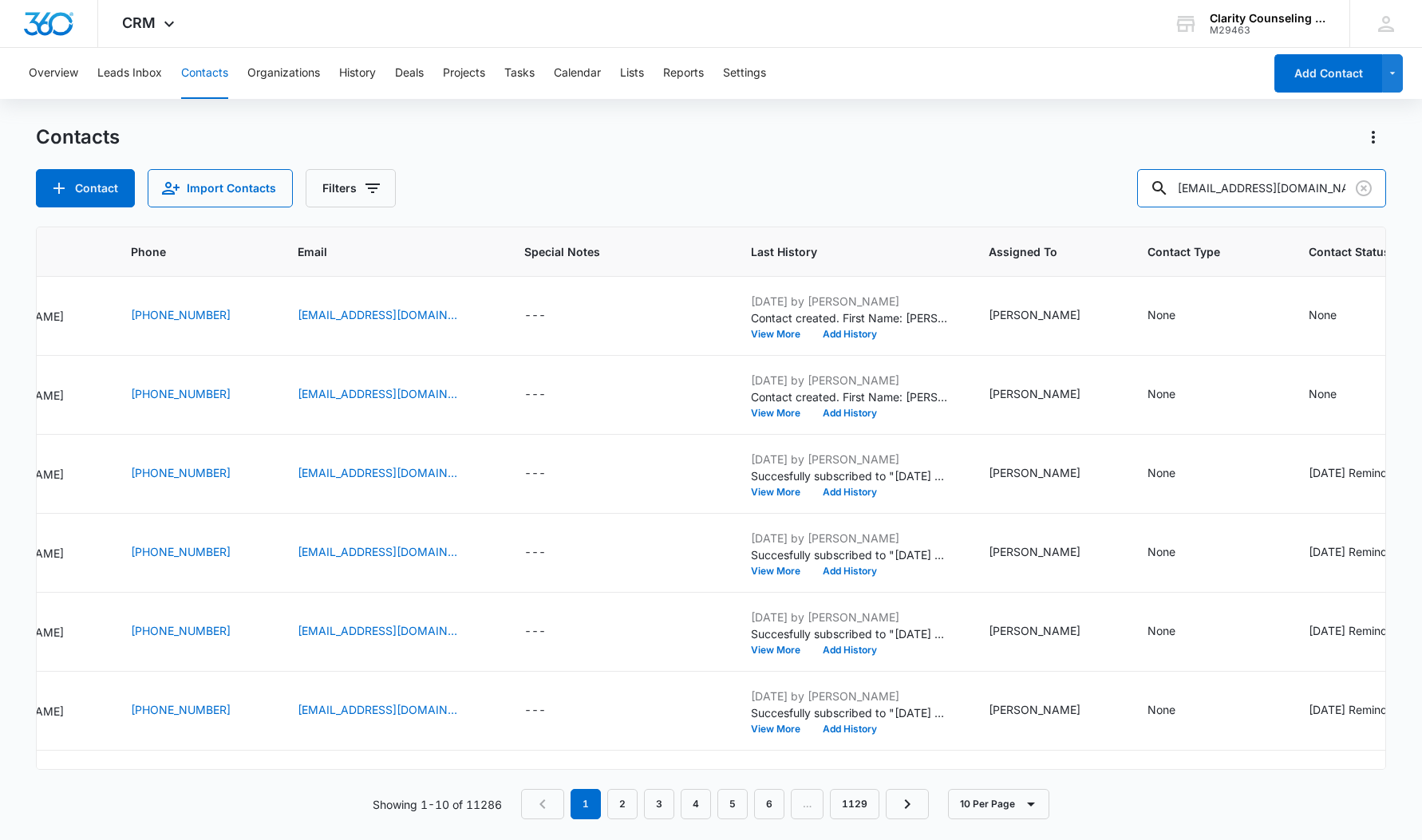
type input "[EMAIL_ADDRESS][DOMAIN_NAME]"
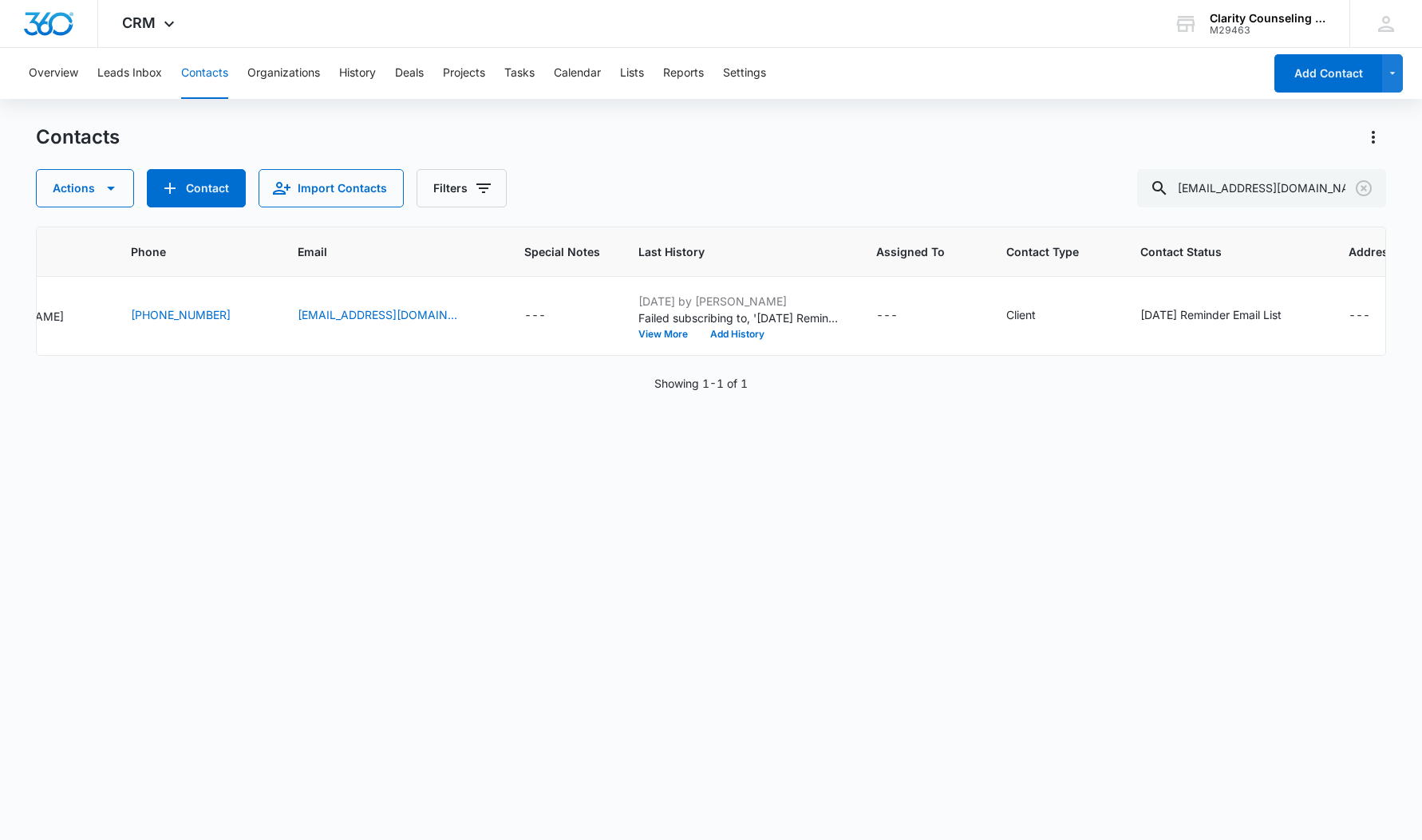
click at [1369, 187] on icon "Clear" at bounding box center [1363, 188] width 19 height 19
drag, startPoint x: 98, startPoint y: 150, endPoint x: 1369, endPoint y: 187, distance: 1271.5
click at [1369, 187] on div at bounding box center [1364, 188] width 26 height 39
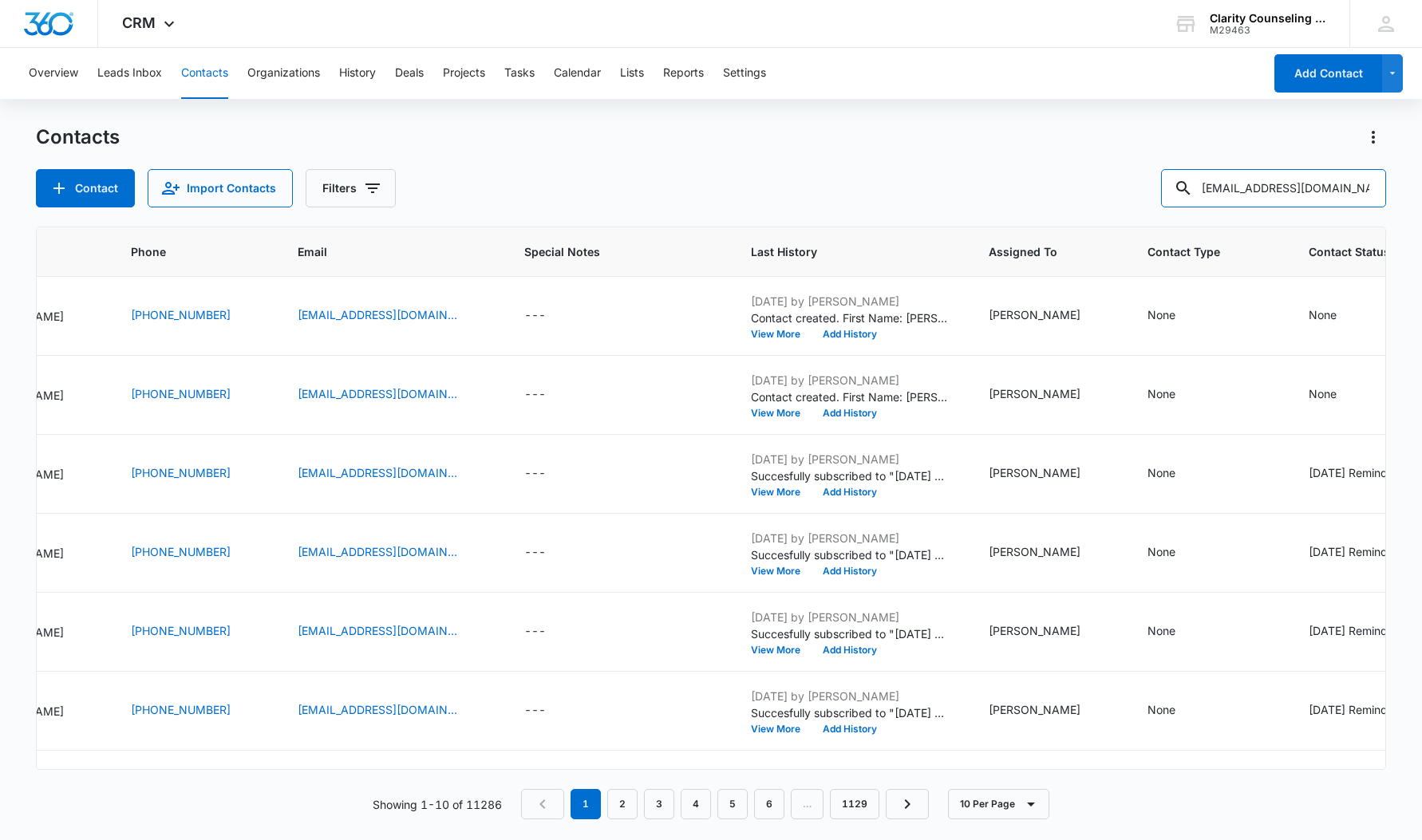
type input "[EMAIL_ADDRESS][DOMAIN_NAME]"
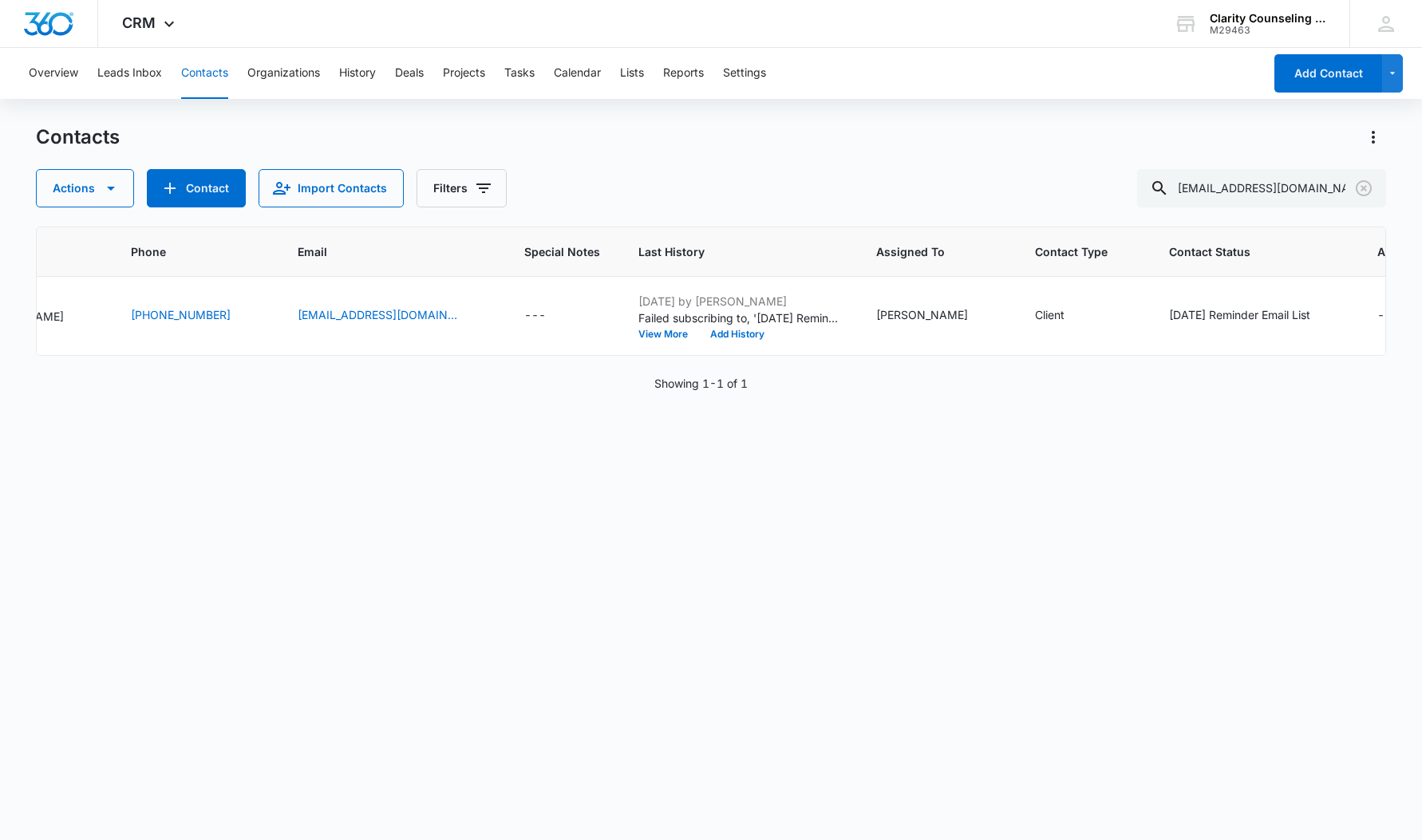
click at [1358, 190] on icon "Clear" at bounding box center [1363, 188] width 19 height 19
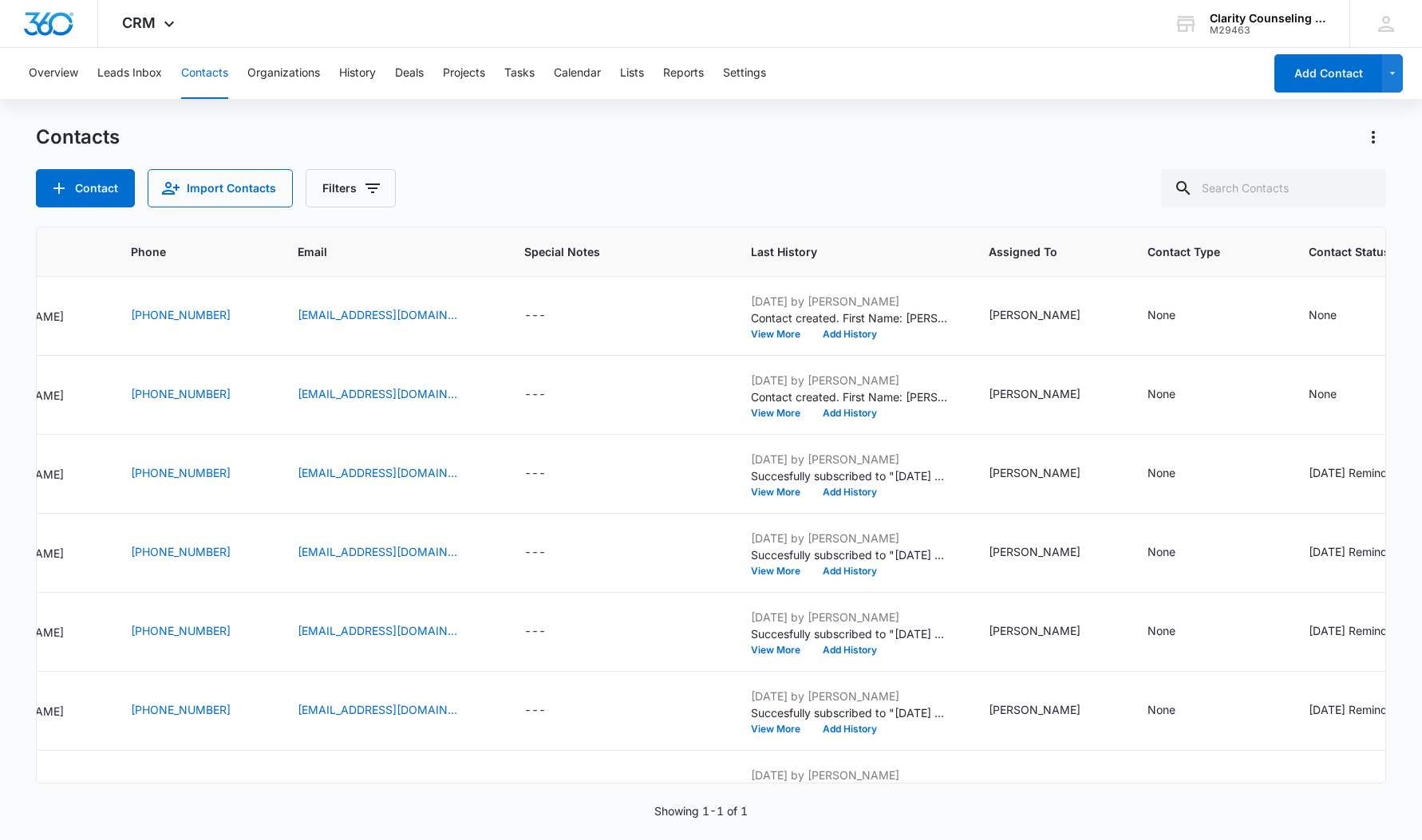
click at [1358, 190] on div at bounding box center [1364, 188] width 26 height 39
type input "[EMAIL_ADDRESS][DOMAIN_NAME]"
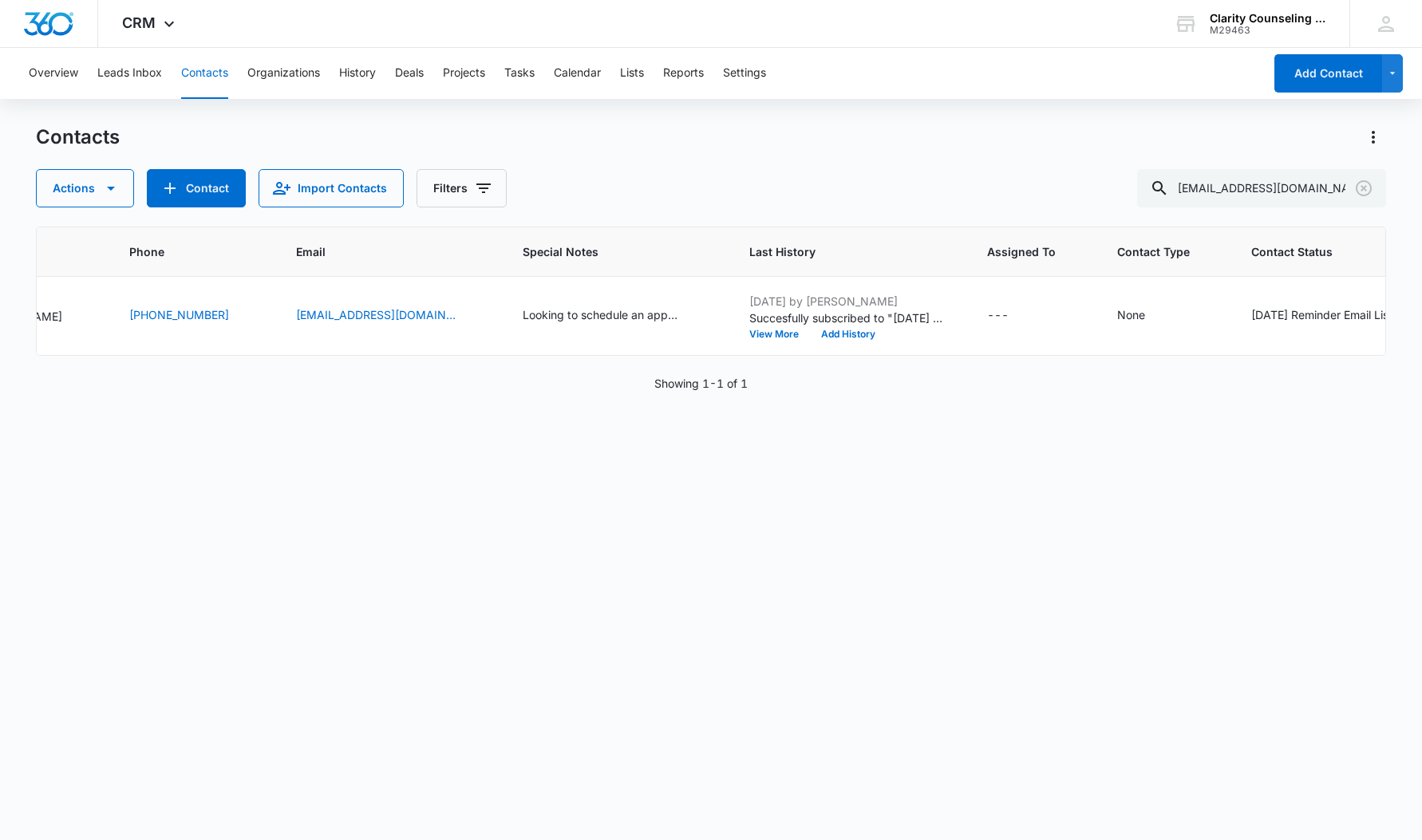
click at [1361, 188] on icon "Clear" at bounding box center [1363, 188] width 19 height 19
click at [1361, 188] on div at bounding box center [1364, 188] width 26 height 39
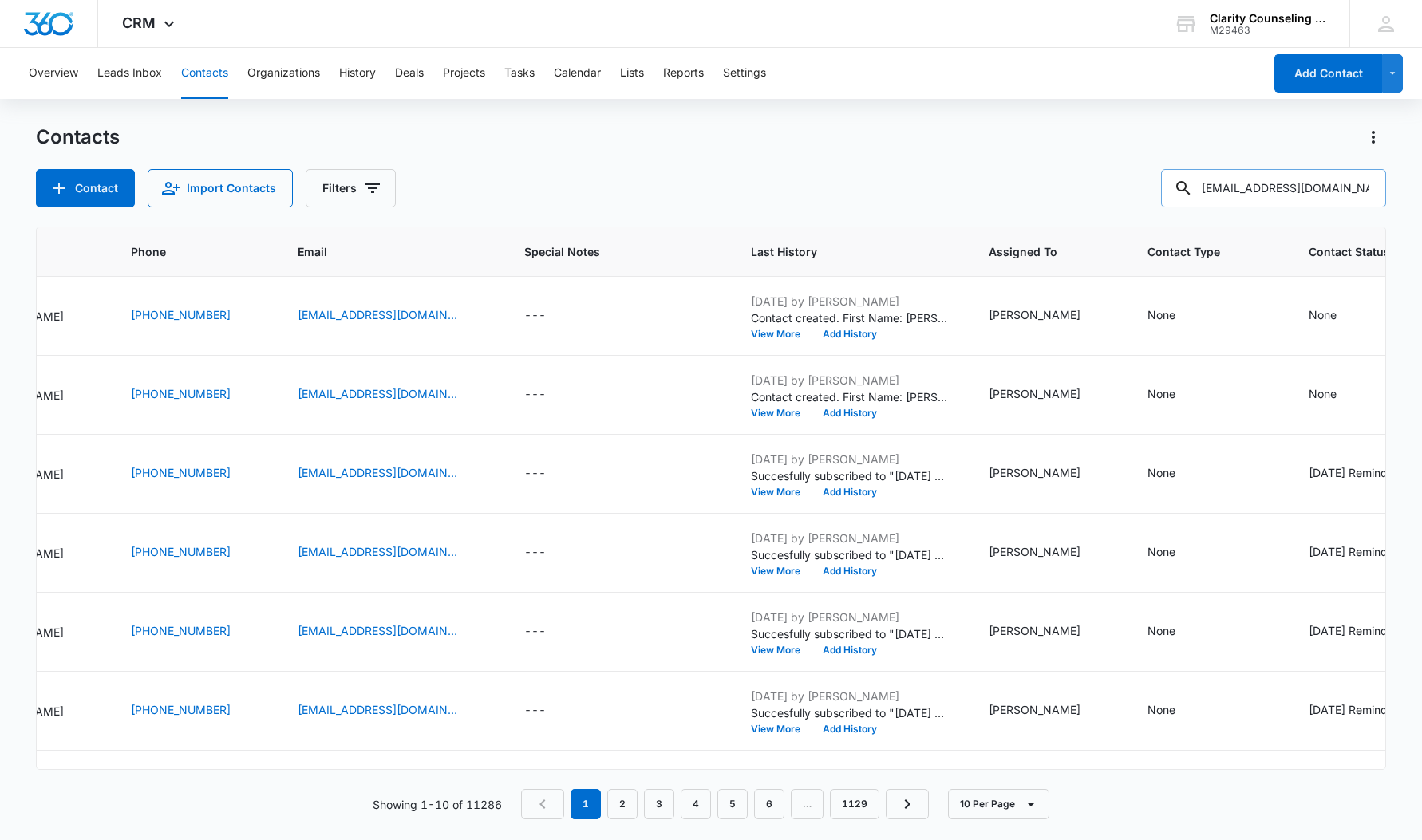
type input "[EMAIL_ADDRESS][DOMAIN_NAME]"
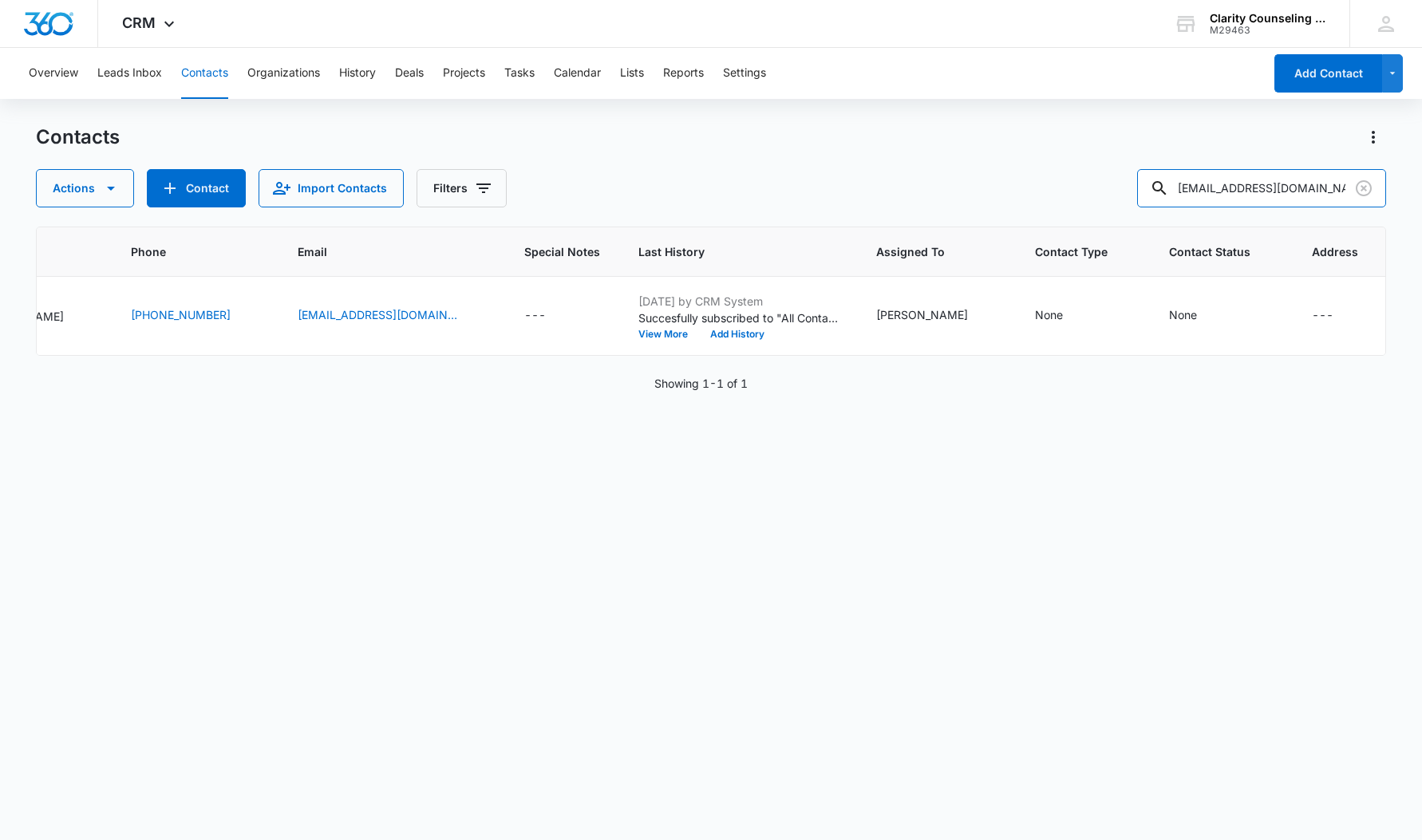
scroll to position [0, 253]
click at [1354, 184] on icon "Clear" at bounding box center [1363, 188] width 19 height 19
click at [1354, 184] on div at bounding box center [1364, 188] width 26 height 39
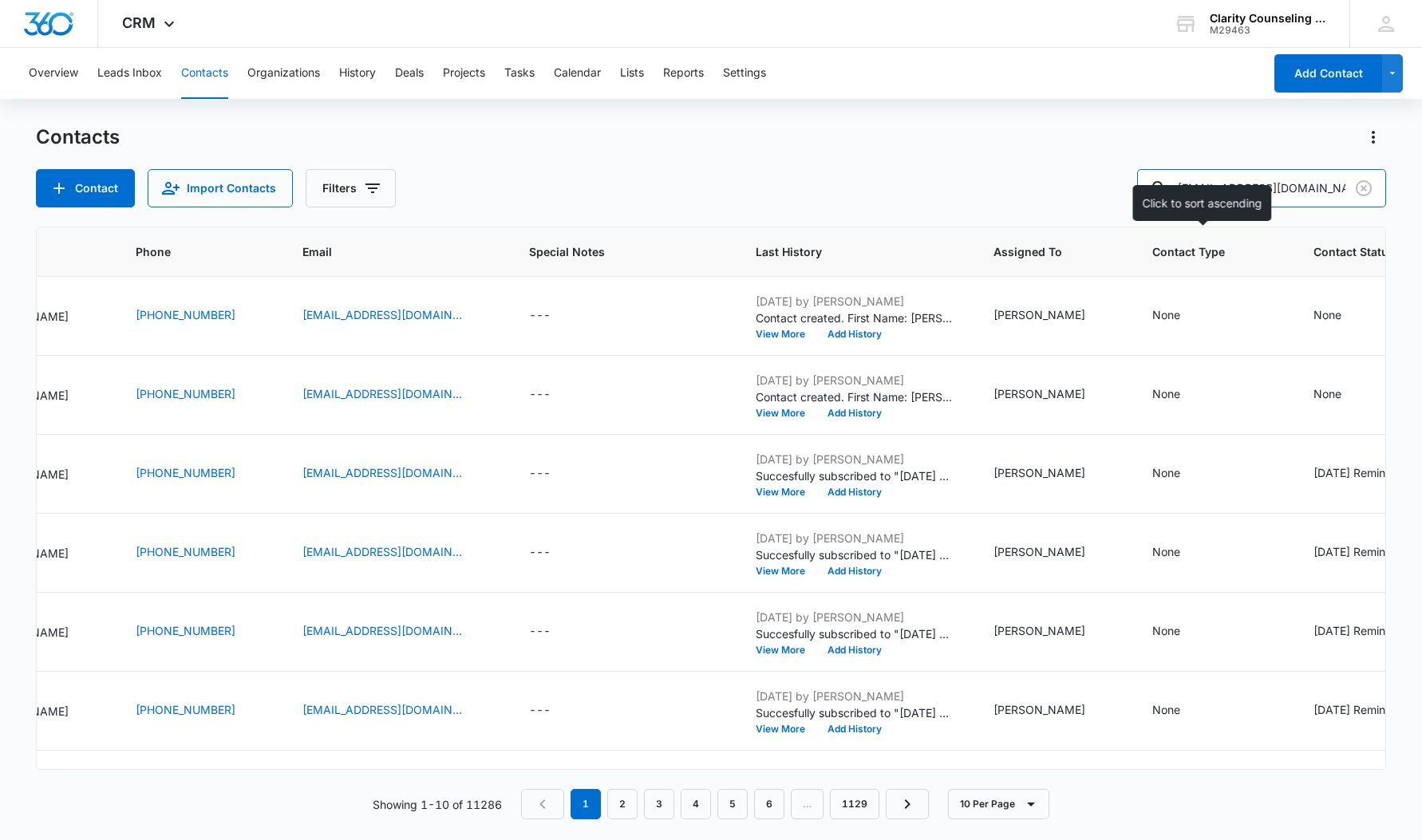
type input "[EMAIL_ADDRESS][DOMAIN_NAME]"
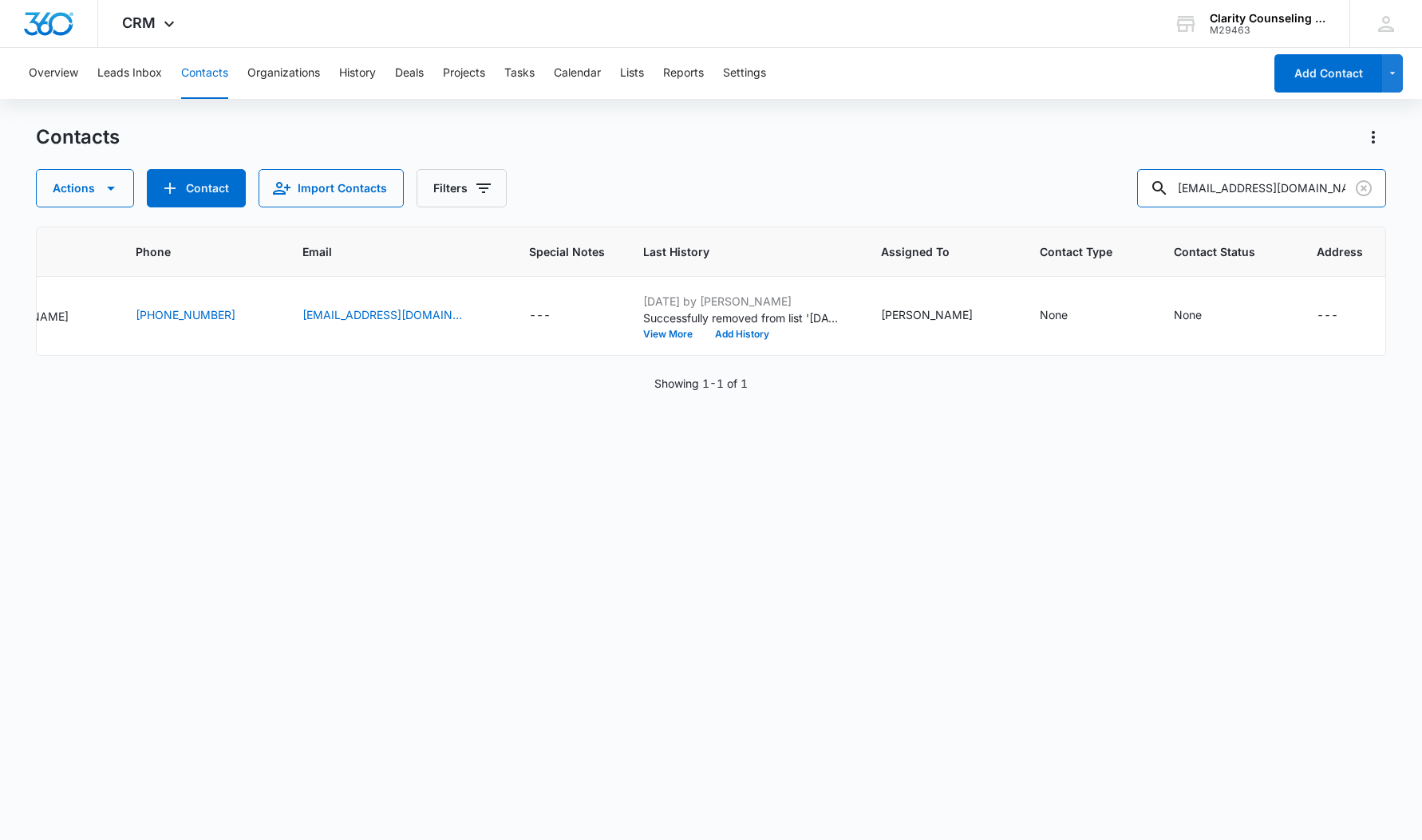
scroll to position [0, 199]
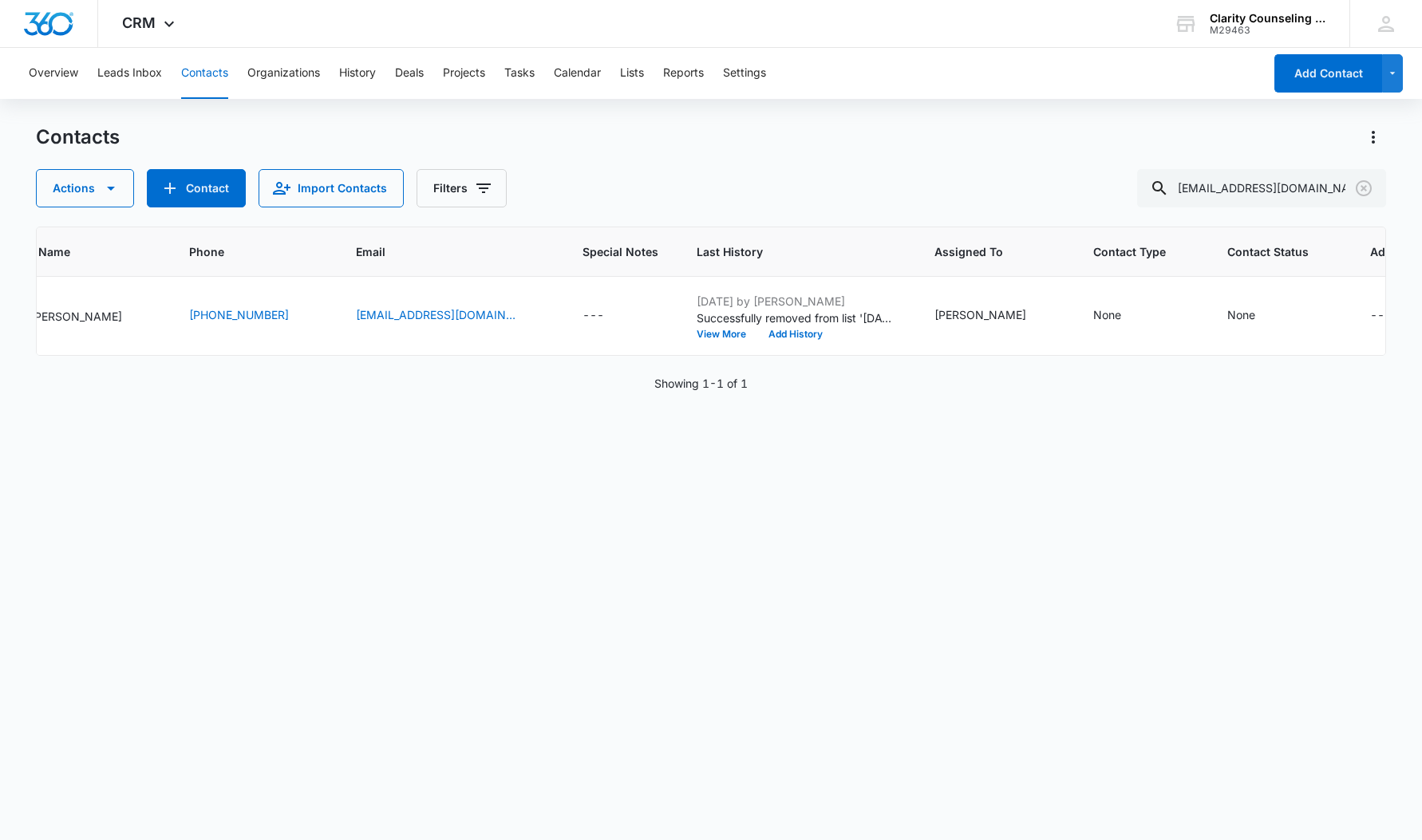
click at [1366, 183] on icon "Clear" at bounding box center [1363, 188] width 19 height 19
drag, startPoint x: 39, startPoint y: 160, endPoint x: 1295, endPoint y: 193, distance: 1256.4
click at [1366, 183] on div at bounding box center [1364, 188] width 26 height 39
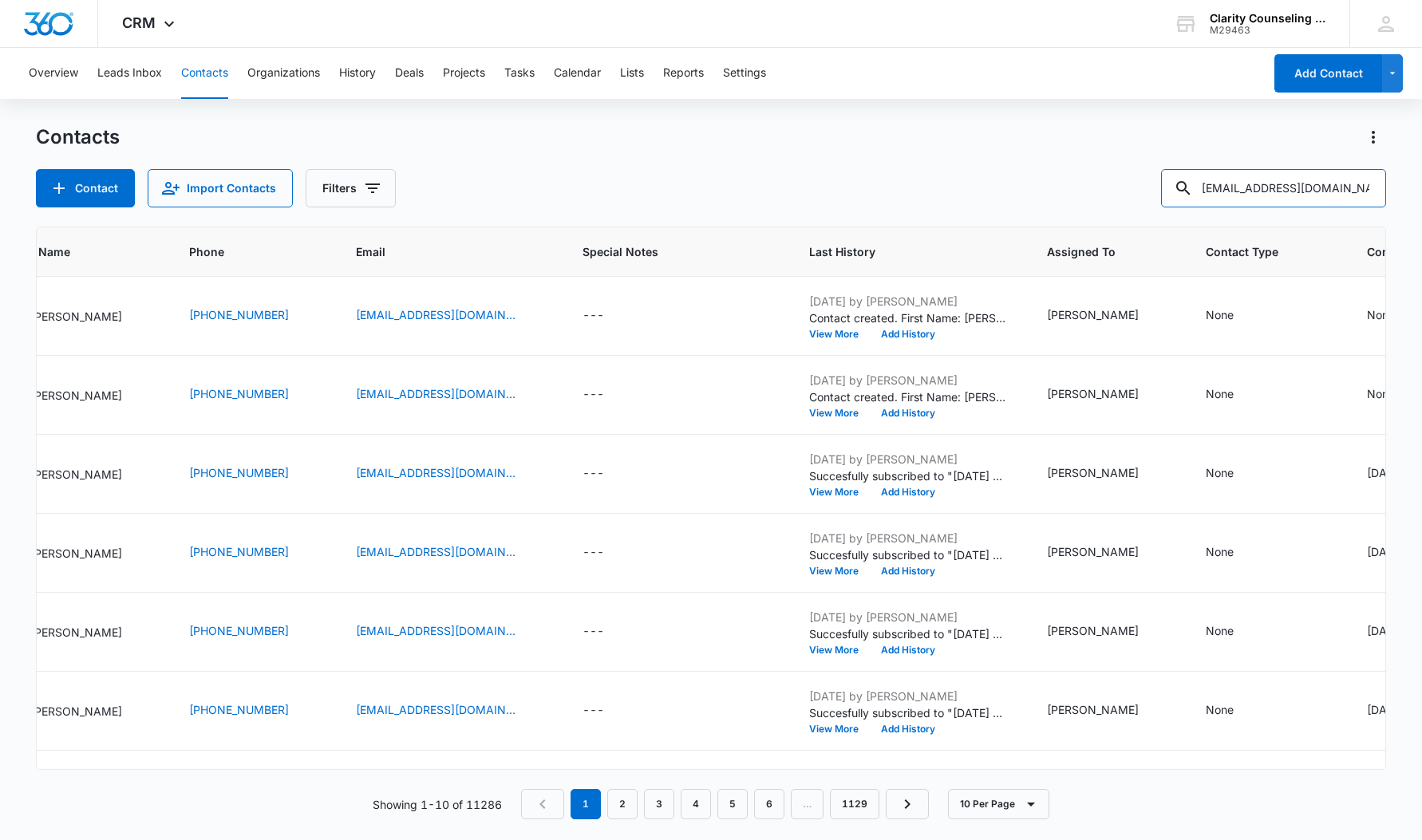
type input "[EMAIL_ADDRESS][DOMAIN_NAME]"
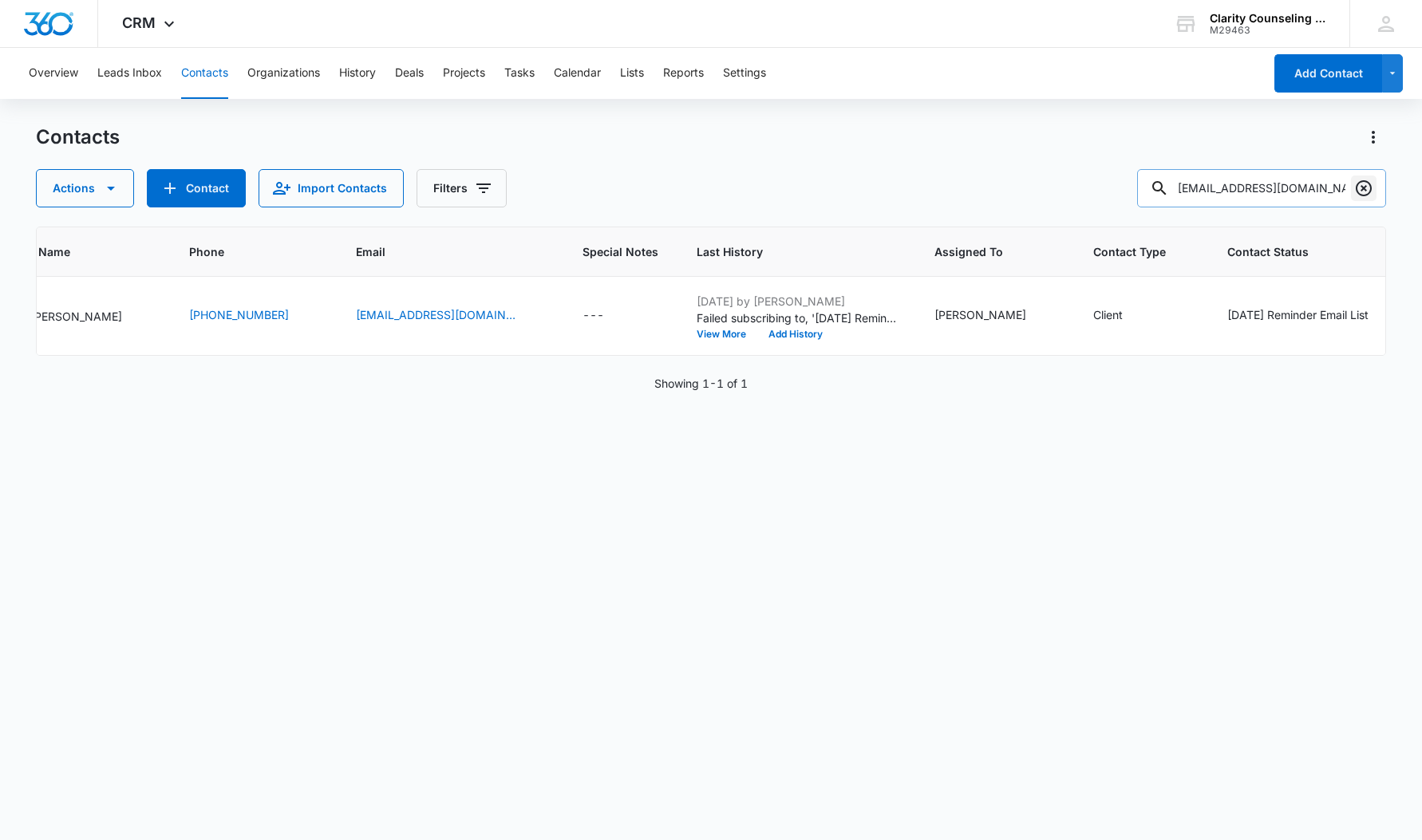
click at [1362, 193] on icon "Clear" at bounding box center [1363, 188] width 19 height 19
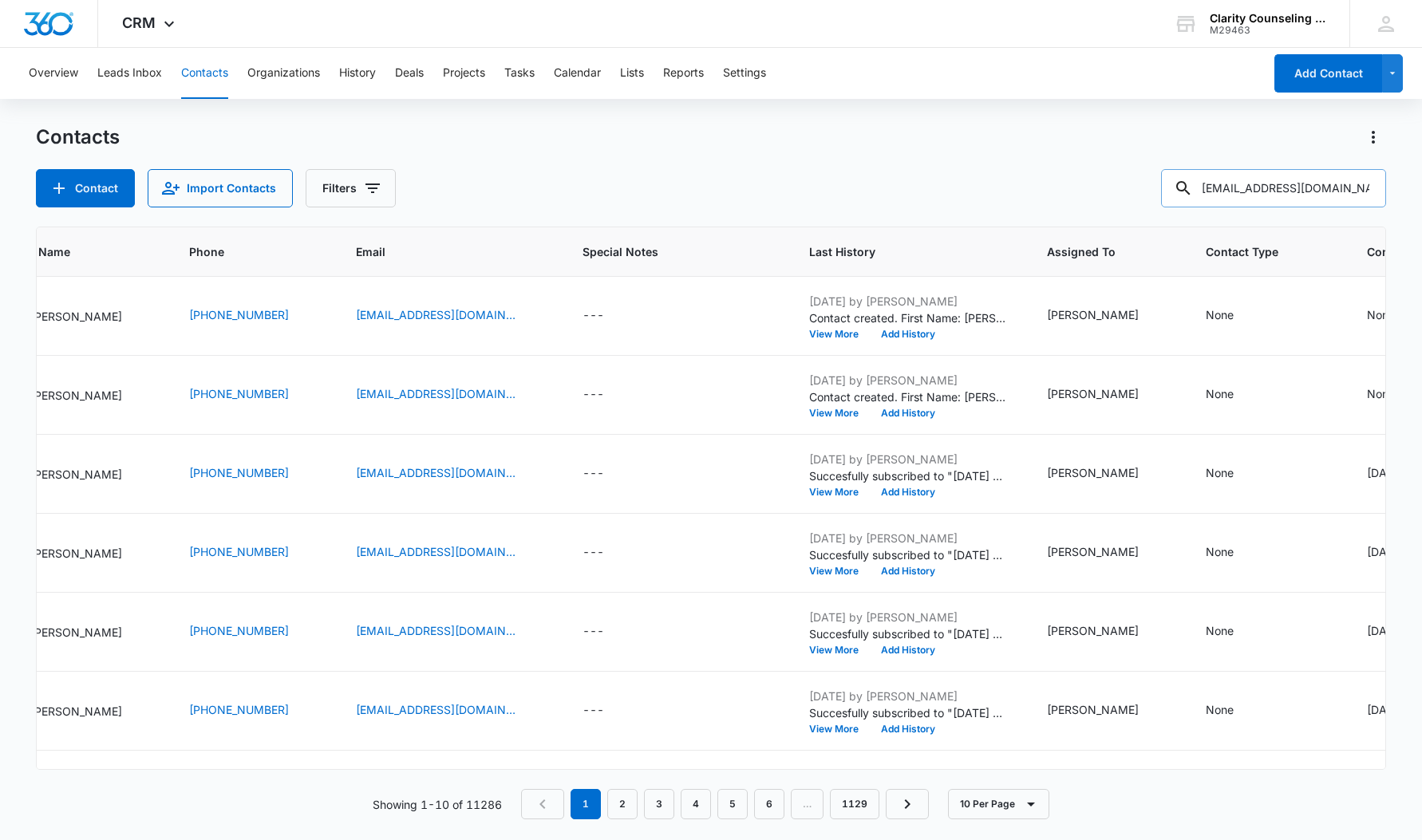
type input "[EMAIL_ADDRESS][DOMAIN_NAME]"
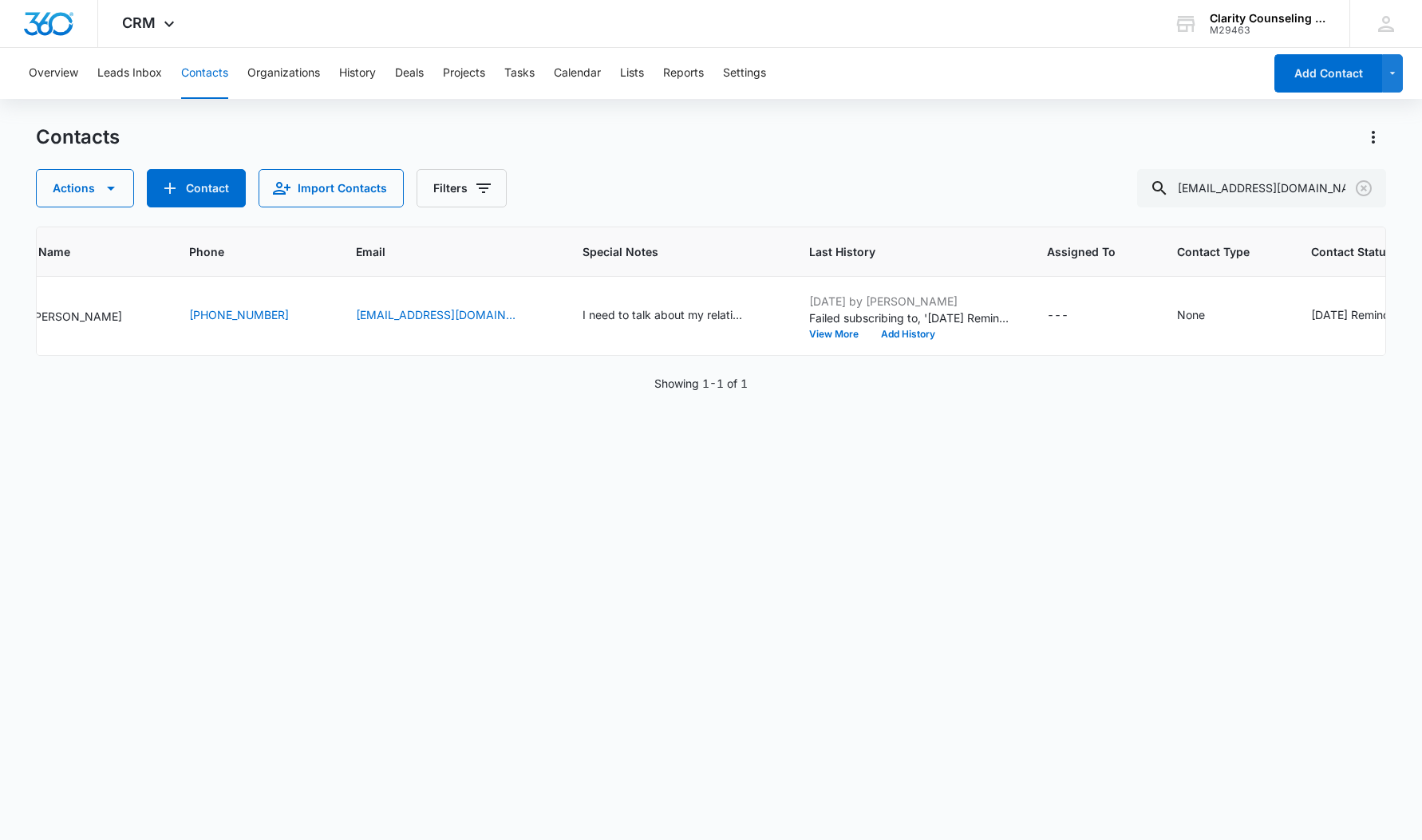
click at [1363, 185] on icon "Clear" at bounding box center [1363, 188] width 19 height 19
click at [1363, 185] on div at bounding box center [1364, 188] width 26 height 39
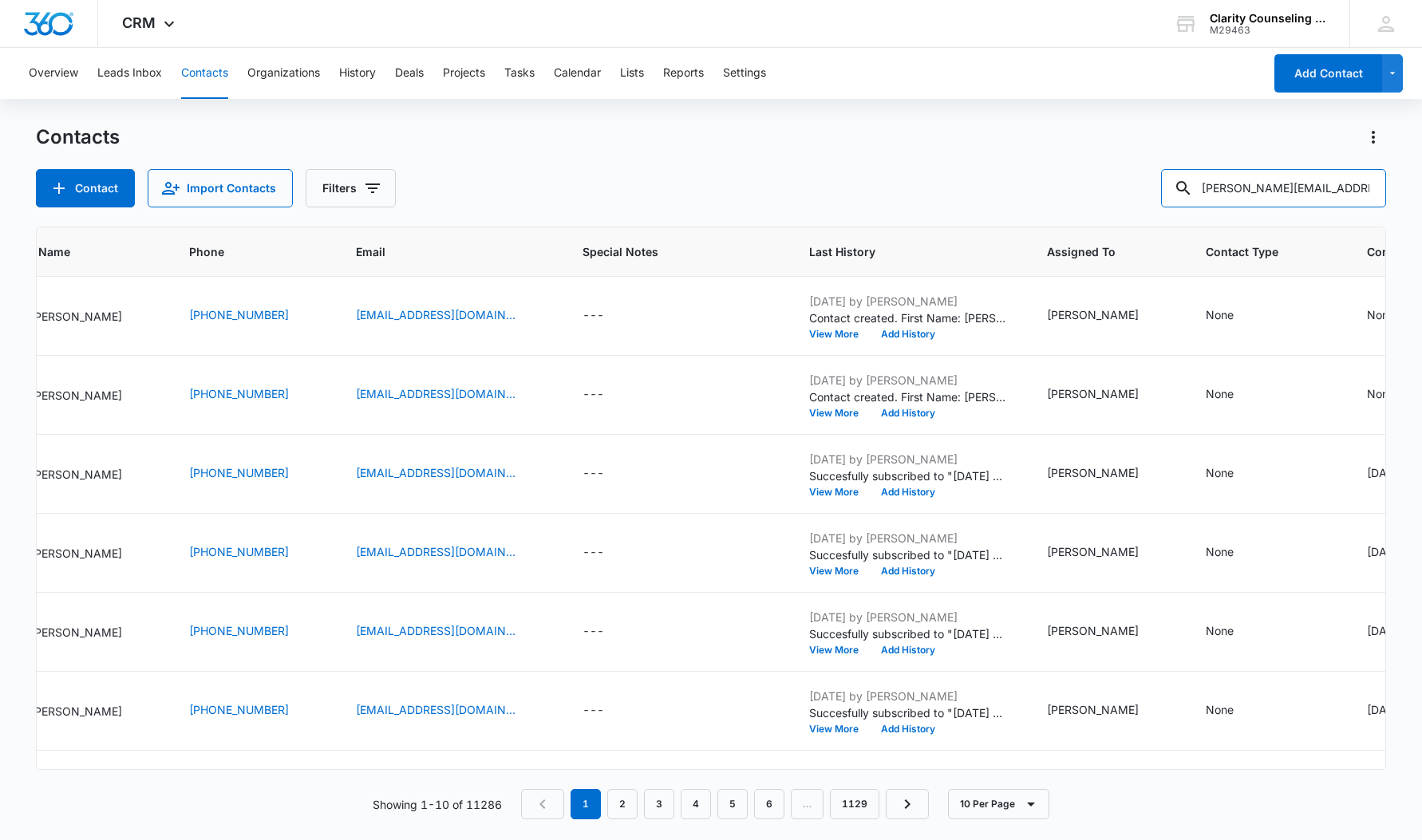
type input "[PERSON_NAME][EMAIL_ADDRESS][DOMAIN_NAME]"
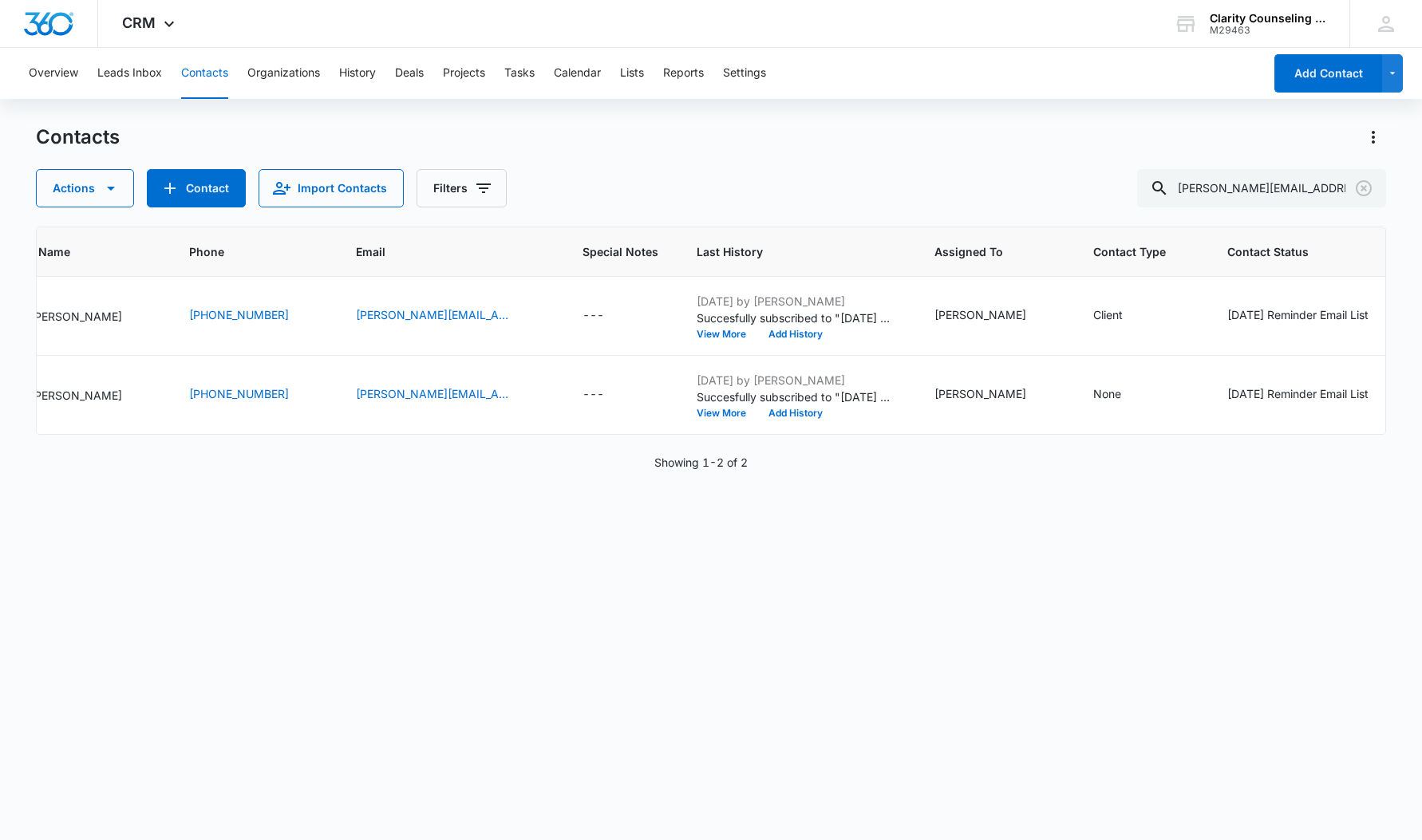
click at [1370, 187] on icon "Clear" at bounding box center [1363, 188] width 19 height 19
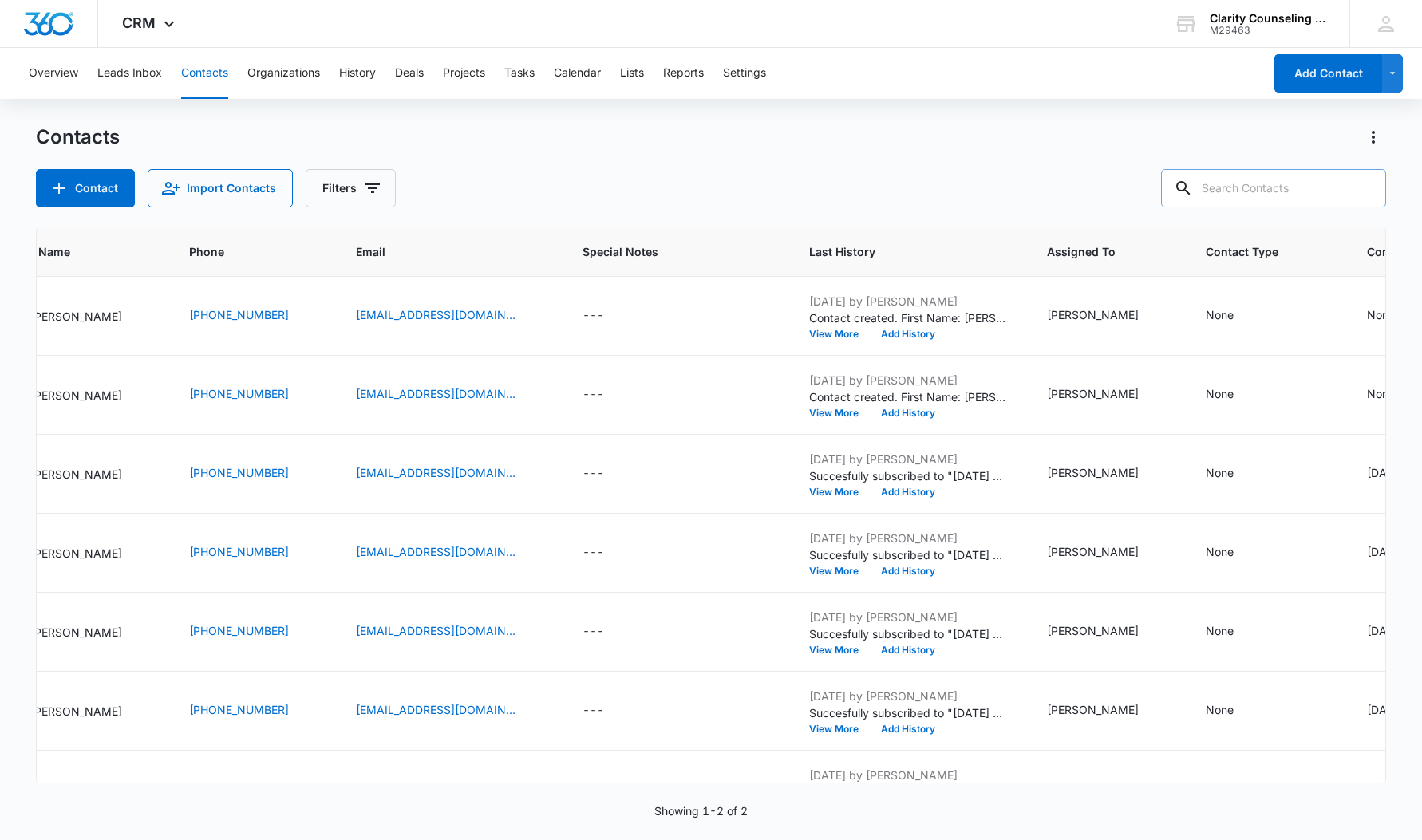
drag, startPoint x: 336, startPoint y: 117, endPoint x: 1298, endPoint y: 198, distance: 965.4
click at [1369, 187] on div at bounding box center [1364, 188] width 26 height 39
type input "[EMAIL_ADDRESS][DOMAIN_NAME]"
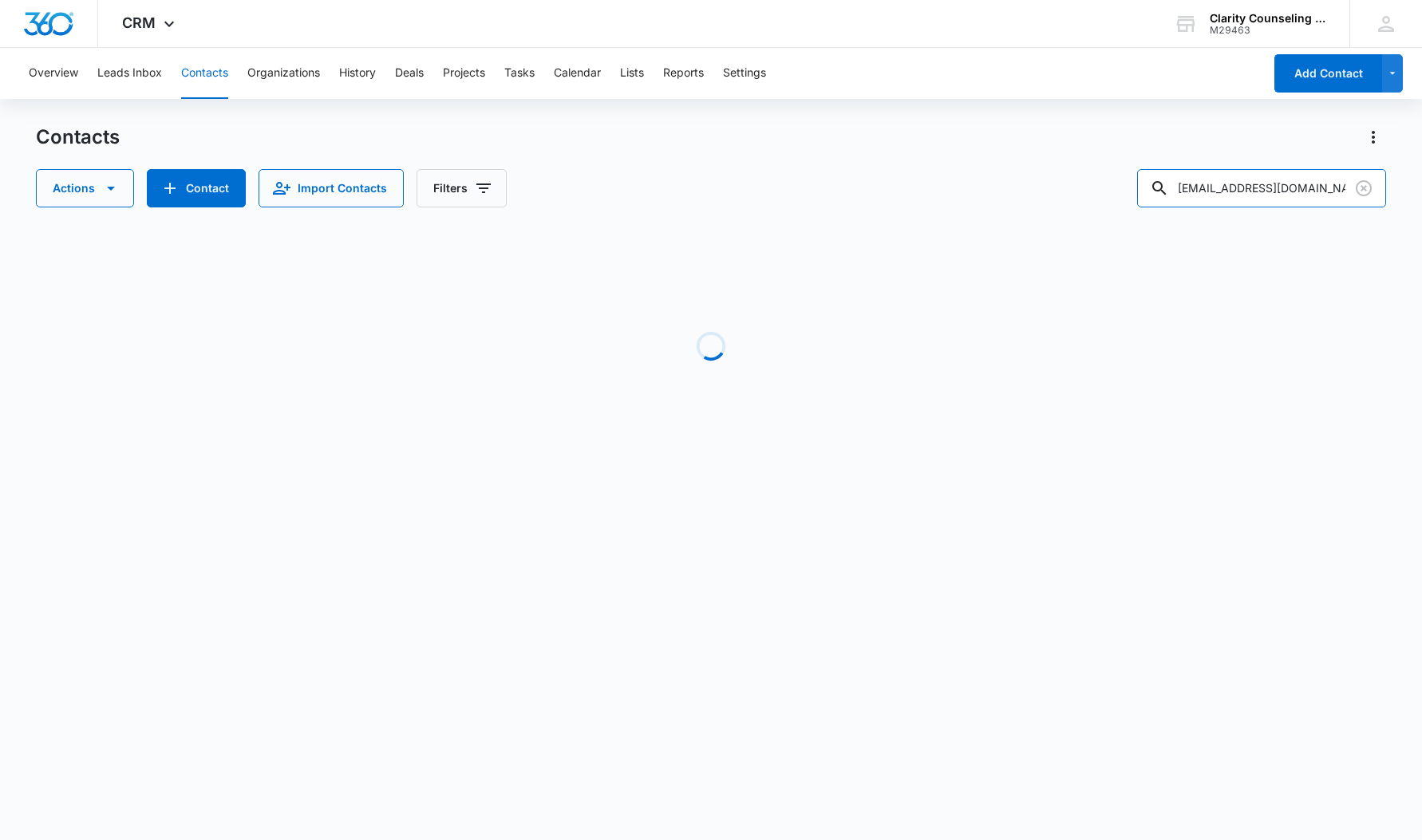
scroll to position [0, 189]
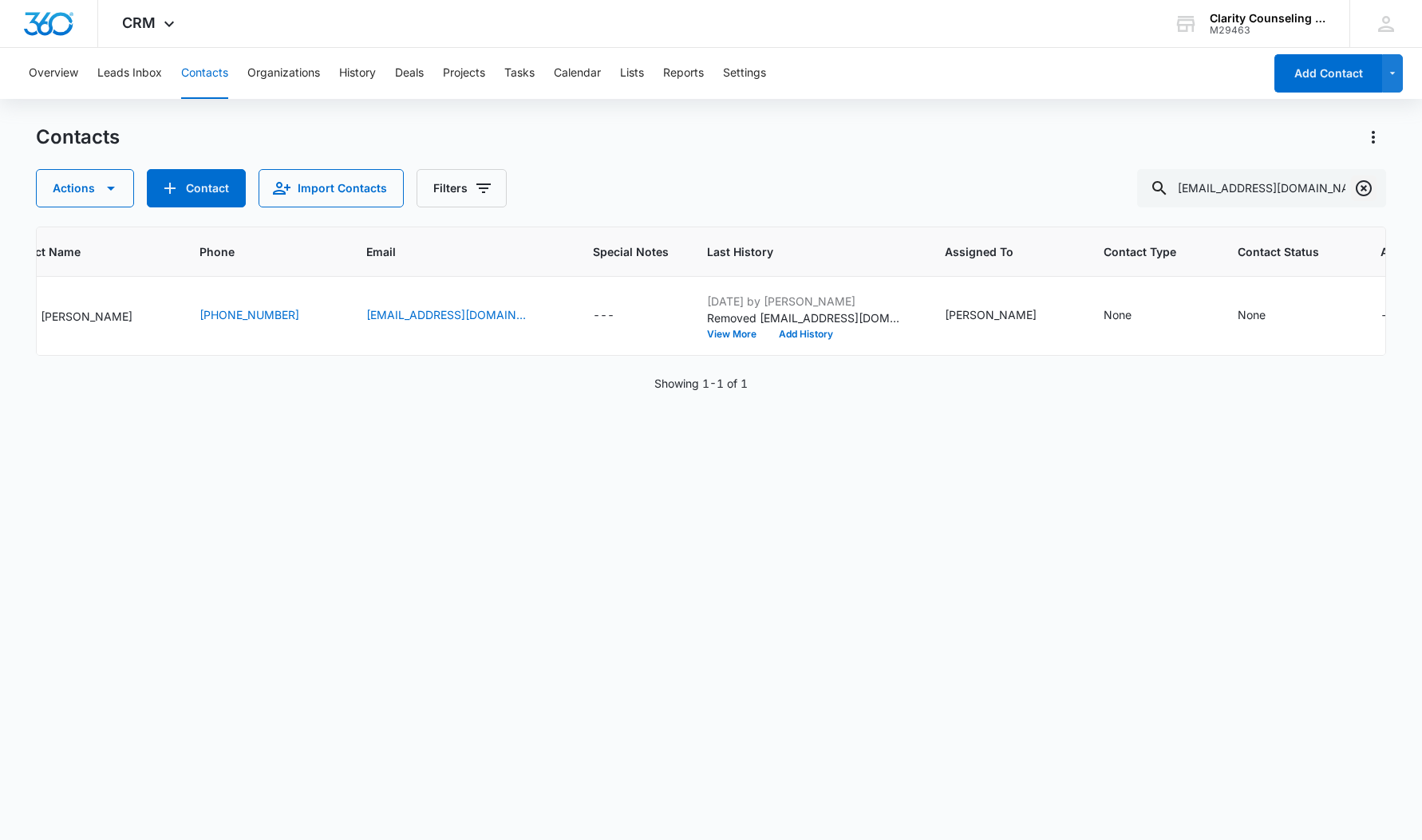
click at [1373, 176] on button "Clear" at bounding box center [1364, 188] width 26 height 26
click at [1373, 176] on div at bounding box center [1364, 188] width 26 height 39
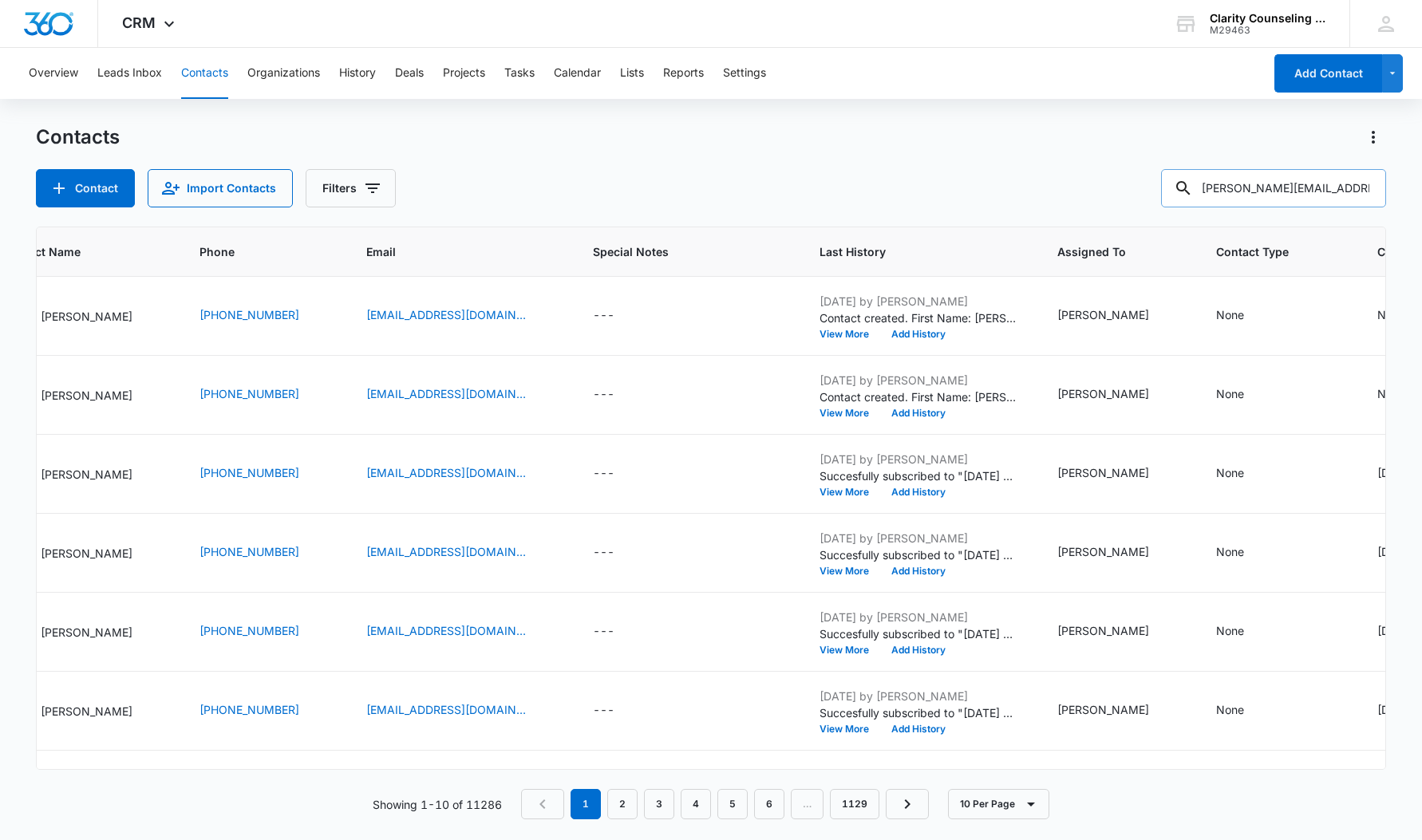
type input "[PERSON_NAME][EMAIL_ADDRESS][PERSON_NAME][DOMAIN_NAME]"
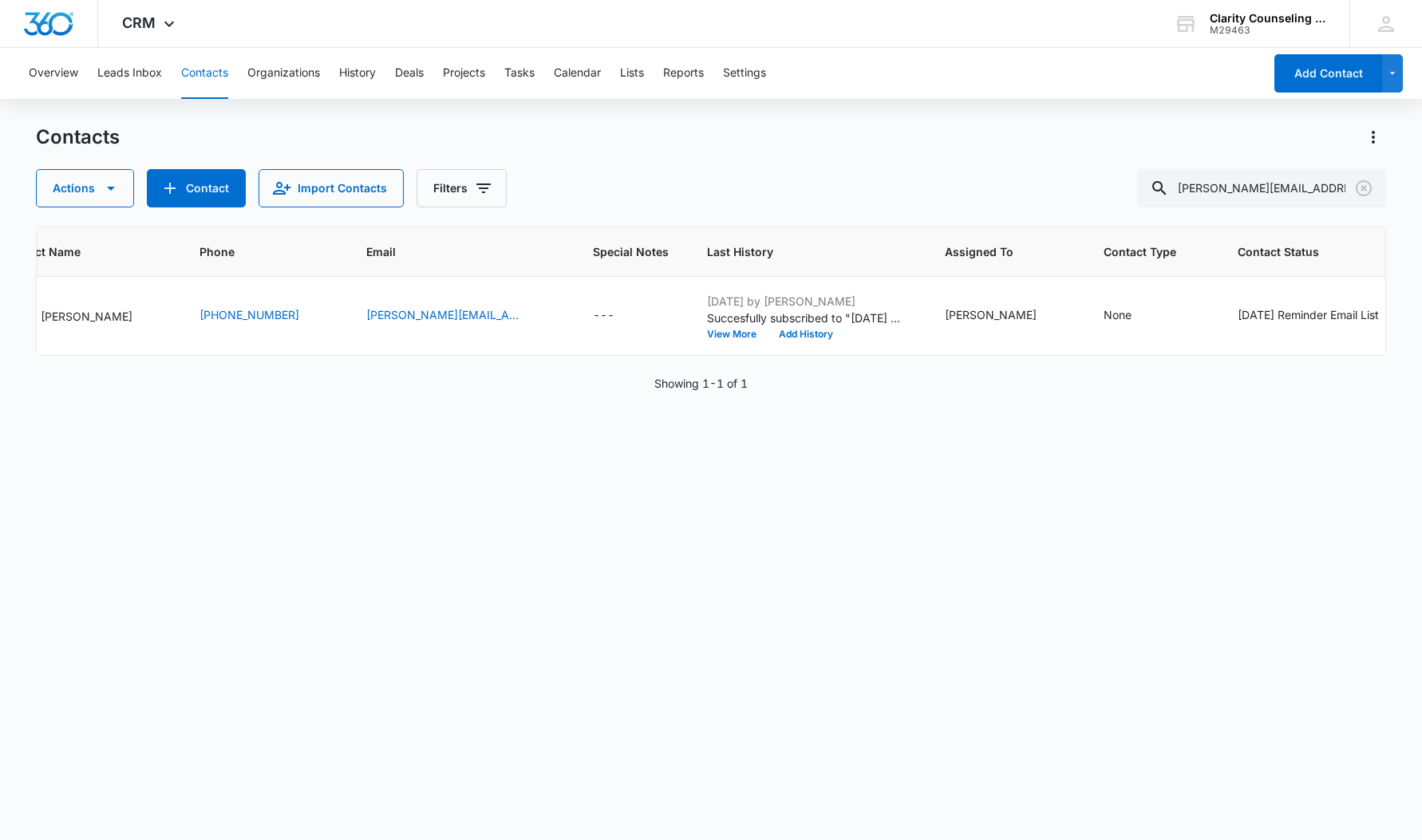
click at [1357, 185] on icon "Clear" at bounding box center [1363, 188] width 19 height 19
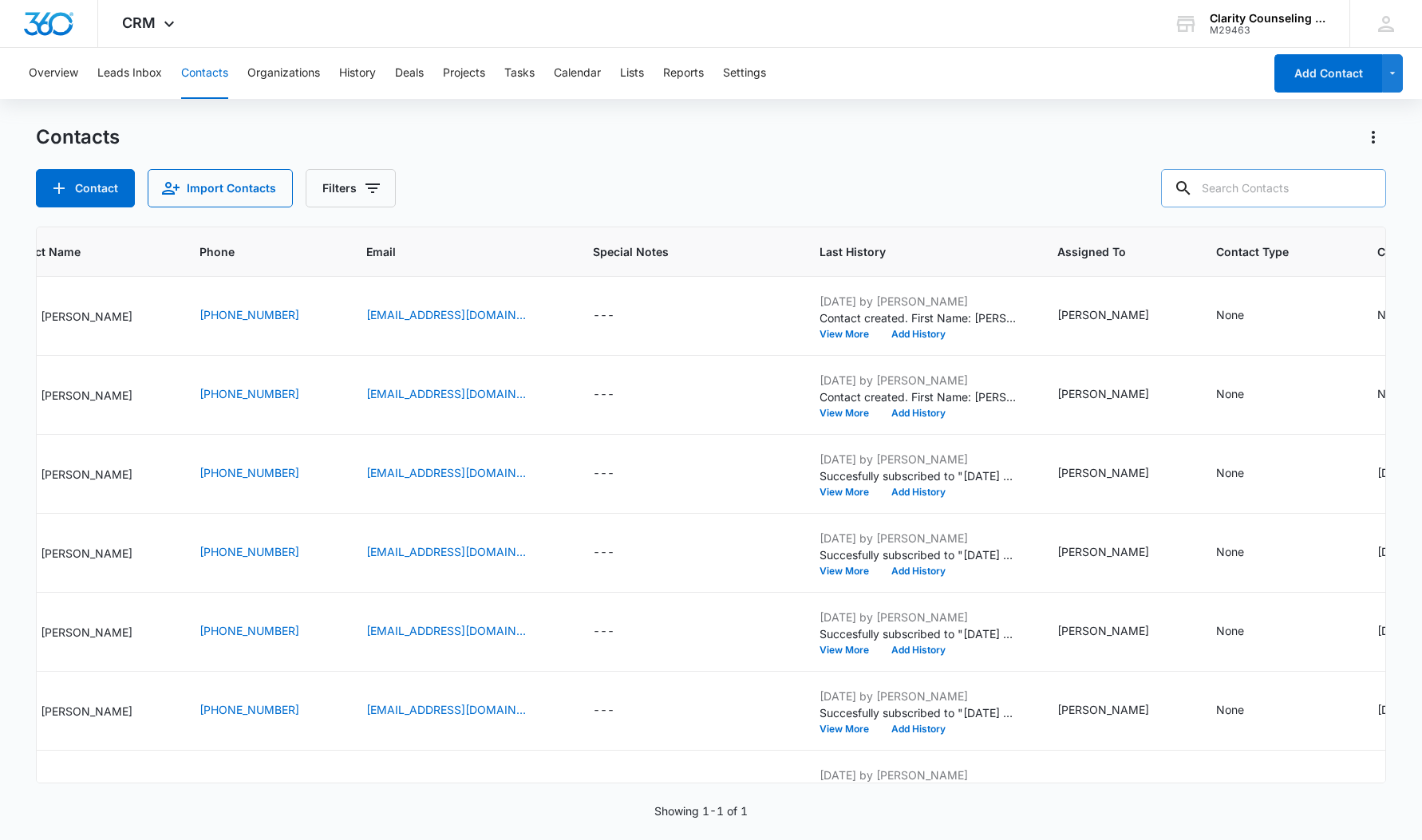
drag, startPoint x: 1, startPoint y: 99, endPoint x: 1305, endPoint y: 193, distance: 1307.4
click at [1357, 185] on div at bounding box center [1364, 188] width 26 height 39
type input "[EMAIL_ADDRESS][DOMAIN_NAME]"
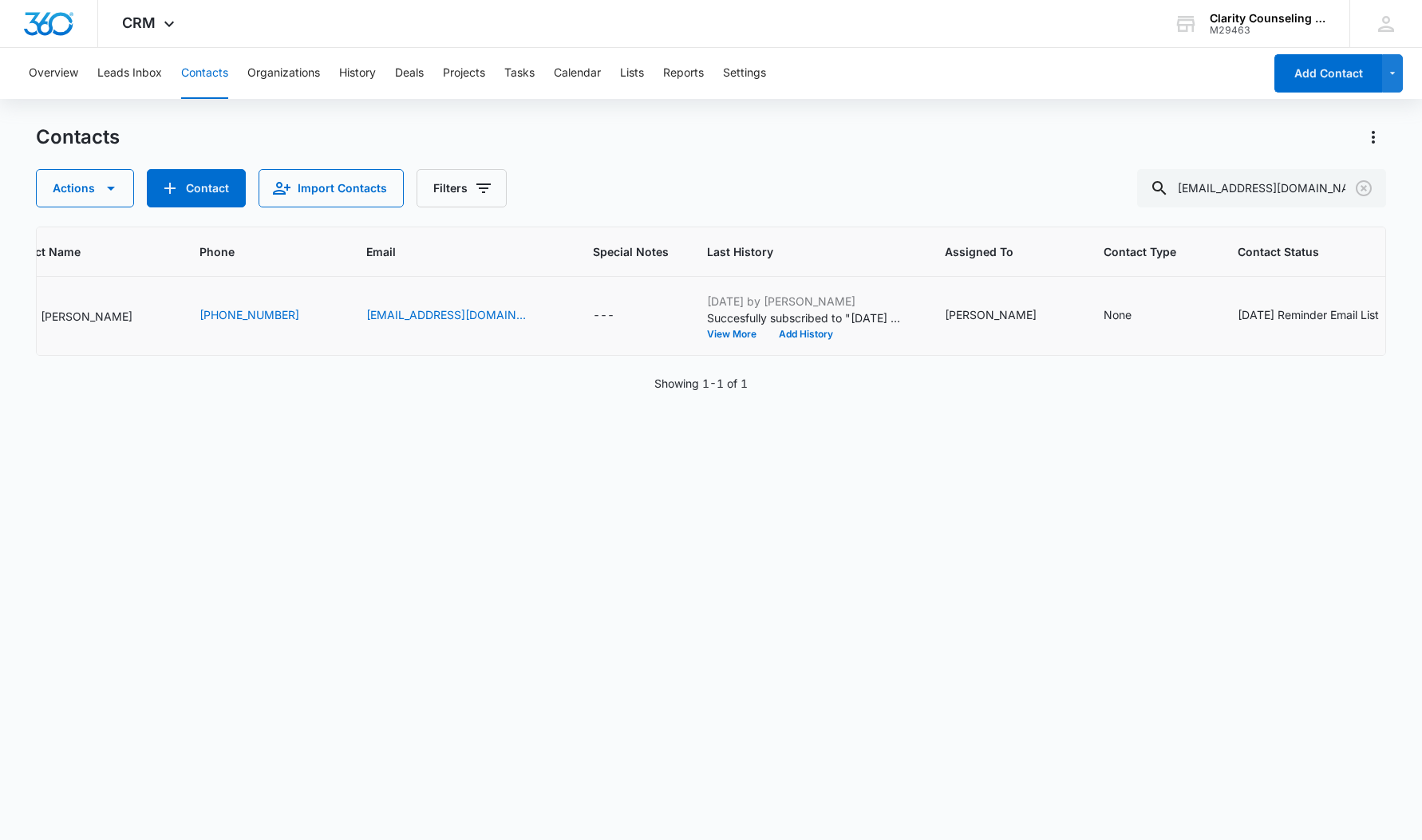
click at [1284, 315] on div "[DATE] Reminder Email List" at bounding box center [1308, 315] width 141 height 17
click at [1105, 304] on icon "Remove Saturday Reminder Email List" at bounding box center [1105, 303] width 9 height 9
drag, startPoint x: 1157, startPoint y: 353, endPoint x: 879, endPoint y: 304, distance: 282.3
click at [1155, 353] on button "Save" at bounding box center [1153, 352] width 47 height 30
click at [1364, 191] on icon "Clear" at bounding box center [1363, 188] width 19 height 19
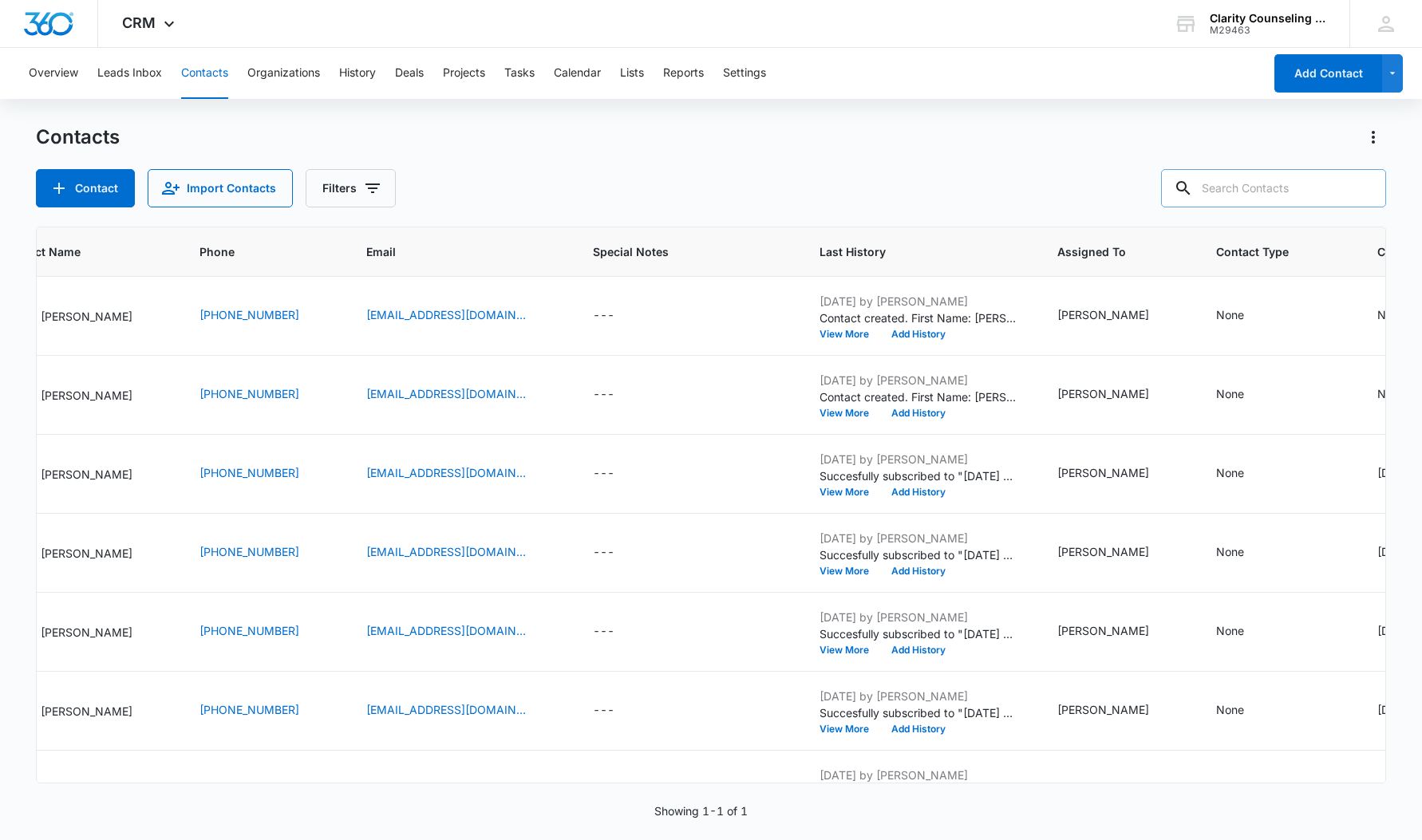
drag, startPoint x: 1364, startPoint y: 191, endPoint x: 1328, endPoint y: 190, distance: 36.0
click at [1364, 191] on div at bounding box center [1364, 188] width 26 height 39
type input "[EMAIL_ADDRESS][DOMAIN_NAME]"
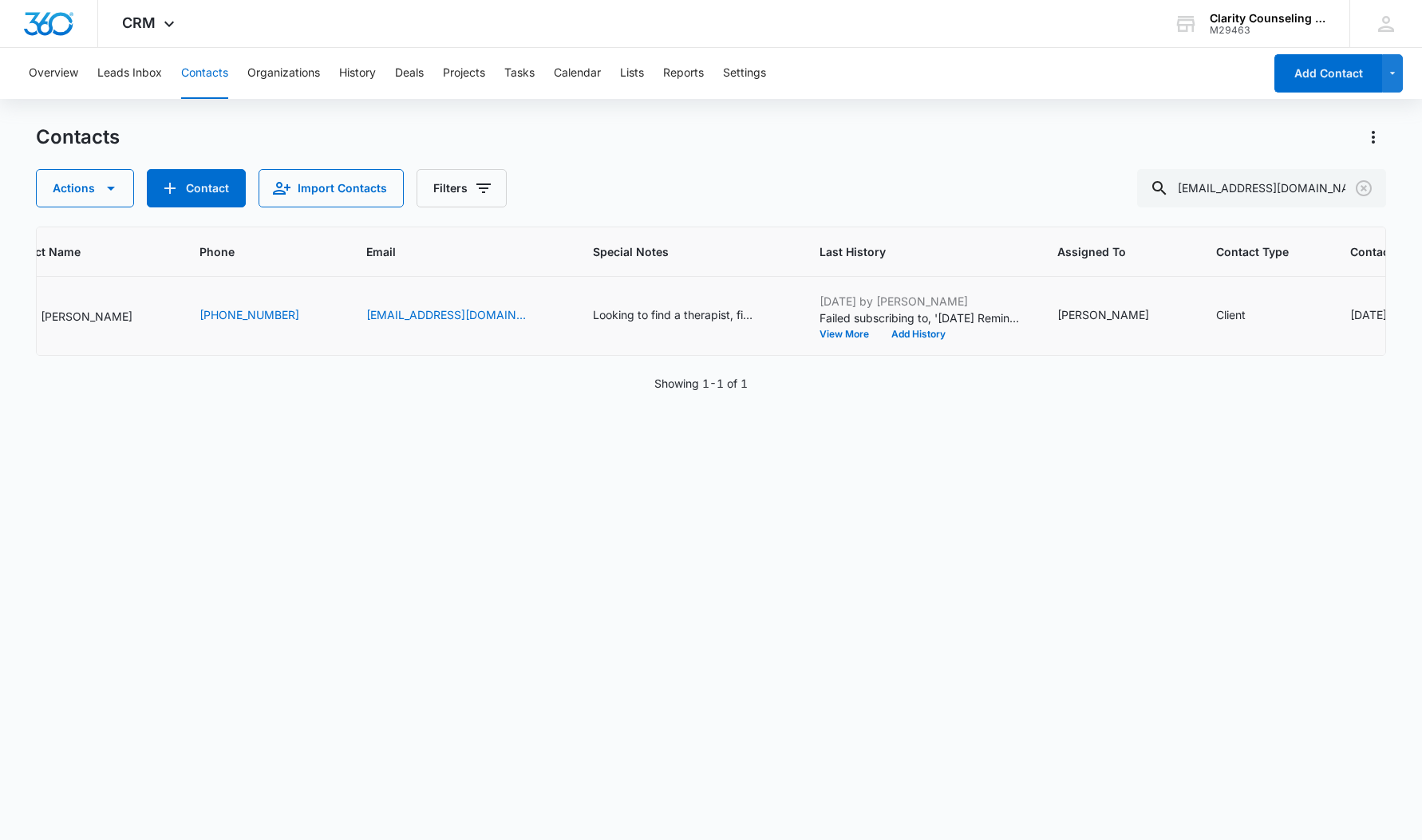
click at [1350, 310] on div "[DATE] Reminder Email List" at bounding box center [1421, 315] width 141 height 17
click at [1212, 305] on icon "Remove Saturday Reminder Email List" at bounding box center [1216, 303] width 9 height 9
click at [1262, 348] on button "Save" at bounding box center [1264, 352] width 47 height 30
click at [1363, 184] on icon "Clear" at bounding box center [1363, 188] width 19 height 19
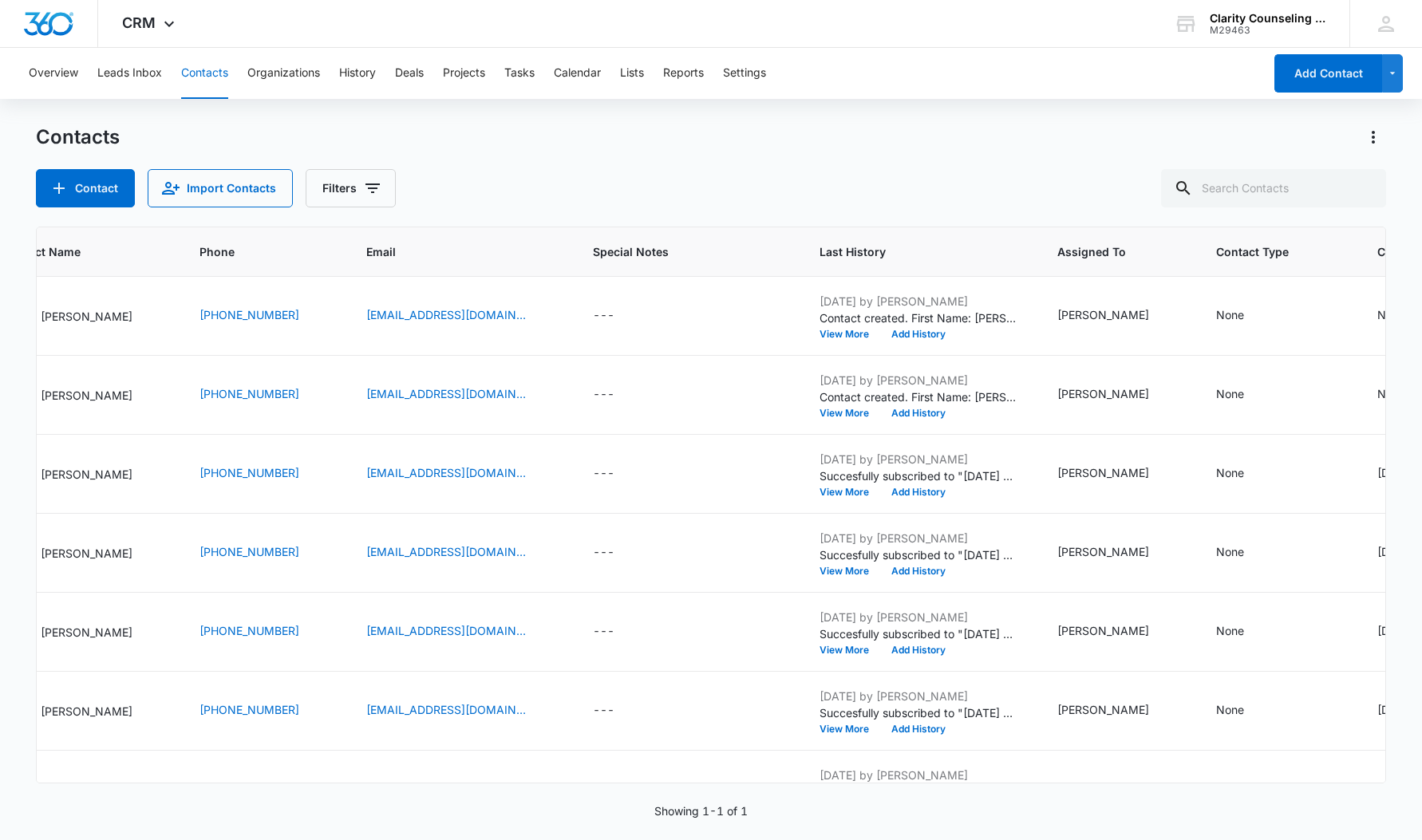
click at [1363, 184] on div at bounding box center [1364, 188] width 26 height 39
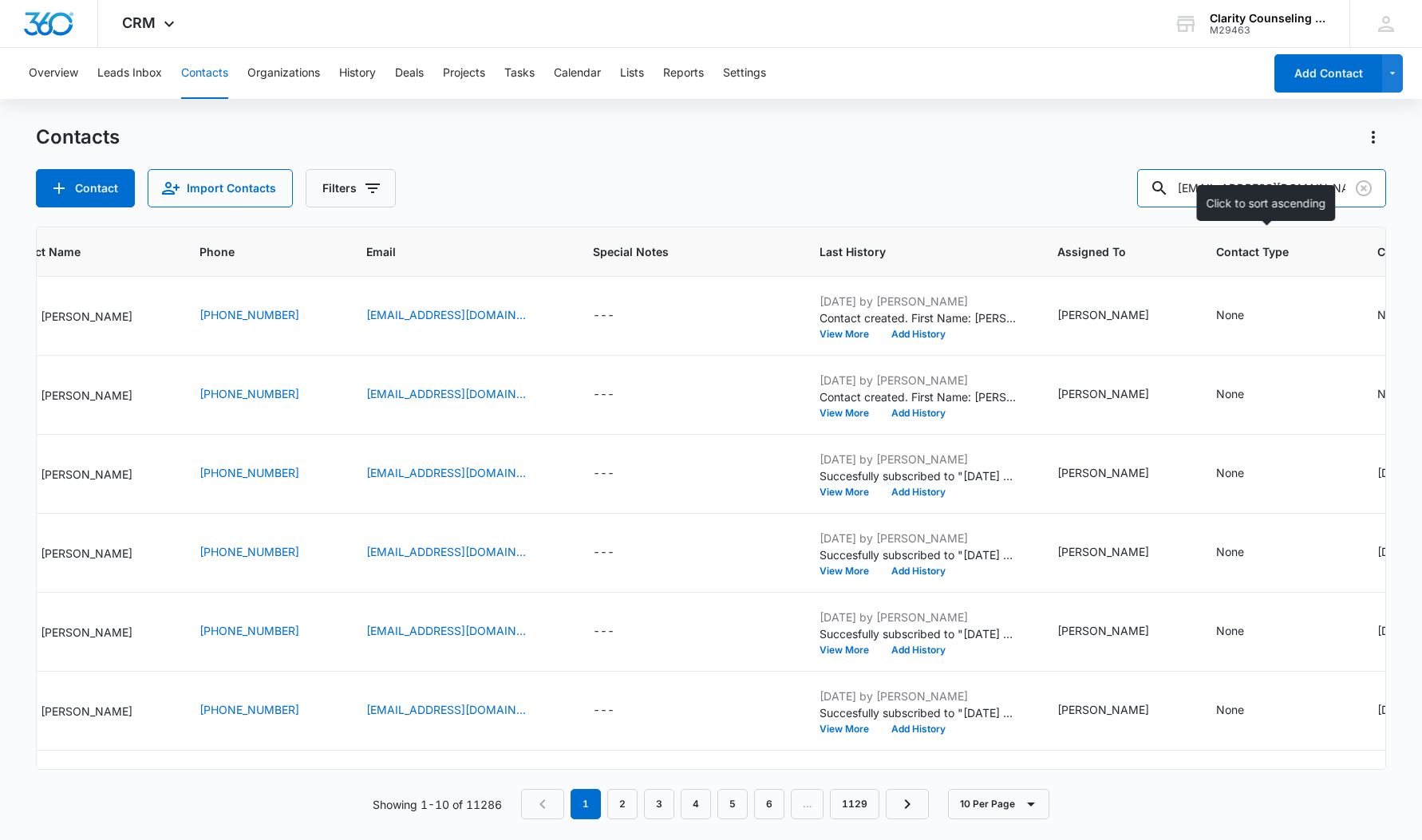
type input "[EMAIL_ADDRESS][DOMAIN_NAME]"
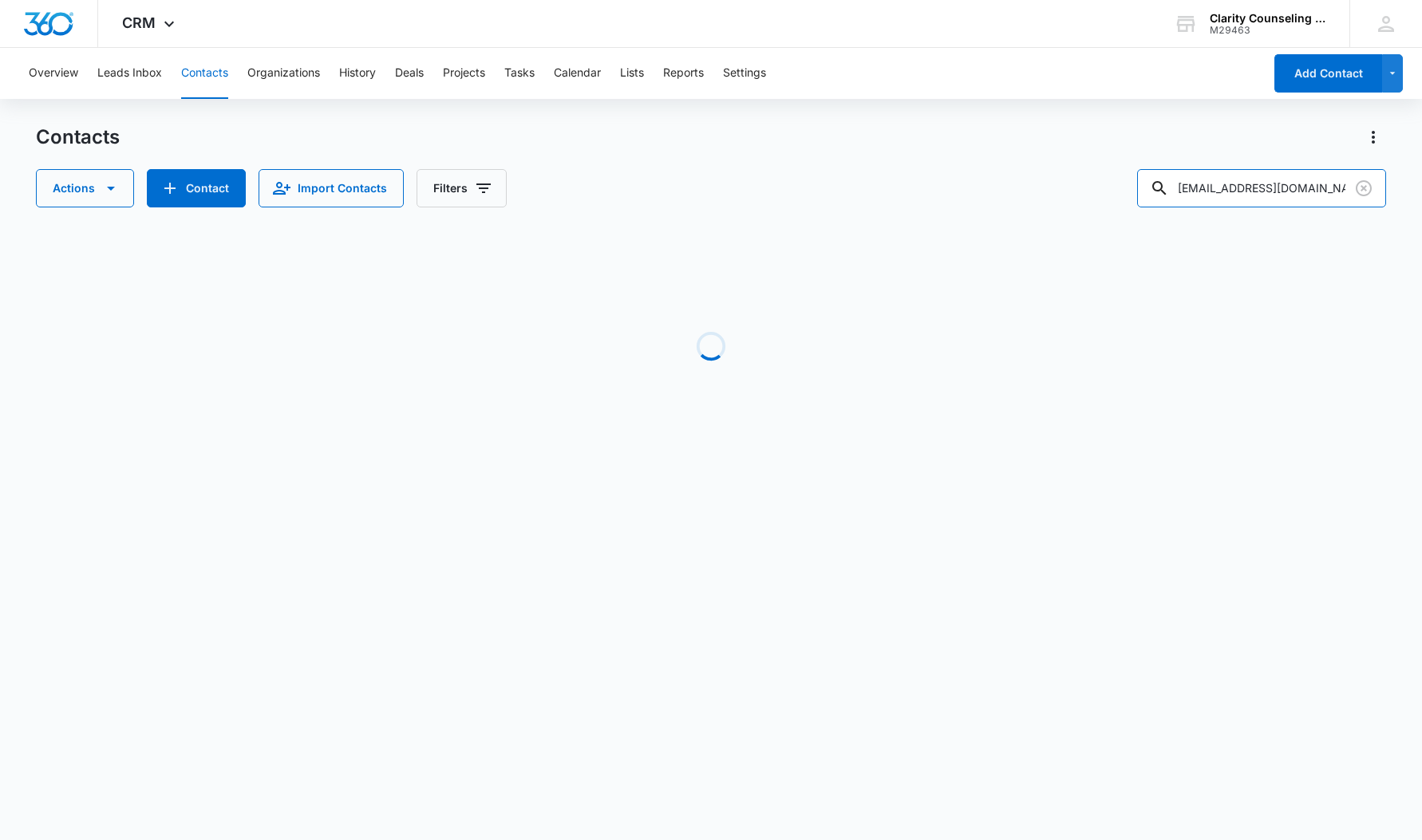
scroll to position [0, 0]
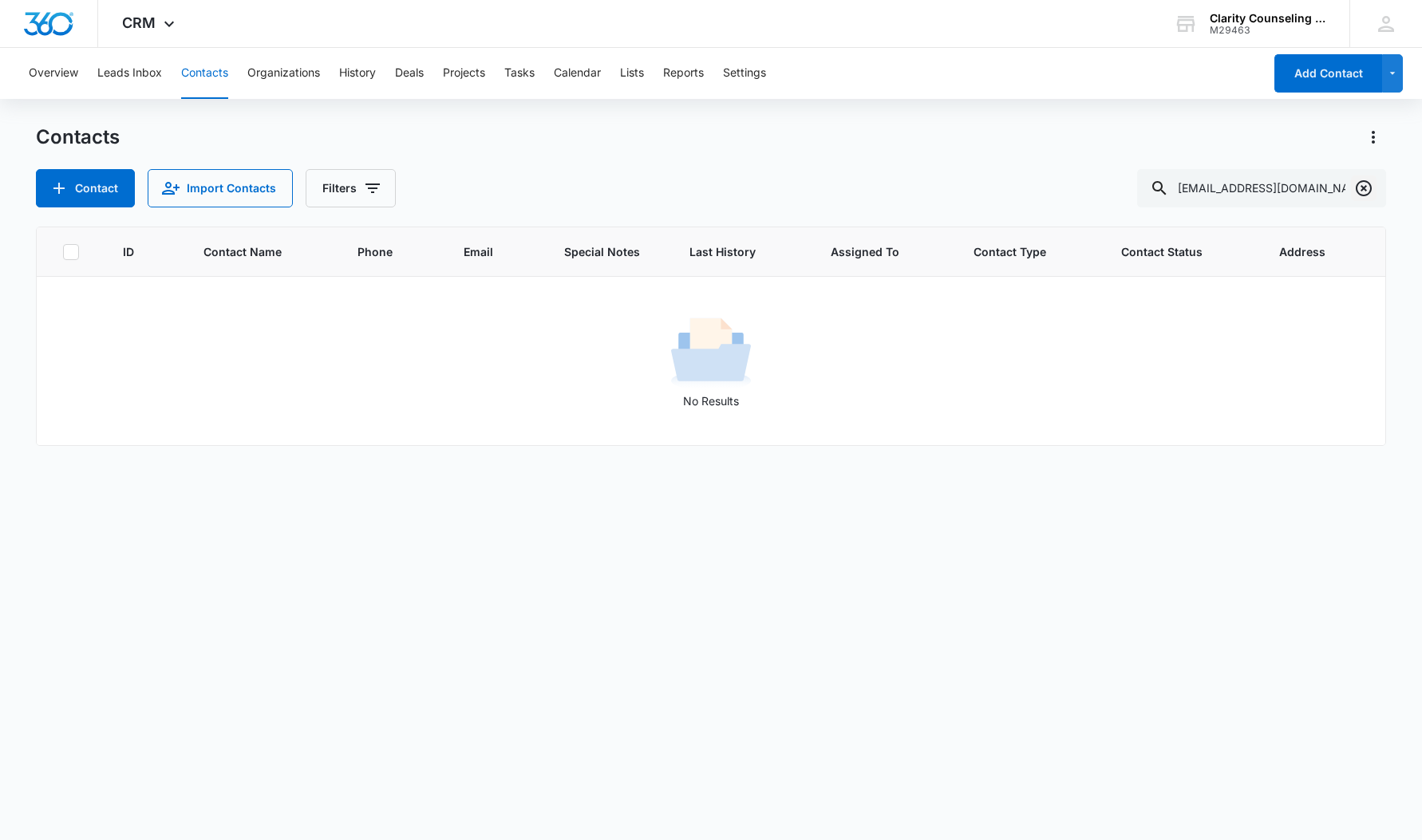
click at [1367, 187] on icon "Clear" at bounding box center [1363, 188] width 19 height 19
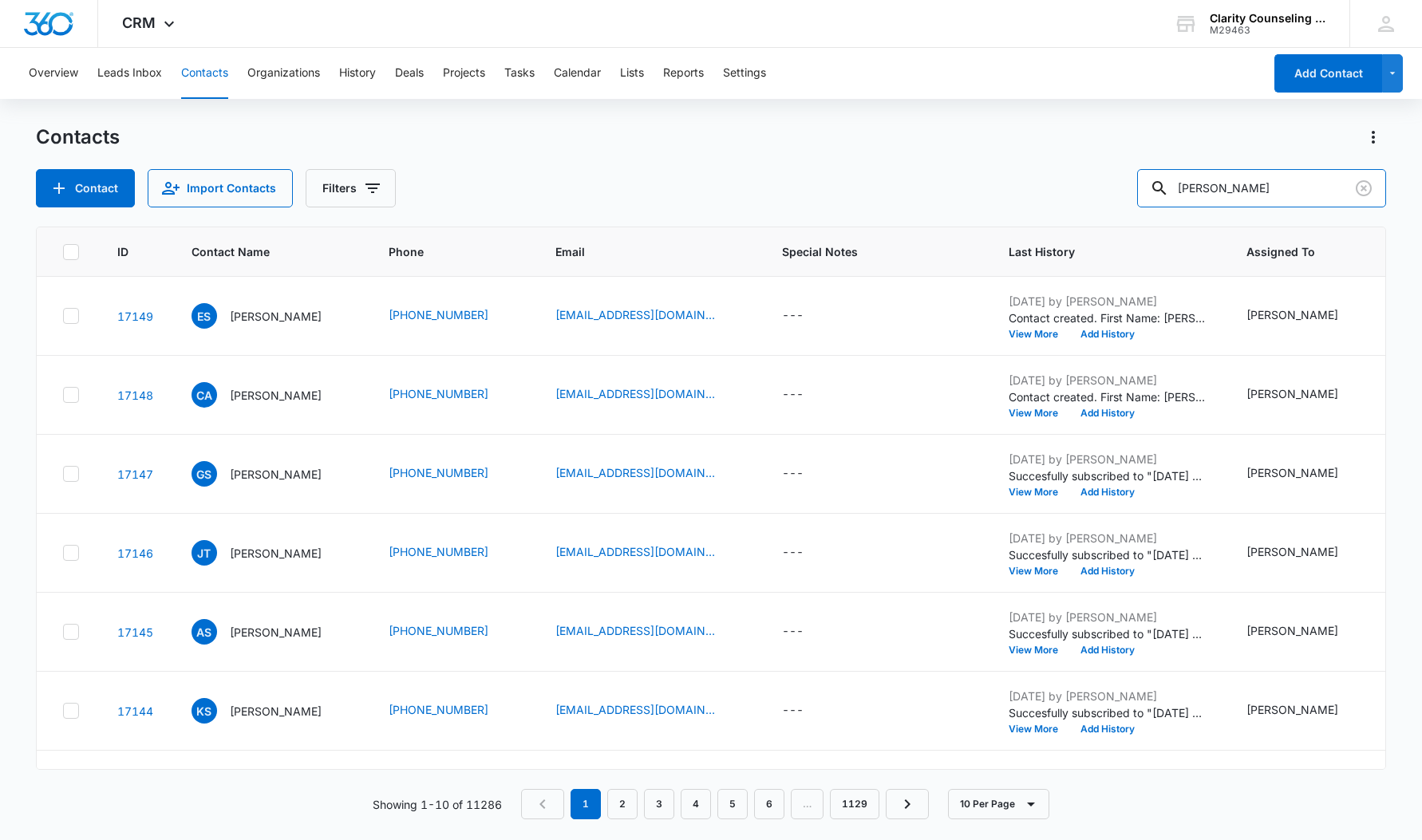
type input "[PERSON_NAME]"
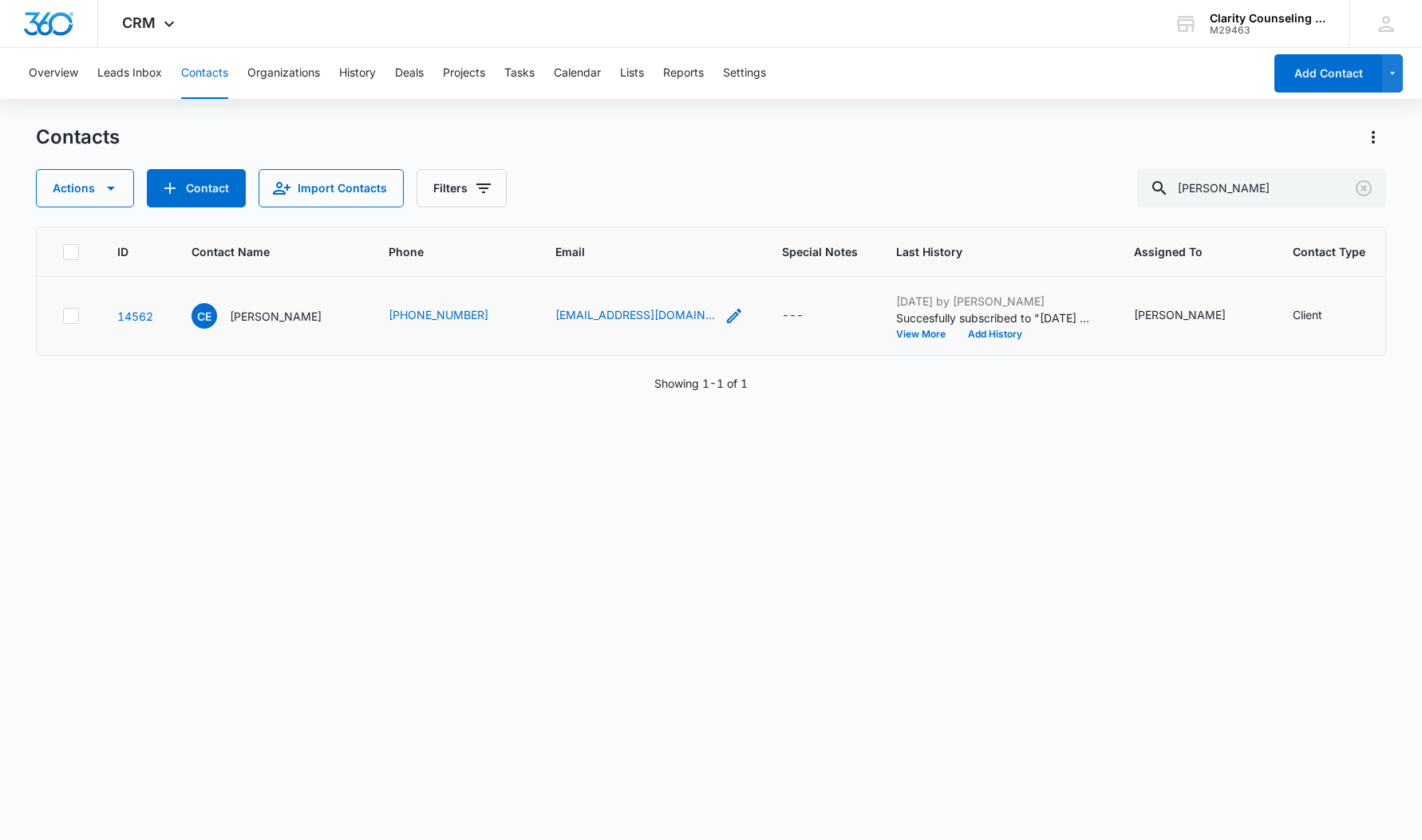
click at [727, 318] on icon "Email - carissa_14@yahoo.com - Select to Edit Field" at bounding box center [734, 316] width 15 height 15
drag, startPoint x: 682, startPoint y: 204, endPoint x: 546, endPoint y: 205, distance: 136.0
click at [540, 205] on input "[EMAIL_ADDRESS][DOMAIN_NAME]" at bounding box center [621, 214] width 201 height 39
drag, startPoint x: 663, startPoint y: 215, endPoint x: 517, endPoint y: 213, distance: 146.0
click at [517, 213] on div "Email [EMAIL_ADDRESS][DOMAIN_NAME] Cancel Save" at bounding box center [621, 225] width 239 height 146
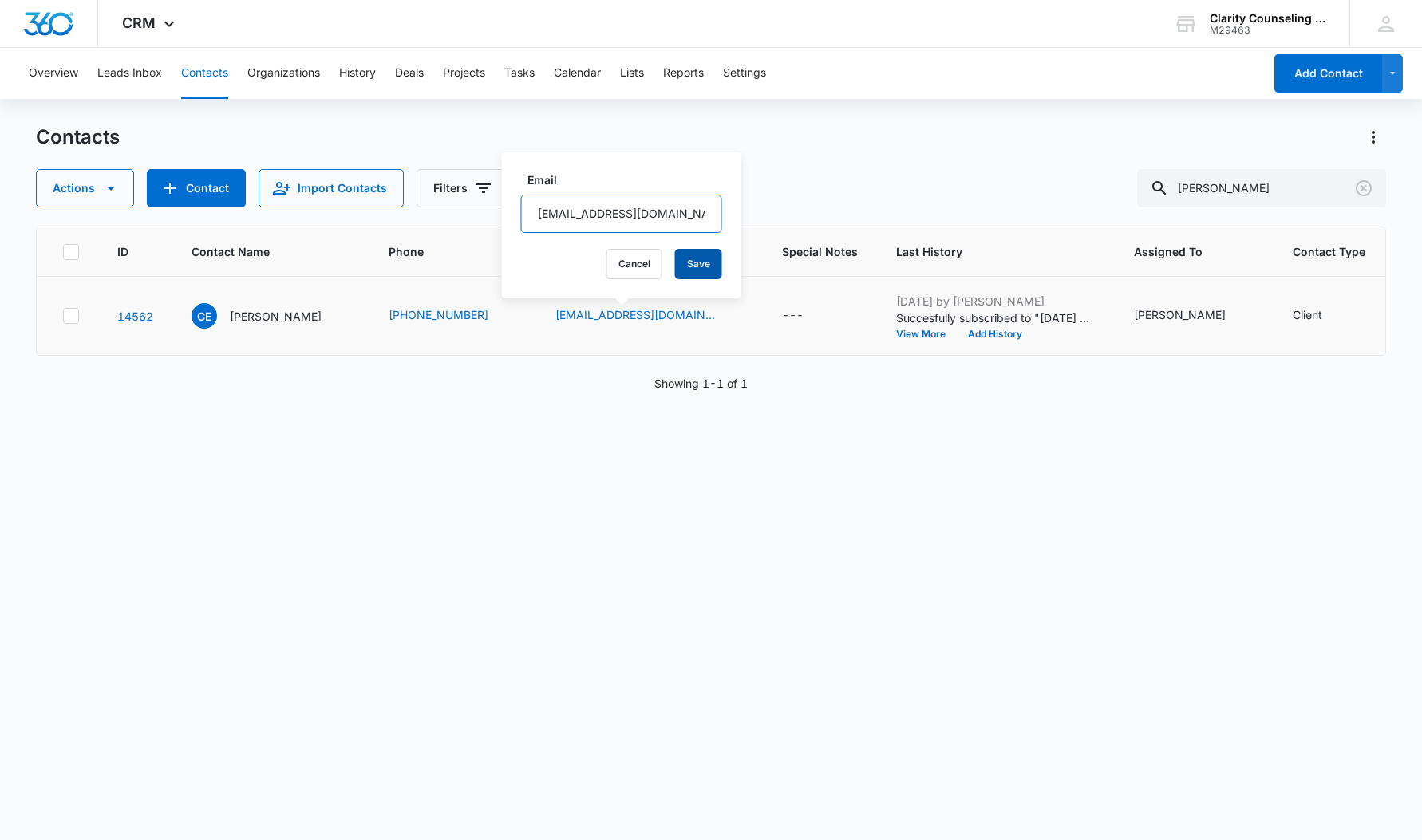
type input "[EMAIL_ADDRESS][DOMAIN_NAME]"
click at [708, 264] on button "Save" at bounding box center [698, 263] width 47 height 30
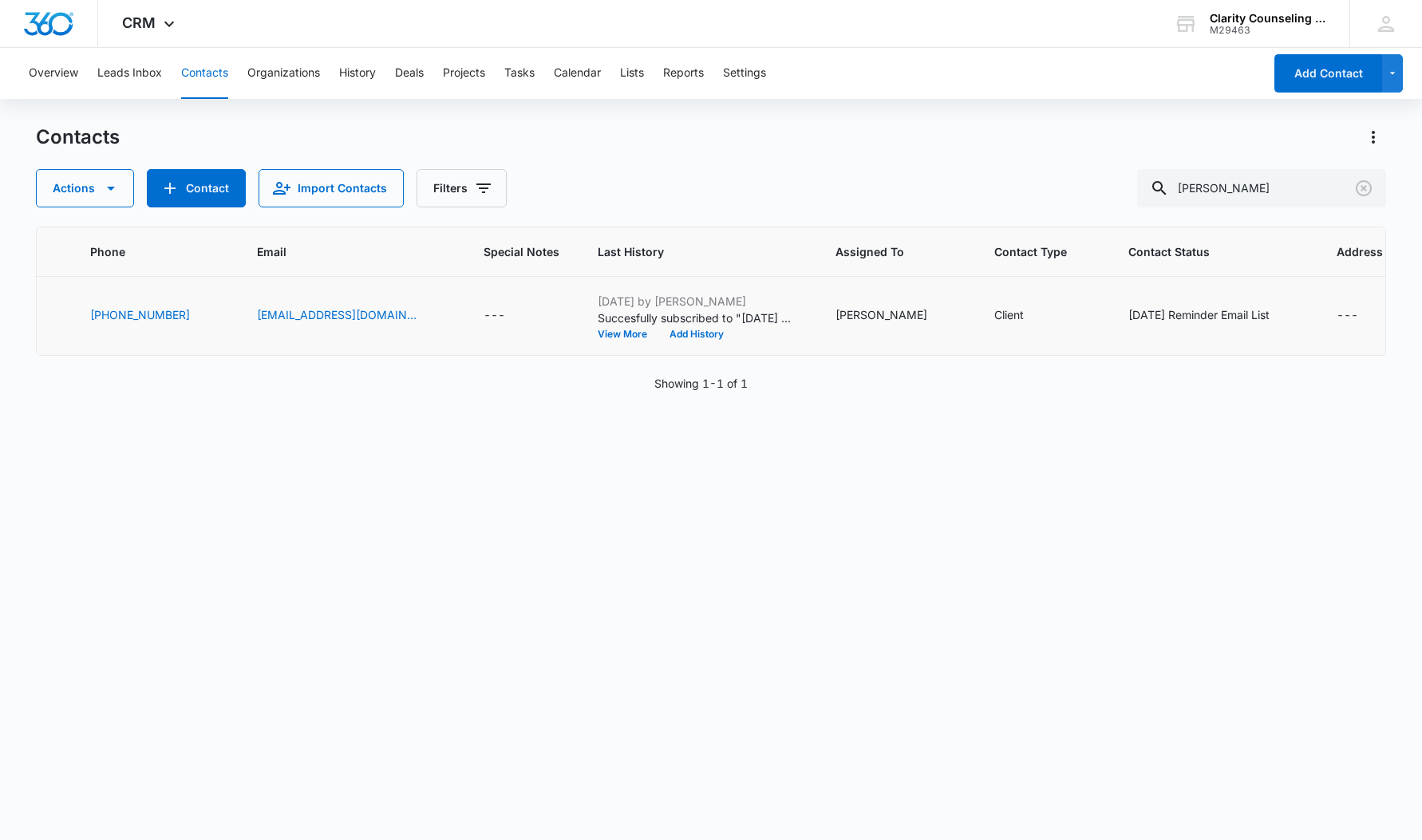
scroll to position [0, 297]
click at [1364, 185] on icon "Clear" at bounding box center [1363, 188] width 19 height 19
click at [1364, 185] on div at bounding box center [1364, 188] width 26 height 39
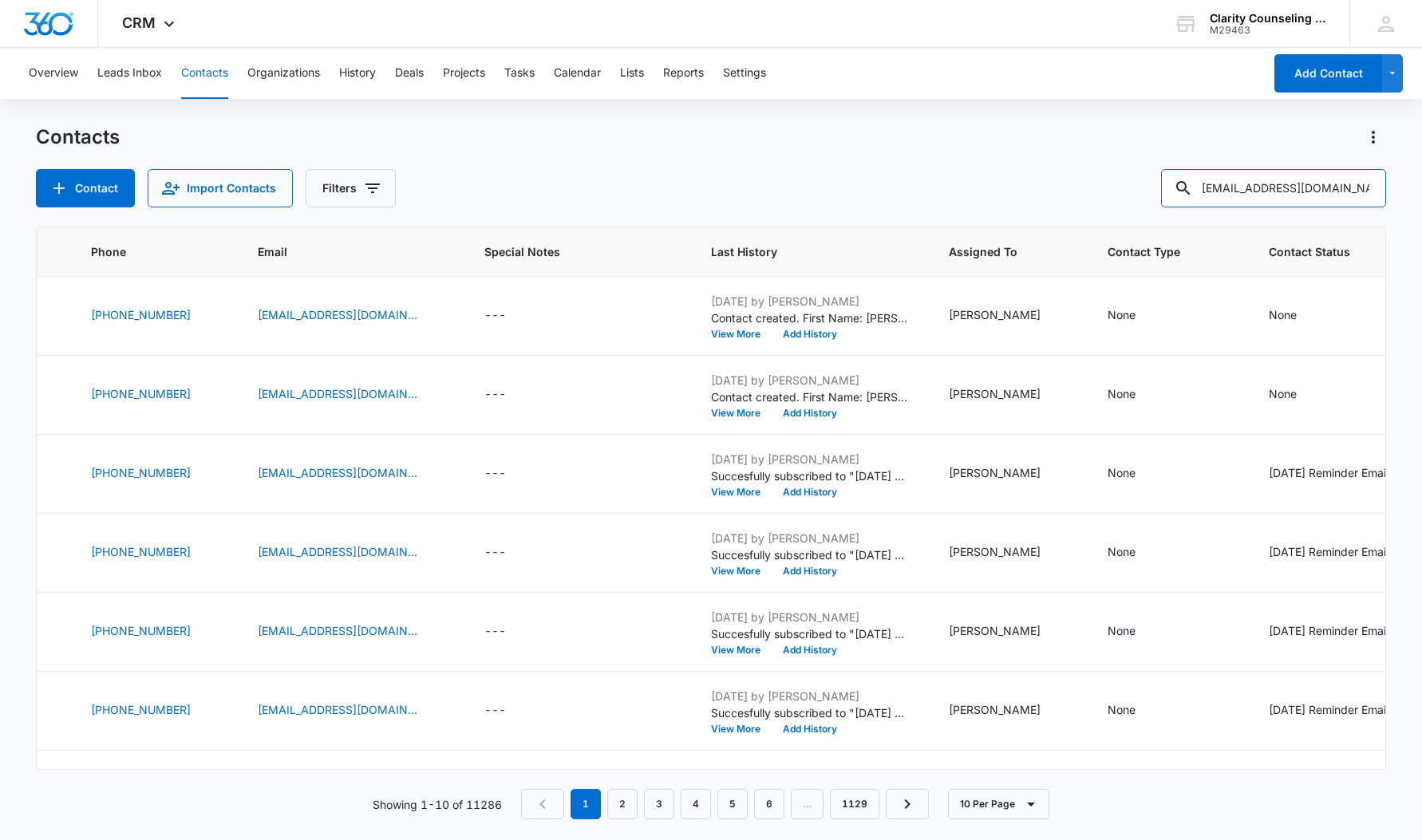
type input "[EMAIL_ADDRESS][DOMAIN_NAME]"
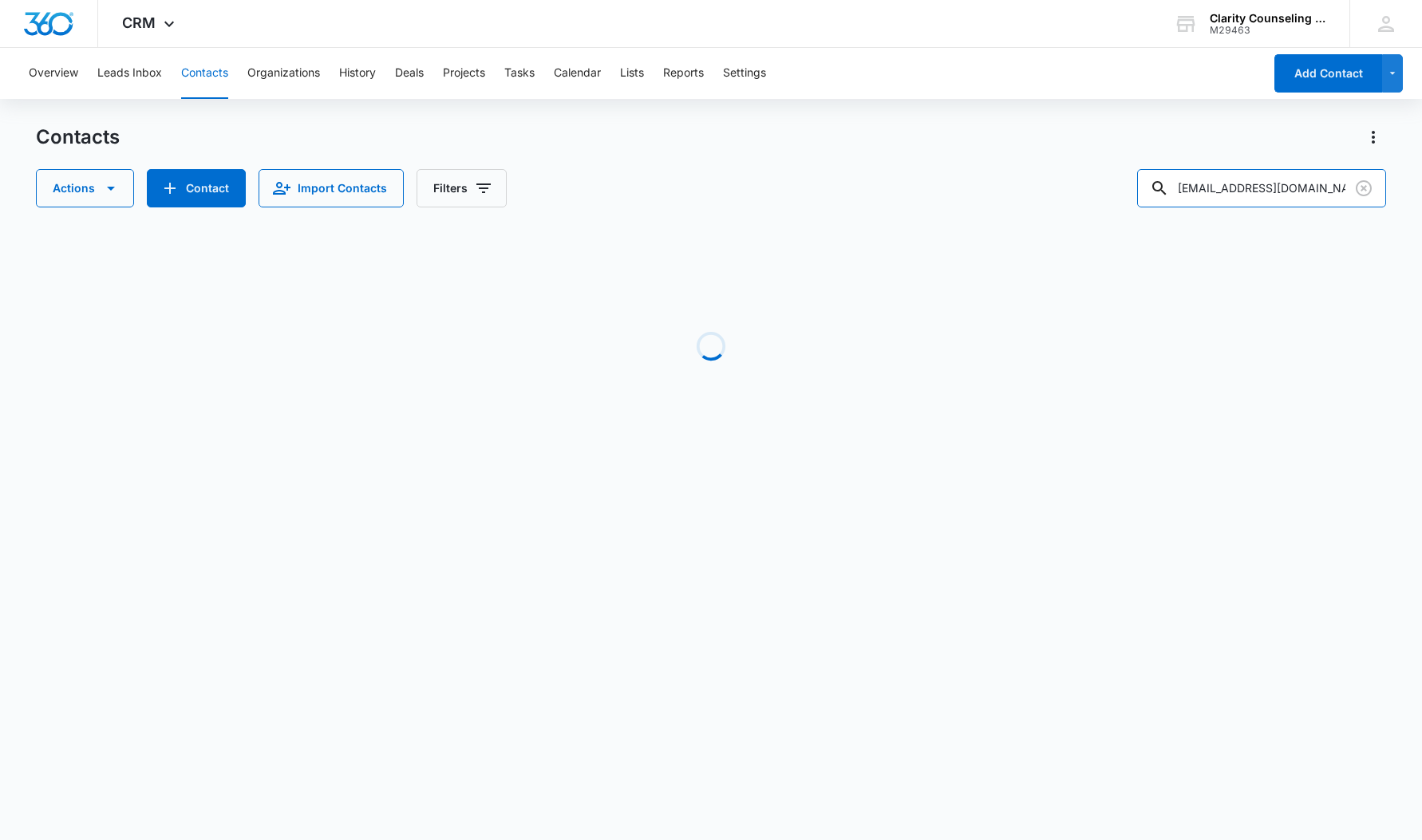
scroll to position [0, 145]
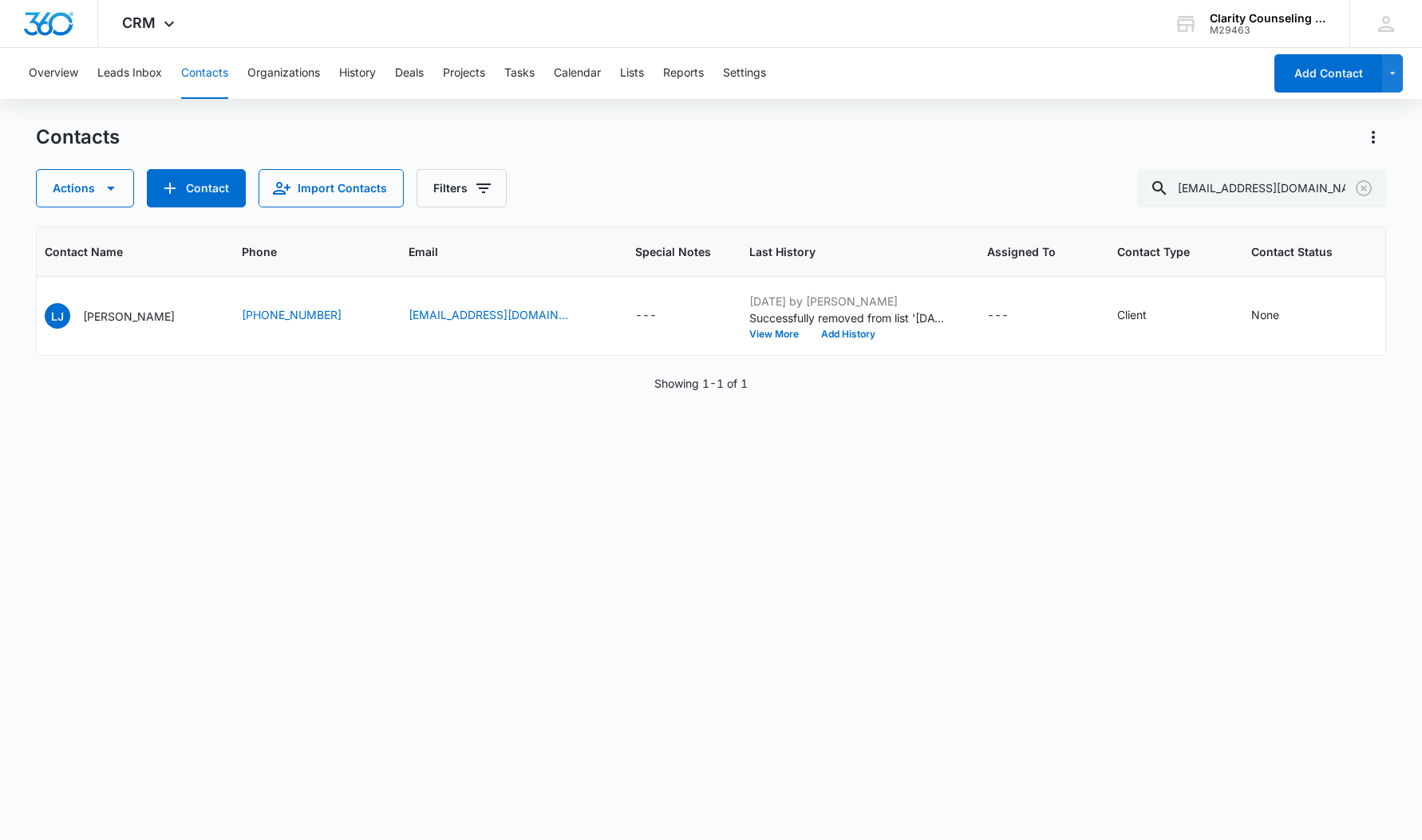
click at [1369, 187] on icon "Clear" at bounding box center [1363, 188] width 19 height 19
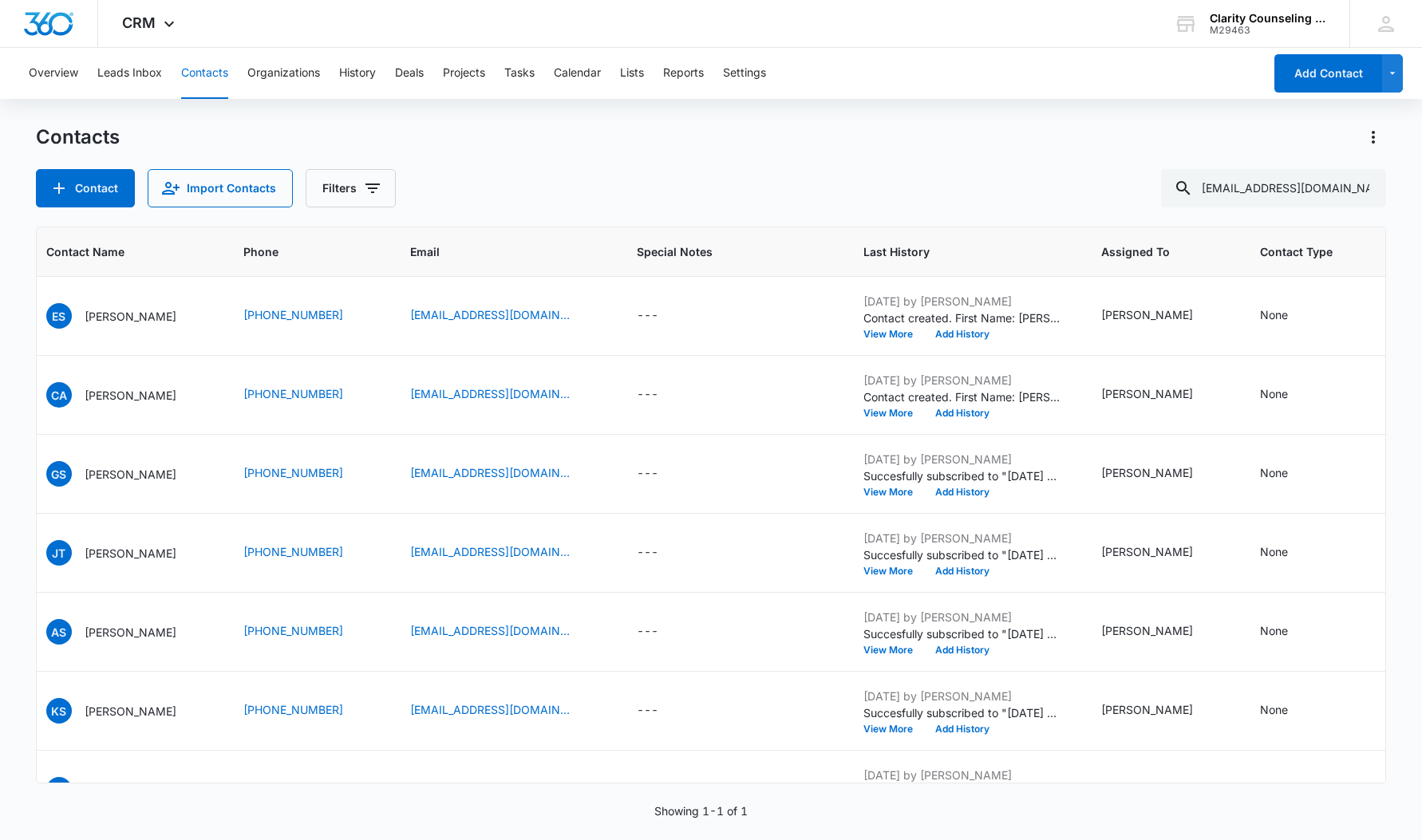
click at [1369, 187] on div at bounding box center [1364, 188] width 26 height 39
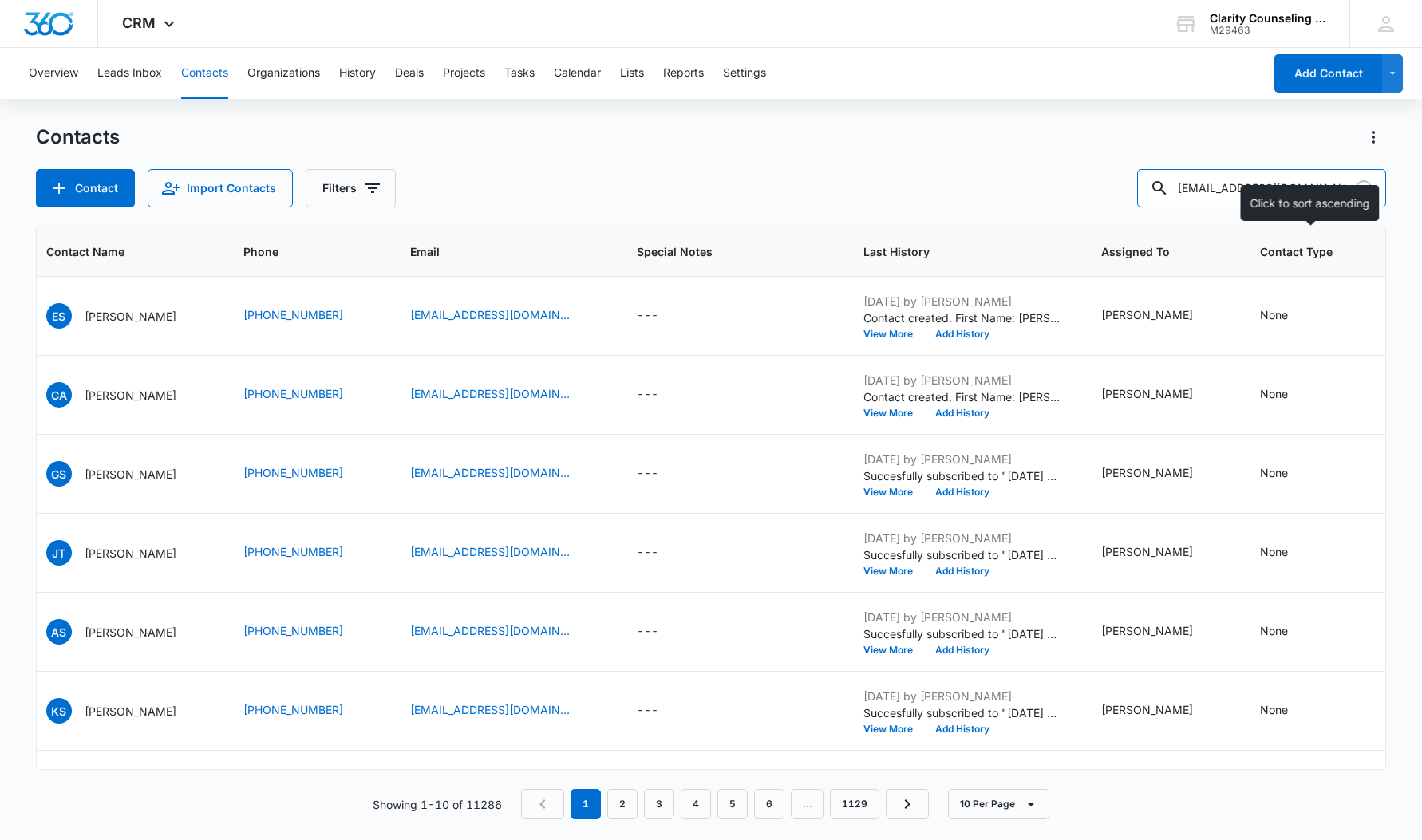
type input "[EMAIL_ADDRESS][DOMAIN_NAME]"
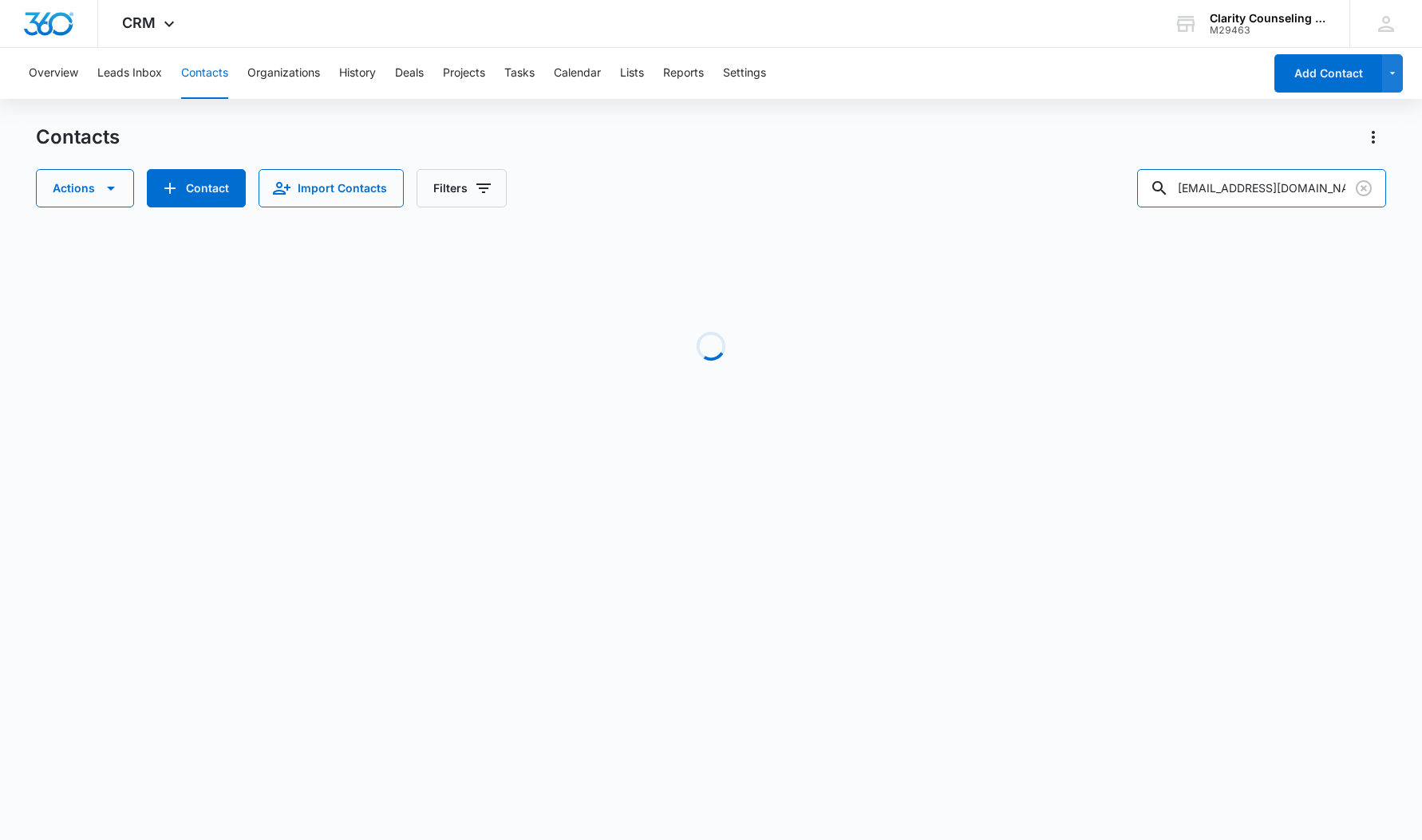
scroll to position [0, 0]
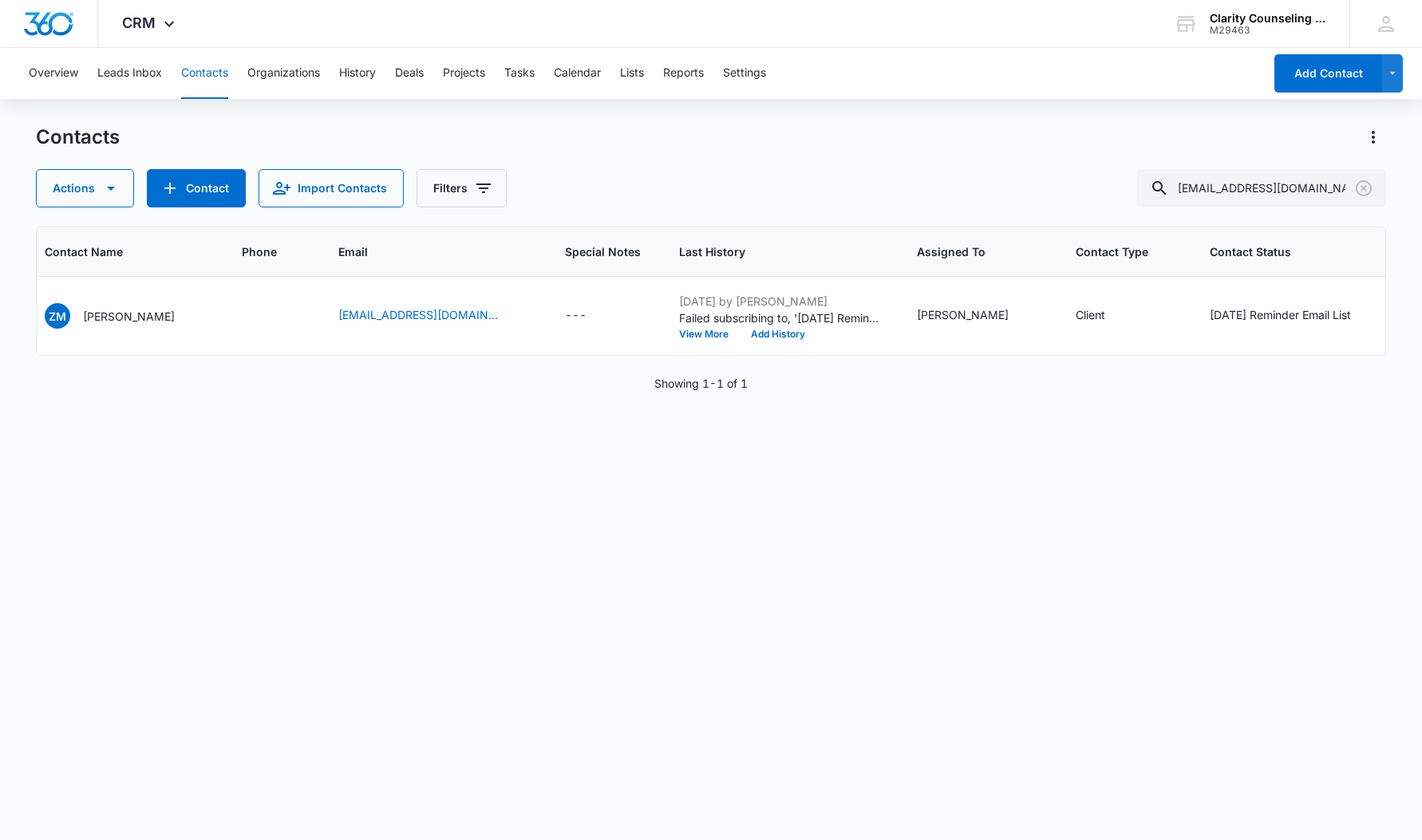
click at [1363, 185] on icon "Clear" at bounding box center [1363, 188] width 19 height 19
click at [1363, 185] on div at bounding box center [1364, 188] width 26 height 39
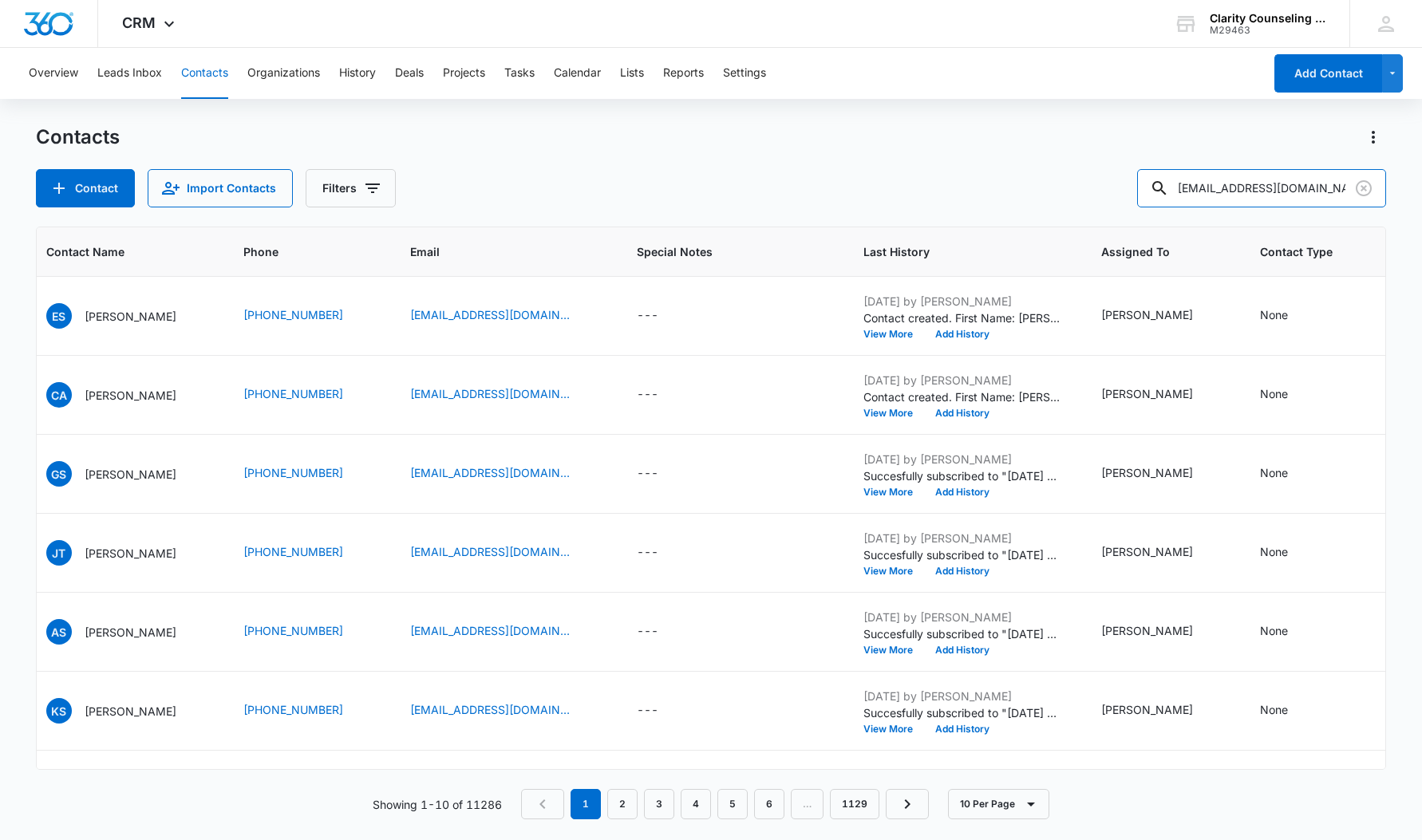
type input "[EMAIL_ADDRESS][DOMAIN_NAME]"
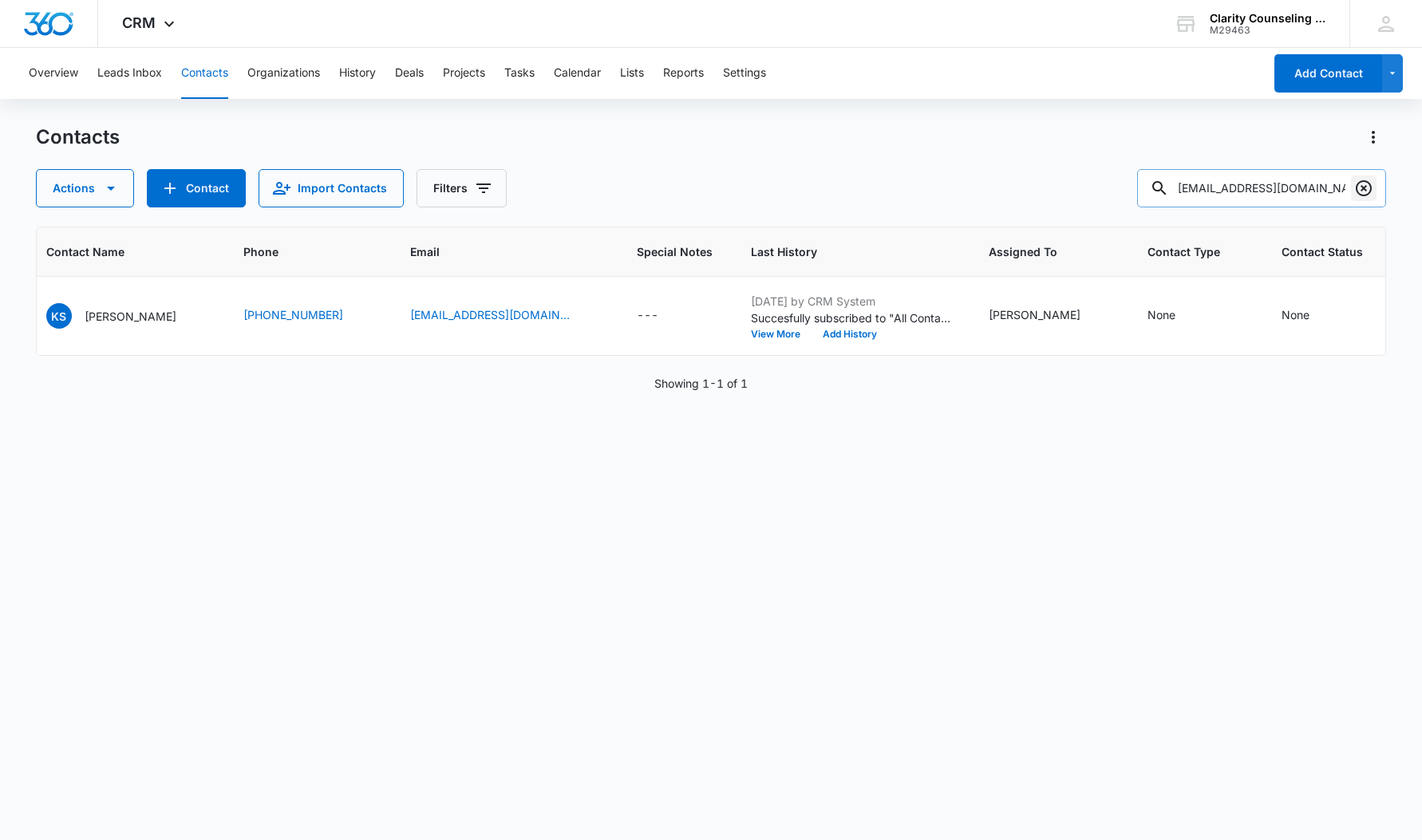
click at [1360, 188] on icon "Clear" at bounding box center [1363, 188] width 19 height 19
click at [1360, 188] on div at bounding box center [1364, 188] width 26 height 39
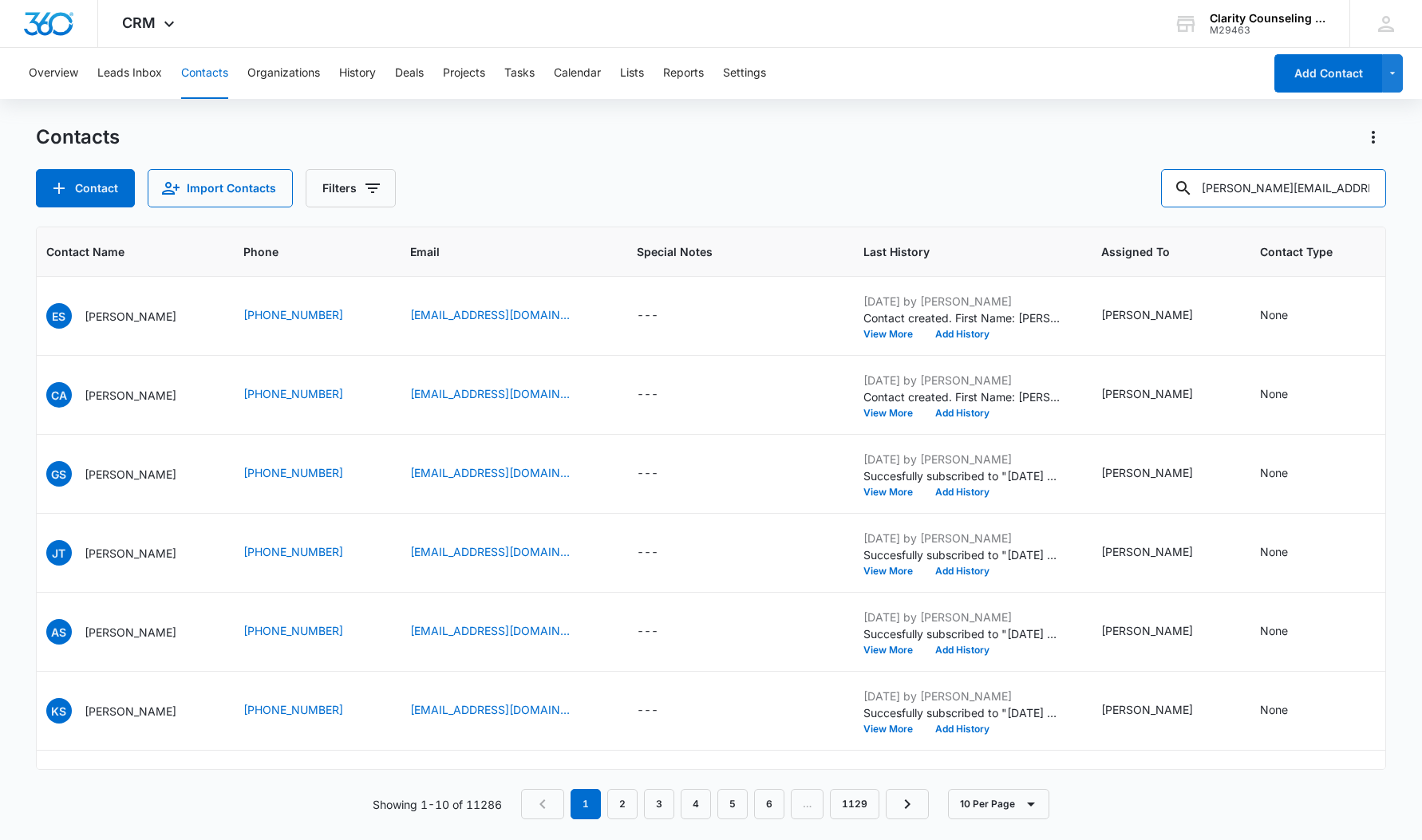
type input "[PERSON_NAME][EMAIL_ADDRESS][DOMAIN_NAME]"
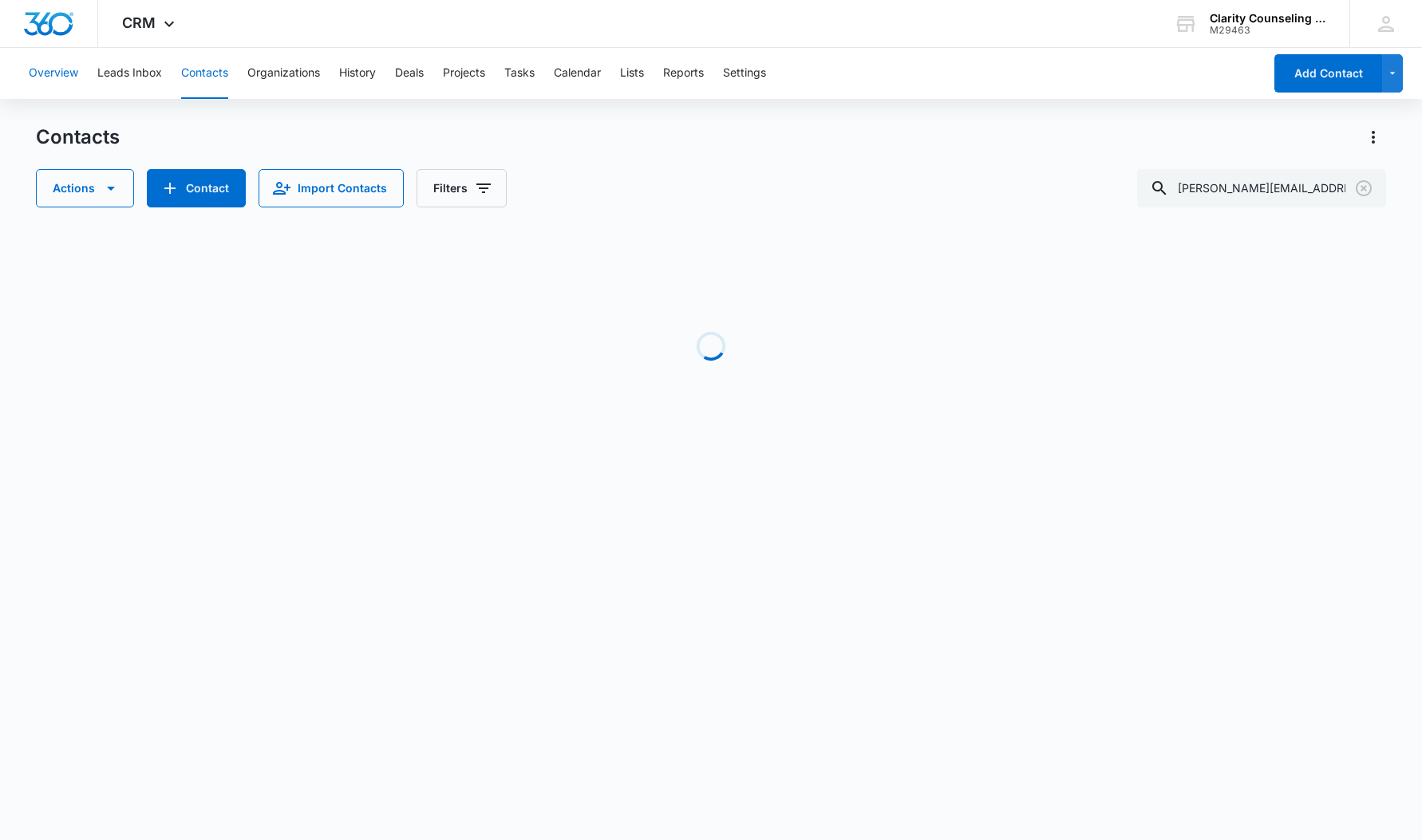
scroll to position [0, 135]
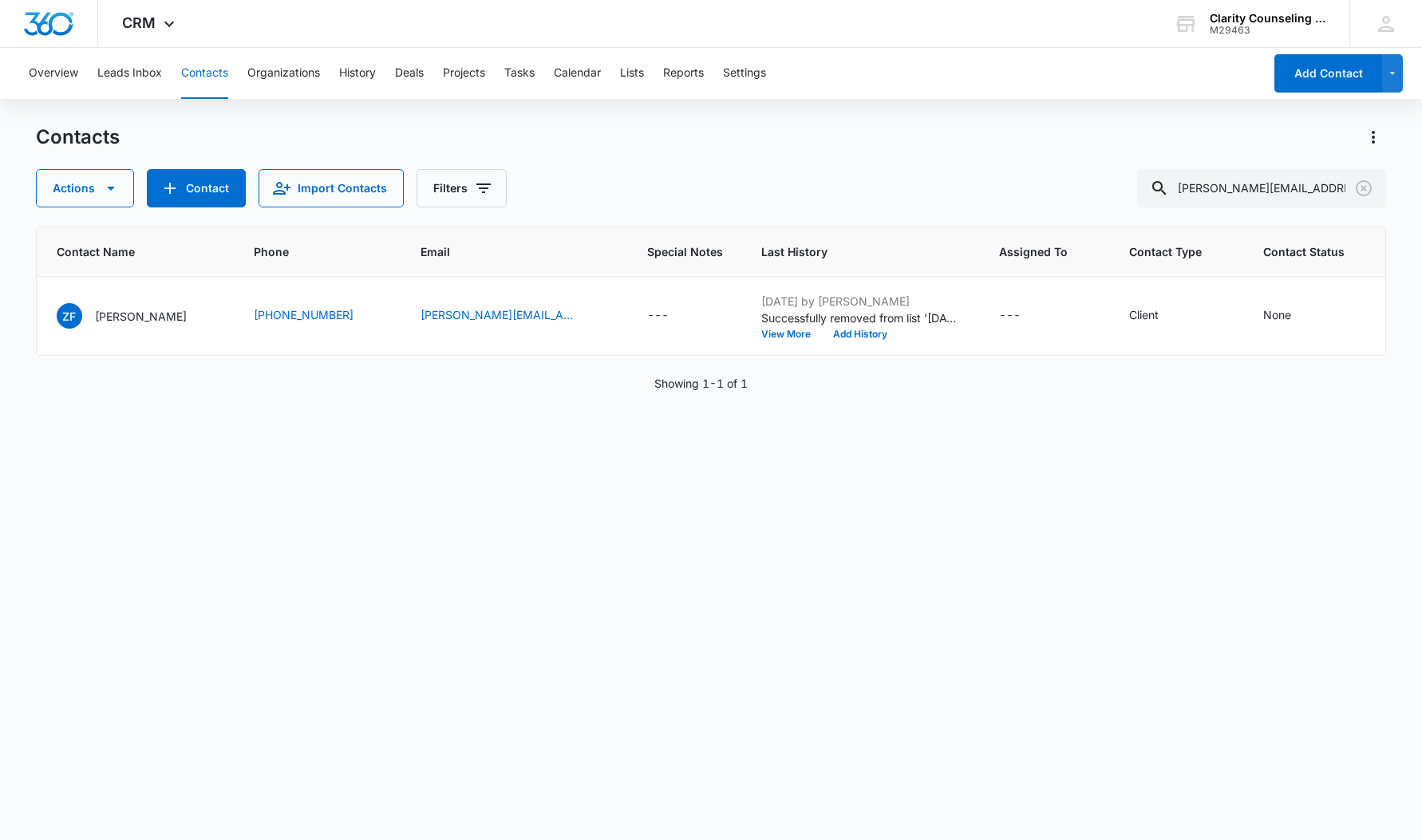
click at [1363, 184] on icon "Clear" at bounding box center [1363, 188] width 19 height 19
click at [1363, 184] on div at bounding box center [1364, 188] width 26 height 39
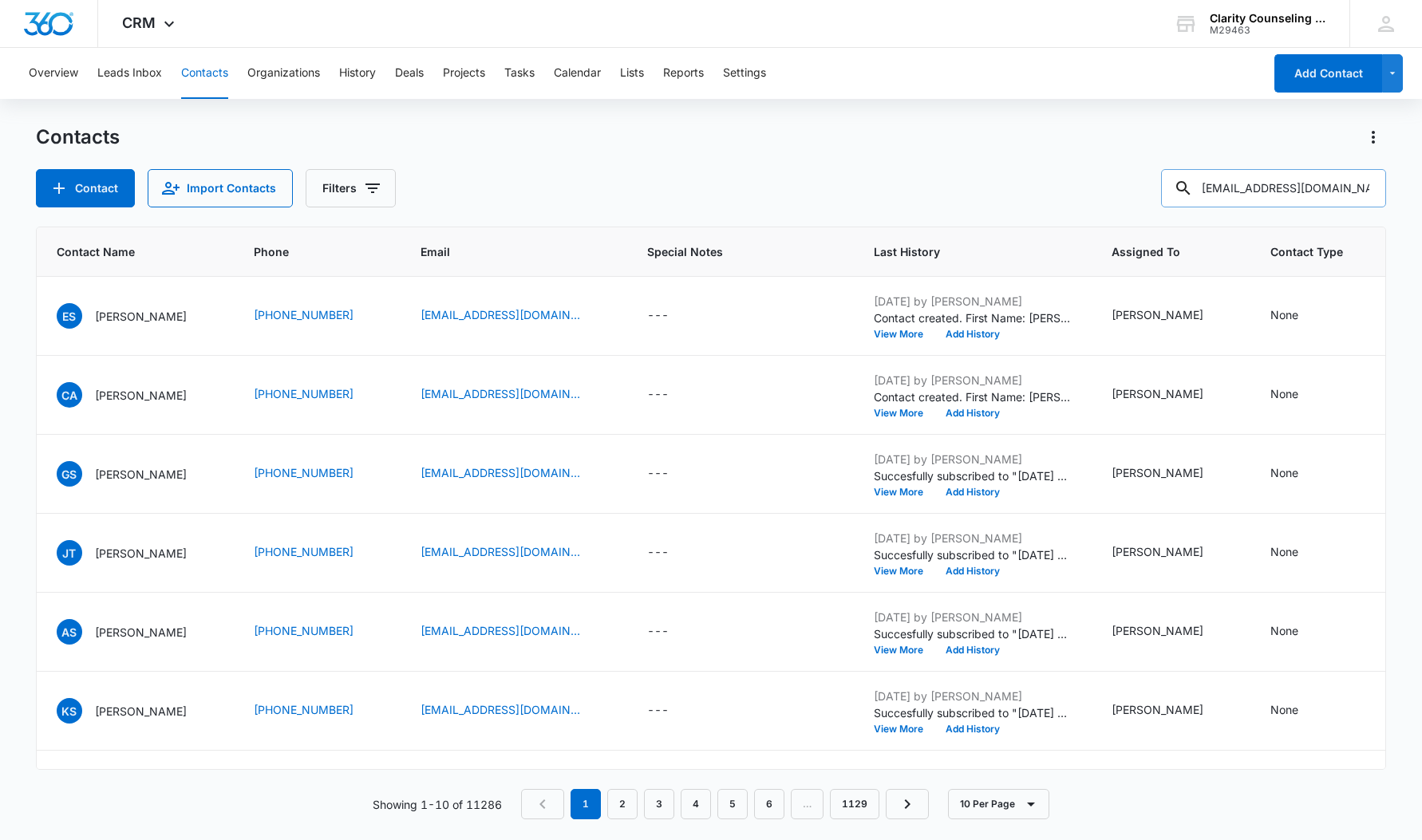
type input "[EMAIL_ADDRESS][DOMAIN_NAME]"
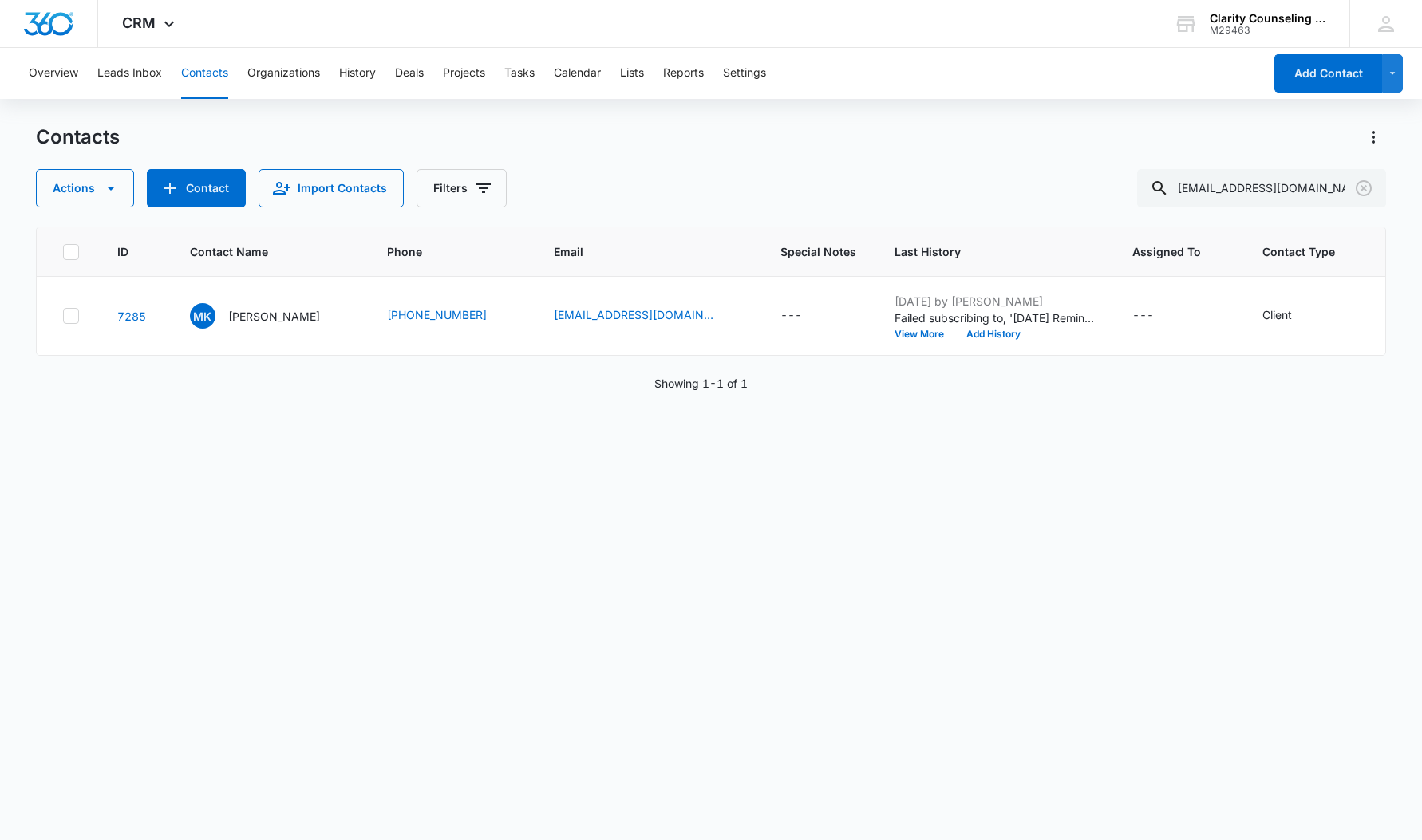
scroll to position [0, 135]
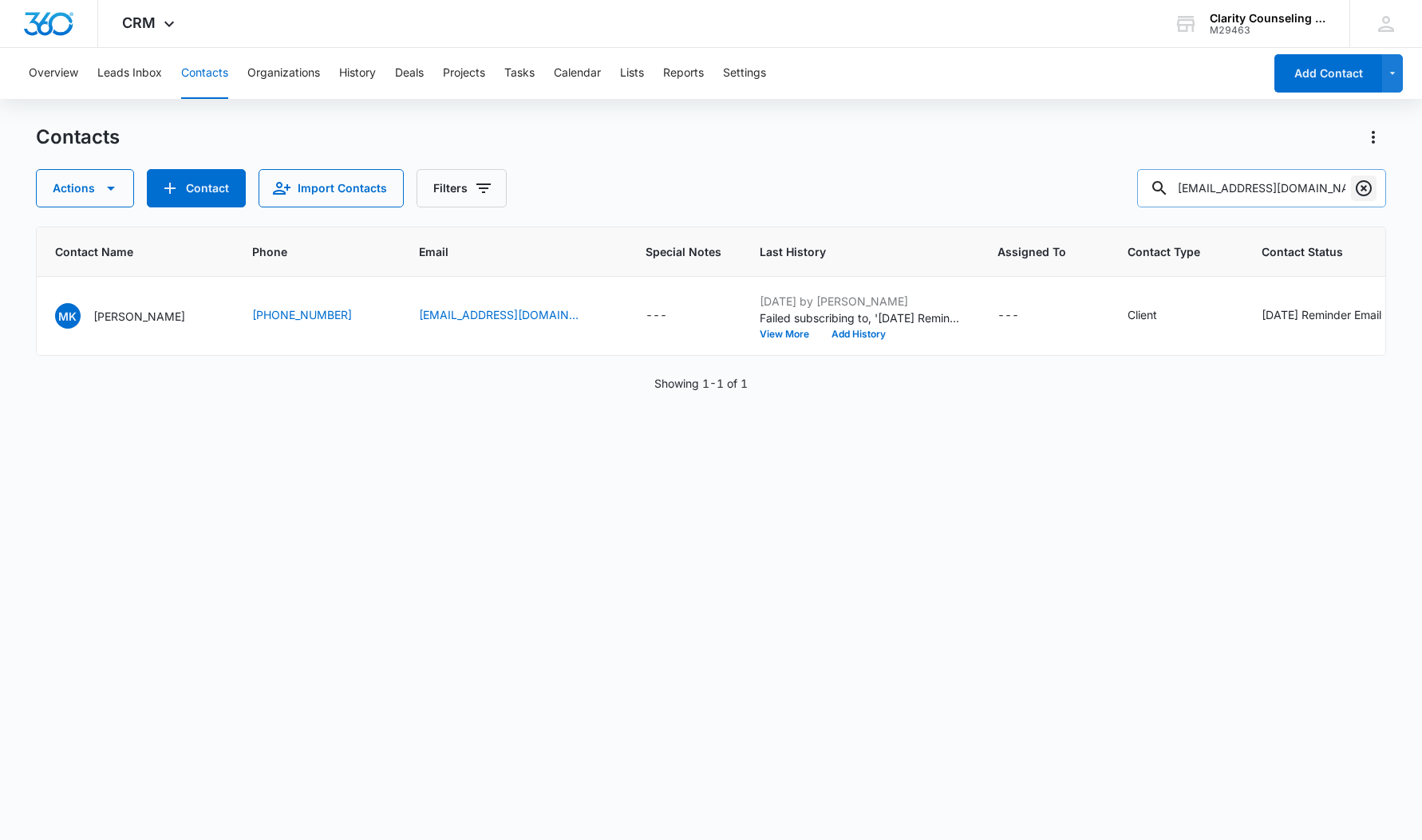
click at [1361, 187] on icon "Clear" at bounding box center [1363, 188] width 19 height 19
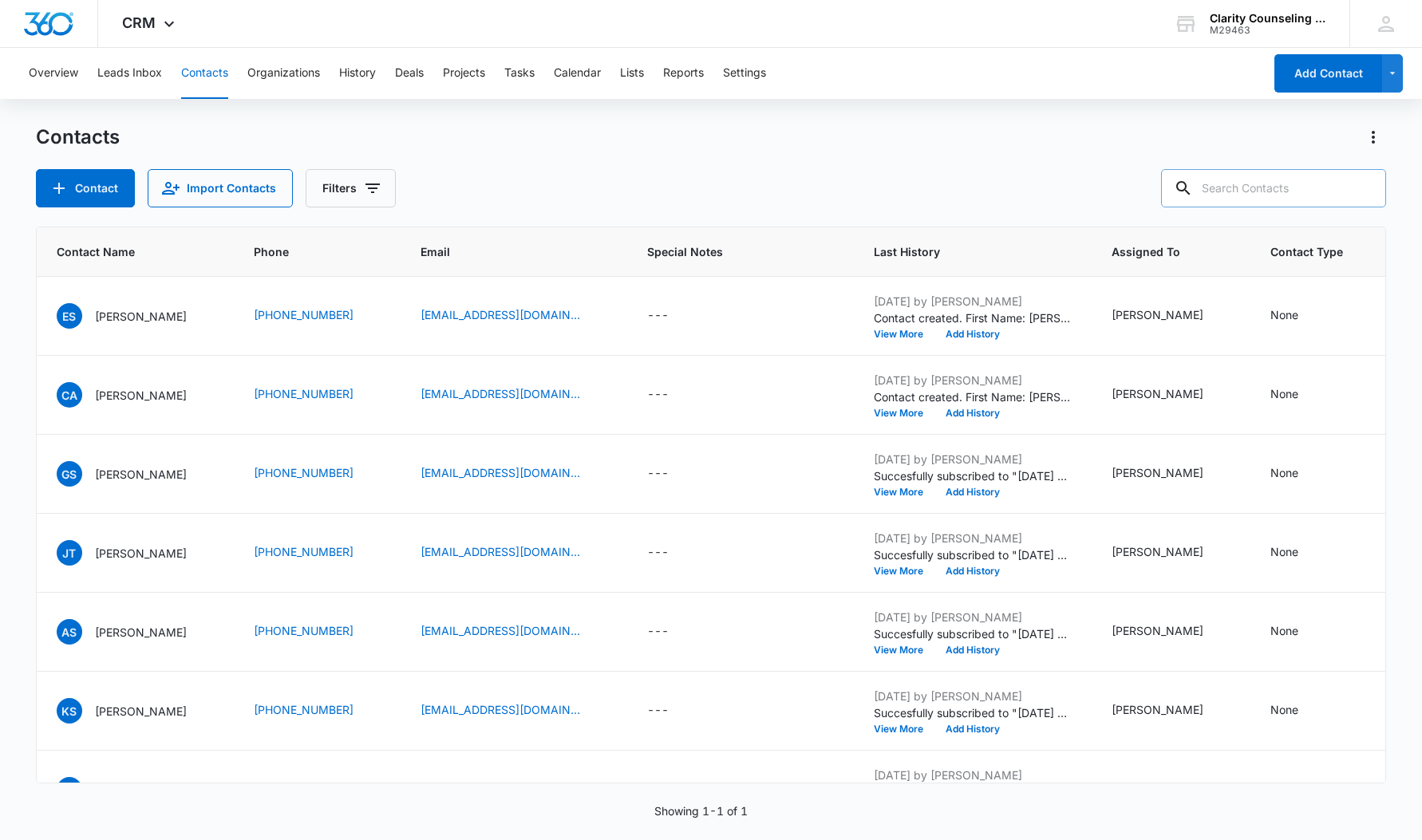
click at [1361, 187] on div at bounding box center [1364, 188] width 26 height 39
paste input "e.k.m.stratton@gmail.com"
type input "e.k.m.stratton@gmail.com"
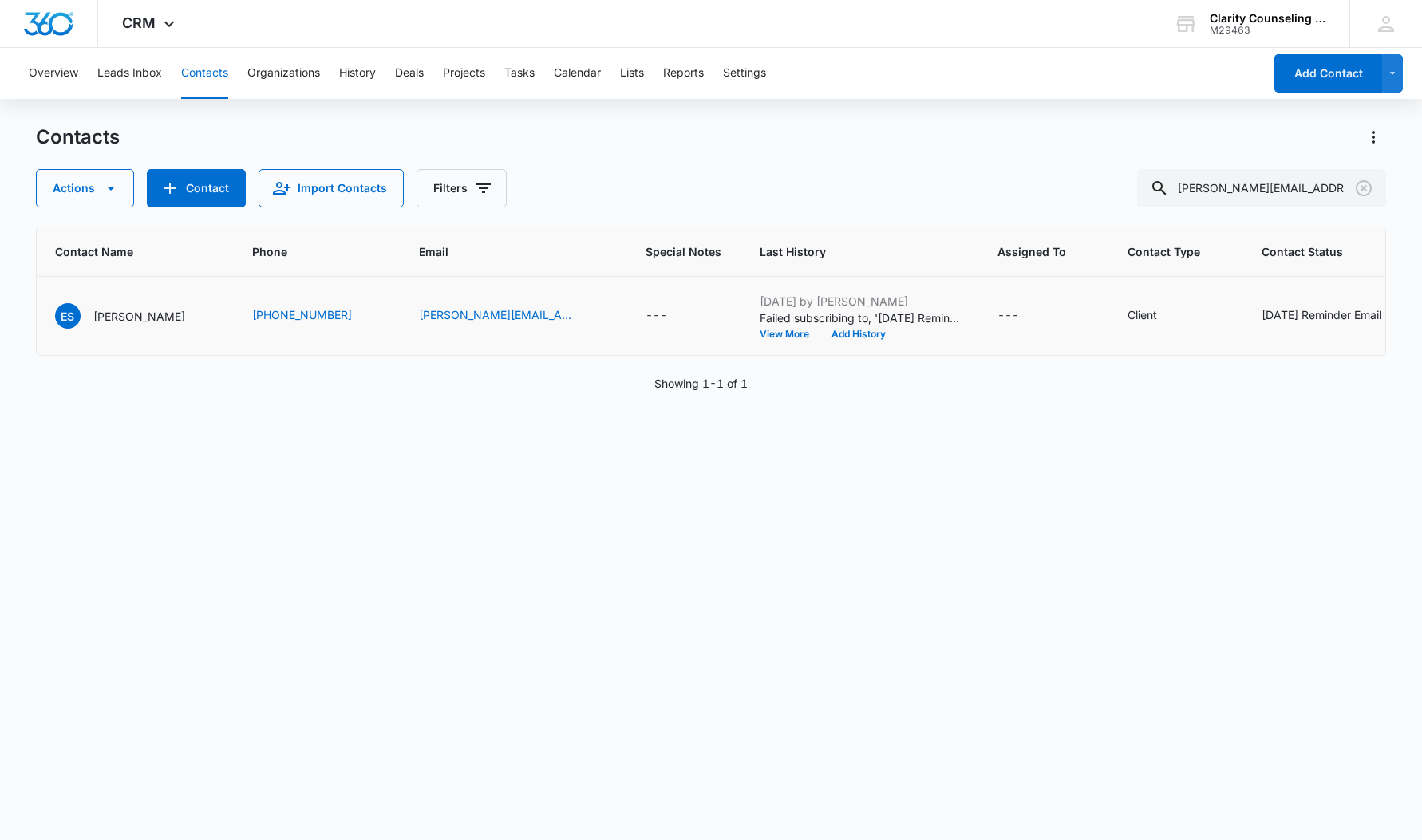
click at [1322, 315] on div "[DATE] Reminder Email List" at bounding box center [1332, 315] width 141 height 17
click at [1127, 304] on icon "Remove Saturday Reminder Email List" at bounding box center [1128, 303] width 11 height 12
click at [1172, 359] on button "Save" at bounding box center [1176, 352] width 47 height 30
click at [1371, 190] on icon "Clear" at bounding box center [1363, 188] width 16 height 16
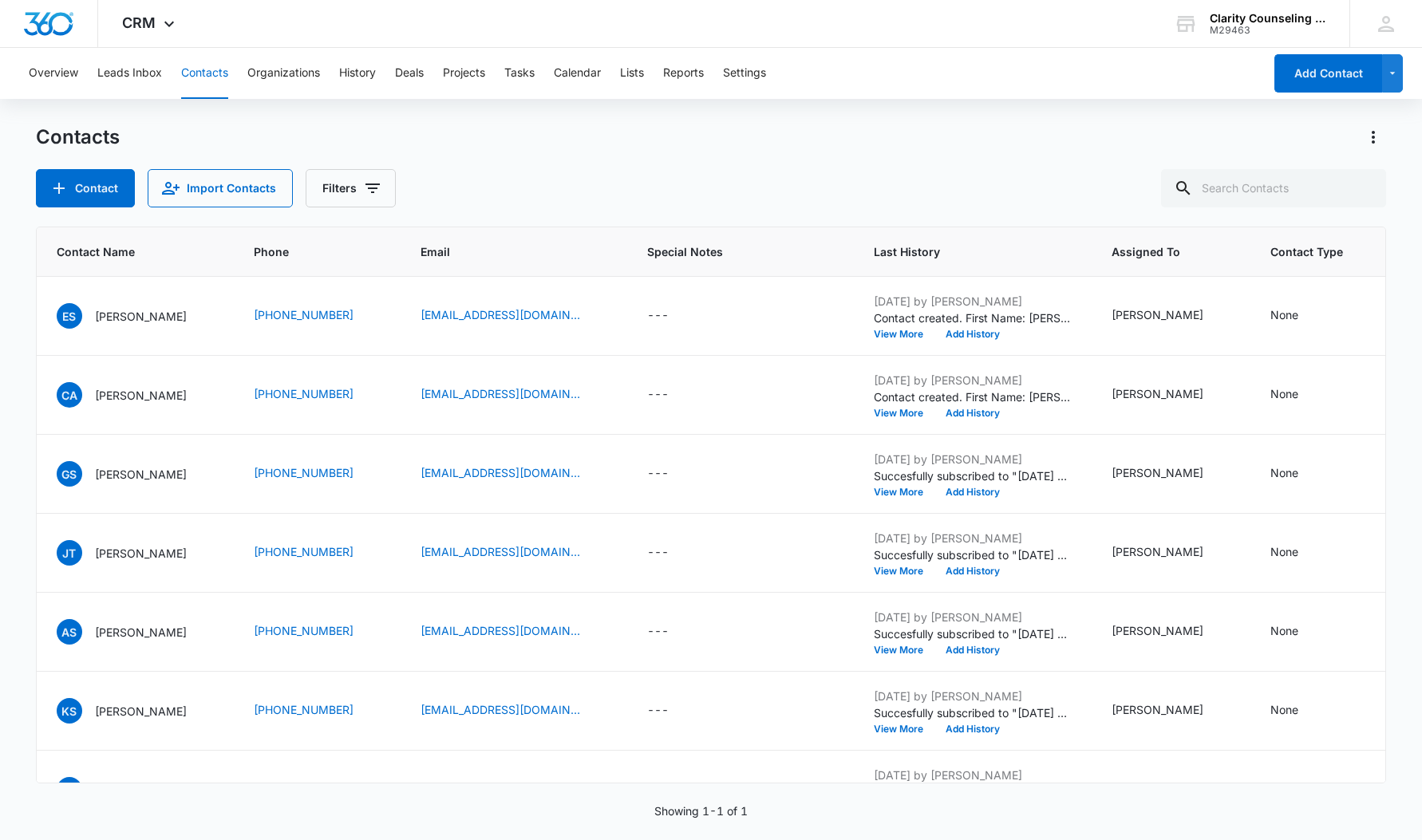
click at [1371, 190] on div at bounding box center [1364, 188] width 26 height 39
paste input "ashleyethrall@gmail.com"
type input "ashleyethrall@gmail.com"
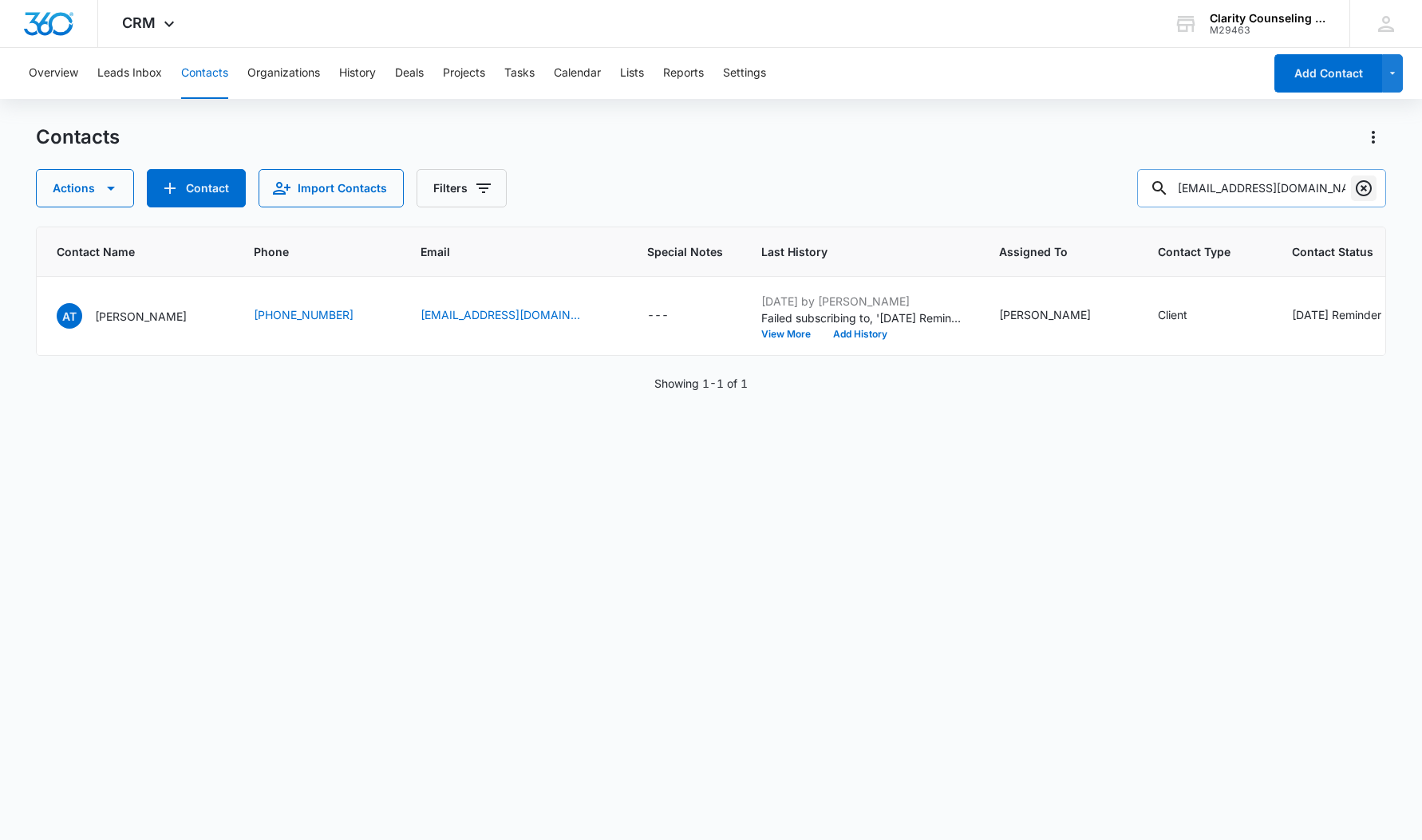
click at [1363, 190] on icon "Clear" at bounding box center [1363, 188] width 19 height 19
click at [1363, 190] on div at bounding box center [1364, 188] width 26 height 39
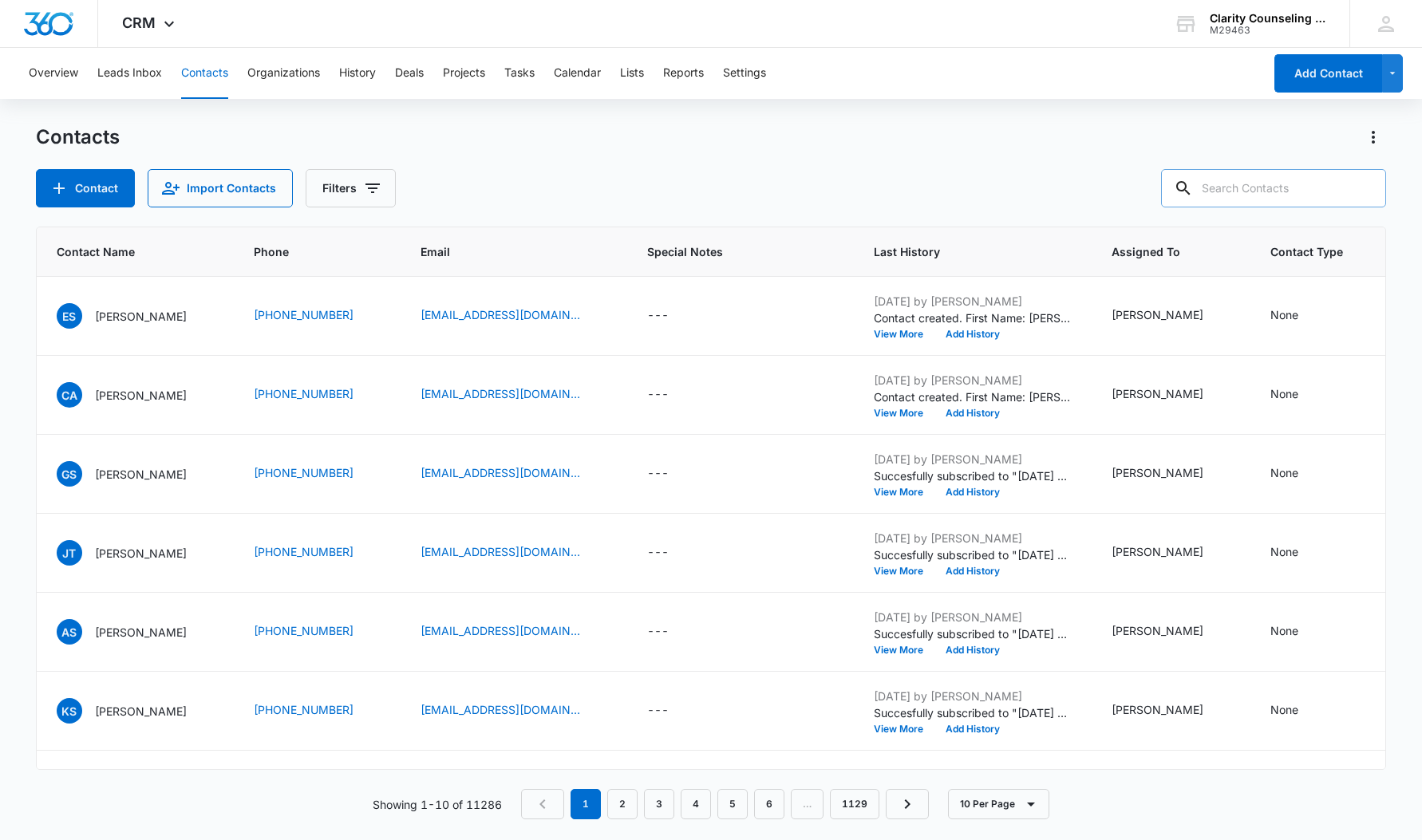
paste input "lnalepa@gmail.com"
type input "lnalepa@gmail.com"
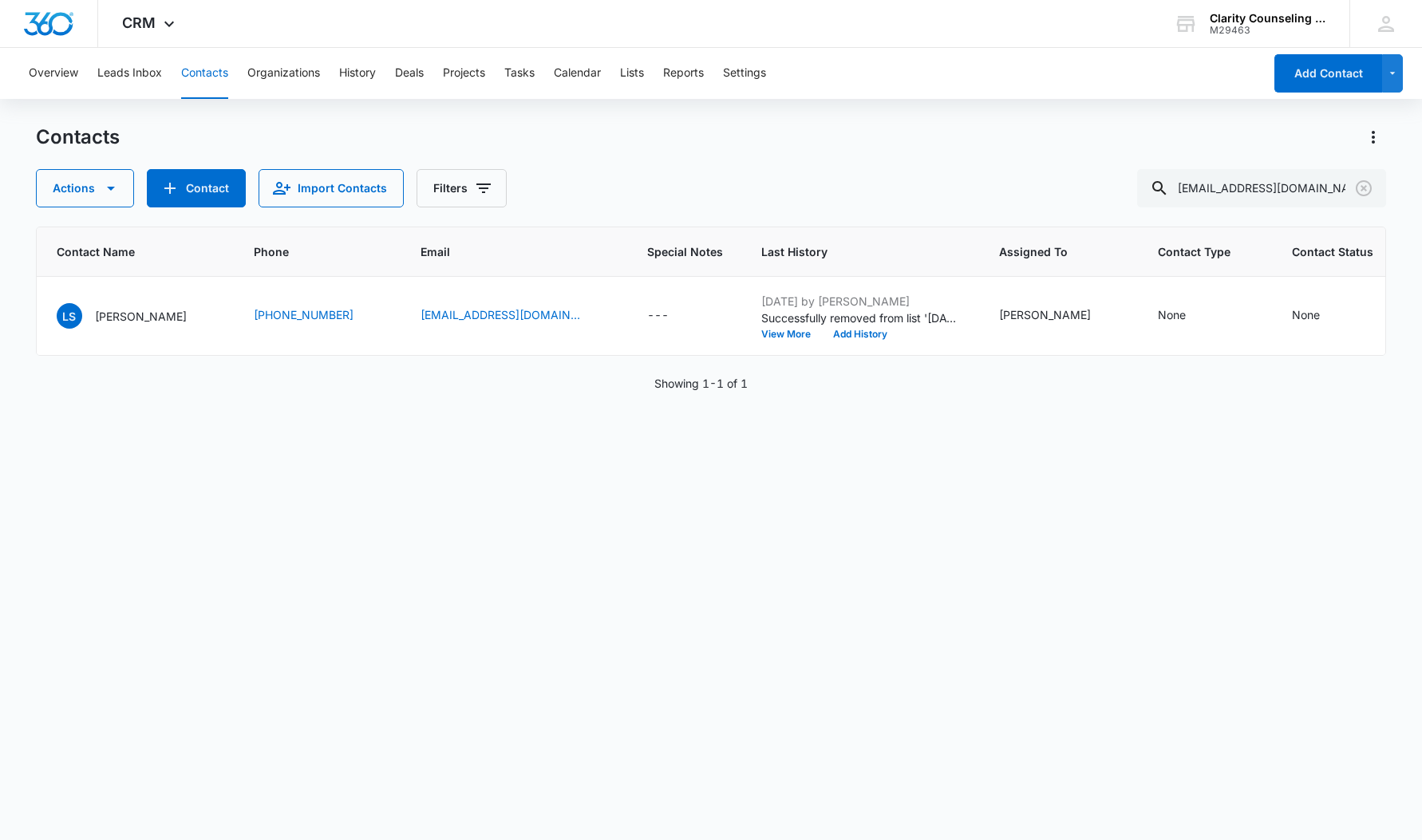
scroll to position [1, 0]
click at [1362, 188] on icon "Clear" at bounding box center [1363, 188] width 19 height 19
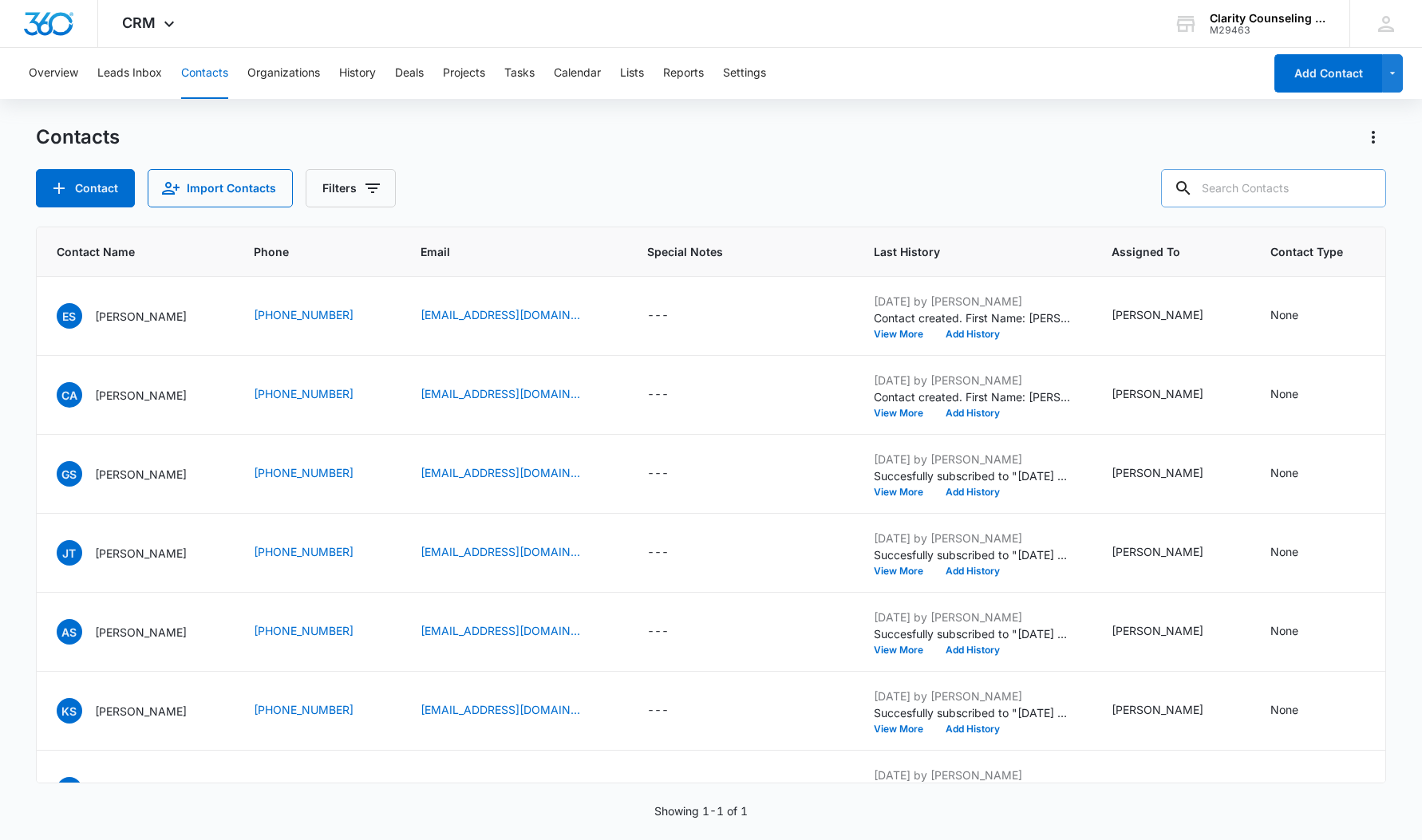
drag, startPoint x: 12, startPoint y: 81, endPoint x: 1277, endPoint y: 187, distance: 1269.4
click at [1361, 188] on div at bounding box center [1364, 188] width 26 height 39
paste input "jfg5079@yahoo.com"
type input "jfg5079@yahoo.com"
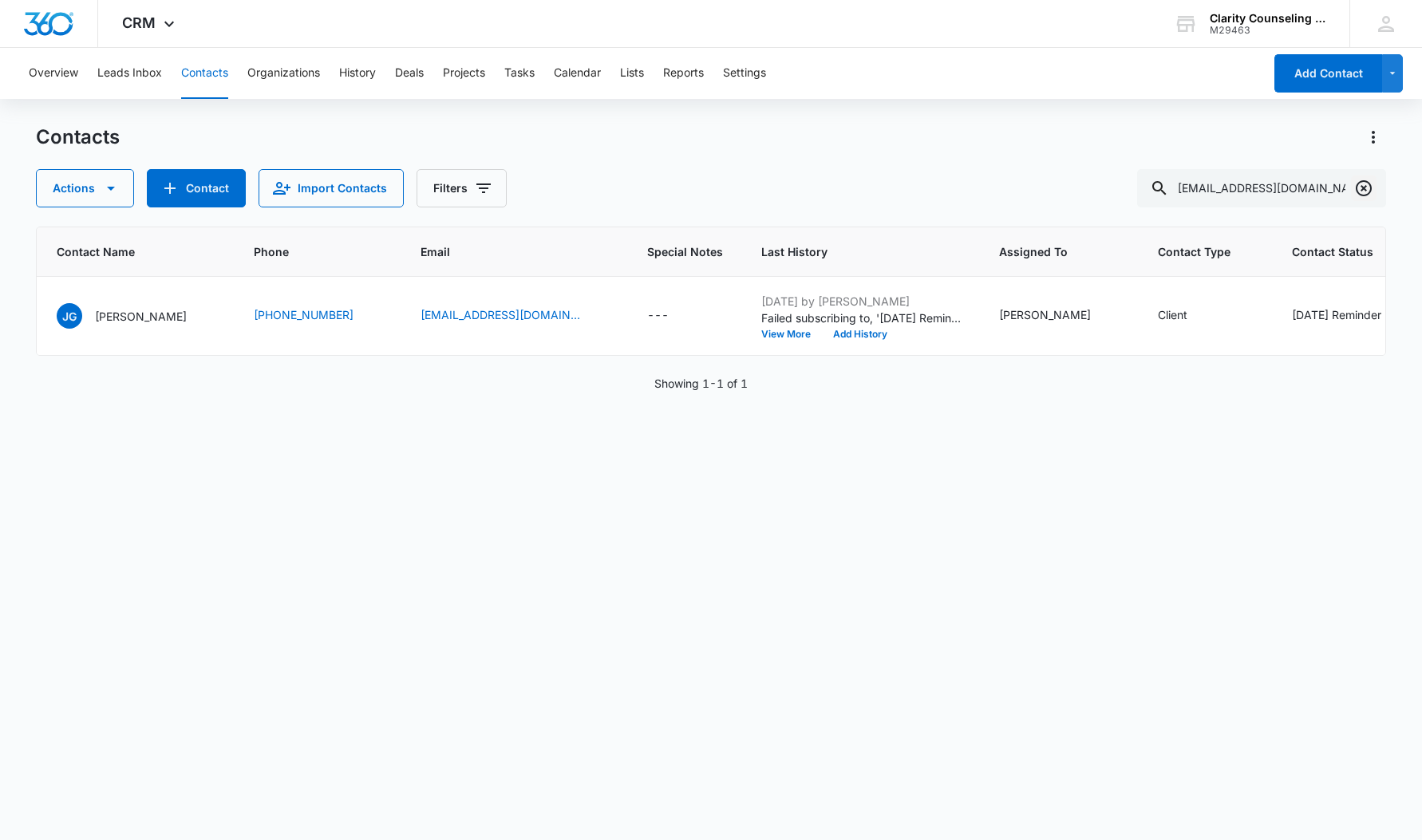
click at [1363, 187] on icon "Clear" at bounding box center [1363, 188] width 16 height 16
click at [1363, 187] on div at bounding box center [1364, 188] width 26 height 39
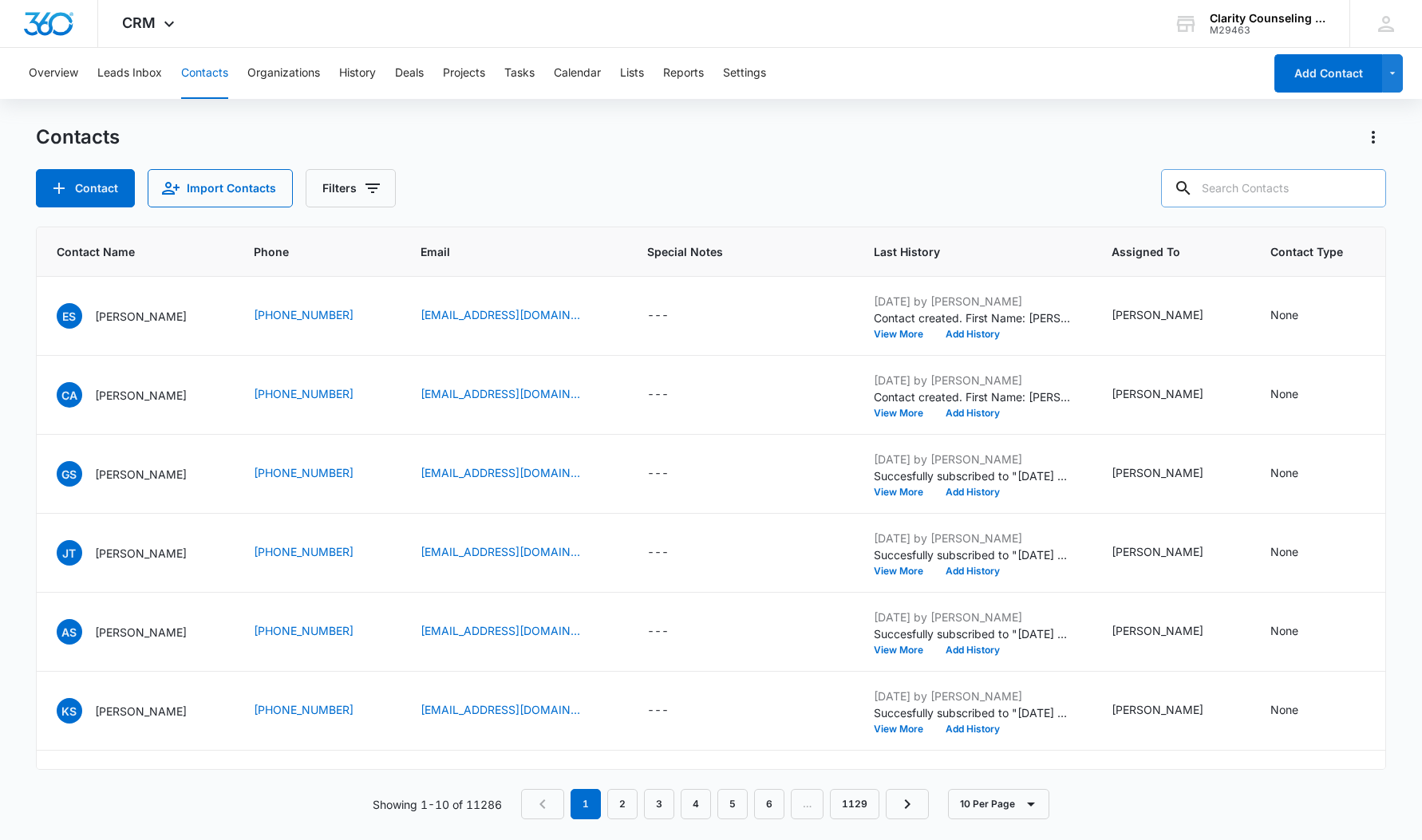
paste input "michelle@gigglesdaycareinc.com"
type input "michelle@gigglesdaycareinc.com"
